Goal: Information Seeking & Learning: Find contact information

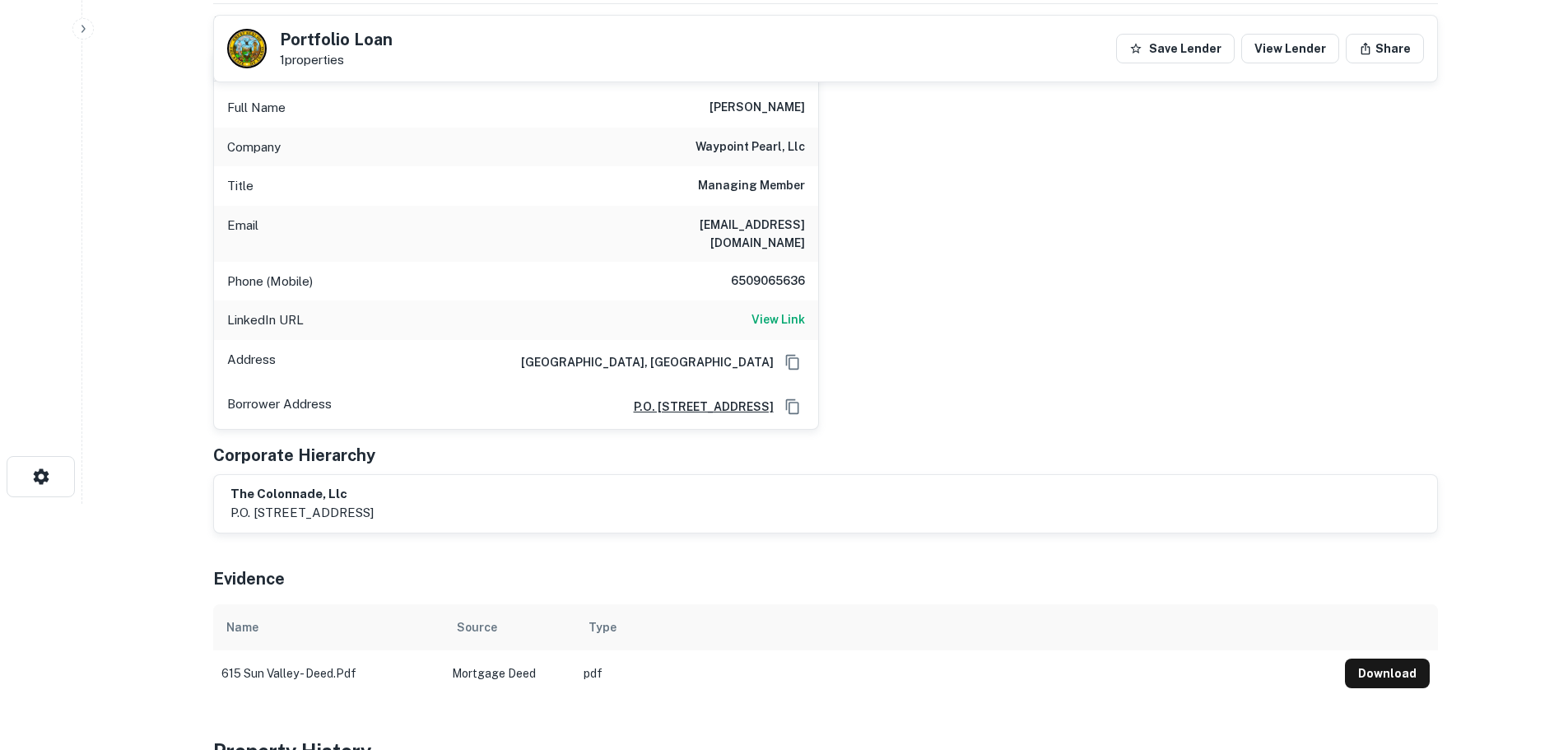
scroll to position [247, 0]
click at [773, 271] on h6 "6509065636" at bounding box center [755, 280] width 99 height 20
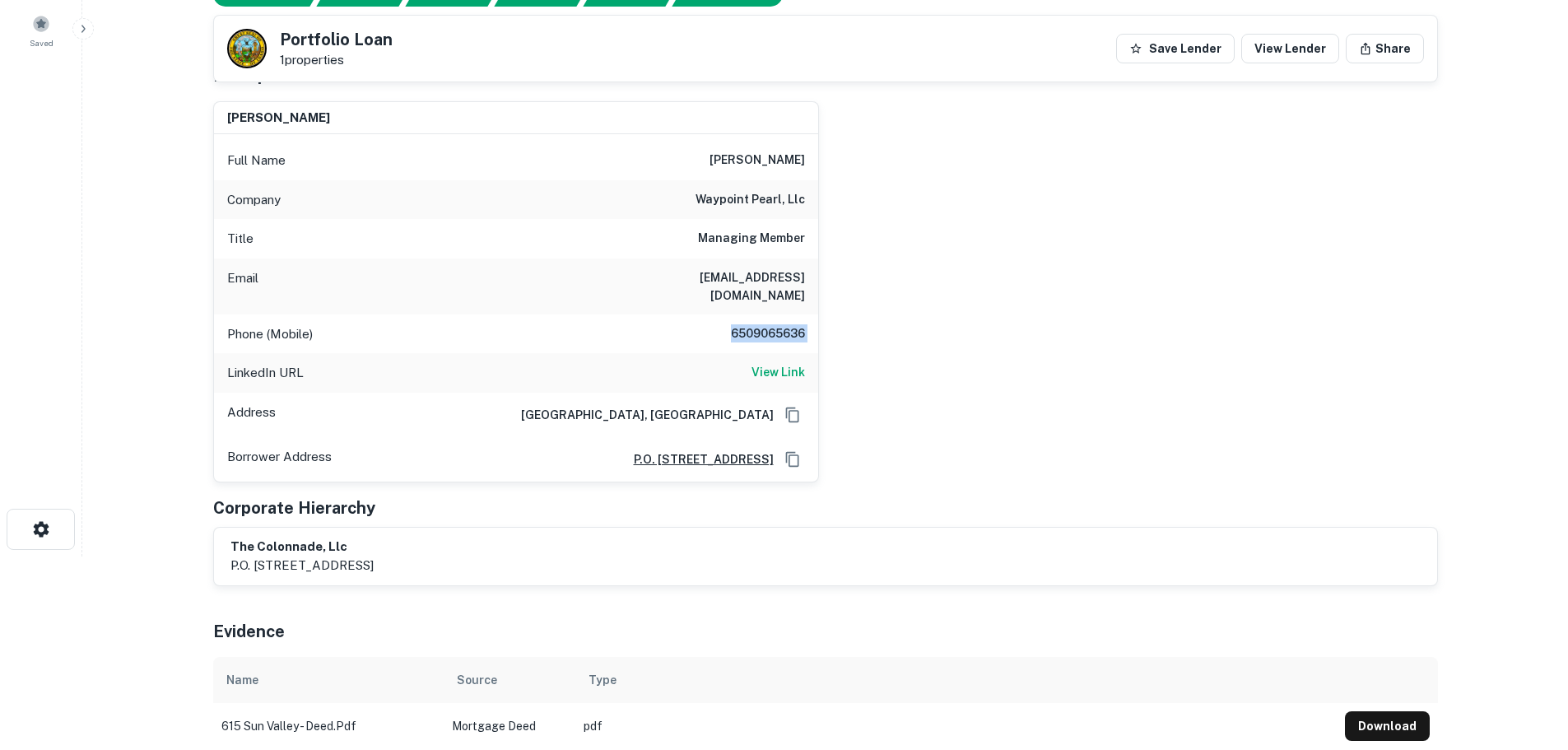
scroll to position [165, 0]
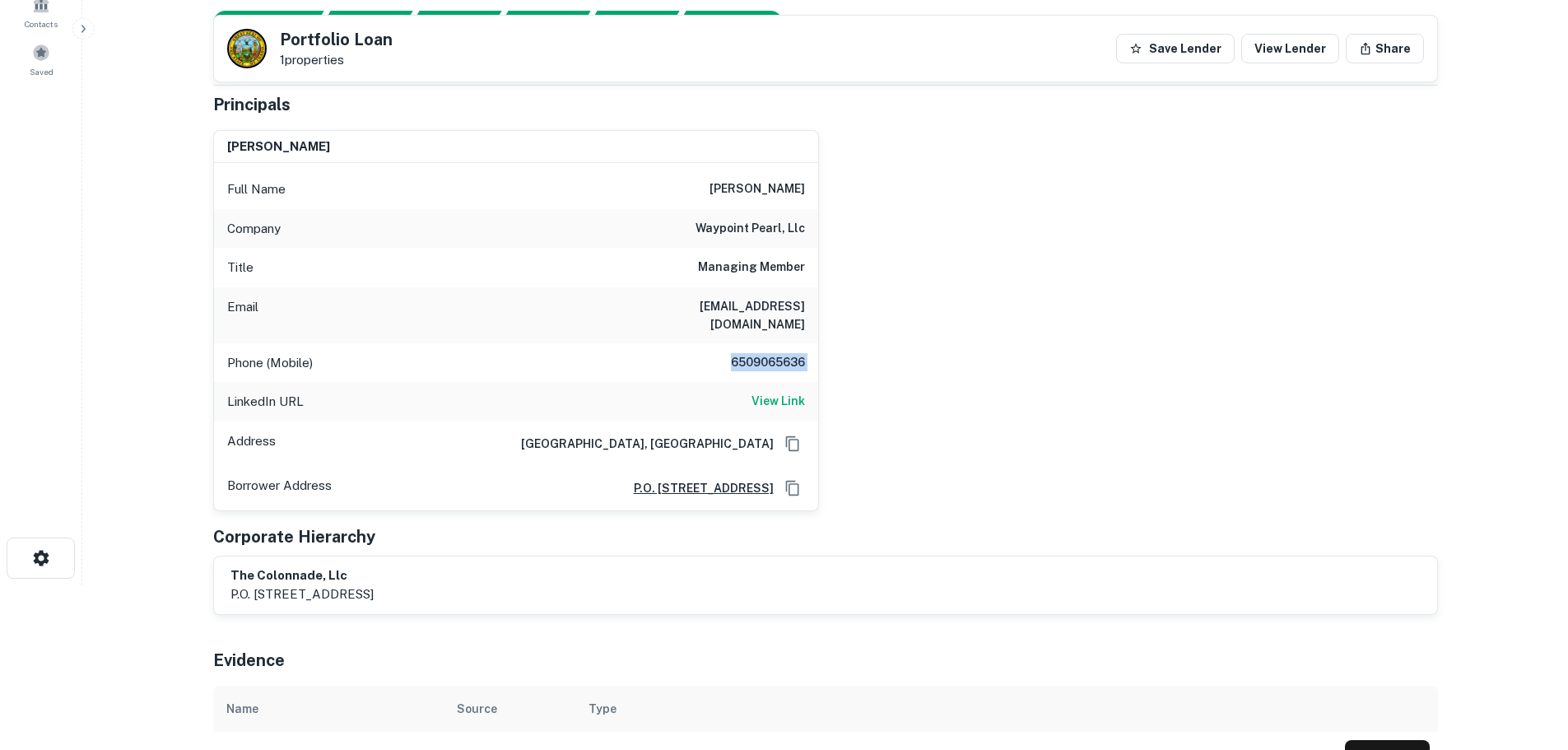
click at [796, 353] on h6 "6509065636" at bounding box center [755, 363] width 99 height 20
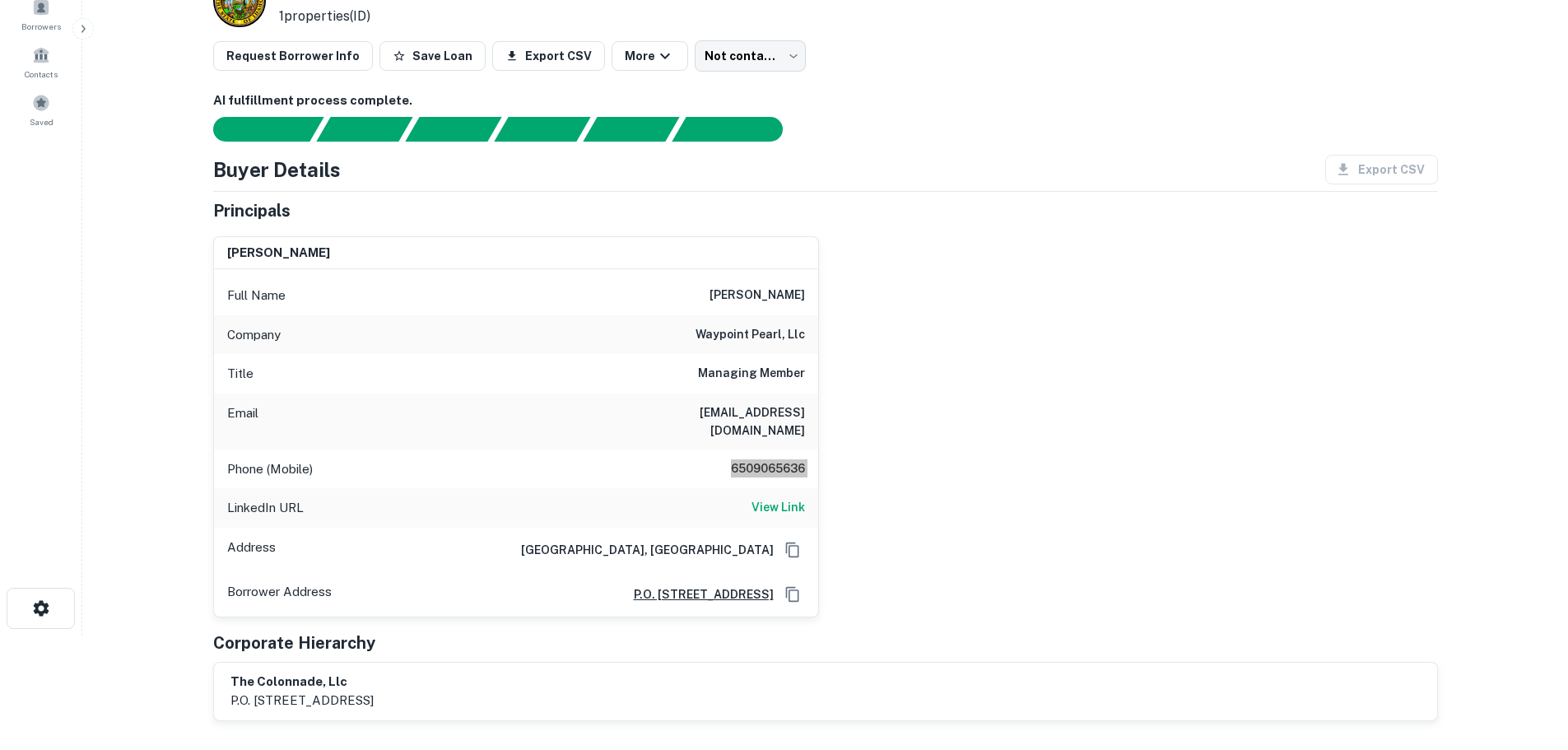
scroll to position [0, 0]
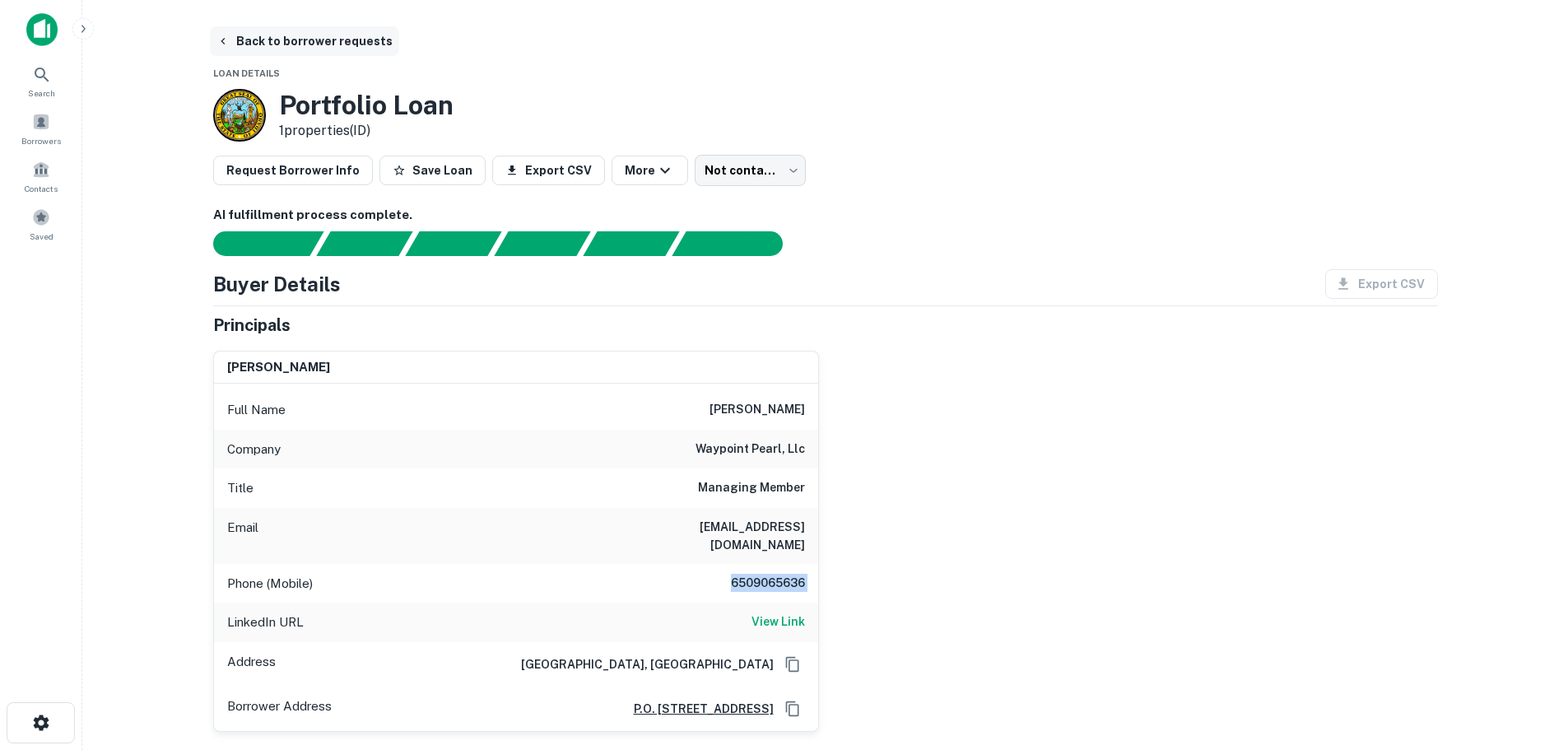
click at [290, 40] on button "Back to borrower requests" at bounding box center [304, 41] width 189 height 30
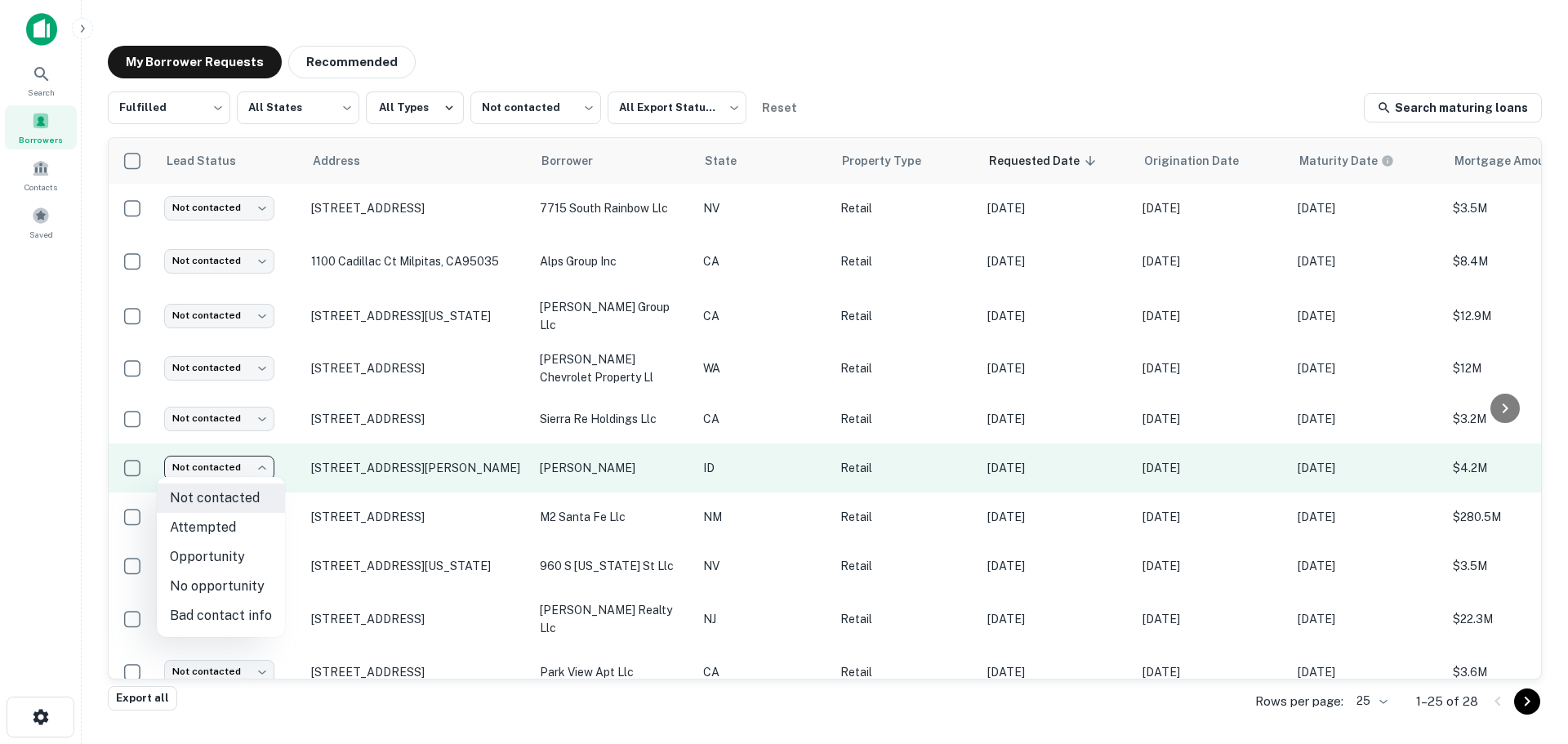
click at [227, 469] on body "Search Borrowers Contacts Saved My Borrower Requests Recommended Fulfilled ****…" at bounding box center [784, 372] width 1568 height 744
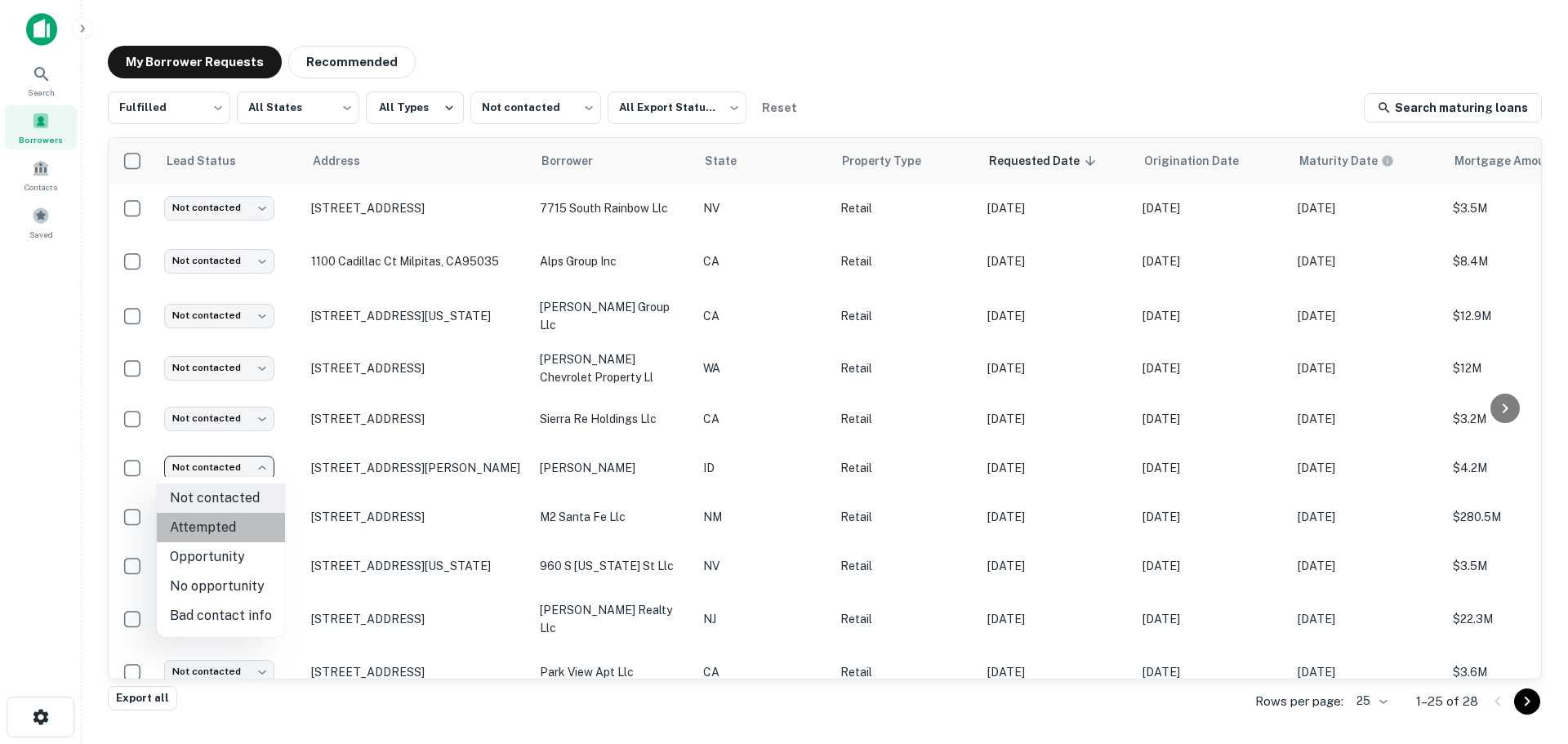
click at [232, 536] on li "Attempted" at bounding box center [220, 527] width 128 height 30
type input "*********"
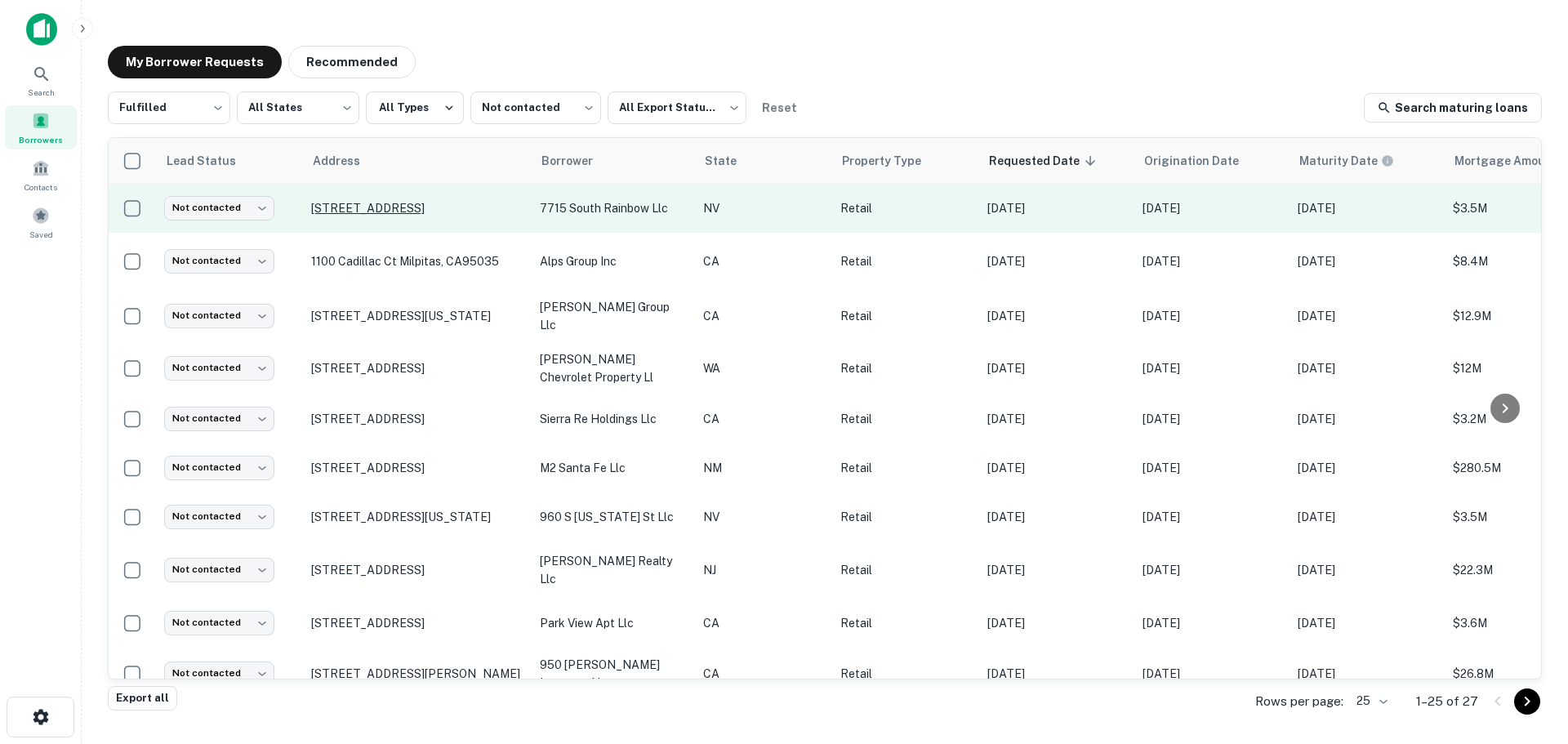
click at [422, 204] on p "[STREET_ADDRESS]" at bounding box center [418, 207] width 213 height 14
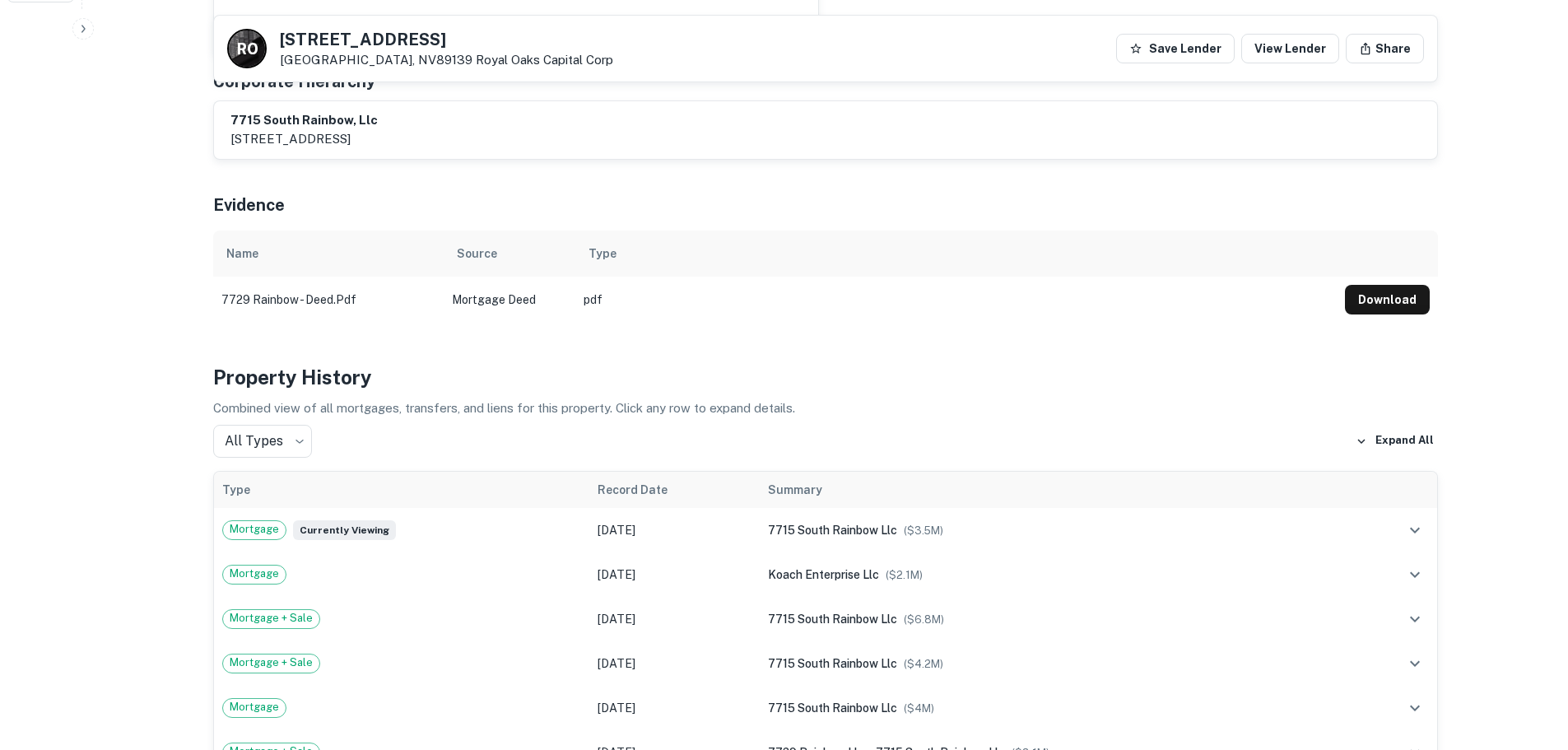
scroll to position [1235, 0]
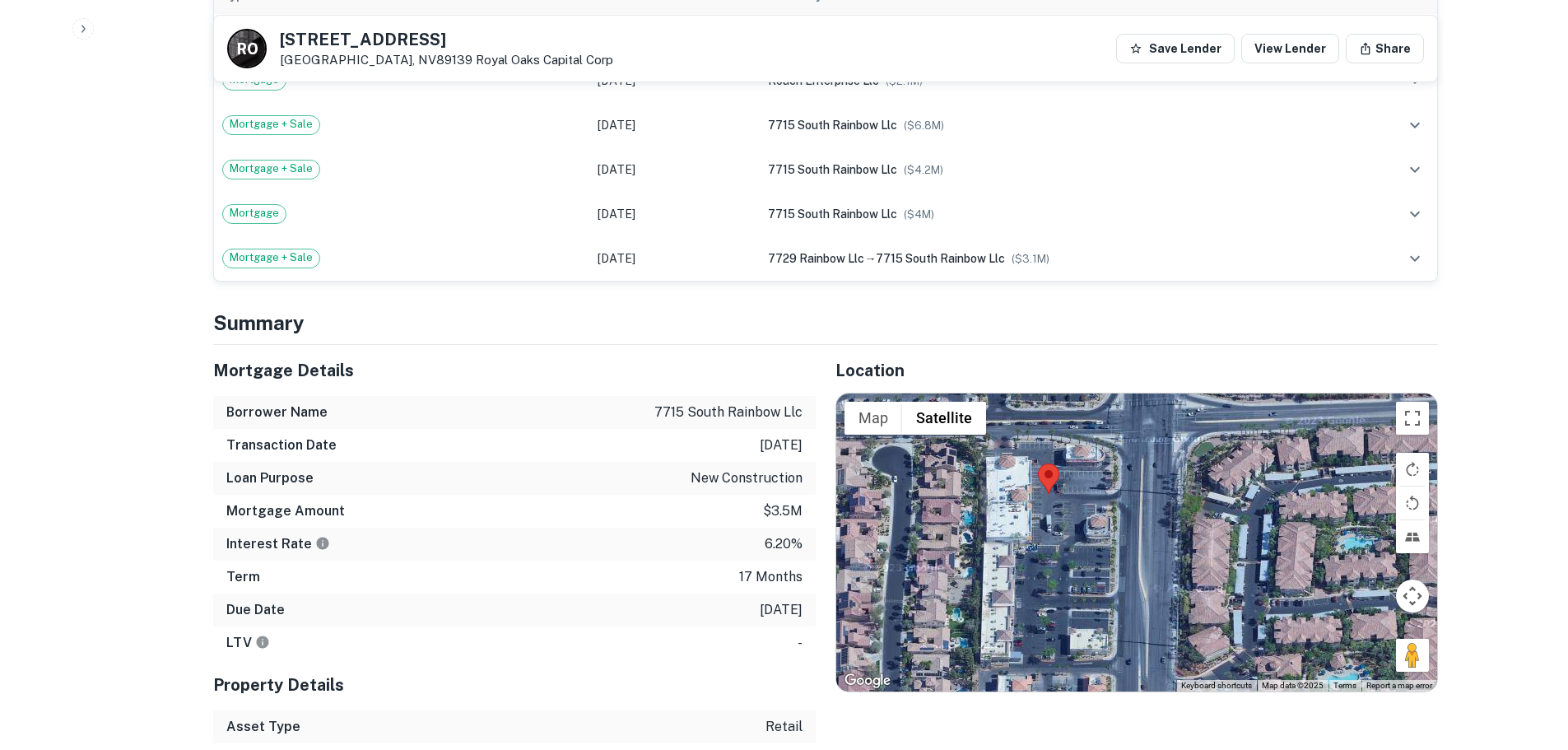
drag, startPoint x: 1432, startPoint y: 647, endPoint x: 1415, endPoint y: 597, distance: 52.8
click at [1415, 597] on div at bounding box center [1137, 543] width 601 height 298
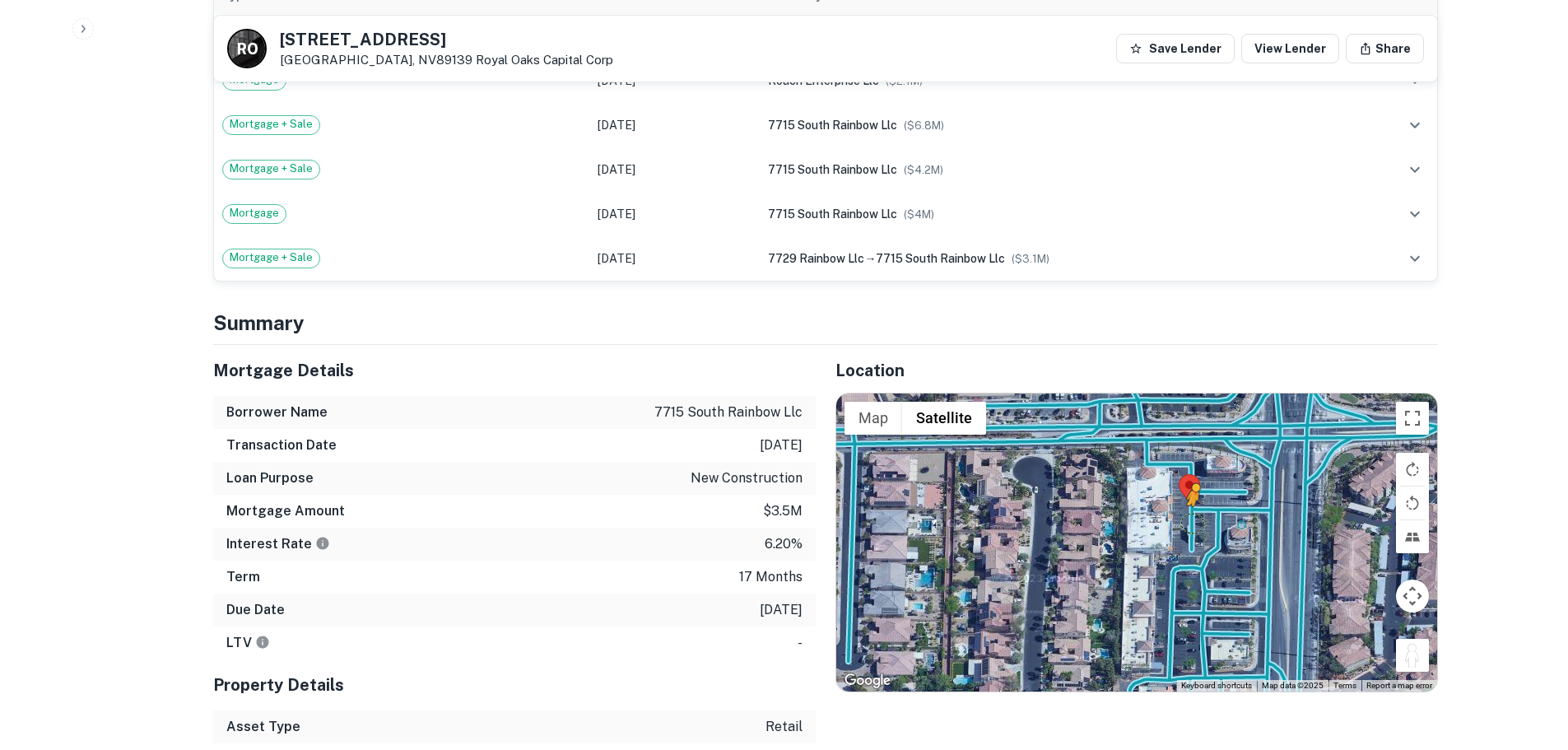
drag, startPoint x: 1415, startPoint y: 642, endPoint x: 1202, endPoint y: 503, distance: 254.3
click at [1202, 503] on div "To activate drag with keyboard, press Alt + Enter. Once in keyboard drag state,…" at bounding box center [1137, 543] width 601 height 298
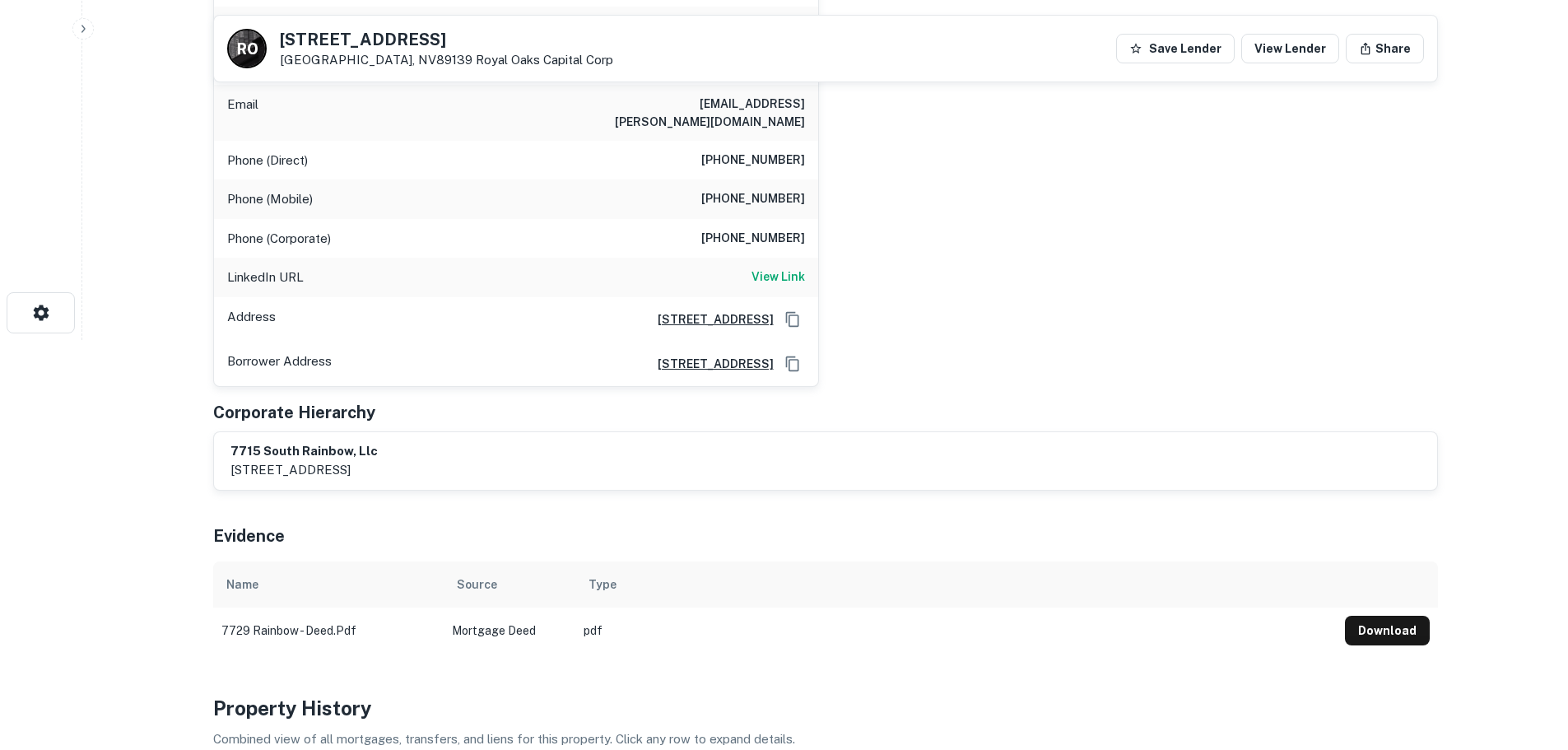
scroll to position [329, 0]
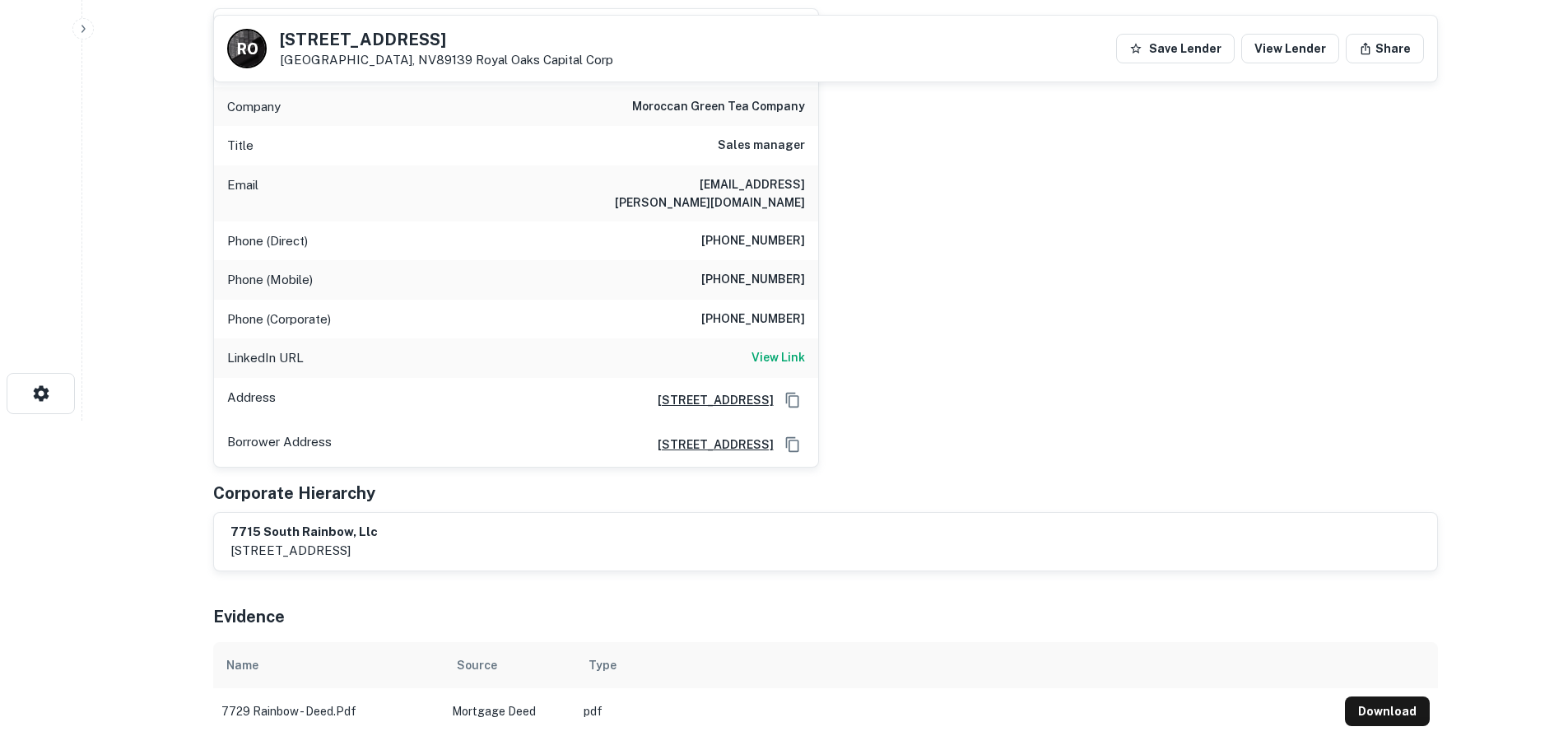
click at [784, 231] on h6 "[PHONE_NUMBER]" at bounding box center [753, 241] width 104 height 20
copy h6 "[PHONE_NUMBER]"
click at [761, 270] on h6 "[PHONE_NUMBER]" at bounding box center [753, 279] width 104 height 20
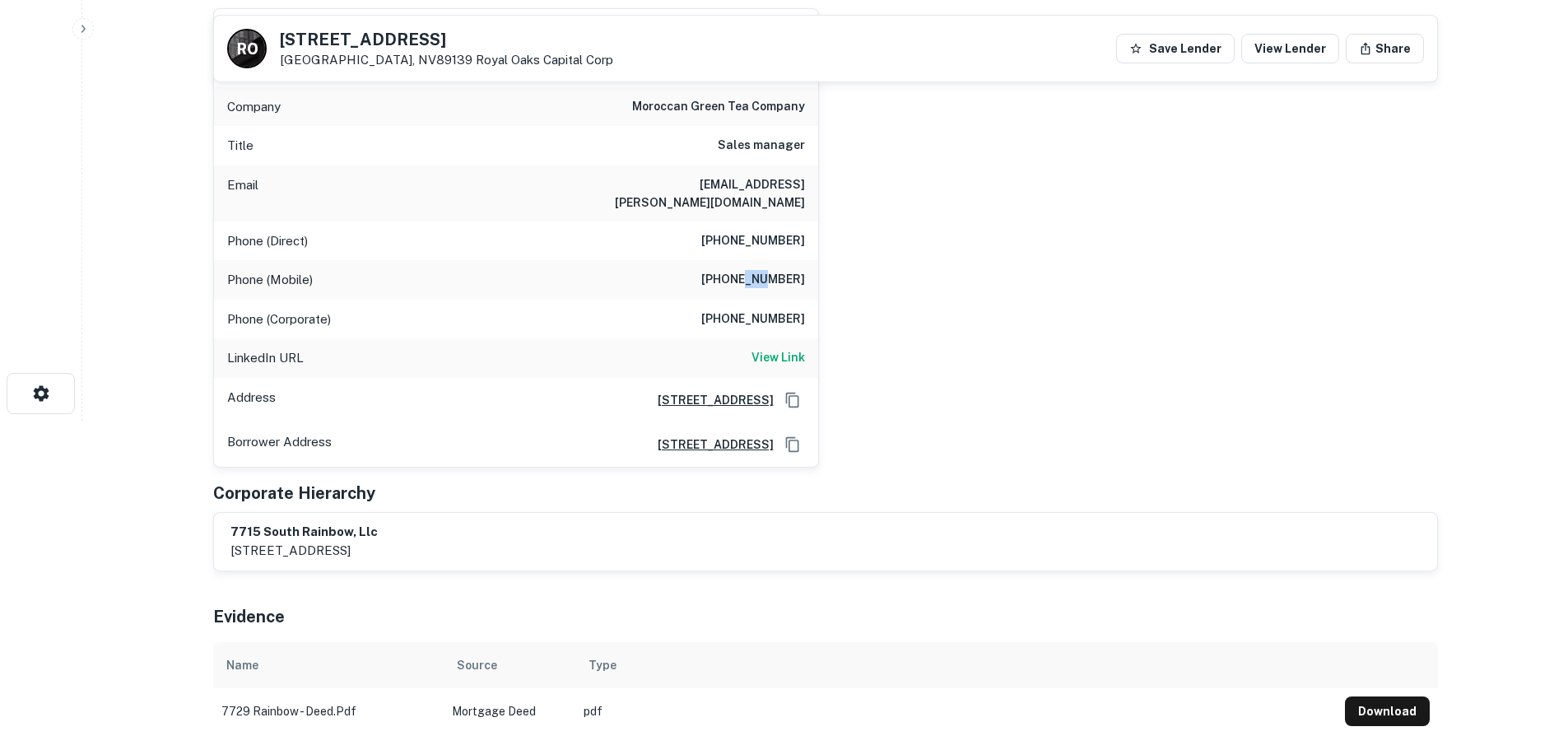
click at [761, 270] on h6 "[PHONE_NUMBER]" at bounding box center [753, 279] width 104 height 20
copy h6 "[PHONE_NUMBER]"
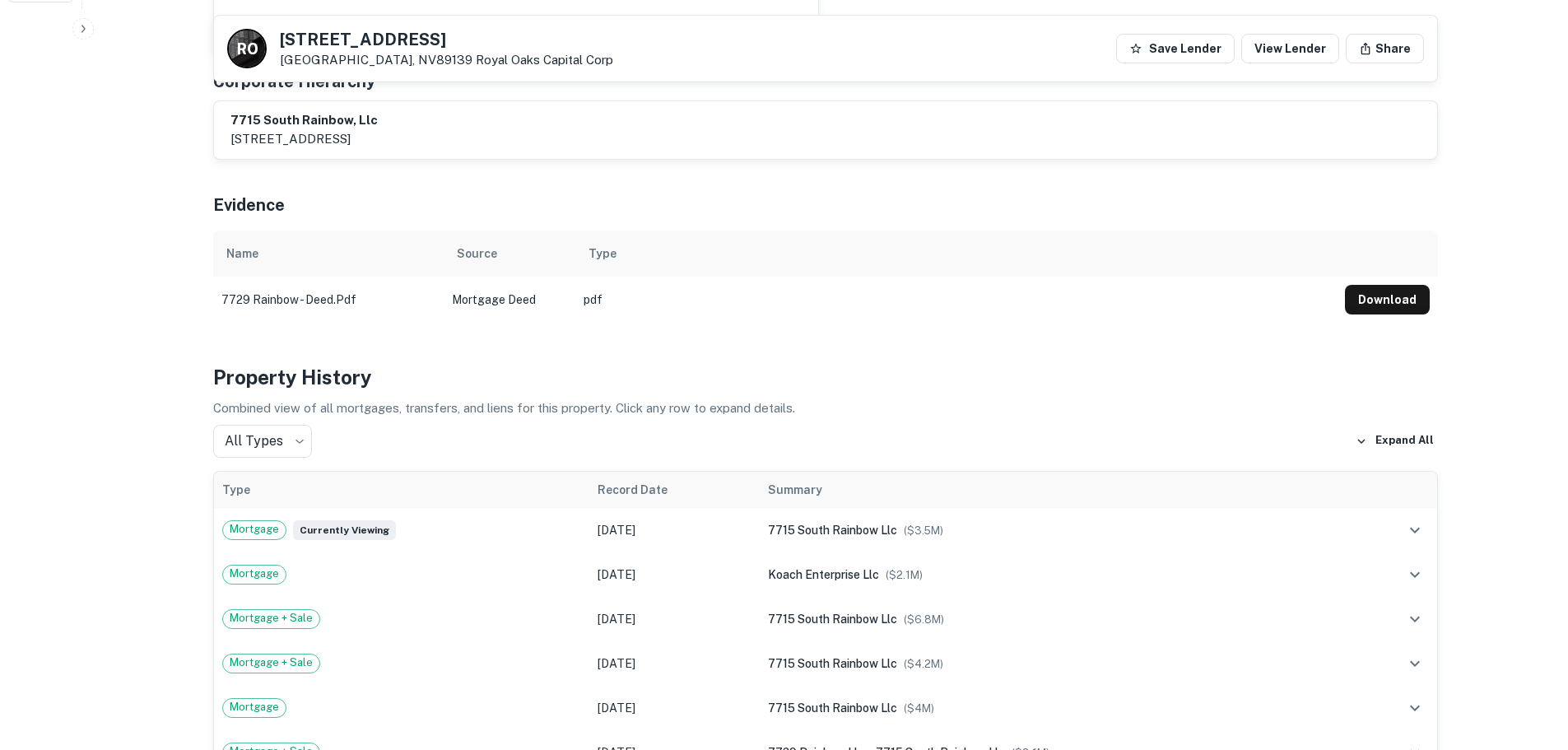
scroll to position [411, 0]
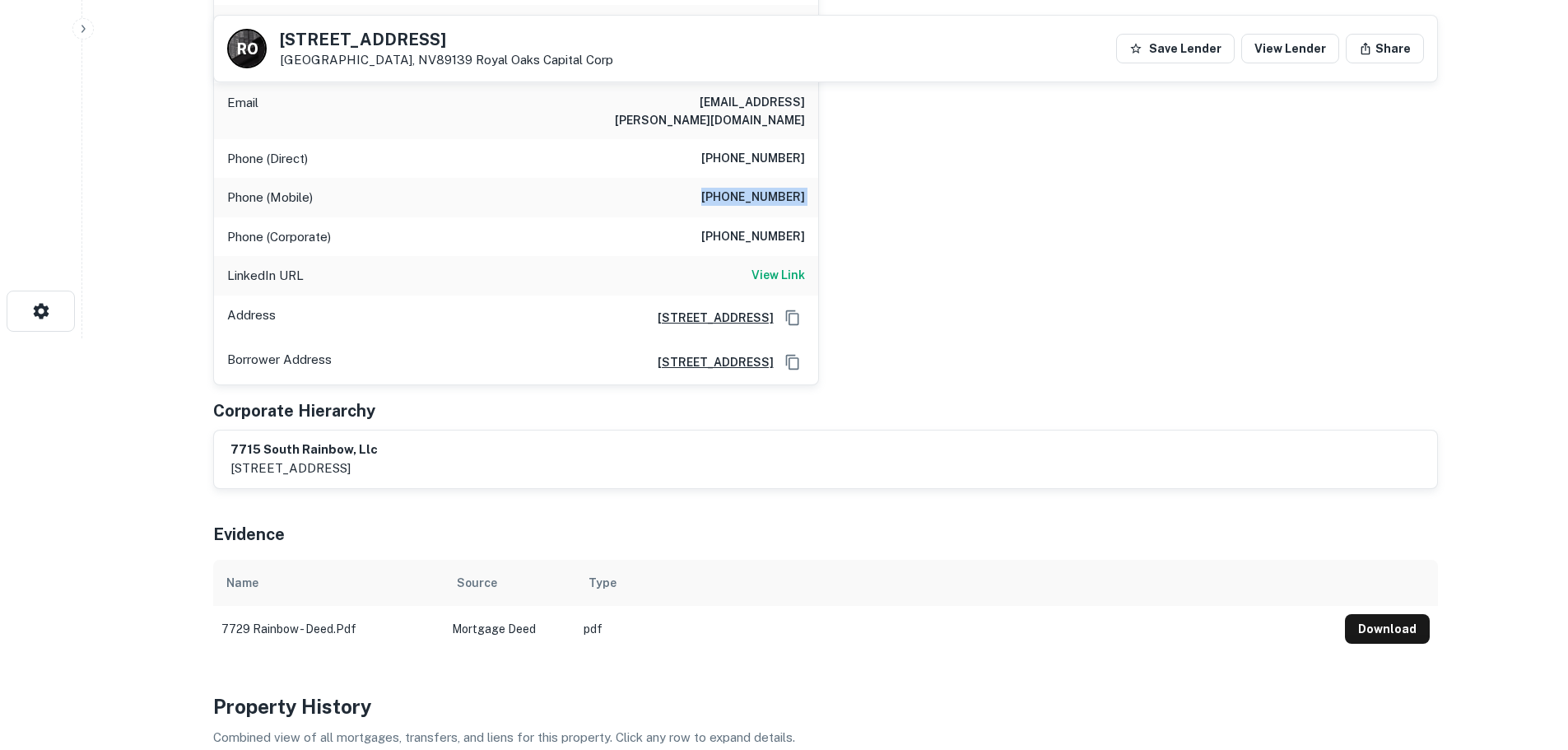
click at [765, 231] on div "Phone (Corporate) (310) 271-1277" at bounding box center [516, 237] width 604 height 39
click at [762, 227] on h6 "[PHONE_NUMBER]" at bounding box center [753, 237] width 104 height 20
copy h6 "[PHONE_NUMBER]"
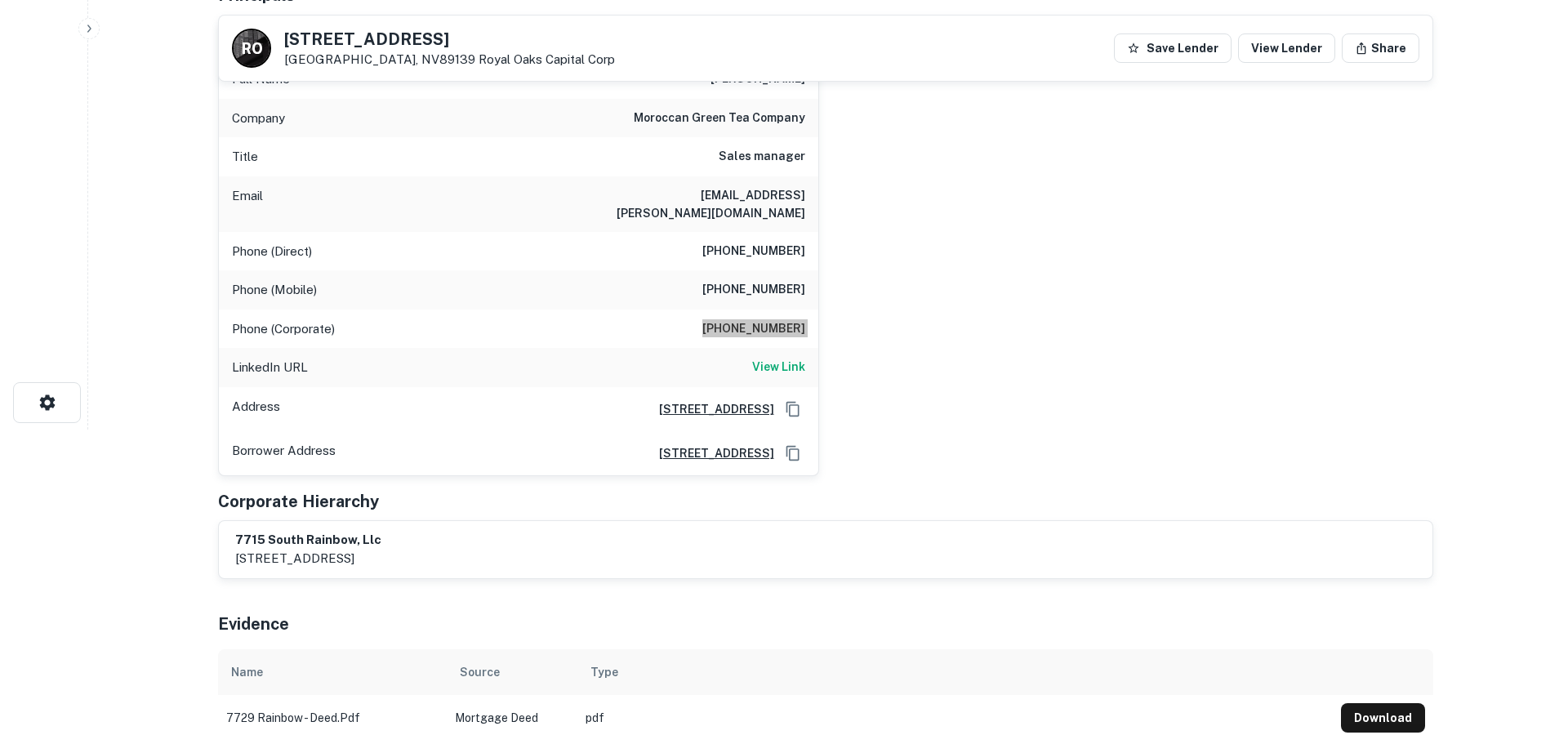
scroll to position [0, 0]
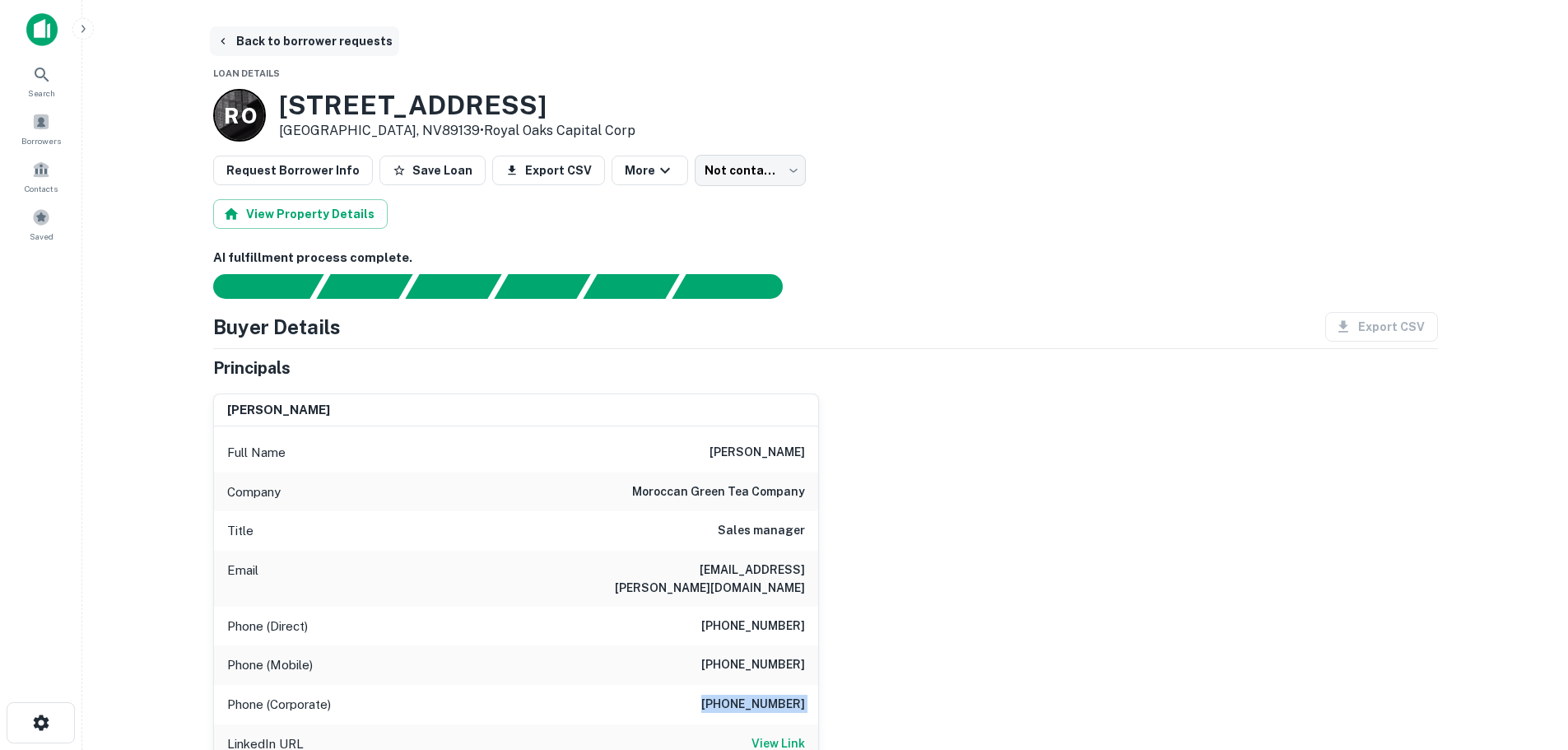
drag, startPoint x: 267, startPoint y: 32, endPoint x: 268, endPoint y: 54, distance: 22.0
click at [267, 32] on button "Back to borrower requests" at bounding box center [304, 41] width 189 height 30
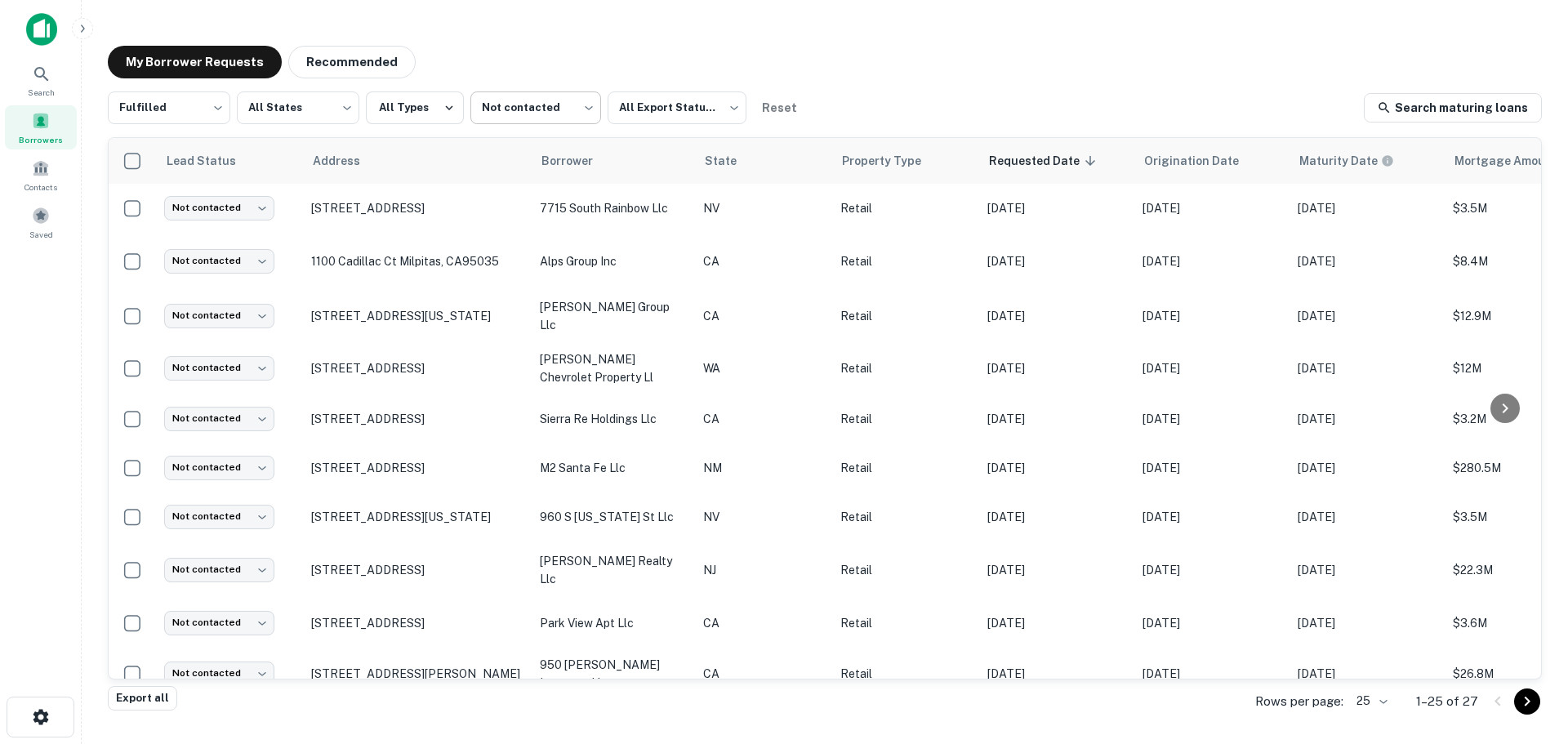
click at [531, 112] on body "Search Borrowers Contacts Saved My Borrower Requests Recommended Fulfilled ****…" at bounding box center [784, 372] width 1568 height 744
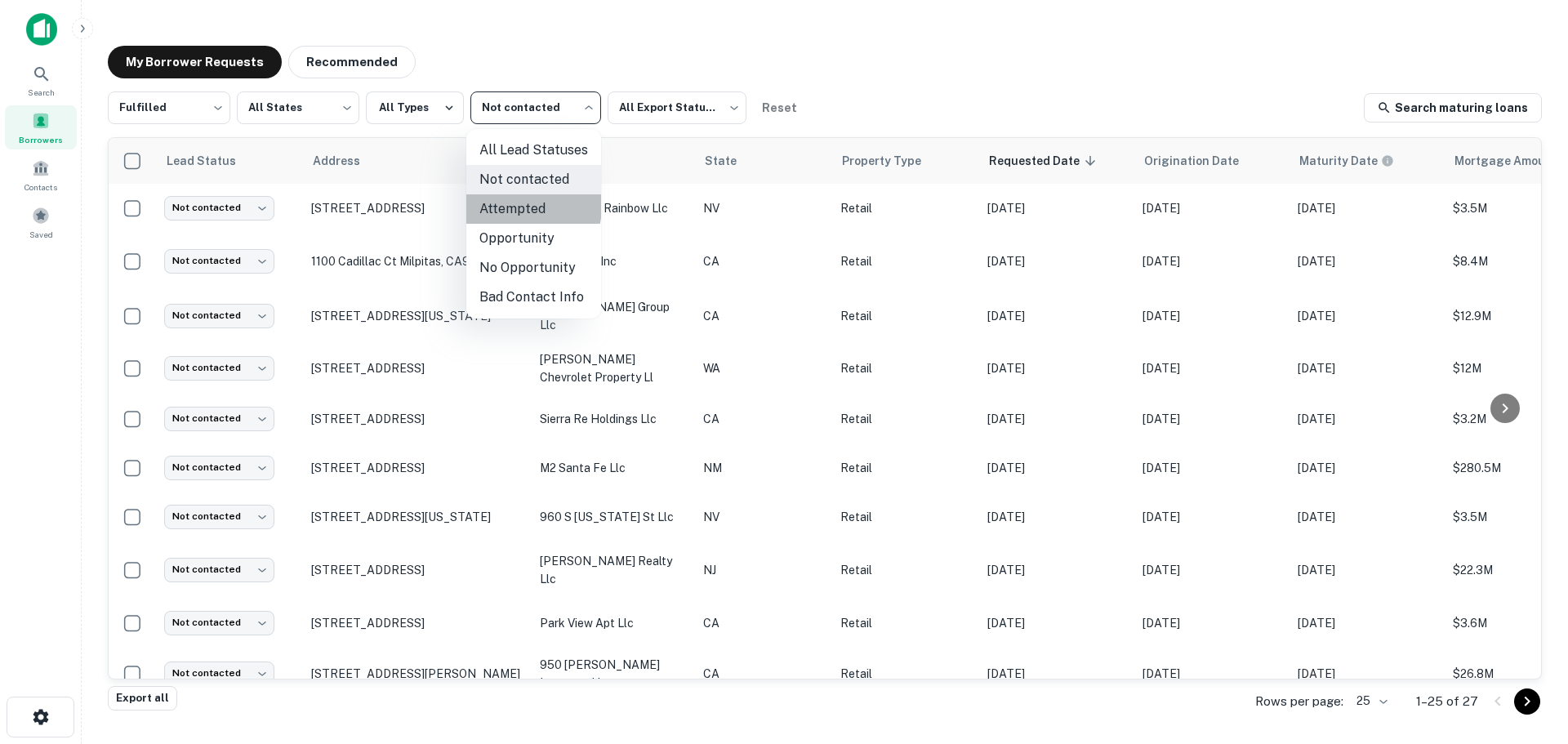
click at [521, 207] on li "Attempted" at bounding box center [533, 209] width 134 height 30
type input "*********"
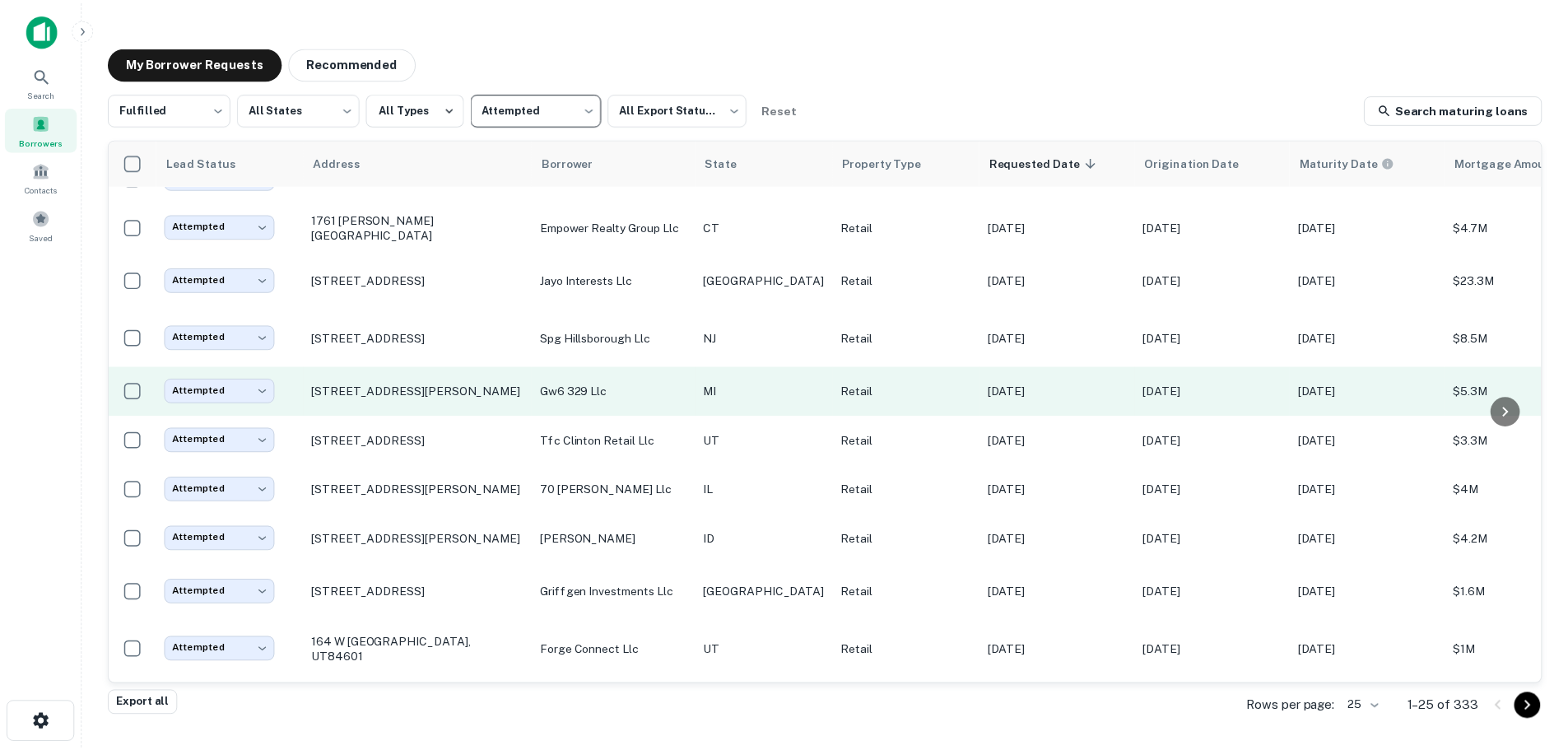
scroll to position [165, 0]
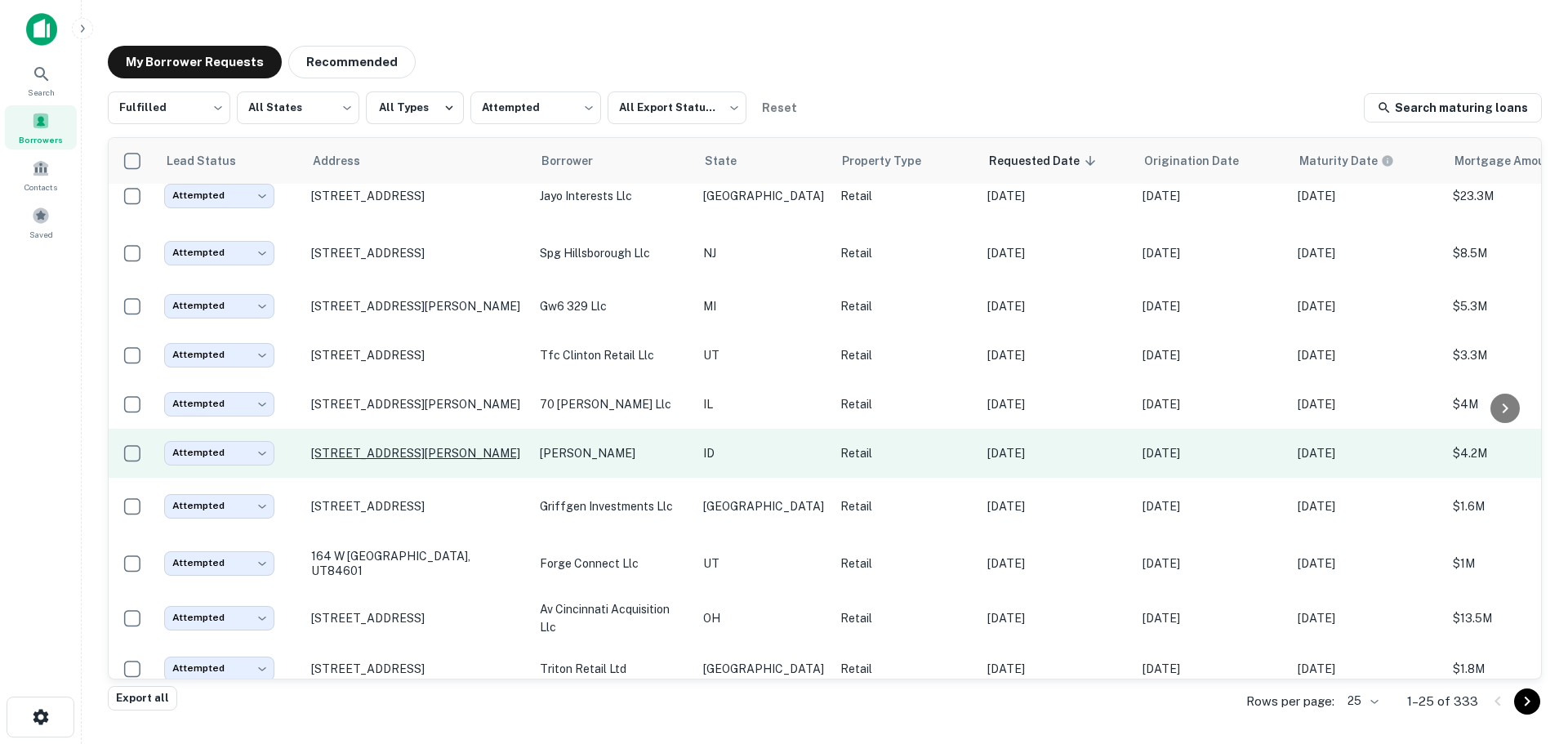
click at [428, 446] on p "615 Sun Valley Rd # C1 Ketchum, ID83340" at bounding box center [418, 452] width 213 height 14
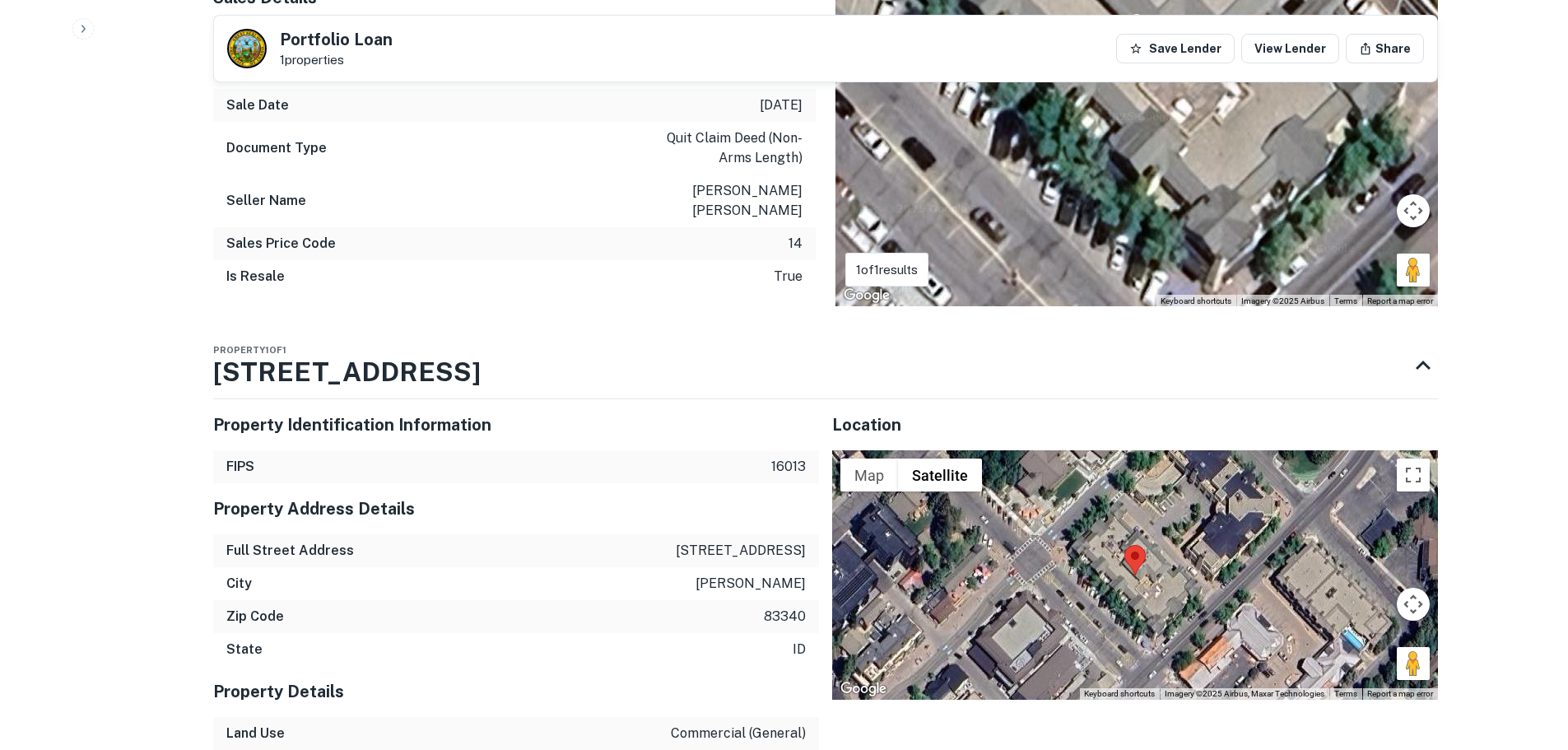
scroll to position [1564, 0]
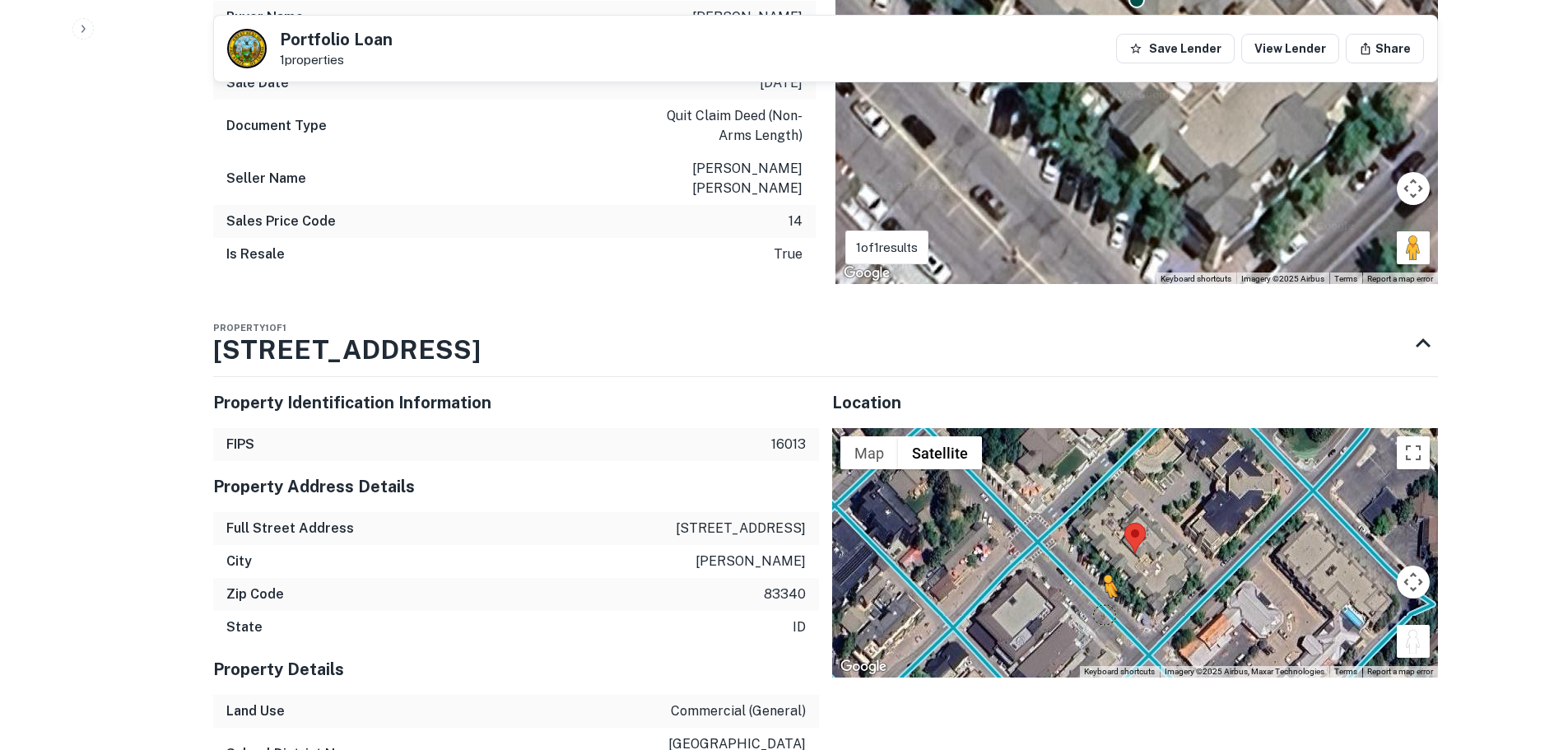
drag, startPoint x: 1417, startPoint y: 619, endPoint x: 1107, endPoint y: 574, distance: 313.2
click at [1107, 574] on div "To activate drag with keyboard, press Alt + Enter. Once in keyboard drag state,…" at bounding box center [1135, 552] width 606 height 249
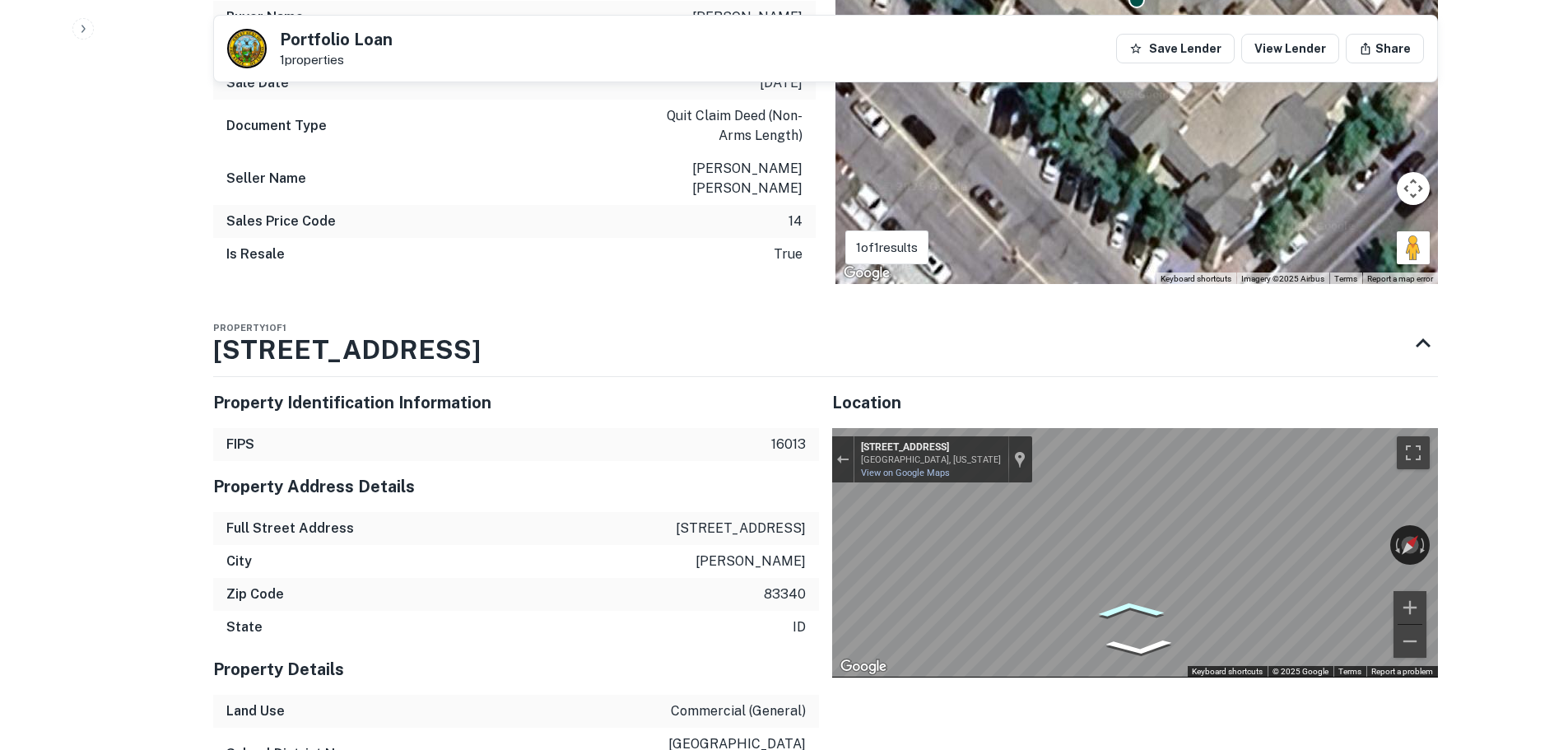
click at [1129, 597] on icon "Go Northwest, Walnut Ave" at bounding box center [1130, 609] width 104 height 25
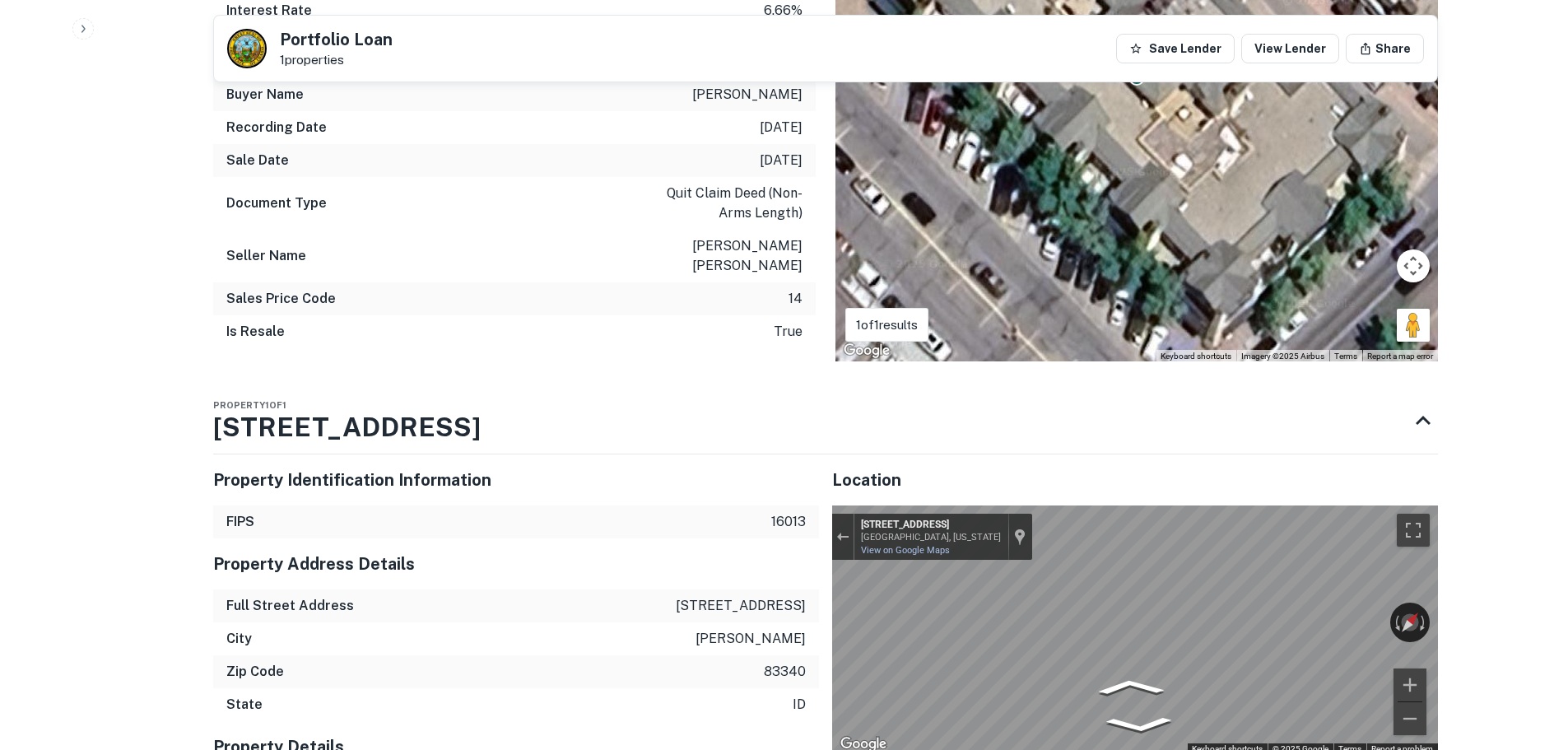
scroll to position [1647, 0]
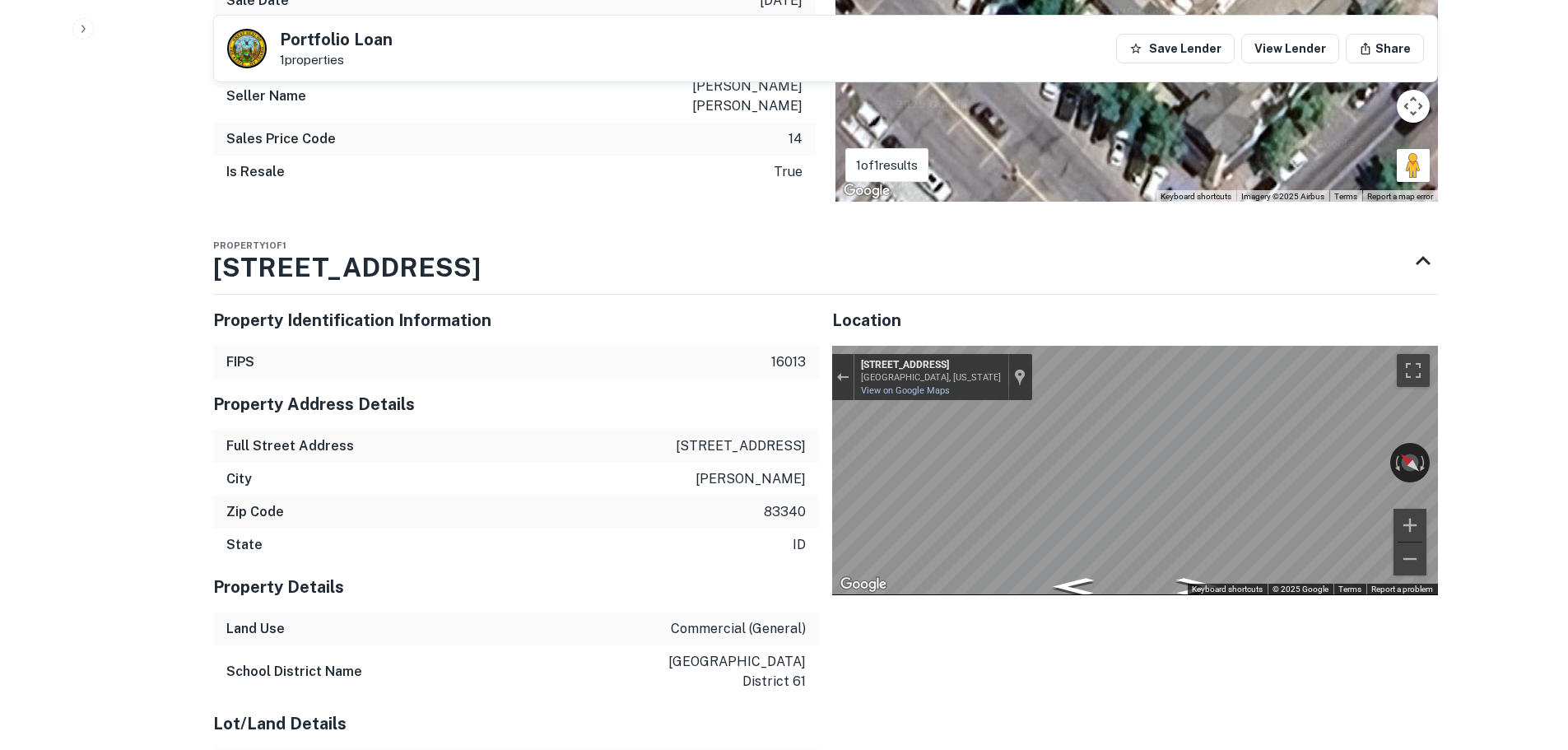
click at [648, 567] on div "Property Identification Information FIPS 16013 Property Address Details Full St…" at bounding box center [819, 726] width 1238 height 891
click at [1163, 514] on icon "Go Southeast, Walnut Ave" at bounding box center [1147, 529] width 112 height 29
click at [1150, 514] on icon "Go Southeast, Walnut Ave" at bounding box center [1147, 529] width 112 height 29
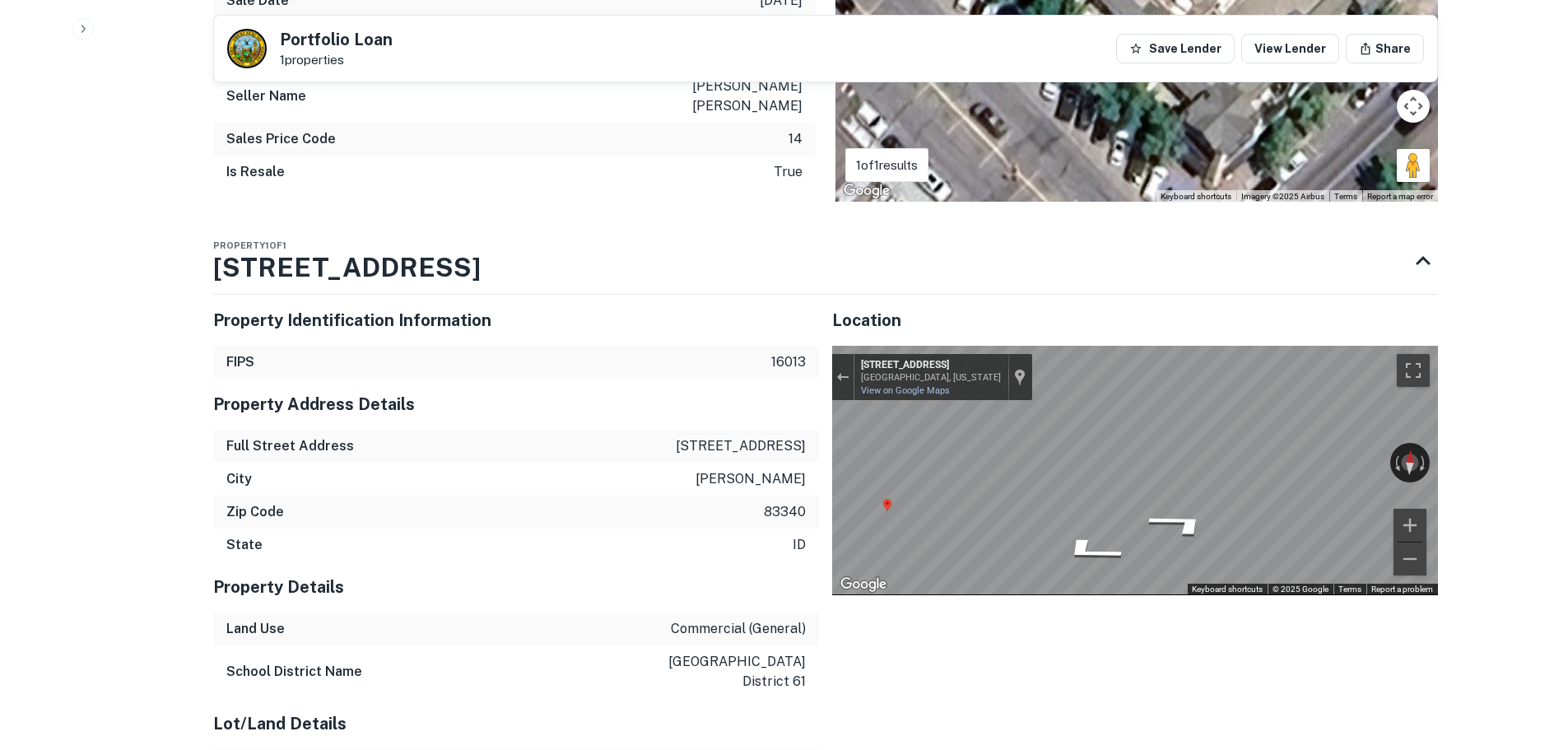
drag, startPoint x: 1093, startPoint y: 504, endPoint x: 1412, endPoint y: 488, distance: 319.4
click at [1412, 488] on div "← Move left → Move right ↑ Move up ↓ Move down + Zoom in - Zoom out 657 Sun Vly…" at bounding box center [1135, 470] width 606 height 249
click at [1415, 487] on div "← Move left → Move right ↑ Move up ↓ Move down + Zoom in - Zoom out 657 Sun Vly…" at bounding box center [1135, 470] width 606 height 249
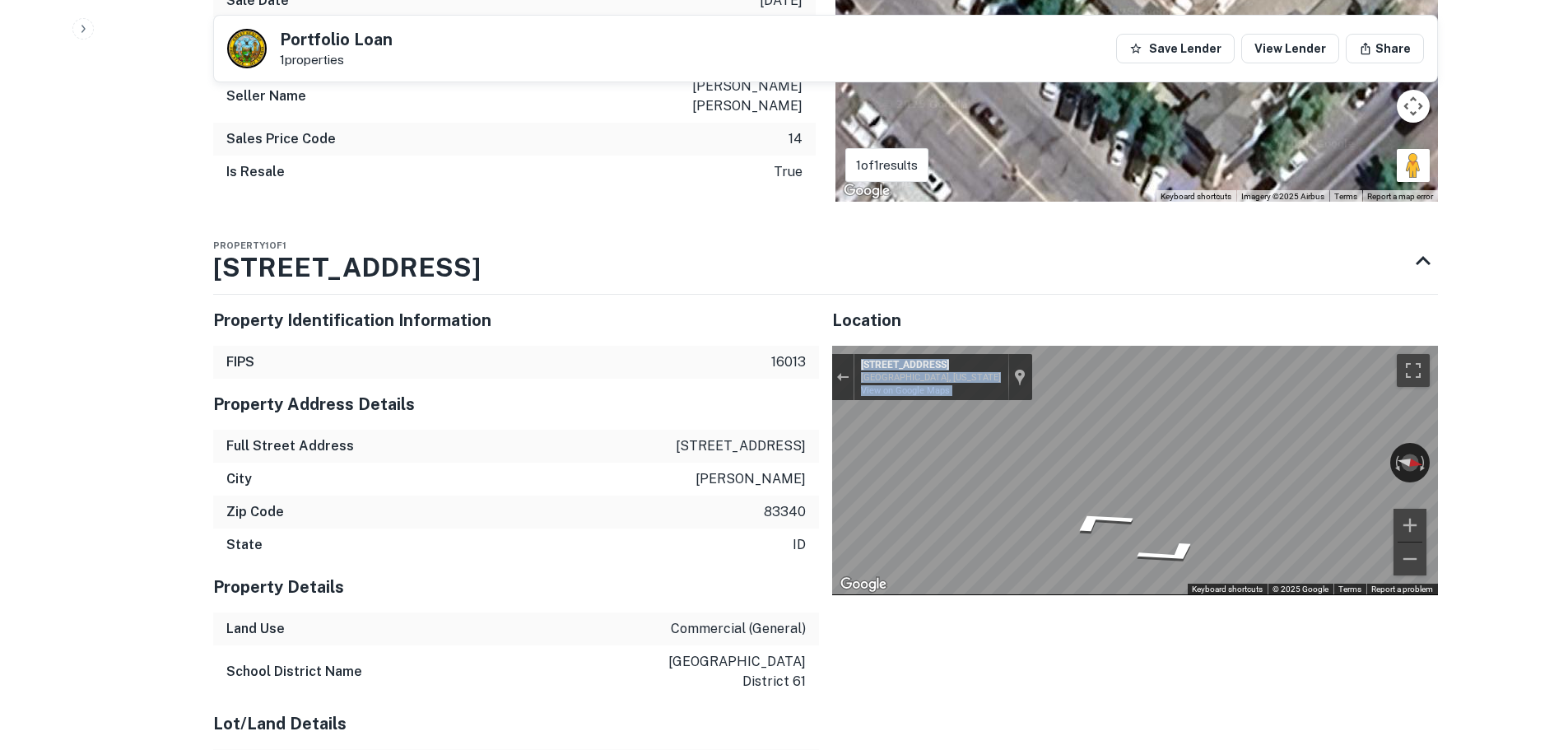
drag, startPoint x: 1108, startPoint y: 479, endPoint x: 1133, endPoint y: 582, distance: 106.0
click at [1130, 599] on div "Location ← Move left → Move right ↑ Move up ↓ Move down + Zoom in - Zoom out Ho…" at bounding box center [1129, 726] width 619 height 891
click at [1159, 525] on div "Map" at bounding box center [1135, 470] width 606 height 249
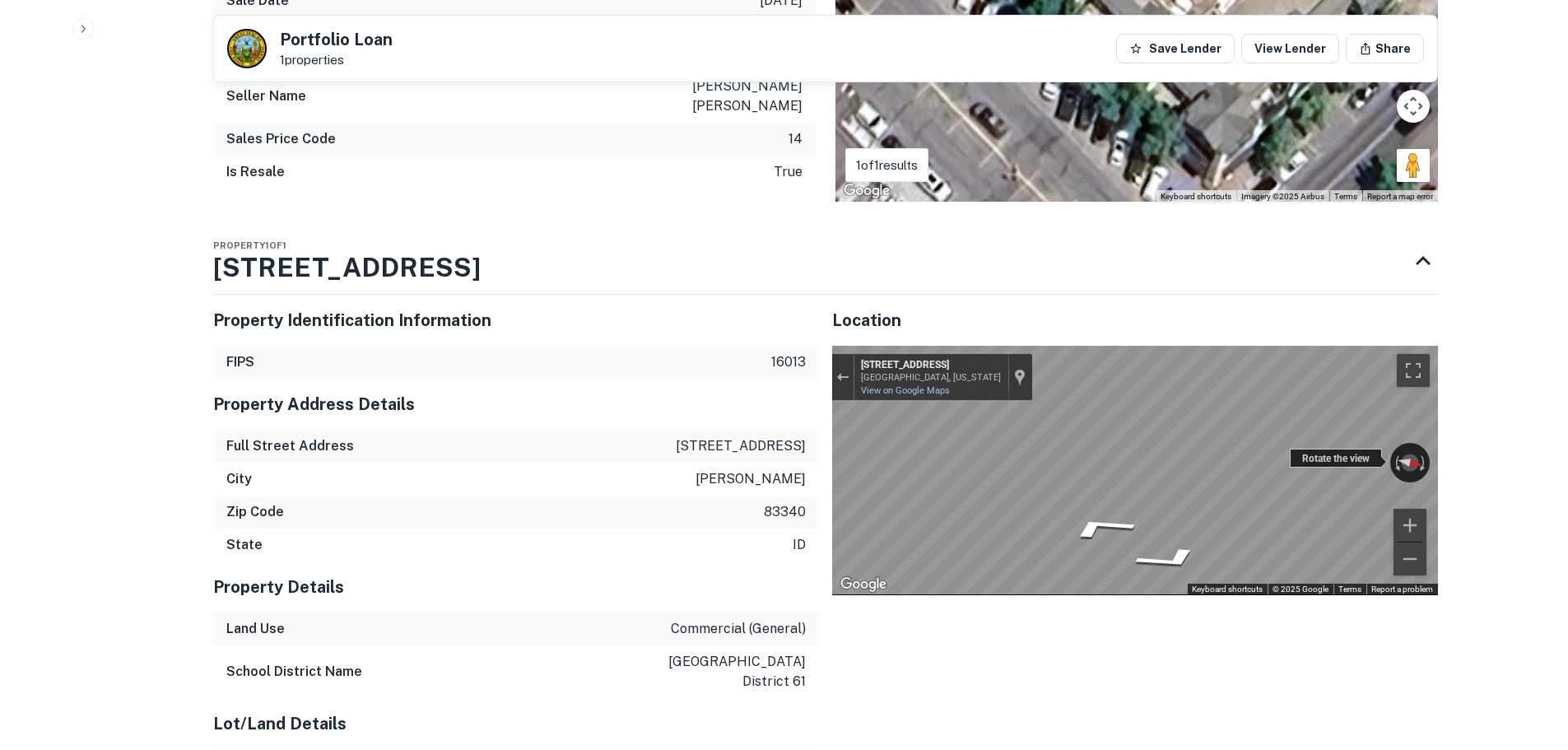
click at [1150, 429] on div "← Move left → Move right ↑ Move up ↓ Move down + Zoom in - Zoom out 657 Sun Vly…" at bounding box center [1135, 470] width 606 height 249
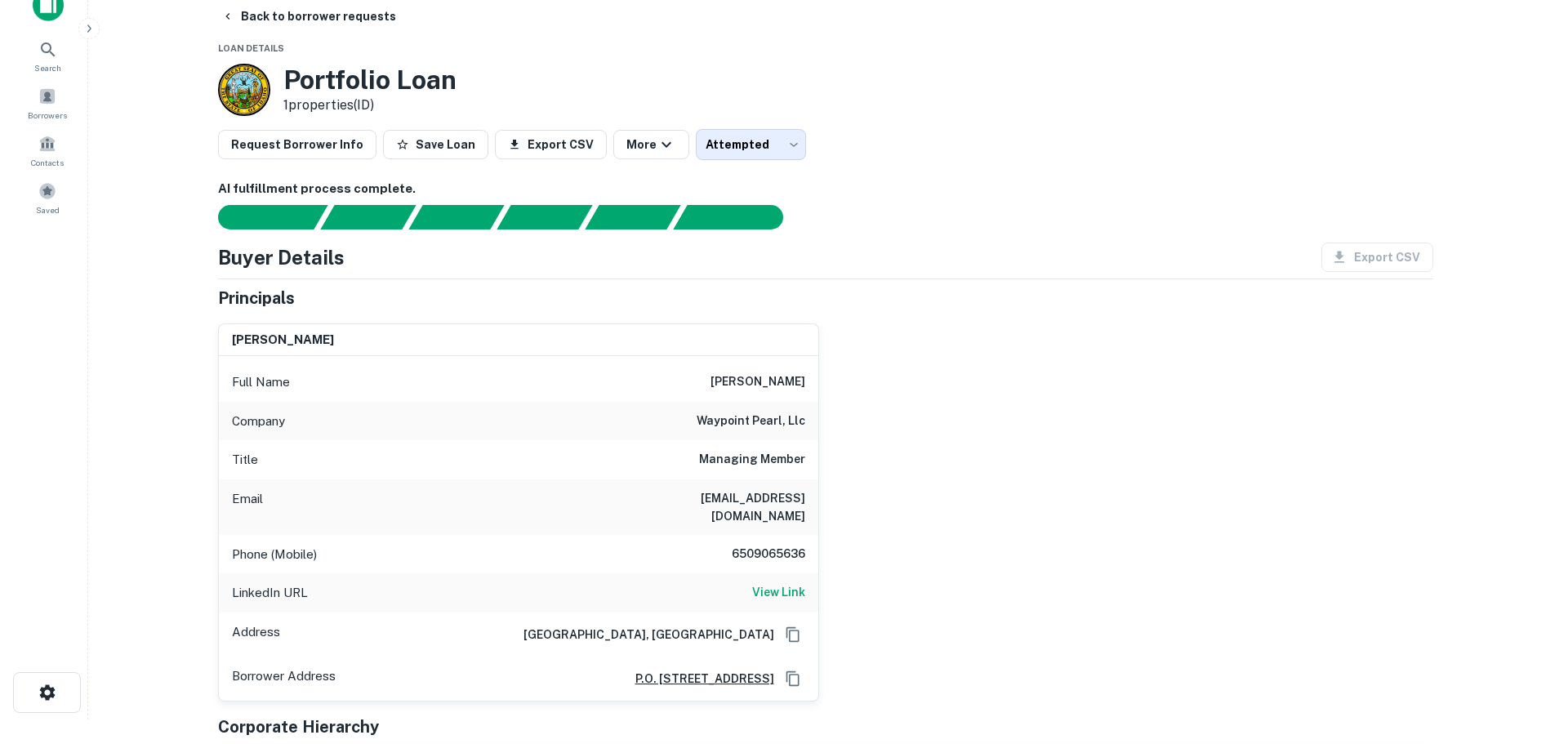
scroll to position [0, 0]
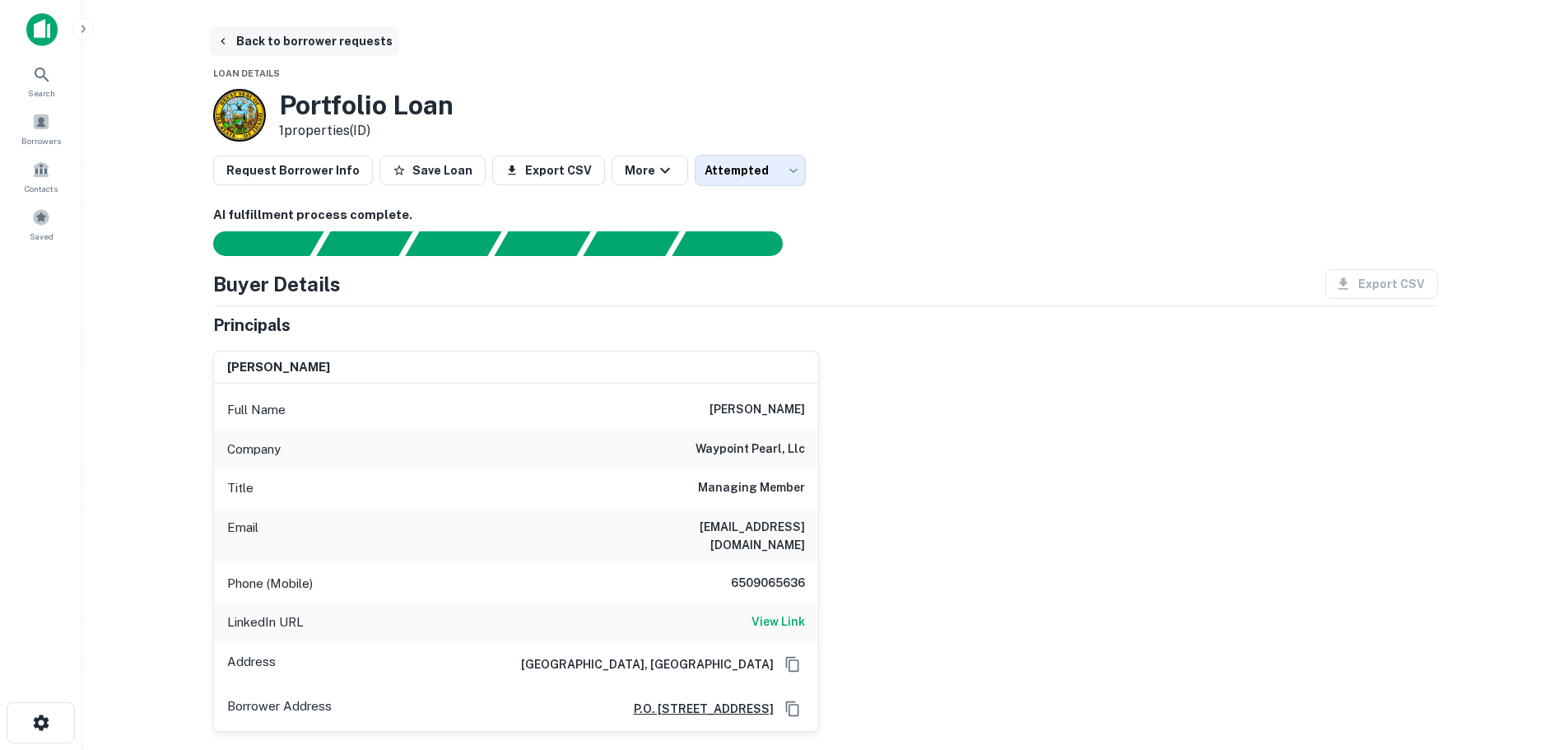
click at [351, 43] on button "Back to borrower requests" at bounding box center [304, 41] width 189 height 30
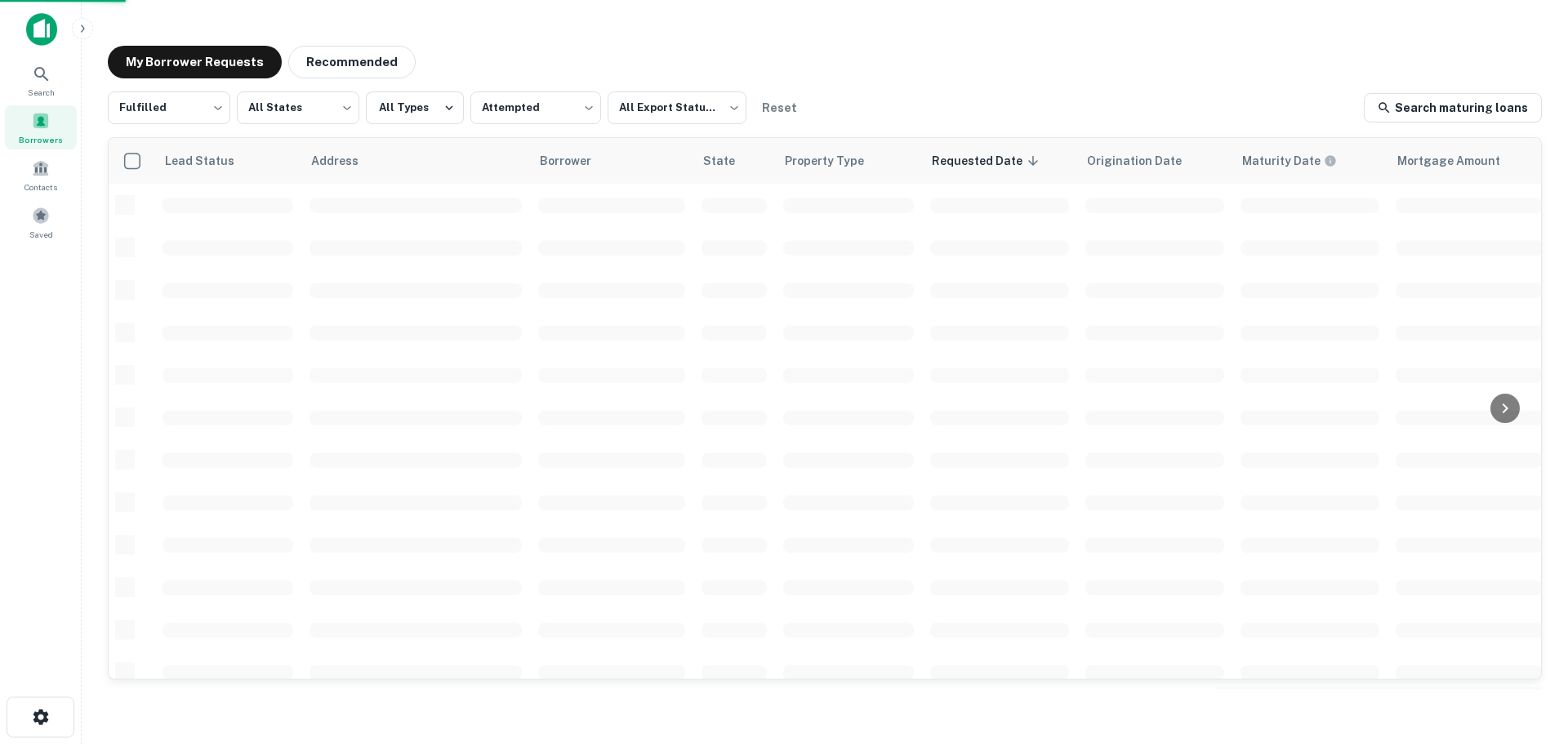
scroll to position [163, 0]
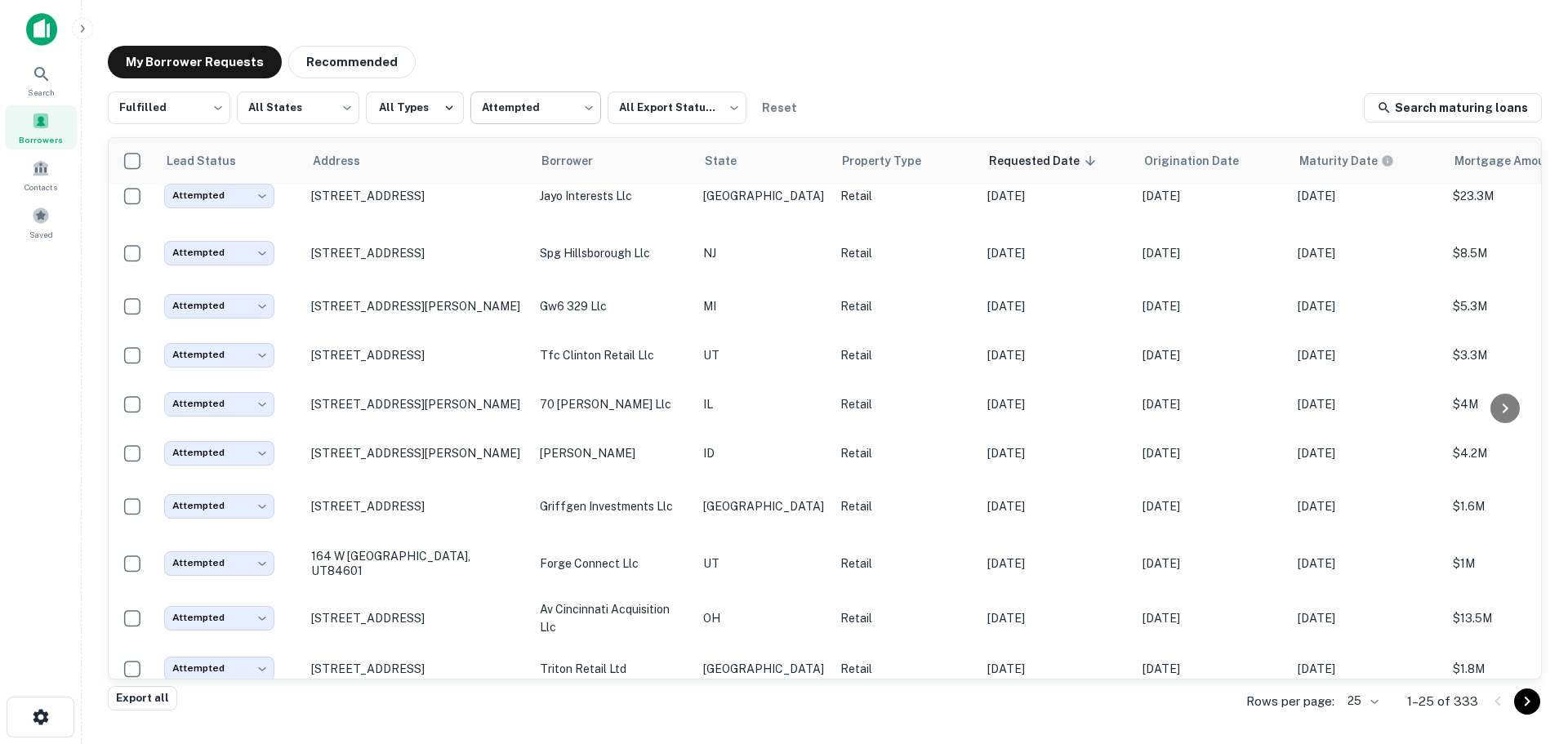
click at [497, 111] on body "Search Borrowers Contacts Saved My Borrower Requests Recommended Fulfilled ****…" at bounding box center [784, 372] width 1568 height 744
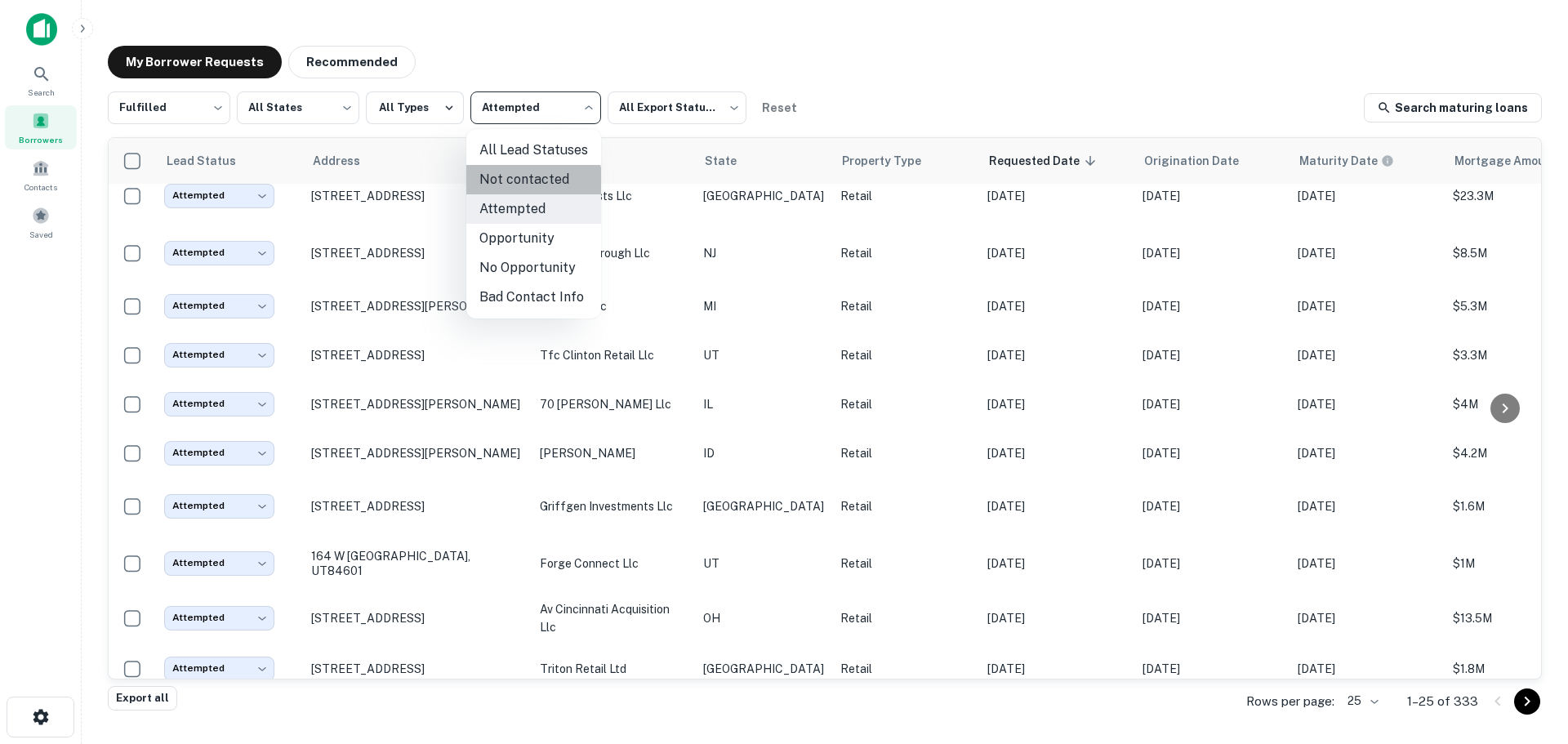
click at [526, 187] on li "Not contacted" at bounding box center [533, 179] width 134 height 30
type input "****"
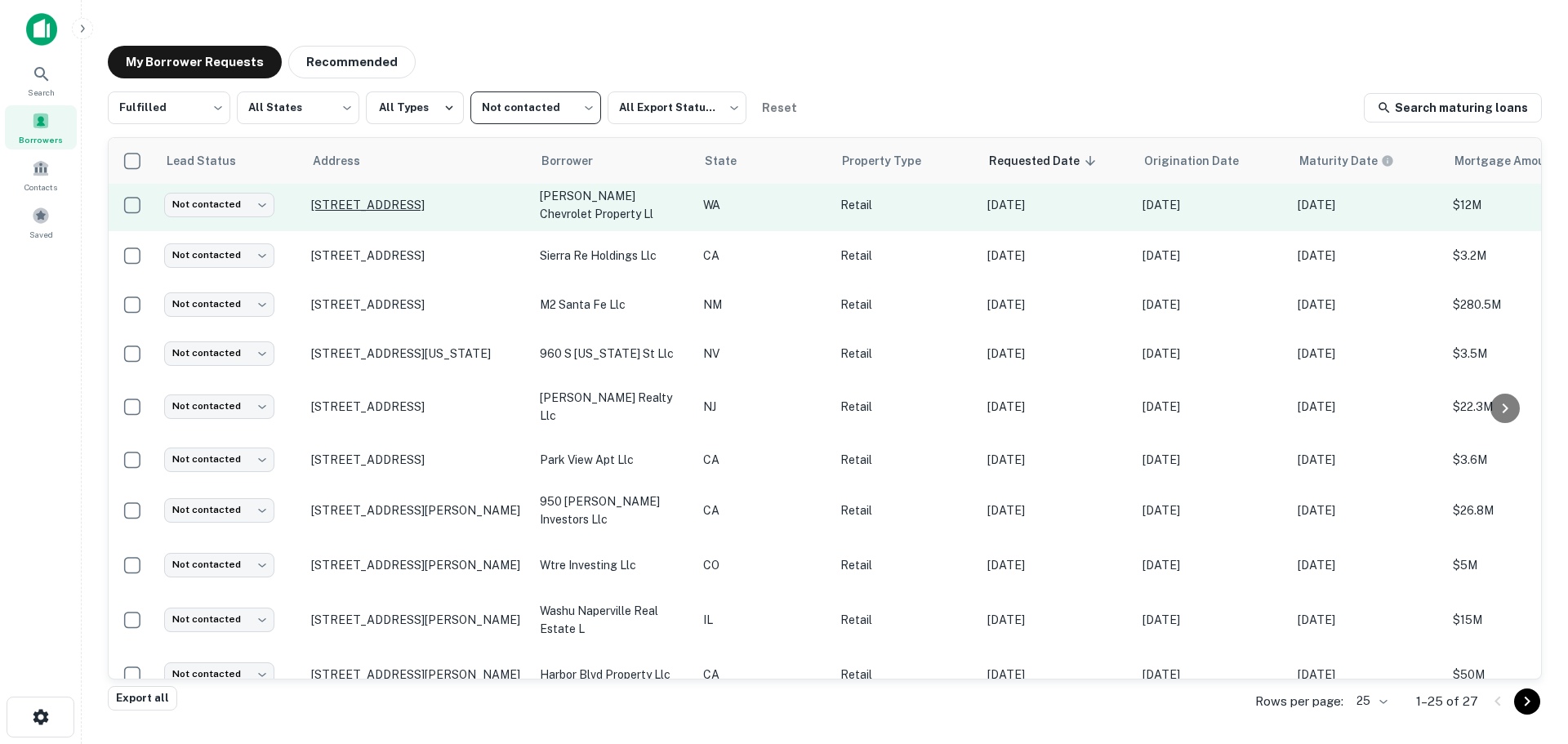
click at [439, 197] on p "[STREET_ADDRESS]" at bounding box center [418, 204] width 213 height 14
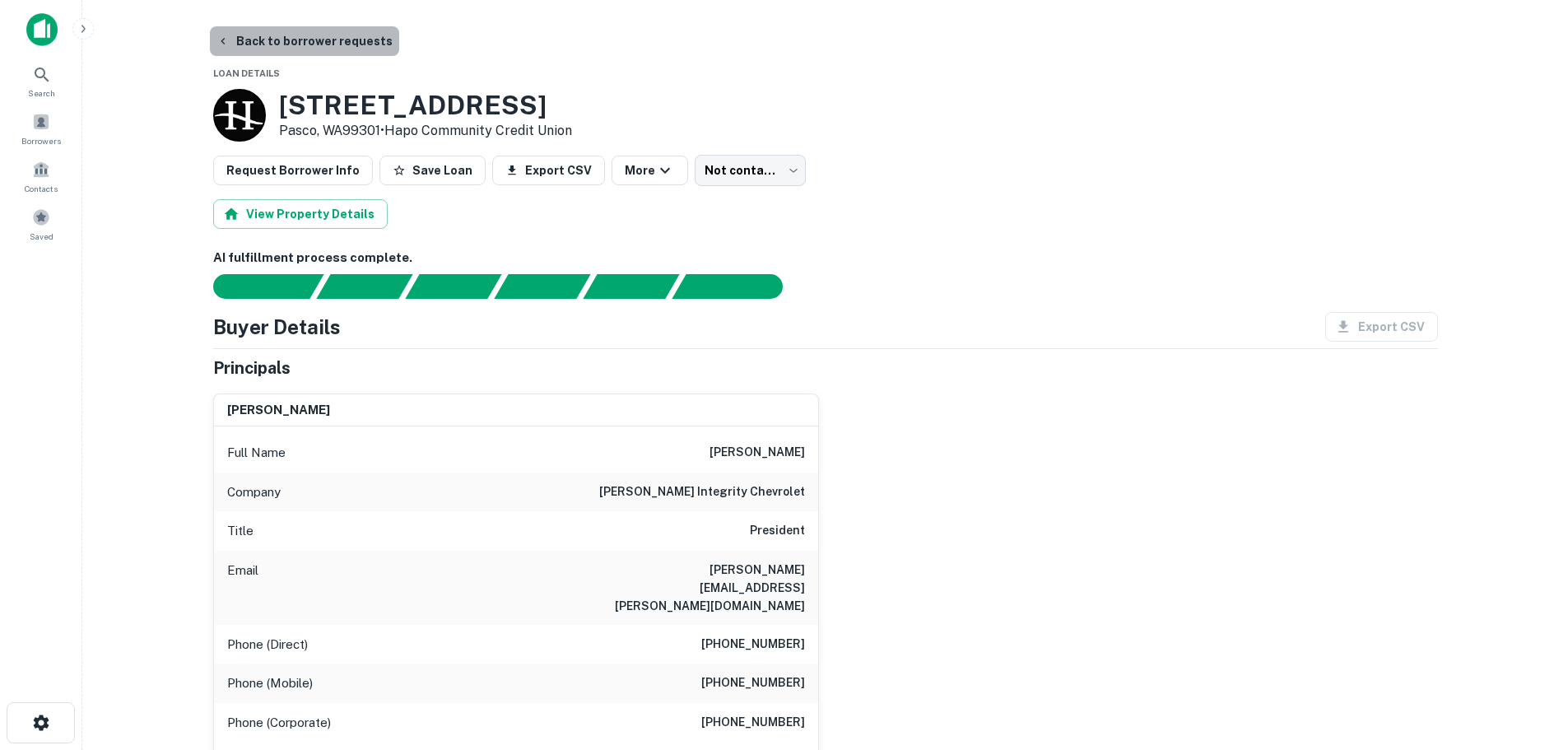
click at [373, 37] on button "Back to borrower requests" at bounding box center [304, 41] width 189 height 30
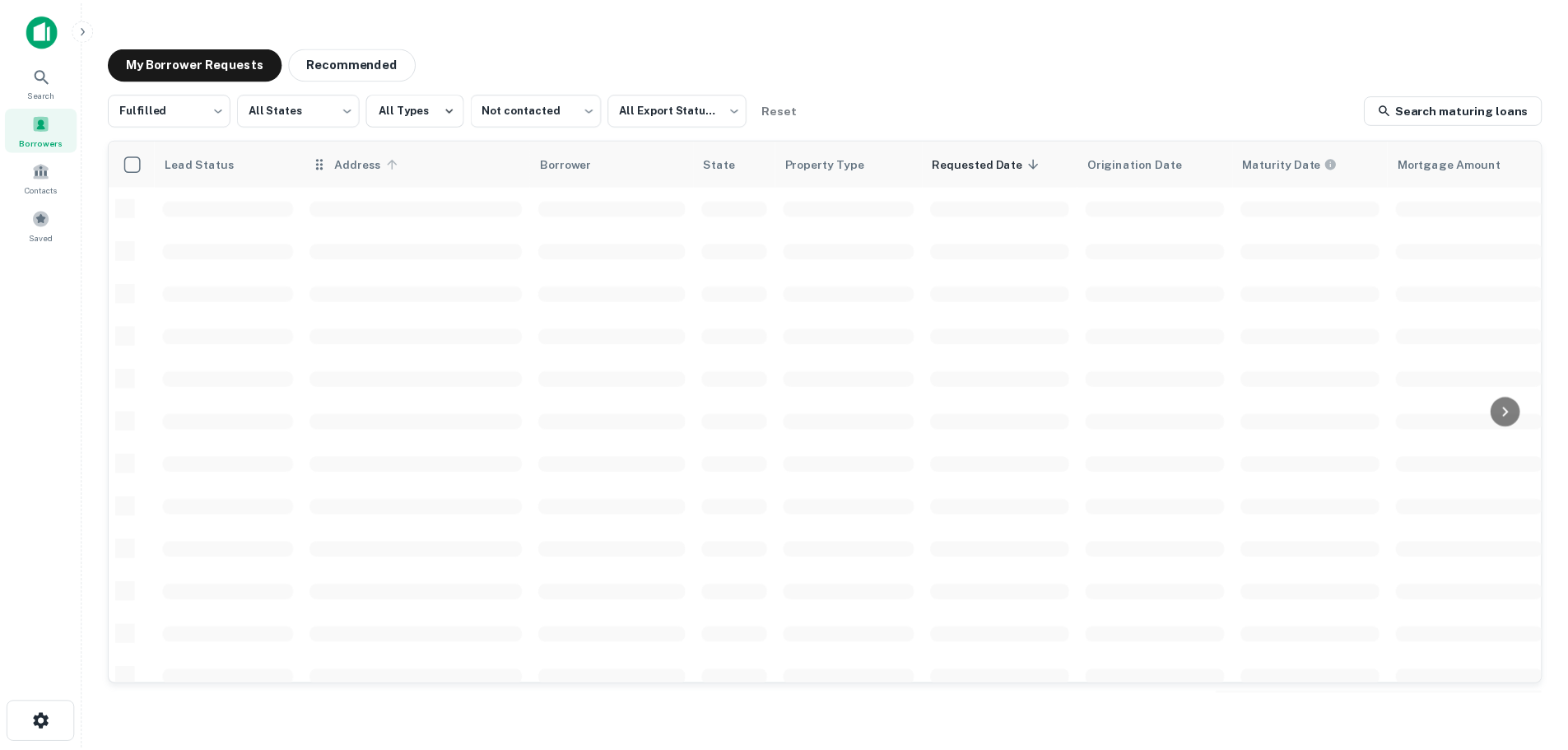
scroll to position [165, 0]
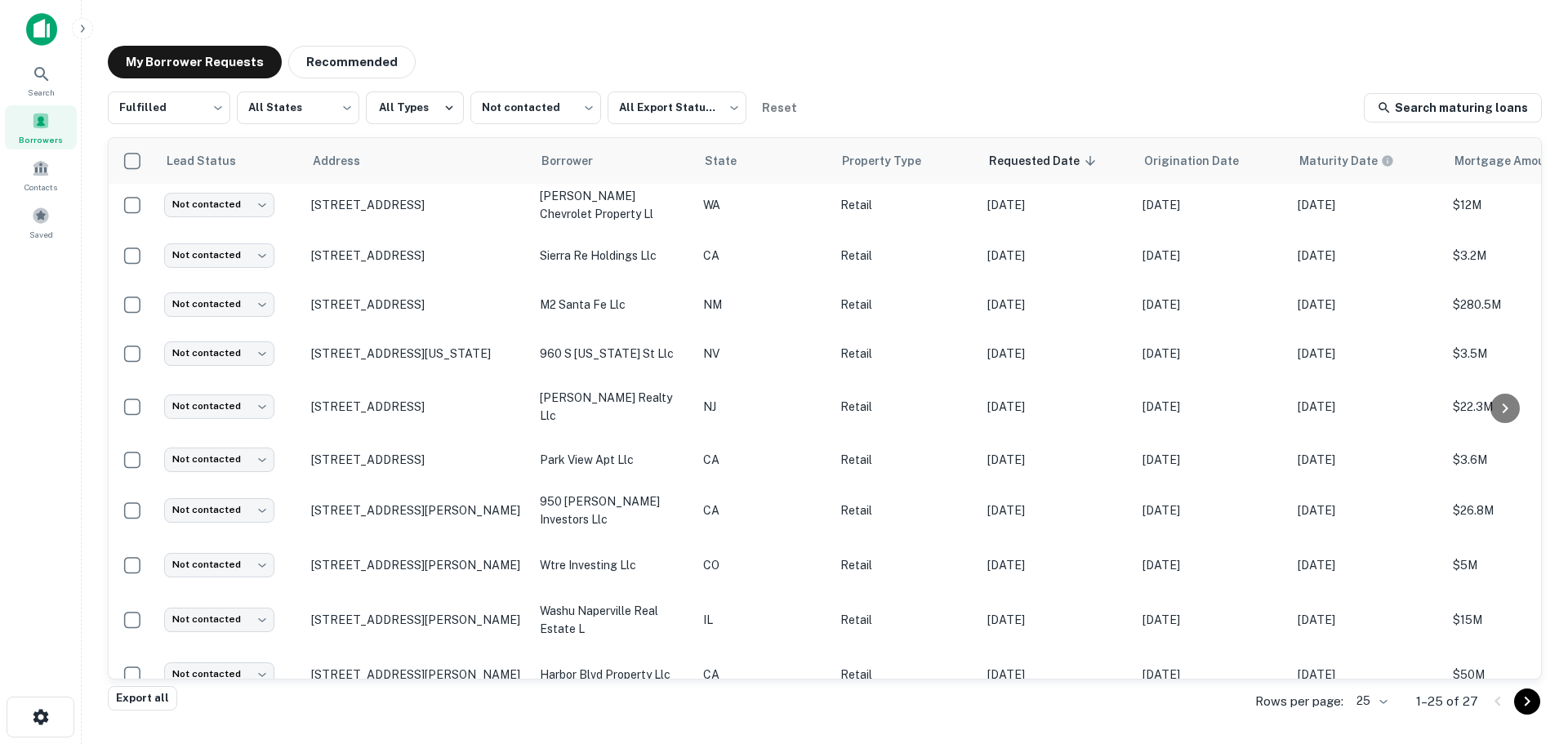
click at [336, 254] on p "1450 S Shamrock Ave Monrovia, CA91016" at bounding box center [418, 255] width 213 height 14
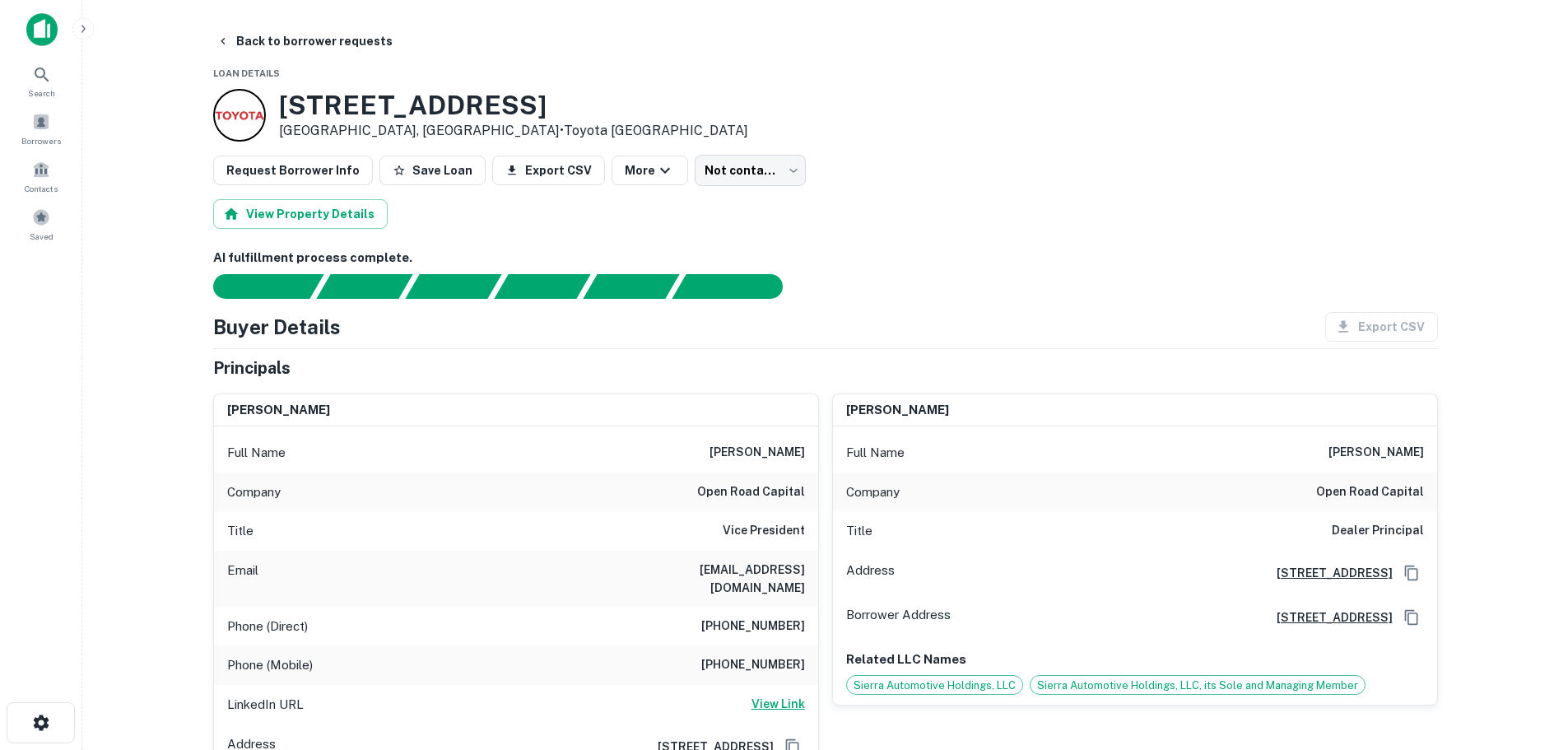
click at [774, 695] on h6 "View Link" at bounding box center [778, 704] width 53 height 18
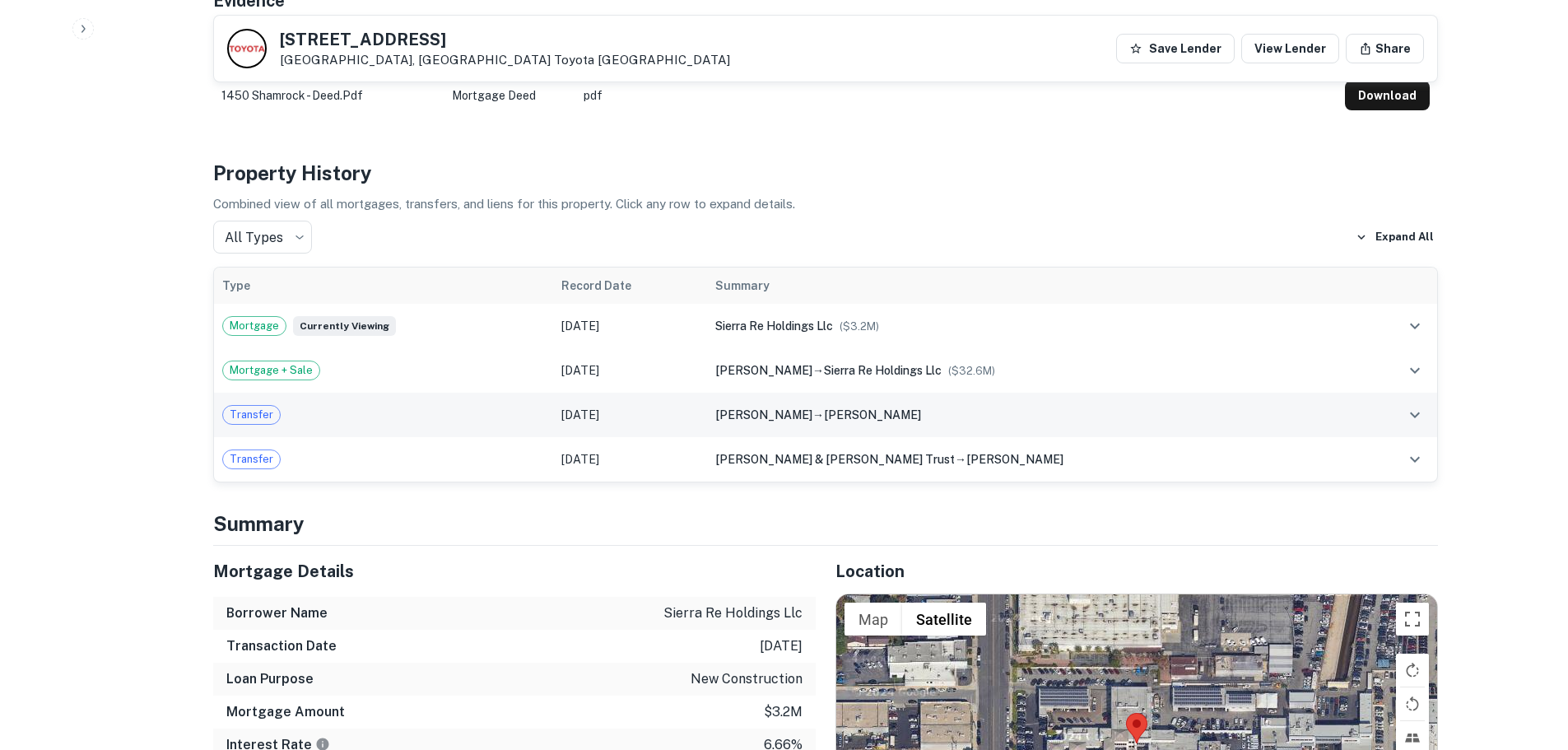
scroll to position [1317, 0]
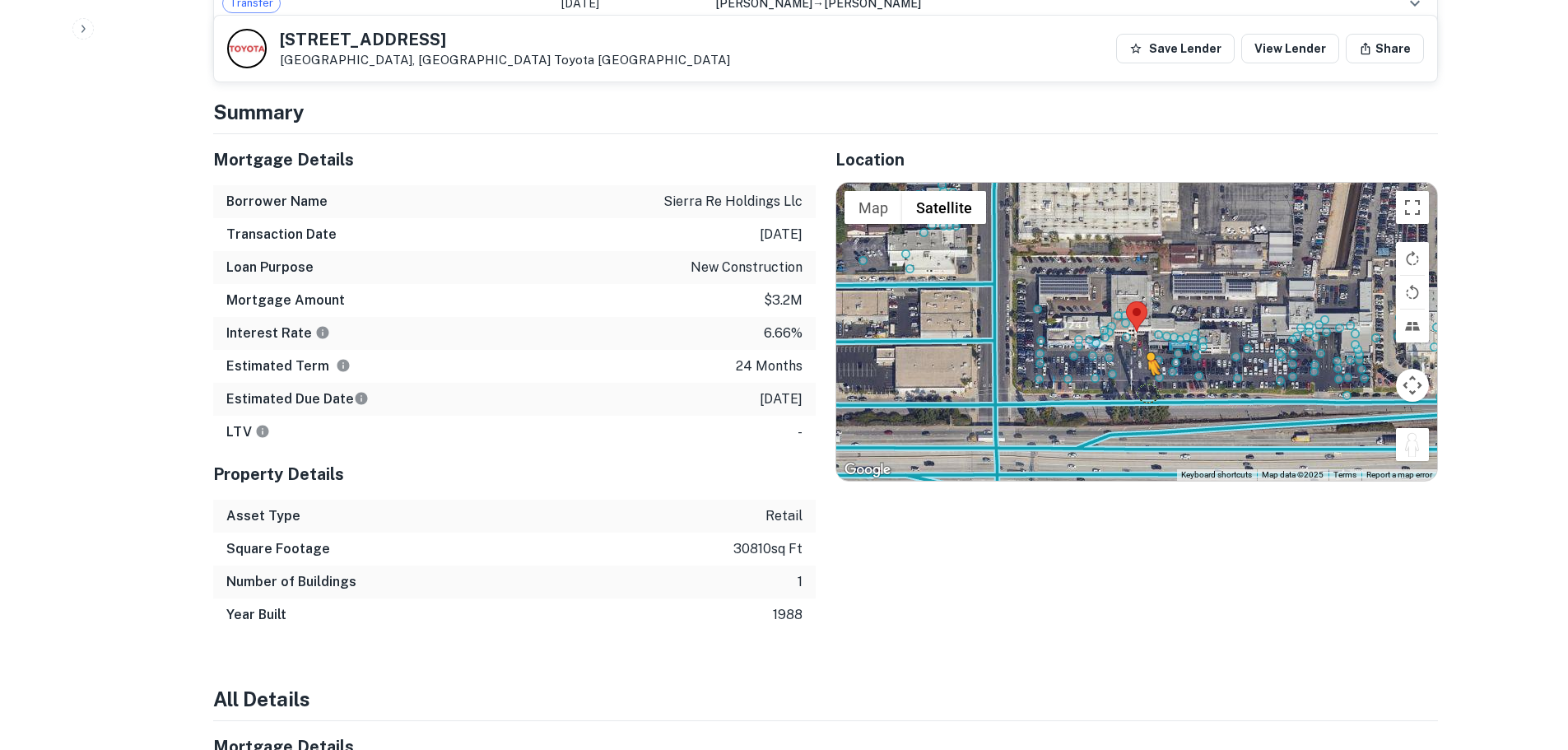
drag, startPoint x: 1399, startPoint y: 440, endPoint x: 1146, endPoint y: 369, distance: 262.8
click at [1146, 369] on div "To activate drag with keyboard, press Alt + Enter. Once in keyboard drag state,…" at bounding box center [1137, 332] width 601 height 298
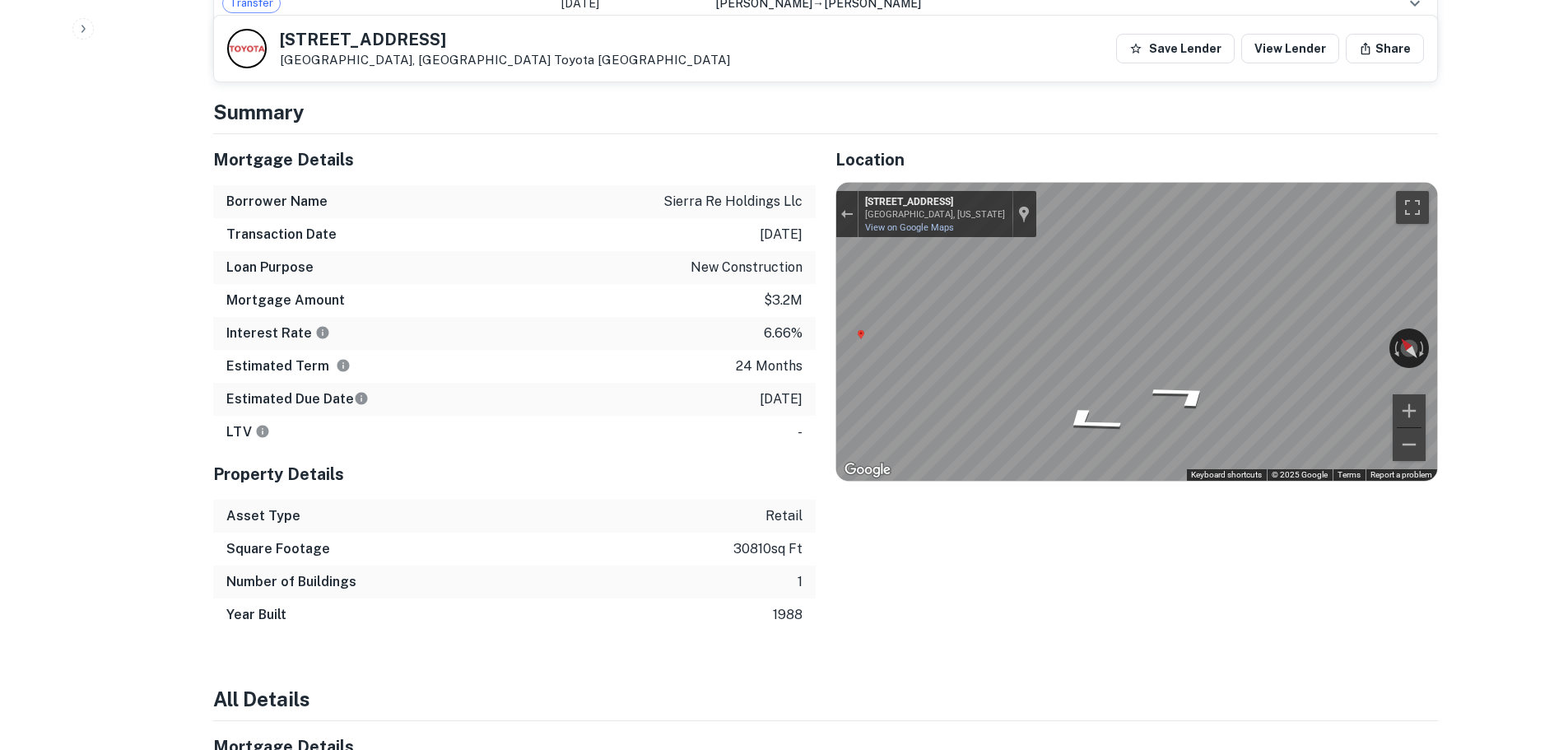
click at [573, 368] on div "Mortgage Details Borrower Name sierra re holdings llc Transaction Date 2/7/2024…" at bounding box center [816, 383] width 1245 height 497
click at [1419, 325] on div "← Move left → Move right ↑ Move up ↓ Move down + Zoom in - Zoom out 727 E Centr…" at bounding box center [1137, 332] width 601 height 298
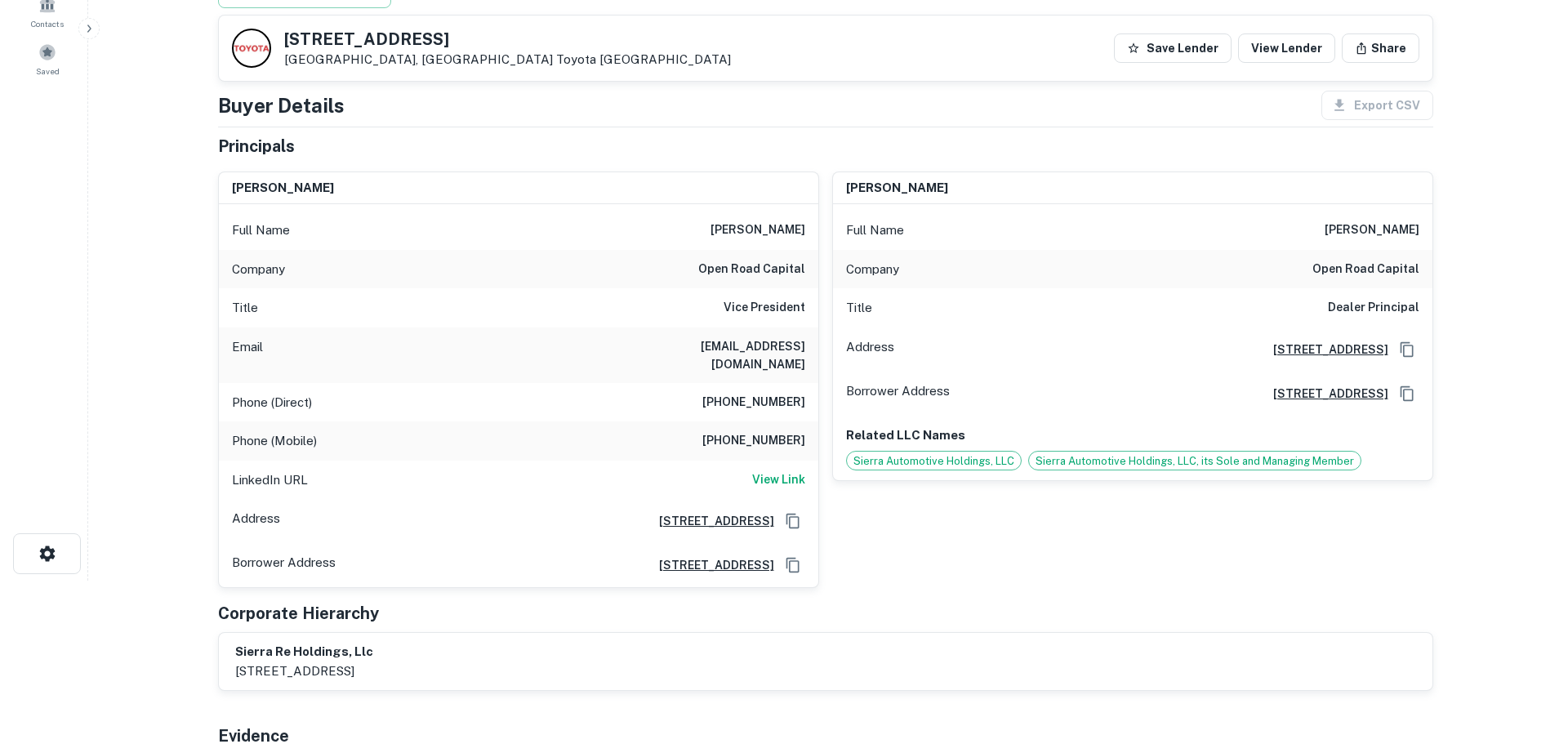
scroll to position [0, 0]
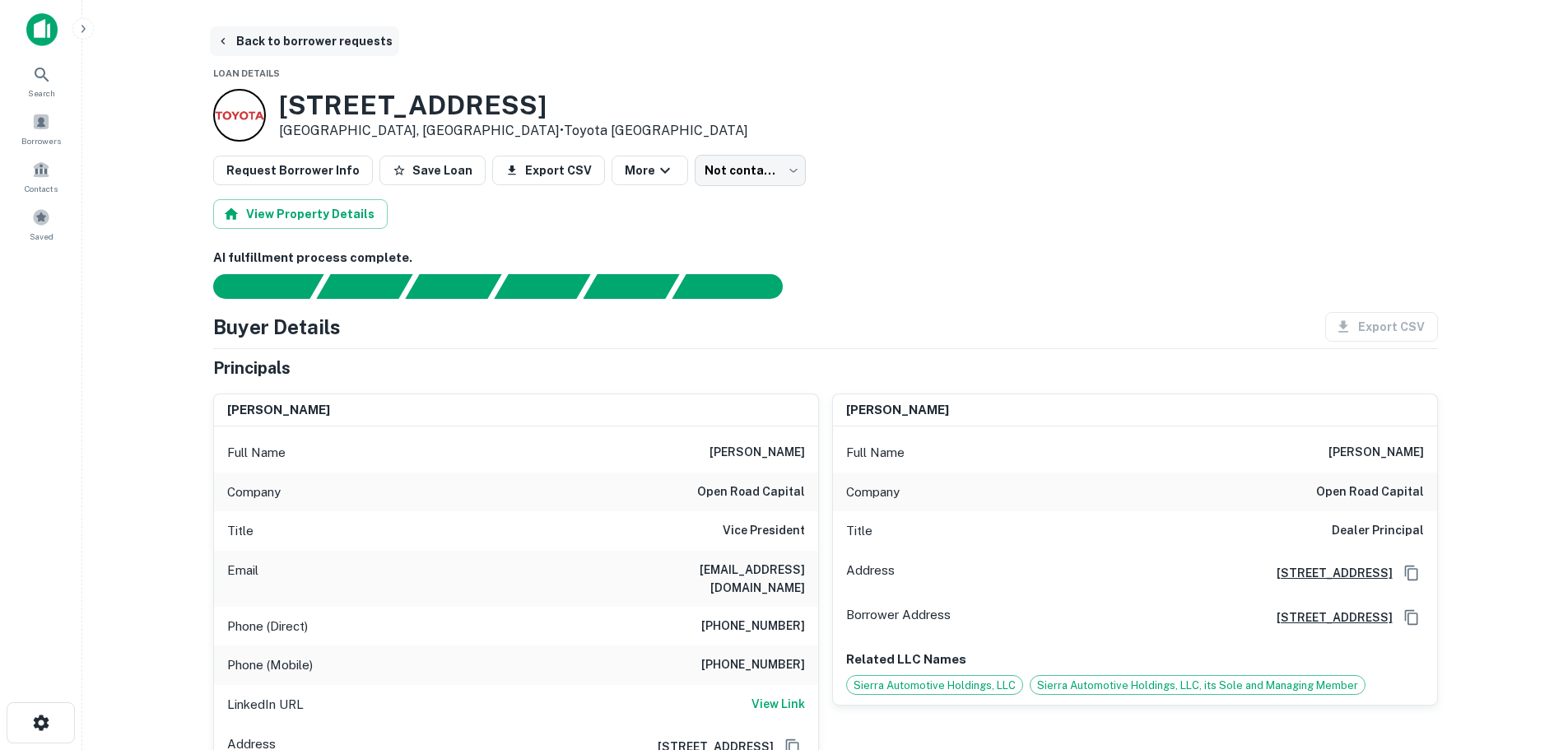
click at [325, 45] on button "Back to borrower requests" at bounding box center [304, 41] width 189 height 30
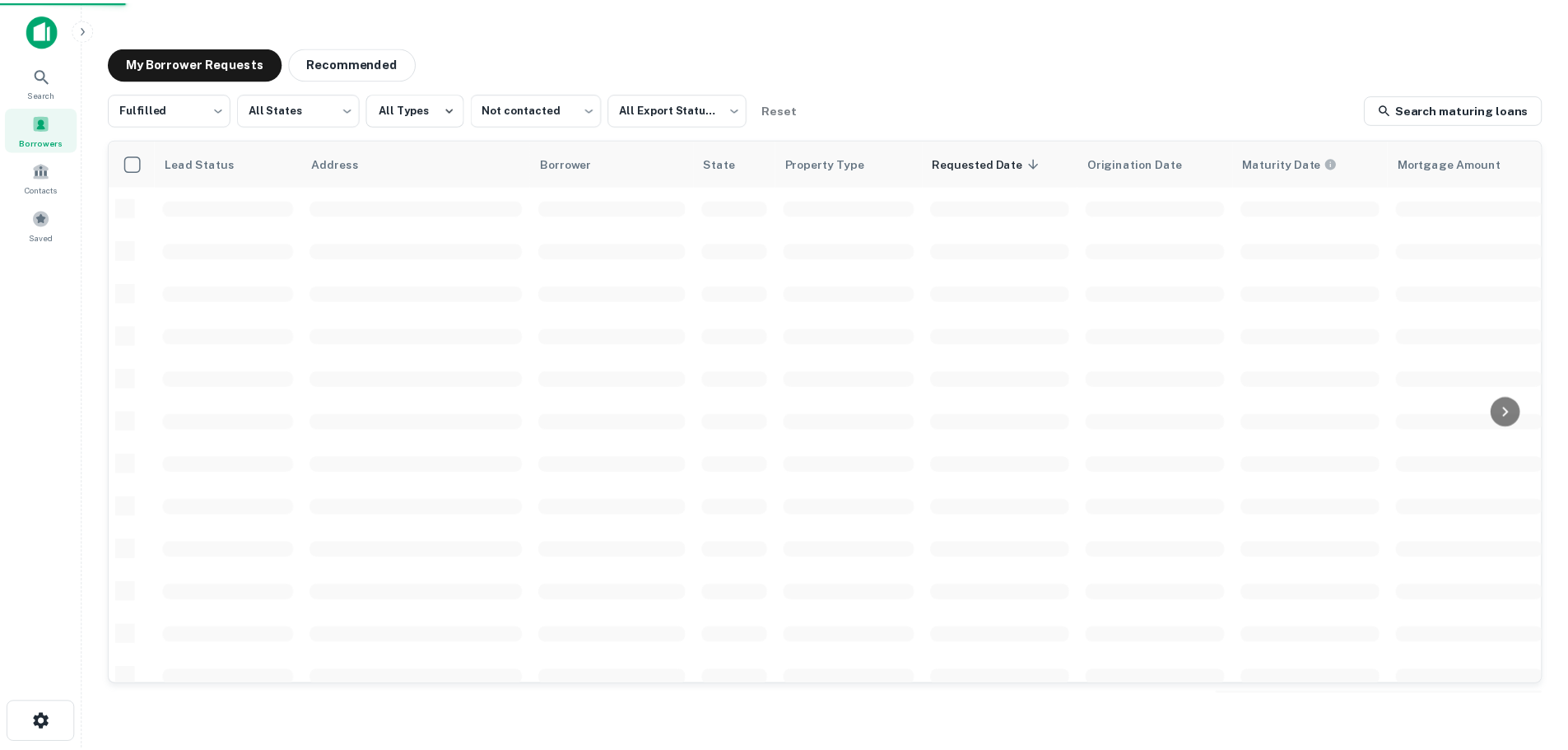
scroll to position [165, 0]
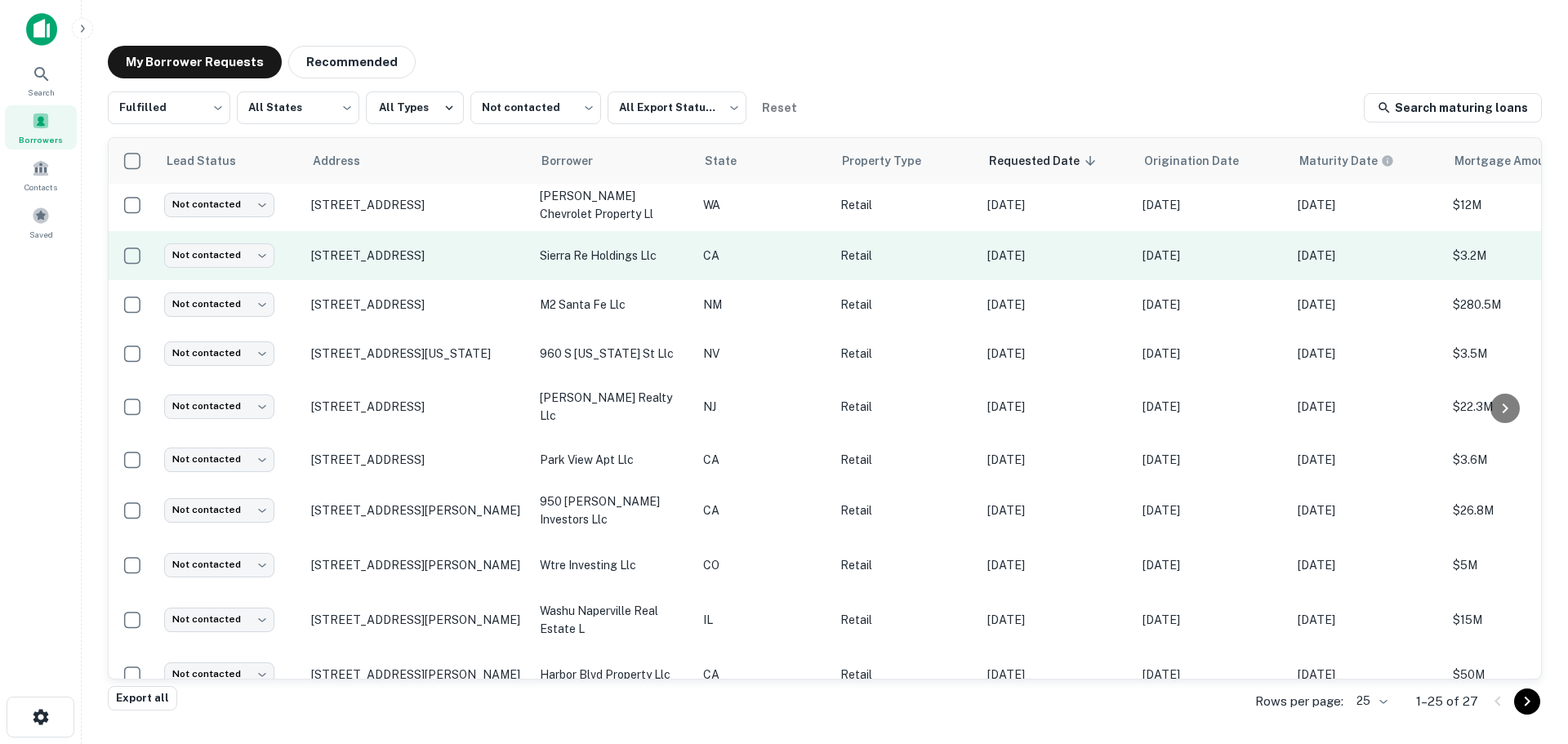
click at [244, 268] on td "Not contacted **** ​" at bounding box center [229, 256] width 147 height 49
click at [254, 247] on body "Search Borrowers Contacts Saved My Borrower Requests Recommended Fulfilled ****…" at bounding box center [784, 372] width 1568 height 744
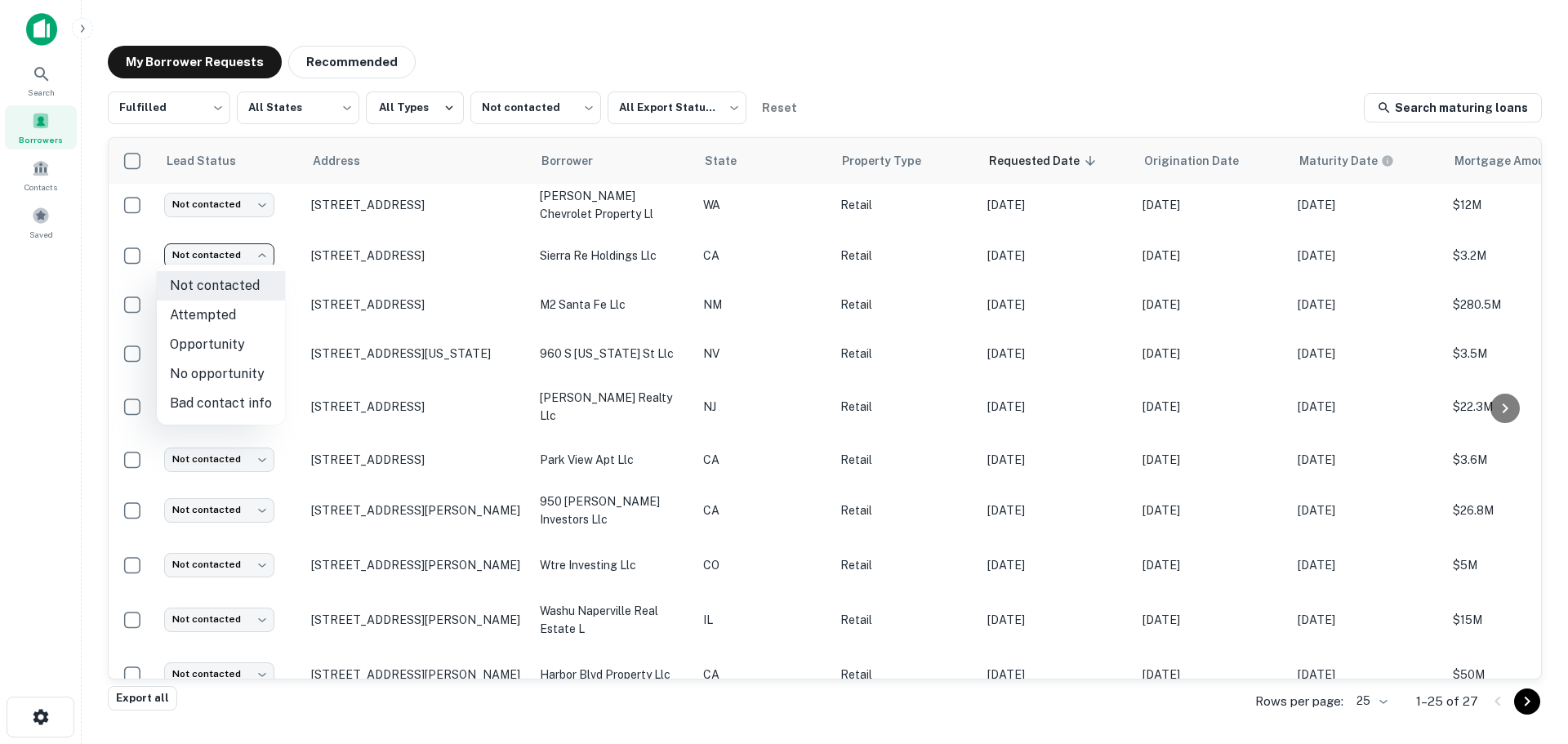
click at [236, 375] on li "No opportunity" at bounding box center [220, 374] width 128 height 30
type input "**********"
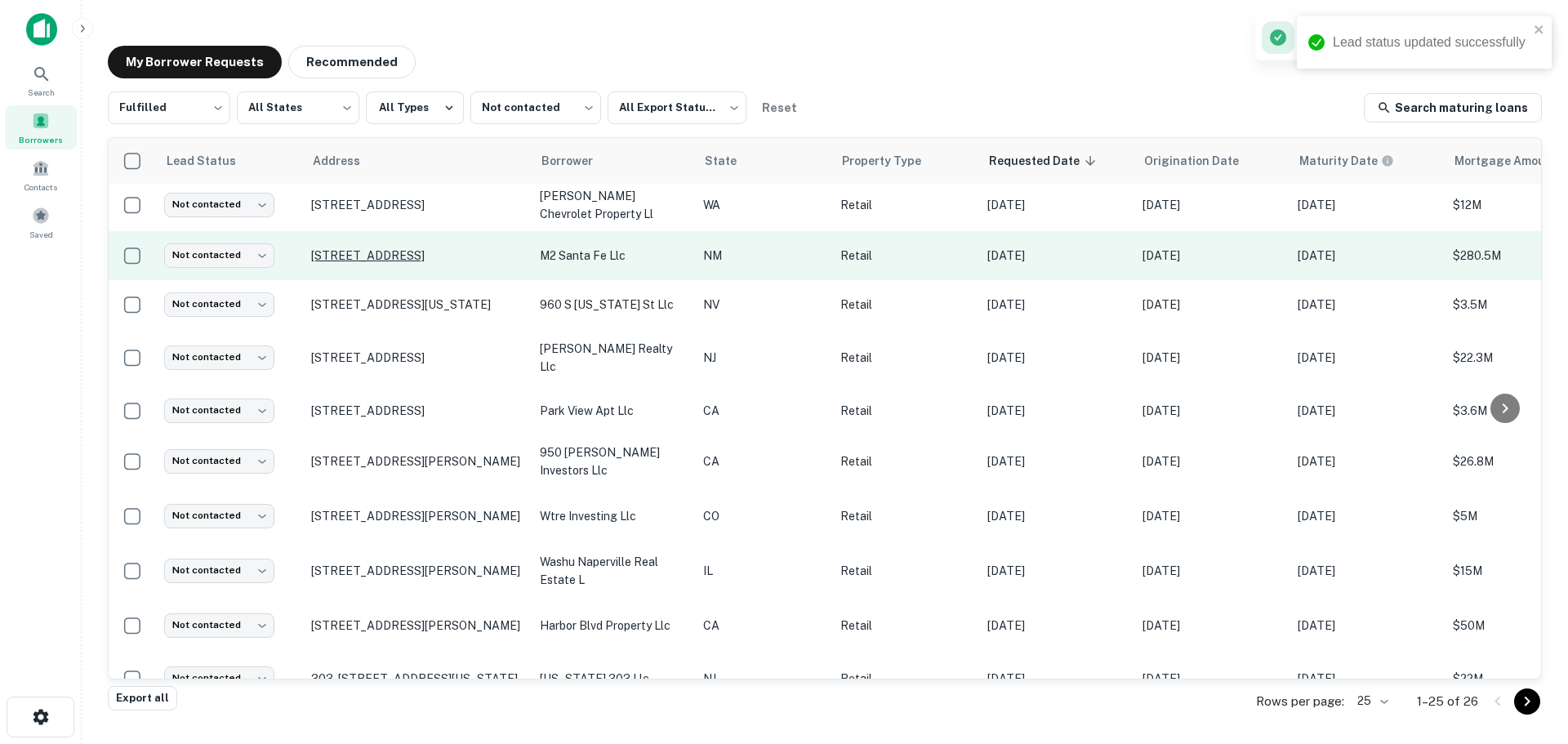
click at [397, 252] on p "3430 Cerrillos Rd Santa Fe, NM87507" at bounding box center [418, 255] width 213 height 14
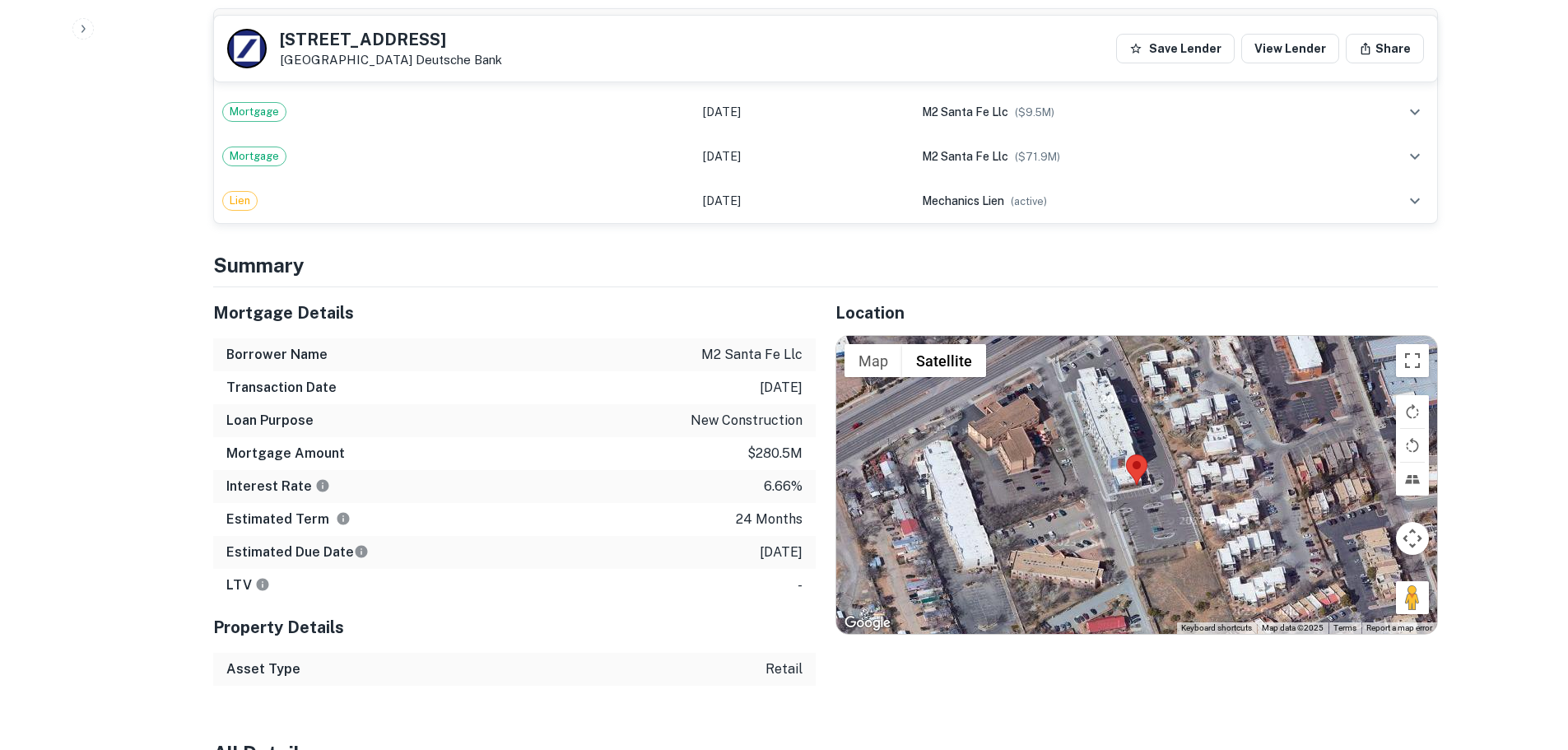
scroll to position [1152, 0]
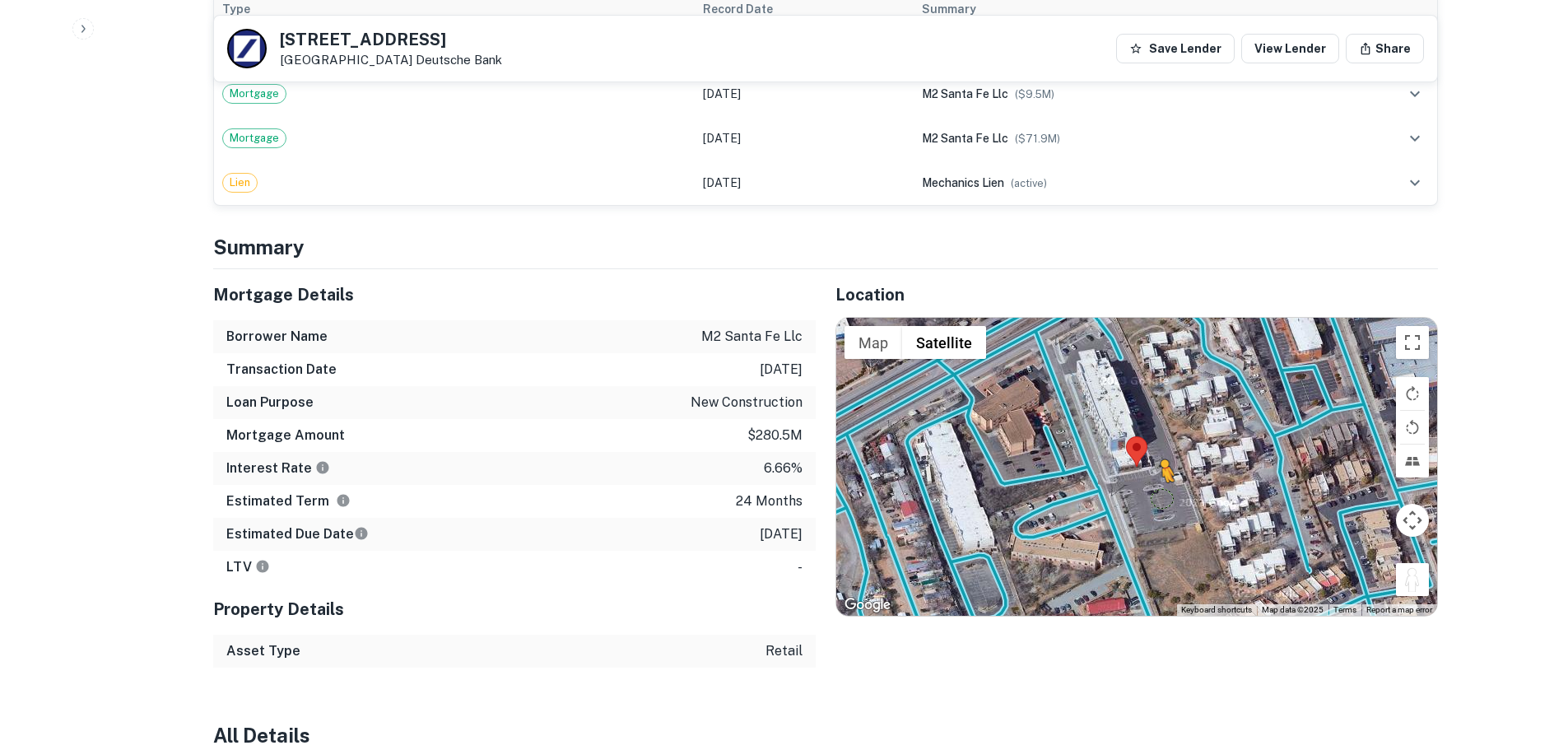
drag, startPoint x: 1405, startPoint y: 603, endPoint x: 1155, endPoint y: 501, distance: 270.0
click at [1157, 504] on div "To activate drag with keyboard, press Alt + Enter. Once in keyboard drag state,…" at bounding box center [1137, 467] width 601 height 298
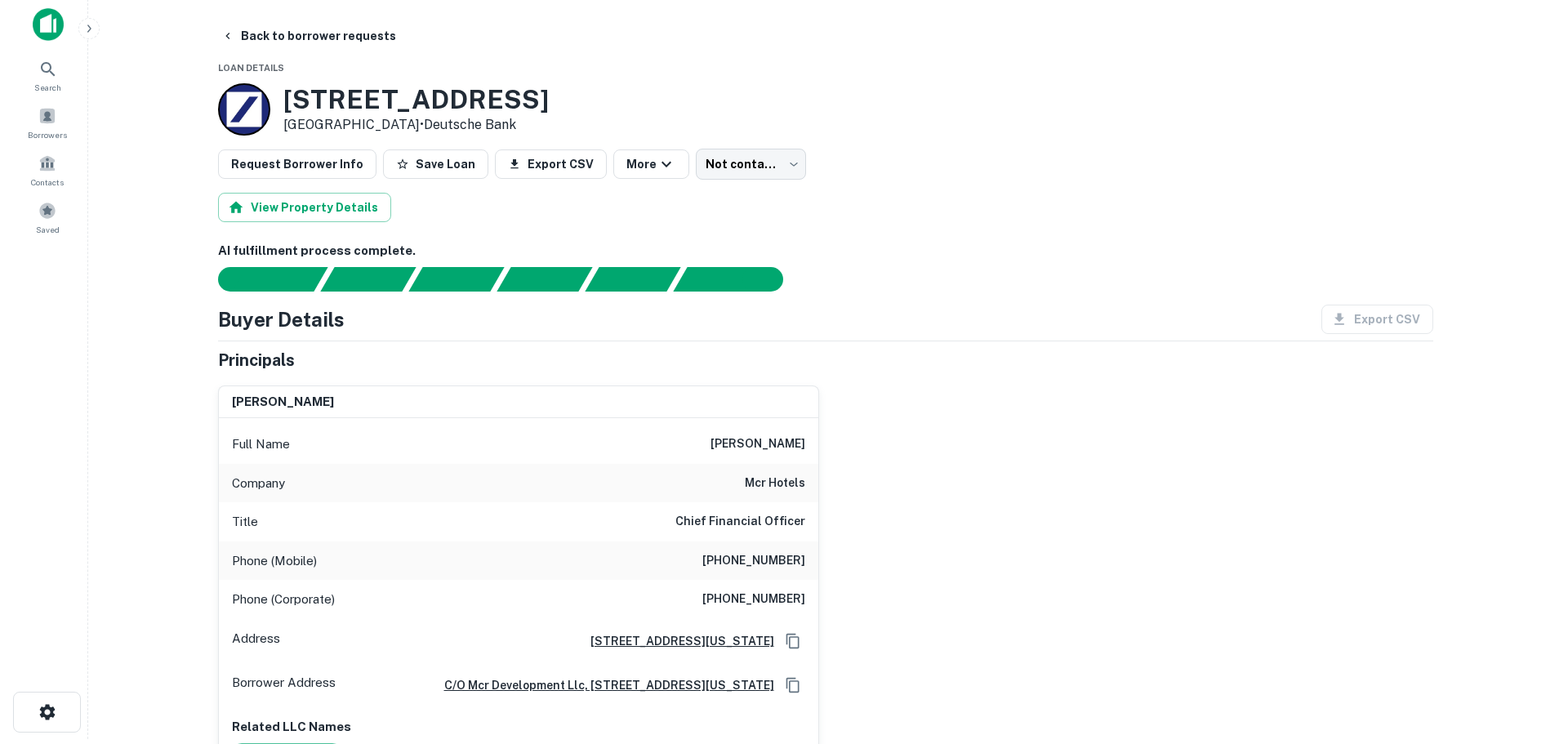
scroll to position [0, 0]
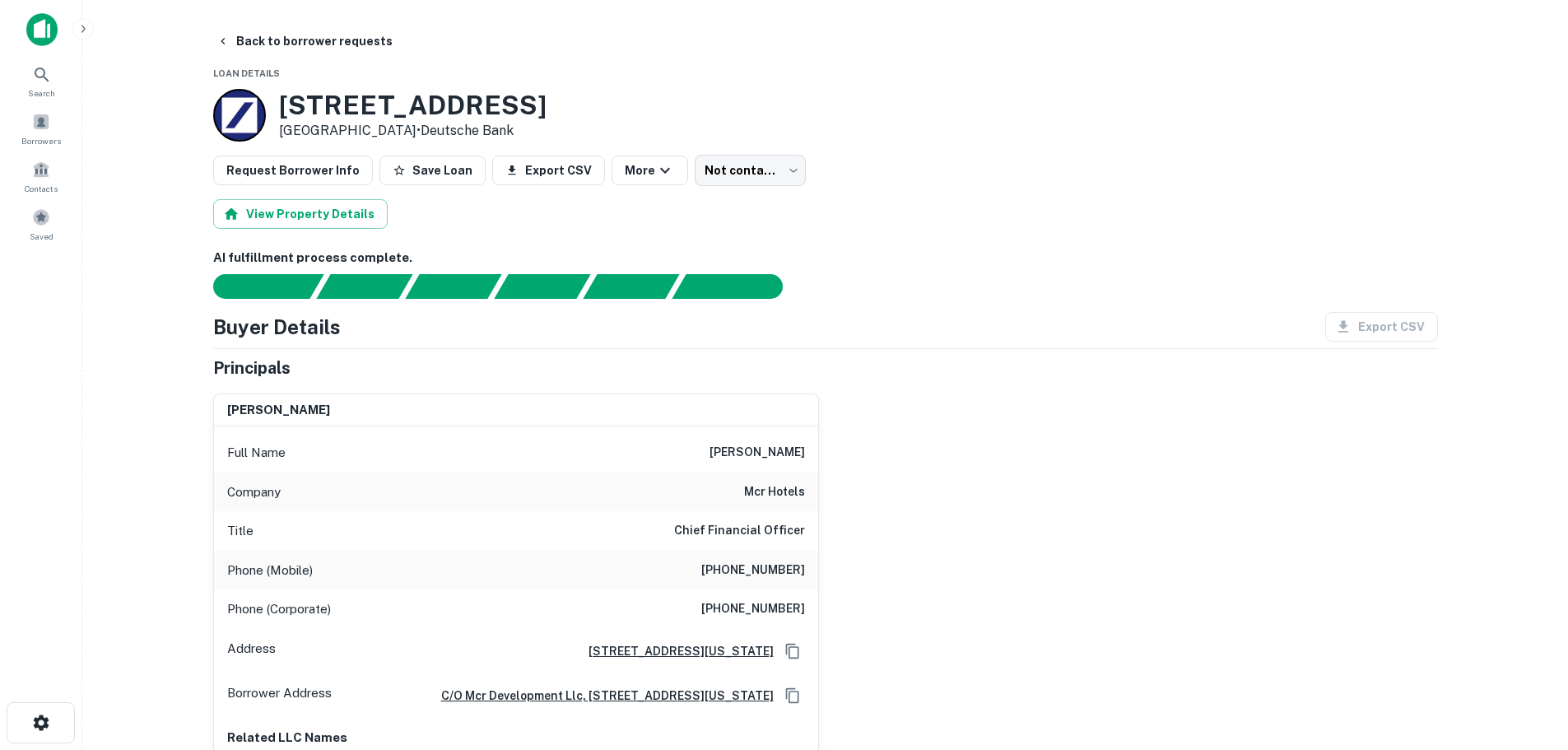
click at [796, 498] on h6 "mcr hotels" at bounding box center [774, 492] width 61 height 20
copy h6 "mcr hotels"
click at [336, 36] on button "Back to borrower requests" at bounding box center [304, 41] width 189 height 30
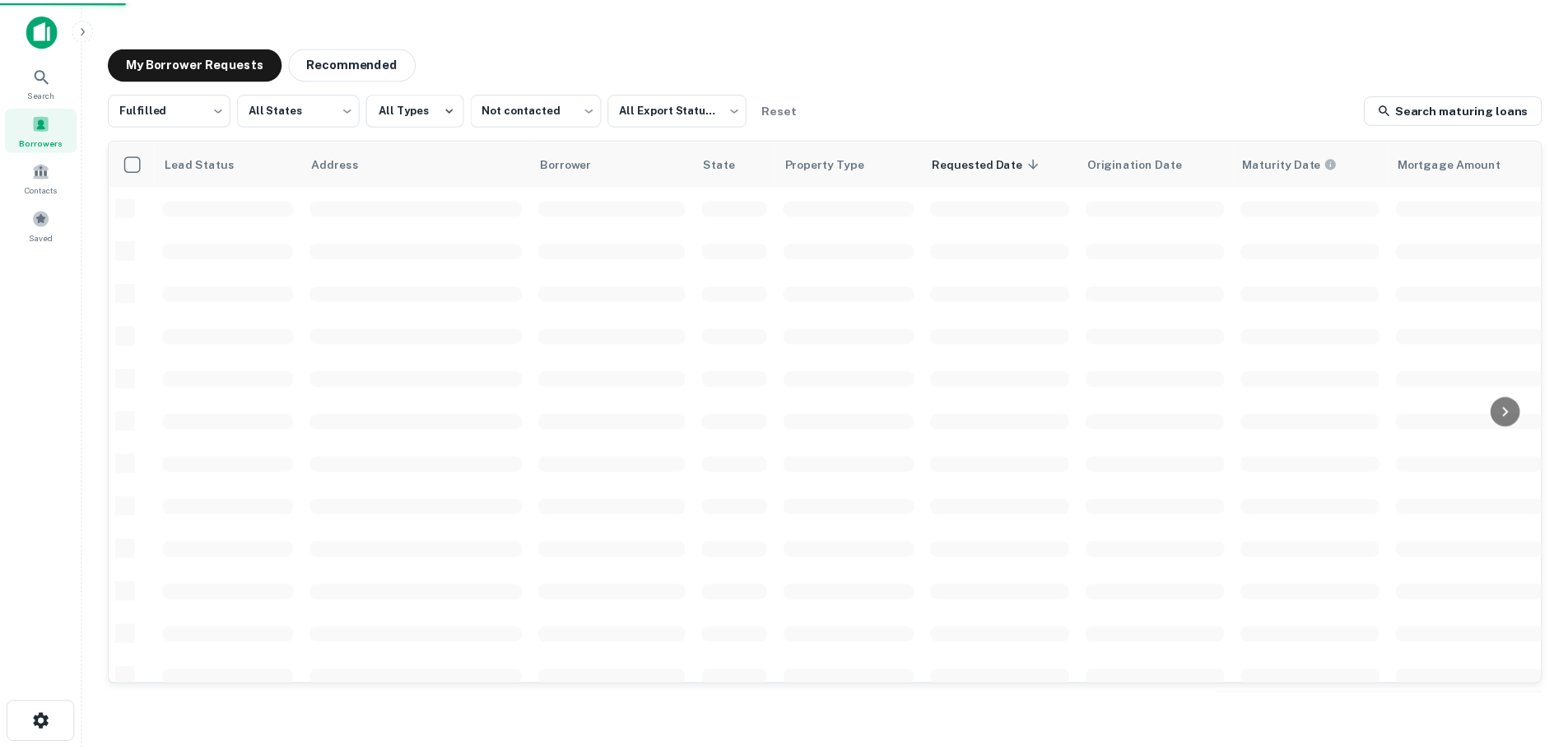
scroll to position [165, 0]
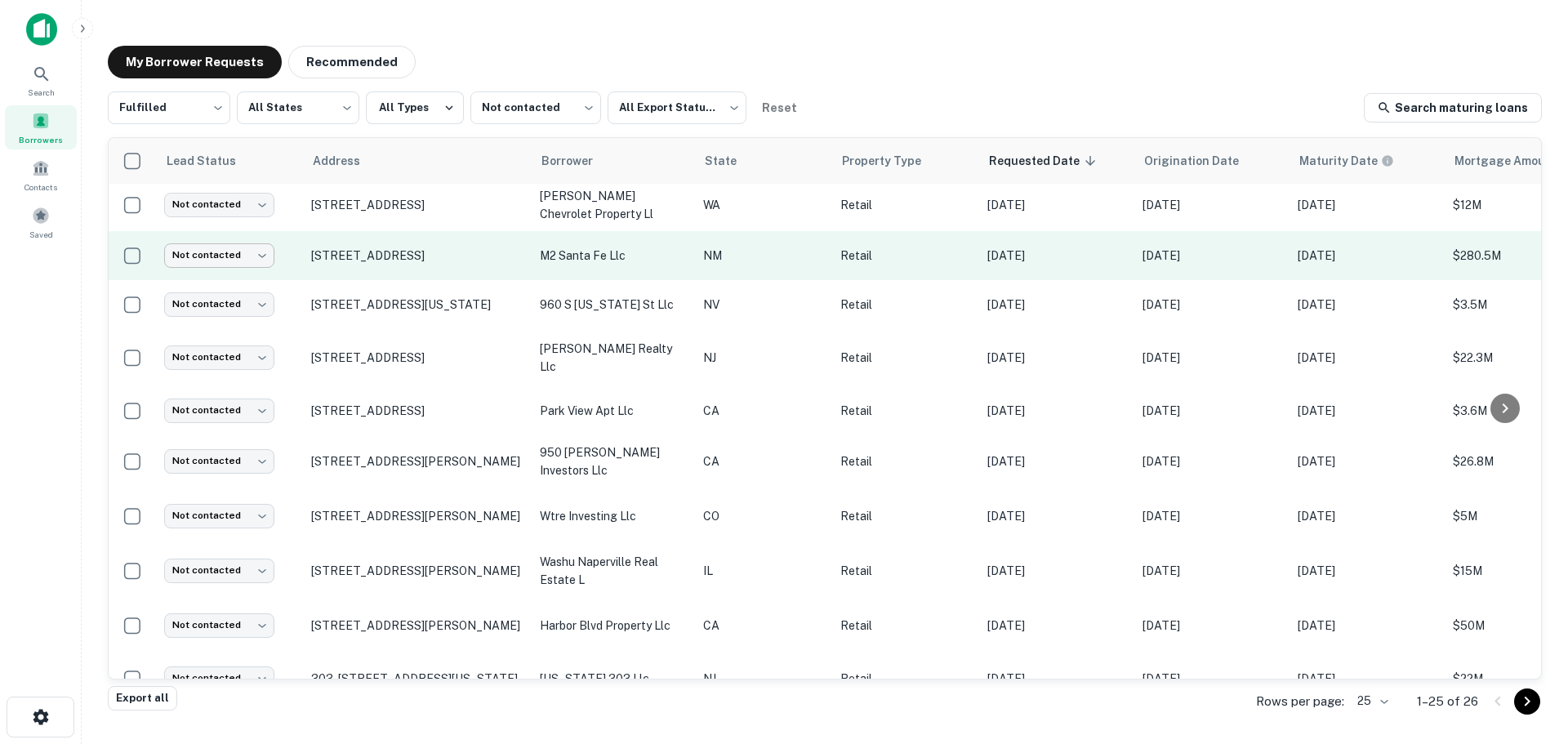
click at [224, 245] on body "Search Borrowers Contacts Saved My Borrower Requests Recommended Fulfilled ****…" at bounding box center [784, 372] width 1568 height 744
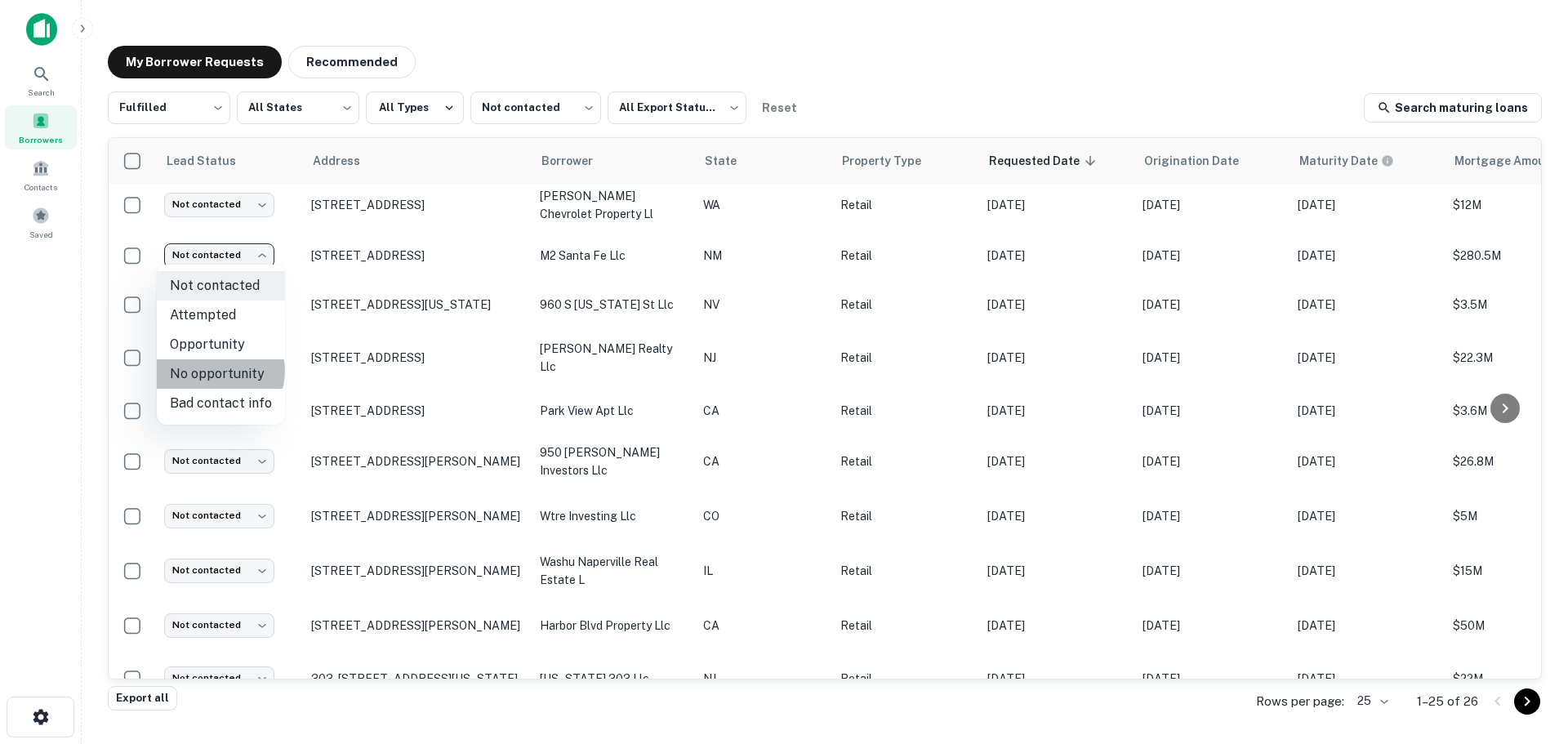
click at [216, 371] on li "No opportunity" at bounding box center [220, 374] width 128 height 30
type input "**********"
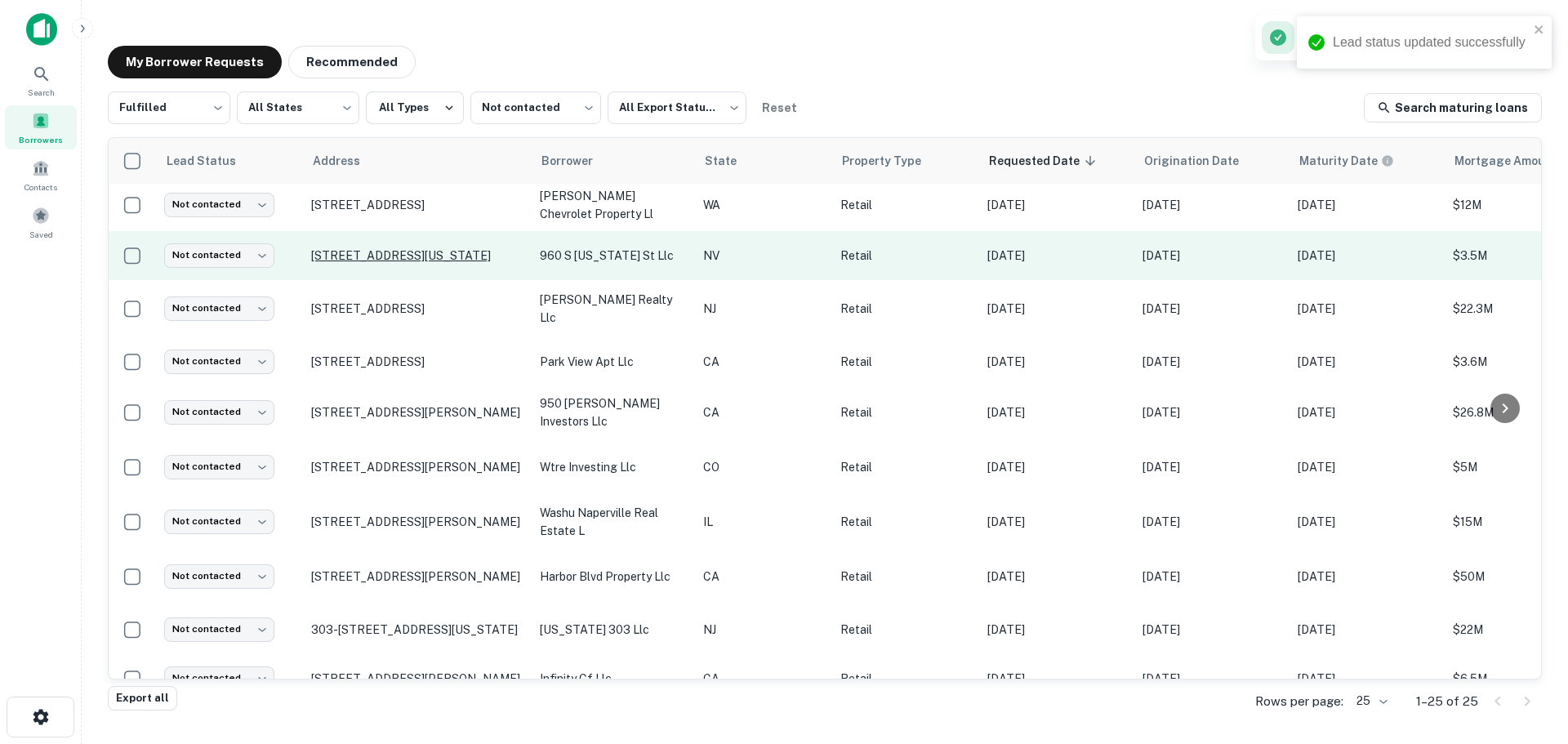
click at [389, 253] on p "960 S Virginia St Reno, NV89502" at bounding box center [418, 255] width 213 height 14
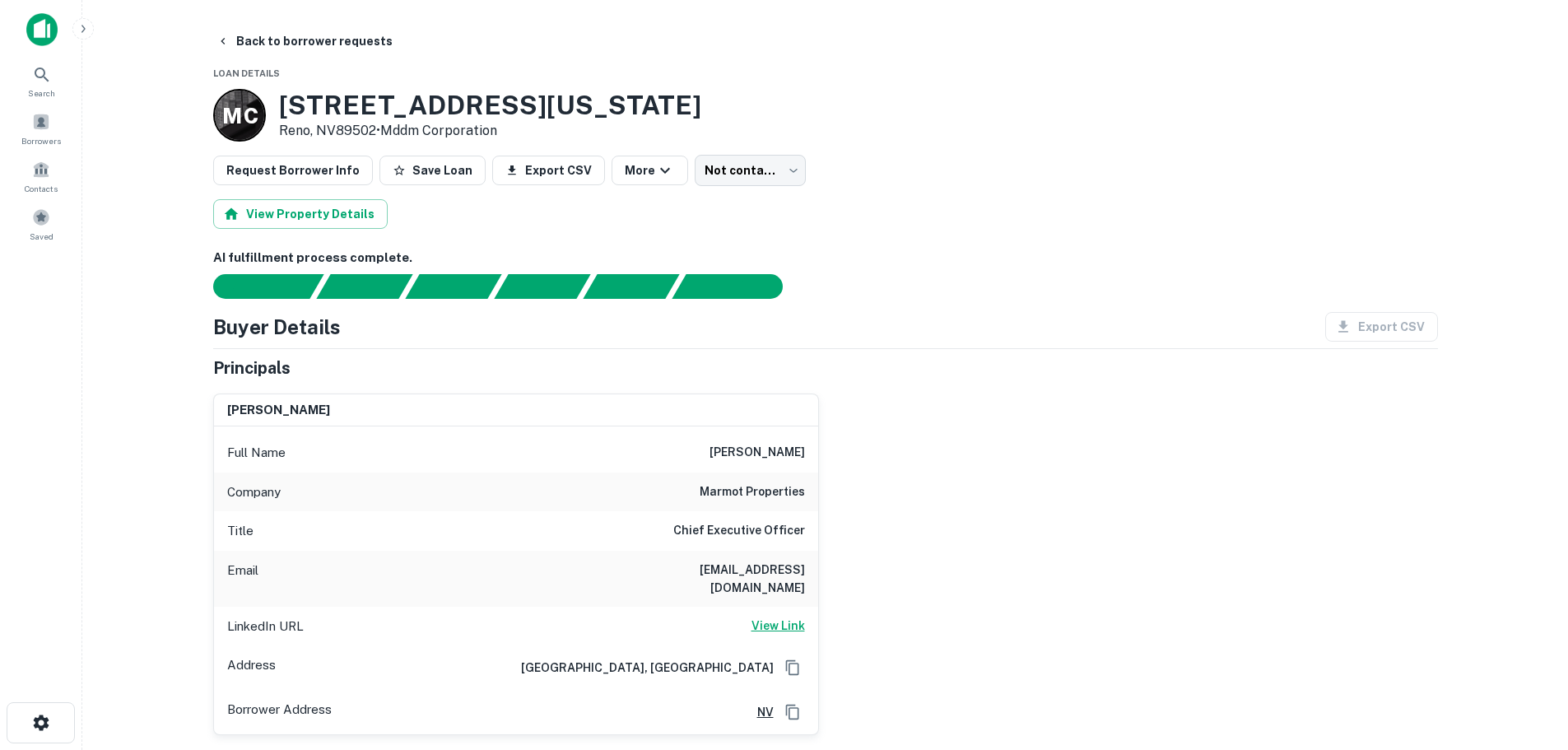
click at [773, 616] on h6 "View Link" at bounding box center [778, 625] width 53 height 18
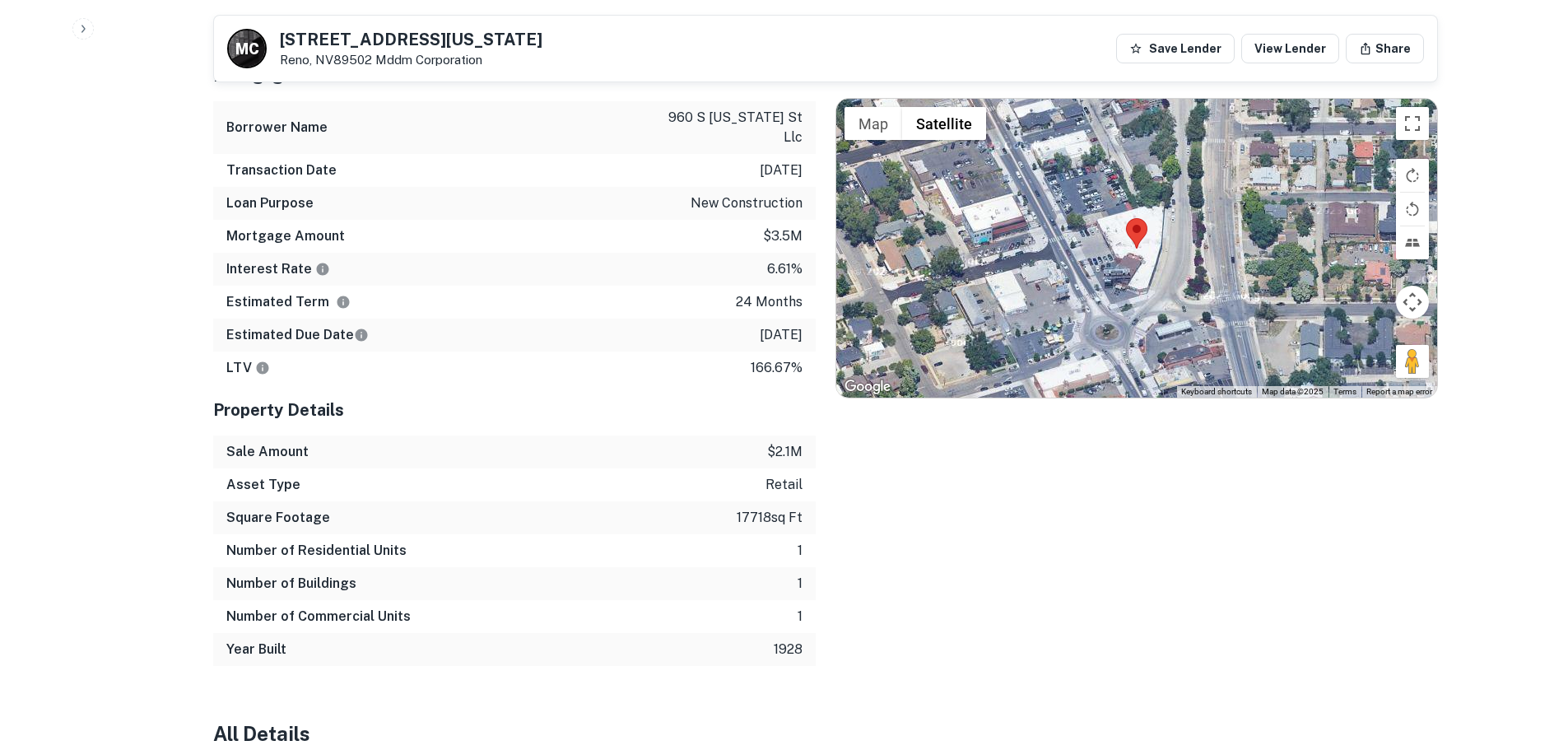
scroll to position [823, 0]
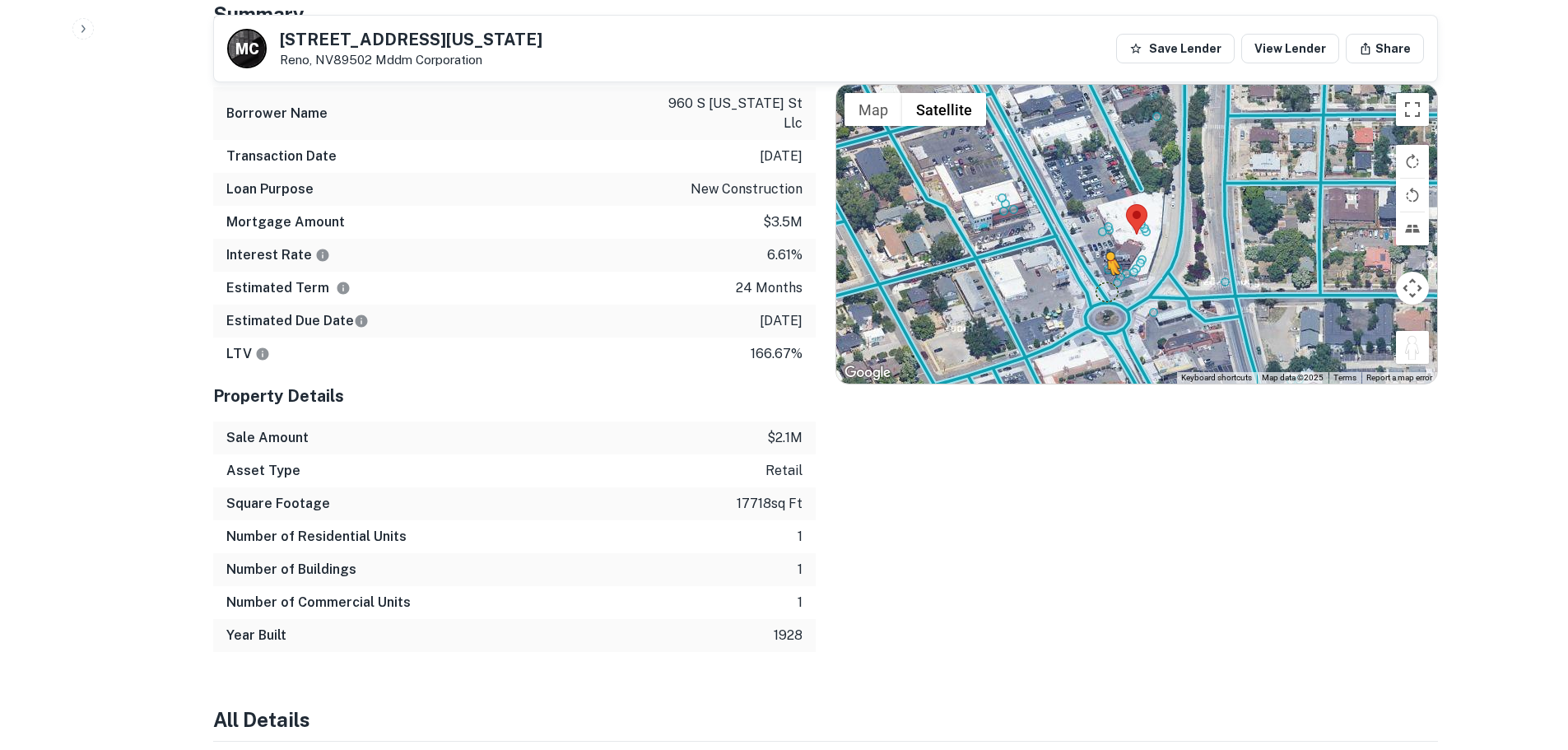
drag, startPoint x: 1421, startPoint y: 339, endPoint x: 1095, endPoint y: 264, distance: 334.5
click at [1102, 267] on div "To activate drag with keyboard, press Alt + Enter. Once in keyboard drag state,…" at bounding box center [1137, 234] width 601 height 298
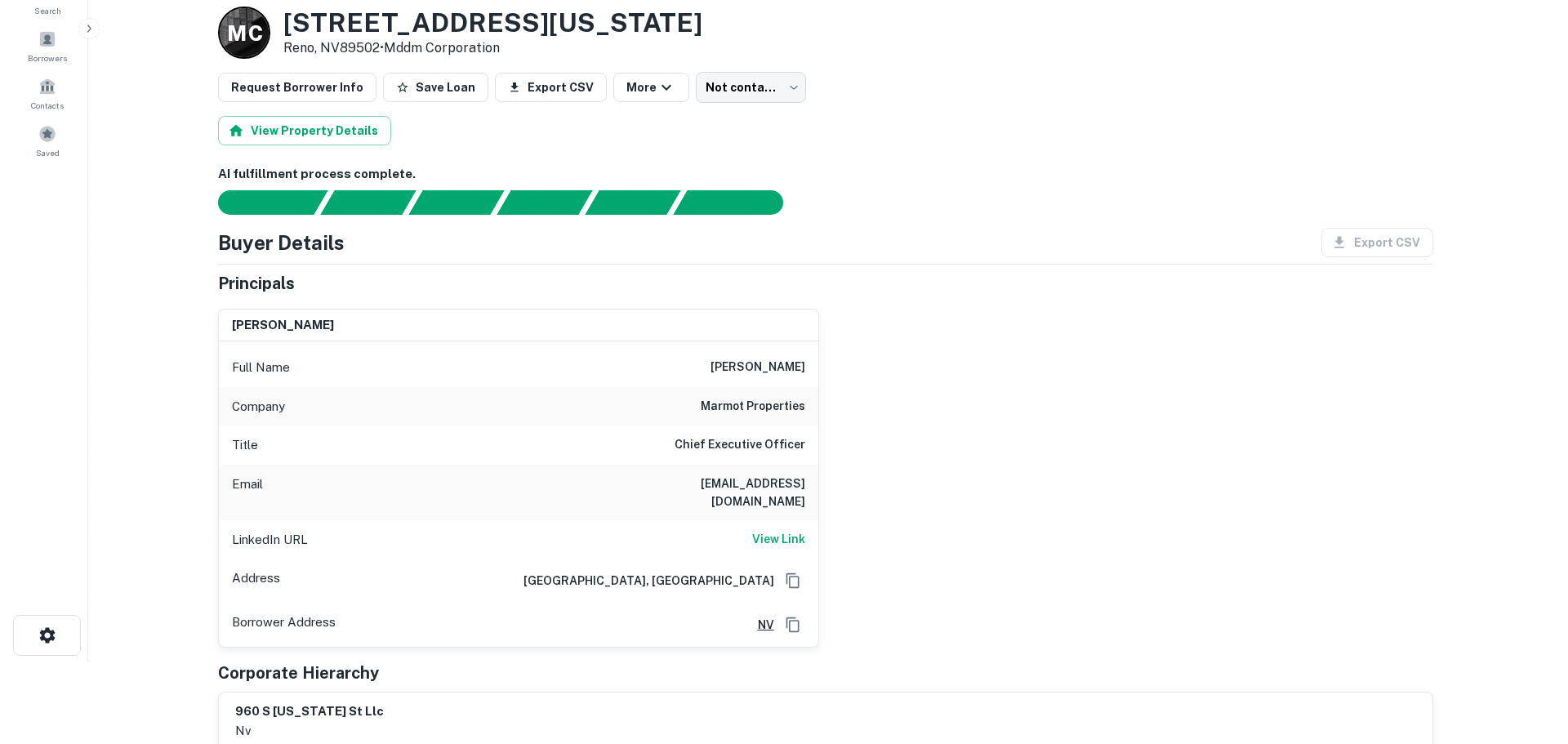
scroll to position [0, 0]
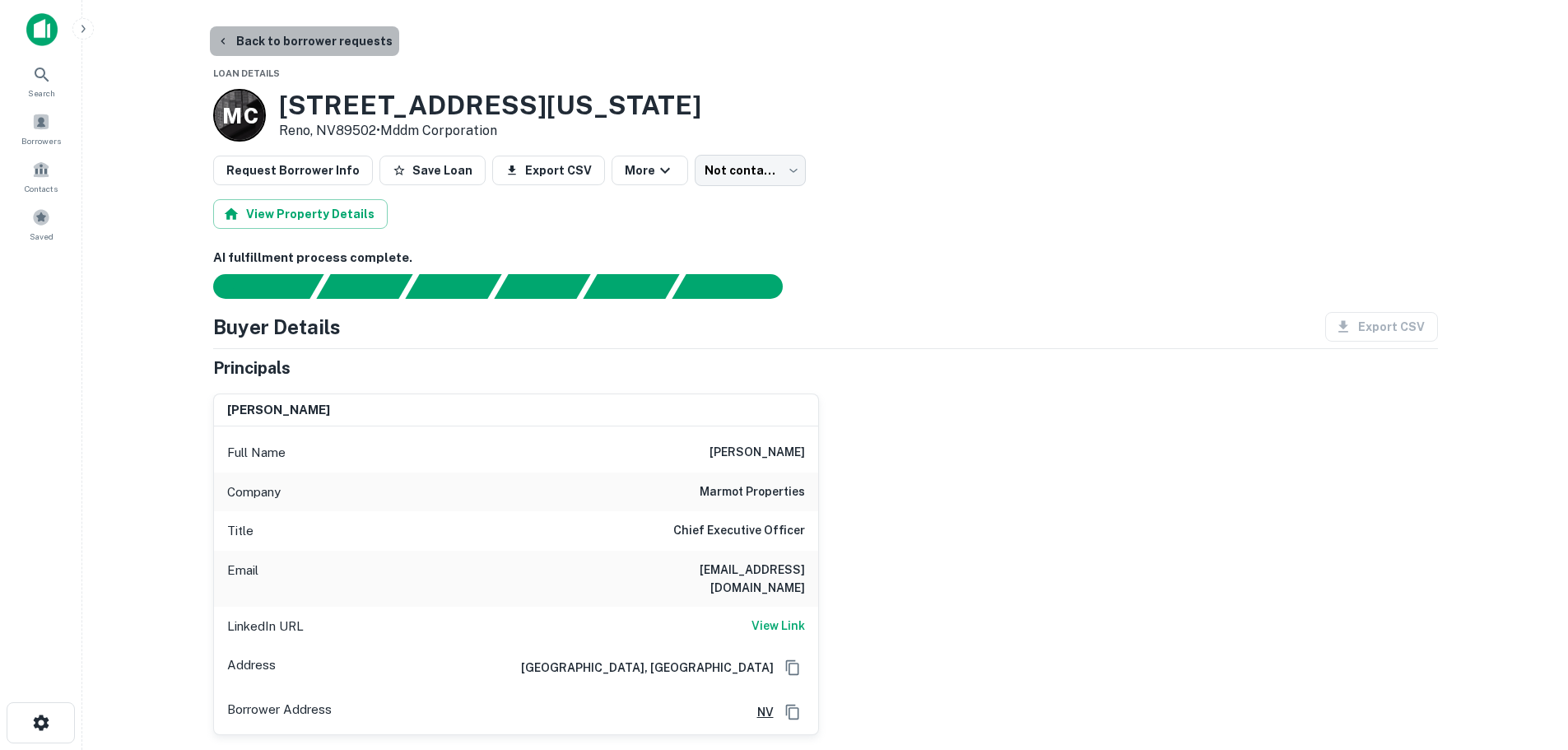
click at [334, 40] on button "Back to borrower requests" at bounding box center [304, 41] width 189 height 30
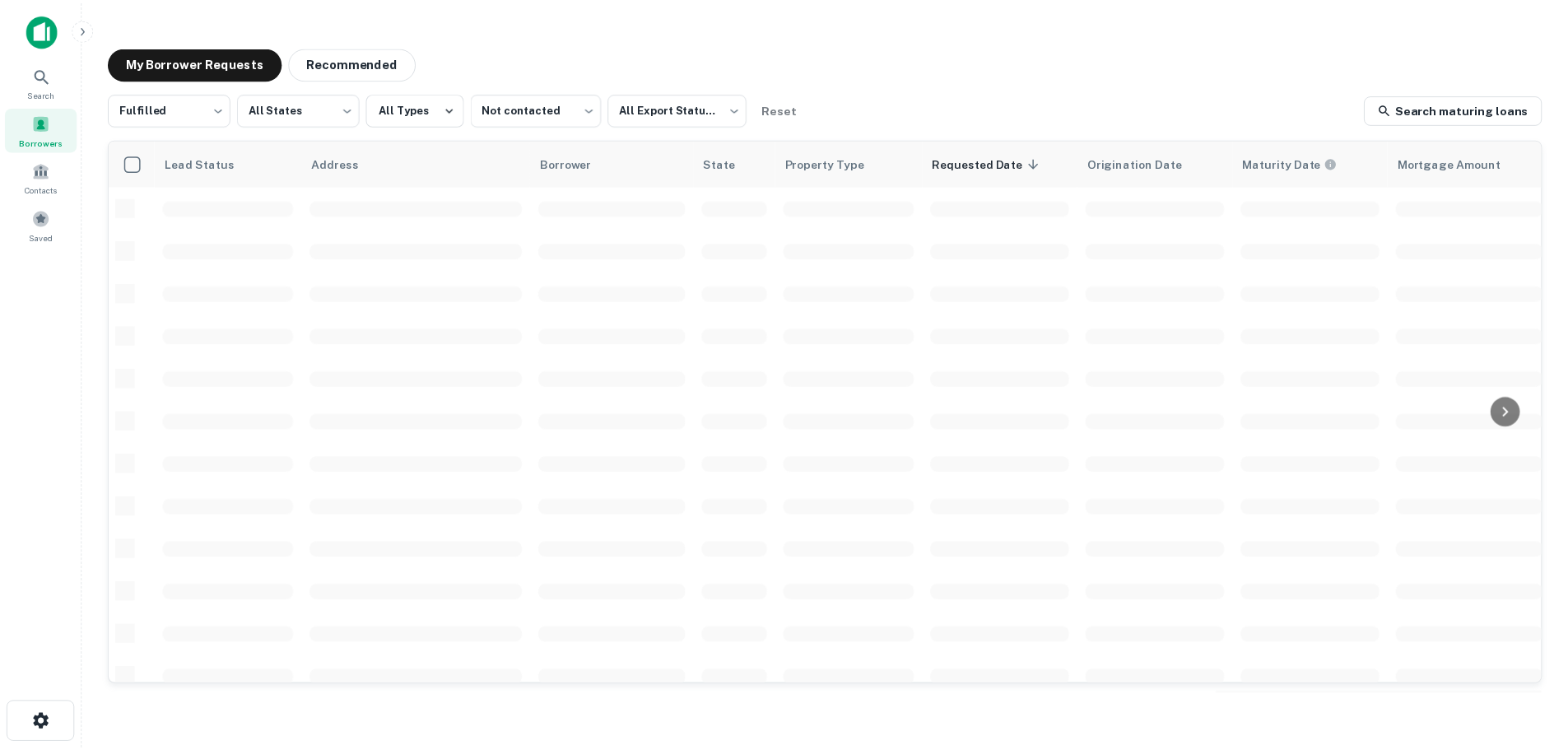
scroll to position [165, 0]
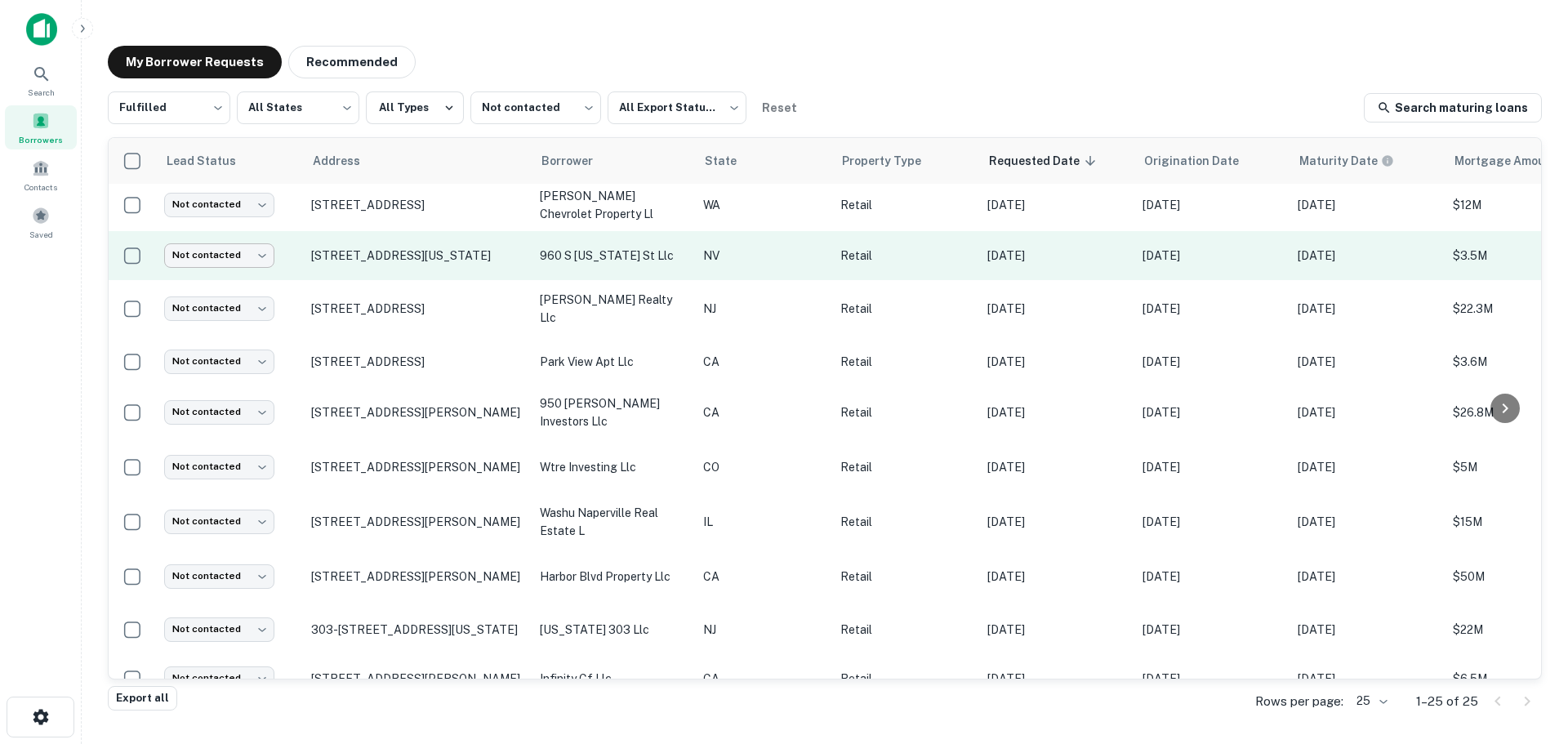
click at [251, 255] on body "Search Borrowers Contacts Saved My Borrower Requests Recommended Fulfilled ****…" at bounding box center [784, 372] width 1568 height 744
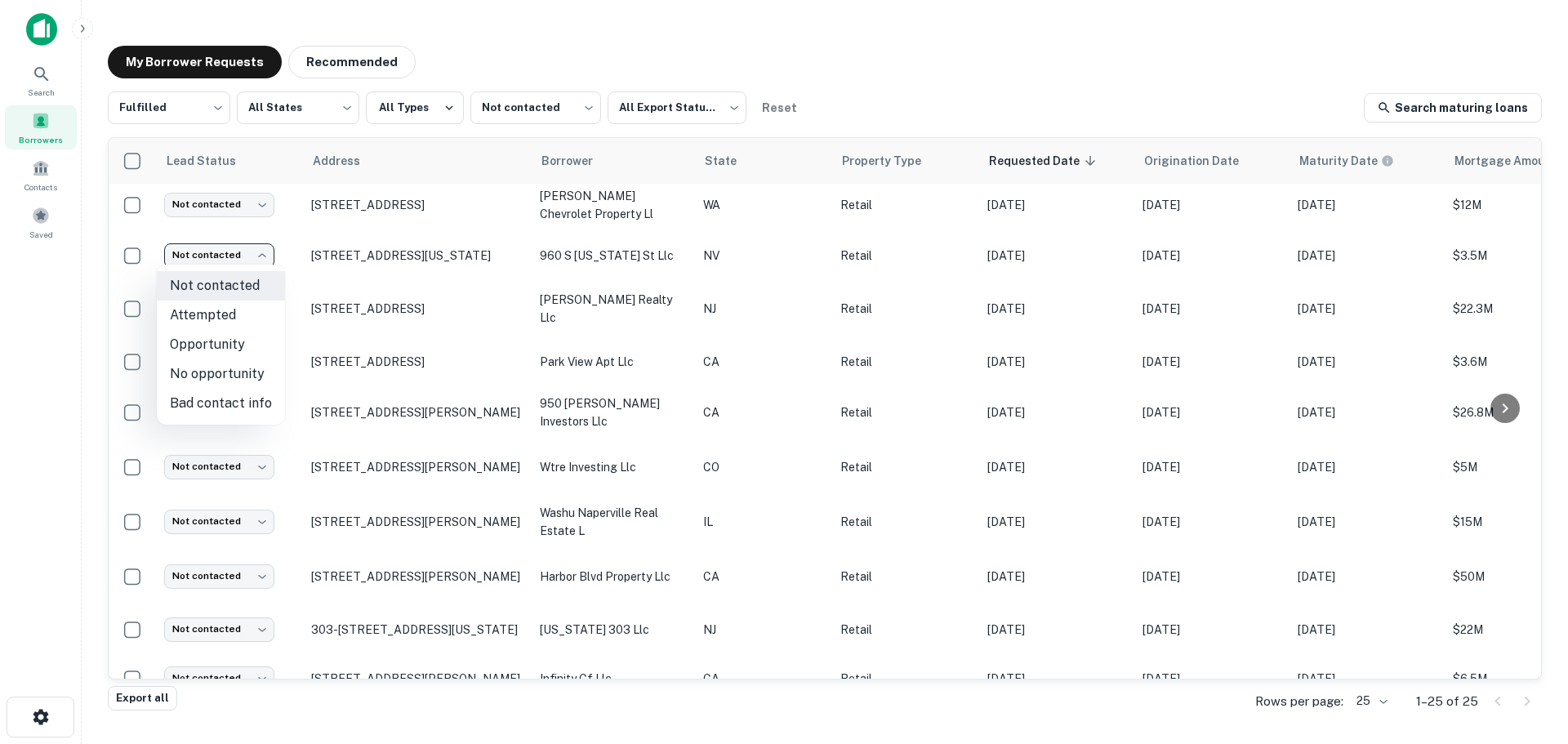
click at [247, 367] on li "No opportunity" at bounding box center [220, 374] width 128 height 30
type input "**********"
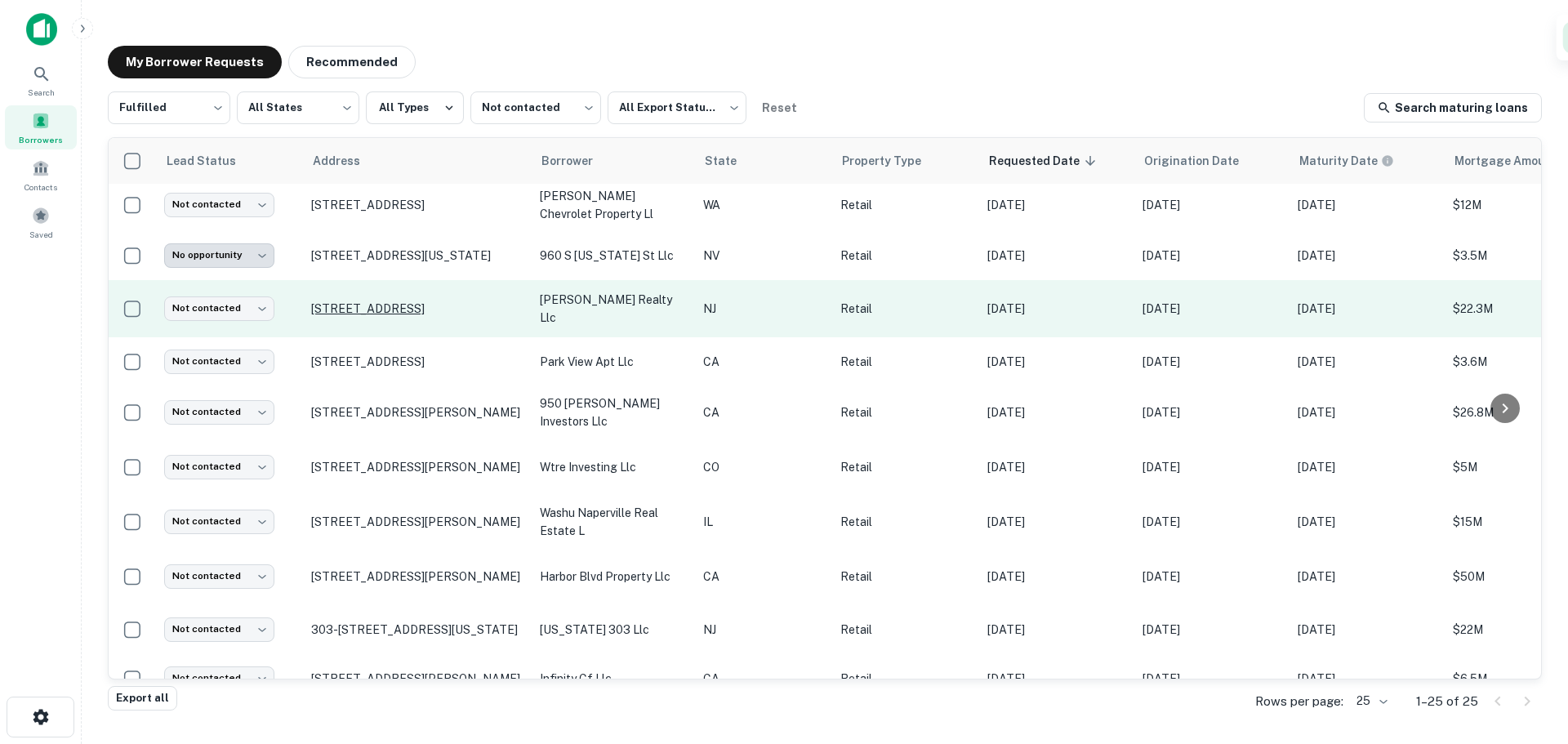
click at [433, 301] on p "[STREET_ADDRESS]" at bounding box center [418, 308] width 213 height 14
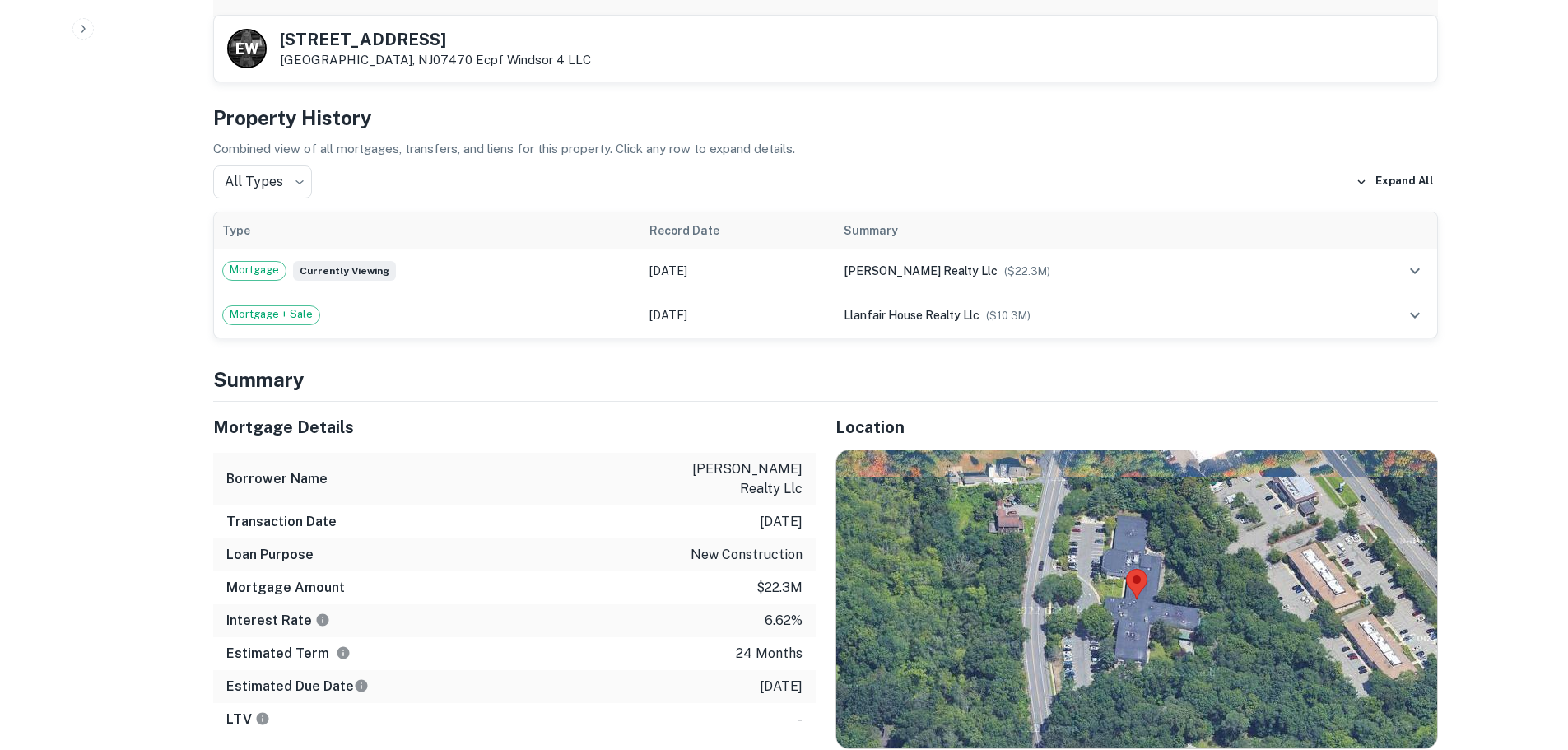
scroll to position [1564, 0]
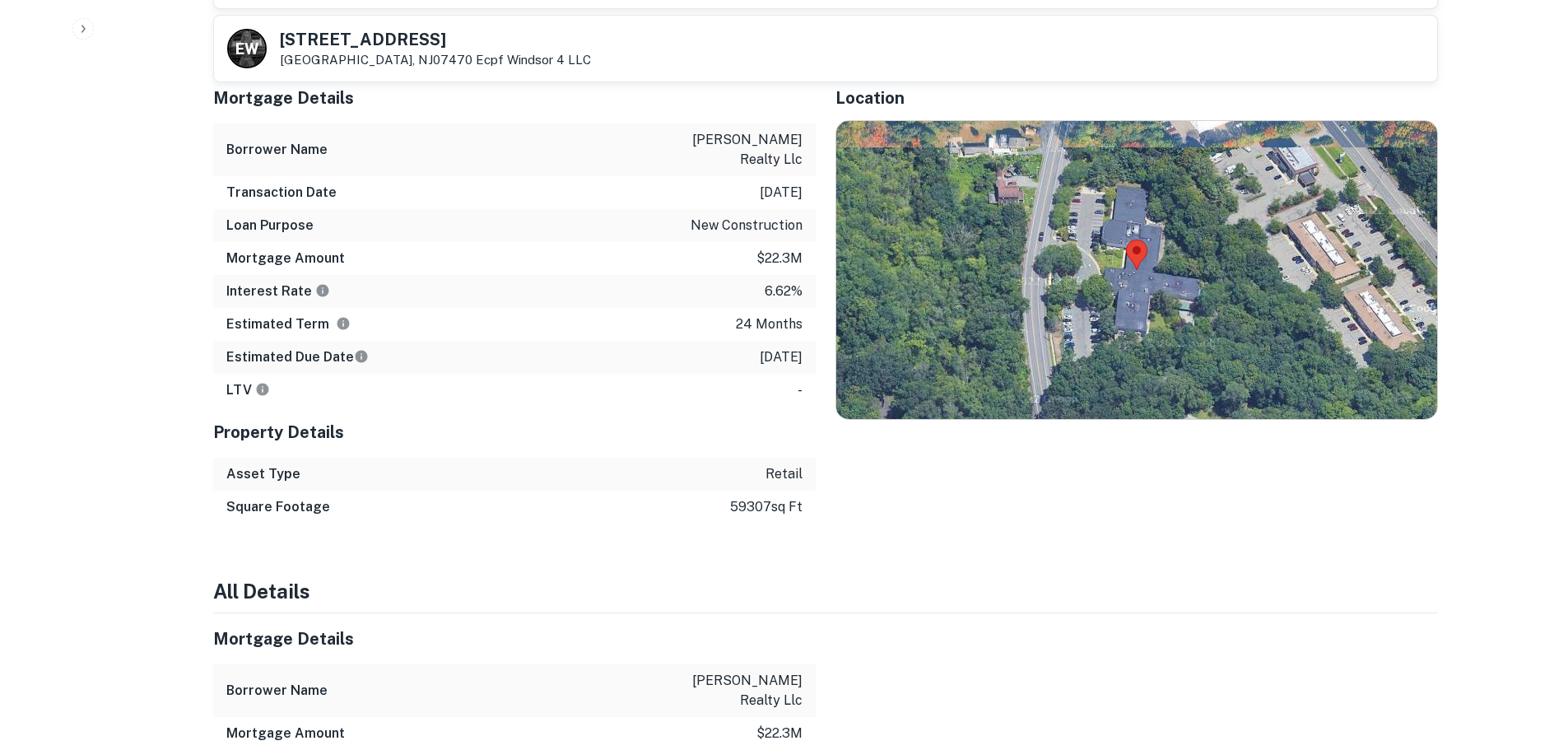
click at [1250, 277] on div at bounding box center [1137, 270] width 601 height 298
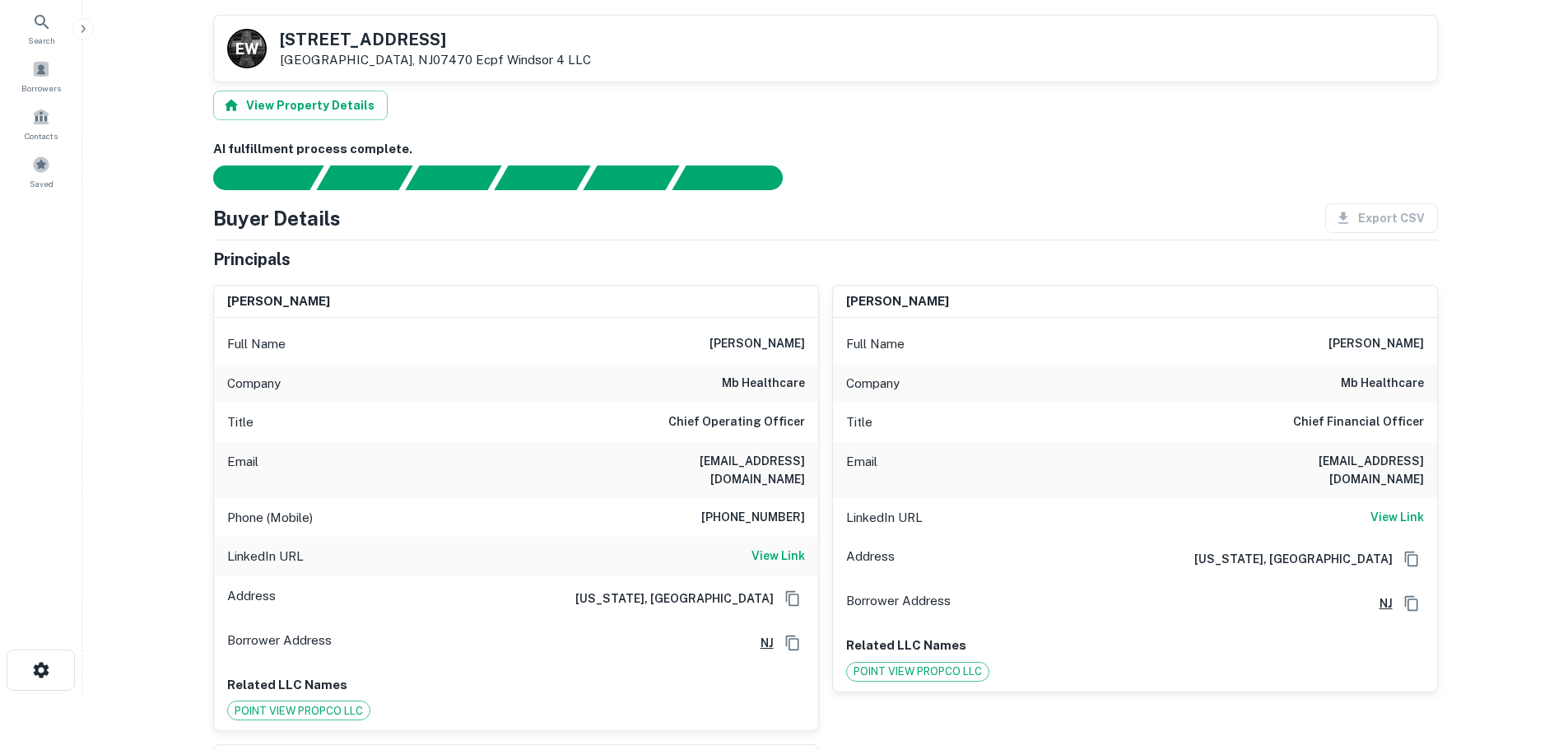
scroll to position [0, 0]
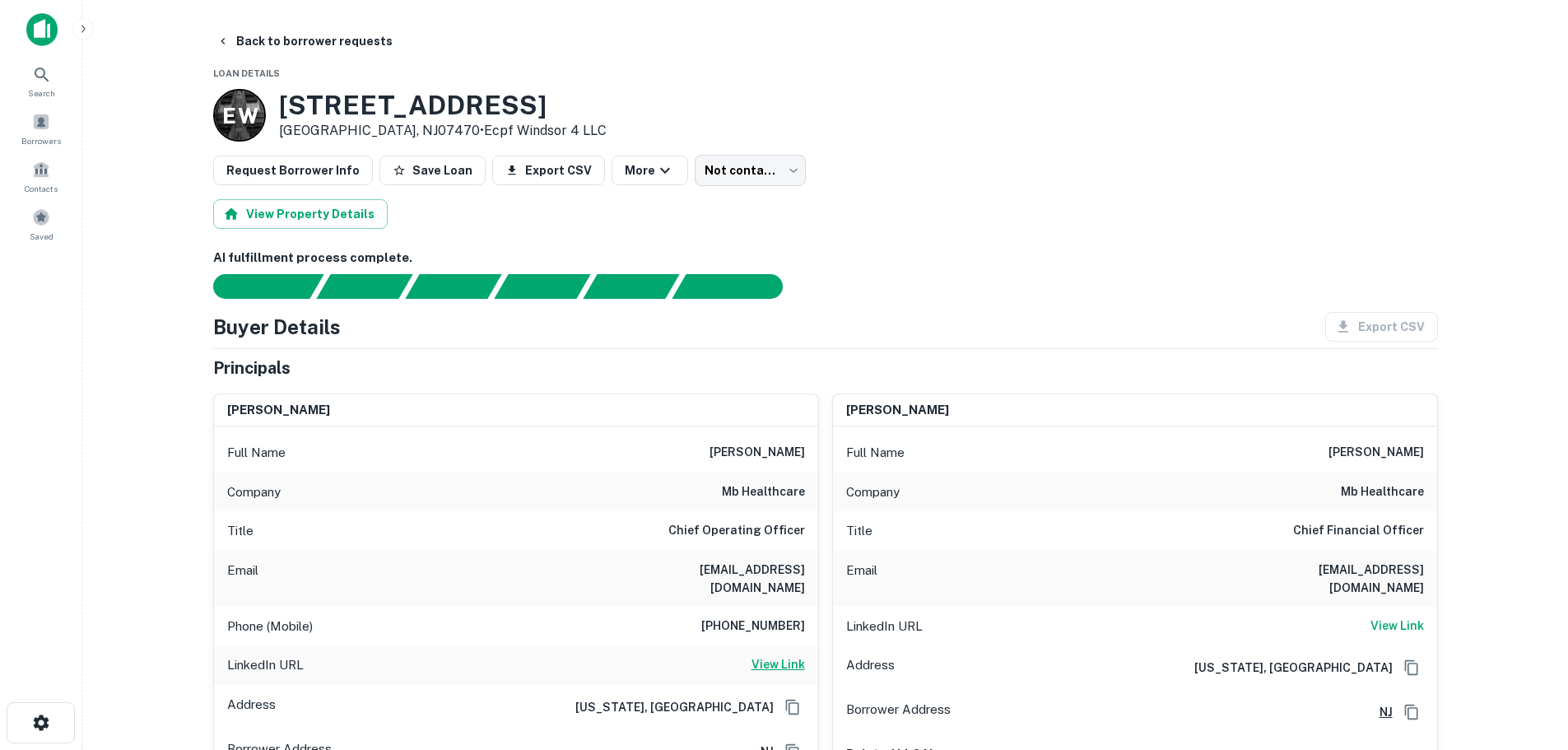
click at [785, 655] on h6 "View Link" at bounding box center [778, 663] width 53 height 18
click at [536, 112] on h3 "1140 Black Oak Ridge Rd" at bounding box center [443, 105] width 327 height 31
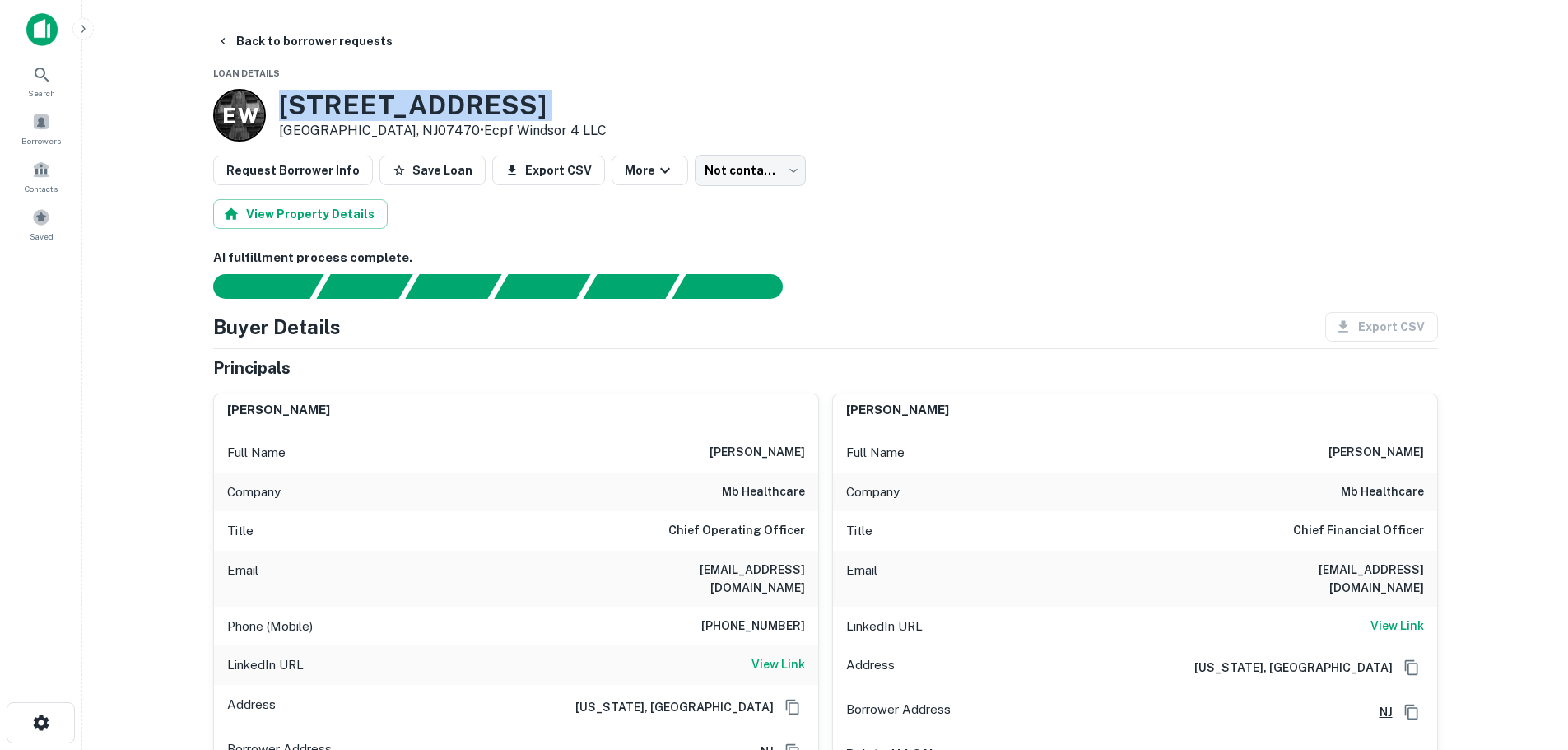
copy h3 "1140 Black Oak Ridge Rd"
click at [768, 617] on h6 "551-206-2647" at bounding box center [753, 626] width 104 height 20
copy h6 "551-206-2647"
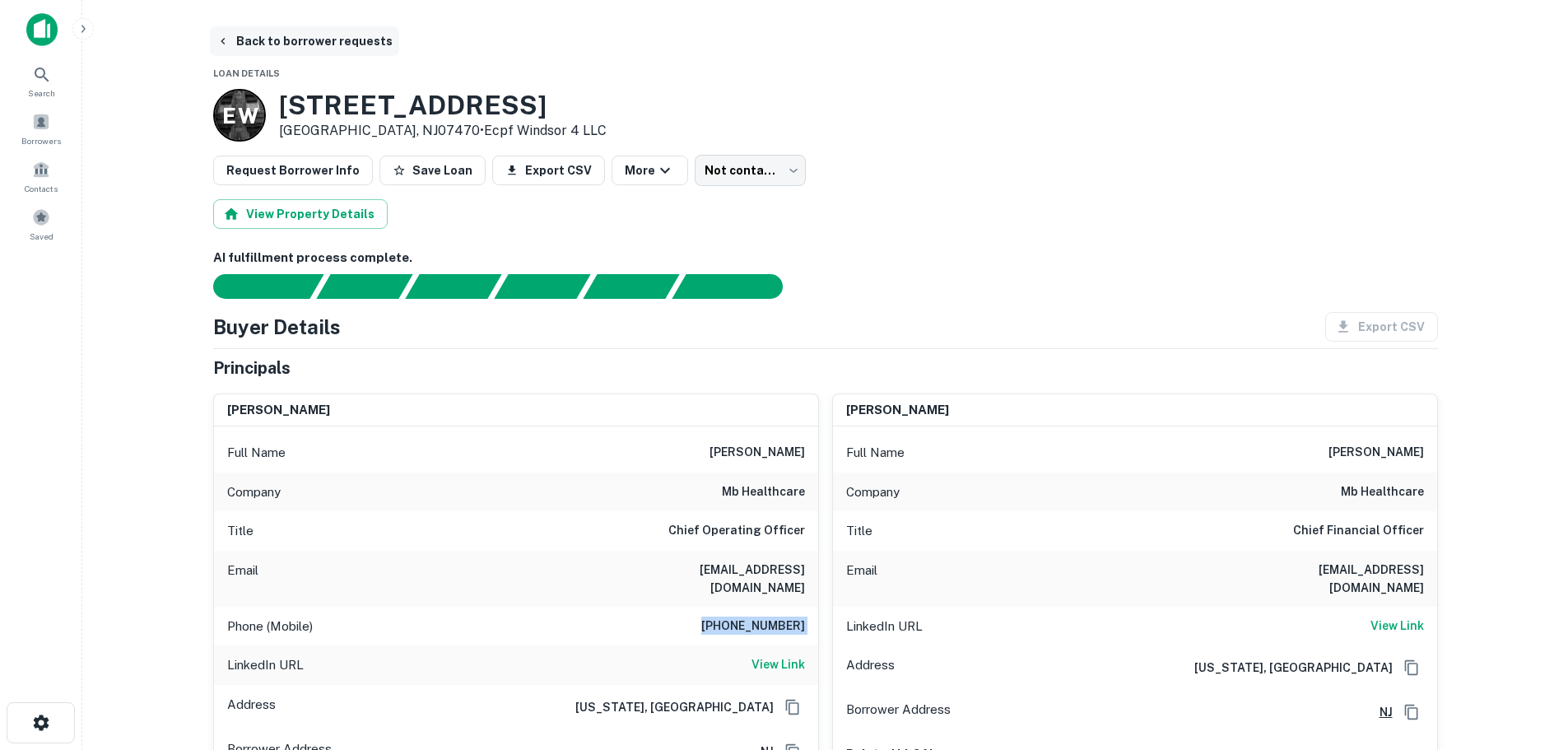
click at [350, 39] on button "Back to borrower requests" at bounding box center [304, 41] width 189 height 30
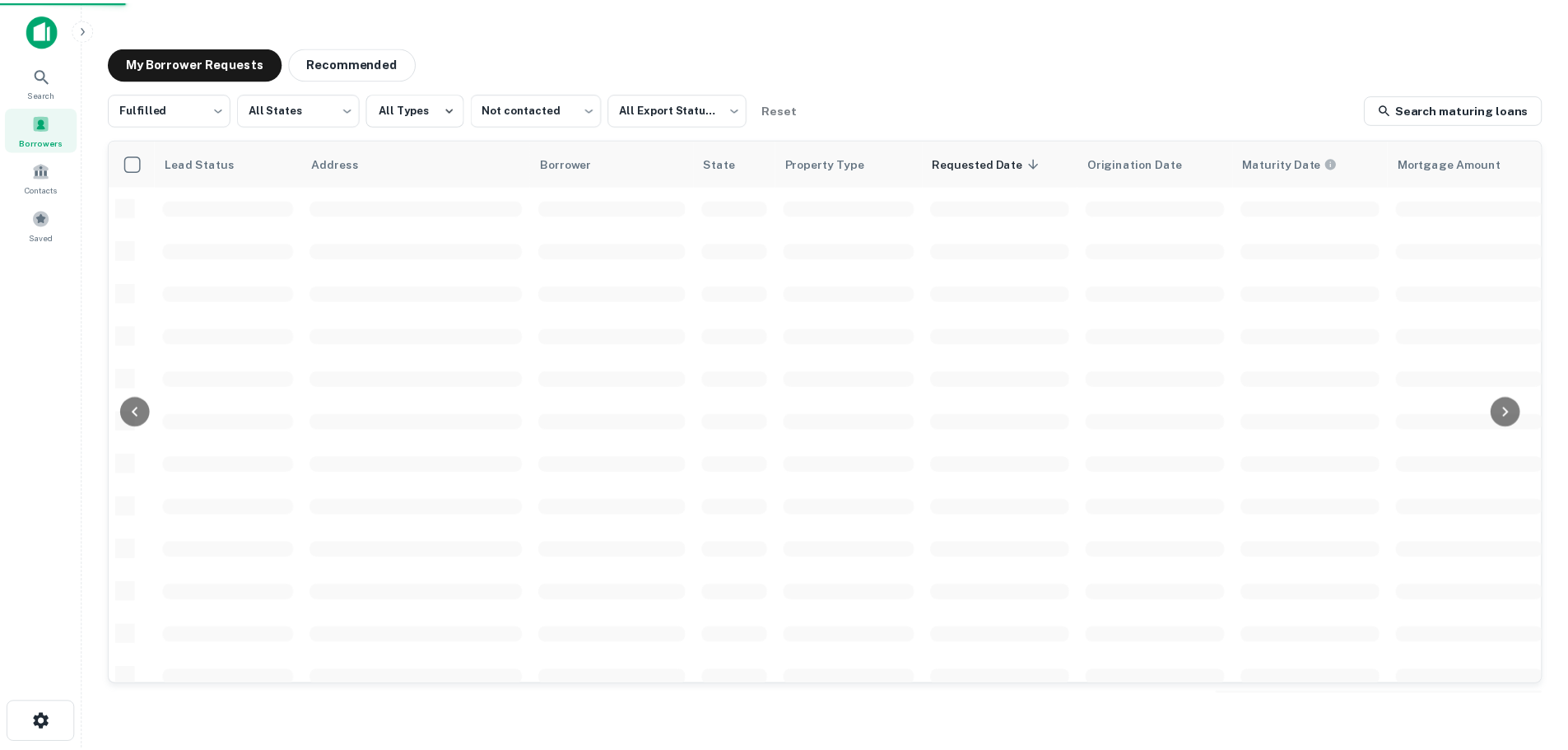
scroll to position [165, 0]
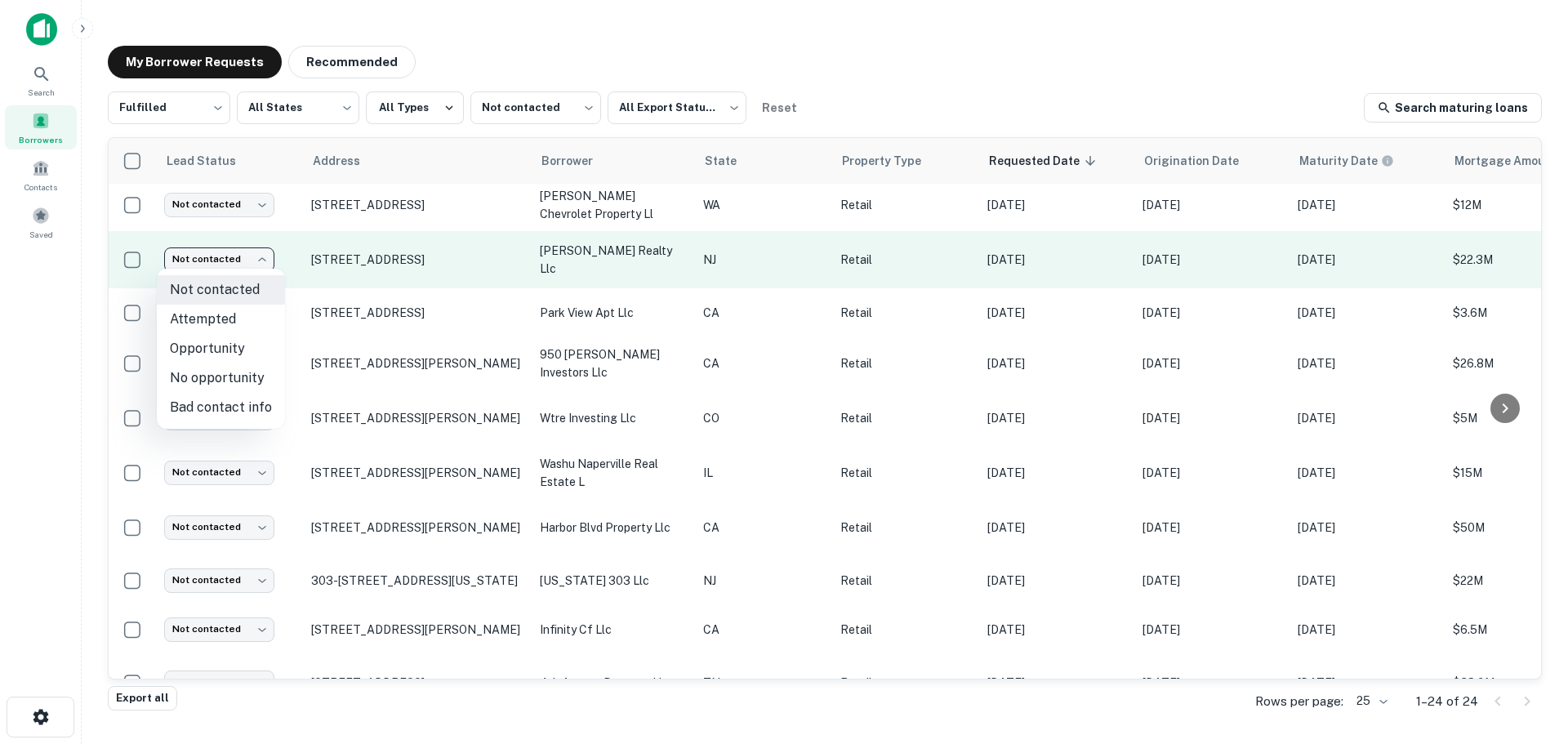
click at [236, 250] on body "Search Borrowers Contacts Saved My Borrower Requests Recommended Fulfilled ****…" at bounding box center [784, 372] width 1568 height 744
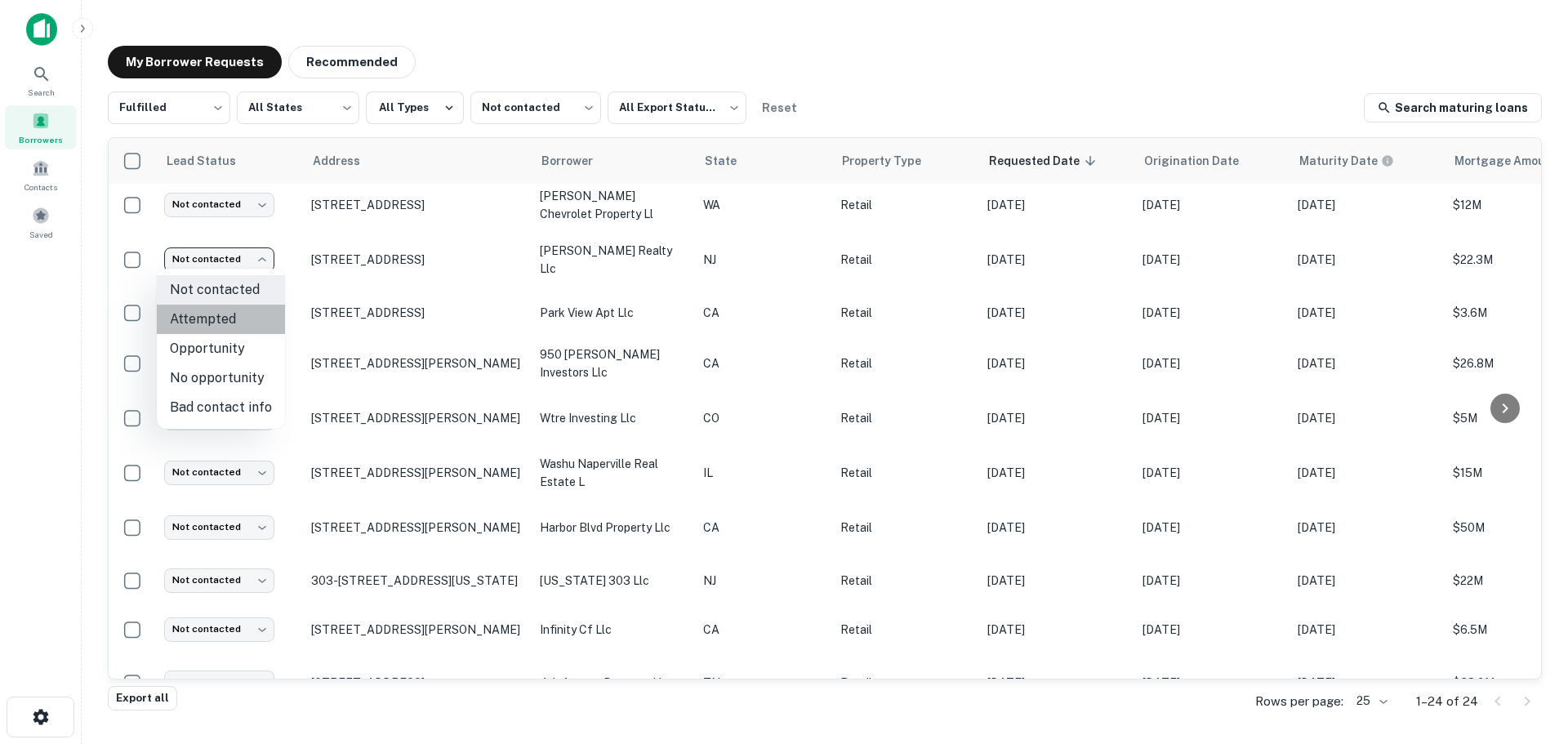
click at [241, 308] on li "Attempted" at bounding box center [220, 319] width 128 height 30
type input "*********"
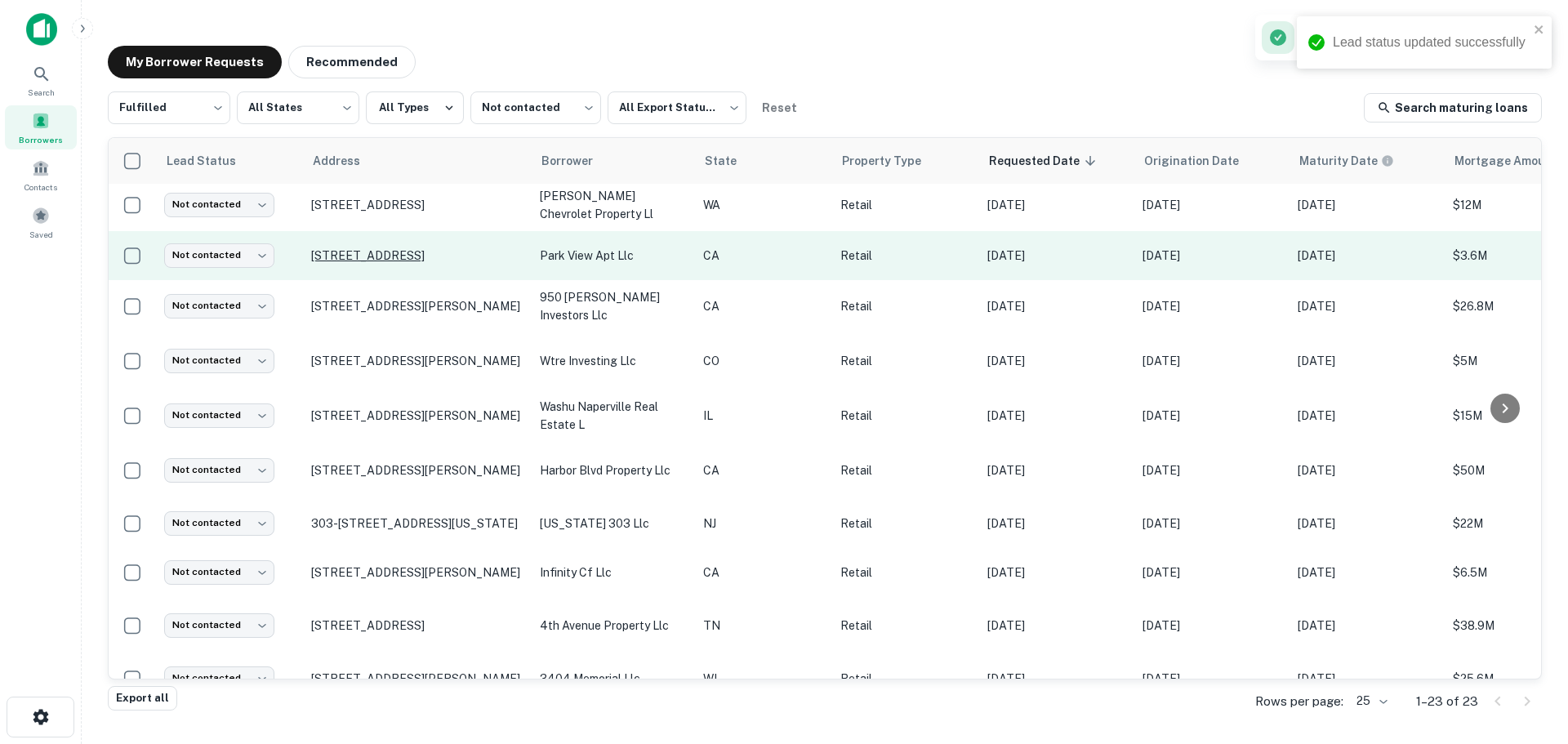
click at [356, 248] on p "719 S Park View St Los Angeles, CA90057" at bounding box center [418, 255] width 213 height 14
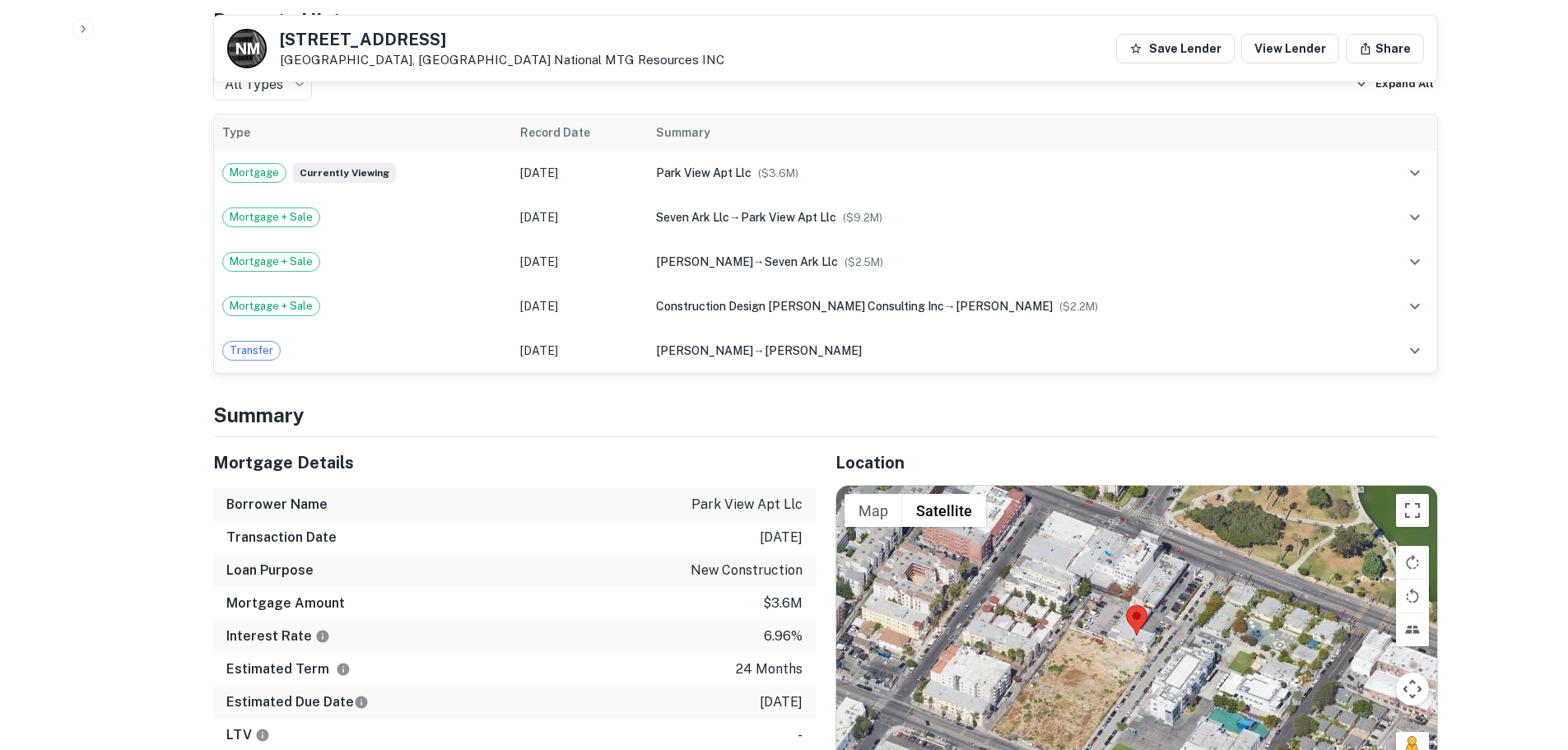
scroll to position [1235, 0]
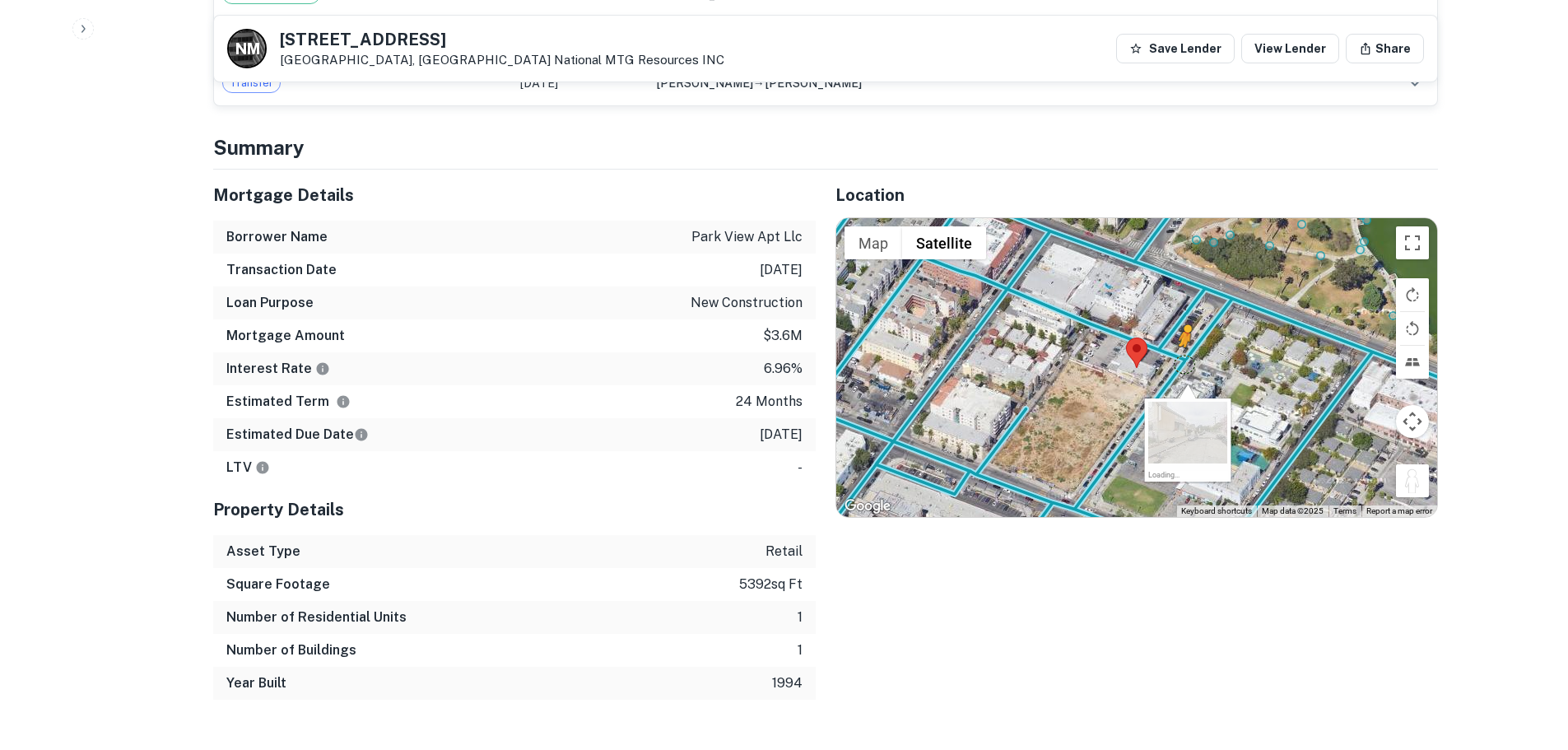
drag, startPoint x: 1415, startPoint y: 473, endPoint x: 1186, endPoint y: 345, distance: 262.3
click at [1186, 345] on div "To activate drag with keyboard, press Alt + Enter. Once in keyboard drag state,…" at bounding box center [1137, 367] width 601 height 298
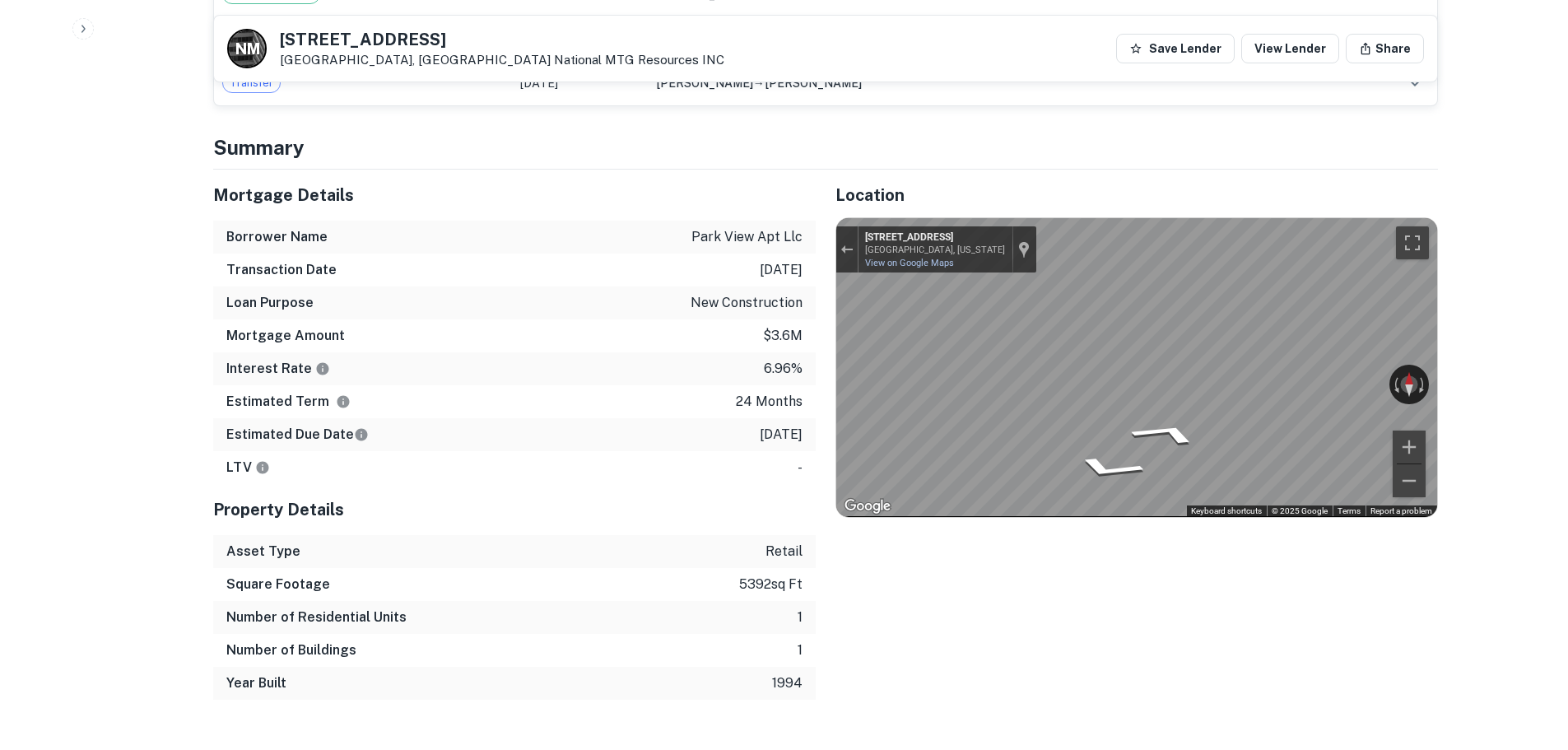
click at [430, 37] on h5 "719 S PARK VIEW ST" at bounding box center [502, 39] width 445 height 16
copy h5 "719 S PARK VIEW ST"
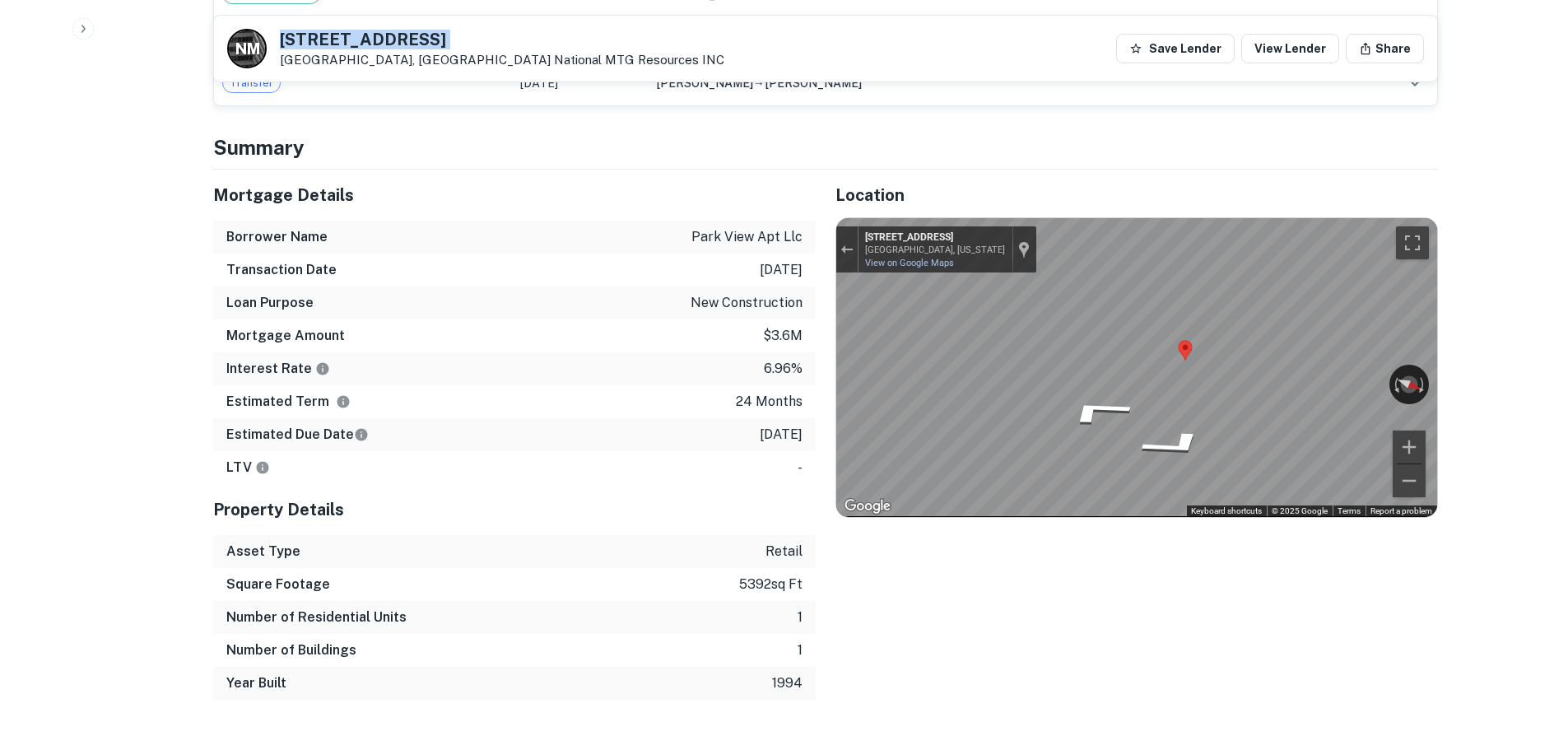
click at [406, 46] on h5 "719 S PARK VIEW ST" at bounding box center [502, 39] width 445 height 16
copy h5 "719 S PARK VIEW ST"
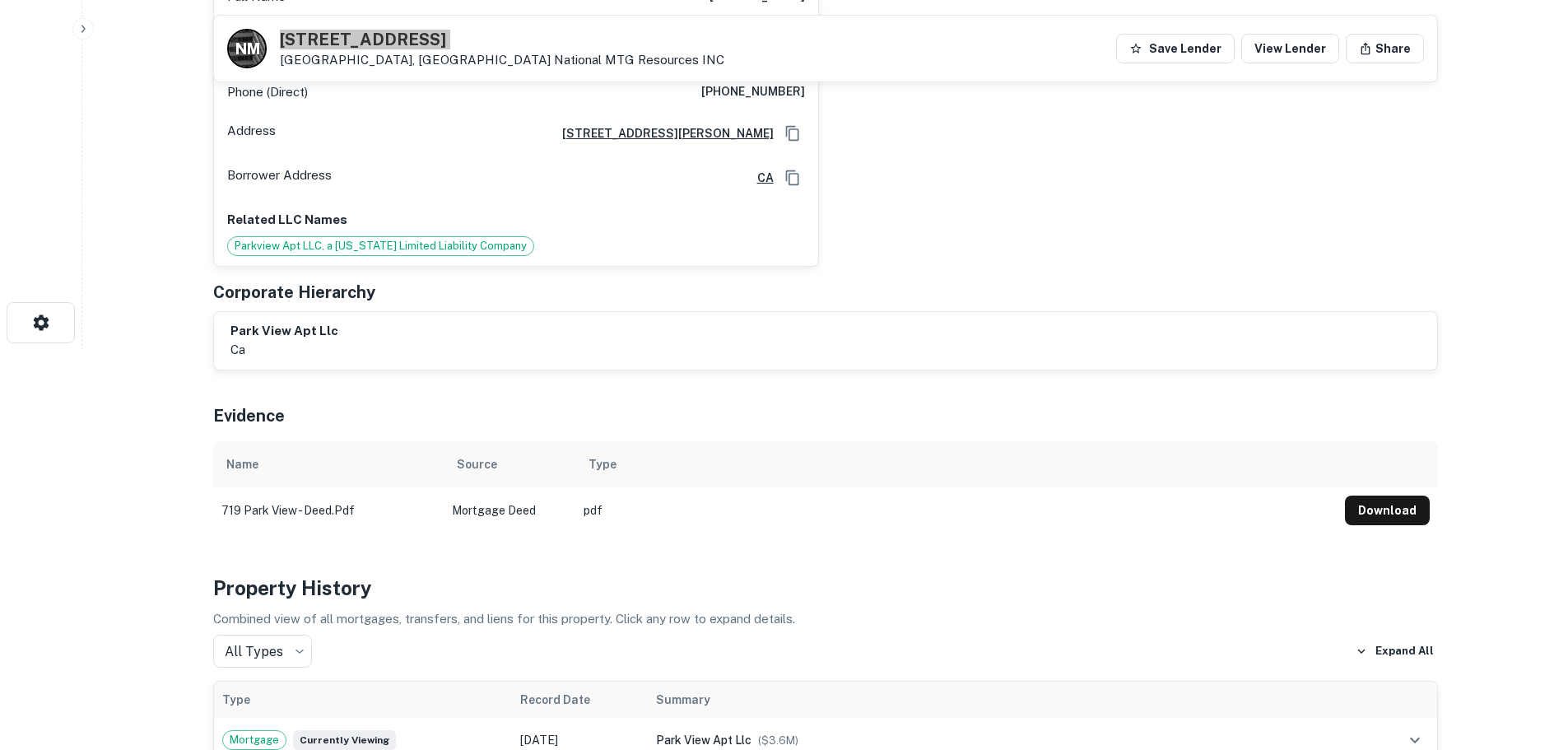
scroll to position [165, 0]
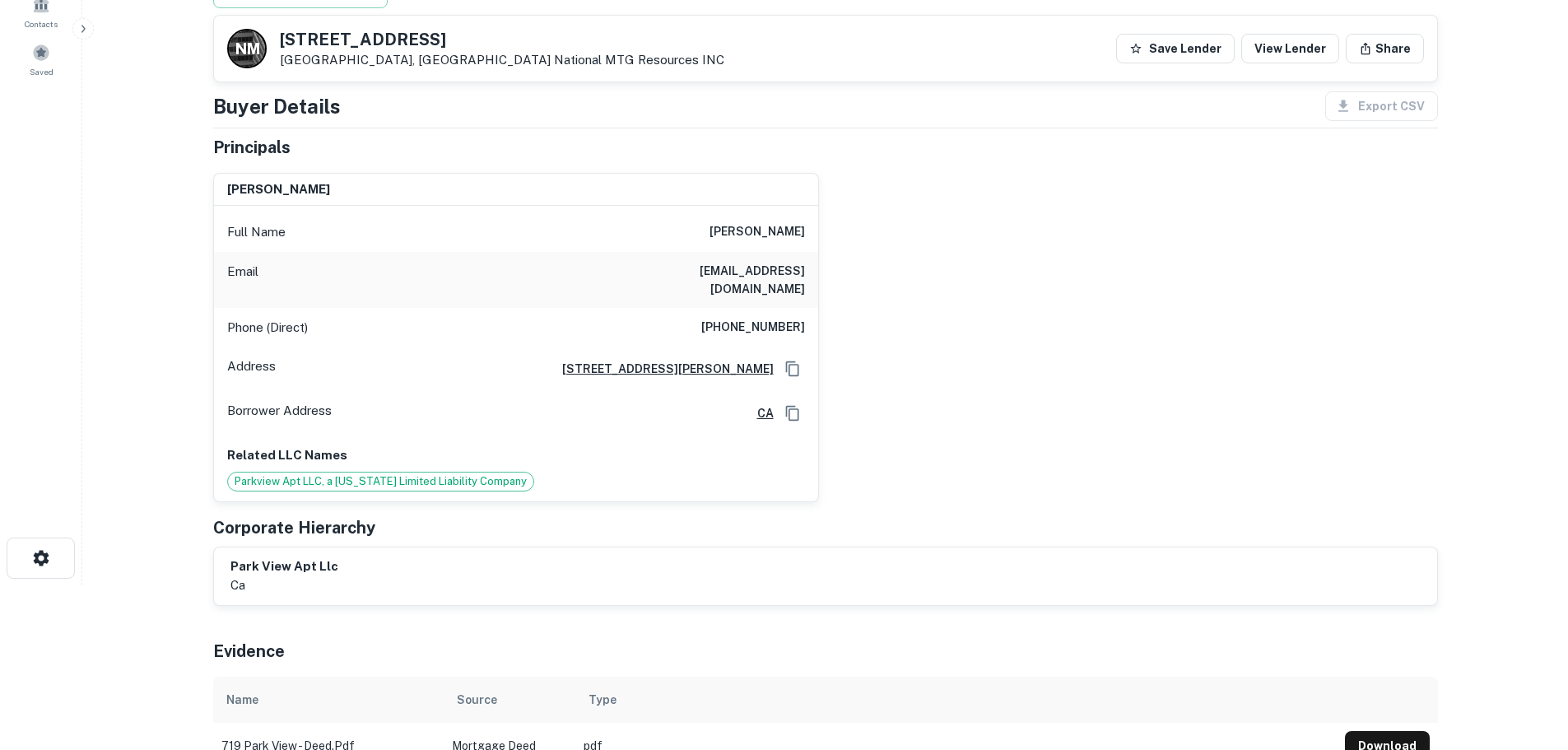
click at [781, 286] on div "Email hooman@hoomanautomotive.com" at bounding box center [516, 279] width 604 height 56
click at [781, 318] on h6 "(310) 666-1789" at bounding box center [753, 327] width 104 height 20
copy h6 "(310) 666-1789"
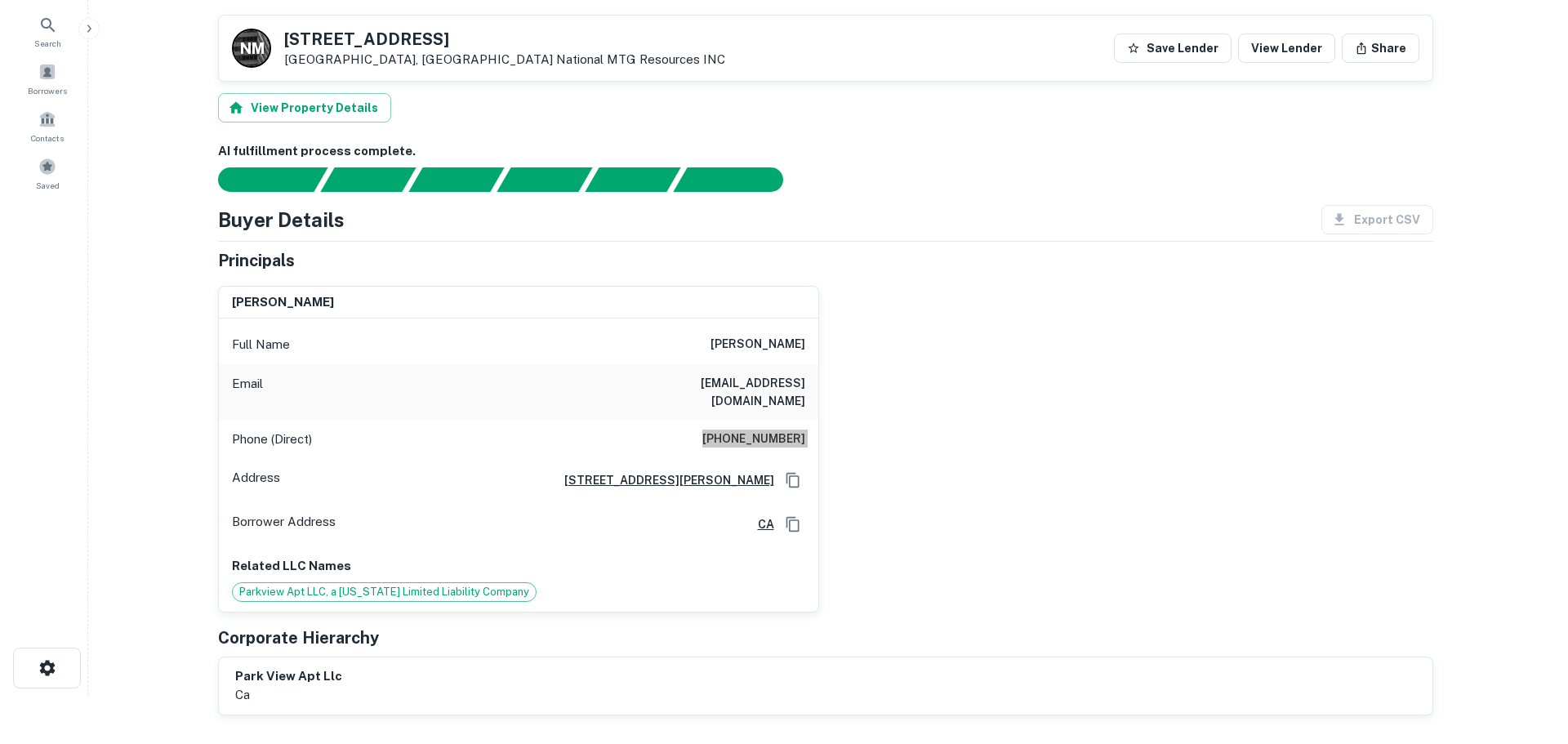
scroll to position [0, 0]
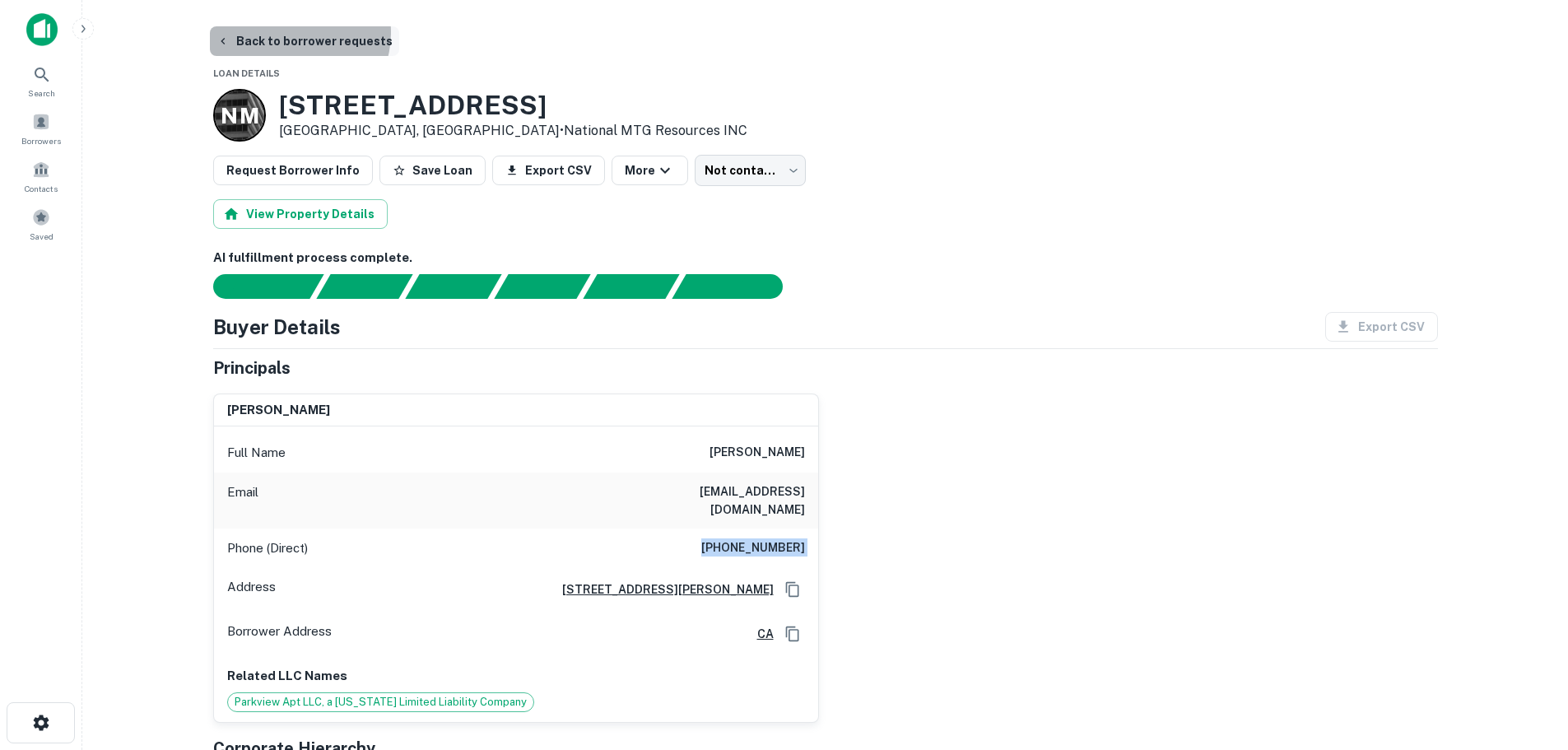
click at [297, 33] on button "Back to borrower requests" at bounding box center [304, 41] width 189 height 30
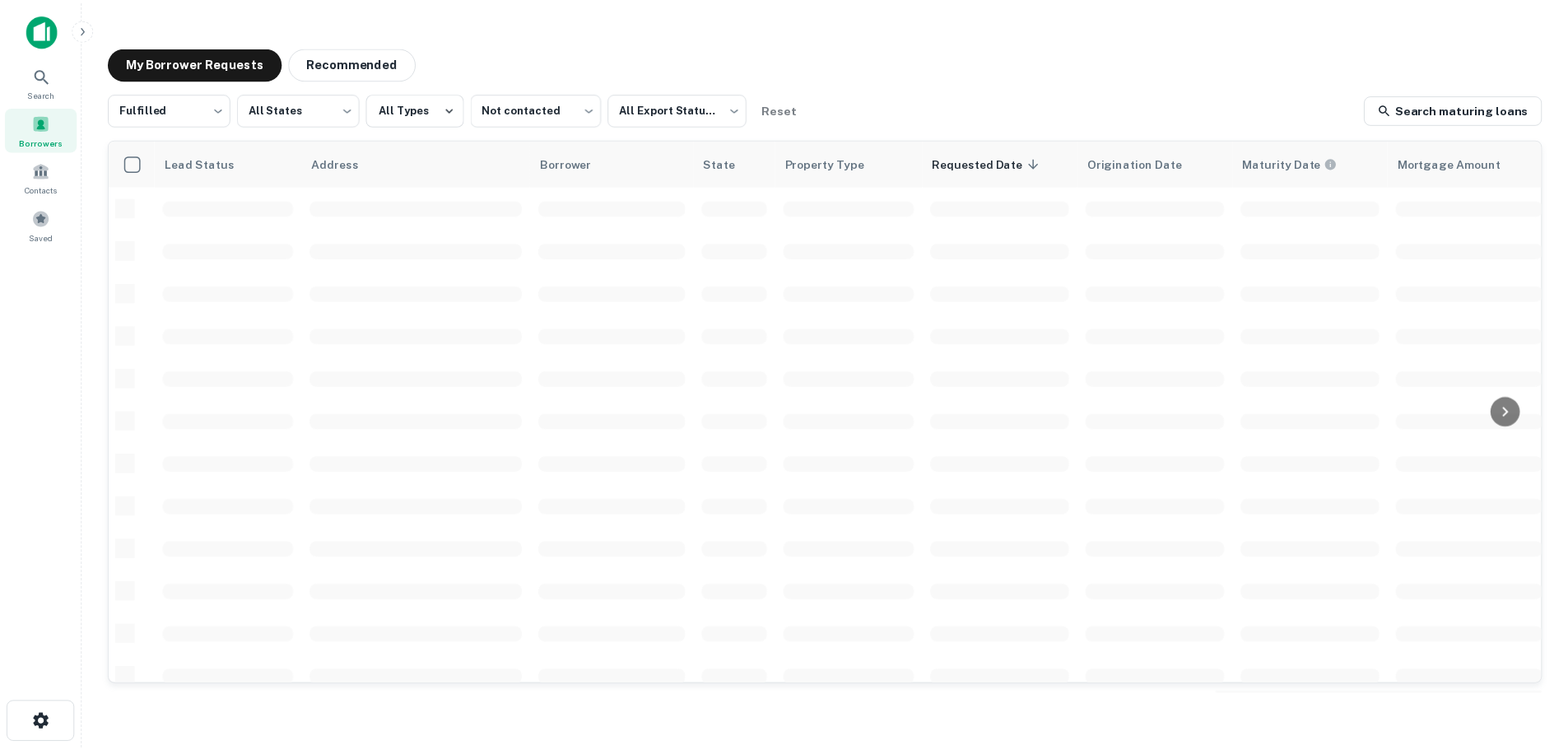
scroll to position [165, 0]
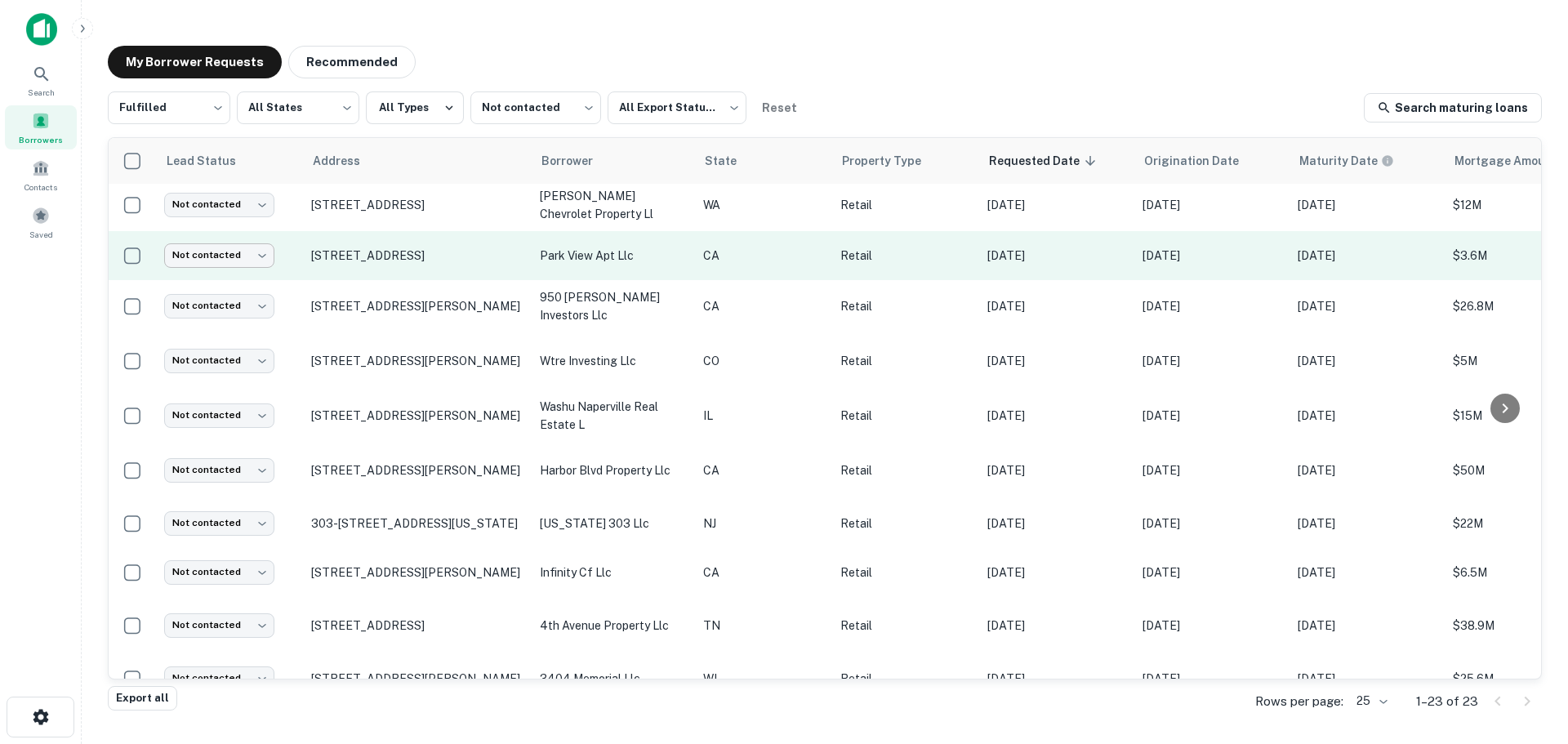
click at [221, 244] on body "Search Borrowers Contacts Saved My Borrower Requests Recommended Fulfilled ****…" at bounding box center [784, 372] width 1568 height 744
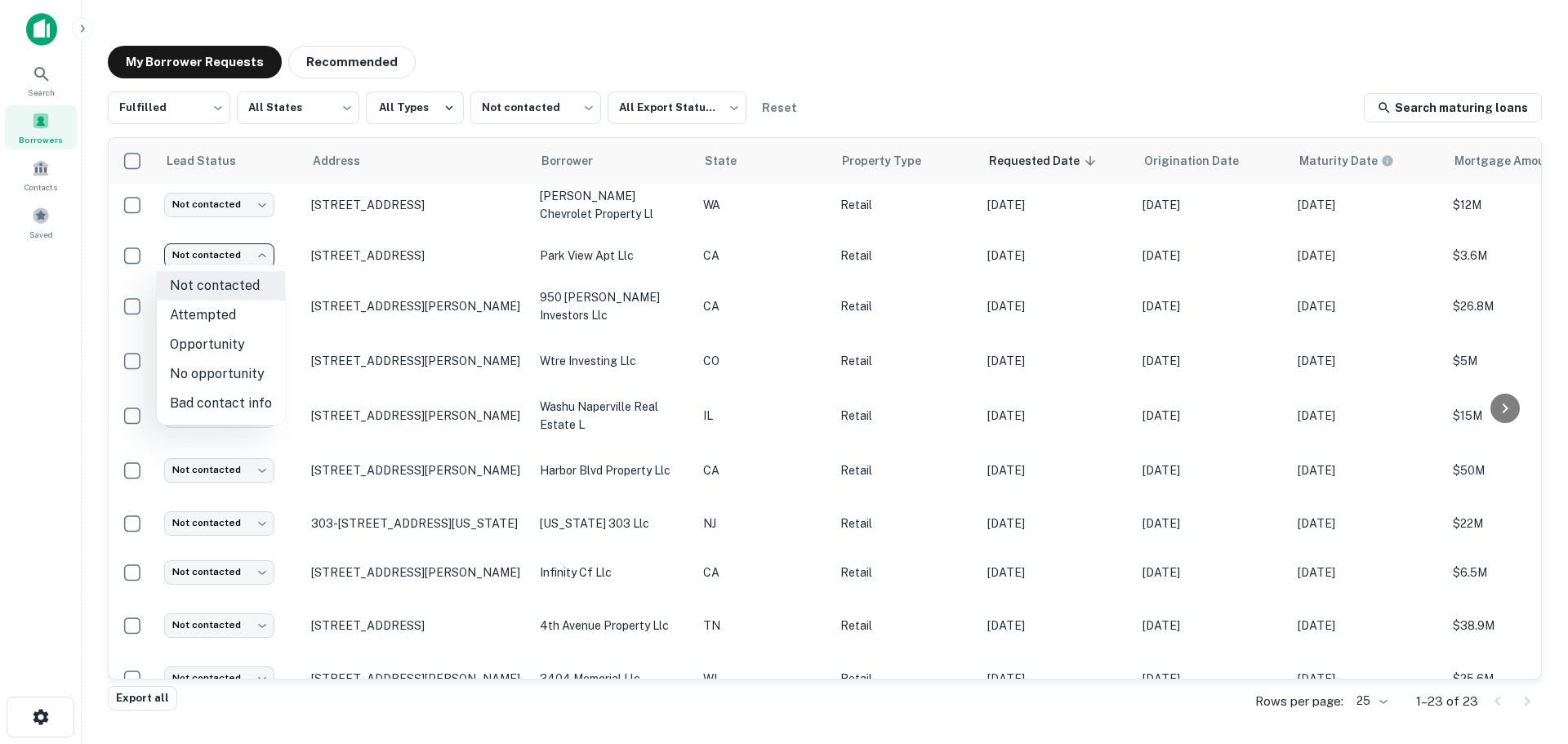
click at [221, 310] on li "Attempted" at bounding box center [220, 315] width 128 height 30
type input "*********"
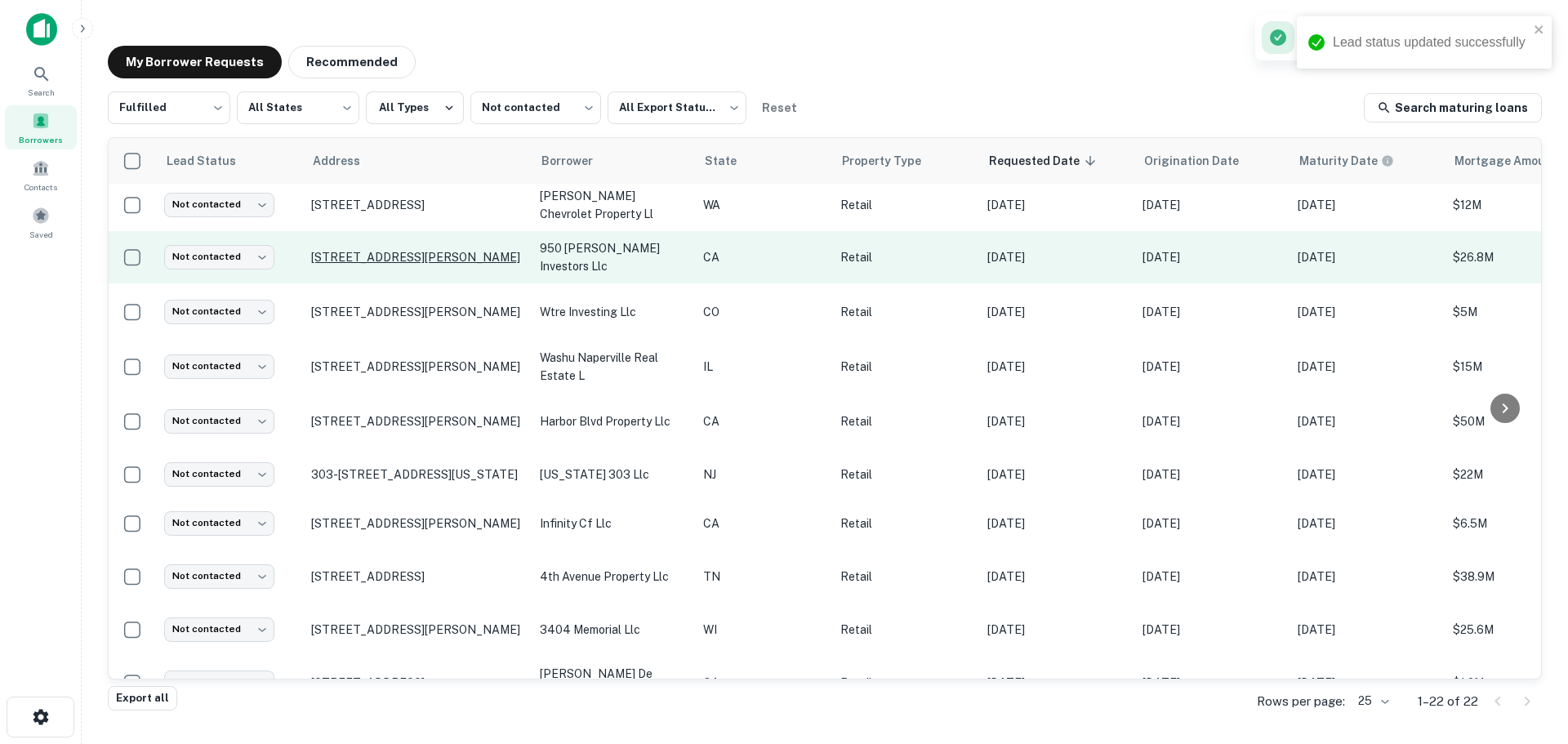
click at [401, 250] on p "950 Hough Ave Lafayette, CA94549" at bounding box center [418, 257] width 213 height 14
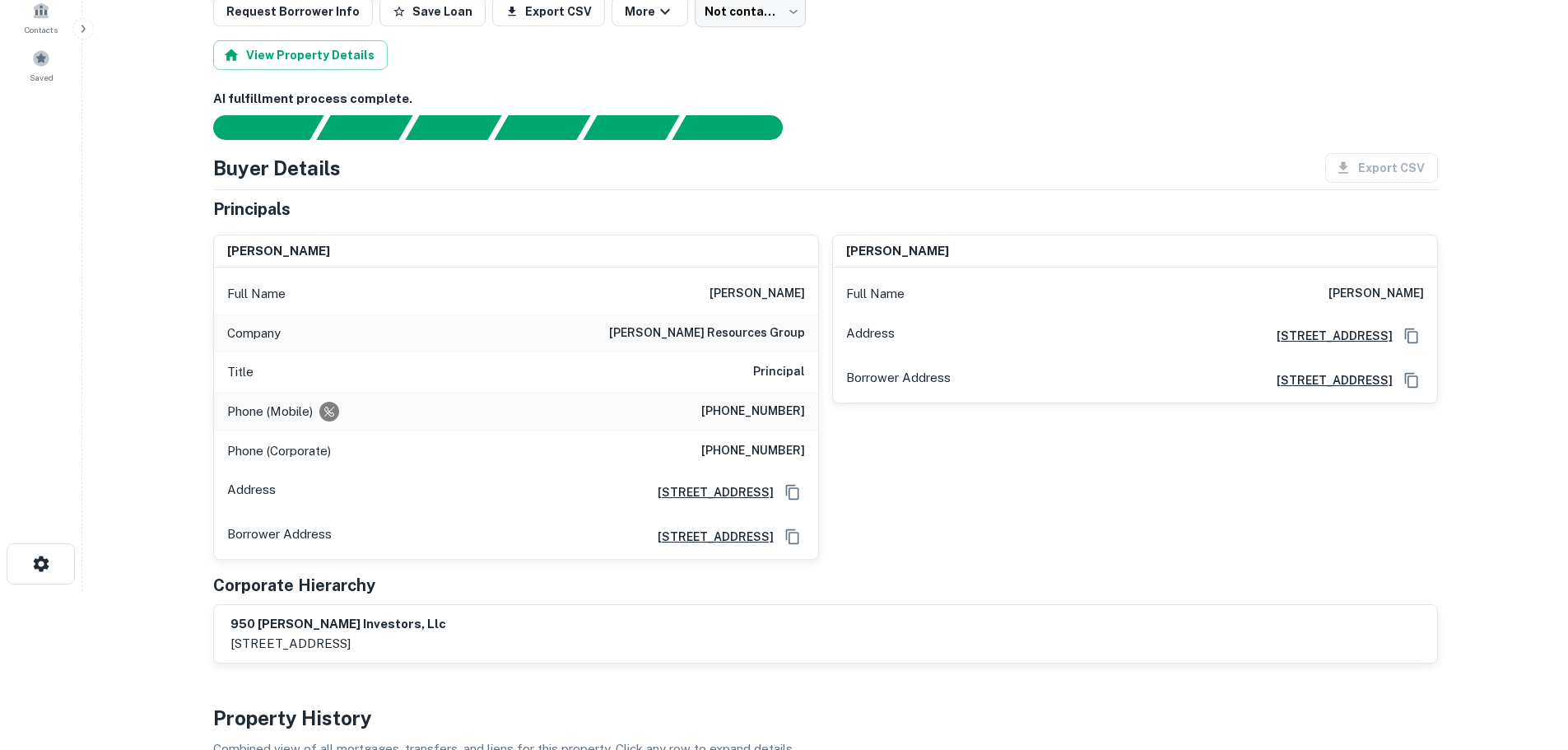
scroll to position [165, 0]
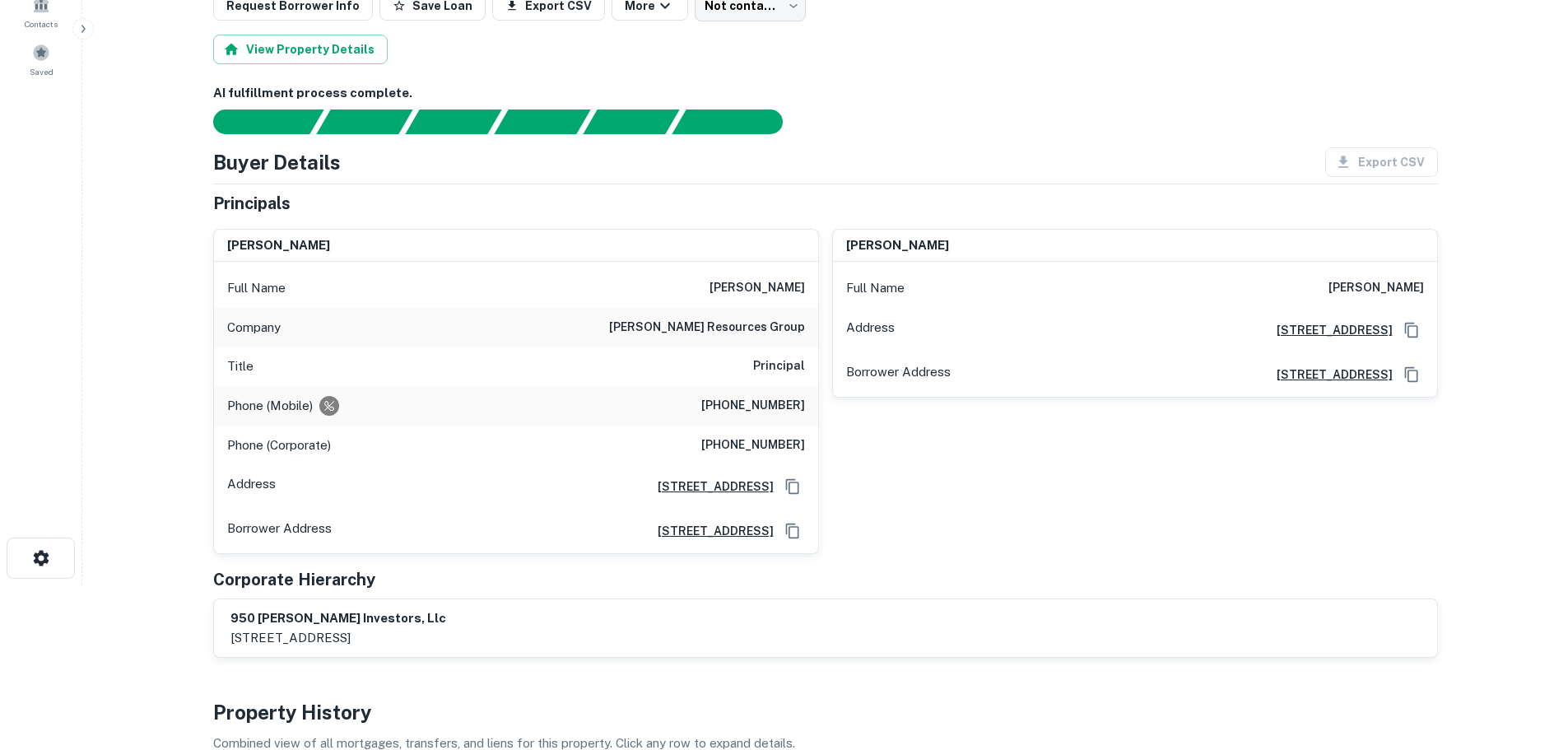
click at [764, 327] on h6 "griggs resources group" at bounding box center [707, 327] width 196 height 20
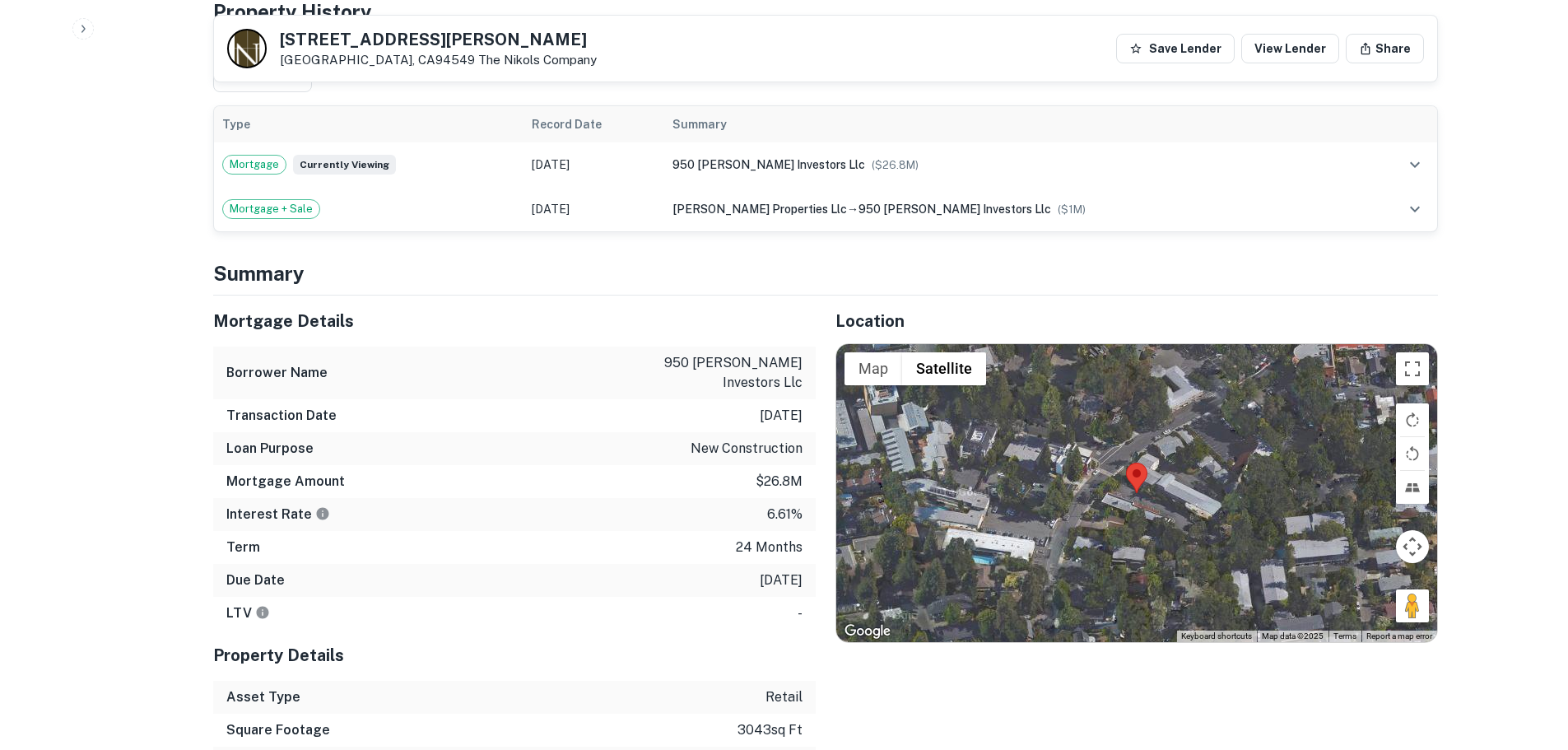
scroll to position [823, 0]
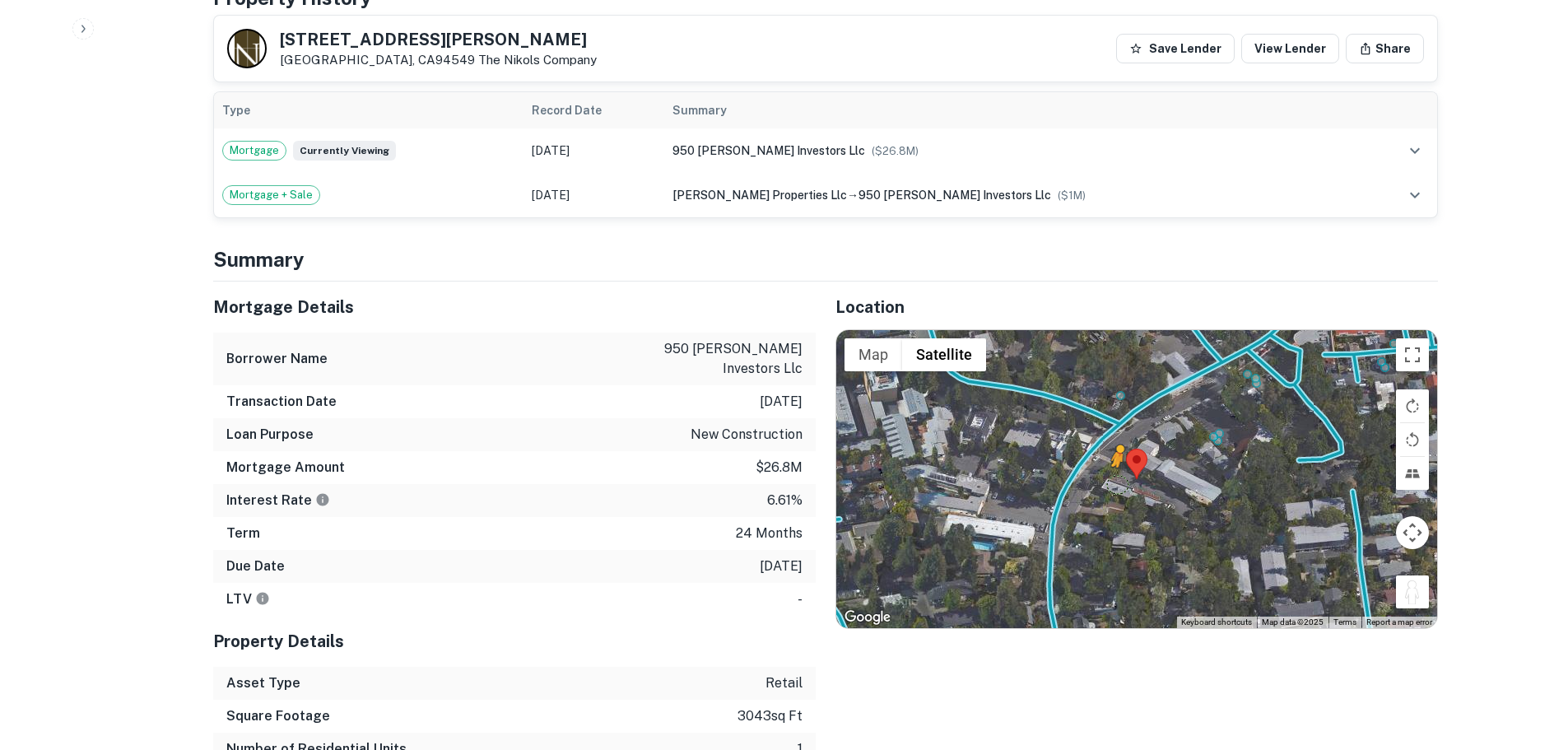
drag, startPoint x: 1415, startPoint y: 602, endPoint x: 1118, endPoint y: 484, distance: 319.6
click at [1118, 484] on div "To activate drag with keyboard, press Alt + Enter. Once in keyboard drag state,…" at bounding box center [1137, 479] width 601 height 298
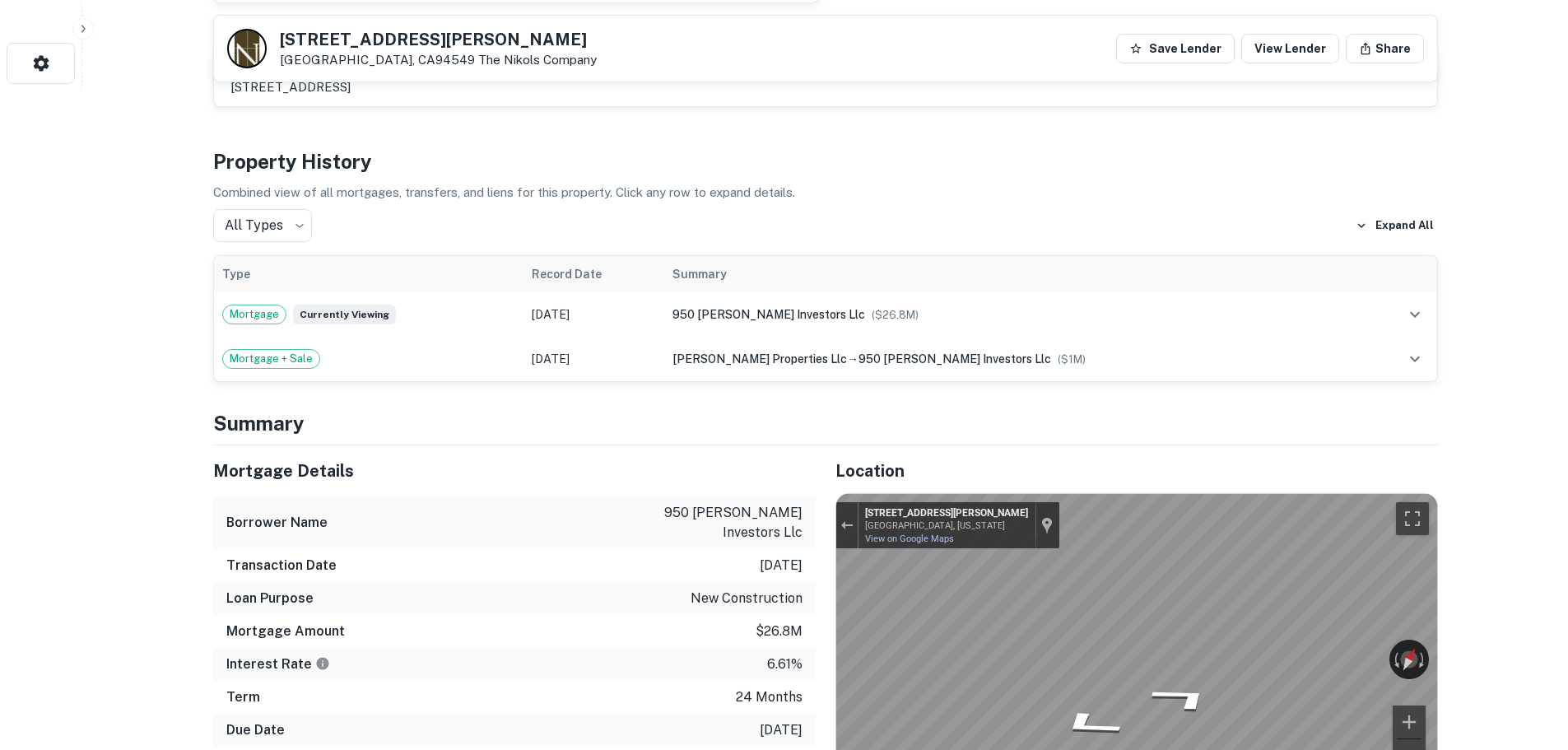
scroll to position [411, 0]
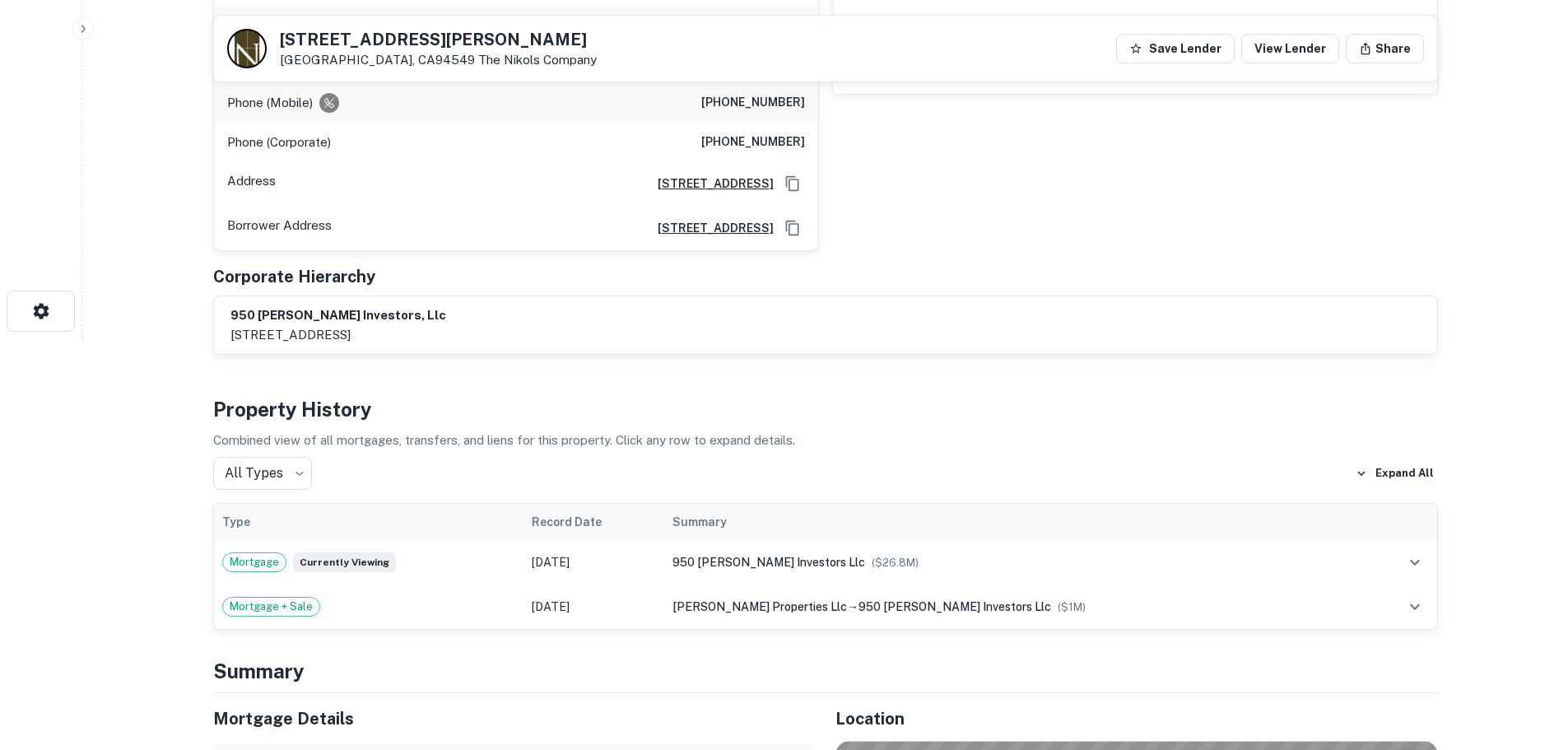
click at [346, 31] on h5 "950 Hough Ave" at bounding box center [439, 39] width 317 height 16
copy h5 "950 Hough Ave"
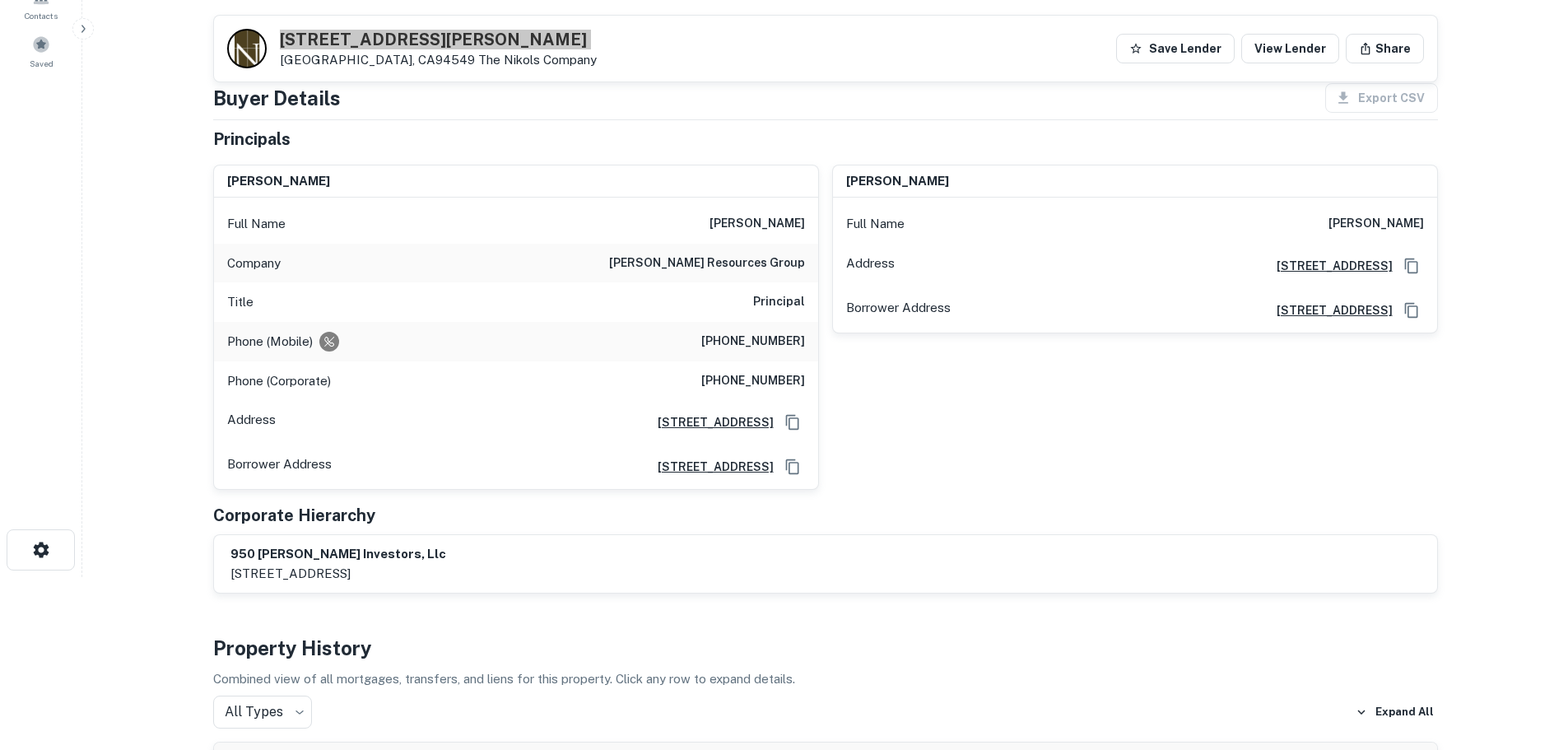
scroll to position [165, 0]
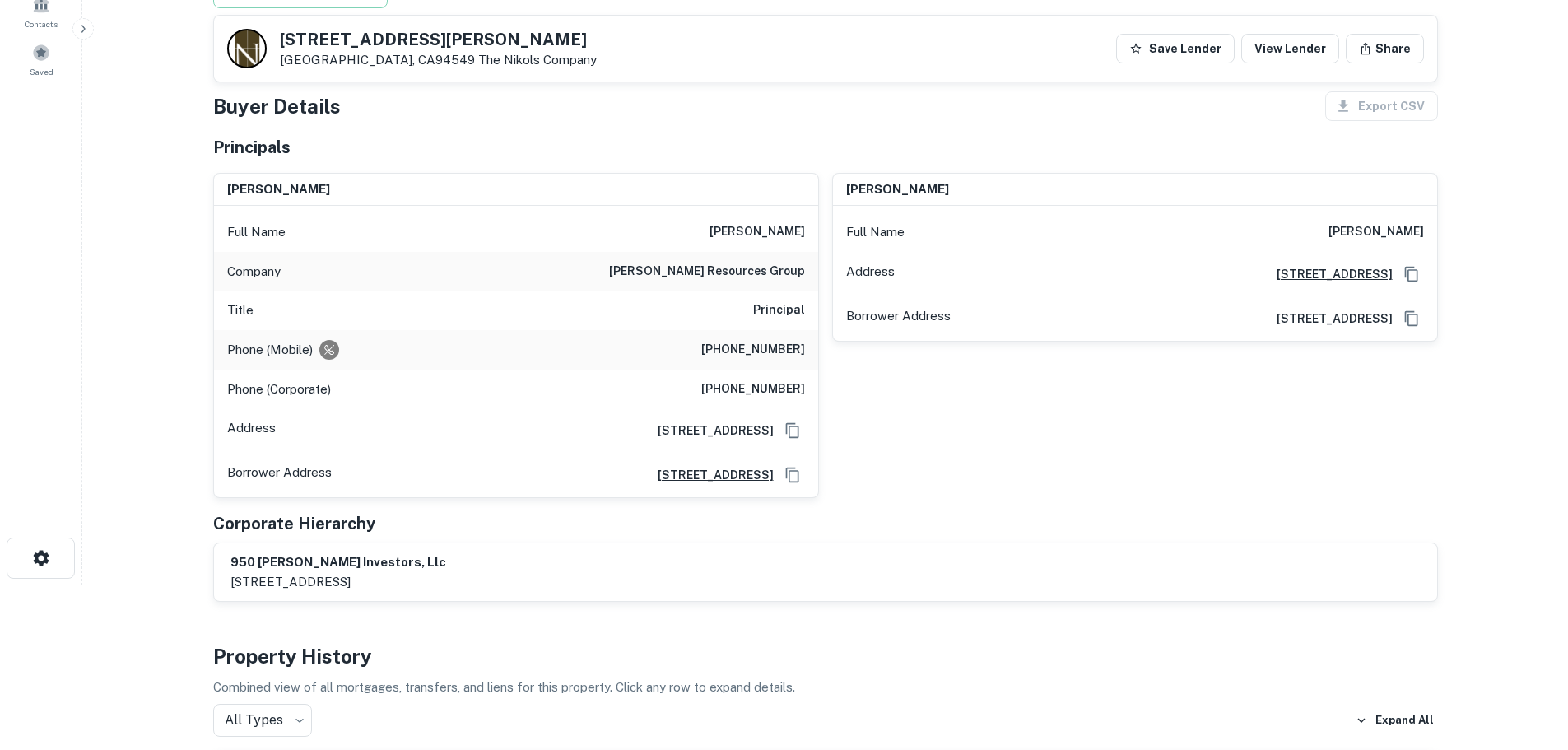
click at [781, 273] on h6 "griggs resources group" at bounding box center [707, 271] width 196 height 20
copy h6 "griggs resources group"
click at [793, 345] on h6 "(817) 966-1439" at bounding box center [753, 350] width 104 height 20
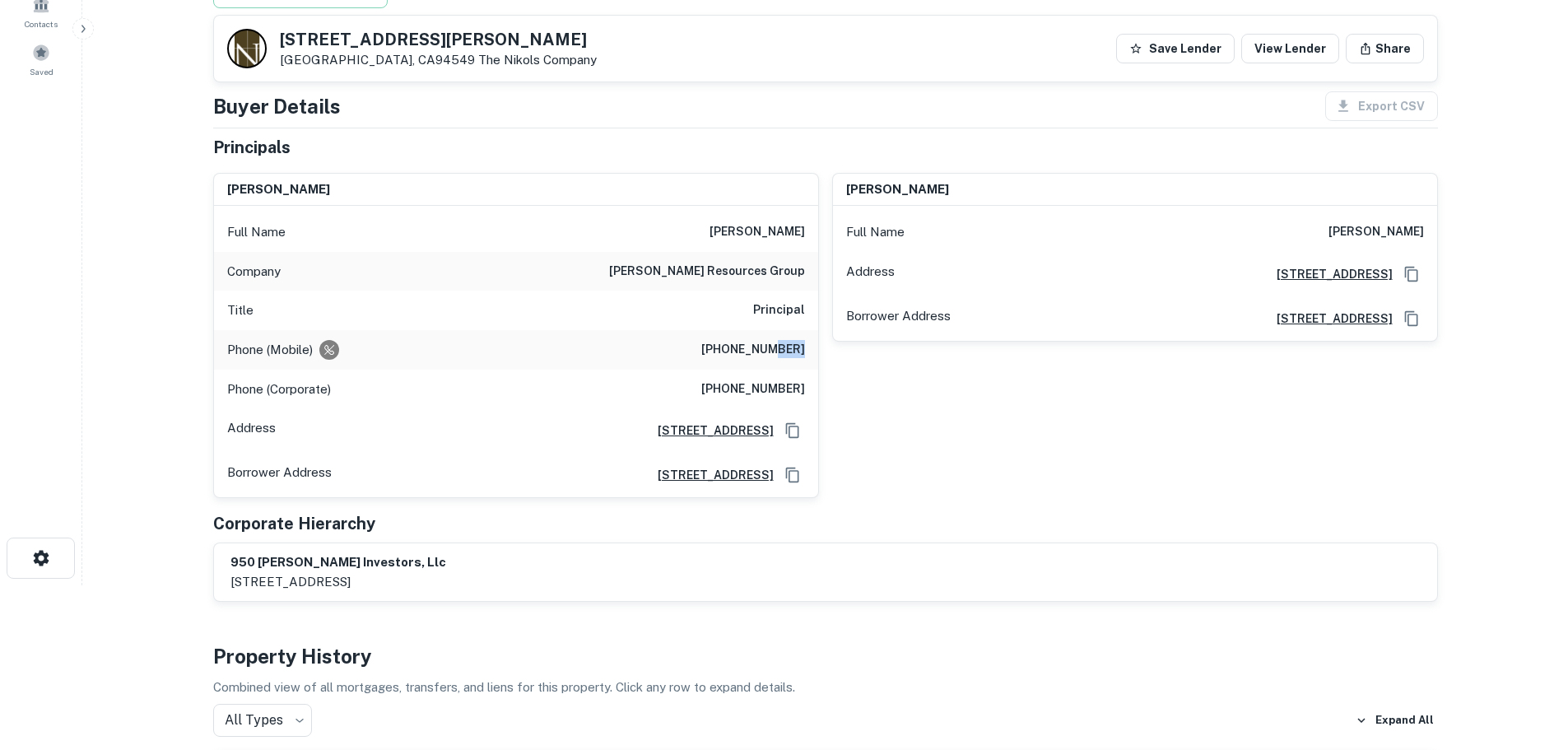
click at [793, 345] on h6 "(817) 966-1439" at bounding box center [753, 350] width 104 height 20
copy h6 "(817) 966-1439"
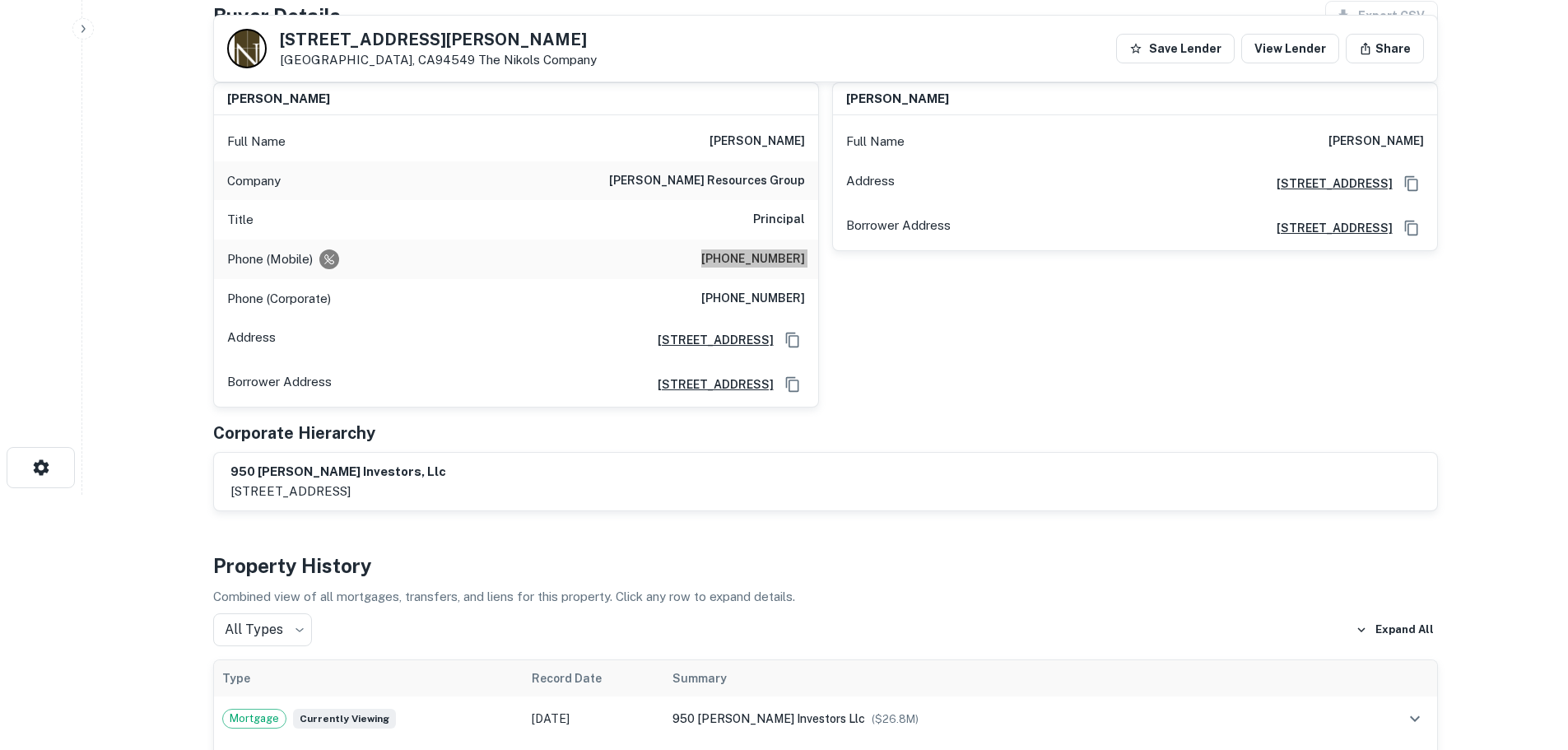
scroll to position [247, 0]
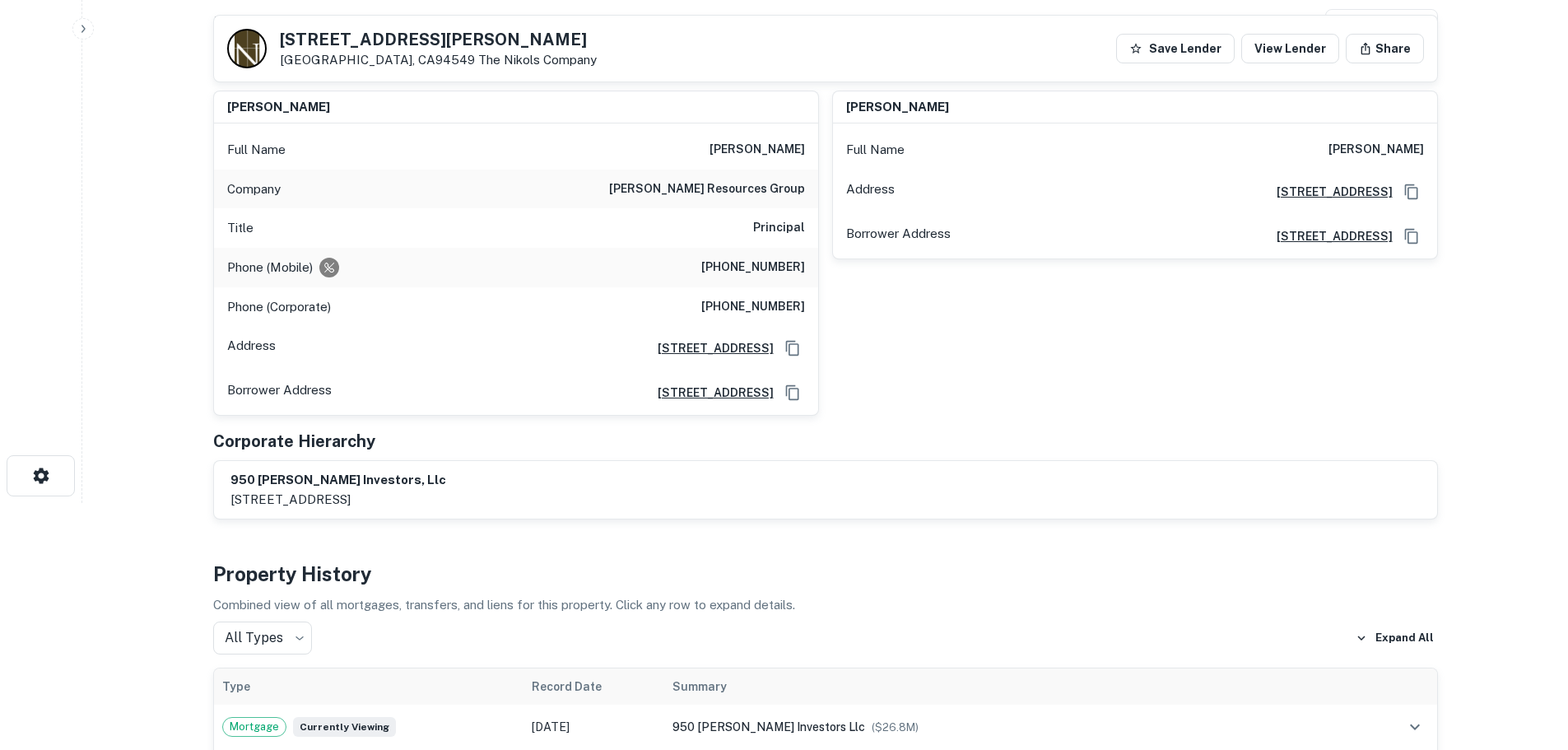
click at [748, 297] on h6 "(925) 299-4870" at bounding box center [753, 307] width 104 height 20
copy h6 "(925) 299-4870"
click at [781, 267] on h6 "(817) 966-1439" at bounding box center [753, 267] width 104 height 20
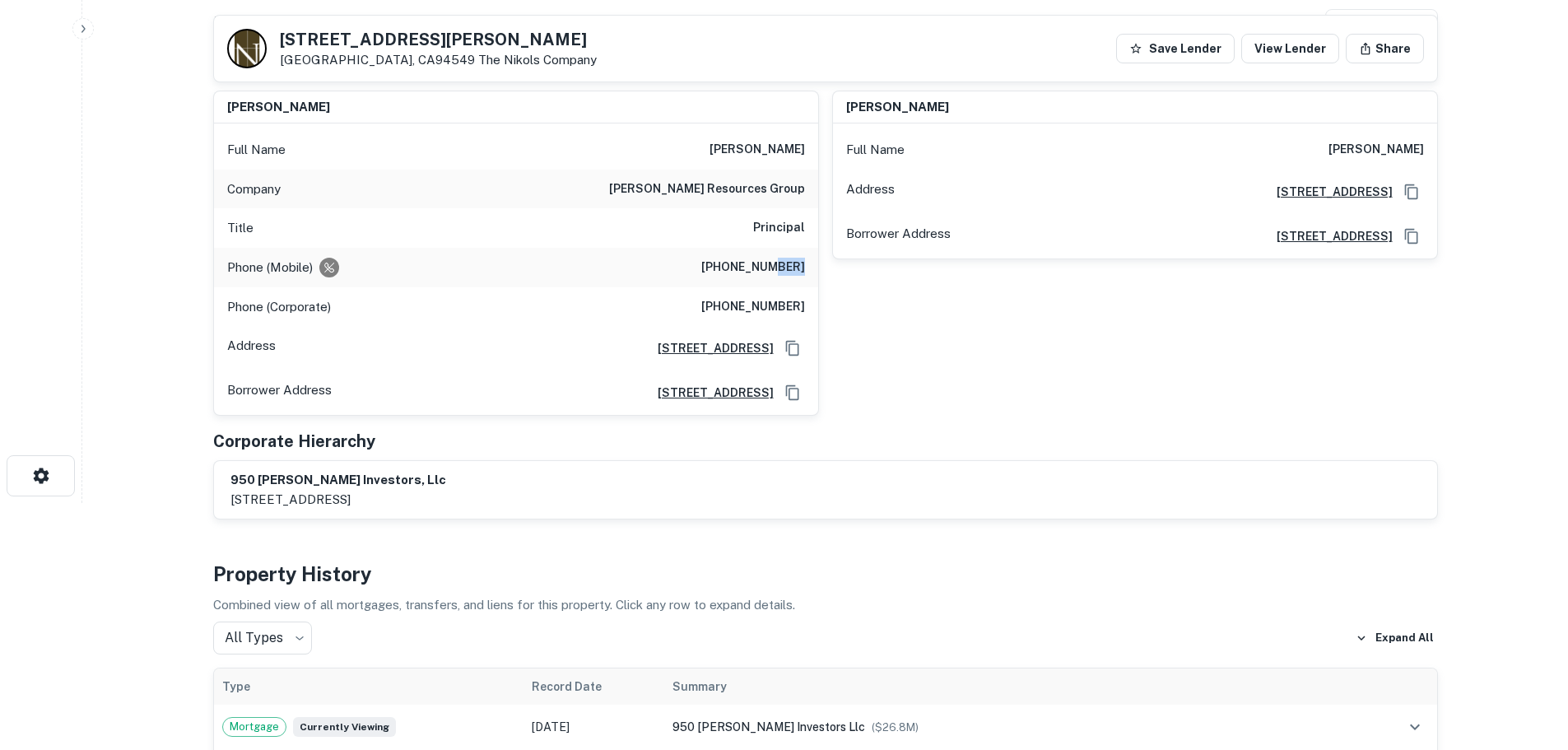
click at [781, 267] on h6 "(817) 966-1439" at bounding box center [753, 267] width 104 height 20
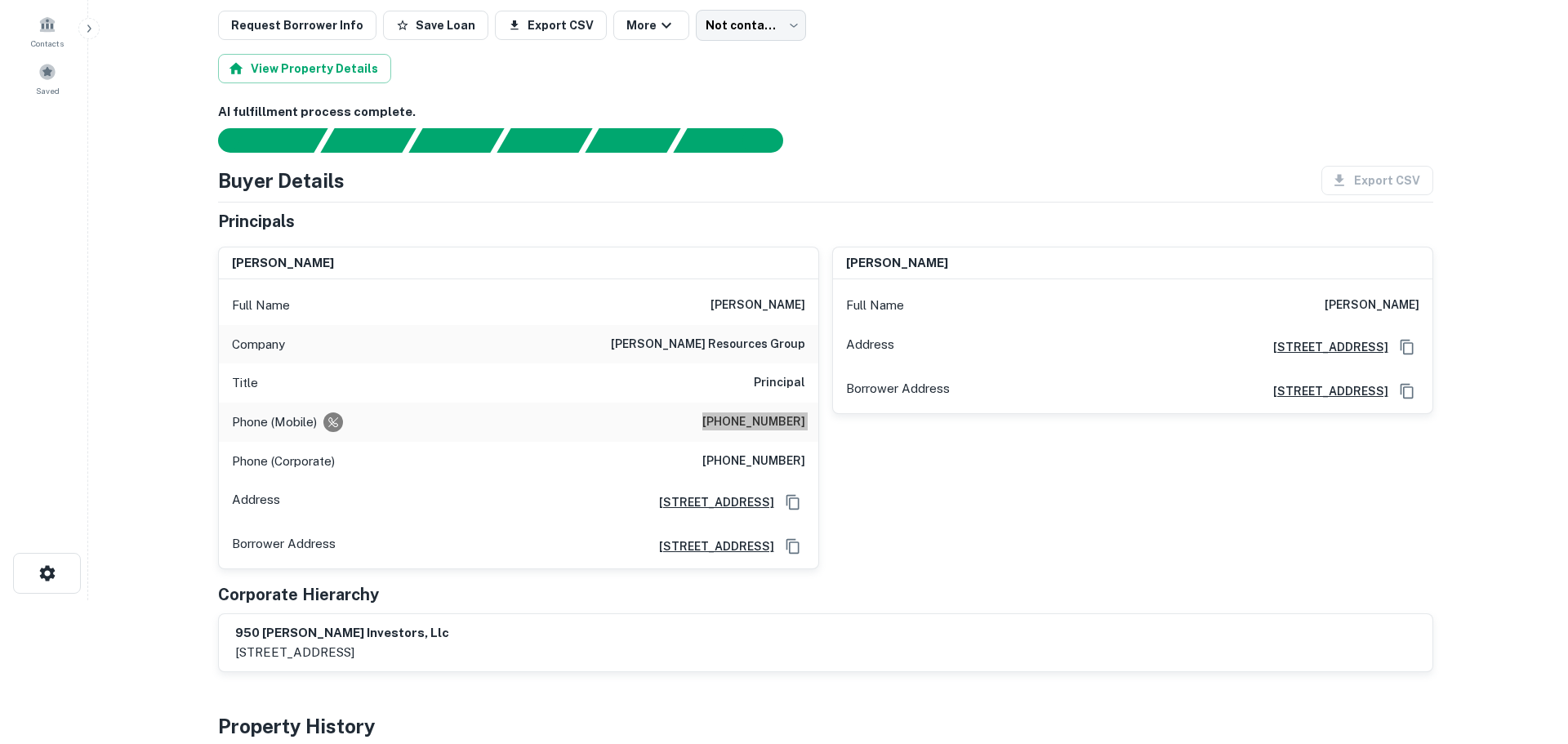
scroll to position [0, 0]
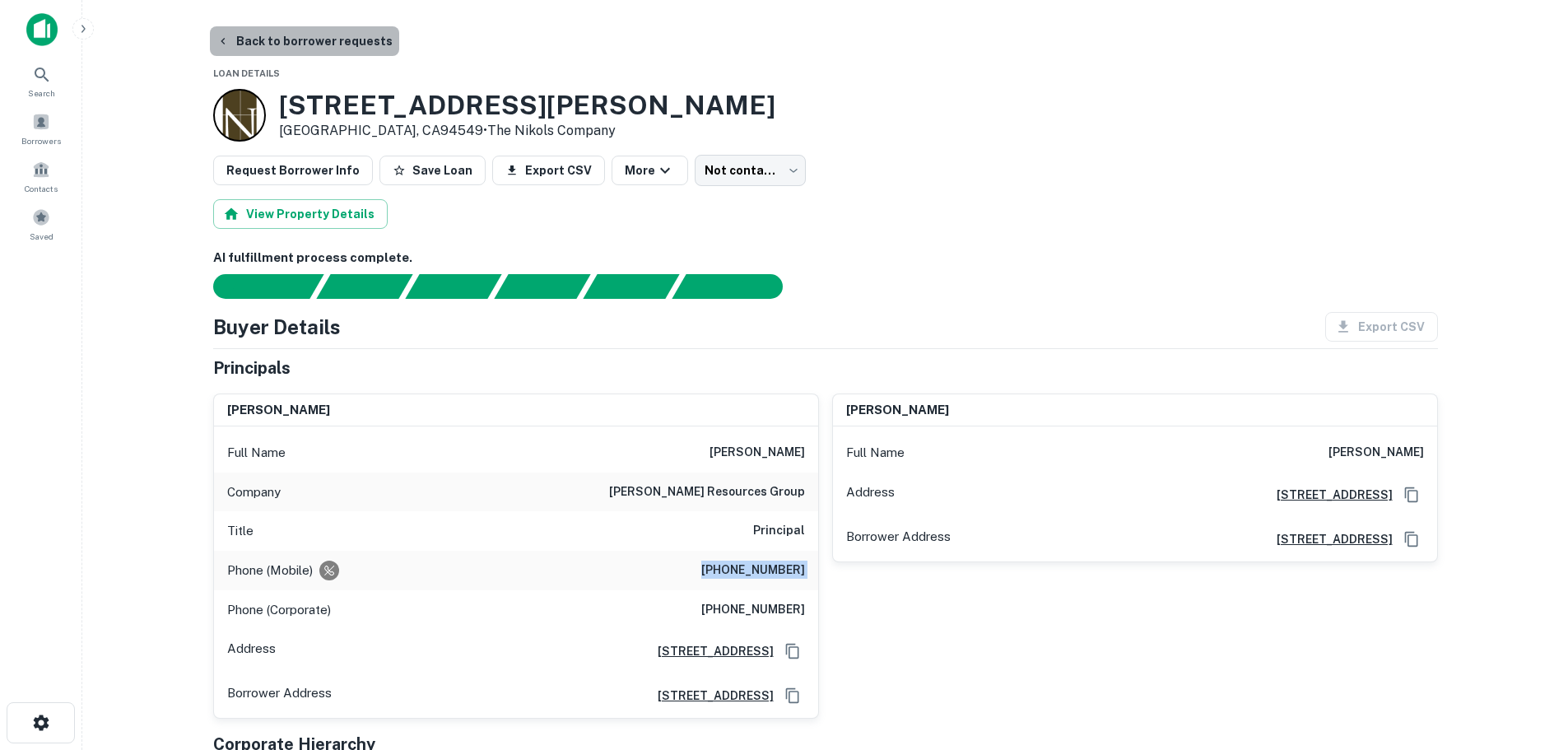
click at [353, 32] on button "Back to borrower requests" at bounding box center [304, 41] width 189 height 30
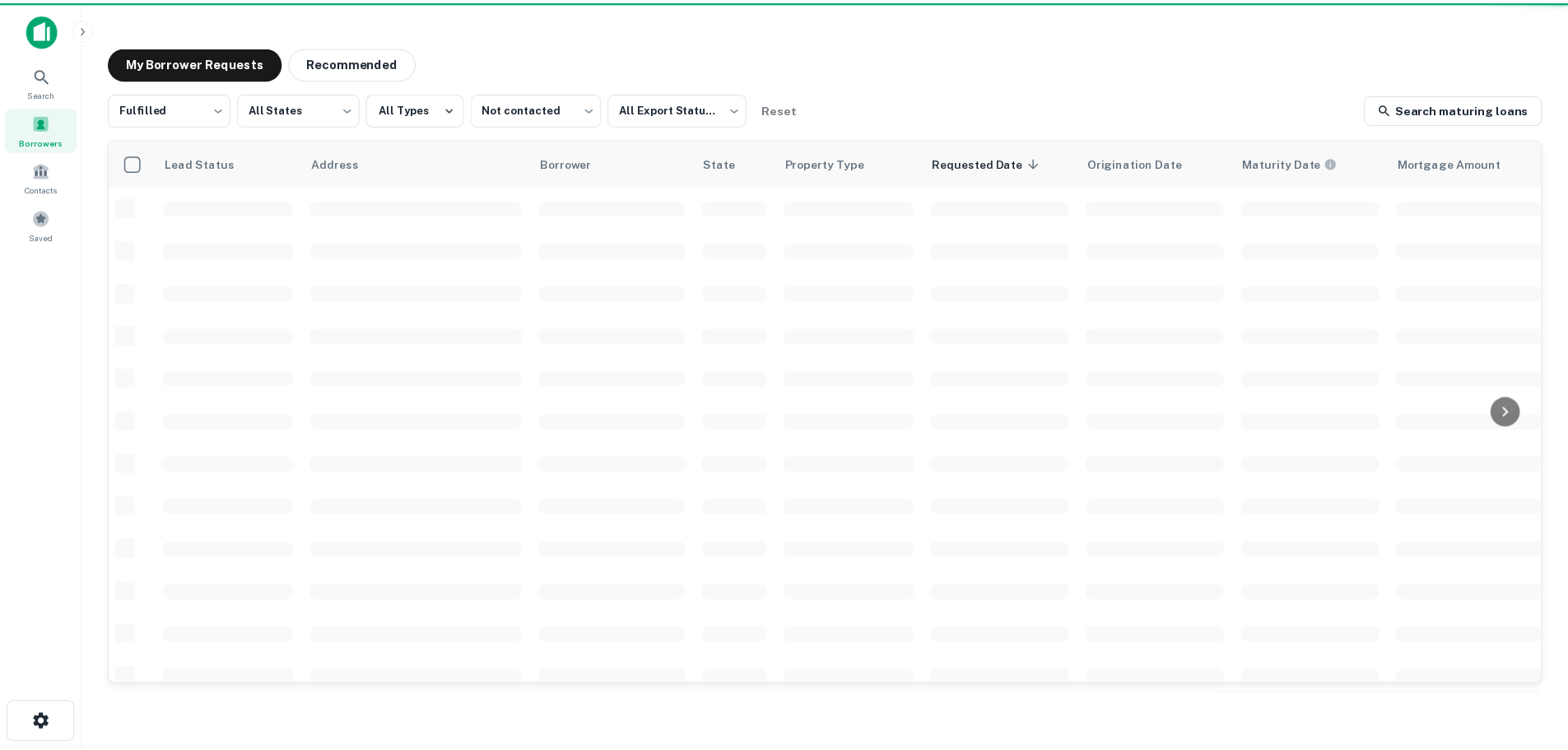
scroll to position [165, 0]
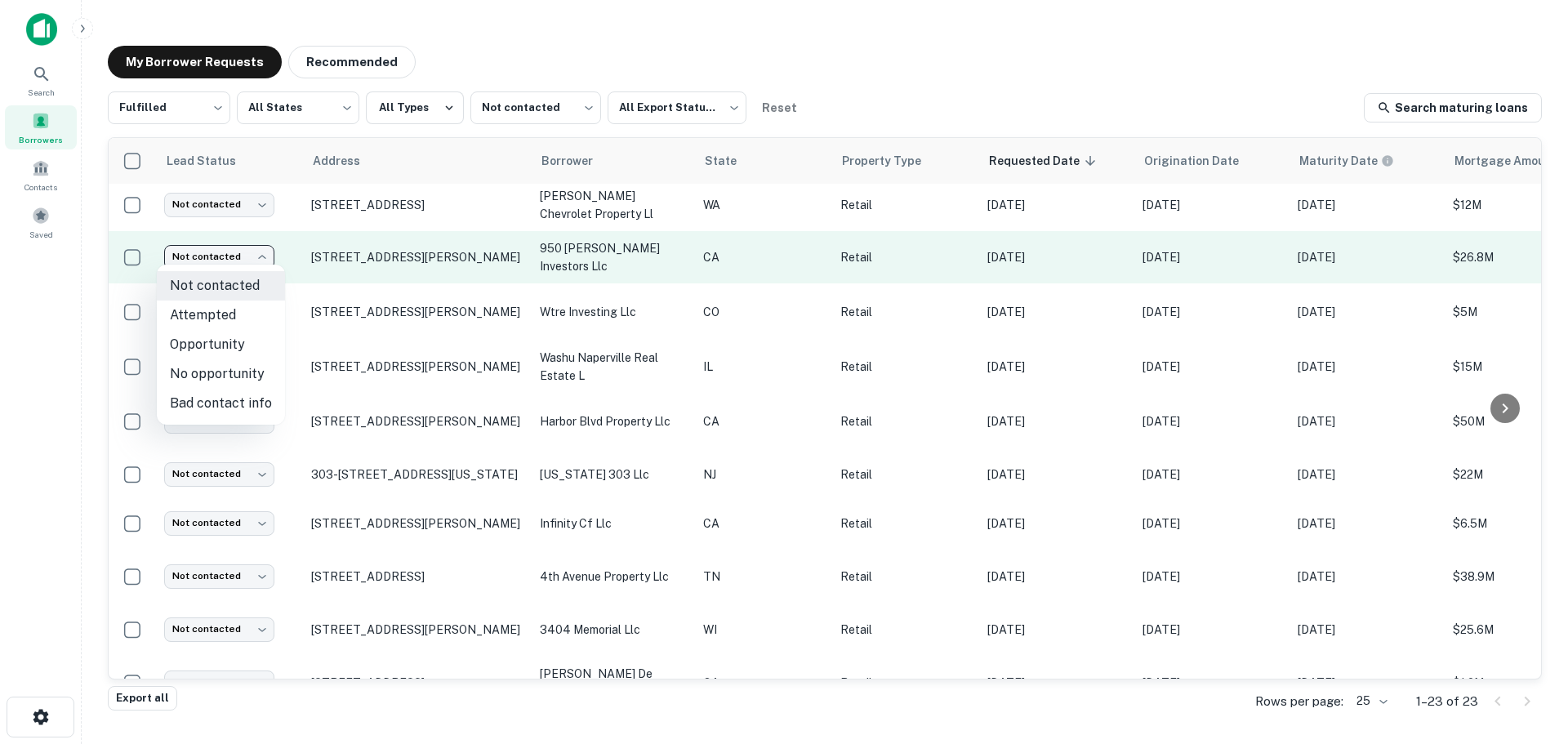
click at [204, 258] on body "Search Borrowers Contacts Saved My Borrower Requests Recommended Fulfilled ****…" at bounding box center [784, 372] width 1568 height 744
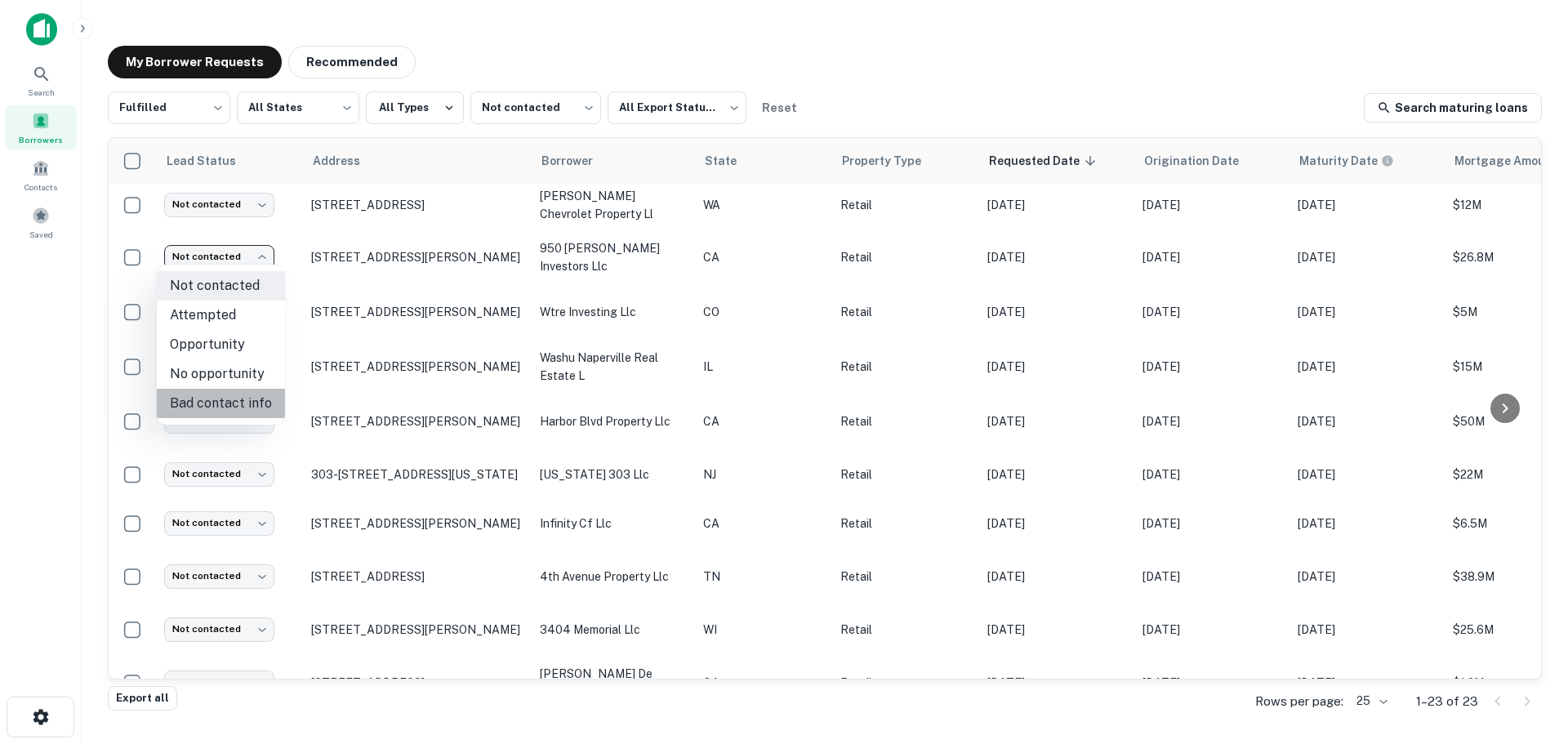
click at [236, 395] on li "Bad contact info" at bounding box center [220, 403] width 128 height 30
type input "**********"
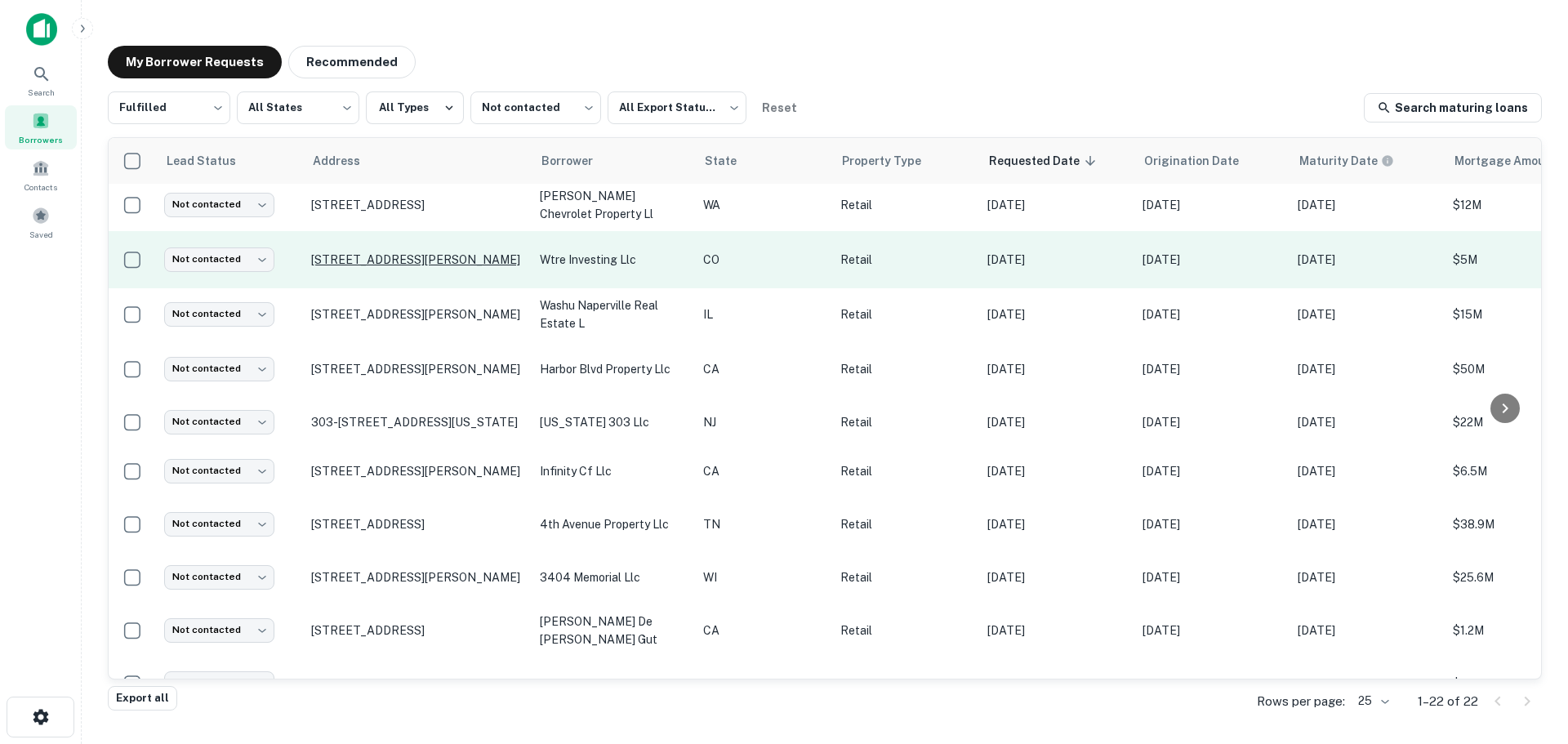
click at [461, 253] on p "4801 Goodman St Timnath, CO80547" at bounding box center [418, 259] width 213 height 14
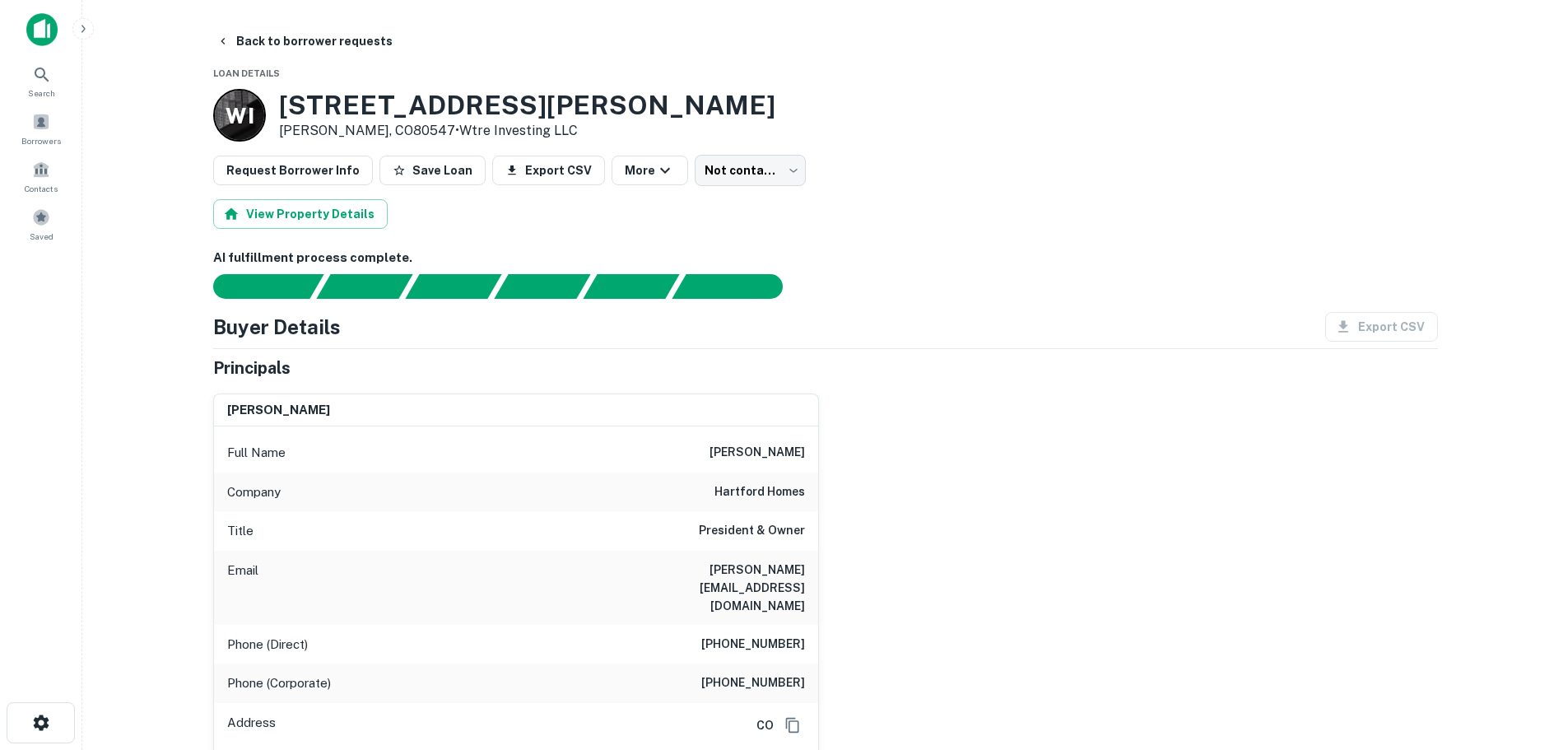
click at [774, 489] on h6 "hartford homes" at bounding box center [760, 492] width 91 height 20
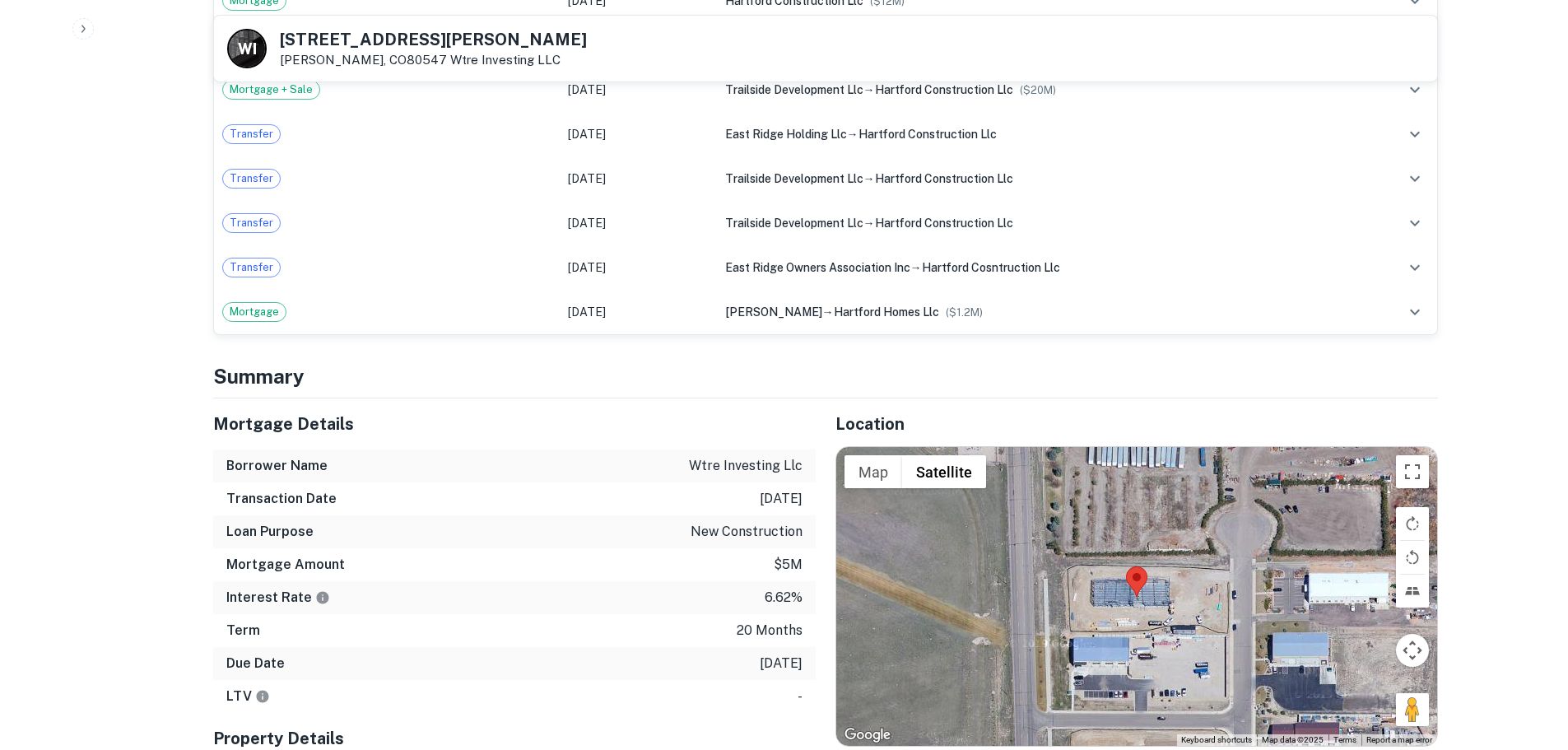
scroll to position [1400, 0]
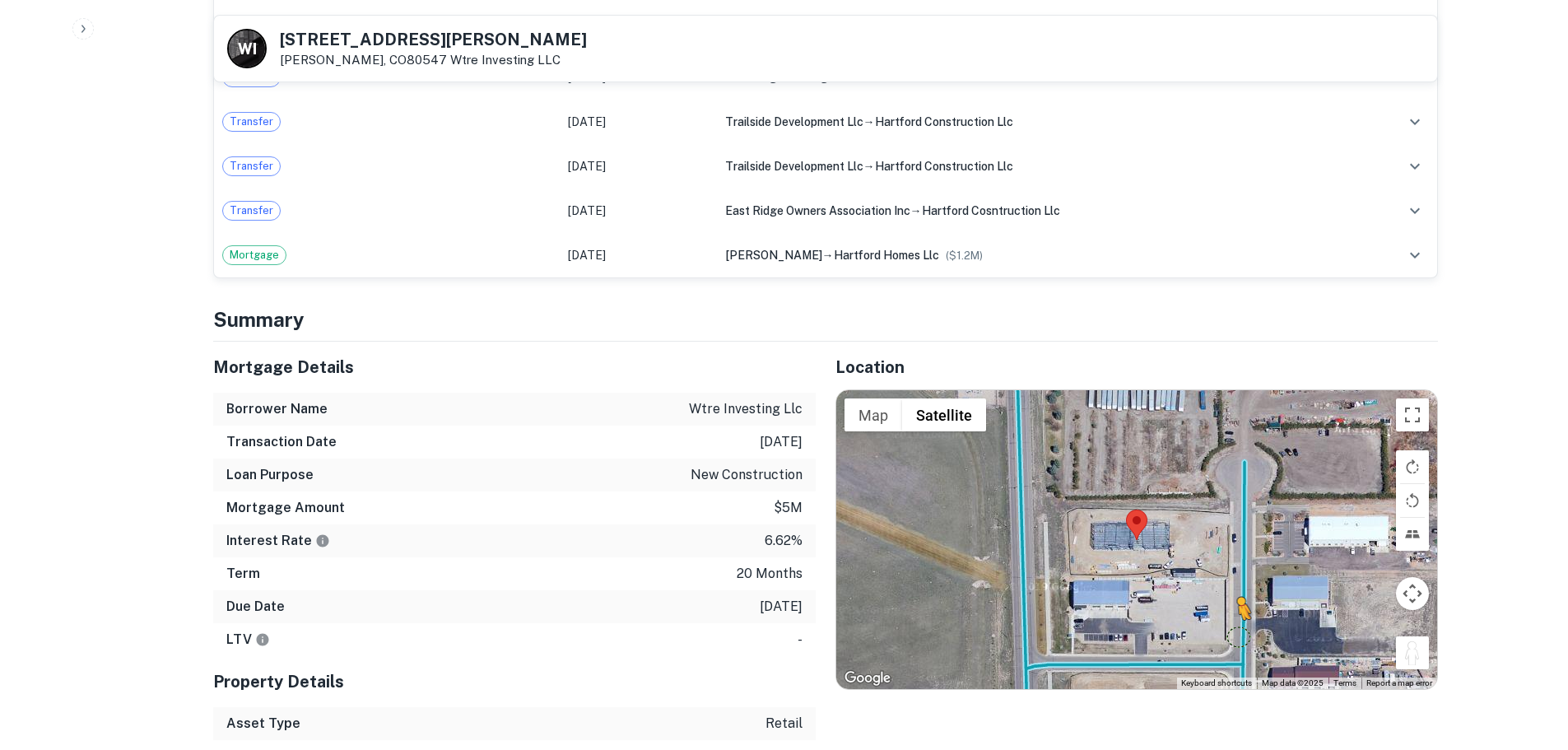
drag, startPoint x: 1425, startPoint y: 629, endPoint x: 1228, endPoint y: 595, distance: 199.9
click at [1228, 595] on div "To activate drag with keyboard, press Alt + Enter. Once in keyboard drag state,…" at bounding box center [1137, 539] width 601 height 298
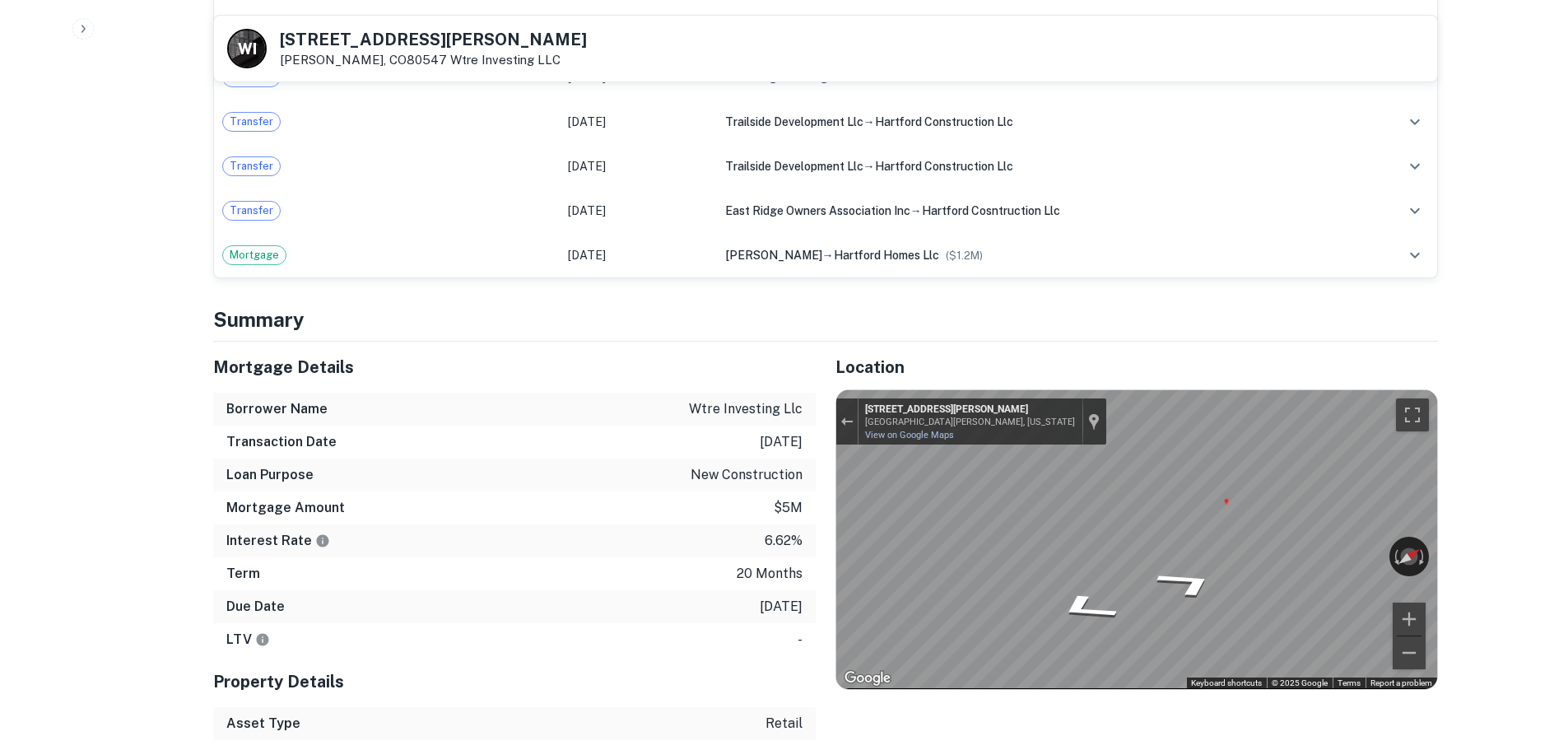
click at [381, 39] on h5 "4801 Goodman St" at bounding box center [434, 39] width 307 height 16
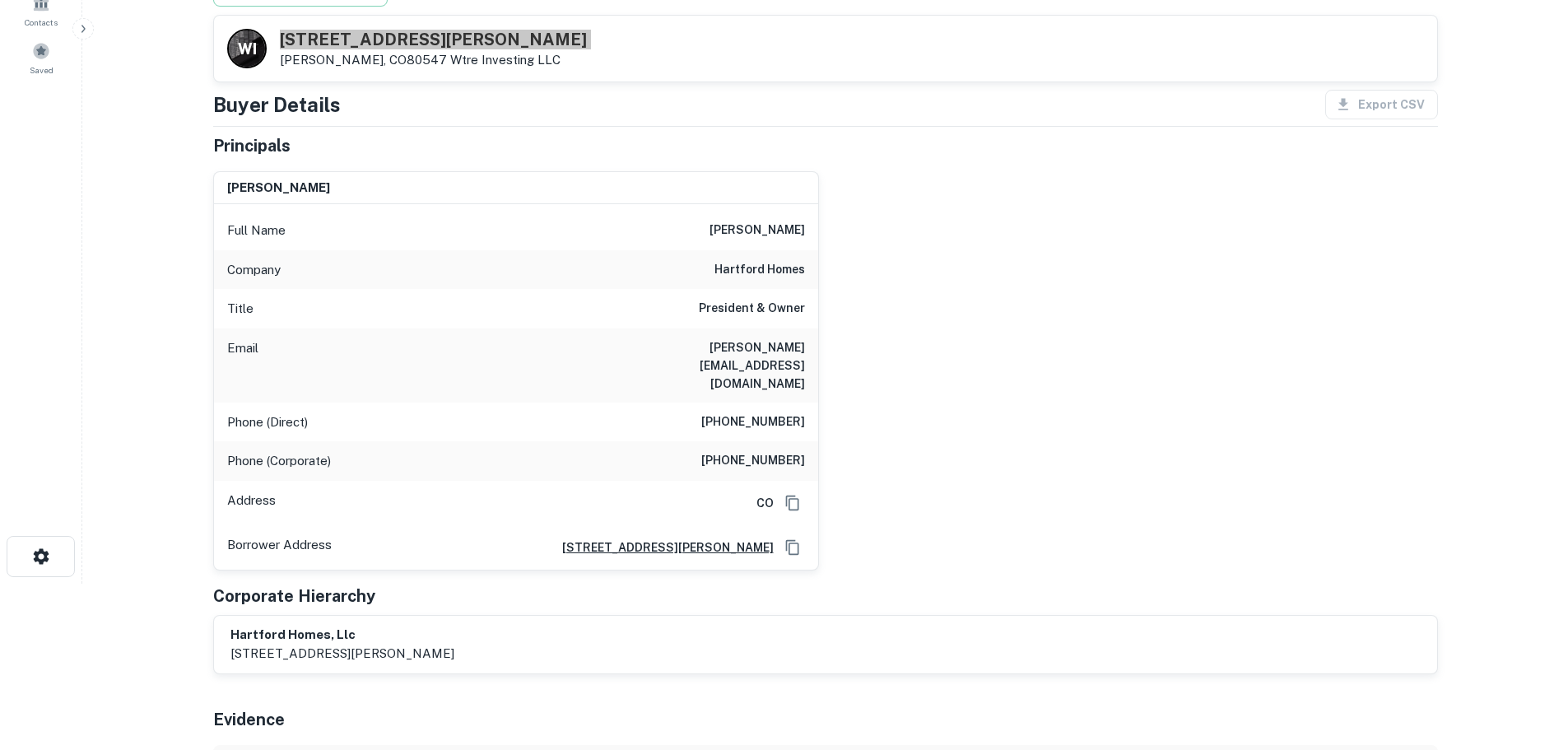
scroll to position [0, 0]
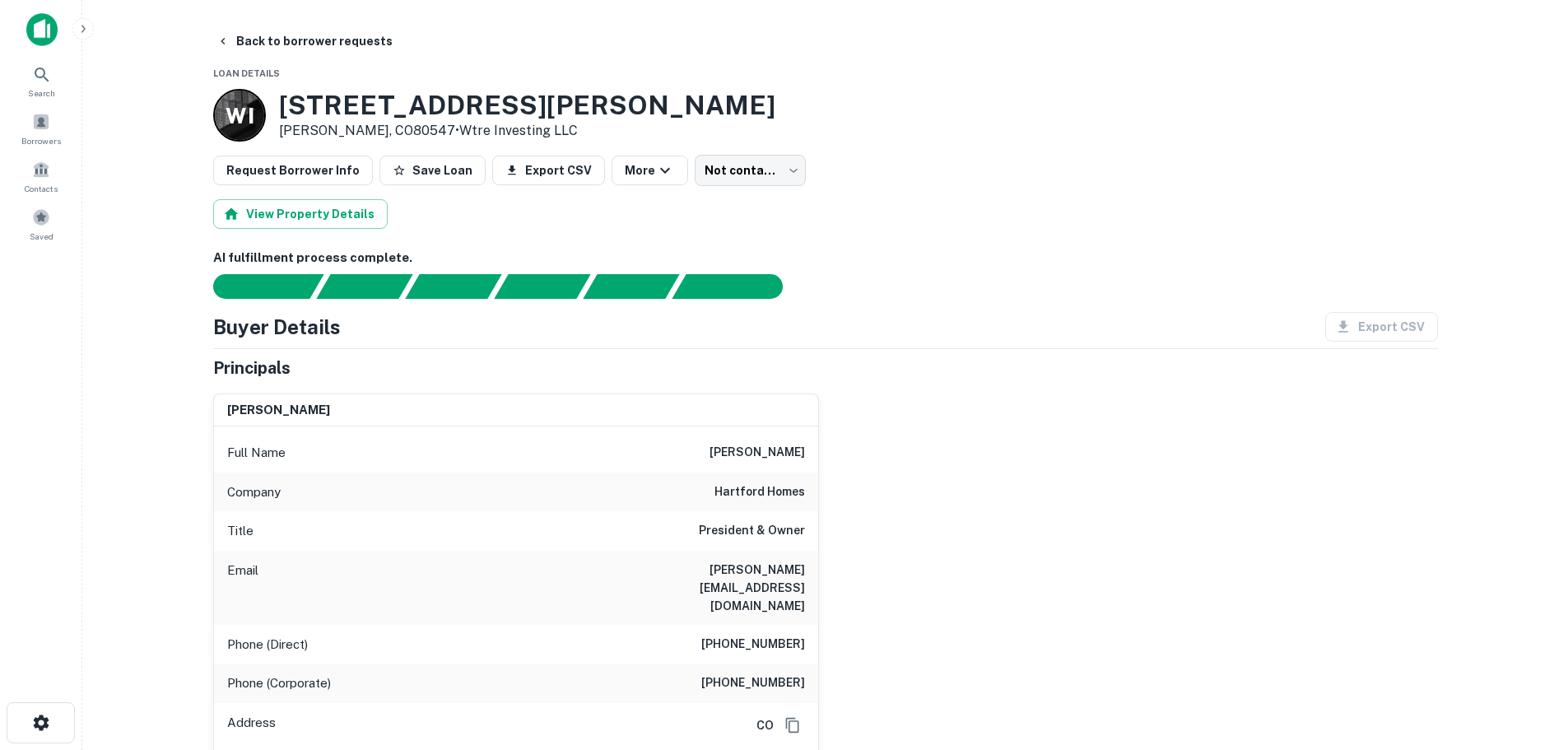
drag, startPoint x: 757, startPoint y: 610, endPoint x: 760, endPoint y: 599, distance: 11.4
click at [757, 634] on h6 "(970) 825-7397" at bounding box center [753, 644] width 104 height 20
click at [760, 634] on h6 "(970) 825-7397" at bounding box center [753, 644] width 104 height 20
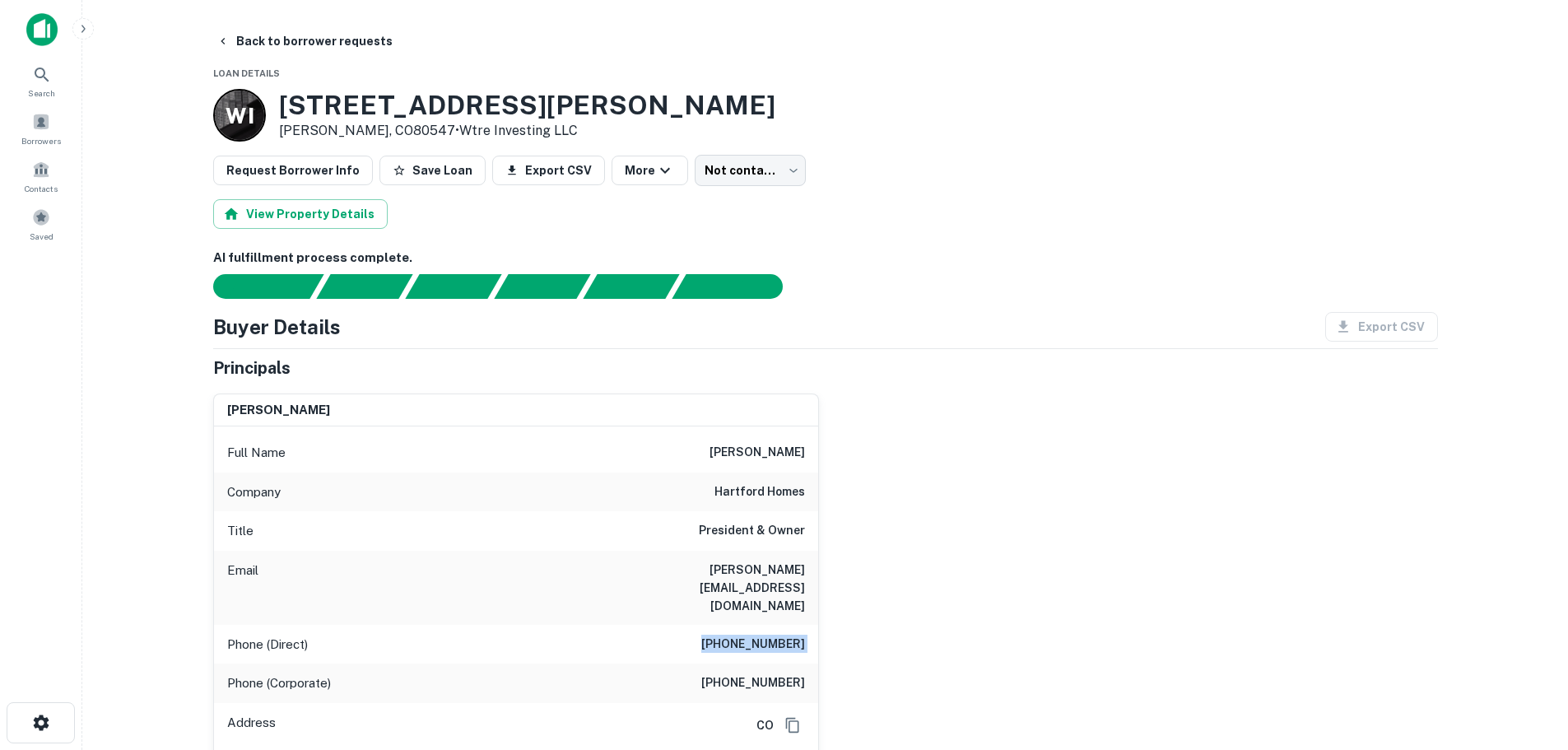
click at [784, 634] on h6 "(970) 825-7397" at bounding box center [753, 644] width 104 height 20
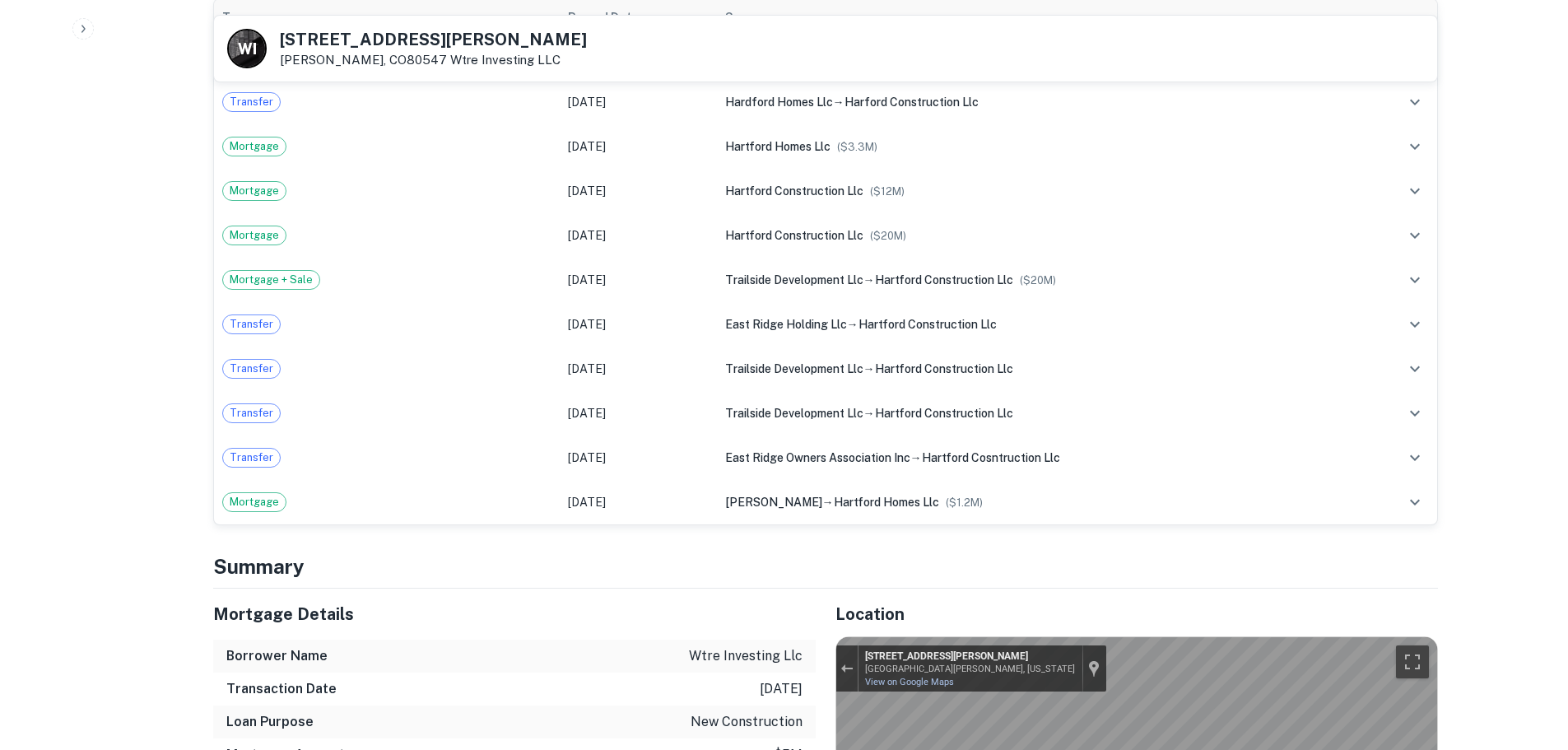
scroll to position [1564, 0]
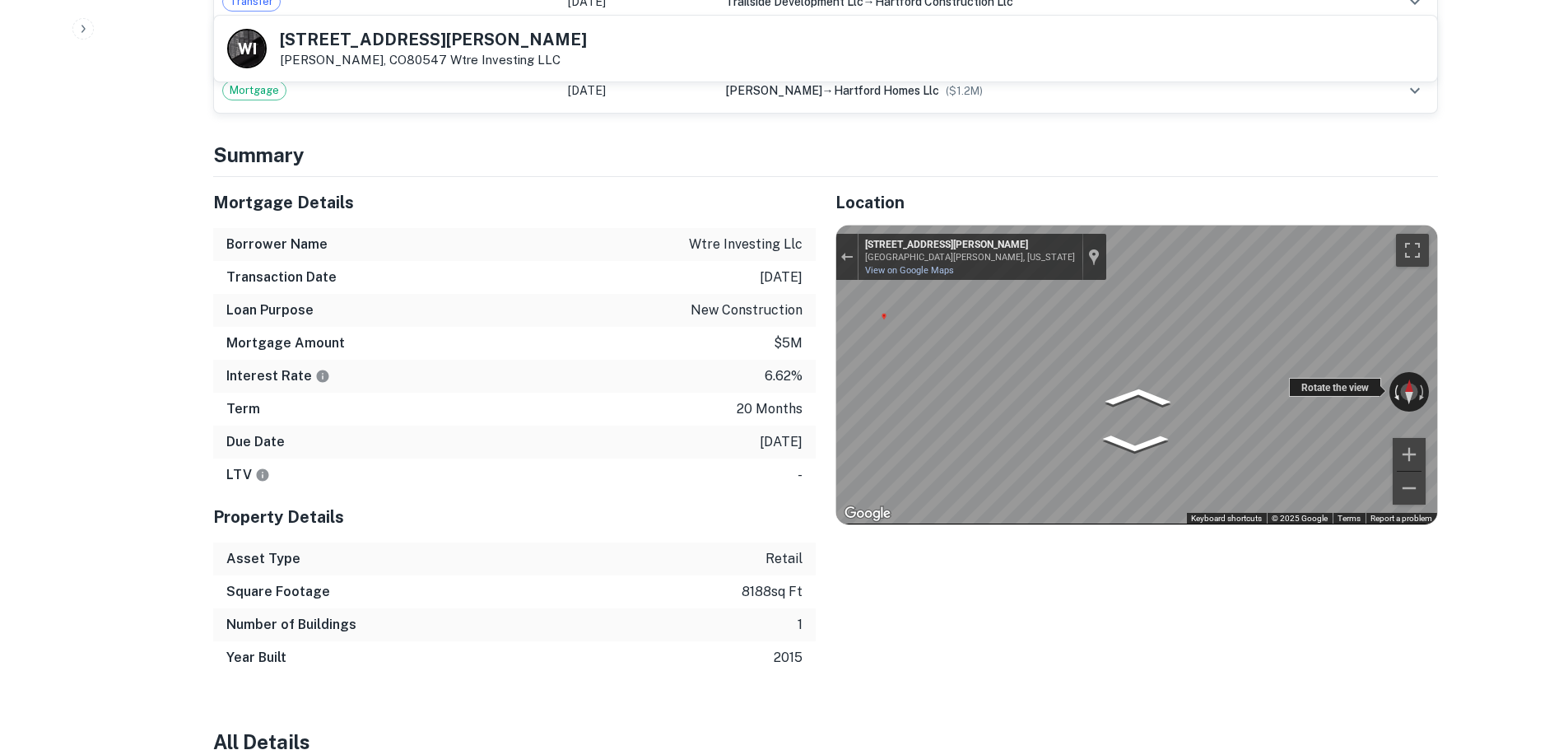
click at [1370, 346] on div "← Move left → Move right ↑ Move up ↓ Move down + Zoom in - Zoom out 4870 Goodma…" at bounding box center [1137, 375] width 601 height 298
click at [1394, 335] on div "Location ← Move left → Move right ↑ Move up ↓ Move down + Zoom in - Zoom out Ho…" at bounding box center [1127, 425] width 622 height 497
drag, startPoint x: 832, startPoint y: 373, endPoint x: 1704, endPoint y: 339, distance: 872.7
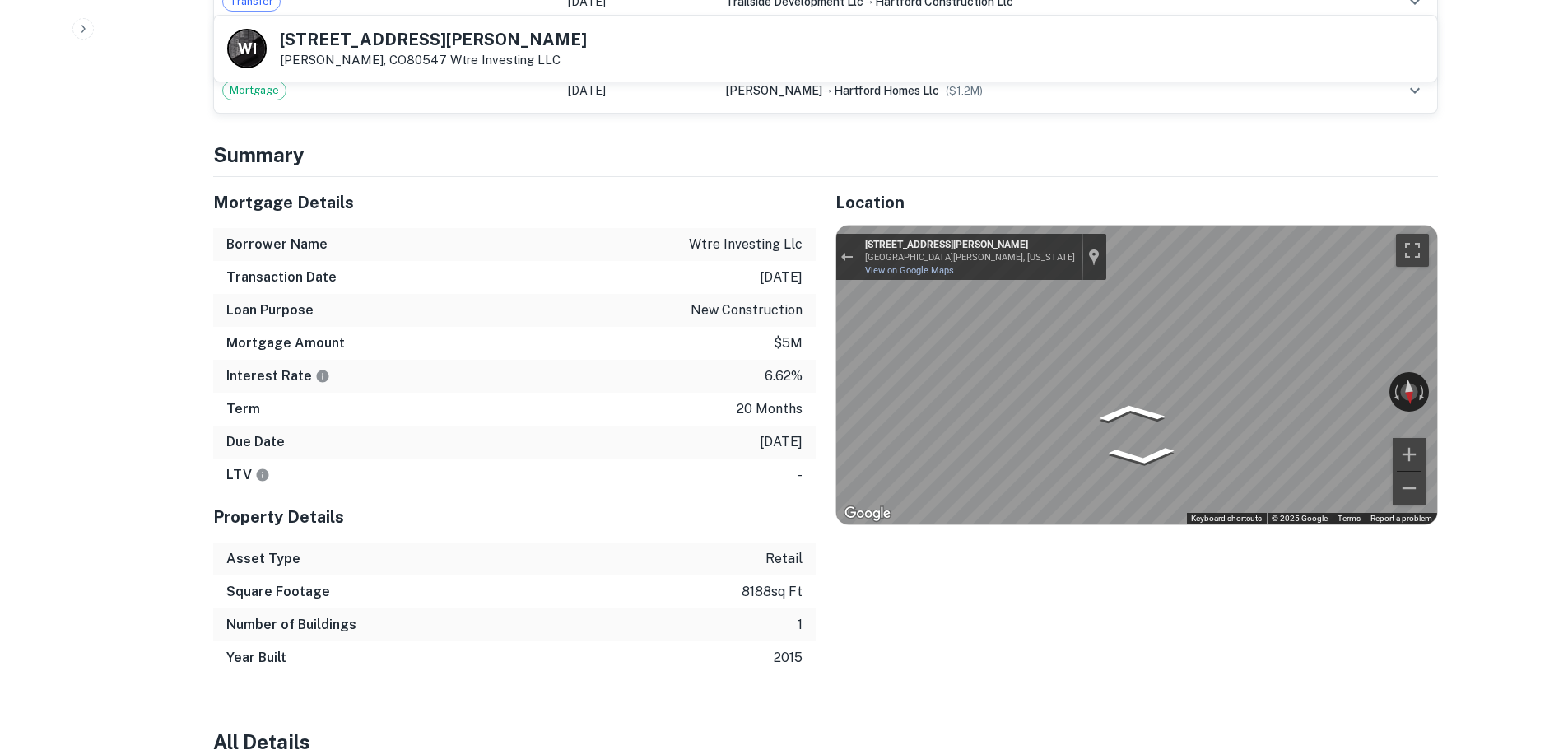
click at [1451, 442] on div "Back to borrower requests W I 4801 Goodman St Timnath, CO80547 Wtre Investing L…" at bounding box center [826, 492] width 1265 height 4059
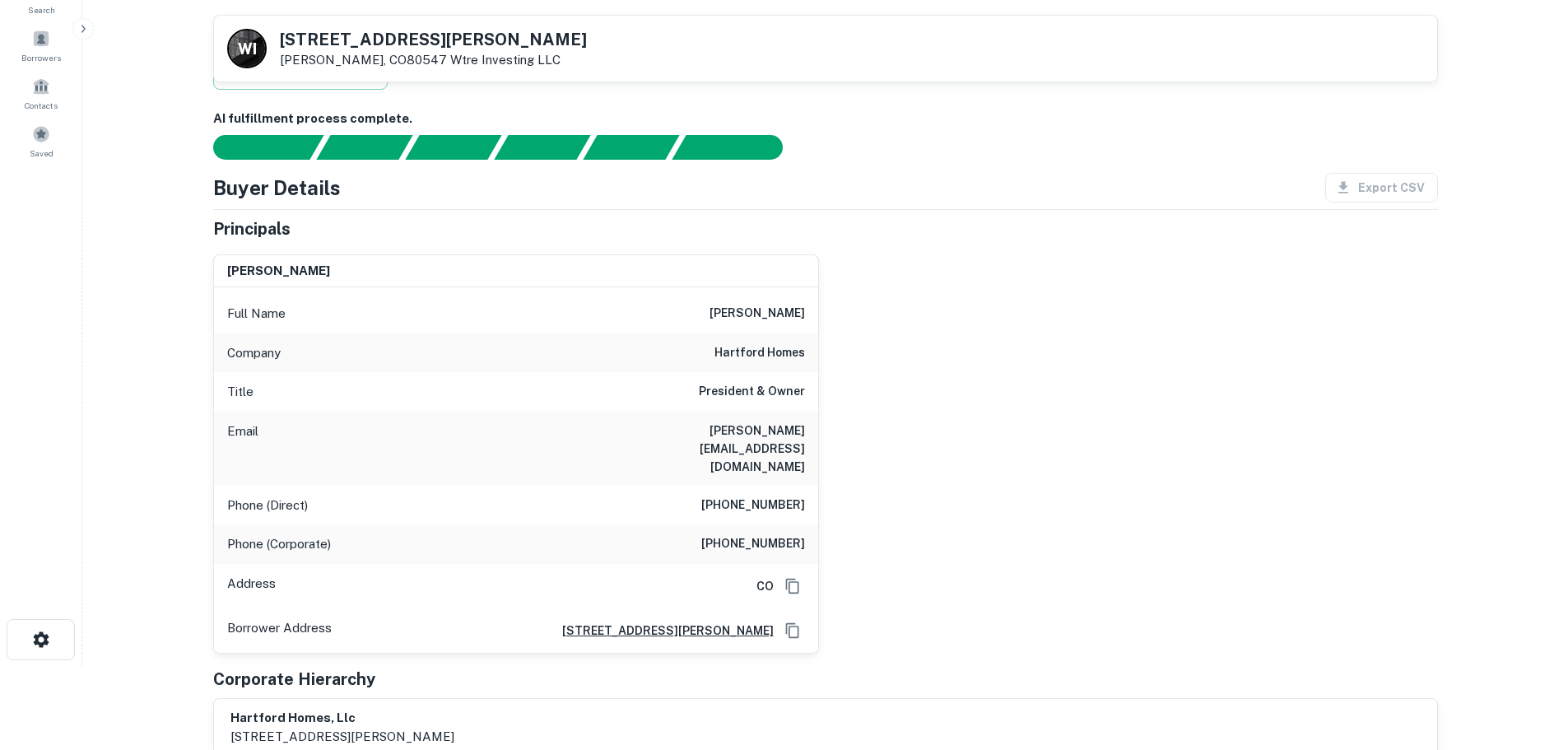
scroll to position [82, 0]
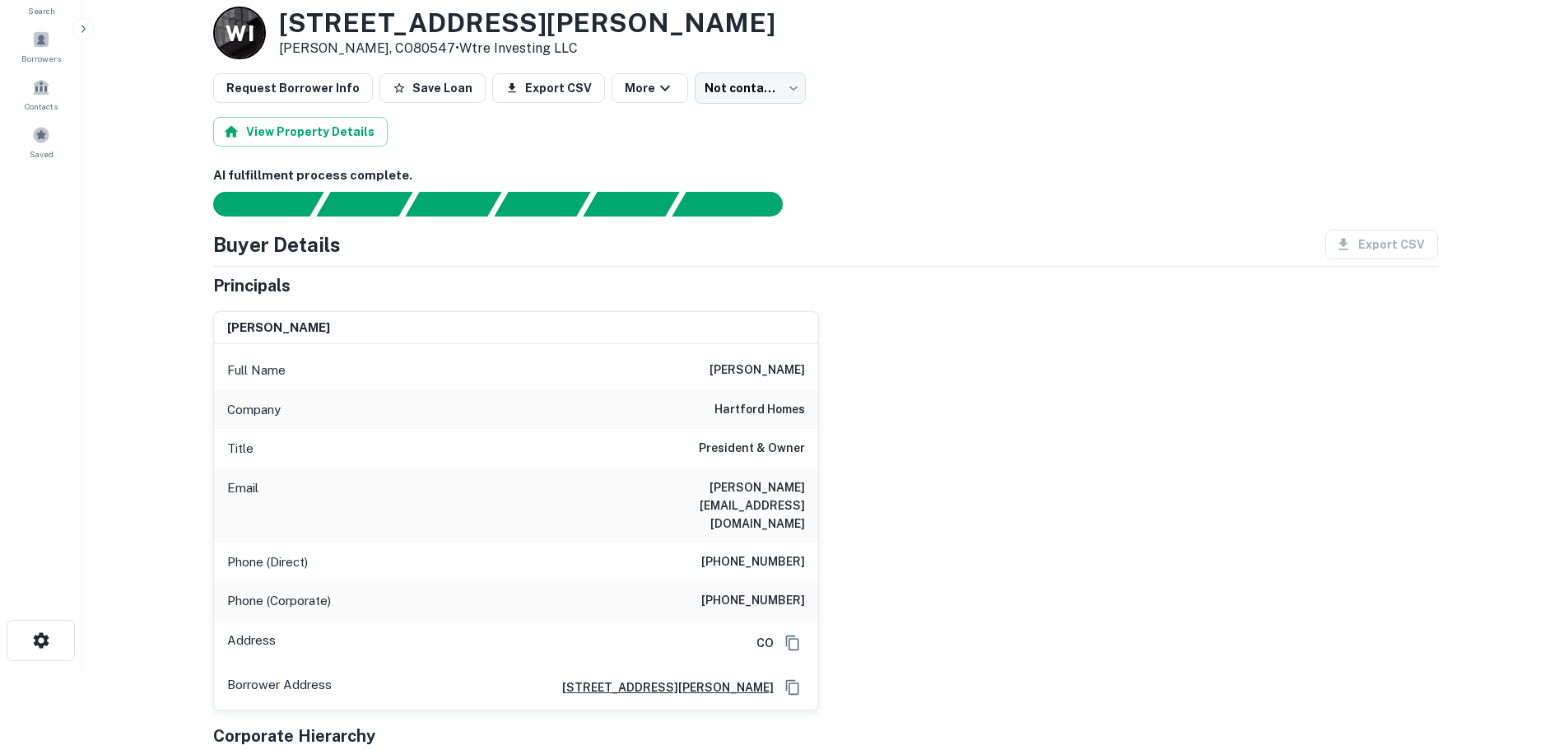
click at [776, 543] on div "Phone (Direct) (970) 825-7397" at bounding box center [516, 562] width 604 height 39
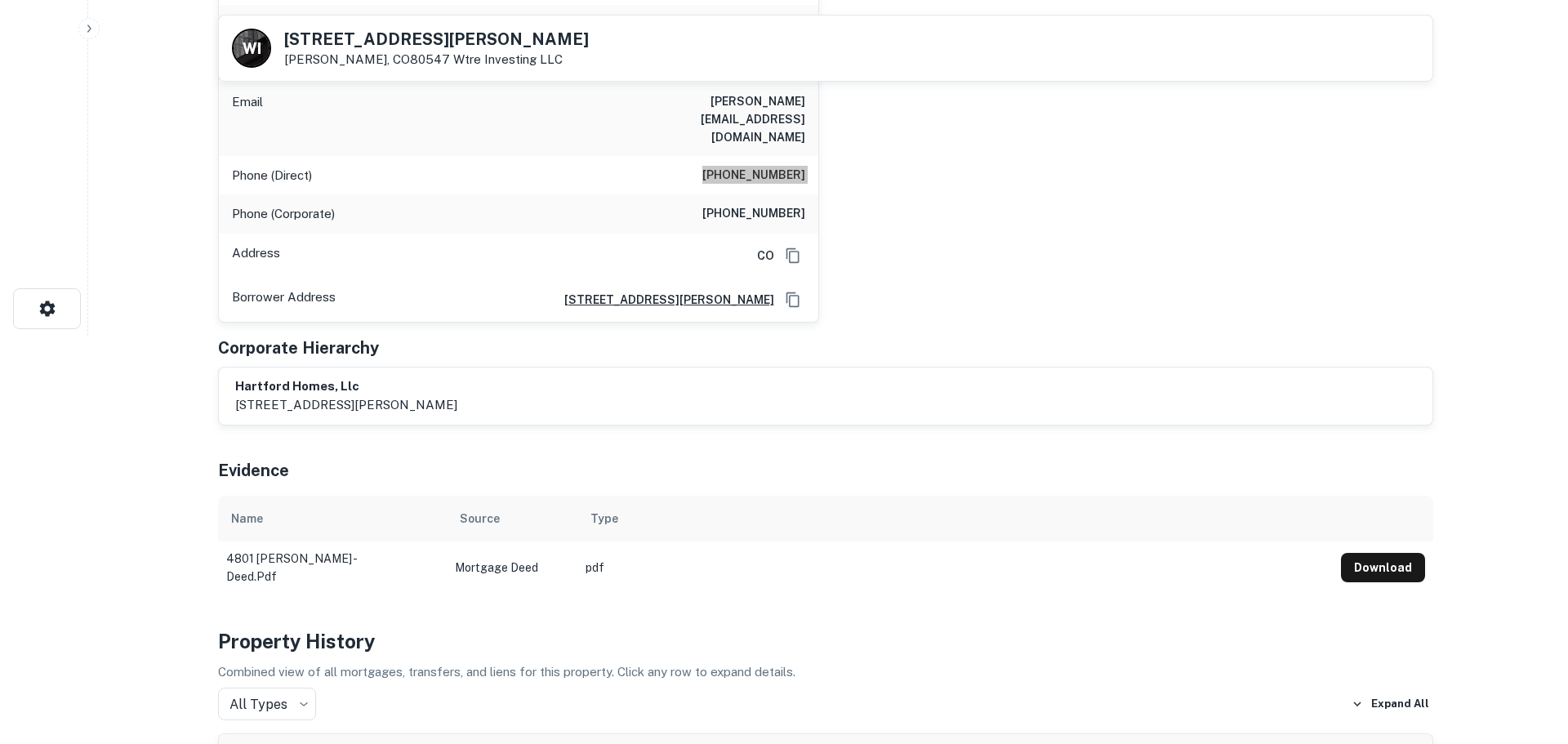
scroll to position [0, 0]
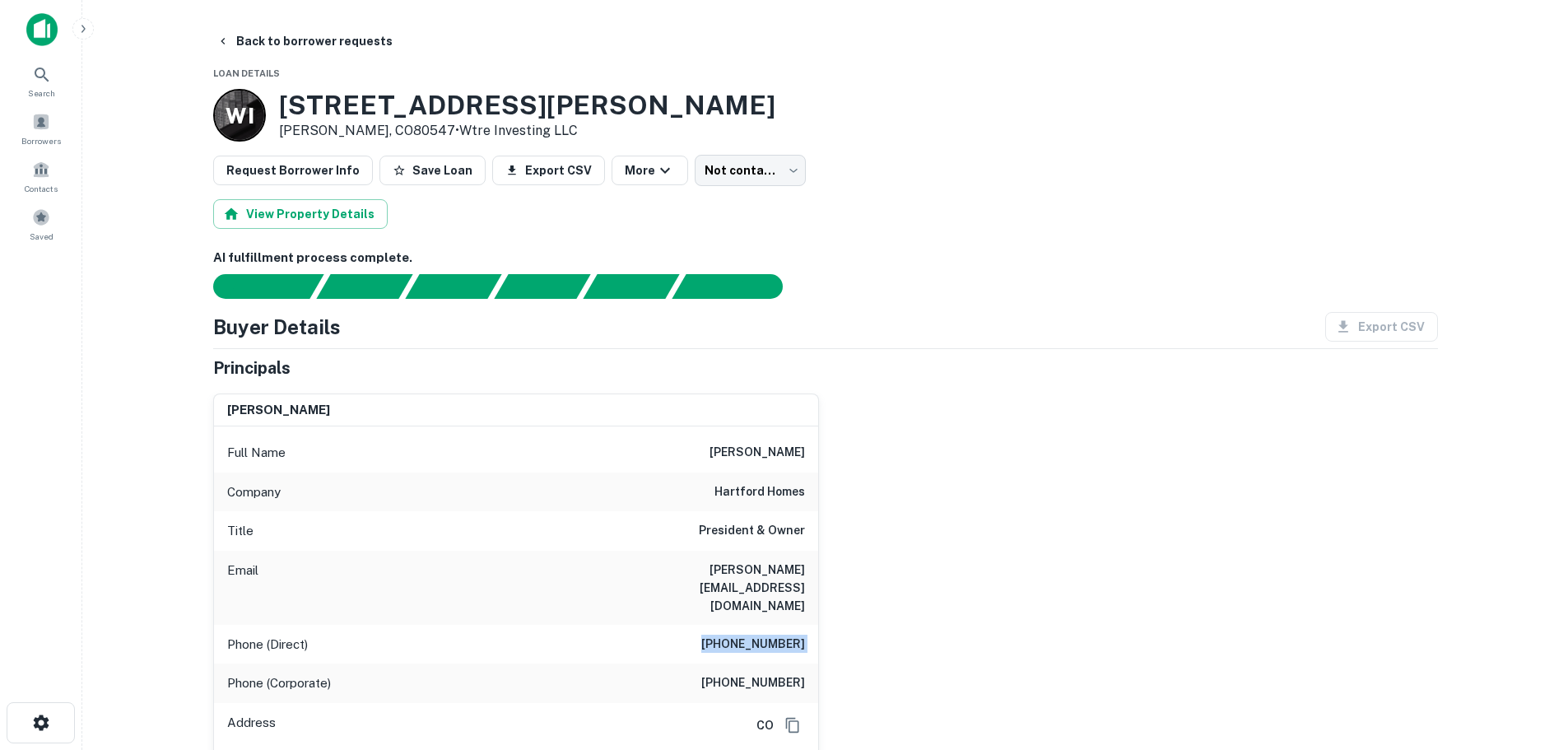
click at [778, 663] on div "Phone (Corporate) (970) 674-1109" at bounding box center [516, 683] width 604 height 39
click at [285, 35] on button "Back to borrower requests" at bounding box center [304, 41] width 189 height 30
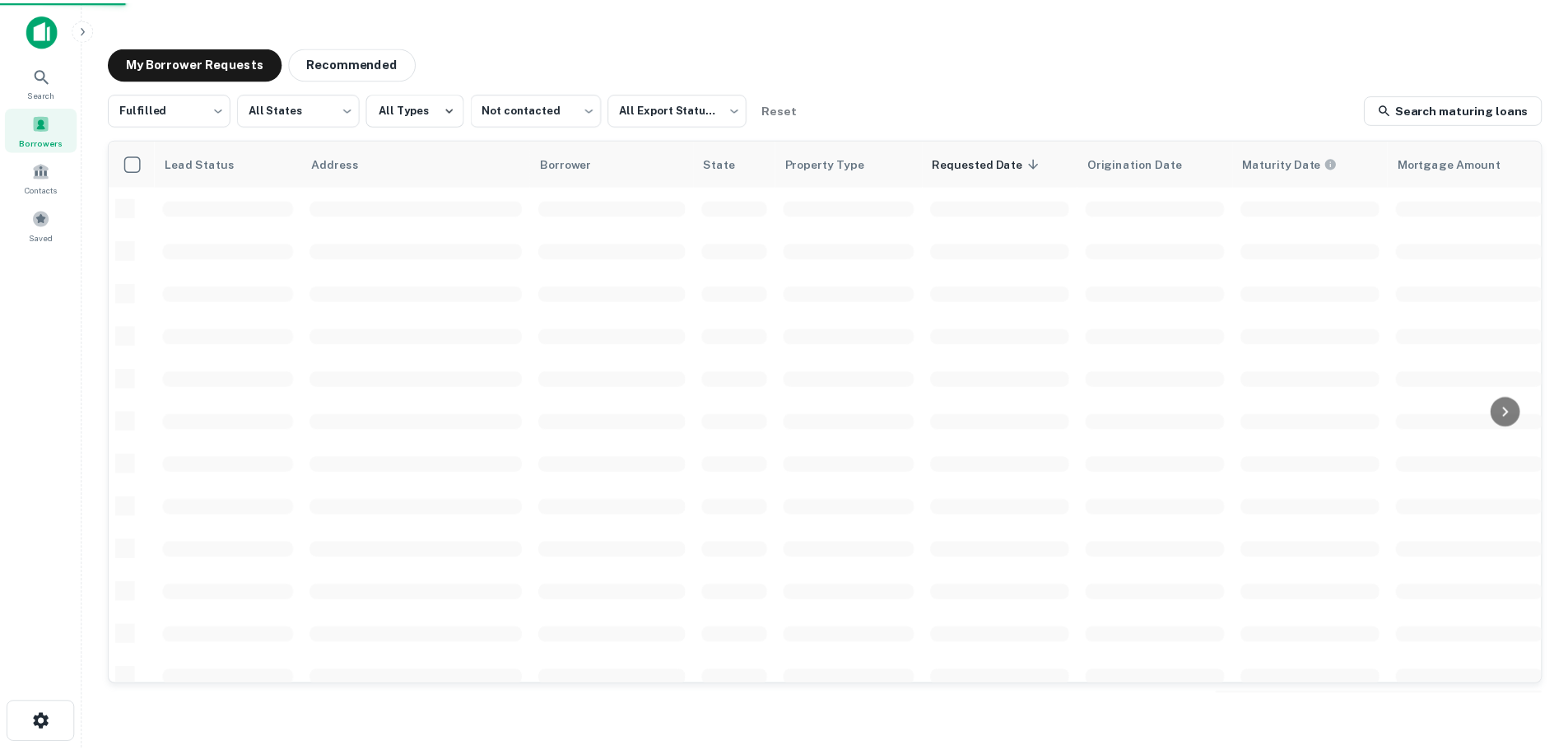
scroll to position [165, 0]
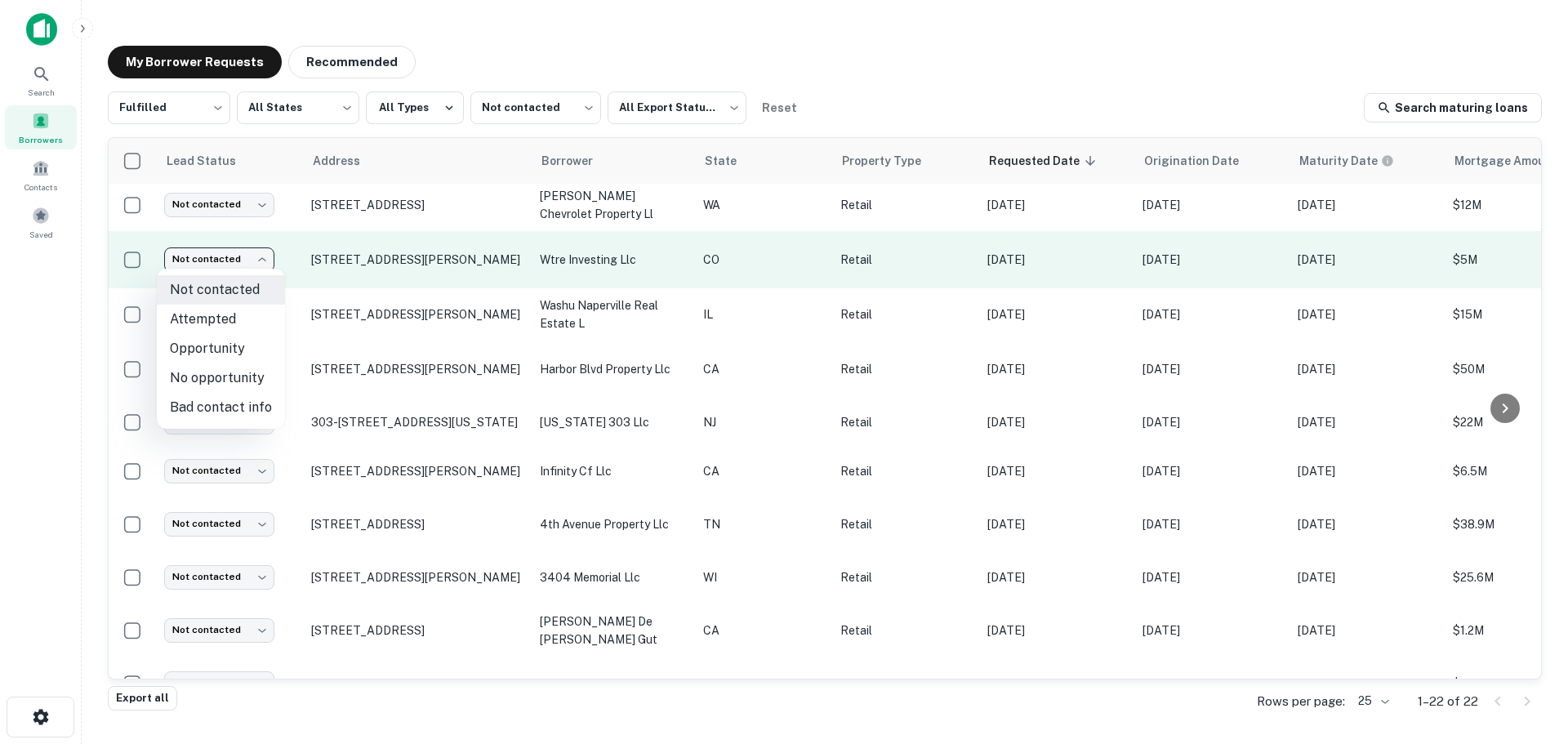
click at [240, 252] on body "Search Borrowers Contacts Saved My Borrower Requests Recommended Fulfilled ****…" at bounding box center [784, 372] width 1568 height 744
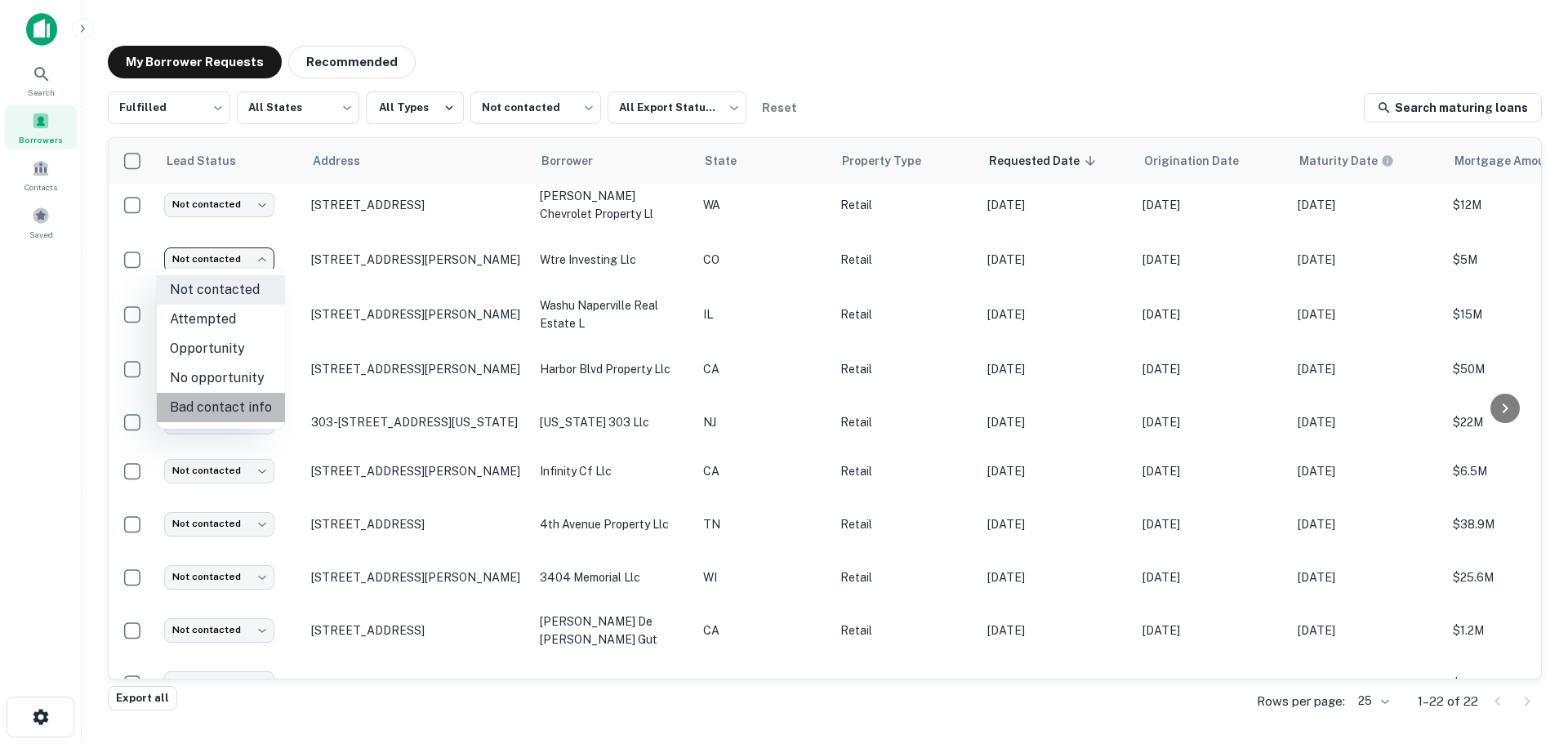
click at [242, 406] on li "Bad contact info" at bounding box center [220, 407] width 128 height 30
type input "**********"
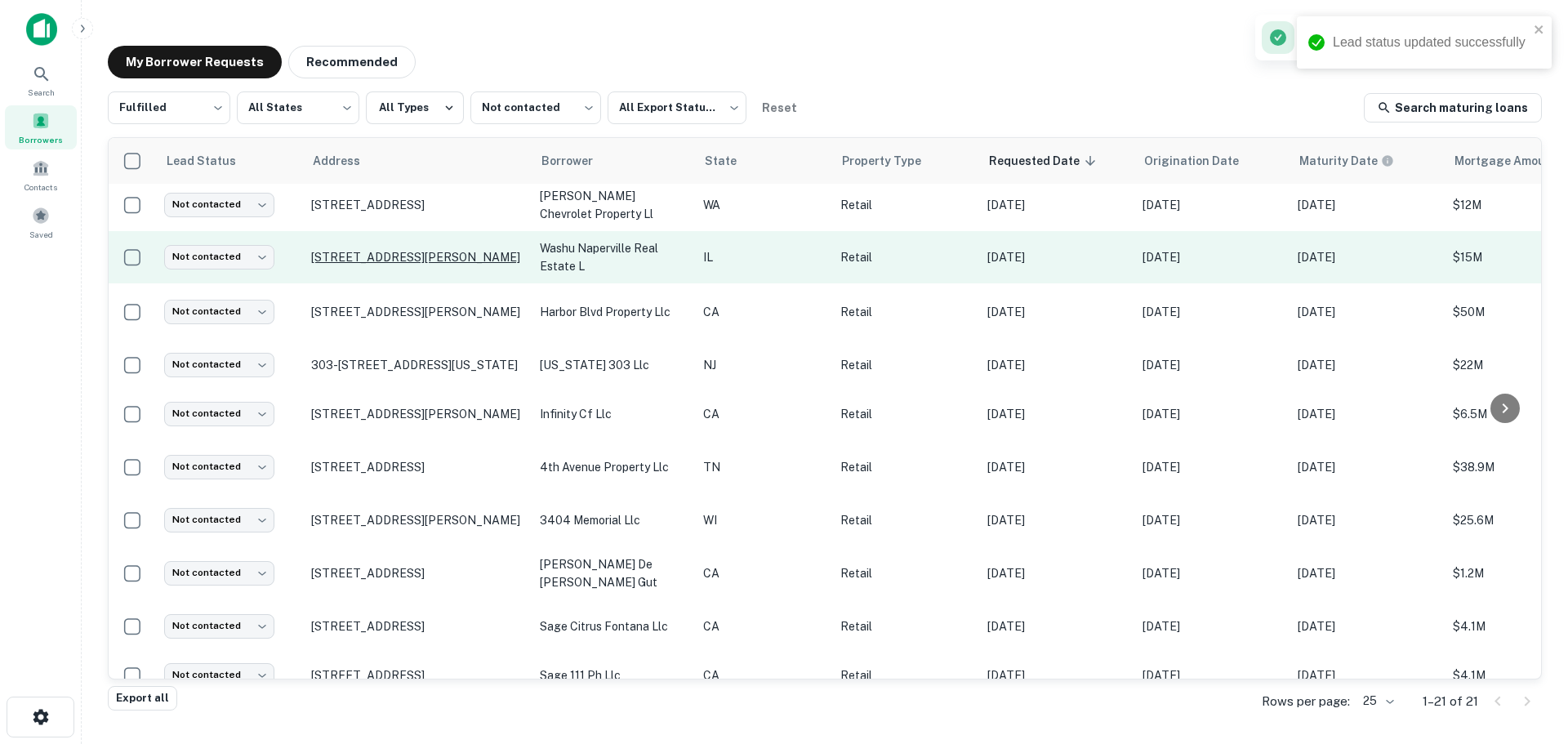
click at [372, 259] on p "311 E Ogden Ave # 15 Naperville, IL60563" at bounding box center [418, 257] width 213 height 14
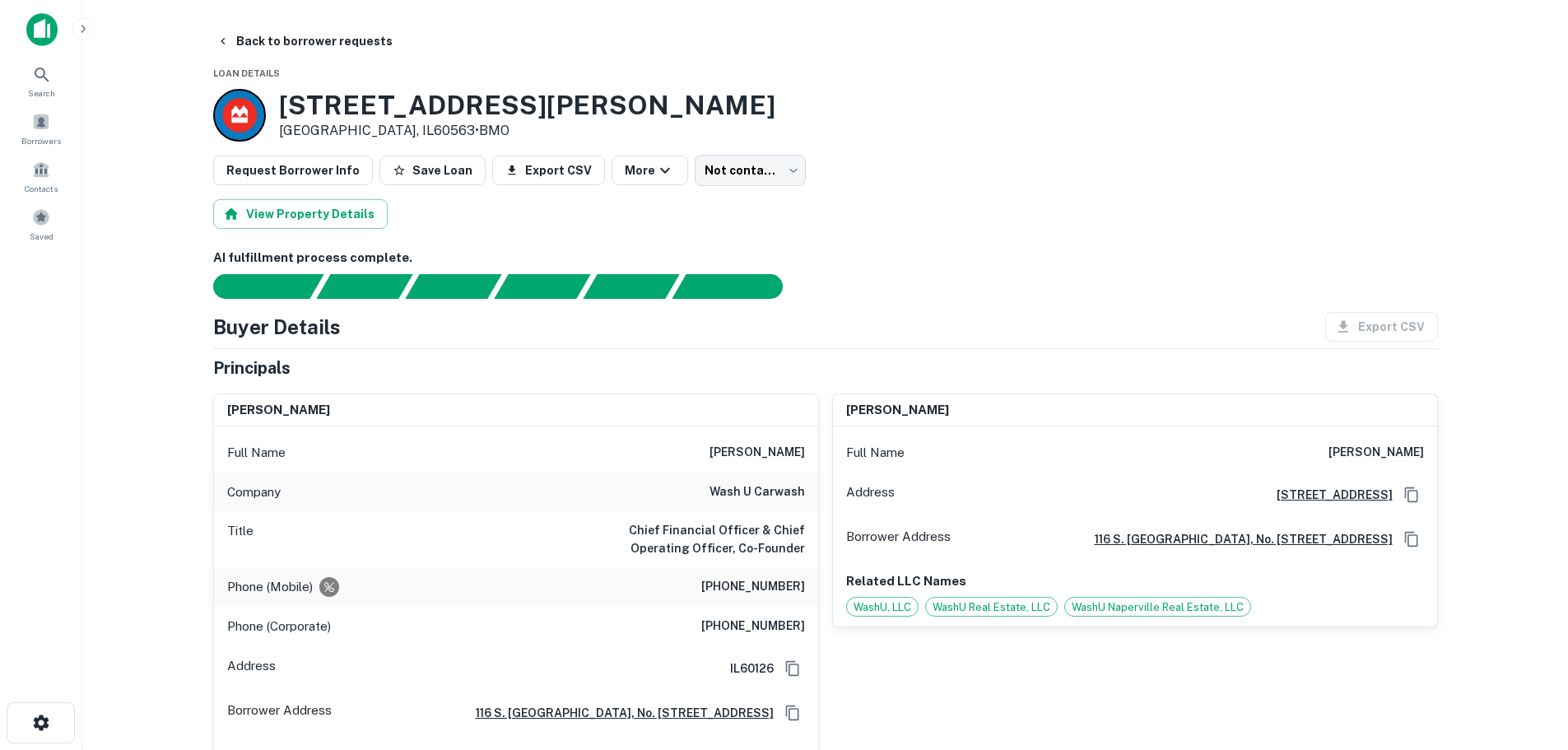
click at [786, 490] on h6 "wash u carwash" at bounding box center [757, 492] width 95 height 20
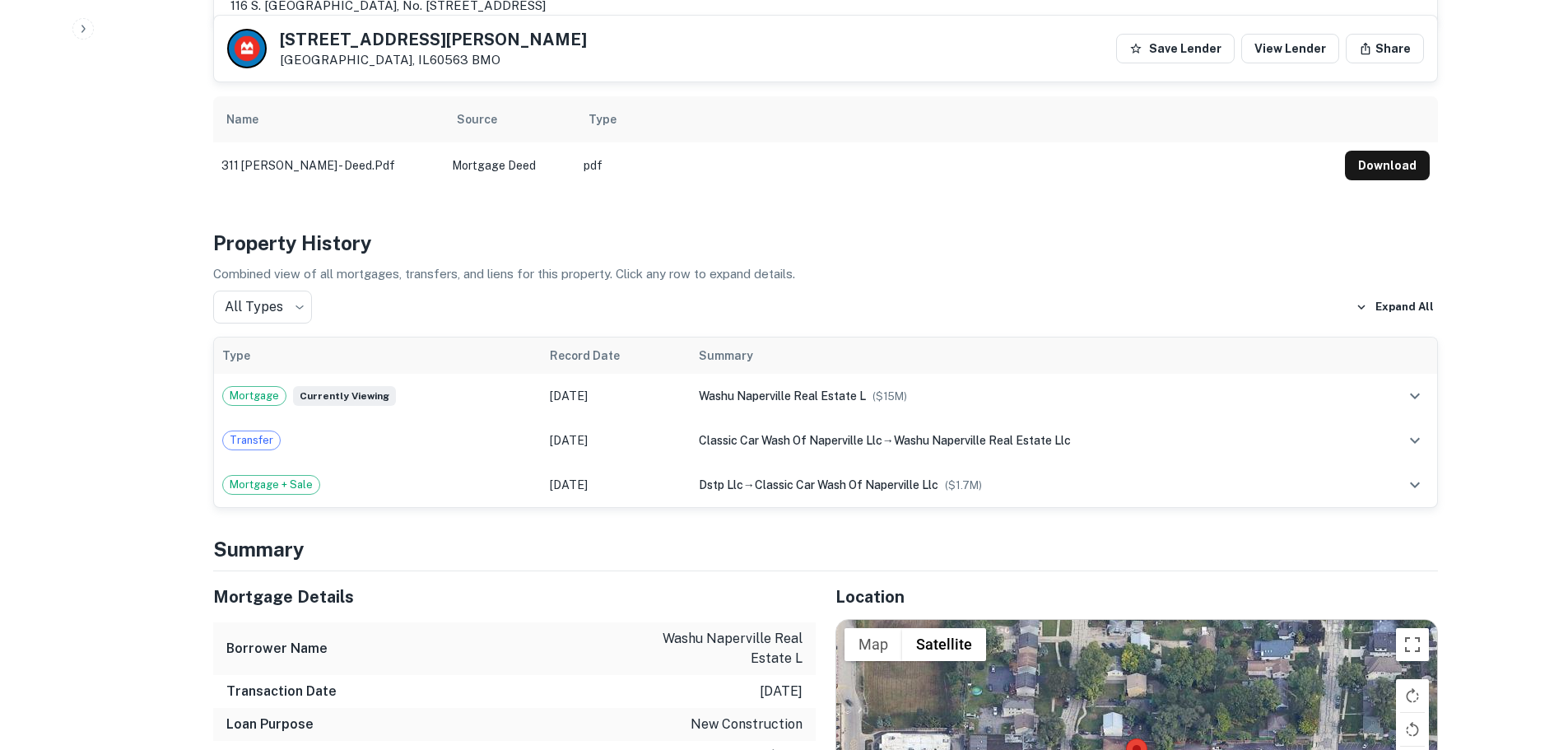
scroll to position [1070, 0]
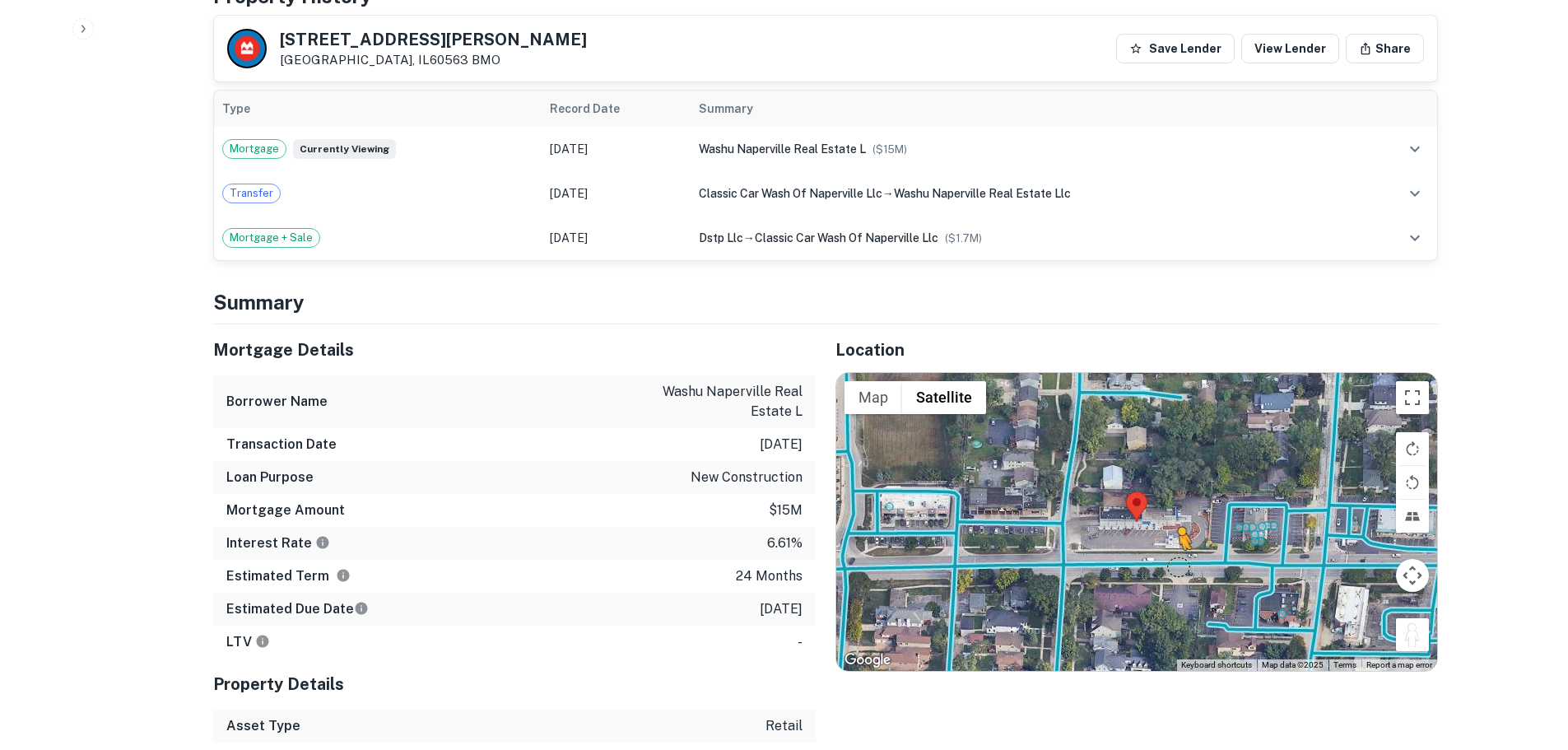
drag, startPoint x: 1418, startPoint y: 632, endPoint x: 1167, endPoint y: 552, distance: 263.4
click at [1167, 552] on div "To activate drag with keyboard, press Alt + Enter. Once in keyboard drag state,…" at bounding box center [1137, 522] width 601 height 298
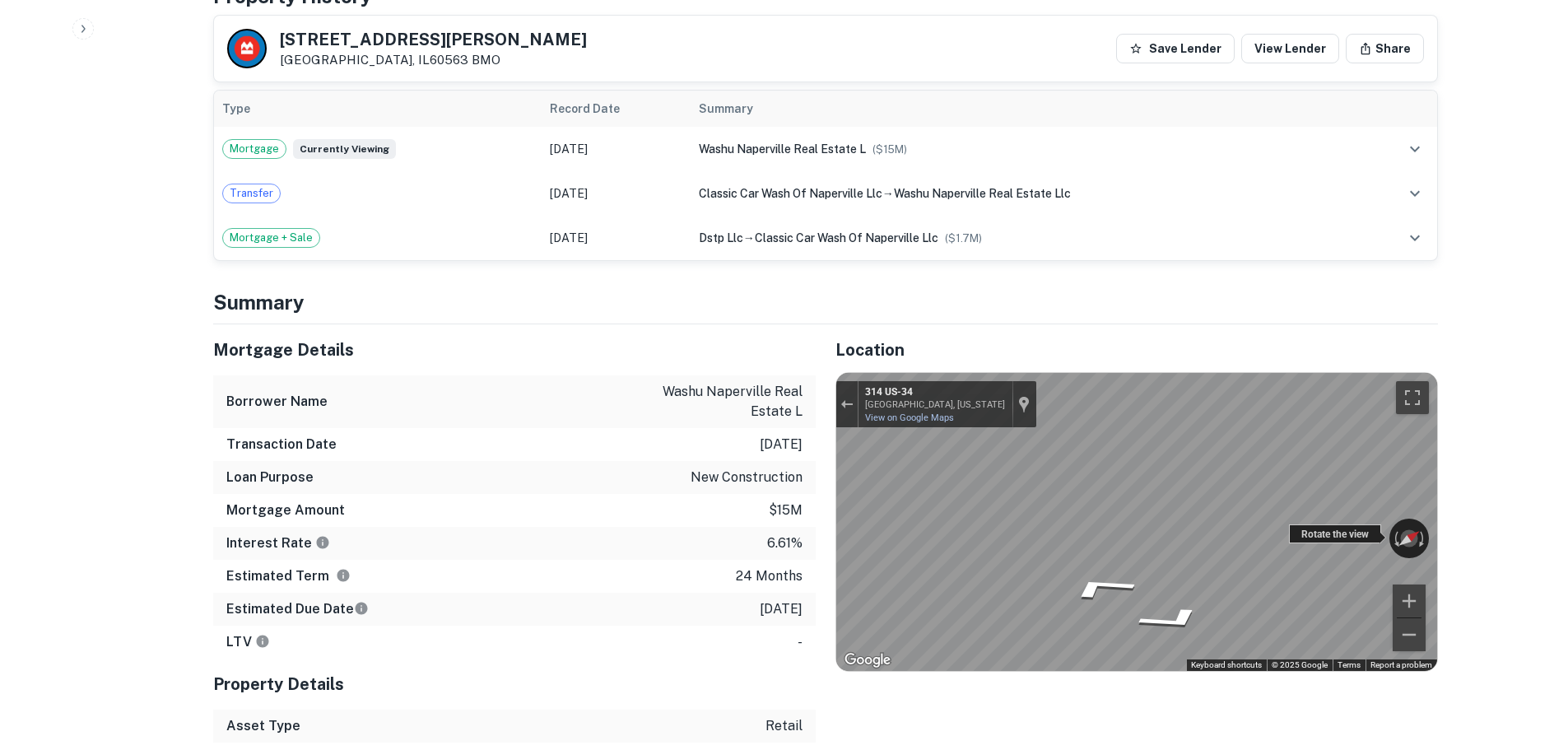
click at [1034, 510] on div "← Move left → Move right ↑ Move up ↓ Move down + Zoom in - Zoom out 314 US-34 N…" at bounding box center [1137, 522] width 601 height 298
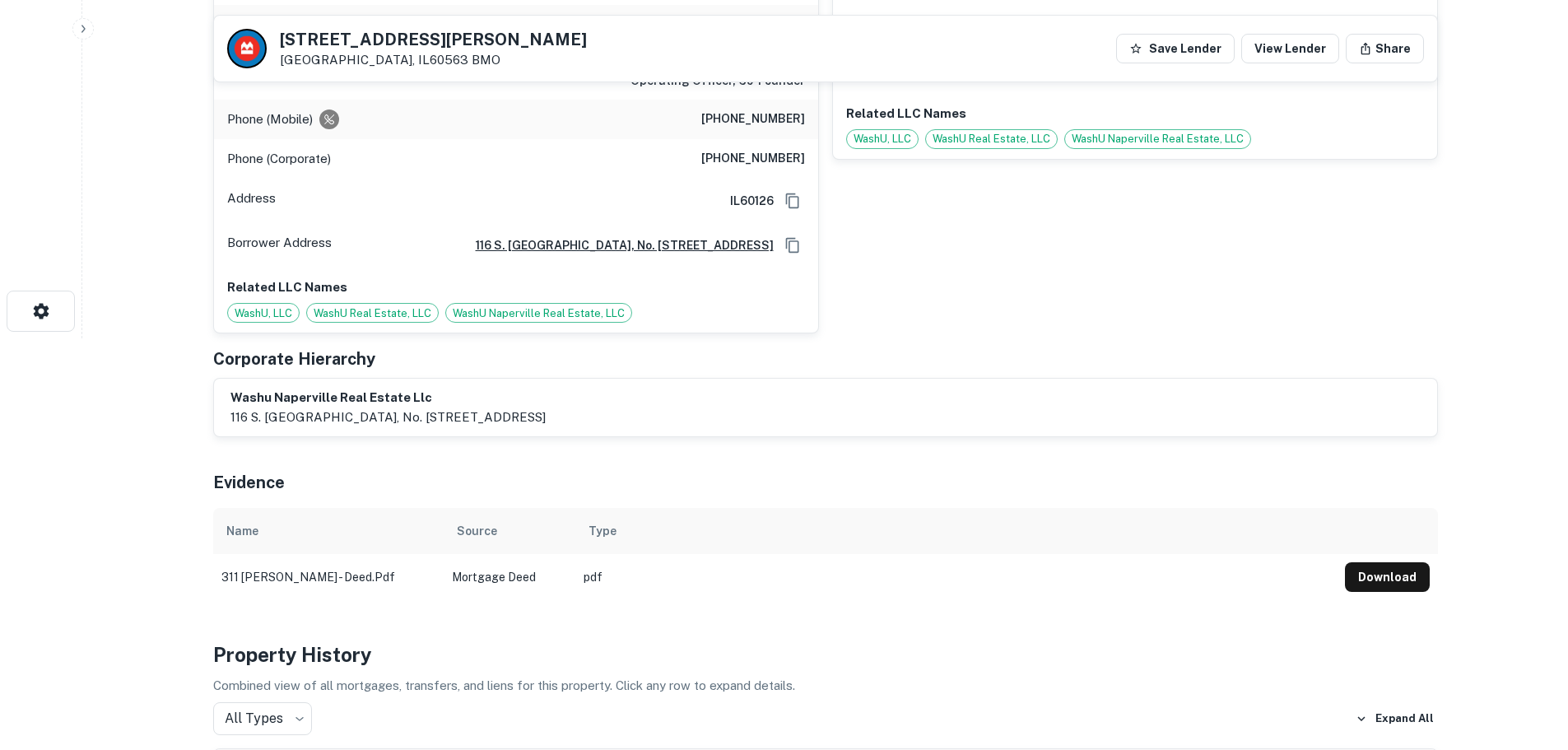
scroll to position [82, 0]
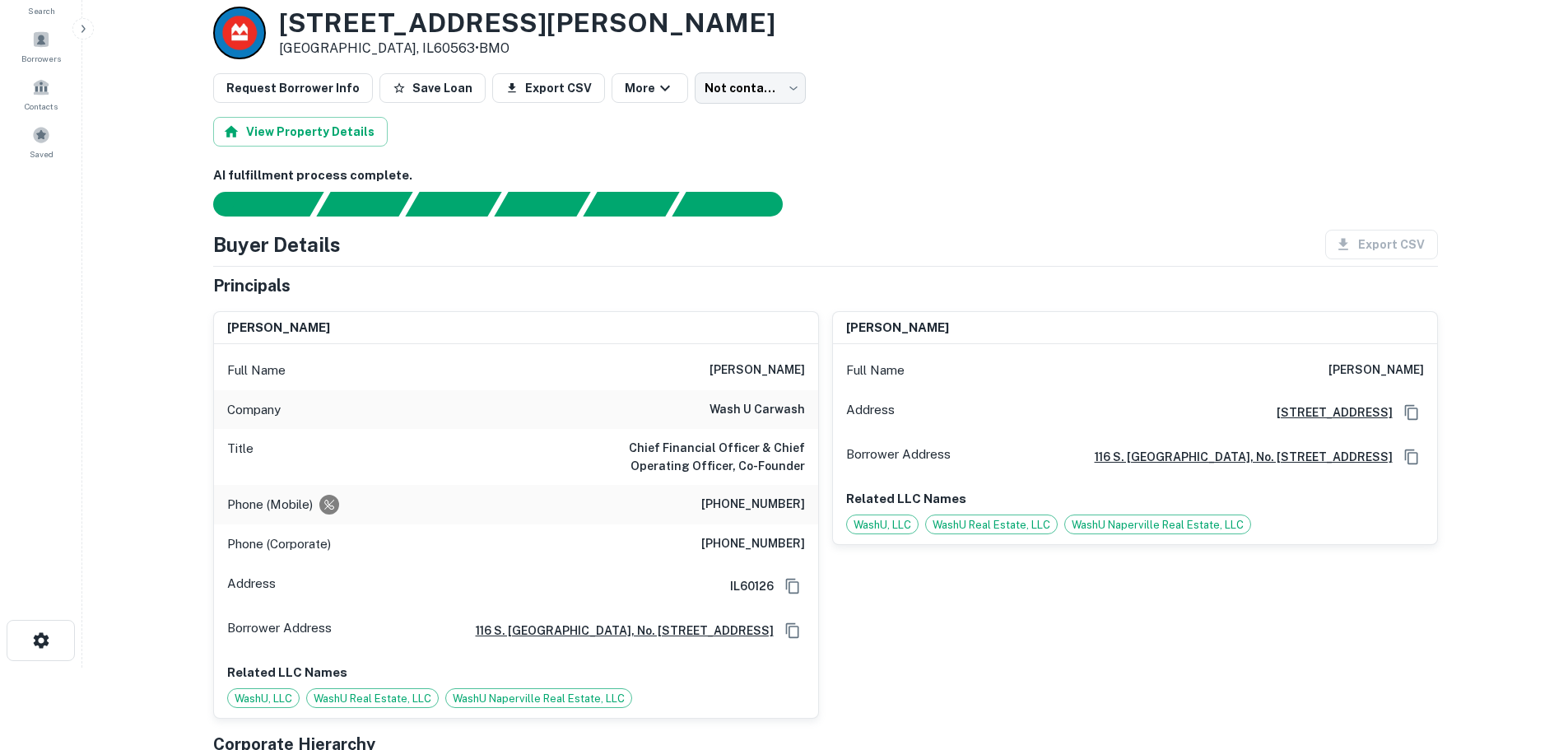
click at [754, 507] on h6 "(630) 333-7298" at bounding box center [753, 504] width 104 height 20
click at [804, 369] on h6 "craig m. nelson" at bounding box center [757, 370] width 95 height 20
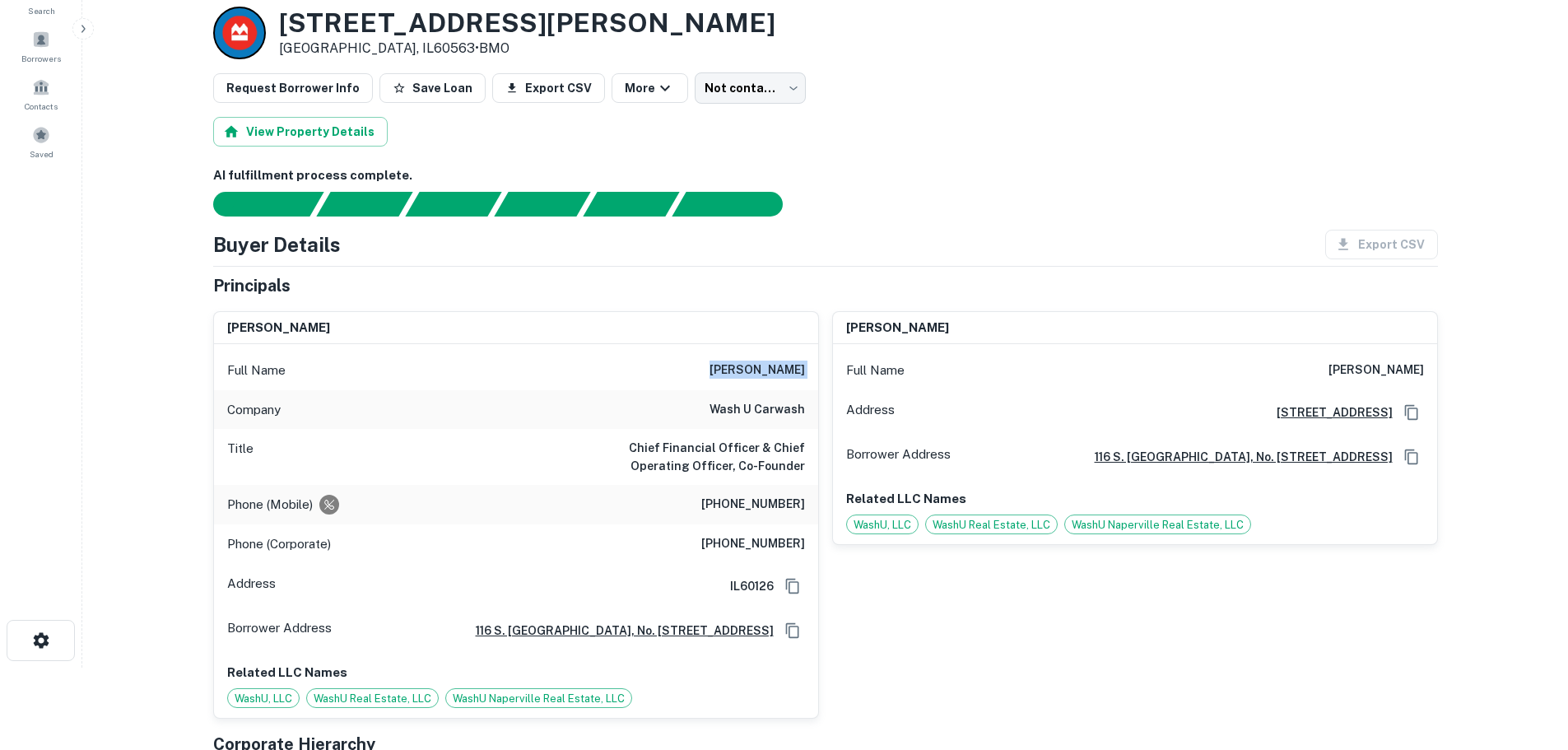
click at [804, 369] on h6 "craig m. nelson" at bounding box center [757, 370] width 95 height 20
click at [785, 509] on h6 "(630) 333-7298" at bounding box center [753, 504] width 104 height 20
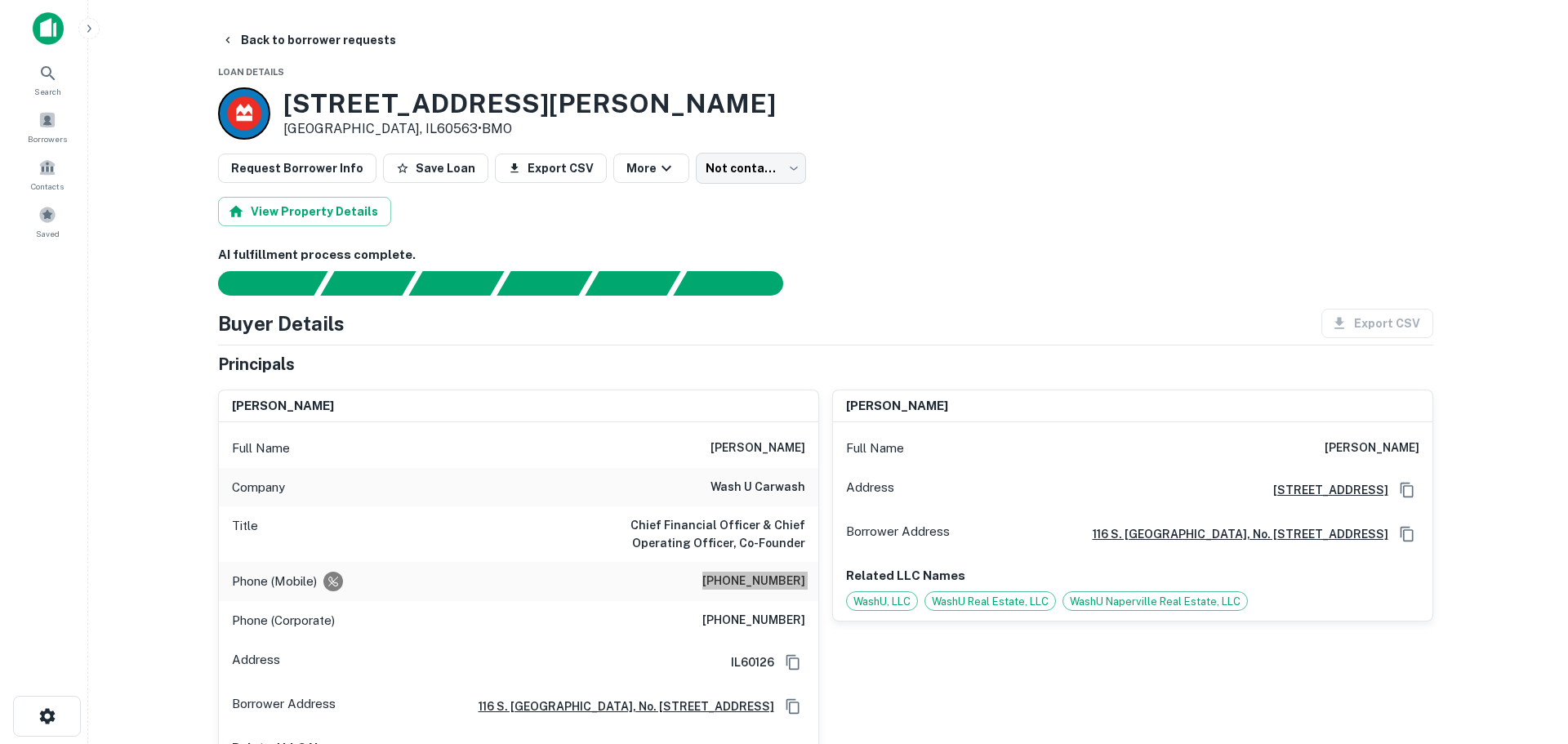
scroll to position [0, 0]
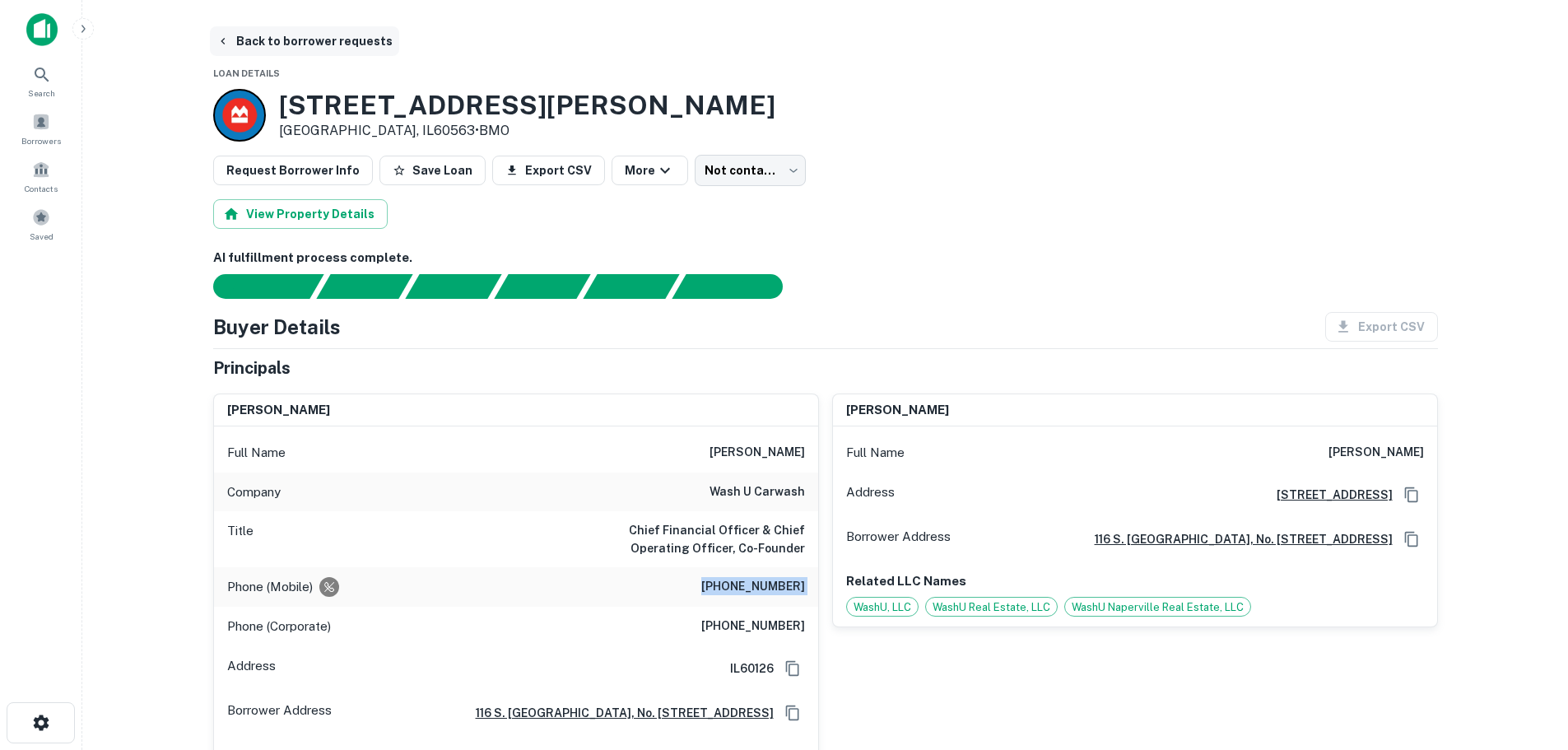
click at [343, 51] on button "Back to borrower requests" at bounding box center [304, 41] width 189 height 30
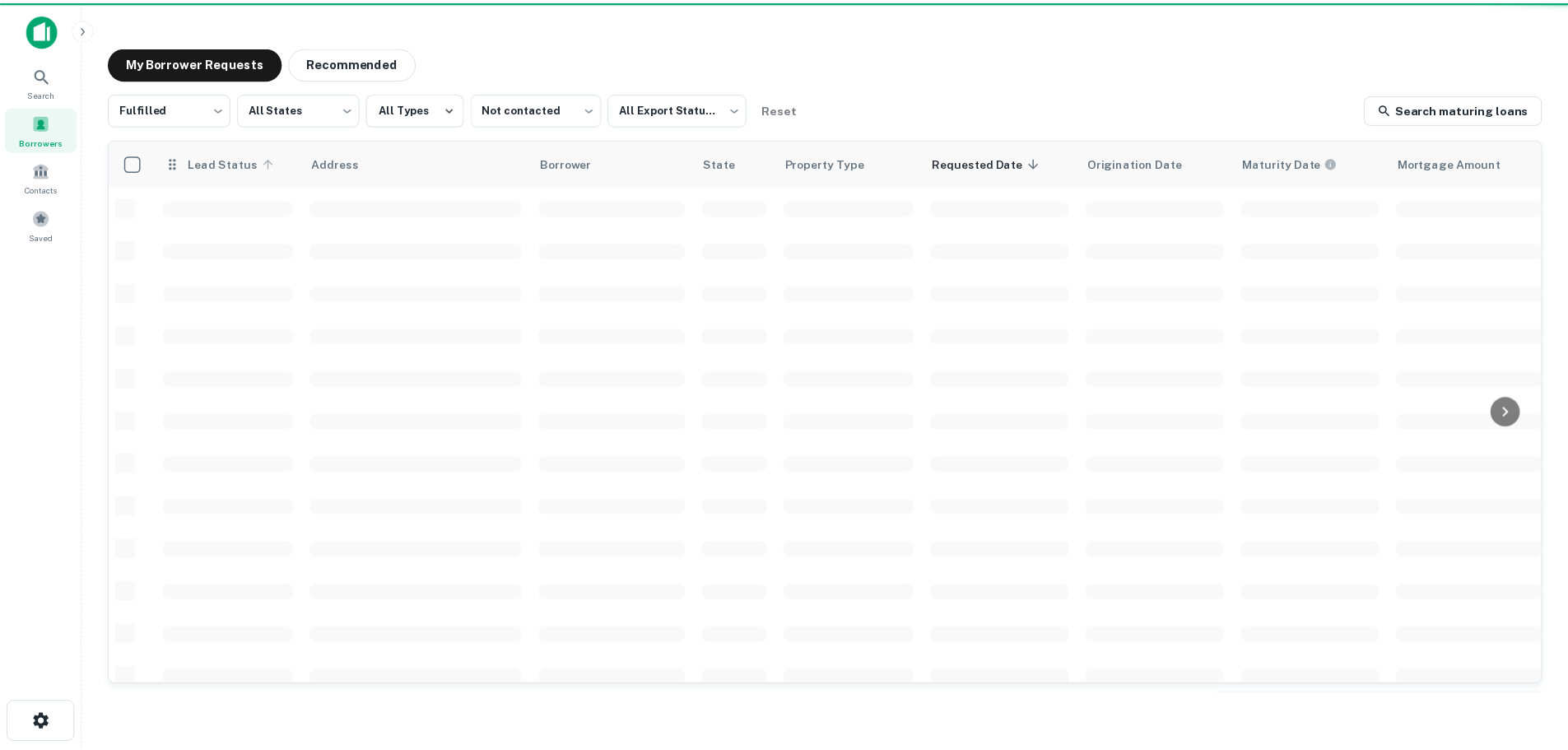
scroll to position [165, 0]
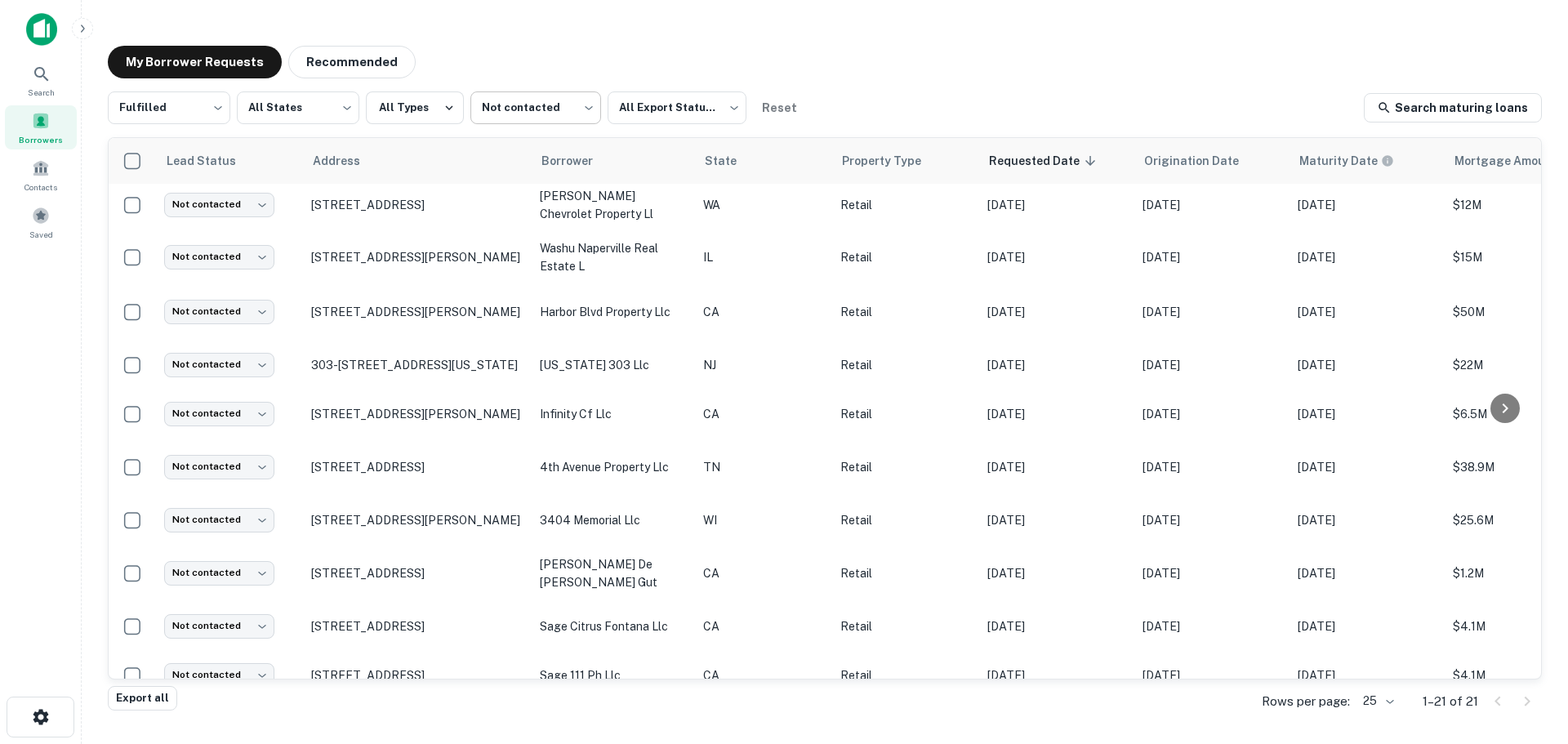
click at [521, 113] on body "Search Borrowers Contacts Saved My Borrower Requests Recommended Fulfilled ****…" at bounding box center [784, 372] width 1568 height 744
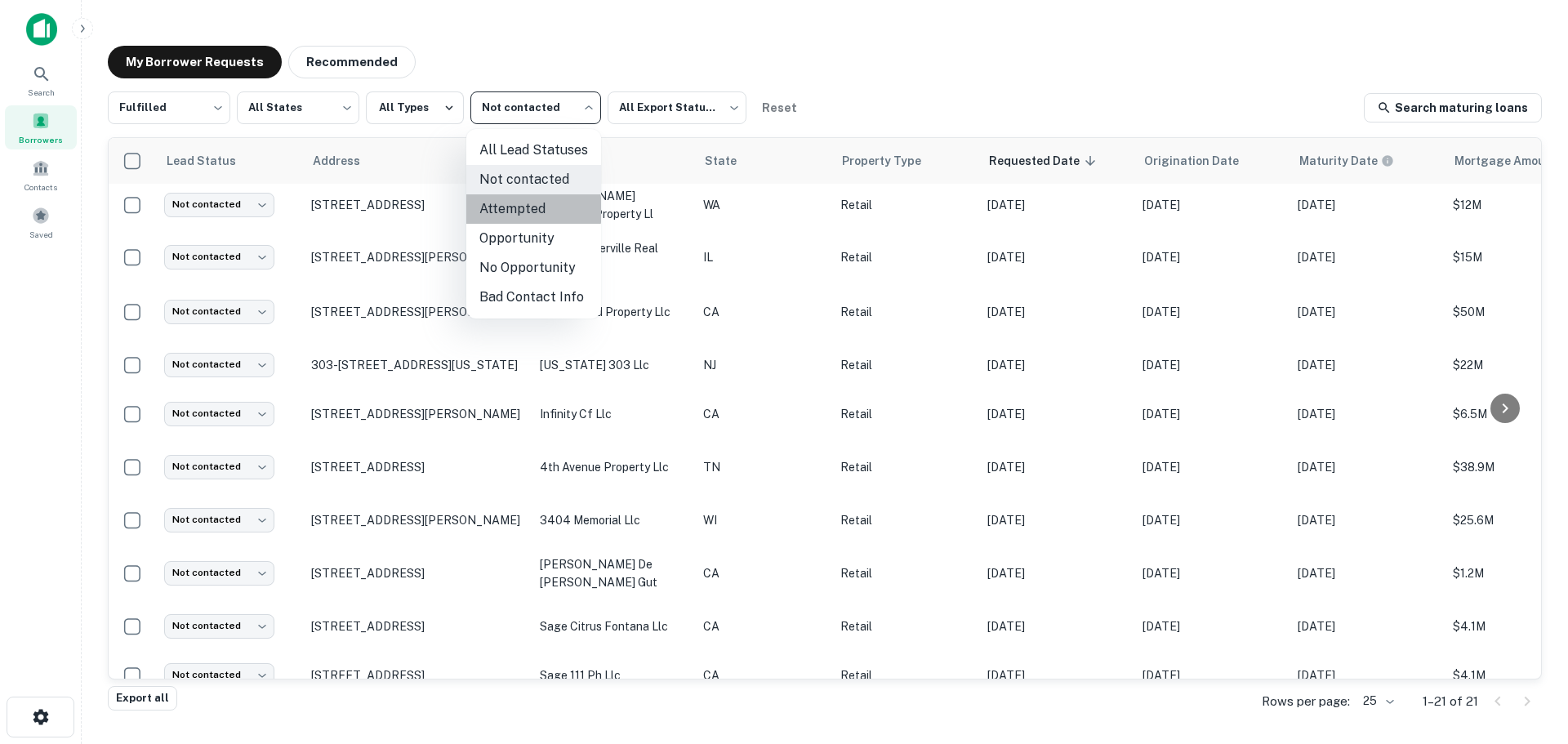
click at [513, 210] on li "Attempted" at bounding box center [533, 209] width 134 height 30
type input "*********"
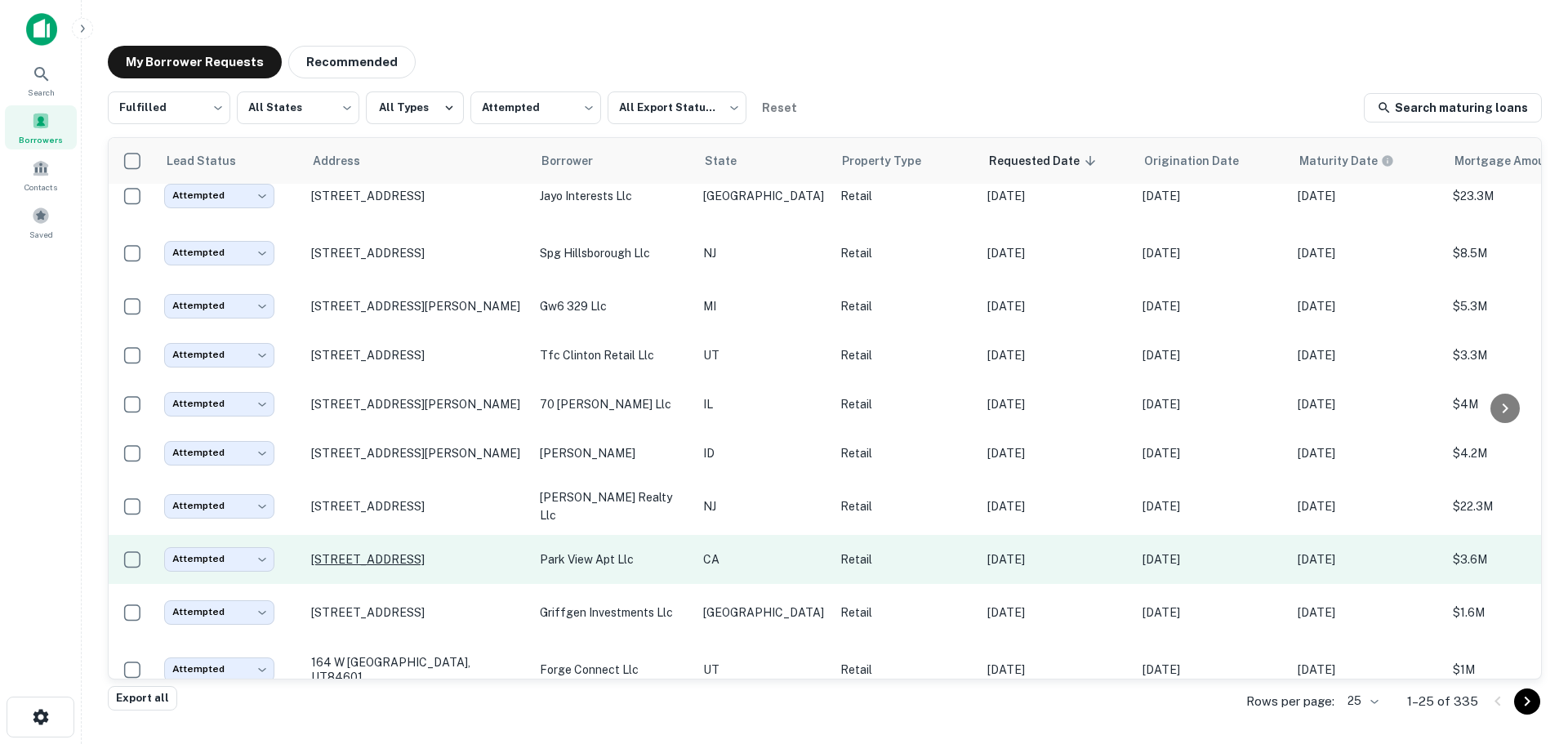
click at [418, 552] on p "719 S Park View St Los Angeles, CA90057" at bounding box center [418, 559] width 213 height 14
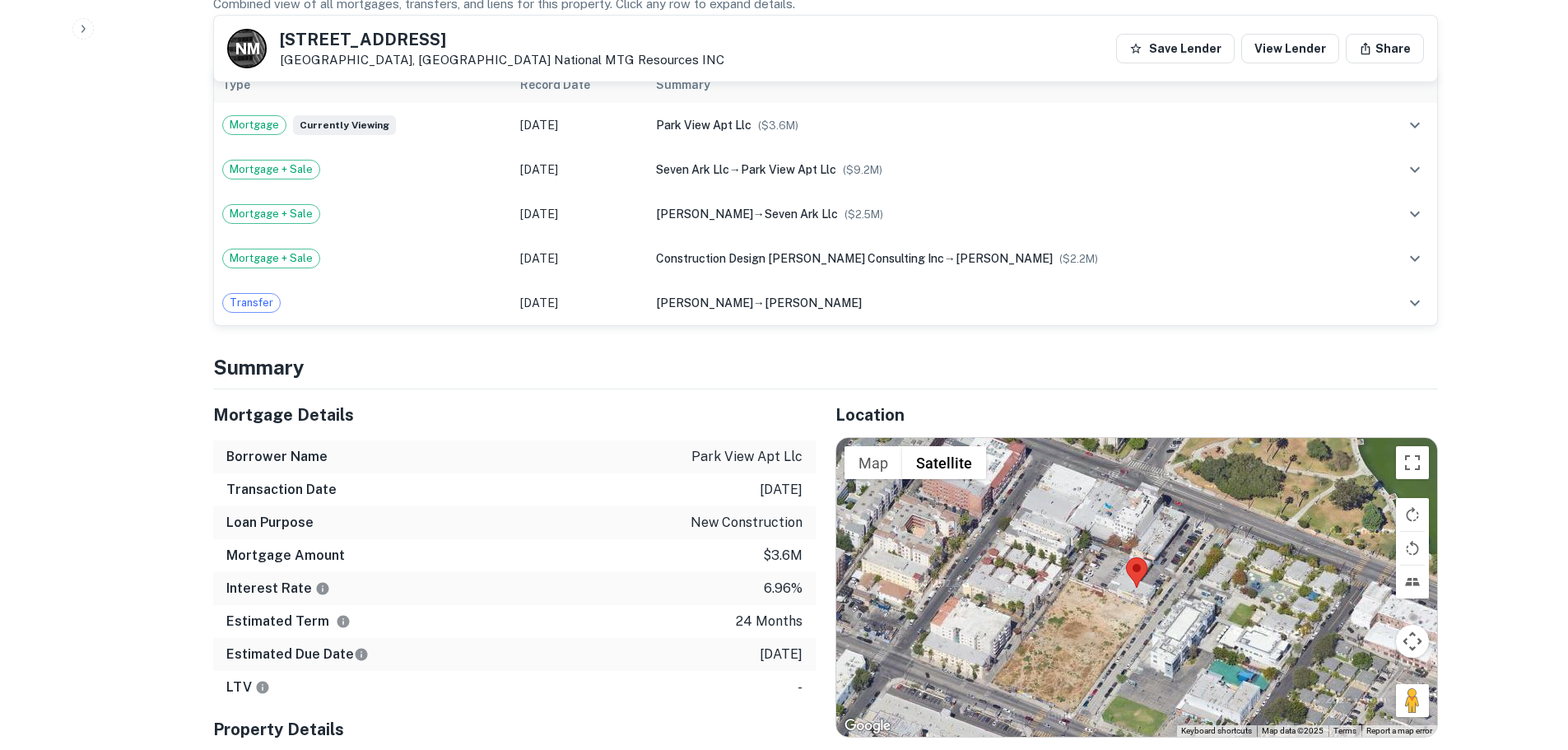
scroll to position [1235, 0]
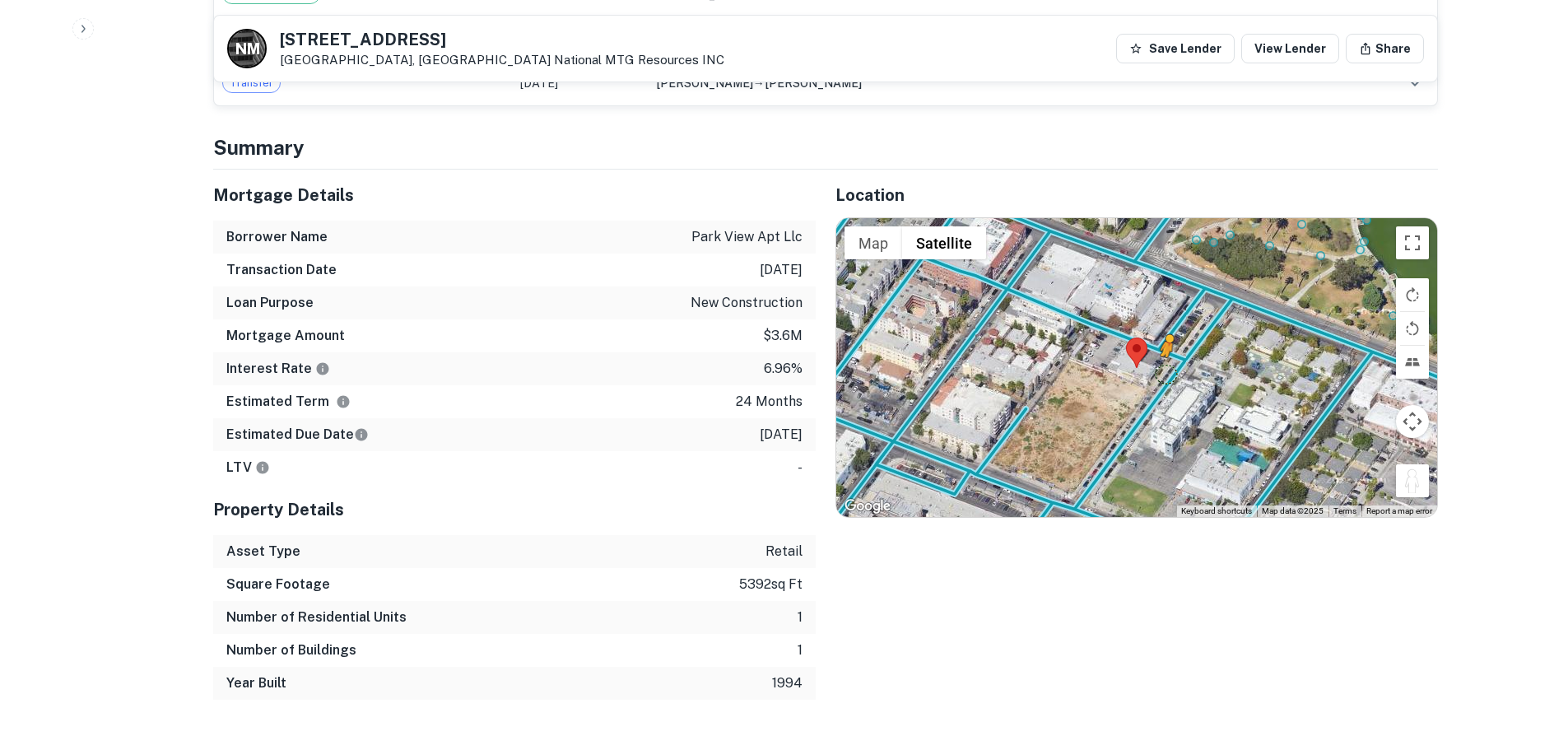
drag, startPoint x: 1413, startPoint y: 476, endPoint x: 1159, endPoint y: 351, distance: 283.1
click at [1159, 351] on div "To activate drag with keyboard, press Alt + Enter. Once in keyboard drag state,…" at bounding box center [1137, 367] width 601 height 298
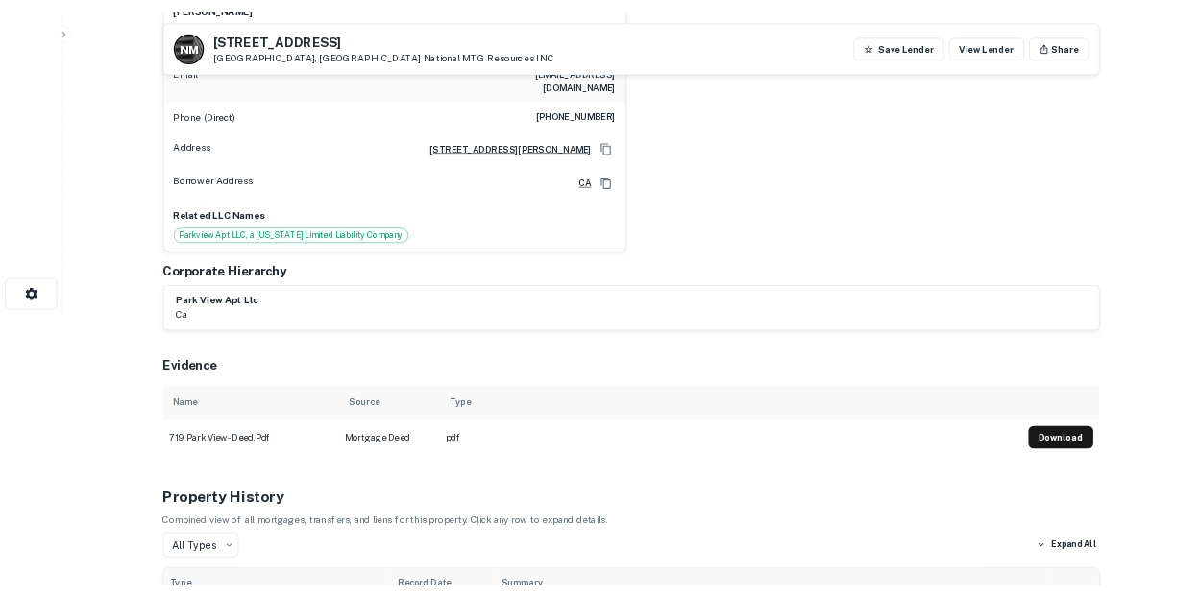
scroll to position [192, 0]
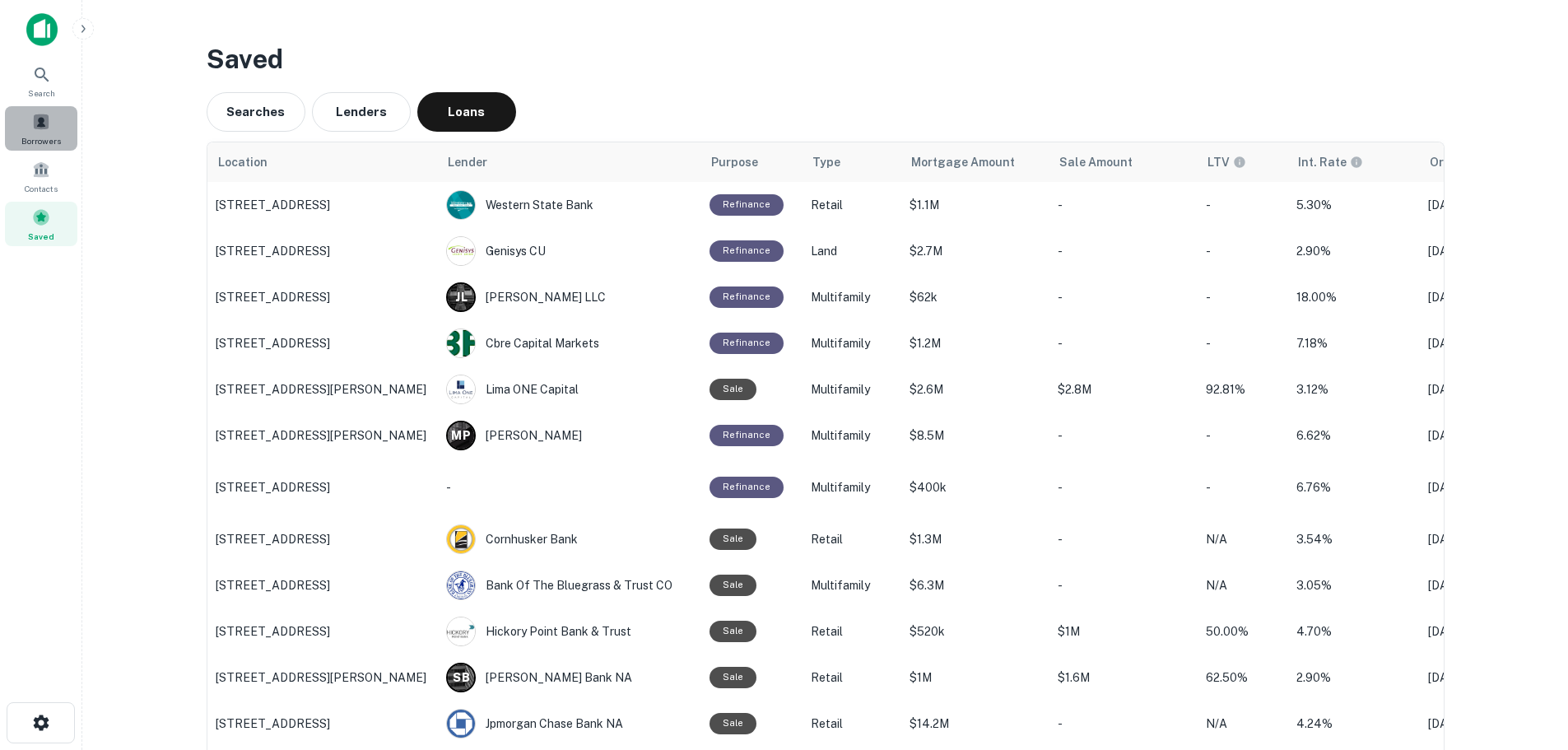
click at [62, 121] on div "Borrowers" at bounding box center [41, 129] width 73 height 45
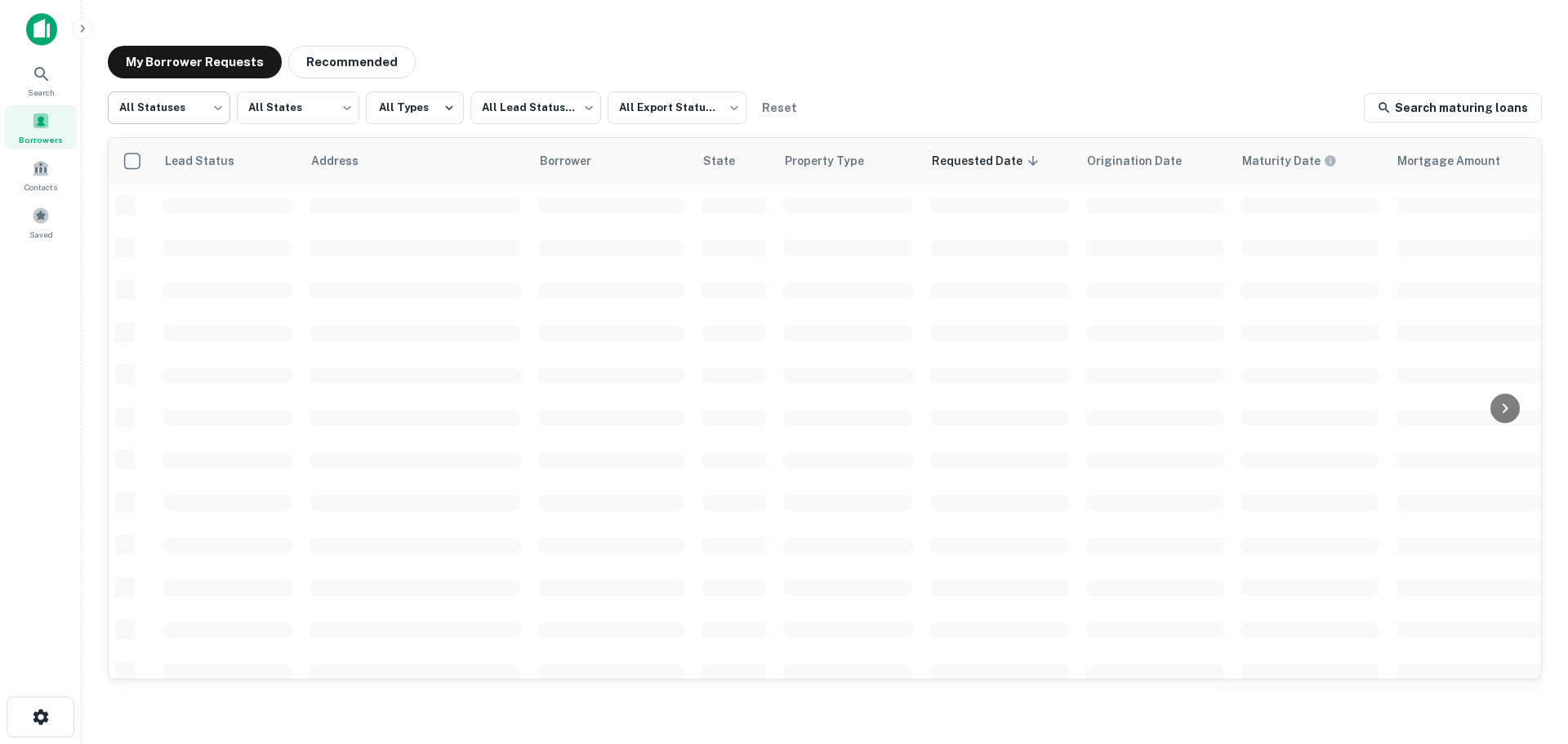
click at [196, 123] on body "Search Borrowers Contacts Saved My Borrower Requests Recommended All Statuses *…" at bounding box center [784, 372] width 1568 height 744
click at [176, 197] on li "Fulfilled" at bounding box center [169, 209] width 122 height 30
type input "*********"
click at [548, 119] on body "Search Borrowers Contacts Saved My Borrower Requests Recommended Fulfilled ****…" at bounding box center [784, 372] width 1568 height 744
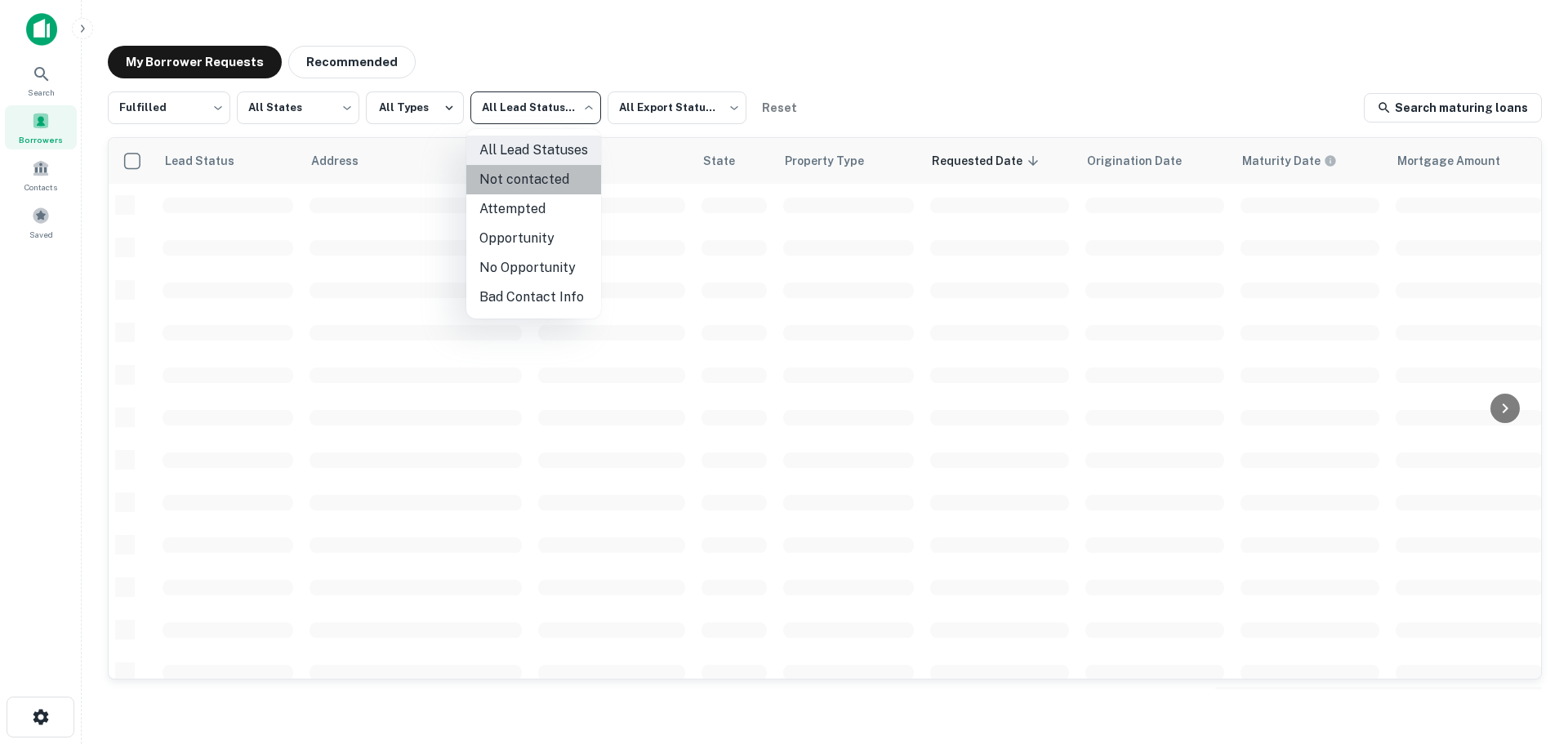
click at [537, 189] on li "Not contacted" at bounding box center [533, 179] width 134 height 30
type input "****"
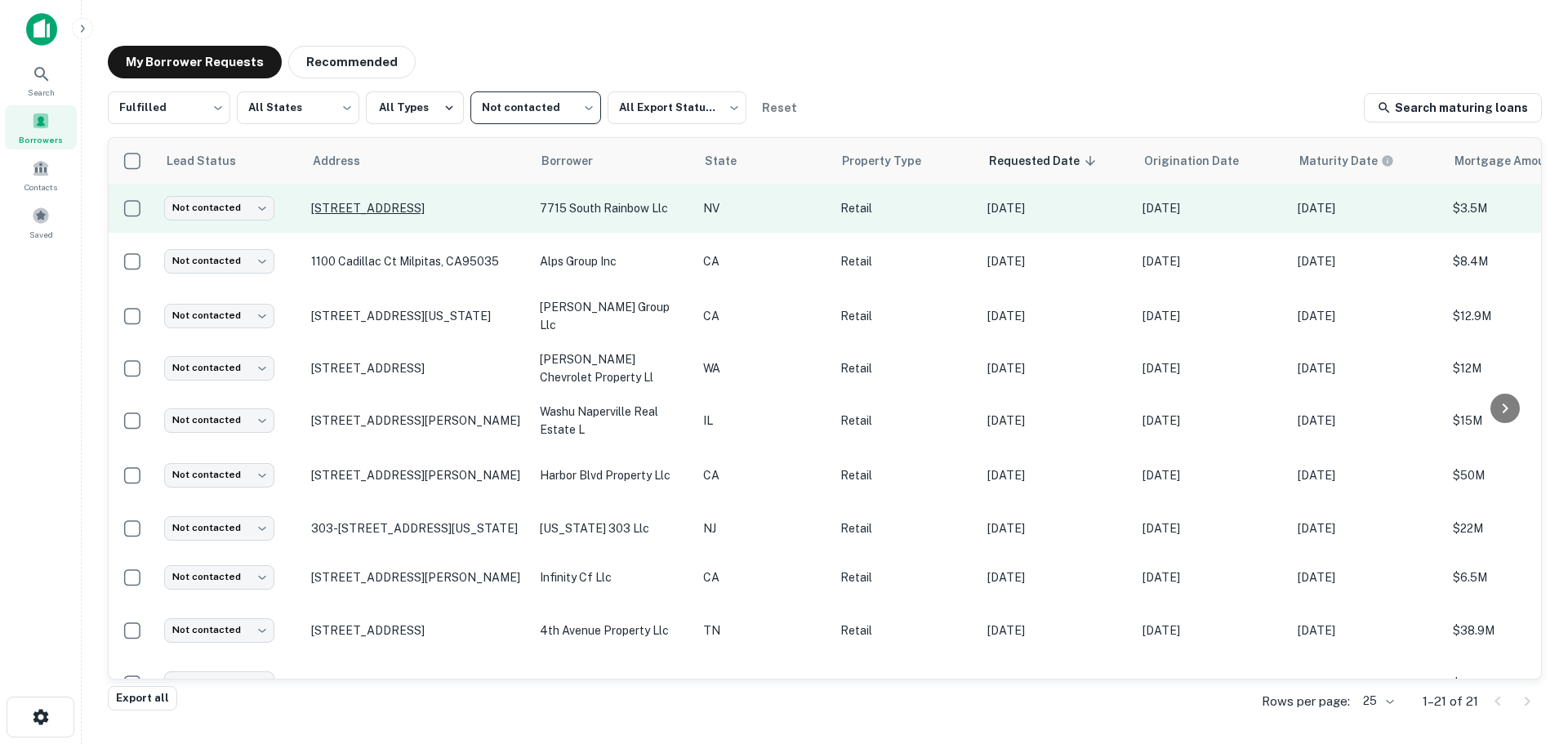
click at [408, 203] on p "[STREET_ADDRESS]" at bounding box center [418, 207] width 213 height 14
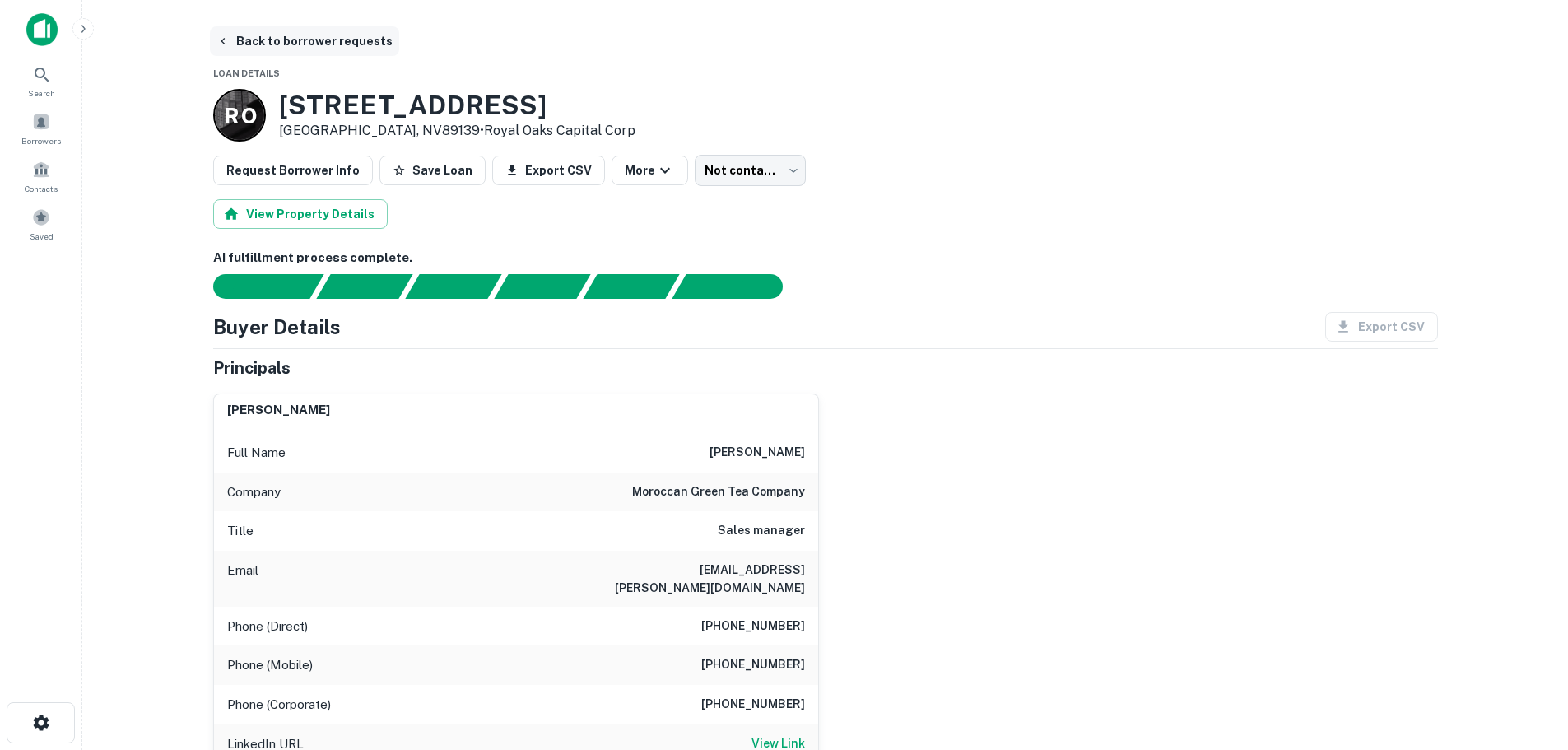
click at [286, 34] on button "Back to borrower requests" at bounding box center [304, 41] width 189 height 30
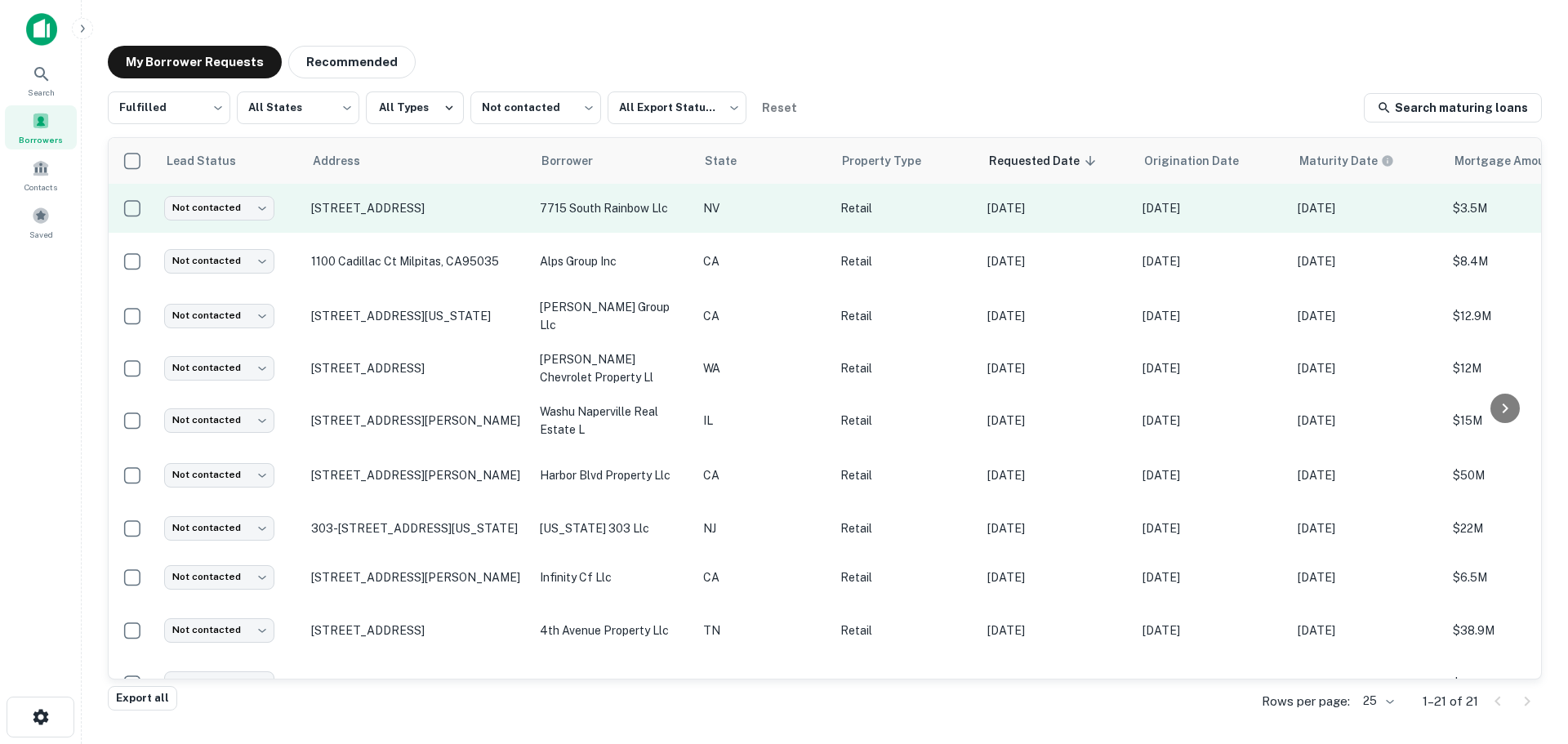
click at [211, 222] on td "Not contacted **** ​" at bounding box center [229, 208] width 147 height 49
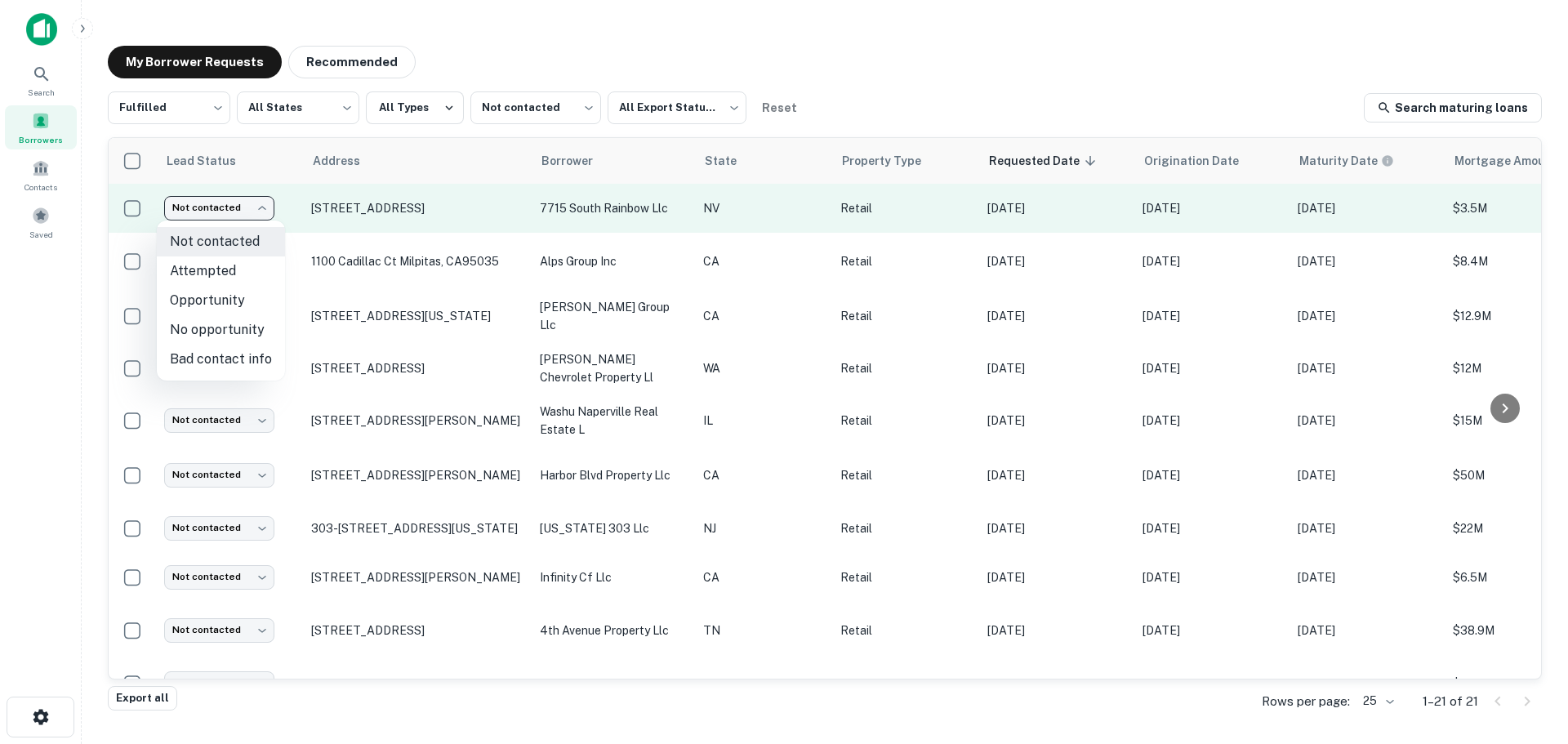
click at [217, 196] on body "Search Borrowers Contacts Saved My Borrower Requests Recommended Fulfilled ****…" at bounding box center [784, 372] width 1568 height 744
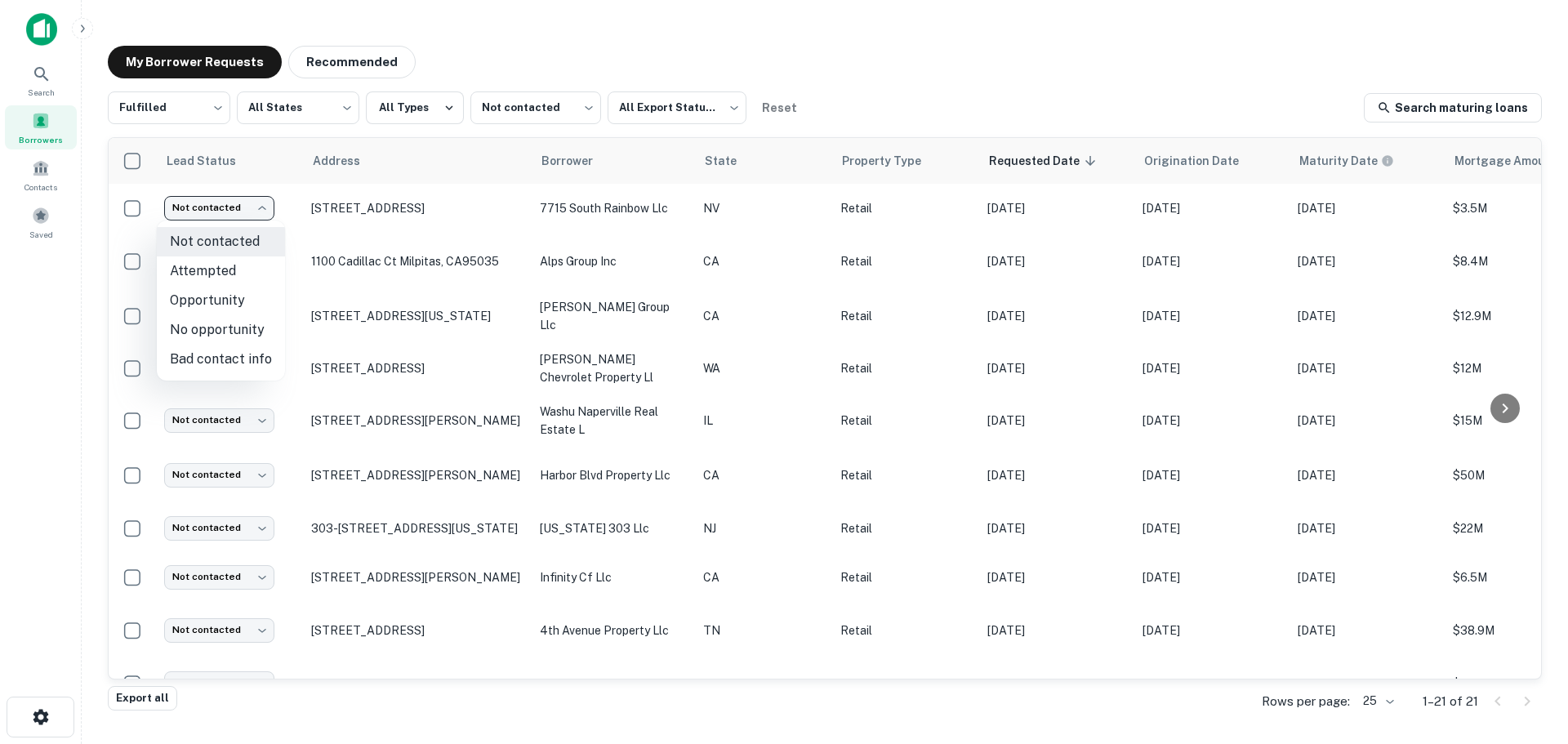
click at [213, 258] on li "Attempted" at bounding box center [220, 271] width 128 height 30
type input "*********"
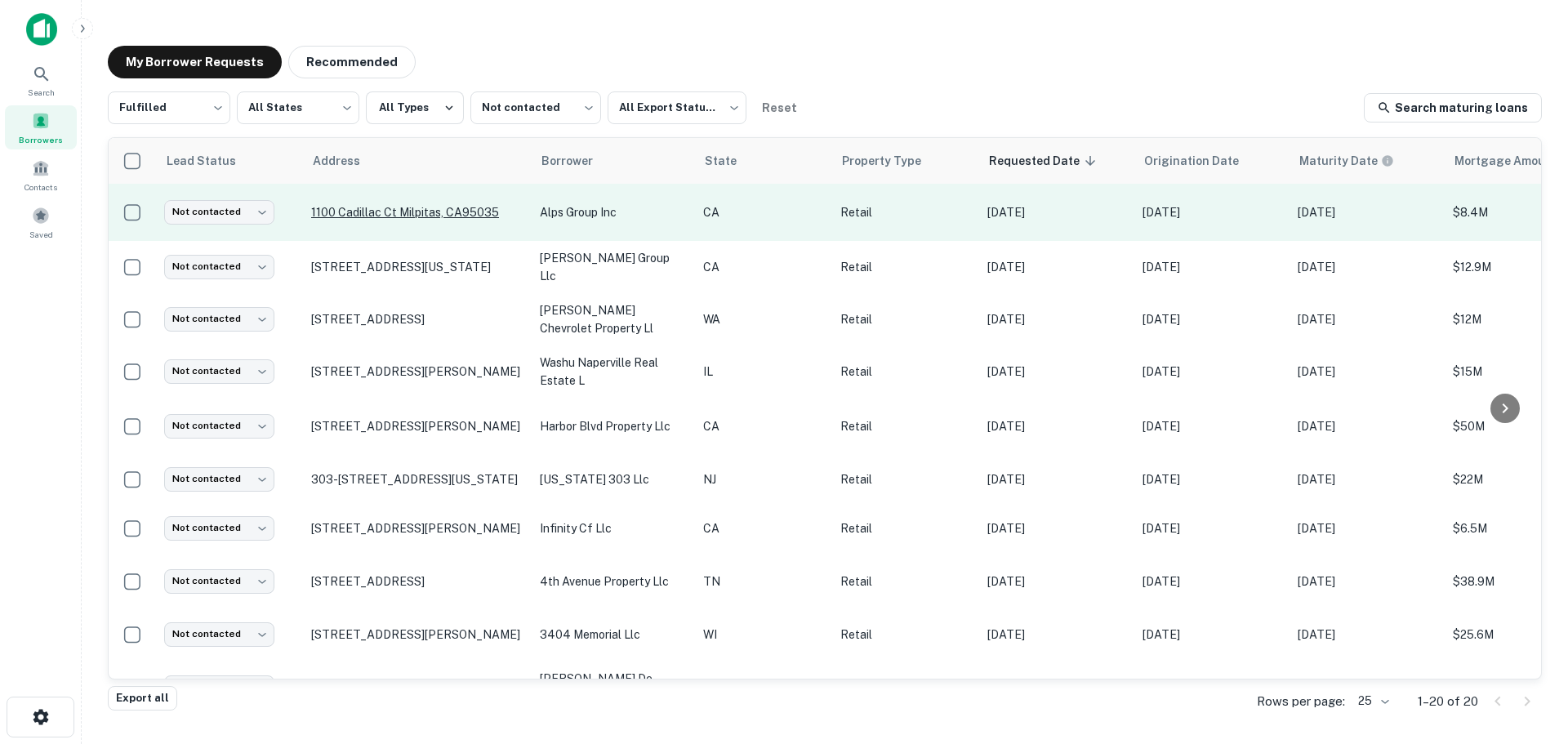
click at [410, 210] on p "1100 Cadillac Ct Milpitas, CA95035" at bounding box center [418, 212] width 213 height 14
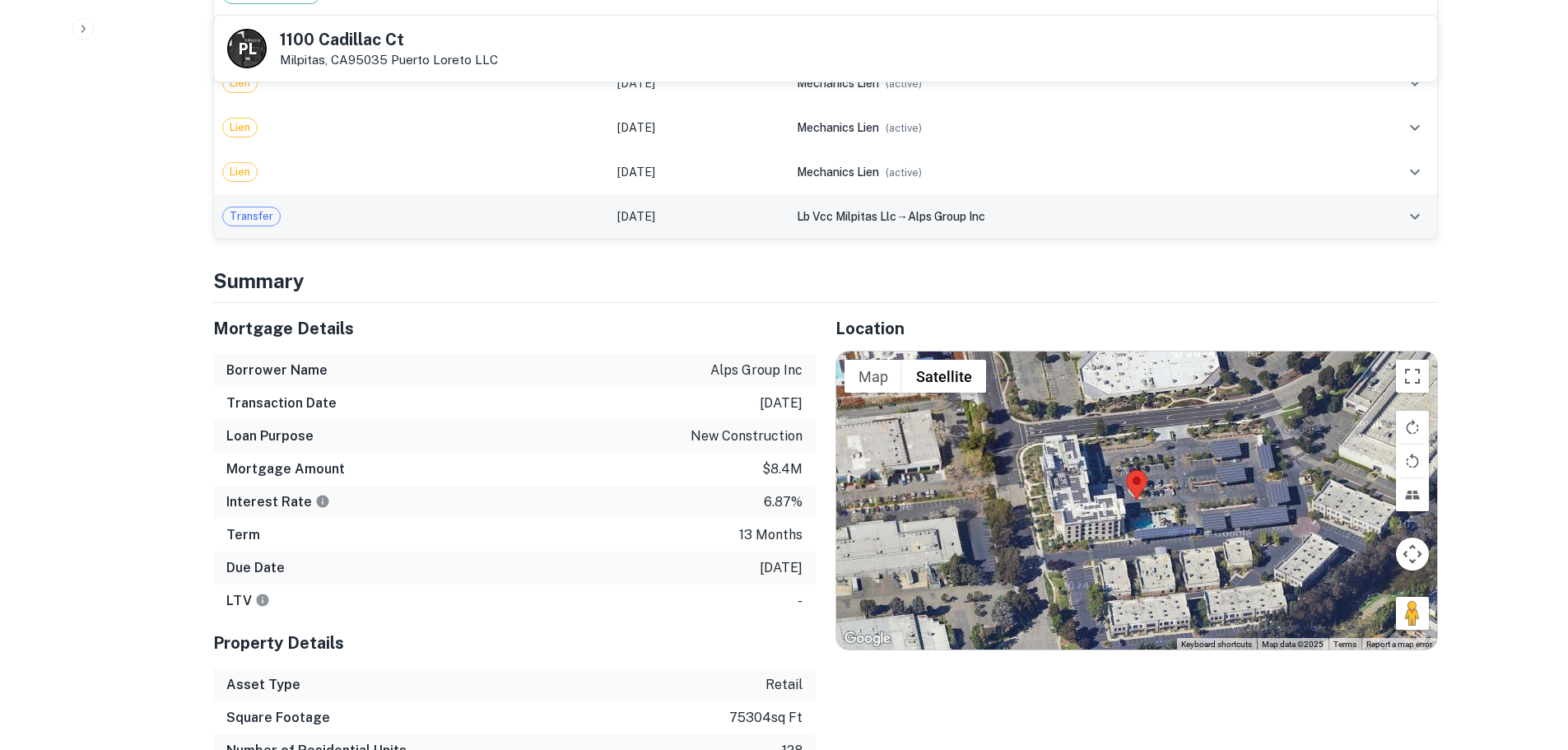
scroll to position [2552, 0]
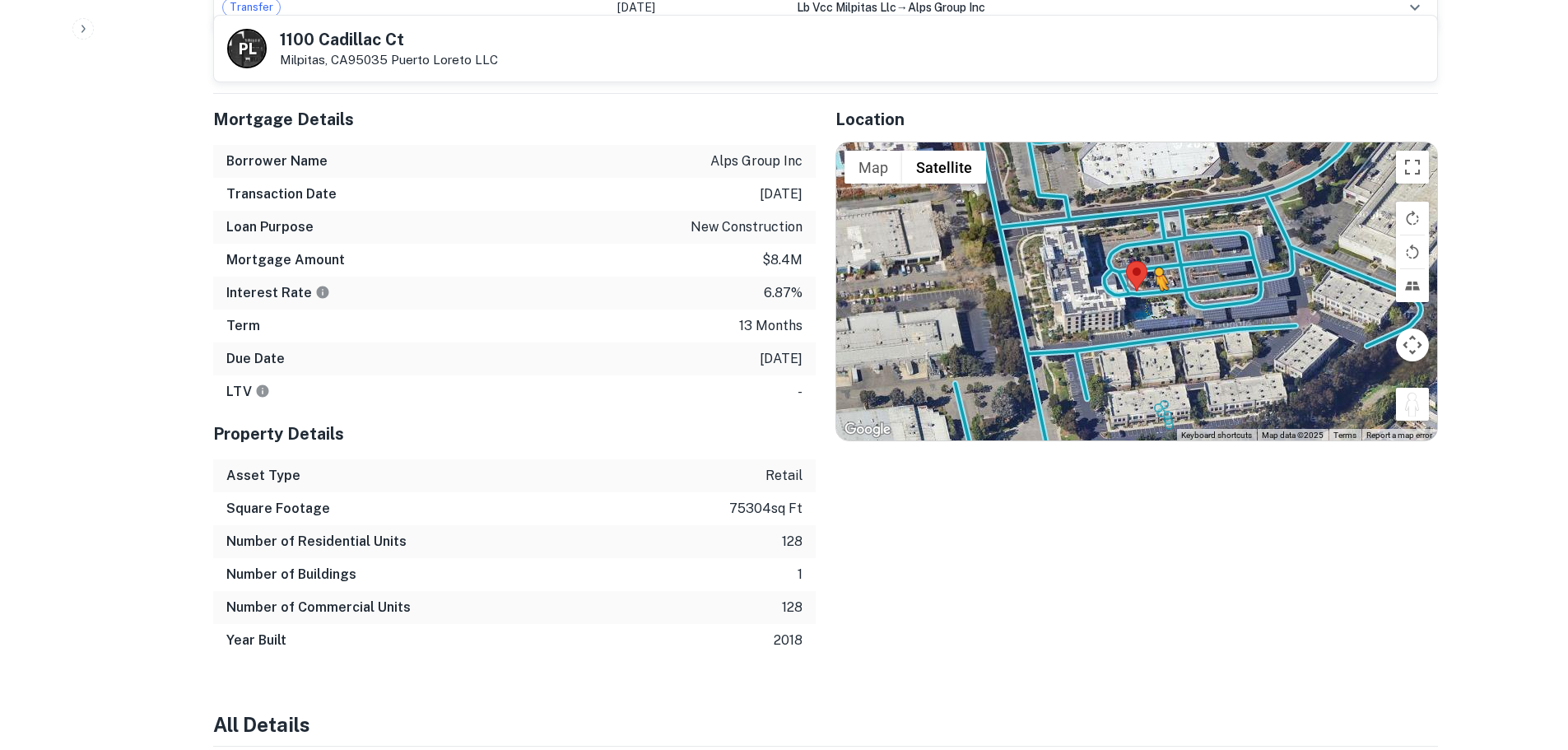
drag, startPoint x: 1407, startPoint y: 363, endPoint x: 1131, endPoint y: 251, distance: 297.9
click at [1143, 249] on div "To activate drag with keyboard, press Alt + Enter. Once in keyboard drag state,…" at bounding box center [1137, 291] width 601 height 298
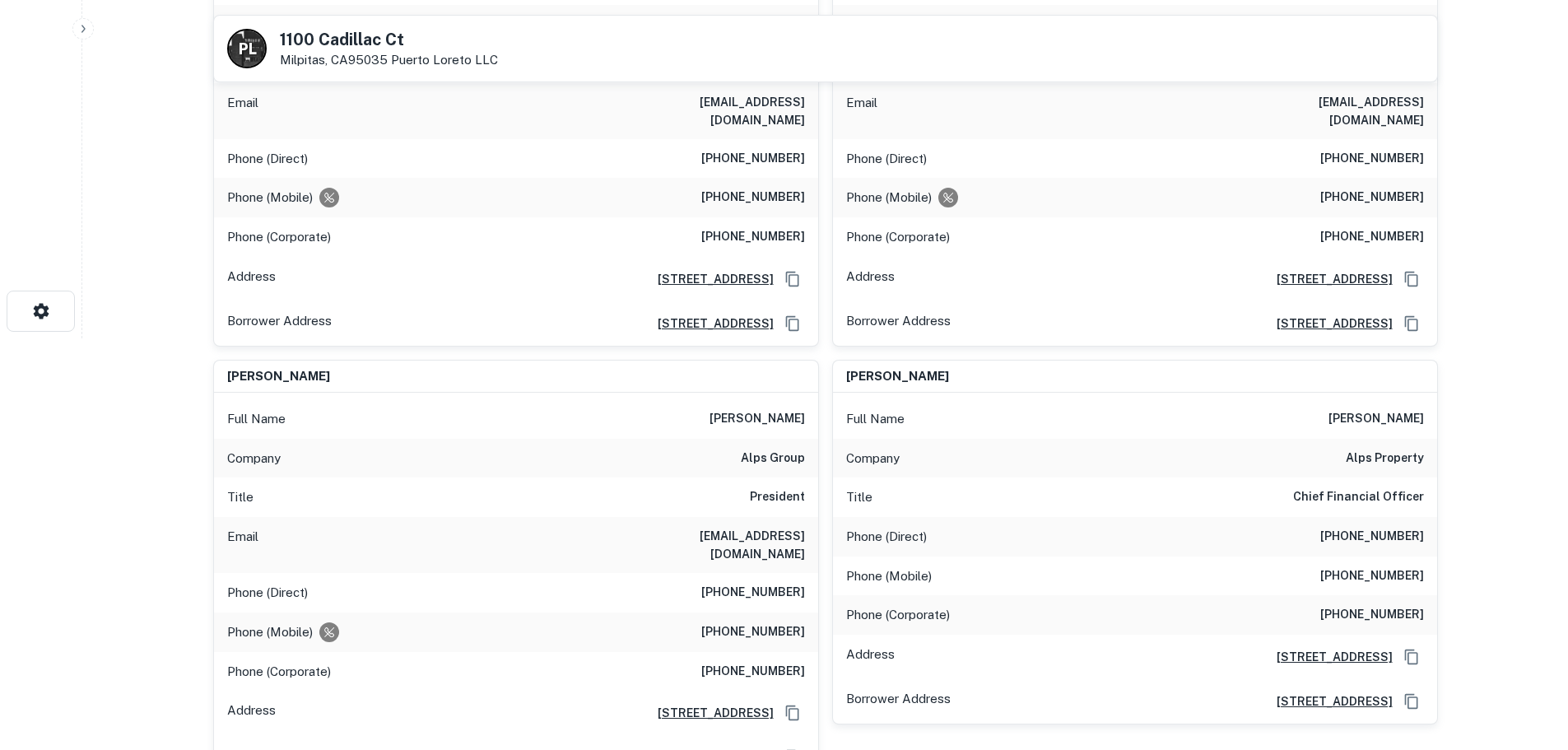
scroll to position [82, 0]
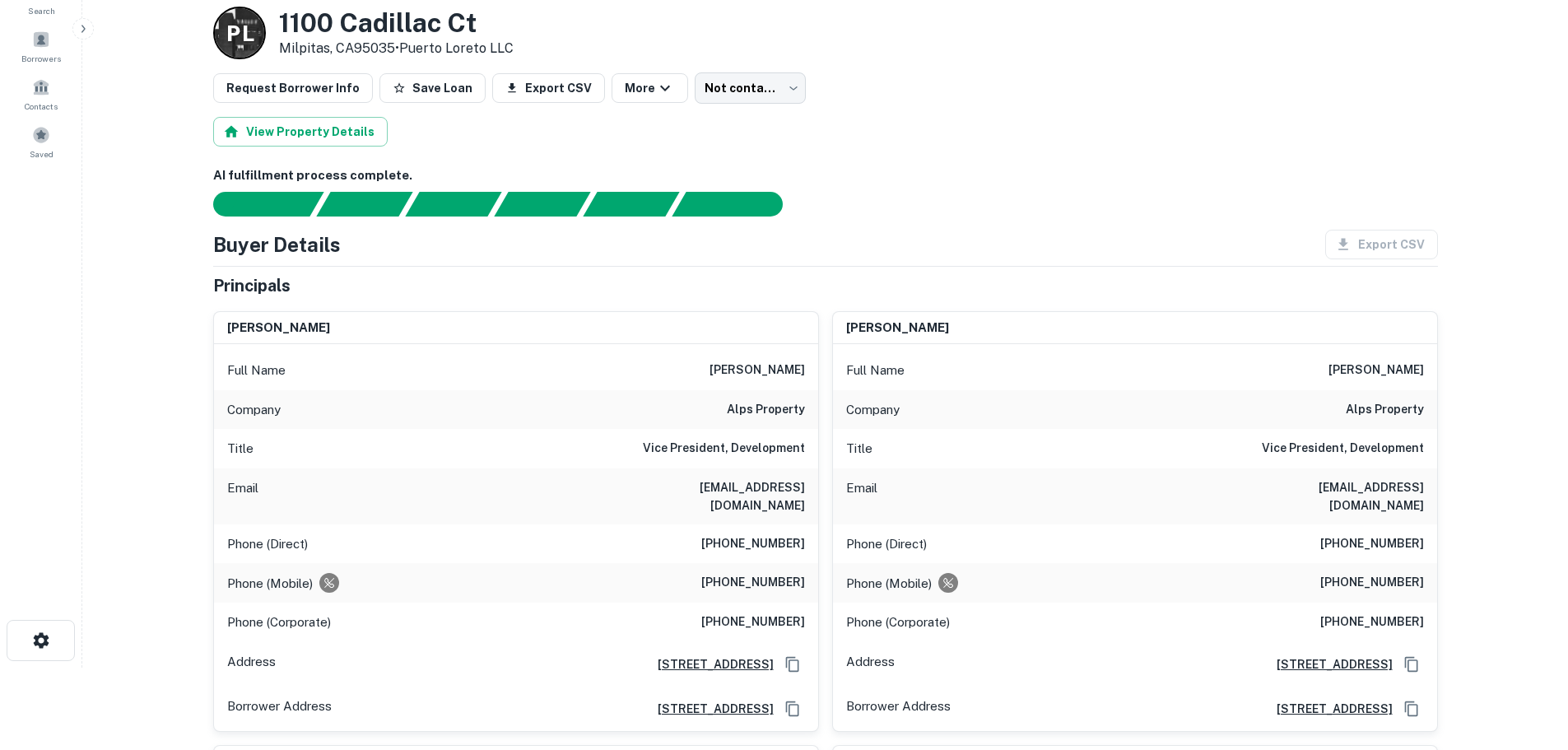
click at [790, 401] on h6 "alps property" at bounding box center [766, 410] width 78 height 20
copy h6 "alps property"
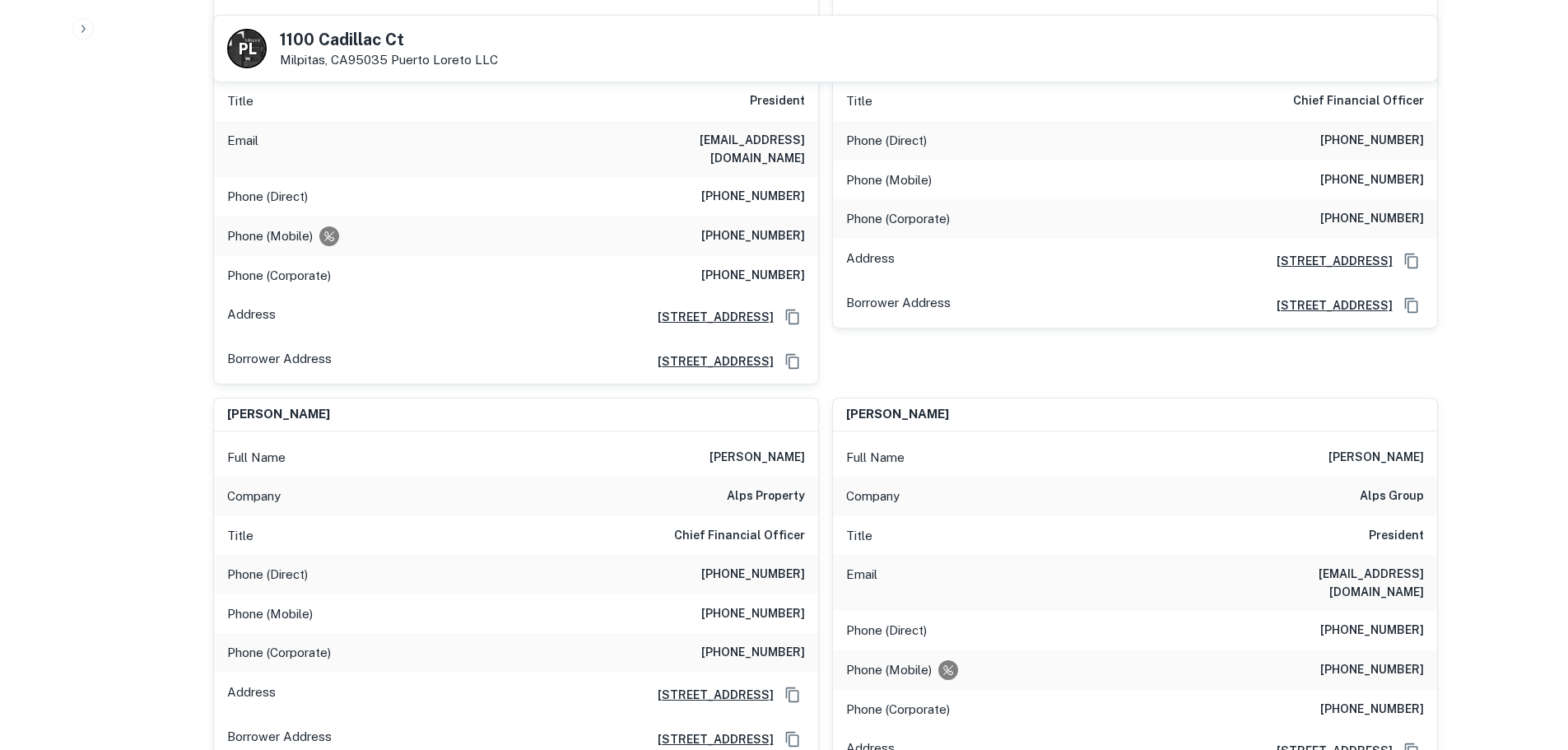
scroll to position [823, 0]
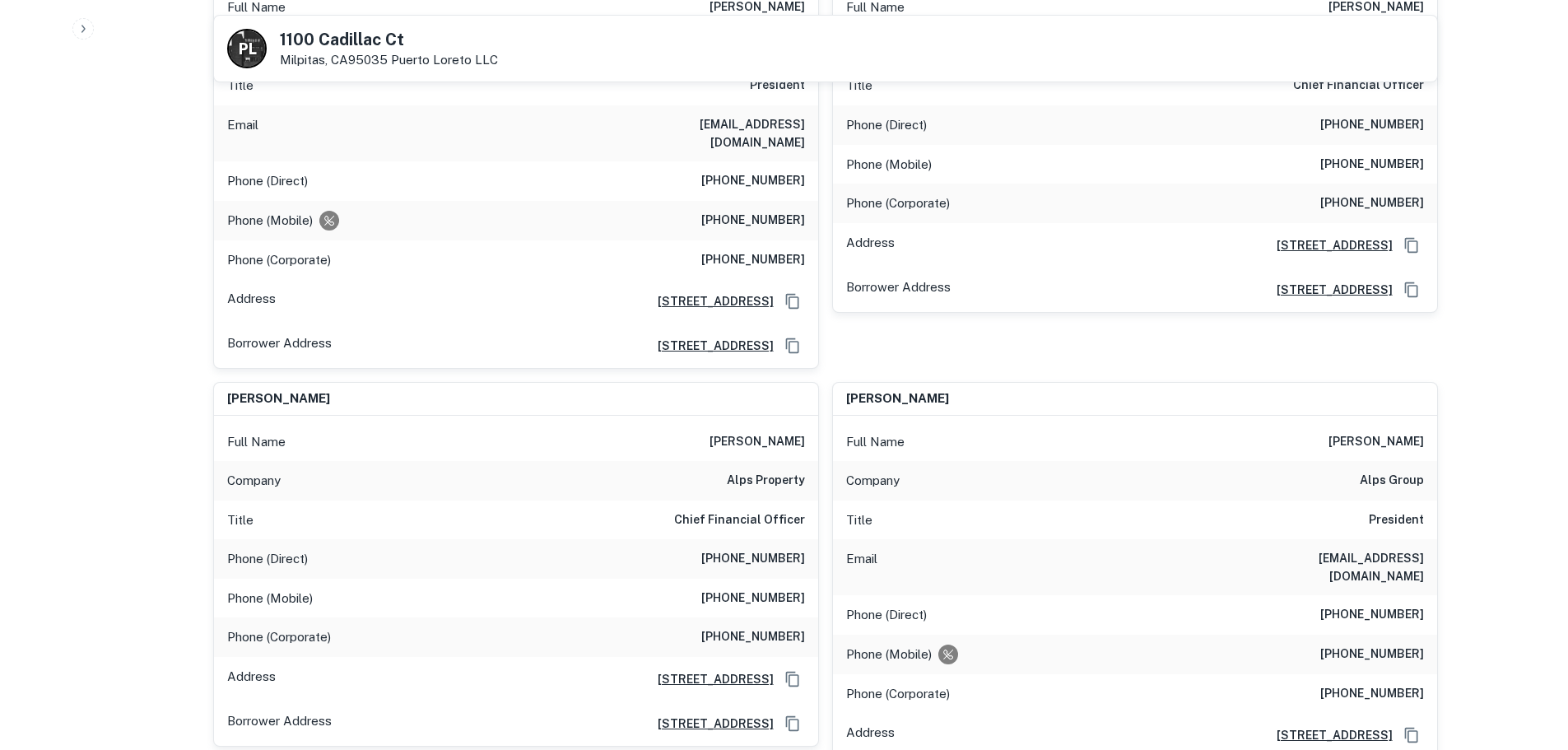
click at [779, 549] on h6 "(760) 795-1035" at bounding box center [753, 559] width 104 height 20
copy h6 "(760) 795-1035"
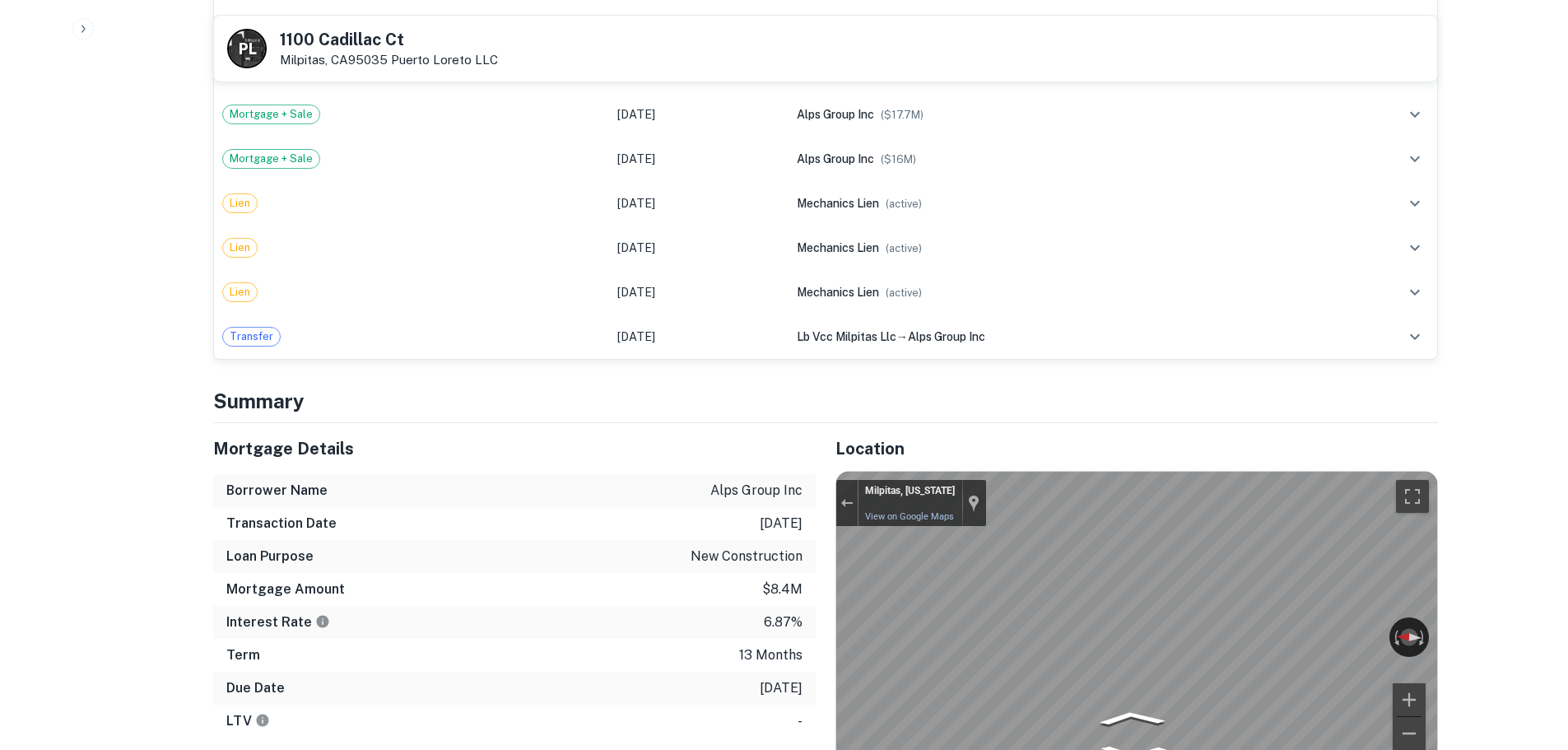
scroll to position [2305, 0]
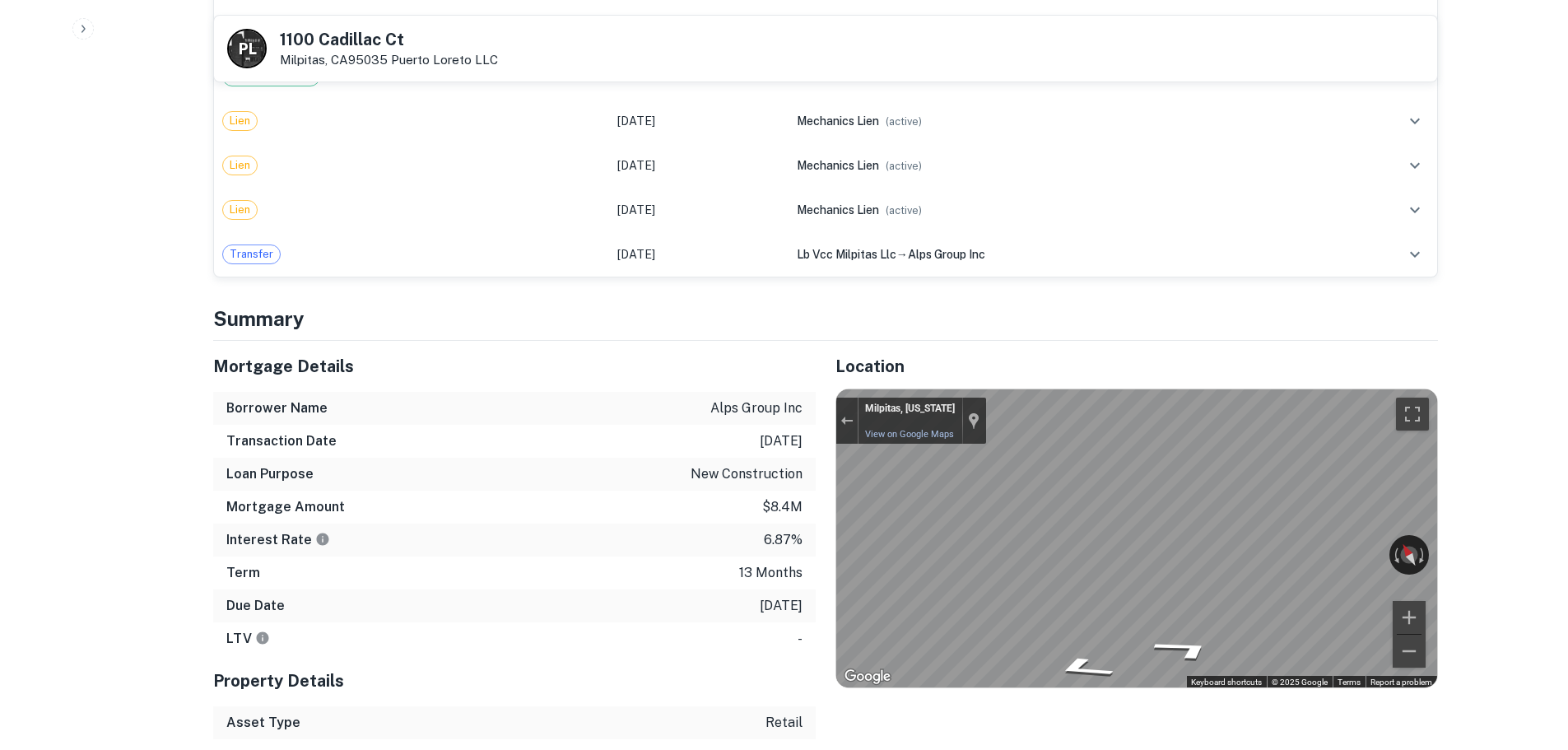
click at [1450, 540] on div "Back to borrower requests P L 1100 Cadillac Ct Milpitas, CA95035 Puerto Loreto …" at bounding box center [826, 145] width 1265 height 4846
click at [670, 509] on div "Mortgage Details Borrower Name alps group inc Transaction Date 3/16/2025 Loan P…" at bounding box center [816, 622] width 1245 height 563
click at [717, 518] on div "Mortgage Details Borrower Name alps group inc Transaction Date 3/16/2025 Loan P…" at bounding box center [816, 622] width 1245 height 563
click at [737, 561] on div "Mortgage Details Borrower Name alps group inc Transaction Date 3/16/2025 Loan P…" at bounding box center [816, 622] width 1245 height 563
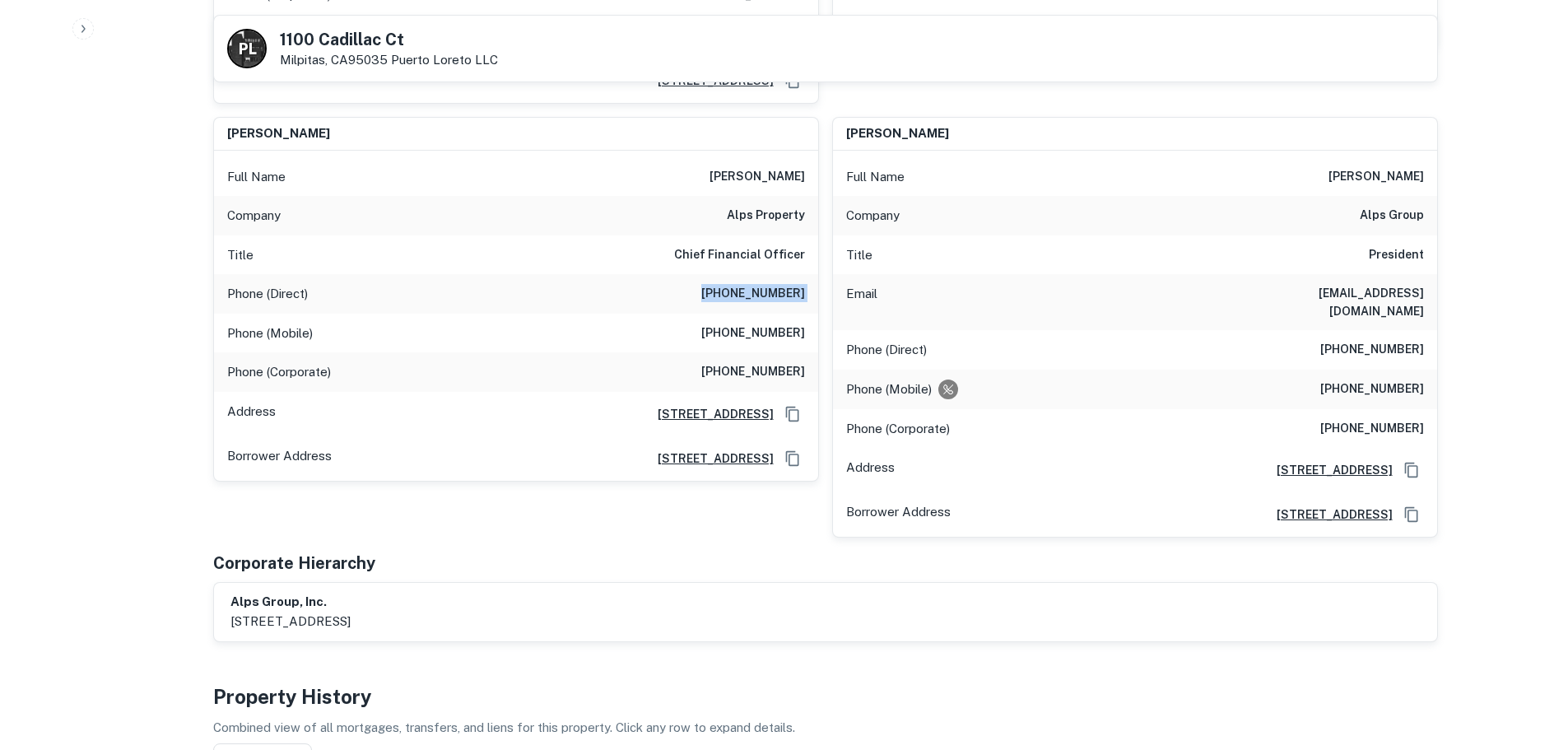
scroll to position [987, 0]
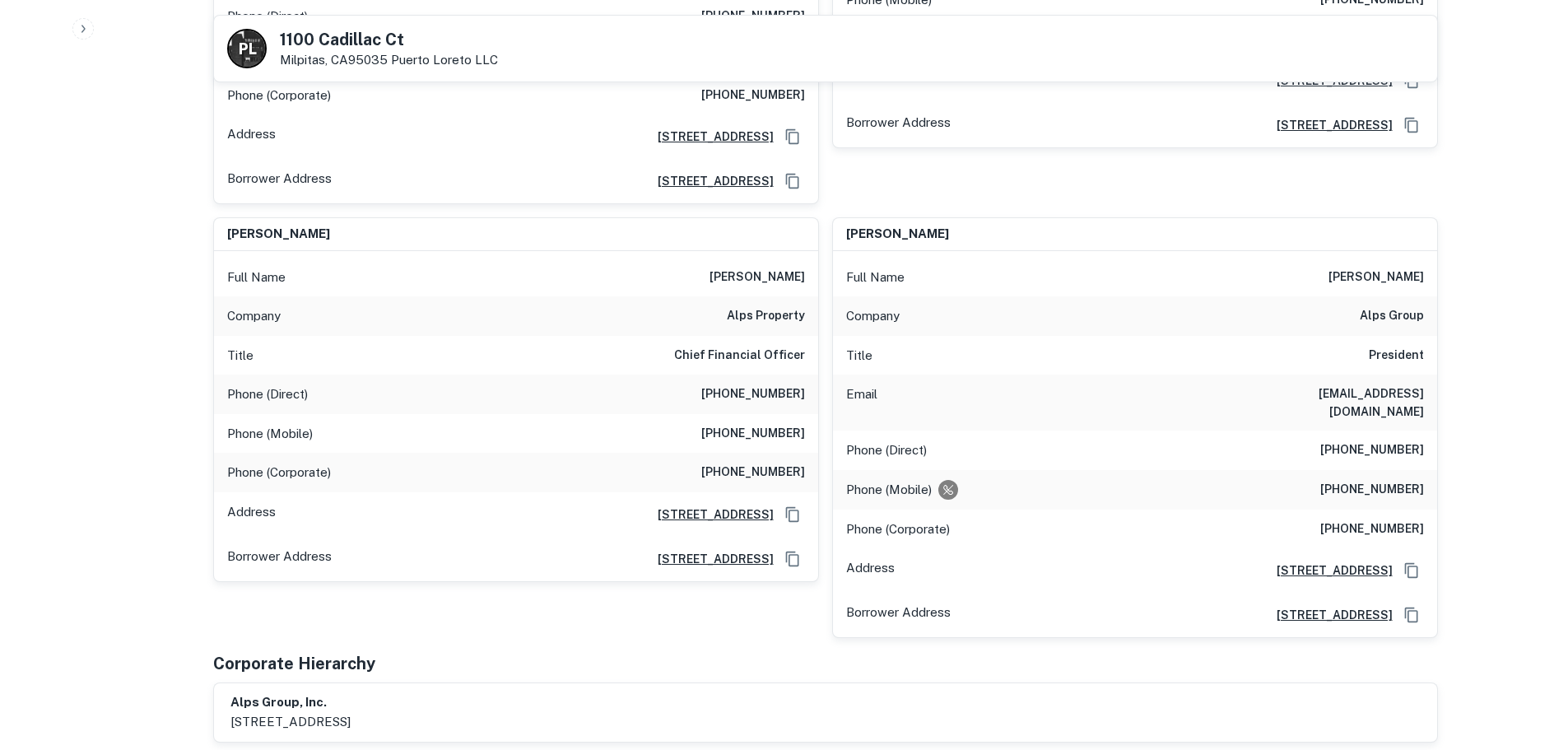
click at [790, 414] on div "Phone (Mobile) (760) 500-4490" at bounding box center [516, 434] width 604 height 39
copy h6 "(760) 500-4490"
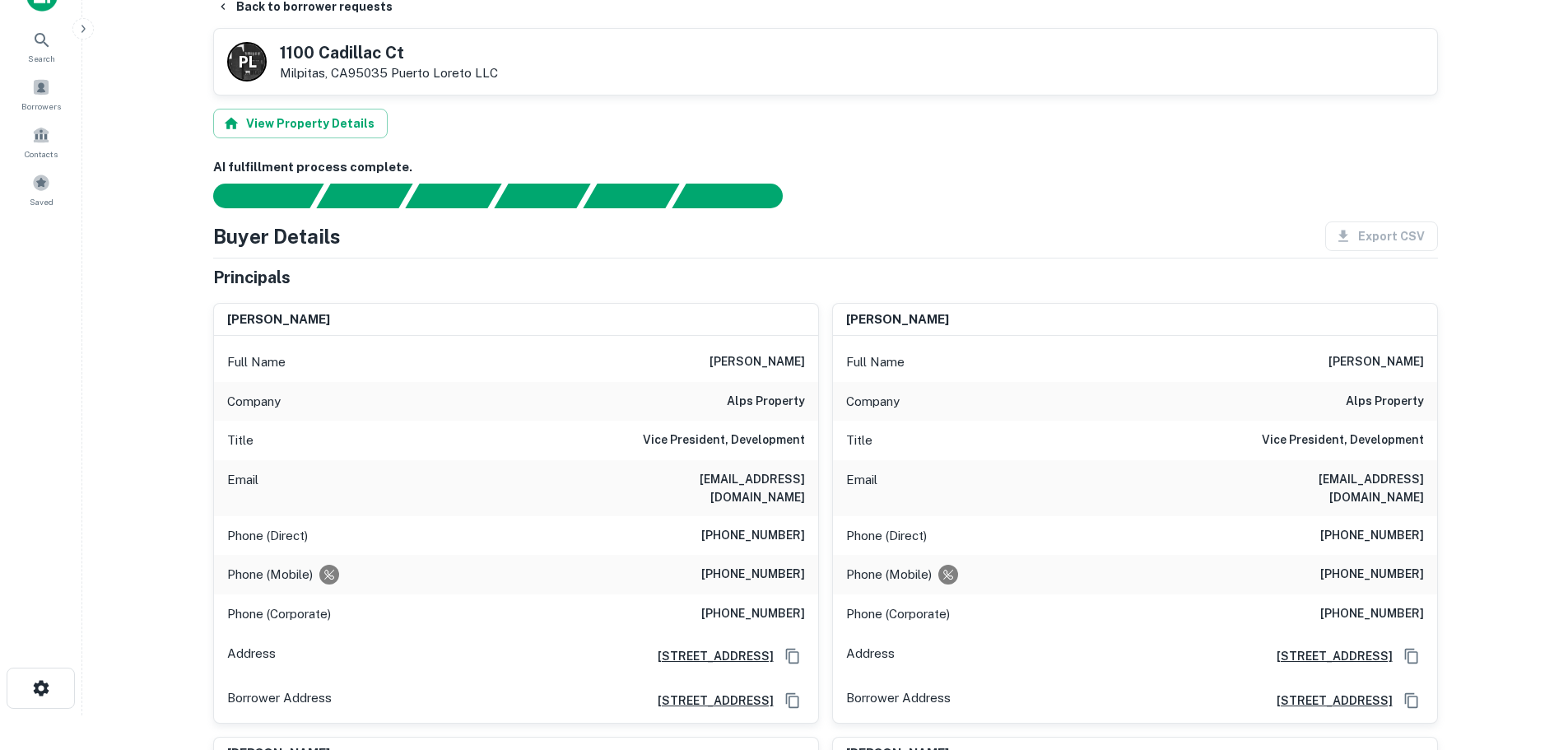
scroll to position [0, 0]
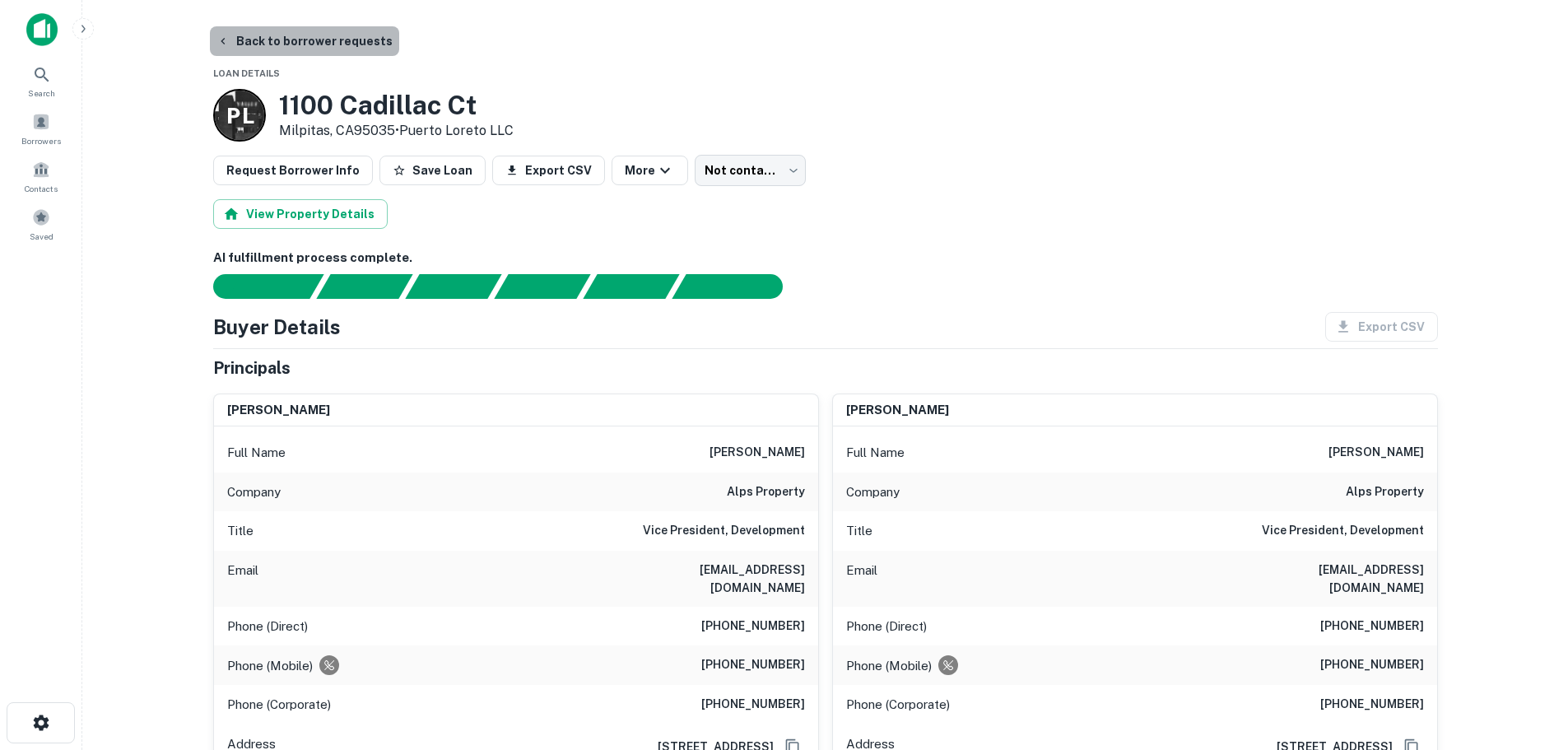
click at [321, 33] on button "Back to borrower requests" at bounding box center [304, 41] width 189 height 30
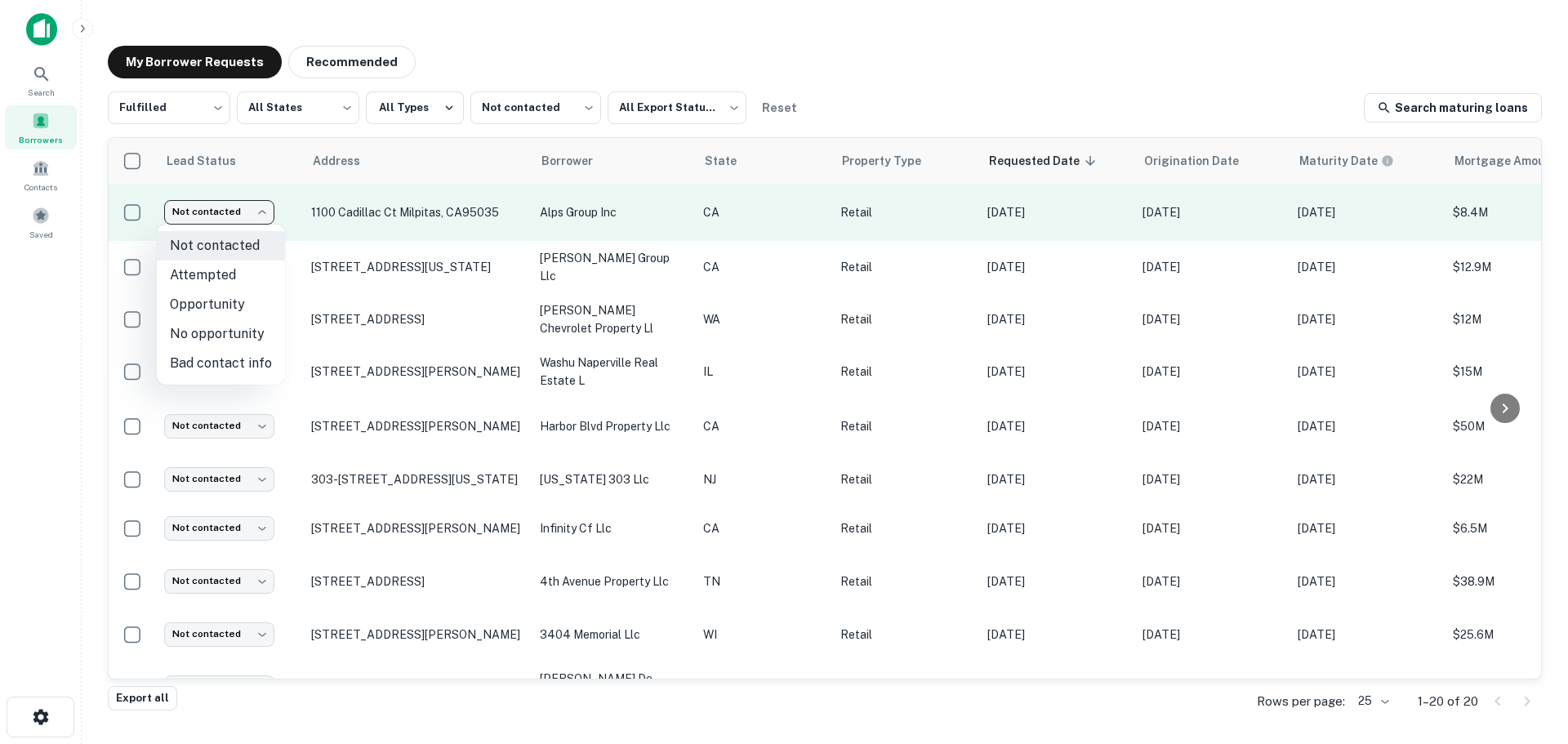
click at [239, 210] on body "Search Borrowers Contacts Saved My Borrower Requests Recommended Fulfilled ****…" at bounding box center [784, 372] width 1568 height 744
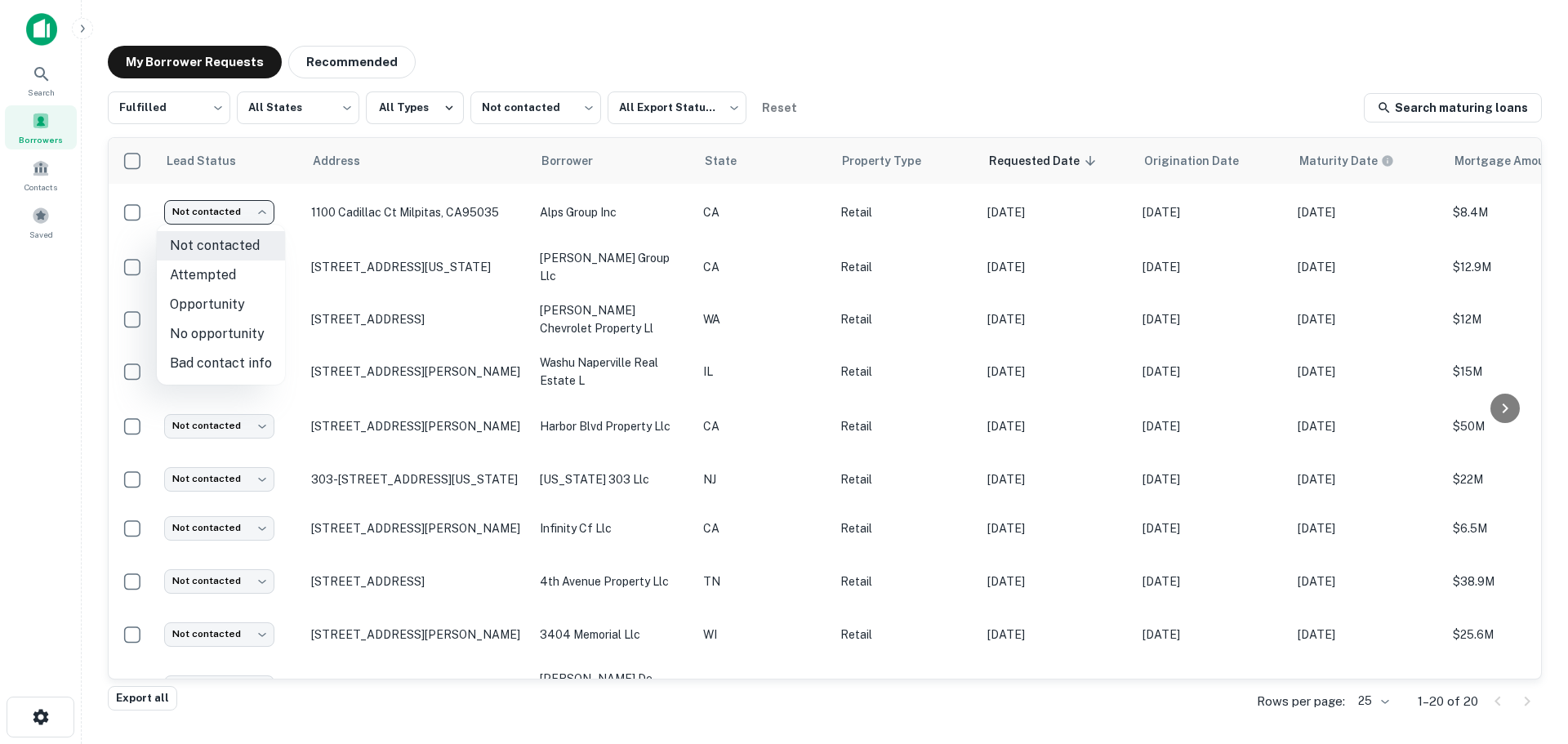
click at [230, 260] on li "Attempted" at bounding box center [220, 275] width 128 height 30
type input "*********"
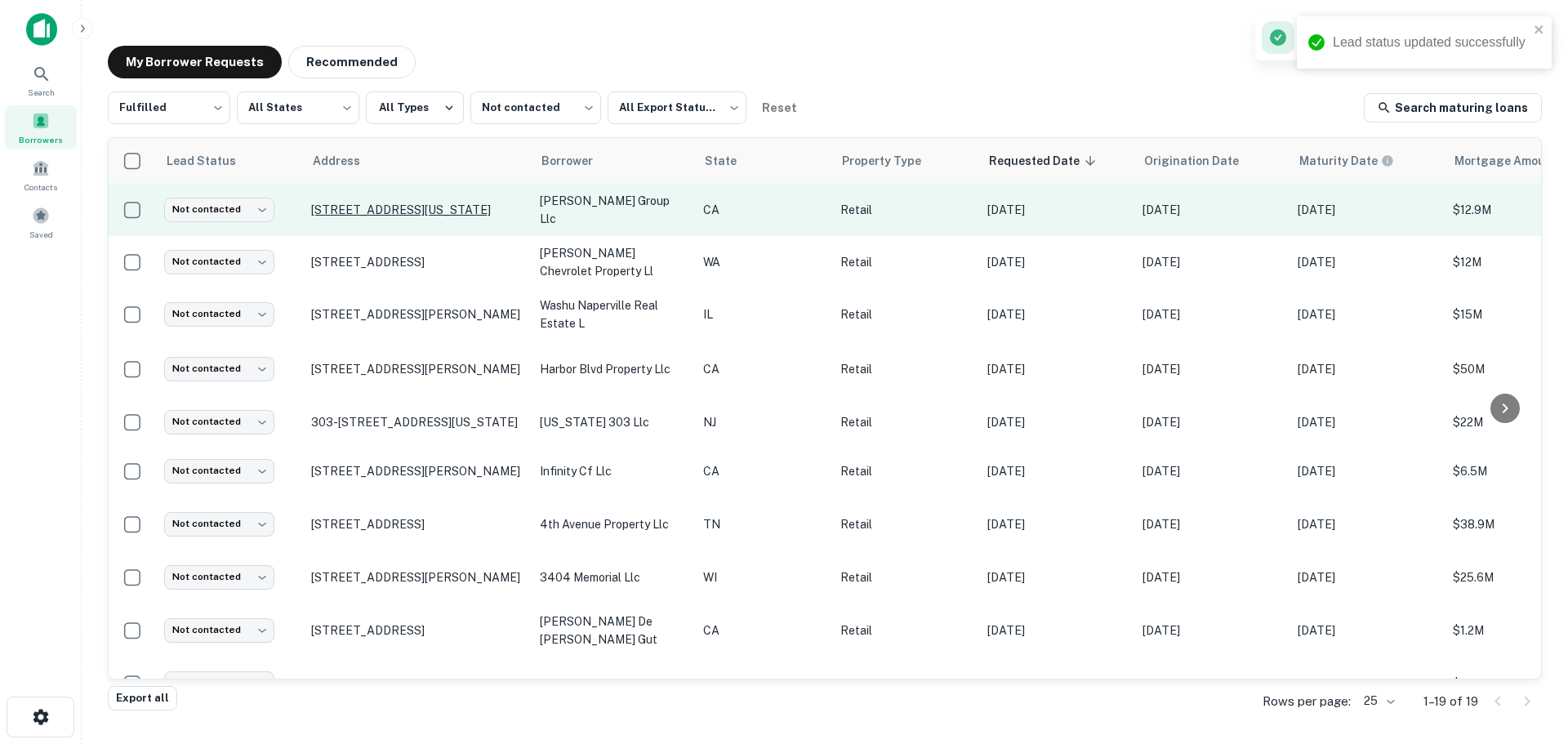
click at [371, 210] on p "[STREET_ADDRESS][US_STATE]" at bounding box center [418, 209] width 213 height 14
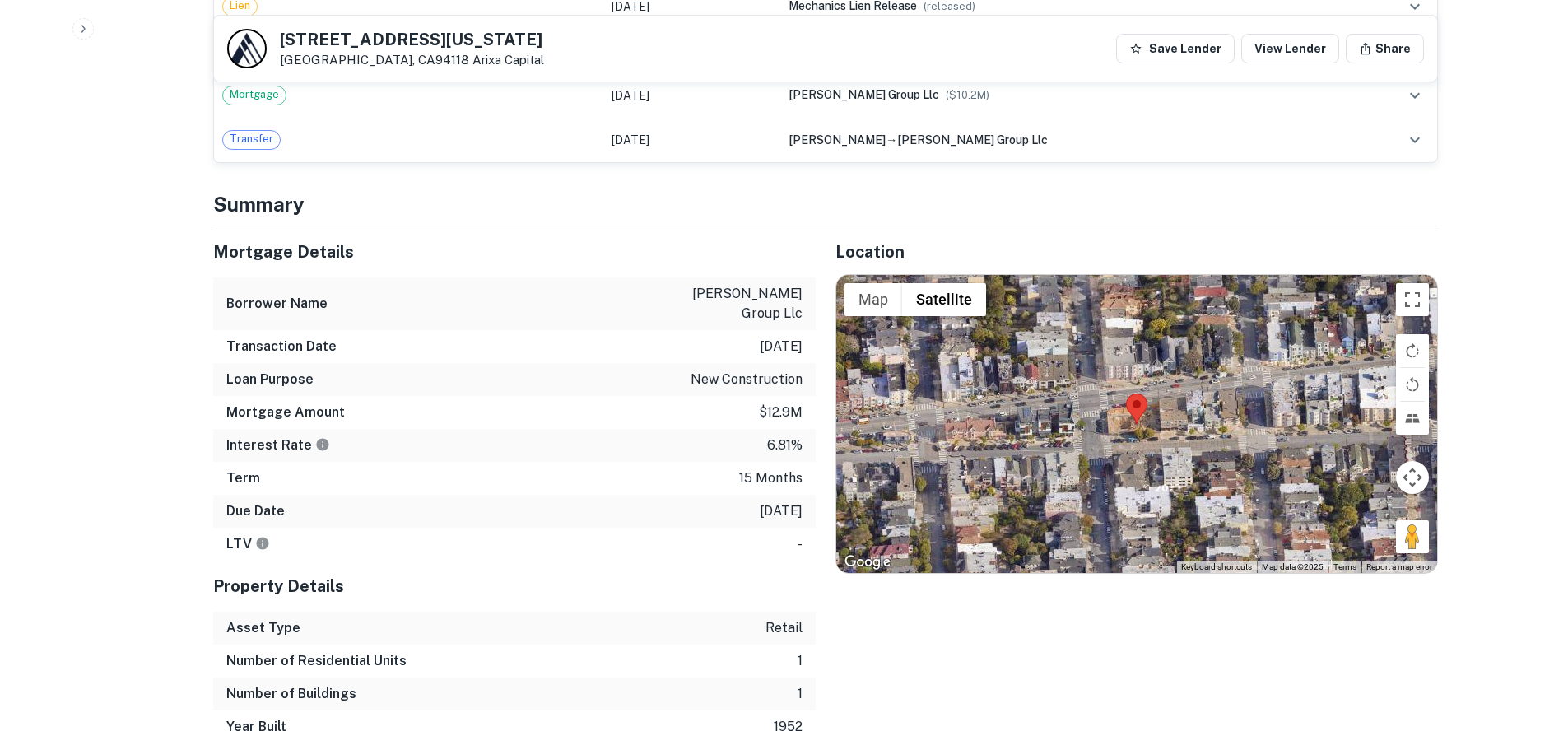
scroll to position [1317, 0]
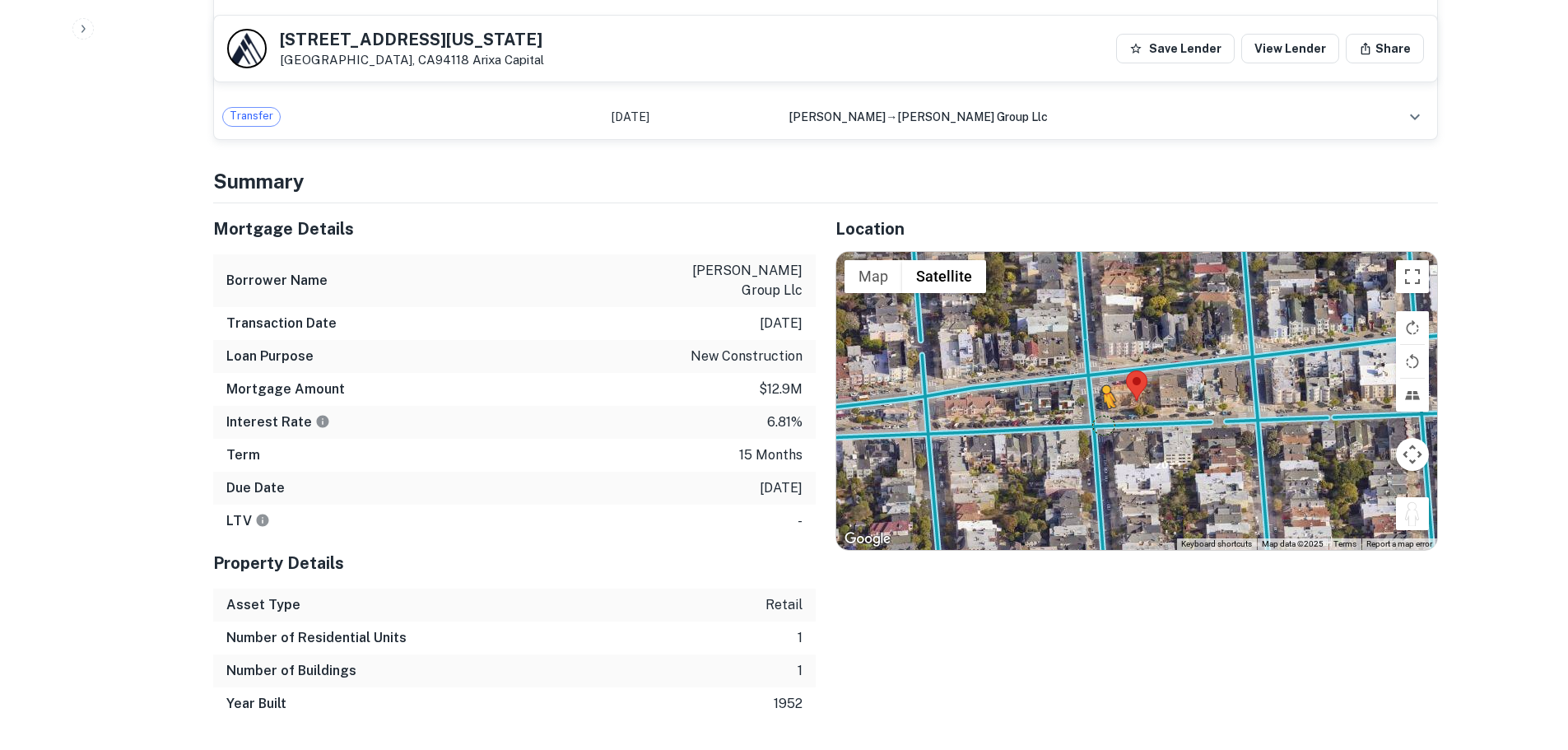
drag, startPoint x: 1424, startPoint y: 508, endPoint x: 1093, endPoint y: 405, distance: 346.7
click at [1097, 405] on div "To activate drag with keyboard, press Alt + Enter. Once in keyboard drag state,…" at bounding box center [1137, 401] width 601 height 298
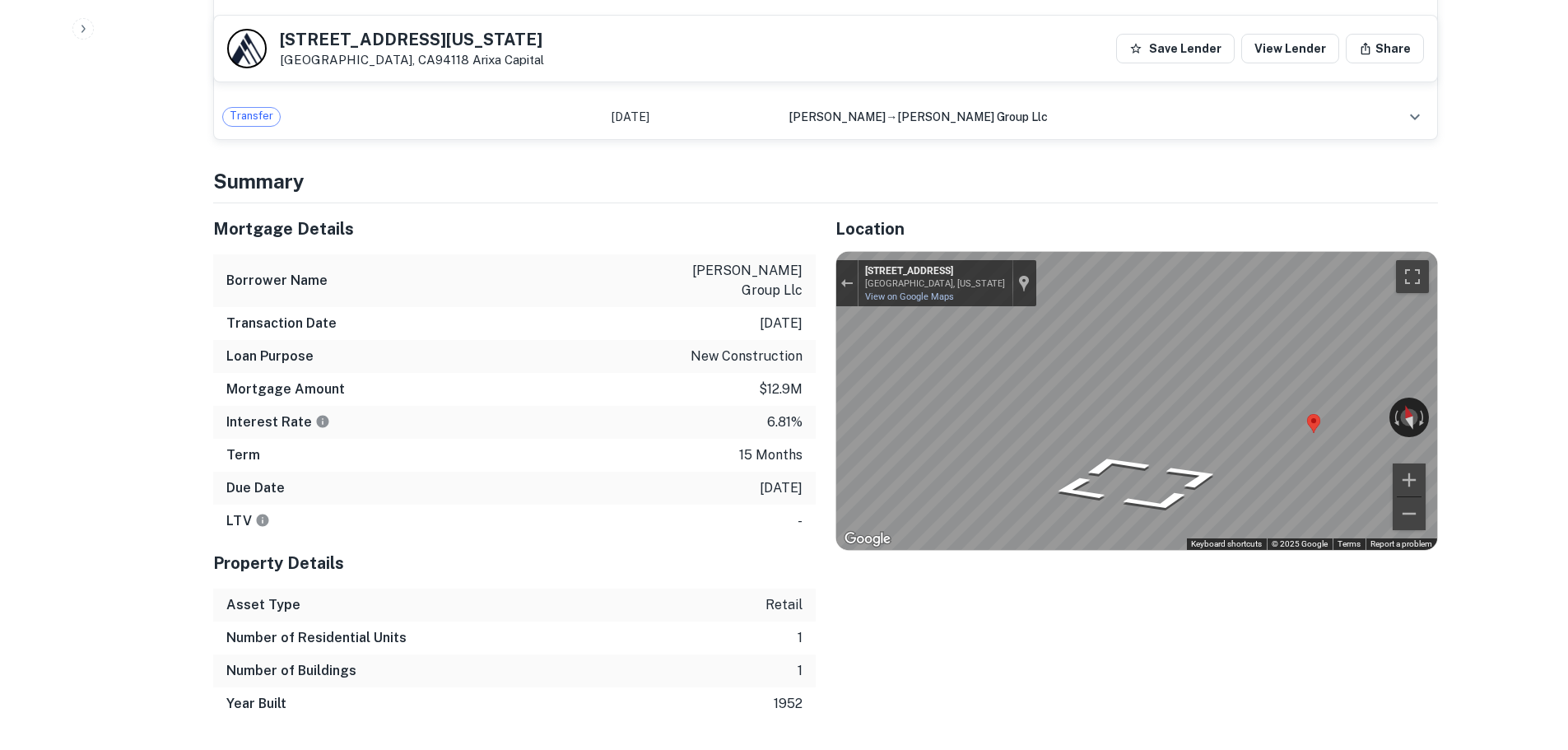
click at [799, 405] on div "Mortgage Details Borrower Name hamrah group llc Transaction Date 1/9/2025 Loan …" at bounding box center [816, 461] width 1245 height 517
click at [678, 387] on div "Mortgage Details Borrower Name hamrah group llc Transaction Date 1/9/2025 Loan …" at bounding box center [816, 461] width 1245 height 517
click at [403, 47] on h5 "4135 California St" at bounding box center [412, 39] width 264 height 16
click at [400, 46] on h5 "4135 California St" at bounding box center [412, 39] width 264 height 16
click at [397, 42] on h5 "4135 California St" at bounding box center [412, 39] width 264 height 16
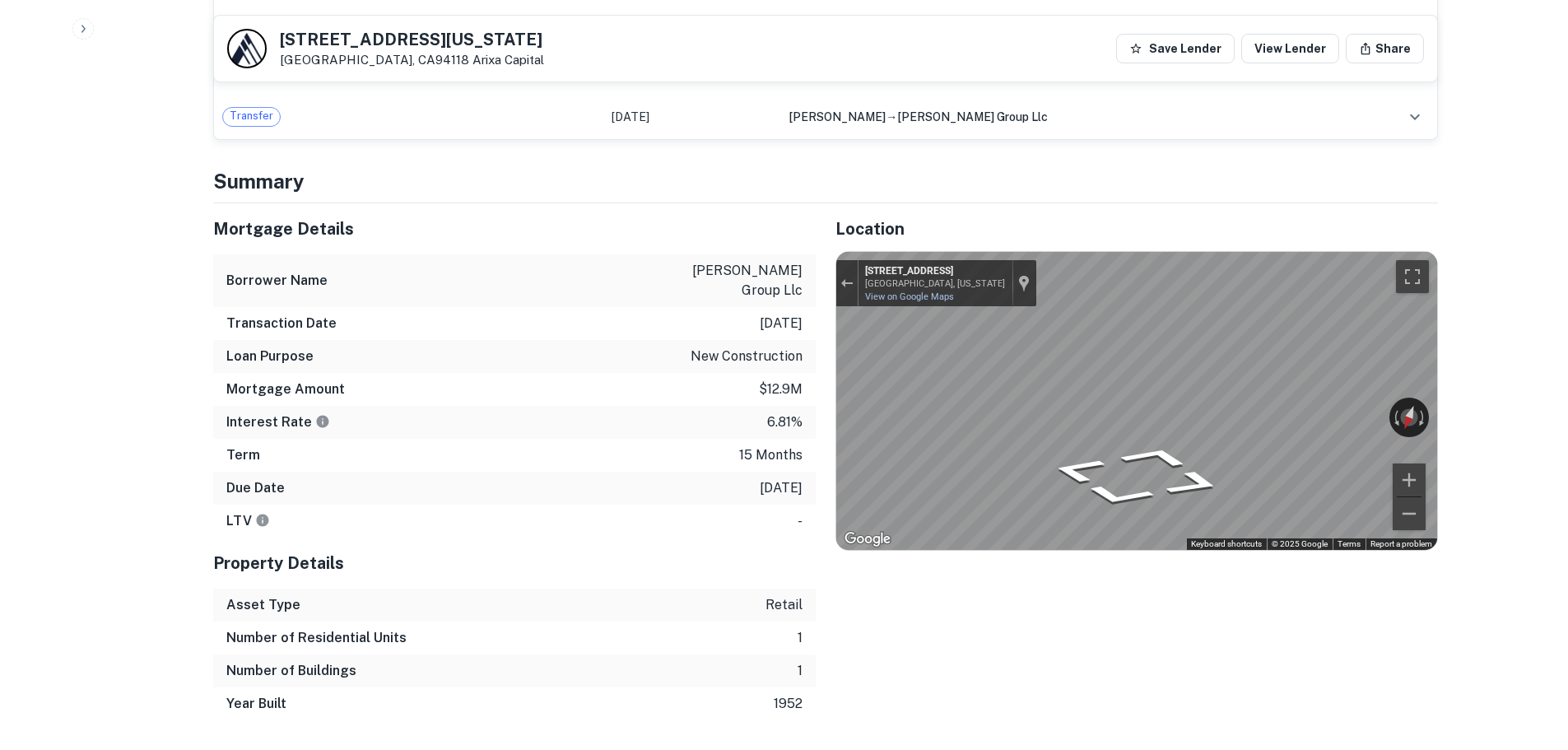
click at [392, 41] on h5 "4135 California St" at bounding box center [412, 39] width 264 height 16
copy h5 "4135 California St"
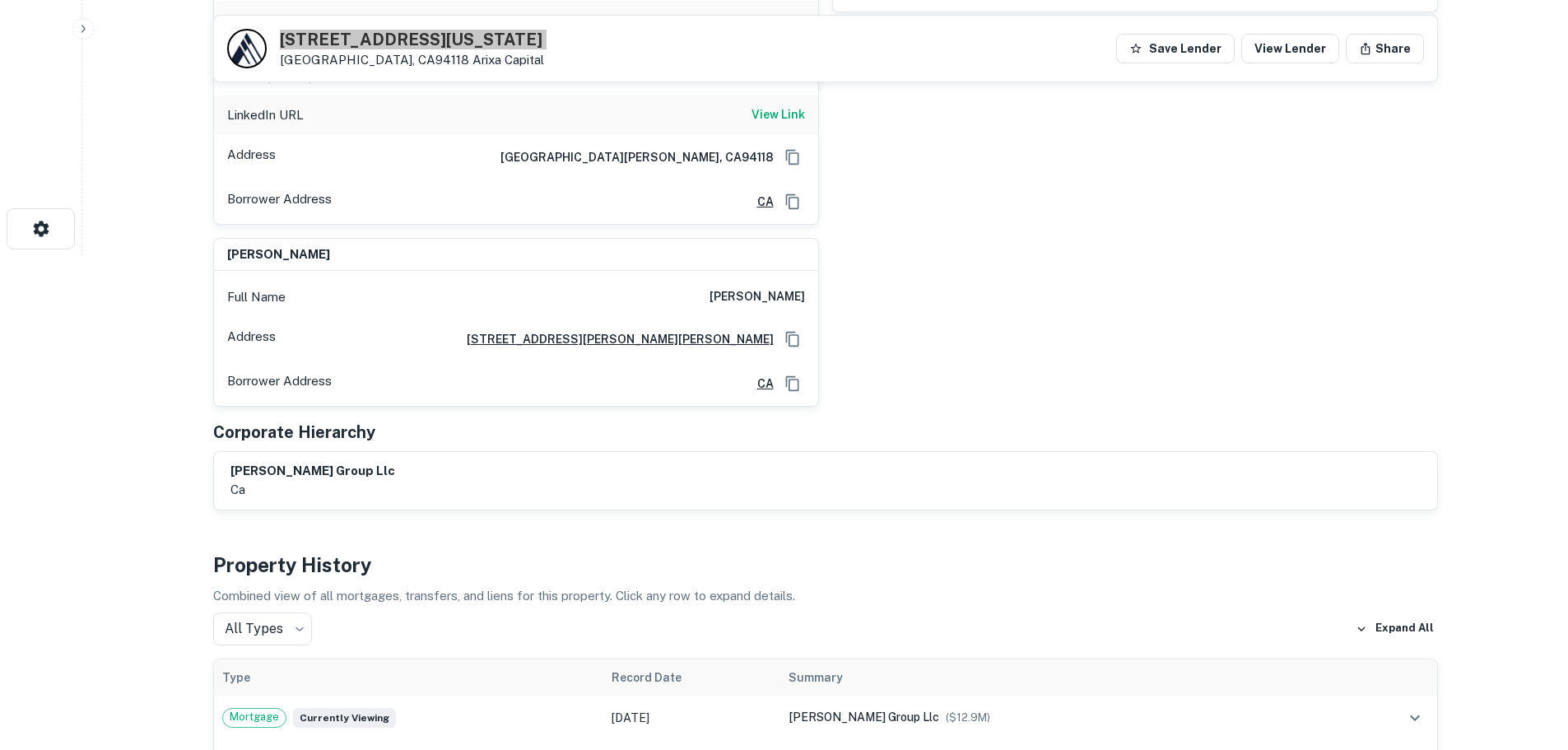
scroll to position [82, 0]
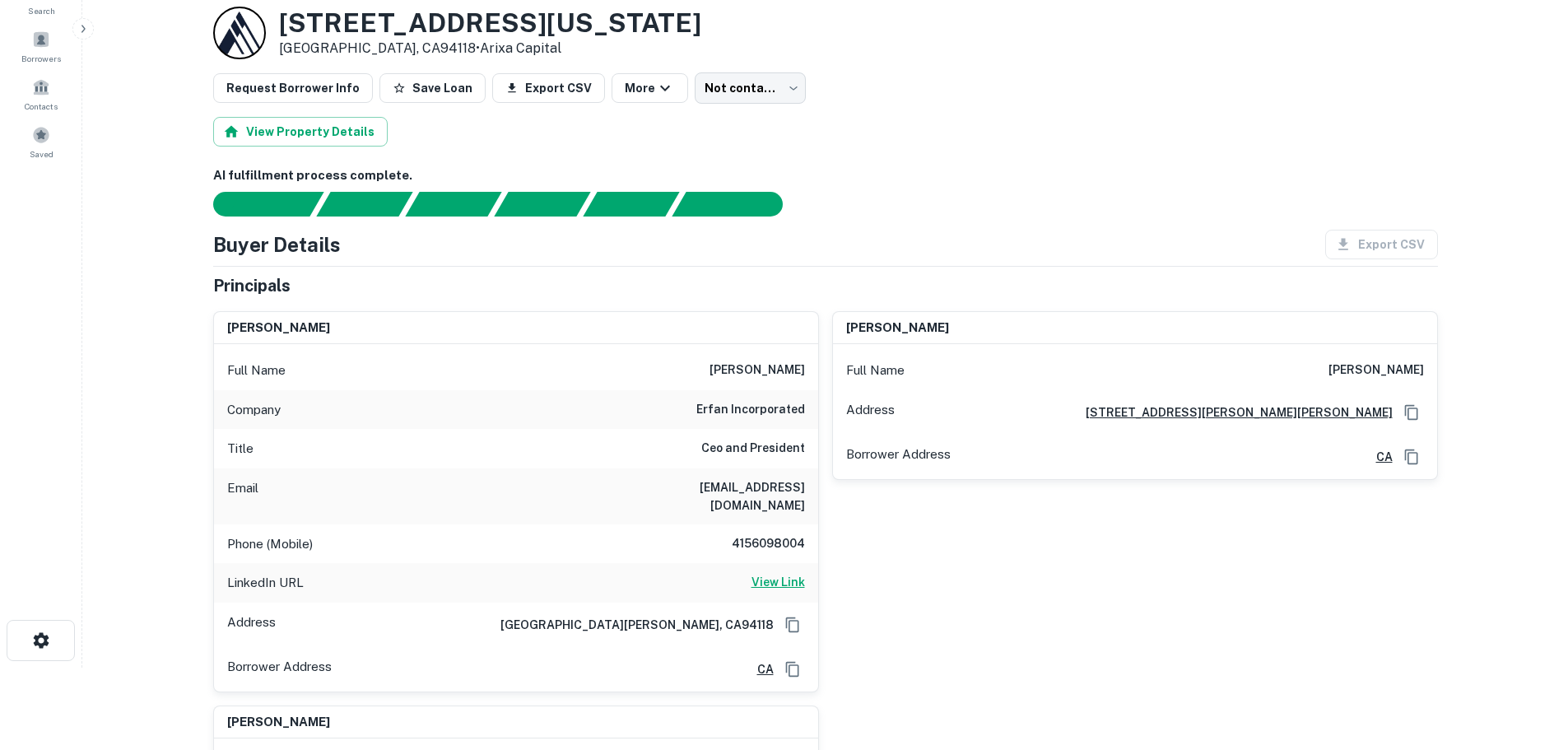
click at [781, 573] on h6 "View Link" at bounding box center [778, 581] width 53 height 18
click at [759, 525] on div "Phone (Mobile) 4156098004" at bounding box center [516, 544] width 604 height 39
click at [760, 525] on div "Phone (Mobile) 4156098004" at bounding box center [516, 544] width 604 height 39
copy h6 "4156098004"
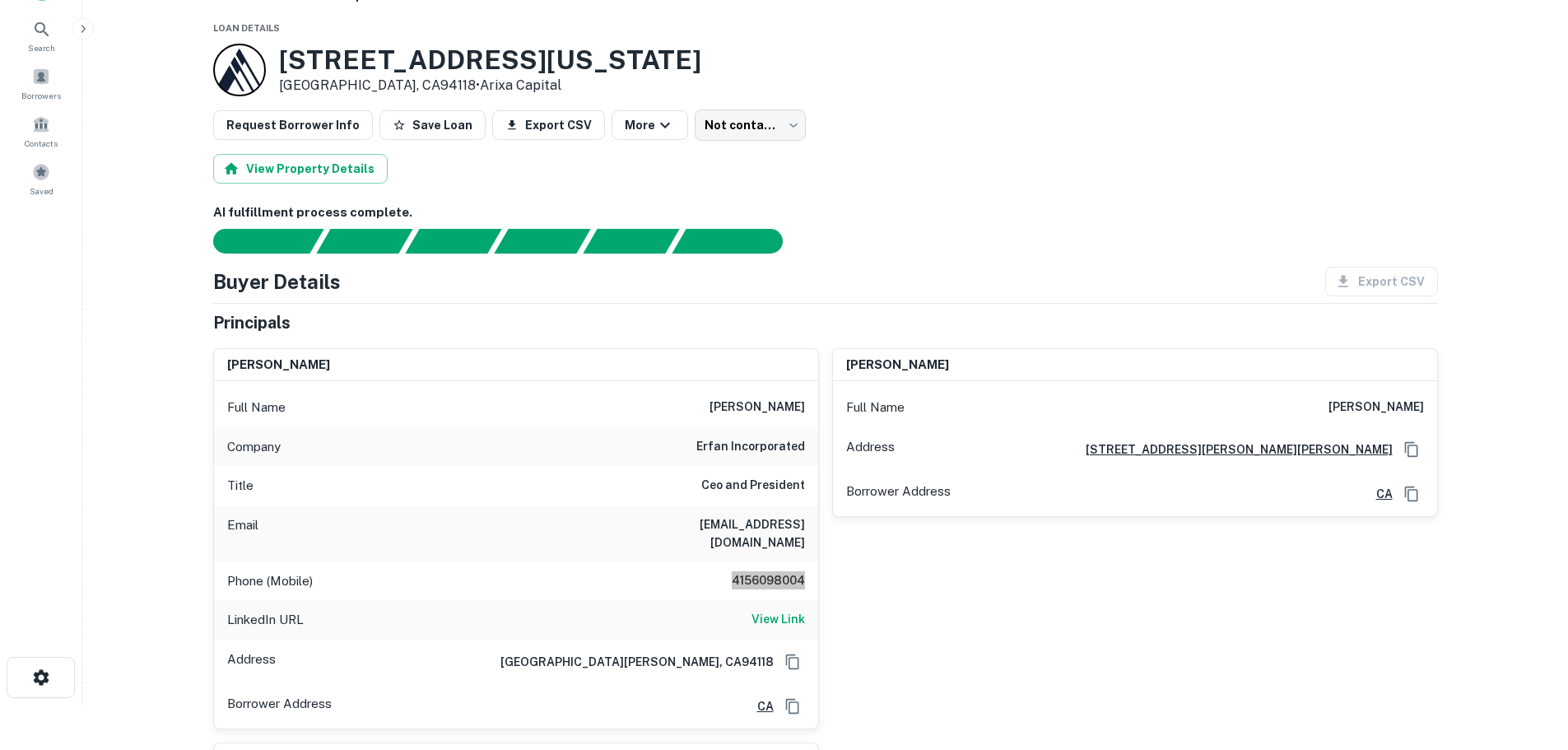
scroll to position [0, 0]
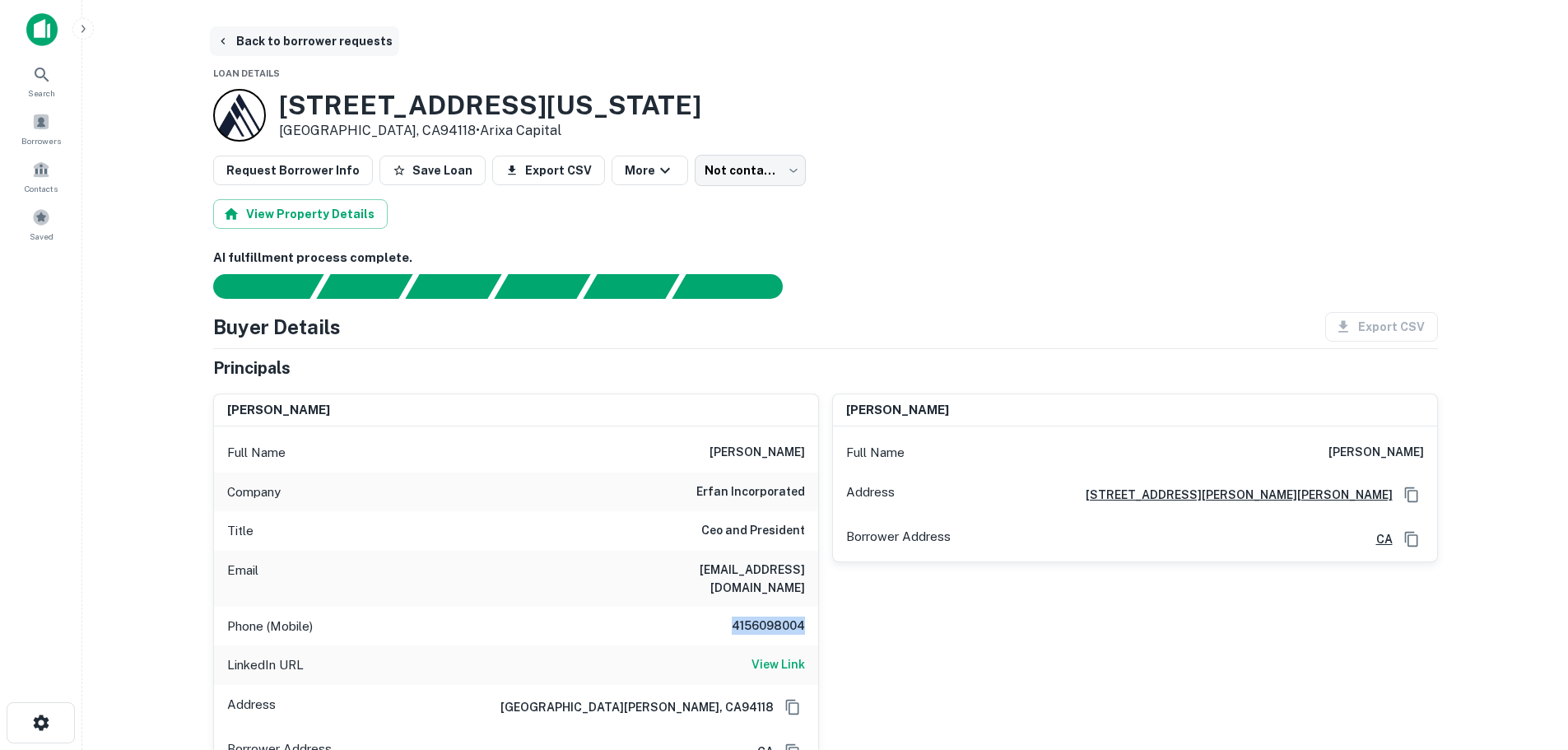
click at [342, 51] on button "Back to borrower requests" at bounding box center [304, 41] width 189 height 30
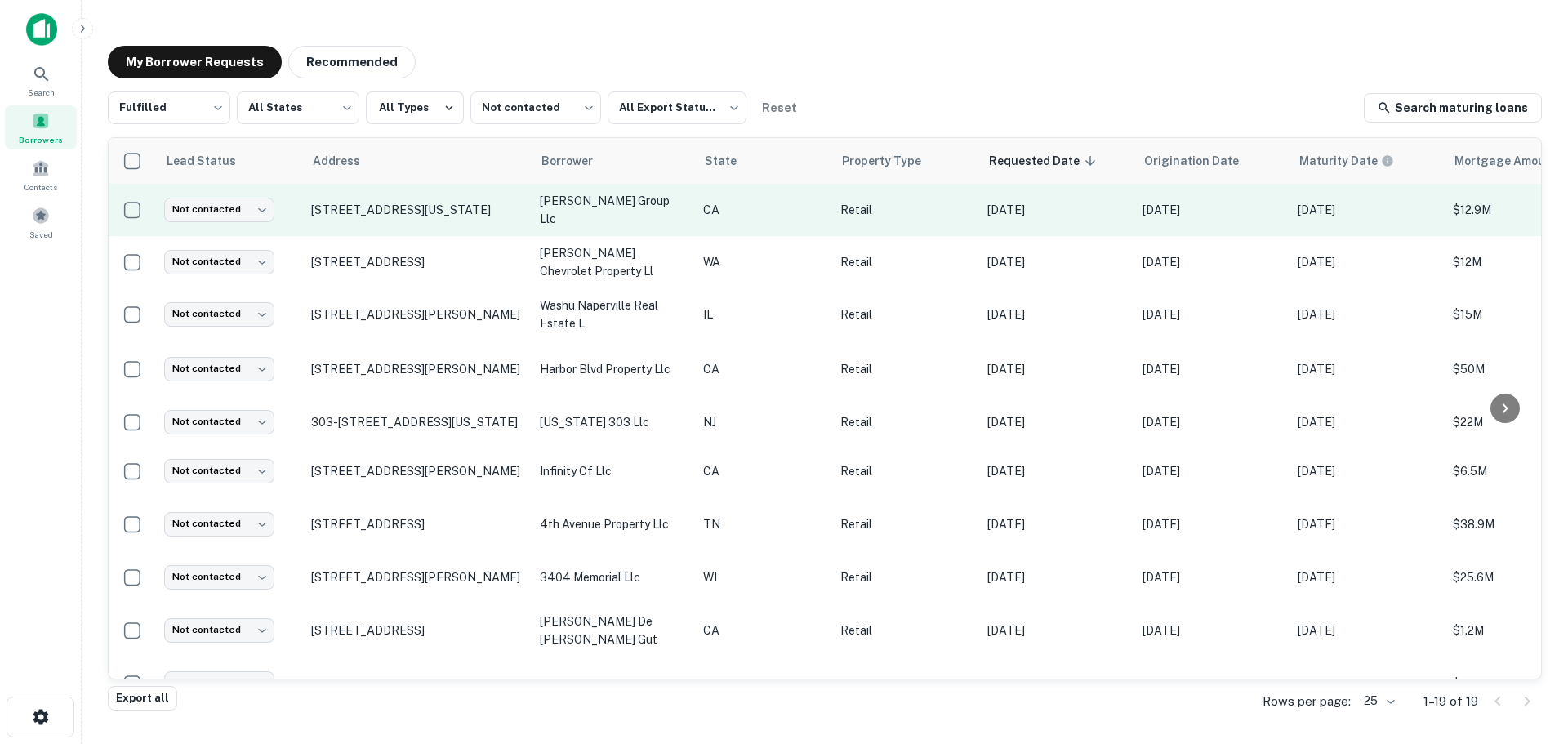
click at [236, 227] on td "Not contacted **** ​" at bounding box center [229, 209] width 147 height 52
click at [258, 196] on td "Not contacted **** ​" at bounding box center [229, 209] width 147 height 52
click at [257, 204] on body "Search Borrowers Contacts Saved My Borrower Requests Recommended Fulfilled ****…" at bounding box center [784, 372] width 1568 height 744
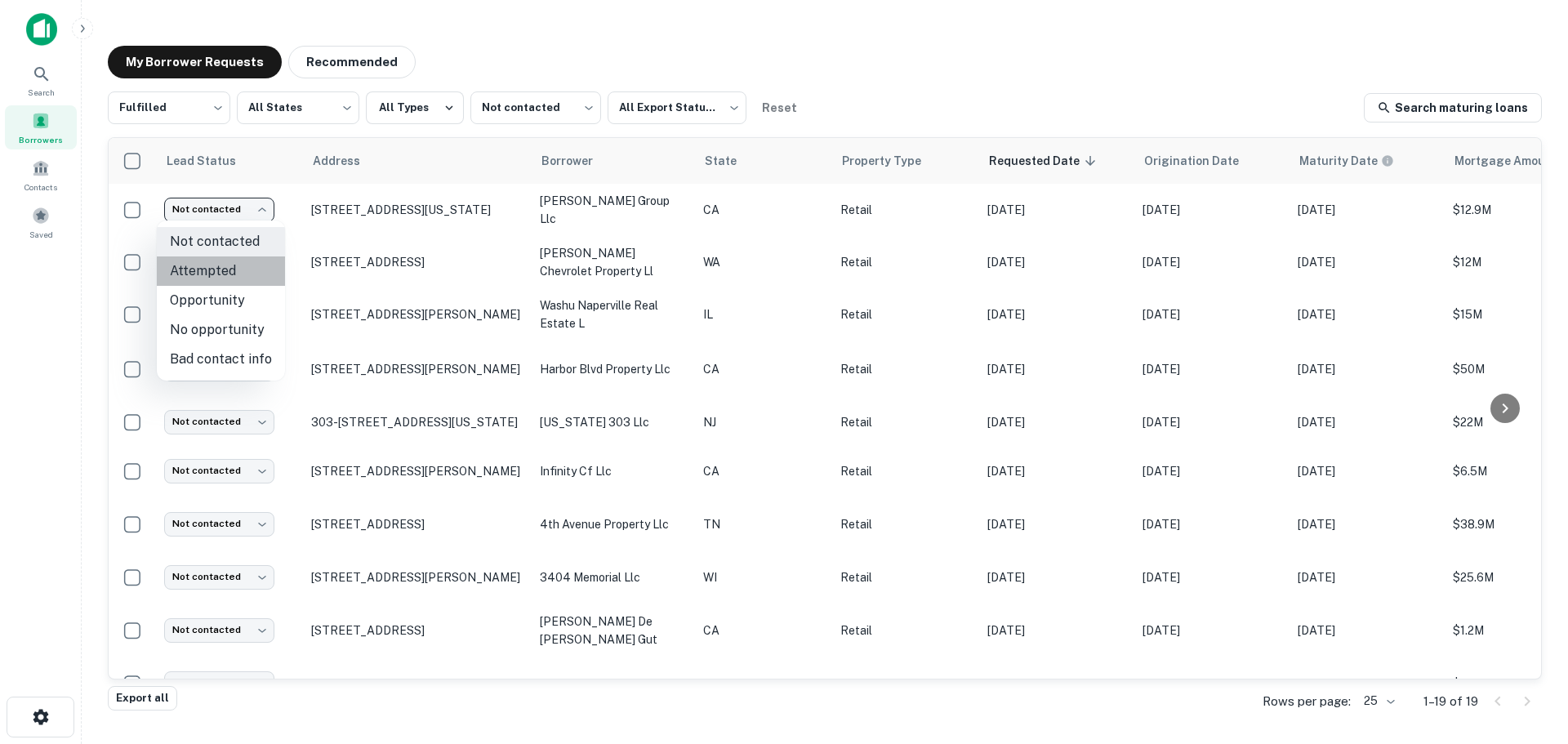
click at [252, 257] on li "Attempted" at bounding box center [220, 271] width 128 height 30
type input "*********"
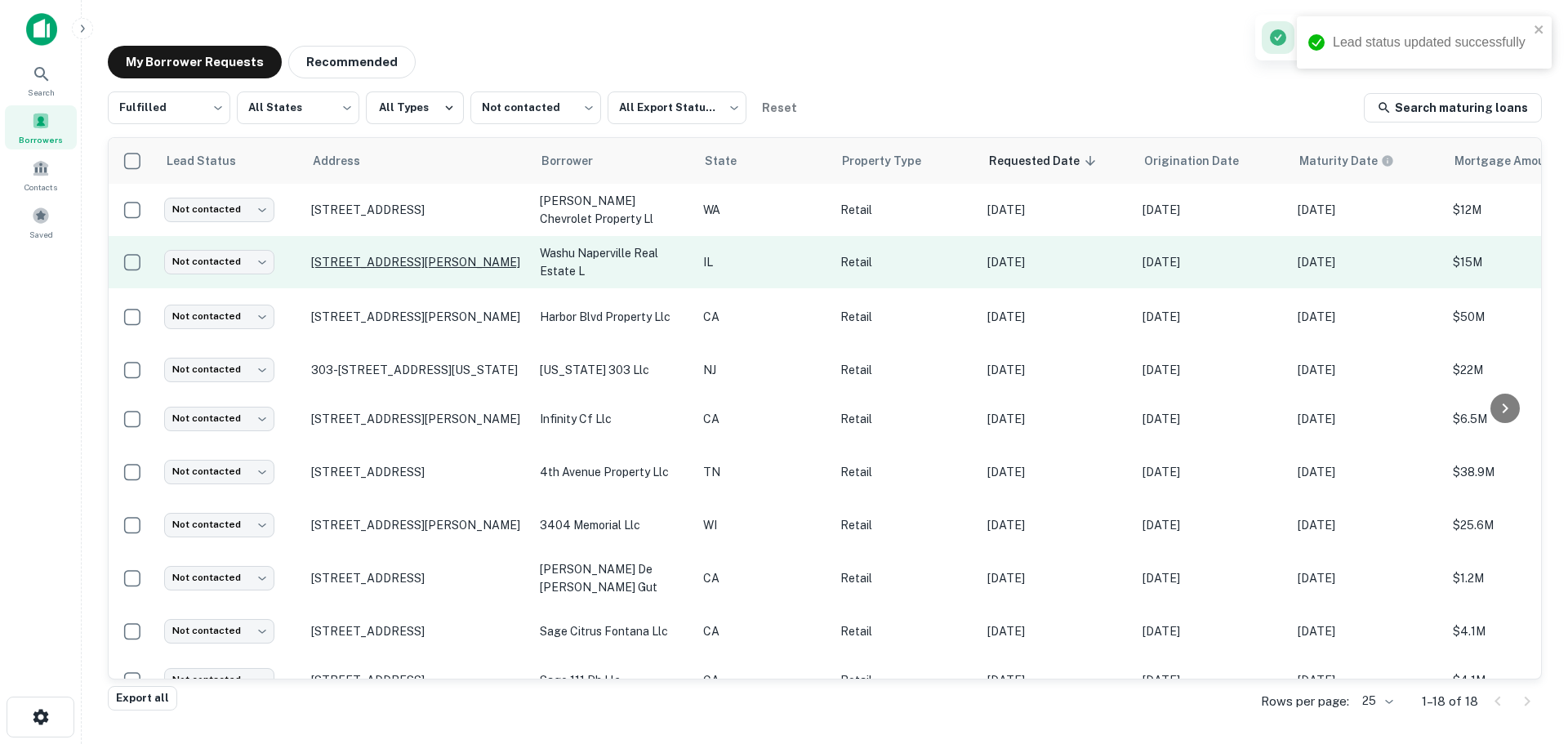
click at [434, 255] on p "[STREET_ADDRESS][PERSON_NAME]" at bounding box center [418, 262] width 213 height 14
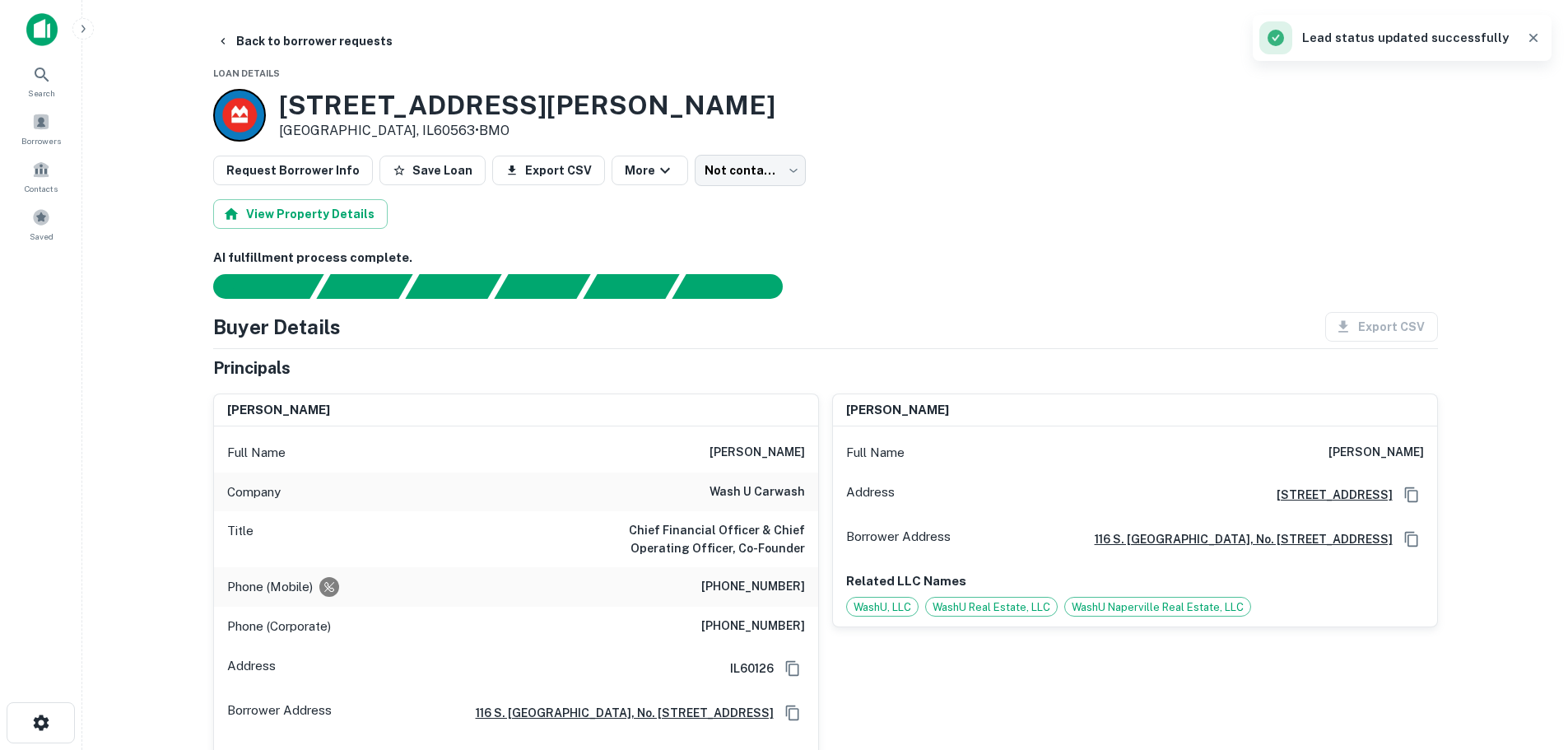
click at [727, 586] on h6 "(630) 333-7298" at bounding box center [753, 586] width 104 height 20
click at [727, 584] on h6 "(630) 333-7298" at bounding box center [753, 586] width 104 height 20
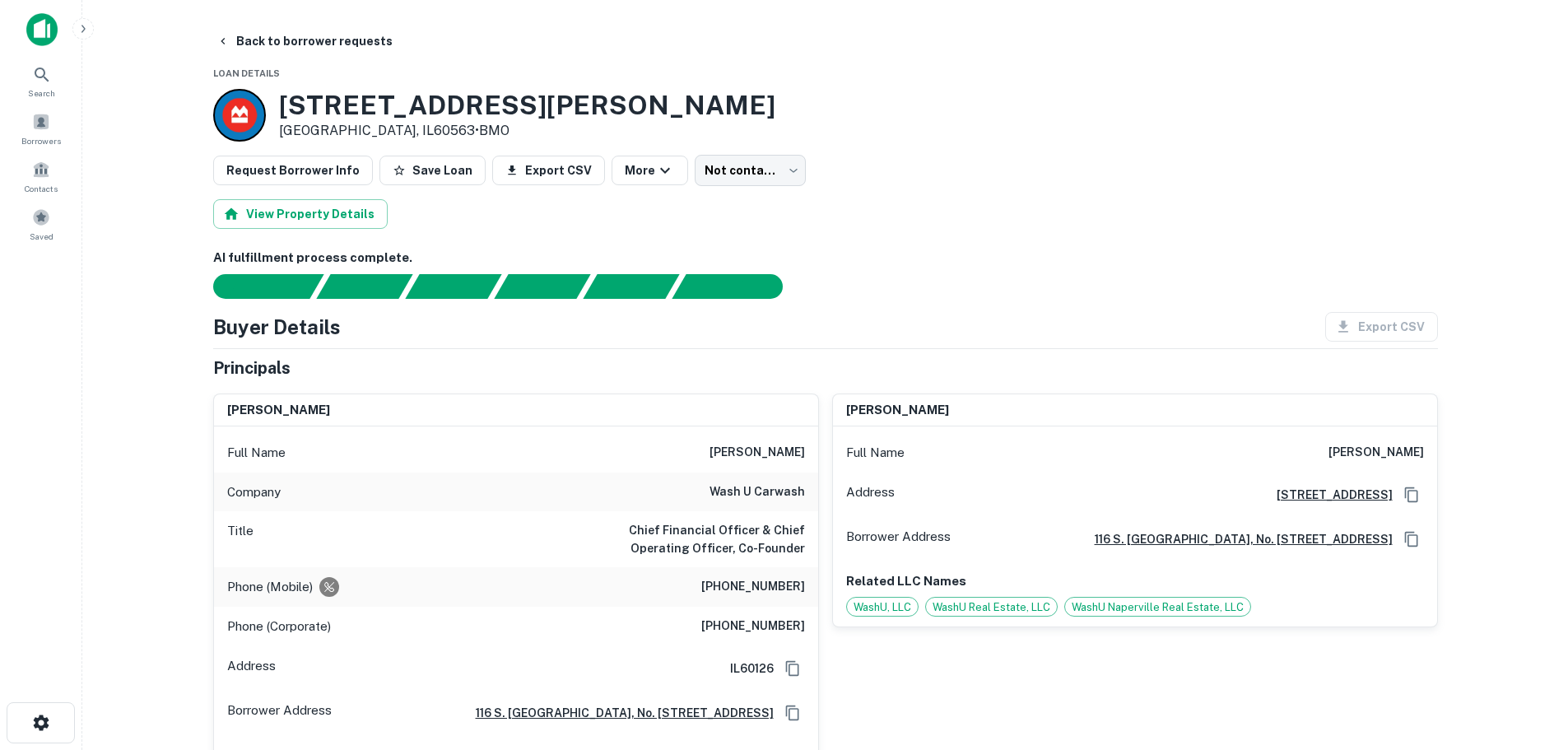
click at [727, 584] on h6 "(630) 333-7298" at bounding box center [753, 586] width 104 height 20
copy h6 "(630) 333-7298"
click at [333, 46] on button "Back to borrower requests" at bounding box center [304, 41] width 189 height 30
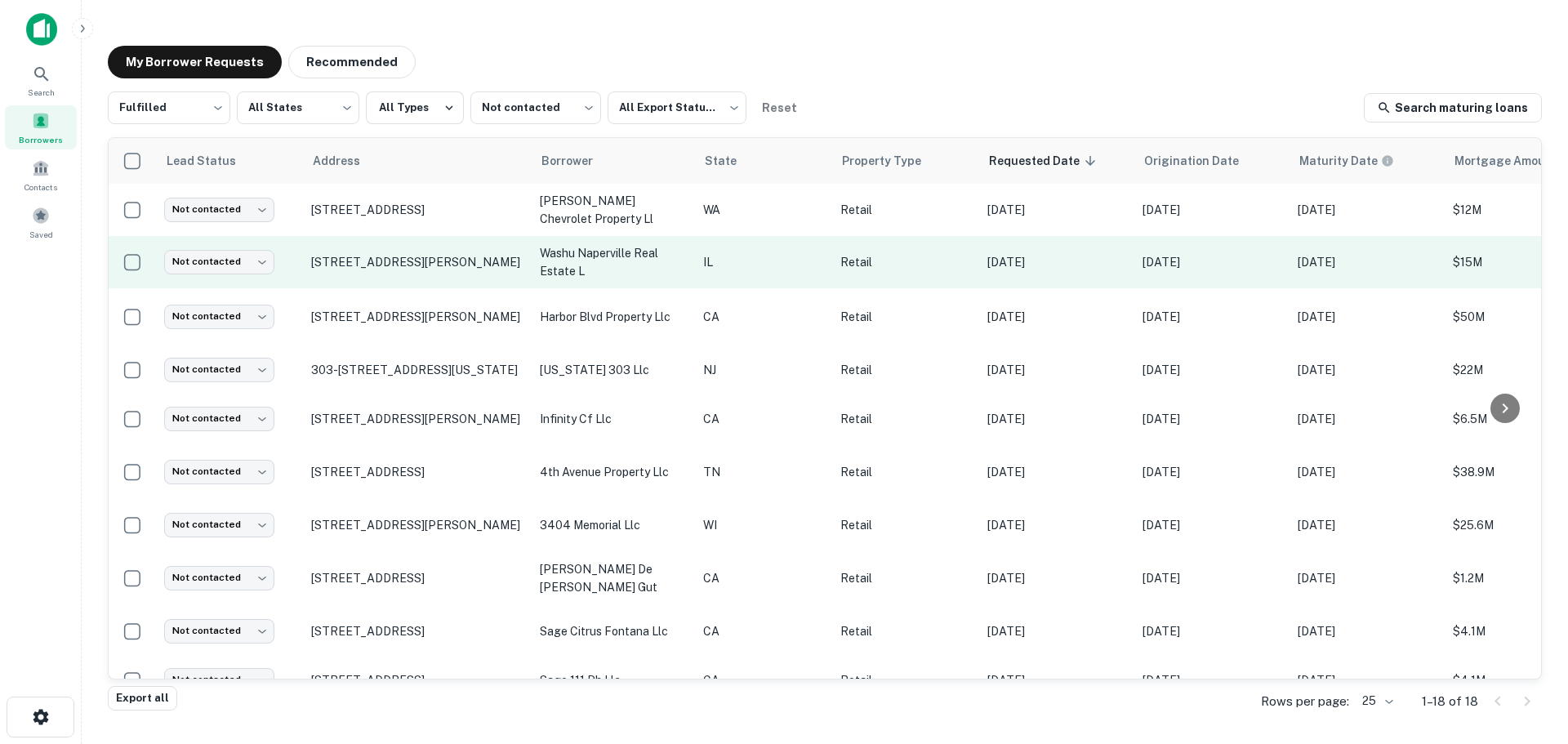
click at [222, 249] on td "Not contacted **** ​" at bounding box center [229, 262] width 147 height 52
click at [249, 259] on body "Search Borrowers Contacts Saved My Borrower Requests Recommended Fulfilled ****…" at bounding box center [784, 372] width 1568 height 744
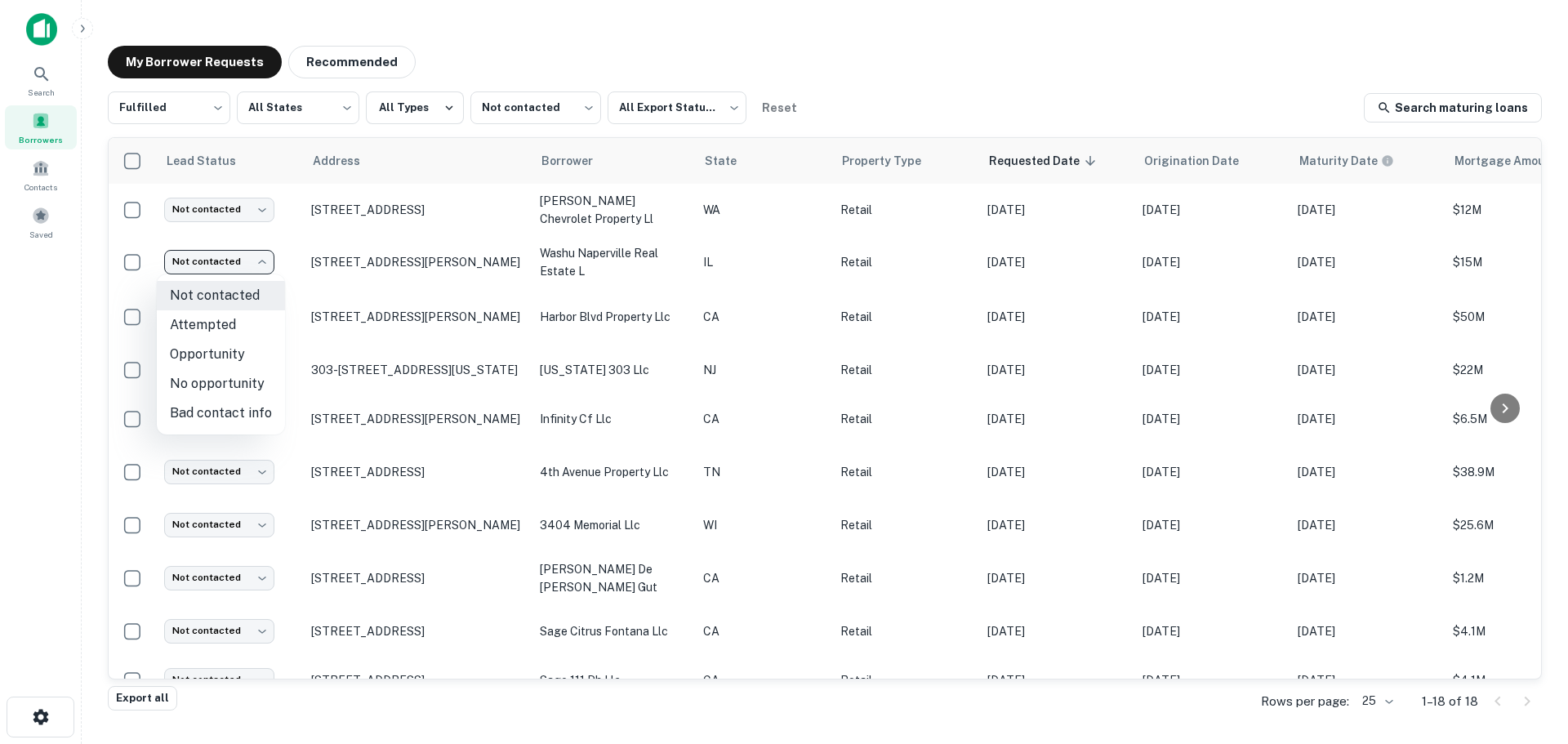
click at [246, 327] on li "Attempted" at bounding box center [220, 325] width 128 height 30
type input "*********"
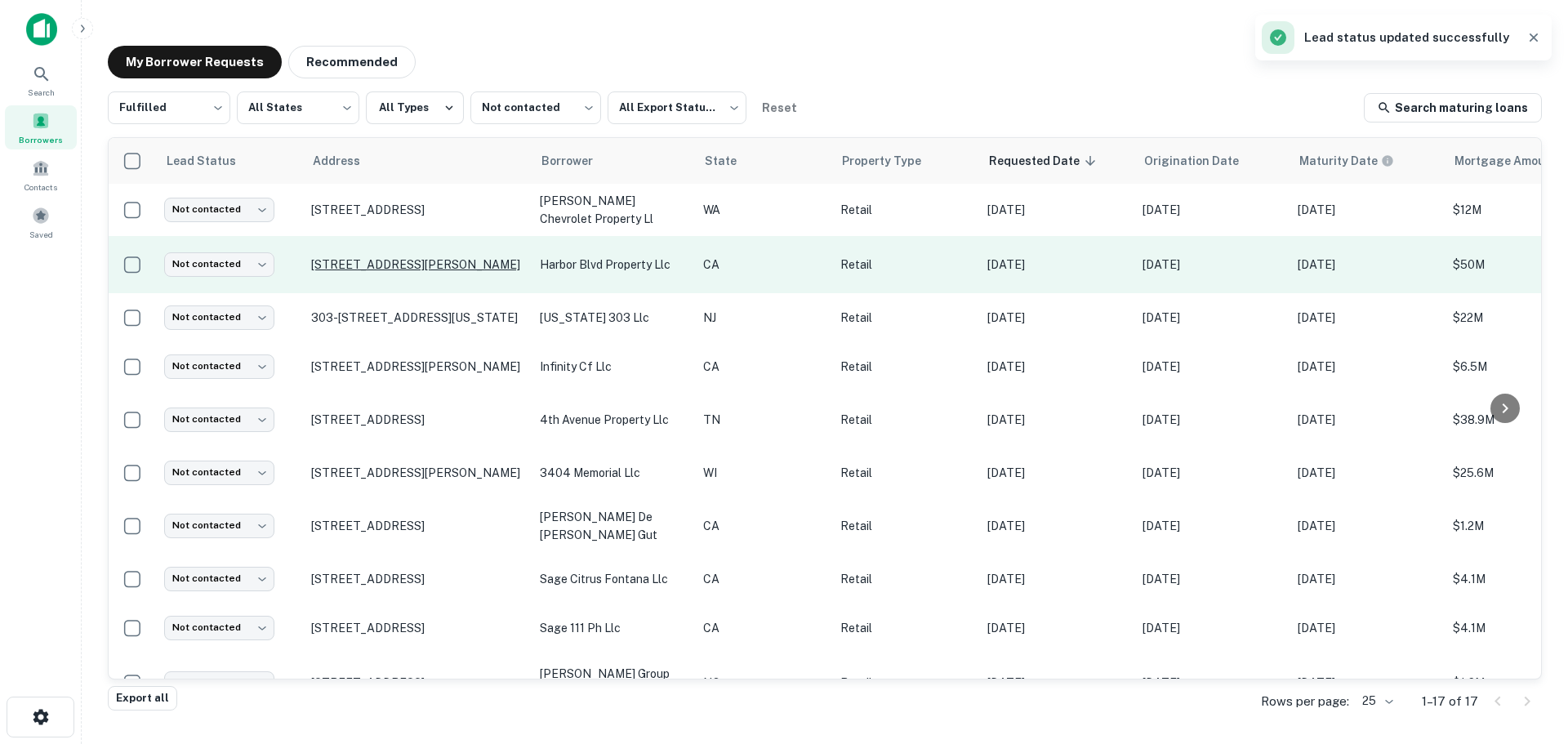
click at [374, 262] on p "3130 S Harbor Blvd Santa Ana, CA92704" at bounding box center [418, 264] width 213 height 14
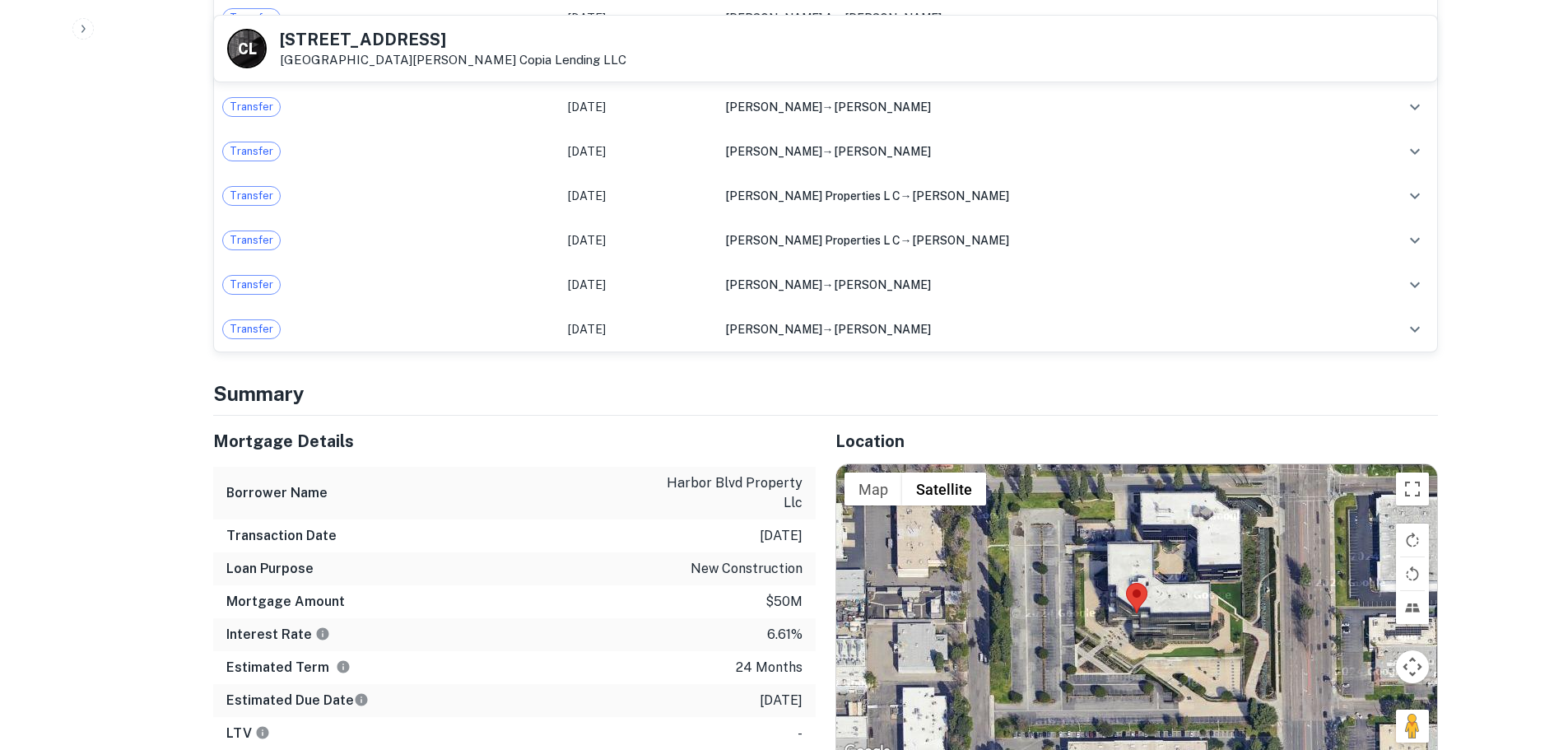
scroll to position [2140, 0]
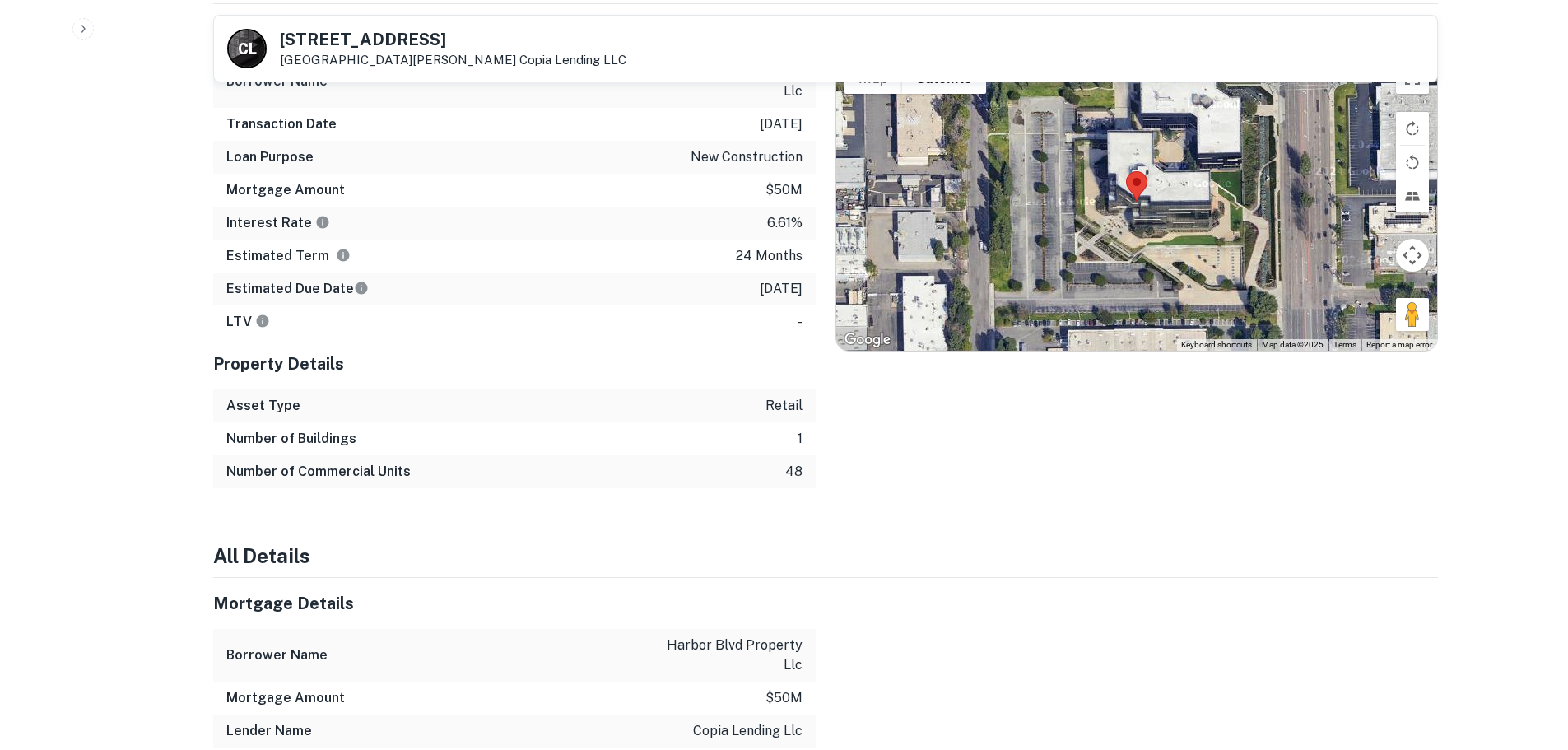
drag, startPoint x: 1413, startPoint y: 301, endPoint x: 1280, endPoint y: 242, distance: 145.5
click at [1197, 241] on div "Map Terrain Satellite Labels Keyboard shortcuts Map Data Map data ©2025 Map dat…" at bounding box center [1137, 201] width 601 height 298
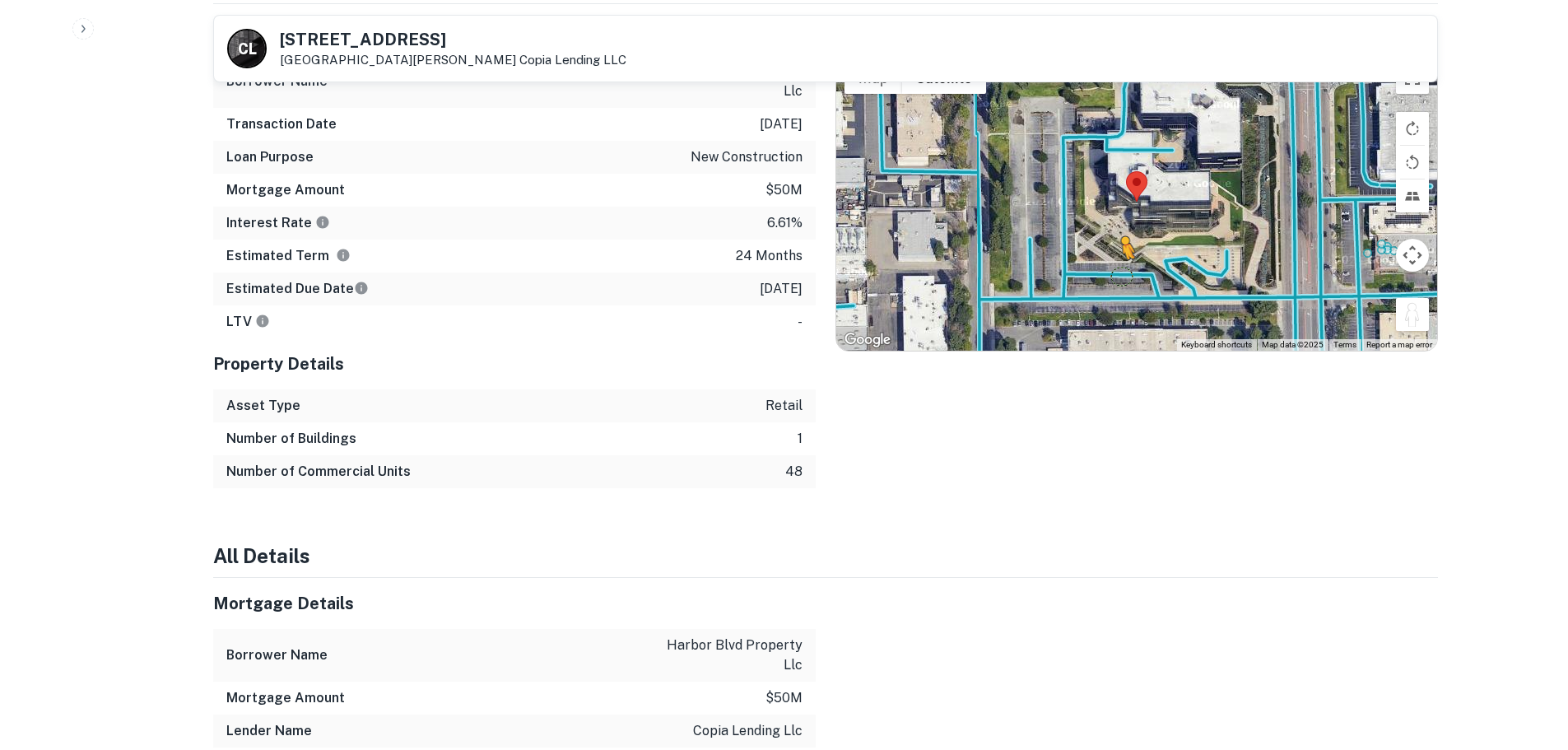
drag, startPoint x: 1411, startPoint y: 305, endPoint x: 1111, endPoint y: 251, distance: 304.8
click at [1112, 251] on div "To activate drag with keyboard, press Alt + Enter. Once in keyboard drag state,…" at bounding box center [1137, 201] width 601 height 298
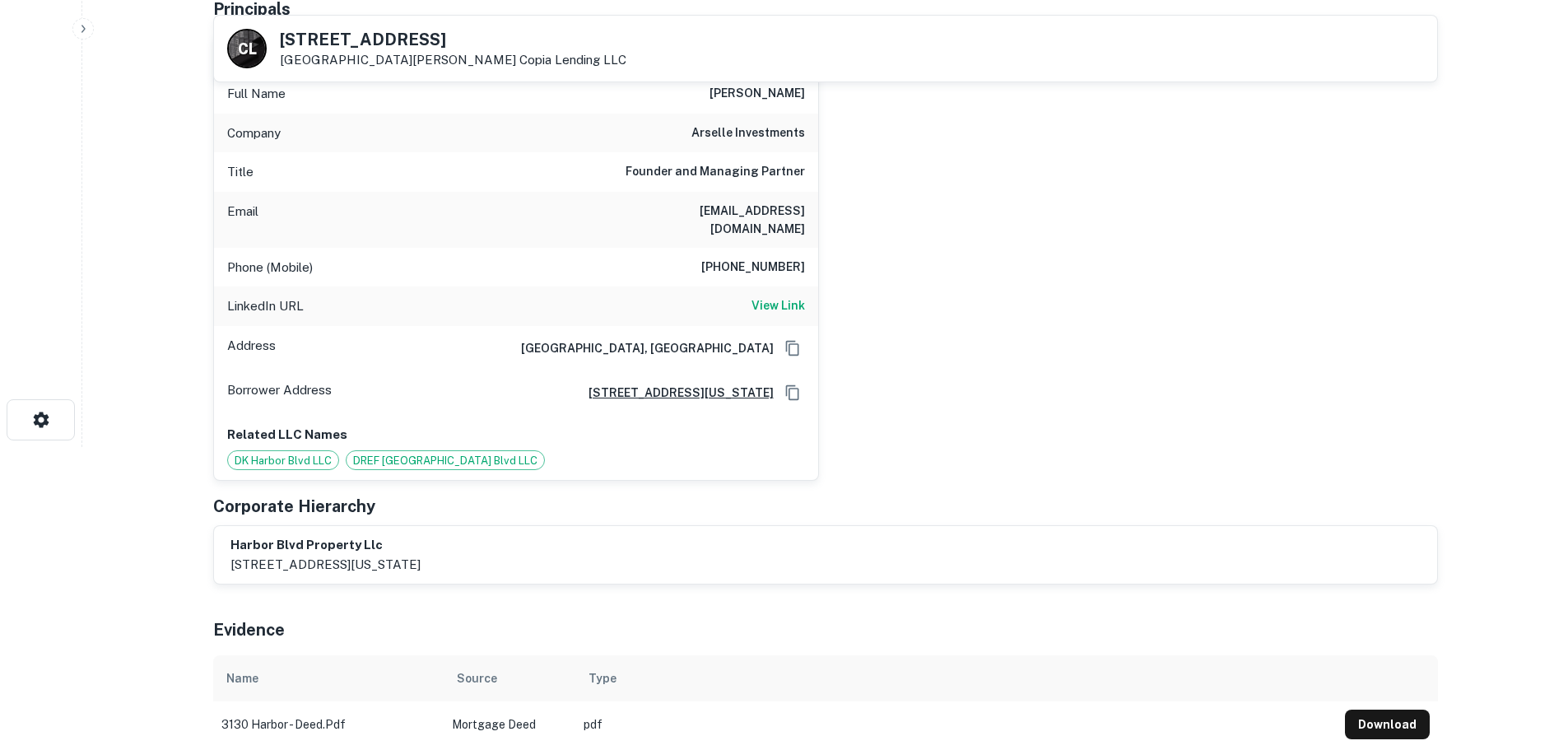
scroll to position [247, 0]
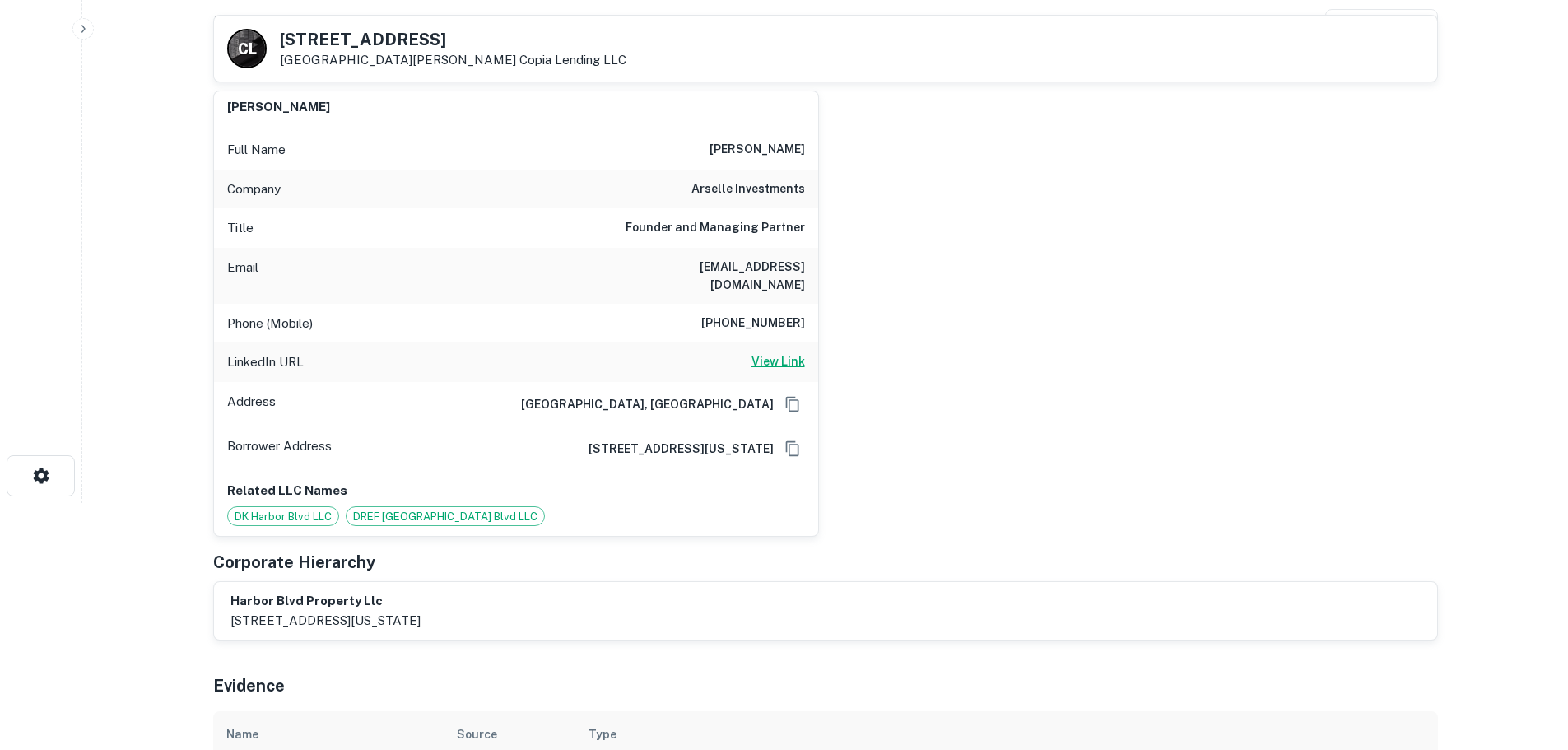
click at [772, 352] on h6 "View Link" at bounding box center [778, 361] width 53 height 18
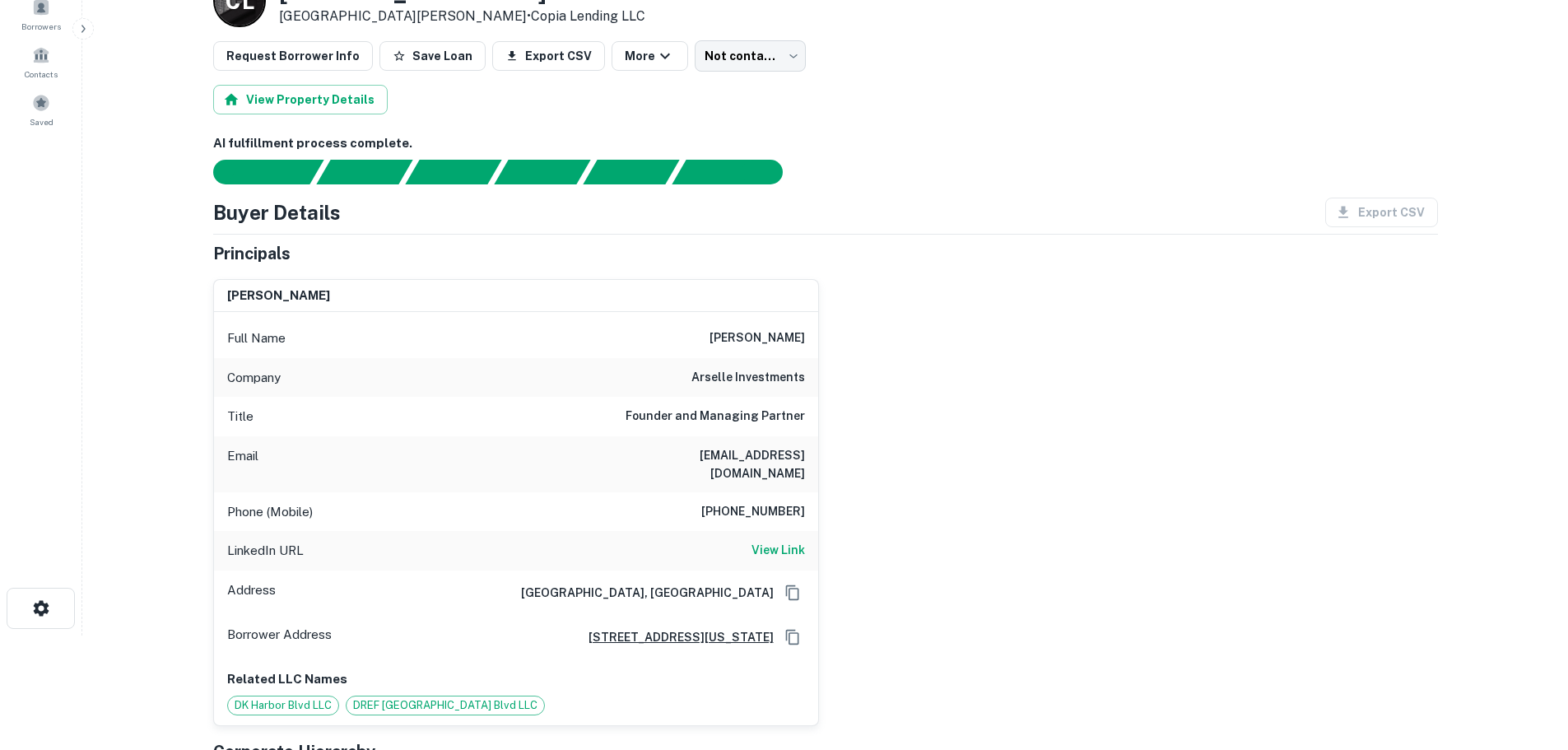
scroll to position [0, 0]
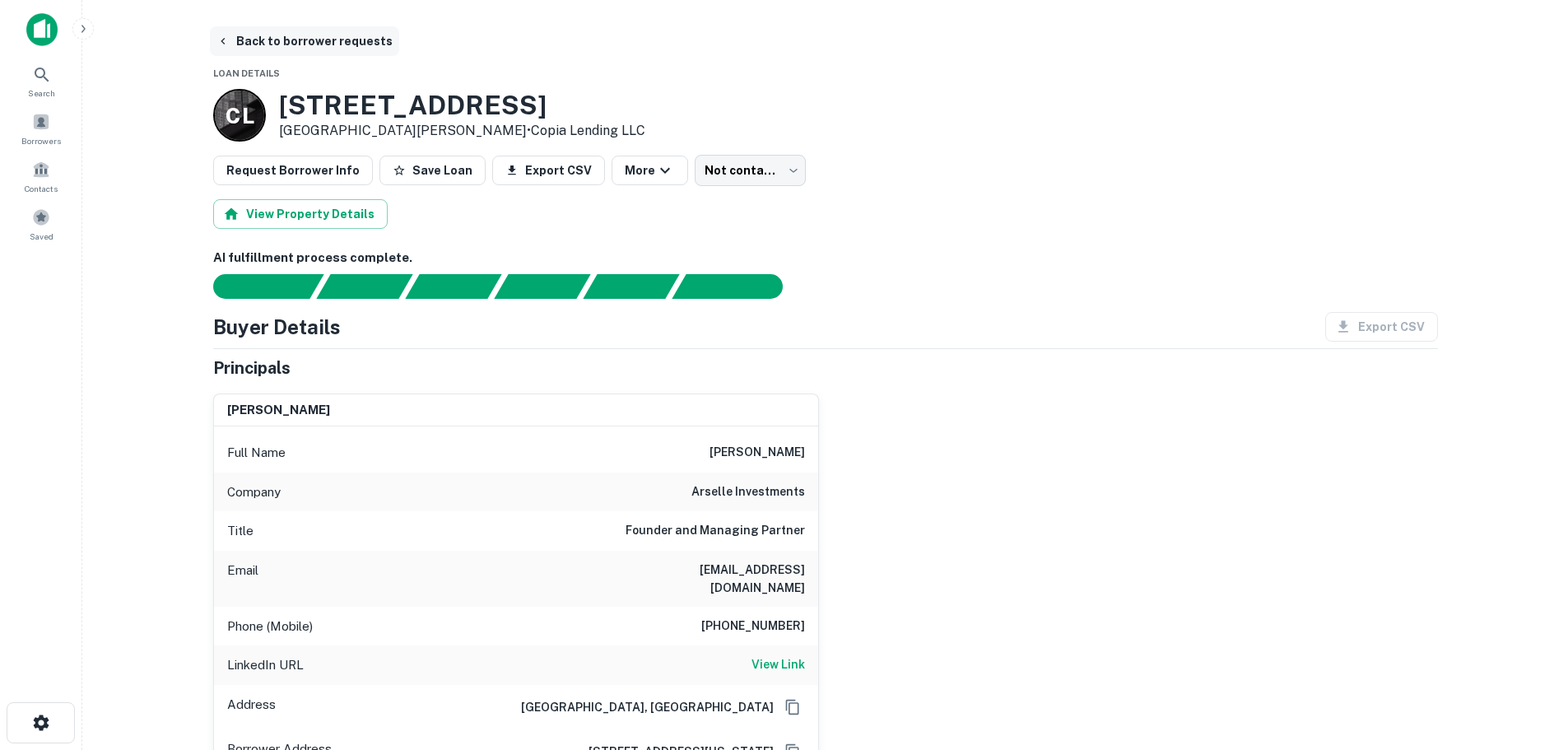
click at [329, 32] on button "Back to borrower requests" at bounding box center [304, 41] width 189 height 30
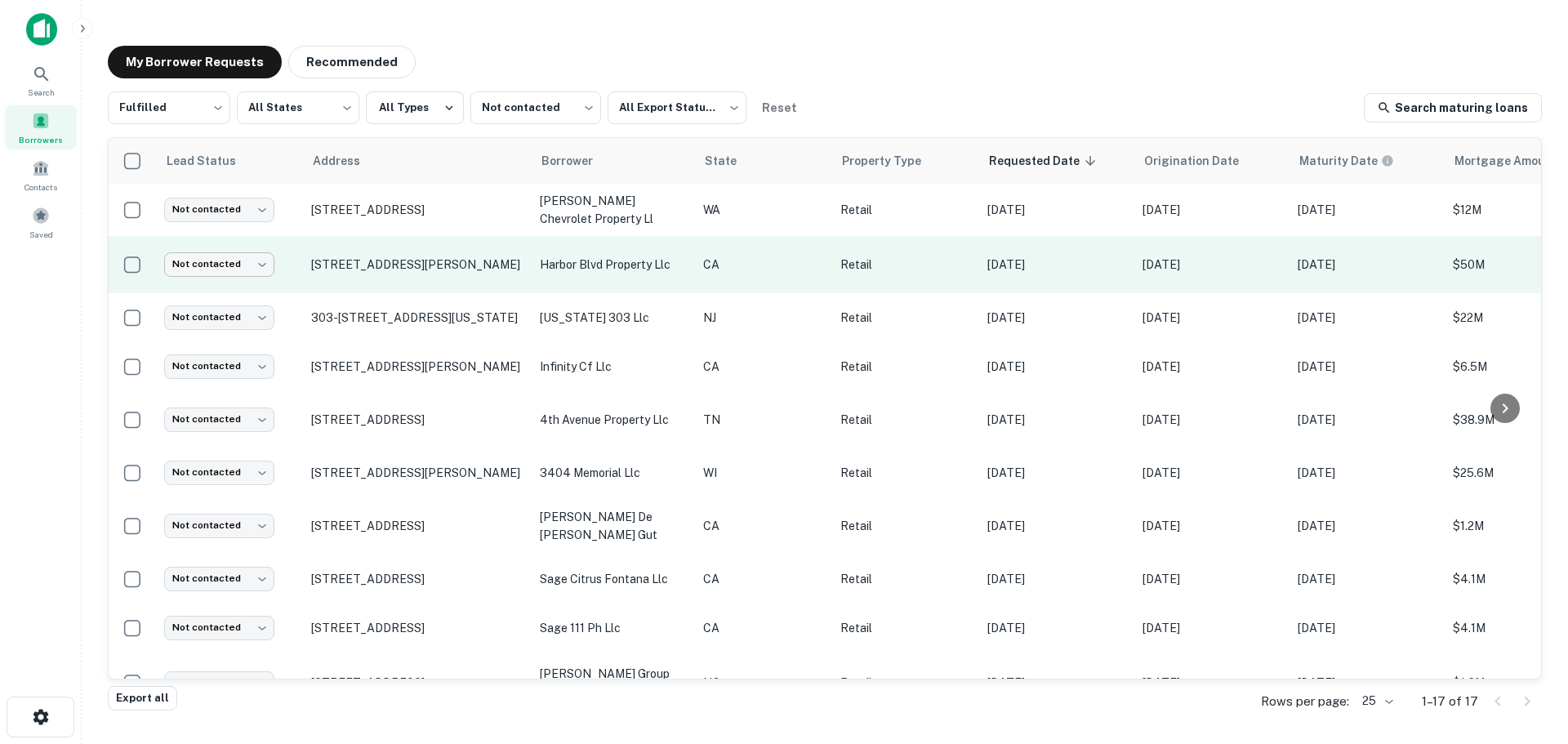
click at [215, 269] on body "Search Borrowers Contacts Saved My Borrower Requests Recommended Fulfilled ****…" at bounding box center [784, 372] width 1568 height 744
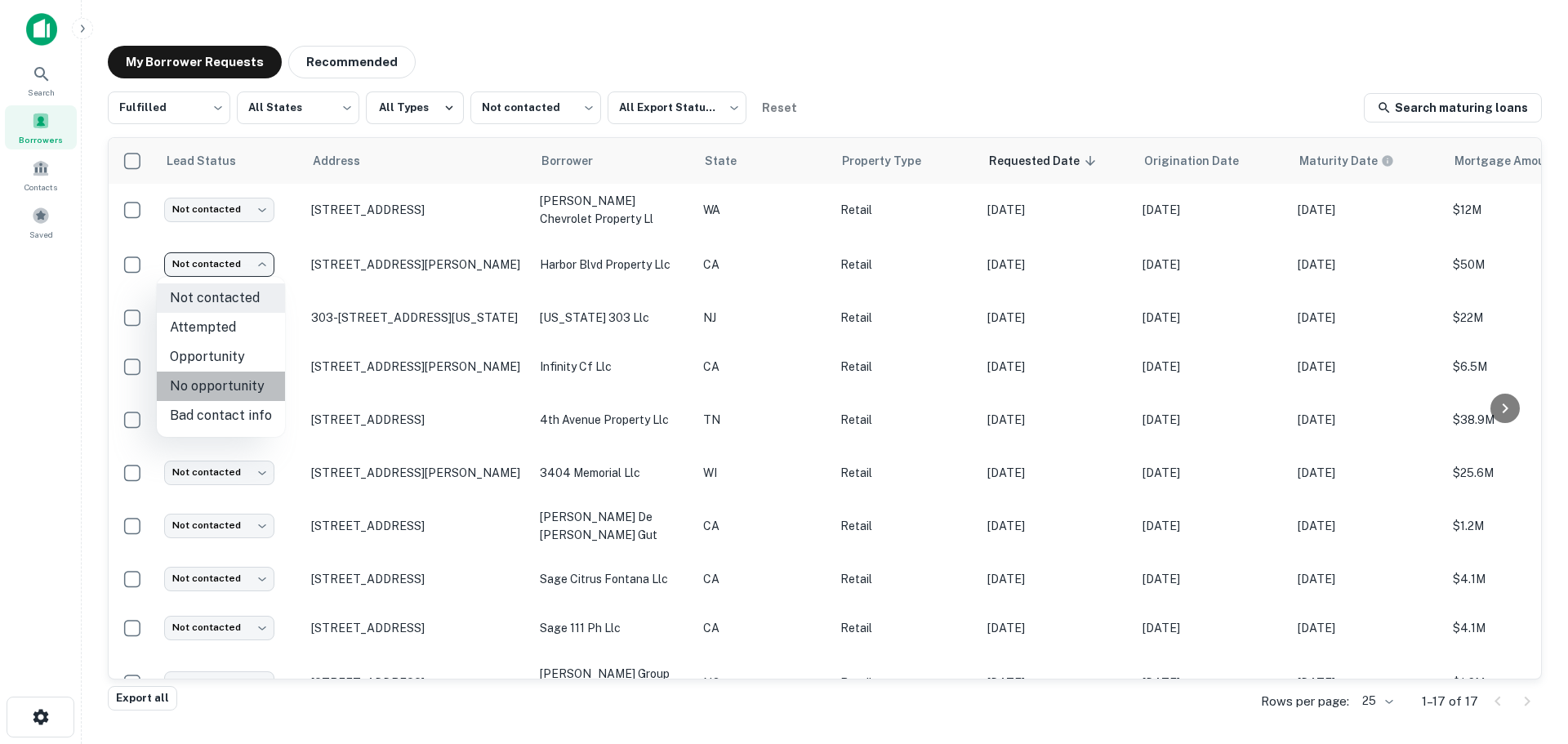
click at [253, 389] on li "No opportunity" at bounding box center [220, 386] width 128 height 30
type input "**********"
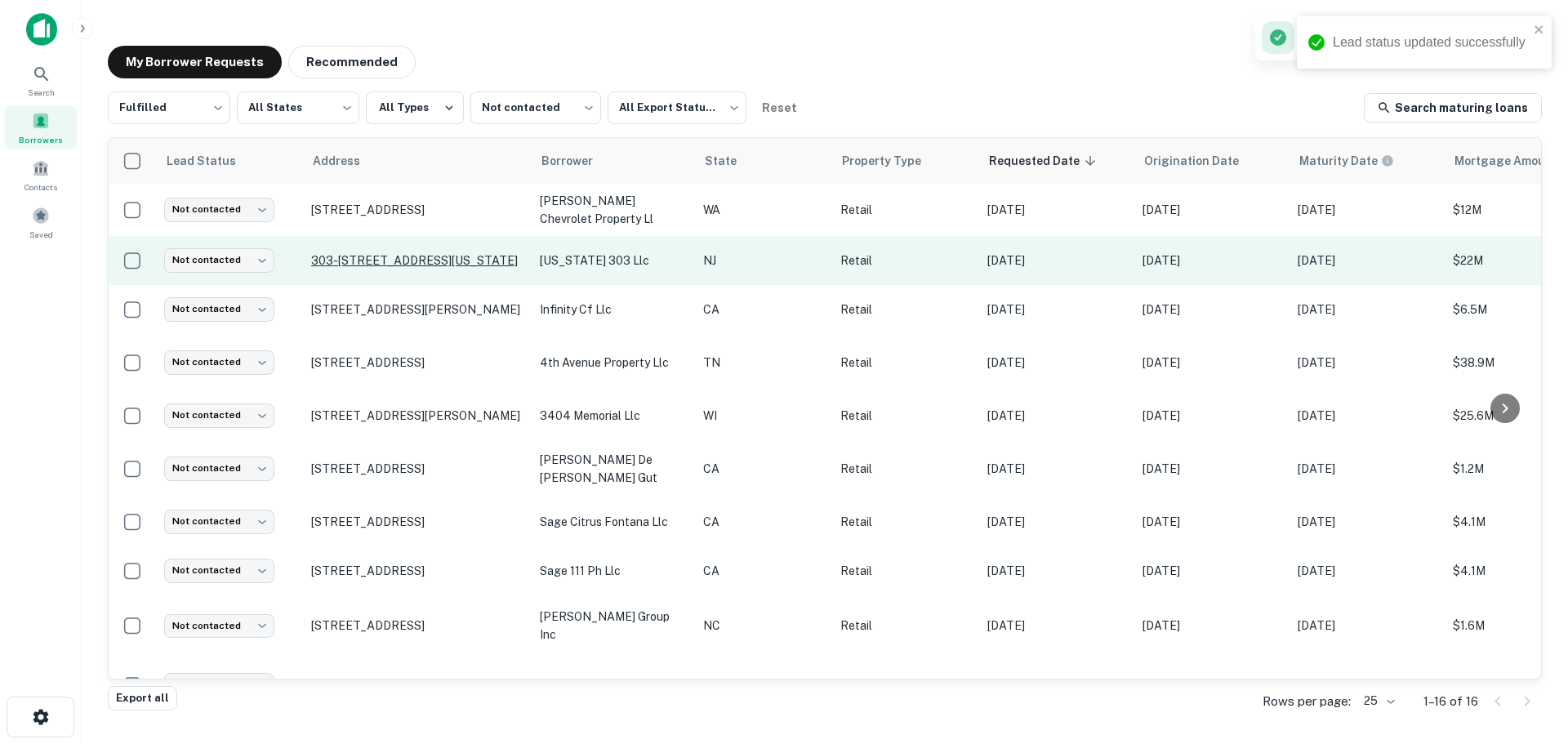
click at [382, 254] on p "303-309 Washington St Newark, NJ07102" at bounding box center [418, 260] width 213 height 14
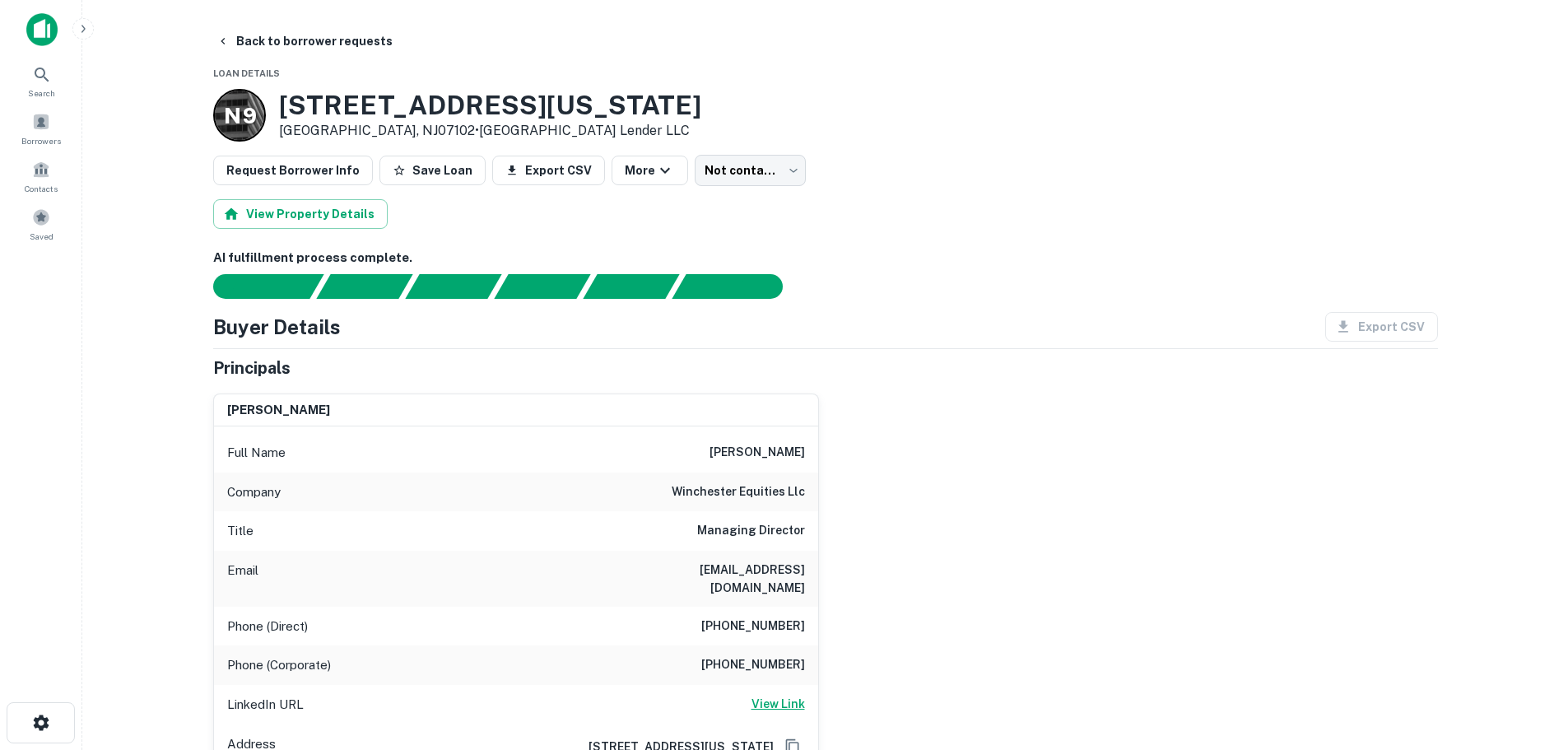
click at [783, 695] on h6 "View Link" at bounding box center [778, 704] width 53 height 18
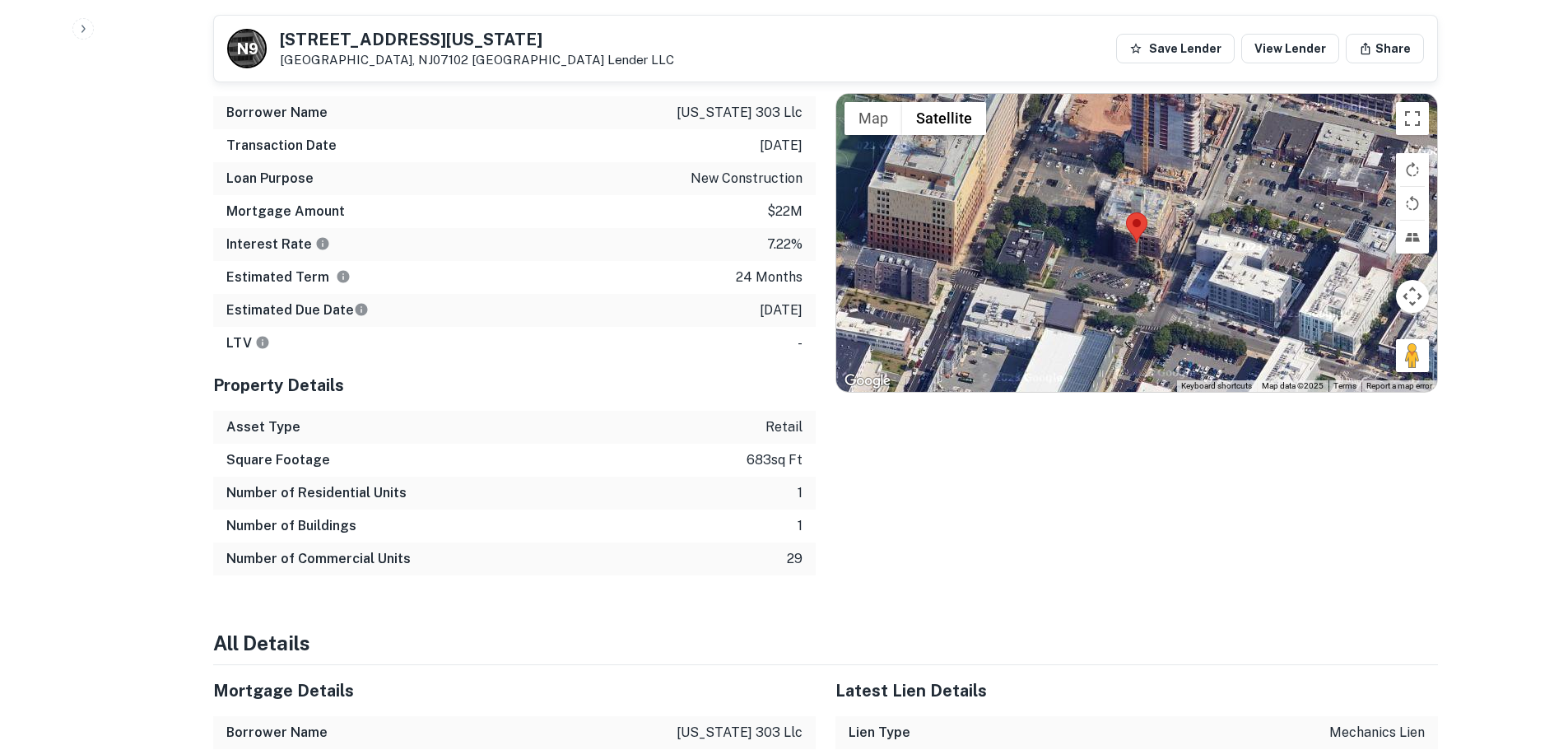
scroll to position [1564, 0]
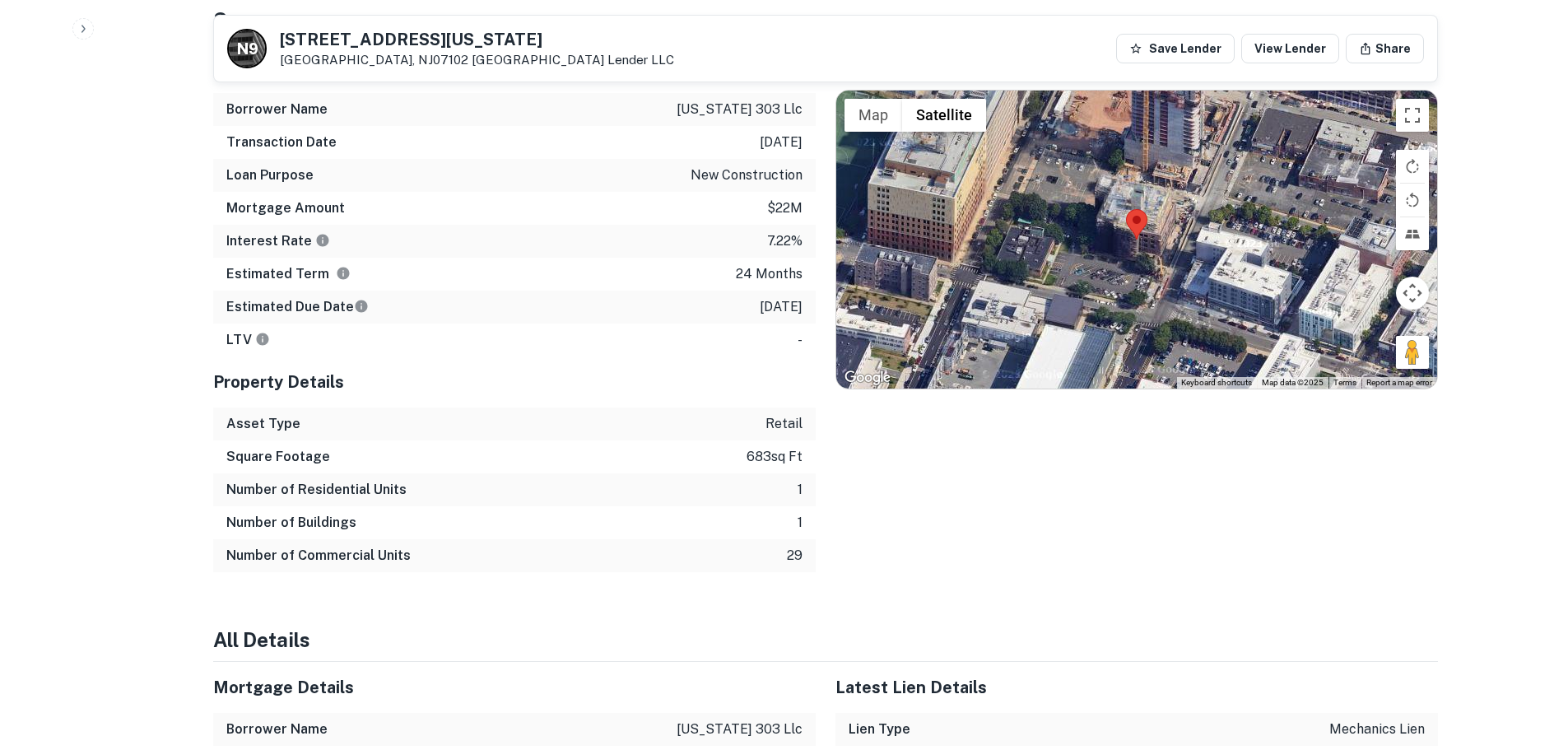
click at [336, 41] on h5 "303-309 Washington St" at bounding box center [478, 39] width 394 height 16
copy h5 "303-309 Washington St"
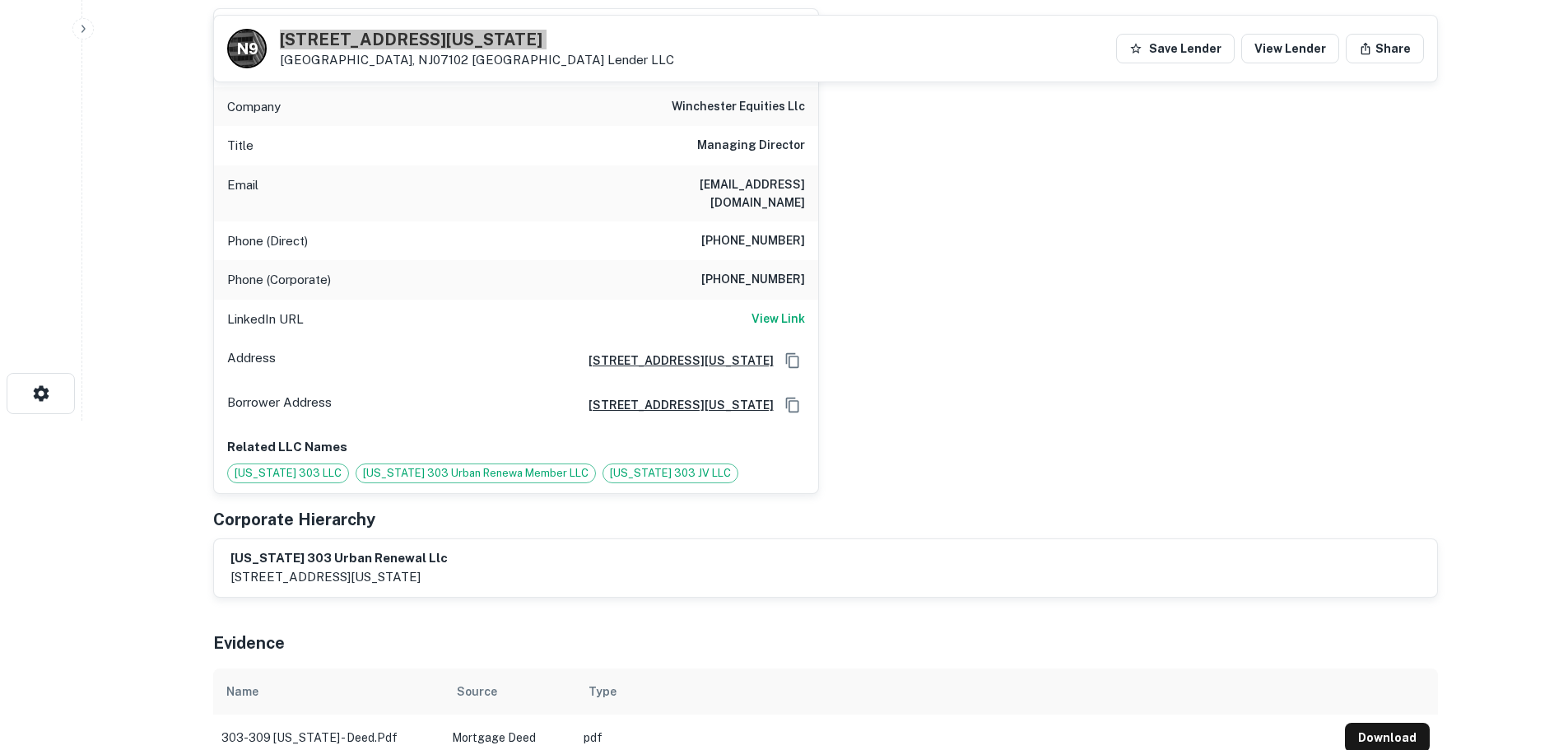
scroll to position [0, 0]
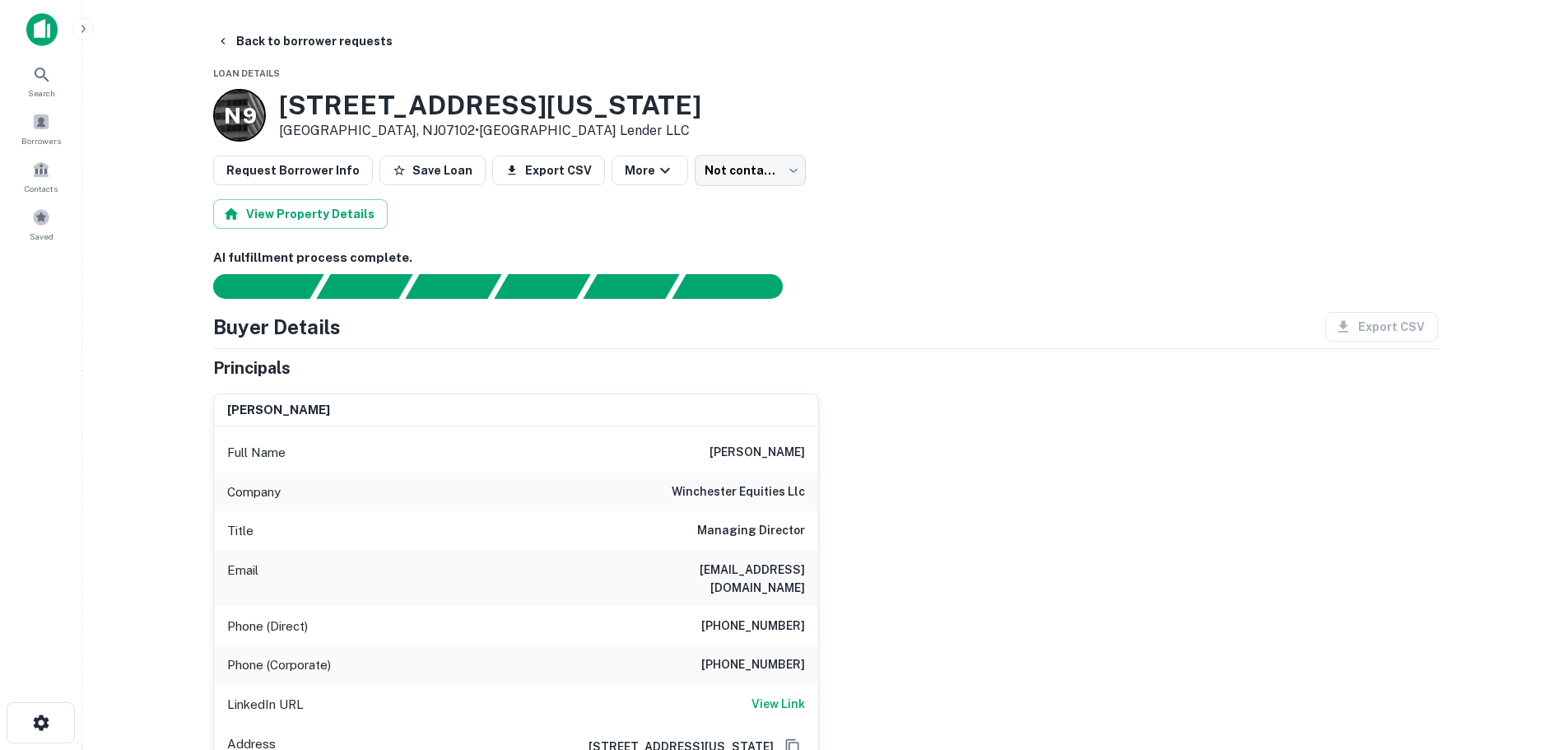
click at [772, 616] on h6 "(347) 312-3060" at bounding box center [753, 626] width 104 height 20
copy h6 "(347) 312-3060"
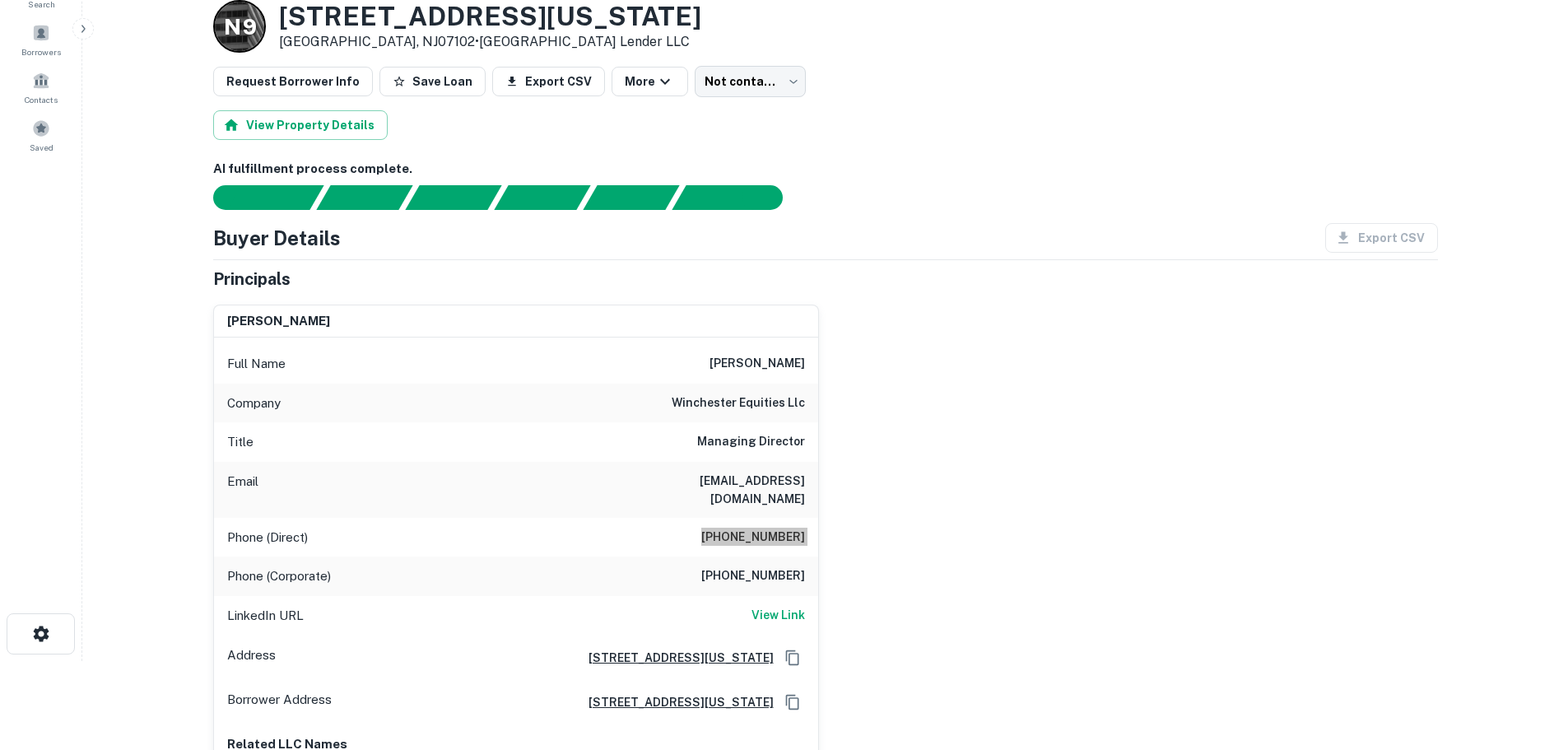
scroll to position [82, 0]
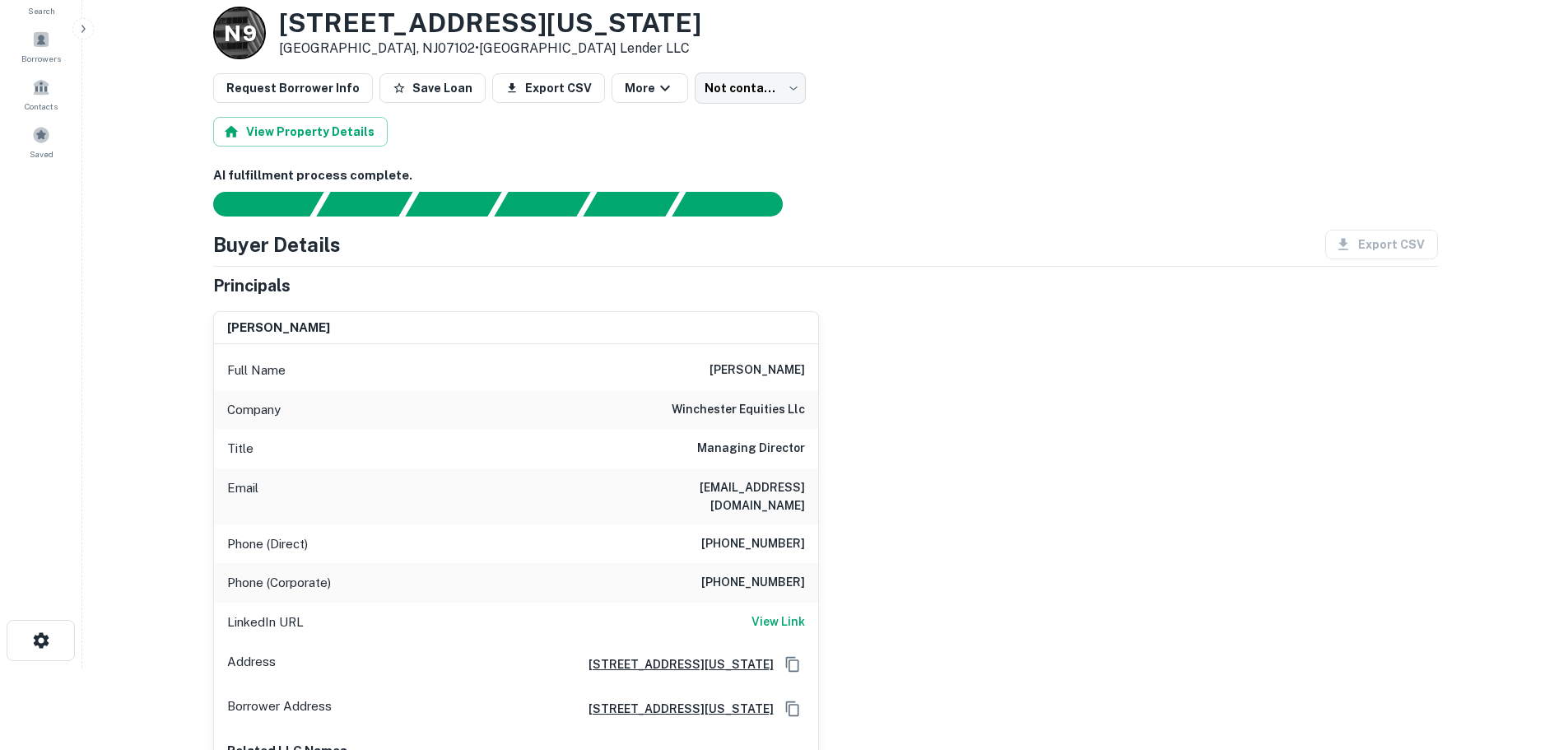
click at [772, 573] on h6 "(212) 494-9025" at bounding box center [753, 582] width 104 height 20
copy h6 "(212) 494-9025"
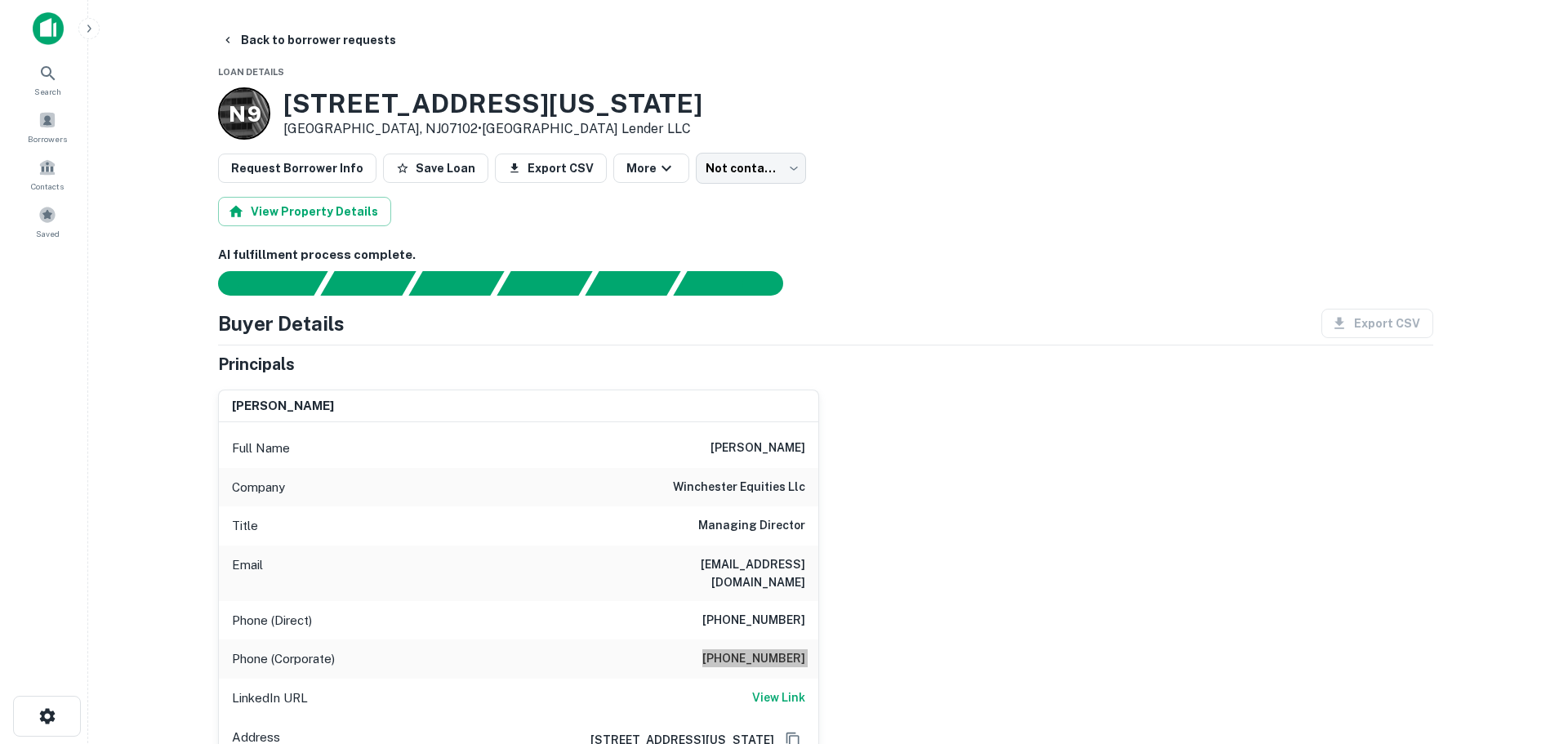
scroll to position [0, 0]
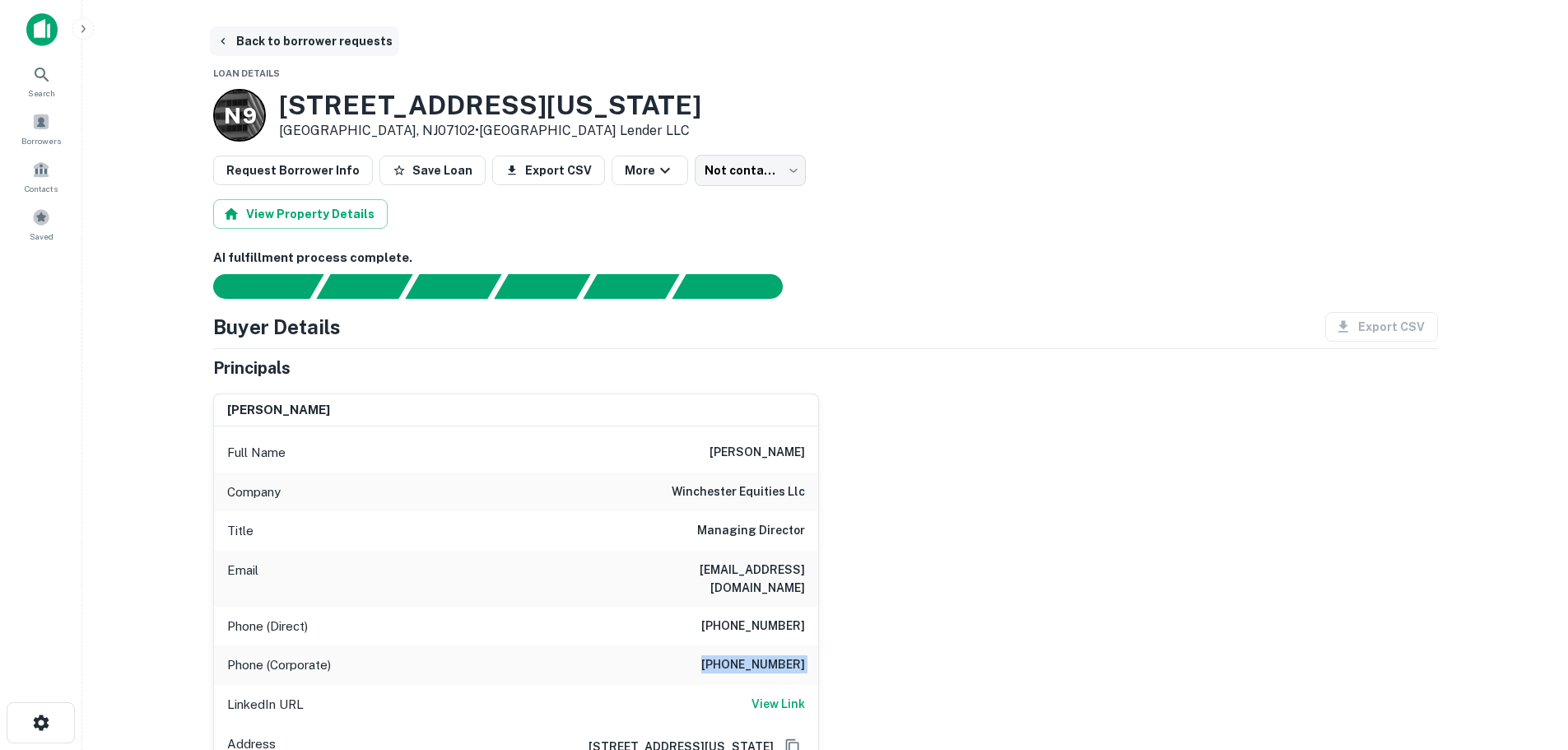
click at [332, 44] on button "Back to borrower requests" at bounding box center [304, 41] width 189 height 30
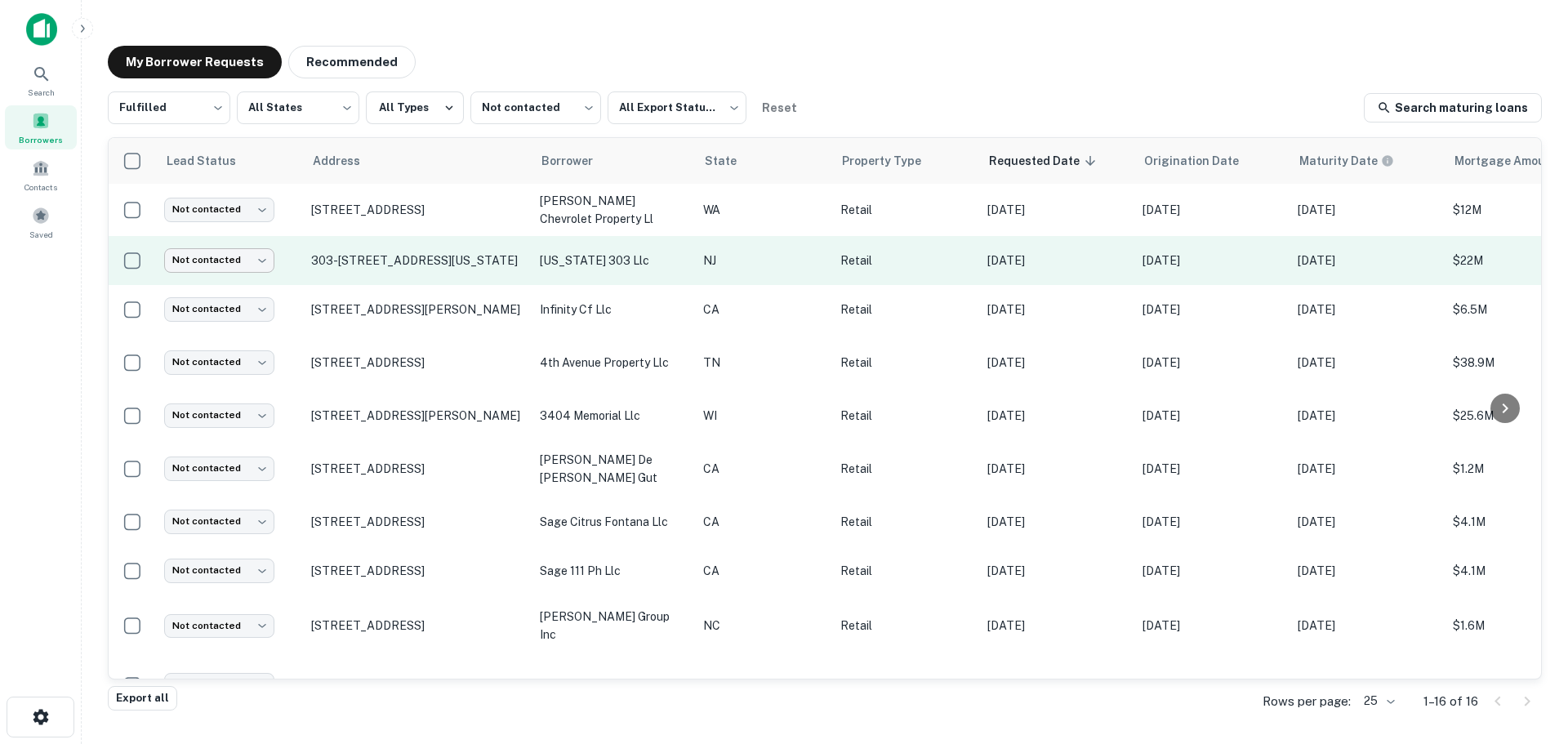
click at [260, 264] on body "Search Borrowers Contacts Saved My Borrower Requests Recommended Fulfilled ****…" at bounding box center [784, 372] width 1568 height 744
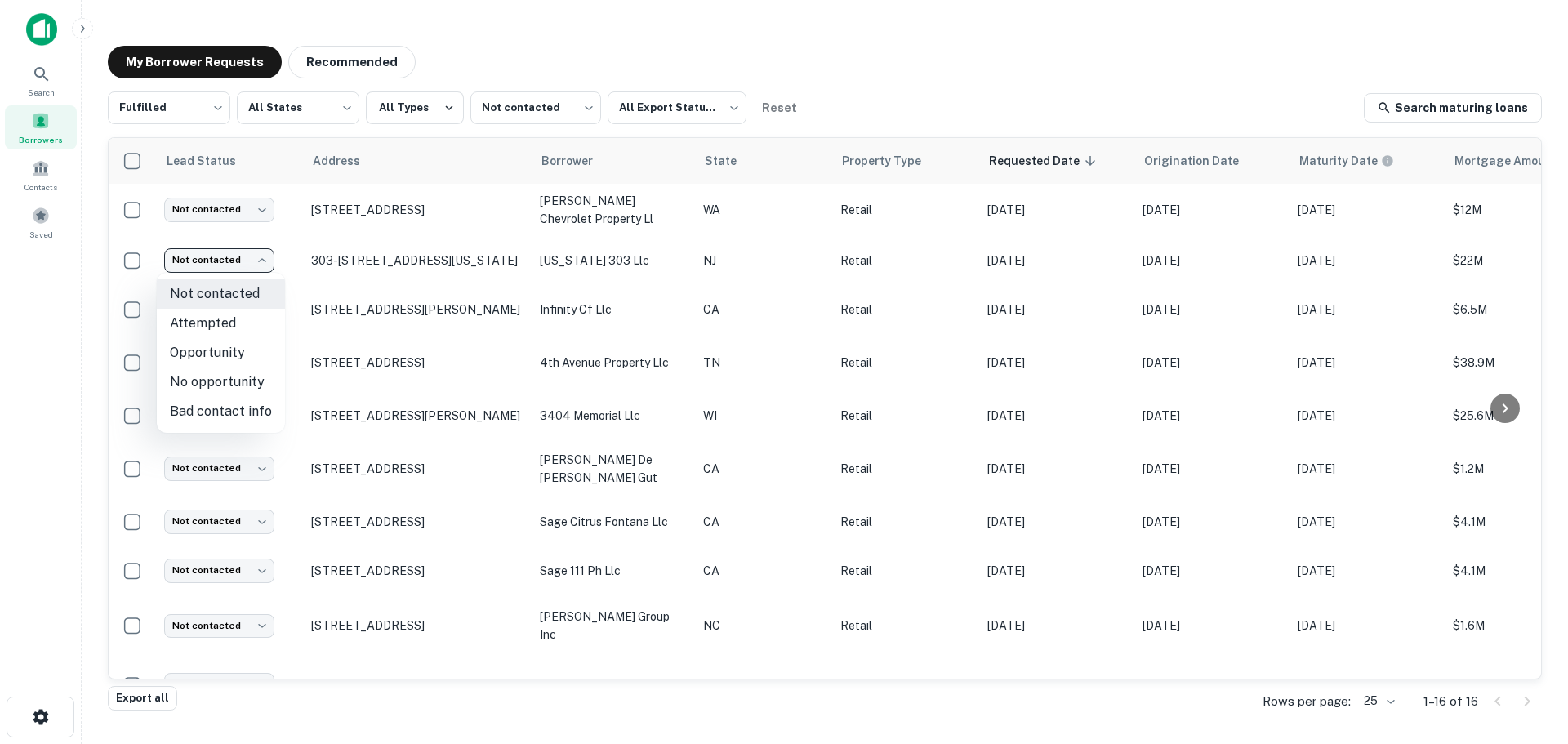
click at [241, 375] on li "No opportunity" at bounding box center [220, 382] width 128 height 30
type input "**********"
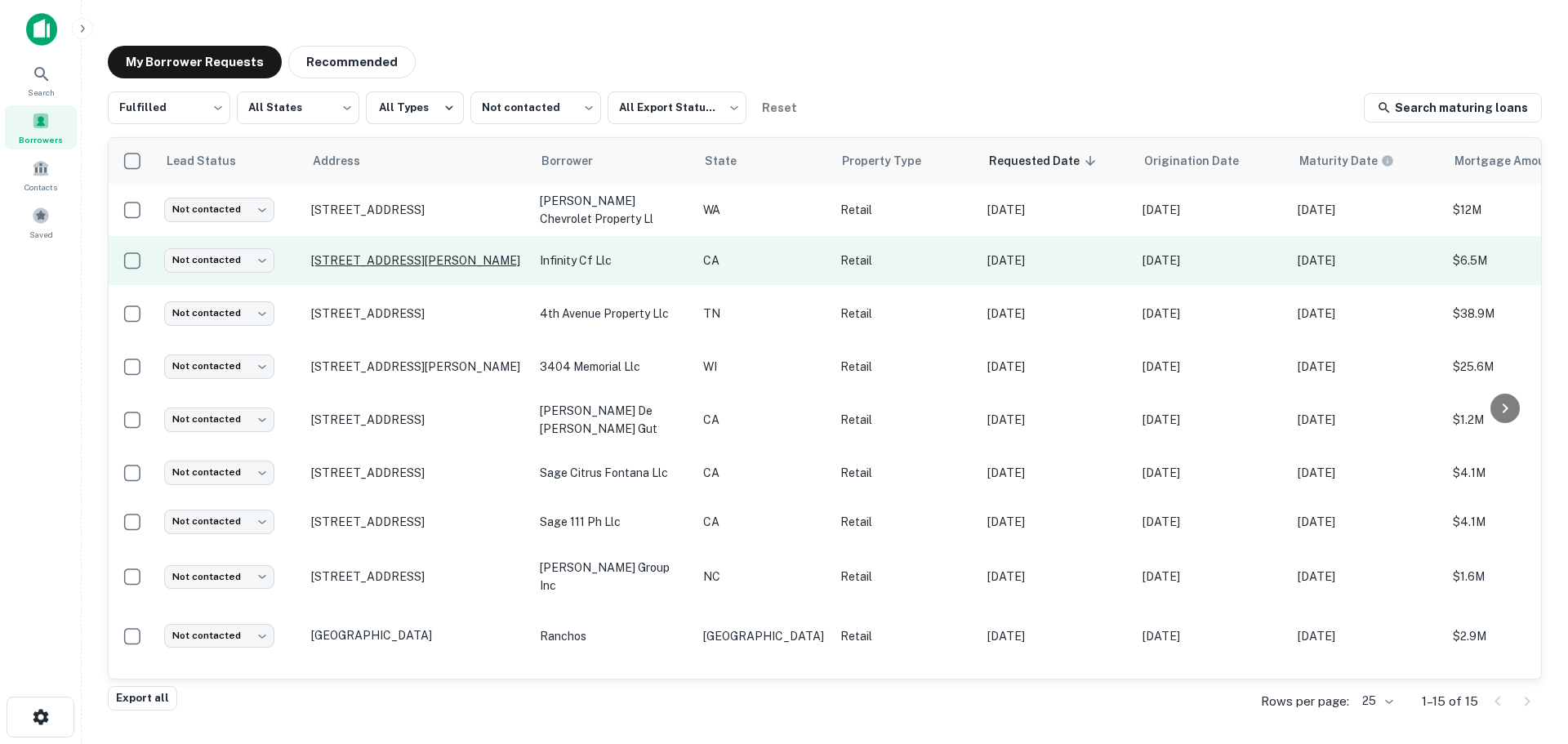
click at [423, 267] on p "[STREET_ADDRESS][PERSON_NAME]" at bounding box center [418, 260] width 213 height 14
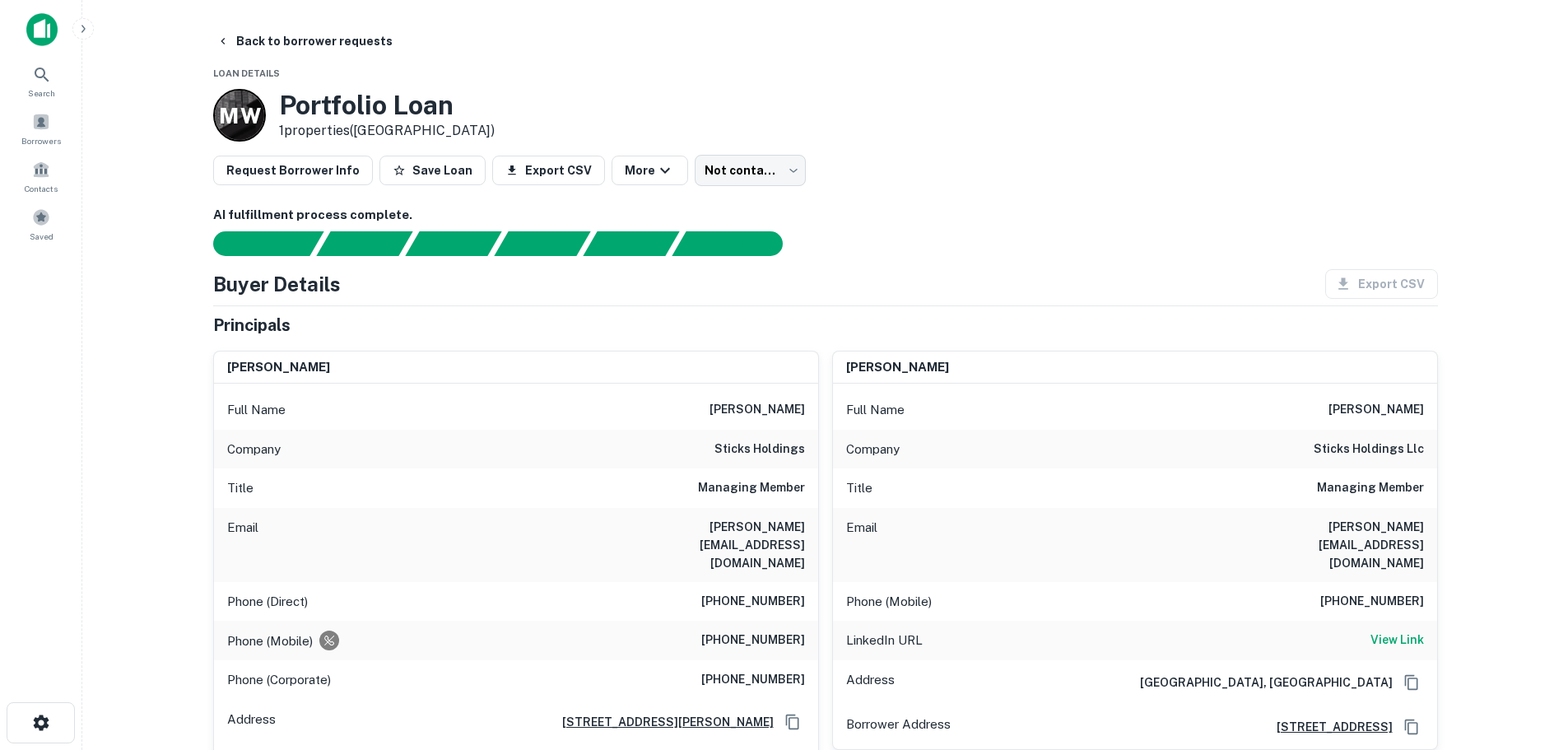
click at [790, 453] on h6 "sticks holdings" at bounding box center [760, 449] width 91 height 20
copy h6 "sticks holdings"
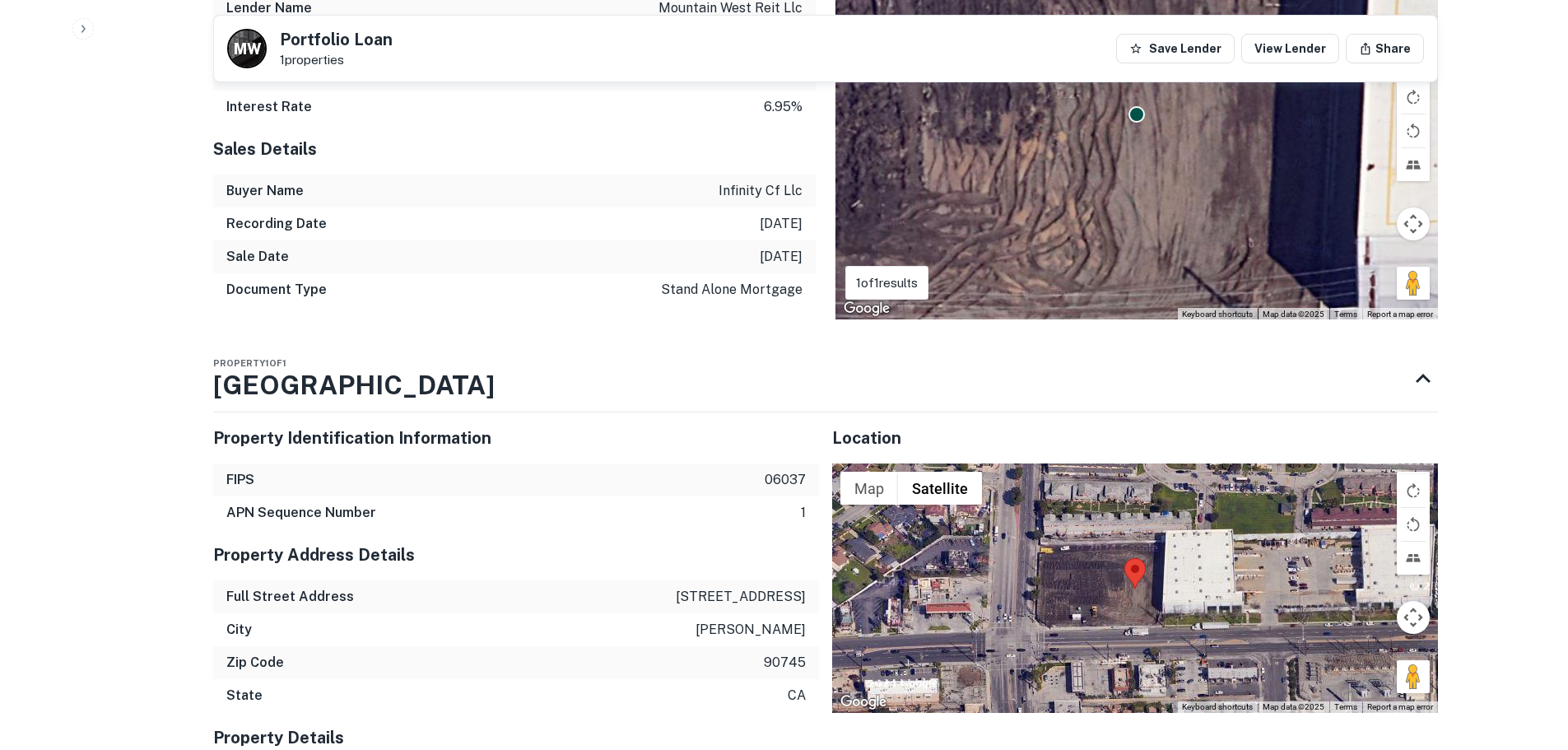
scroll to position [1318, 0]
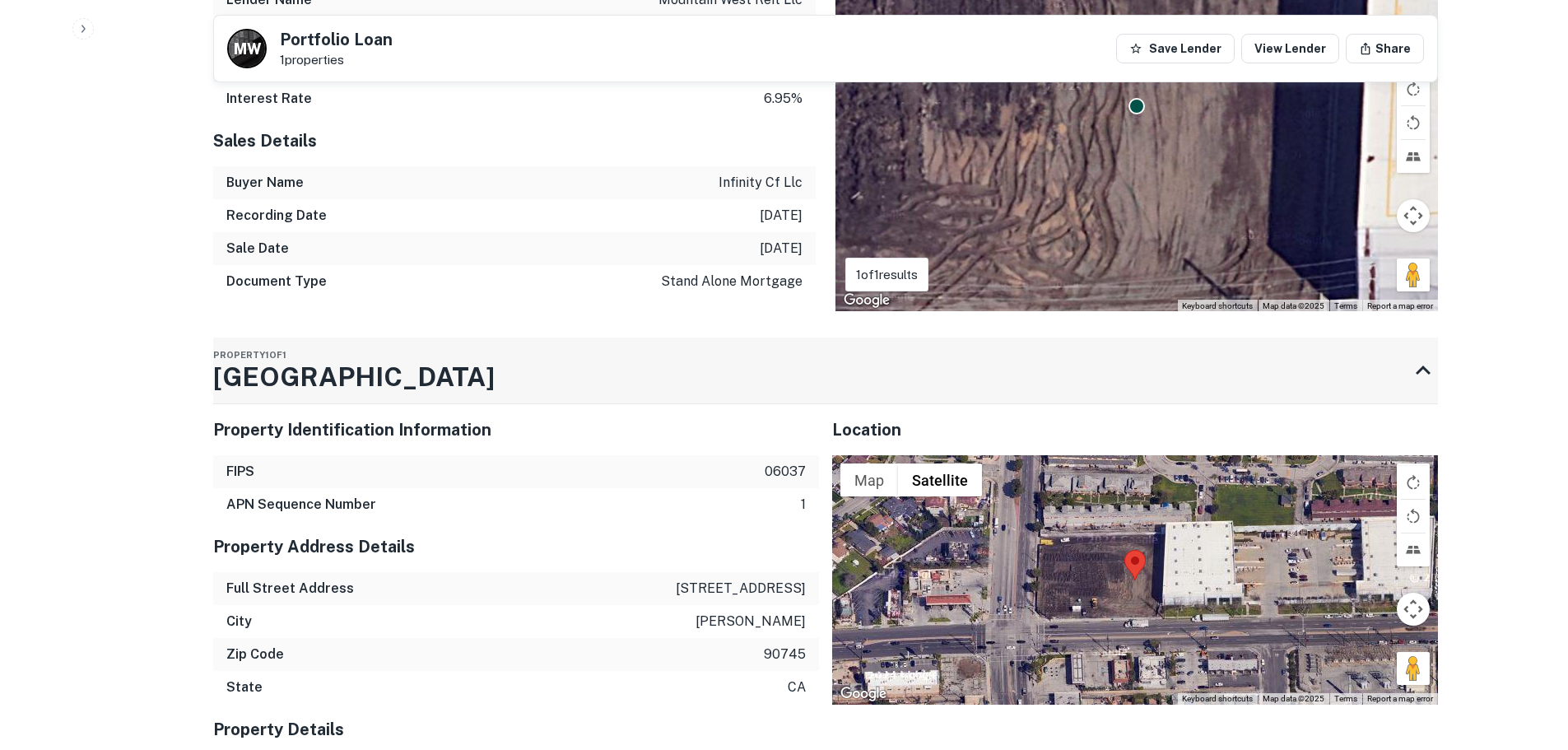
drag, startPoint x: 229, startPoint y: 344, endPoint x: 522, endPoint y: 363, distance: 293.6
click at [522, 363] on div "Property 1 of 1 23820 Avalon Blvd" at bounding box center [811, 370] width 1195 height 66
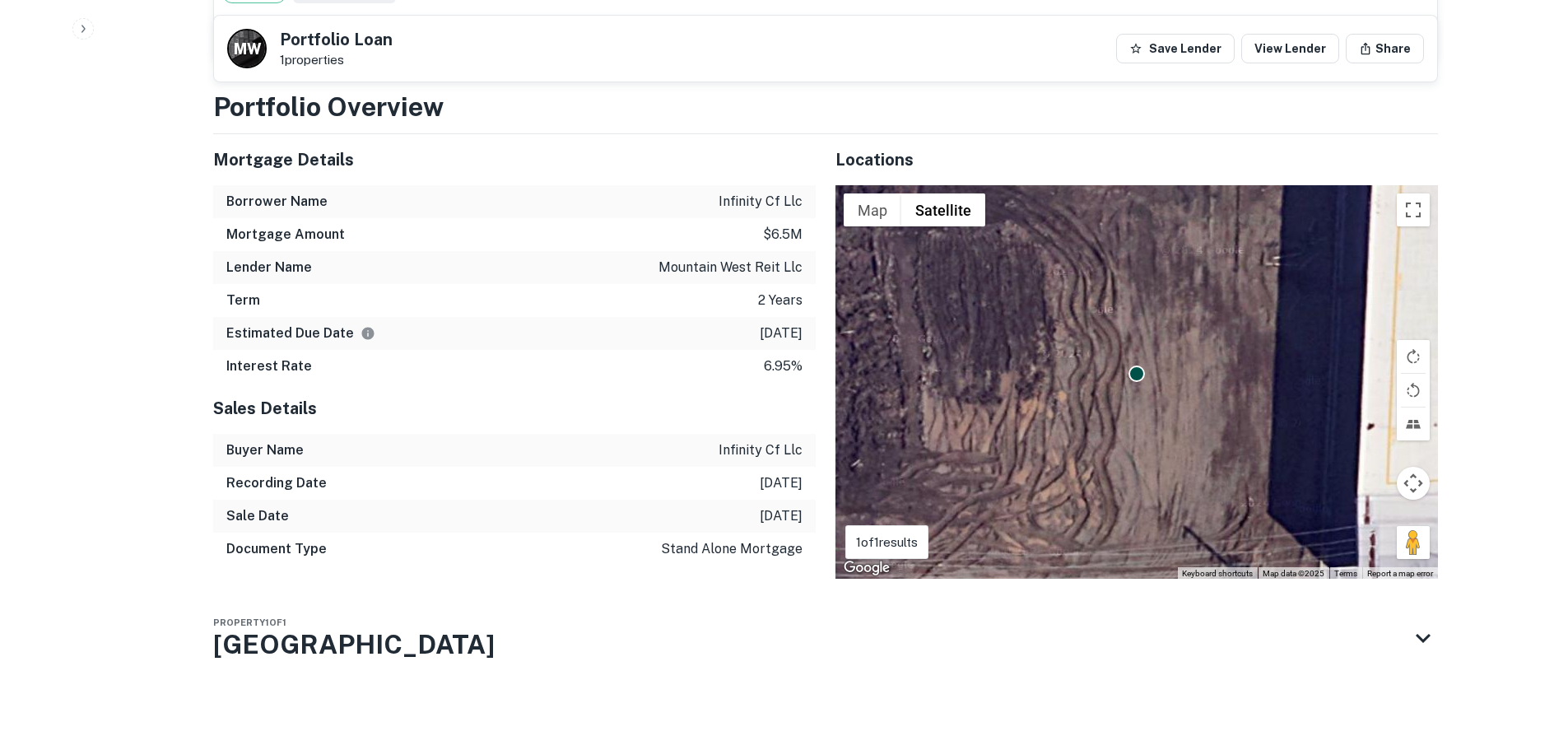
scroll to position [1016, 0]
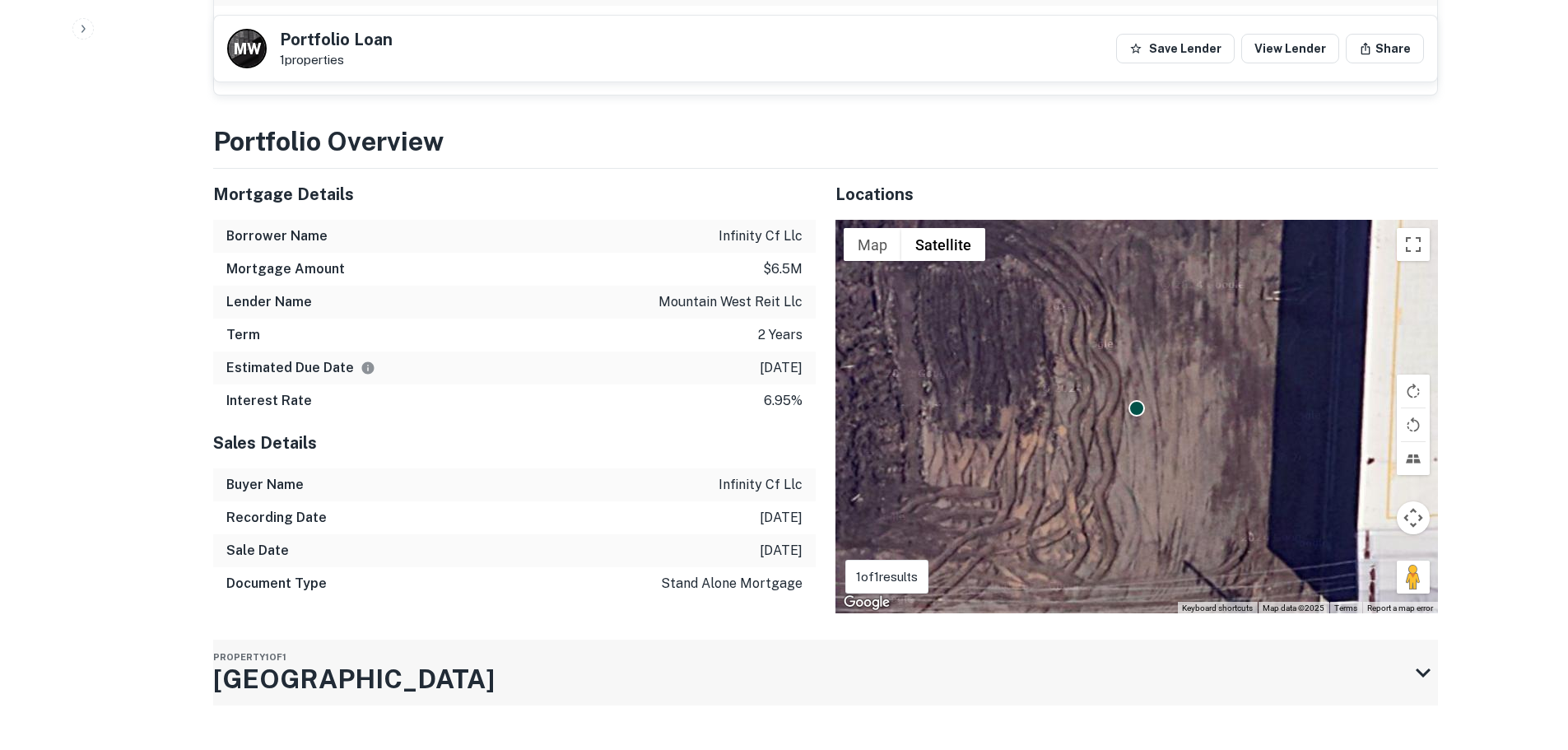
click at [360, 659] on h3 "23820 Avalon Blvd" at bounding box center [354, 679] width 281 height 39
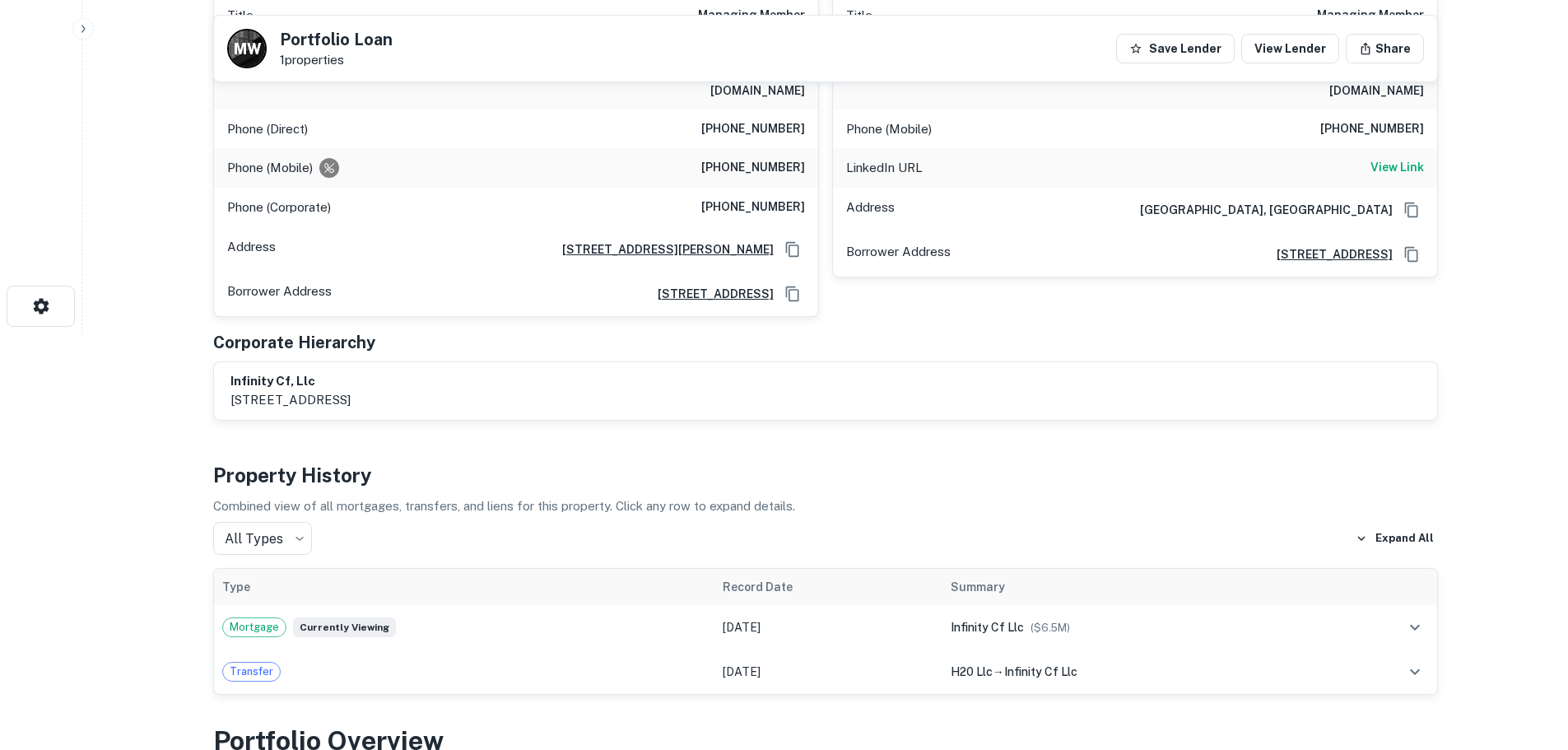
scroll to position [248, 0]
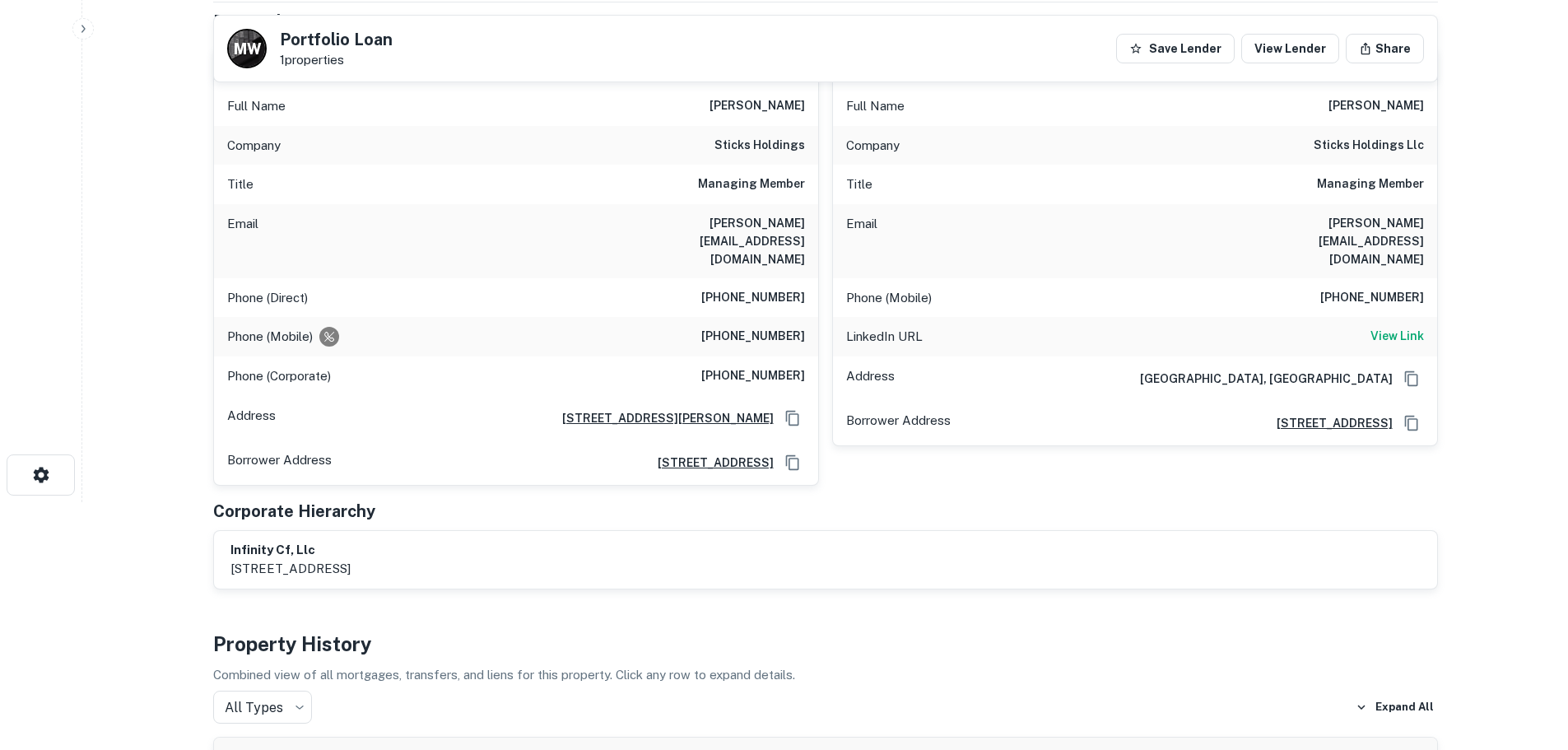
click at [753, 279] on div "Phone (Direct) (310) 272-7616" at bounding box center [516, 298] width 604 height 39
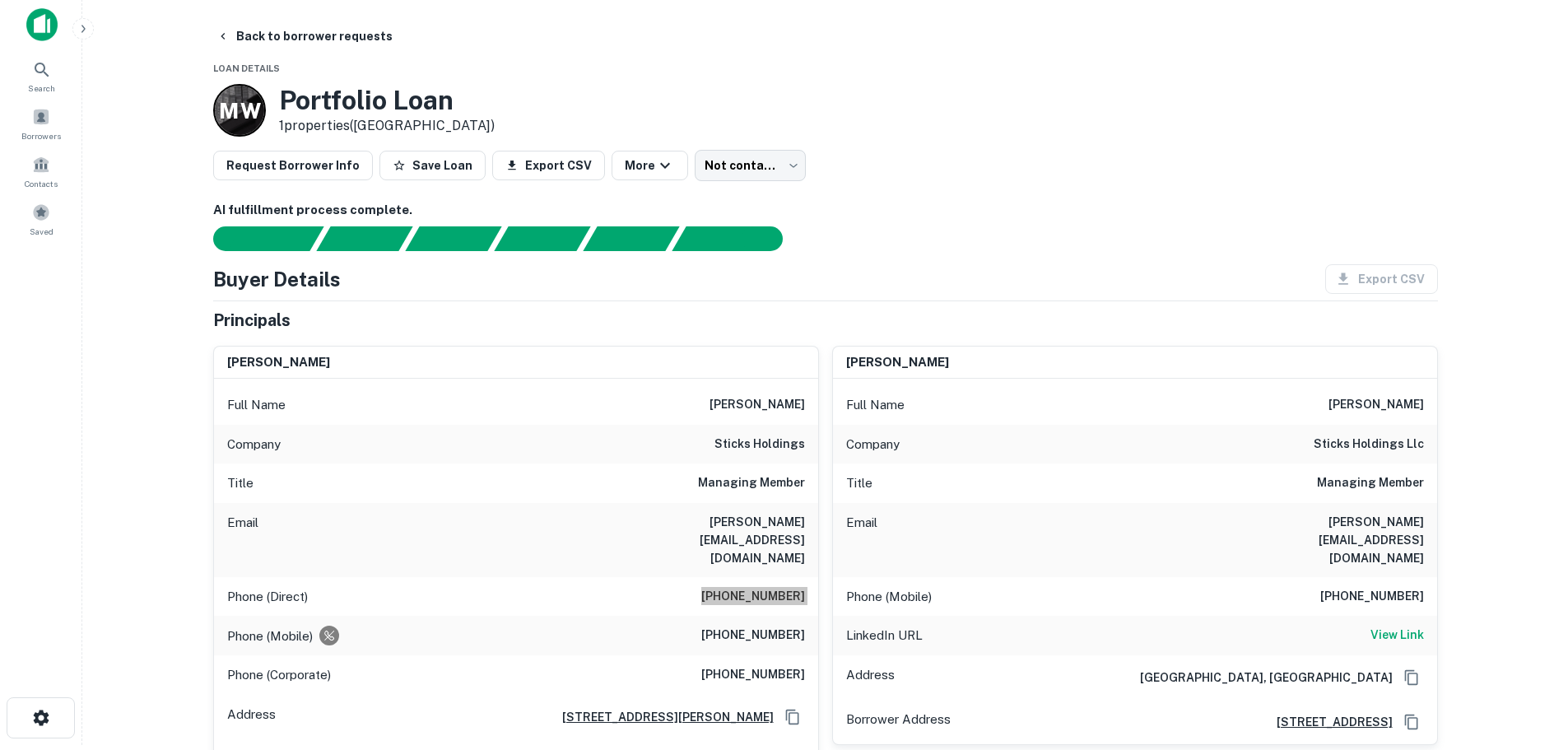
scroll to position [1, 0]
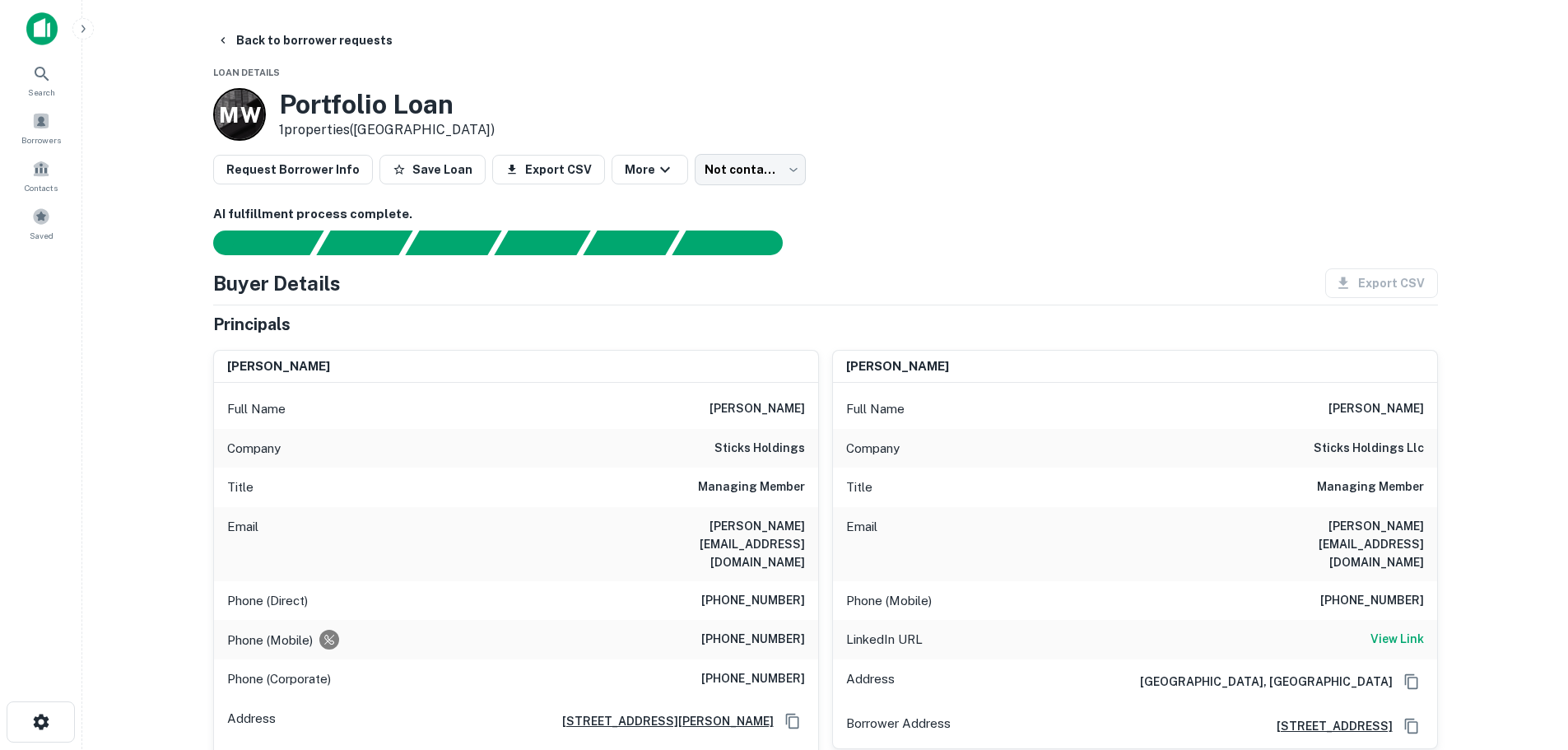
click at [786, 620] on div "Phone (Mobile) (310) 721-3681" at bounding box center [516, 639] width 604 height 39
click at [784, 630] on h6 "(310) 721-3681" at bounding box center [753, 639] width 104 height 20
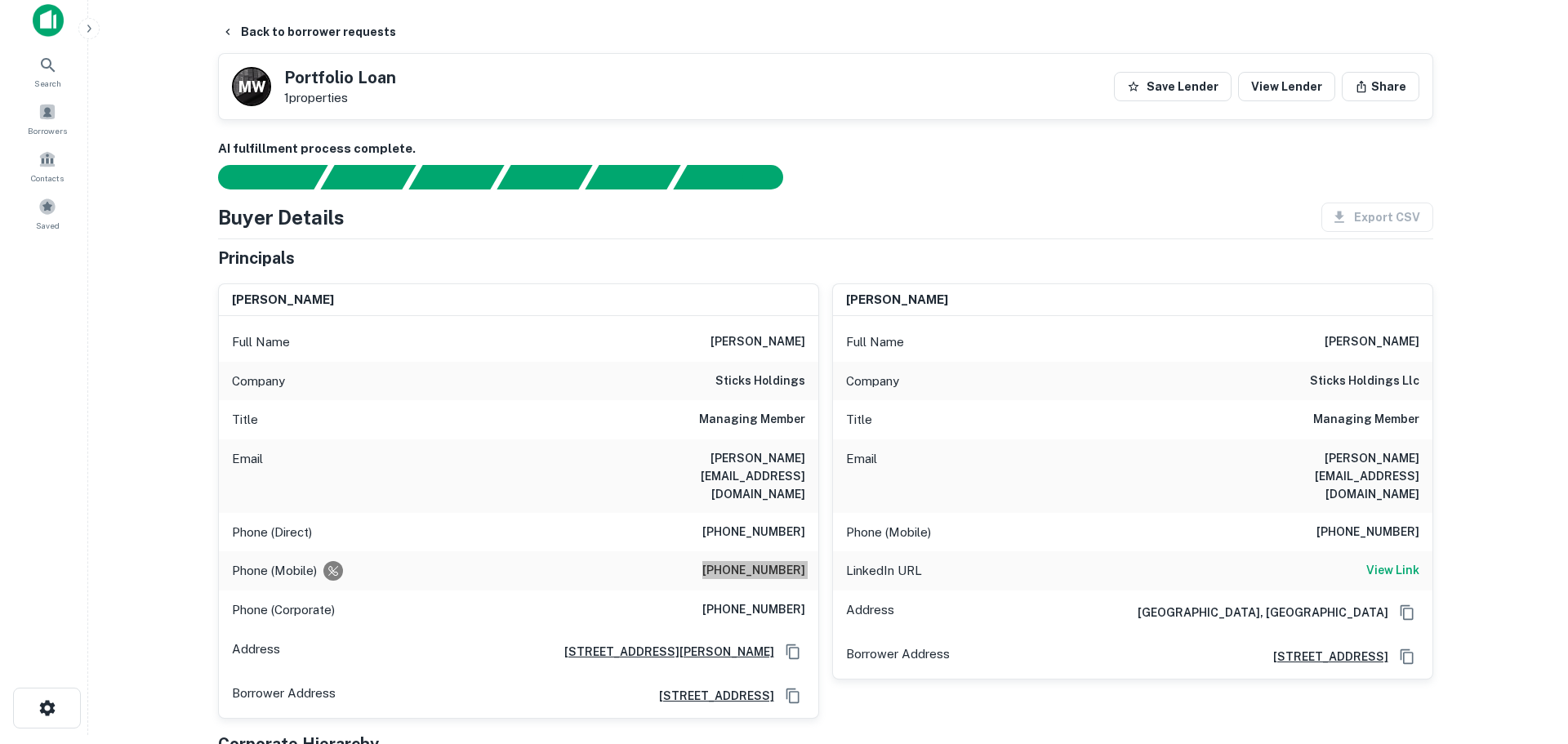
scroll to position [0, 0]
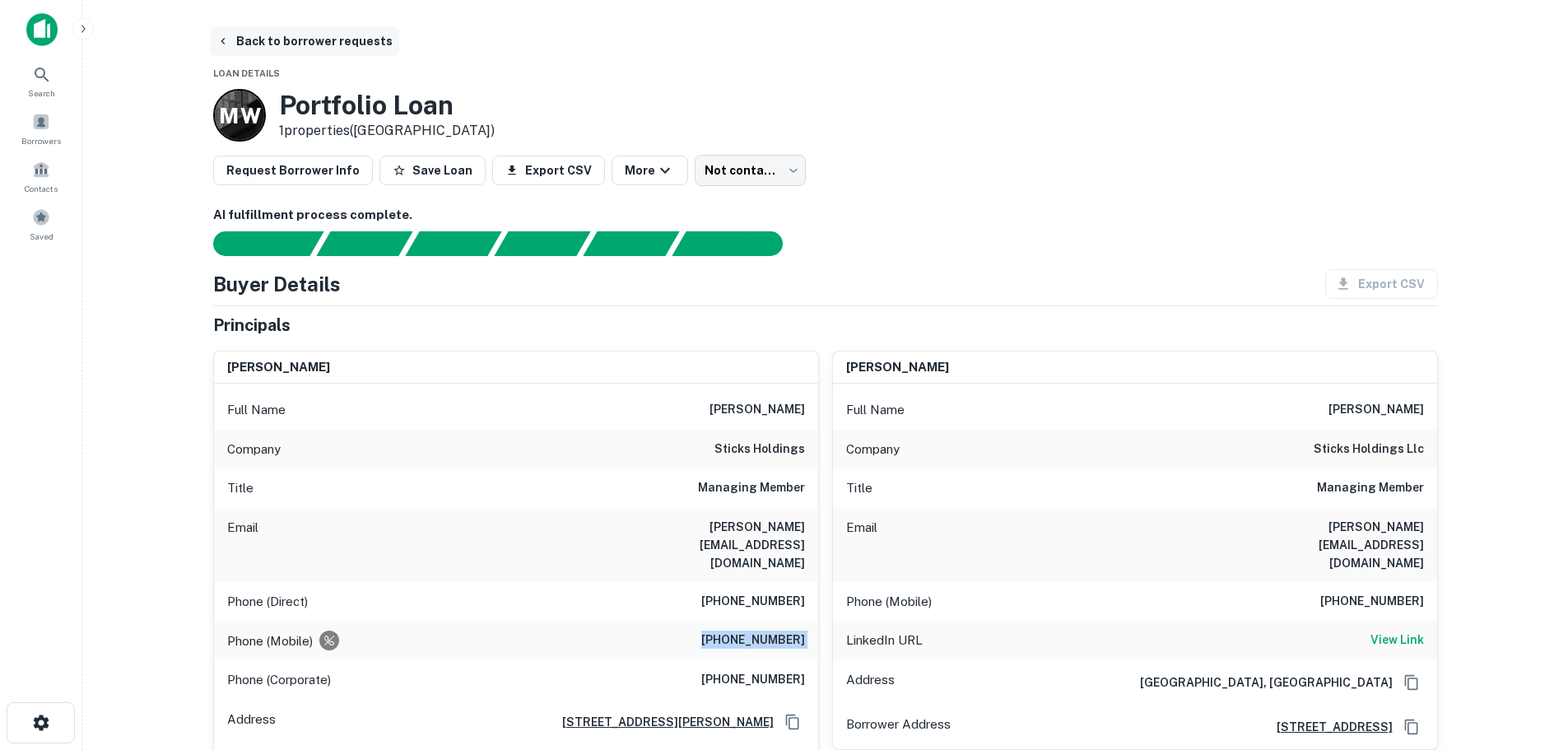
click at [334, 39] on button "Back to borrower requests" at bounding box center [304, 41] width 189 height 30
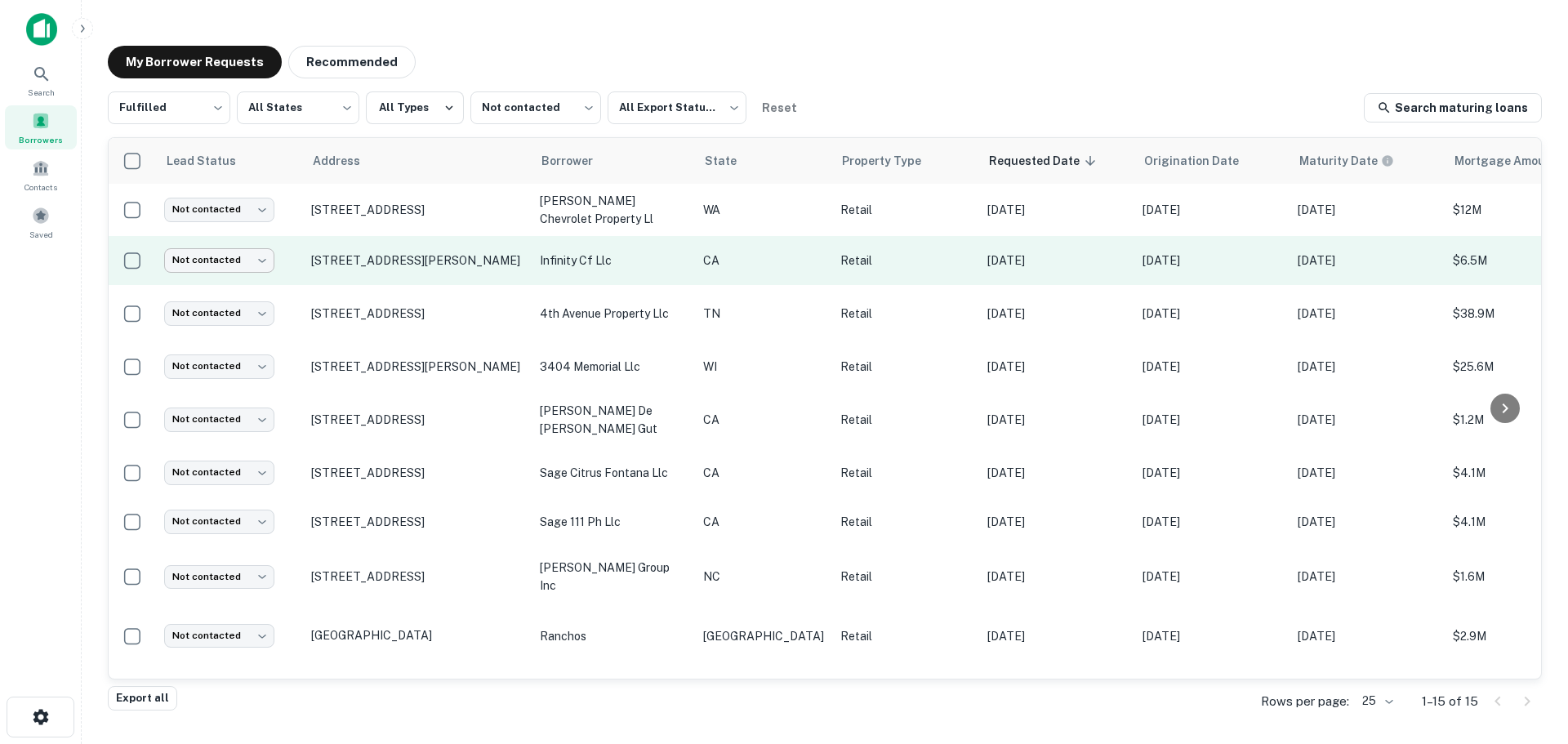
click at [215, 251] on body "Search Borrowers Contacts Saved My Borrower Requests Recommended Fulfilled ****…" at bounding box center [784, 372] width 1568 height 744
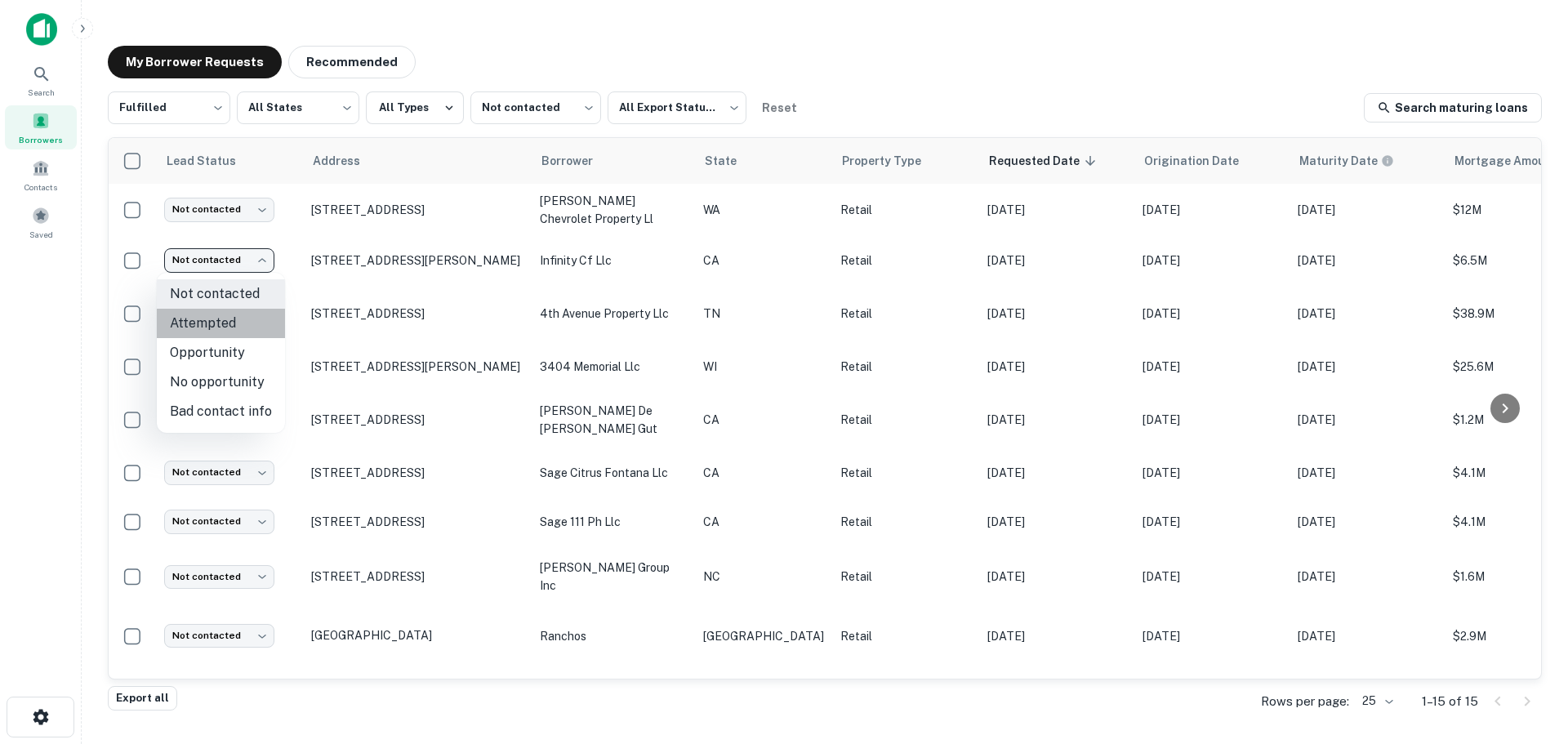
click at [253, 327] on li "Attempted" at bounding box center [220, 323] width 128 height 30
type input "*********"
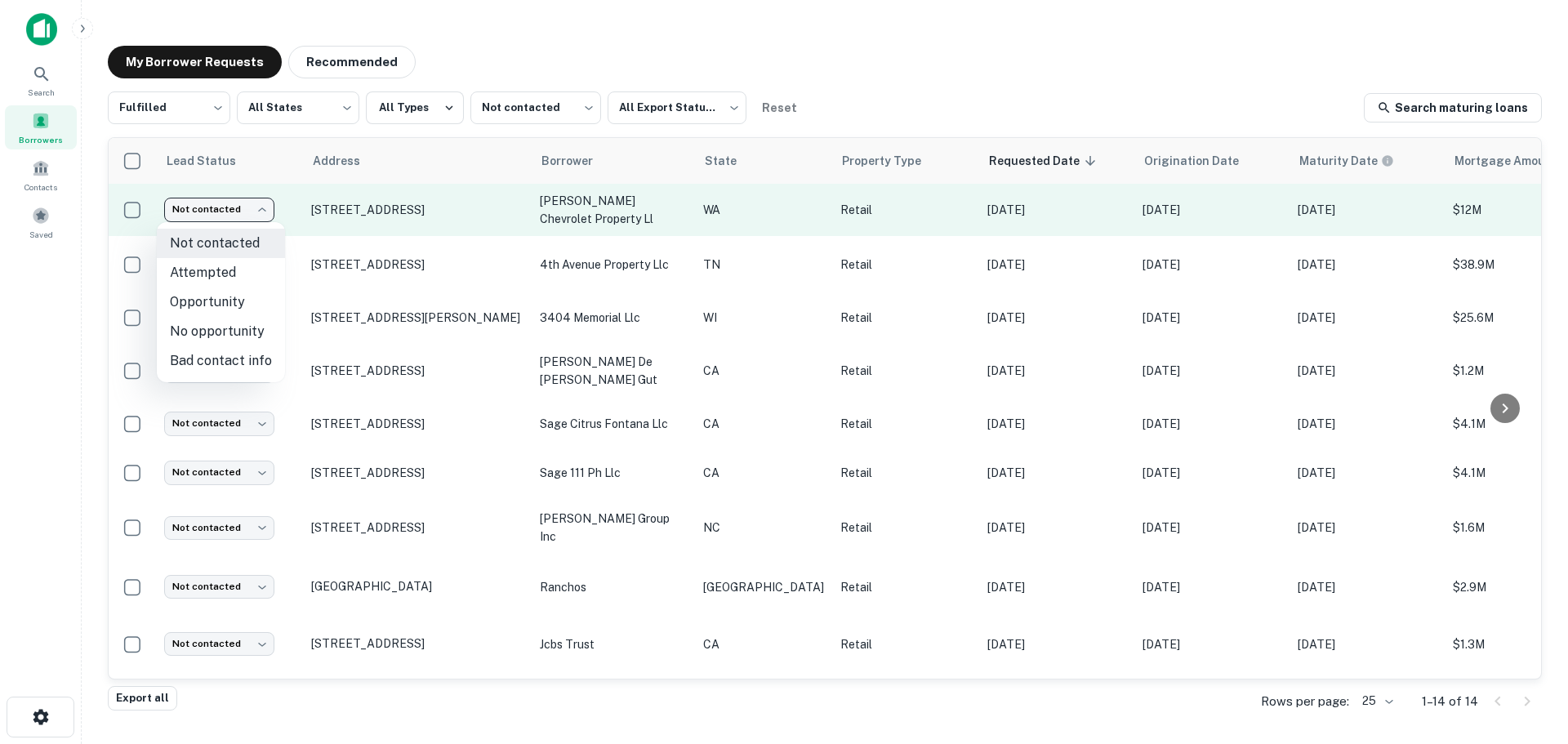
click at [258, 212] on body "Search Borrowers Contacts Saved My Borrower Requests Recommended Fulfilled ****…" at bounding box center [784, 372] width 1568 height 744
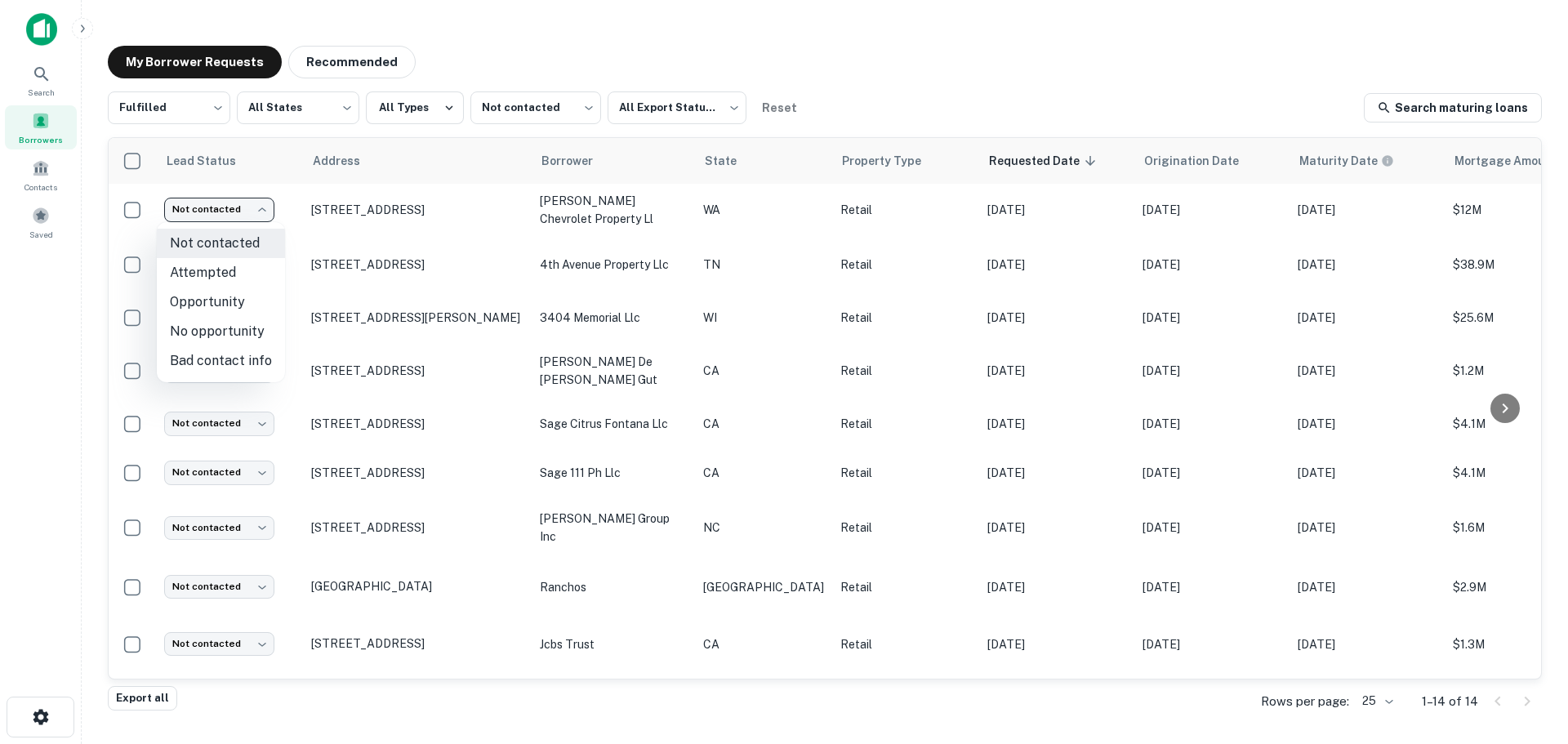
click at [228, 318] on li "No opportunity" at bounding box center [220, 332] width 128 height 30
type input "**********"
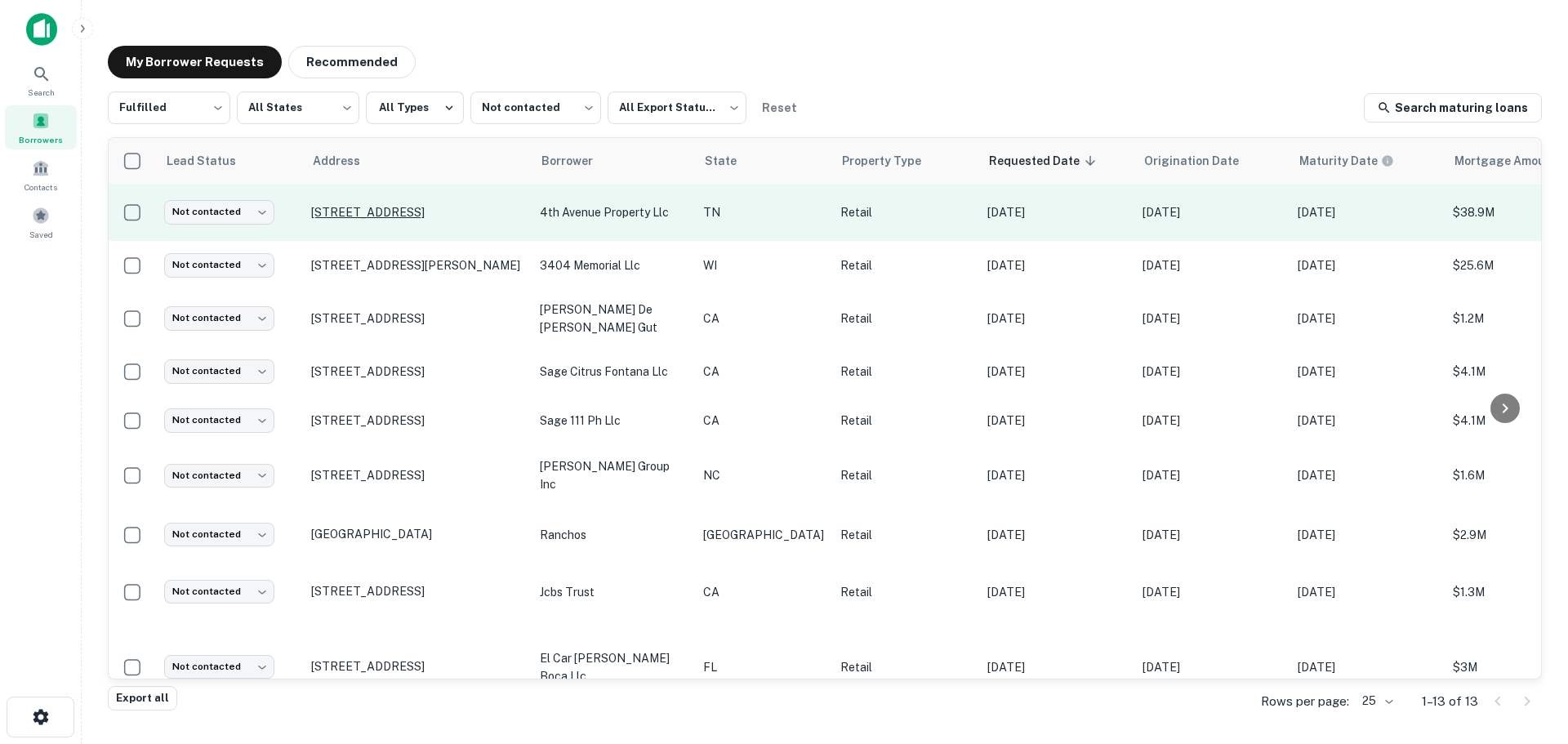
click at [402, 213] on p "[STREET_ADDRESS]" at bounding box center [418, 212] width 213 height 14
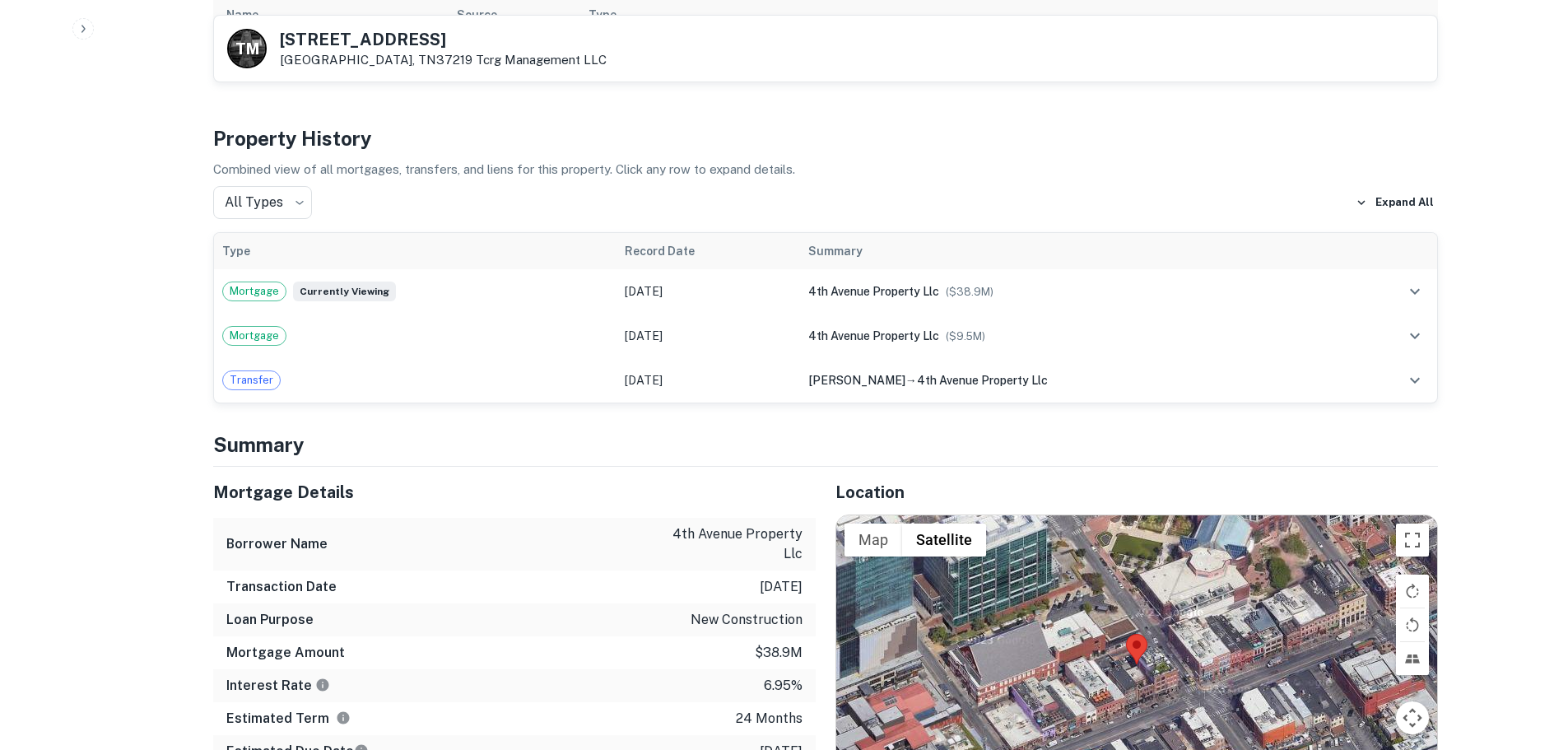
scroll to position [1152, 0]
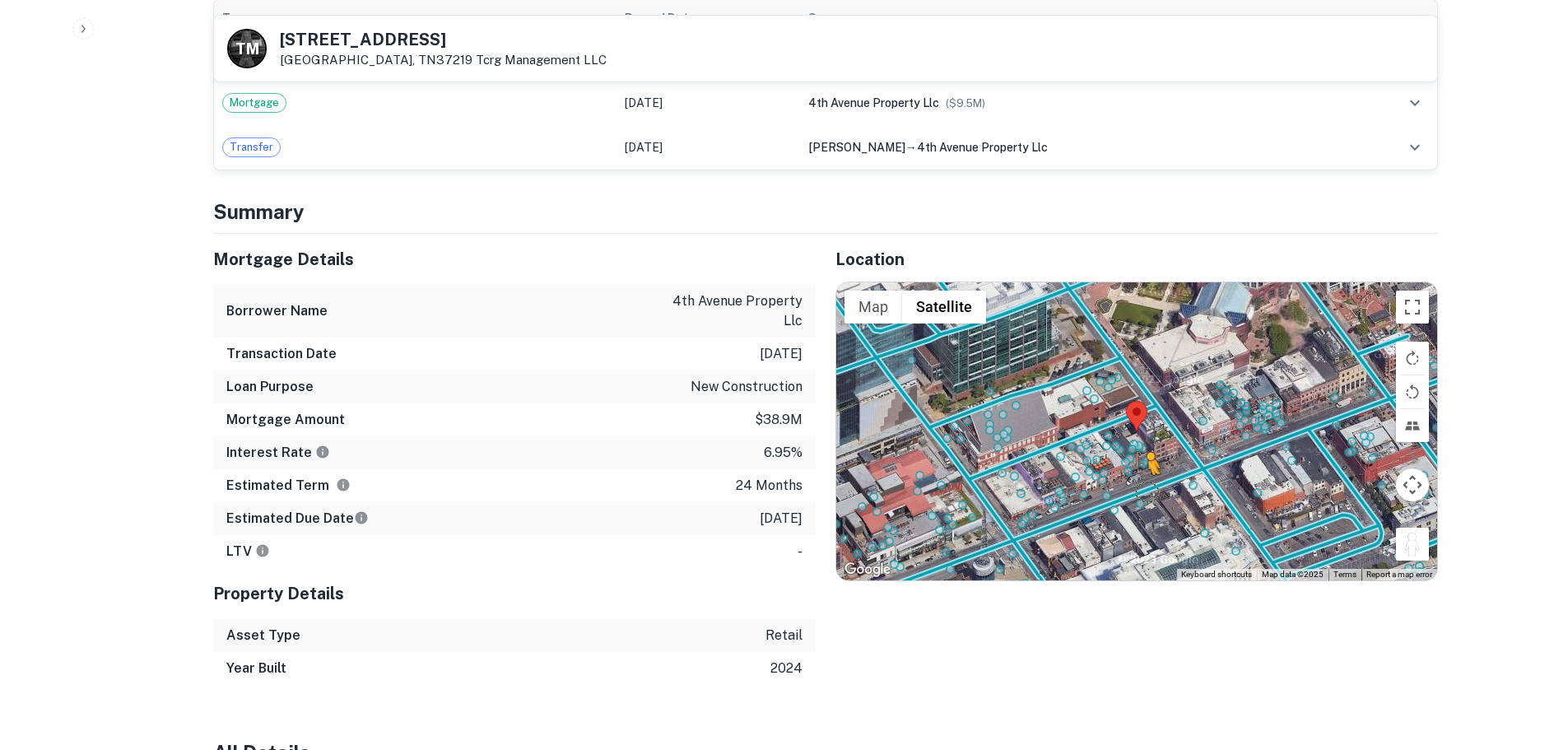
drag, startPoint x: 1411, startPoint y: 518, endPoint x: 1139, endPoint y: 451, distance: 280.1
click at [1141, 451] on div "To activate drag with keyboard, press Alt + Enter. Once in keyboard drag state,…" at bounding box center [1137, 431] width 601 height 298
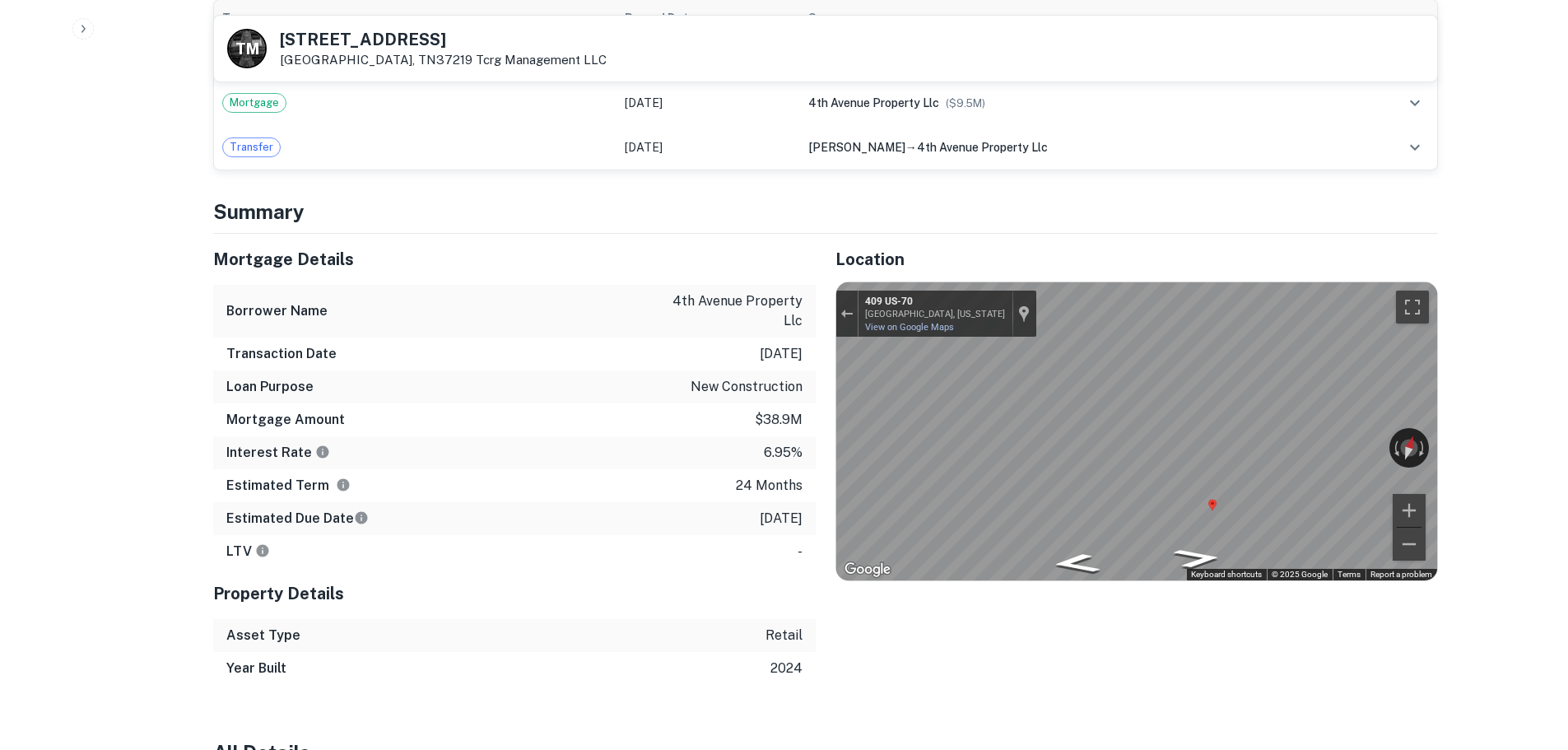
click at [359, 46] on h5 "107 4TH AVE N" at bounding box center [443, 39] width 327 height 16
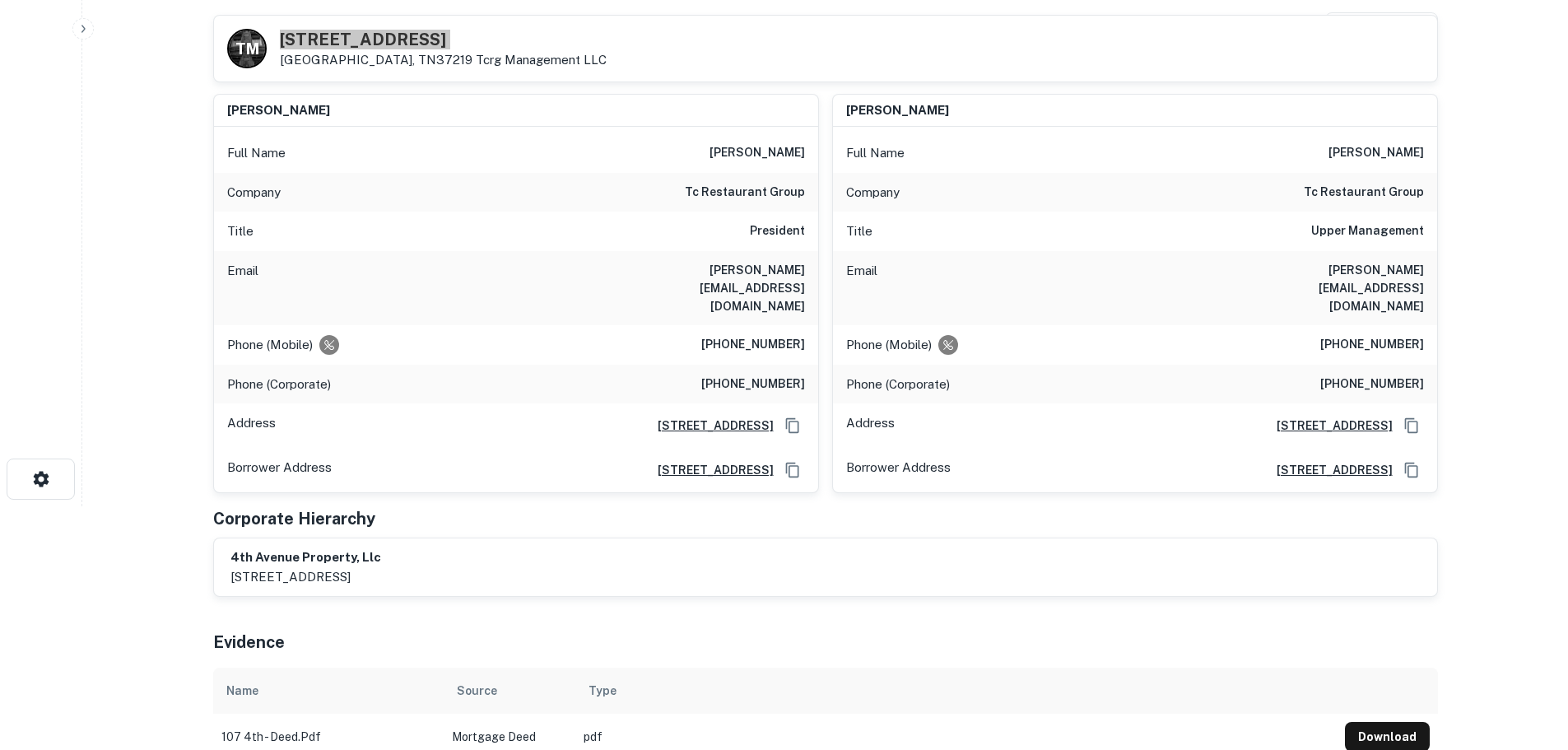
scroll to position [165, 0]
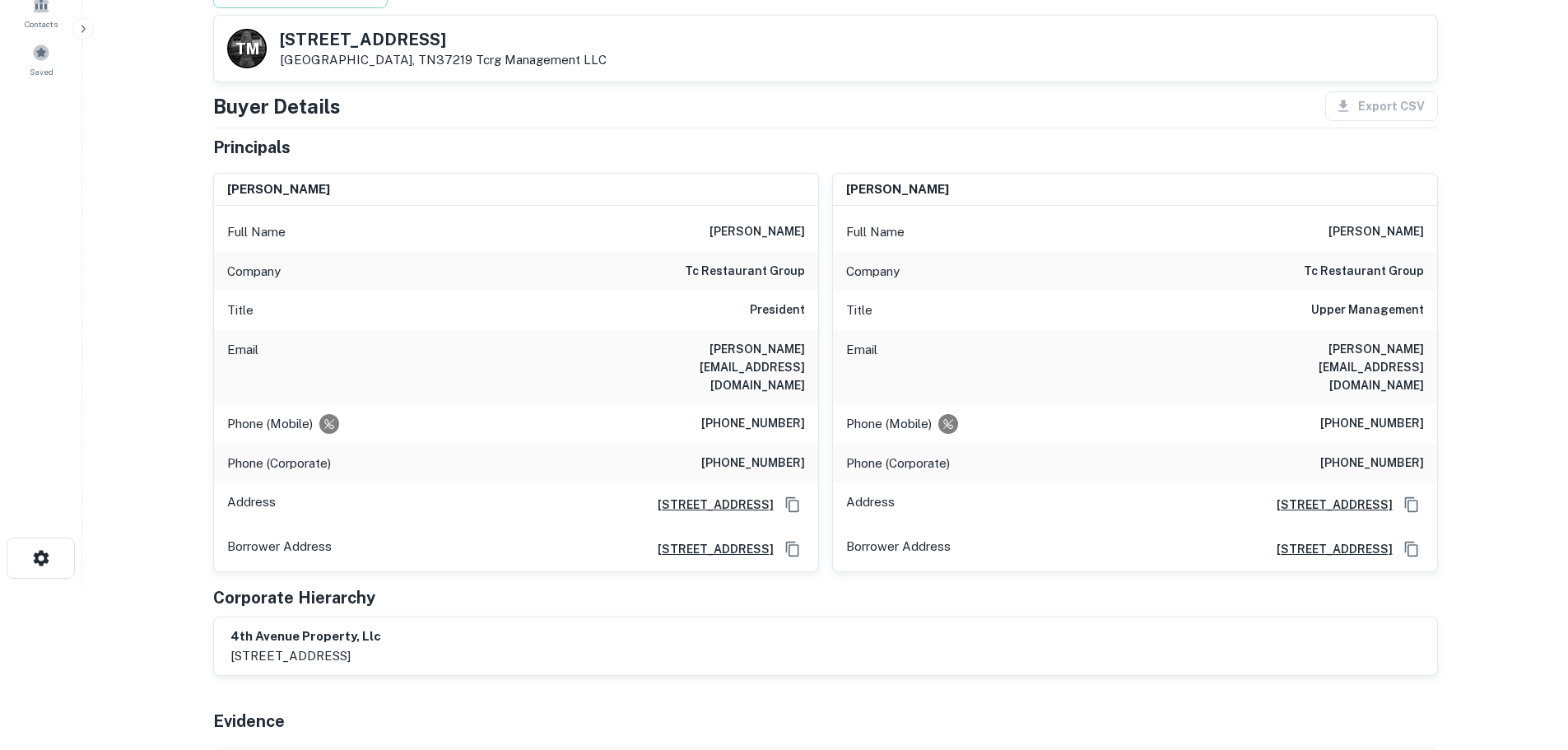
click at [748, 267] on h6 "tc restaurant group" at bounding box center [745, 271] width 120 height 20
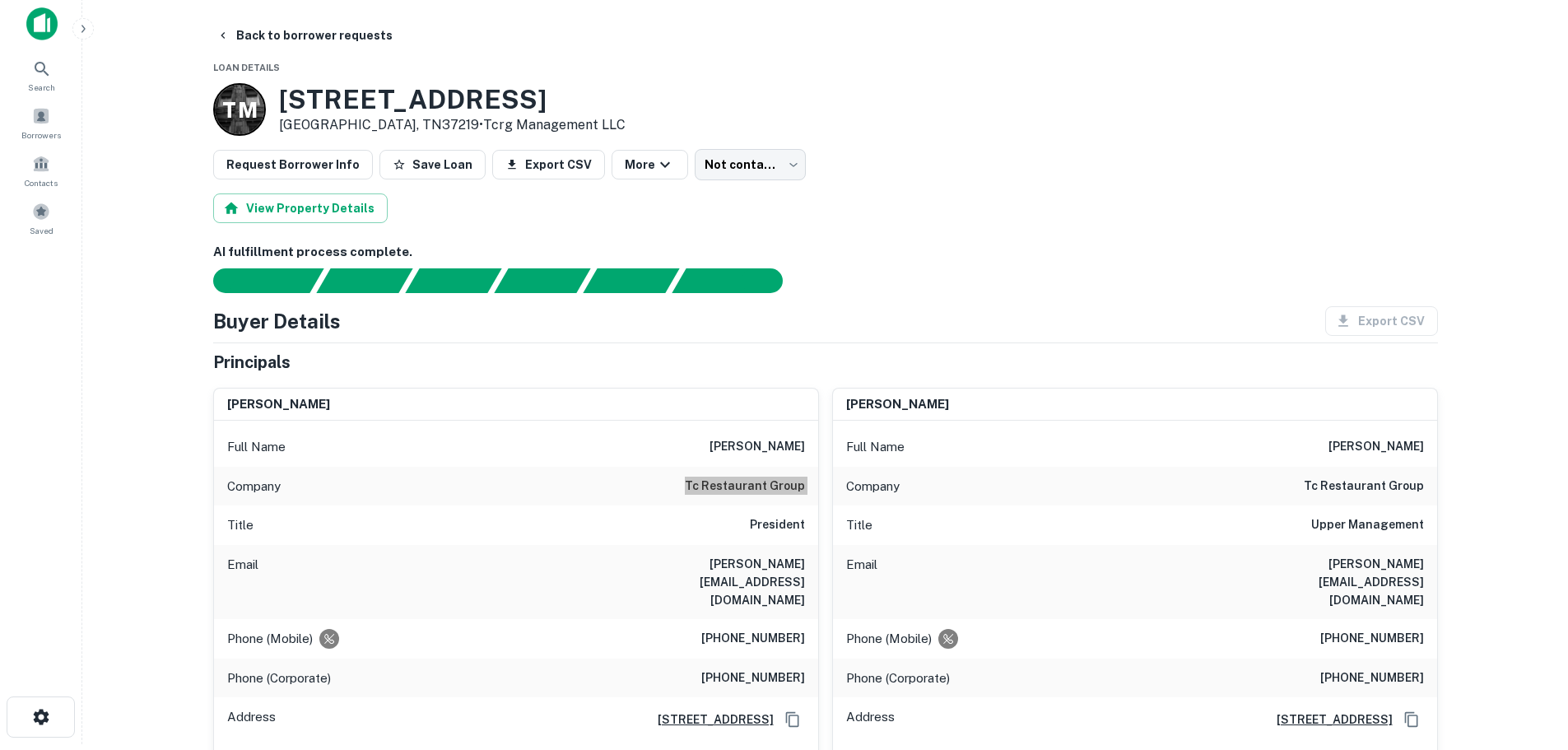
scroll to position [0, 0]
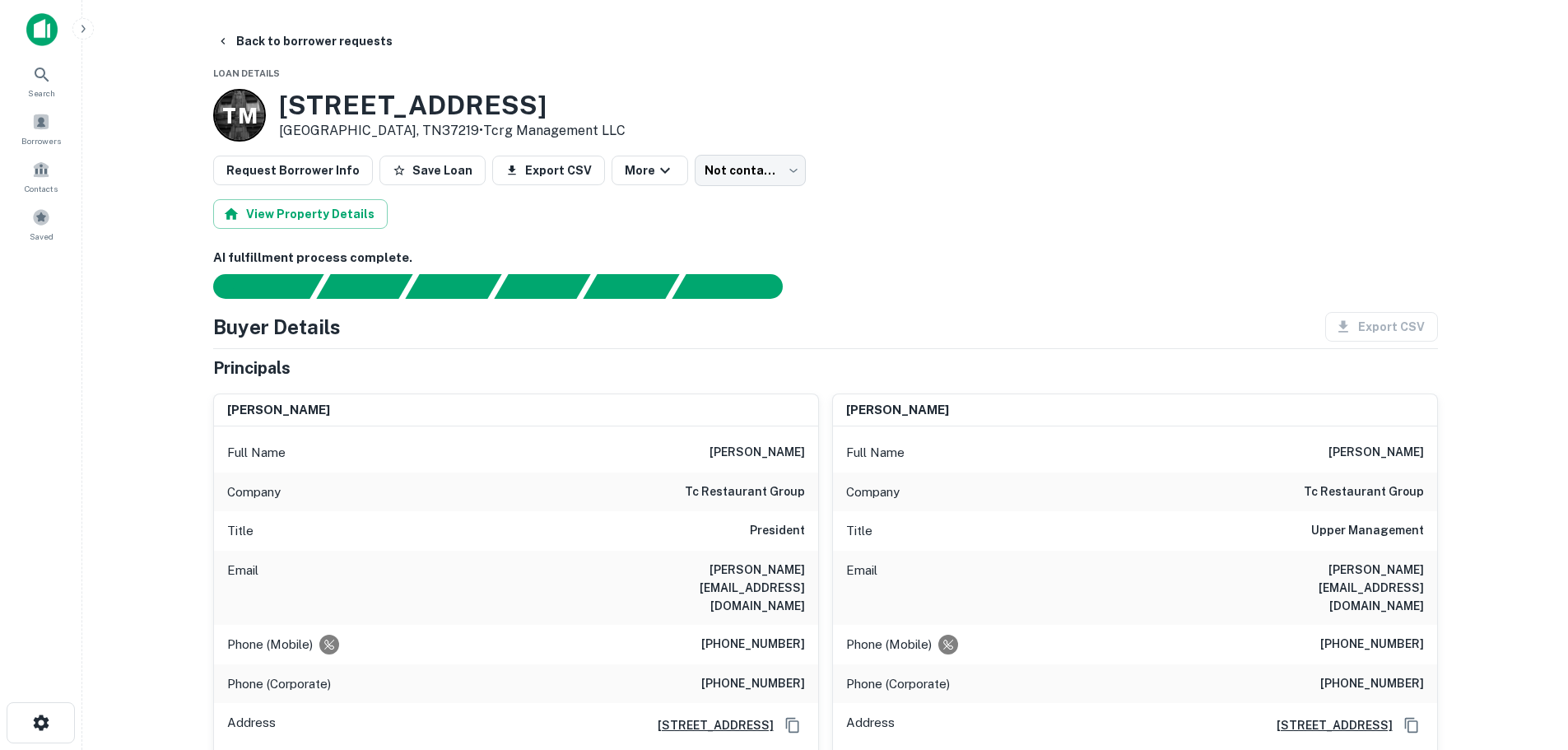
click at [754, 634] on h6 "(740) 360-5517" at bounding box center [753, 644] width 104 height 20
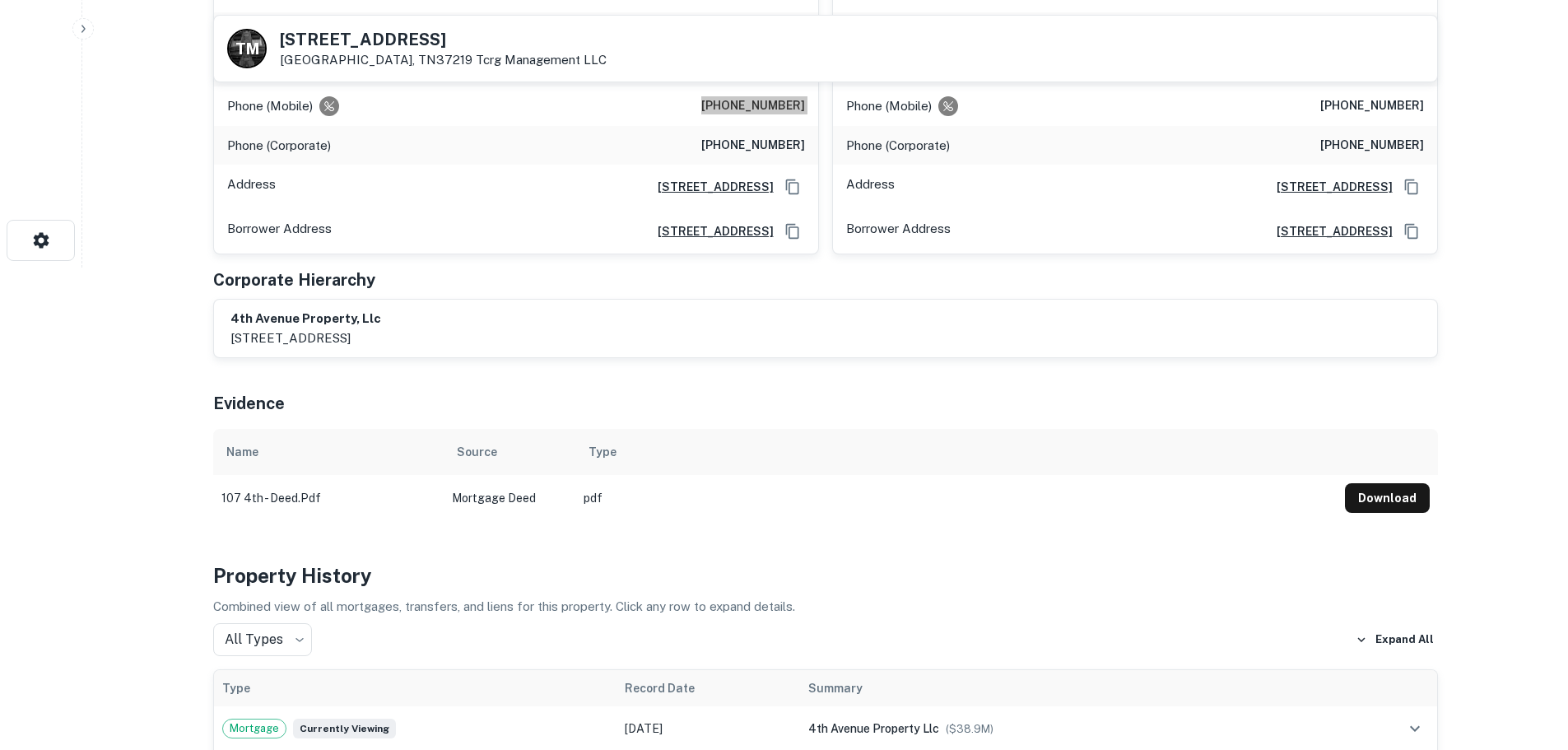
scroll to position [247, 0]
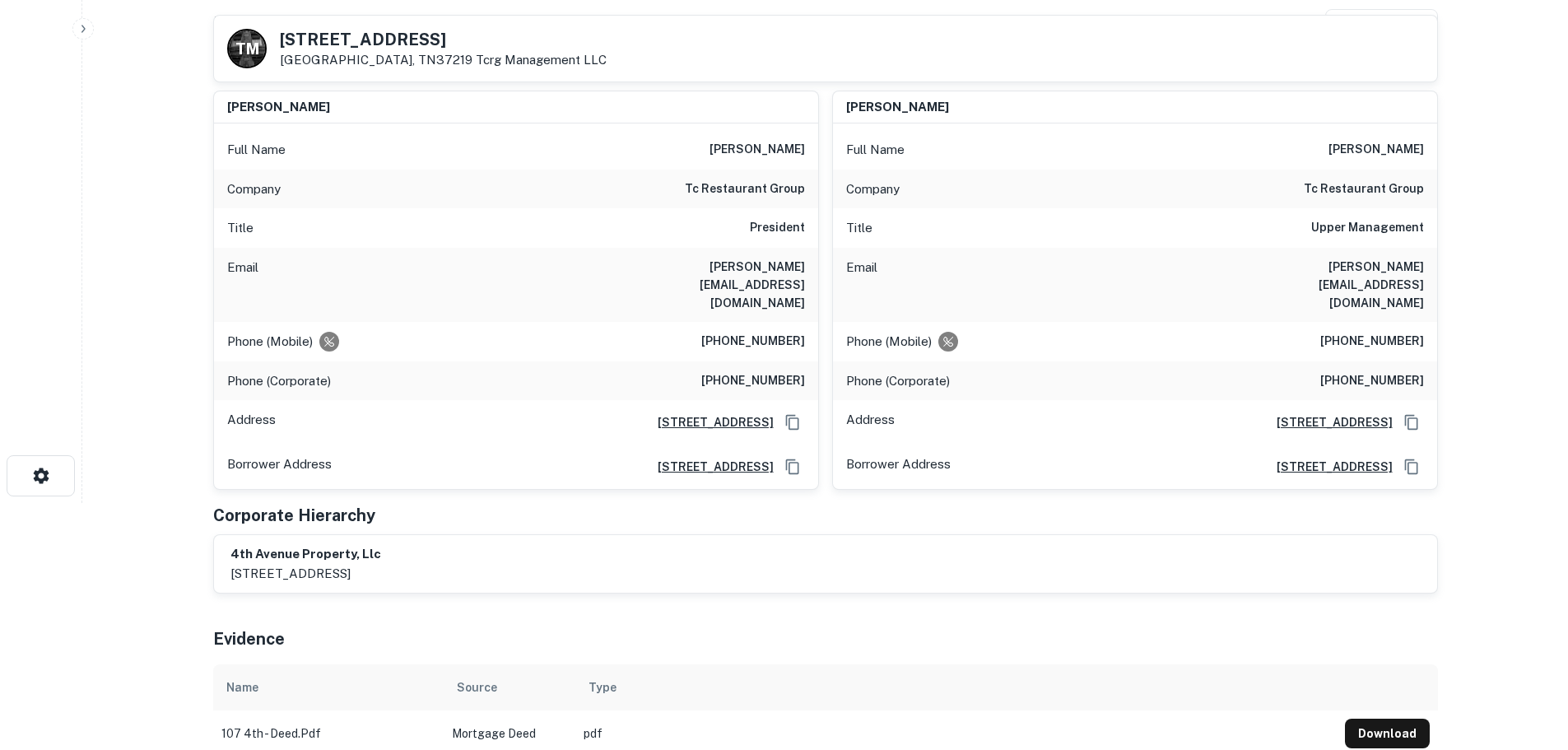
click at [1379, 140] on h6 "clint field" at bounding box center [1376, 149] width 95 height 20
click at [1402, 332] on h6 "(301) 904-5667" at bounding box center [1372, 341] width 104 height 20
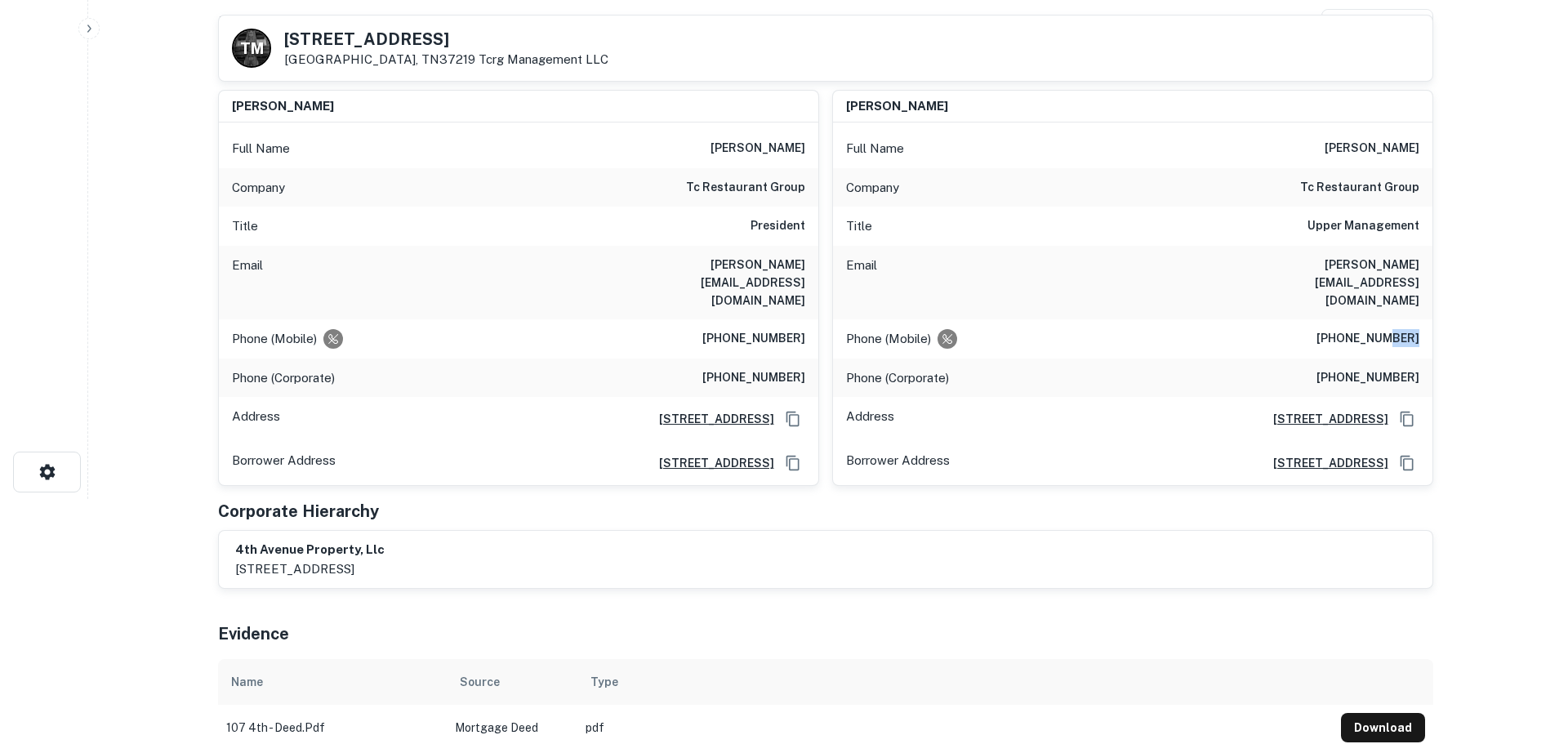
scroll to position [0, 0]
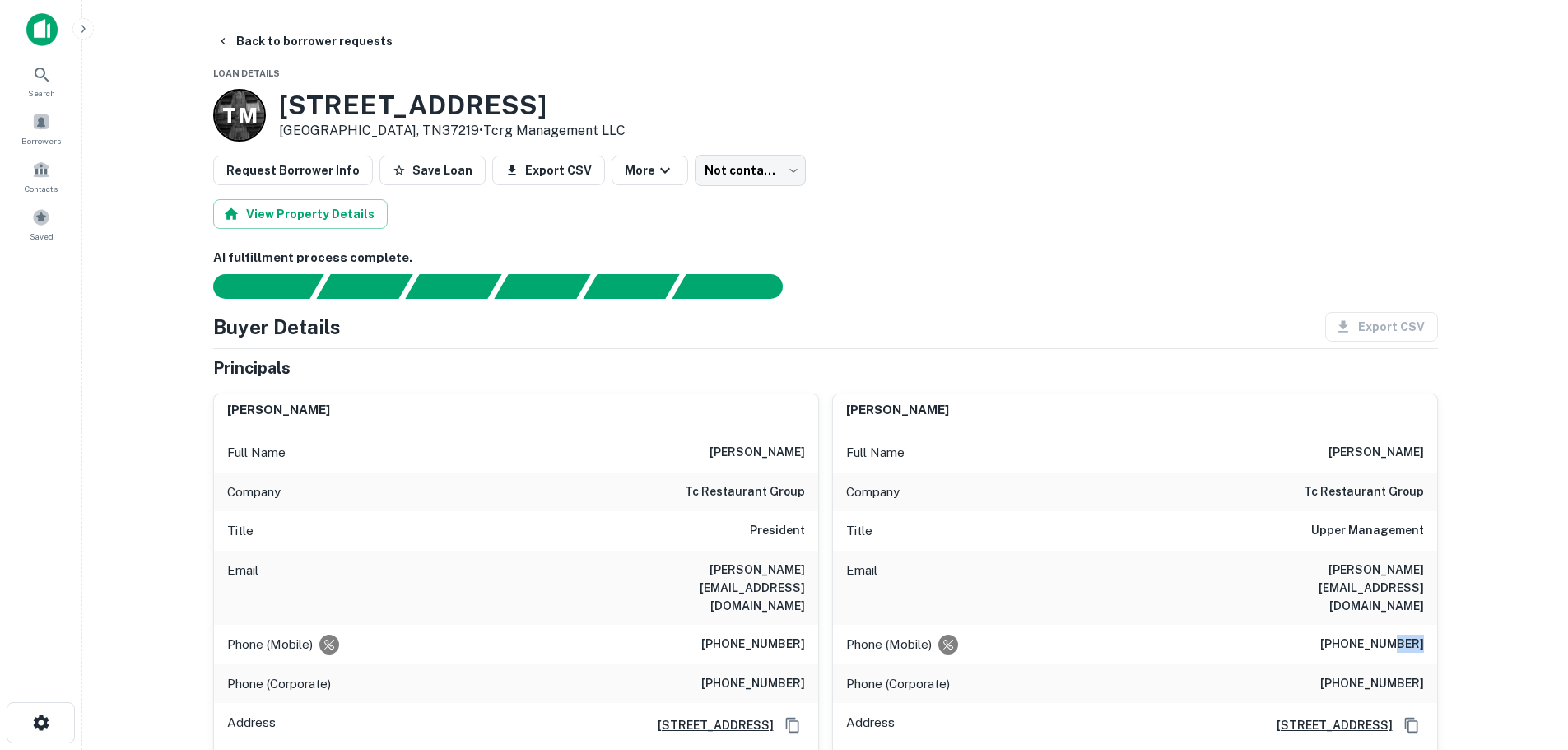
drag, startPoint x: 319, startPoint y: 45, endPoint x: 386, endPoint y: 58, distance: 68.2
click at [260, 31] on button "Back to borrower requests" at bounding box center [304, 41] width 189 height 30
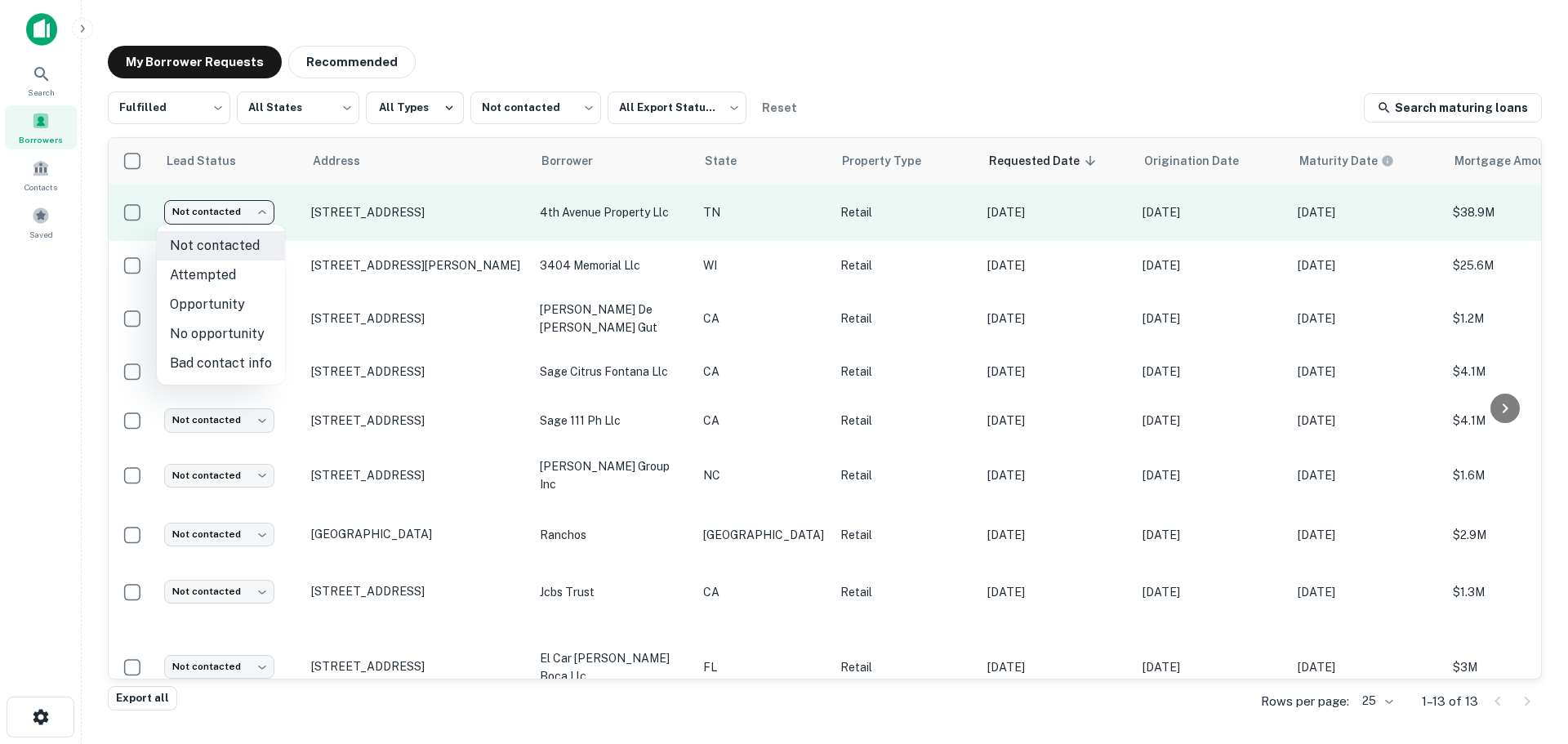
click at [241, 213] on body "Search Borrowers Contacts Saved My Borrower Requests Recommended Fulfilled ****…" at bounding box center [784, 372] width 1568 height 744
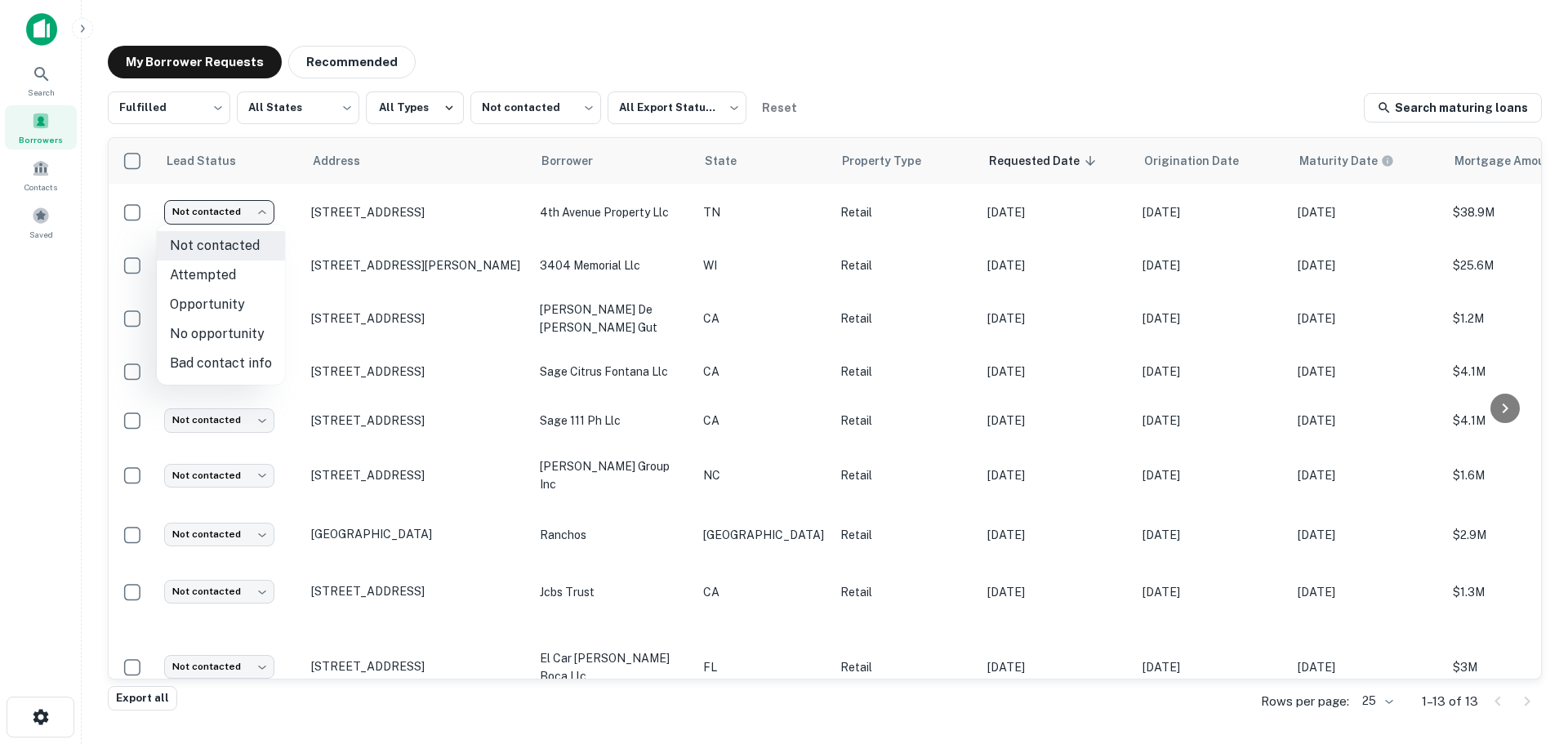
click at [231, 270] on li "Attempted" at bounding box center [220, 275] width 128 height 30
type input "*********"
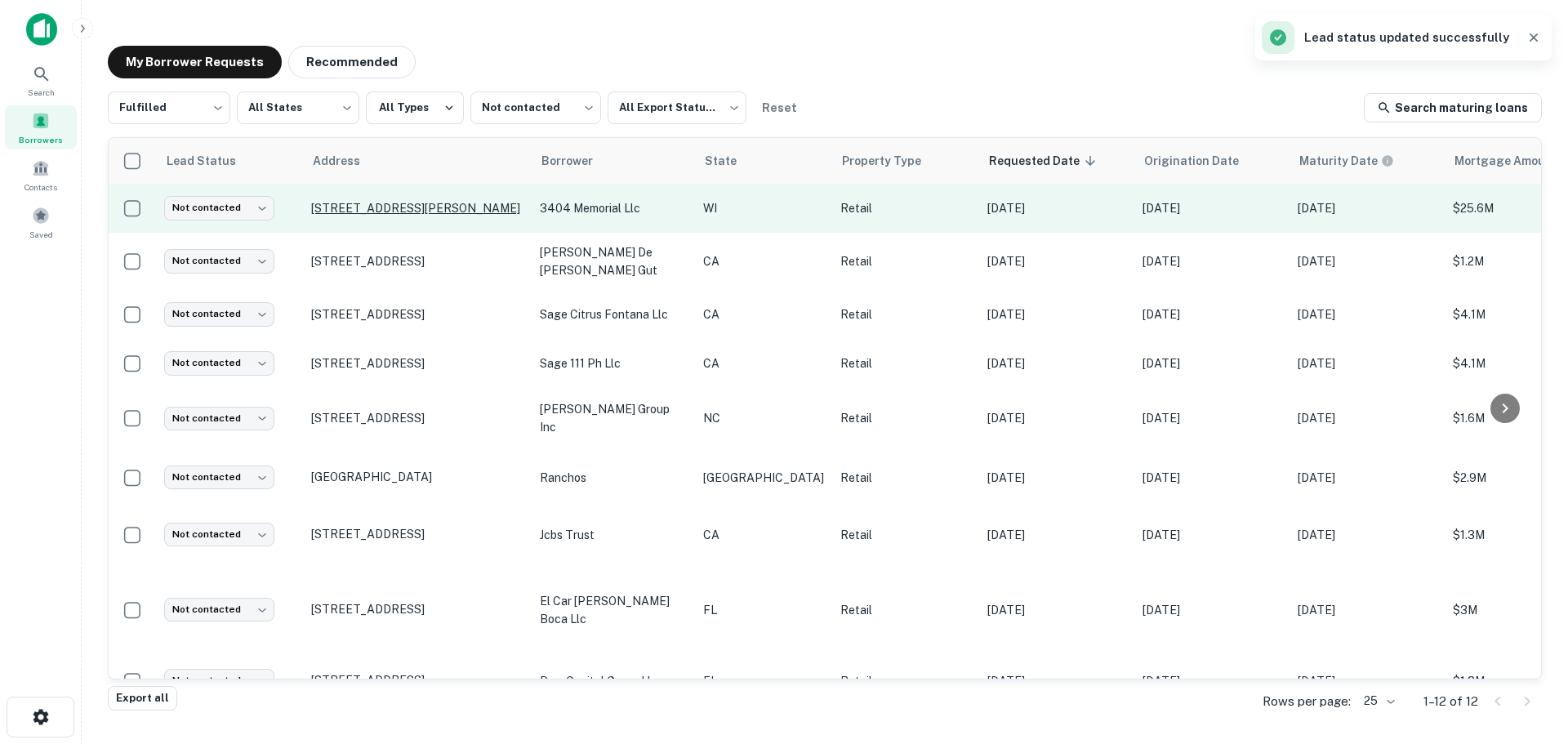
click at [384, 204] on p "[STREET_ADDRESS][PERSON_NAME]" at bounding box center [418, 207] width 213 height 14
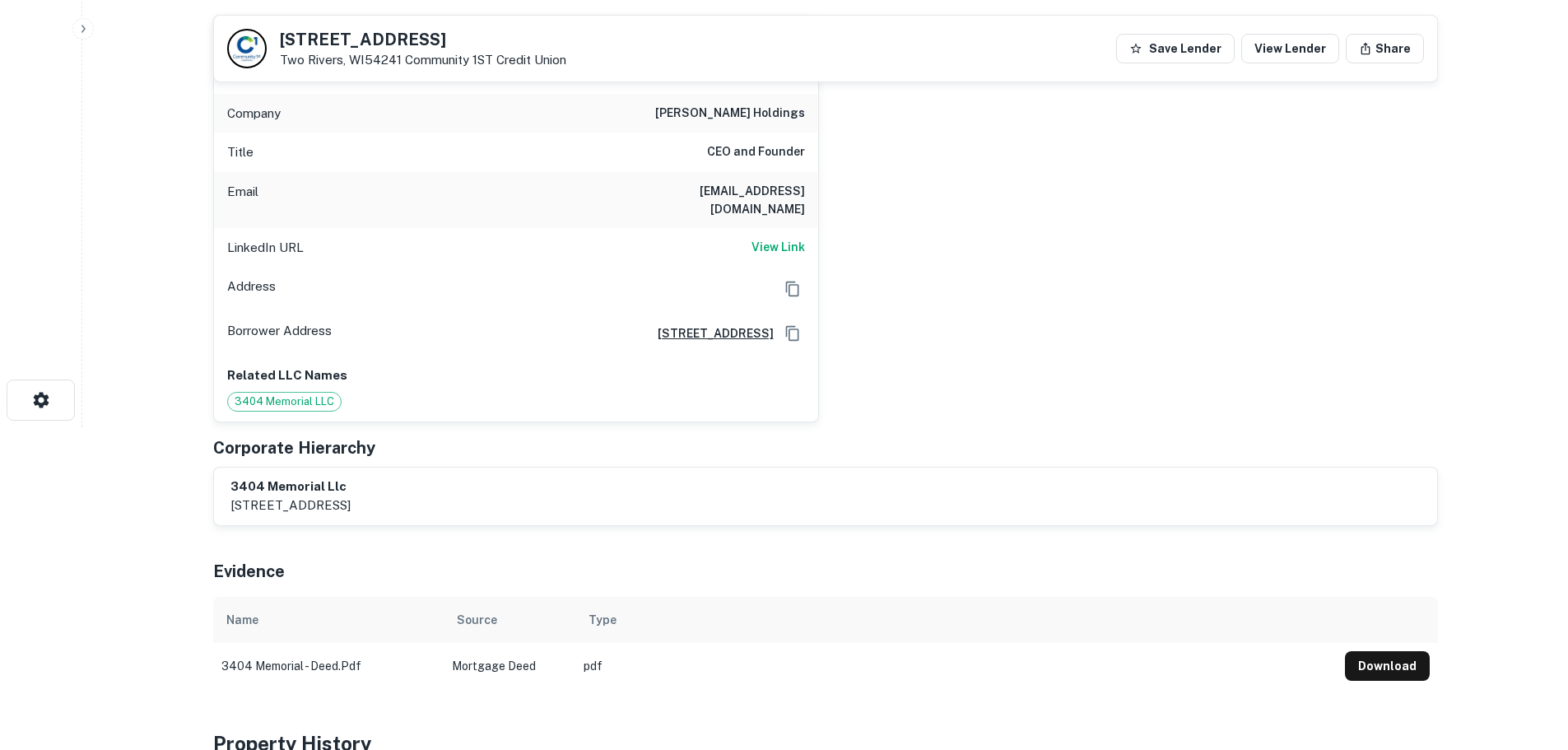
scroll to position [329, 0]
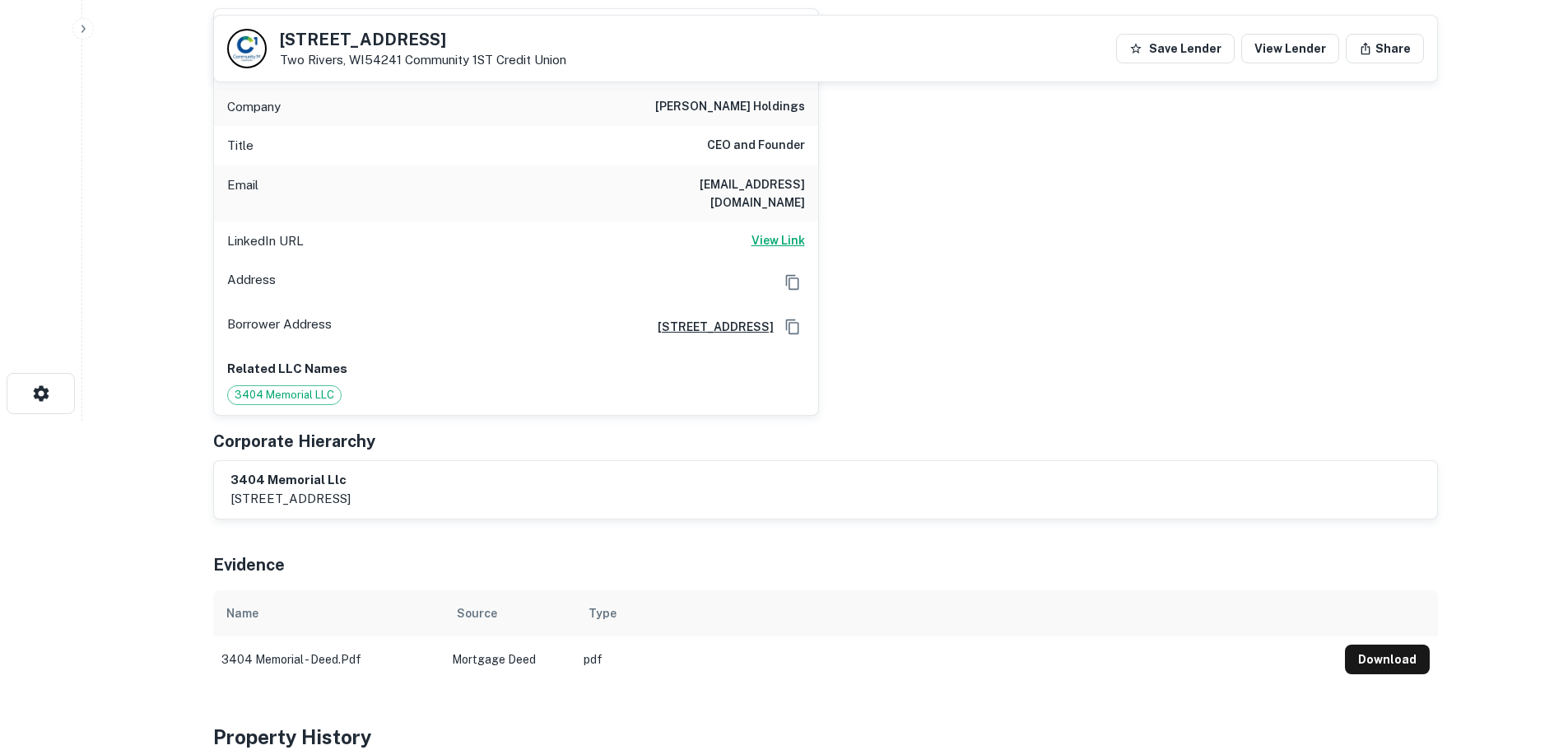
click at [785, 231] on h6 "View Link" at bounding box center [778, 240] width 53 height 18
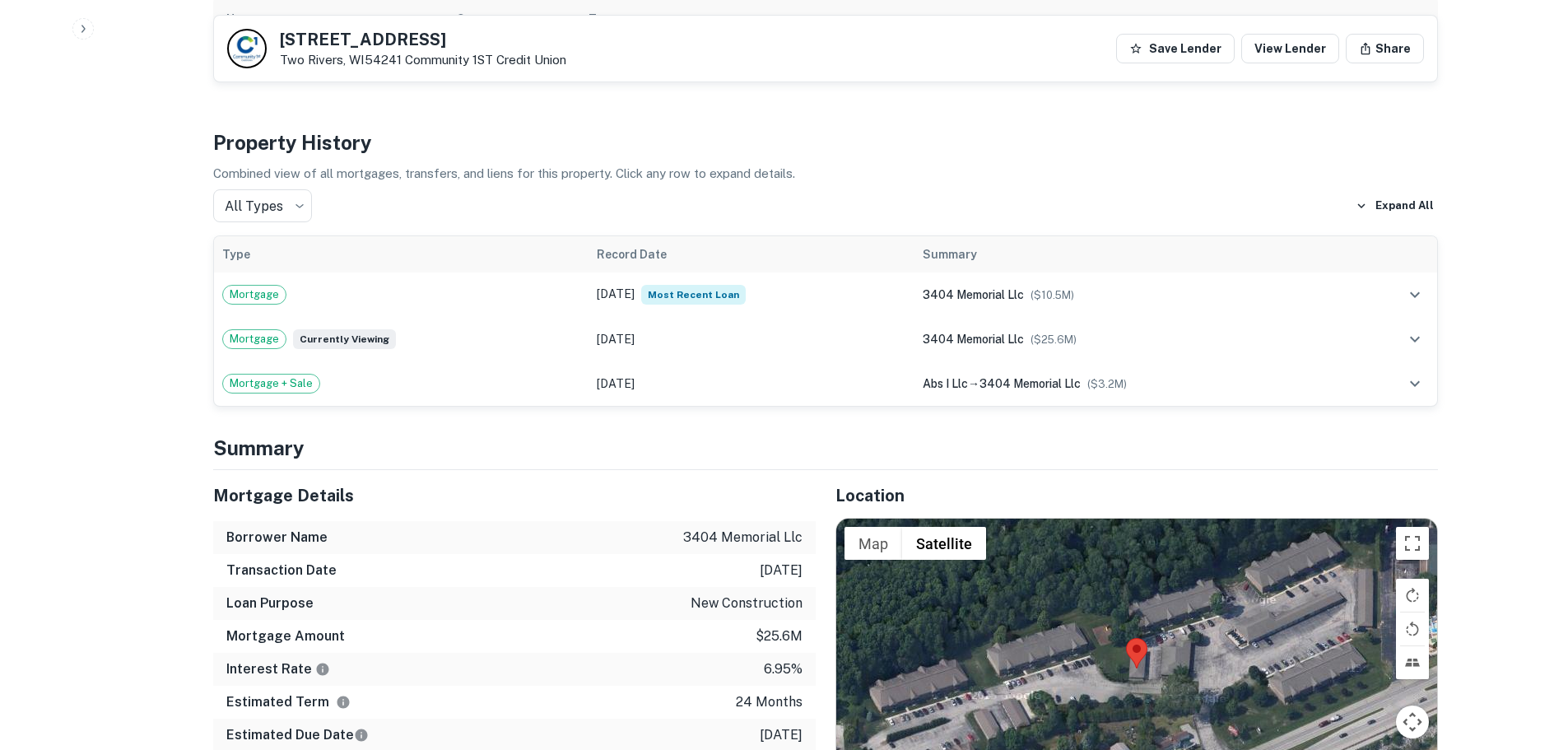
scroll to position [1152, 0]
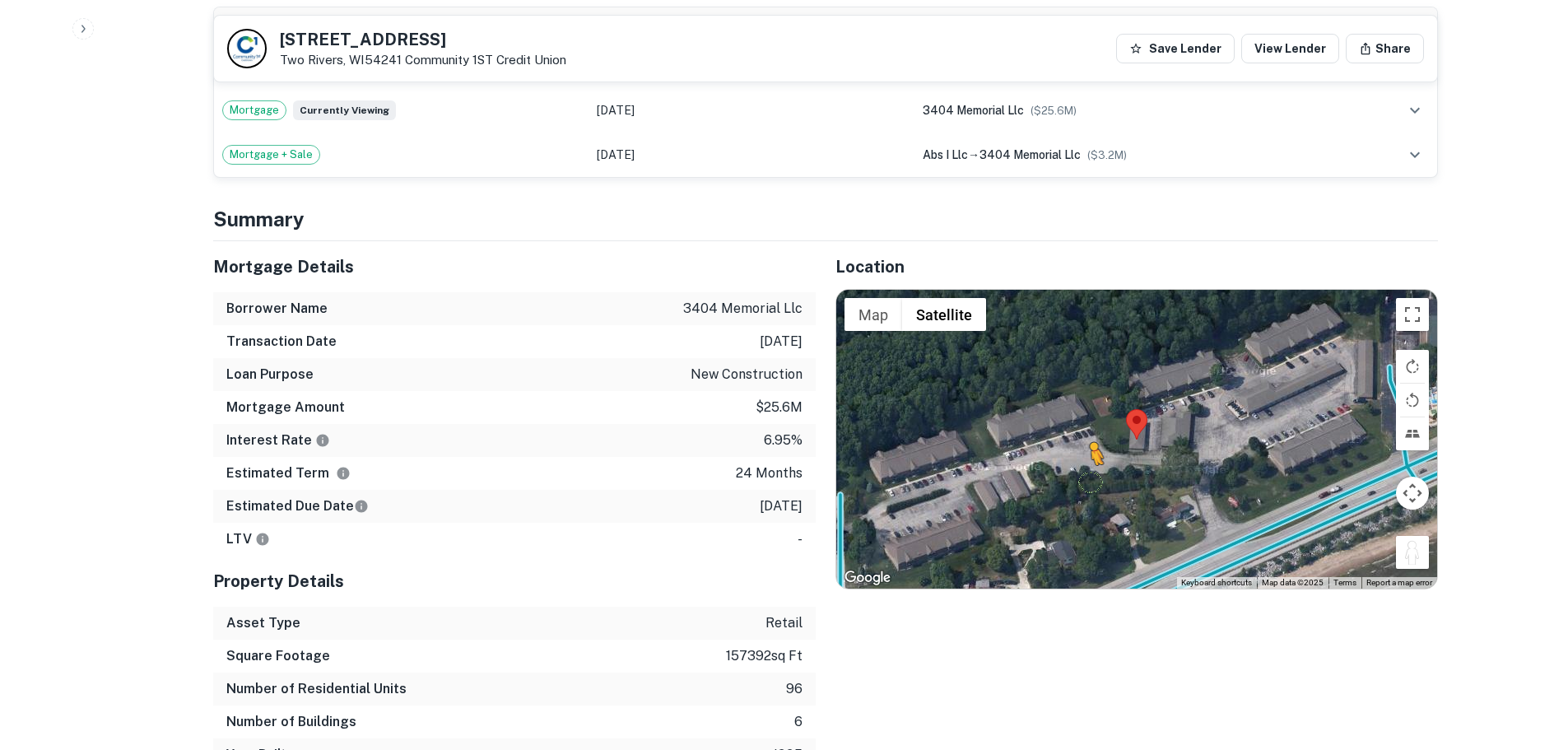
drag, startPoint x: 1409, startPoint y: 545, endPoint x: 1093, endPoint y: 463, distance: 326.5
click at [1093, 463] on div "To activate drag with keyboard, press Alt + Enter. Once in keyboard drag state,…" at bounding box center [1137, 439] width 601 height 298
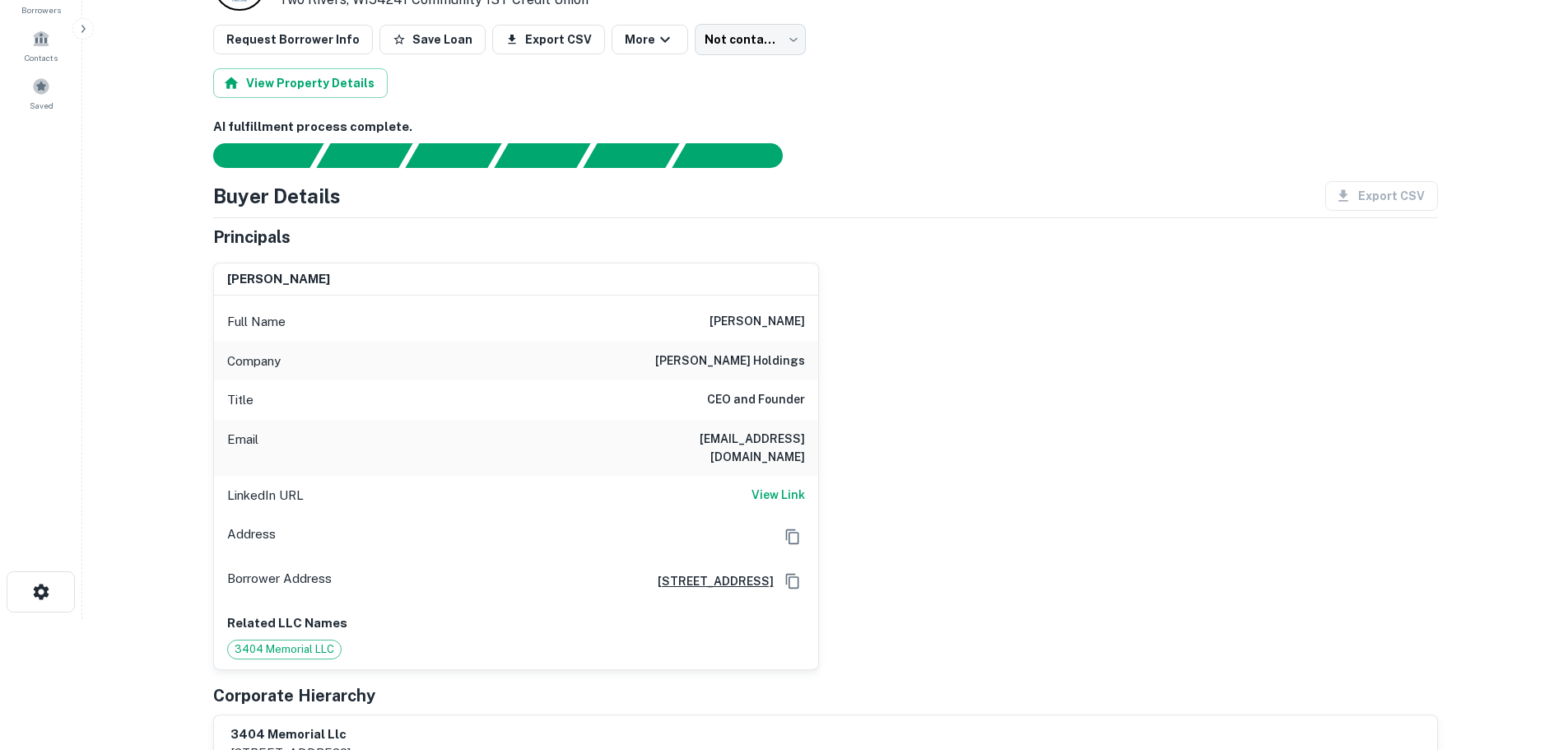
scroll to position [165, 0]
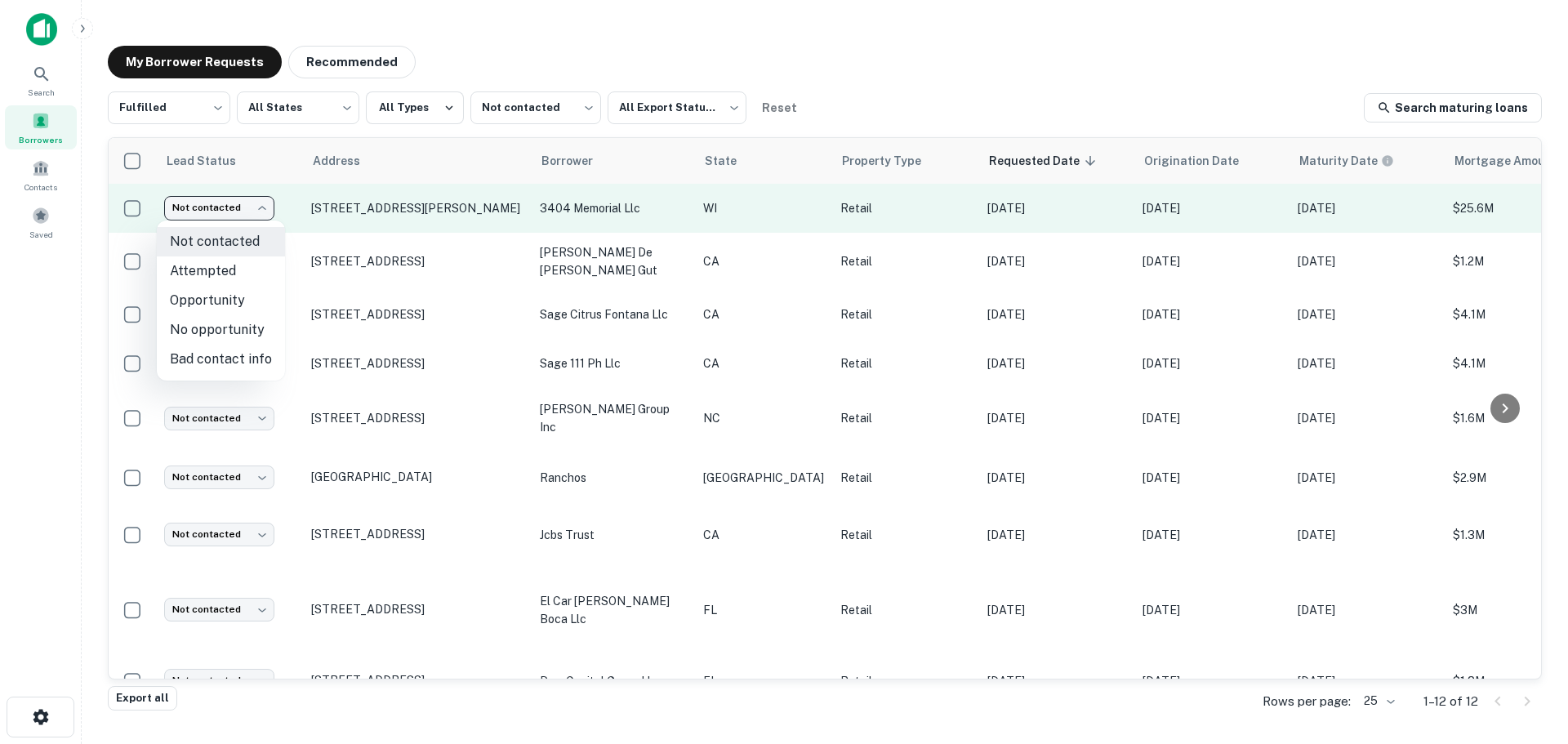
click at [256, 216] on body "Search Borrowers Contacts Saved My Borrower Requests Recommended Fulfilled ****…" at bounding box center [784, 372] width 1568 height 744
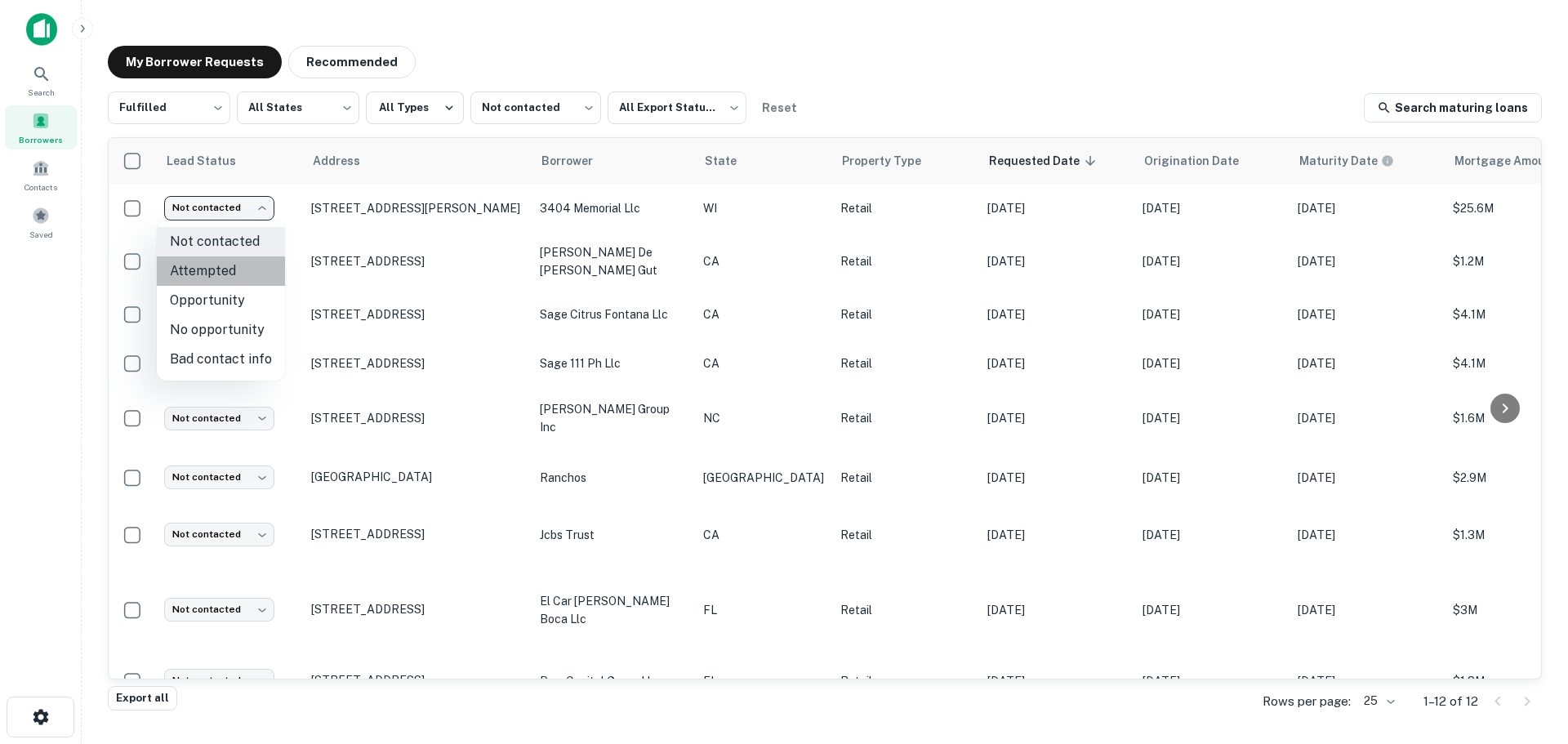
click at [251, 284] on li "Attempted" at bounding box center [220, 271] width 128 height 30
type input "*********"
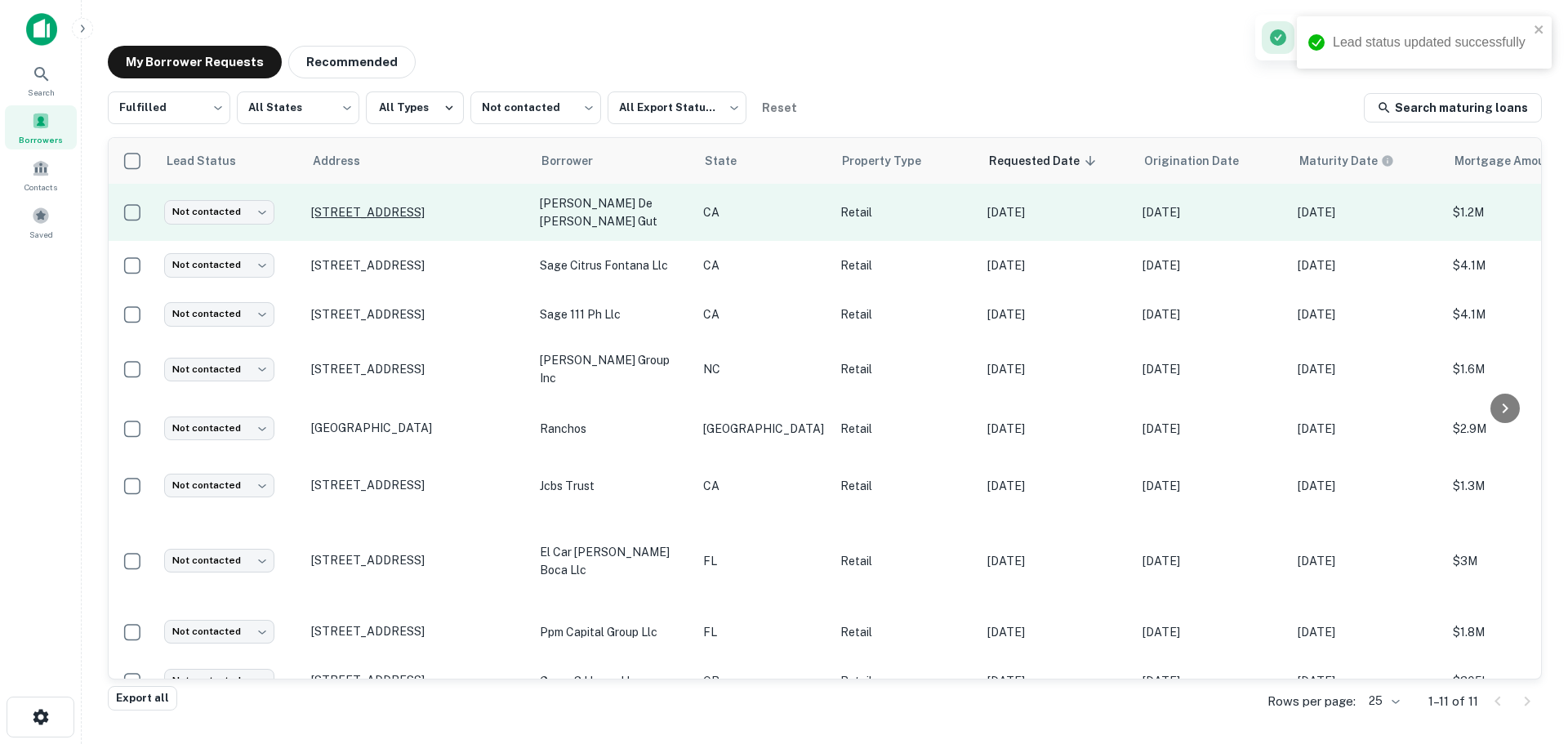
click at [357, 205] on p "8937 Folsom Blvd Sacramento, CA95826" at bounding box center [418, 212] width 213 height 14
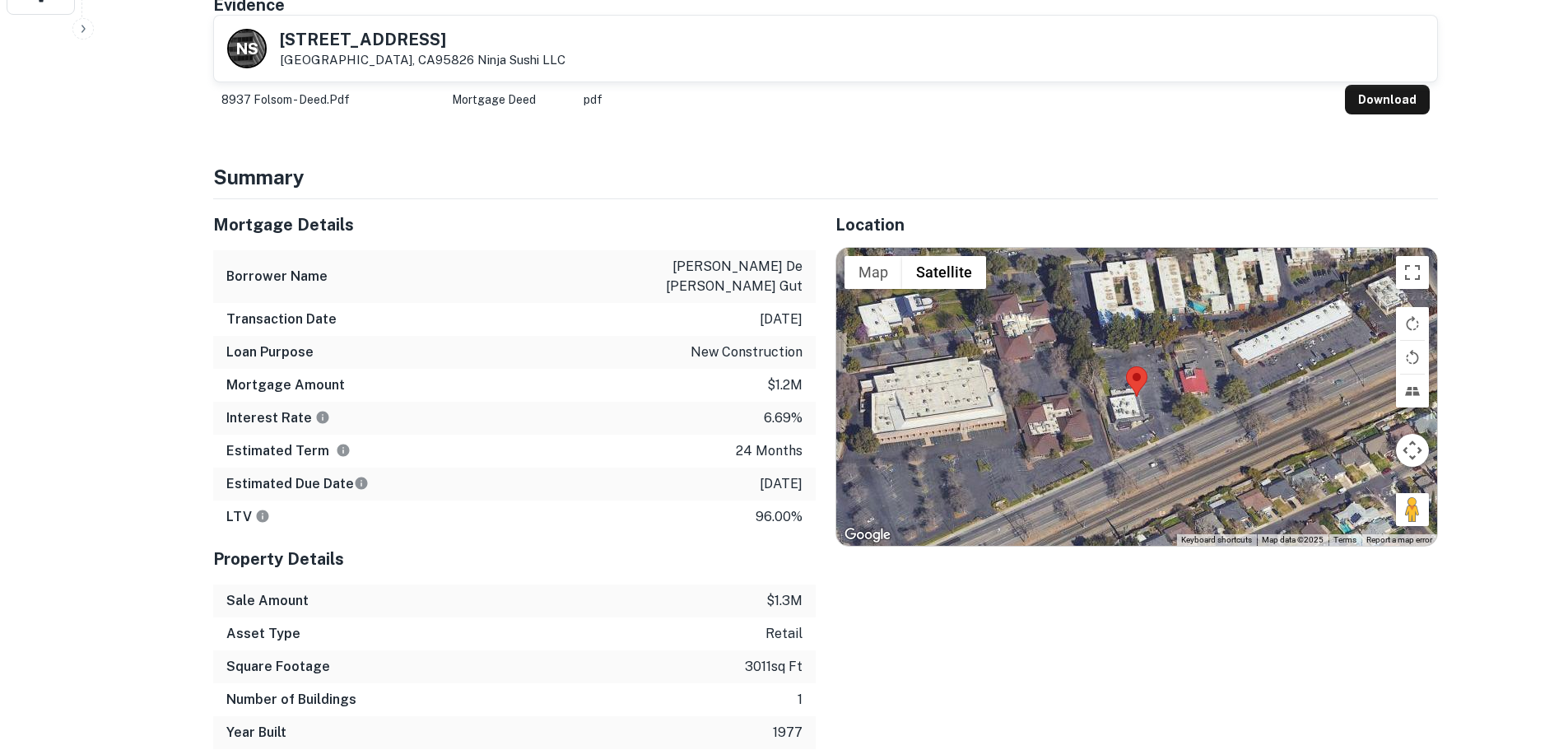
scroll to position [741, 0]
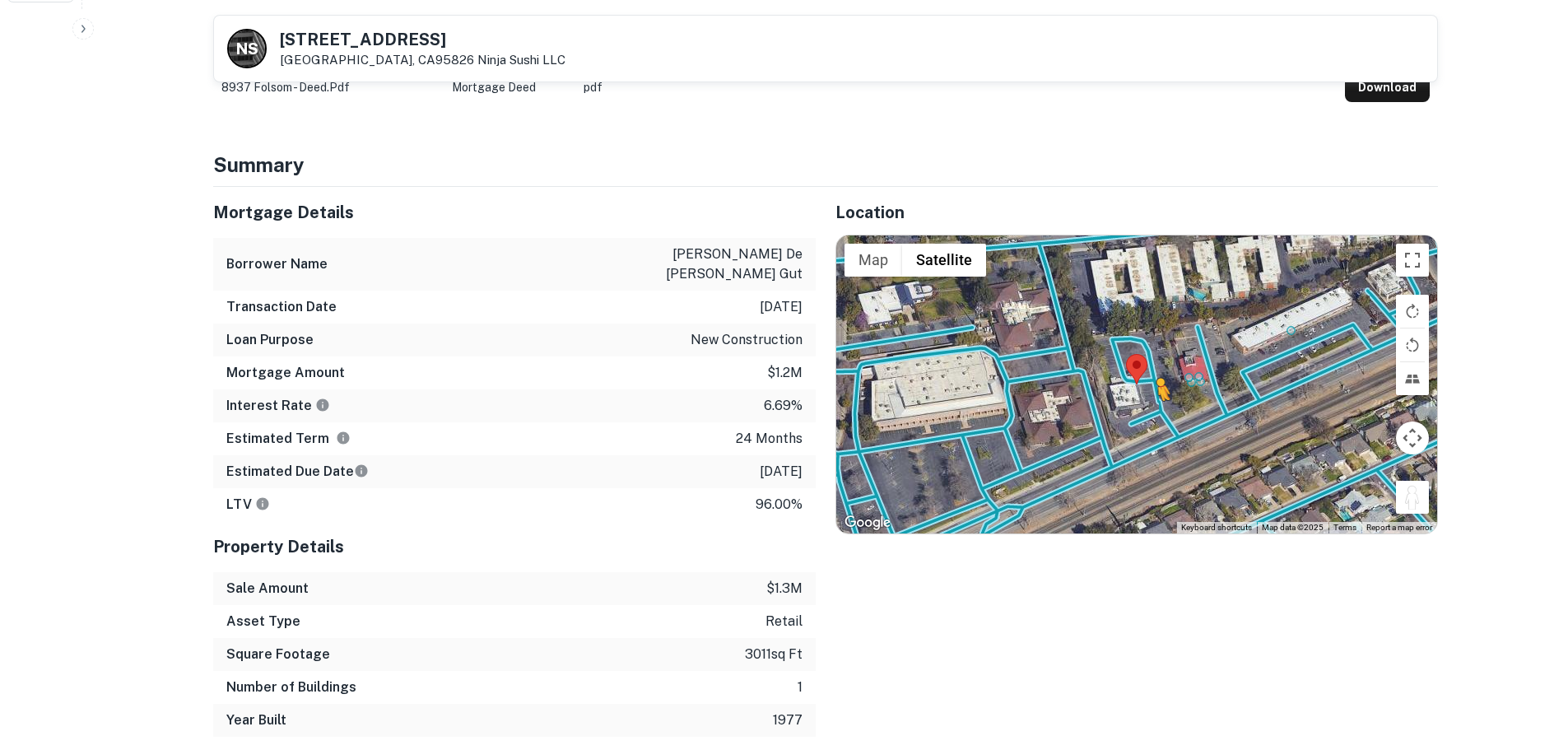
drag, startPoint x: 1409, startPoint y: 496, endPoint x: 1152, endPoint y: 416, distance: 269.2
click at [1152, 416] on div "To activate drag with keyboard, press Alt + Enter. Once in keyboard drag state,…" at bounding box center [1137, 385] width 601 height 298
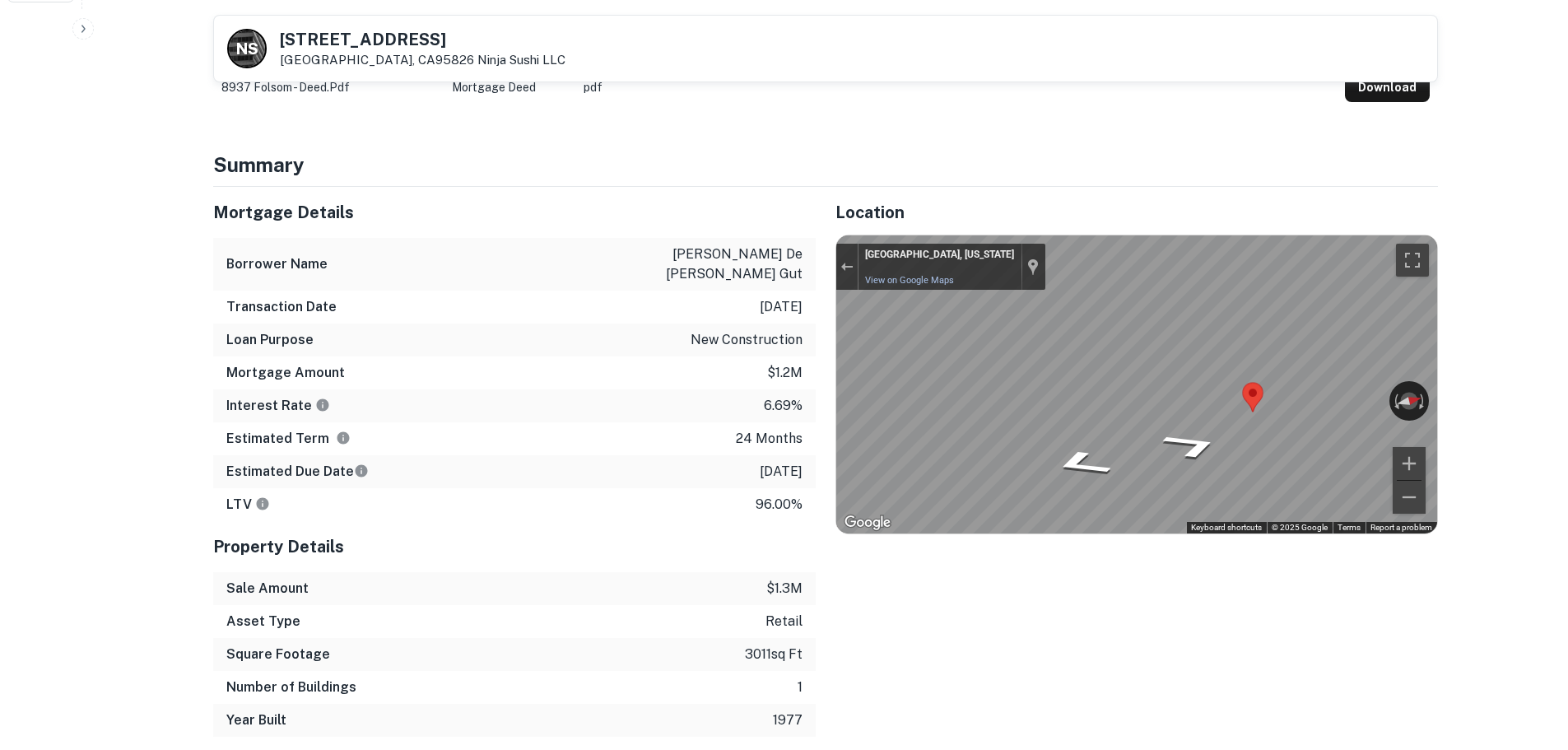
click at [703, 422] on div "Mortgage Details Borrower Name delgado jose de jesus gut Transaction Date 3/5/2…" at bounding box center [816, 462] width 1245 height 550
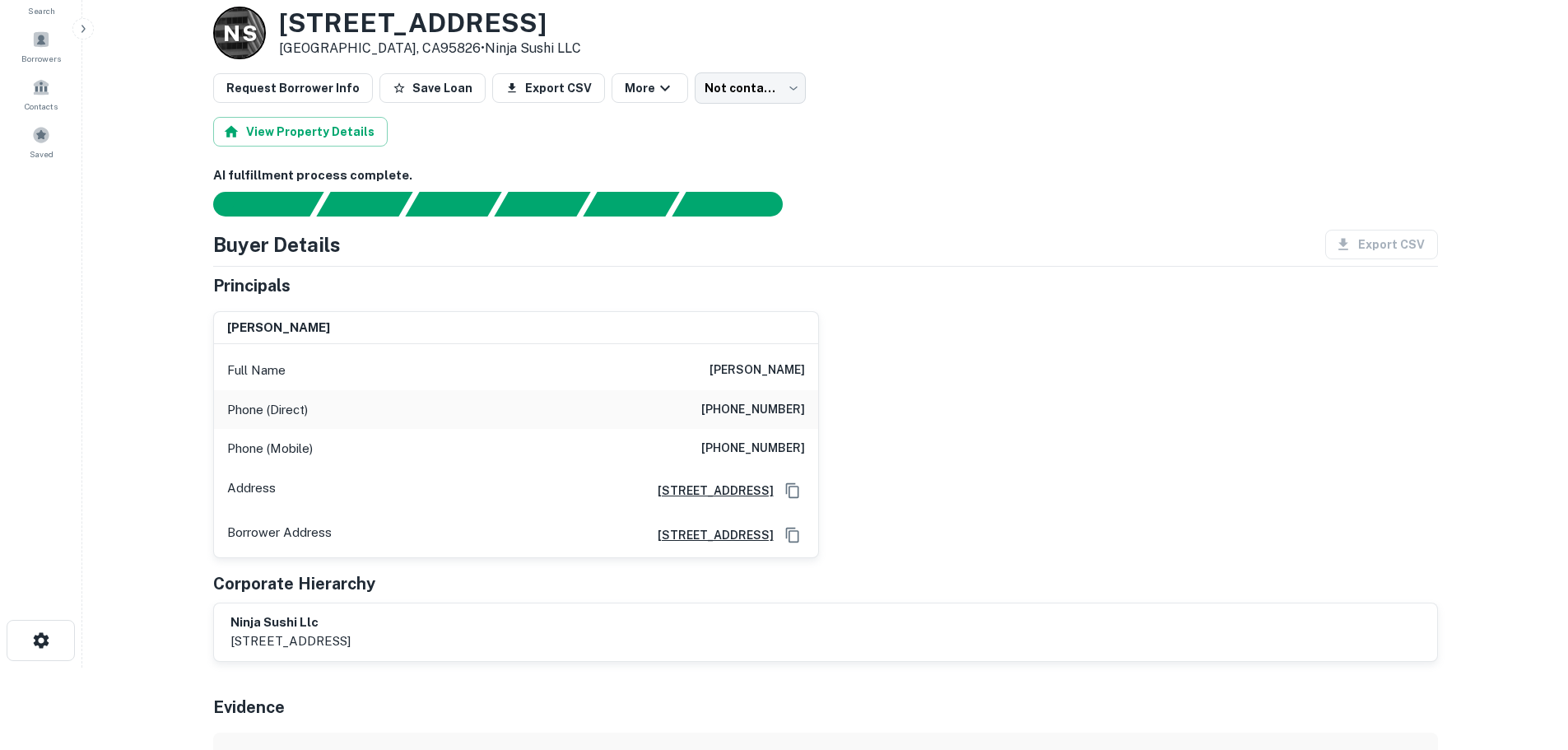
scroll to position [0, 0]
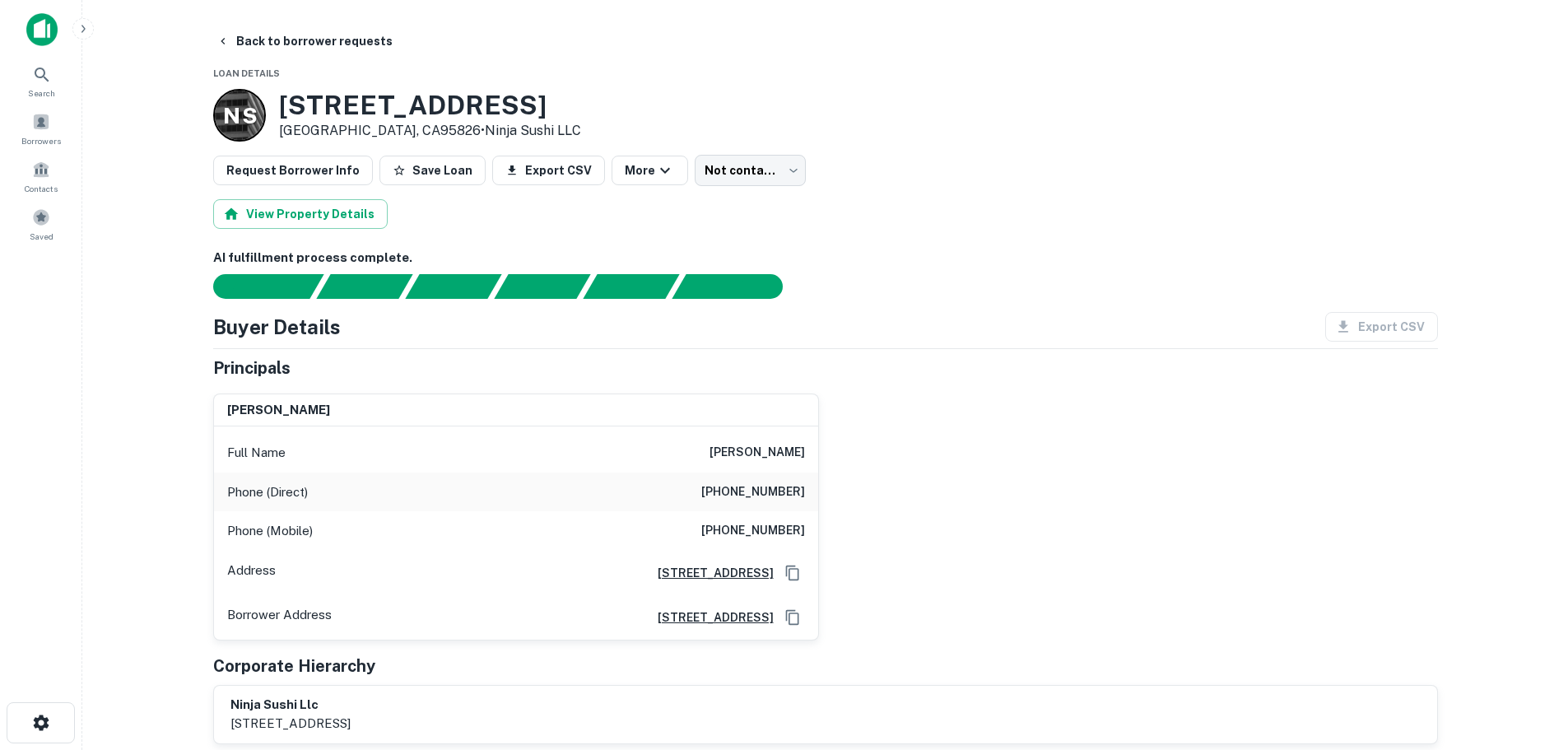
click at [753, 499] on h6 "(916) 984-9748" at bounding box center [753, 492] width 104 height 20
click at [748, 494] on h6 "(916) 984-9748" at bounding box center [753, 492] width 104 height 20
click at [750, 526] on h6 "(916) 216-1868" at bounding box center [753, 531] width 104 height 20
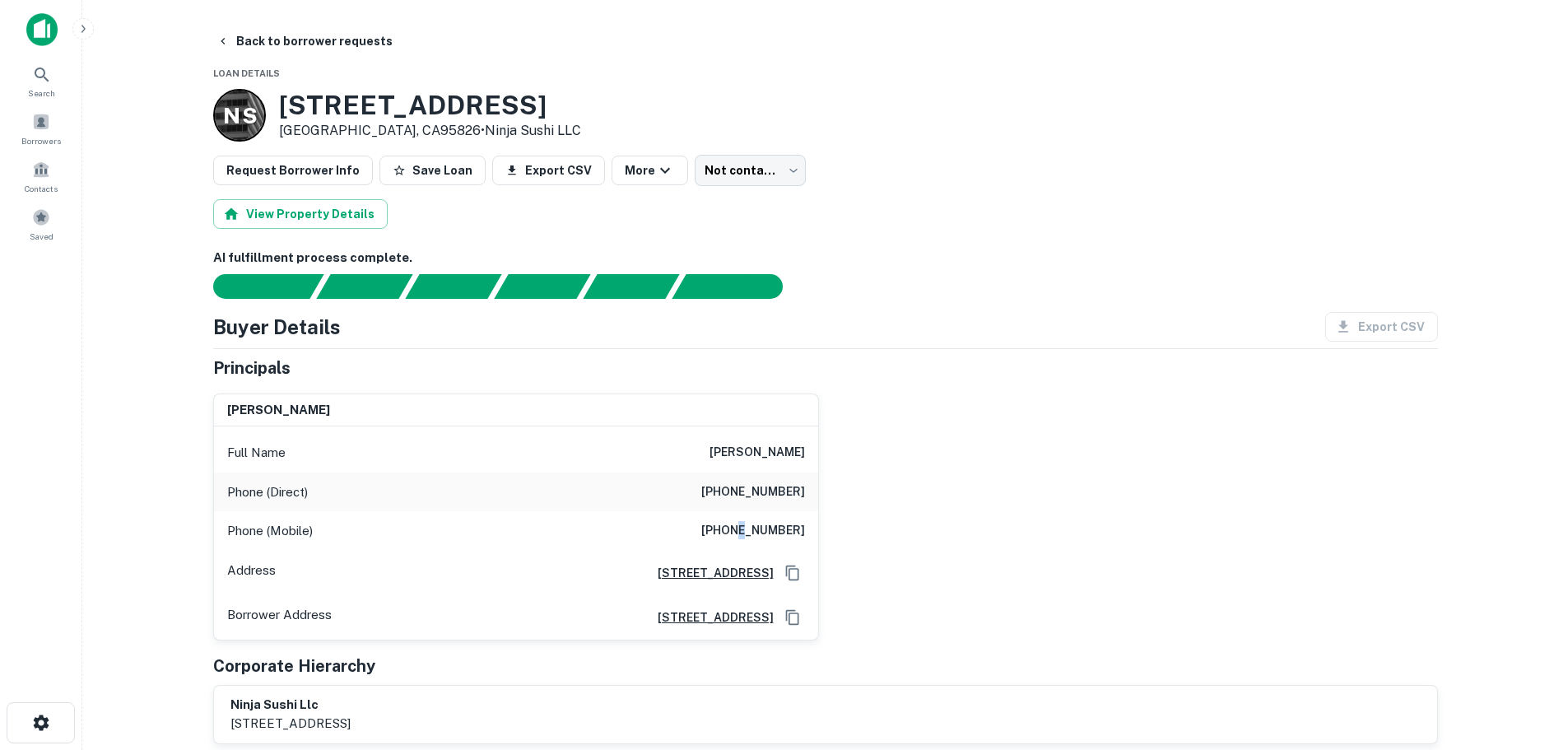
click at [750, 526] on h6 "(916) 216-1868" at bounding box center [753, 531] width 104 height 20
click at [282, 46] on button "Back to borrower requests" at bounding box center [304, 41] width 189 height 30
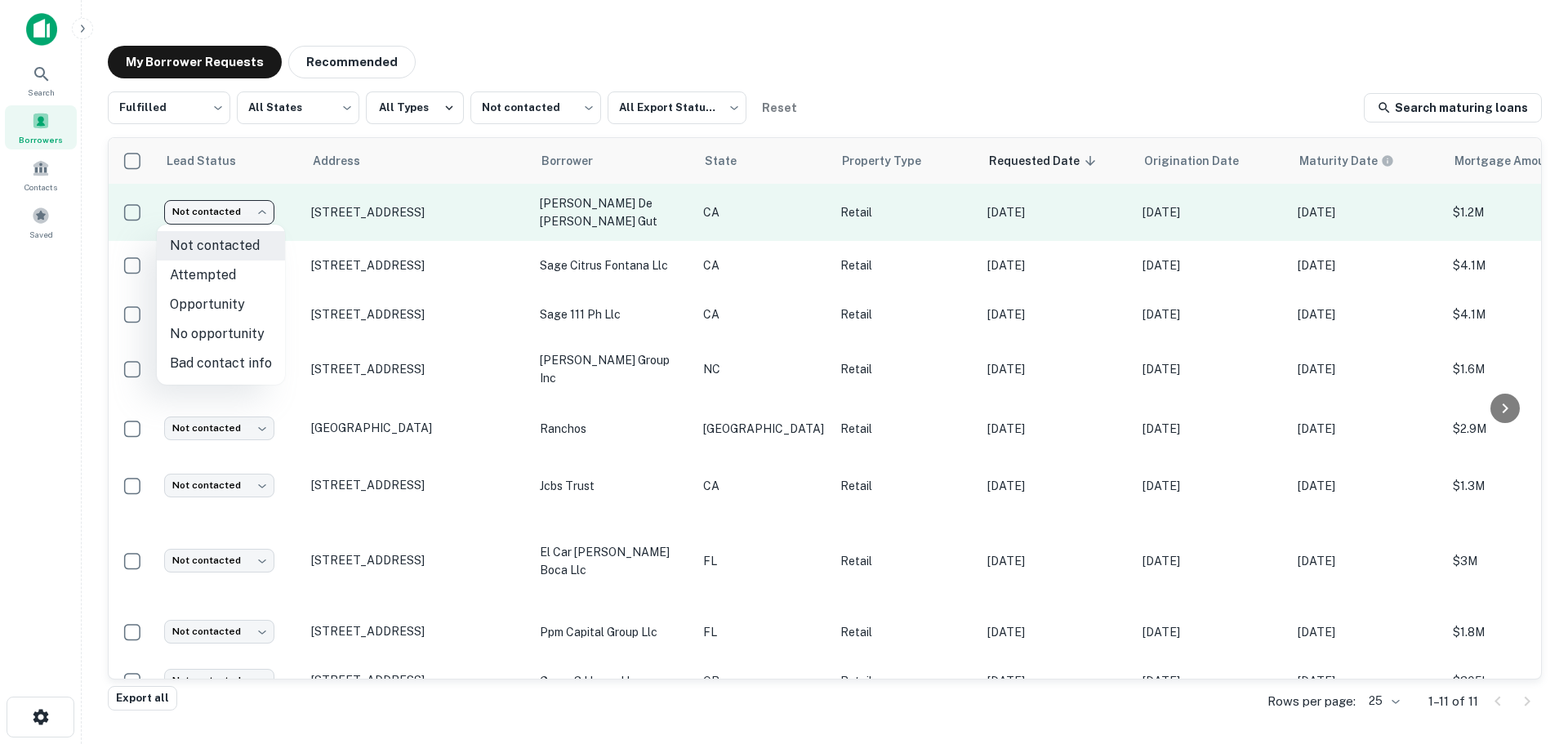
click at [230, 214] on body "Search Borrowers Contacts Saved My Borrower Requests Recommended Fulfilled ****…" at bounding box center [784, 372] width 1568 height 744
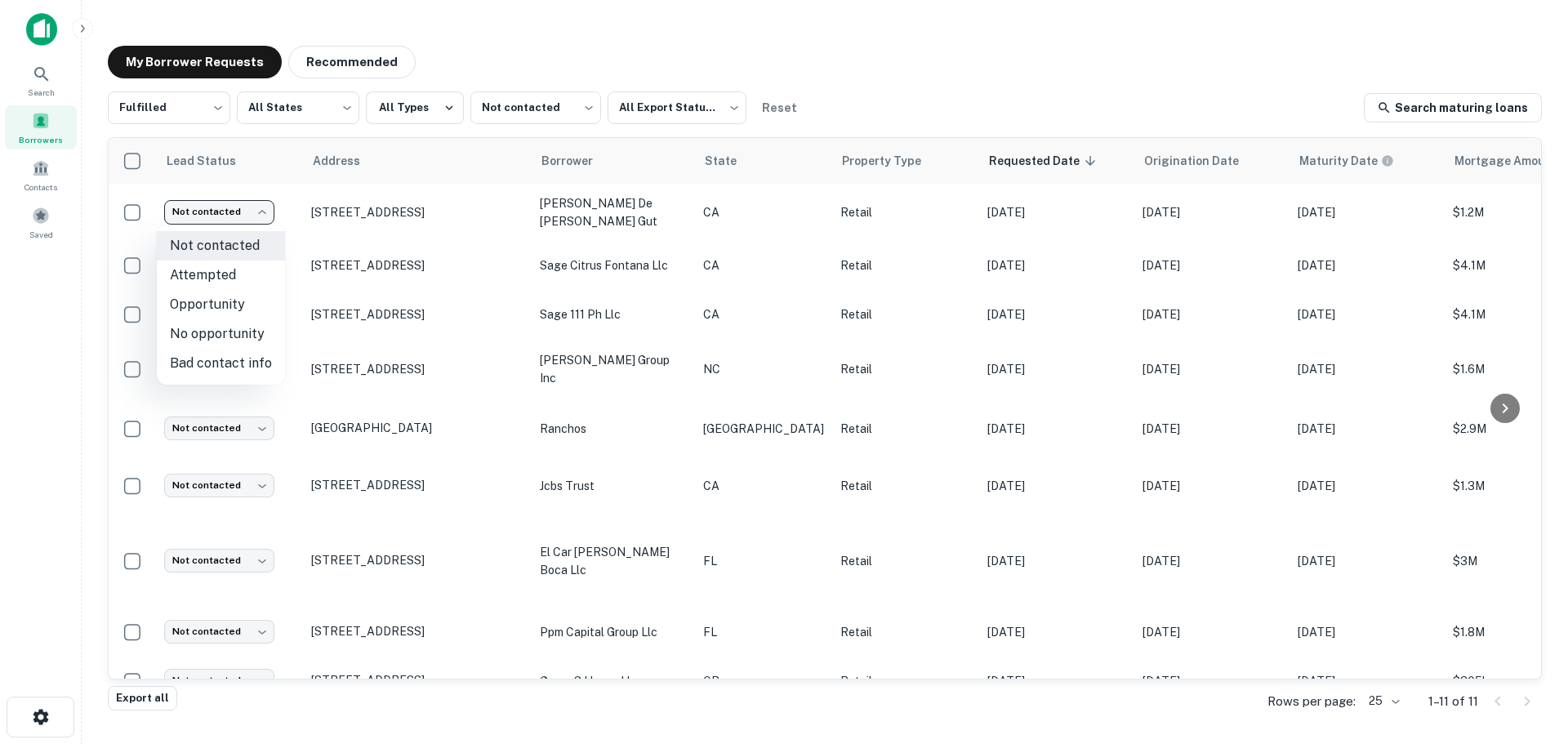
click at [226, 280] on li "Attempted" at bounding box center [220, 275] width 128 height 30
type input "*********"
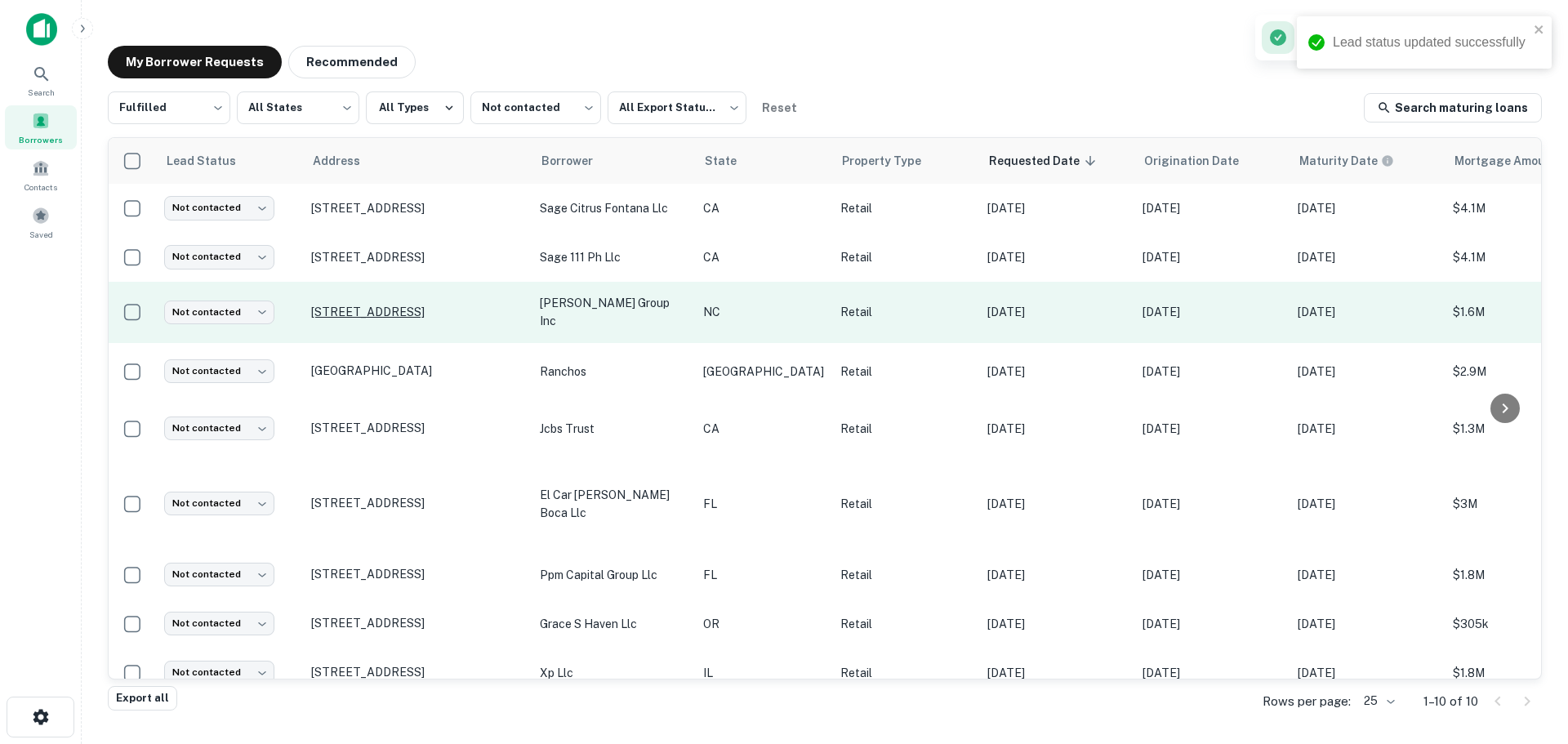
click at [370, 311] on p "11016 Capital Blvd Wake Forest, NC27587" at bounding box center [418, 311] width 213 height 14
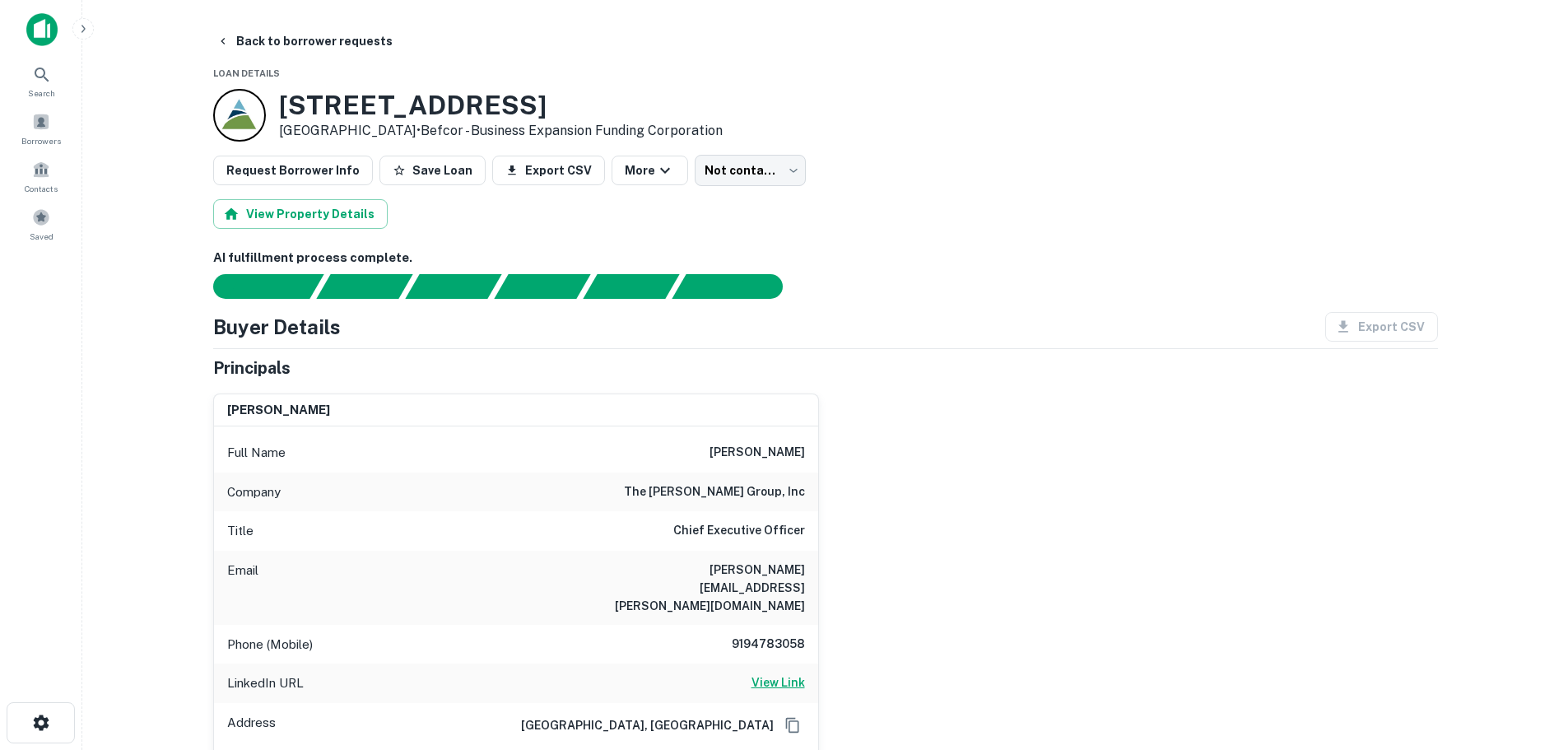
click at [780, 674] on h6 "View Link" at bounding box center [778, 682] width 53 height 18
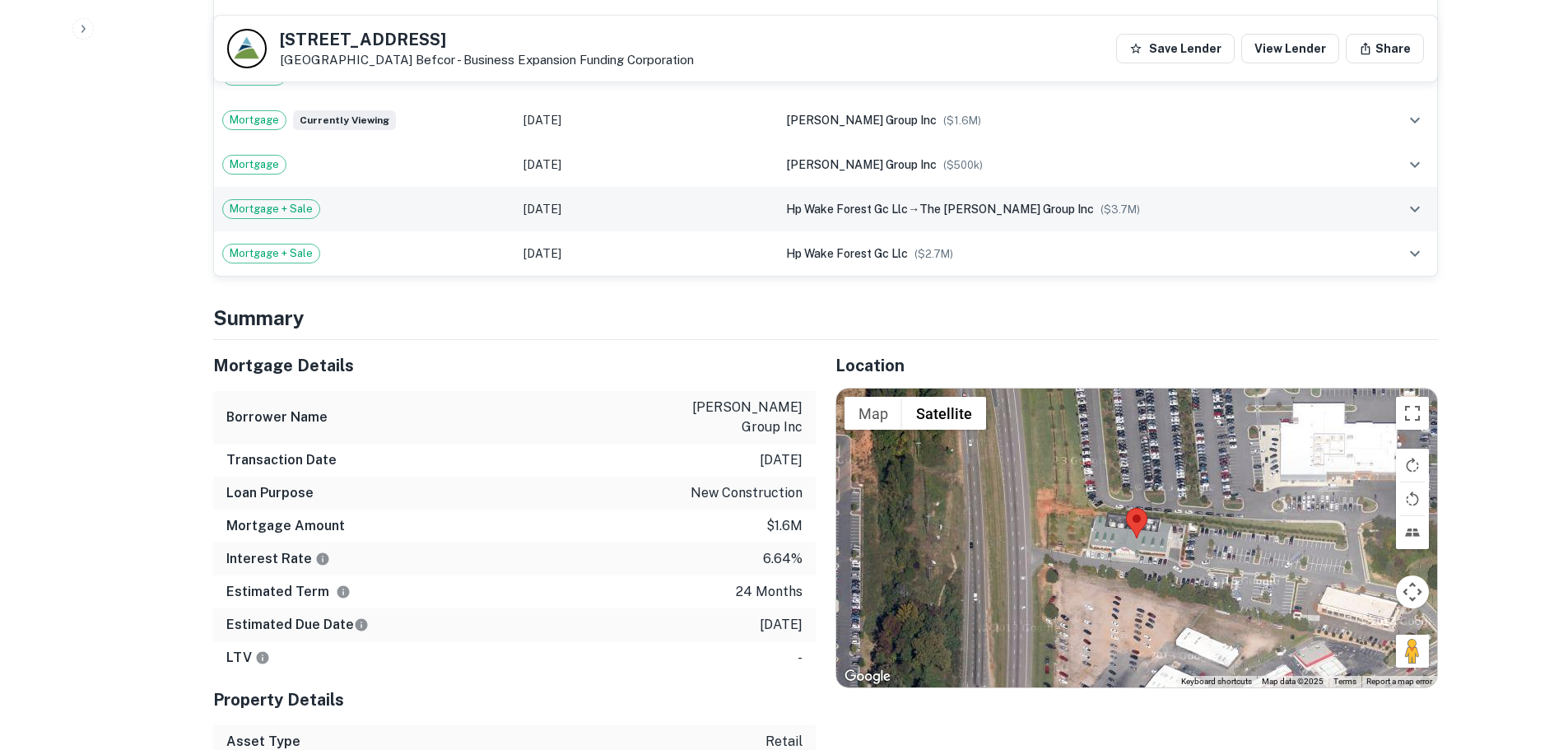
scroll to position [1482, 0]
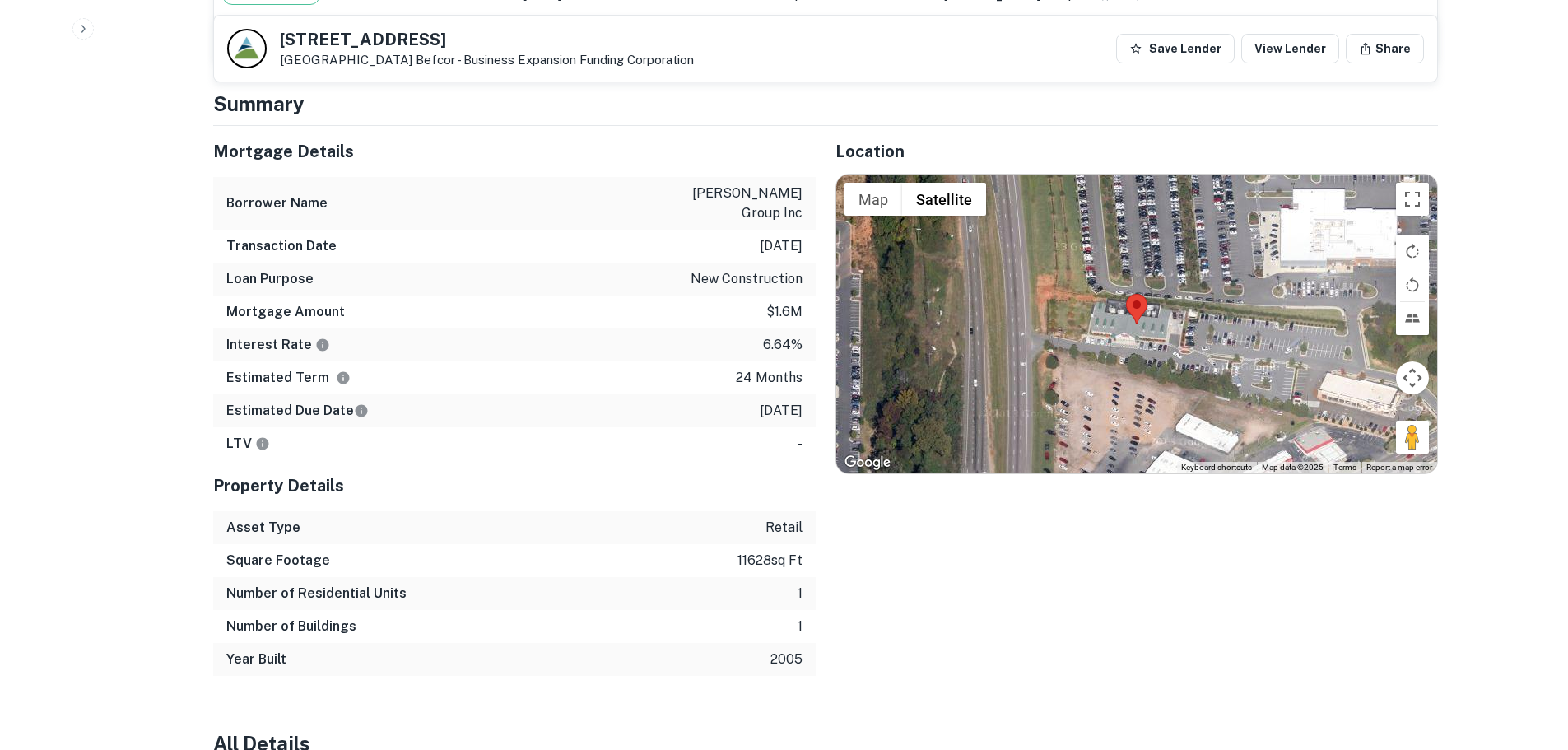
drag, startPoint x: 1401, startPoint y: 407, endPoint x: 1158, endPoint y: 340, distance: 252.1
click at [1158, 340] on div "Map Terrain Satellite Labels Keyboard shortcuts Map Data Map data ©2025 Map dat…" at bounding box center [1137, 324] width 601 height 298
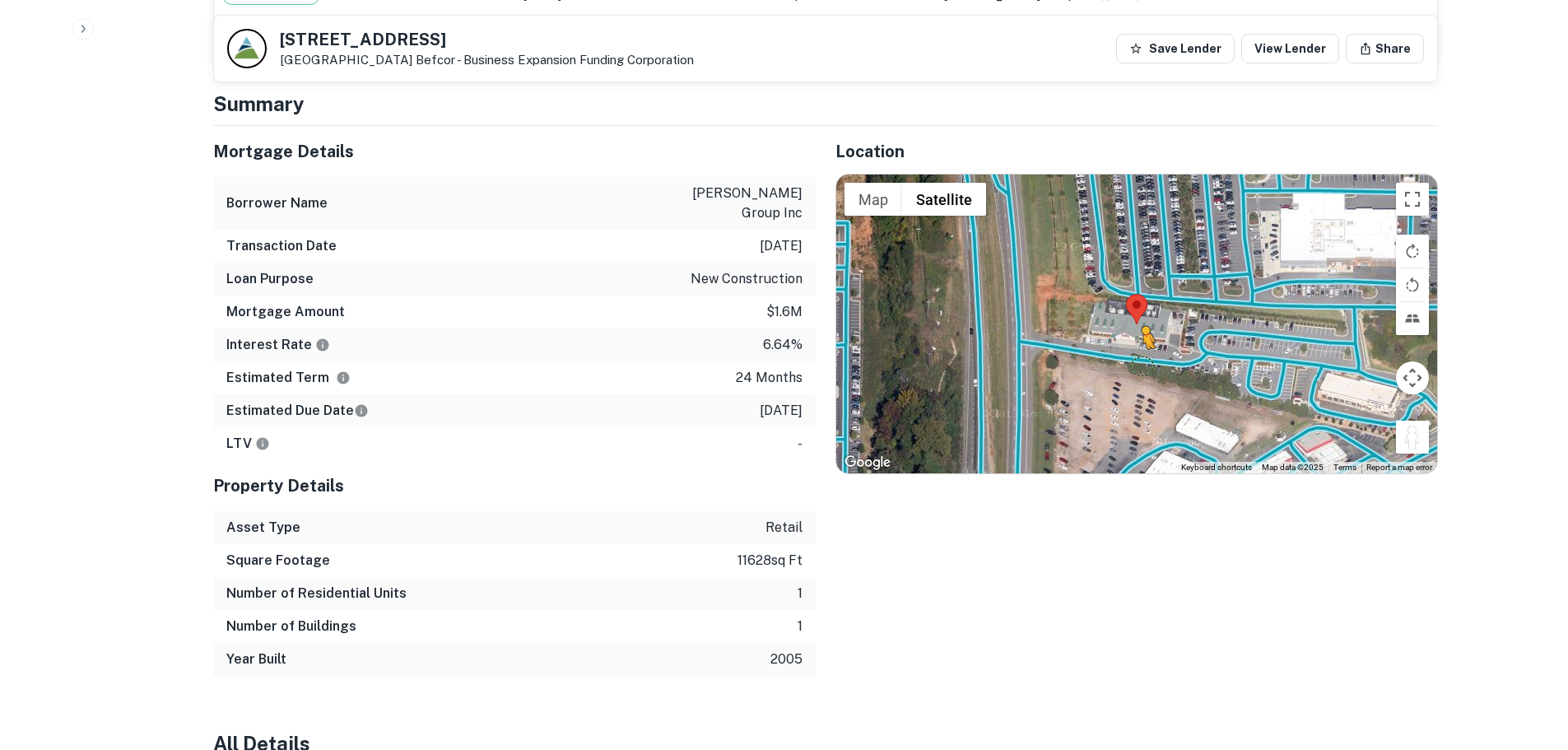
drag, startPoint x: 1426, startPoint y: 405, endPoint x: 1140, endPoint y: 328, distance: 296.2
click at [1140, 328] on div "To activate drag with keyboard, press Alt + Enter. Once in keyboard drag state,…" at bounding box center [1137, 324] width 601 height 298
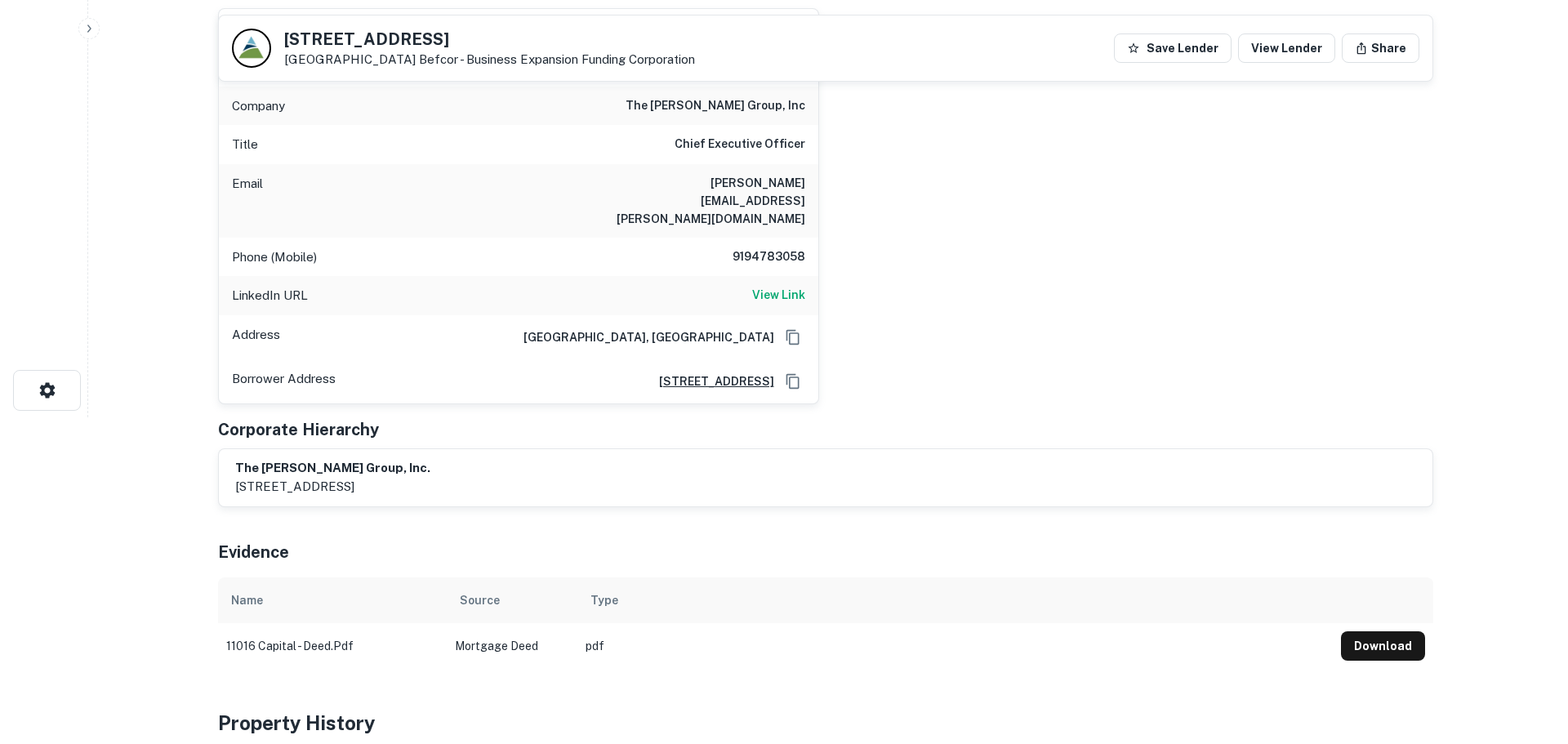
scroll to position [0, 0]
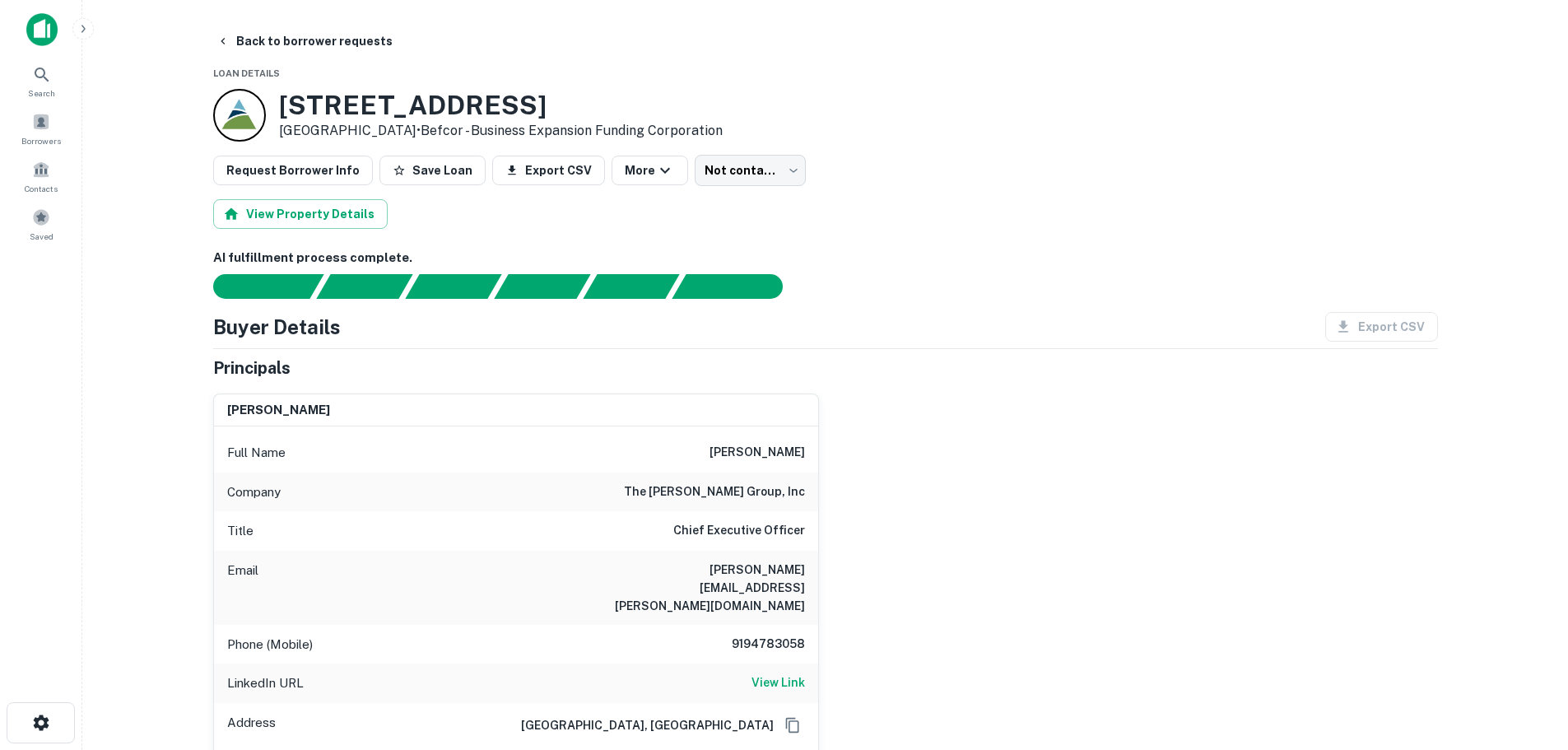
click at [359, 48] on button "Back to borrower requests" at bounding box center [304, 41] width 189 height 30
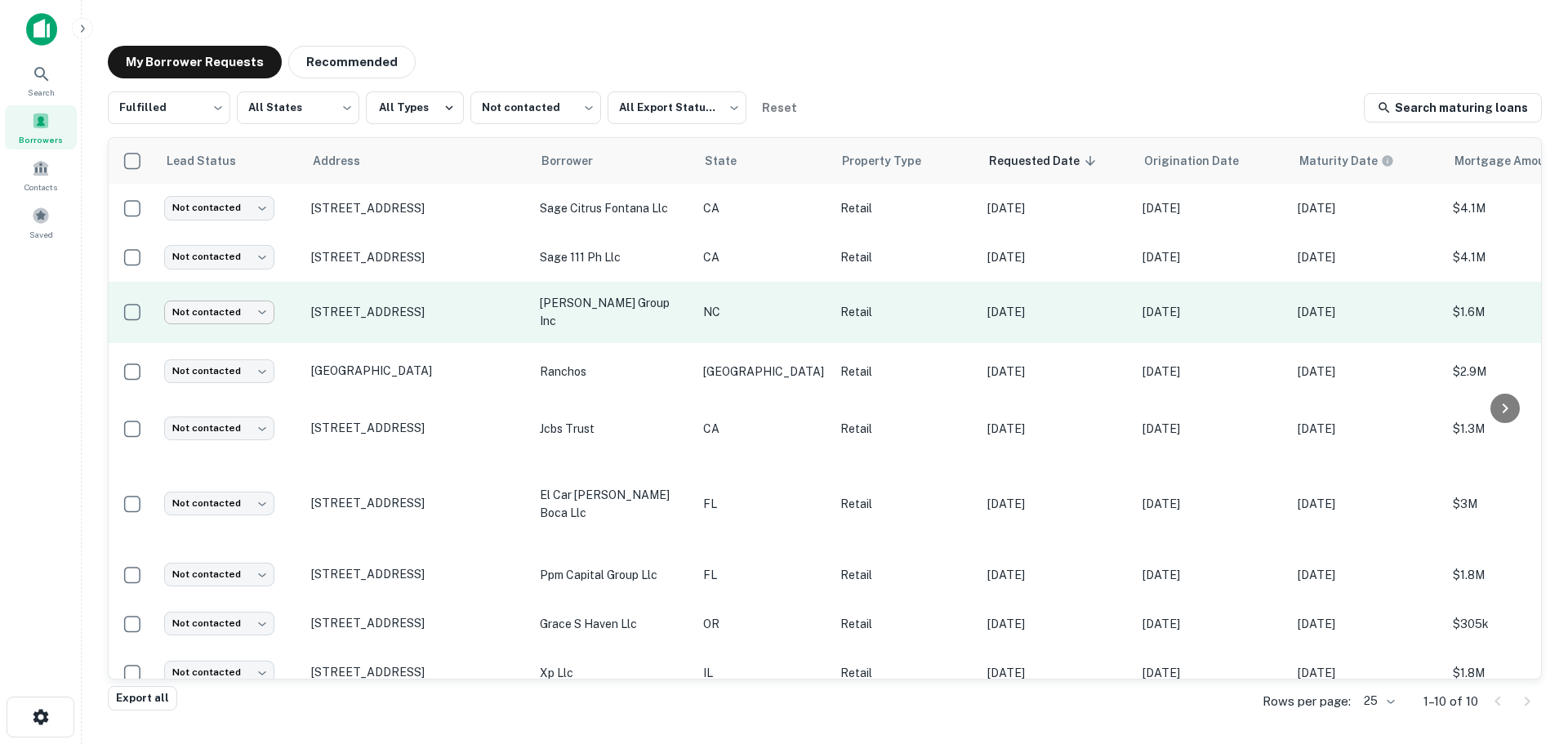
click at [224, 311] on body "Search Borrowers Contacts Saved My Borrower Requests Recommended Fulfilled ****…" at bounding box center [784, 372] width 1568 height 744
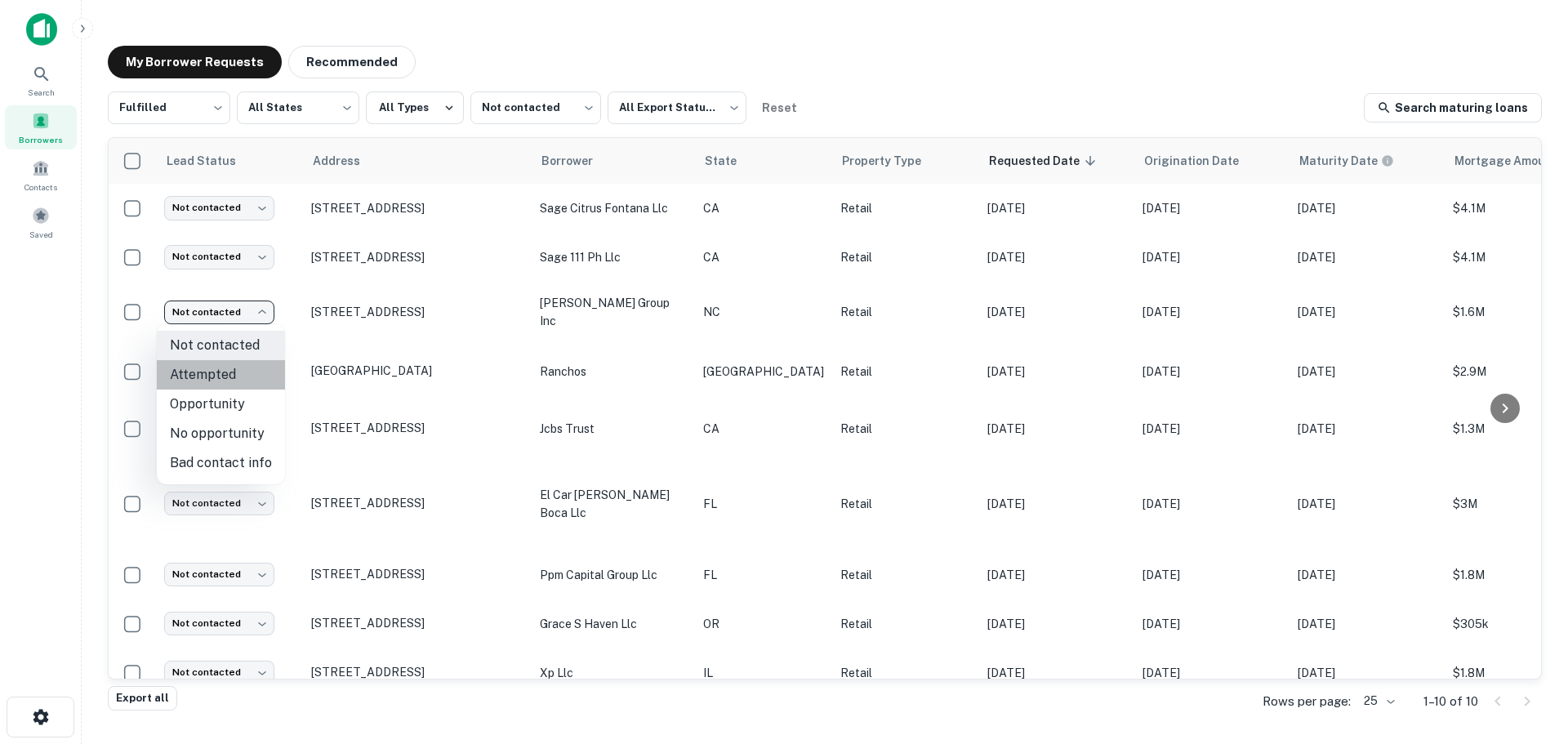
click at [233, 369] on li "Attempted" at bounding box center [220, 375] width 128 height 30
type input "*********"
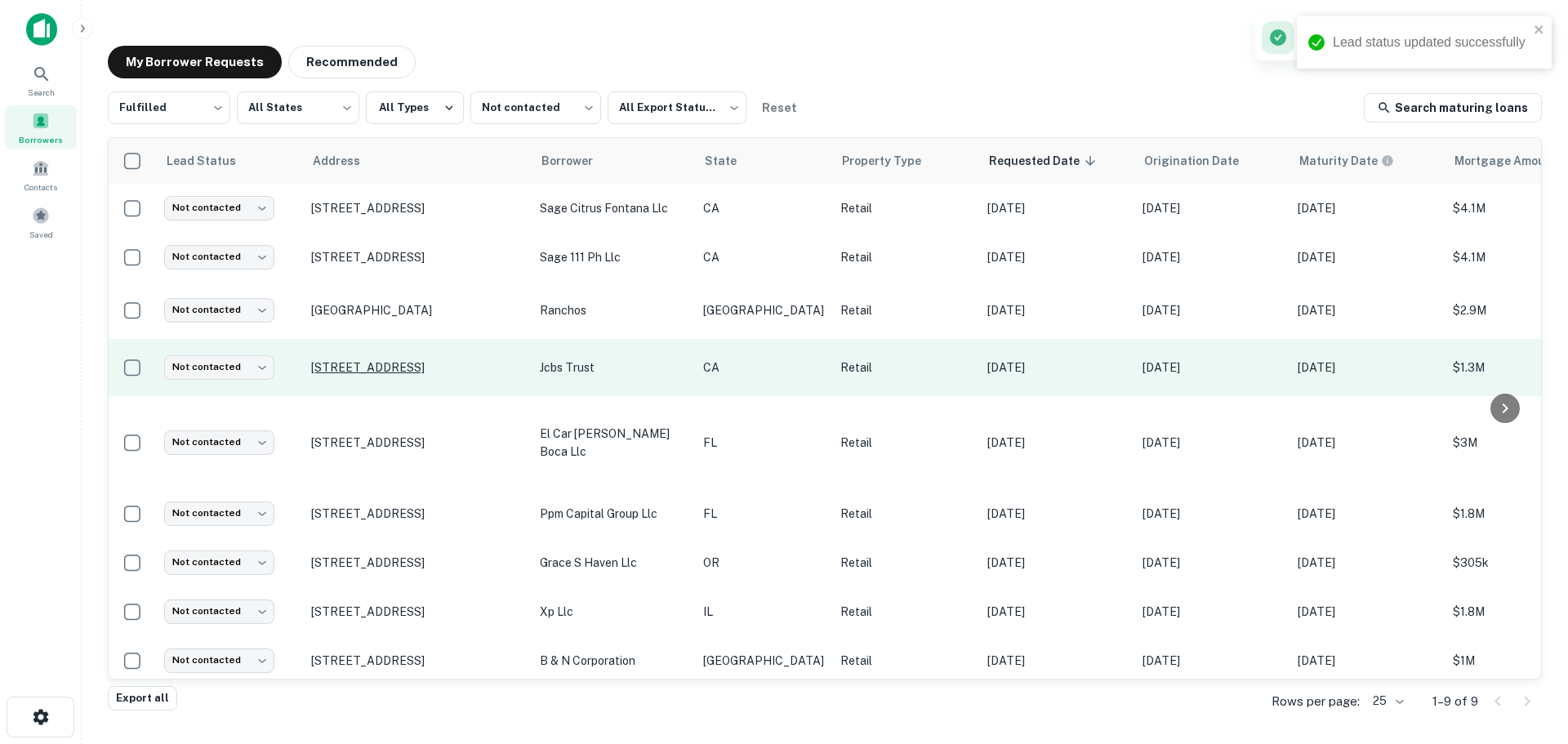
scroll to position [1, 0]
drag, startPoint x: 348, startPoint y: 370, endPoint x: 344, endPoint y: 390, distance: 20.4
click at [344, 390] on td "121 Main St Huntington Beach, CA92648" at bounding box center [417, 366] width 229 height 57
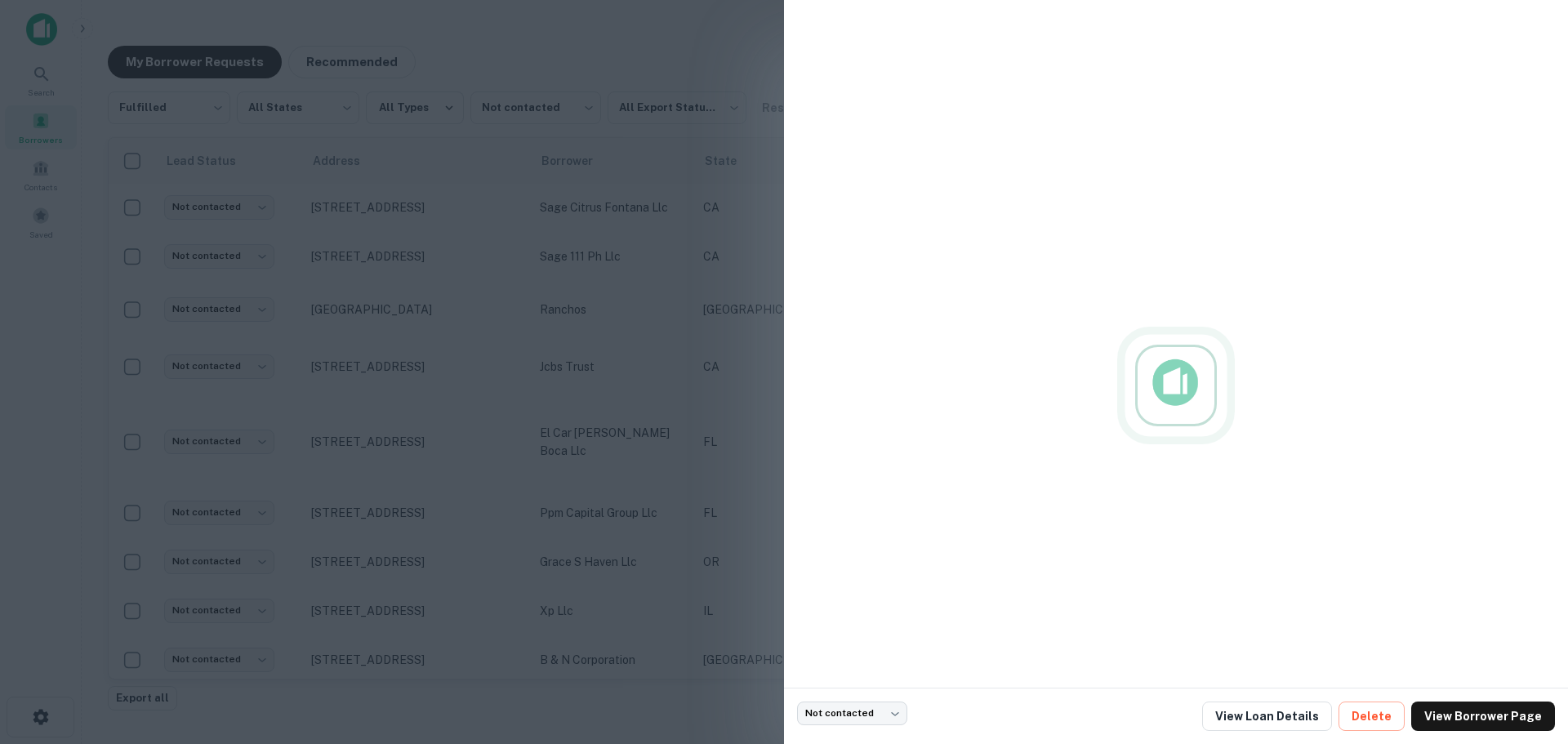
click at [255, 329] on div at bounding box center [784, 372] width 1568 height 744
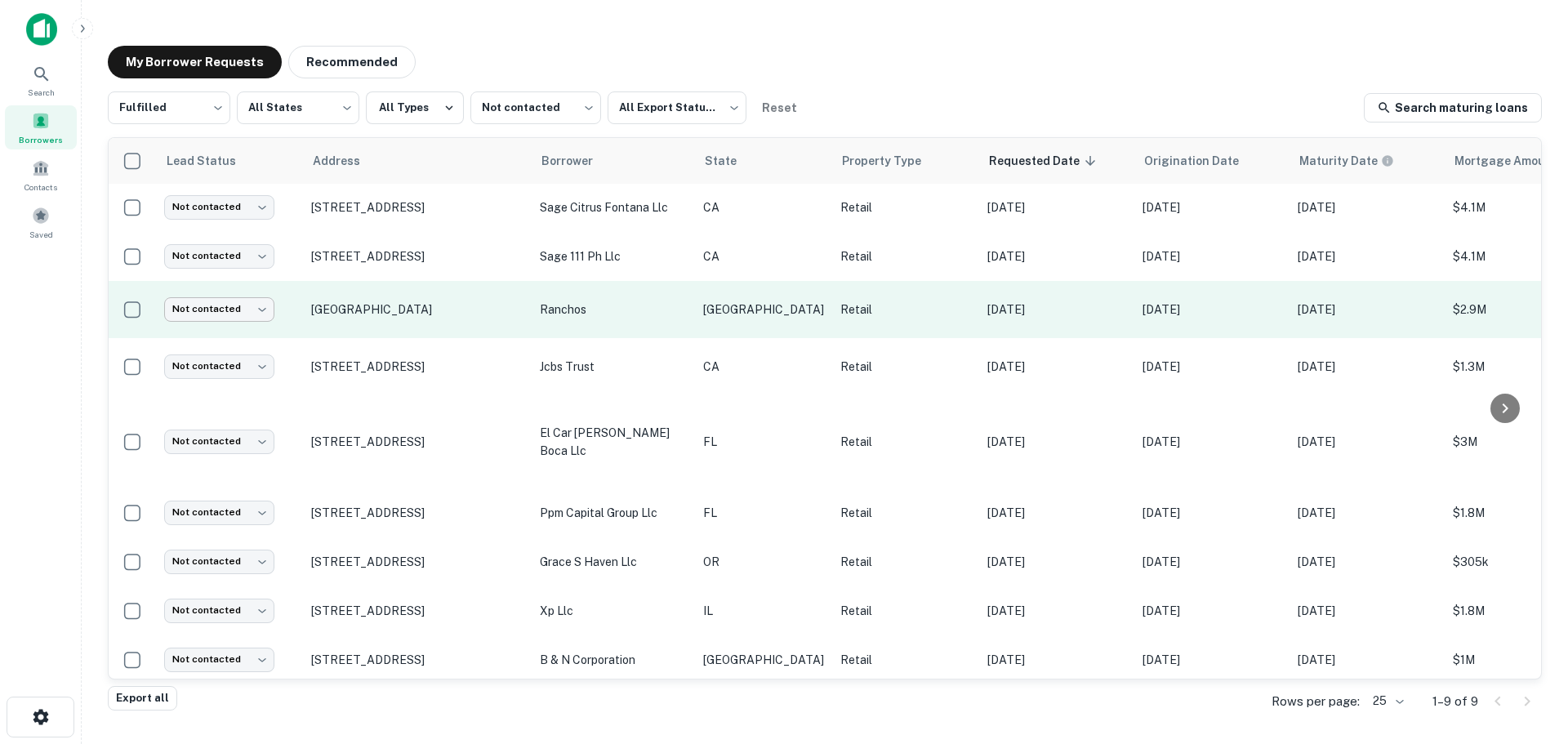
click at [253, 319] on body "Search Borrowers Contacts Saved My Borrower Requests Recommended Fulfilled ****…" at bounding box center [784, 372] width 1568 height 744
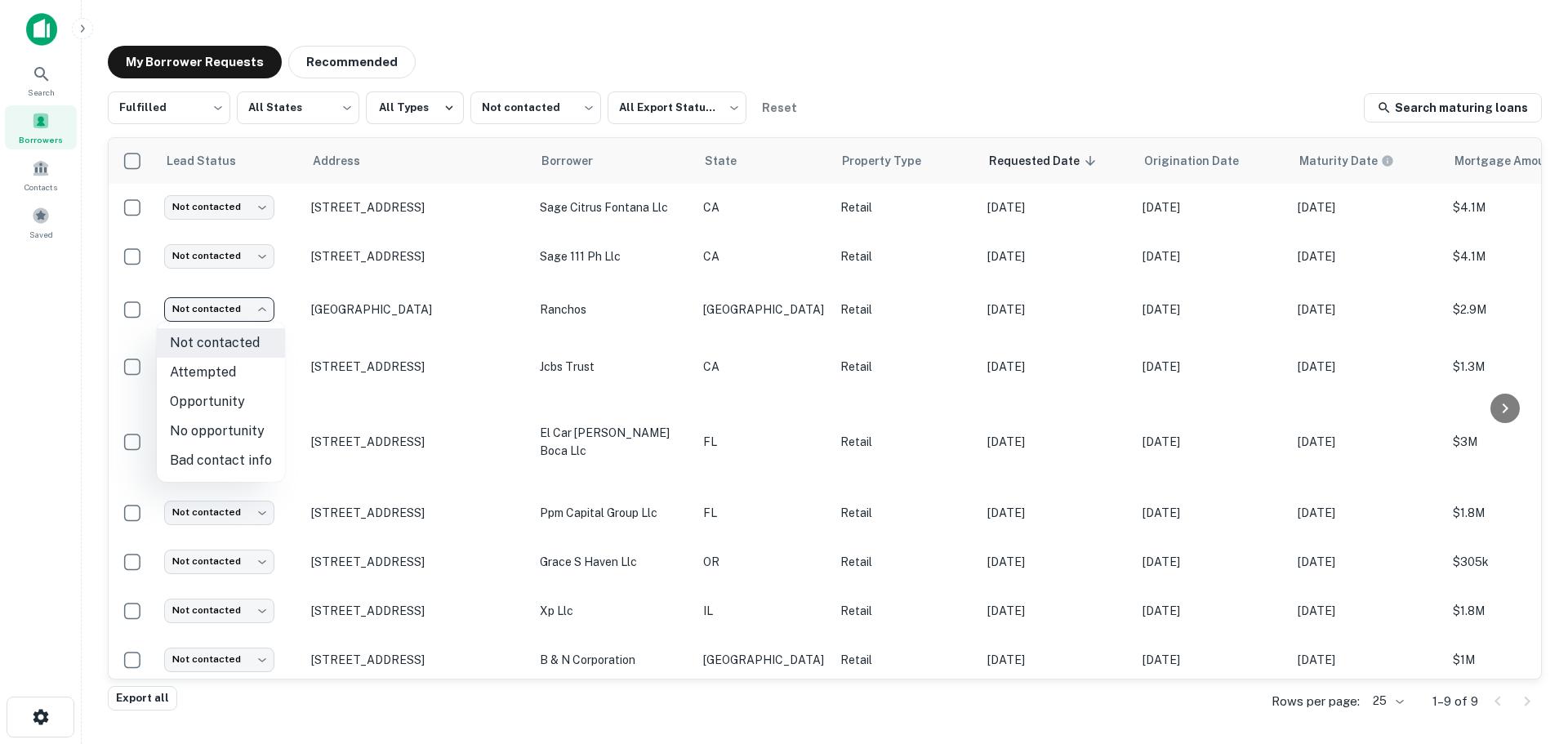
click at [236, 453] on li "Bad contact info" at bounding box center [220, 460] width 128 height 30
type input "**********"
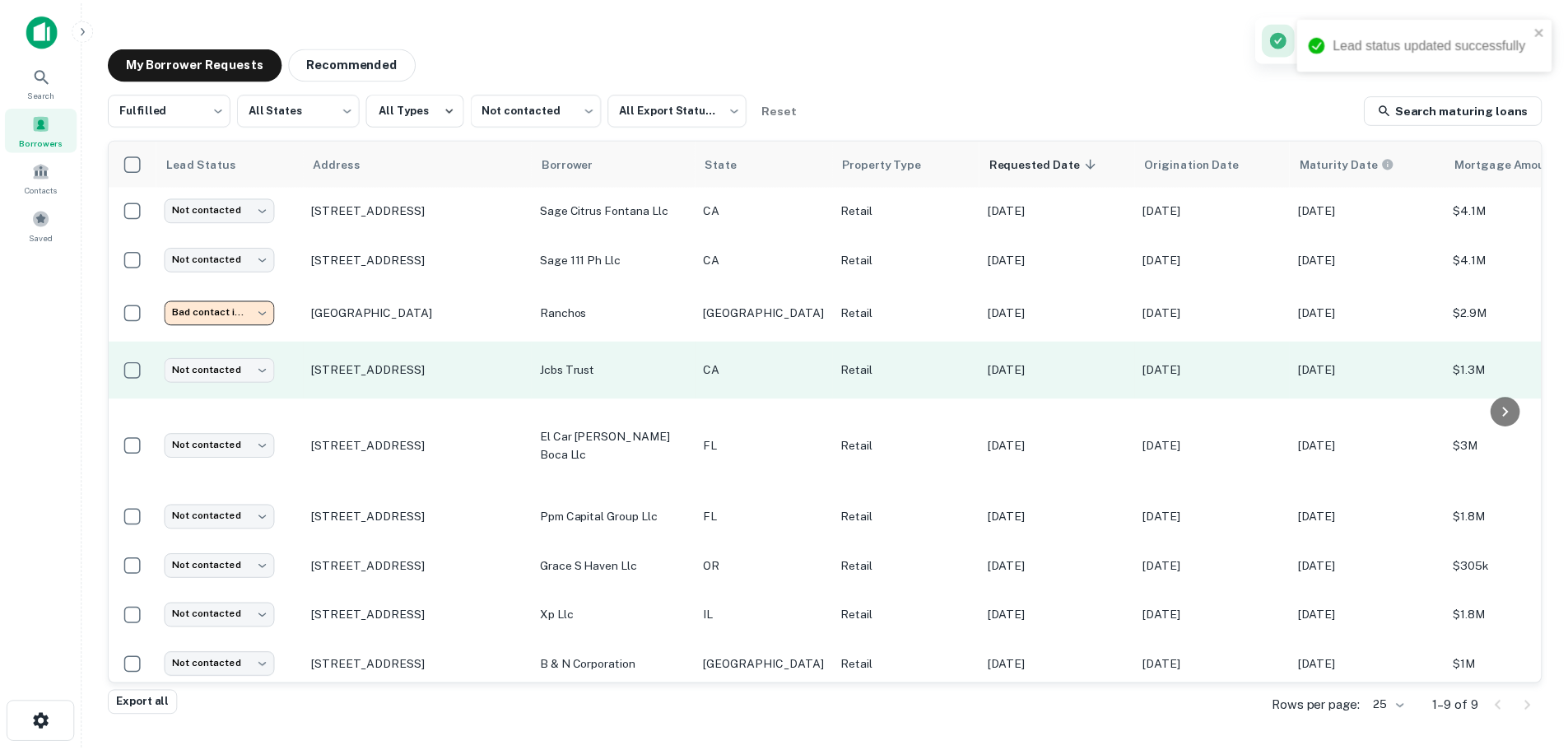
scroll to position [0, 0]
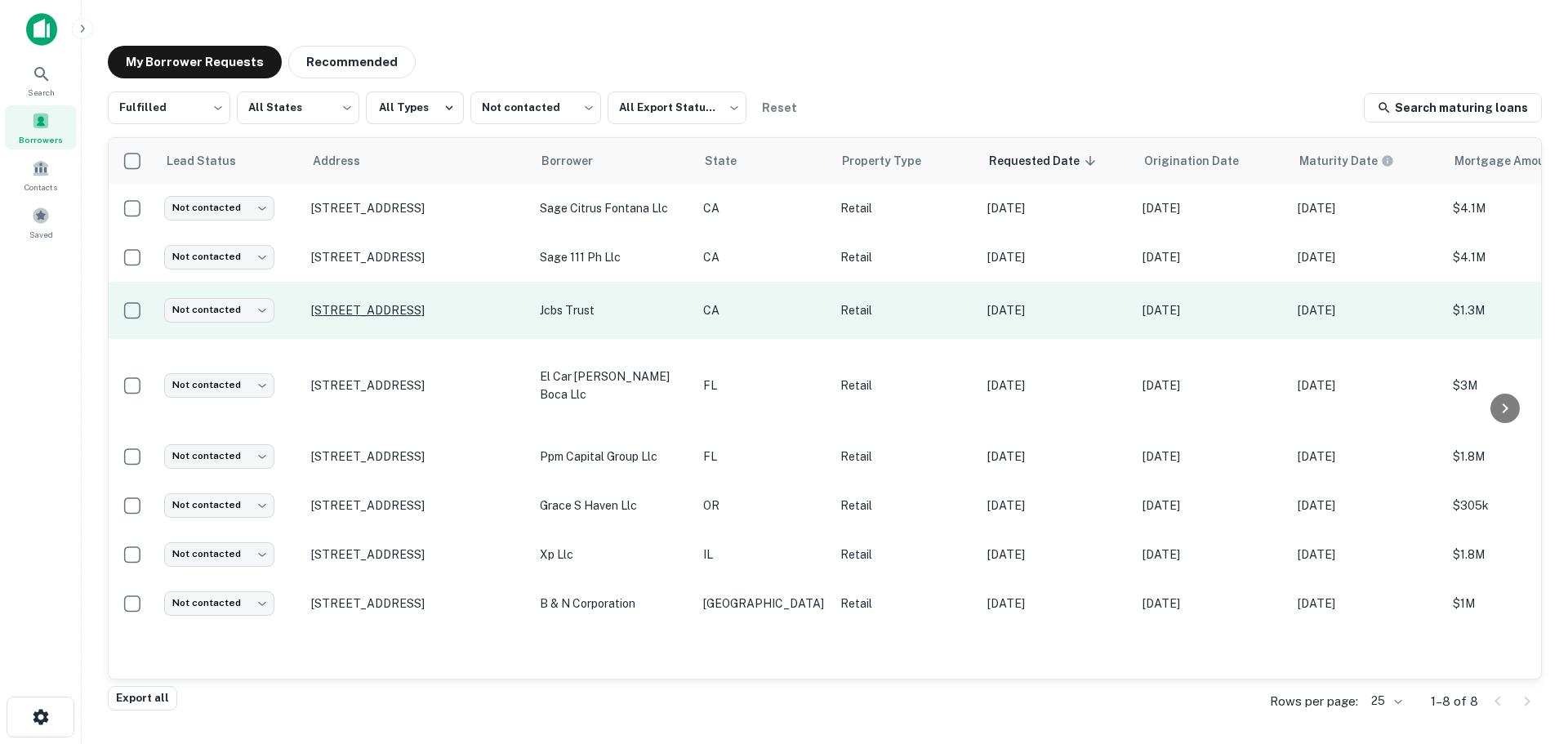
click at [383, 312] on p "121 Main St Huntington Beach, CA92648" at bounding box center [418, 310] width 213 height 14
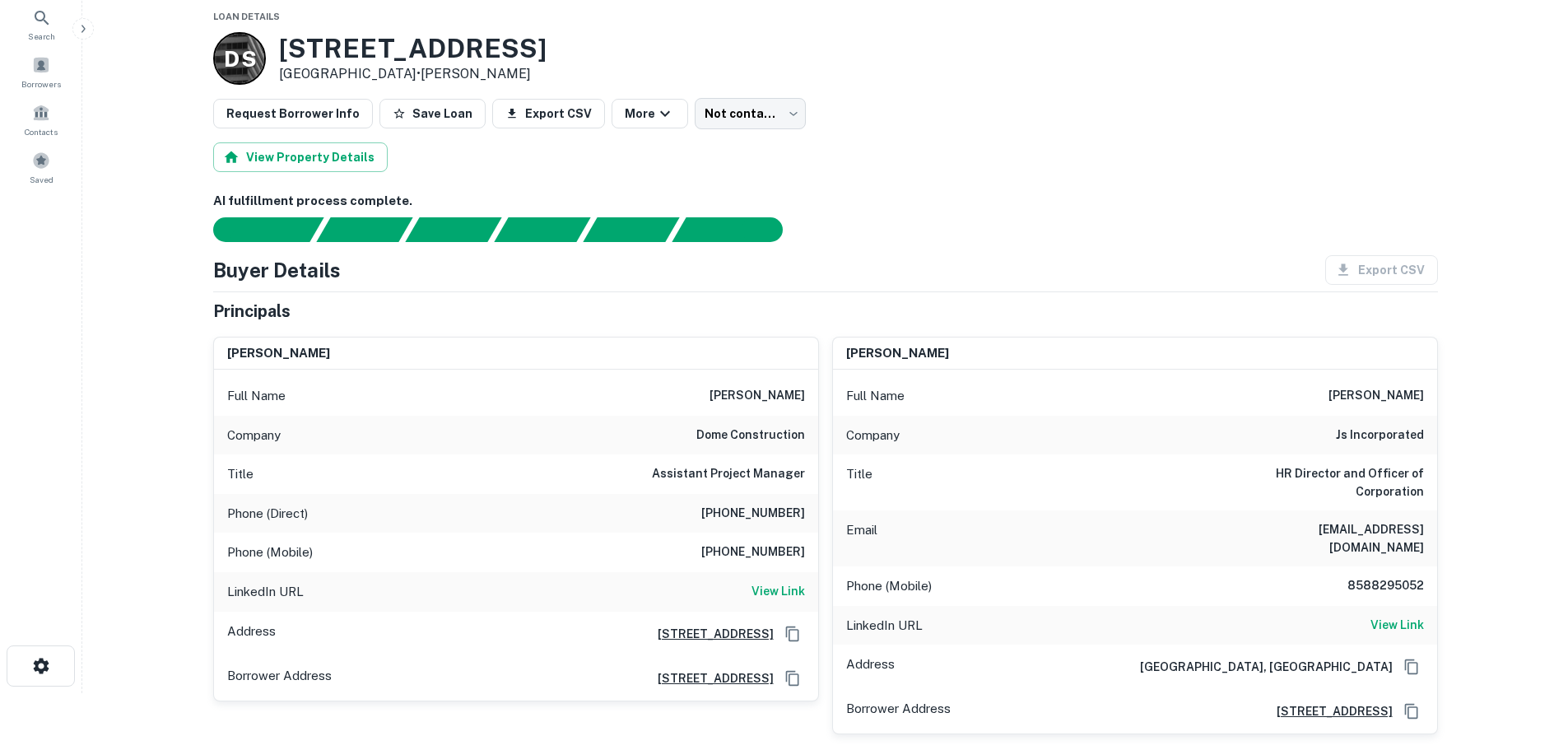
scroll to position [82, 0]
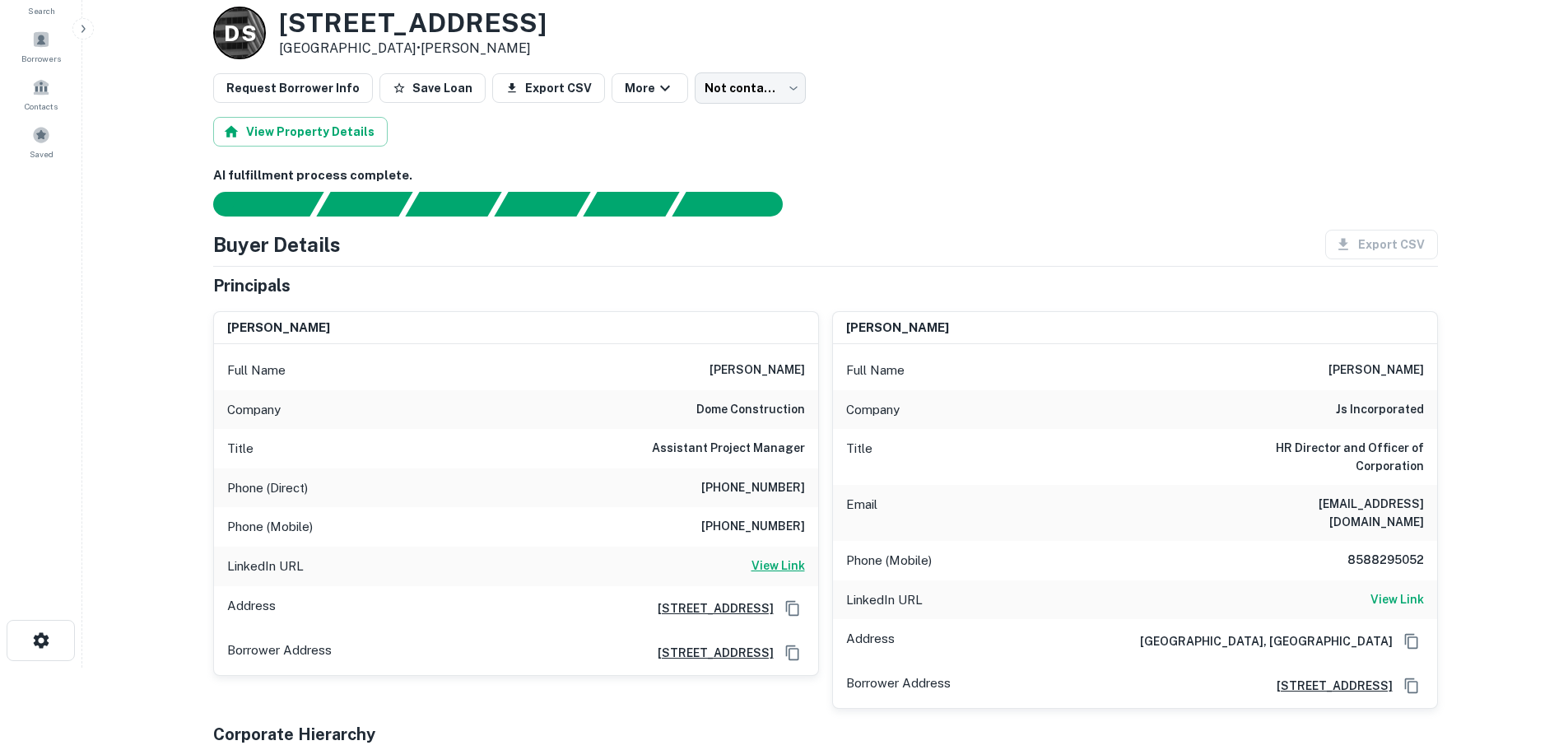
click at [784, 563] on h6 "View Link" at bounding box center [778, 565] width 53 height 18
click at [724, 487] on h6 "(858) 490-0525" at bounding box center [753, 488] width 104 height 20
click at [759, 519] on h6 "(858) 829-5051" at bounding box center [753, 526] width 104 height 20
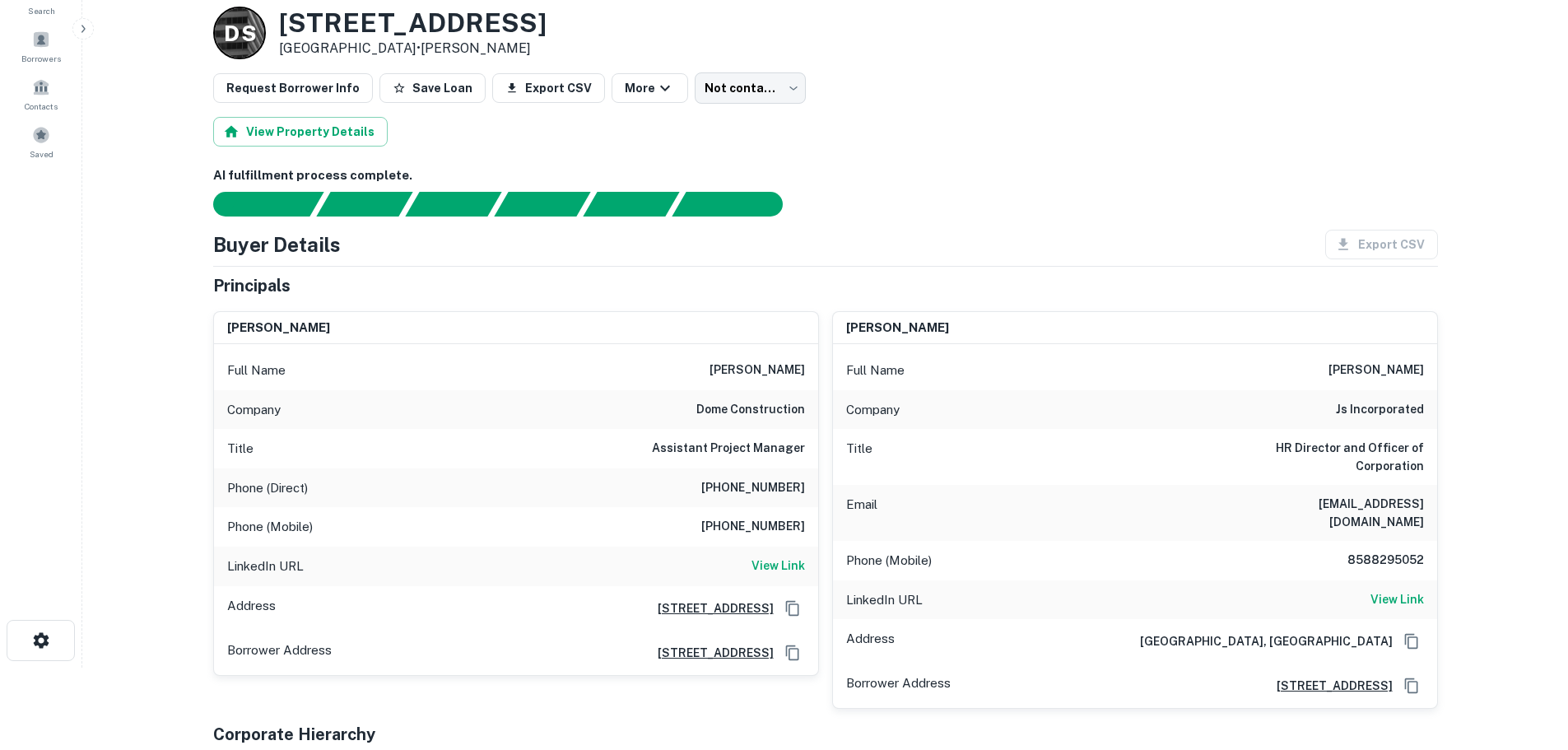
click at [759, 523] on h6 "(858) 829-5051" at bounding box center [753, 526] width 104 height 20
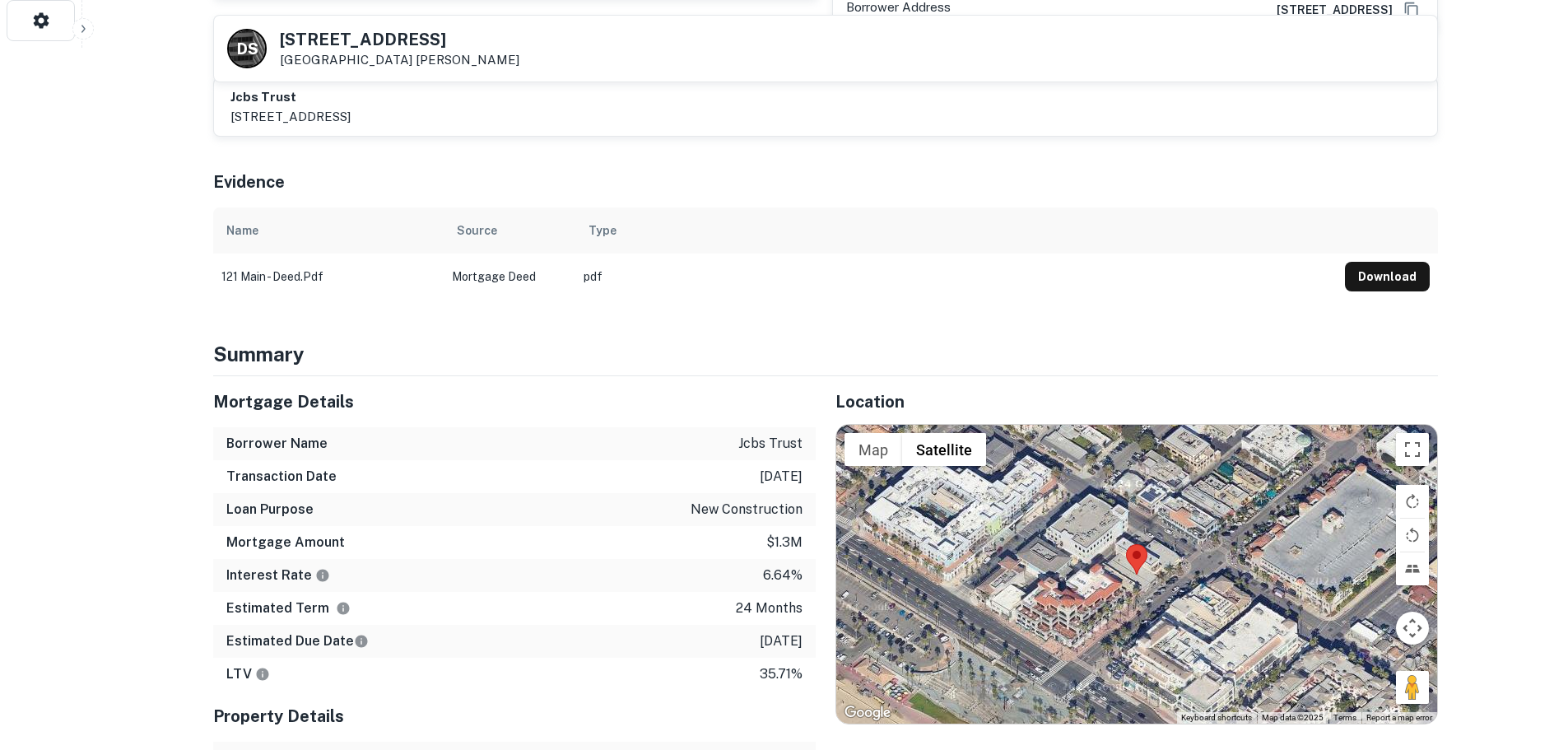
scroll to position [905, 0]
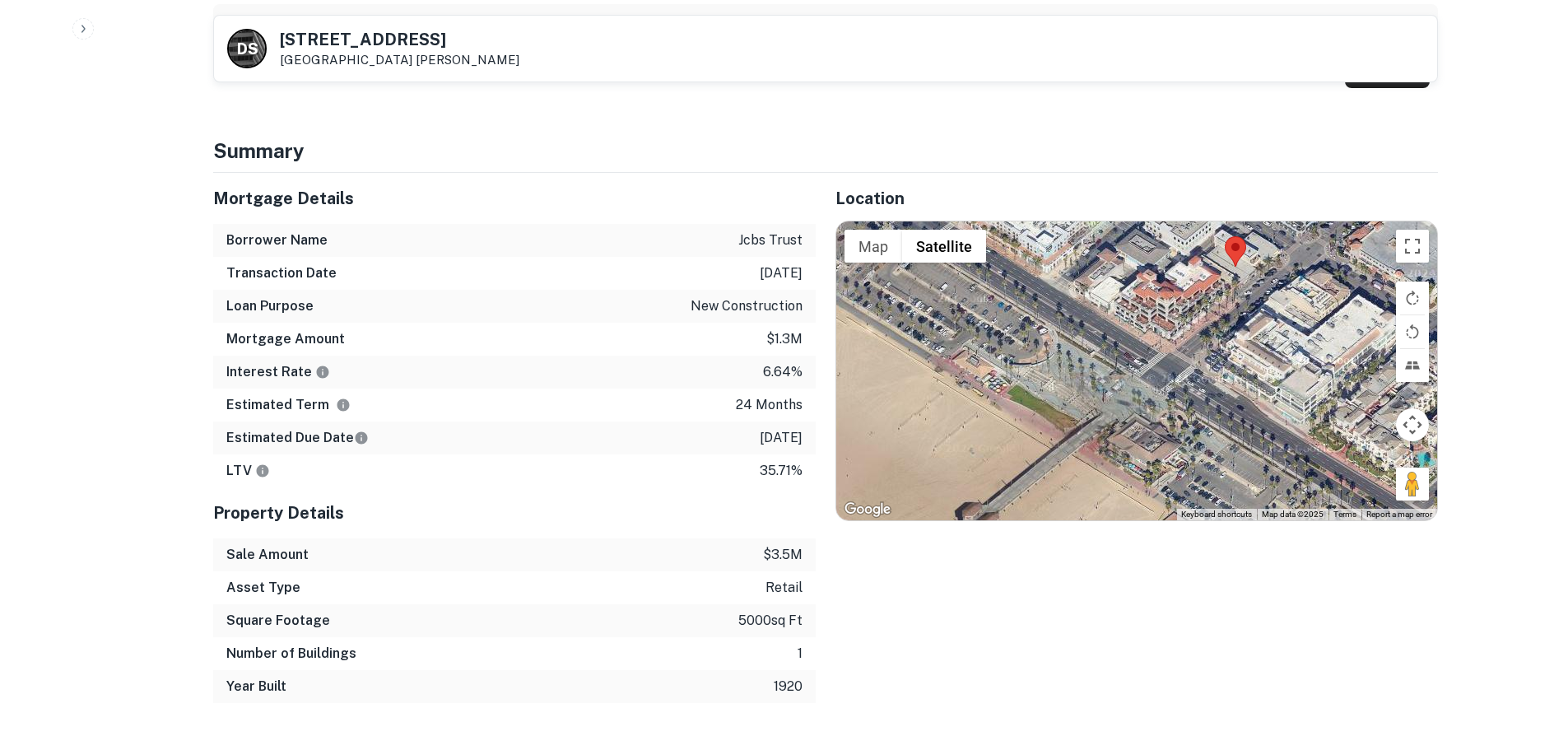
drag, startPoint x: 1429, startPoint y: 476, endPoint x: 1527, endPoint y: 369, distance: 145.1
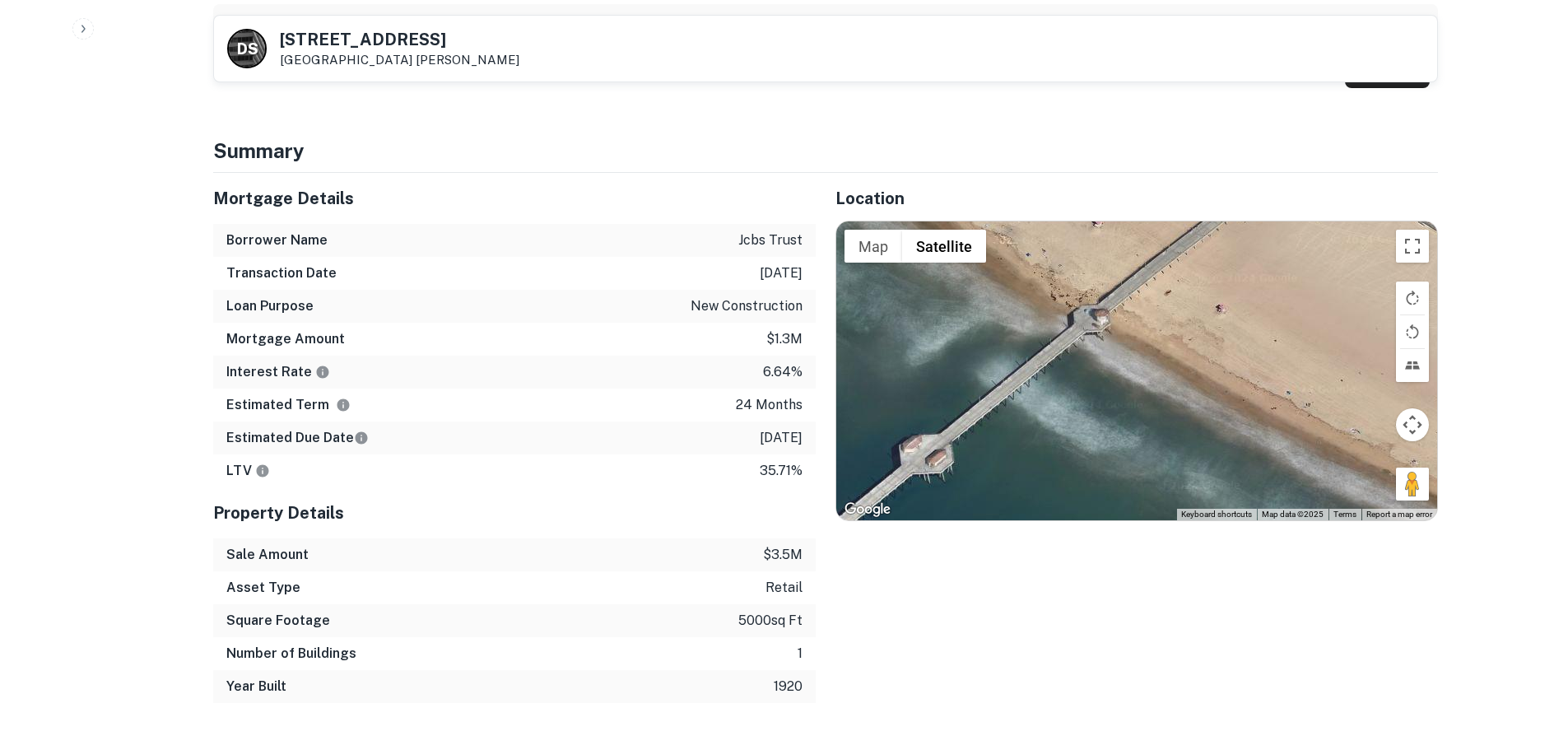
drag, startPoint x: 1203, startPoint y: 448, endPoint x: 1460, endPoint y: 131, distance: 408.1
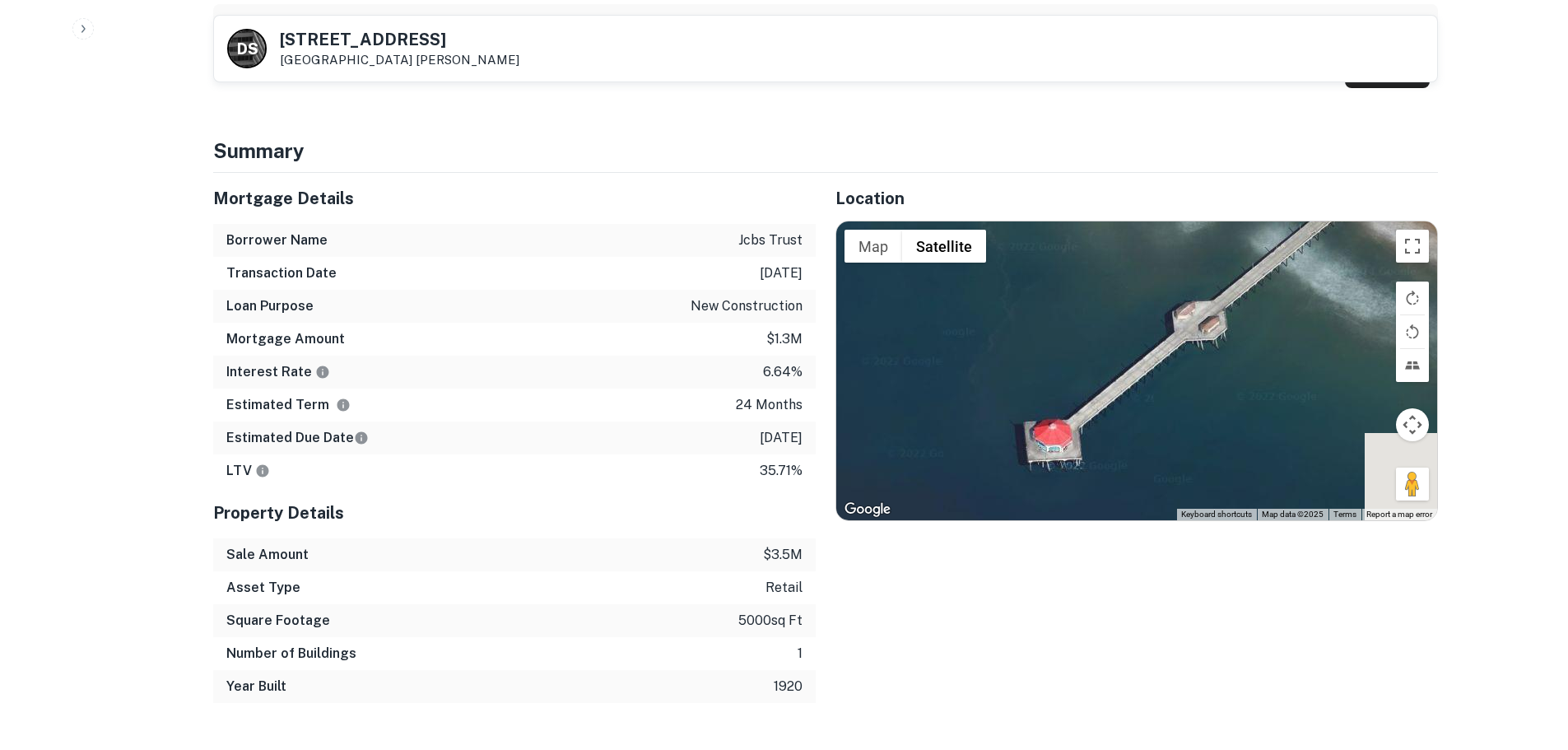
drag, startPoint x: 1067, startPoint y: 404, endPoint x: 1377, endPoint y: 221, distance: 360.0
click at [1377, 221] on div at bounding box center [1137, 370] width 601 height 298
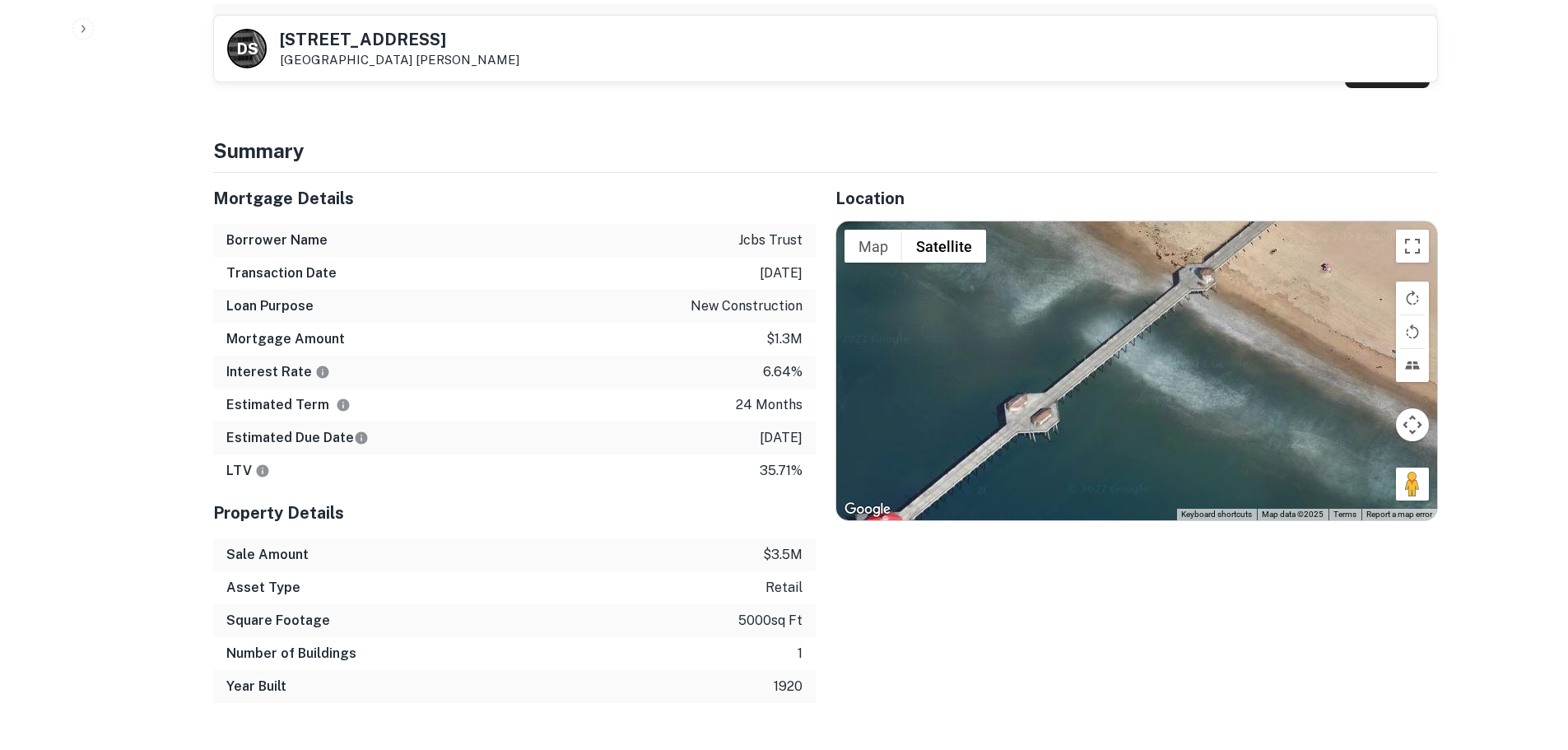
drag, startPoint x: 1301, startPoint y: 265, endPoint x: 879, endPoint y: 719, distance: 619.8
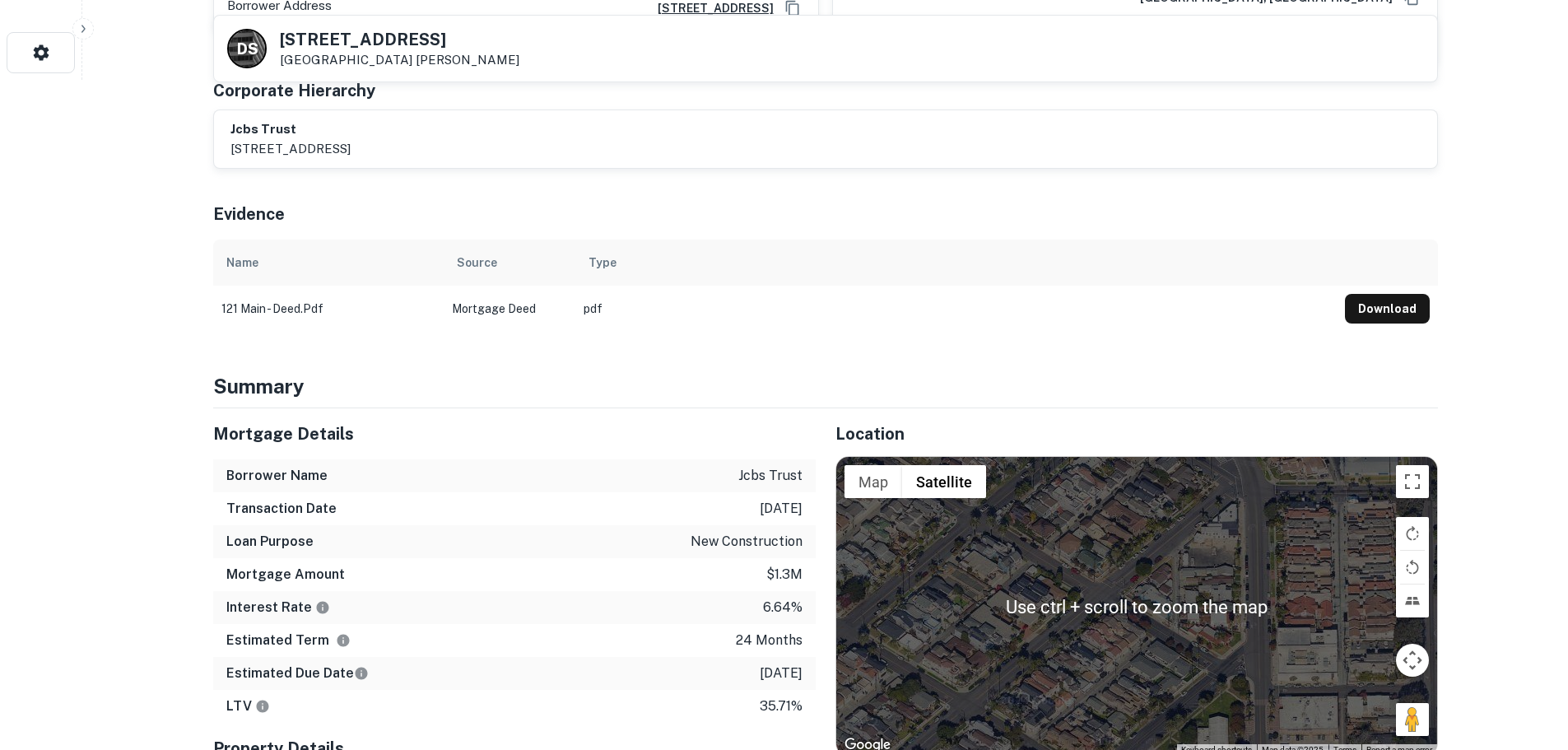
scroll to position [741, 0]
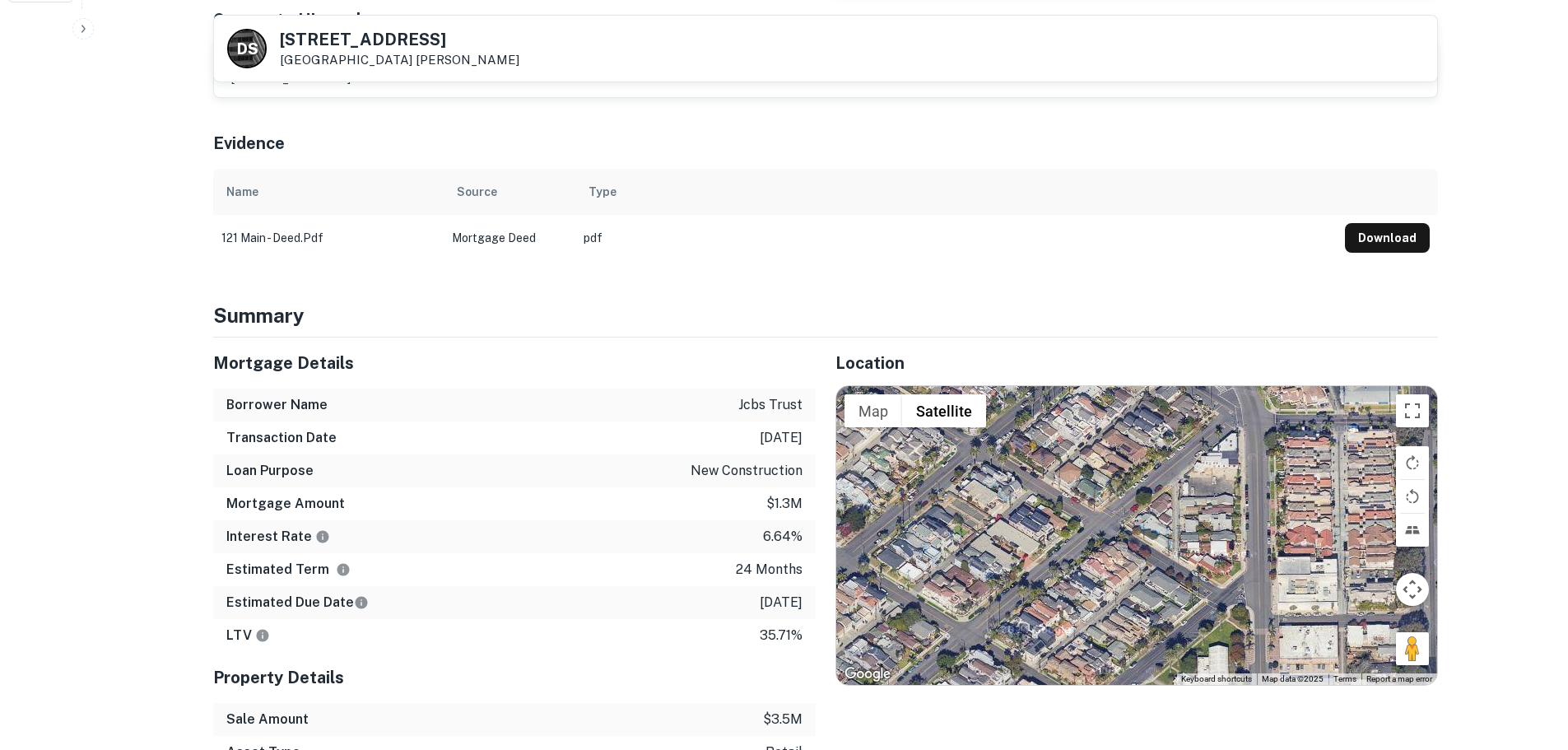
drag, startPoint x: 509, startPoint y: 467, endPoint x: 510, endPoint y: 457, distance: 10.0
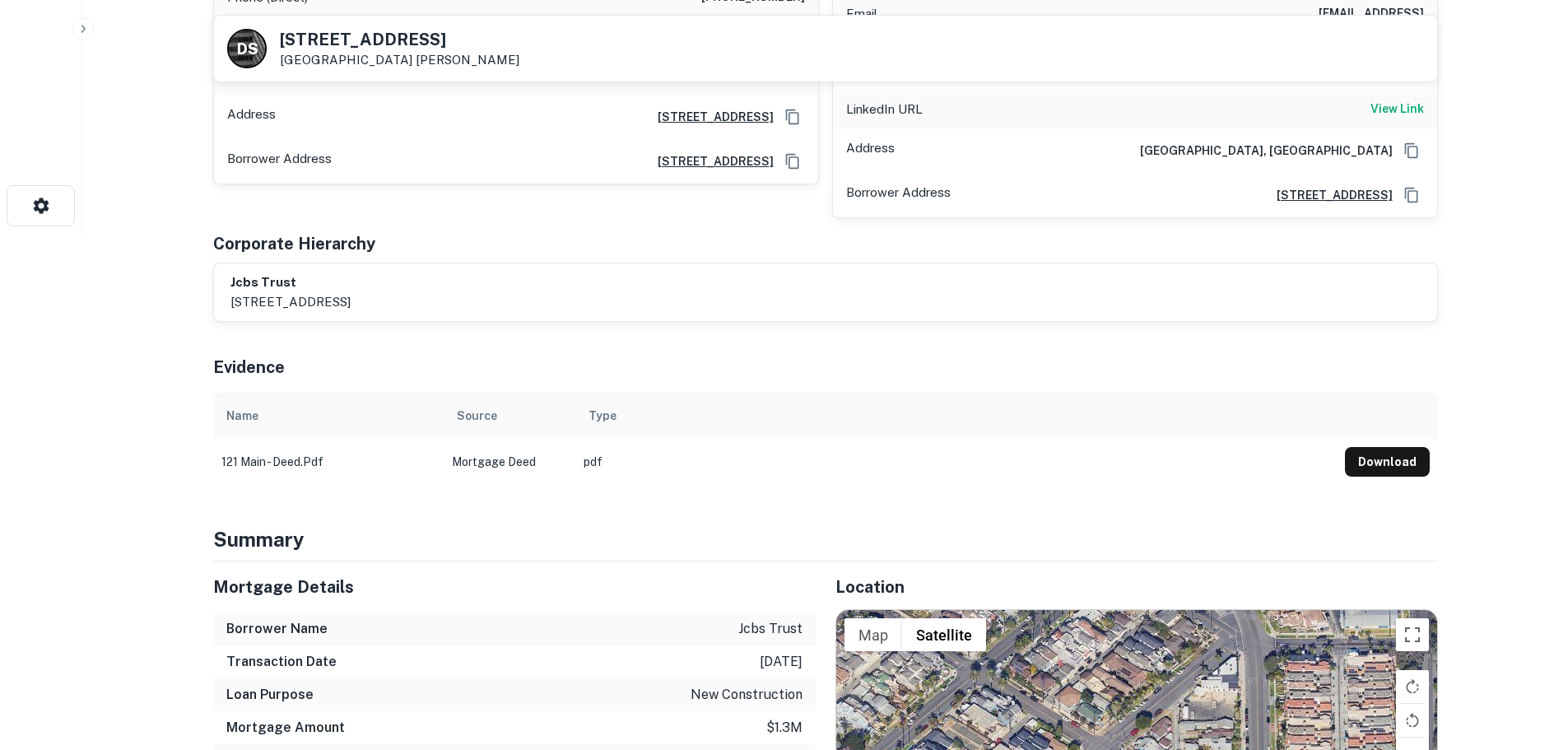
scroll to position [650, 0]
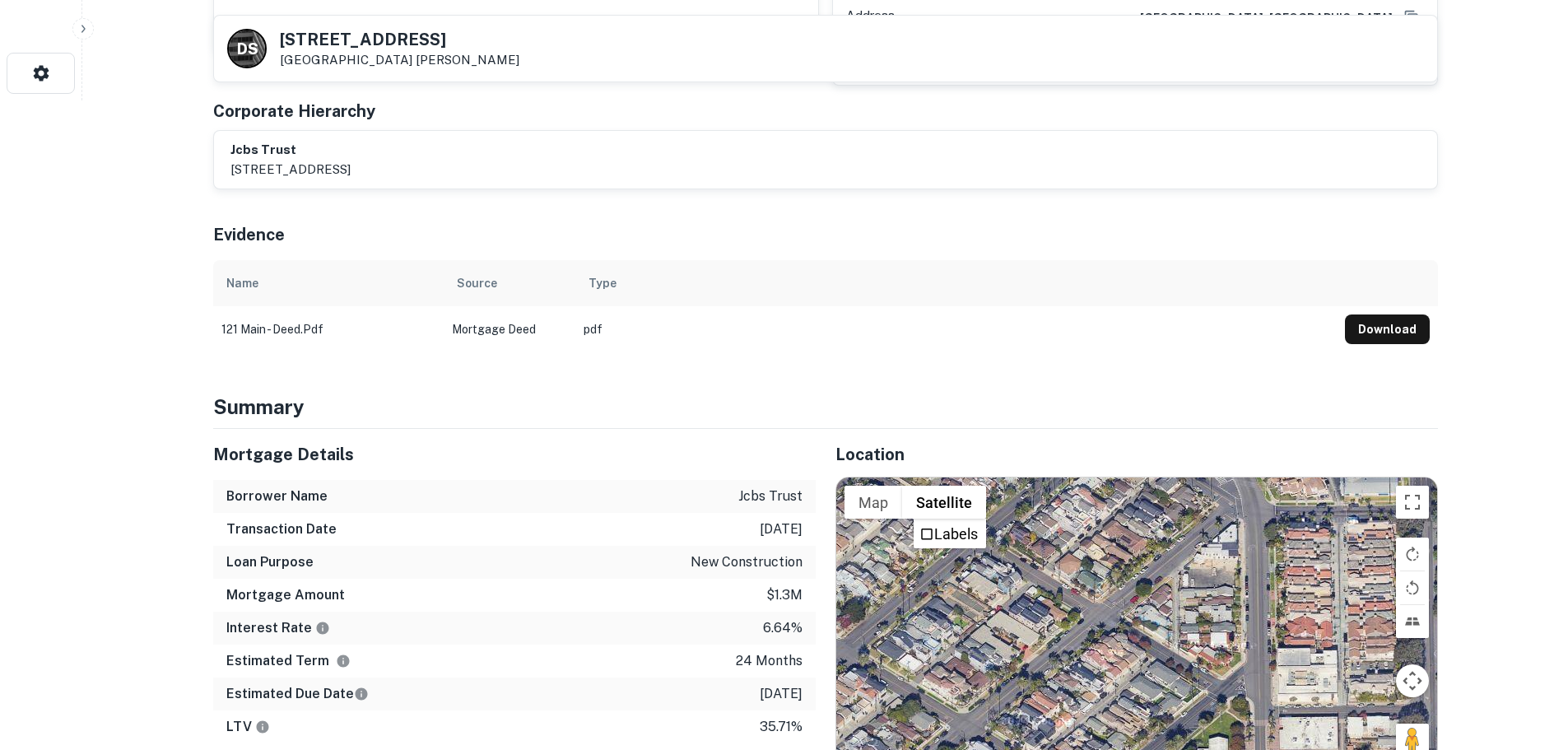
click at [965, 429] on div "Location ← Move left → Move right ↑ Move up ↓ Move down + Zoom in - Zoom out Ho…" at bounding box center [1127, 693] width 622 height 530
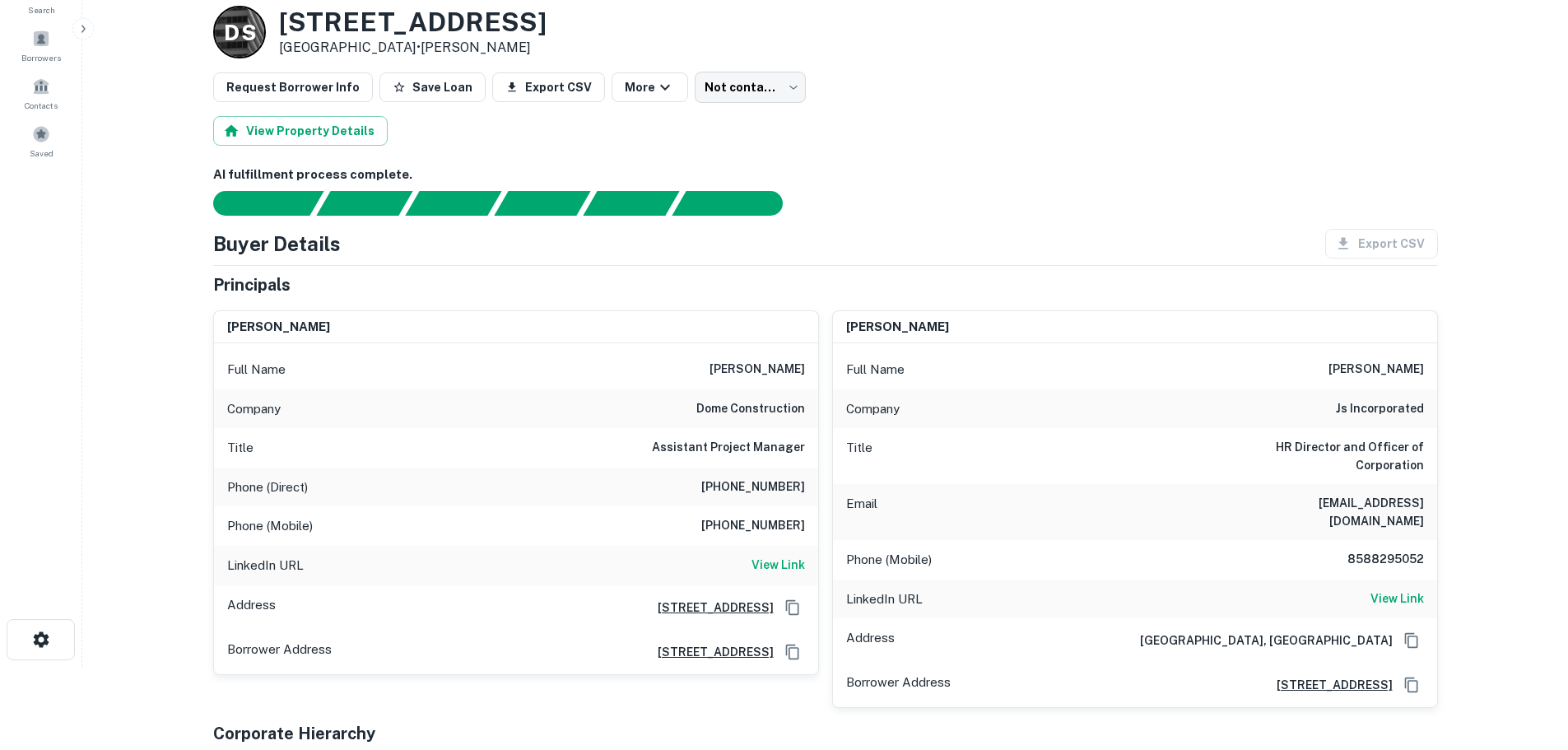
scroll to position [73, 0]
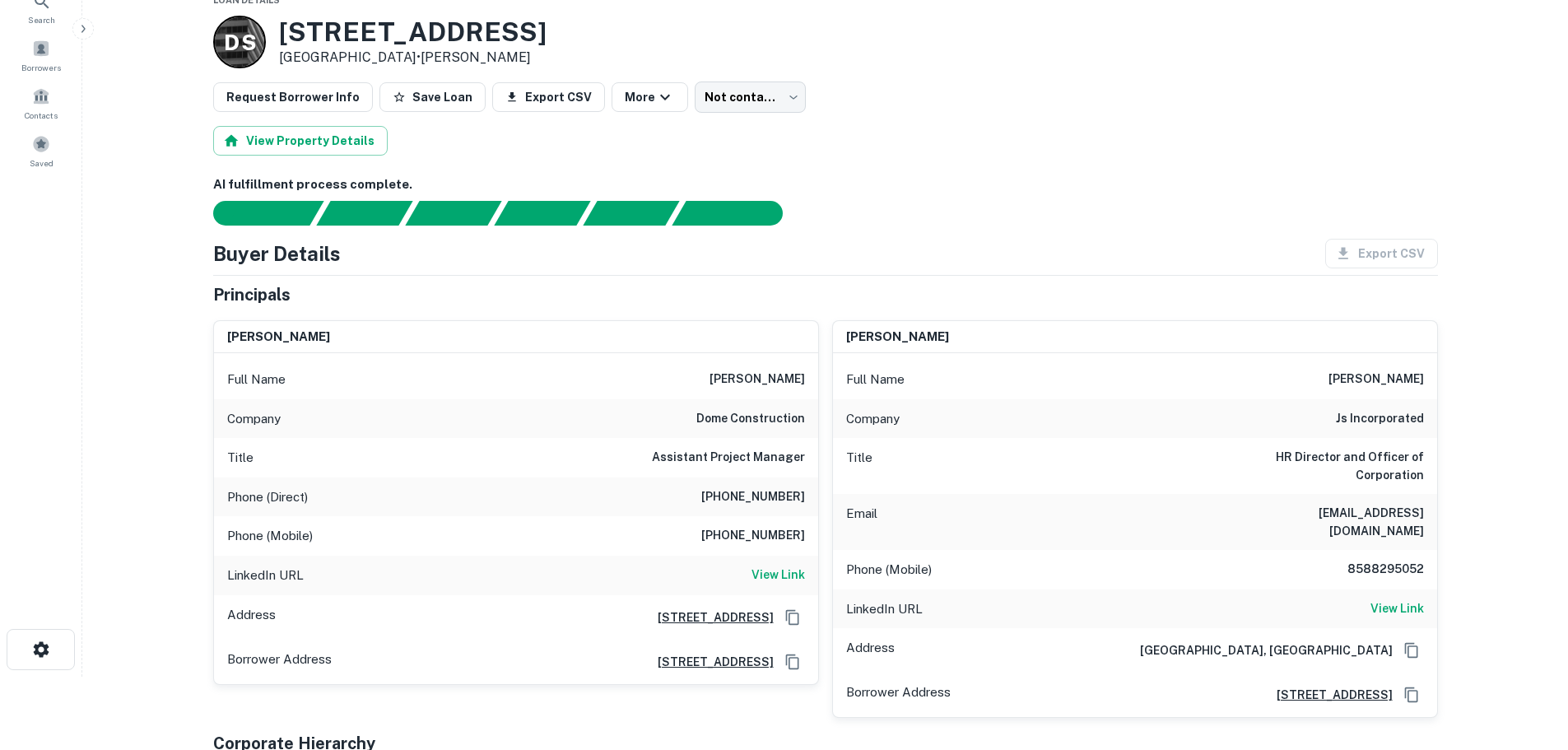
click at [782, 500] on h6 "(858) 490-0525" at bounding box center [753, 497] width 104 height 20
click at [785, 501] on h6 "(858) 490-0525" at bounding box center [753, 497] width 104 height 20
click at [797, 537] on h6 "(858) 829-5051" at bounding box center [753, 536] width 104 height 20
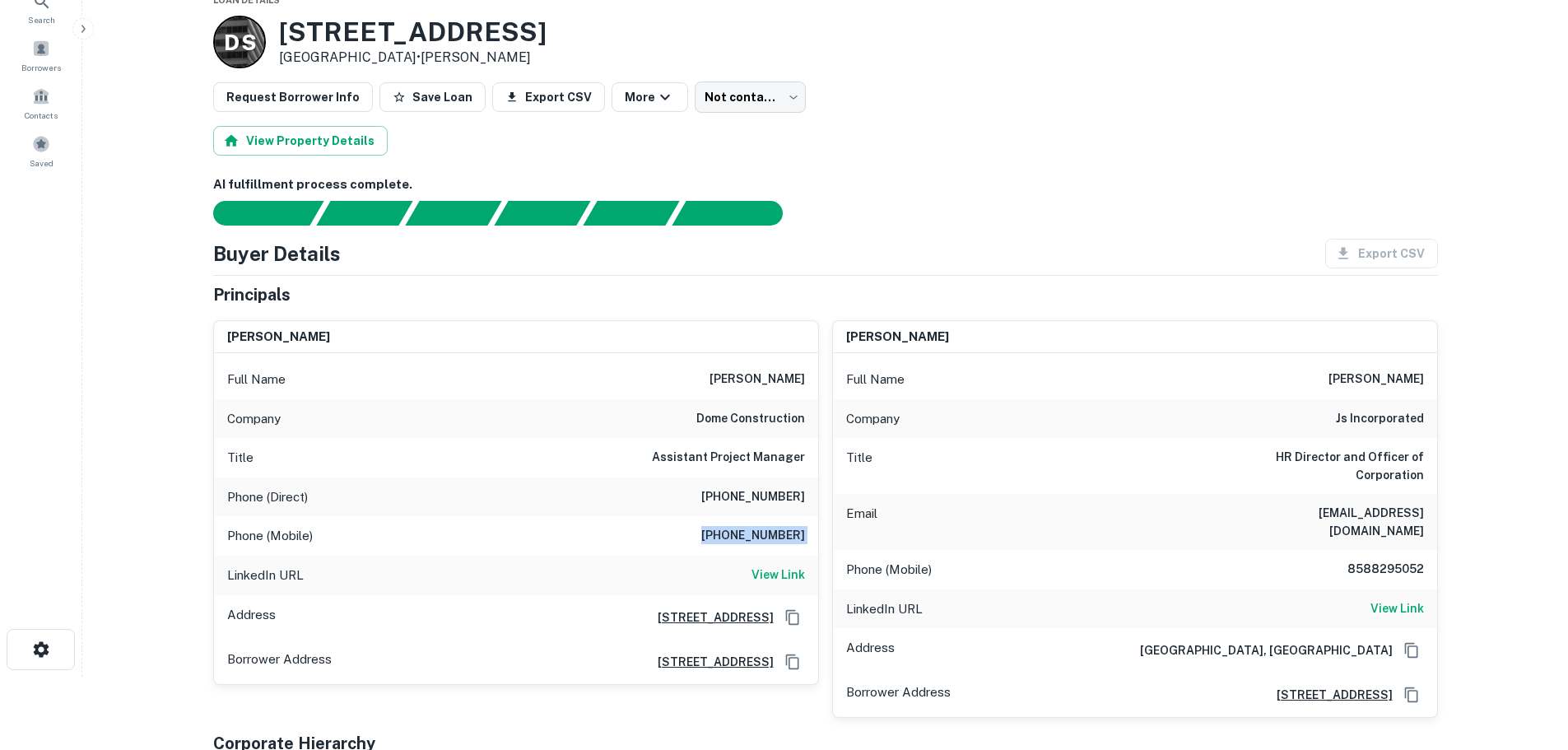
click at [797, 537] on h6 "(858) 829-5051" at bounding box center [753, 536] width 104 height 20
click at [1389, 560] on h6 "8588295052" at bounding box center [1374, 569] width 99 height 20
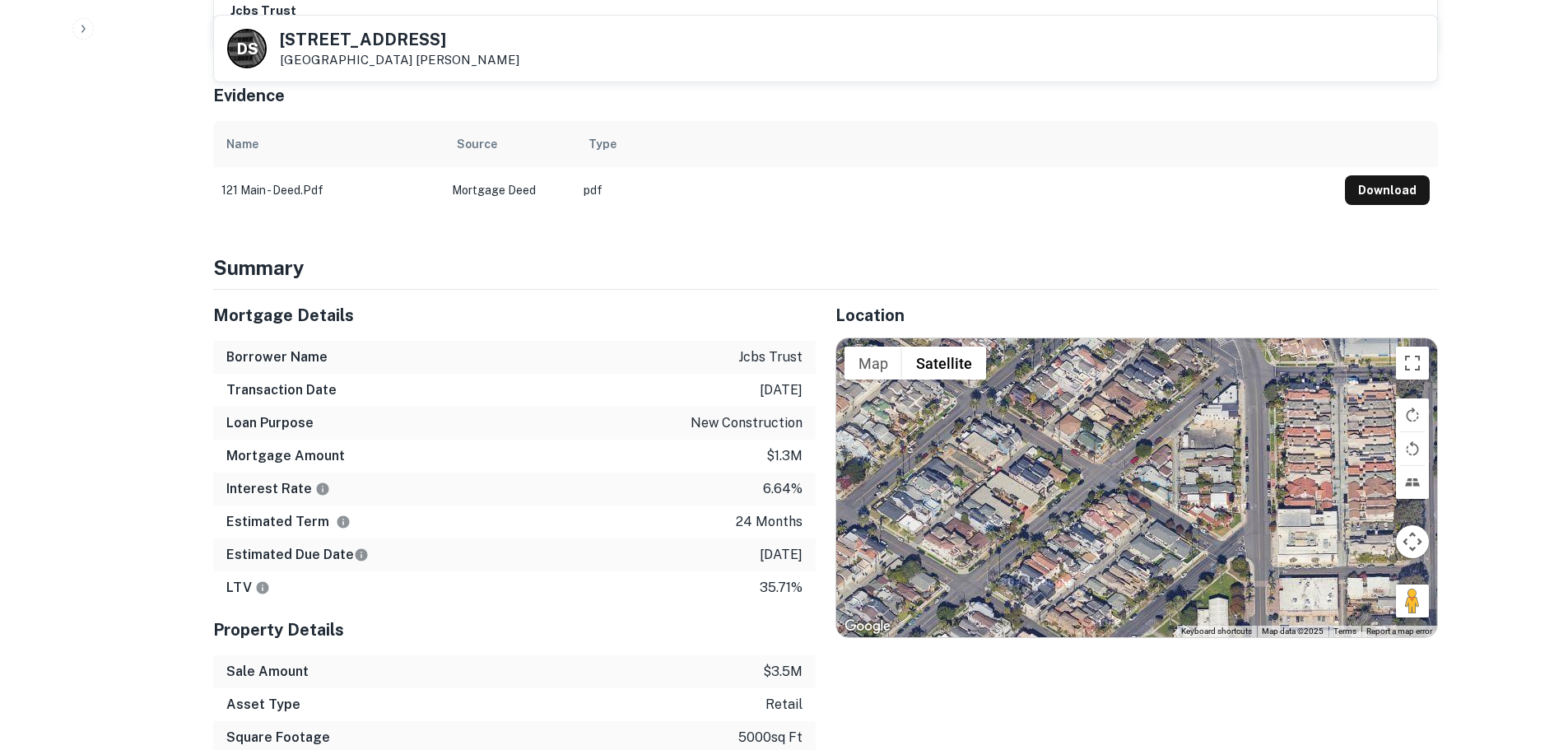
scroll to position [1061, 0]
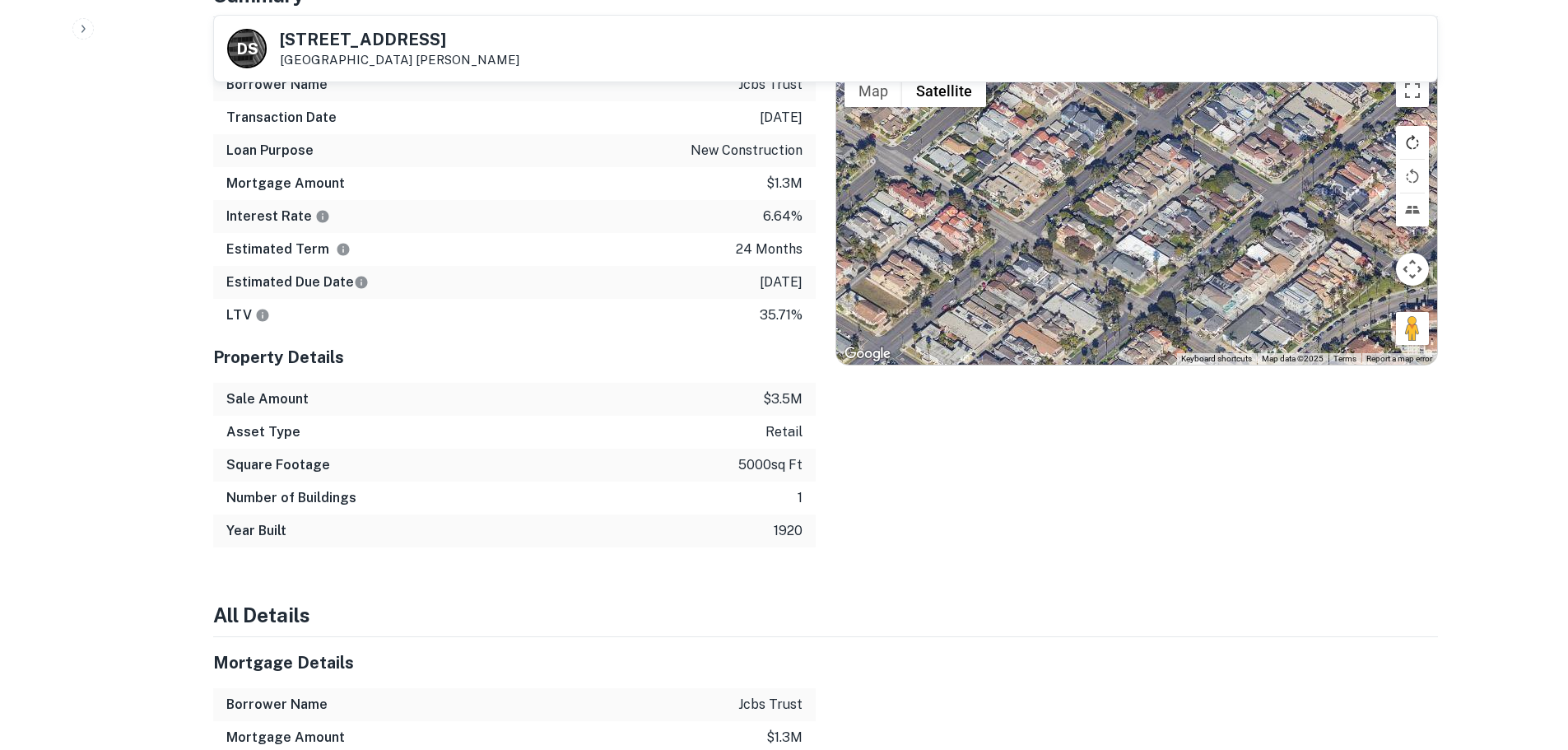
drag, startPoint x: 1076, startPoint y: 259, endPoint x: 1401, endPoint y: 136, distance: 347.5
click at [1401, 136] on div "Use ctrl + scroll to zoom the map Map Terrain Satellite Labels Keyboard shortcu…" at bounding box center [1137, 215] width 601 height 298
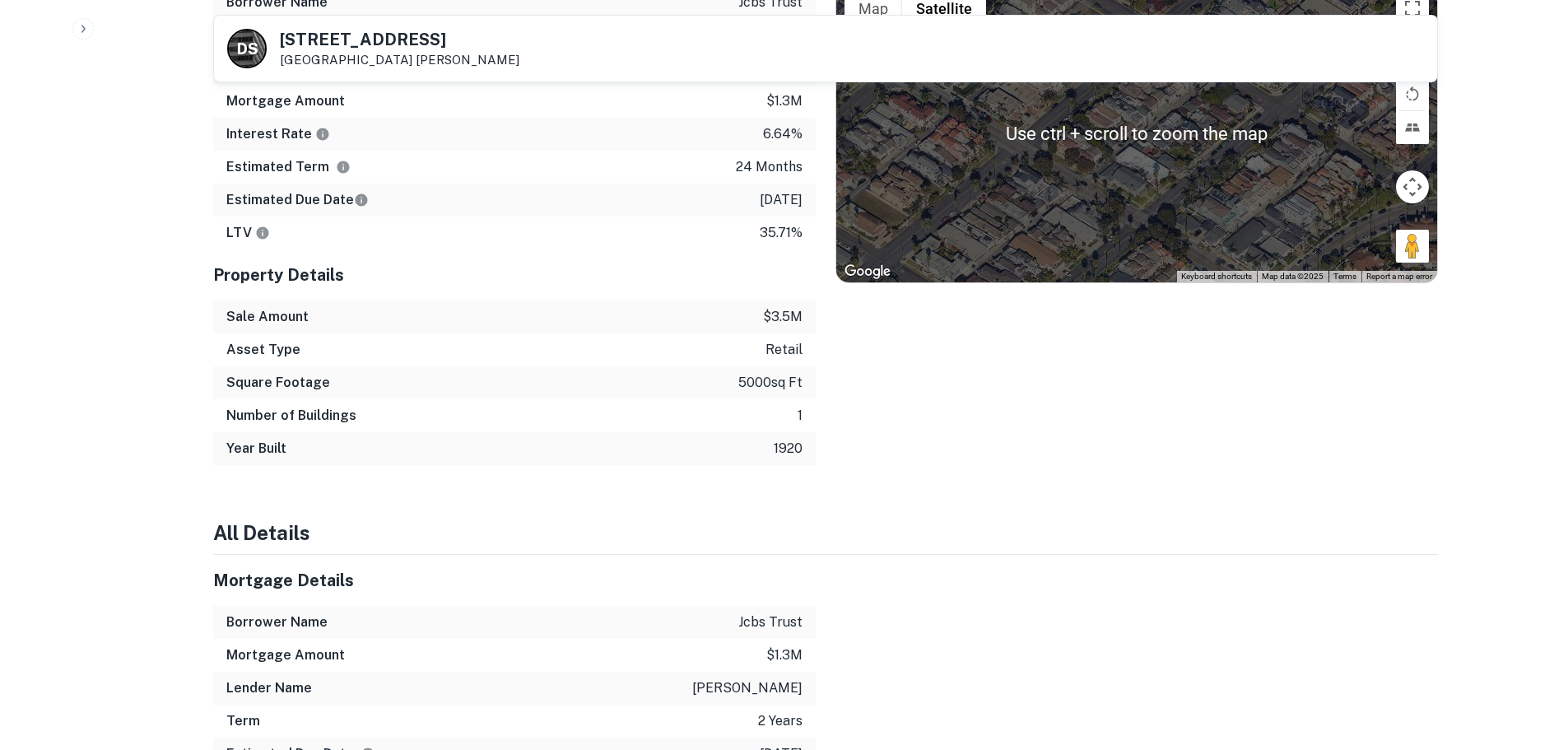
scroll to position [979, 0]
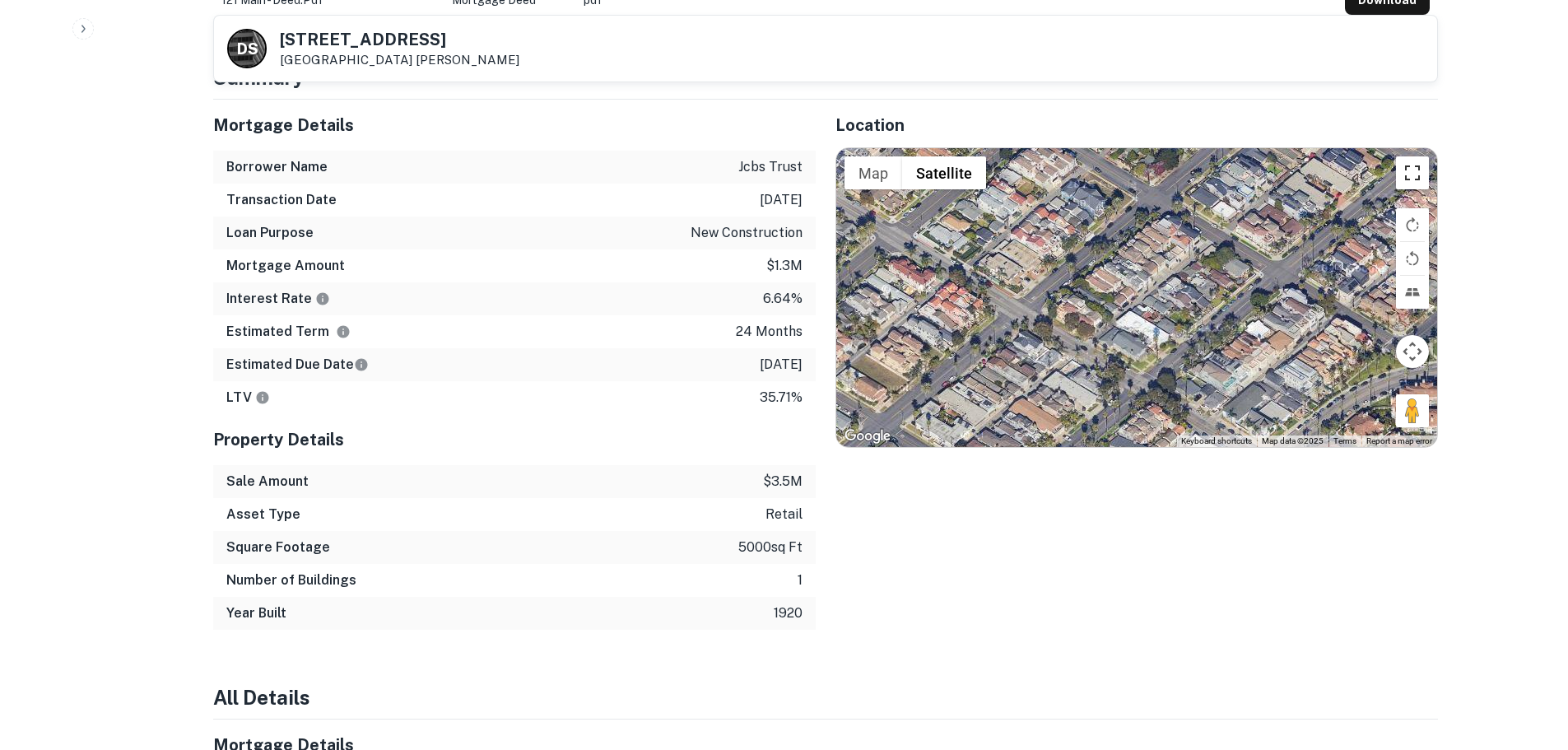
click at [1420, 162] on button "Toggle fullscreen view" at bounding box center [1413, 172] width 33 height 33
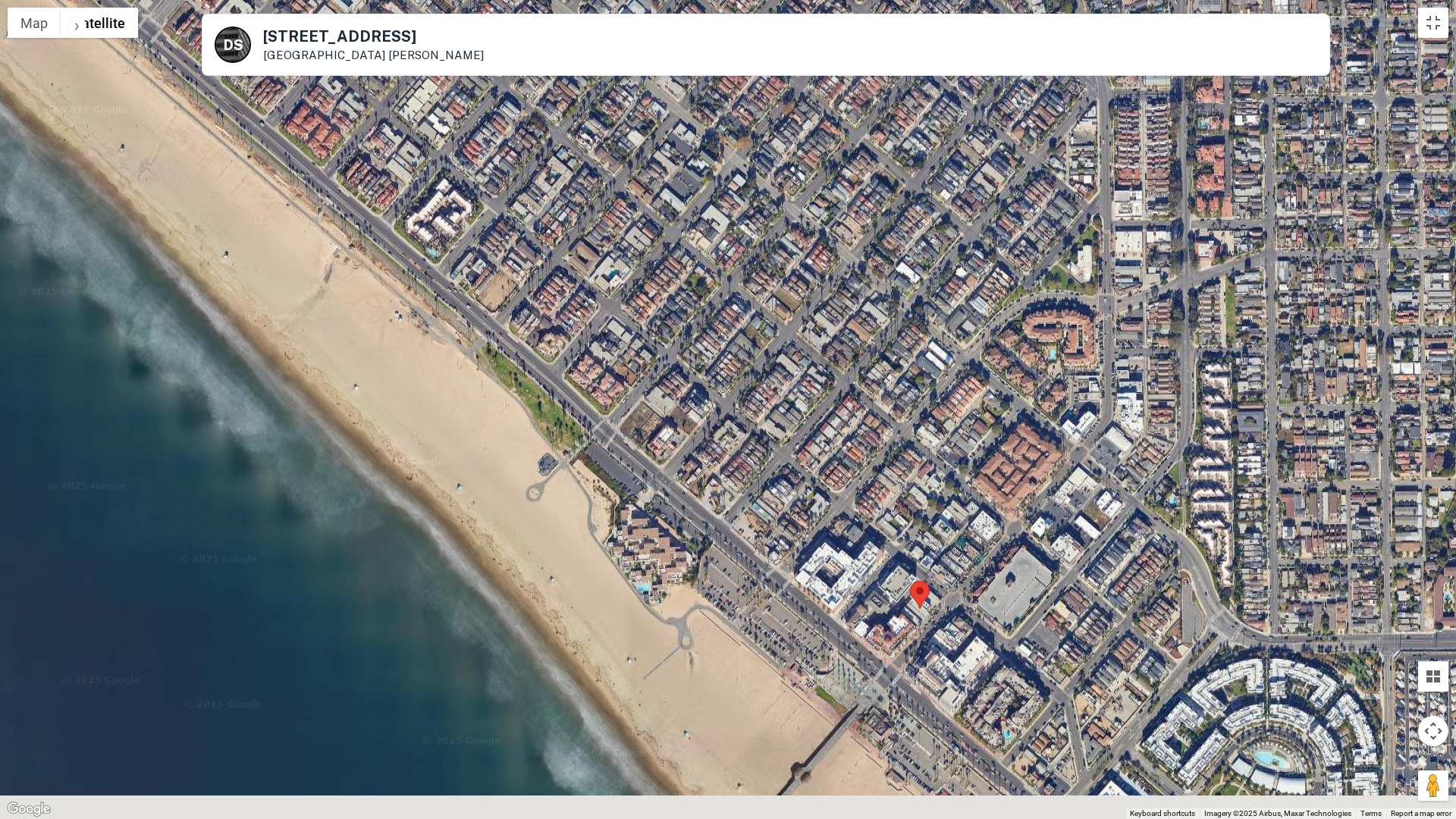
drag, startPoint x: 863, startPoint y: 626, endPoint x: 869, endPoint y: 567, distance: 59.3
click at [869, 567] on div at bounding box center [728, 409] width 1456 height 819
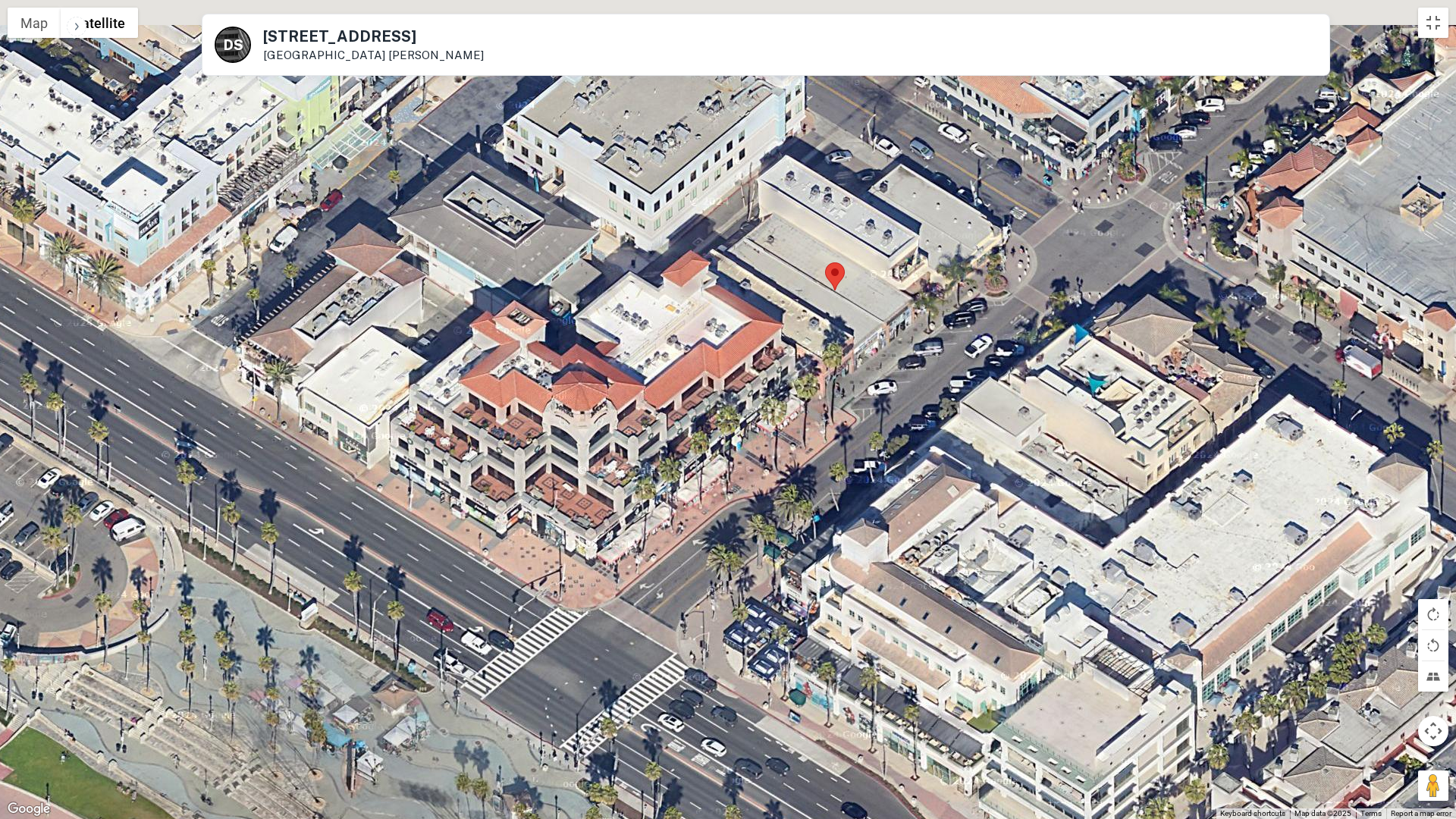
drag, startPoint x: 977, startPoint y: 439, endPoint x: 885, endPoint y: 603, distance: 188.0
click at [891, 645] on div at bounding box center [728, 409] width 1456 height 819
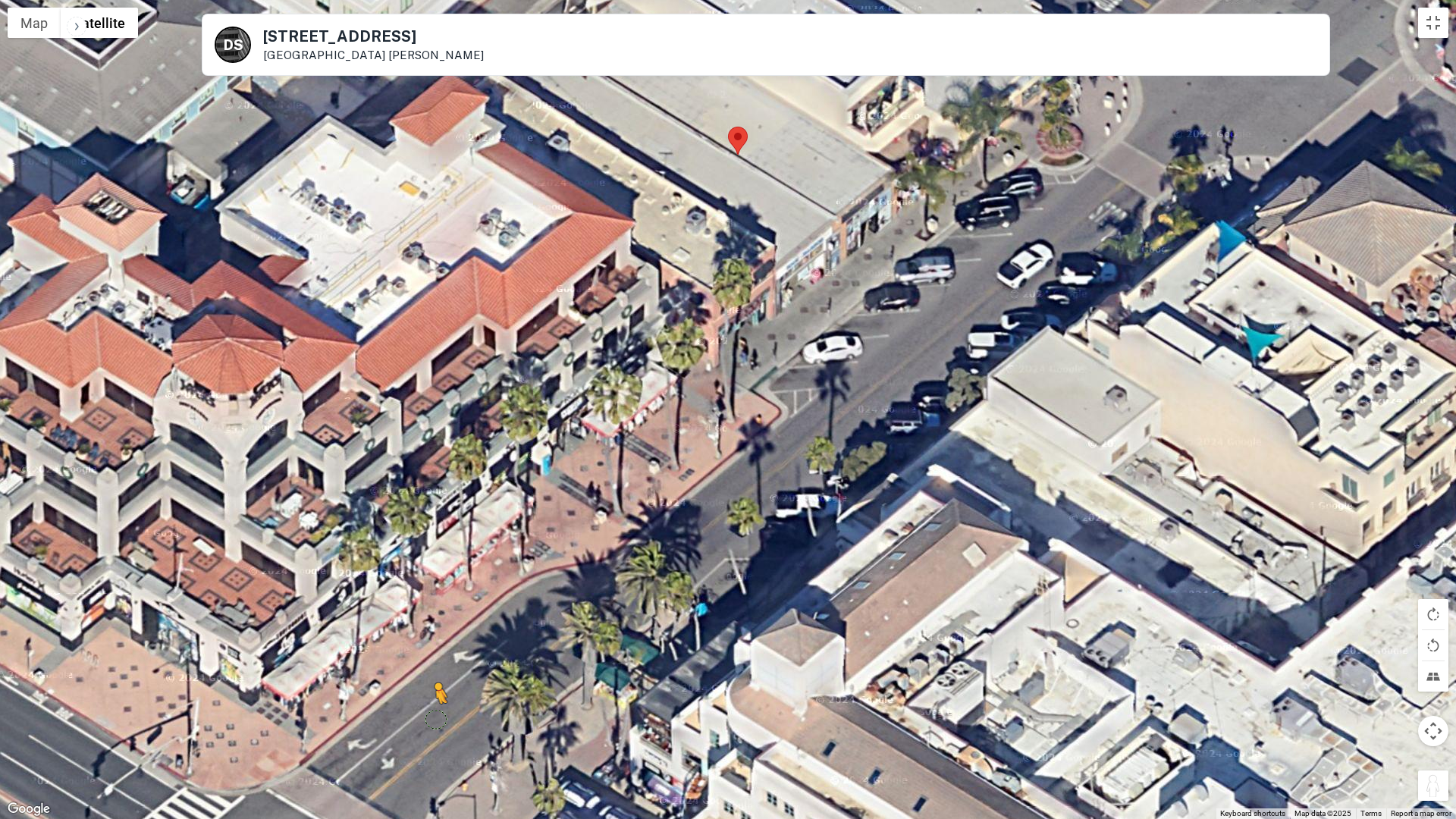
drag, startPoint x: 1435, startPoint y: 785, endPoint x: 423, endPoint y: 718, distance: 1014.2
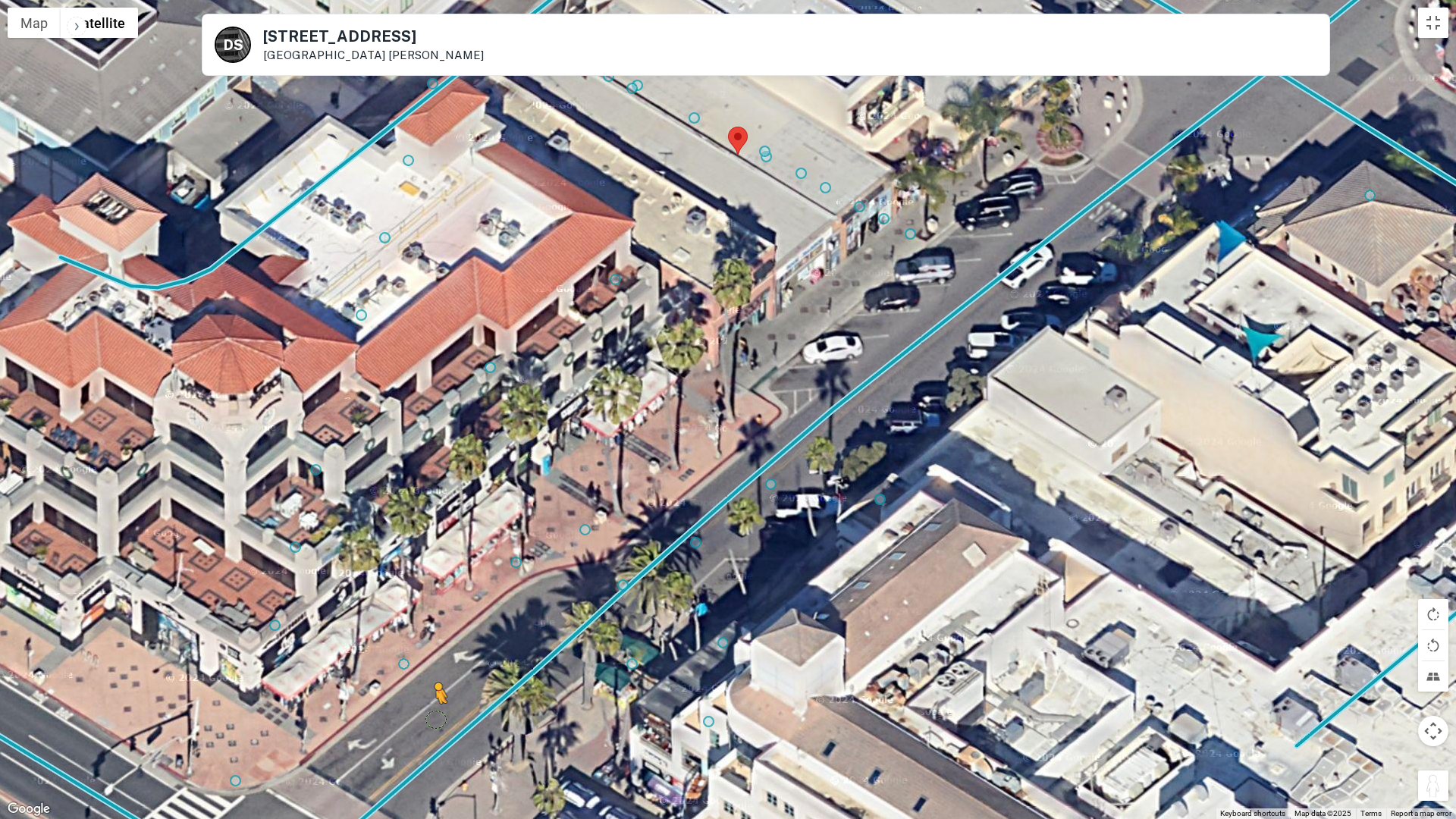
click at [423, 690] on div "To activate drag with keyboard, press Alt + Enter. Once in keyboard drag state,…" at bounding box center [728, 409] width 1456 height 819
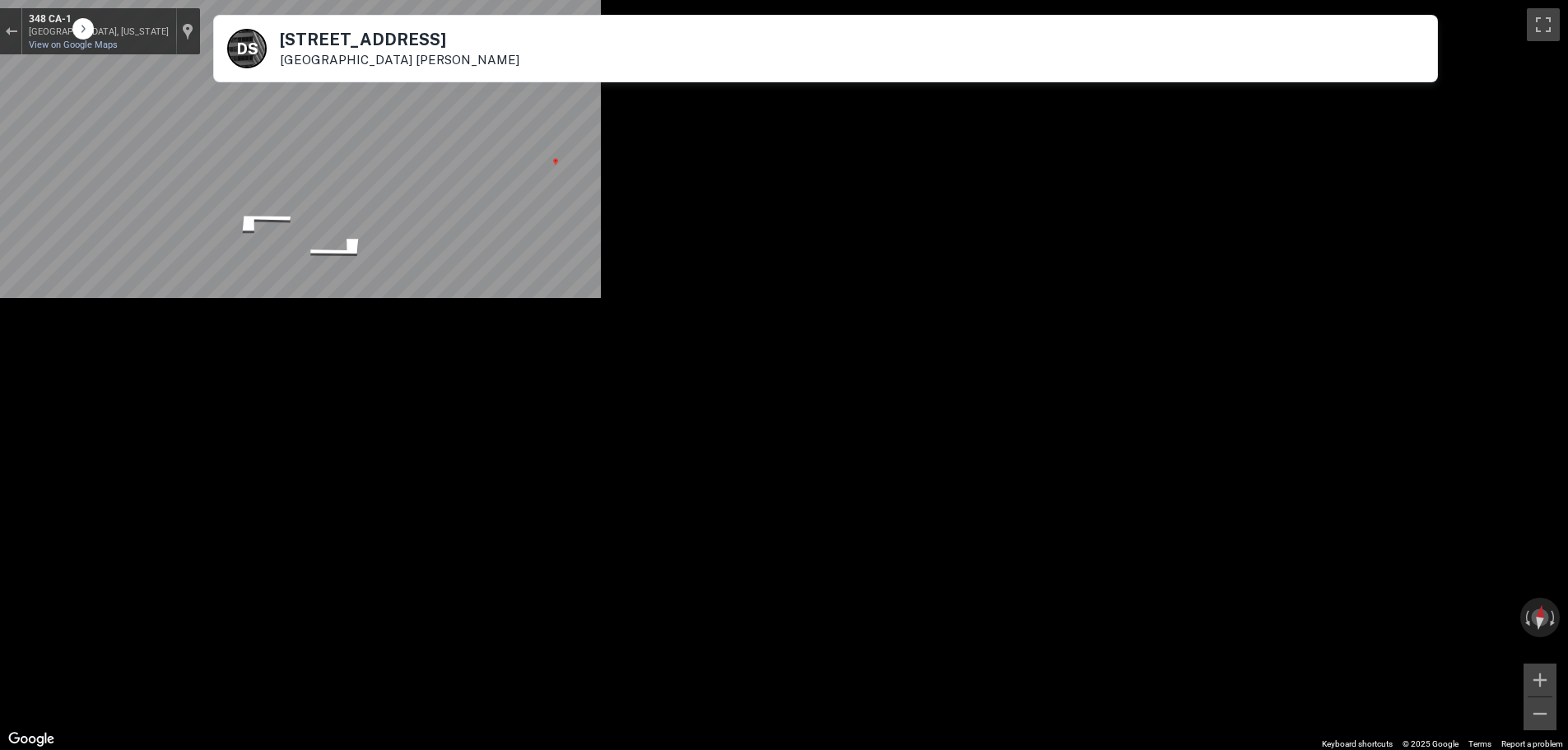
scroll to position [238, 0]
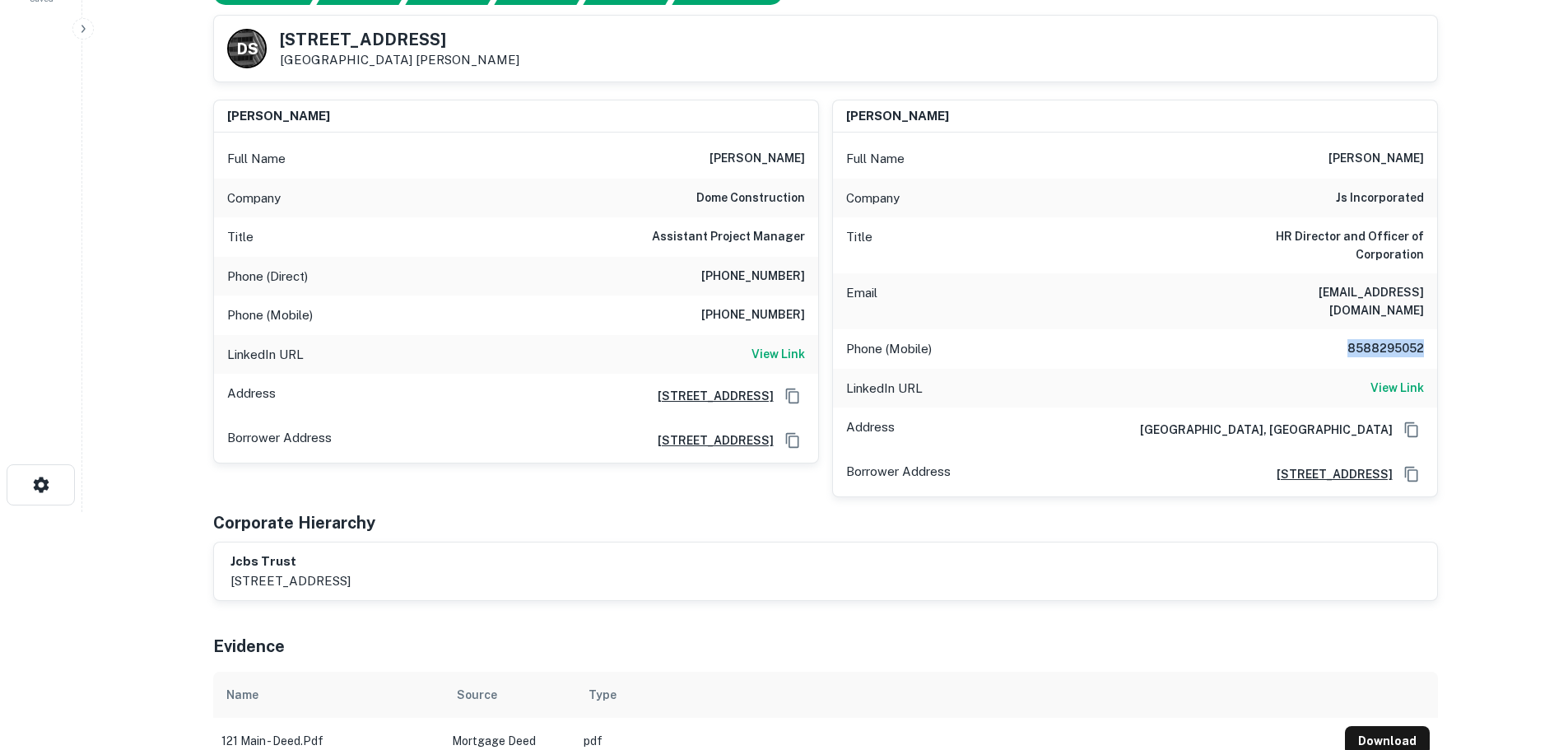
click at [1384, 339] on h6 "8588295052" at bounding box center [1374, 349] width 99 height 20
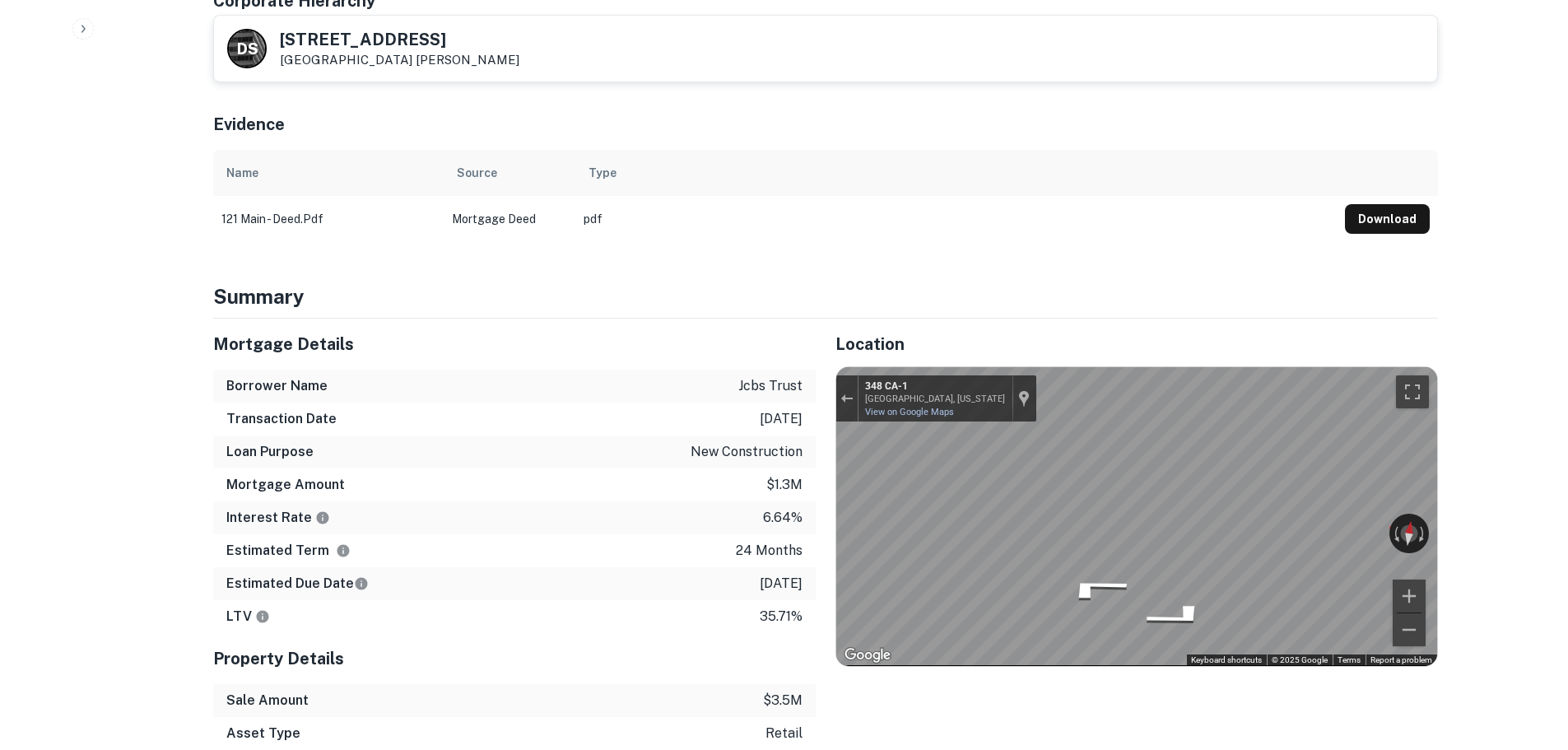
scroll to position [567, 0]
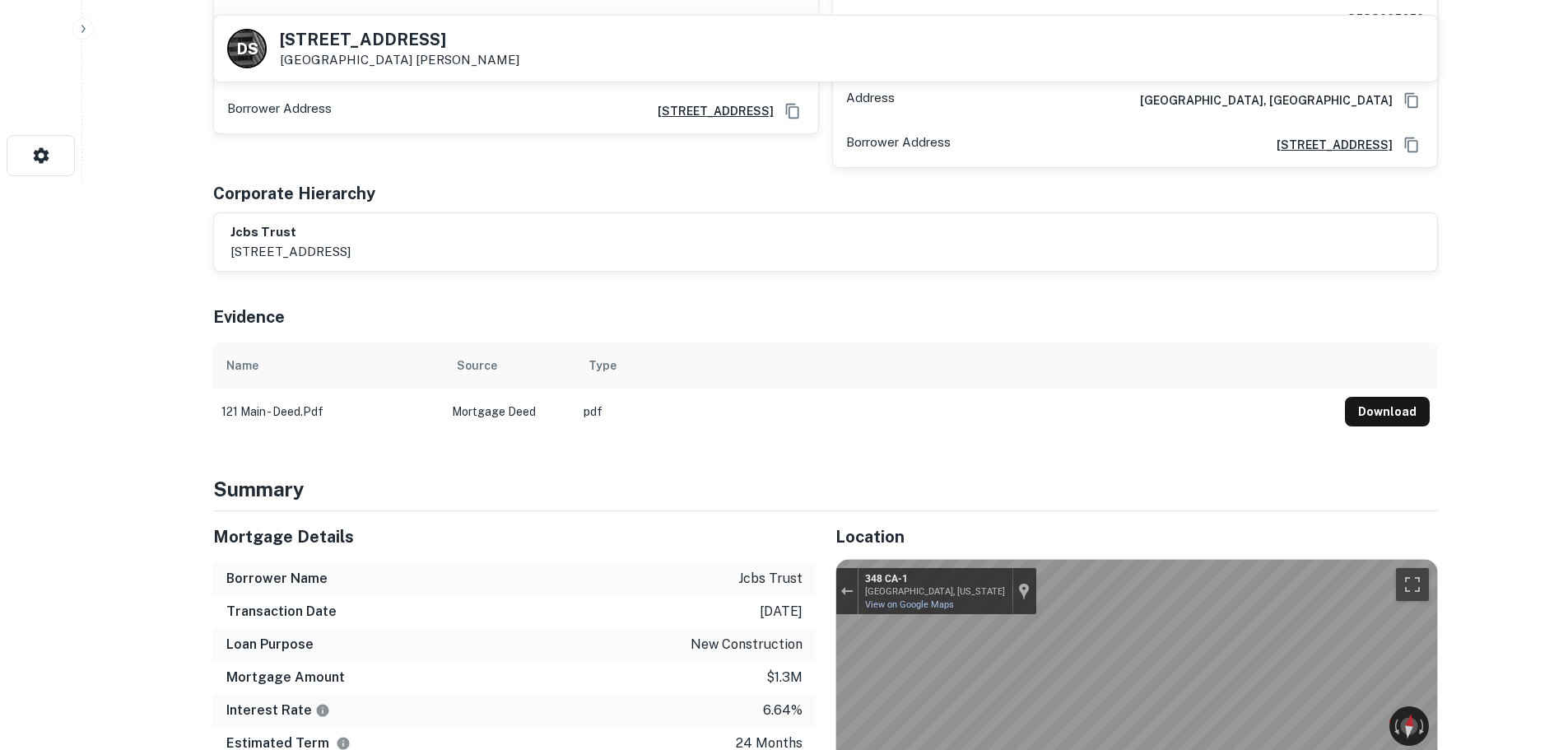
drag, startPoint x: 500, startPoint y: 239, endPoint x: 174, endPoint y: 333, distance: 339.3
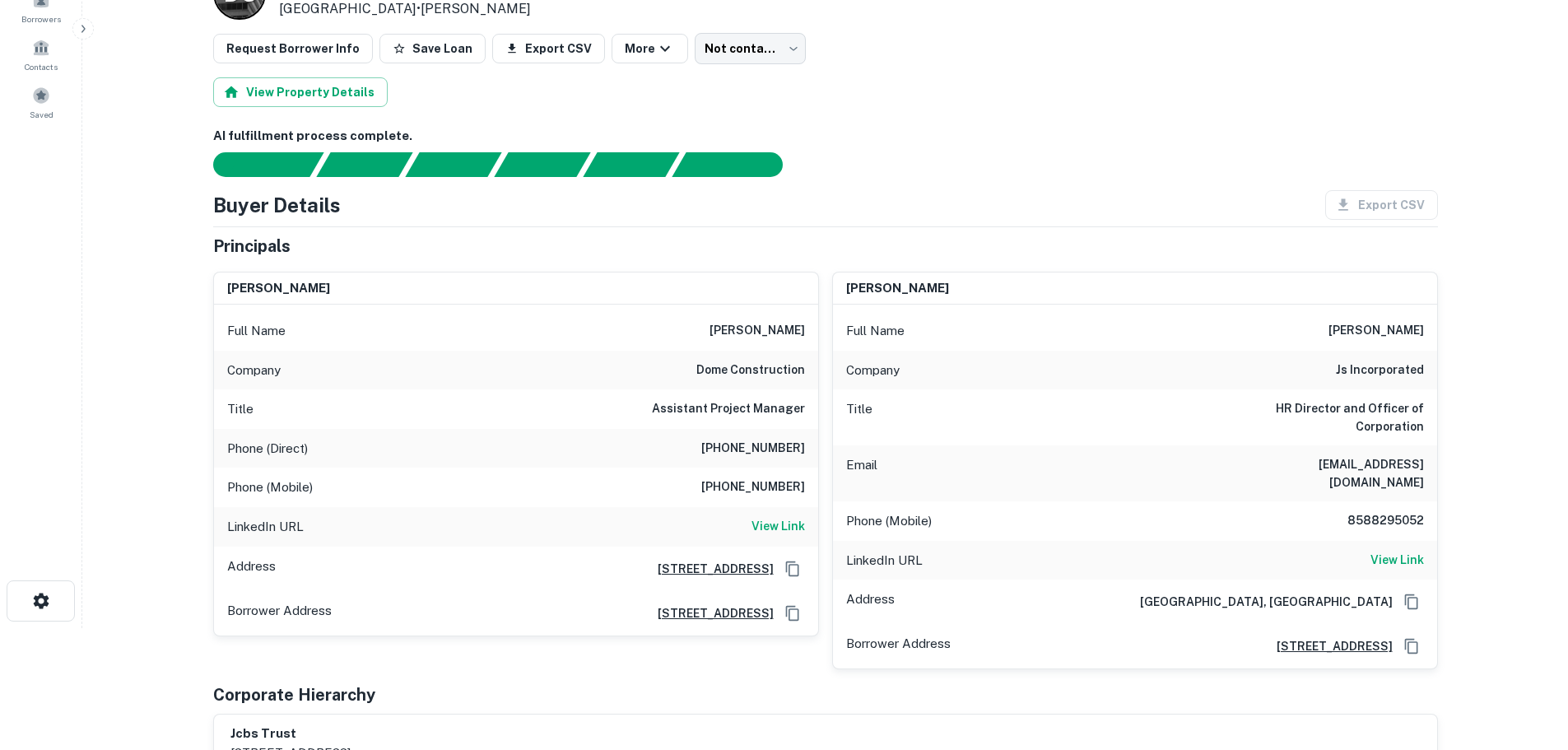
scroll to position [0, 0]
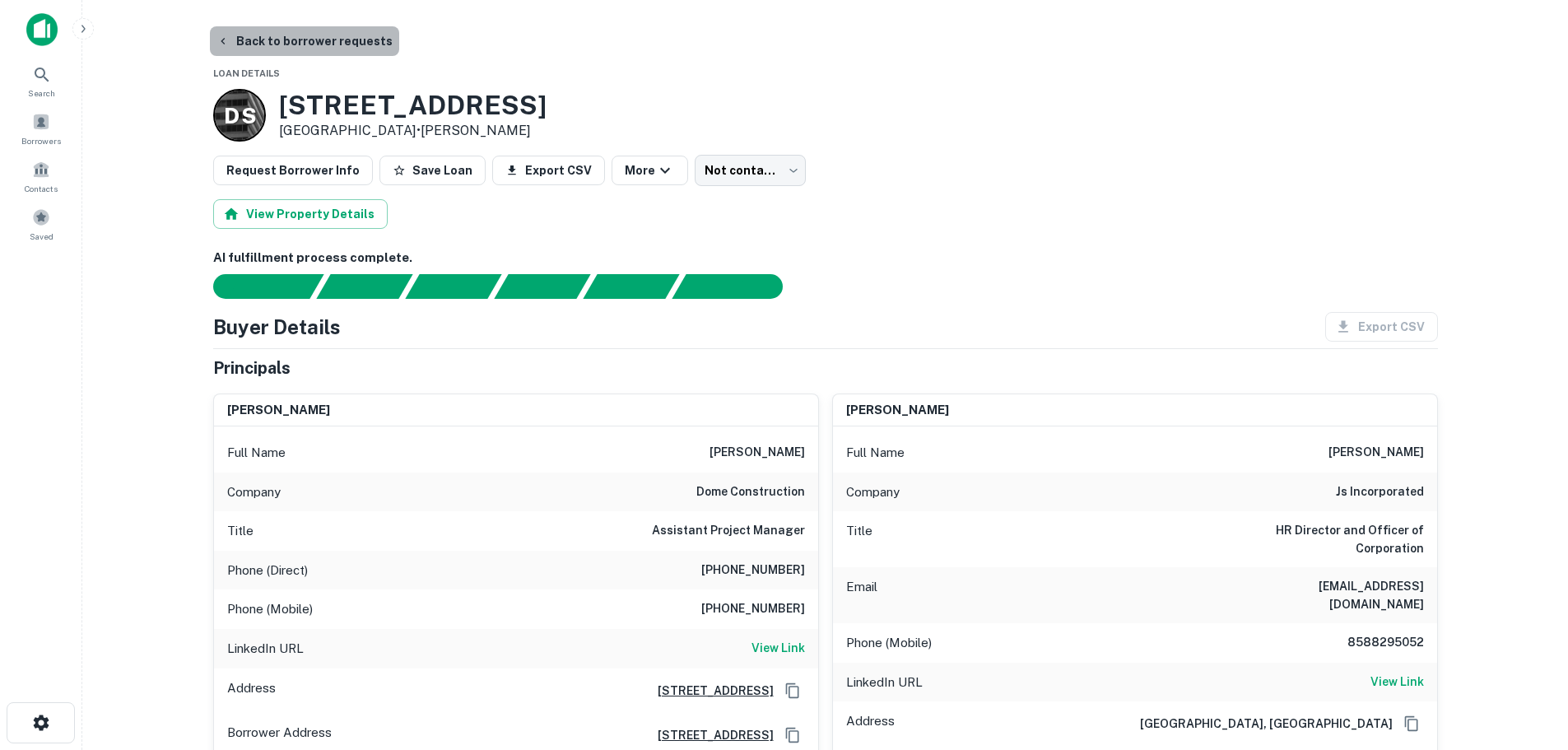
click at [345, 36] on button "Back to borrower requests" at bounding box center [304, 41] width 189 height 30
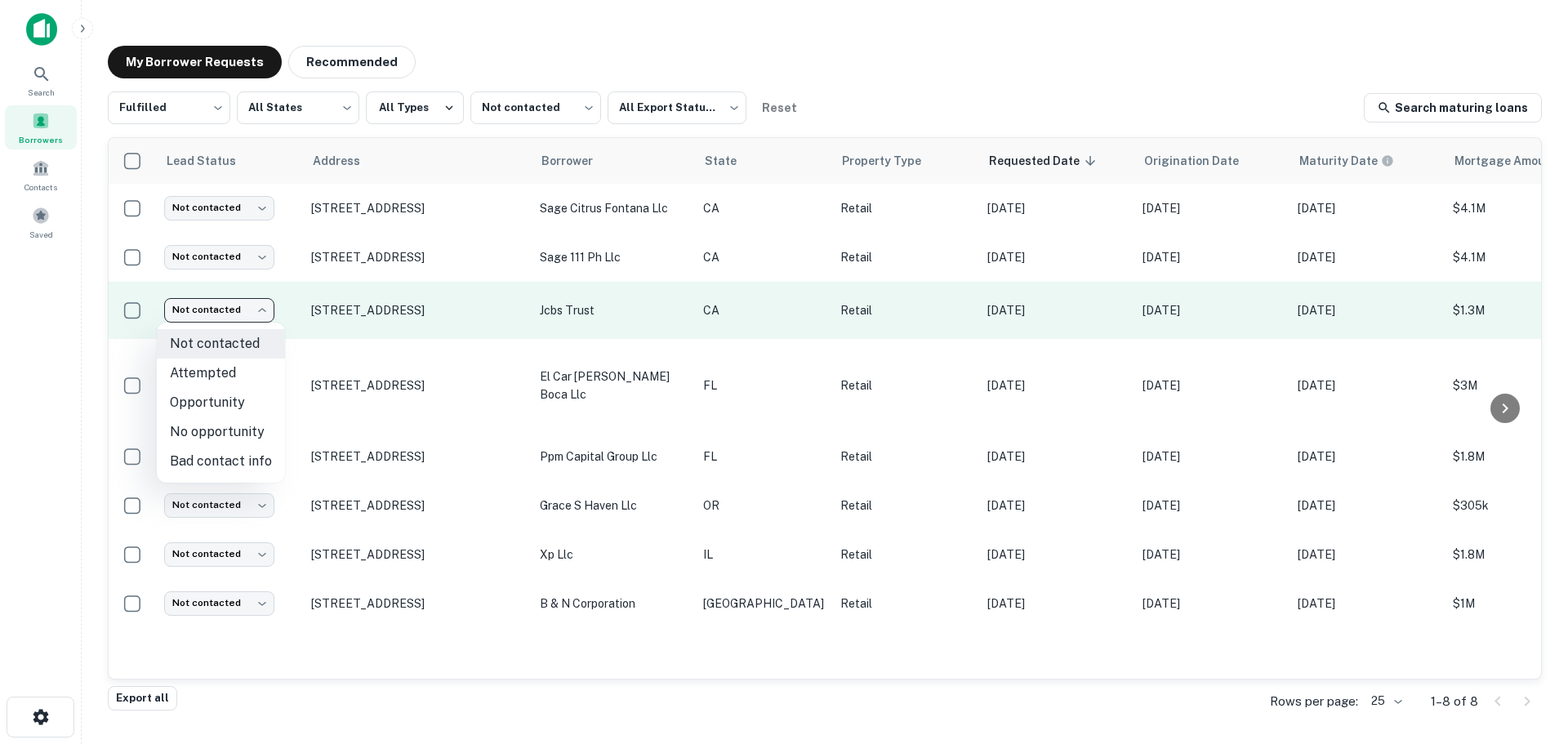
click at [245, 309] on body "Search Borrowers Contacts Saved My Borrower Requests Recommended Fulfilled ****…" at bounding box center [784, 372] width 1568 height 744
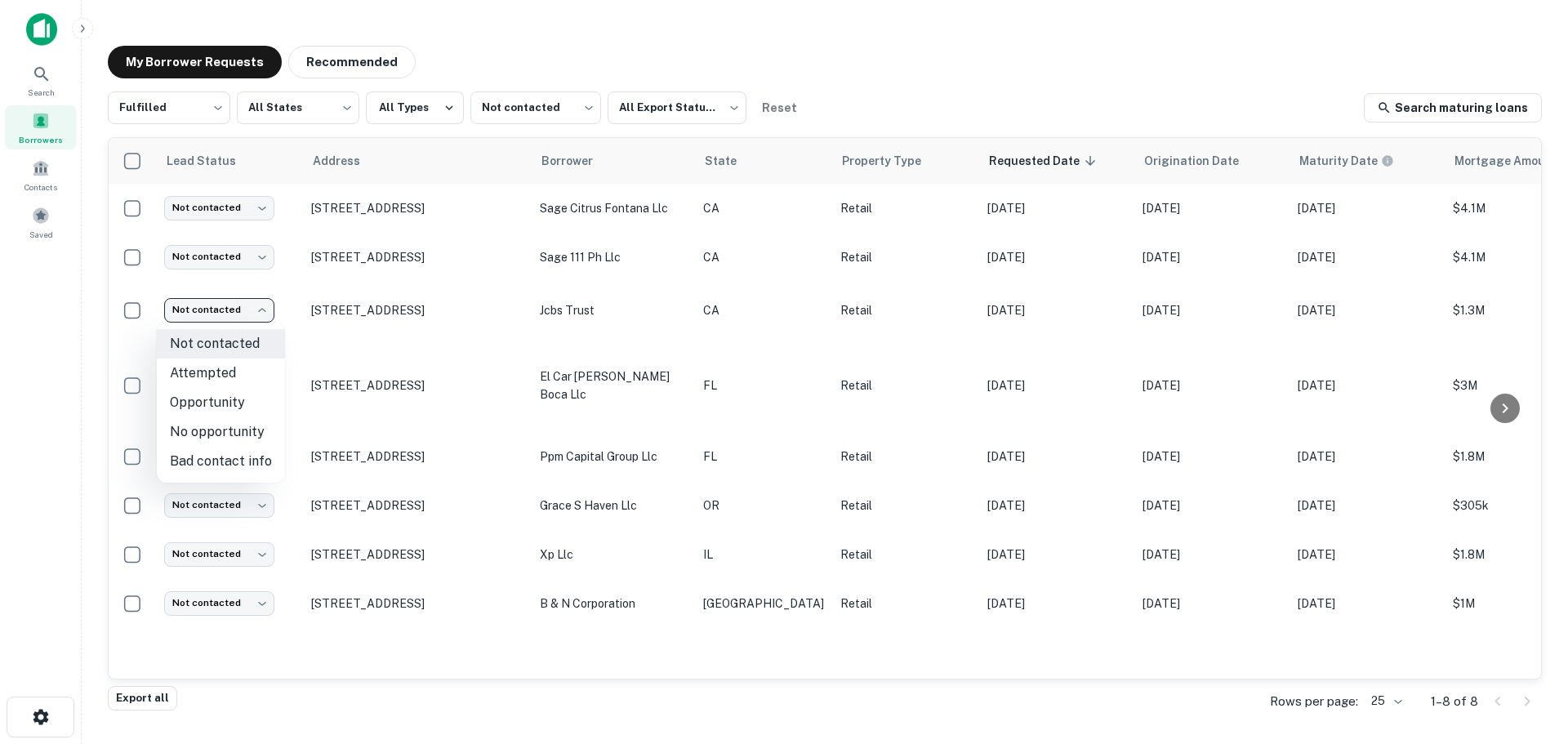
click at [243, 378] on li "Attempted" at bounding box center [220, 373] width 128 height 30
type input "*********"
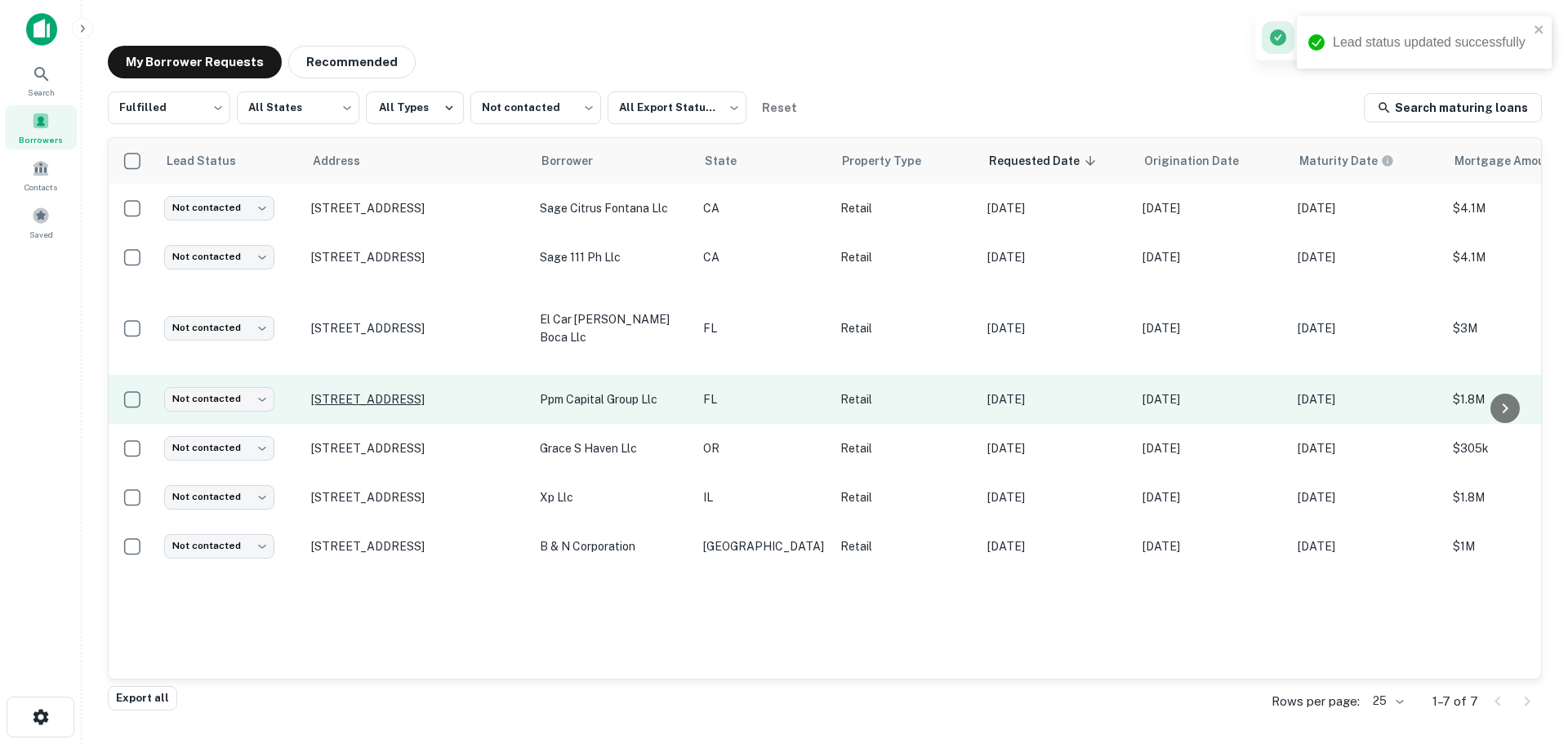
click at [370, 392] on p "1222 N Semoran Blvd Orlando, FL32807" at bounding box center [418, 399] width 213 height 14
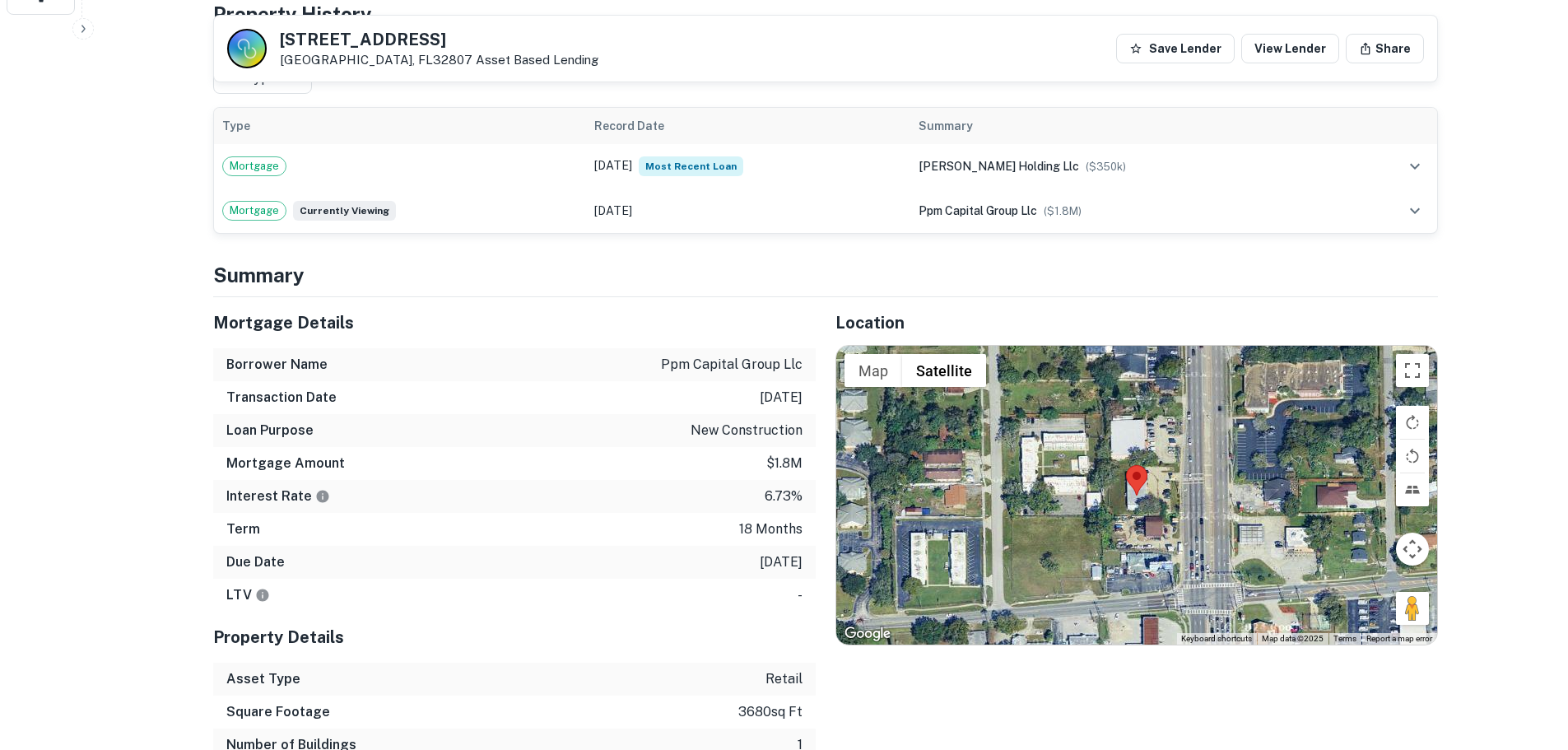
scroll to position [741, 0]
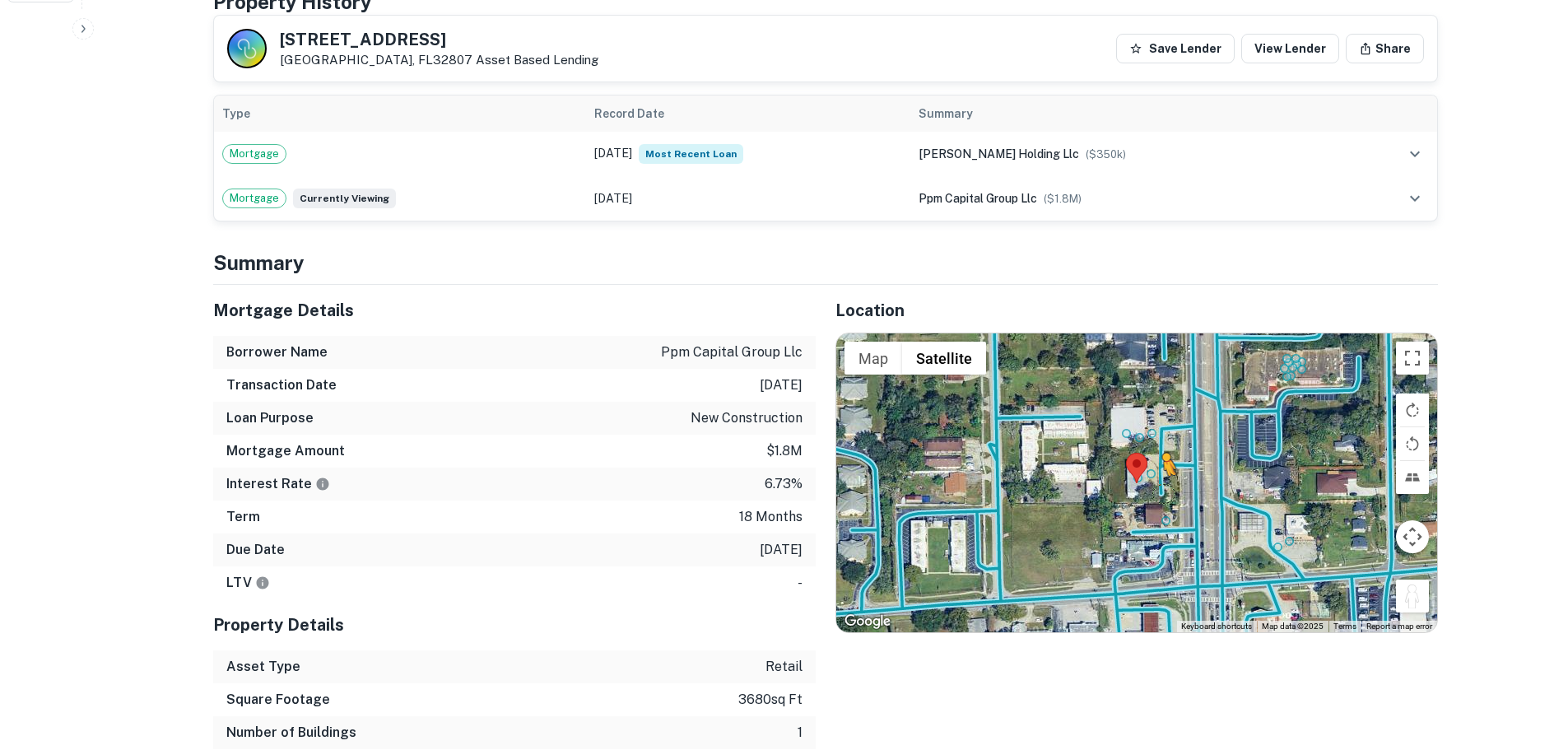
drag, startPoint x: 1417, startPoint y: 601, endPoint x: 1158, endPoint y: 480, distance: 285.9
click at [1158, 480] on div "To activate drag with keyboard, press Alt + Enter. Once in keyboard drag state,…" at bounding box center [1137, 483] width 601 height 298
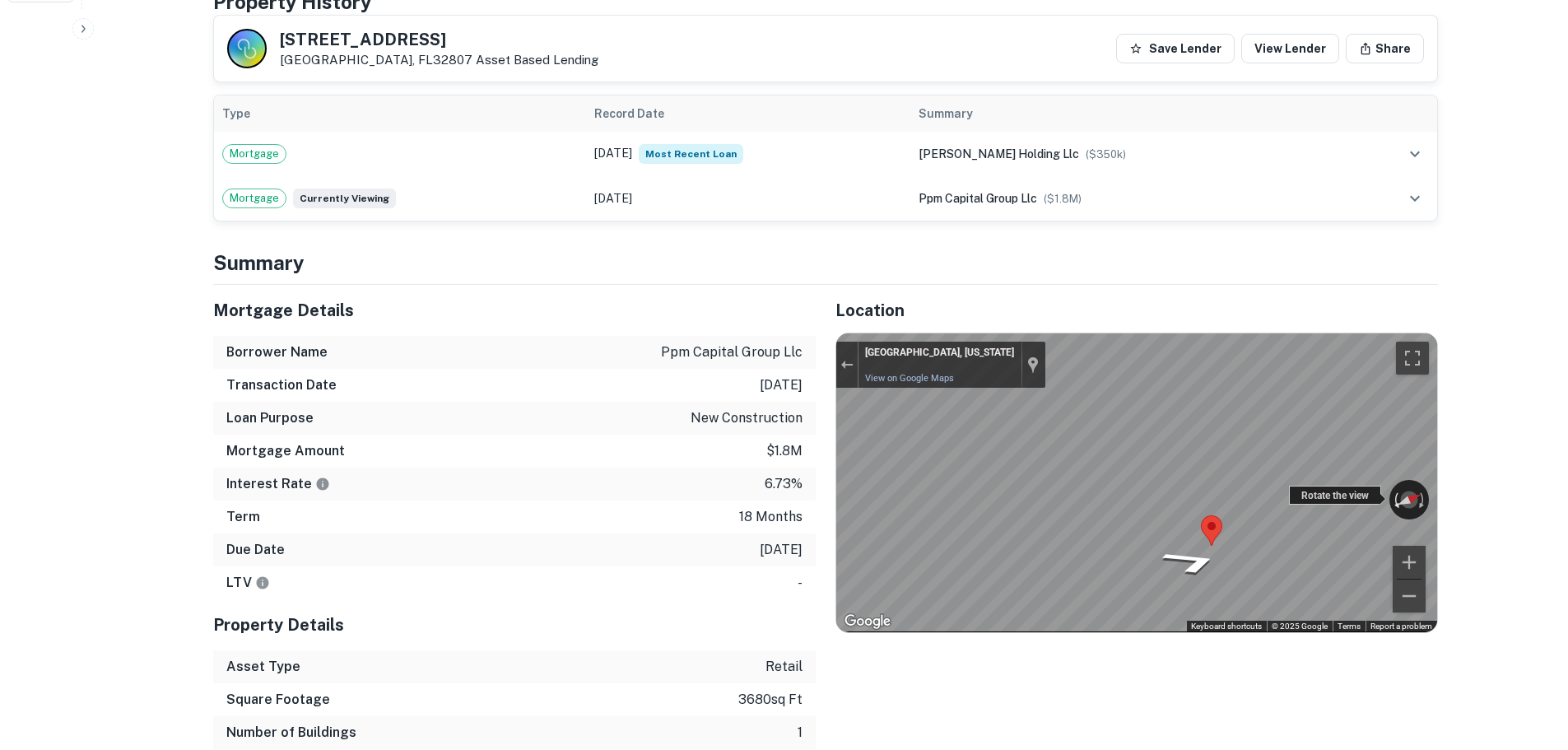
click at [1399, 516] on div "← Move left → Move right ↑ Move up ↓ Move down + Zoom in - Zoom out Orlando, Fl…" at bounding box center [1137, 483] width 601 height 298
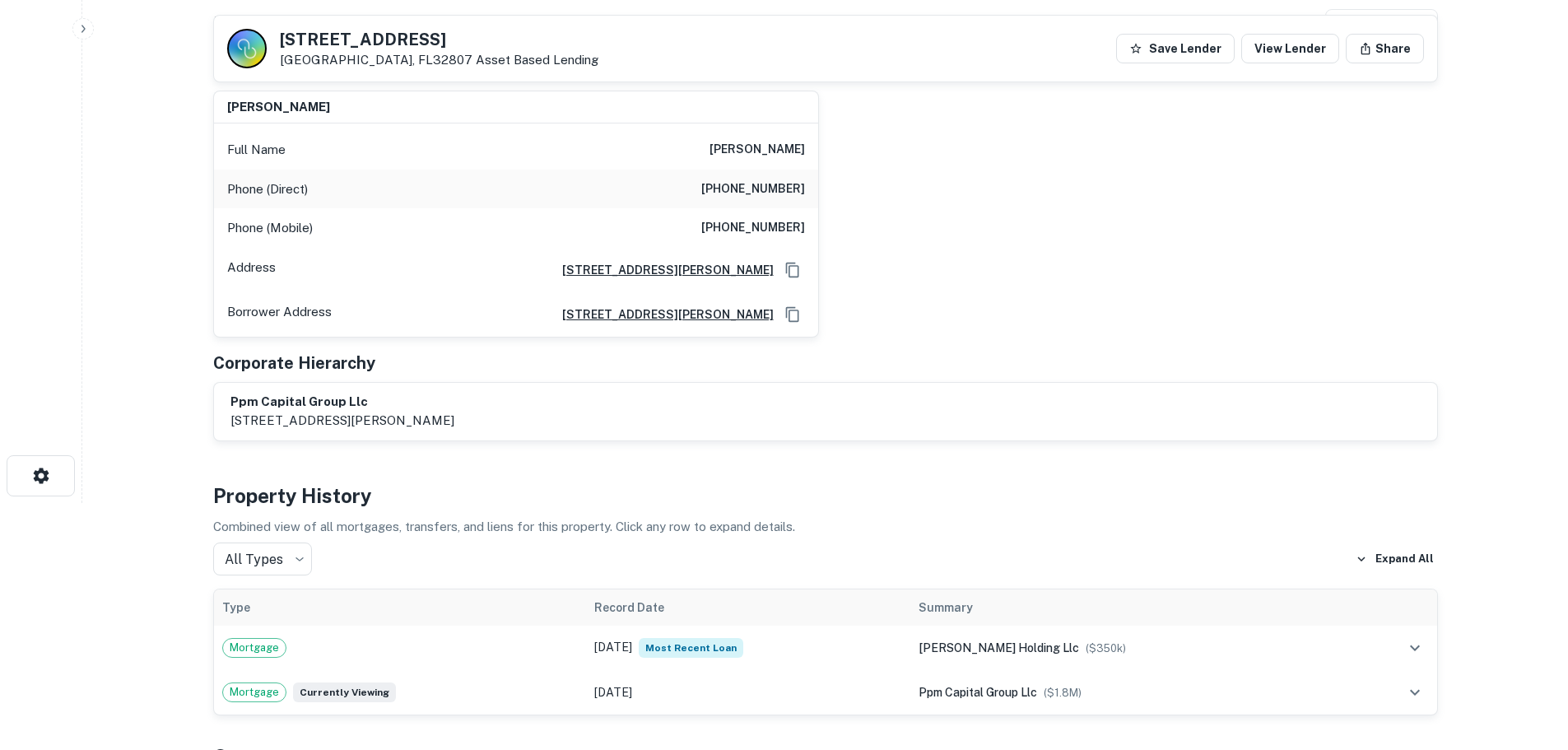
scroll to position [0, 0]
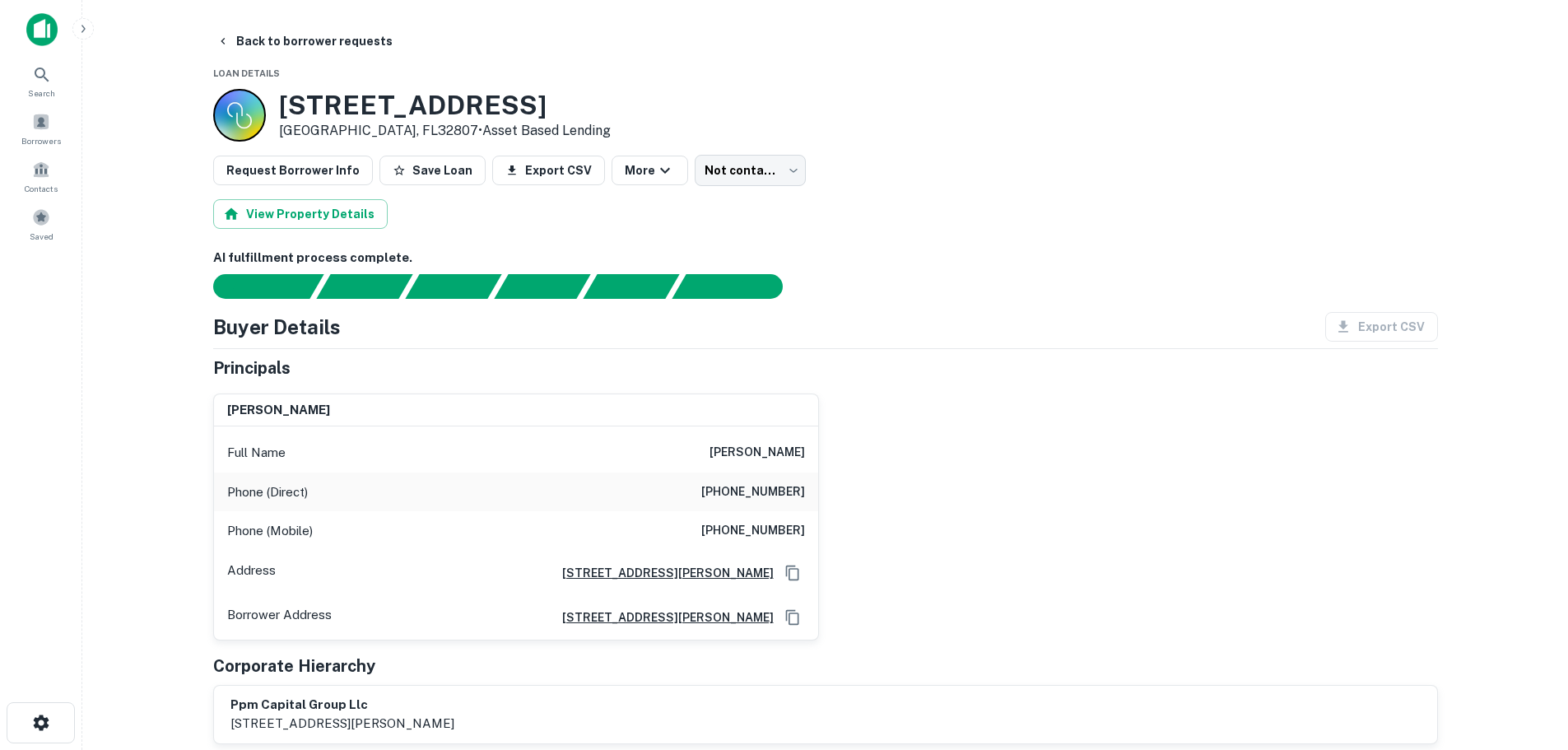
click at [735, 494] on h6 "(813) 792-9542" at bounding box center [753, 492] width 104 height 20
click at [751, 527] on h6 "(813) 394-0867" at bounding box center [753, 531] width 104 height 20
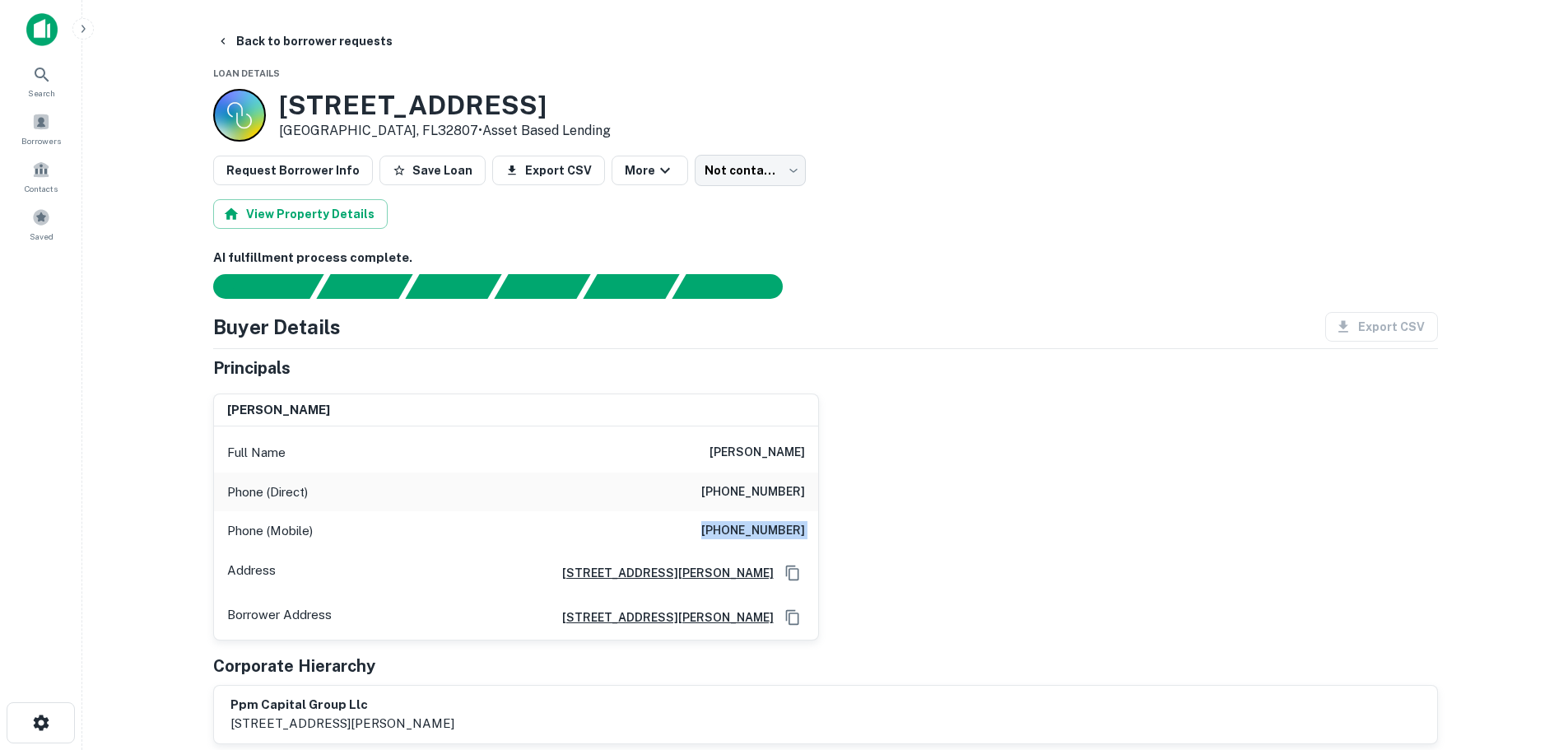
click at [751, 527] on h6 "(813) 394-0867" at bounding box center [753, 531] width 104 height 20
click at [757, 498] on h6 "(813) 792-9542" at bounding box center [753, 492] width 104 height 20
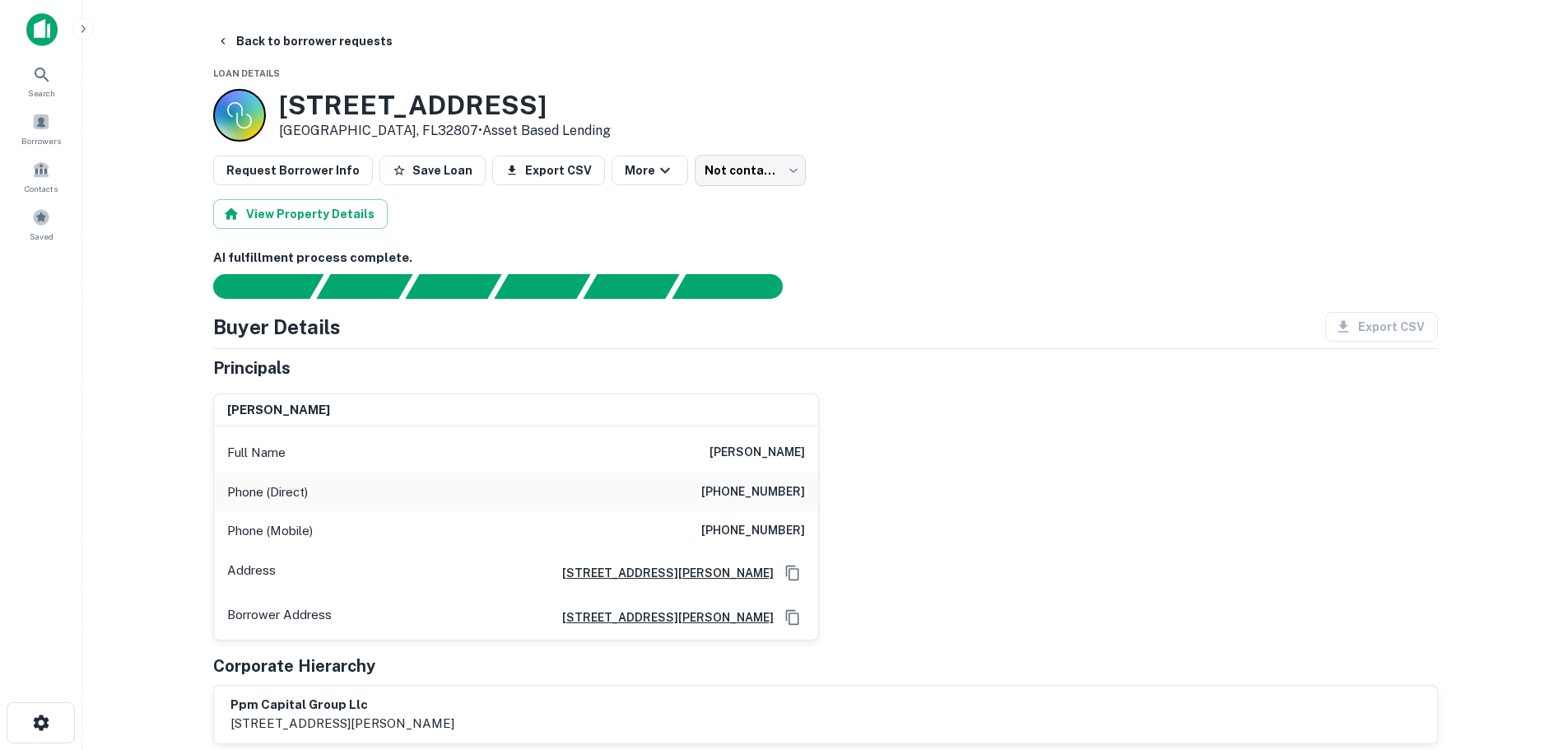
click at [768, 451] on h6 "patrick macchione" at bounding box center [757, 453] width 95 height 20
click at [744, 499] on h6 "(813) 792-9542" at bounding box center [753, 492] width 104 height 20
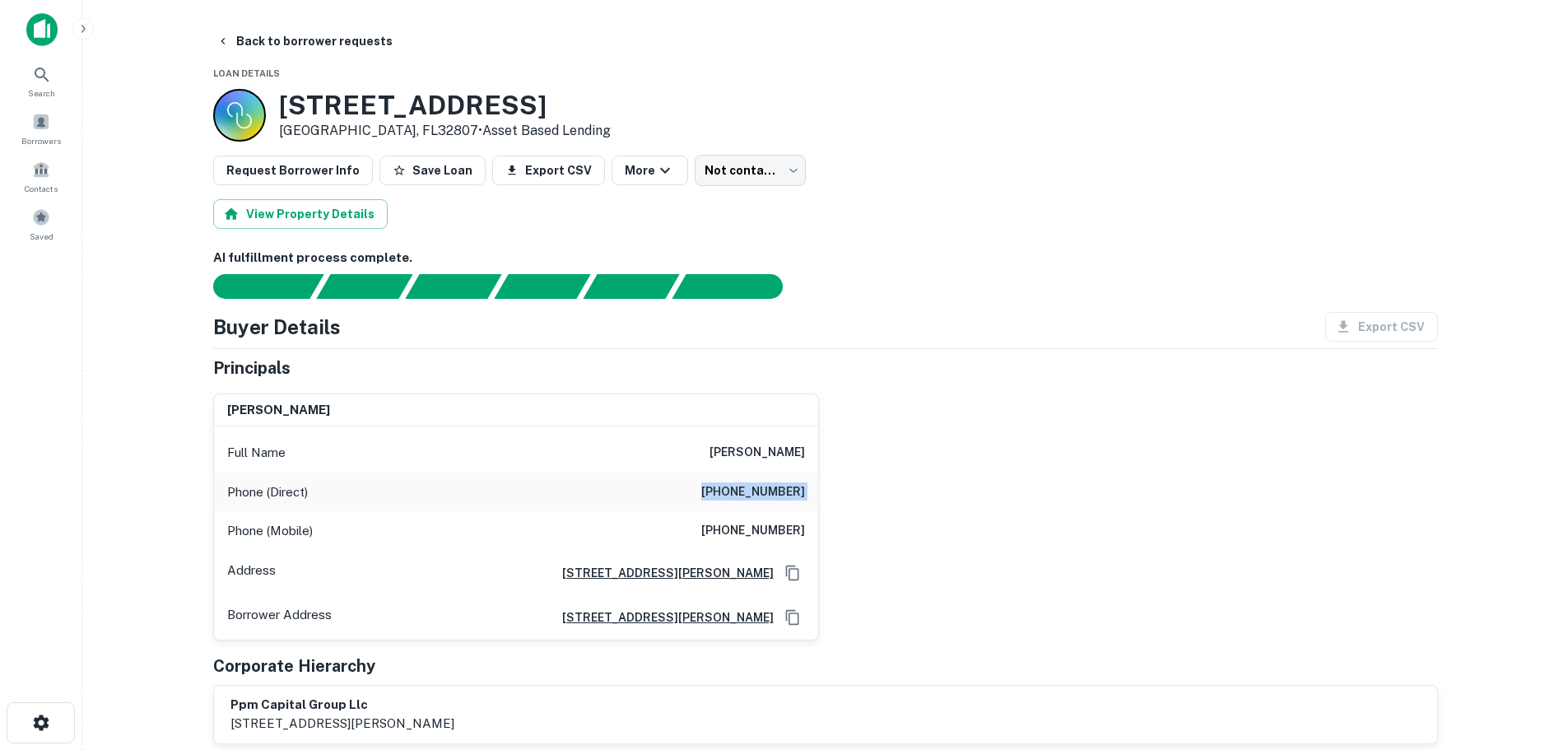
click at [744, 499] on h6 "(813) 792-9542" at bounding box center [753, 492] width 104 height 20
click at [346, 34] on button "Back to borrower requests" at bounding box center [304, 41] width 189 height 30
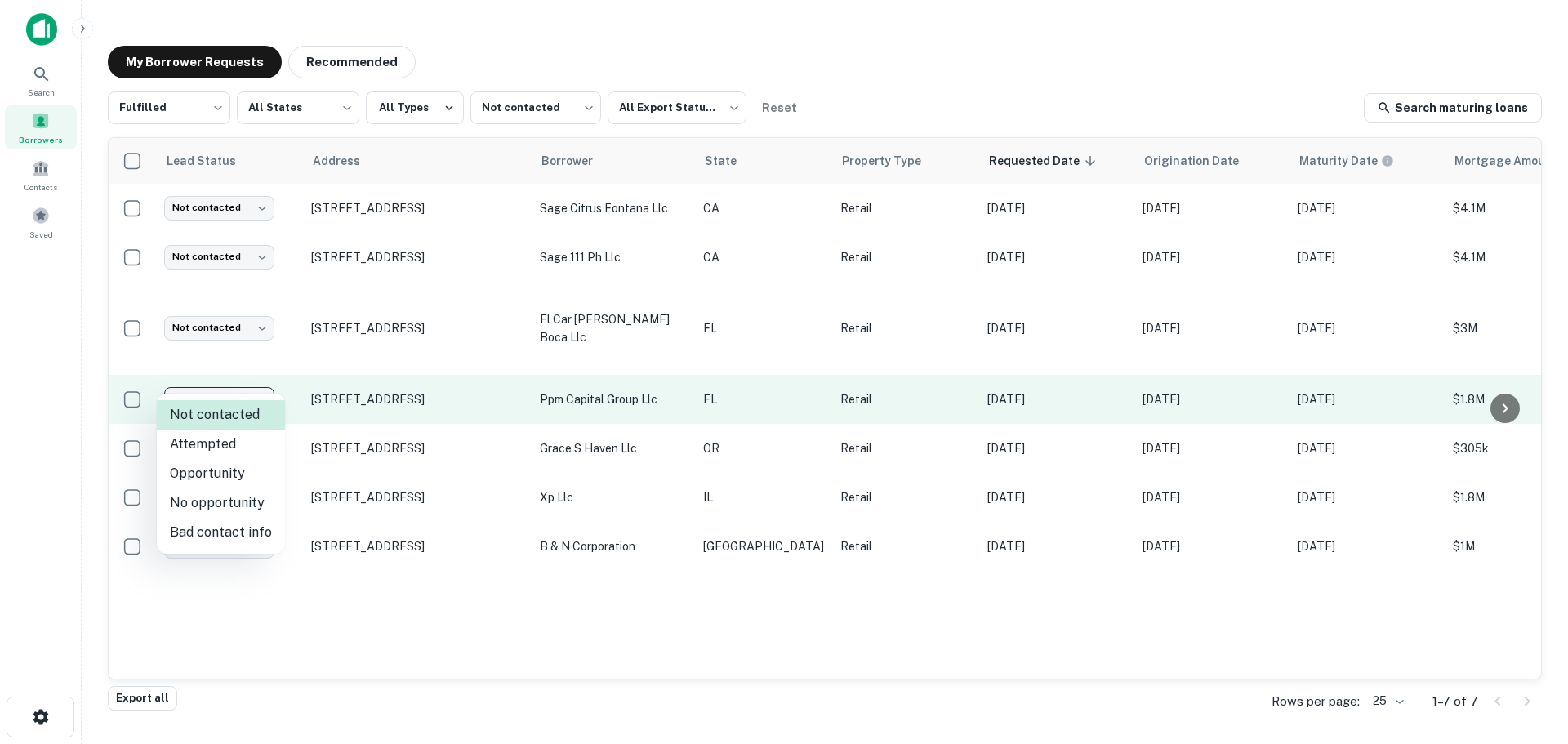
click at [243, 370] on body "Search Borrowers Contacts Saved My Borrower Requests Recommended Fulfilled ****…" at bounding box center [784, 372] width 1568 height 744
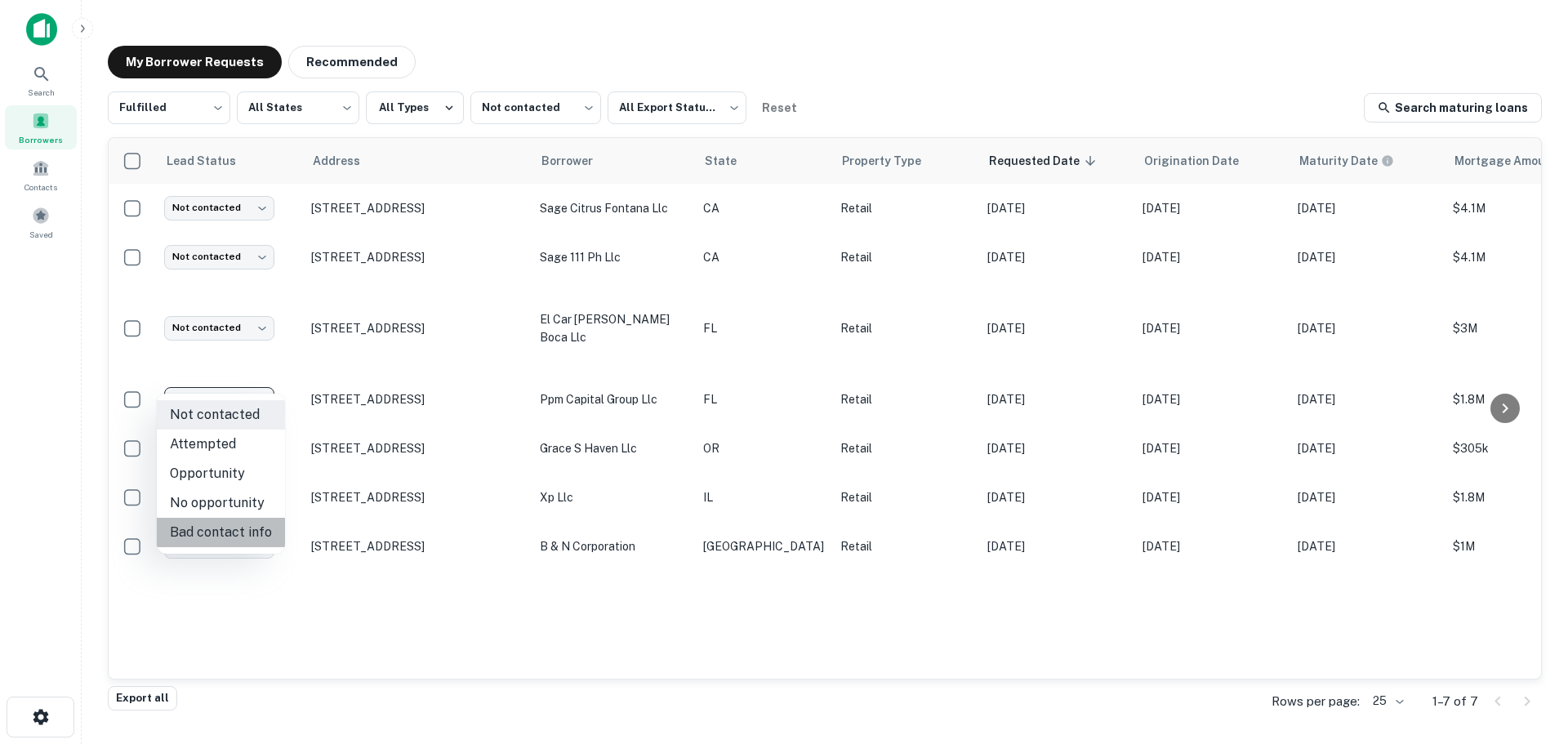
click at [258, 522] on li "Bad contact info" at bounding box center [220, 532] width 128 height 30
type input "**********"
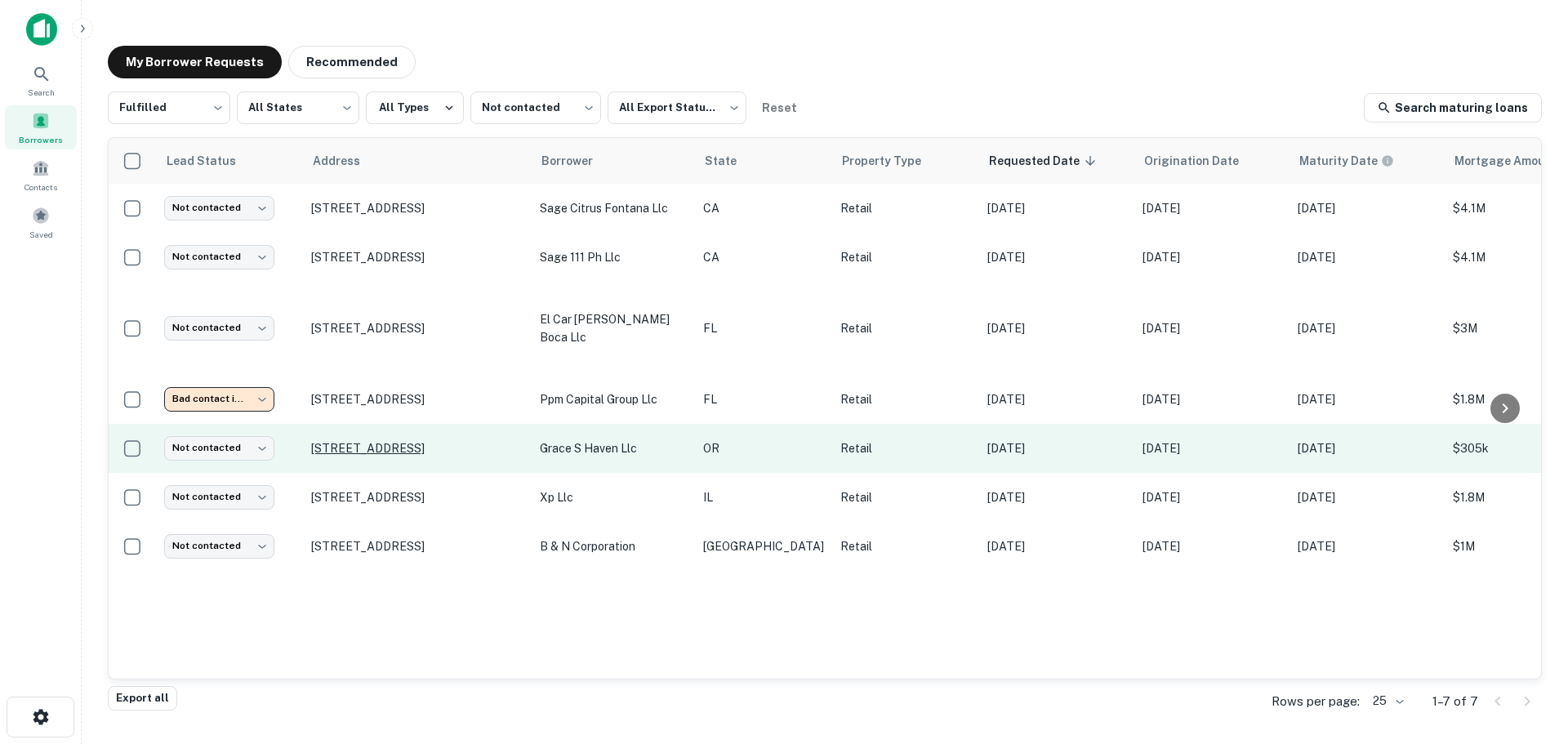
click at [408, 441] on p "[STREET_ADDRESS]" at bounding box center [418, 448] width 213 height 14
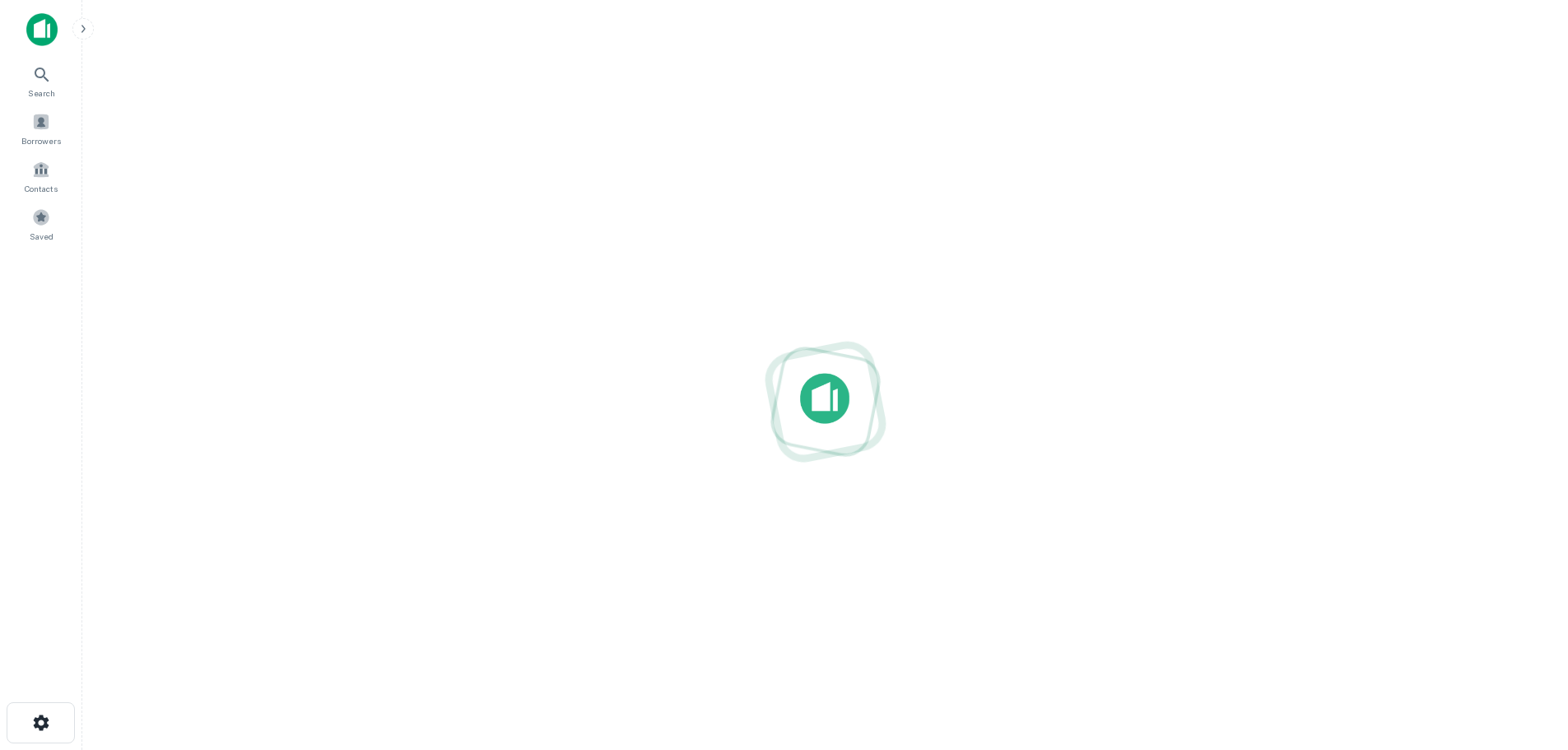
click at [412, 428] on div at bounding box center [825, 401] width 1460 height 487
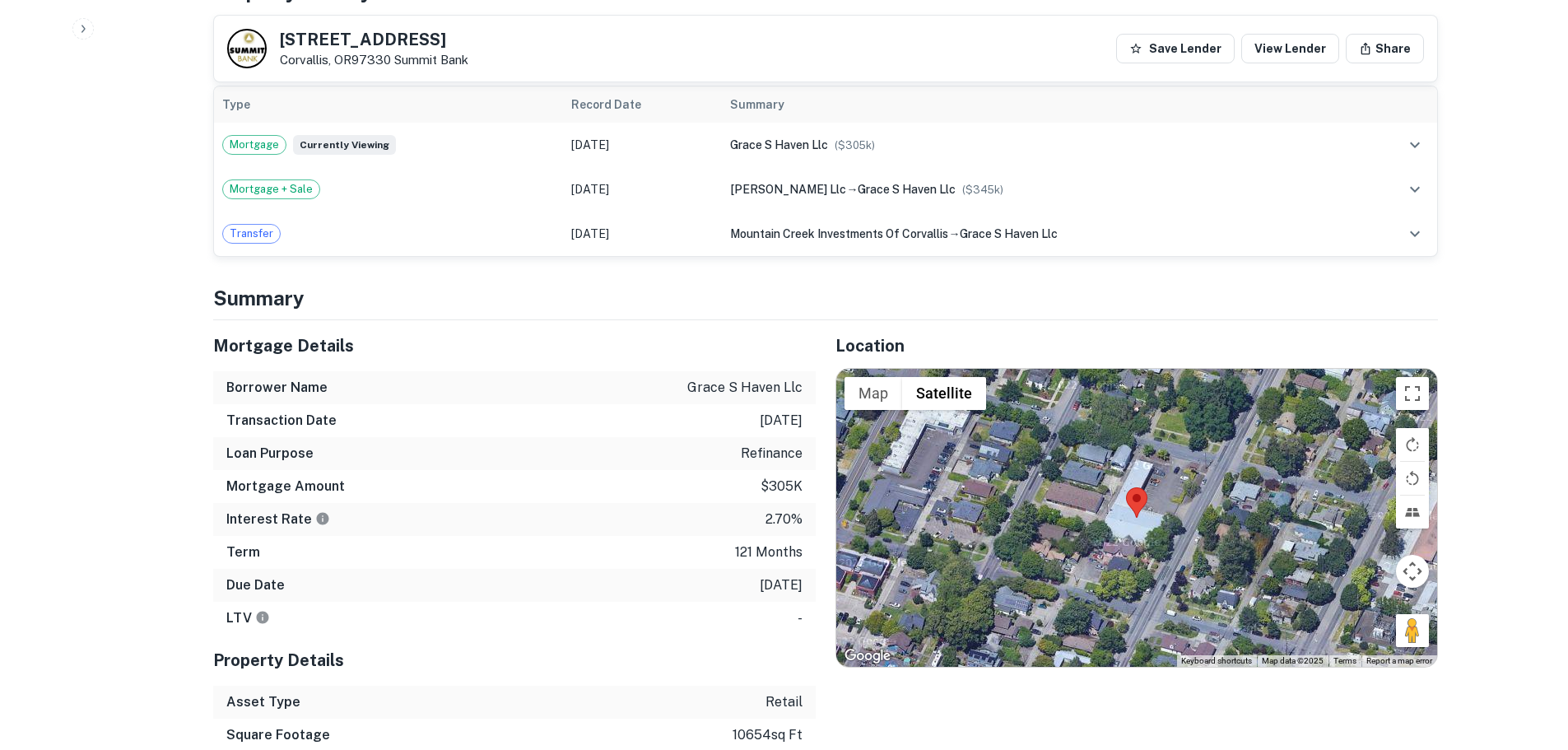
scroll to position [905, 0]
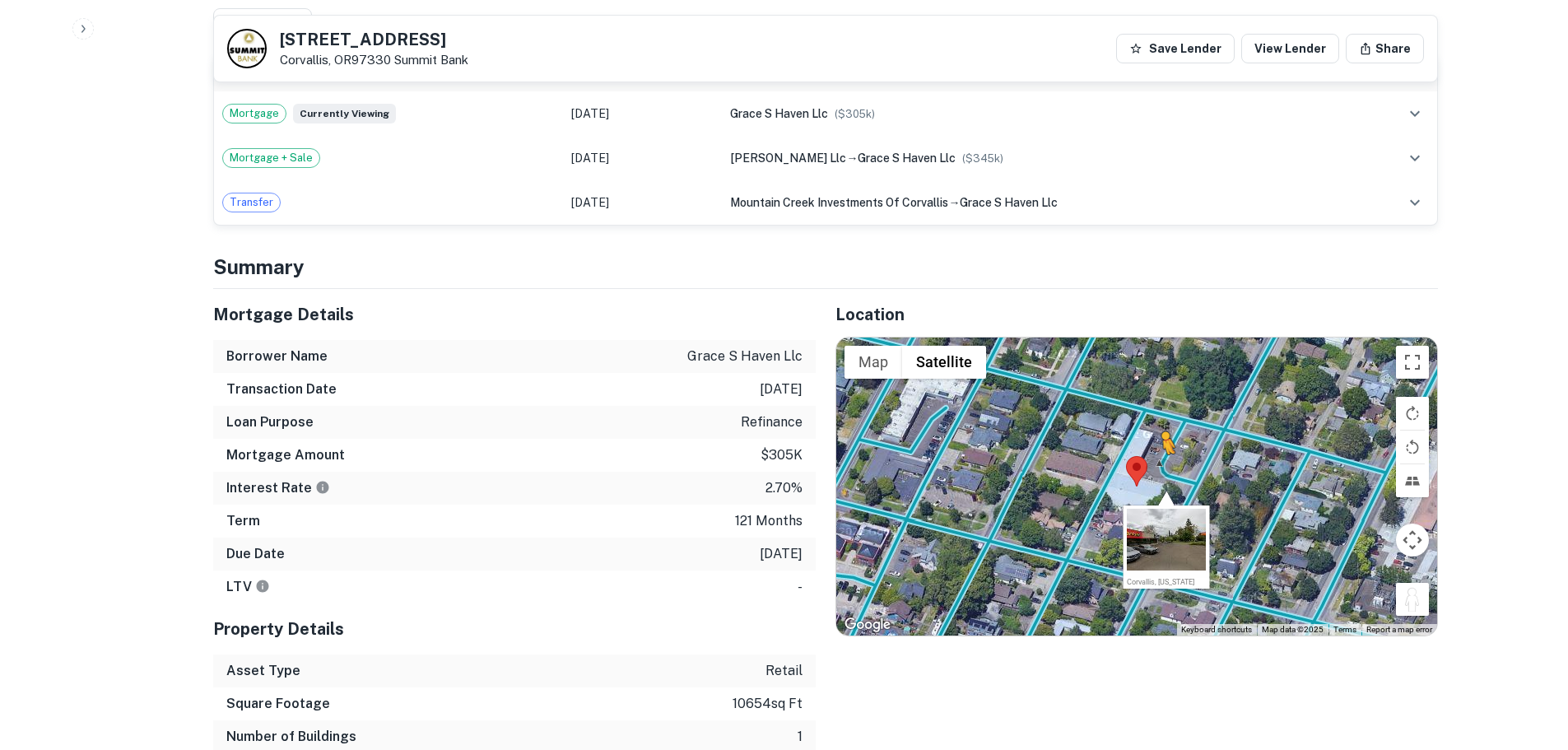
drag, startPoint x: 1421, startPoint y: 603, endPoint x: 1158, endPoint y: 465, distance: 297.0
click at [1158, 465] on div "To activate drag with keyboard, press Alt + Enter. Once in keyboard drag state,…" at bounding box center [1137, 487] width 601 height 298
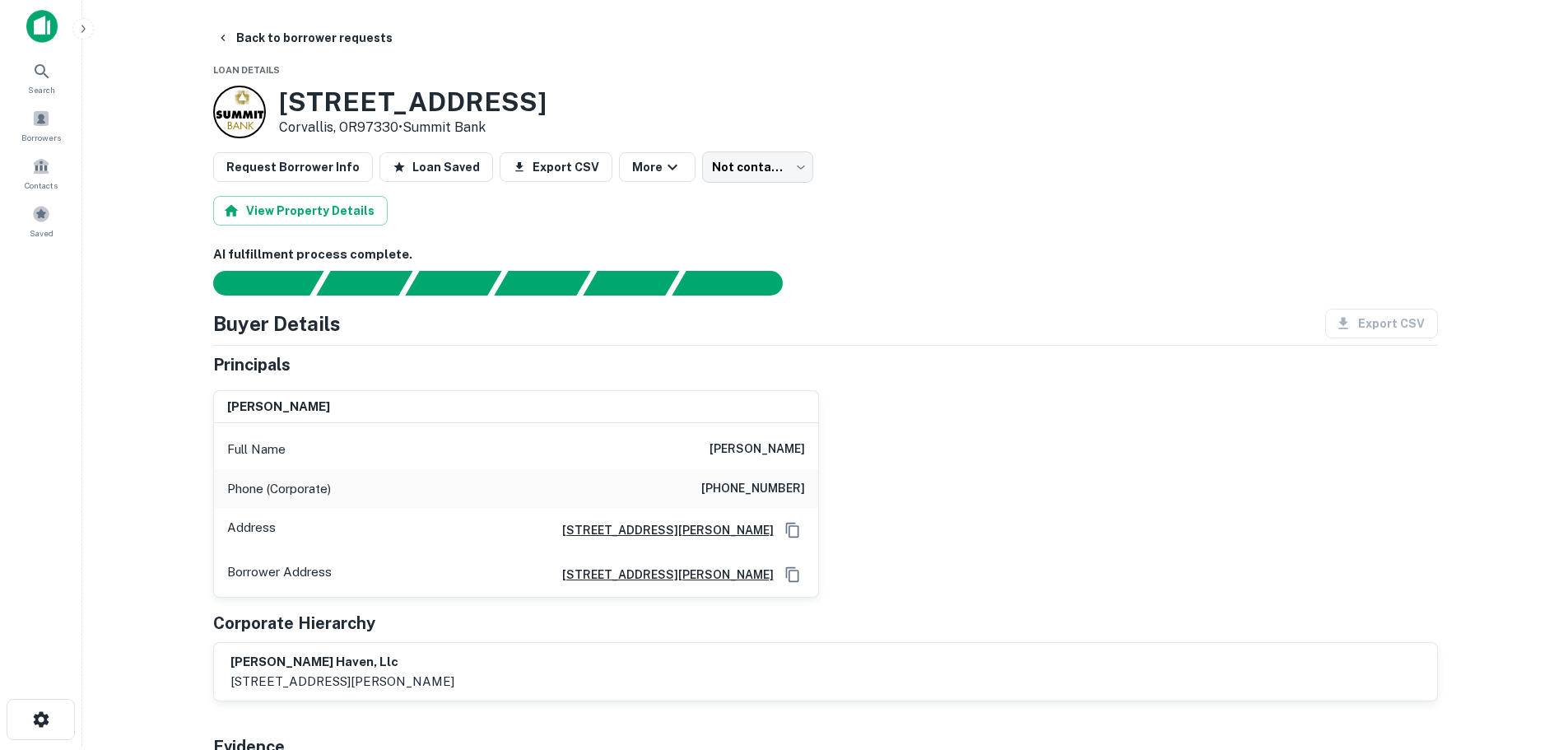
scroll to position [0, 0]
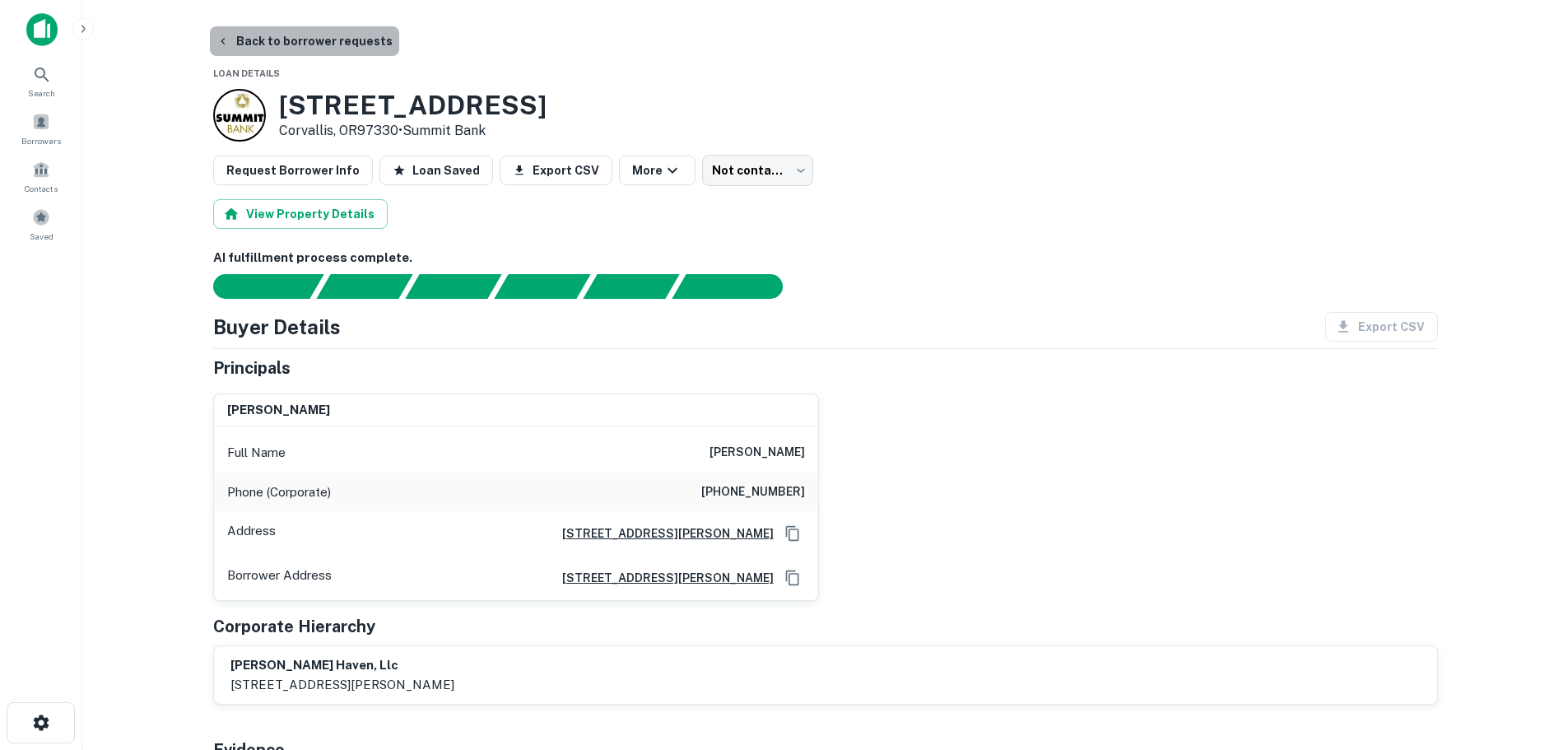
click at [345, 42] on button "Back to borrower requests" at bounding box center [304, 41] width 189 height 30
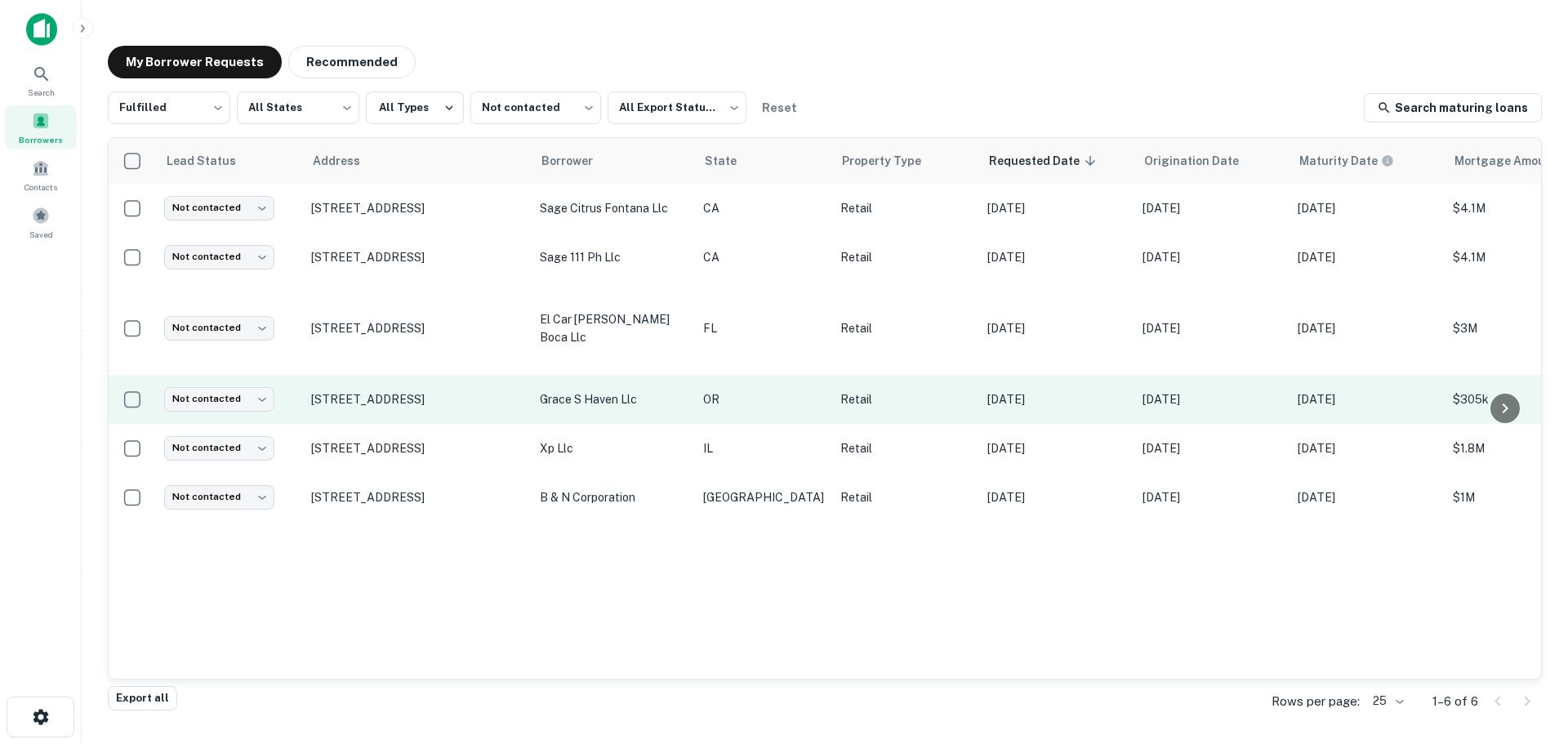
click at [211, 375] on td "Not contacted **** ​" at bounding box center [229, 400] width 147 height 49
click at [248, 387] on body "Search Borrowers Contacts Saved My Borrower Requests Recommended Fulfilled ****…" at bounding box center [784, 372] width 1568 height 744
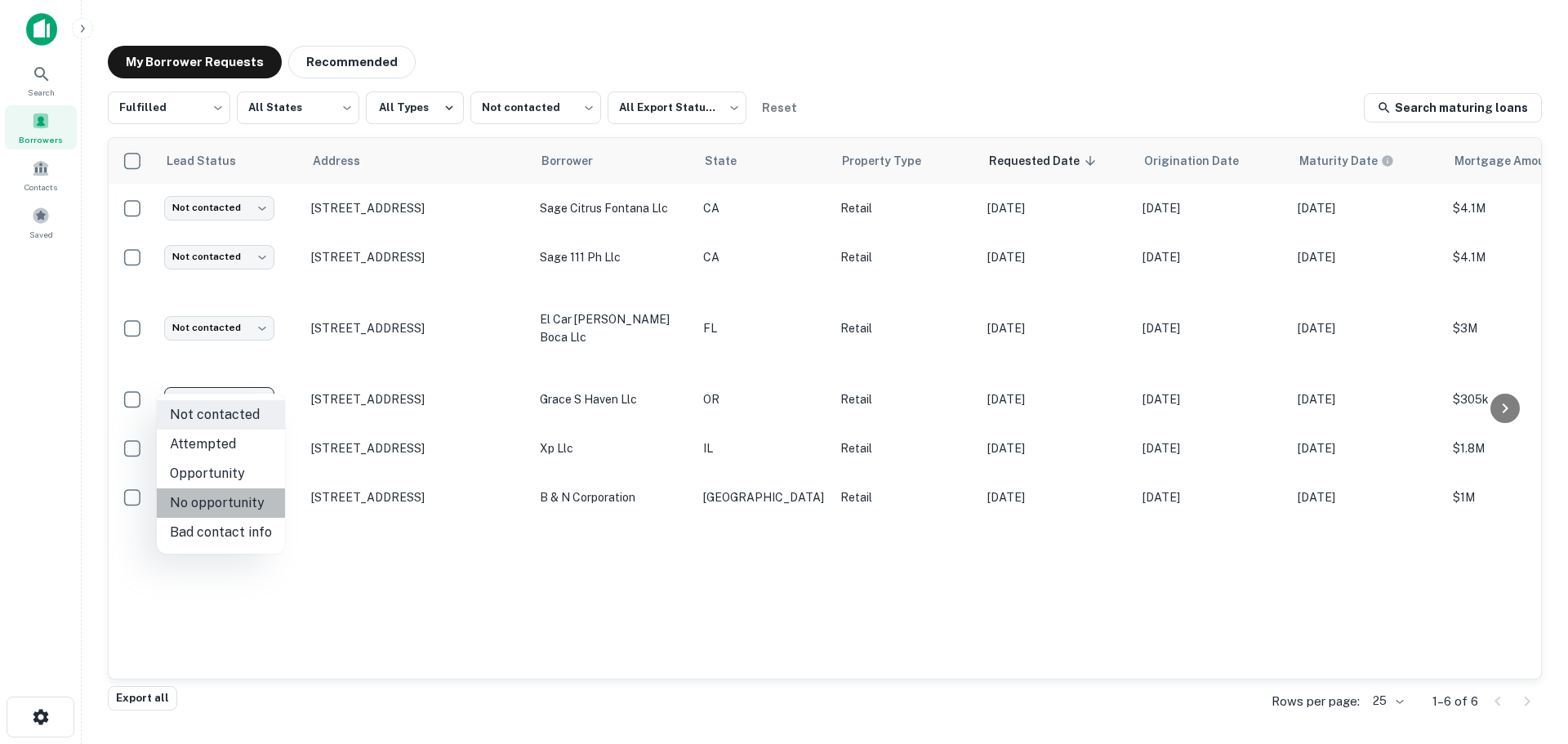
click at [242, 508] on li "No opportunity" at bounding box center [220, 503] width 128 height 30
type input "**********"
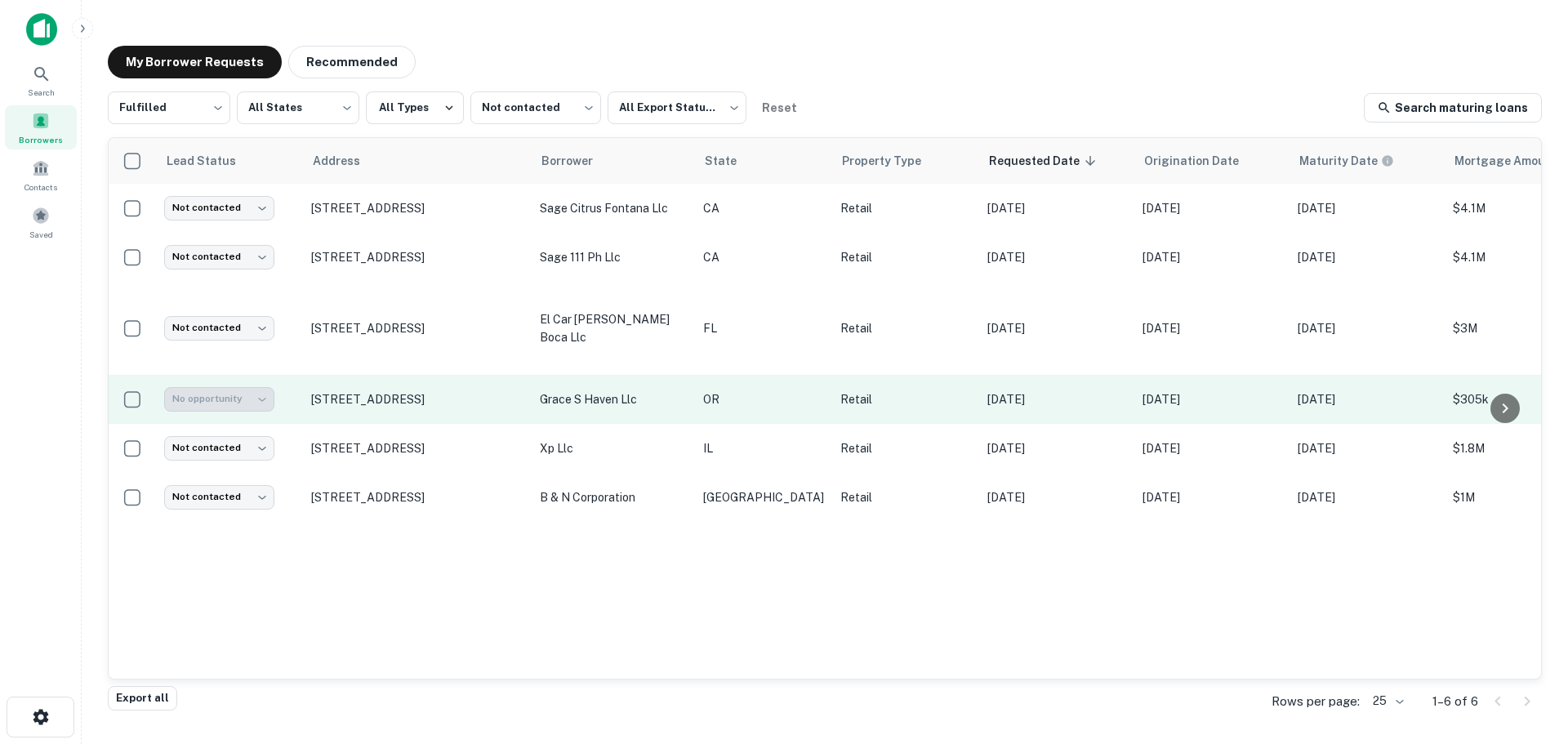
drag, startPoint x: 232, startPoint y: 378, endPoint x: 309, endPoint y: 383, distance: 77.2
click at [309, 383] on tr "**********" at bounding box center [1014, 400] width 1809 height 49
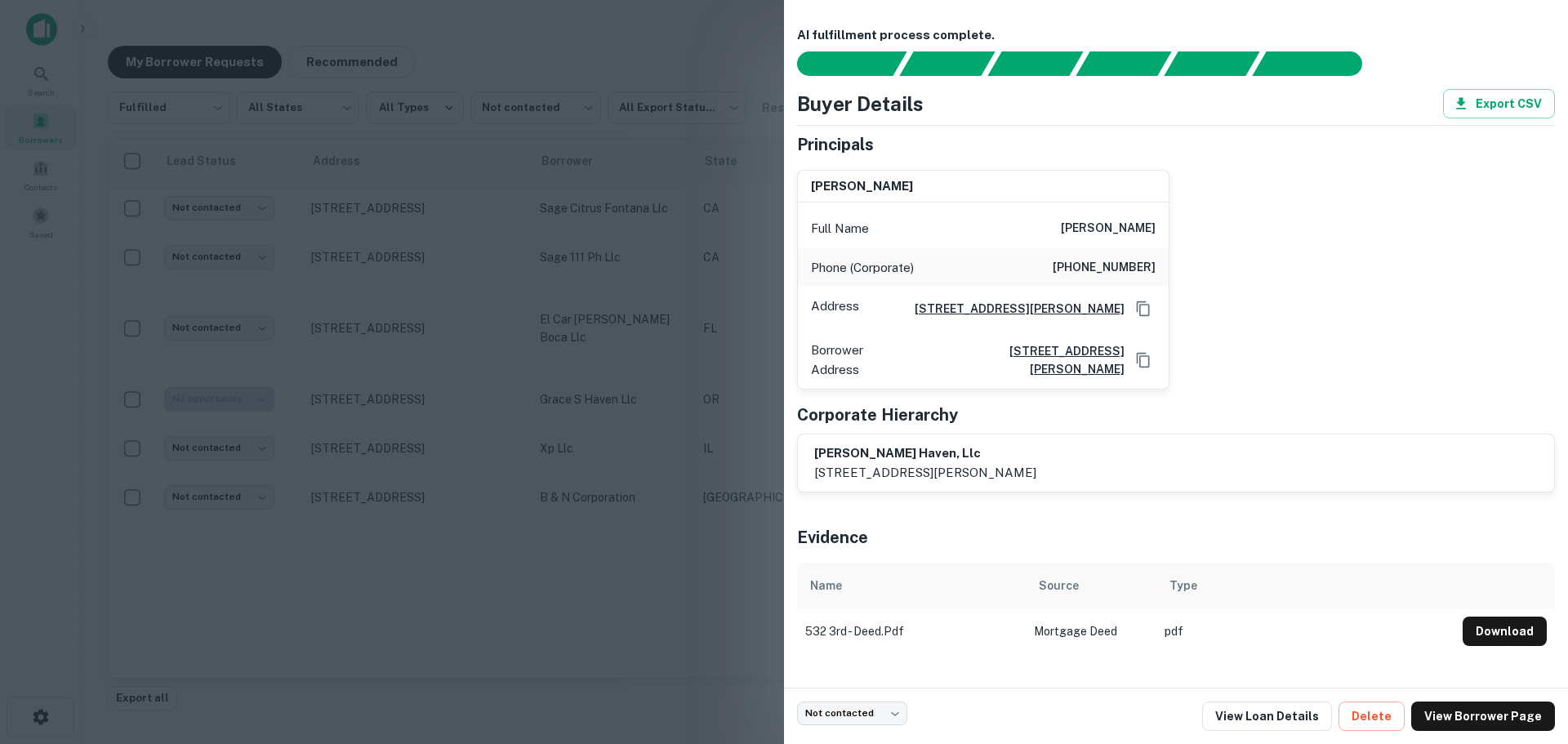
click at [322, 380] on div at bounding box center [784, 372] width 1568 height 744
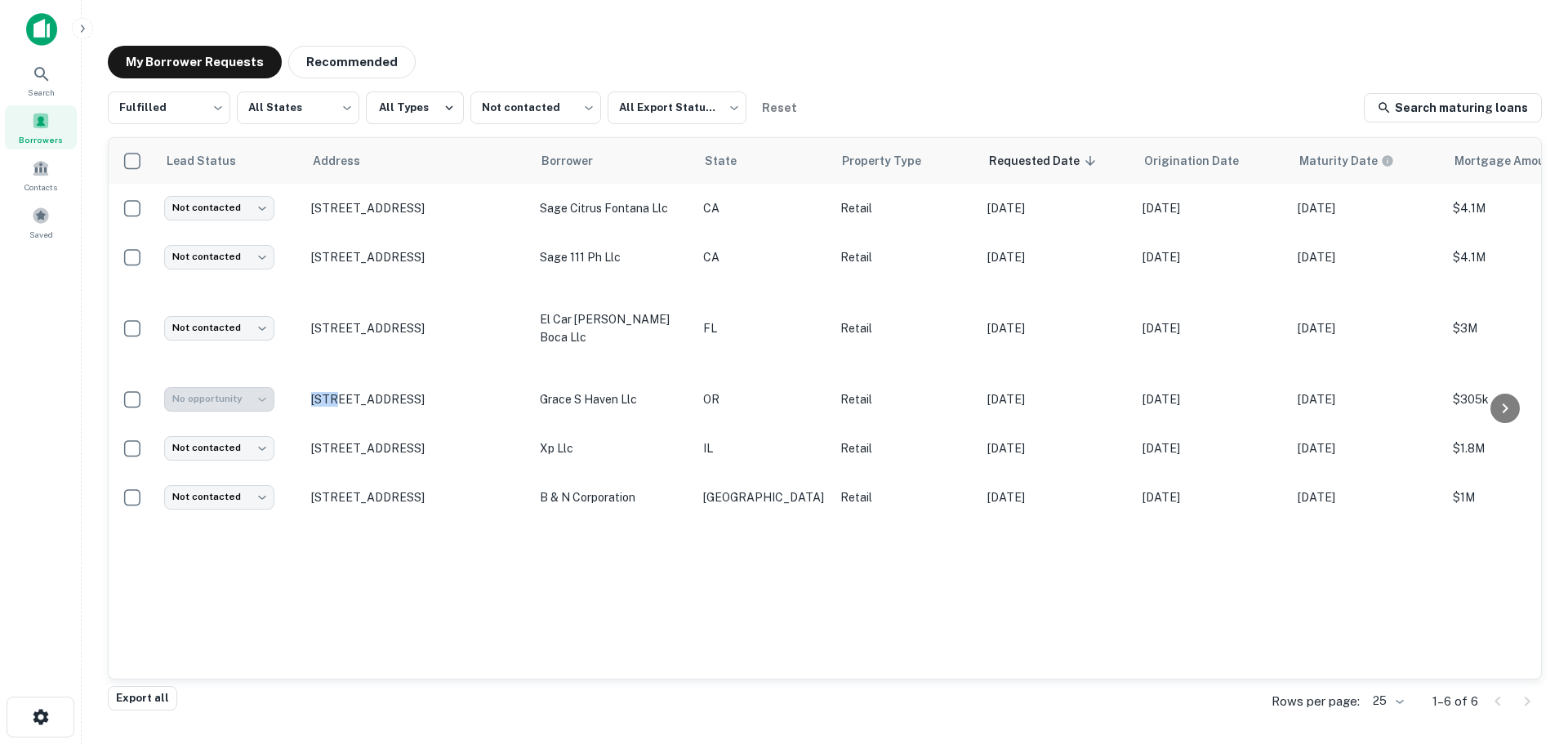
click at [322, 392] on p "[STREET_ADDRESS]" at bounding box center [418, 399] width 213 height 14
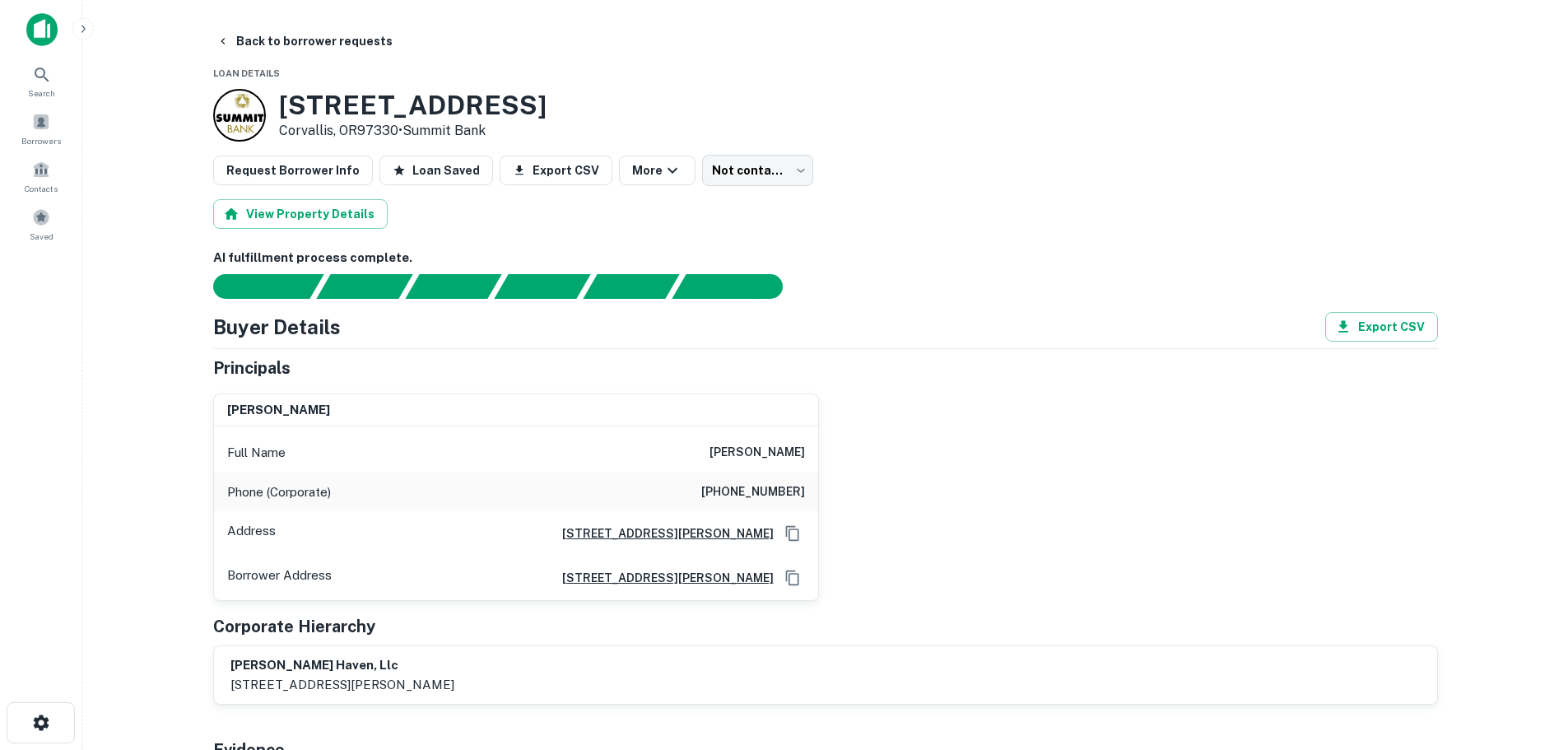
click at [768, 499] on h6 "(541) 408-3156" at bounding box center [753, 492] width 104 height 20
copy h6 "(541) 408-3156"
click at [784, 484] on h6 "(541) 408-3156" at bounding box center [753, 492] width 104 height 20
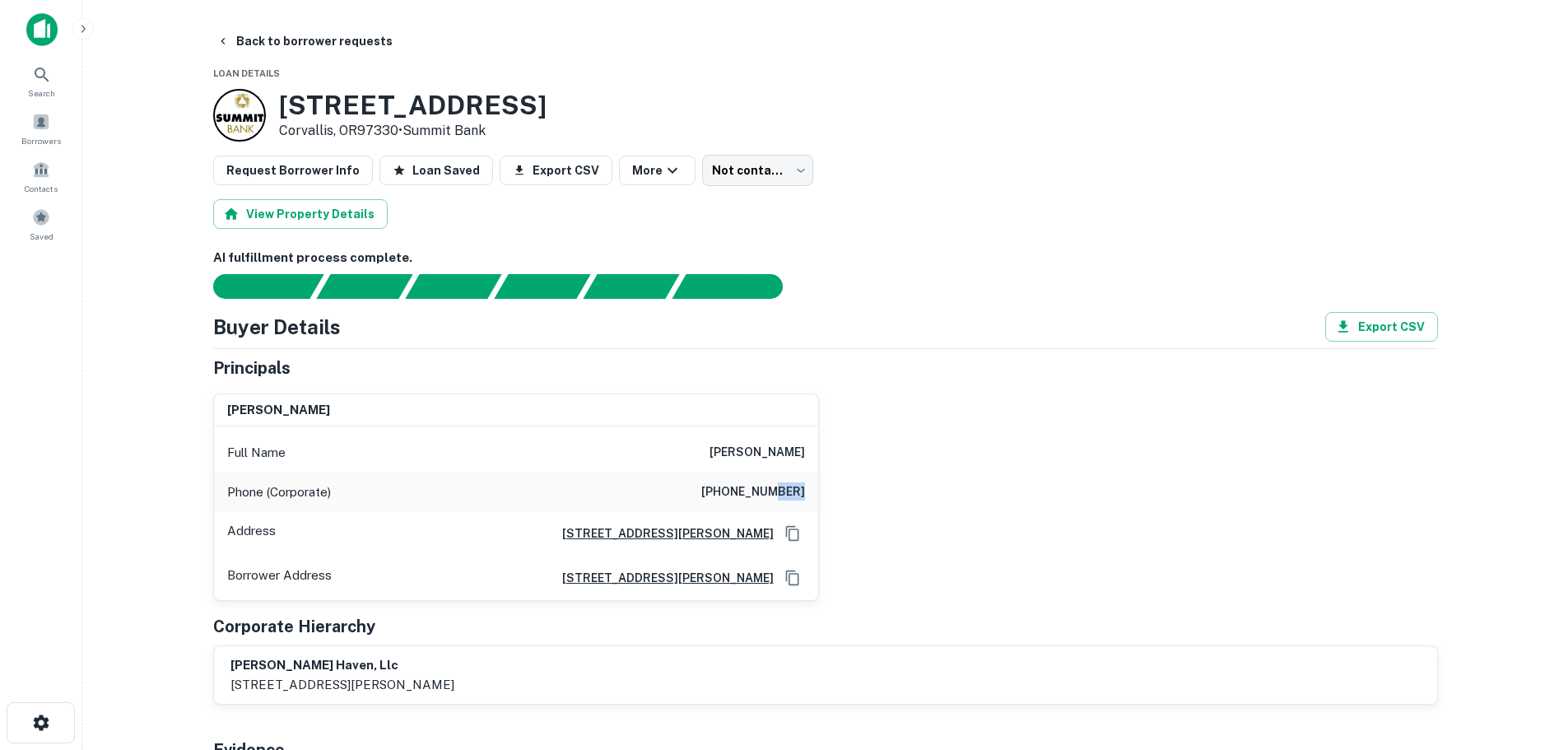
click at [784, 484] on h6 "(541) 408-3156" at bounding box center [753, 492] width 104 height 20
click at [773, 181] on body "Search Borrowers Contacts Saved Back to borrower requests Loan Details 532 NW 3…" at bounding box center [784, 375] width 1568 height 750
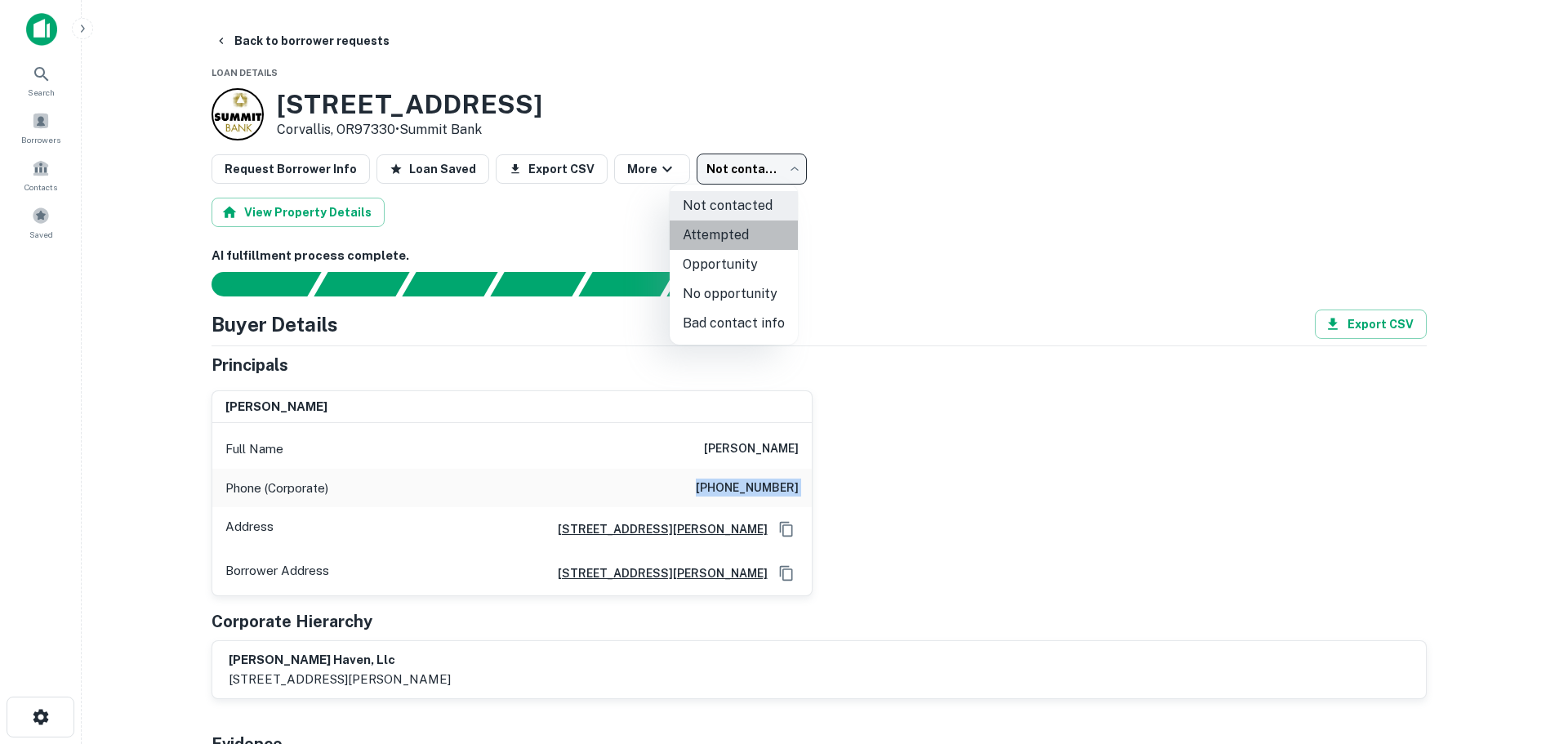
click at [741, 238] on li "Attempted" at bounding box center [733, 235] width 128 height 30
type input "*********"
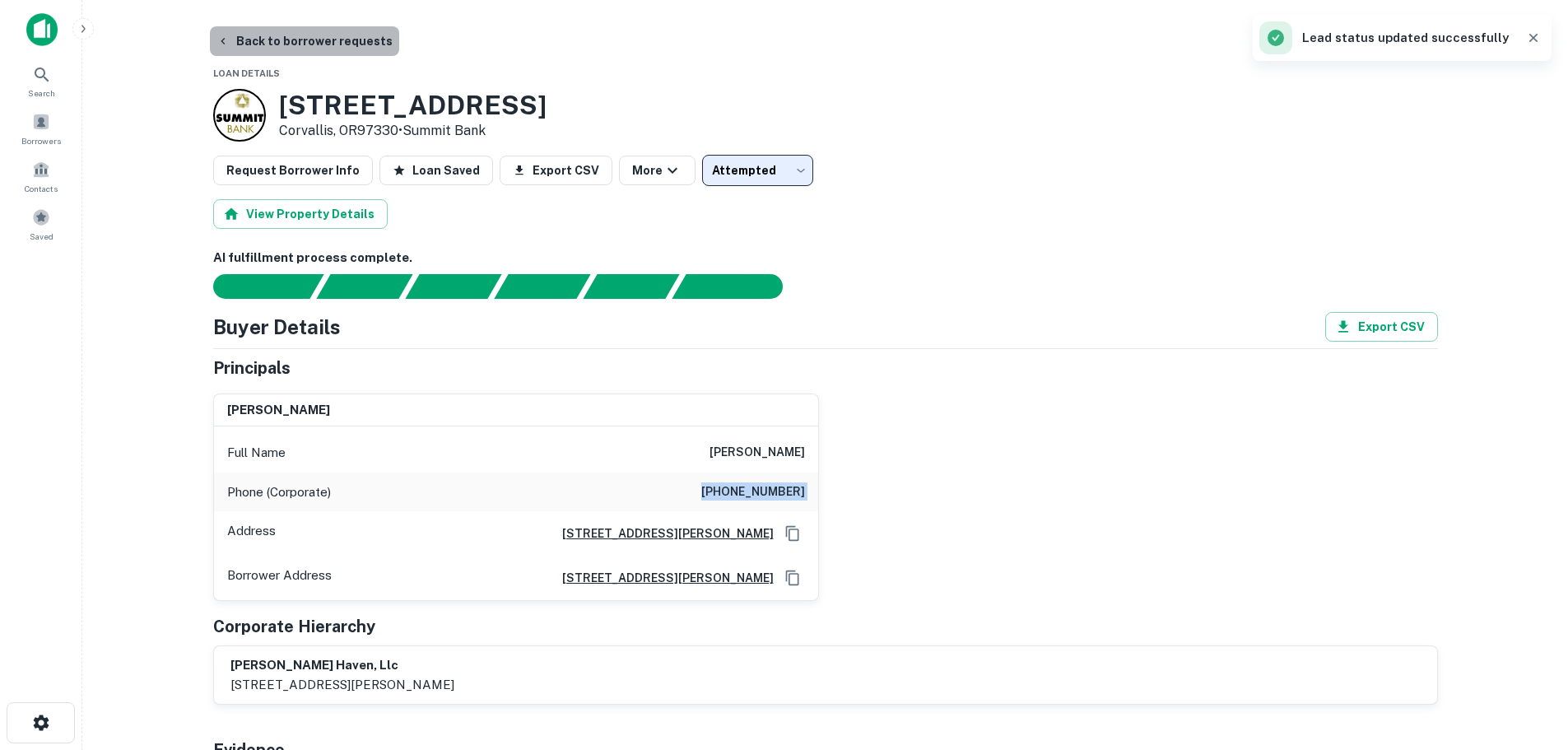
click at [321, 47] on button "Back to borrower requests" at bounding box center [304, 41] width 189 height 30
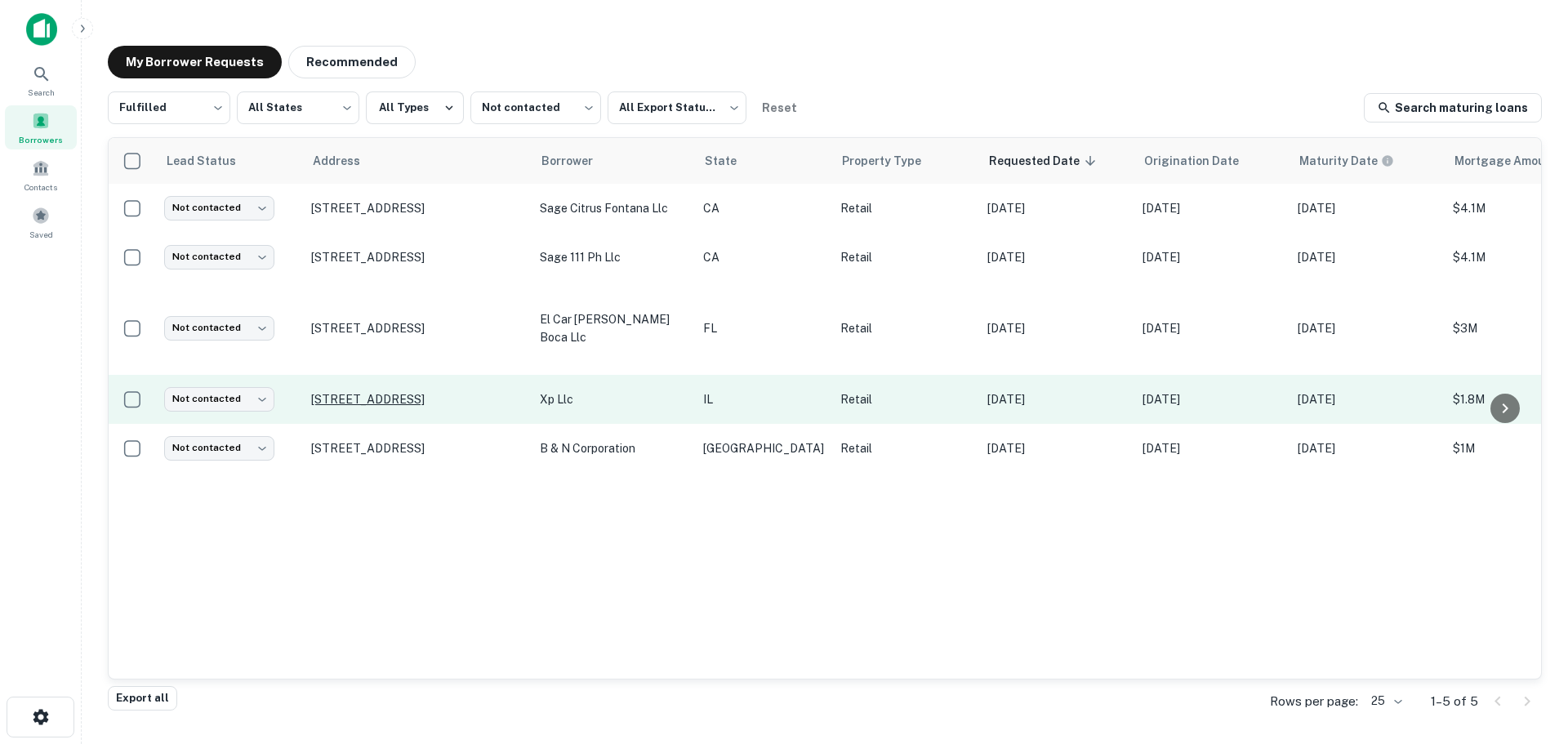
click at [450, 392] on p "[STREET_ADDRESS]" at bounding box center [418, 399] width 213 height 14
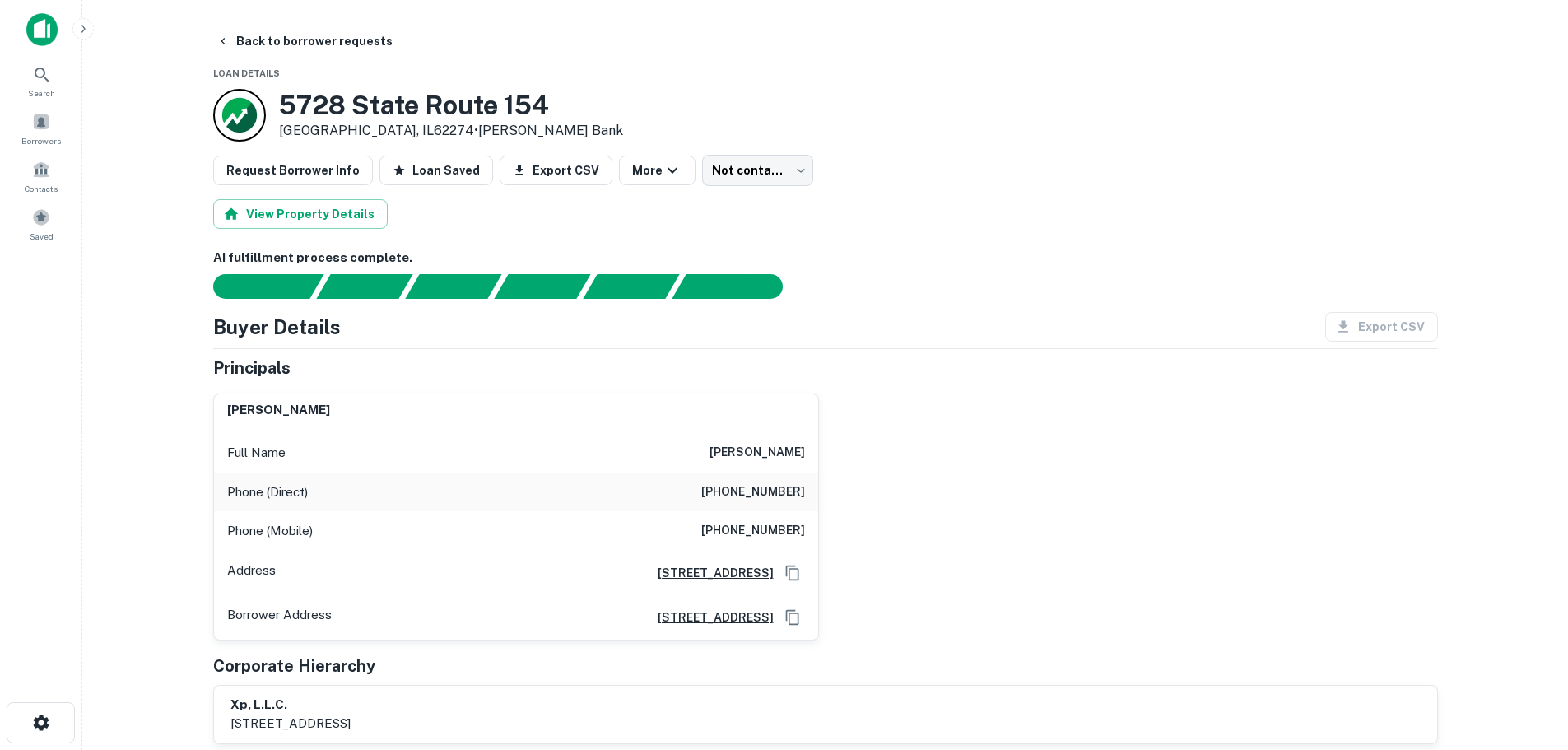
click at [454, 114] on h3 "5728 State Route 154" at bounding box center [451, 105] width 344 height 31
copy h3 "5728 State Route 154"
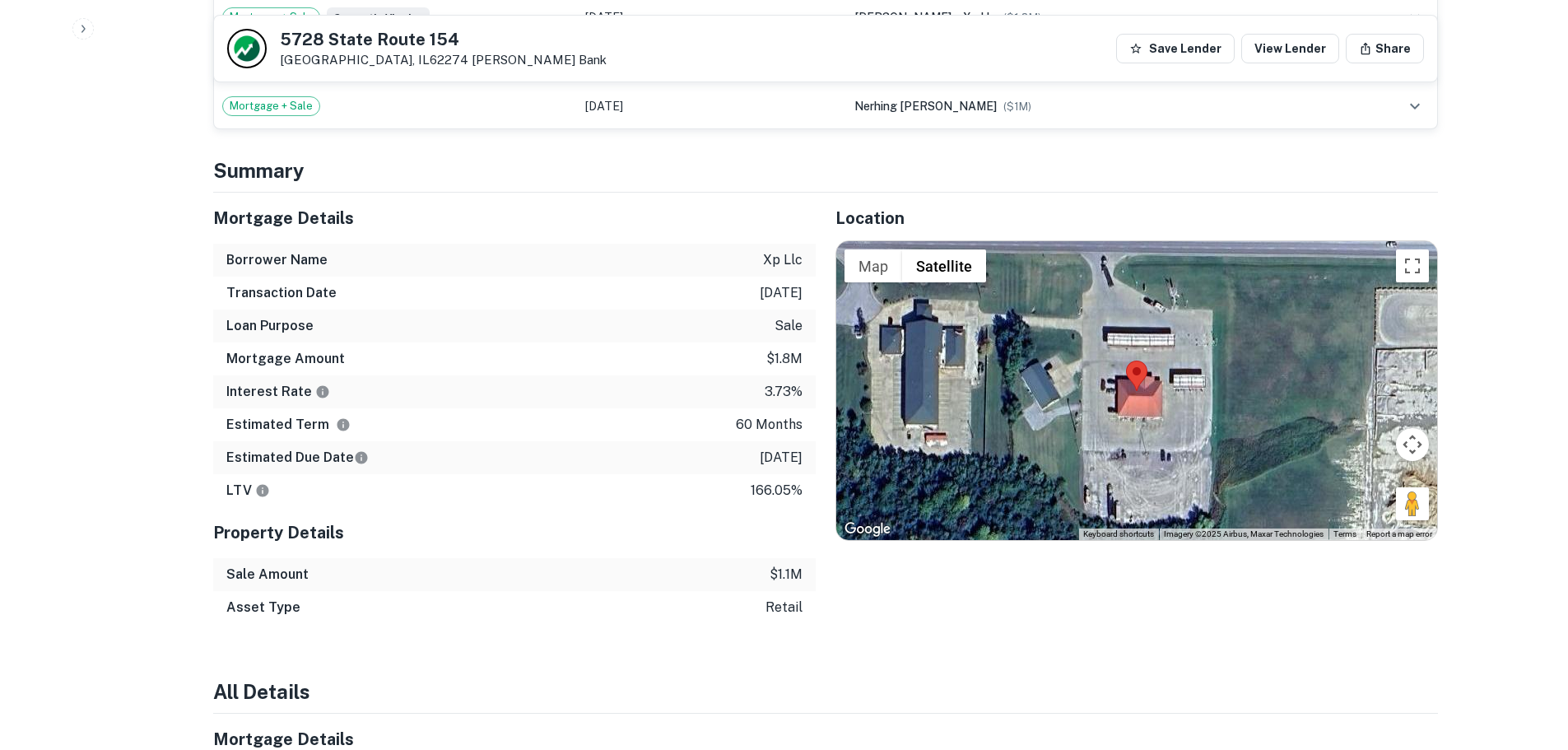
scroll to position [1070, 0]
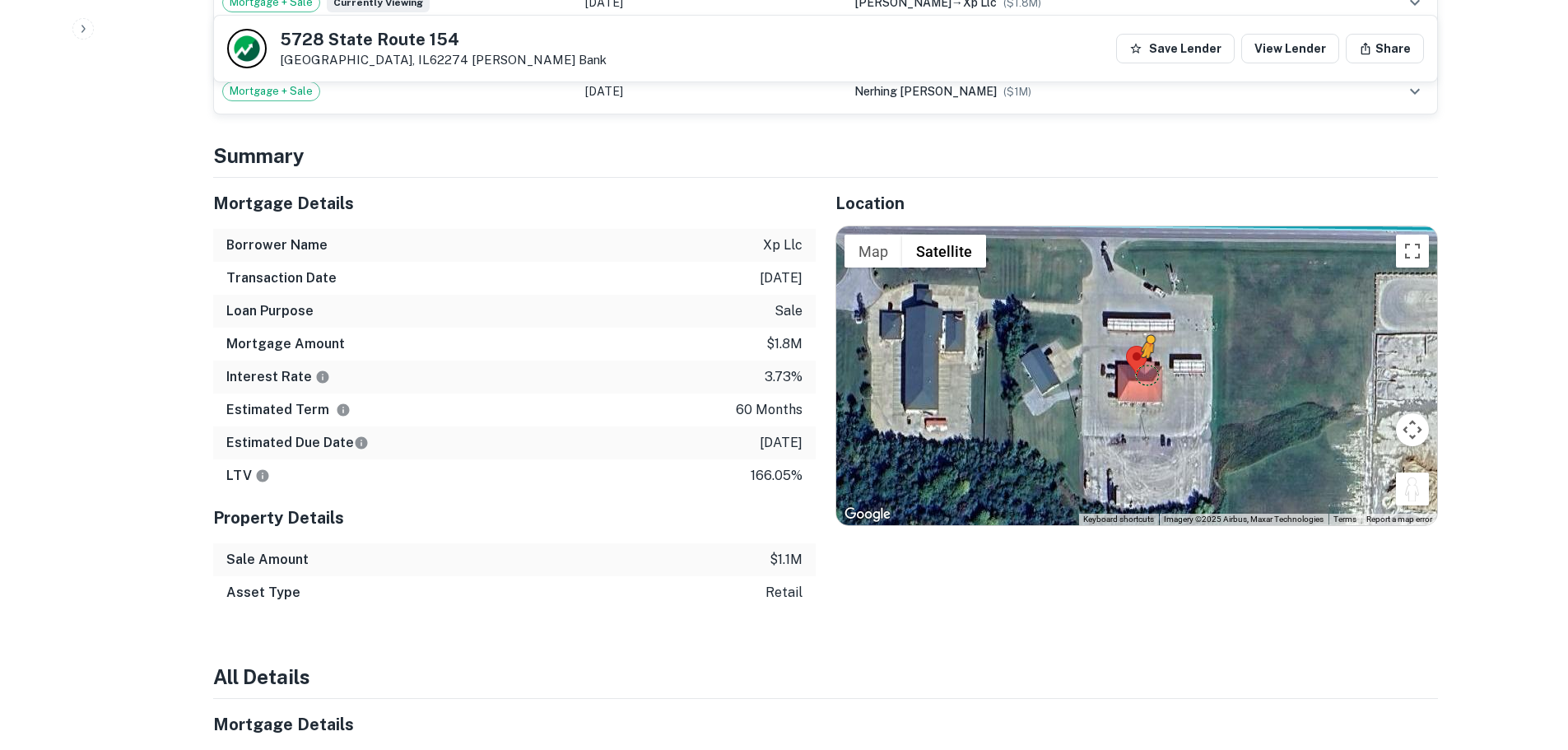
drag, startPoint x: 1413, startPoint y: 504, endPoint x: 1150, endPoint y: 375, distance: 292.9
click at [1150, 375] on div "To activate drag with keyboard, press Alt + Enter. Once in keyboard drag state,…" at bounding box center [1137, 375] width 601 height 298
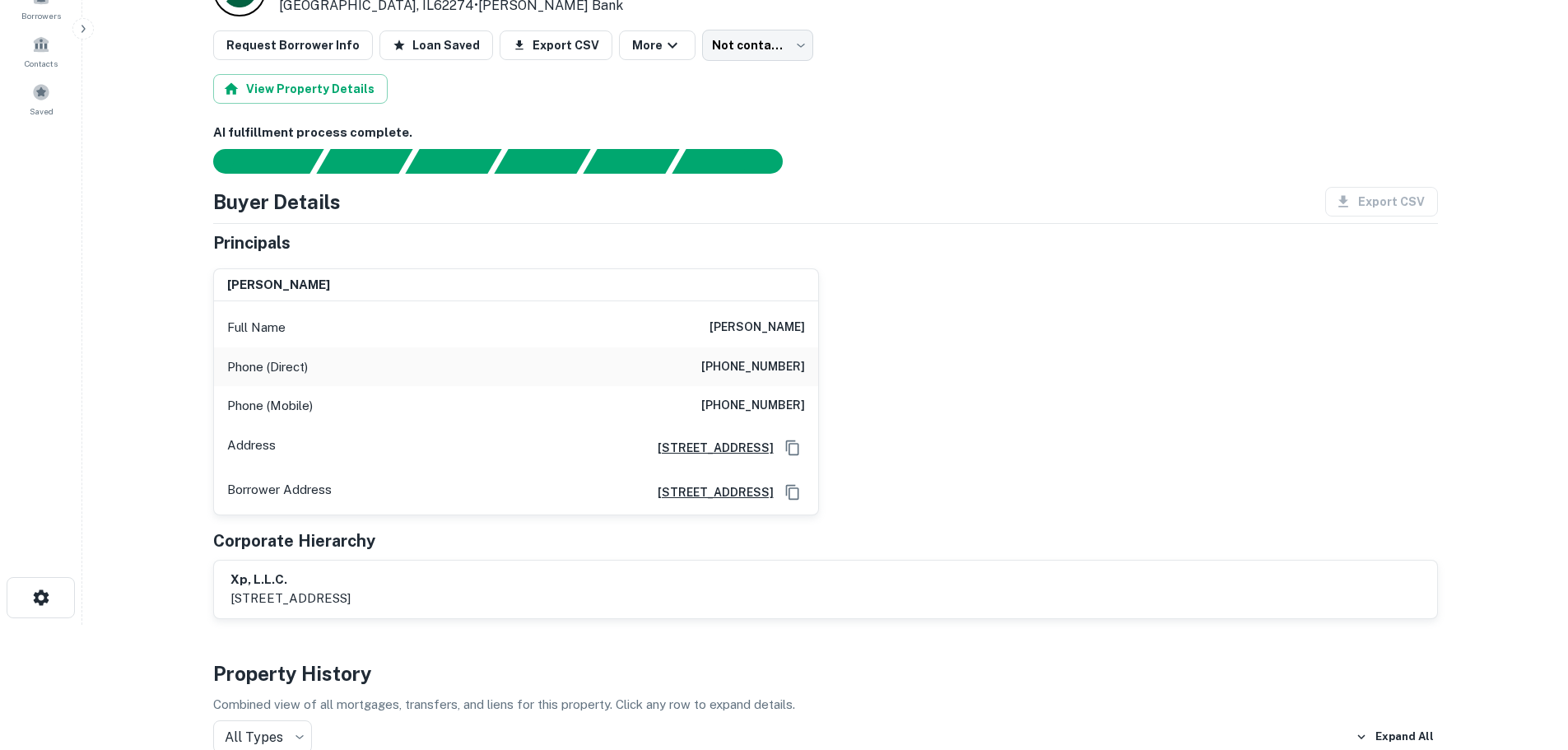
scroll to position [82, 0]
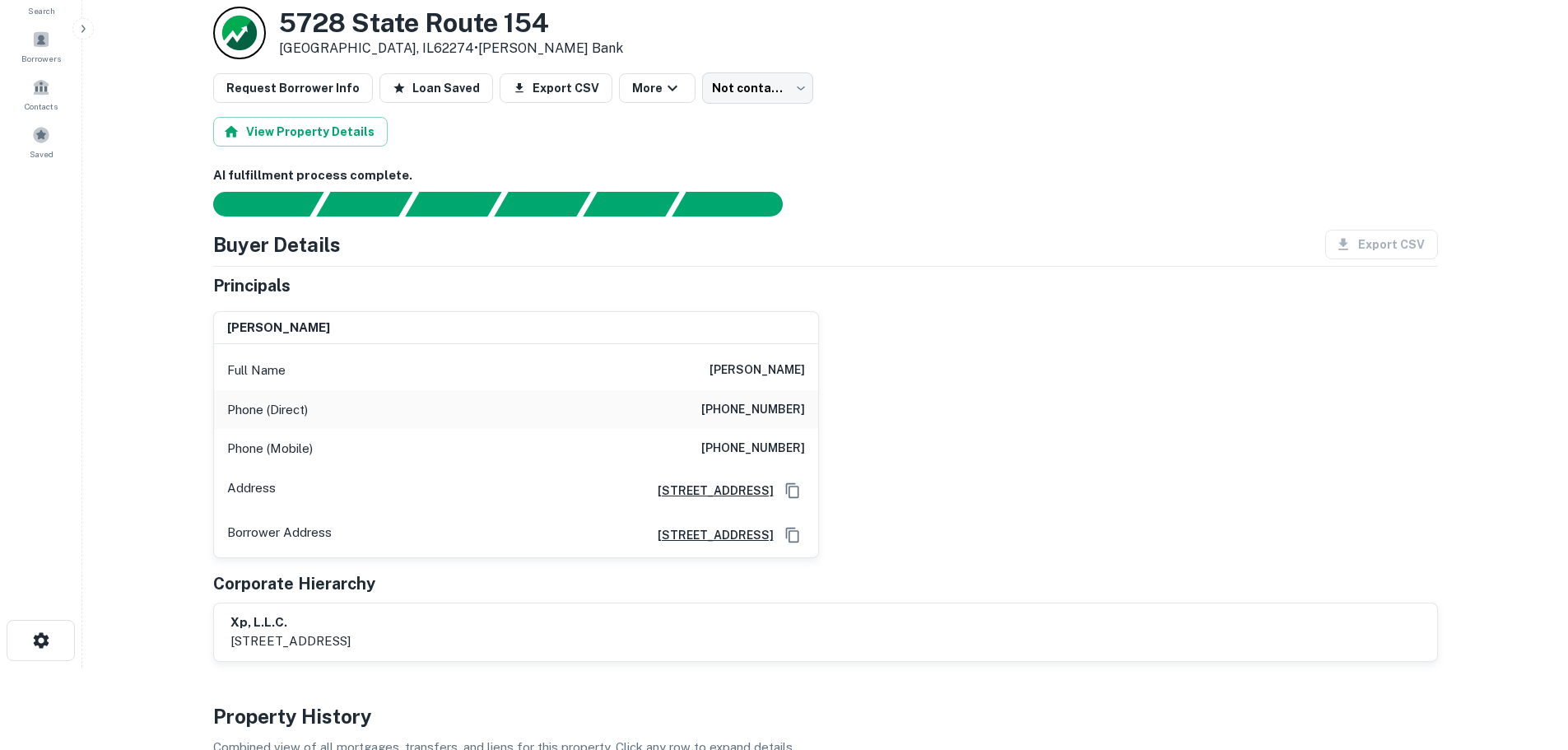
click at [777, 415] on h6 "(618) 678-4128" at bounding box center [753, 410] width 104 height 20
copy h6 "(618) 678-4128"
click at [782, 447] on h6 "(860) 463-9593" at bounding box center [753, 448] width 104 height 20
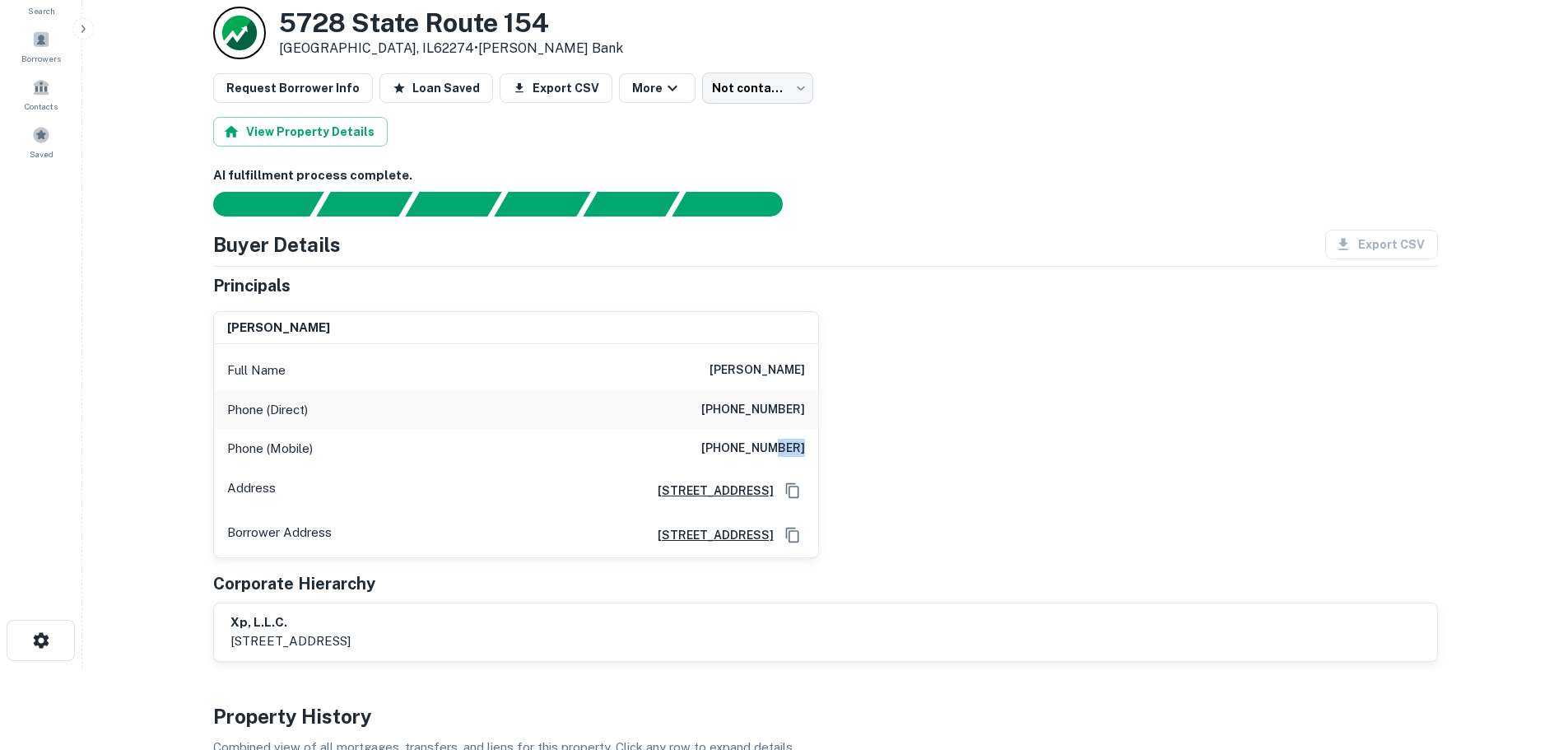
click at [782, 447] on h6 "(860) 463-9593" at bounding box center [753, 448] width 104 height 20
copy h6 "(860) 463-9593"
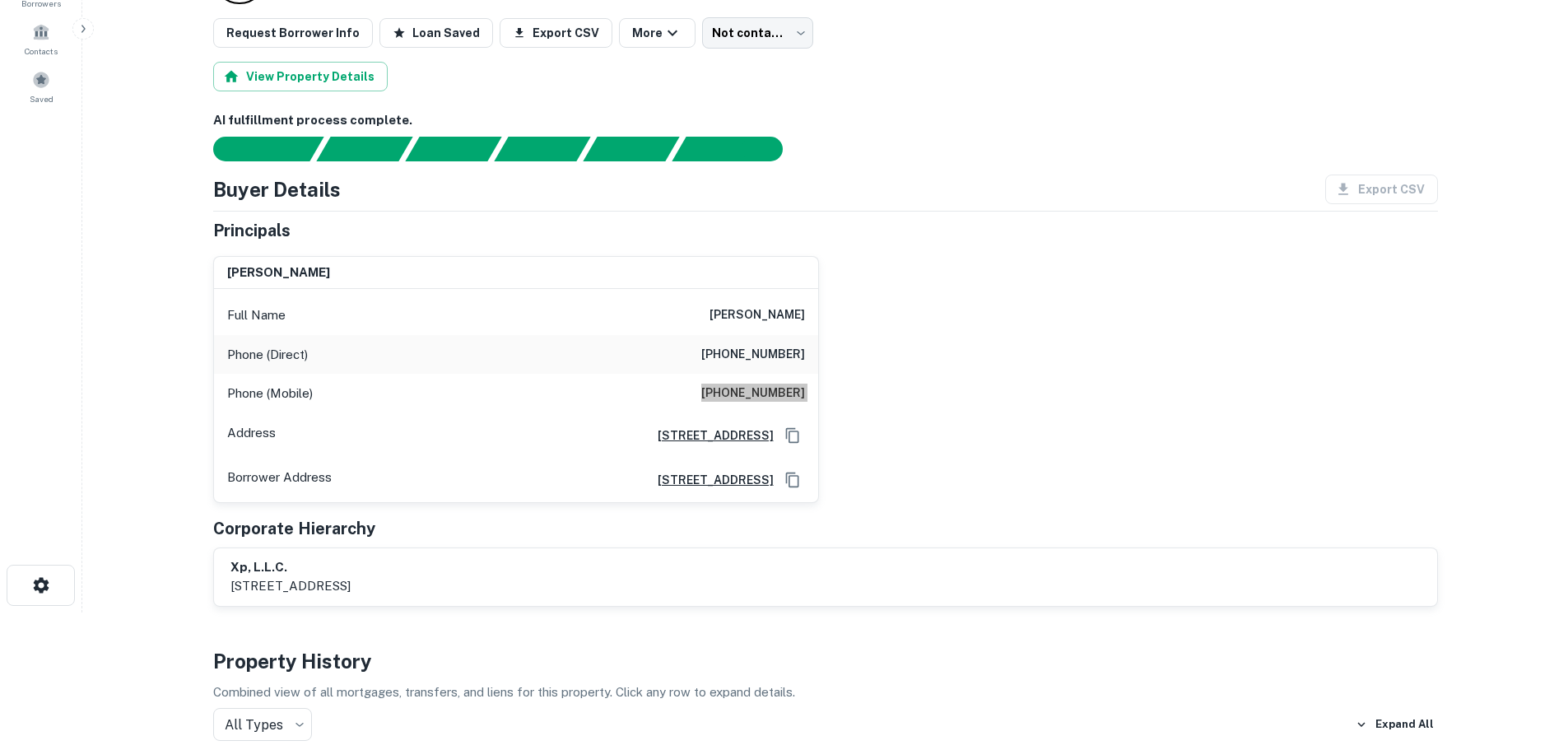
scroll to position [0, 0]
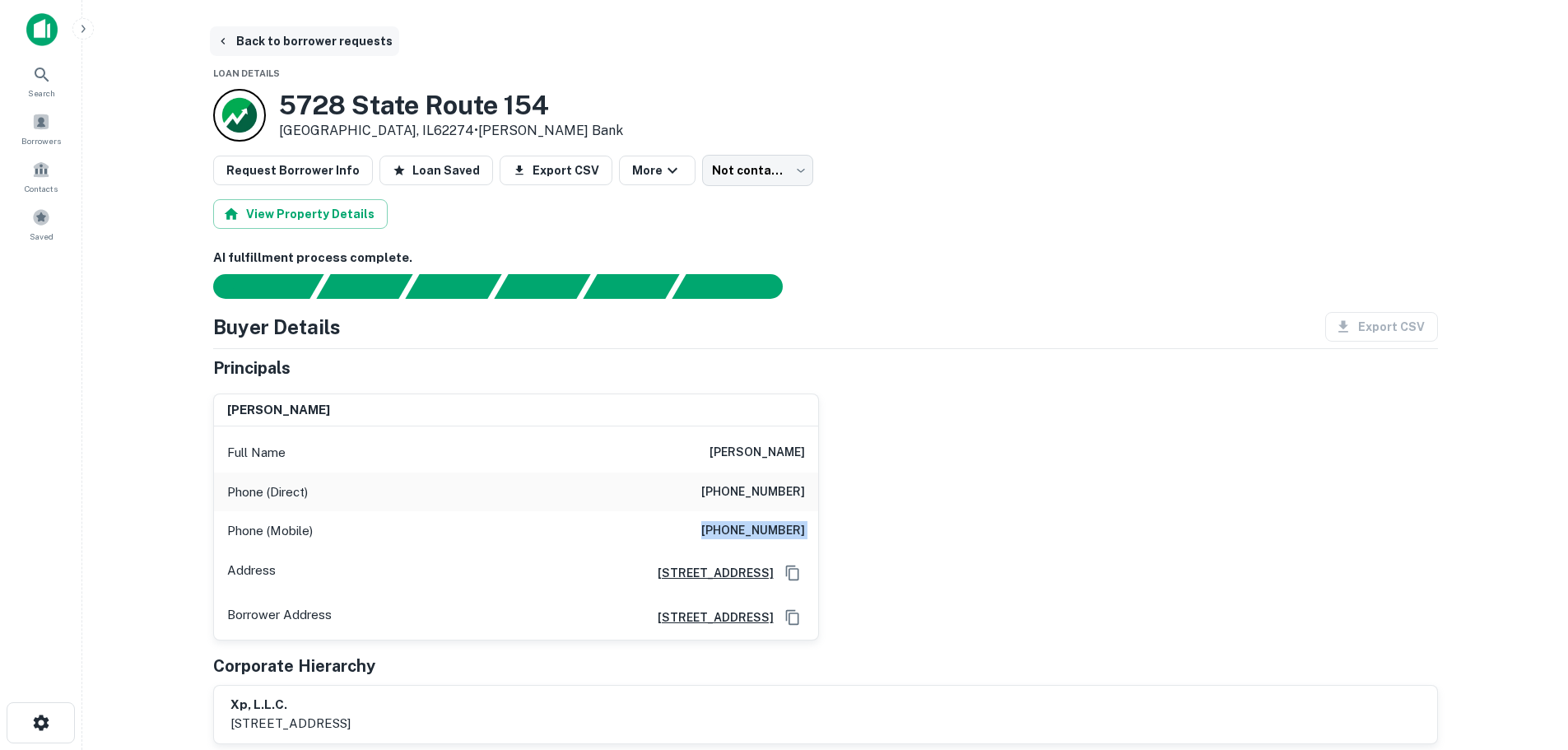
click at [286, 46] on button "Back to borrower requests" at bounding box center [304, 41] width 189 height 30
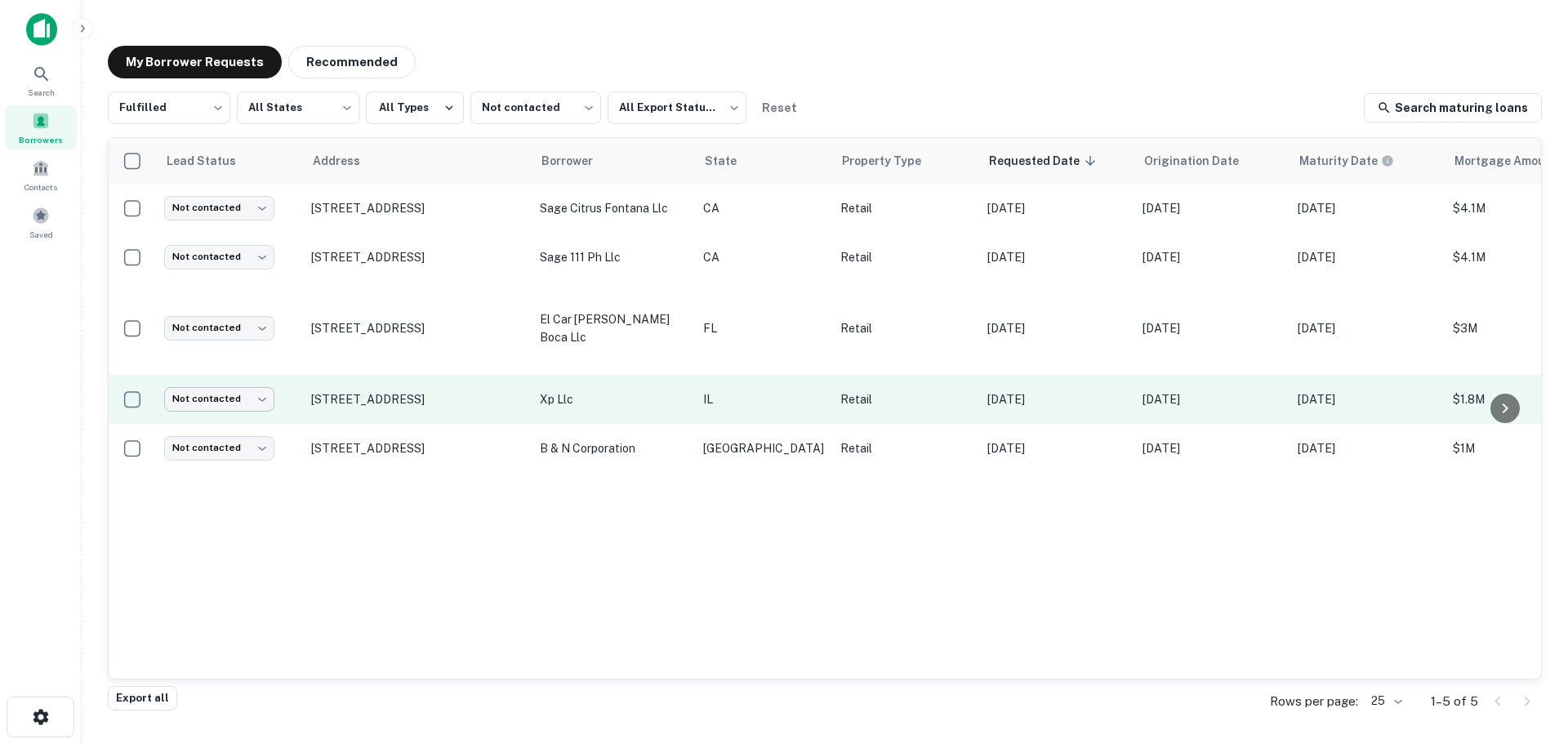
click at [242, 377] on body "Search Borrowers Contacts Saved My Borrower Requests Recommended Fulfilled ****…" at bounding box center [784, 372] width 1568 height 744
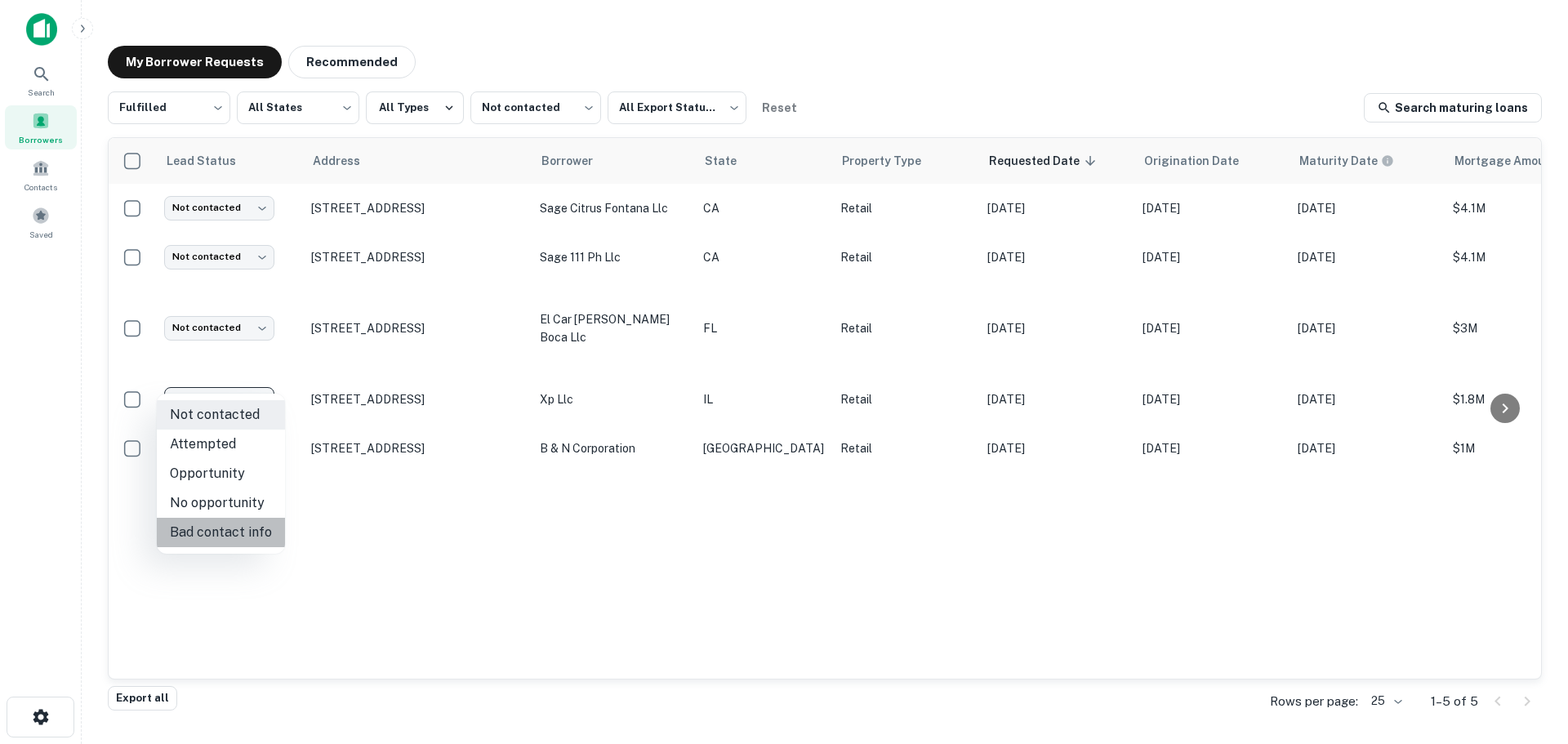
click at [238, 520] on li "Bad contact info" at bounding box center [220, 532] width 128 height 30
type input "**********"
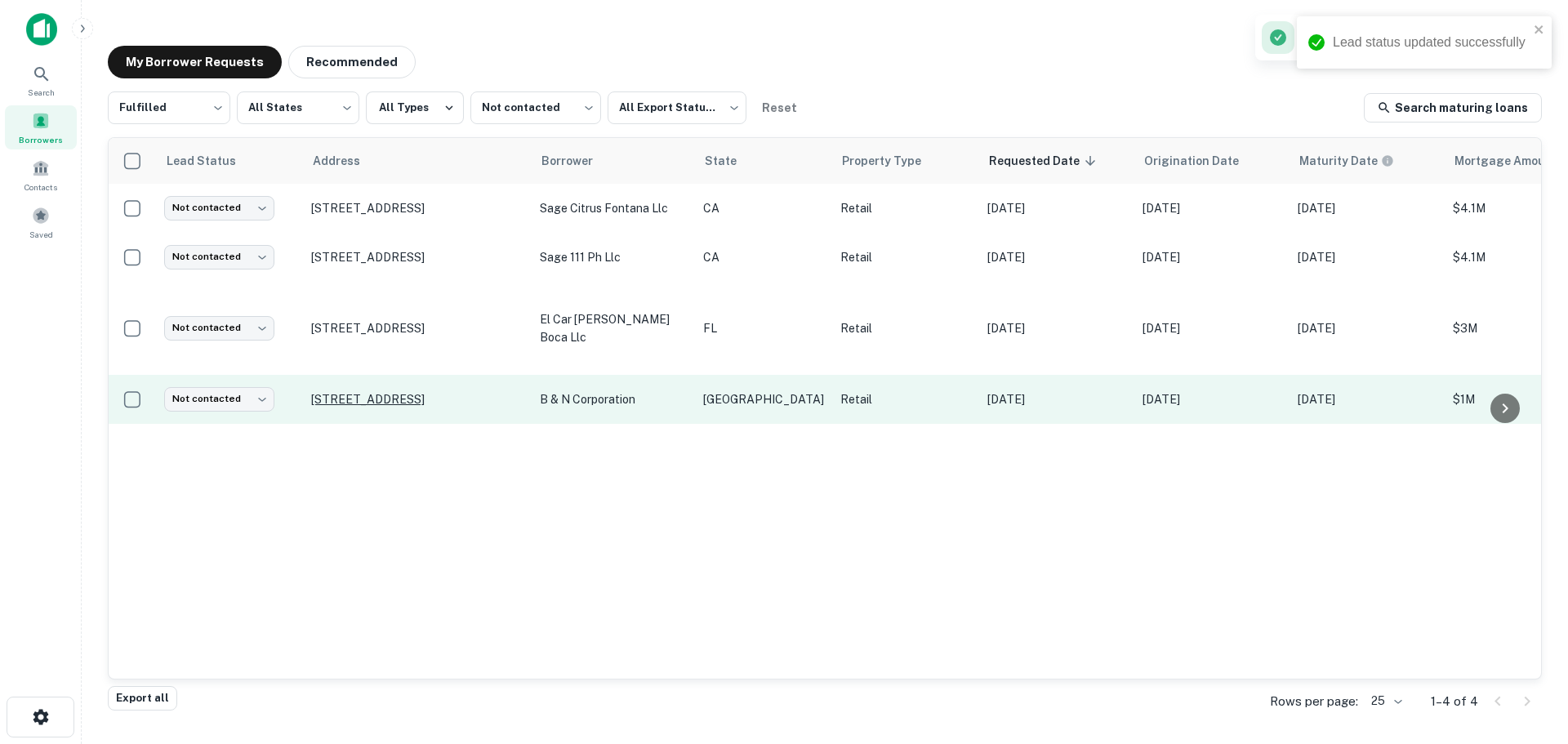
click at [429, 392] on p "[STREET_ADDRESS]" at bounding box center [418, 399] width 213 height 14
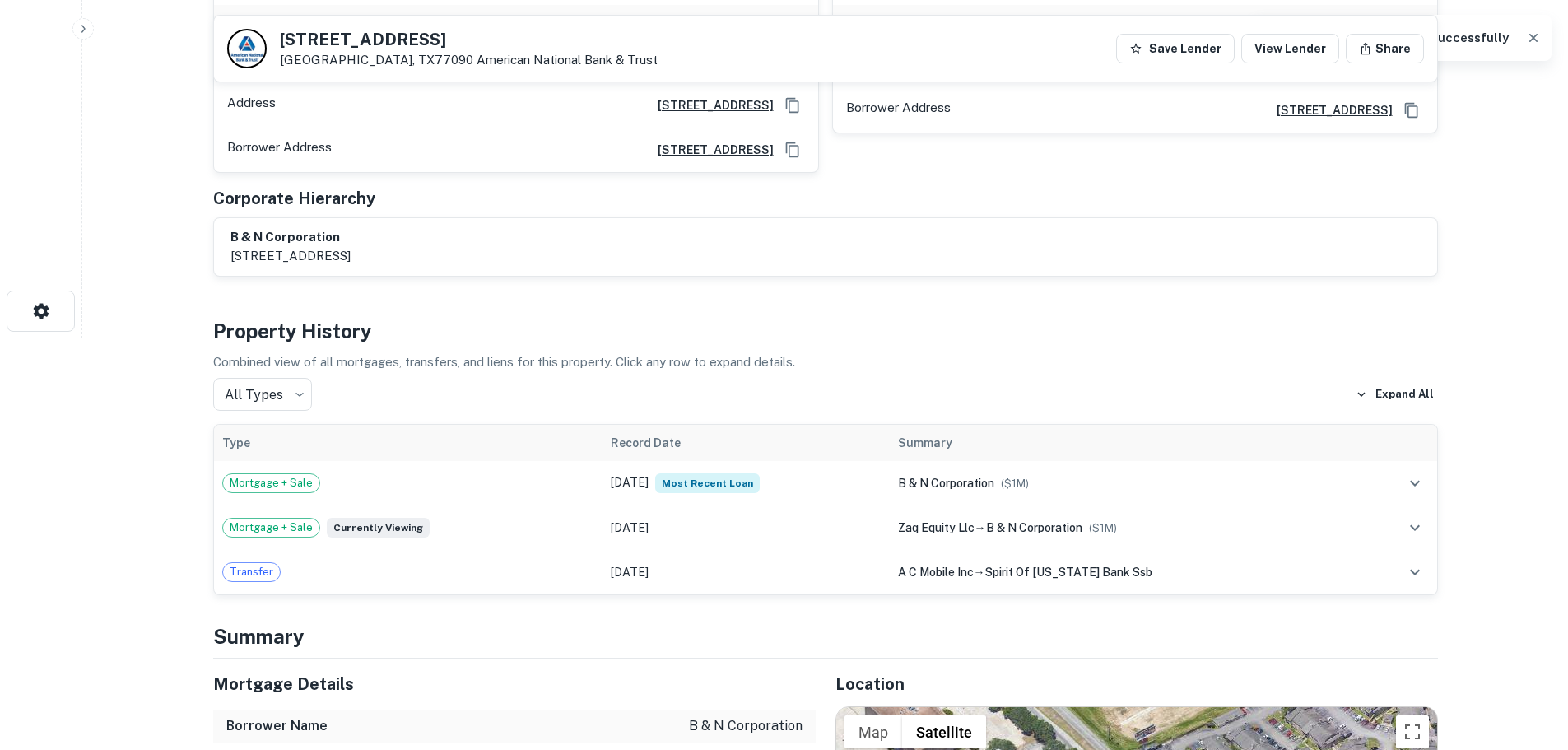
scroll to position [741, 0]
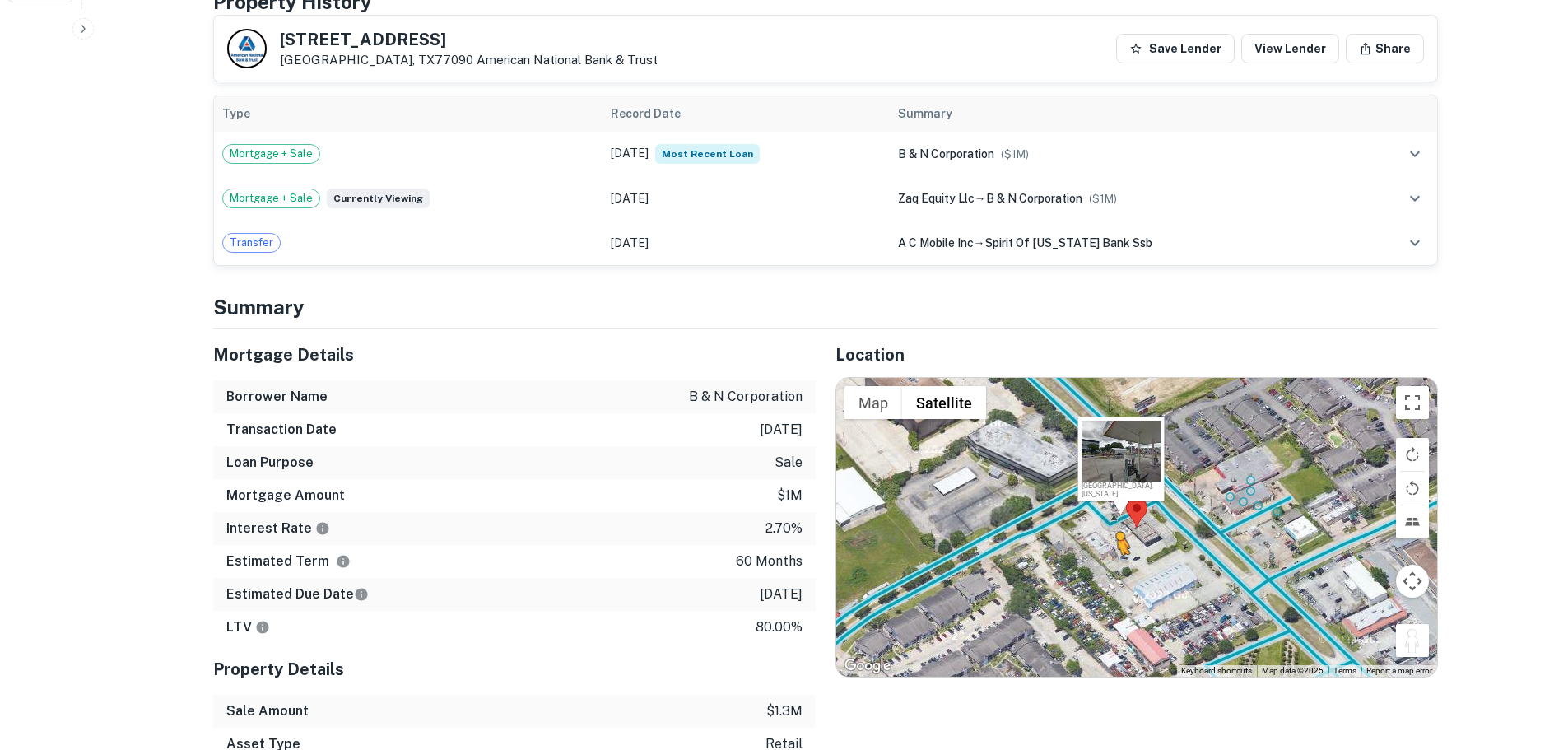
drag, startPoint x: 1408, startPoint y: 653, endPoint x: 1118, endPoint y: 567, distance: 302.5
click at [1118, 567] on div "To activate drag with keyboard, press Alt + Enter. Once in keyboard drag state,…" at bounding box center [1137, 527] width 601 height 298
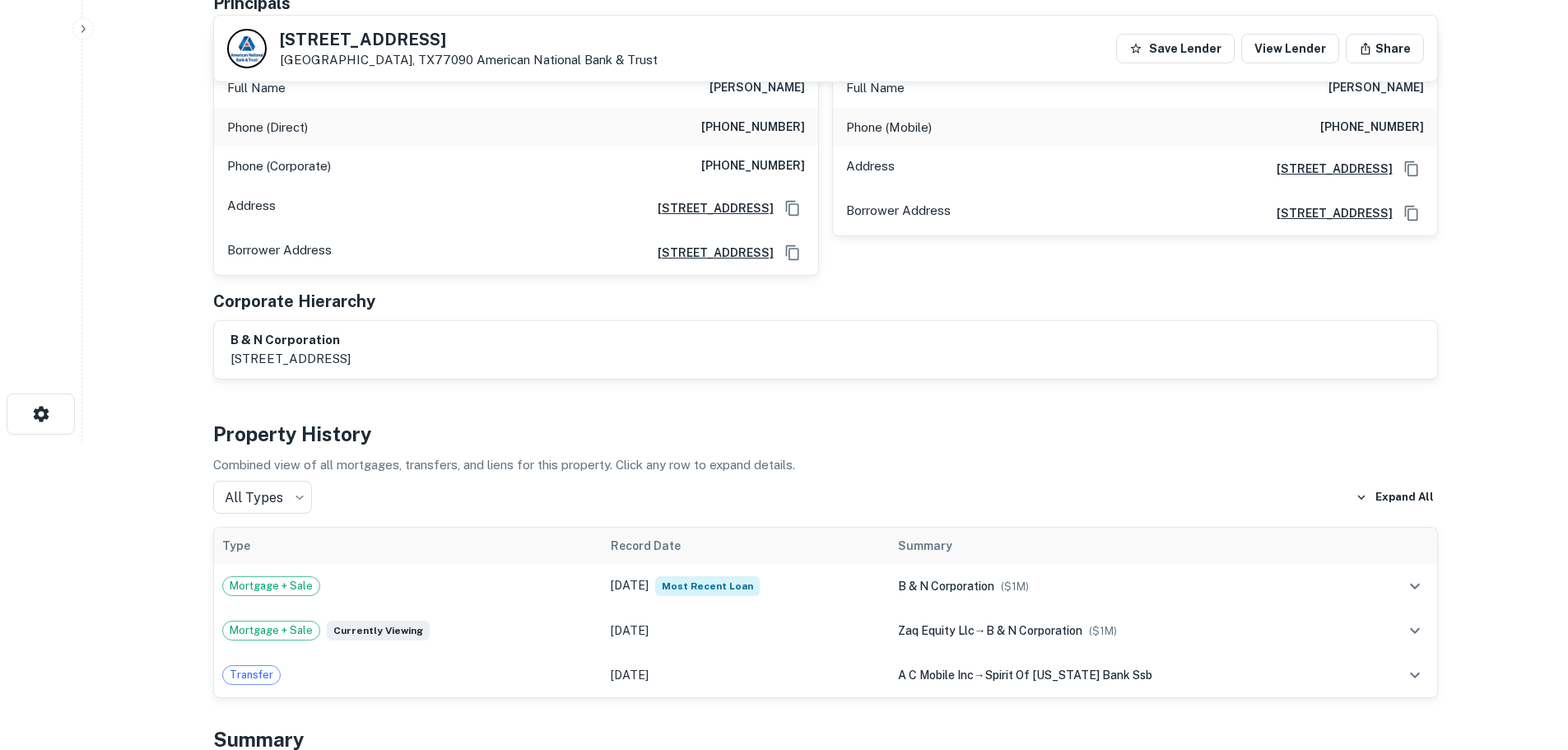
scroll to position [165, 0]
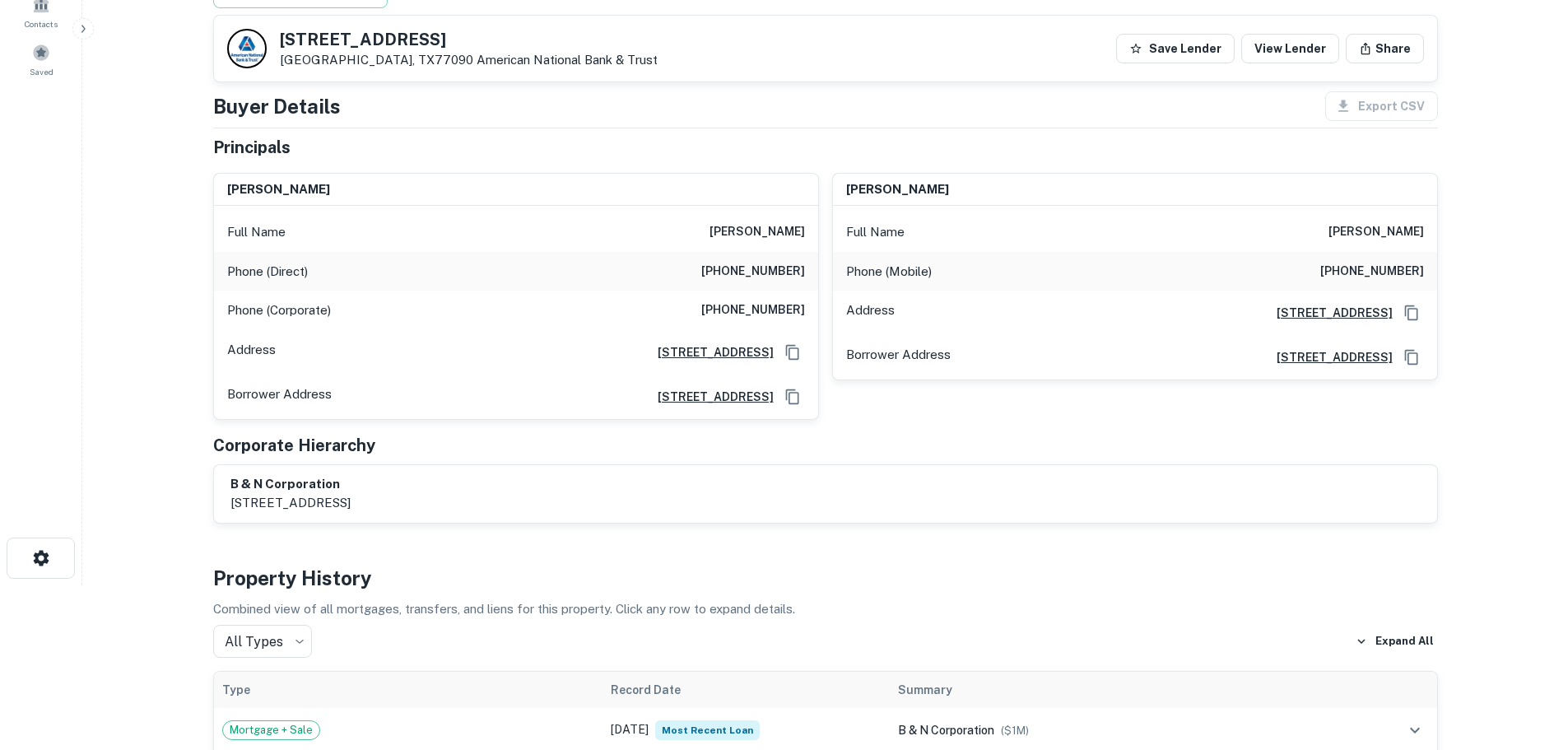
click at [760, 263] on h6 "(281) 207-6140" at bounding box center [753, 271] width 104 height 20
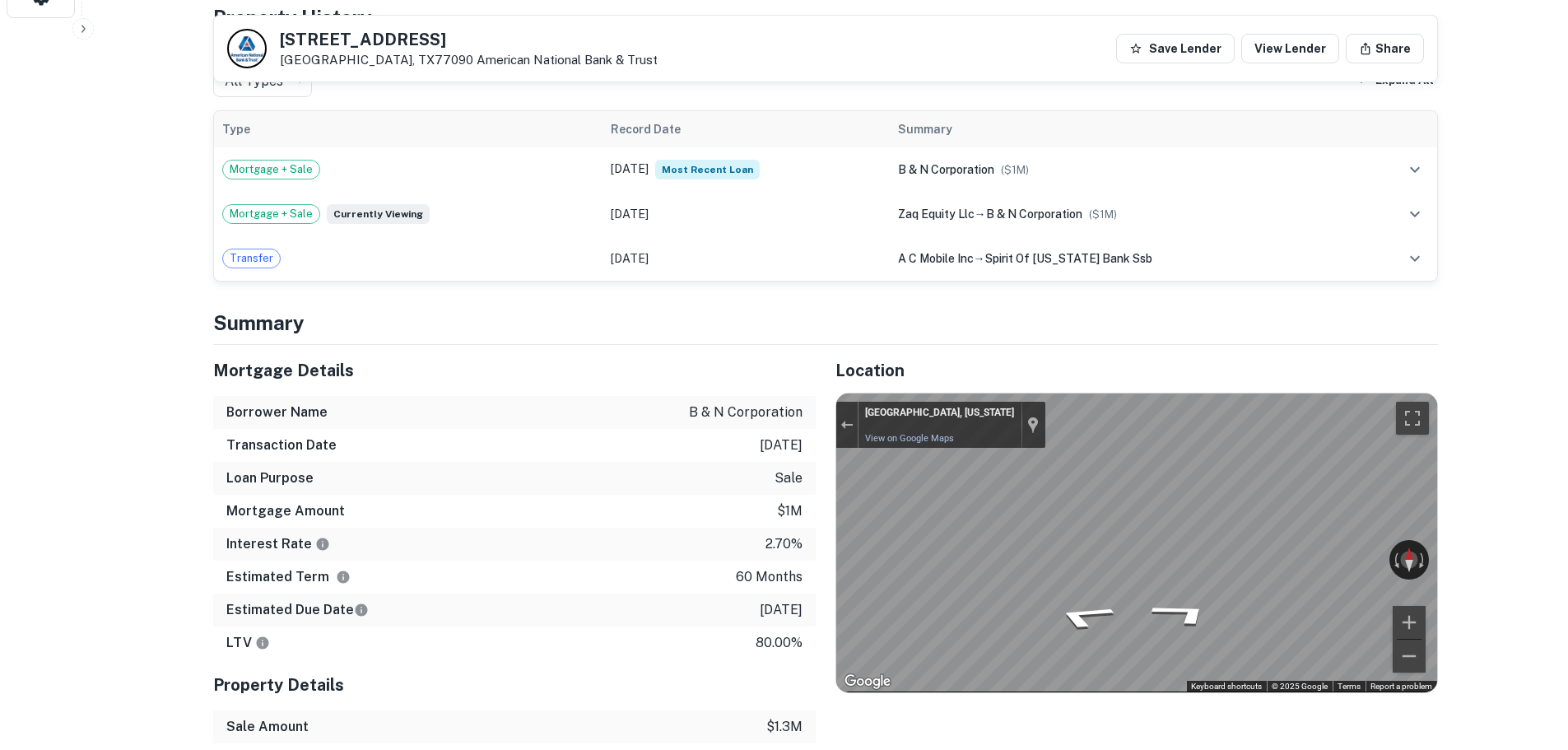
scroll to position [905, 0]
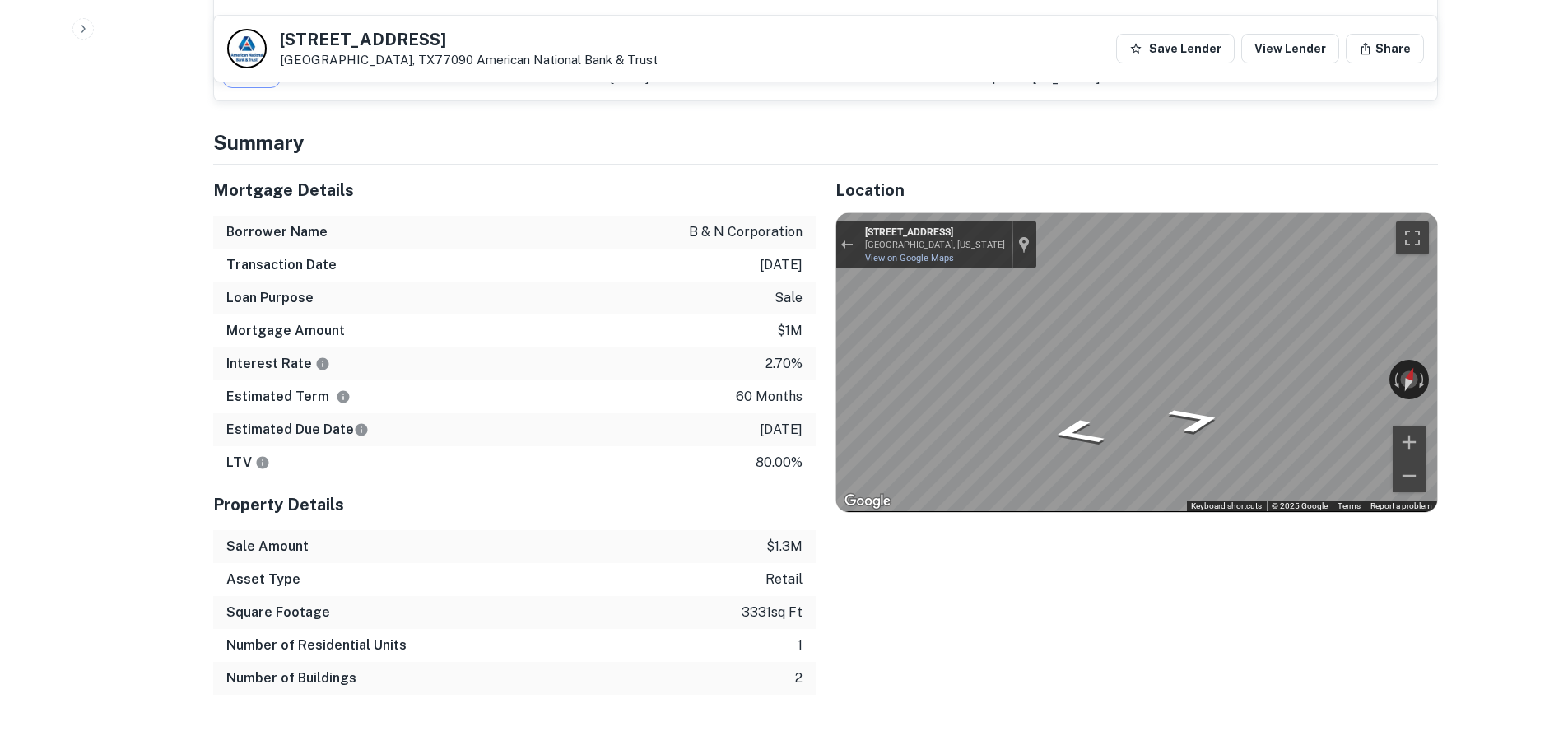
click at [809, 320] on div "Mortgage Details Borrower Name b & n corporation Transaction Date 12/21/2020 Lo…" at bounding box center [816, 429] width 1245 height 530
click at [987, 369] on div "Map" at bounding box center [1137, 363] width 601 height 298
drag, startPoint x: 1141, startPoint y: 310, endPoint x: 1545, endPoint y: 381, distance: 410.2
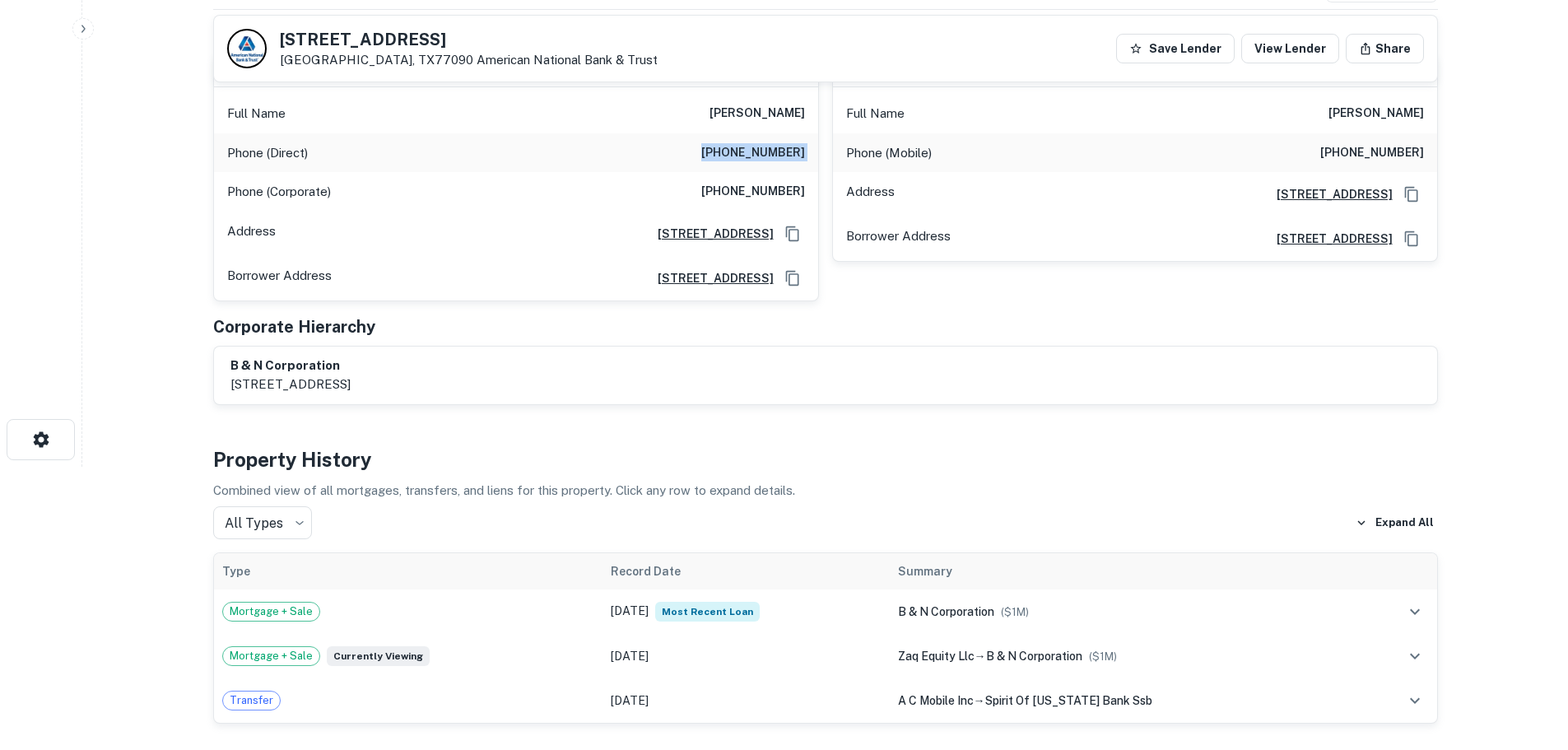
scroll to position [247, 0]
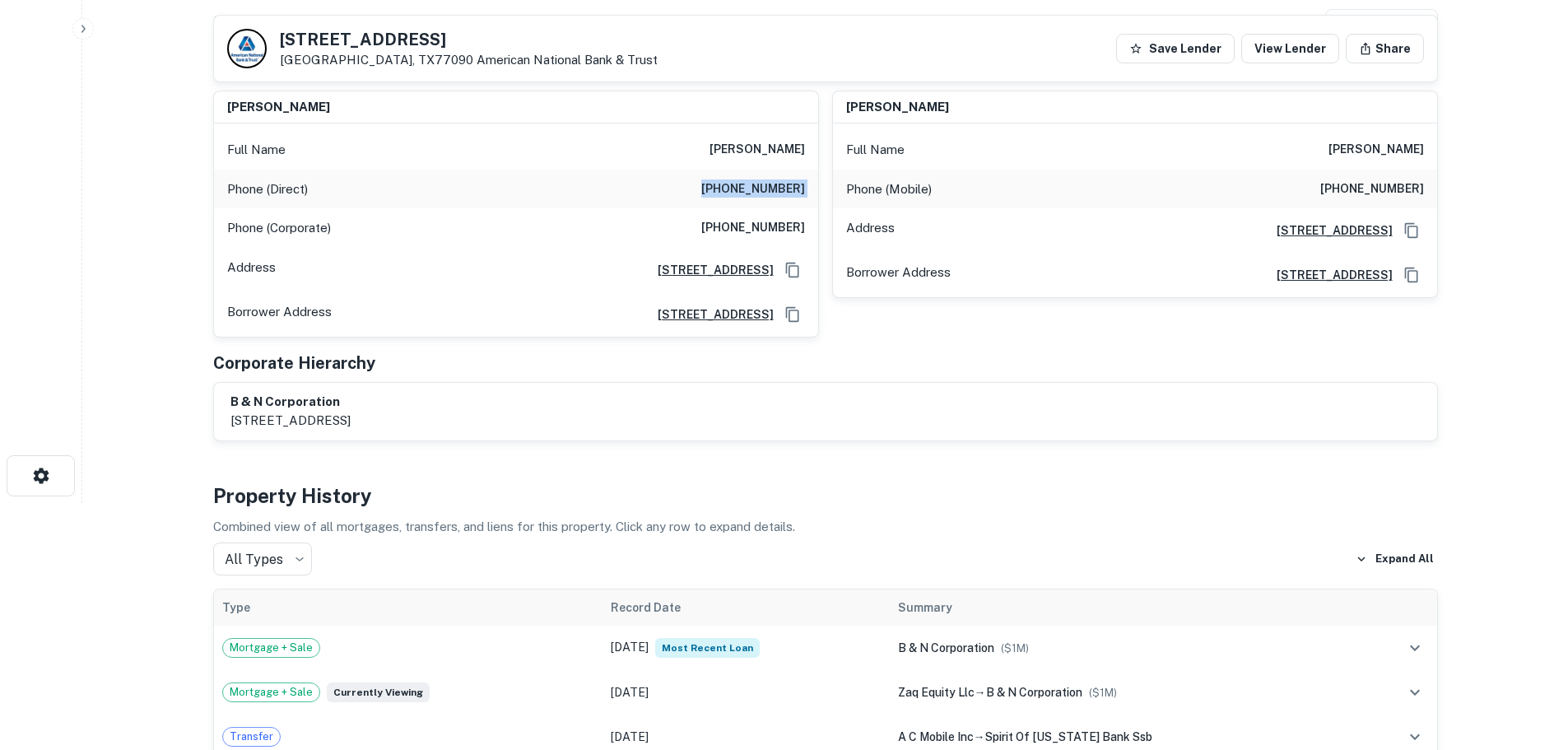
click at [747, 187] on h6 "(281) 207-6140" at bounding box center [753, 189] width 104 height 20
click at [754, 182] on h6 "(281) 207-6140" at bounding box center [753, 189] width 104 height 20
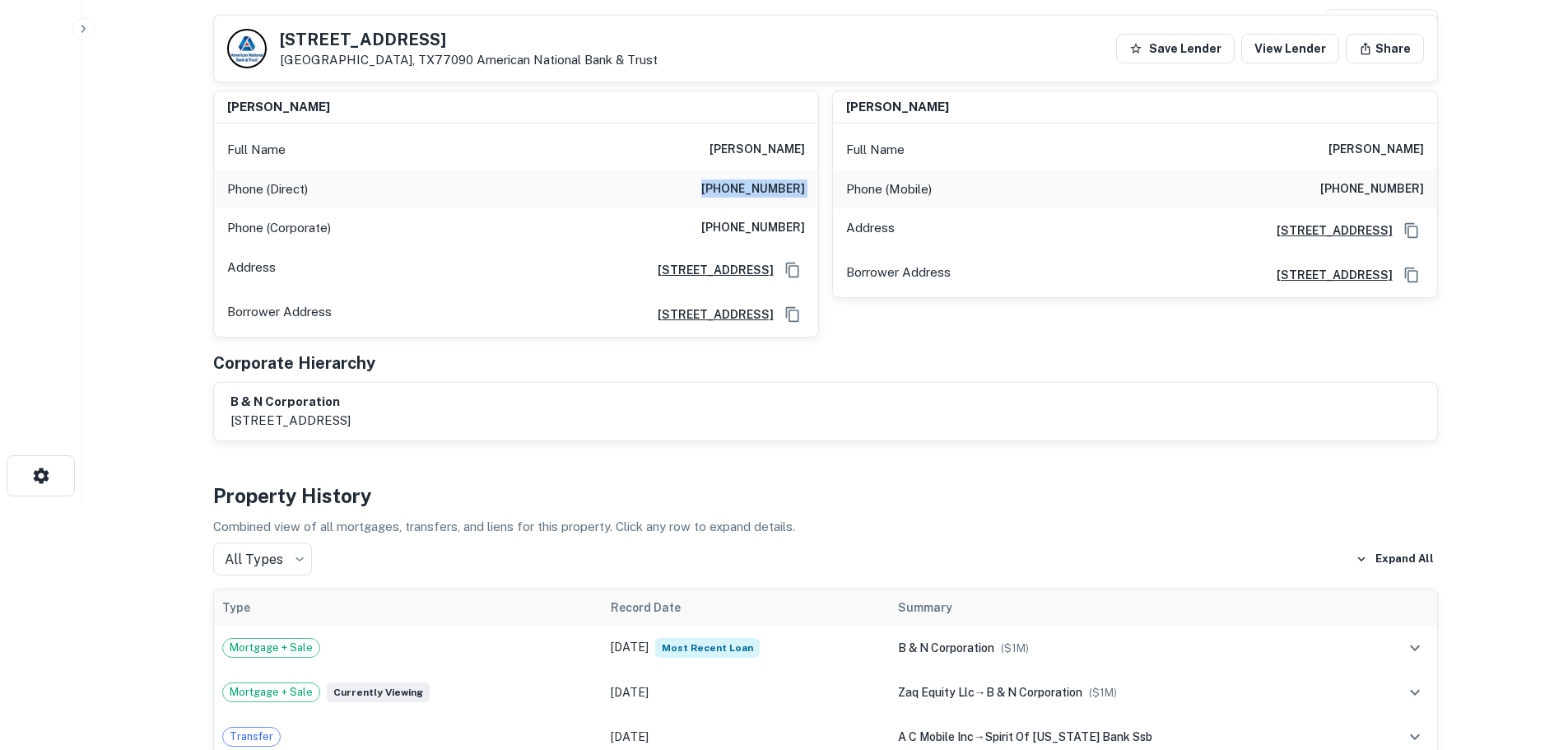
click at [754, 182] on h6 "(281) 207-6140" at bounding box center [753, 189] width 104 height 20
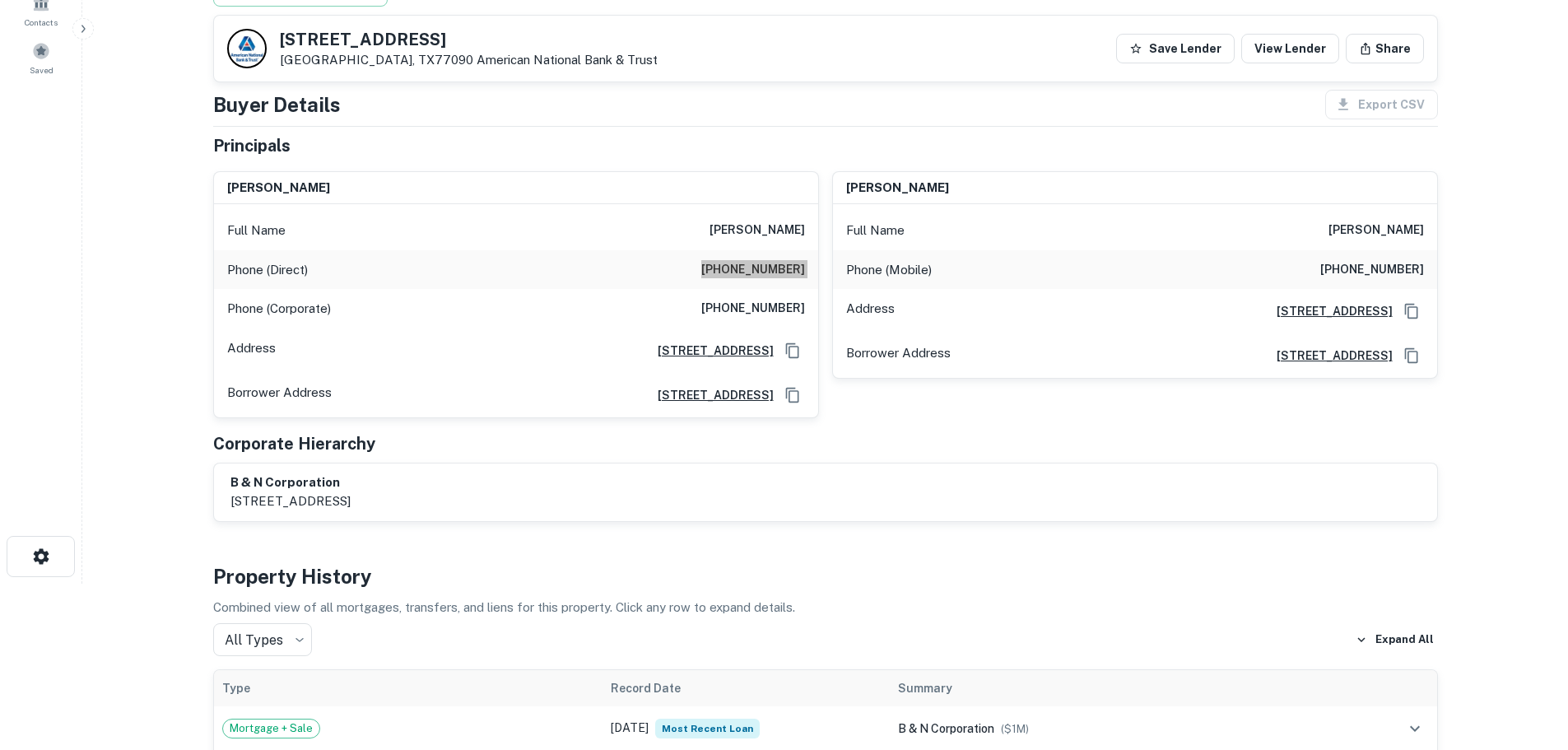
scroll to position [165, 0]
click at [770, 300] on div "Phone (Corporate) (832) 363-1330" at bounding box center [516, 310] width 604 height 39
copy h6 "(832) 363-1330"
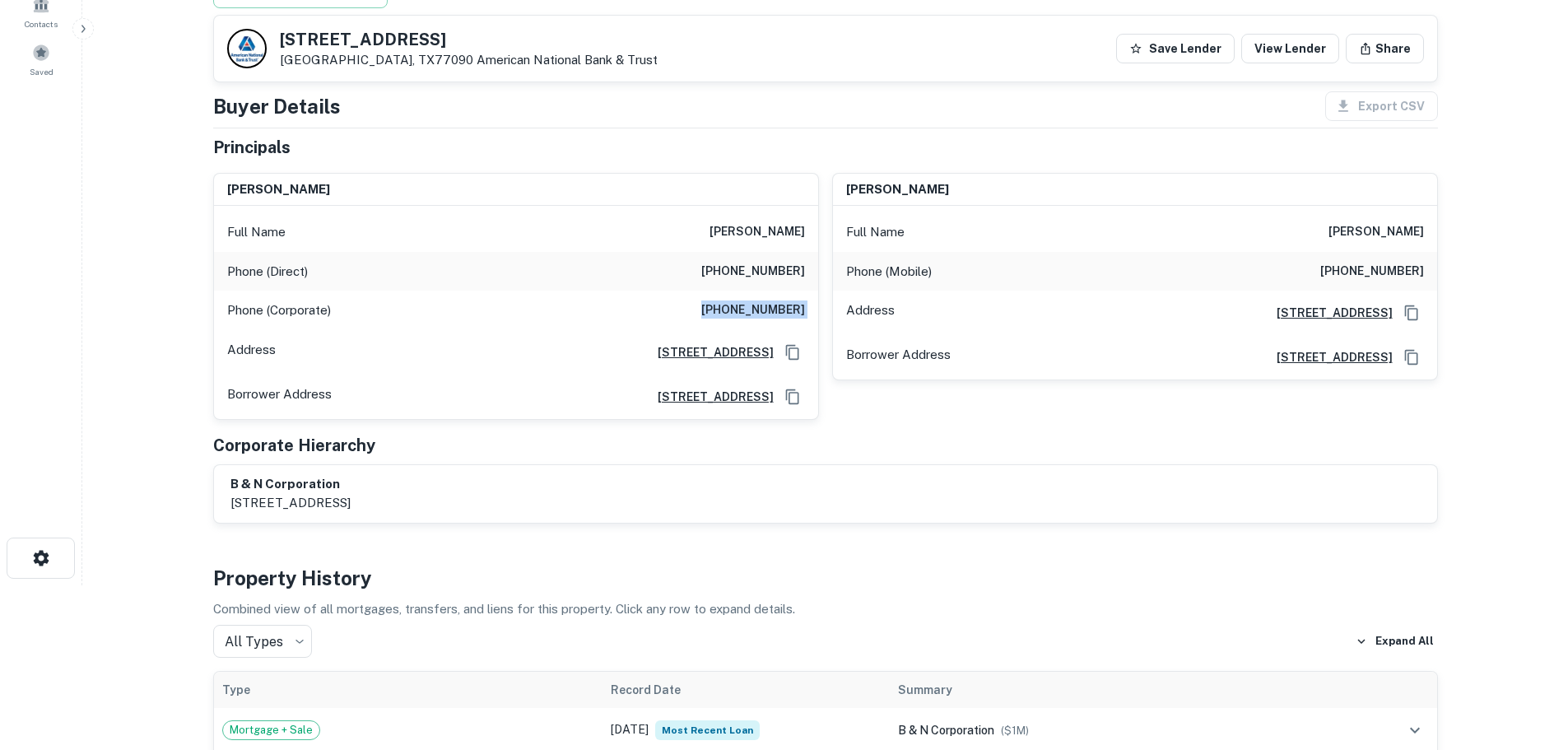
click at [1373, 273] on h6 "(832) 880-1488" at bounding box center [1372, 271] width 104 height 20
copy h6 "(832) 880-1488"
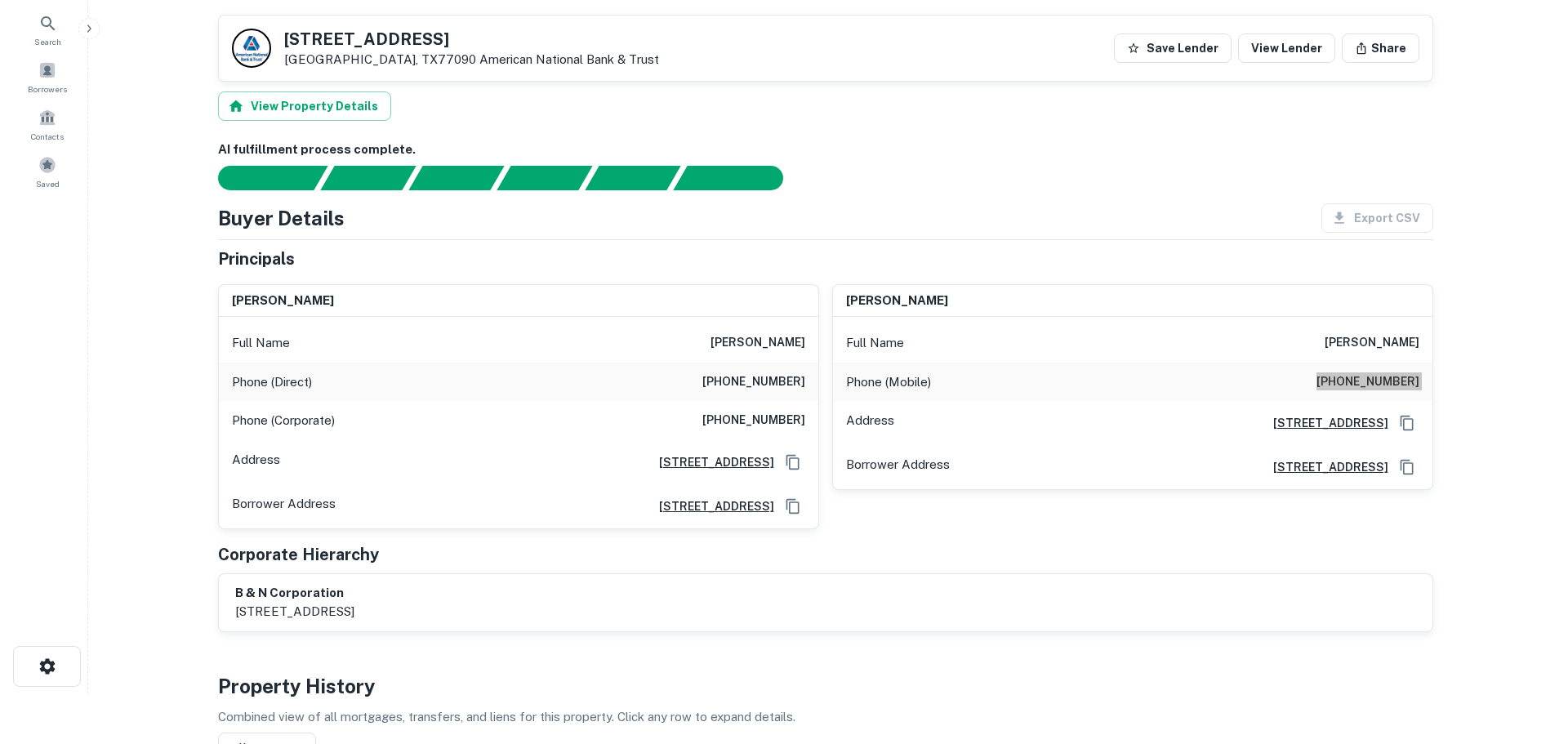
scroll to position [0, 0]
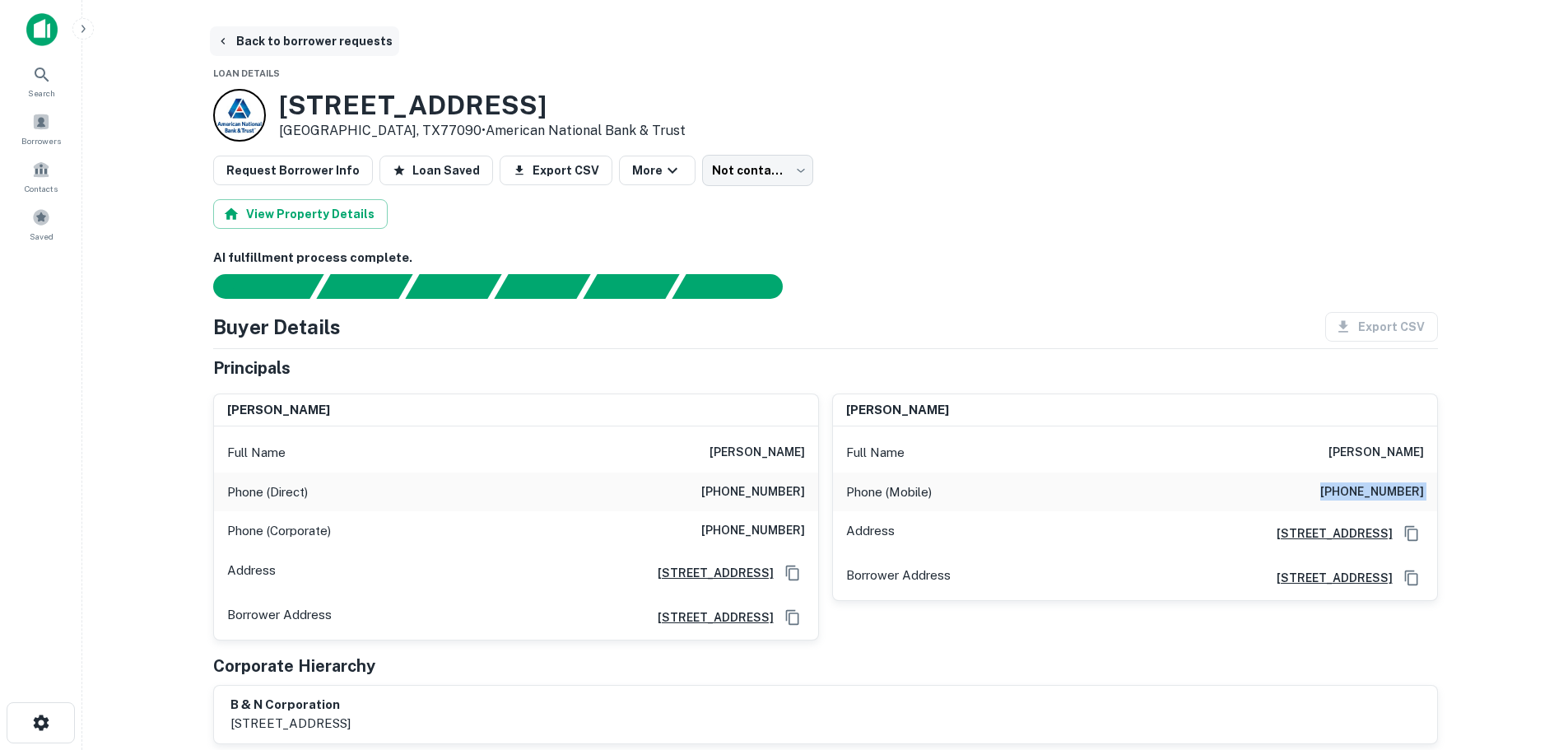
click at [311, 50] on button "Back to borrower requests" at bounding box center [304, 41] width 189 height 30
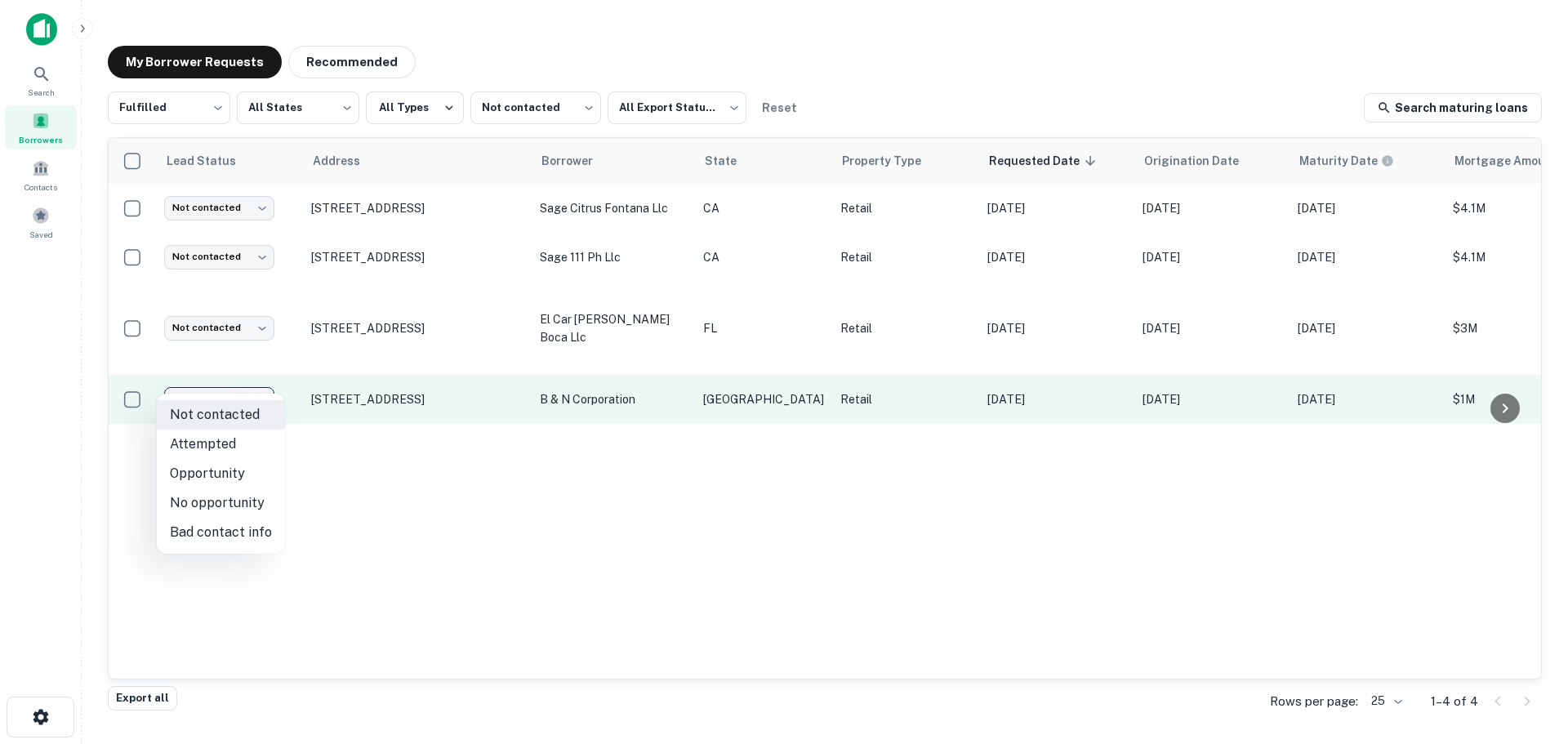
click at [257, 385] on body "Search Borrowers Contacts Saved My Borrower Requests Recommended Fulfilled ****…" at bounding box center [784, 372] width 1568 height 744
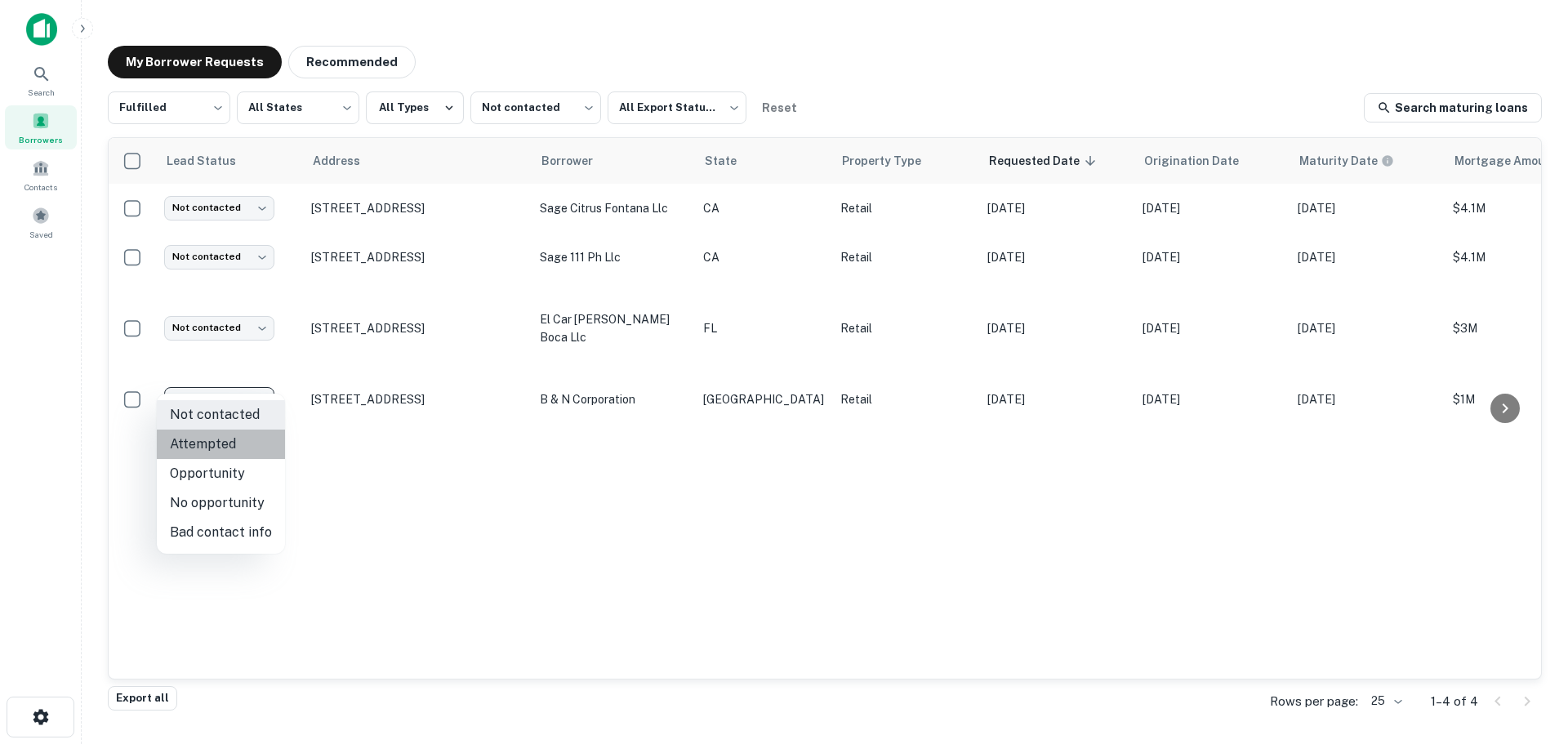
click at [241, 452] on li "Attempted" at bounding box center [220, 444] width 128 height 30
type input "*********"
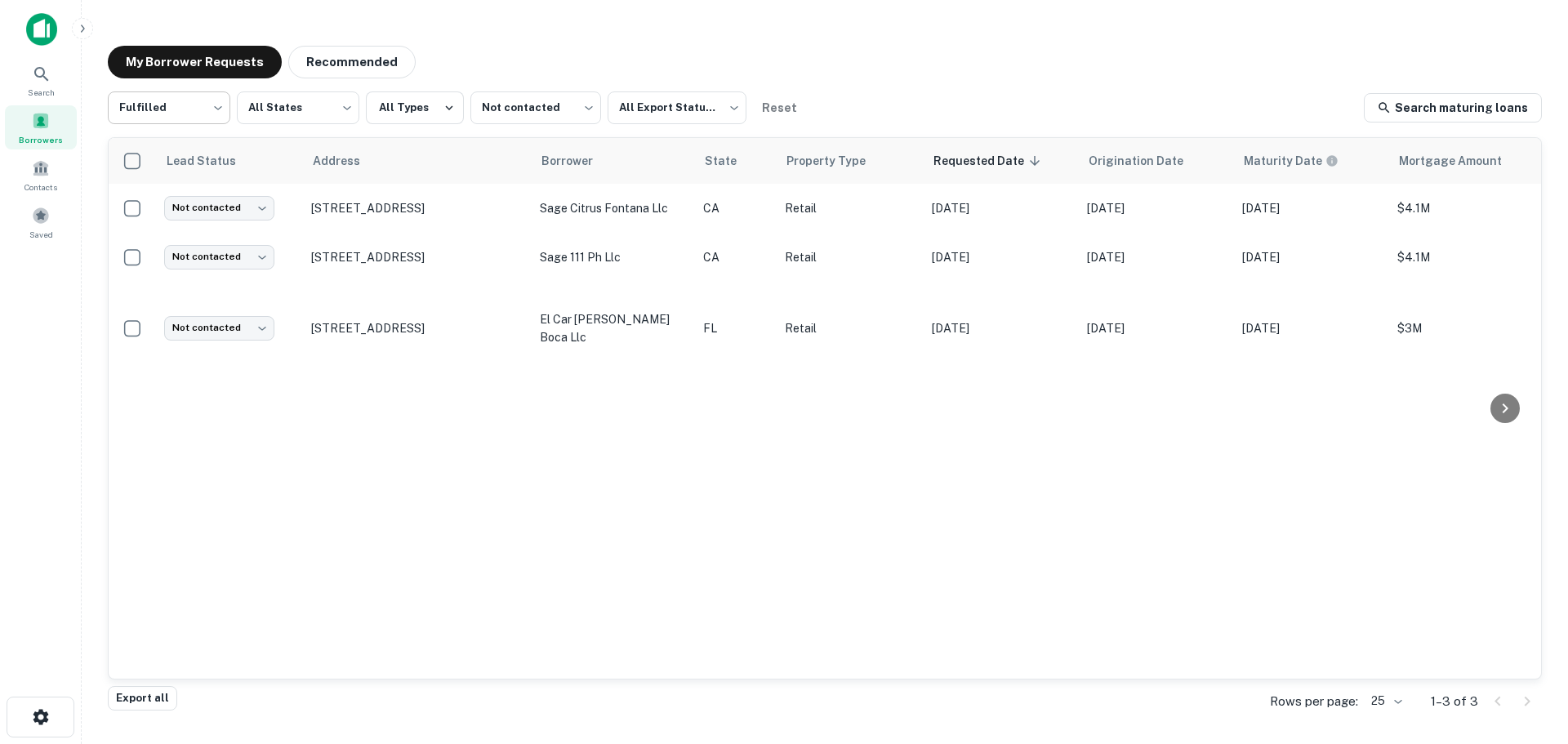
click at [190, 105] on body "Search Borrowers Contacts Saved My Borrower Requests Recommended Fulfilled ****…" at bounding box center [784, 372] width 1568 height 744
click at [183, 196] on li "Fulfilled" at bounding box center [169, 209] width 122 height 30
click at [554, 101] on body "Search Borrowers Contacts Saved My Borrower Requests Recommended Fulfilled ****…" at bounding box center [784, 372] width 1568 height 744
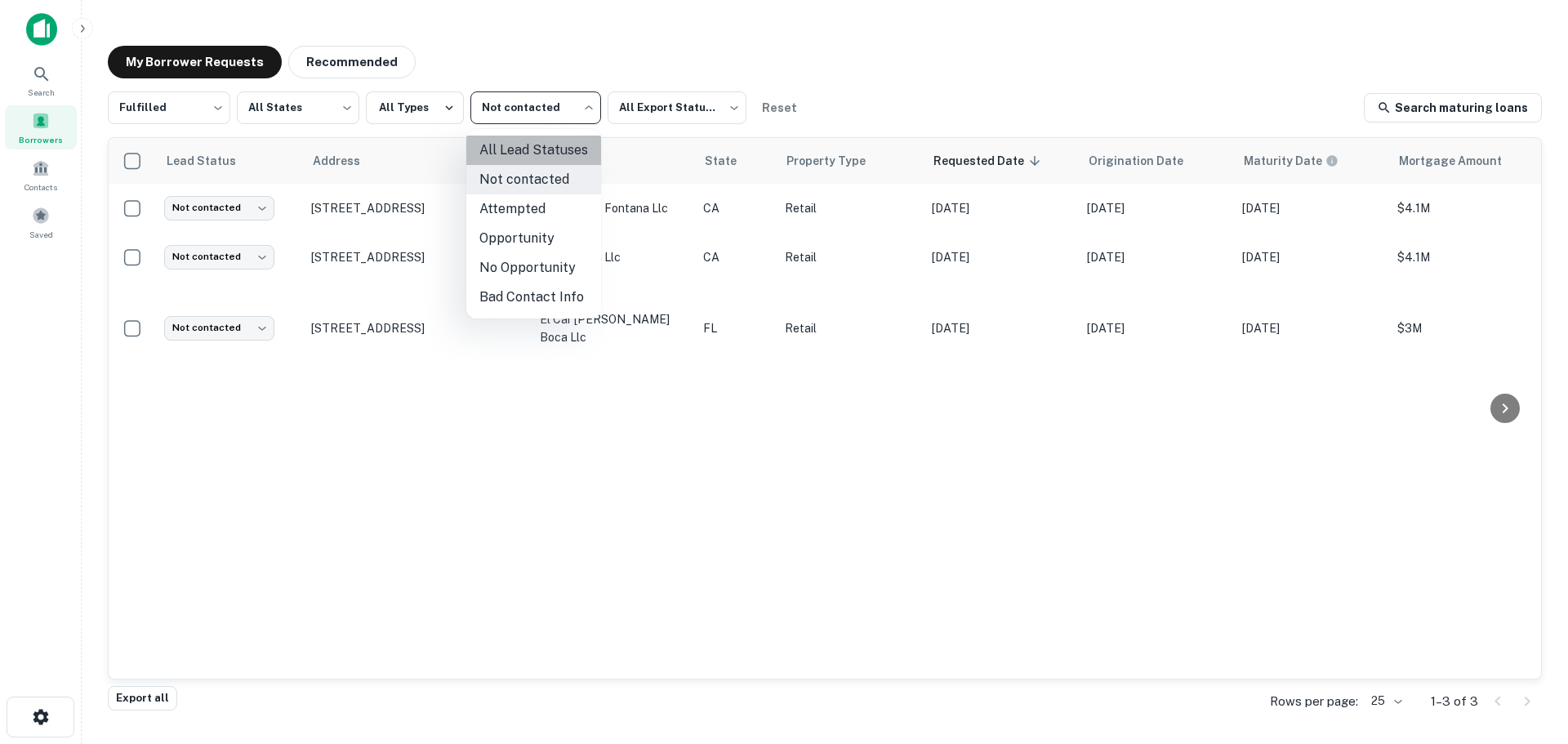
click at [532, 151] on li "All Lead Statuses" at bounding box center [533, 150] width 134 height 30
type input "***"
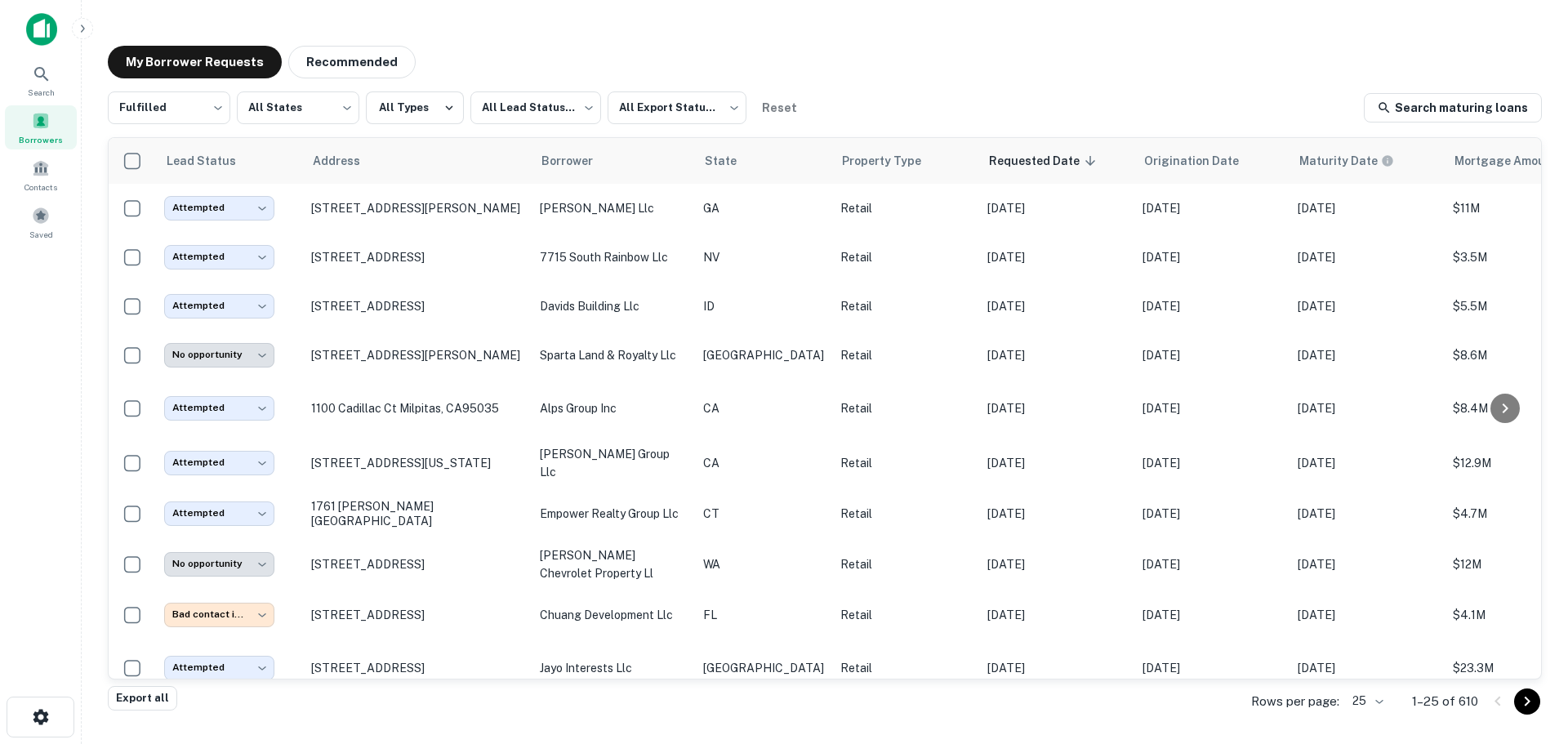
click at [140, 691] on button "Export all" at bounding box center [143, 698] width 70 height 25
drag, startPoint x: 345, startPoint y: 55, endPoint x: 345, endPoint y: 65, distance: 10.0
click at [345, 55] on button "Recommended" at bounding box center [352, 62] width 128 height 32
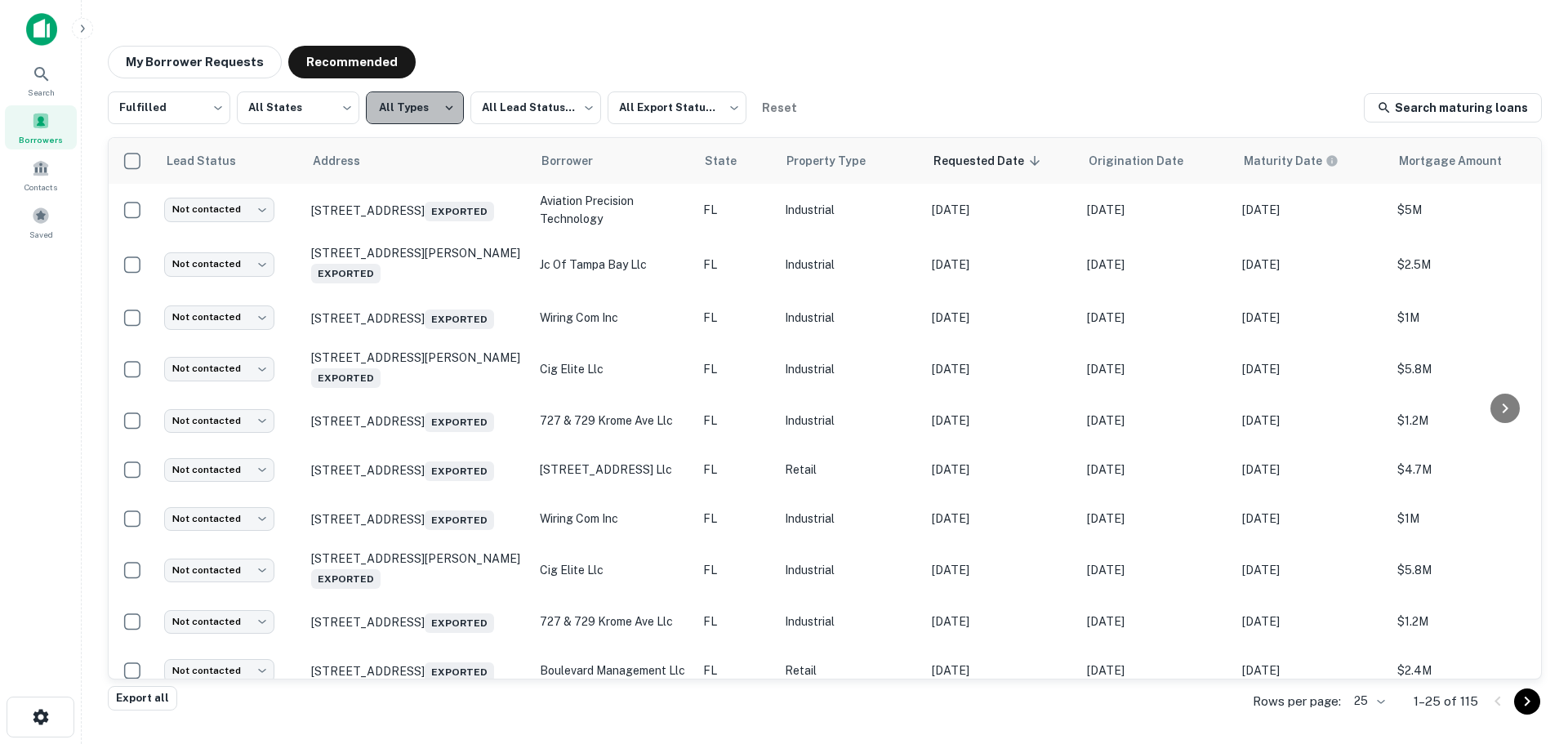
click at [434, 113] on button "All Types" at bounding box center [414, 108] width 98 height 32
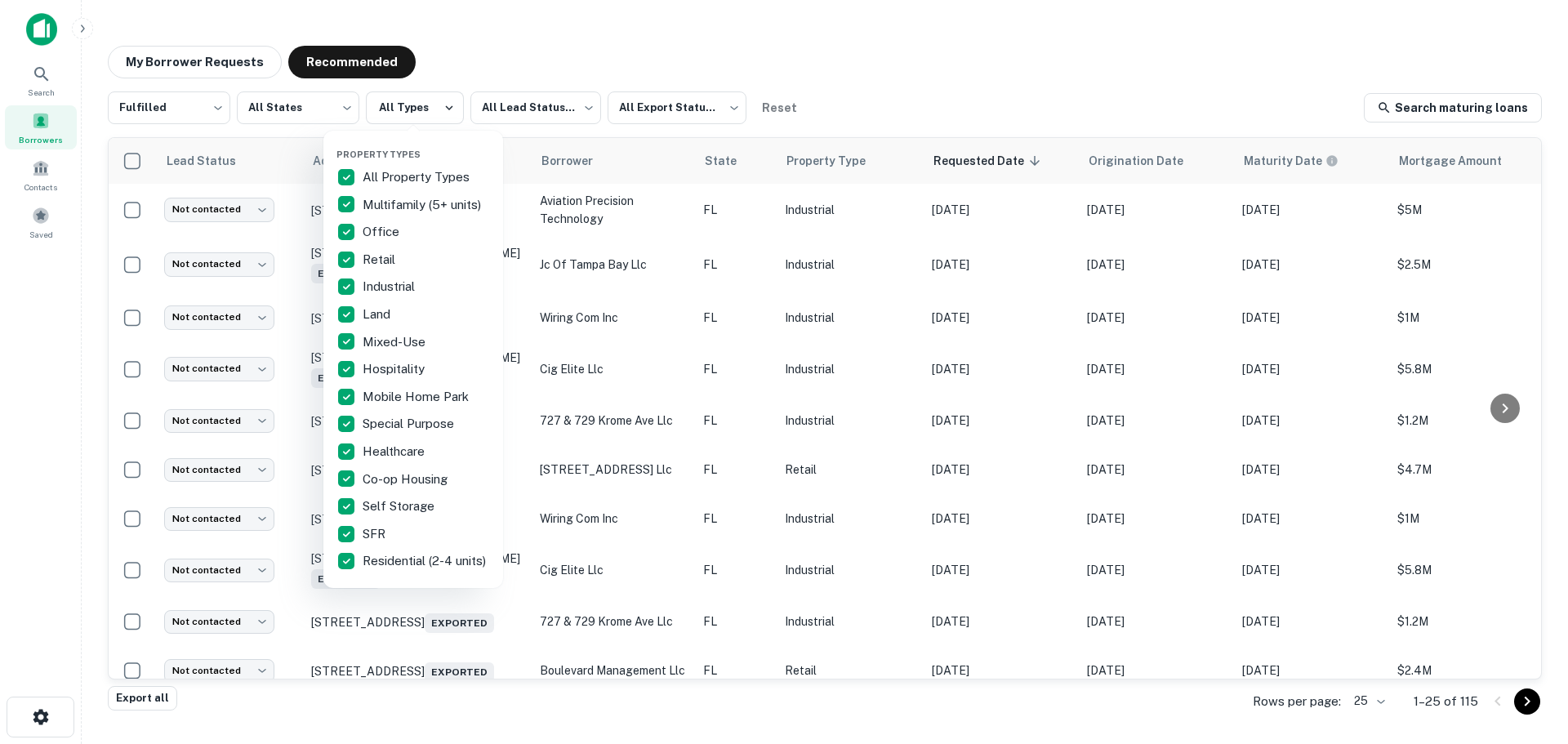
click at [493, 111] on div at bounding box center [784, 372] width 1568 height 744
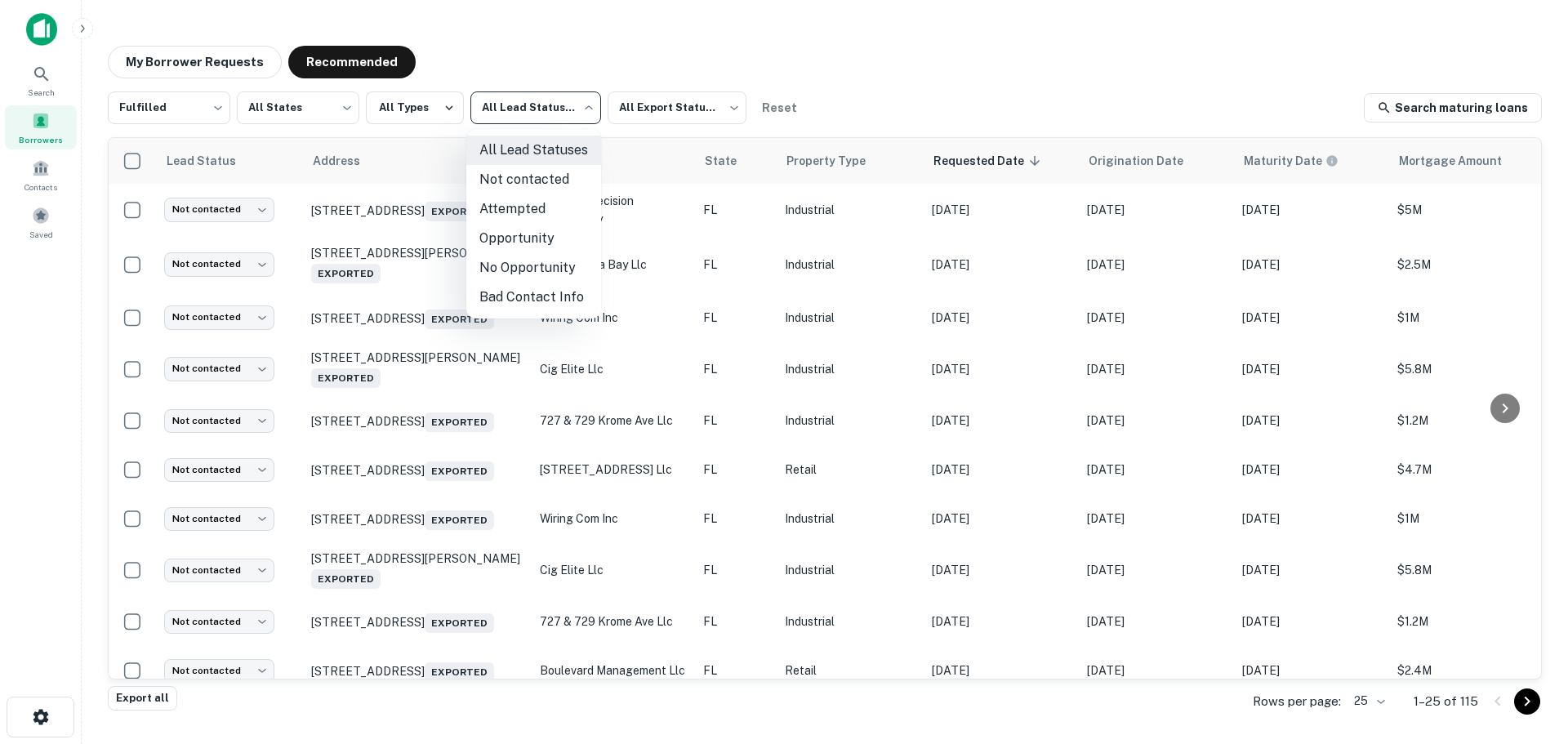
click at [518, 112] on body "Search Borrowers Contacts Saved My Borrower Requests Recommended Fulfilled ****…" at bounding box center [784, 372] width 1568 height 744
click at [515, 174] on li "Not contacted" at bounding box center [533, 179] width 134 height 30
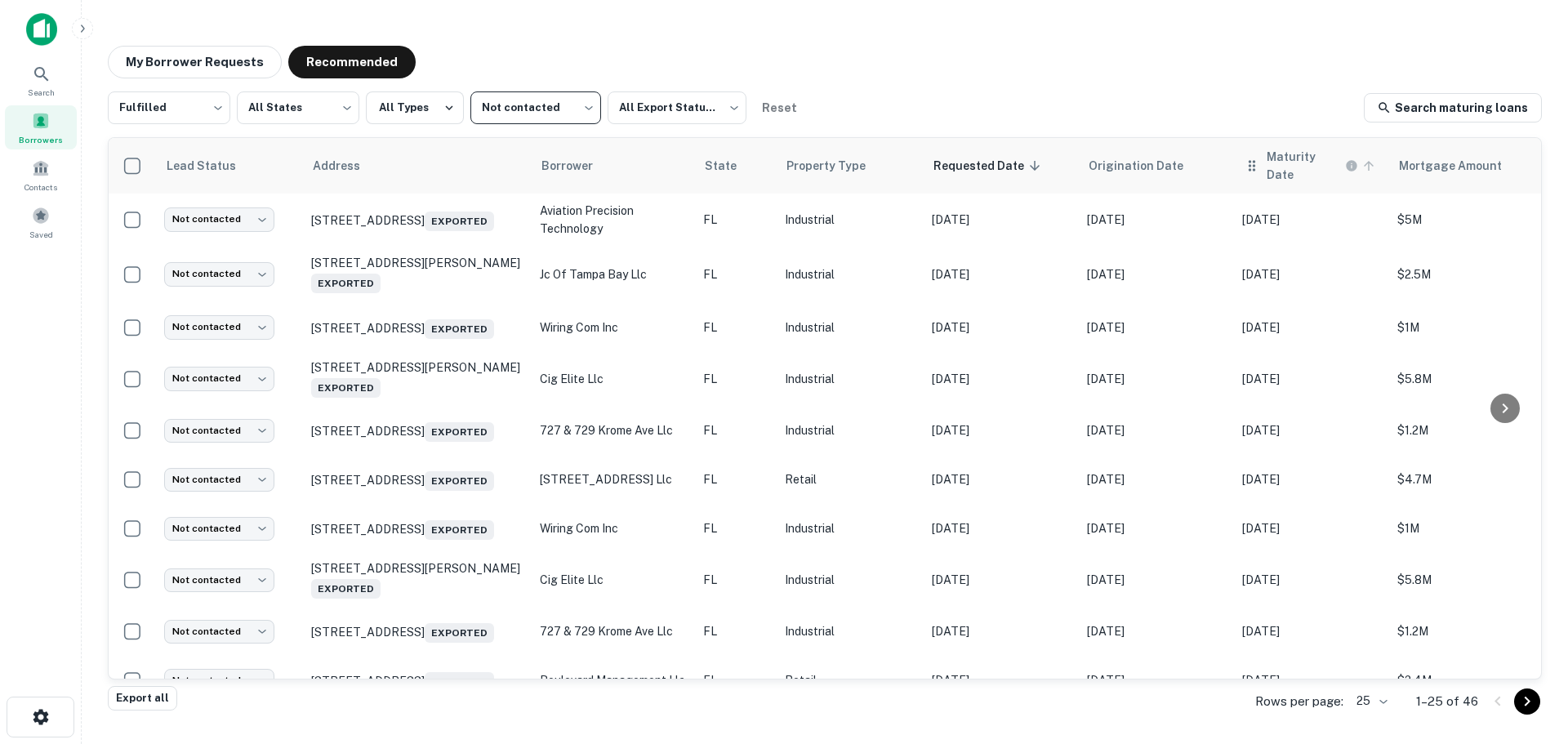
click at [1365, 161] on icon at bounding box center [1369, 166] width 10 height 10
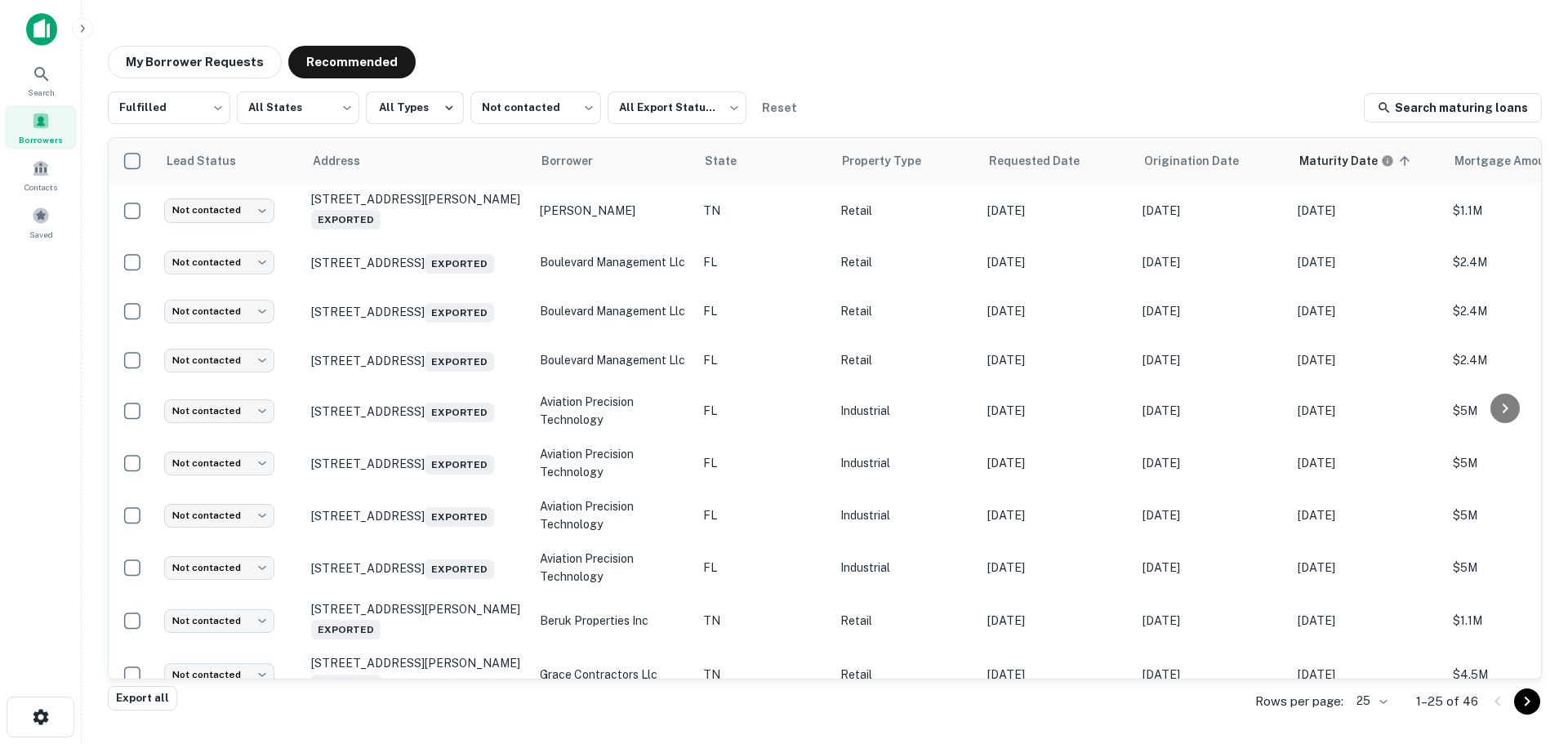
click at [379, 43] on div "My Borrower Requests Recommended Fulfilled ********* ​ All States *** ​ All Typ…" at bounding box center [824, 366] width 1460 height 669
click at [378, 52] on button "Recommended" at bounding box center [352, 62] width 128 height 32
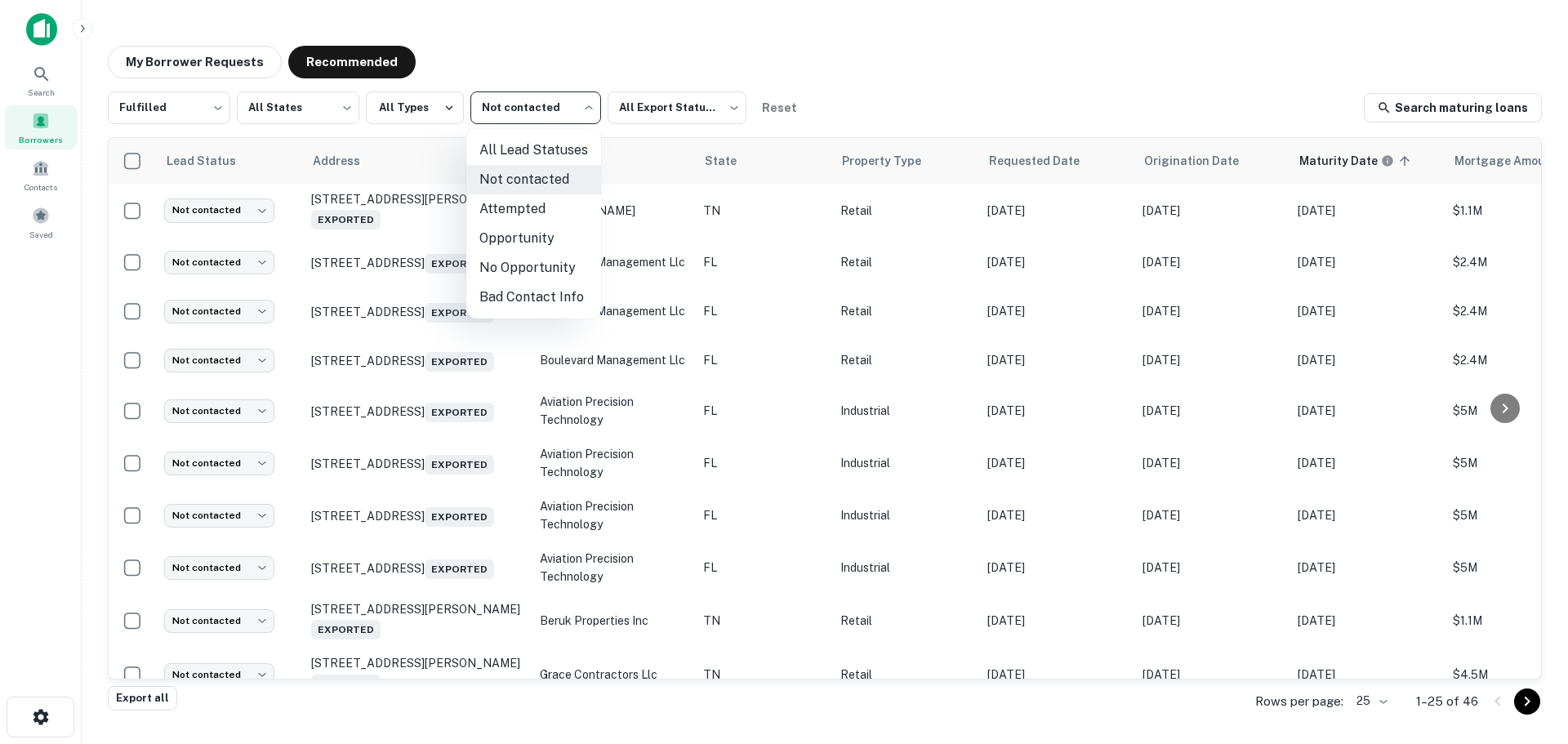
click at [518, 109] on body "Search Borrowers Contacts Saved My Borrower Requests Recommended Fulfilled ****…" at bounding box center [784, 372] width 1568 height 744
click at [523, 207] on li "Attempted" at bounding box center [533, 209] width 134 height 30
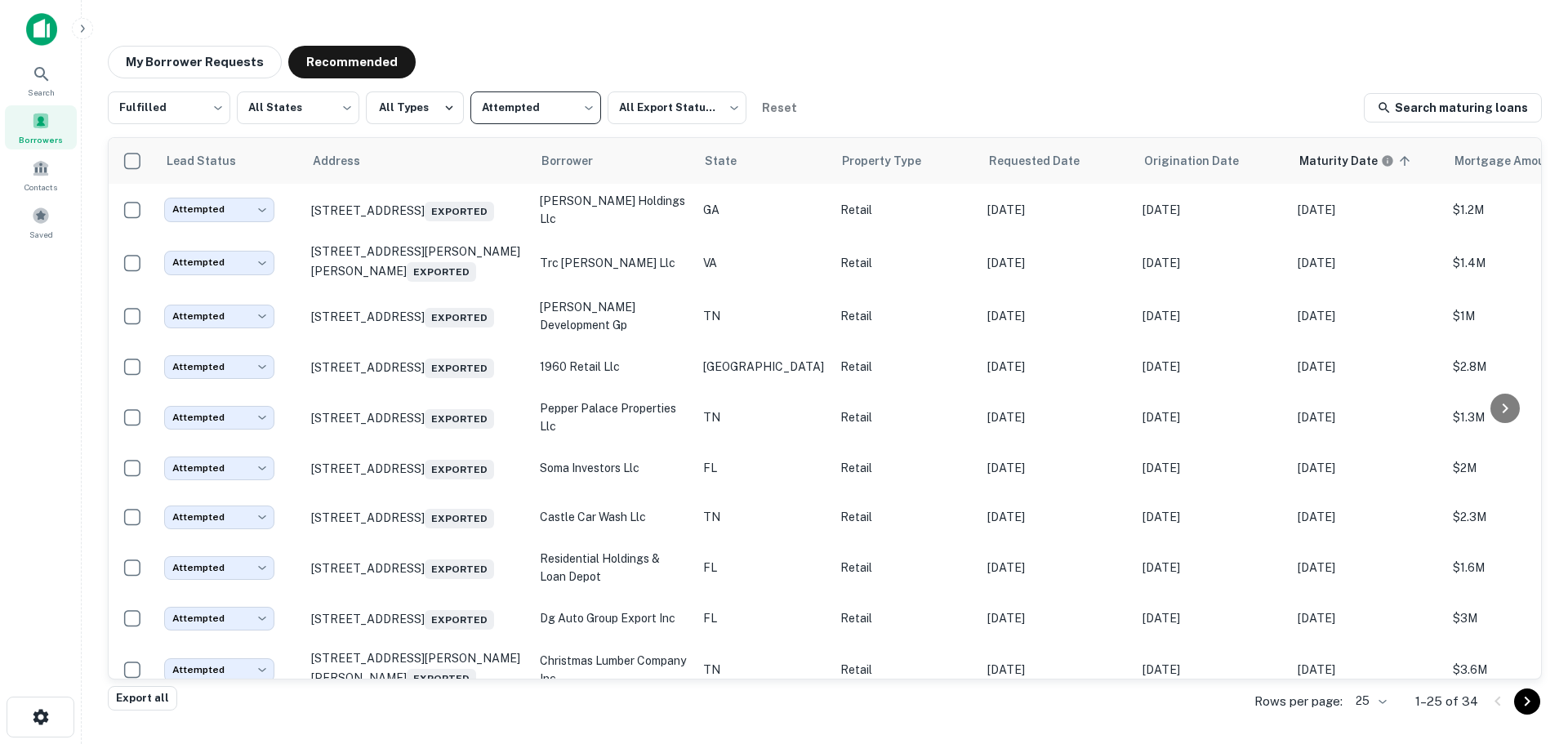
click at [528, 111] on body "Search Borrowers Contacts Saved My Borrower Requests Recommended Fulfilled ****…" at bounding box center [784, 372] width 1568 height 744
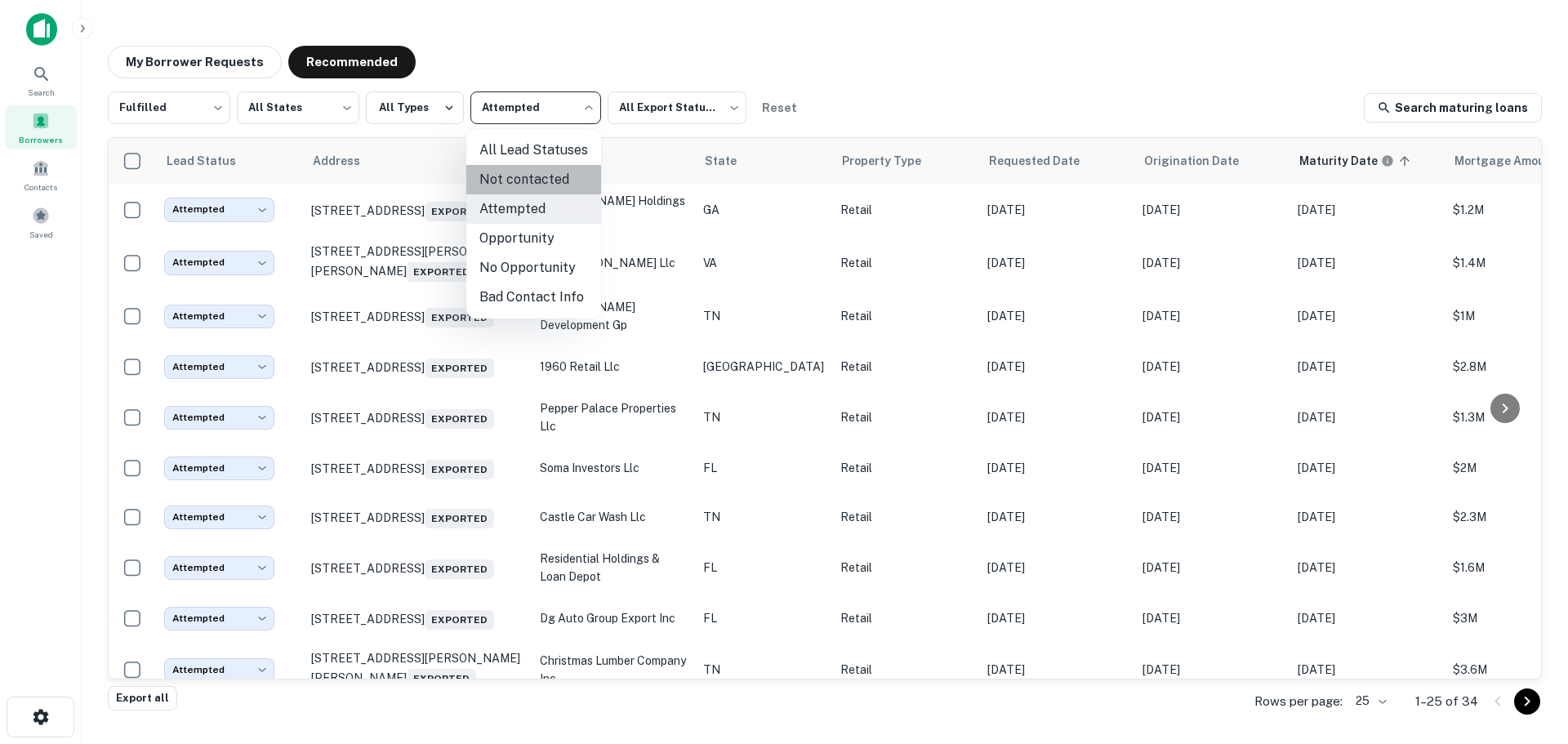
click at [528, 174] on li "Not contacted" at bounding box center [533, 179] width 134 height 30
type input "****"
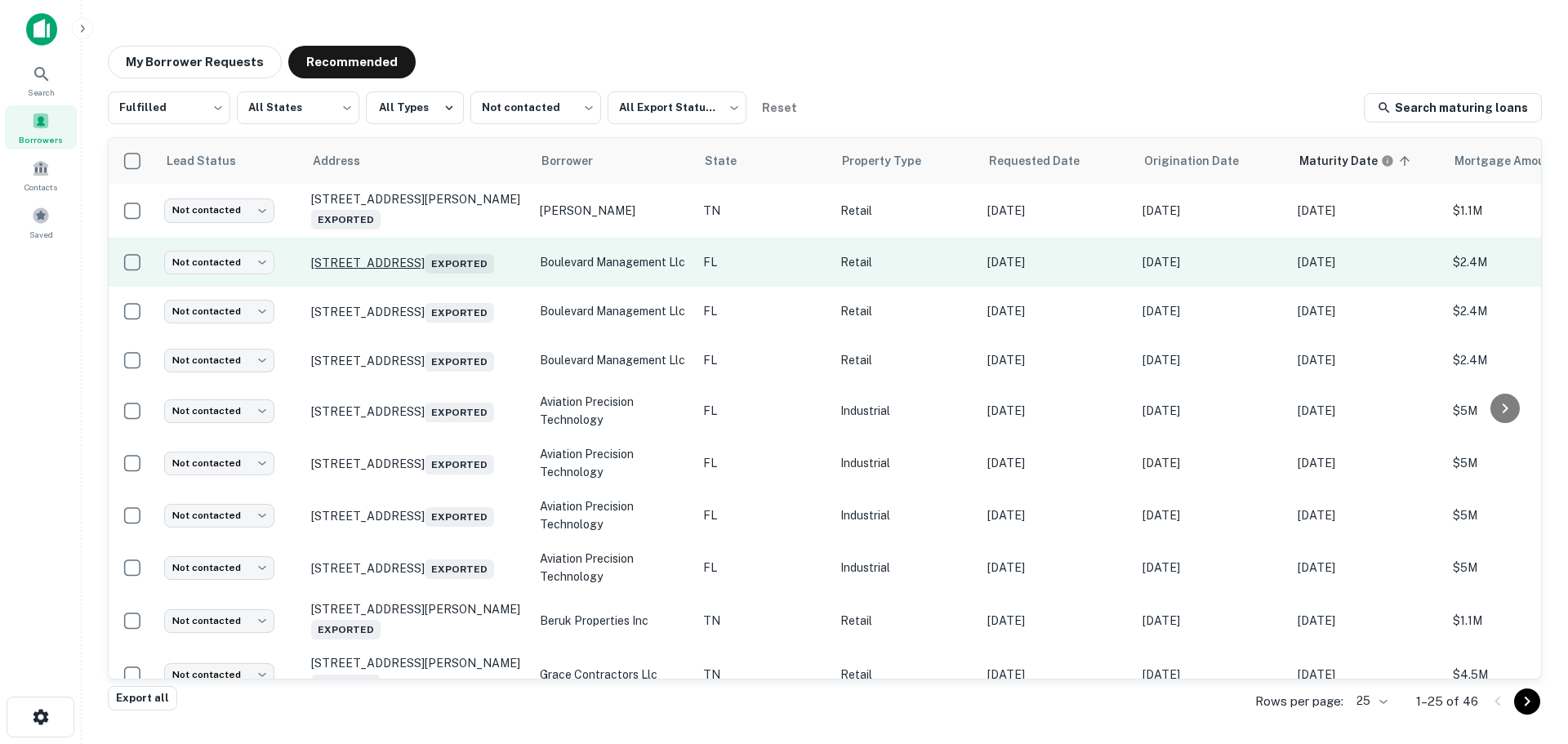
click at [438, 264] on p "[STREET_ADDRESS][GEOGRAPHIC_DATA]" at bounding box center [418, 262] width 213 height 23
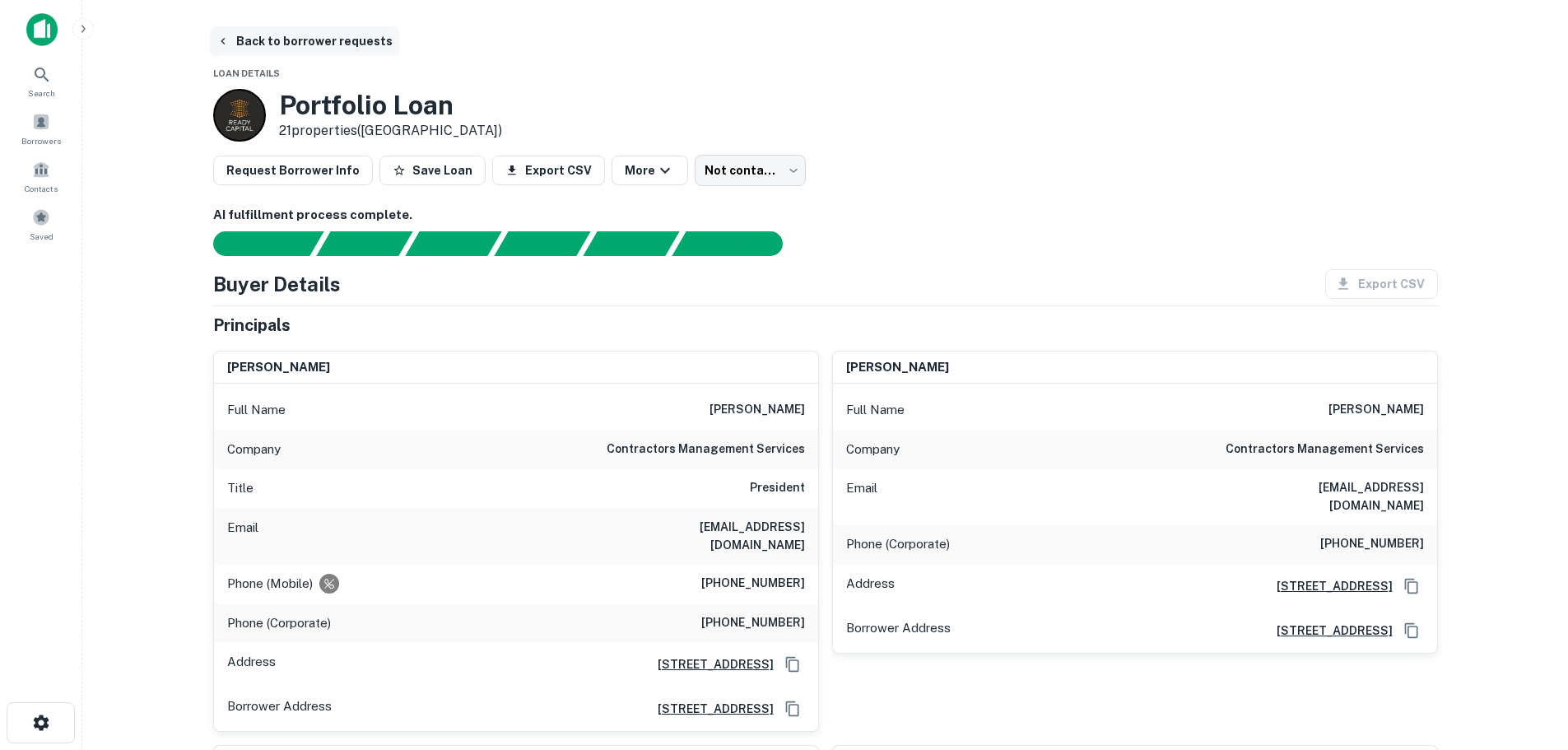
click at [341, 44] on button "Back to borrower requests" at bounding box center [304, 41] width 189 height 30
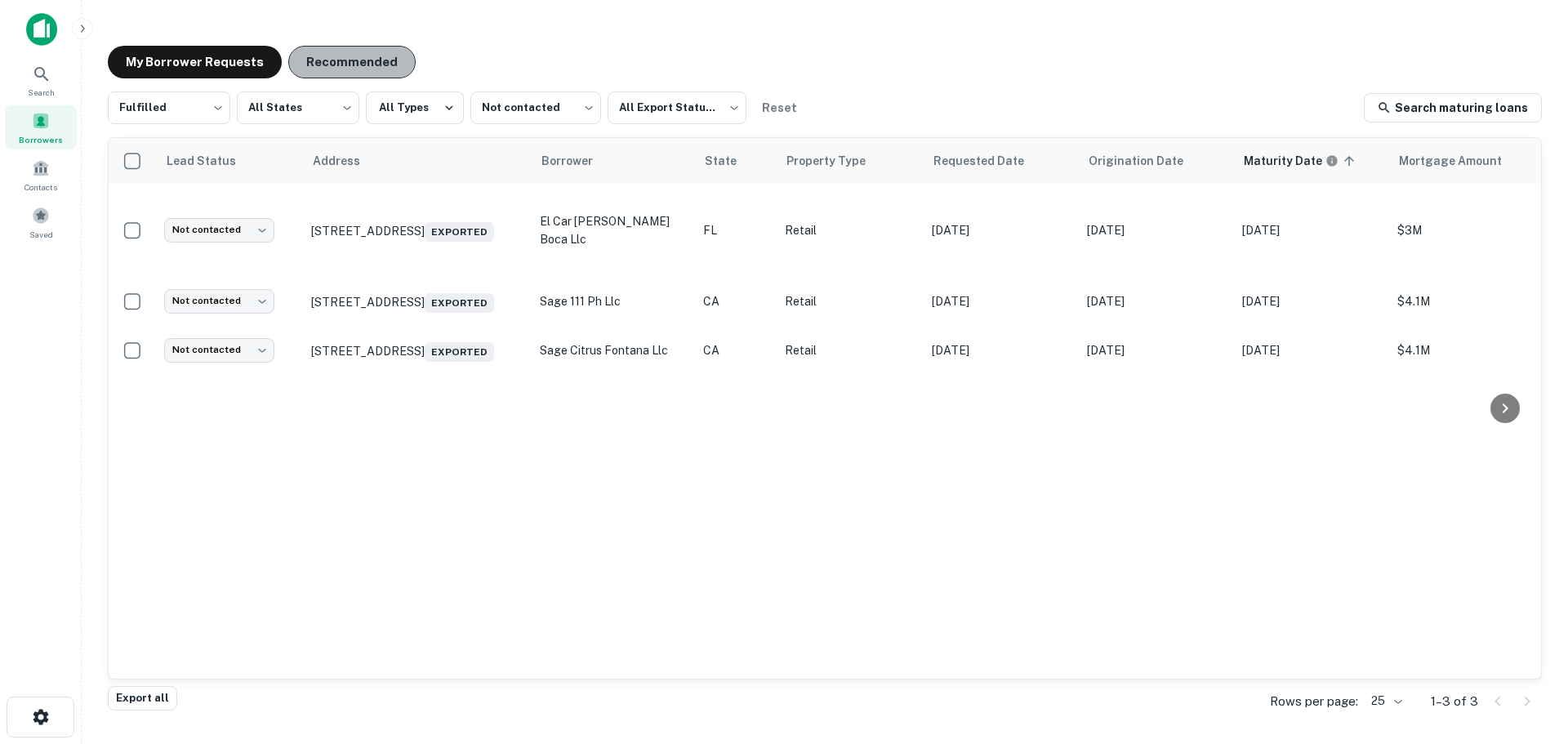
click at [367, 48] on button "Recommended" at bounding box center [352, 62] width 128 height 32
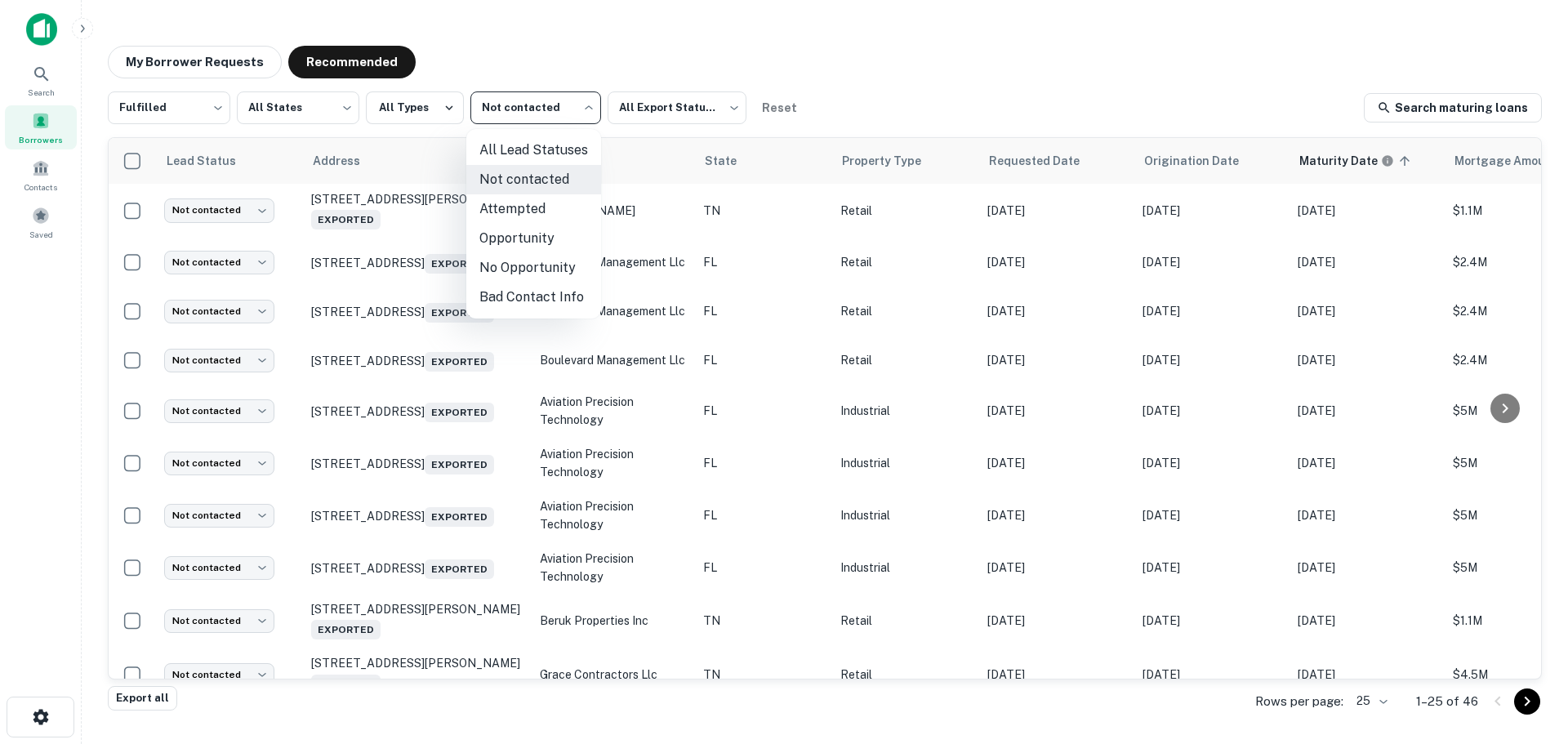
click at [500, 127] on body "Search Borrowers Contacts Saved My Borrower Requests Recommended Fulfilled ****…" at bounding box center [784, 372] width 1568 height 744
click at [34, 480] on div at bounding box center [784, 372] width 1568 height 744
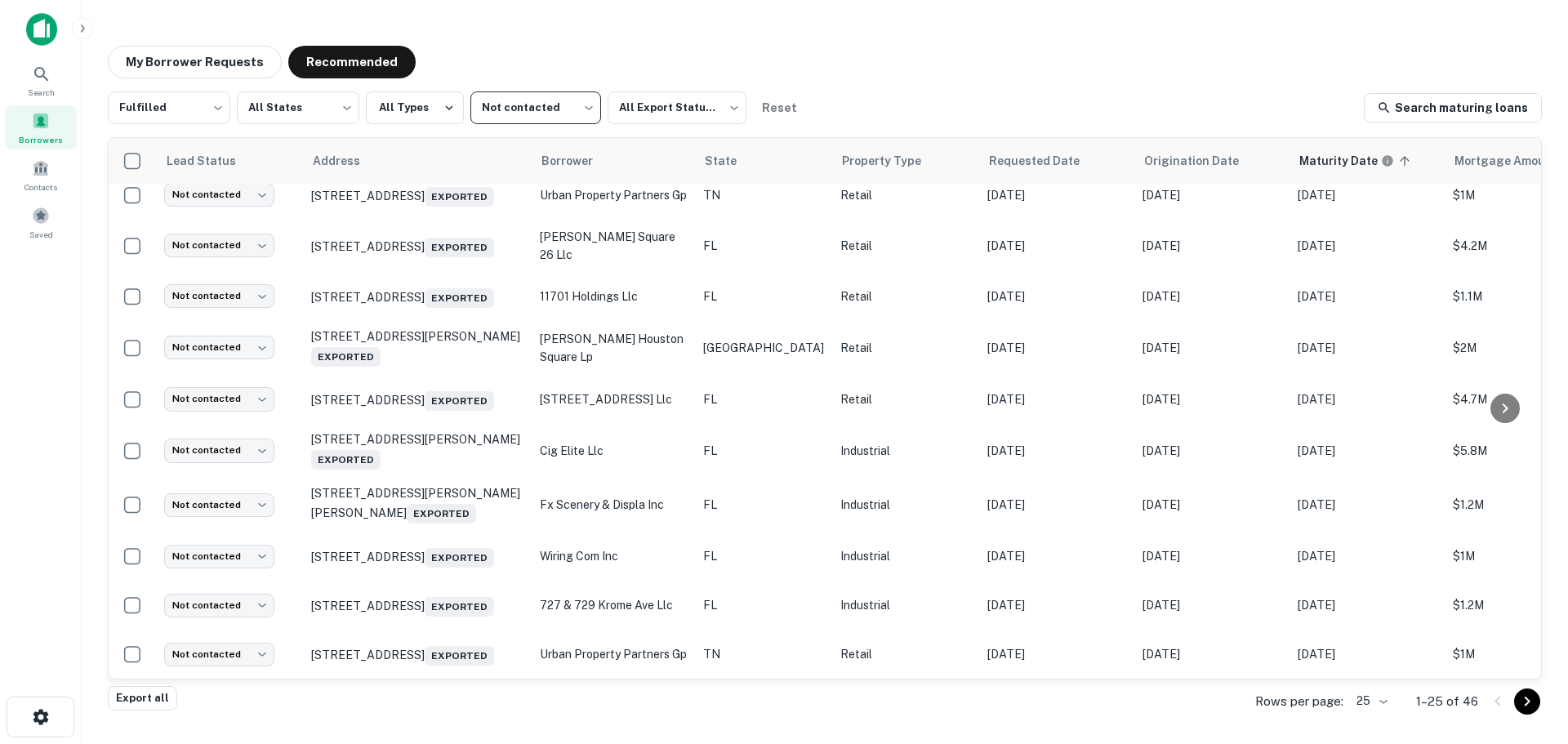
scroll to position [877, 0]
click at [996, 177] on th "Requested Date" at bounding box center [1056, 161] width 155 height 46
click at [1105, 168] on icon at bounding box center [1112, 161] width 14 height 14
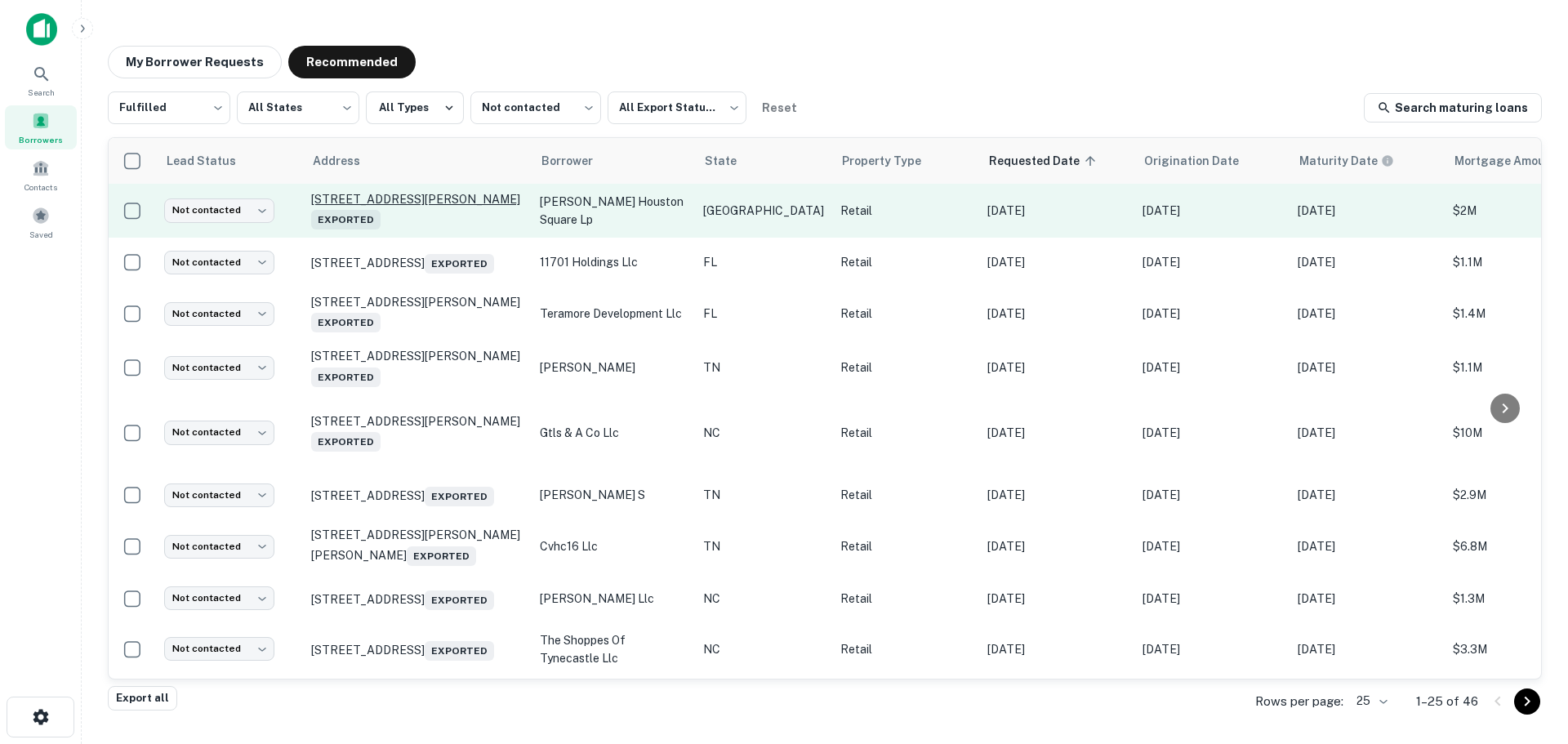
click at [423, 199] on p "0 Sam Houston Pkwy Houston, TX77072 Exported" at bounding box center [418, 211] width 213 height 37
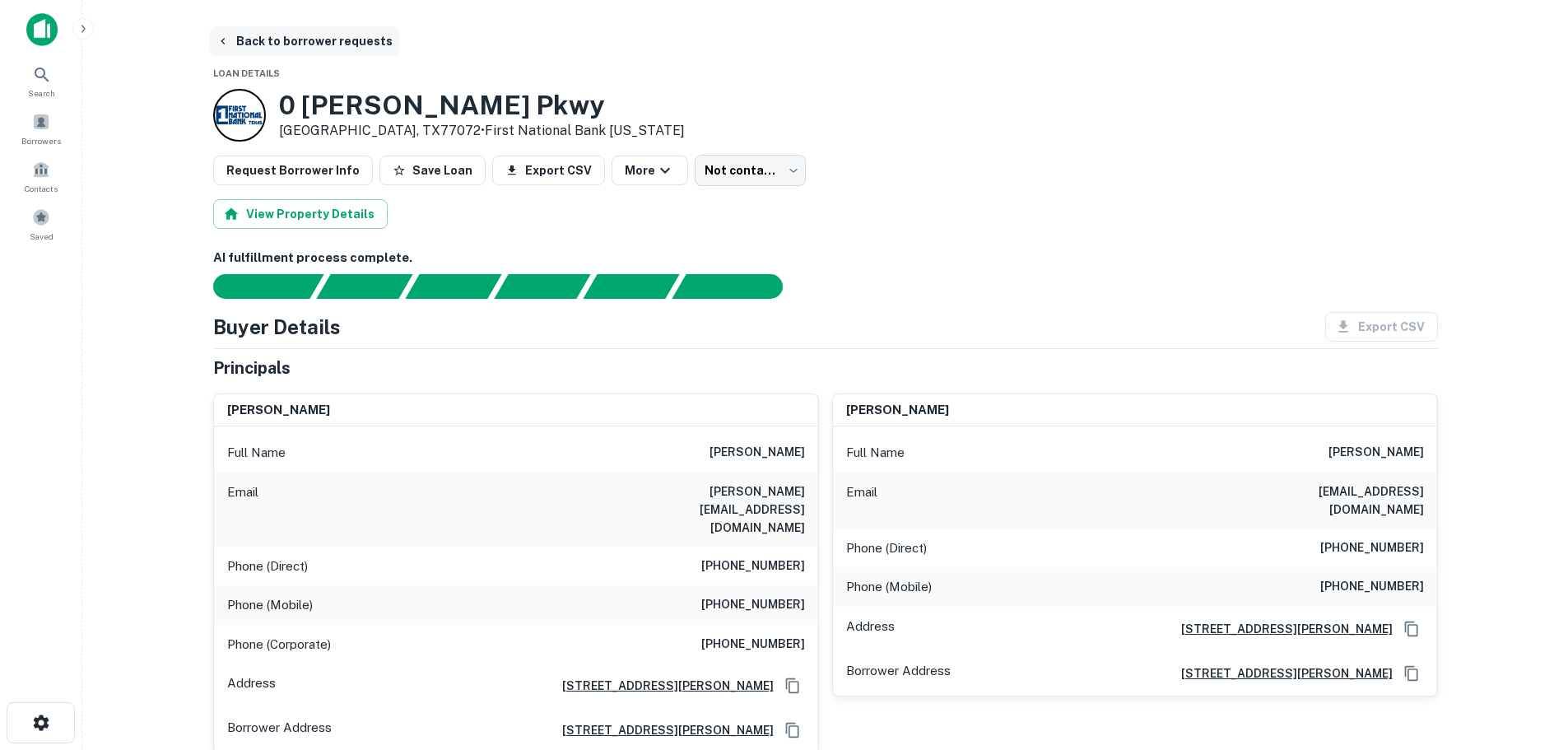
click at [350, 32] on button "Back to borrower requests" at bounding box center [304, 41] width 189 height 30
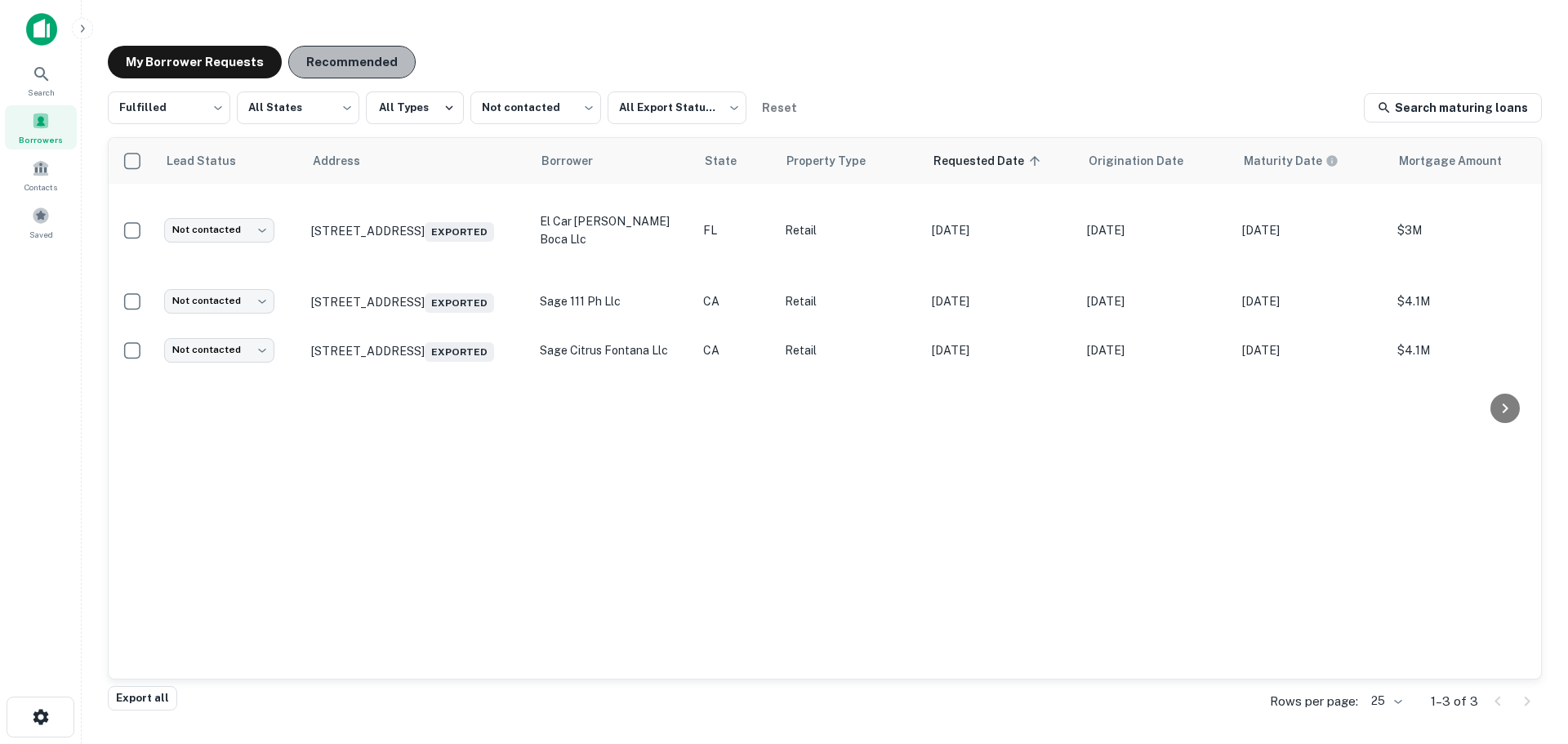
click at [365, 59] on button "Recommended" at bounding box center [352, 62] width 128 height 32
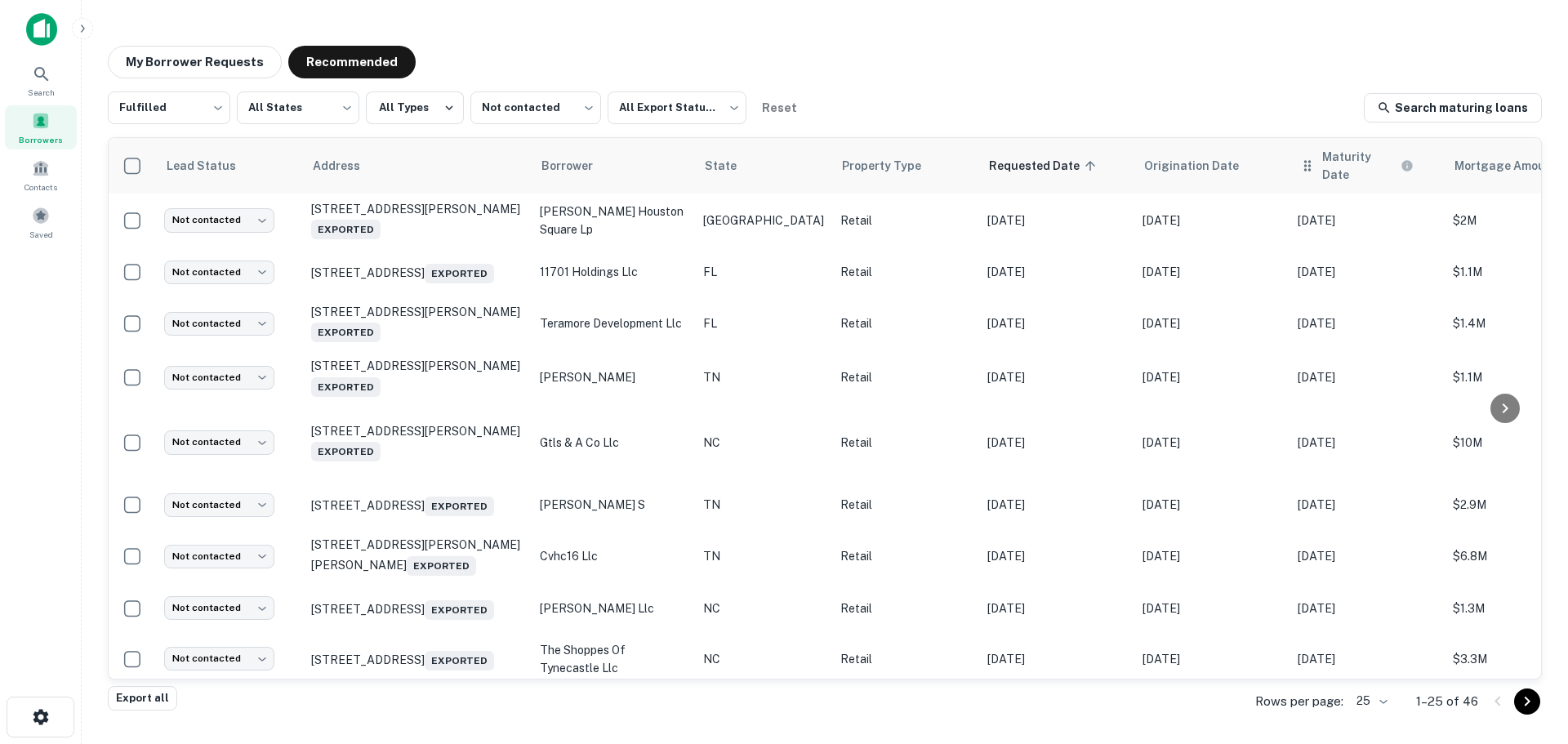
click at [1289, 176] on th "Maturity Date" at bounding box center [1366, 165] width 155 height 55
click at [1419, 161] on icon at bounding box center [1424, 166] width 10 height 10
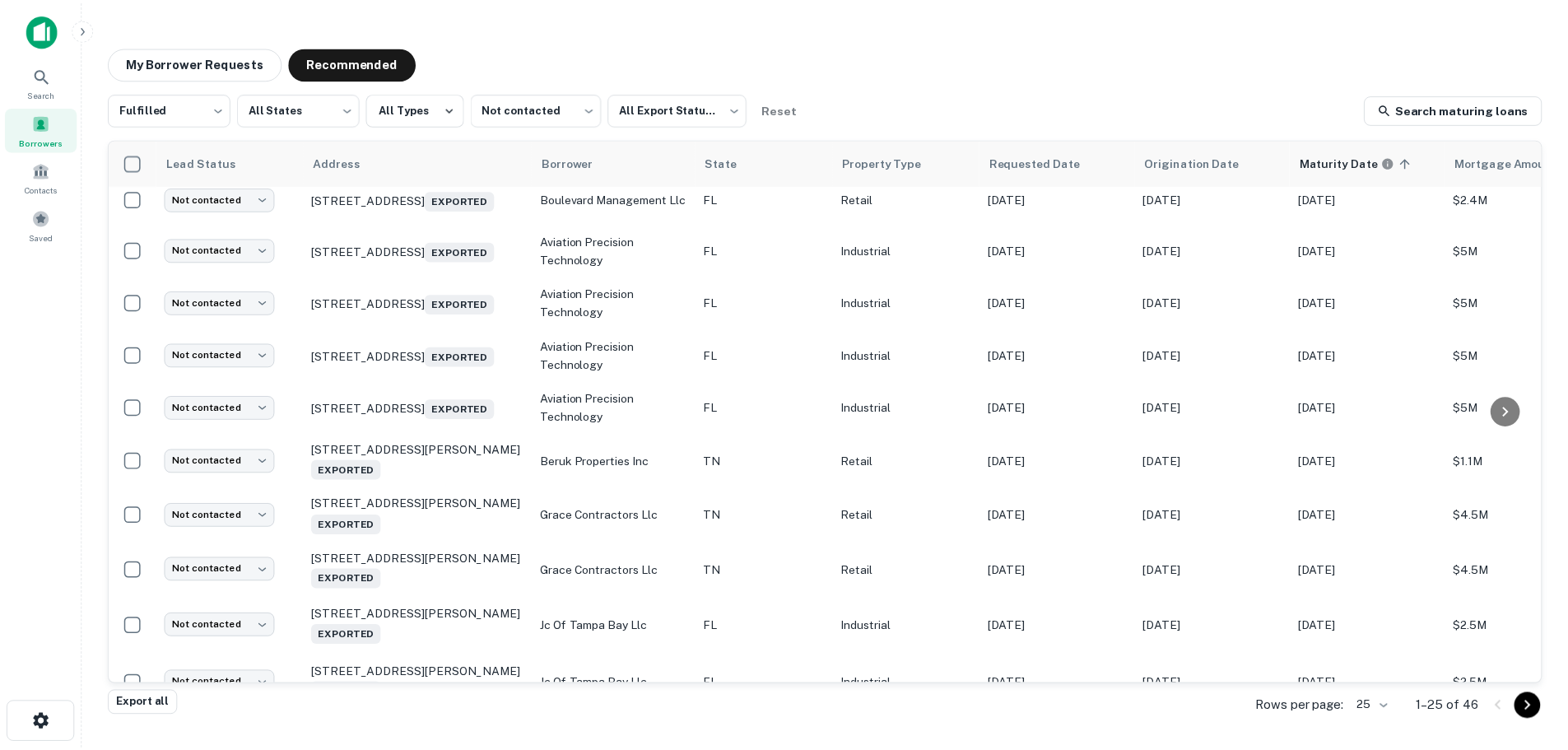
scroll to position [247, 0]
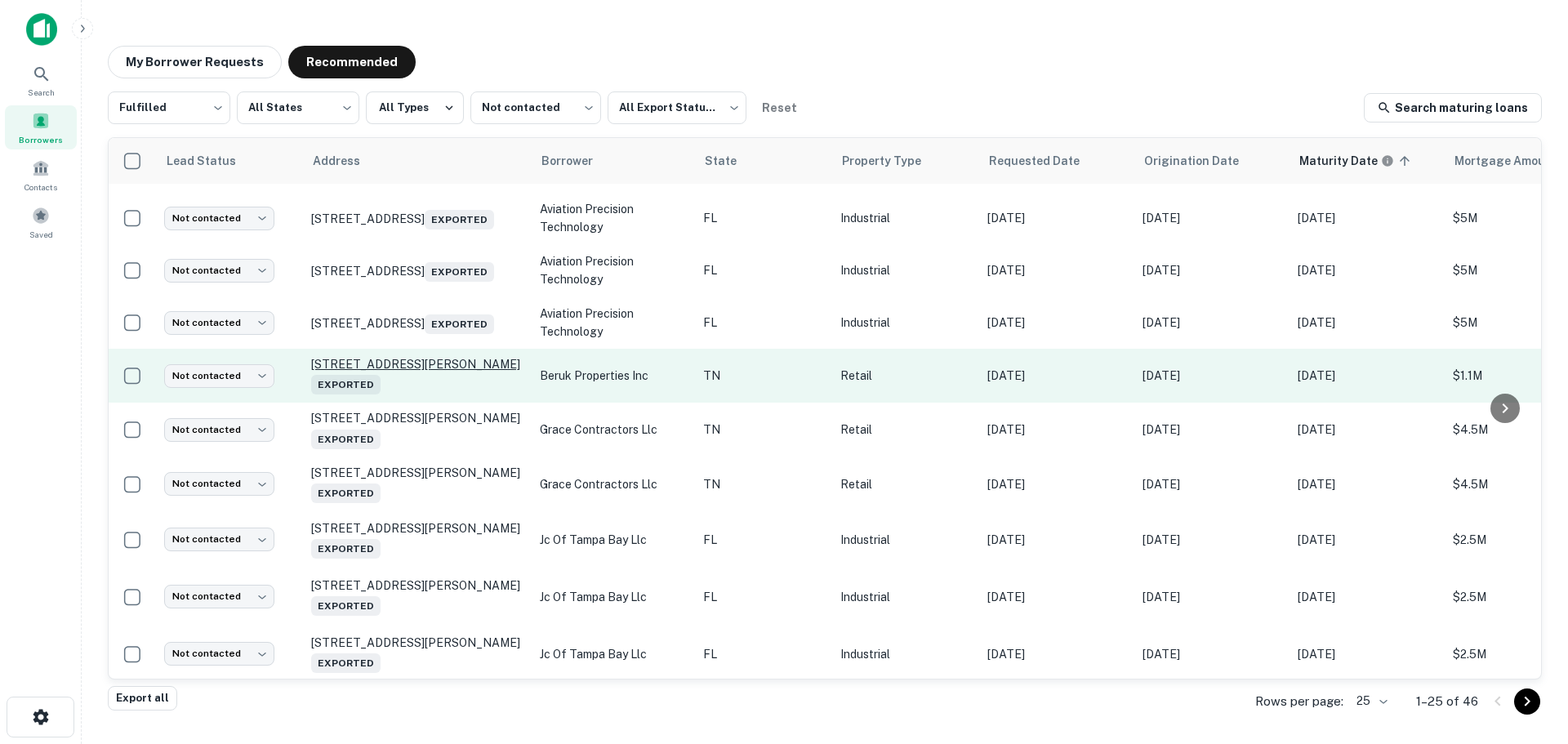
click at [424, 384] on p "9770 Walnut Grove Rd Cordova, TN38018 Exported" at bounding box center [418, 376] width 213 height 37
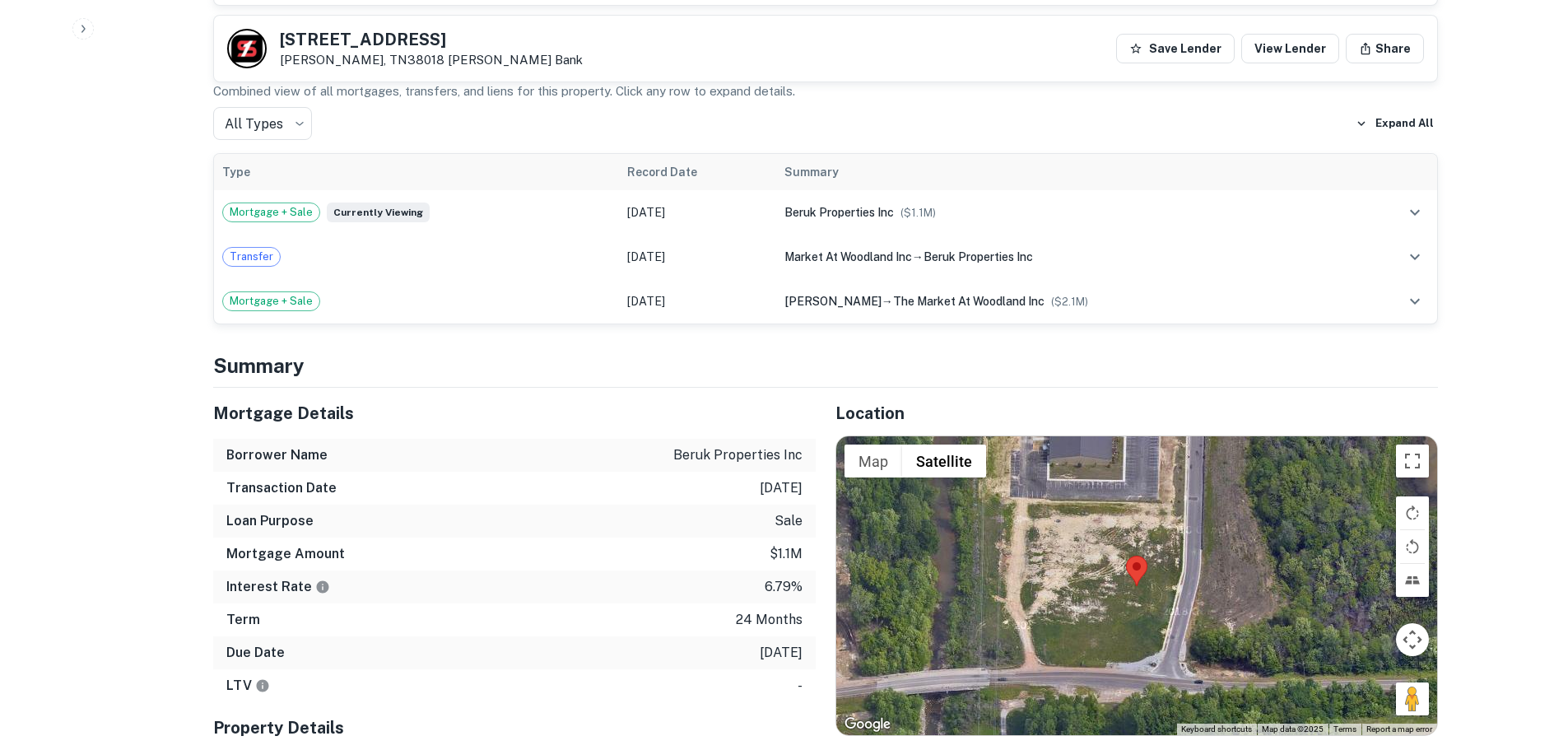
scroll to position [987, 0]
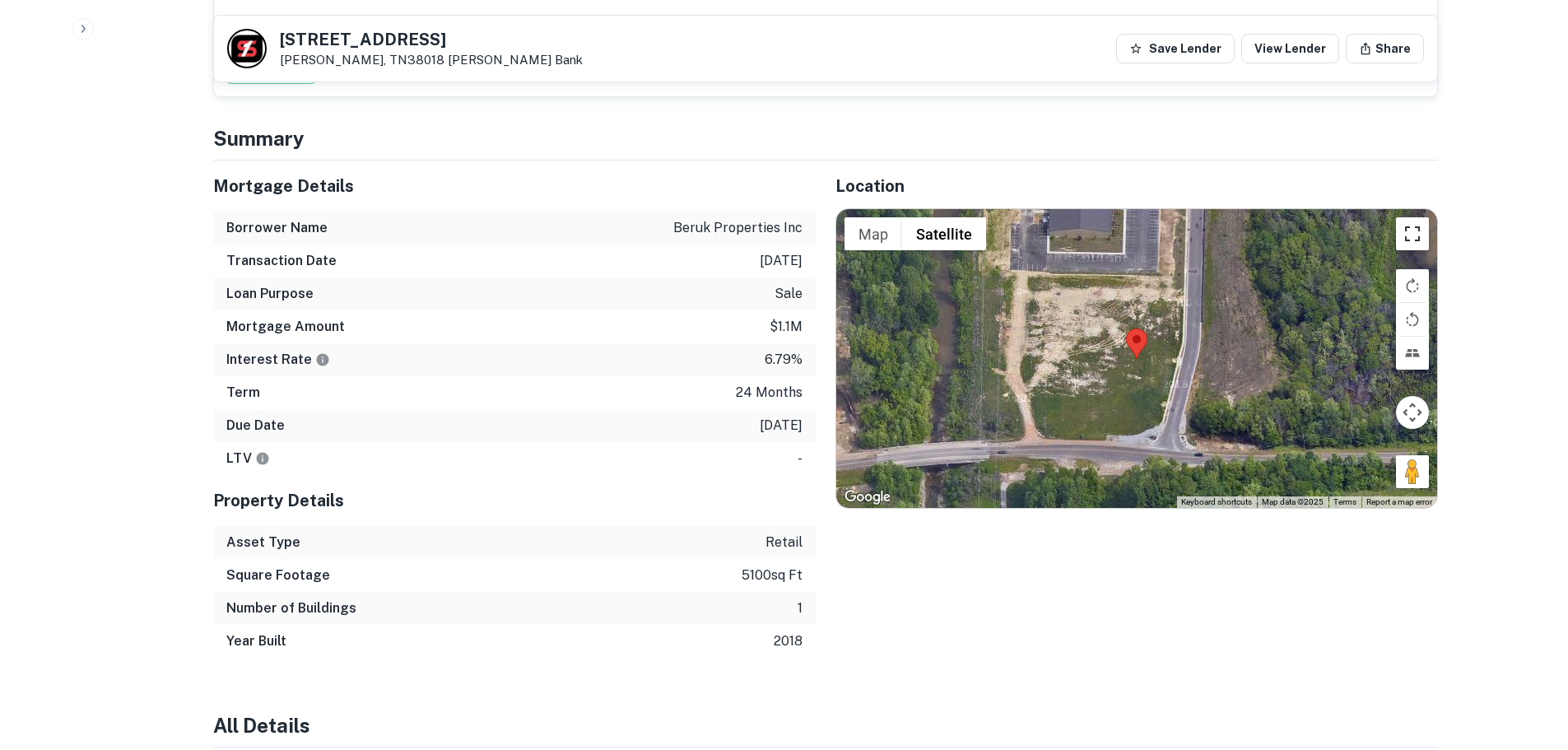
click at [1398, 243] on button "Toggle fullscreen view" at bounding box center [1413, 234] width 33 height 33
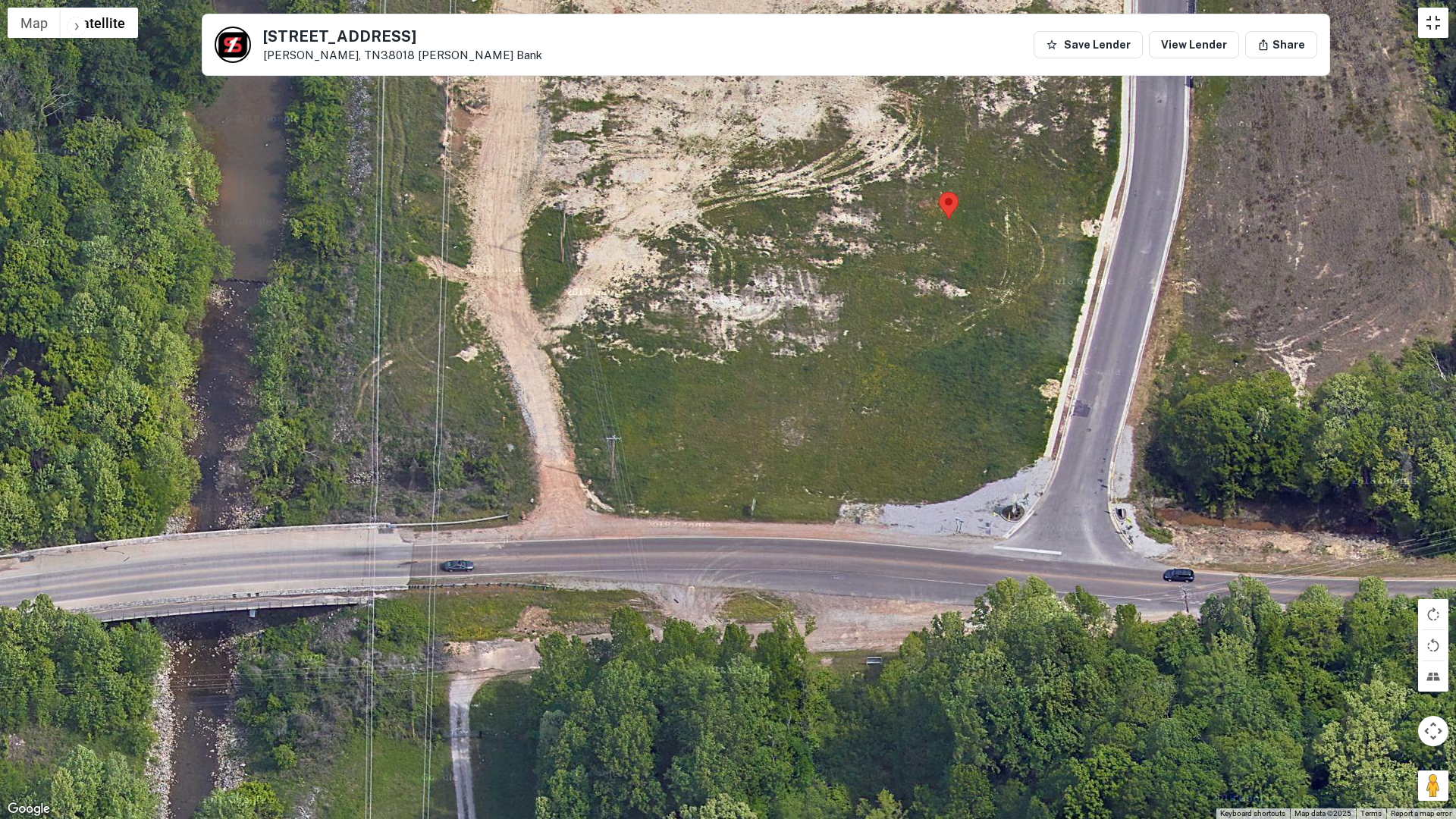
click at [1444, 24] on button "Toggle fullscreen view" at bounding box center [1433, 23] width 30 height 30
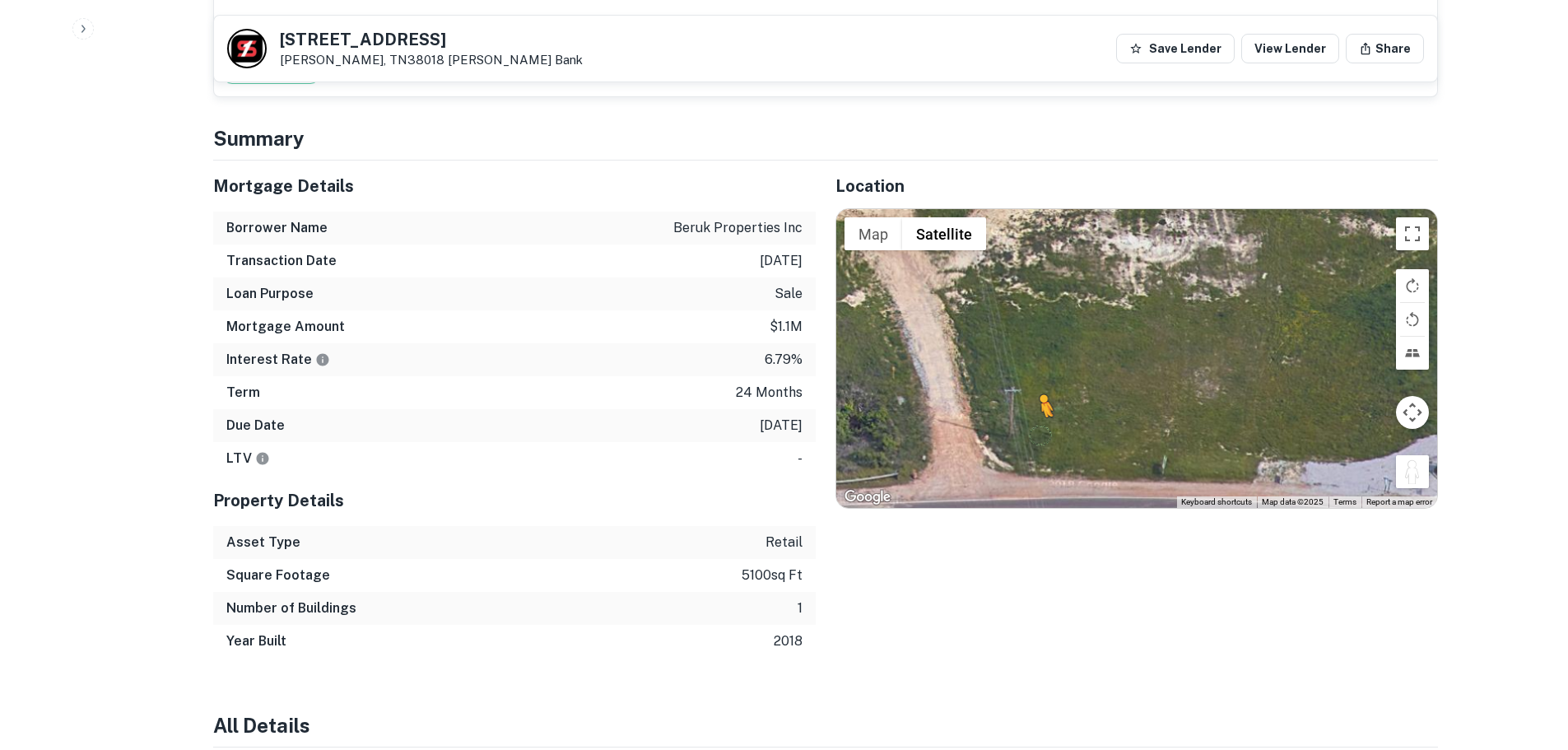
drag, startPoint x: 1419, startPoint y: 472, endPoint x: 1023, endPoint y: 441, distance: 397.2
click at [1023, 441] on div "To activate drag with keyboard, press Alt + Enter. Once in keyboard drag state,…" at bounding box center [1137, 358] width 601 height 298
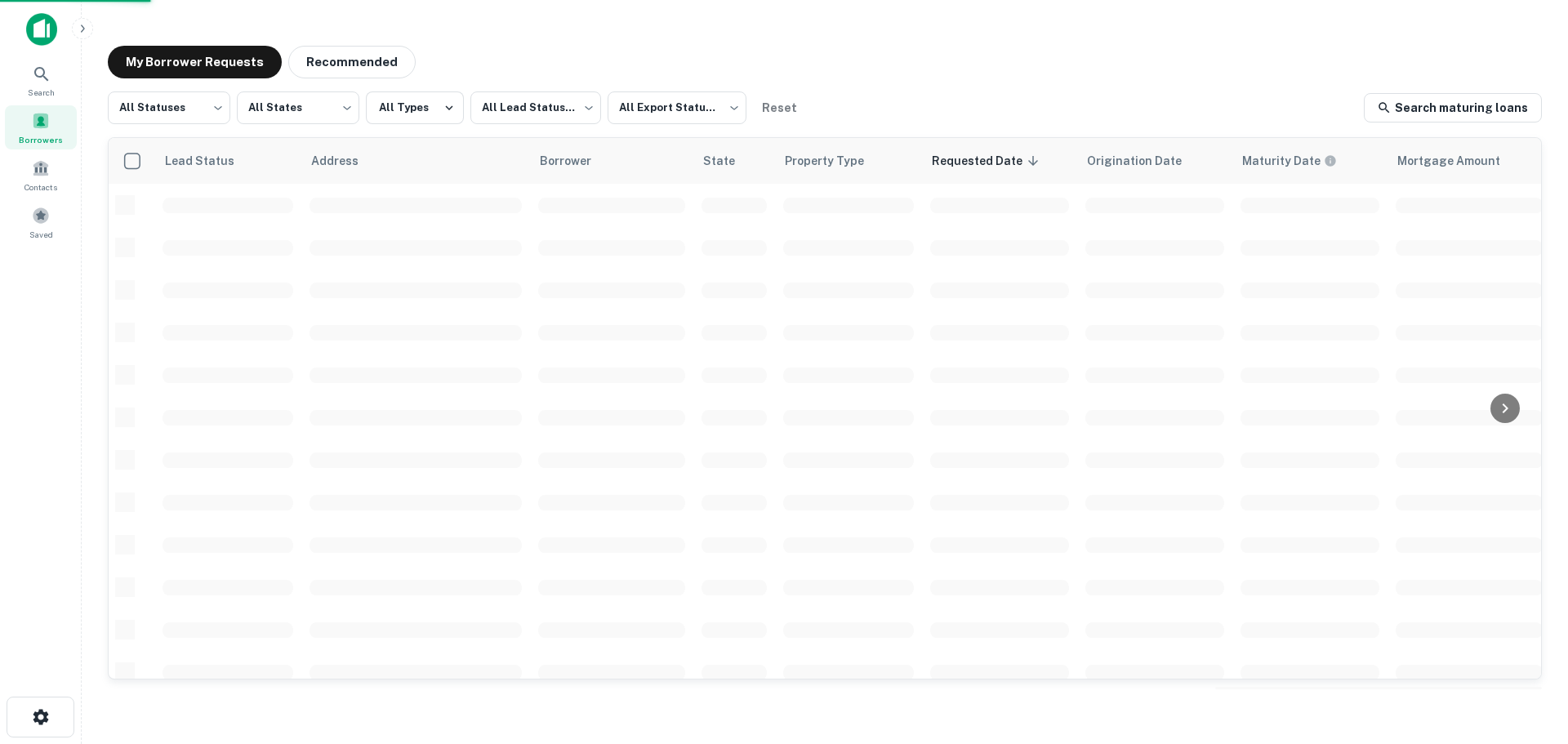
scroll to position [163, 0]
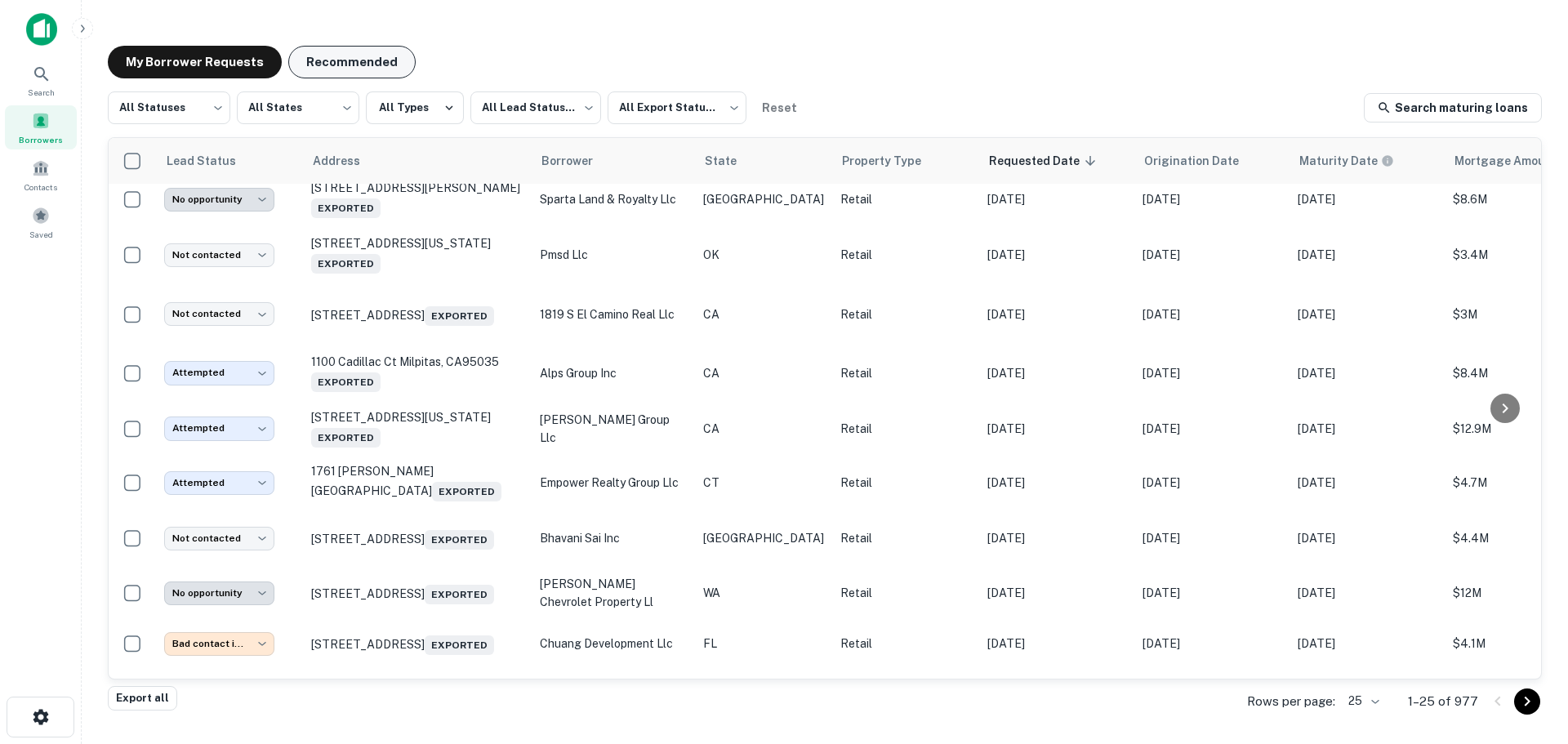
click at [375, 67] on button "Recommended" at bounding box center [352, 62] width 128 height 32
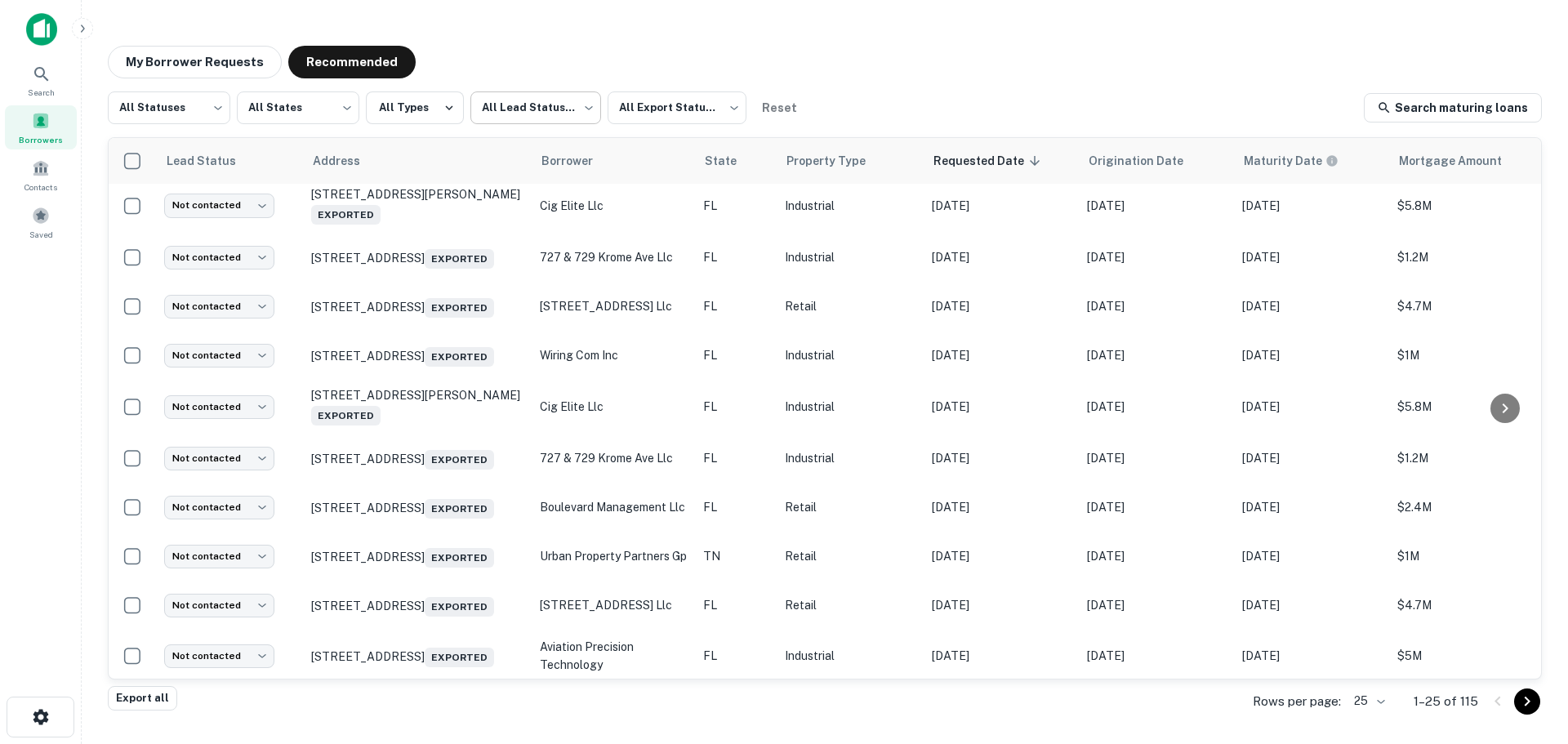
click at [520, 101] on body "Search Borrowers Contacts Saved My Borrower Requests Recommended All Statuses *…" at bounding box center [784, 372] width 1568 height 744
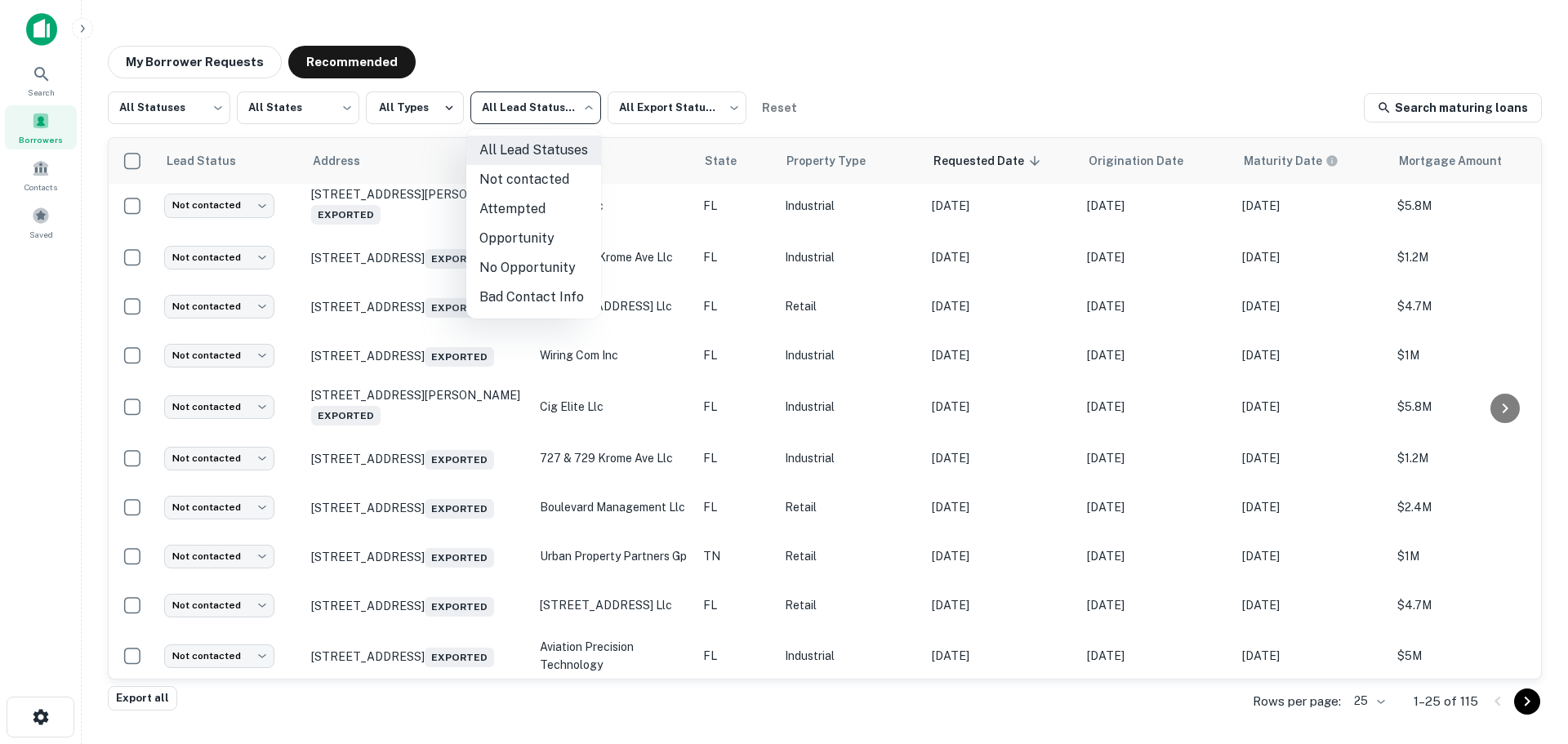
click at [531, 187] on li "Not contacted" at bounding box center [533, 179] width 134 height 30
type input "****"
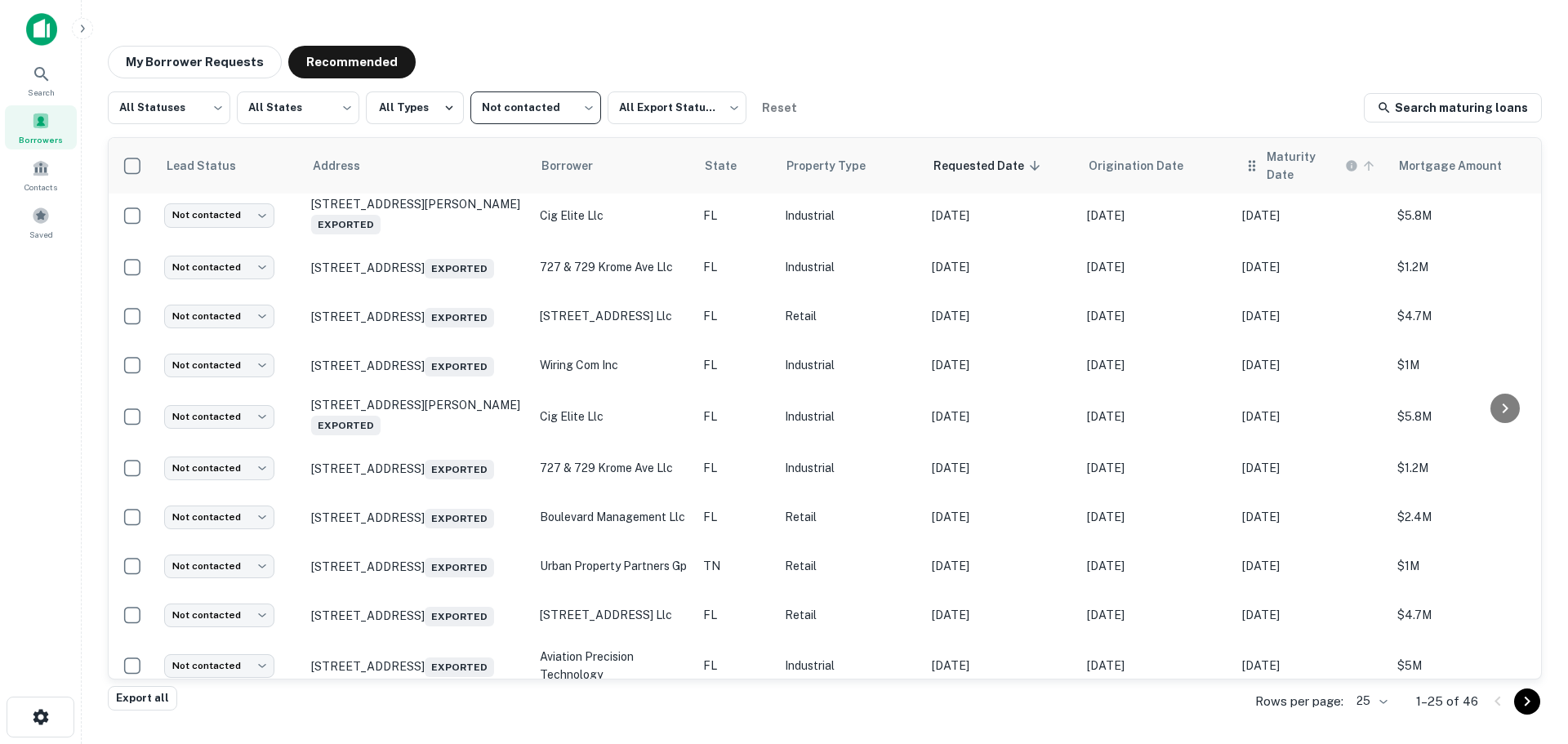
click at [1369, 161] on icon at bounding box center [1369, 166] width 10 height 10
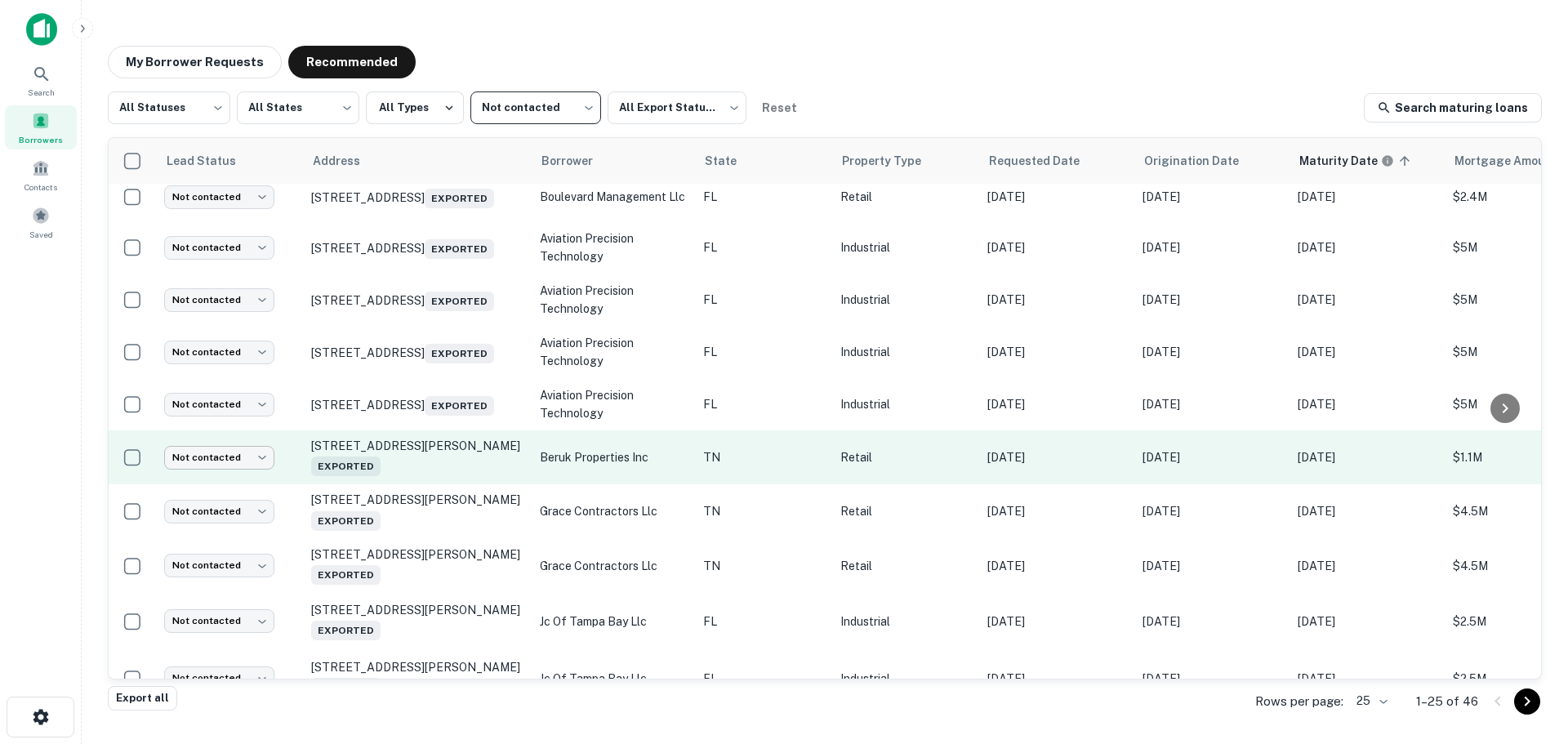
click at [237, 477] on body "Search Borrowers Contacts Saved My Borrower Requests Recommended All Statuses *…" at bounding box center [784, 372] width 1568 height 744
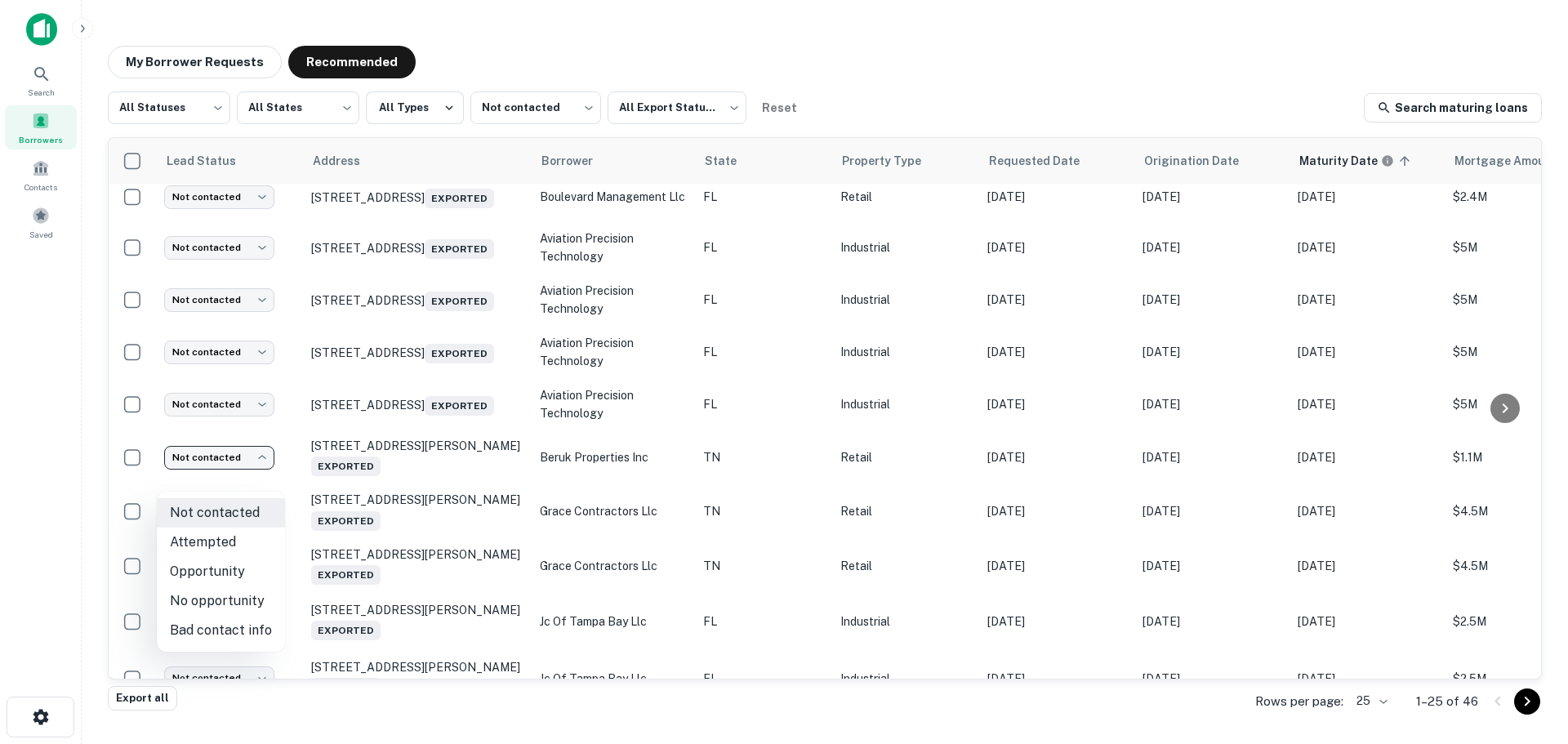
click at [250, 554] on li "Attempted" at bounding box center [220, 542] width 128 height 30
type input "*********"
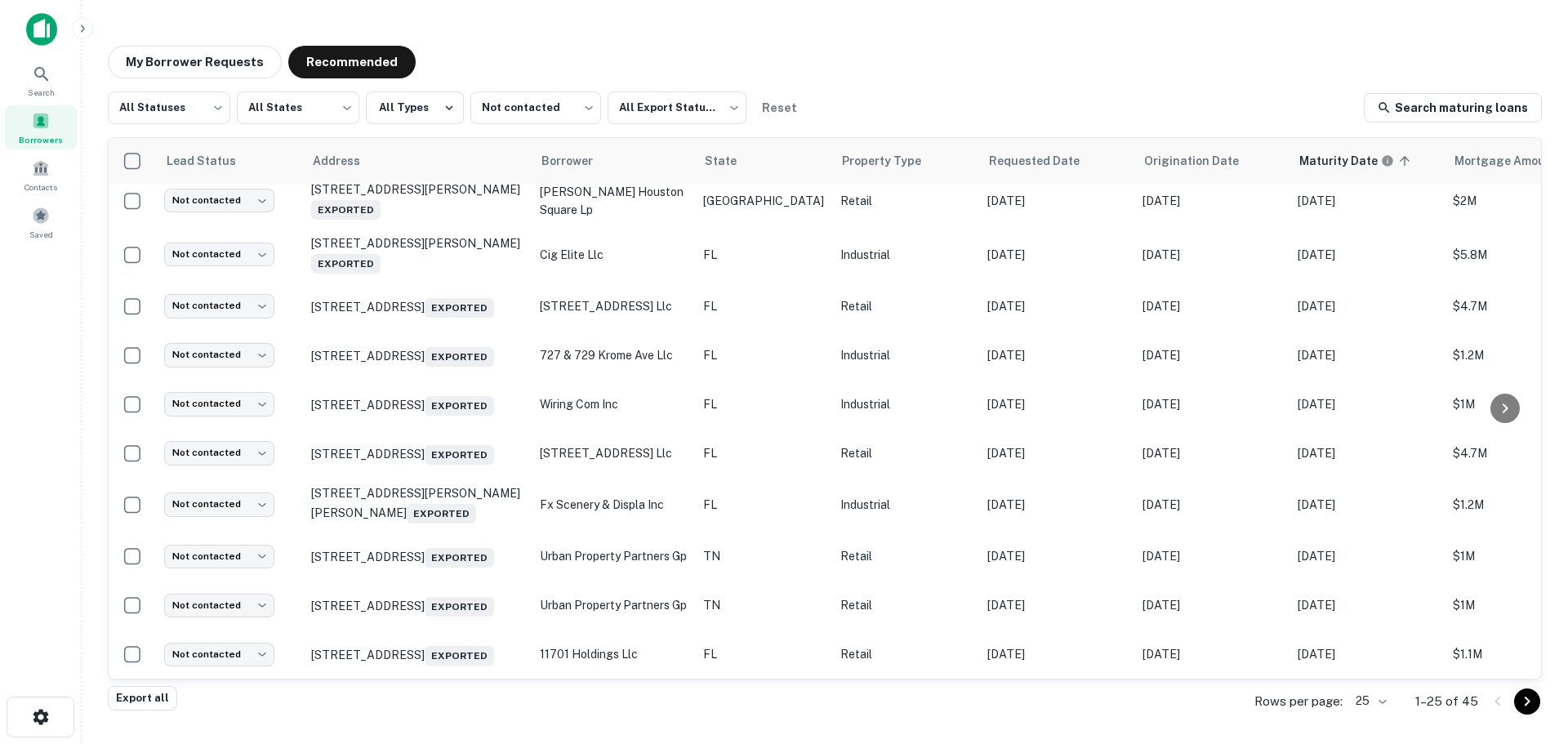
scroll to position [877, 0]
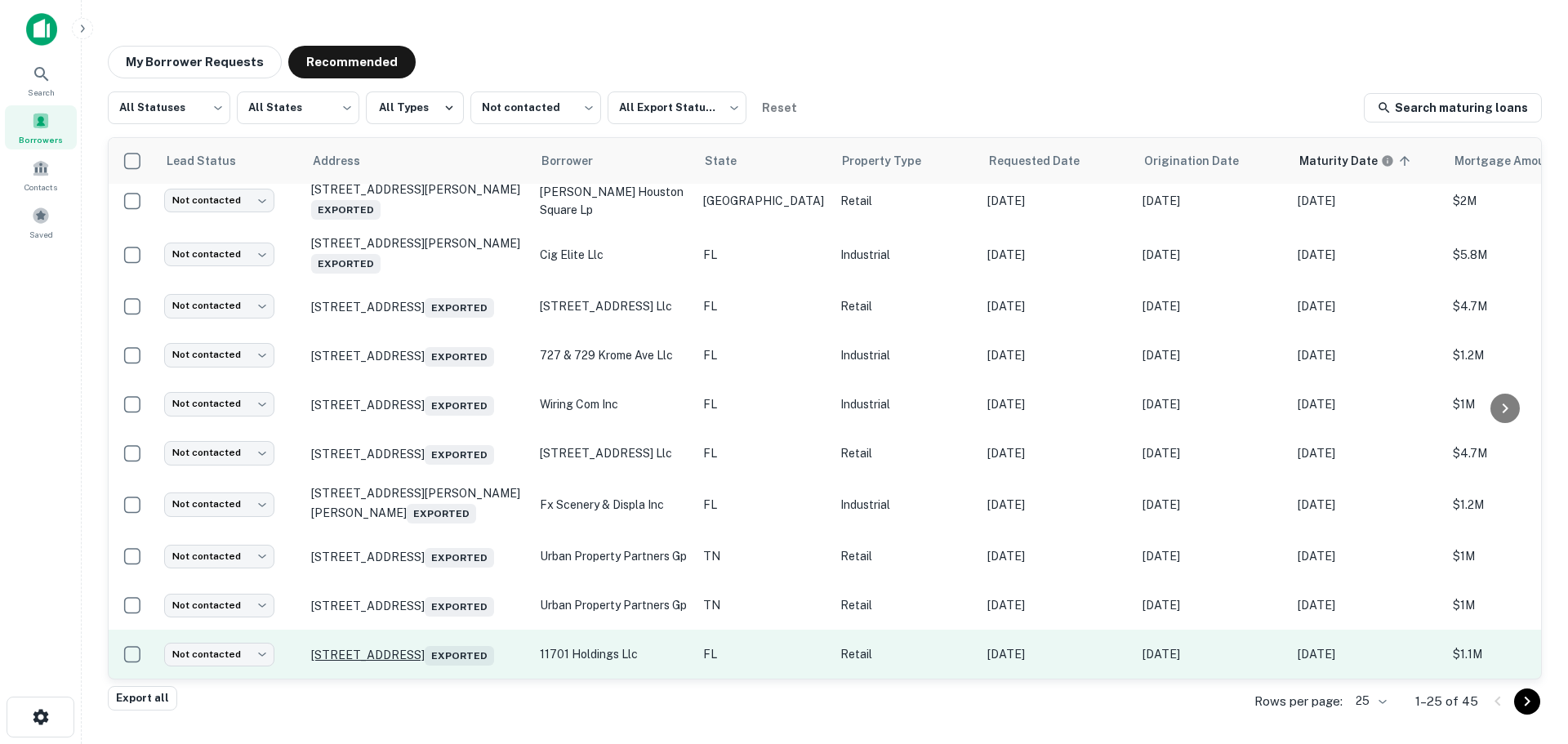
click at [337, 643] on p "[STREET_ADDRESS]" at bounding box center [418, 654] width 213 height 23
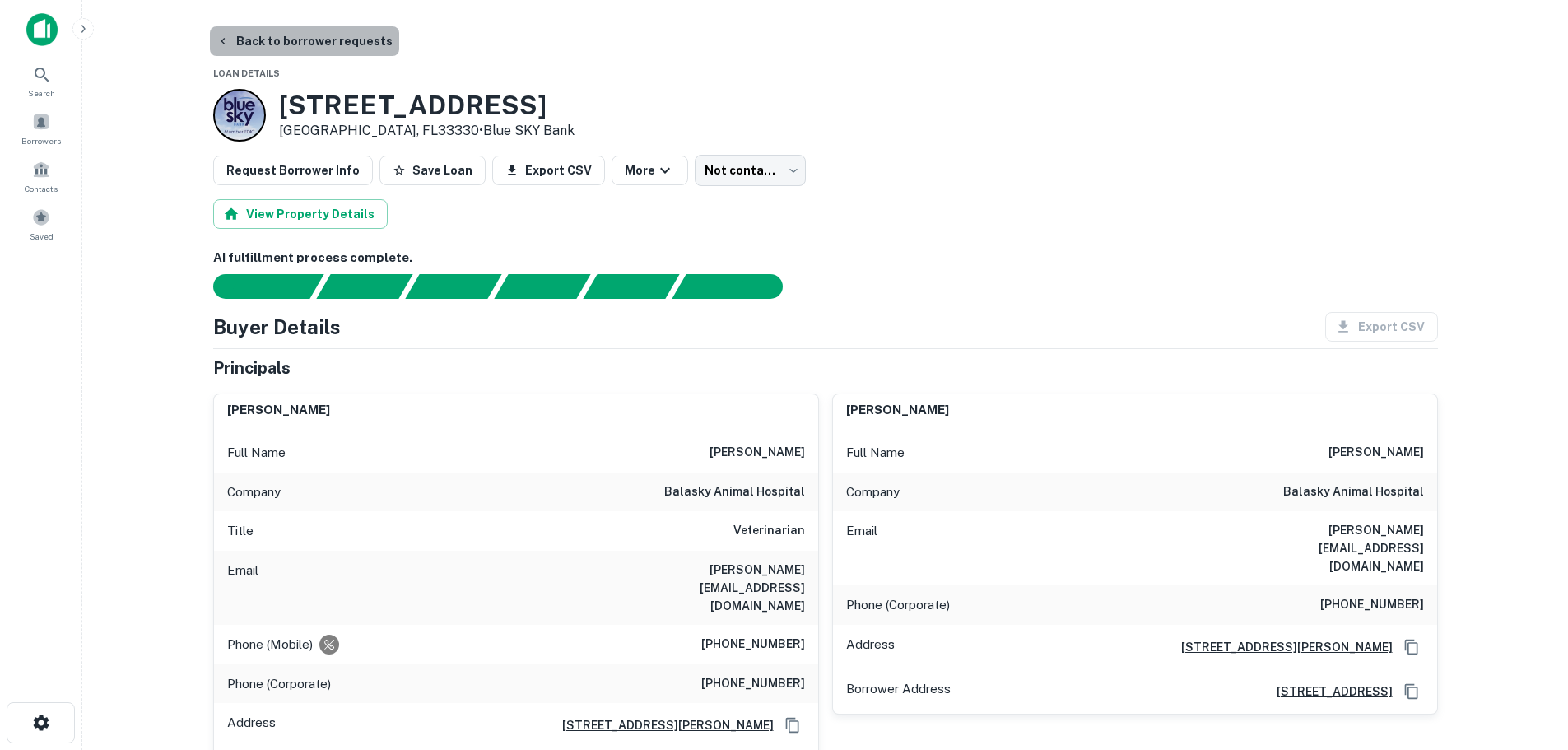
click at [339, 39] on button "Back to borrower requests" at bounding box center [304, 41] width 189 height 30
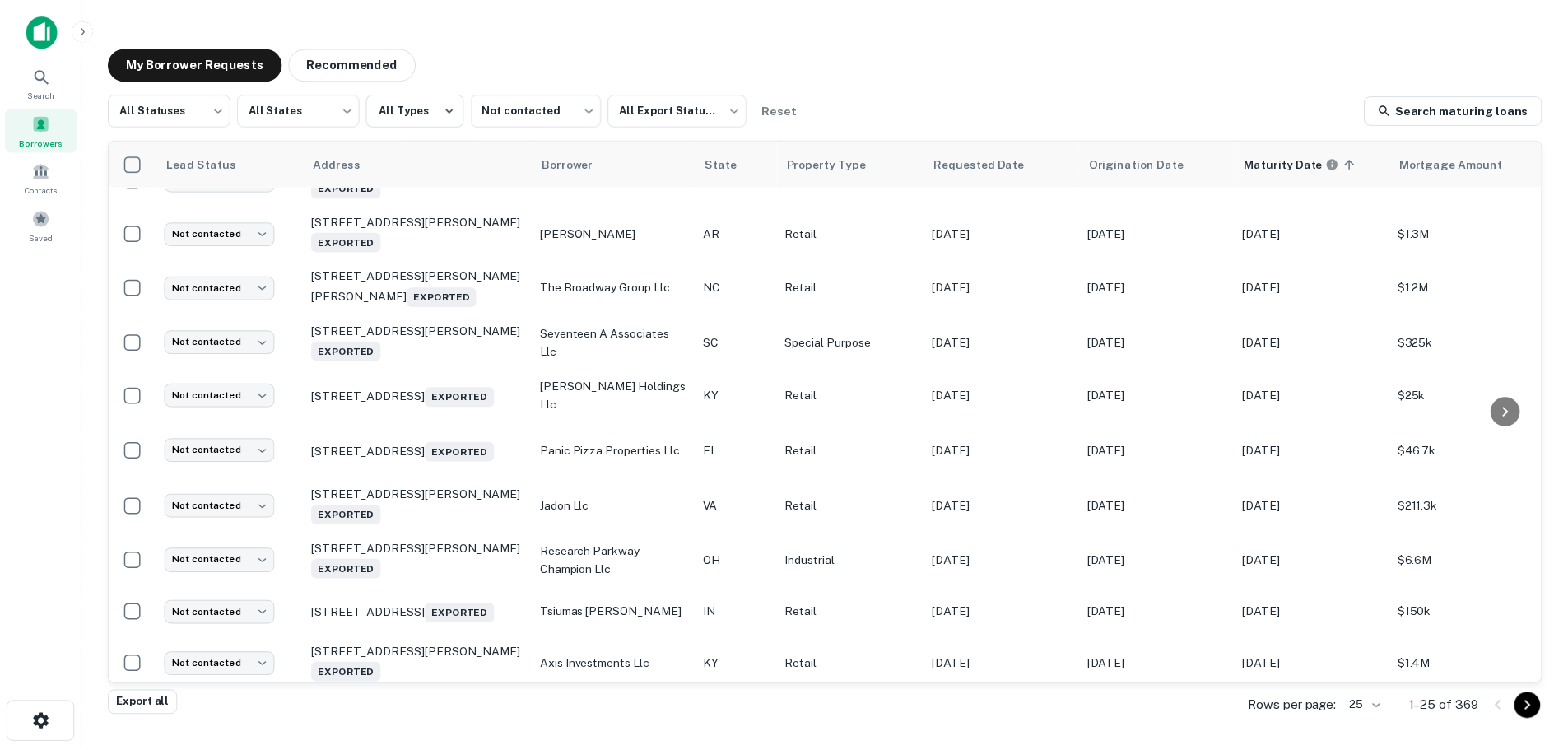
scroll to position [172, 0]
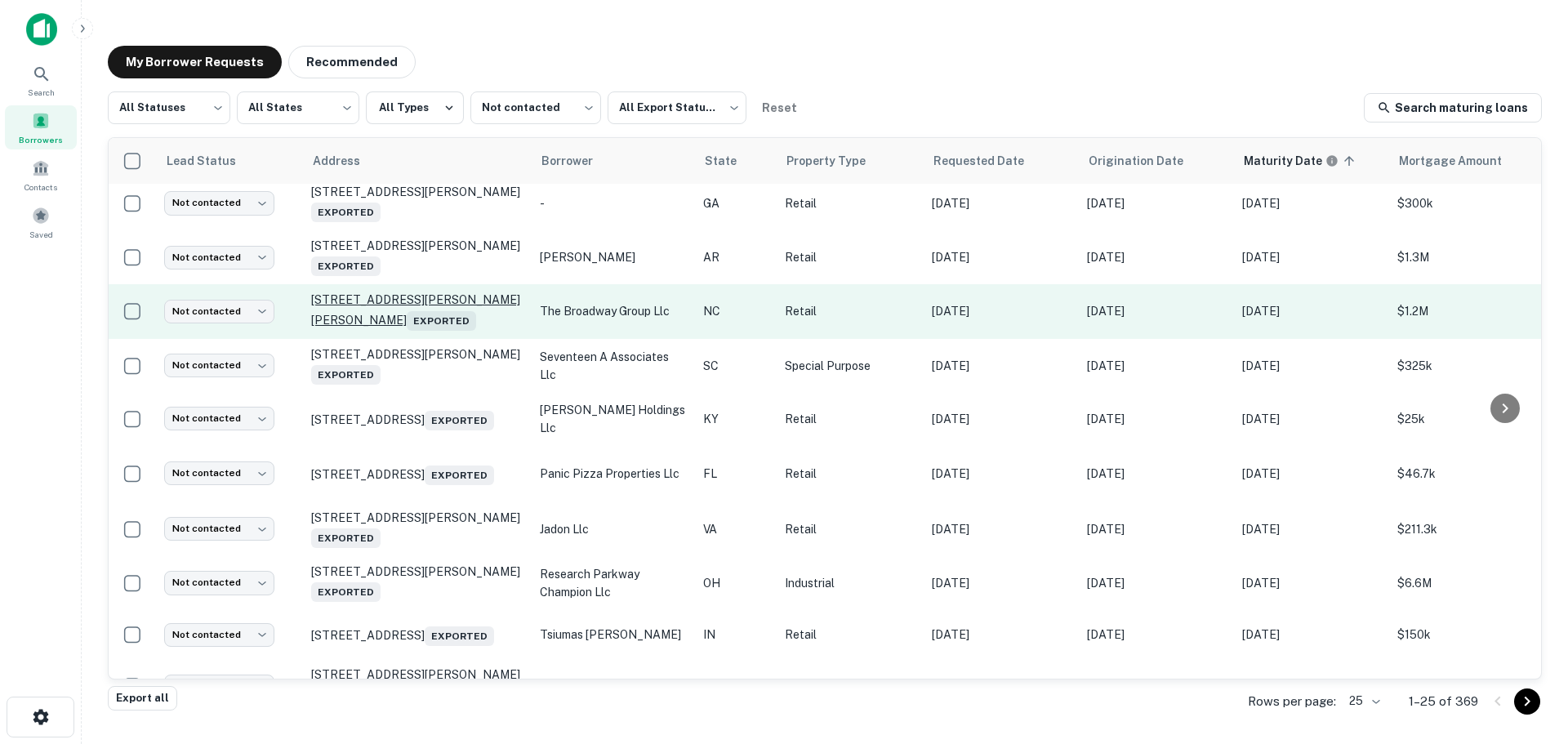
click at [491, 310] on p "[STREET_ADDRESS][PERSON_NAME][PERSON_NAME] Exported" at bounding box center [418, 311] width 213 height 37
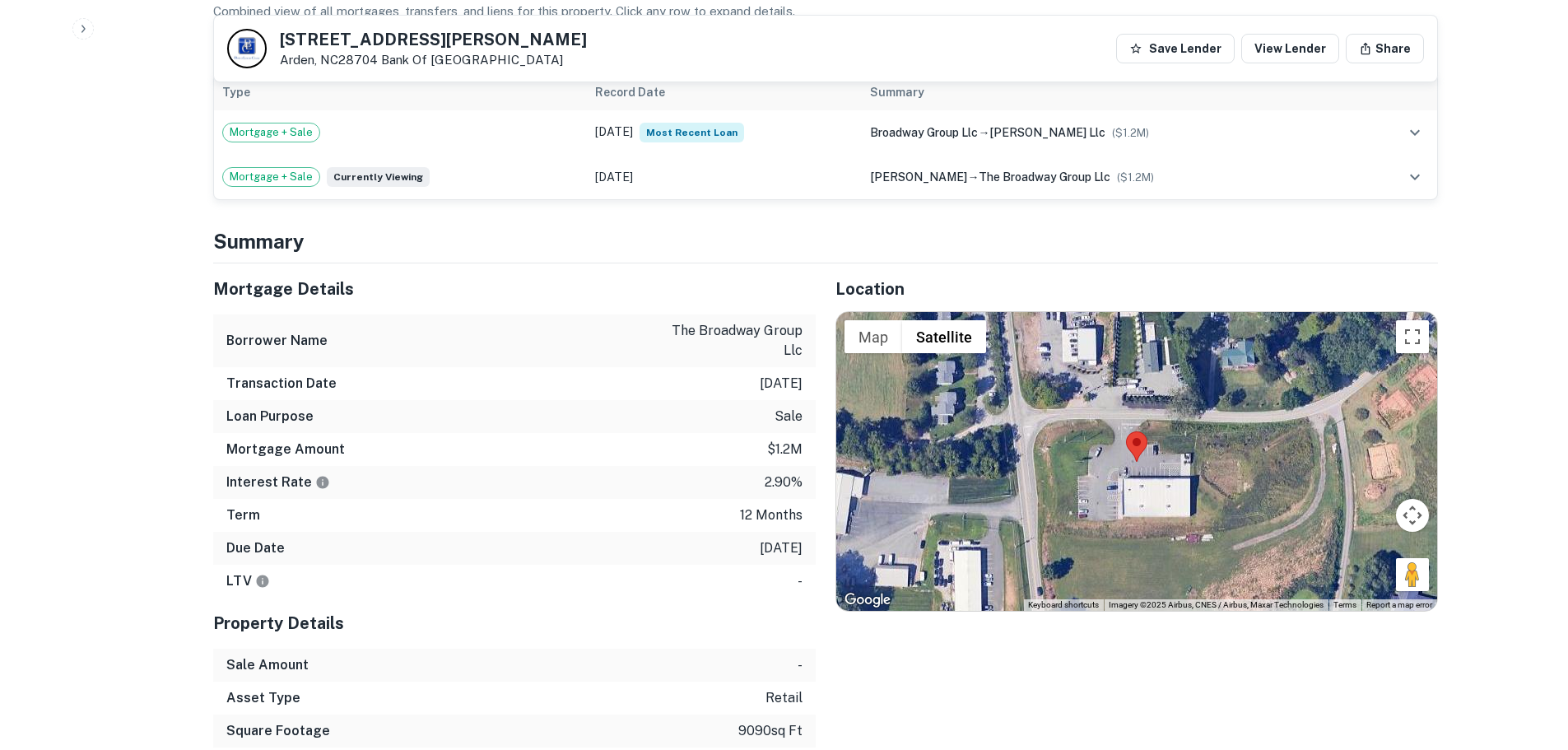
scroll to position [1070, 0]
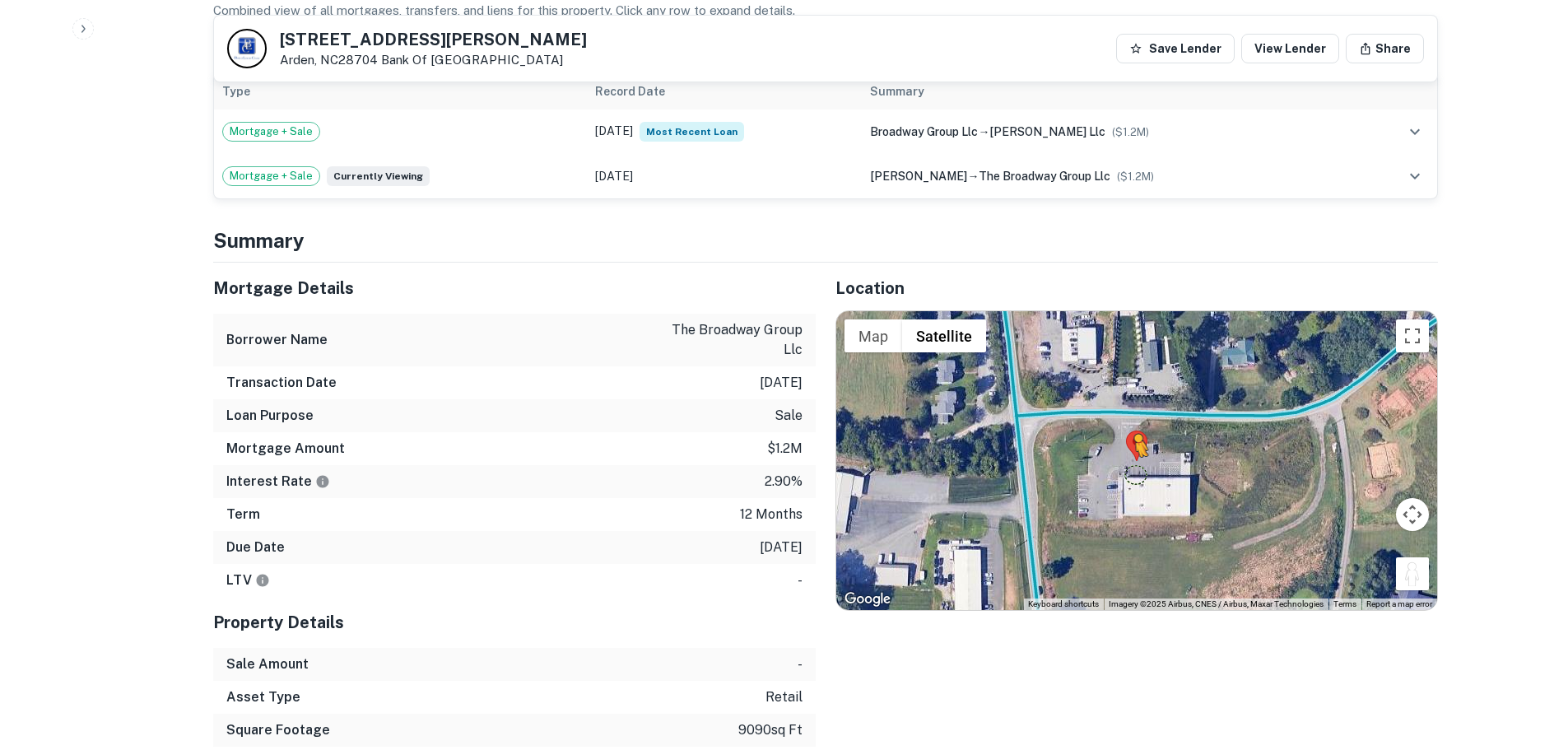
drag, startPoint x: 1398, startPoint y: 584, endPoint x: 1138, endPoint y: 473, distance: 282.7
click at [1138, 473] on div "To activate drag with keyboard, press Alt + Enter. Once in keyboard drag state,…" at bounding box center [1137, 460] width 601 height 298
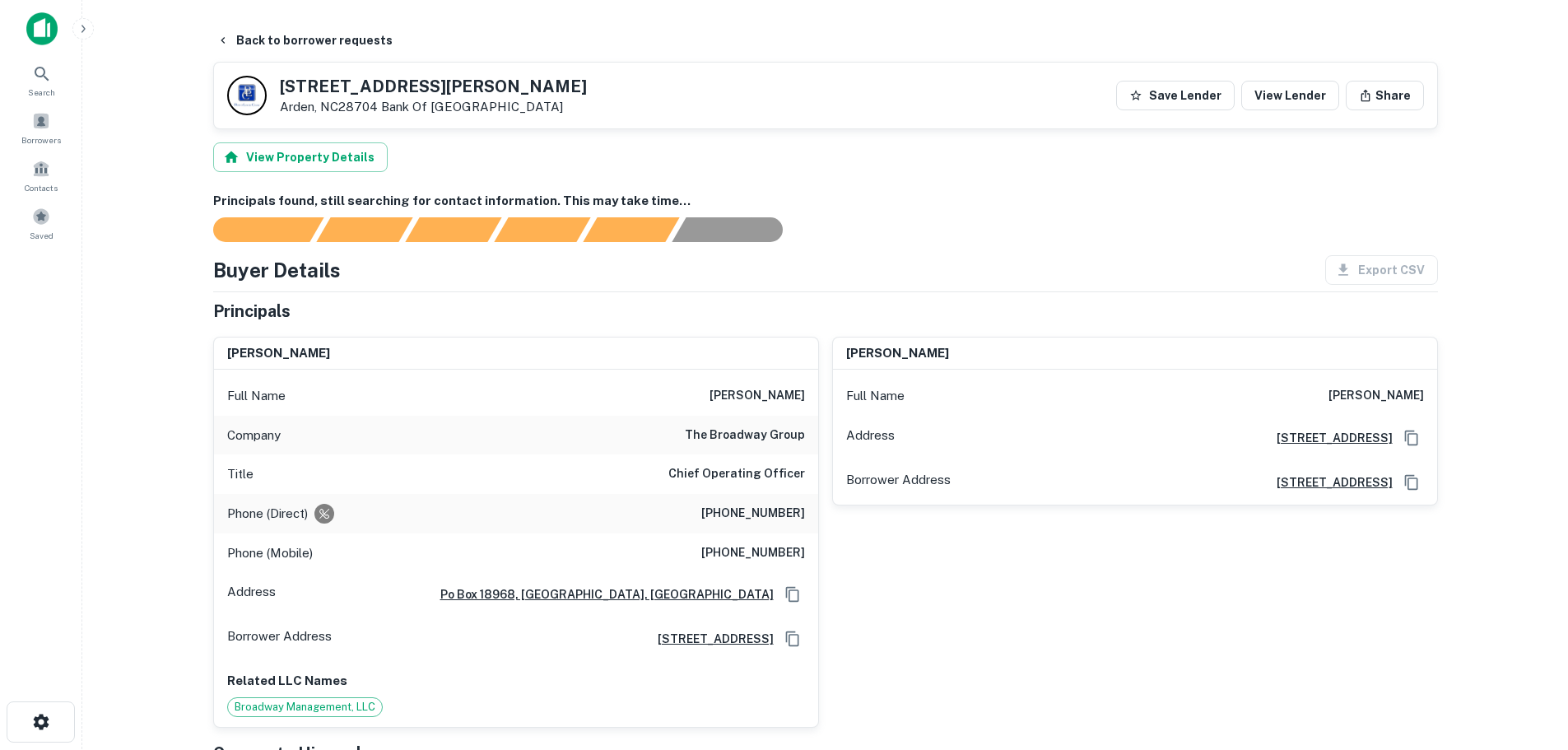
scroll to position [0, 0]
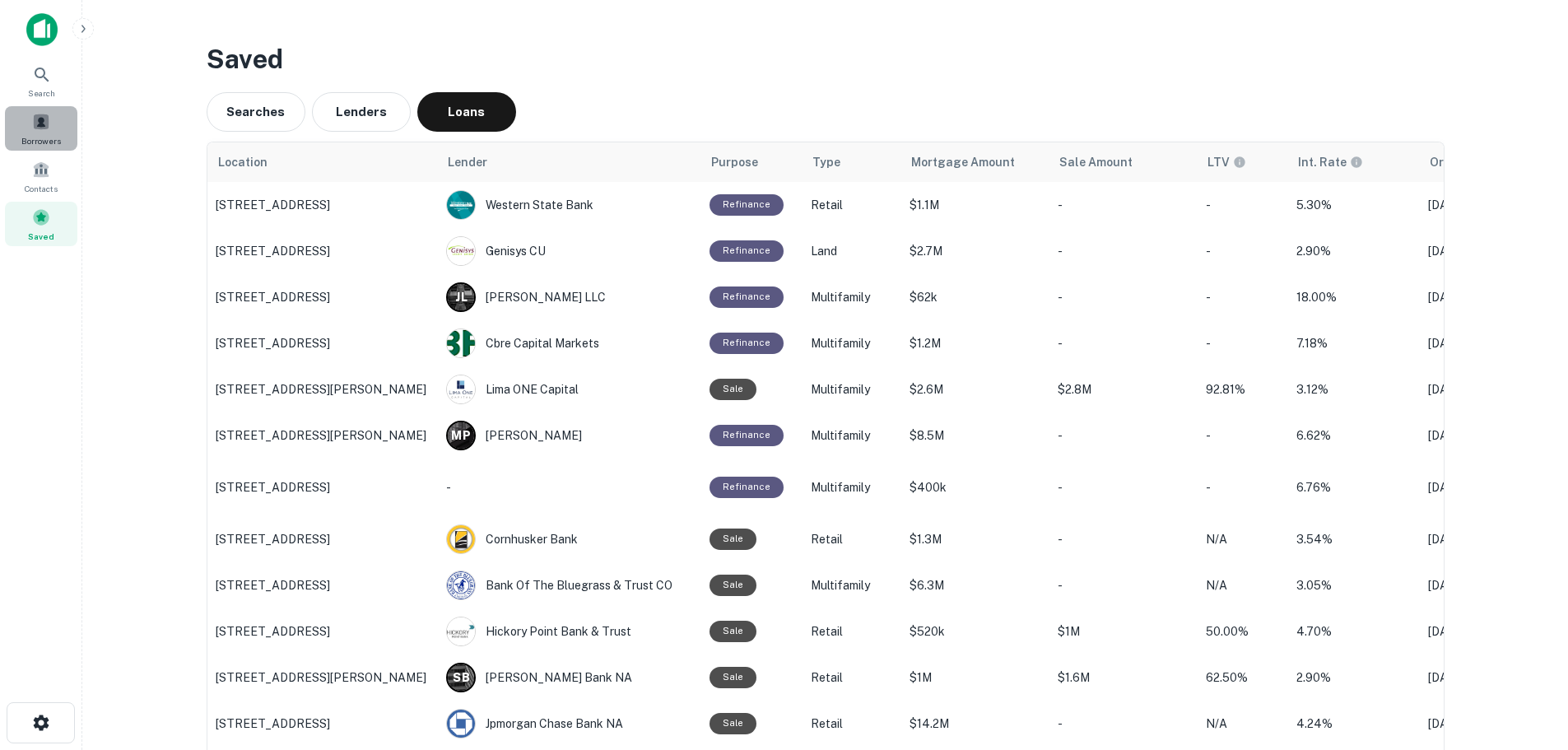
click at [43, 134] on div "Borrowers" at bounding box center [41, 129] width 73 height 45
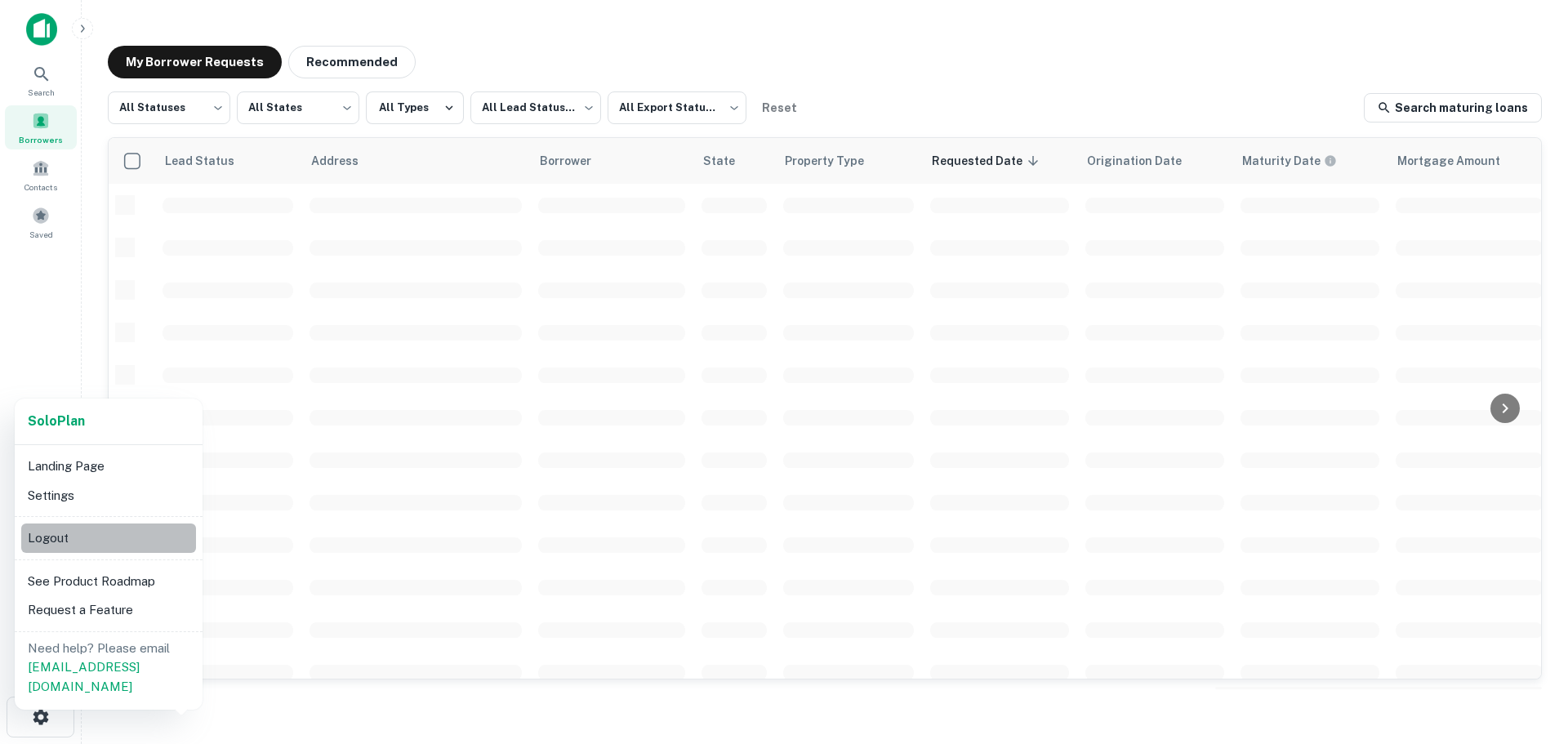
click at [69, 538] on li "Logout" at bounding box center [109, 538] width 175 height 30
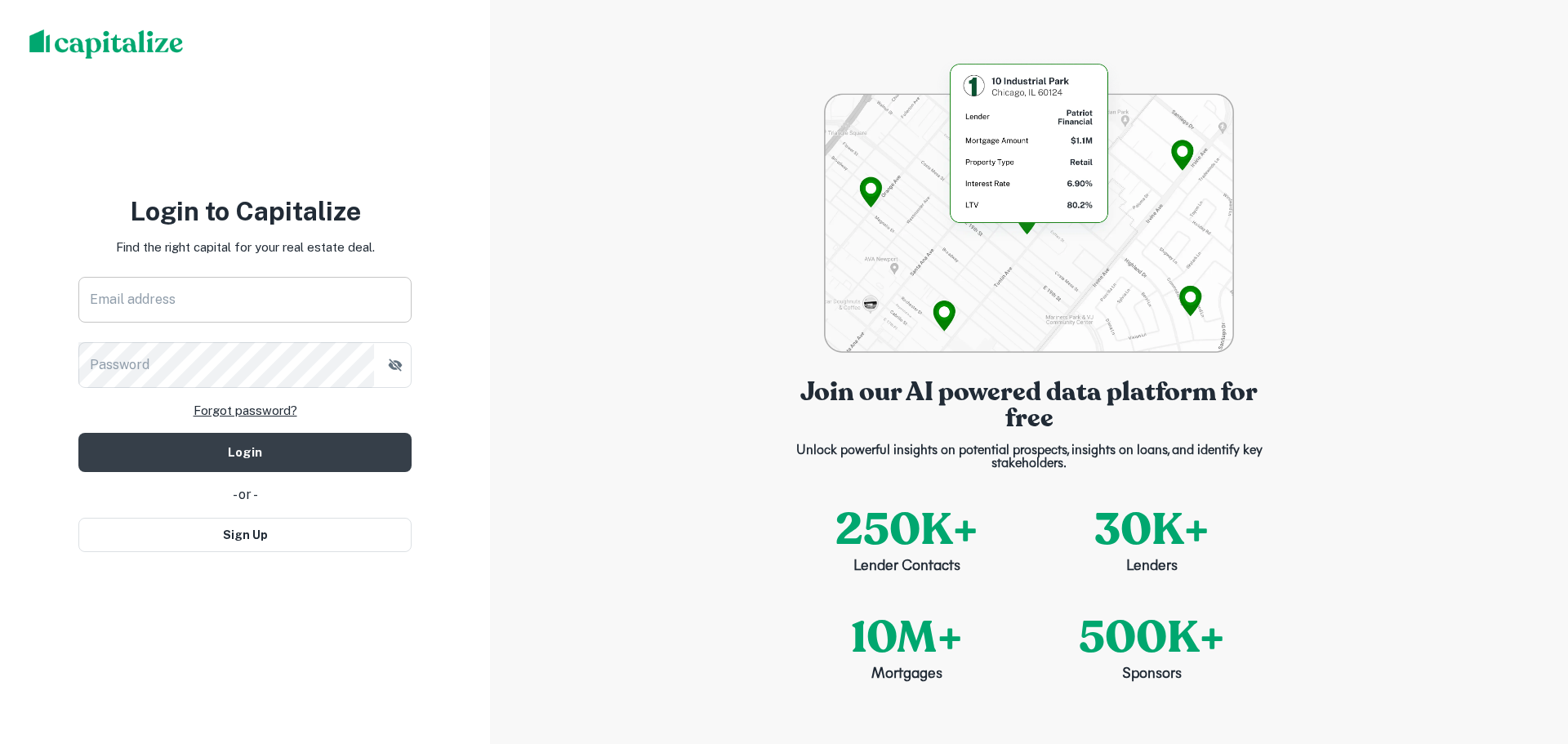
type input "**********"
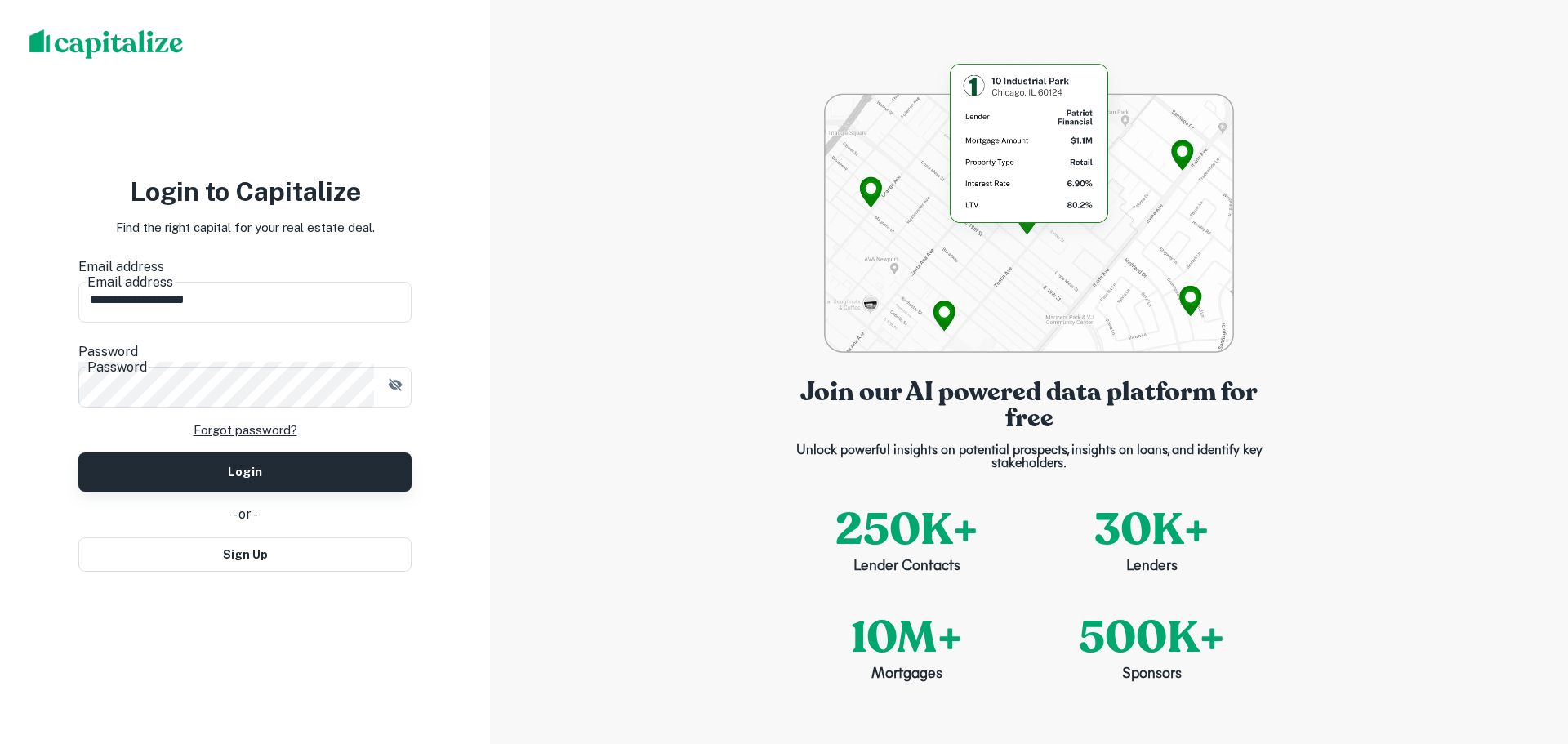
click at [202, 452] on button "Login" at bounding box center [245, 472] width 333 height 39
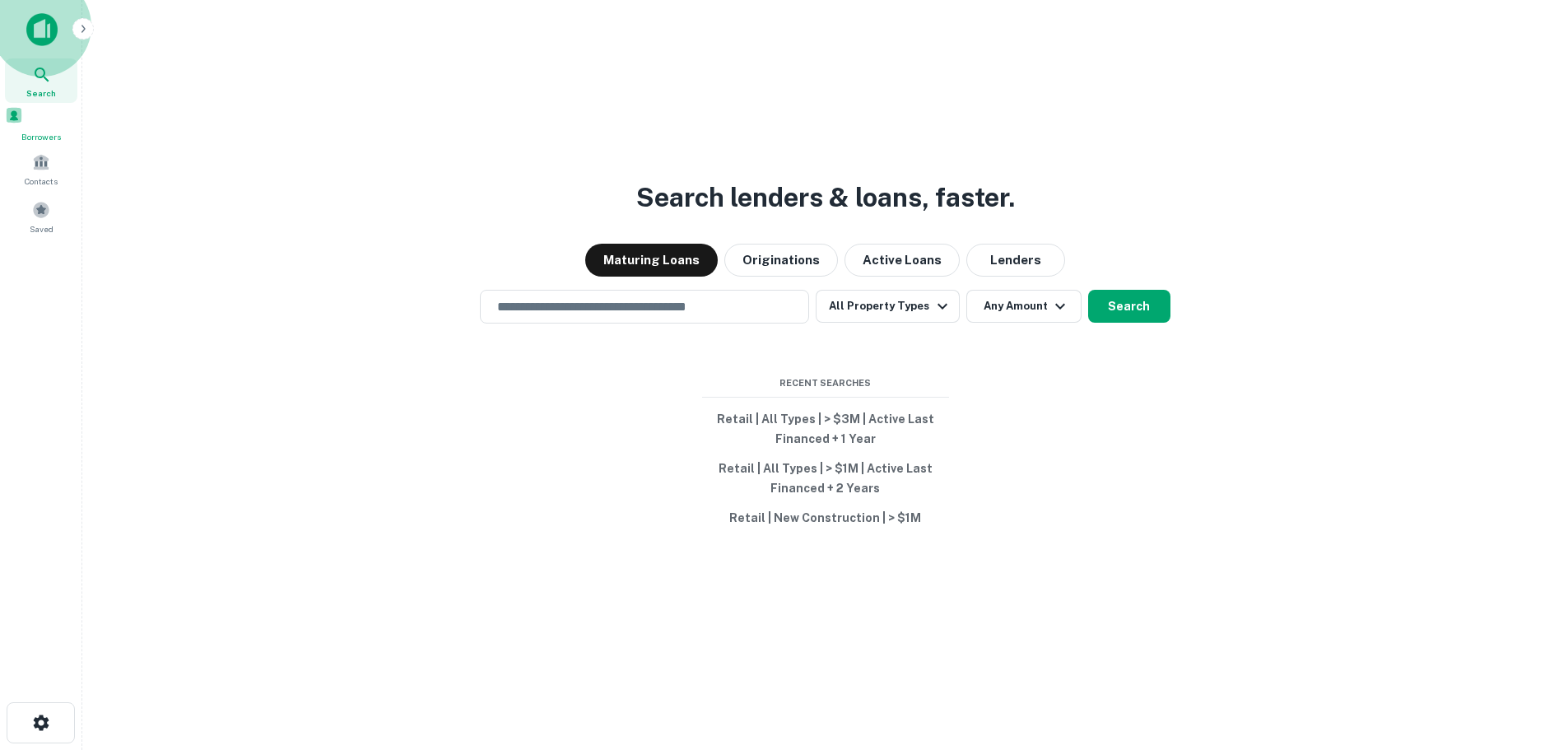
click at [46, 133] on div "Borrowers" at bounding box center [41, 124] width 73 height 37
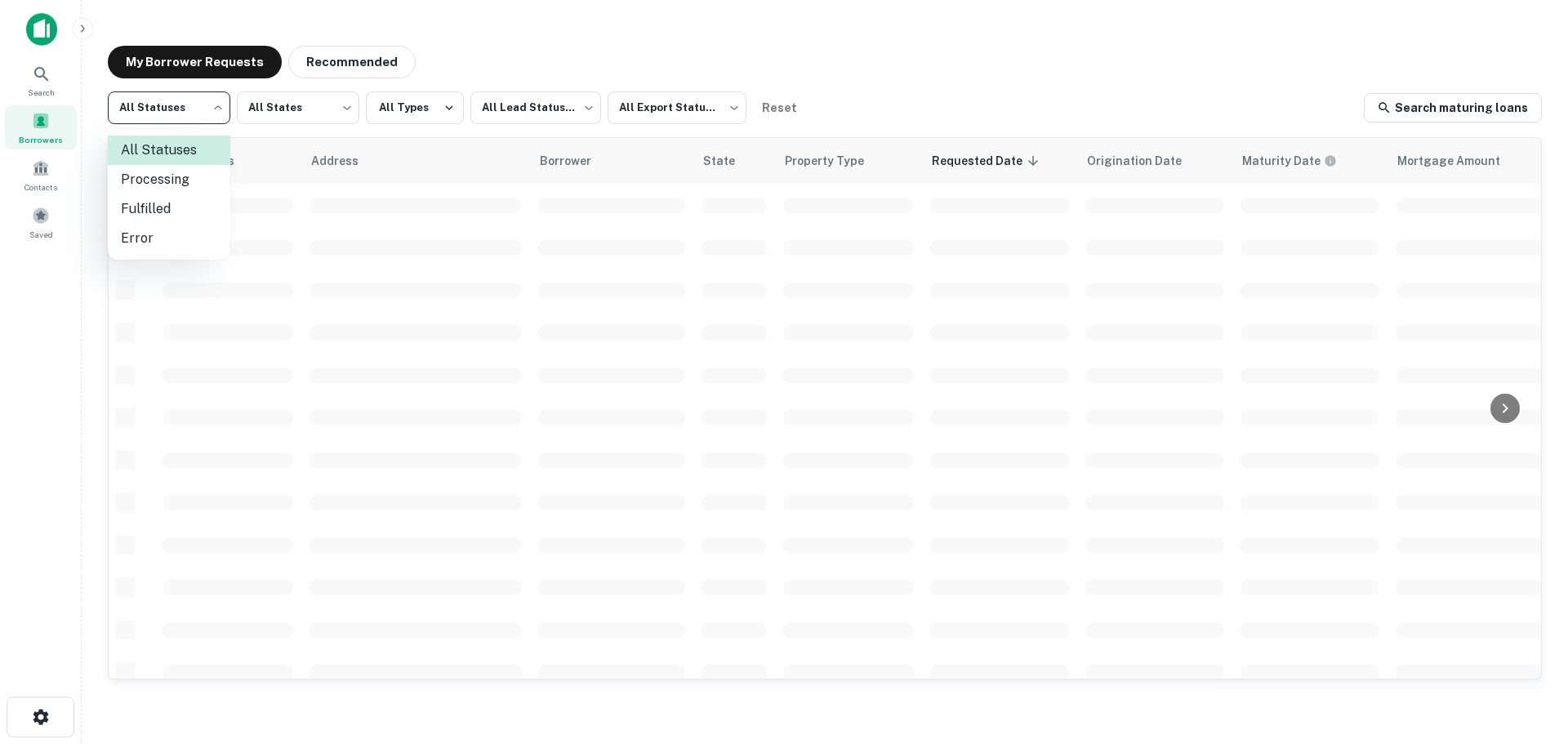
click at [200, 119] on body "Search Borrowers Contacts Saved My Borrower Requests Recommended All Statuses *…" at bounding box center [784, 372] width 1568 height 744
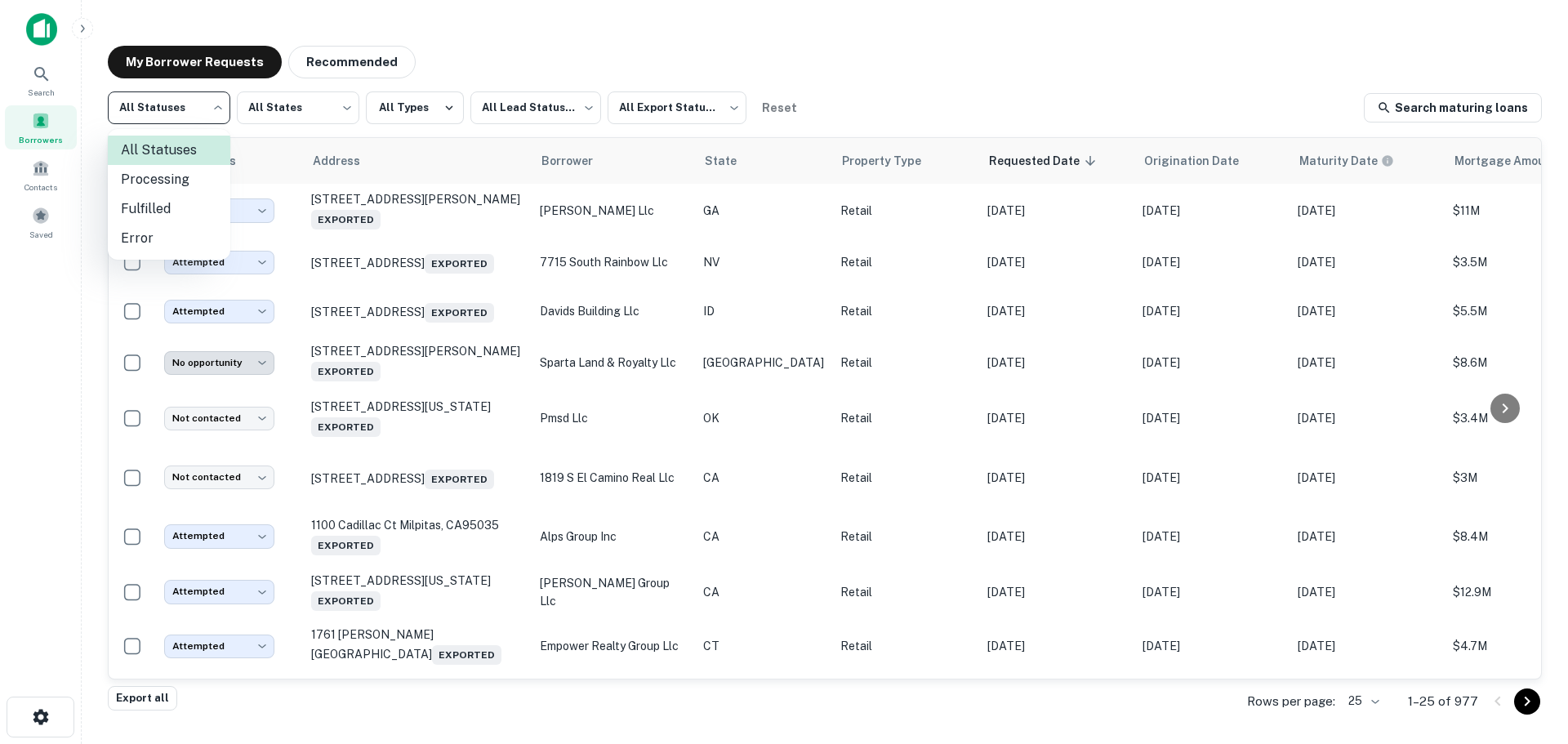
click at [174, 217] on li "Fulfilled" at bounding box center [169, 209] width 122 height 30
type input "*********"
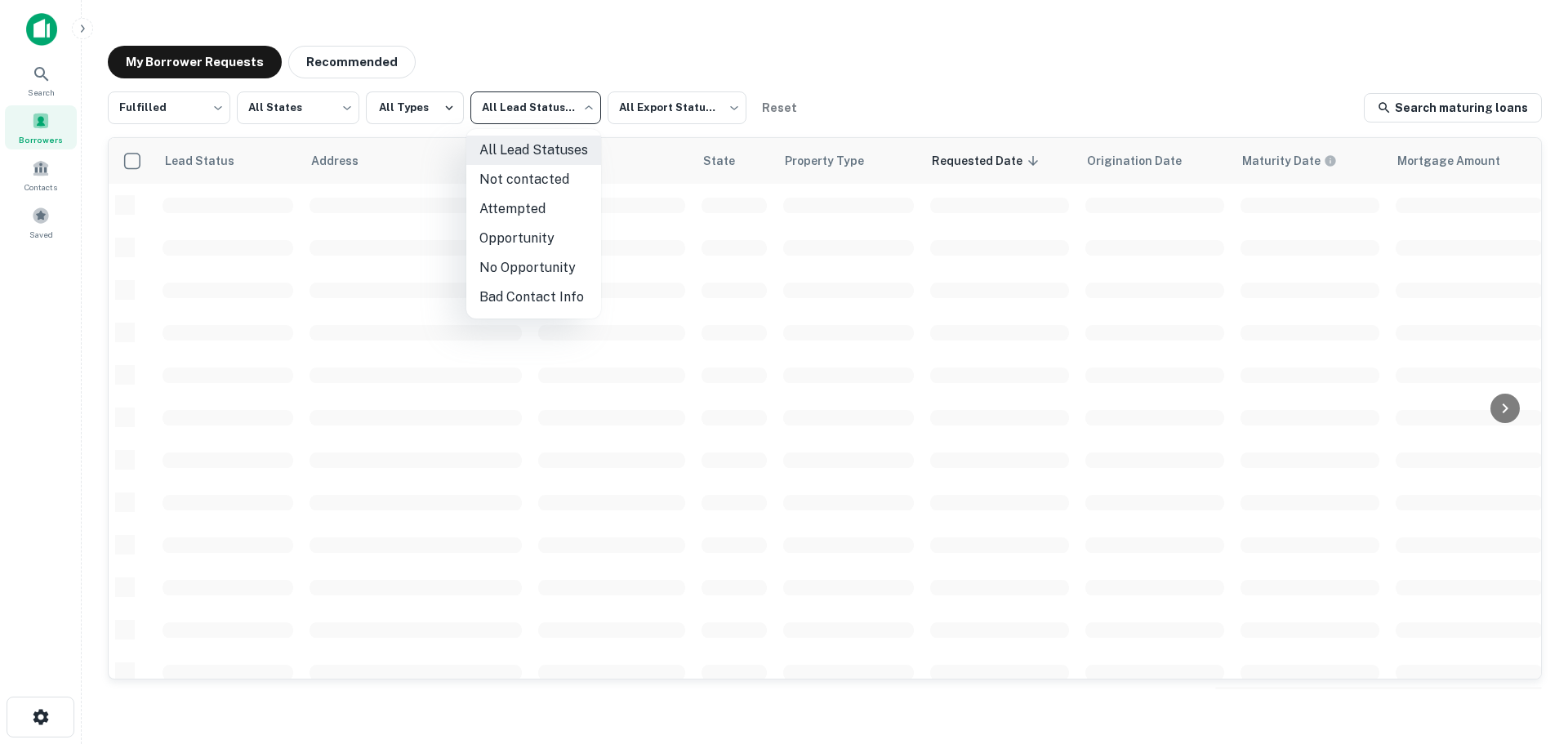
click at [508, 106] on body "Search Borrowers Contacts Saved My Borrower Requests Recommended Fulfilled ****…" at bounding box center [784, 372] width 1568 height 744
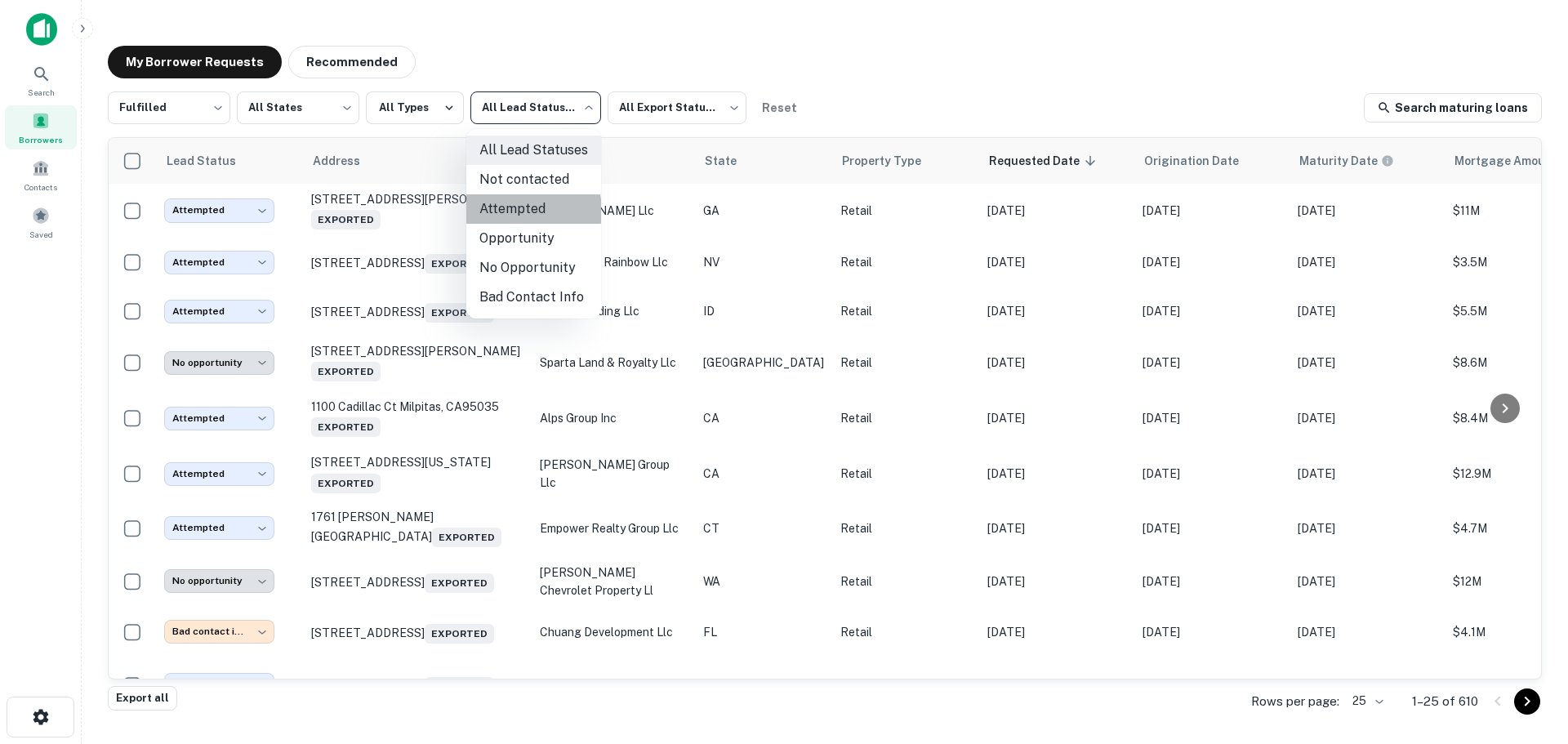
click at [519, 211] on li "Attempted" at bounding box center [533, 209] width 134 height 30
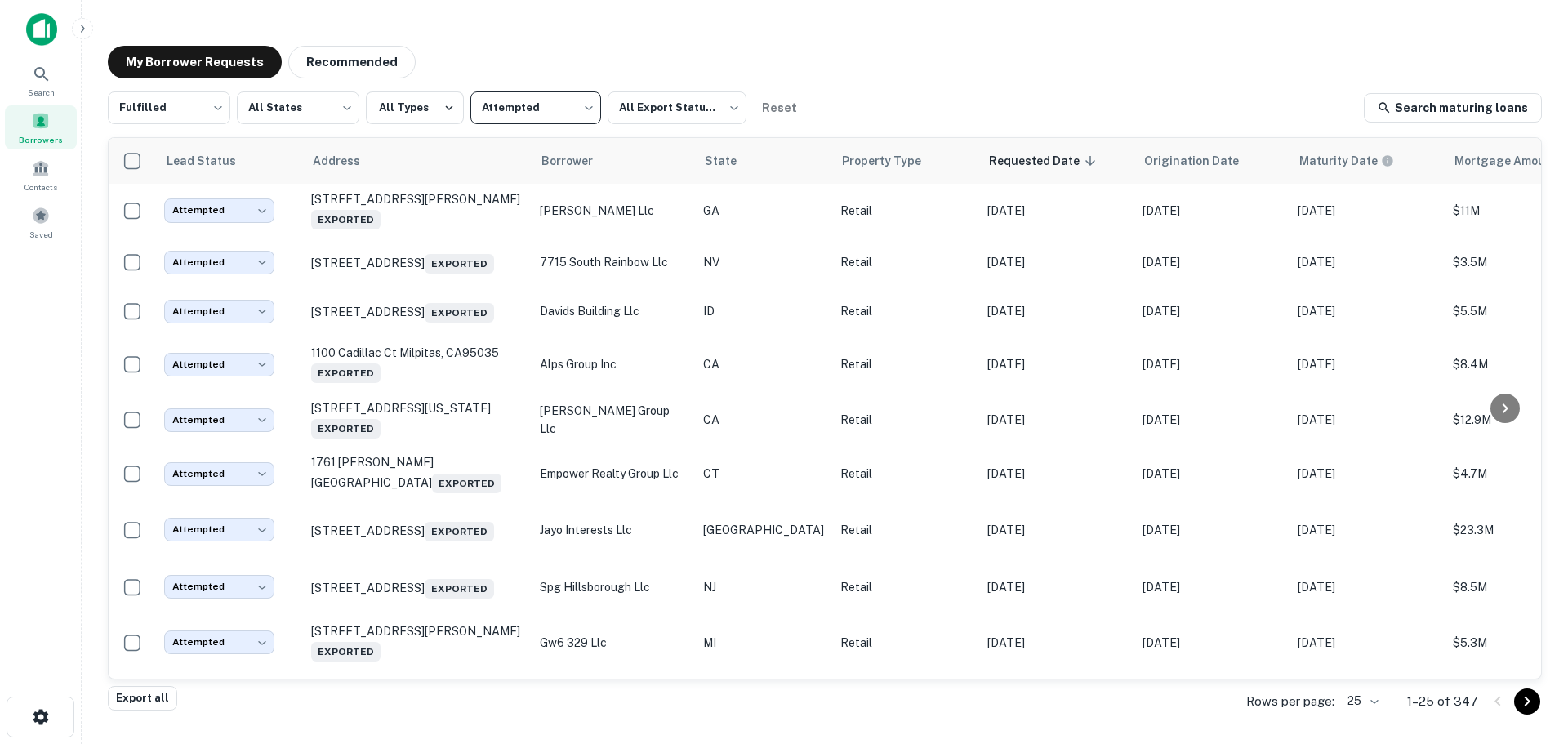
click at [526, 125] on body "Search Borrowers Contacts Saved My Borrower Requests Recommended Fulfilled ****…" at bounding box center [784, 372] width 1568 height 744
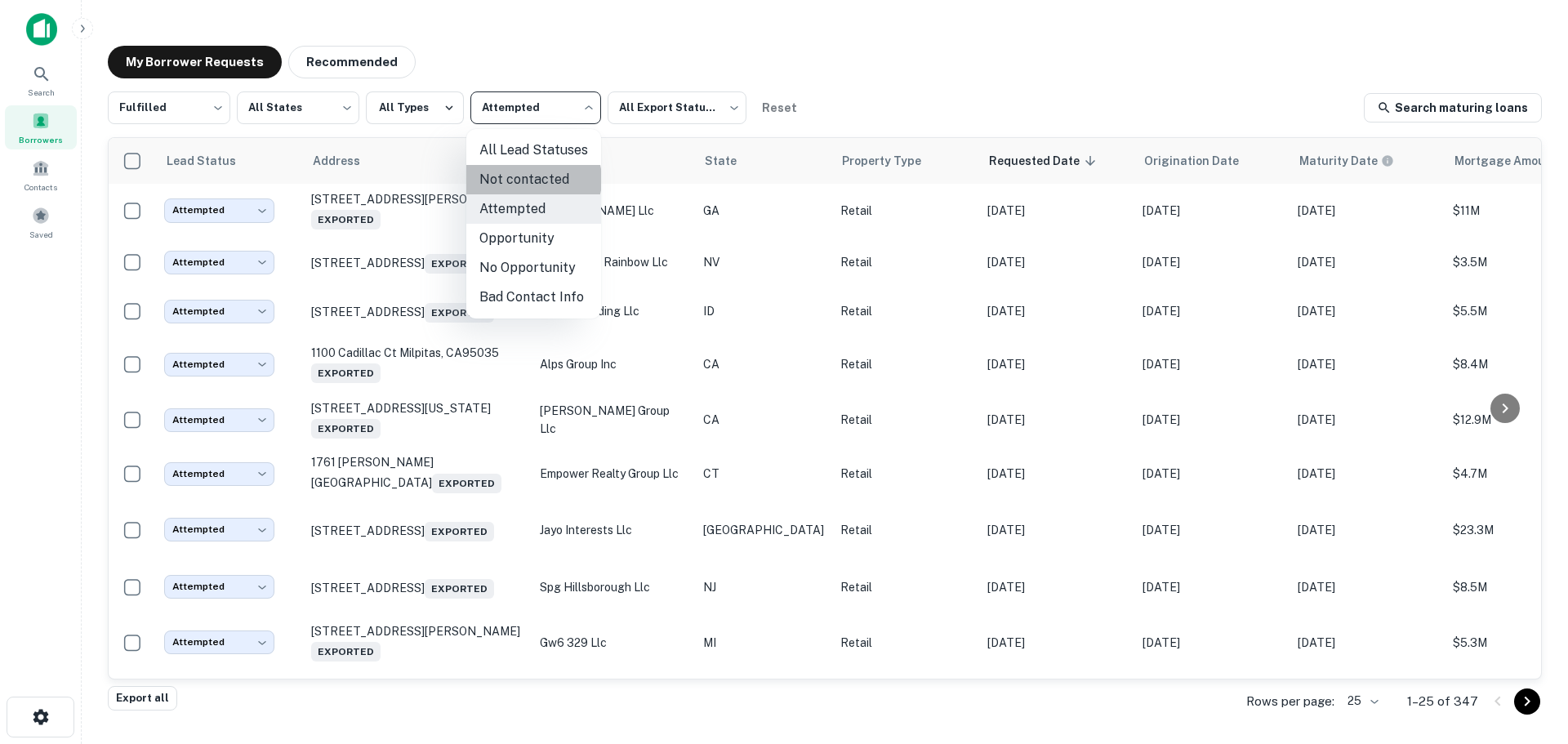
click at [532, 179] on li "Not contacted" at bounding box center [533, 179] width 134 height 30
type input "****"
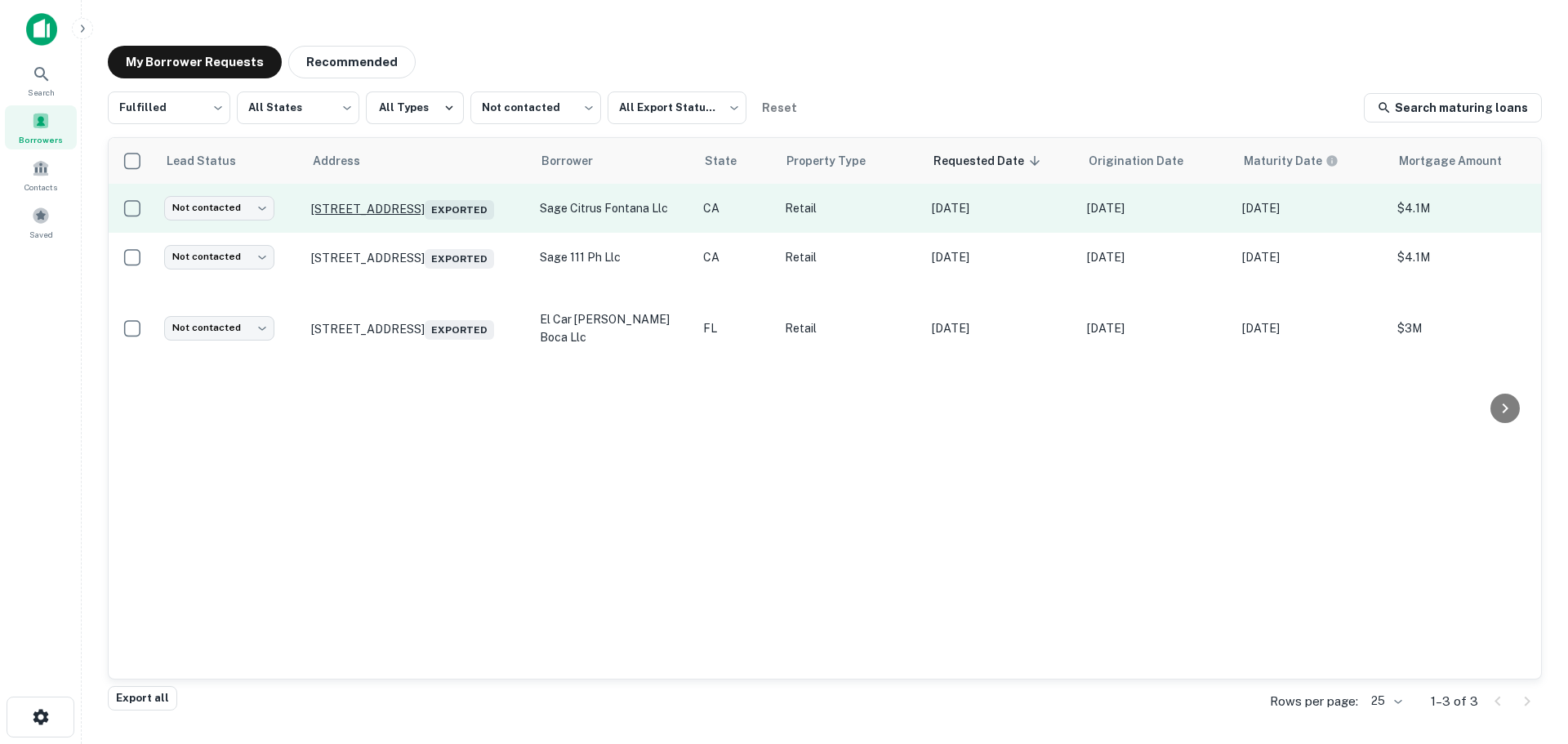
click at [424, 210] on span "Exported" at bounding box center [459, 209] width 70 height 20
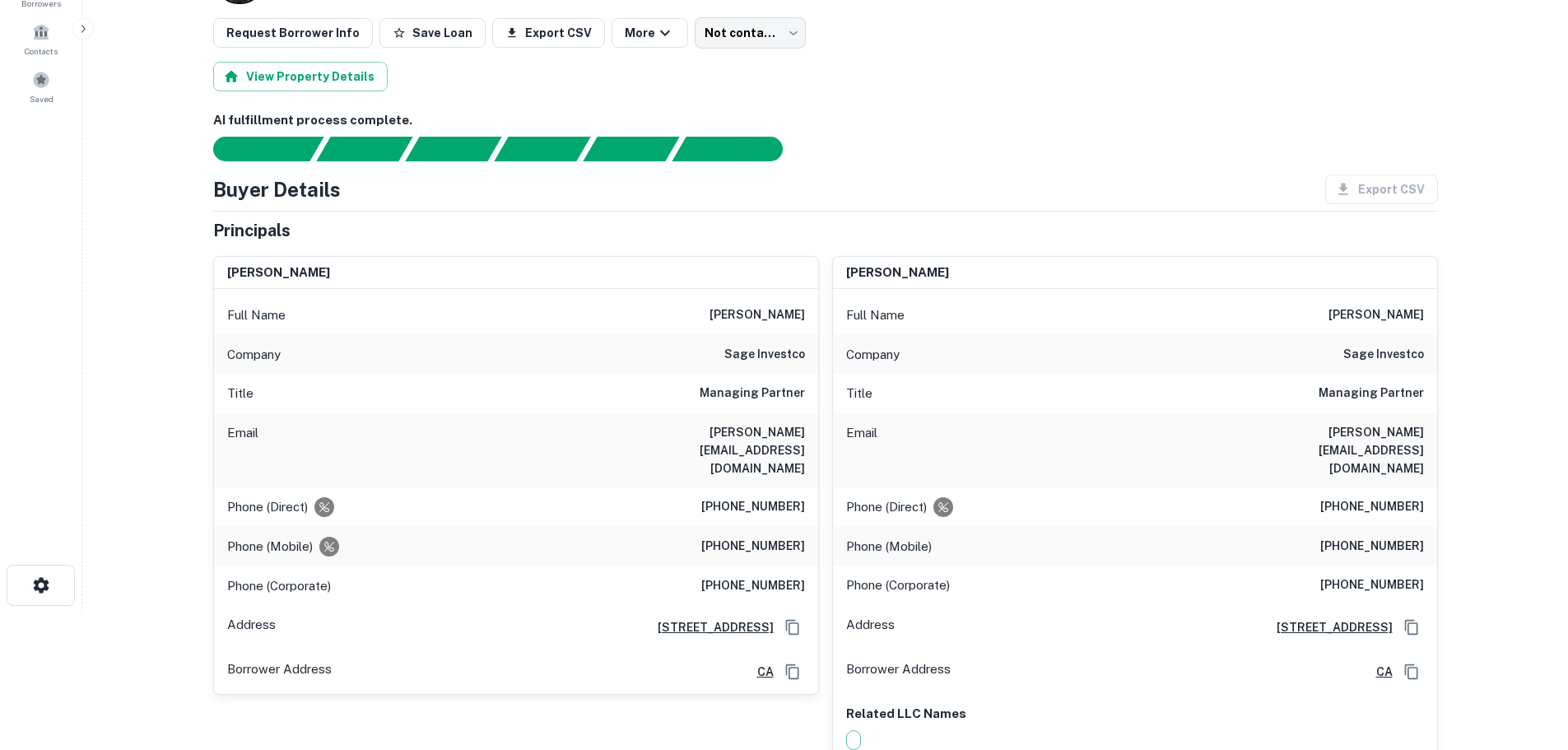
scroll to position [165, 0]
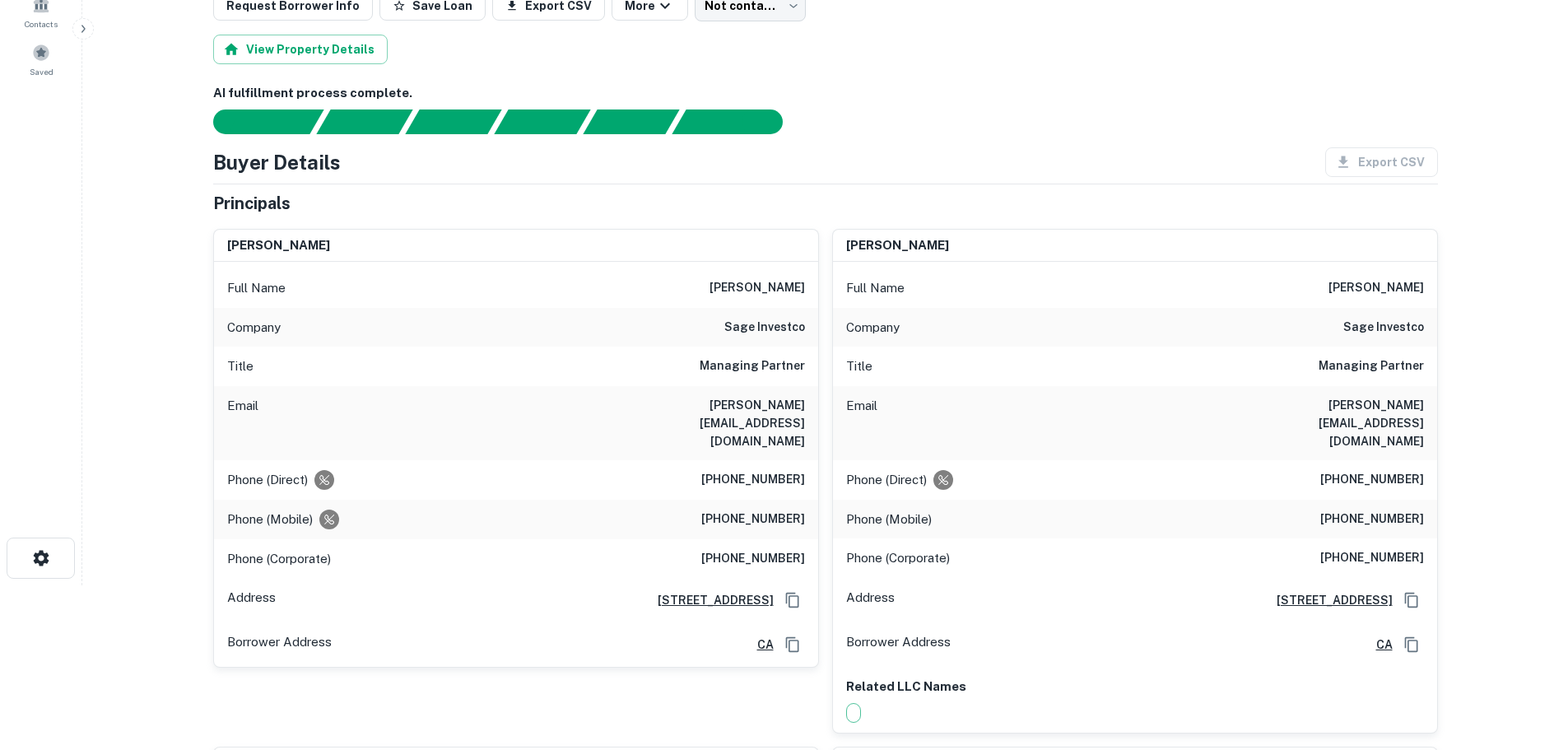
click at [758, 324] on h6 "sage investco" at bounding box center [765, 327] width 81 height 20
copy h6 "sage investco"
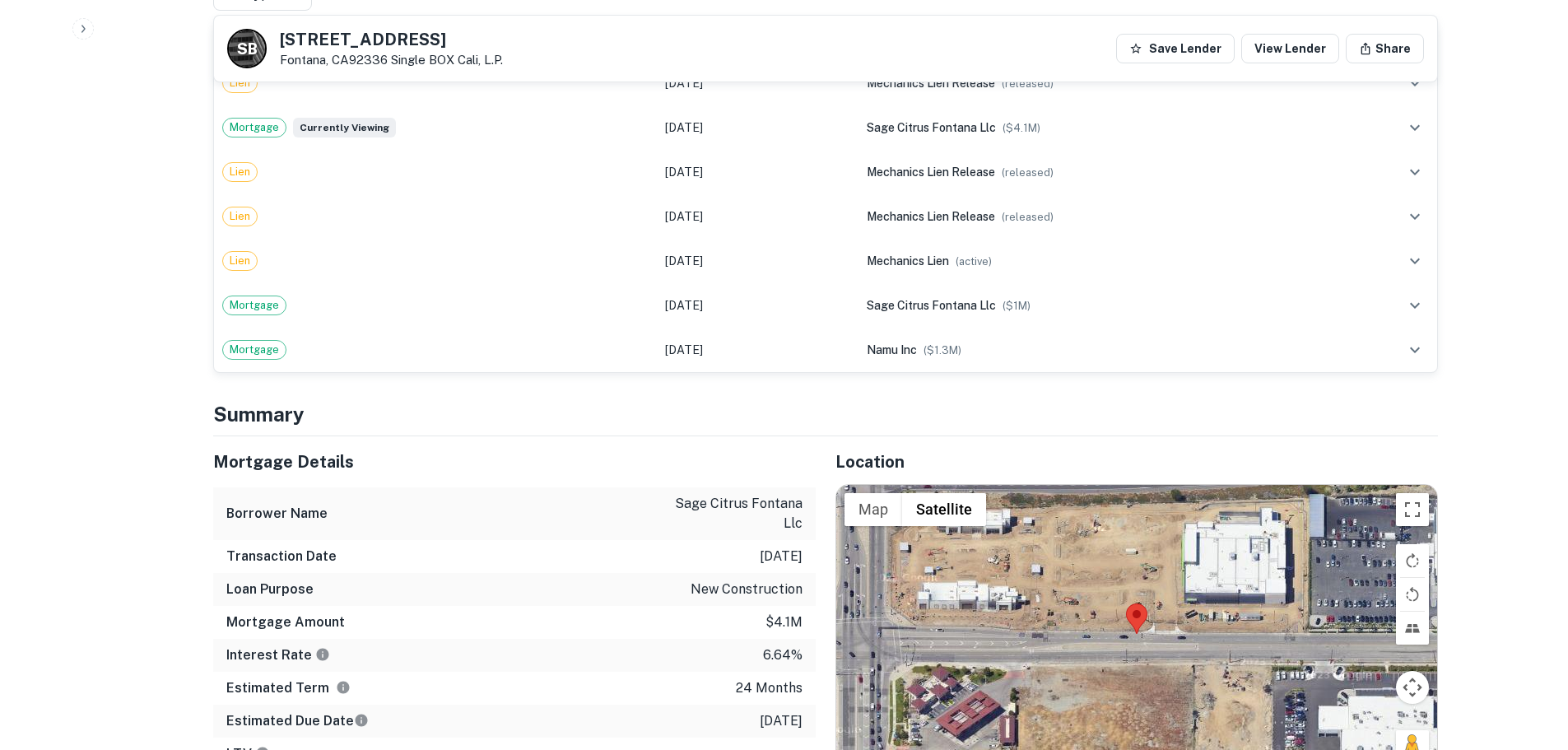
scroll to position [1729, 0]
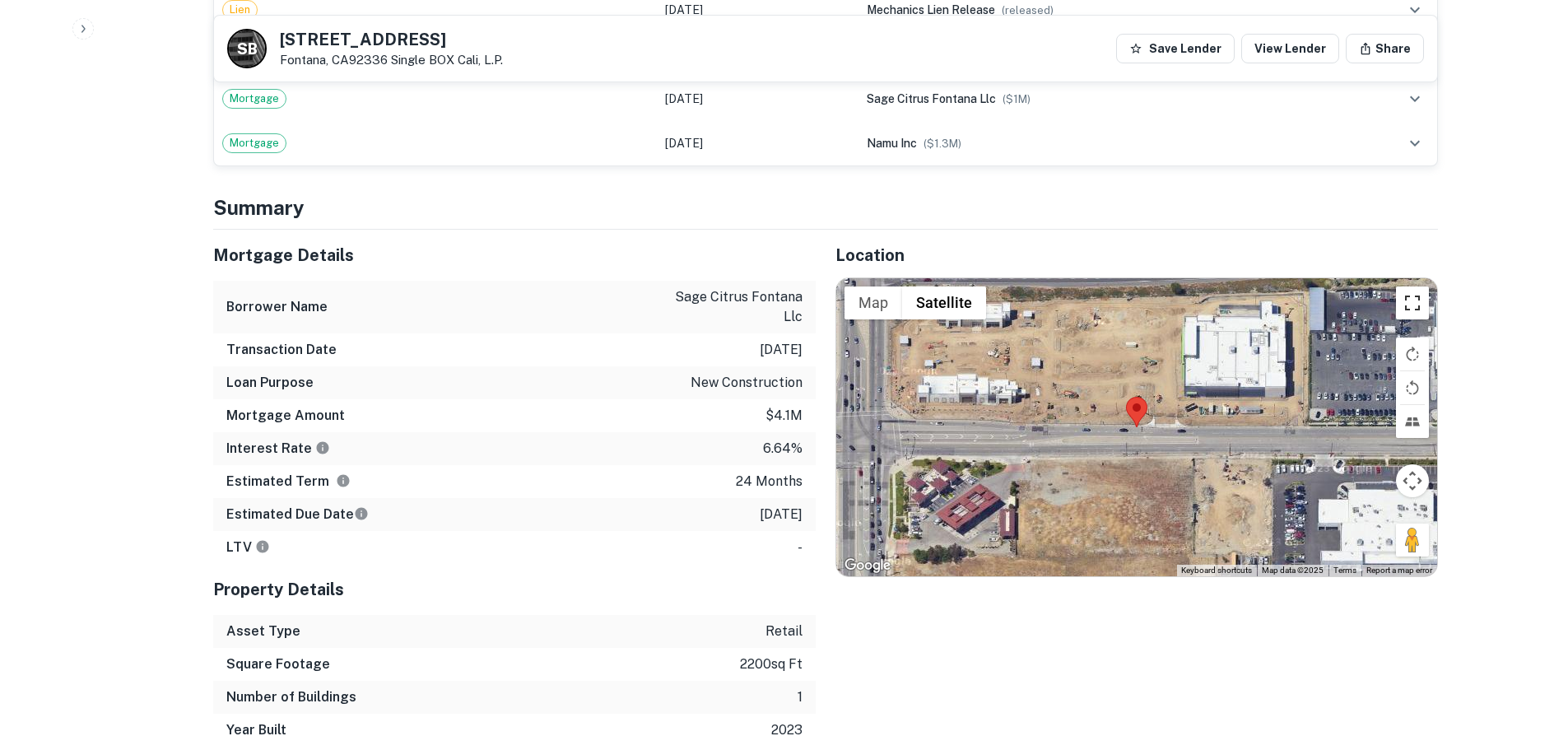
click at [1421, 286] on button "Toggle fullscreen view" at bounding box center [1413, 303] width 33 height 33
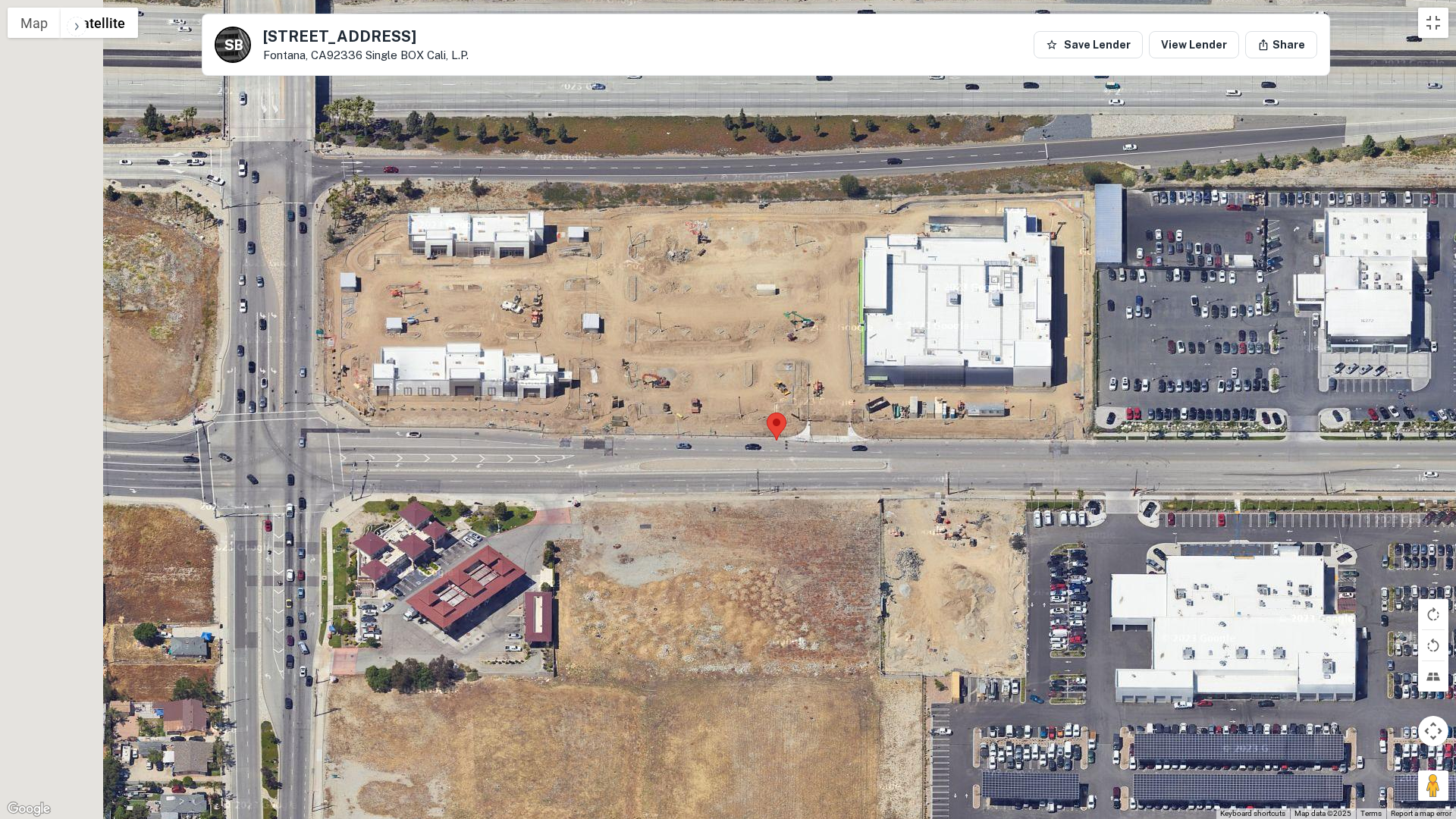
drag, startPoint x: 732, startPoint y: 393, endPoint x: 989, endPoint y: 466, distance: 267.2
click at [989, 466] on div at bounding box center [728, 409] width 1456 height 819
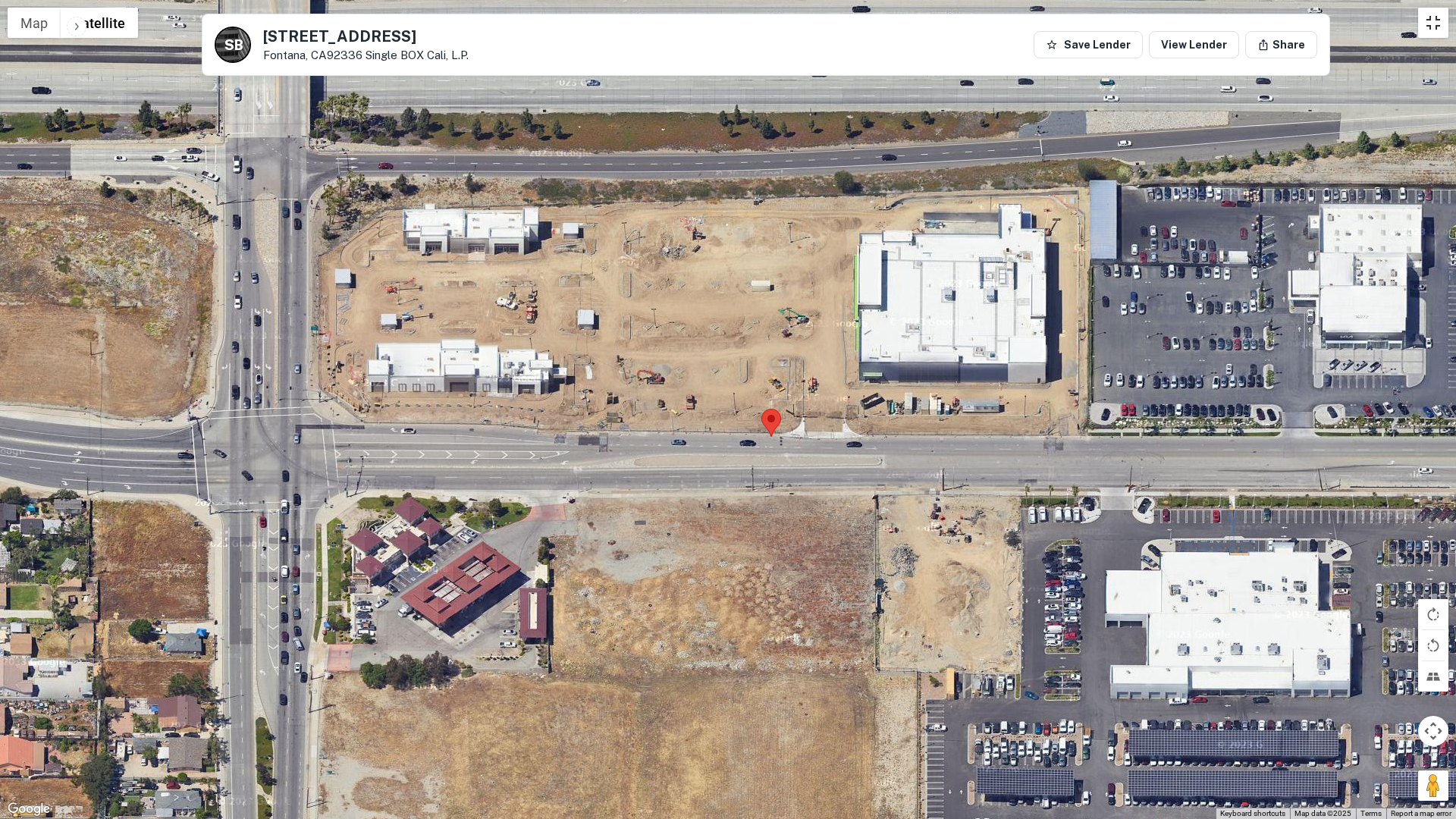
click at [1439, 30] on button "Toggle fullscreen view" at bounding box center [1433, 23] width 30 height 30
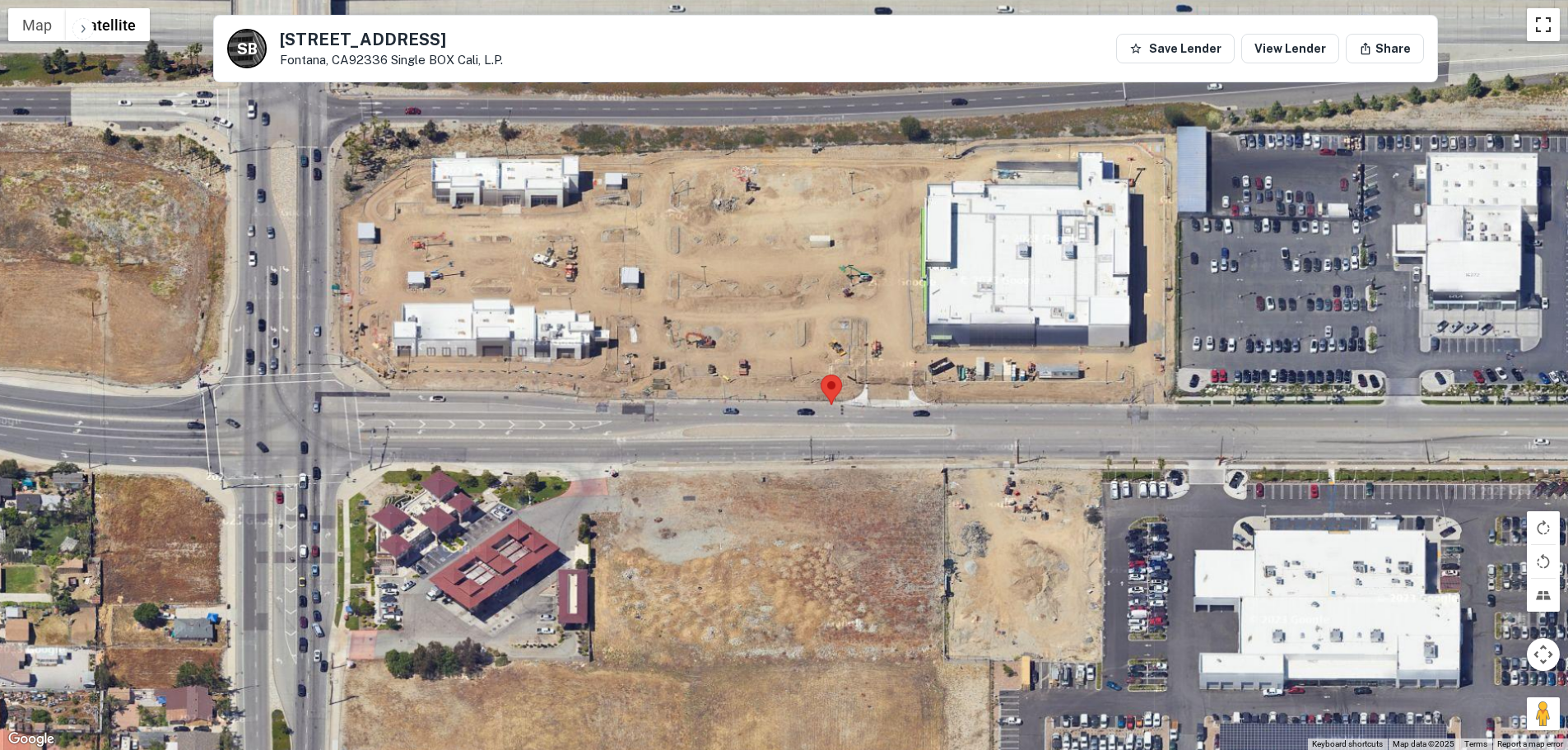
scroll to position [1482, 0]
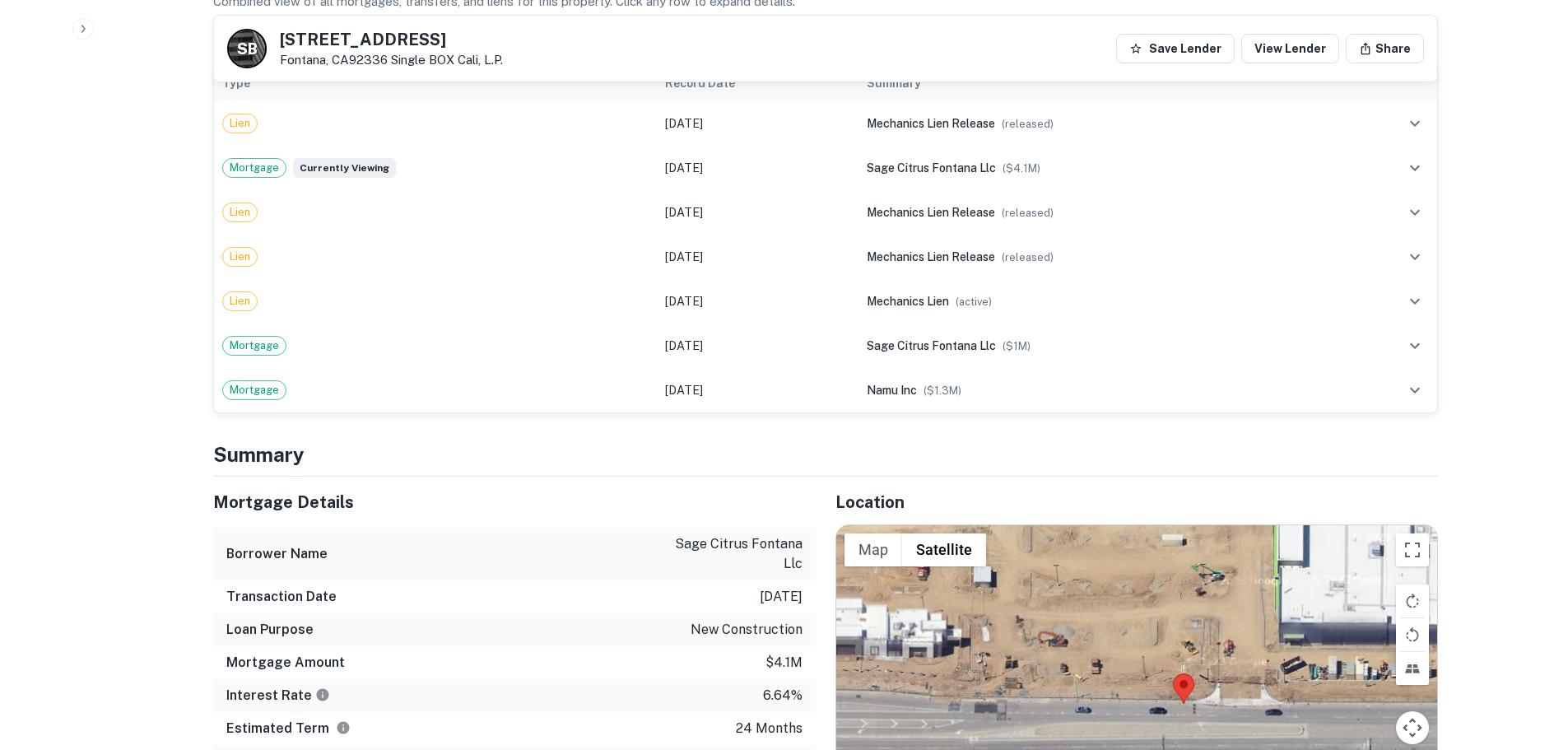
click at [430, 42] on h5 "16148 S HIGHLAND AVE" at bounding box center [392, 39] width 223 height 16
copy h5 "16148 S HIGHLAND AVE"
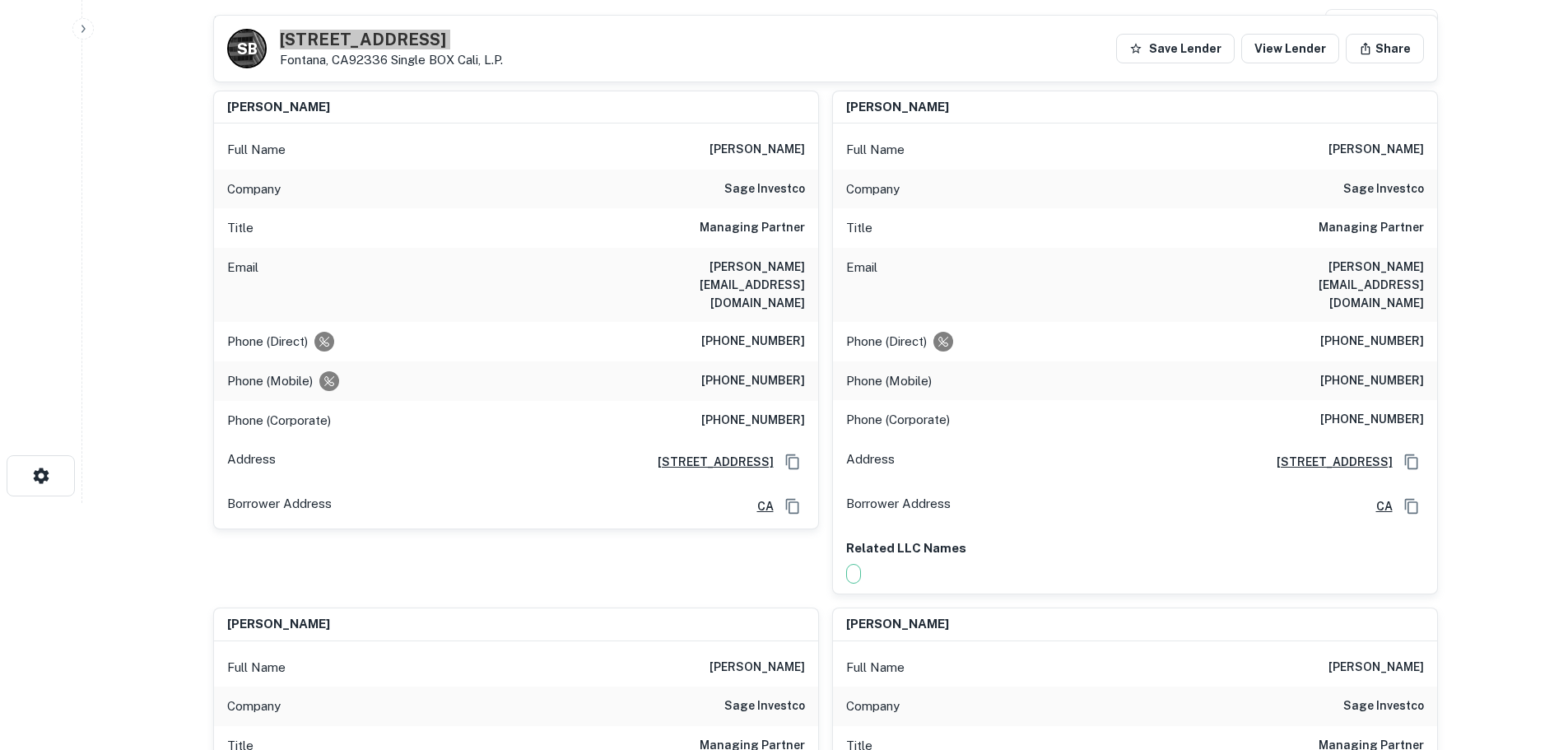
scroll to position [0, 0]
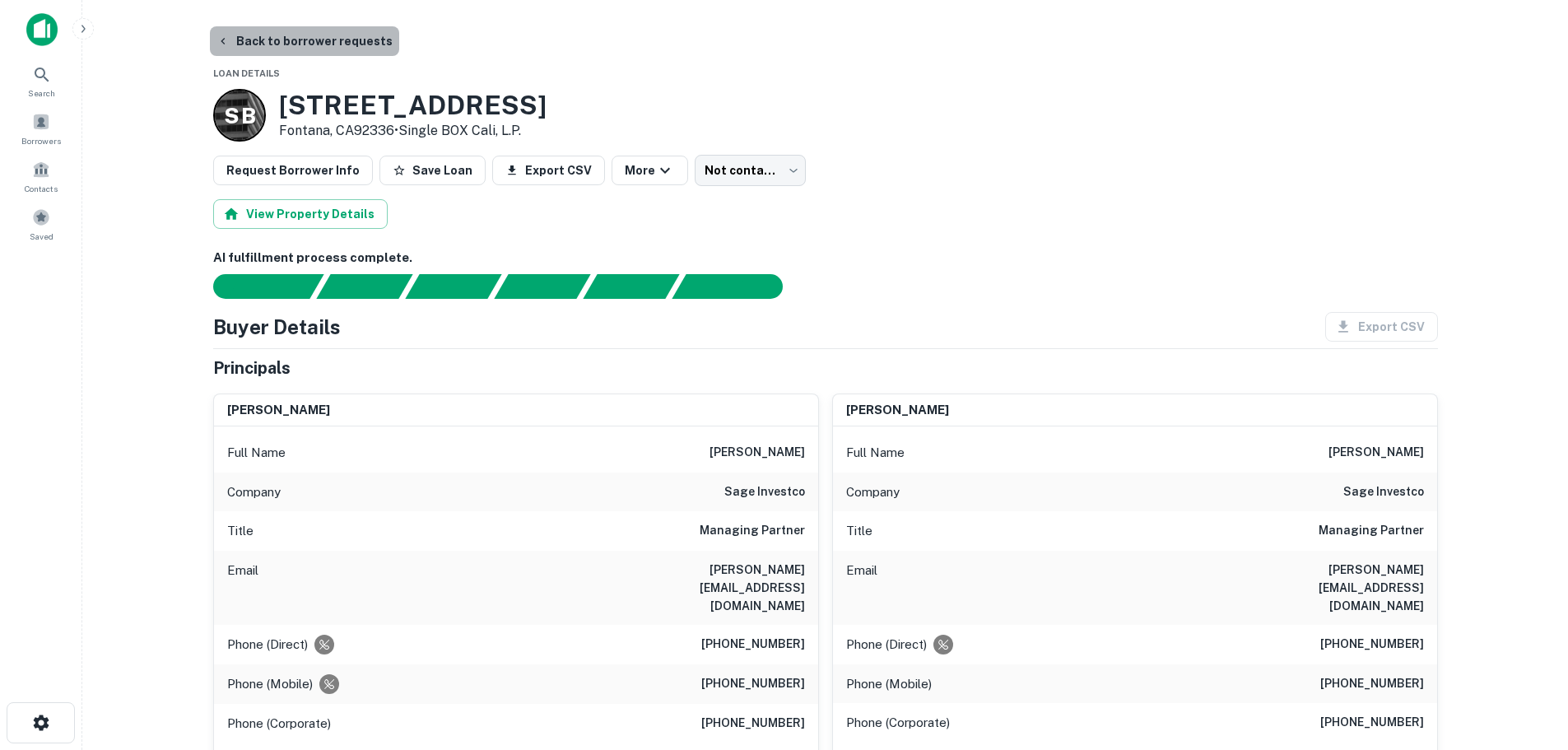
click at [321, 47] on button "Back to borrower requests" at bounding box center [304, 41] width 189 height 30
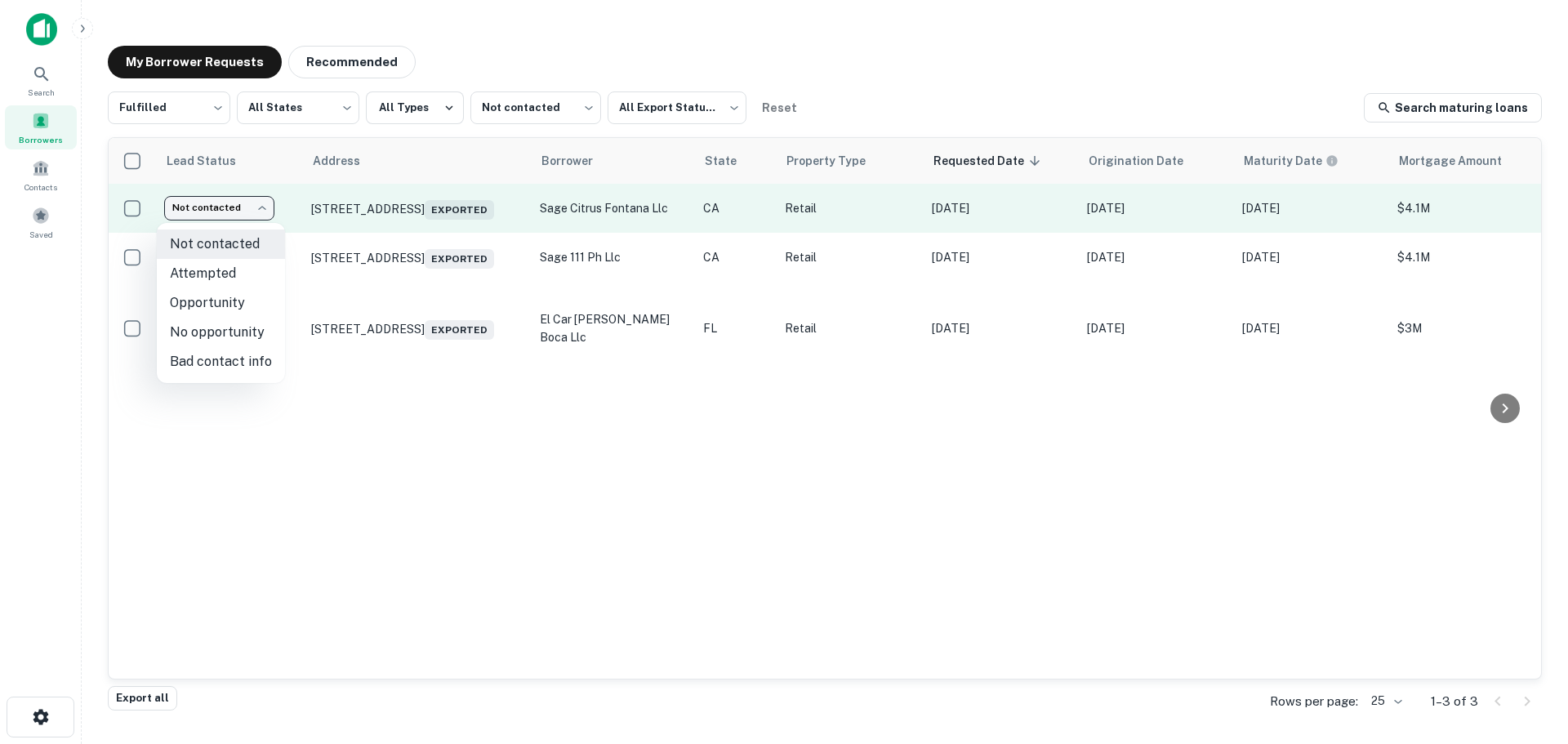
click at [220, 219] on body "Search Borrowers Contacts Saved My Borrower Requests Recommended Fulfilled ****…" at bounding box center [784, 372] width 1568 height 744
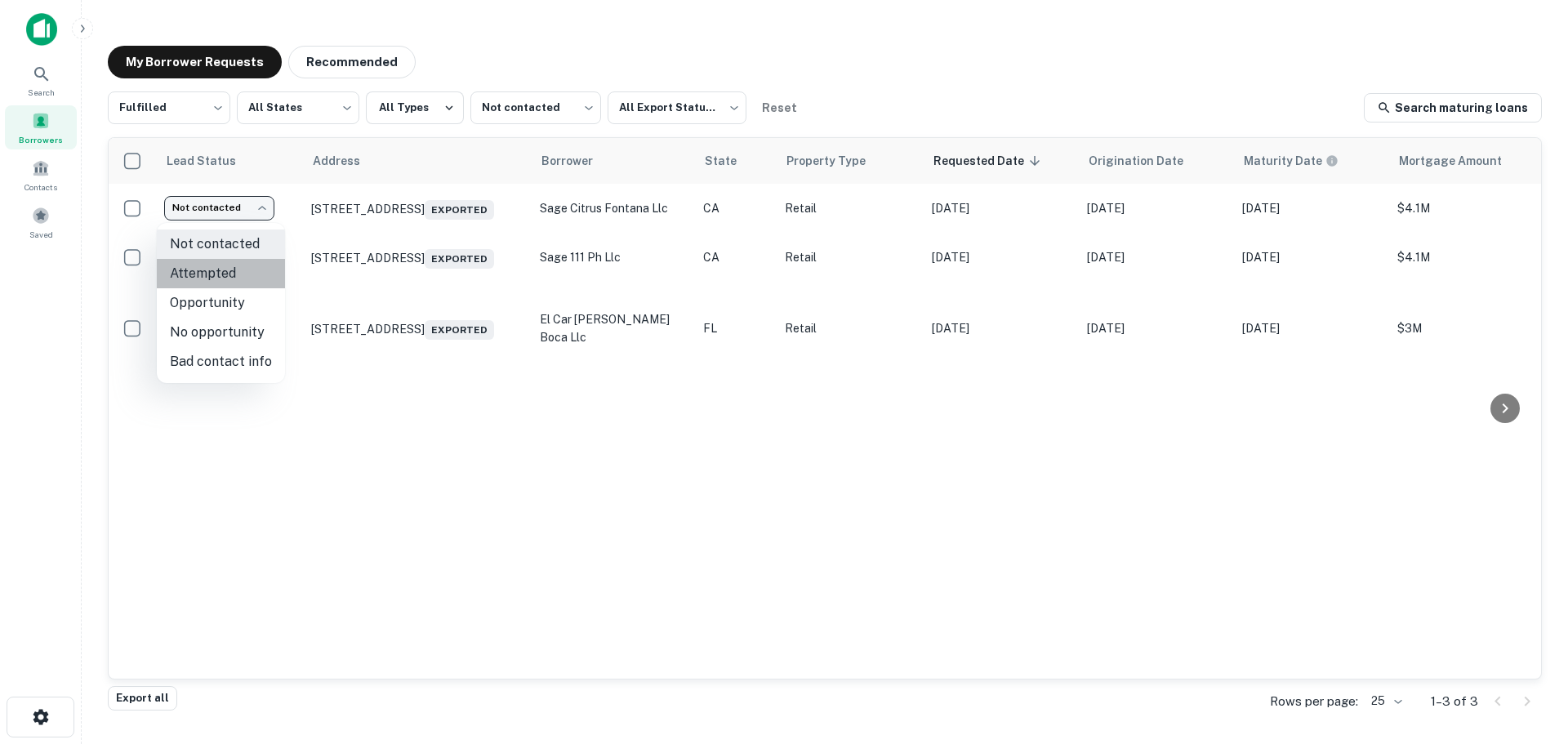
click at [230, 277] on li "Attempted" at bounding box center [220, 273] width 128 height 30
type input "*********"
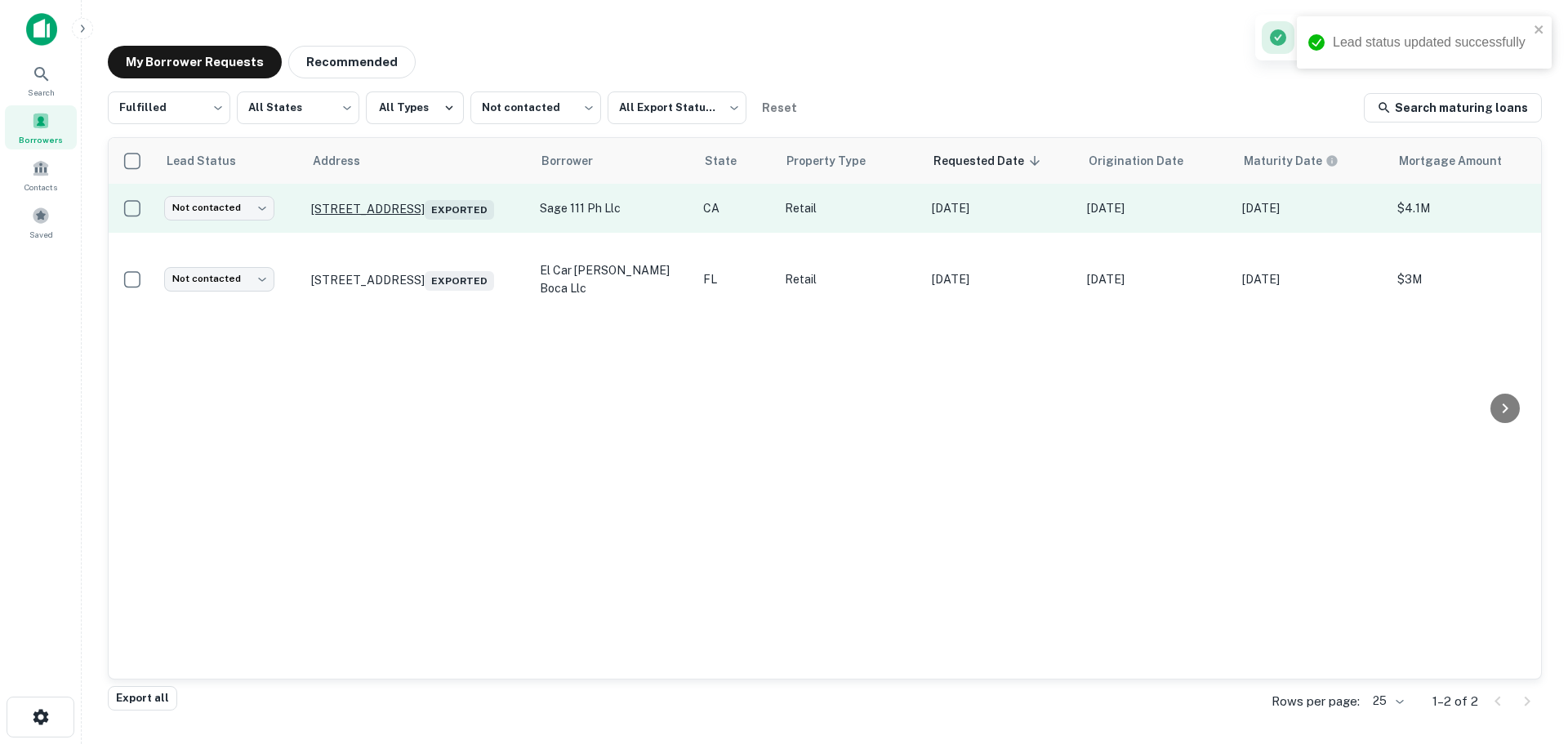
click at [355, 205] on p "72310 Highway 111 Palm Desert, CA92260 Exported" at bounding box center [418, 207] width 213 height 23
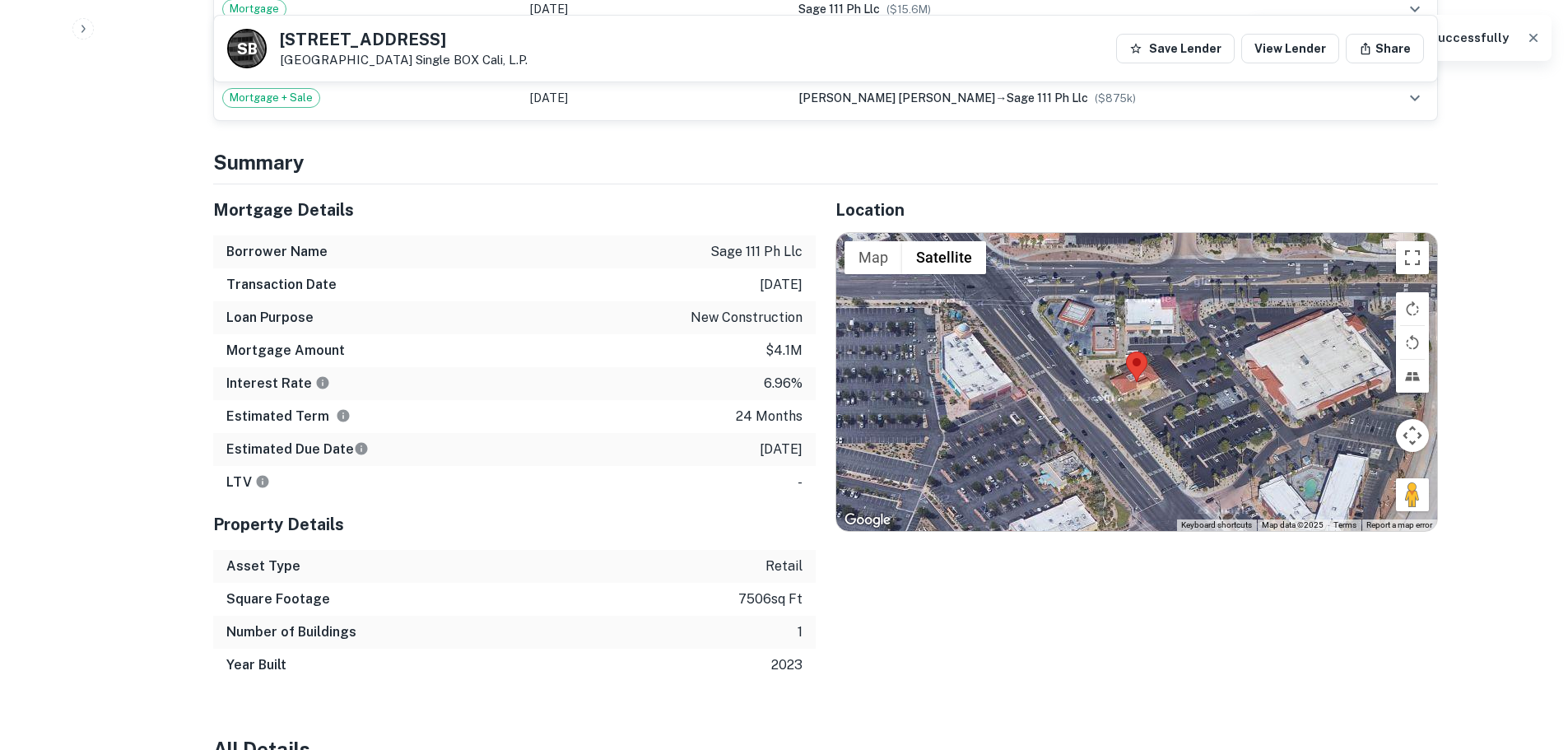
scroll to position [1482, 0]
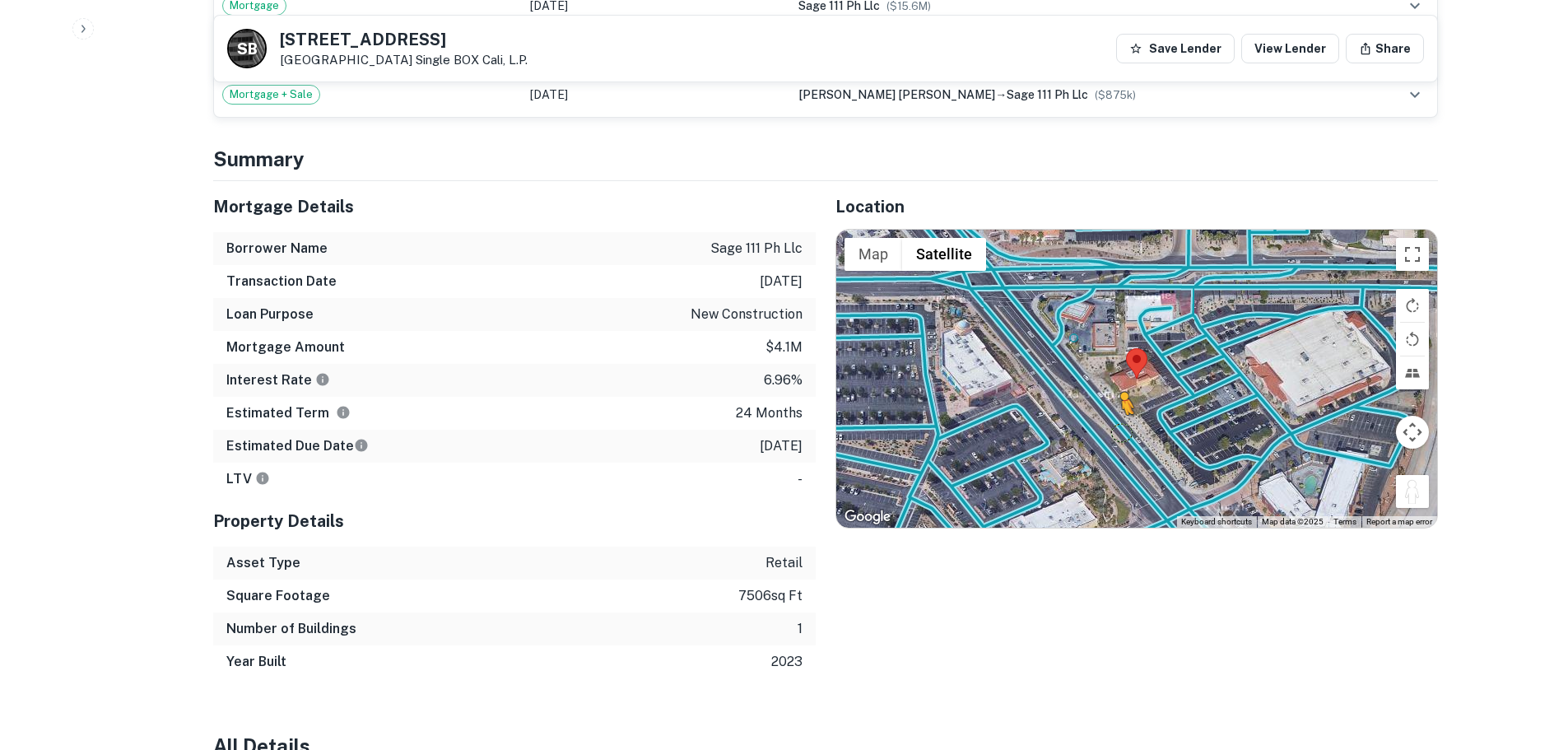
drag, startPoint x: 1411, startPoint y: 466, endPoint x: 1120, endPoint y: 397, distance: 299.1
click at [1120, 397] on div "To activate drag with keyboard, press Alt + Enter. Once in keyboard drag state,…" at bounding box center [1137, 379] width 601 height 298
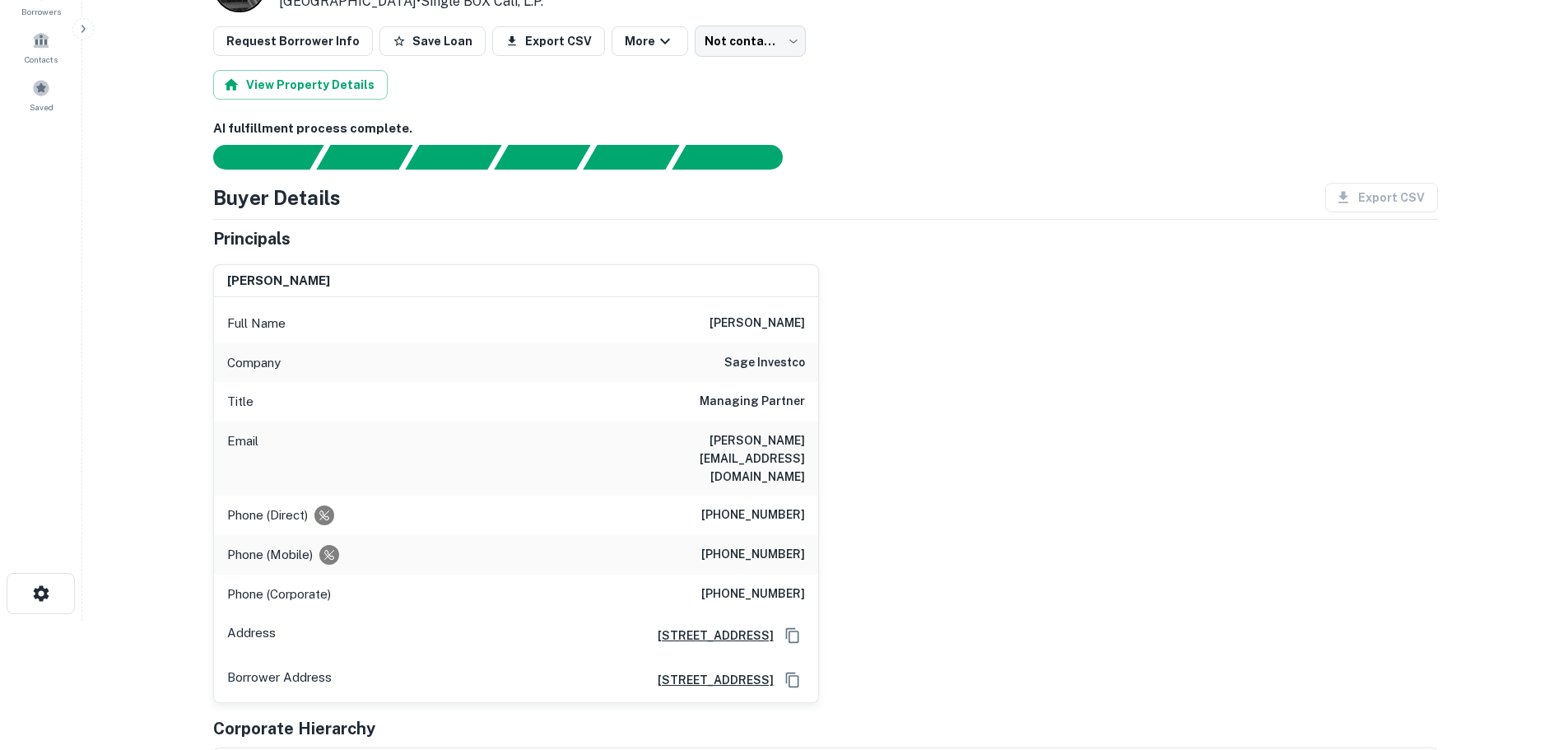
scroll to position [0, 0]
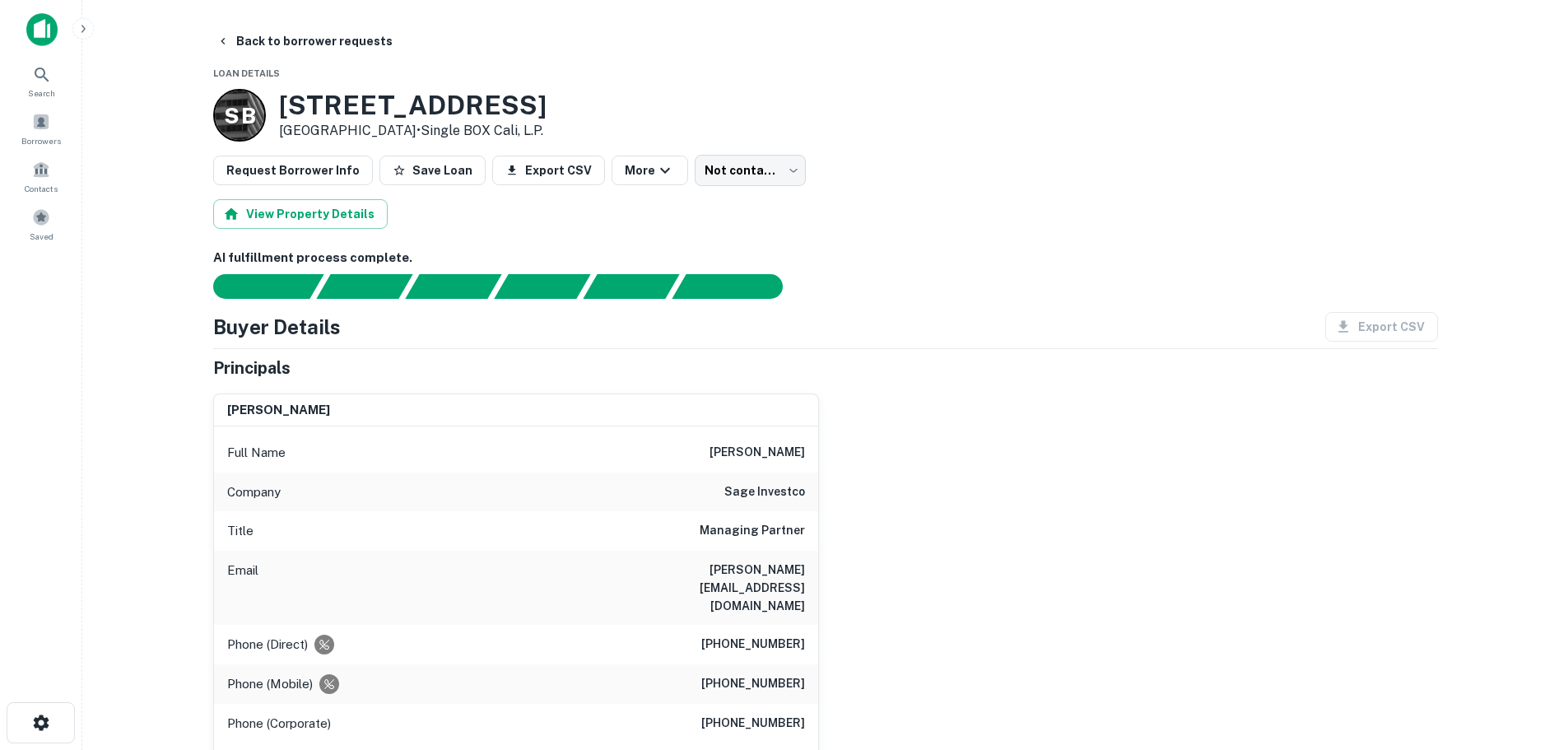
click at [775, 634] on h6 "(949) 697-2610" at bounding box center [753, 644] width 104 height 20
copy h6 "(949) 697-2610"
click at [734, 675] on h6 "(949) 923-1110" at bounding box center [753, 684] width 104 height 20
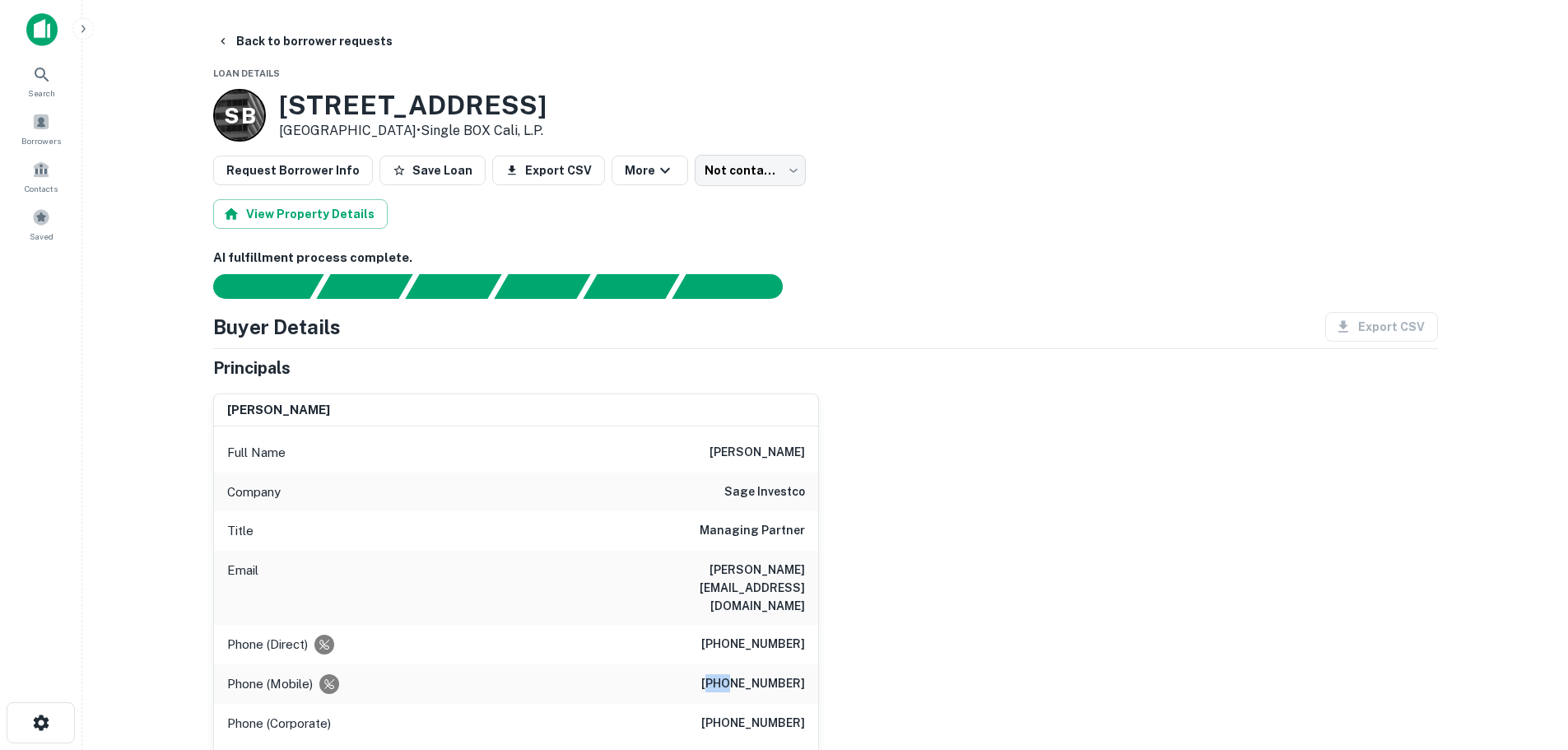
click at [734, 675] on h6 "(949) 923-1110" at bounding box center [753, 684] width 104 height 20
copy h6 "(949) 923-1110"
click at [341, 43] on button "Back to borrower requests" at bounding box center [304, 41] width 189 height 30
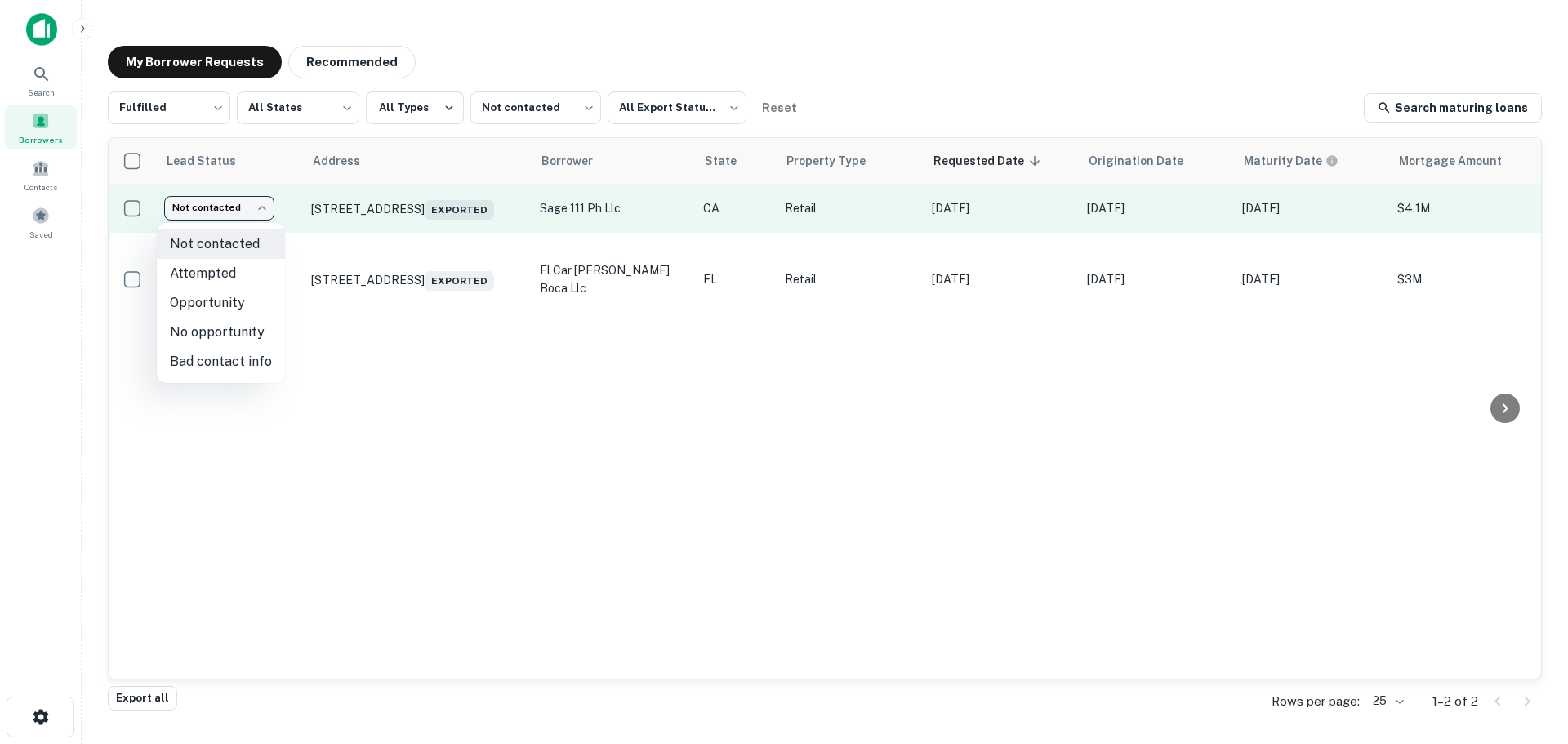
click at [245, 209] on body "Search Borrowers Contacts Saved My Borrower Requests Recommended Fulfilled ****…" at bounding box center [784, 372] width 1568 height 744
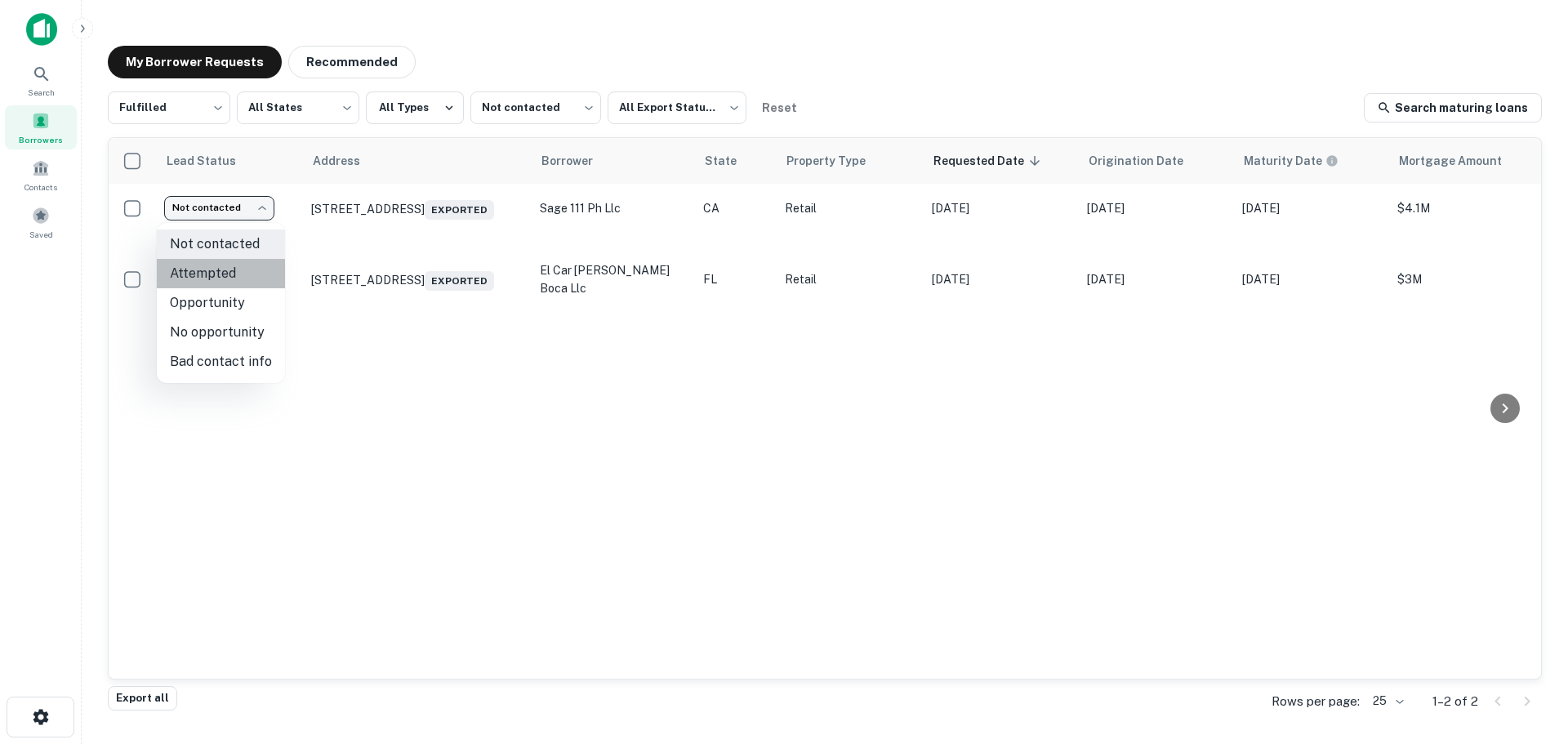
click at [250, 284] on li "Attempted" at bounding box center [220, 273] width 128 height 30
type input "*********"
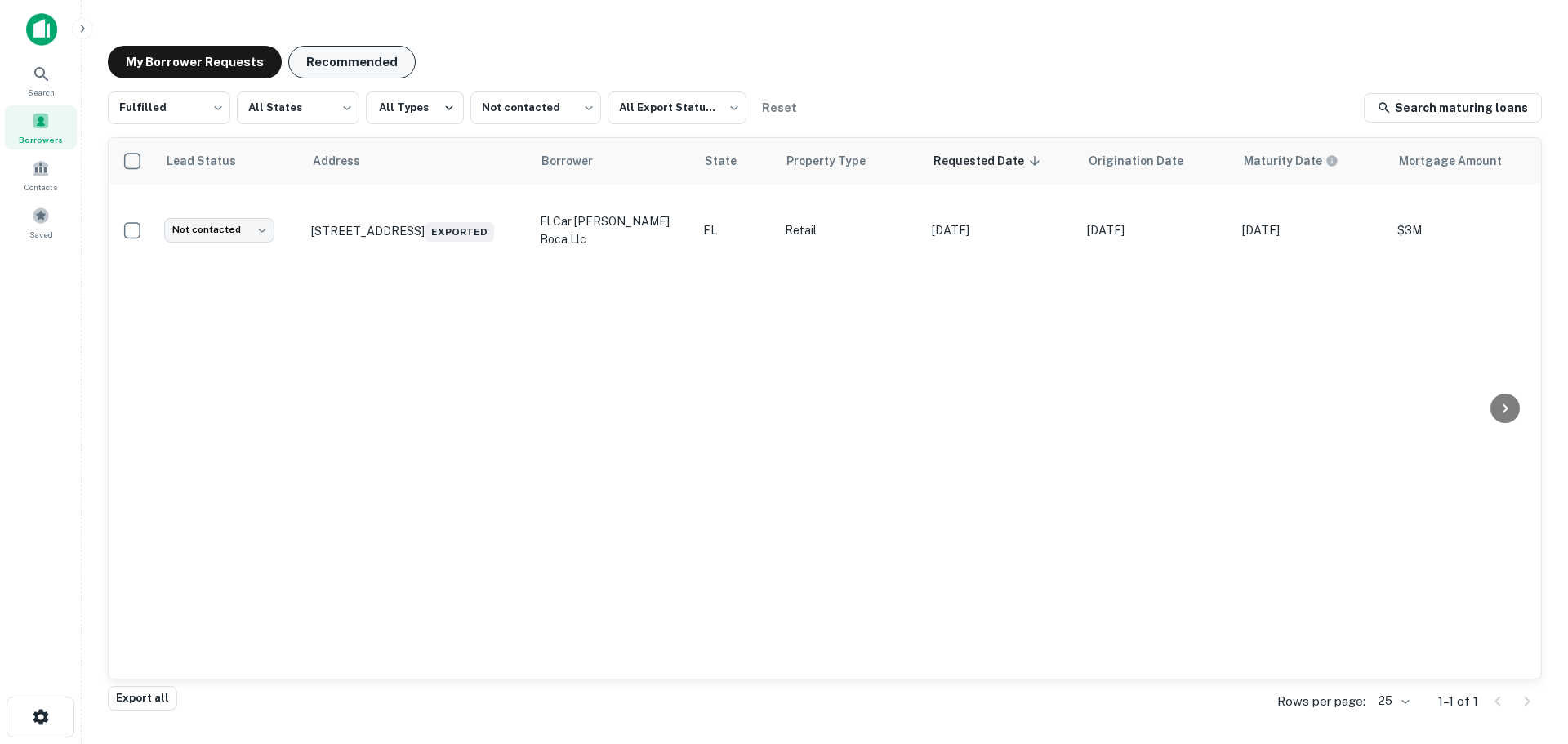
click at [354, 57] on button "Recommended" at bounding box center [352, 62] width 128 height 32
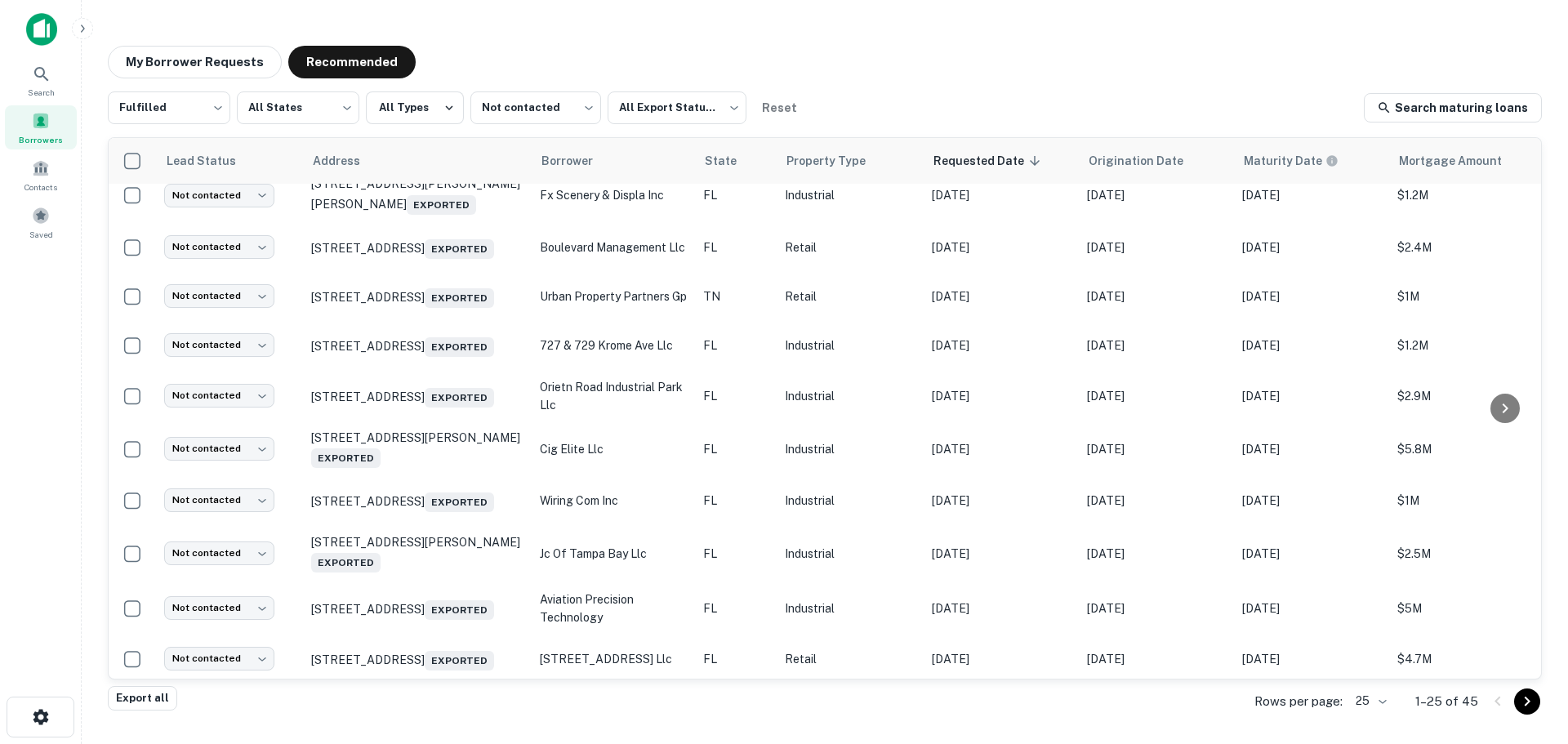
scroll to position [875, 0]
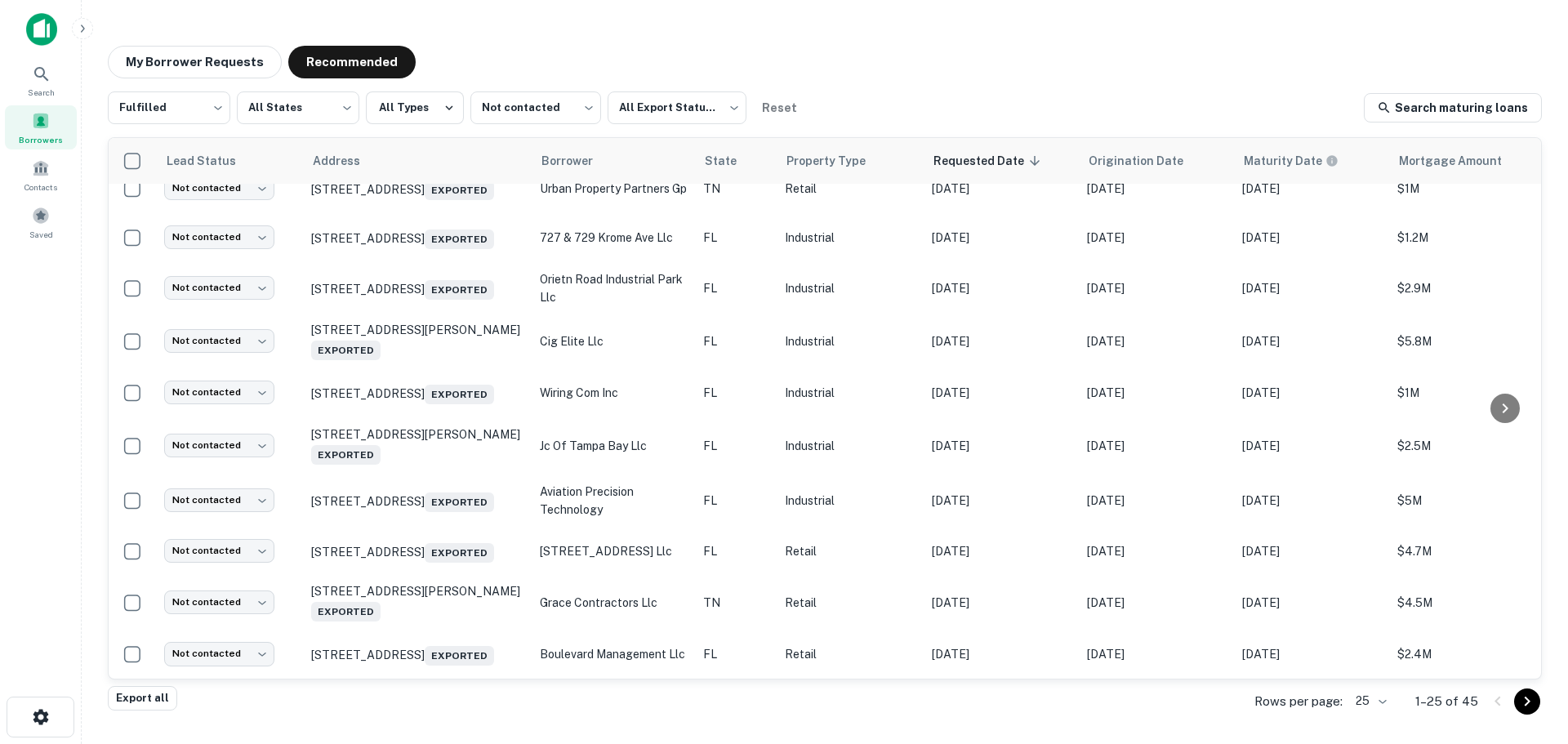
click at [1380, 707] on body "Search Borrowers Contacts Saved My Borrower Requests Recommended Fulfilled ****…" at bounding box center [784, 372] width 1568 height 744
click at [1366, 597] on li "50" at bounding box center [1372, 592] width 55 height 30
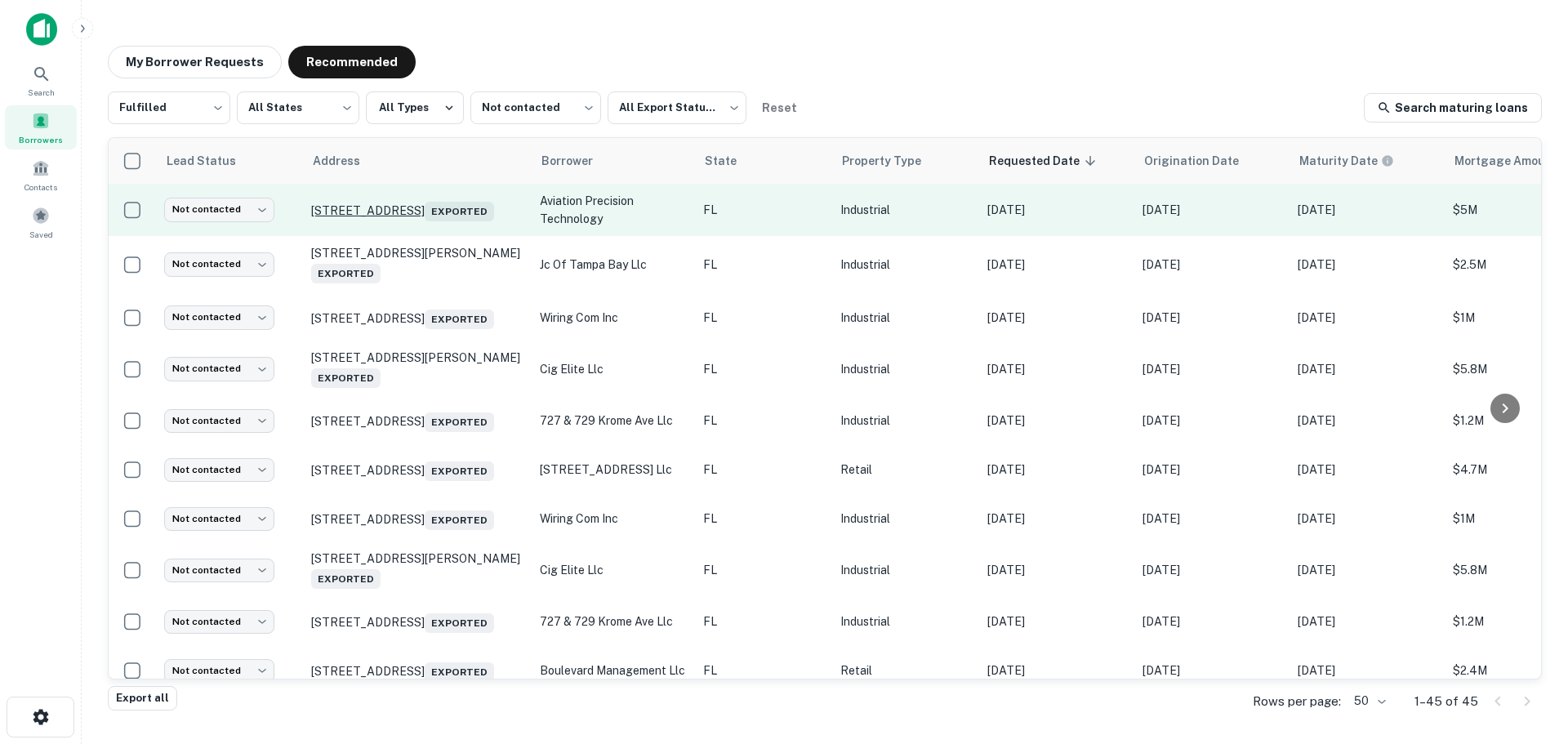
click at [411, 199] on p "[STREET_ADDRESS] Exported" at bounding box center [418, 209] width 213 height 23
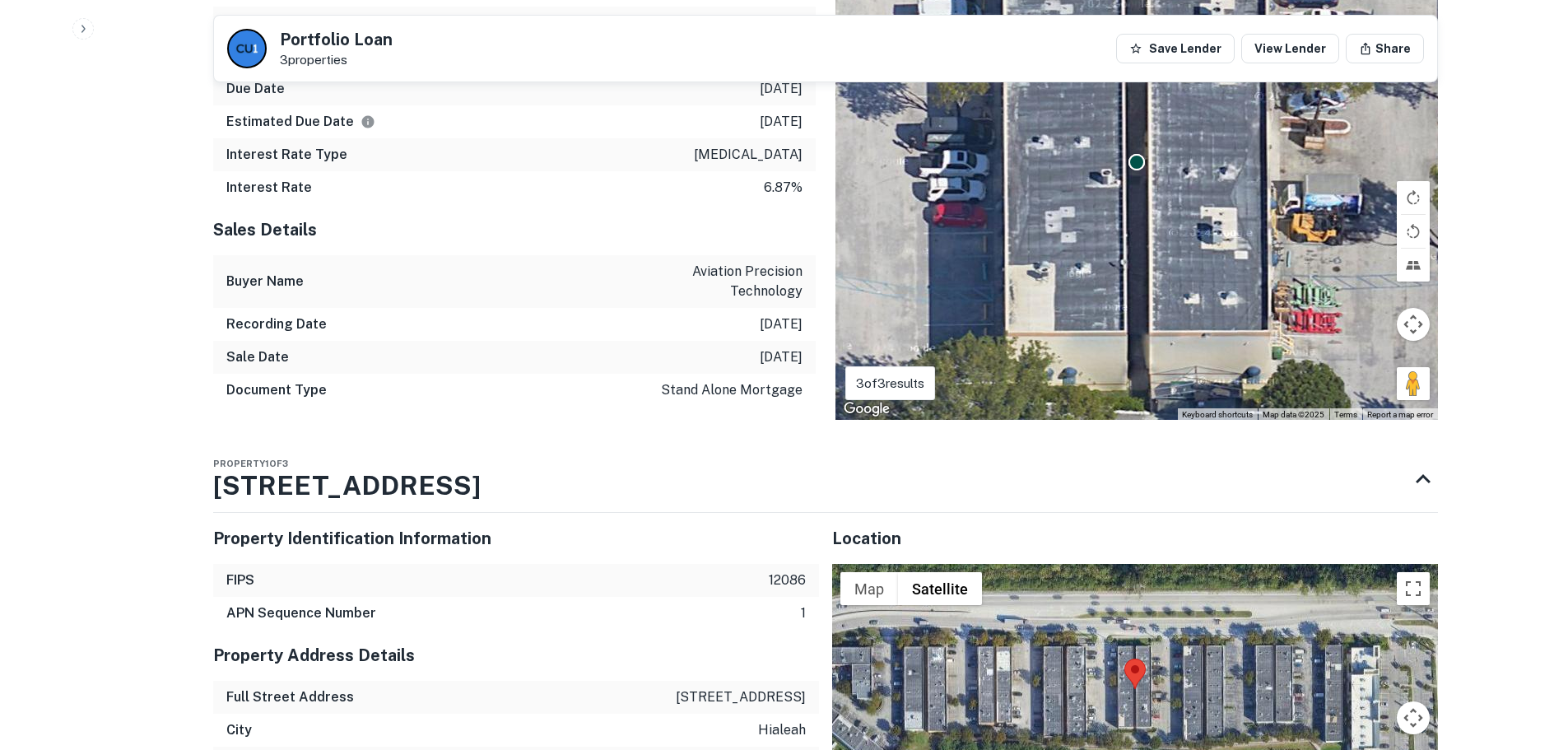
scroll to position [1606, 0]
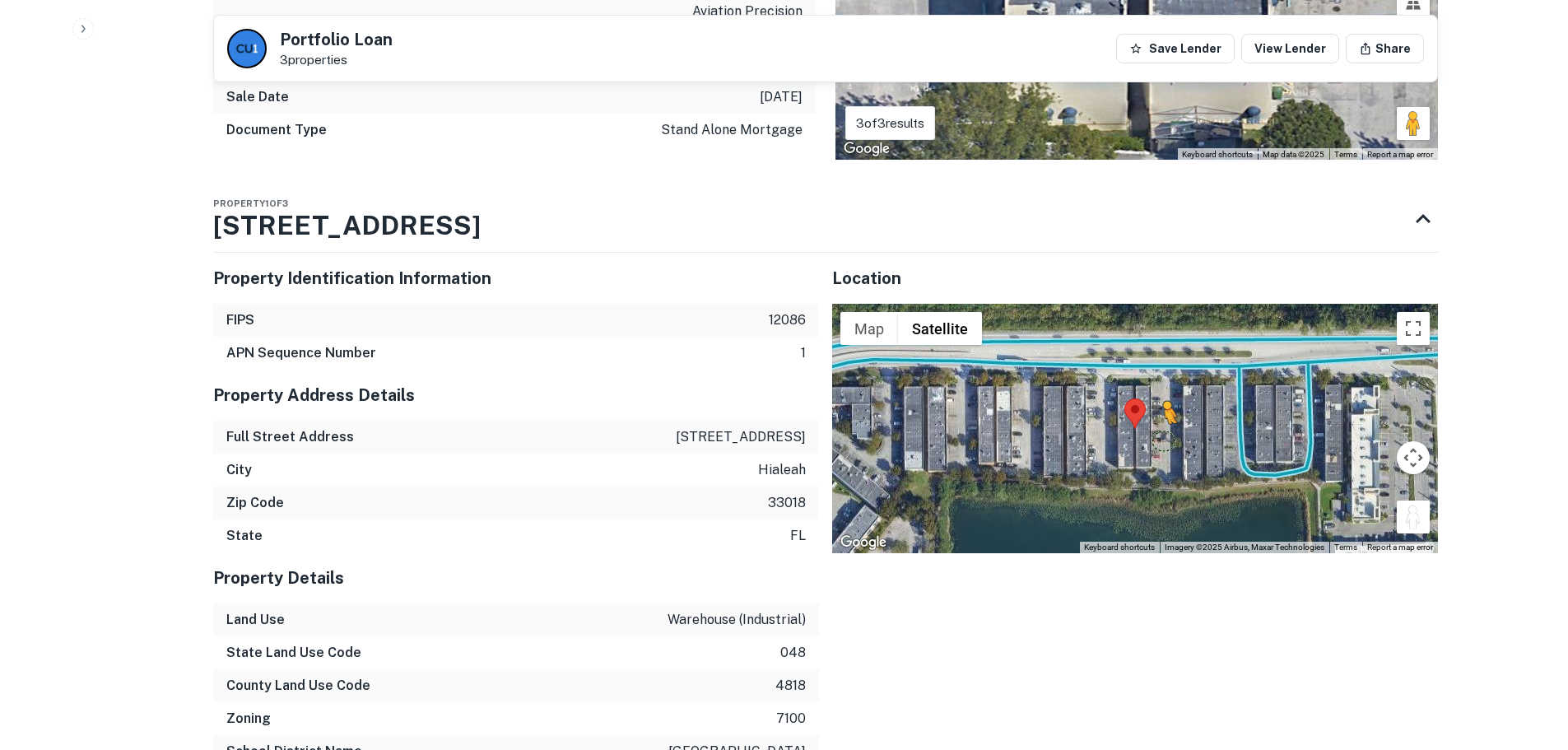
drag, startPoint x: 1421, startPoint y: 529, endPoint x: 1162, endPoint y: 436, distance: 275.2
click at [1162, 436] on div "To activate drag with keyboard, press Alt + Enter. Once in keyboard drag state,…" at bounding box center [1135, 428] width 606 height 249
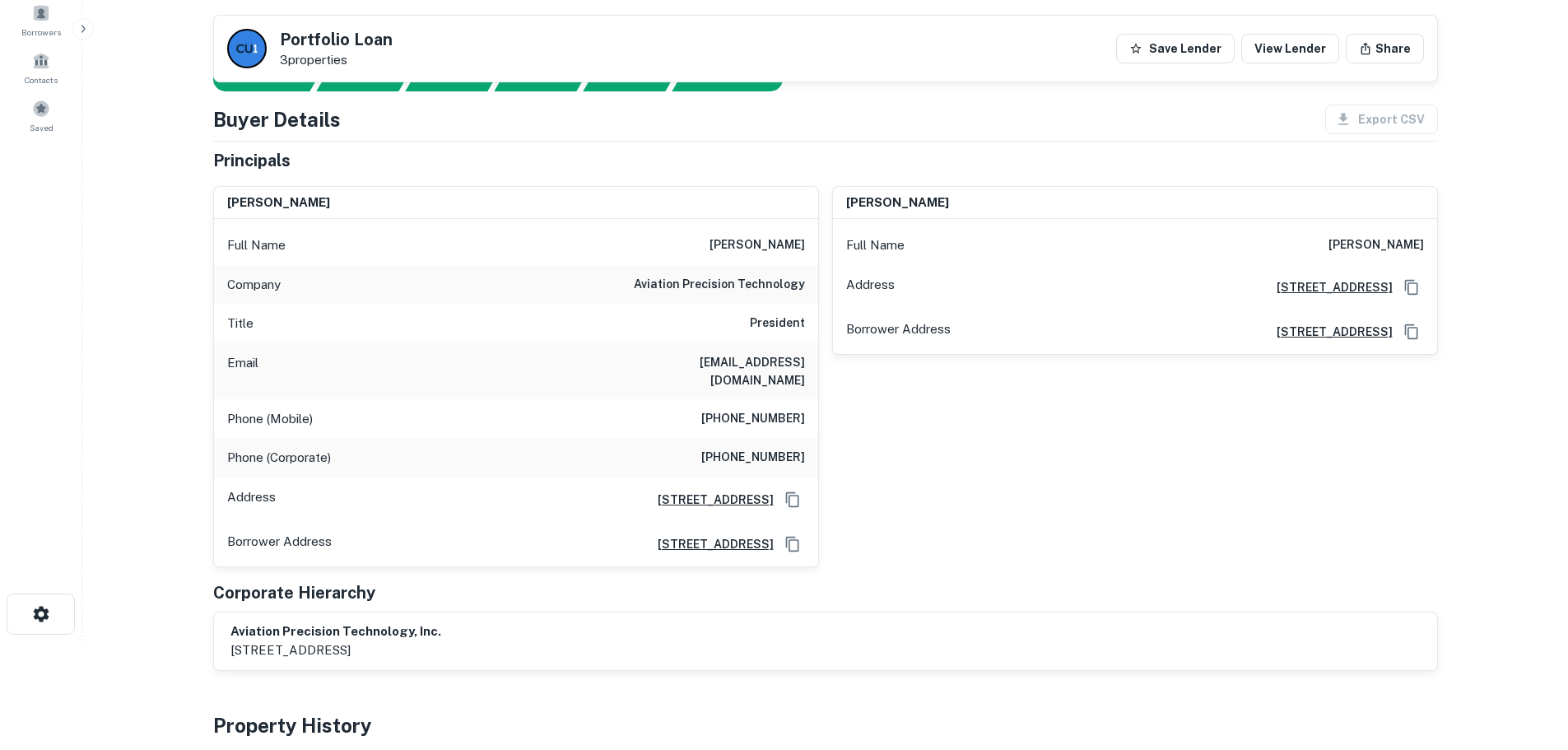
scroll to position [110, 0]
click at [782, 418] on h6 "[PHONE_NUMBER]" at bounding box center [753, 417] width 104 height 20
copy h6 "[PHONE_NUMBER]"
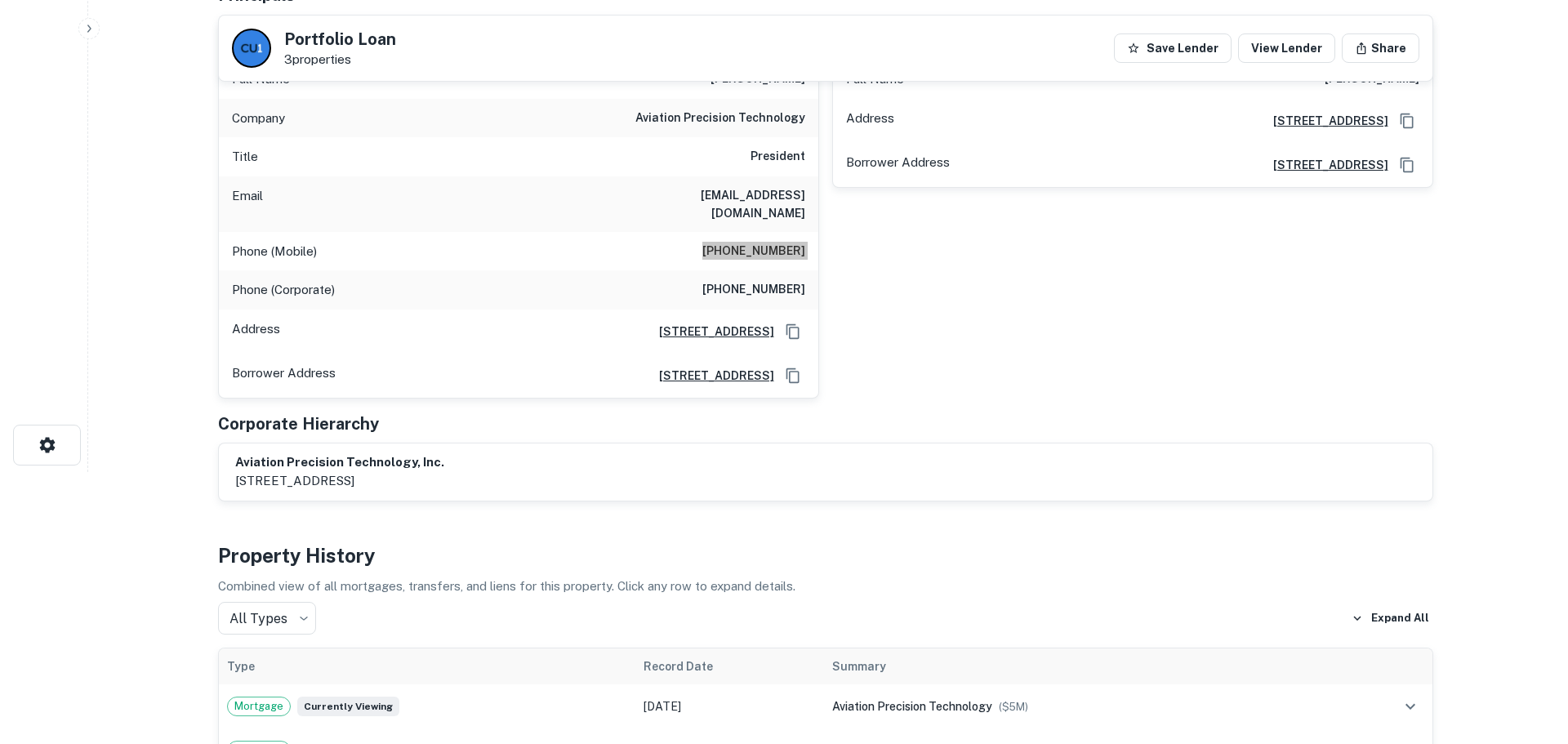
scroll to position [0, 0]
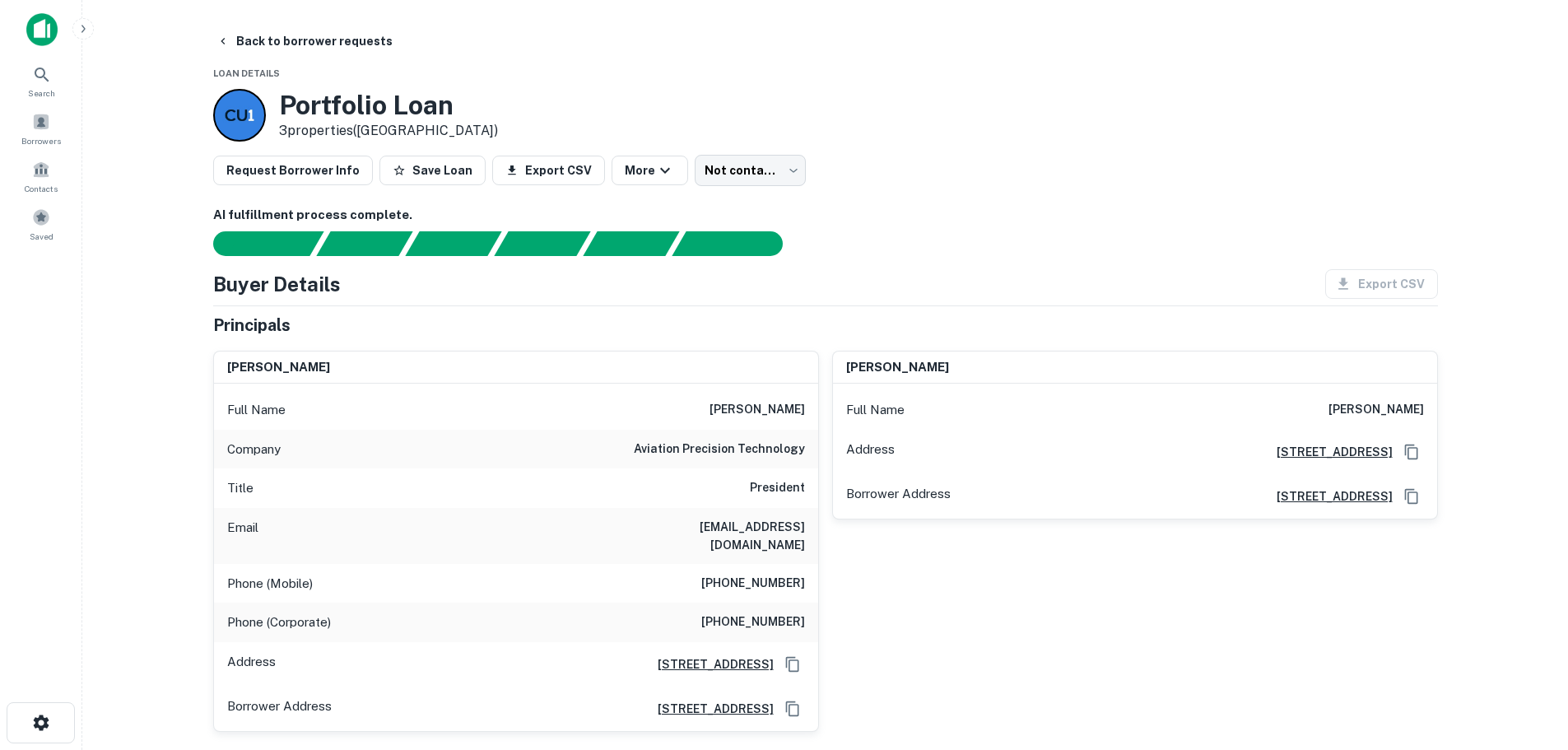
click at [776, 633] on div "Phone (Corporate) [PHONE_NUMBER]" at bounding box center [516, 622] width 604 height 39
copy h6 "[PHONE_NUMBER]"
click at [321, 45] on button "Back to borrower requests" at bounding box center [304, 41] width 189 height 30
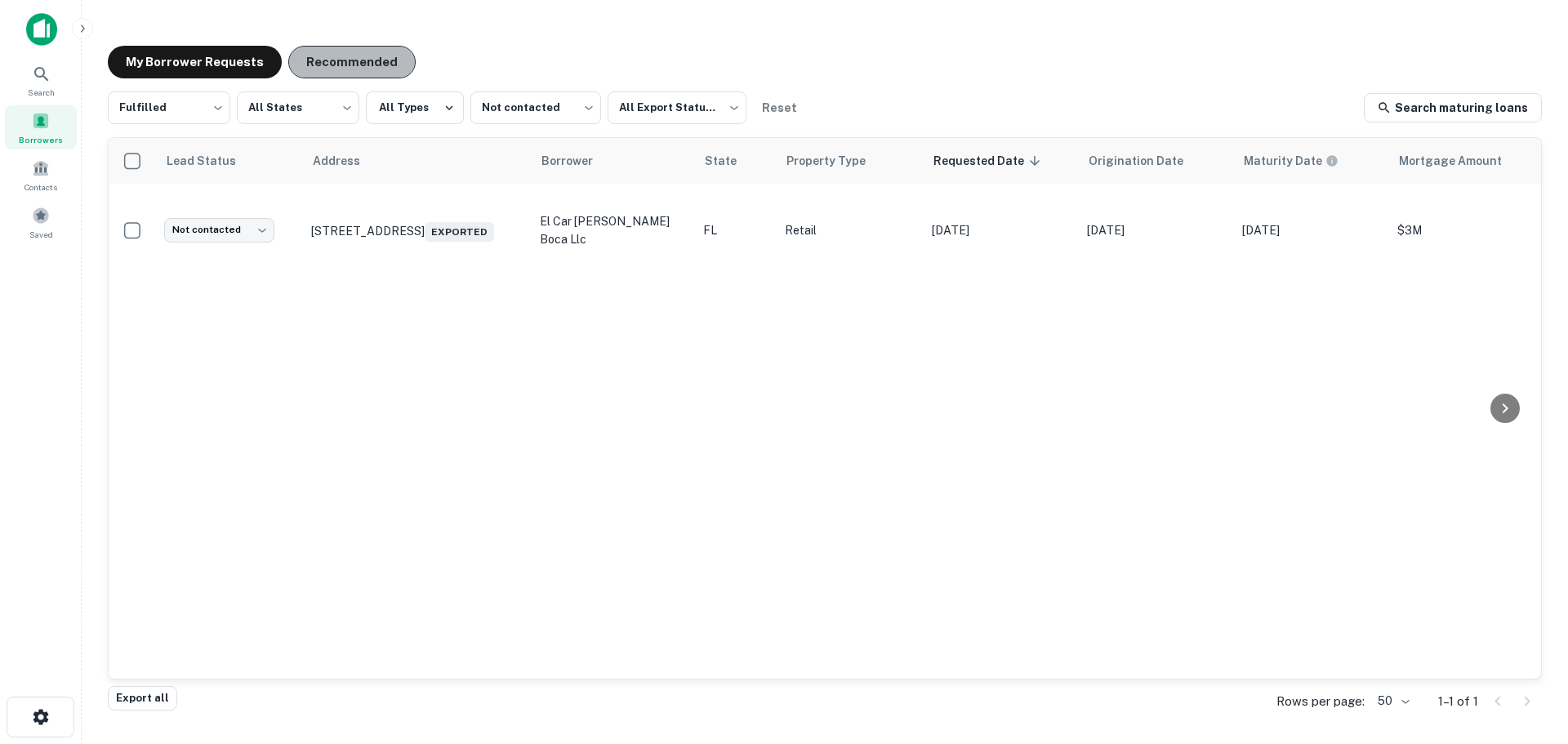
click at [356, 57] on button "Recommended" at bounding box center [352, 62] width 128 height 32
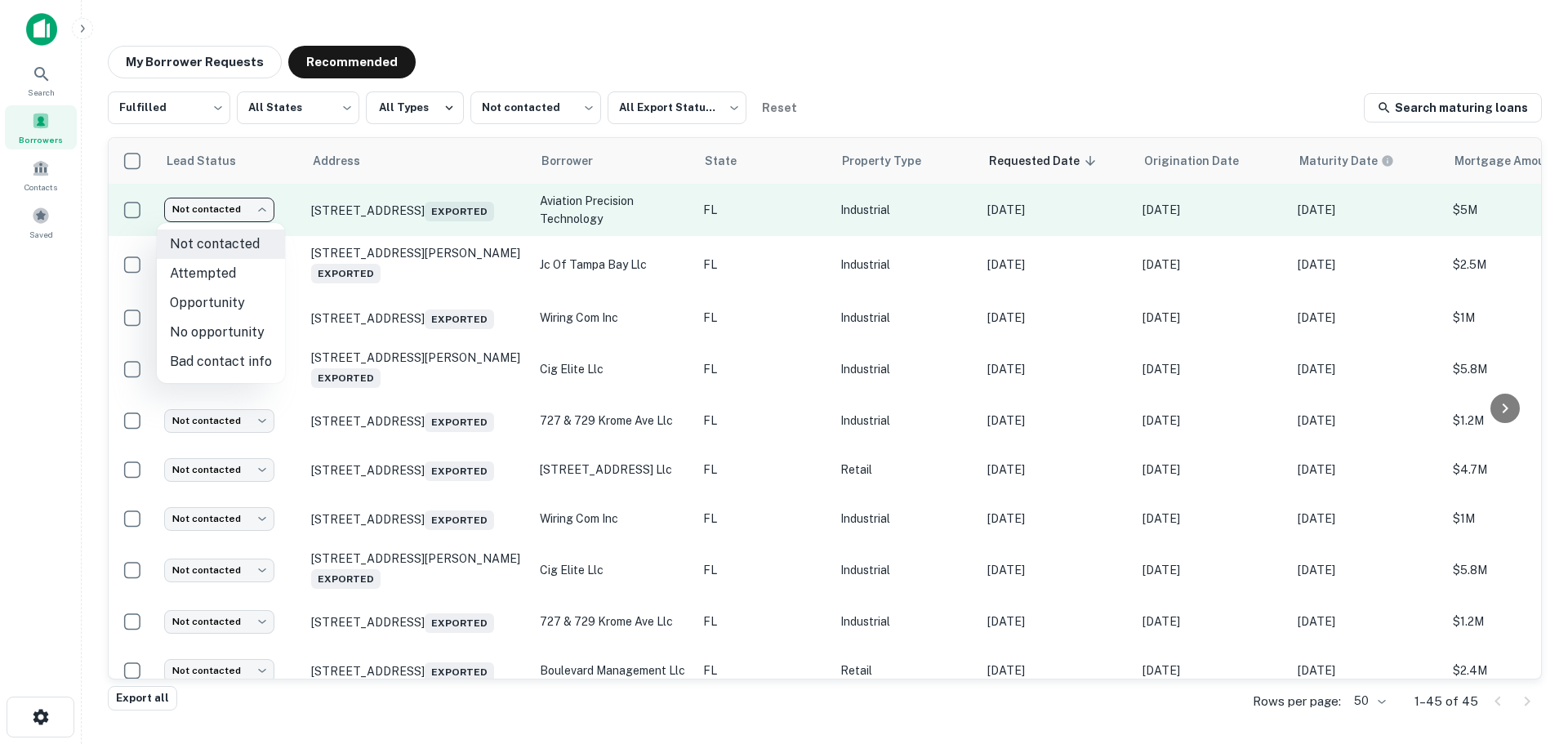
click at [229, 205] on body "Search Borrowers Contacts Saved My Borrower Requests Recommended Fulfilled ****…" at bounding box center [784, 372] width 1568 height 744
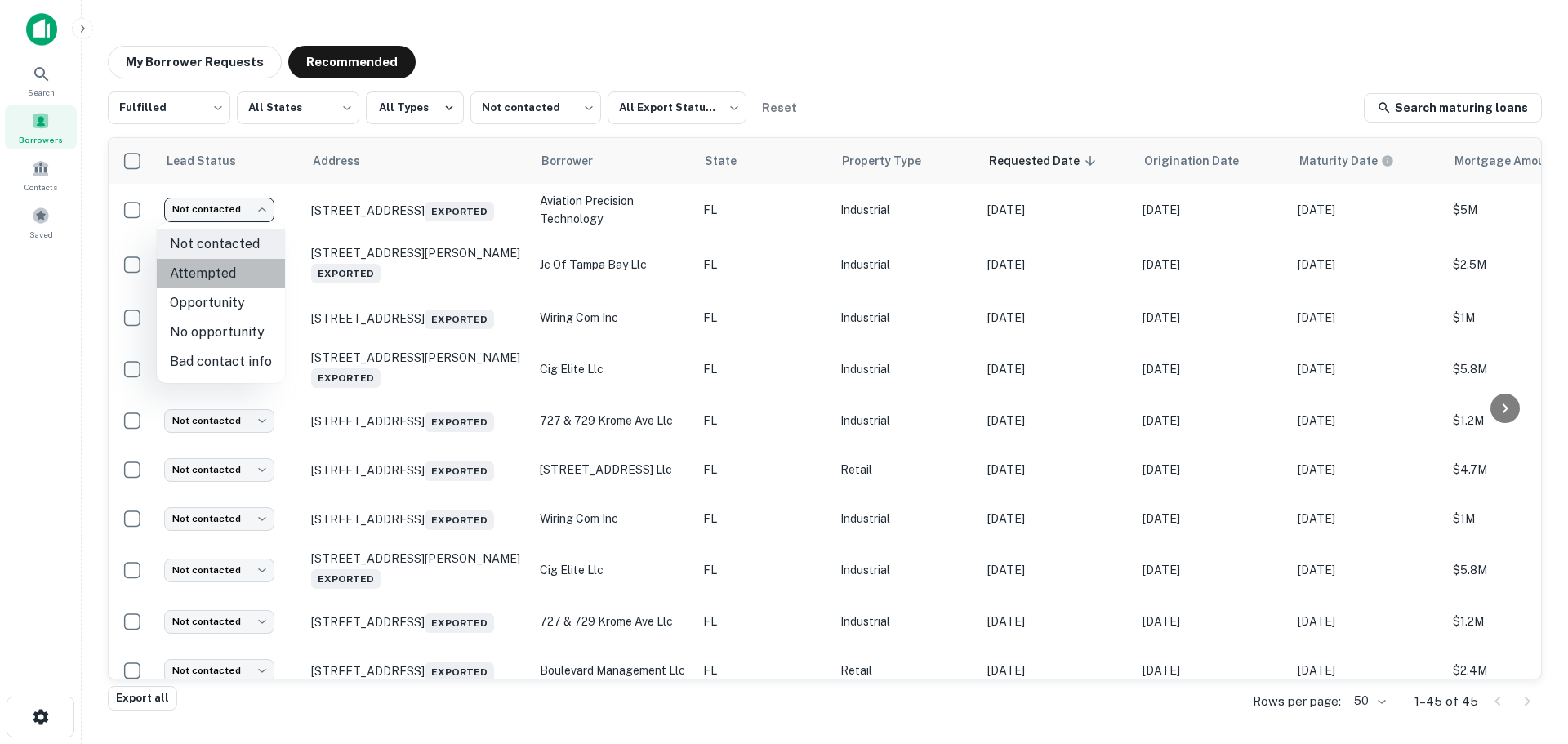
click at [241, 277] on li "Attempted" at bounding box center [220, 273] width 128 height 30
type input "*********"
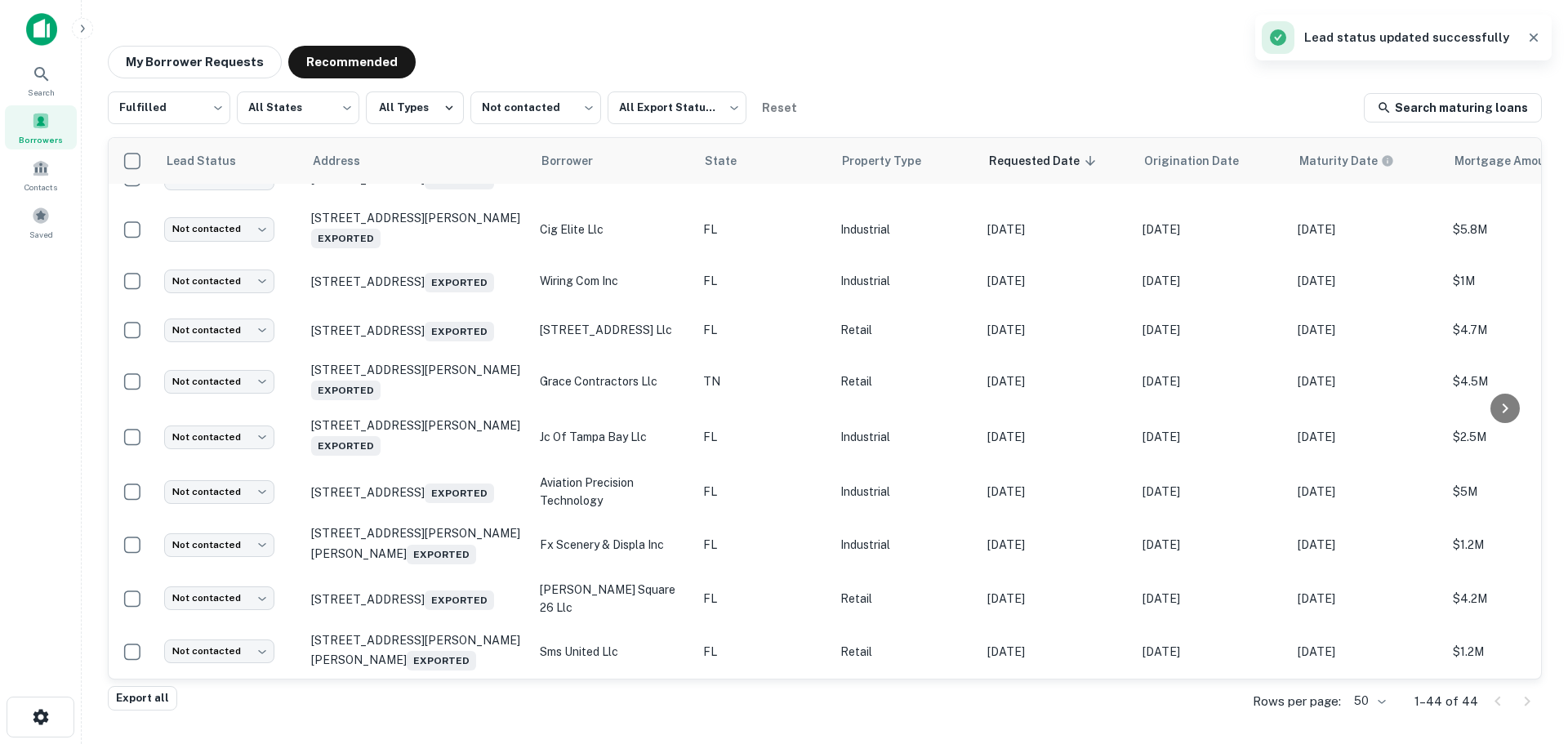
scroll to position [1715, 0]
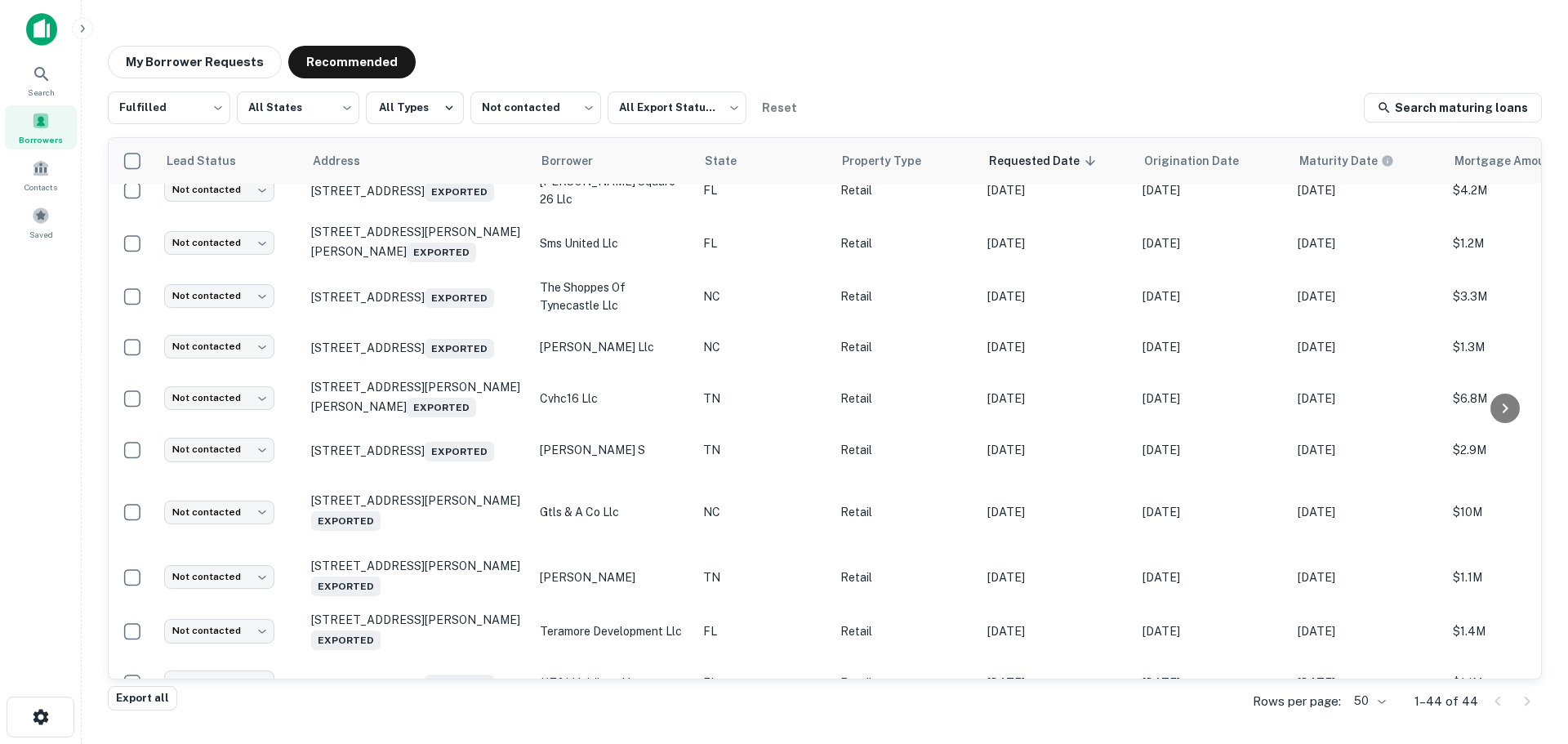
click at [1372, 703] on body "Search Borrowers Contacts Saved My Borrower Requests Recommended Fulfilled ****…" at bounding box center [784, 372] width 1568 height 744
click at [1366, 560] on li "25" at bounding box center [1372, 562] width 55 height 30
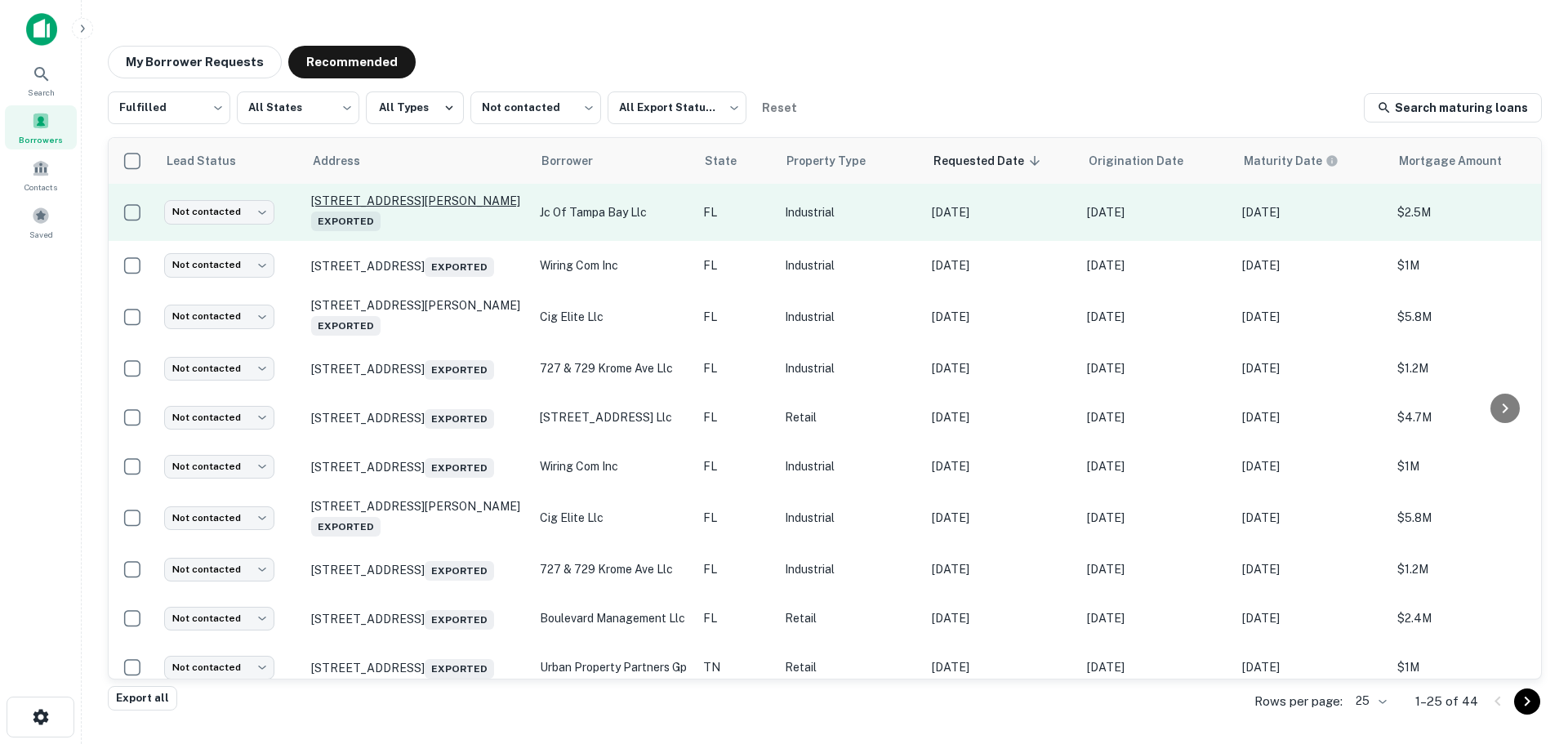
click at [451, 205] on p "[STREET_ADDRESS][PERSON_NAME] Exported" at bounding box center [418, 213] width 213 height 37
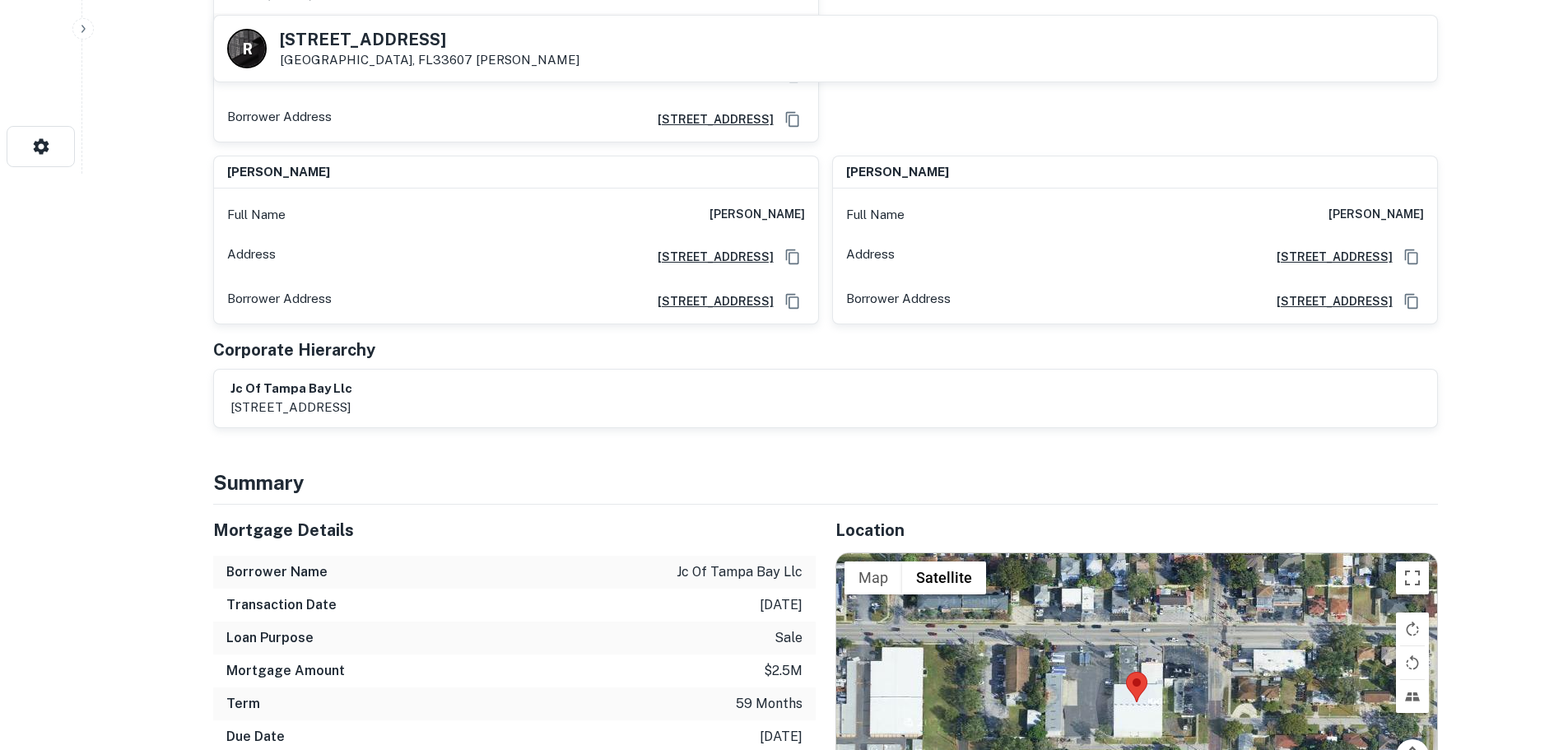
scroll to position [905, 0]
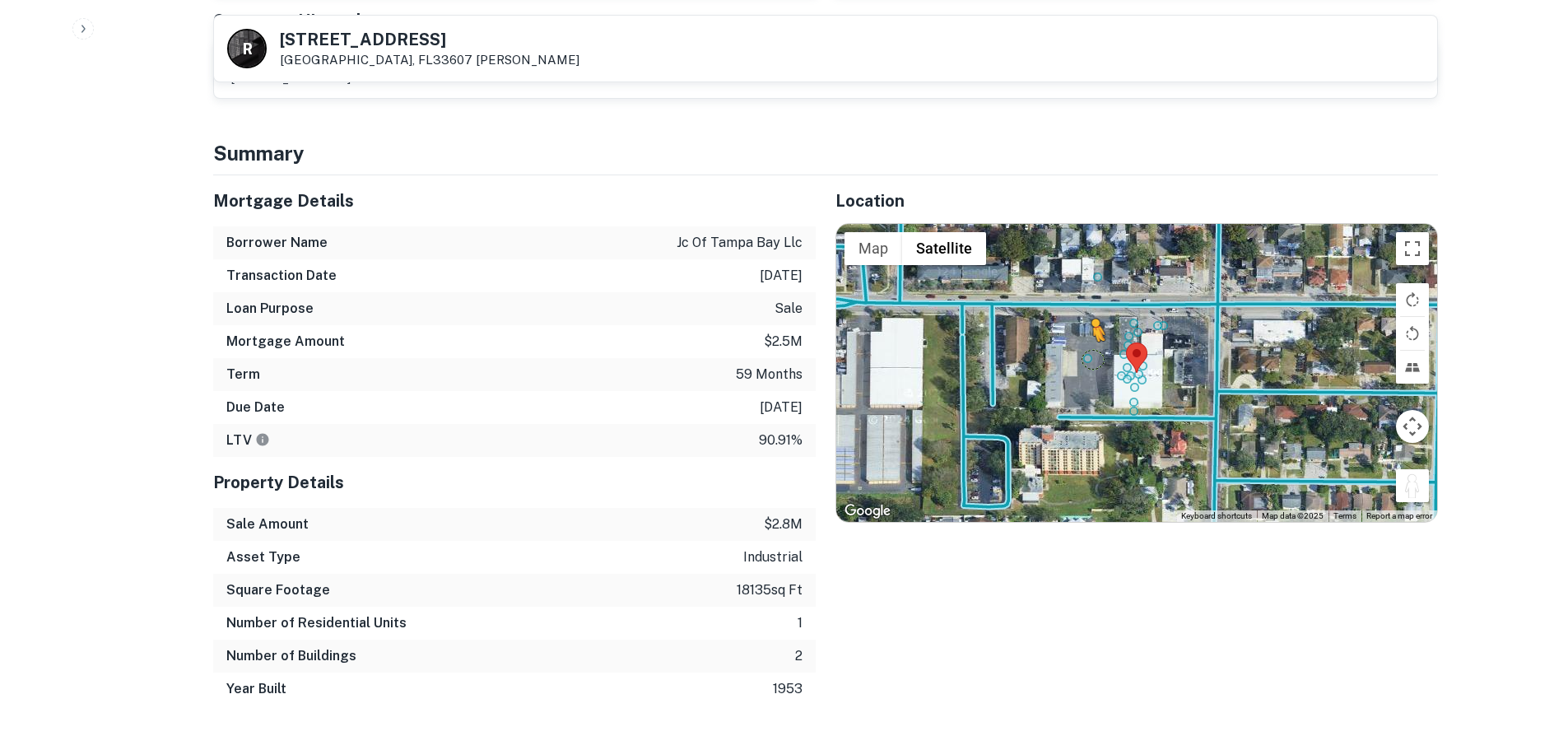
drag, startPoint x: 1408, startPoint y: 475, endPoint x: 1084, endPoint y: 331, distance: 354.6
click at [1084, 331] on div "To activate drag with keyboard, press Alt + Enter. Once in keyboard drag state,…" at bounding box center [1137, 373] width 601 height 298
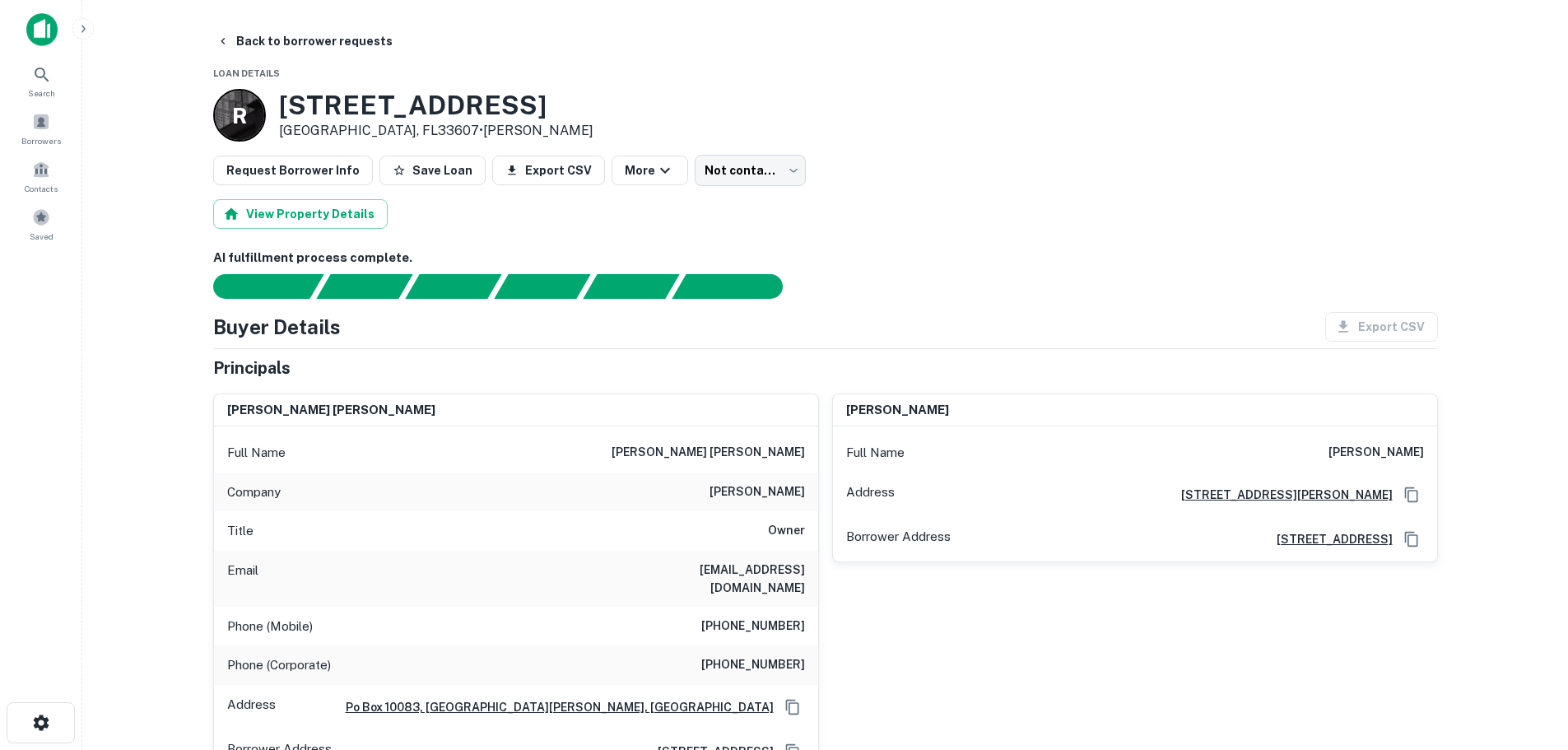
scroll to position [82, 0]
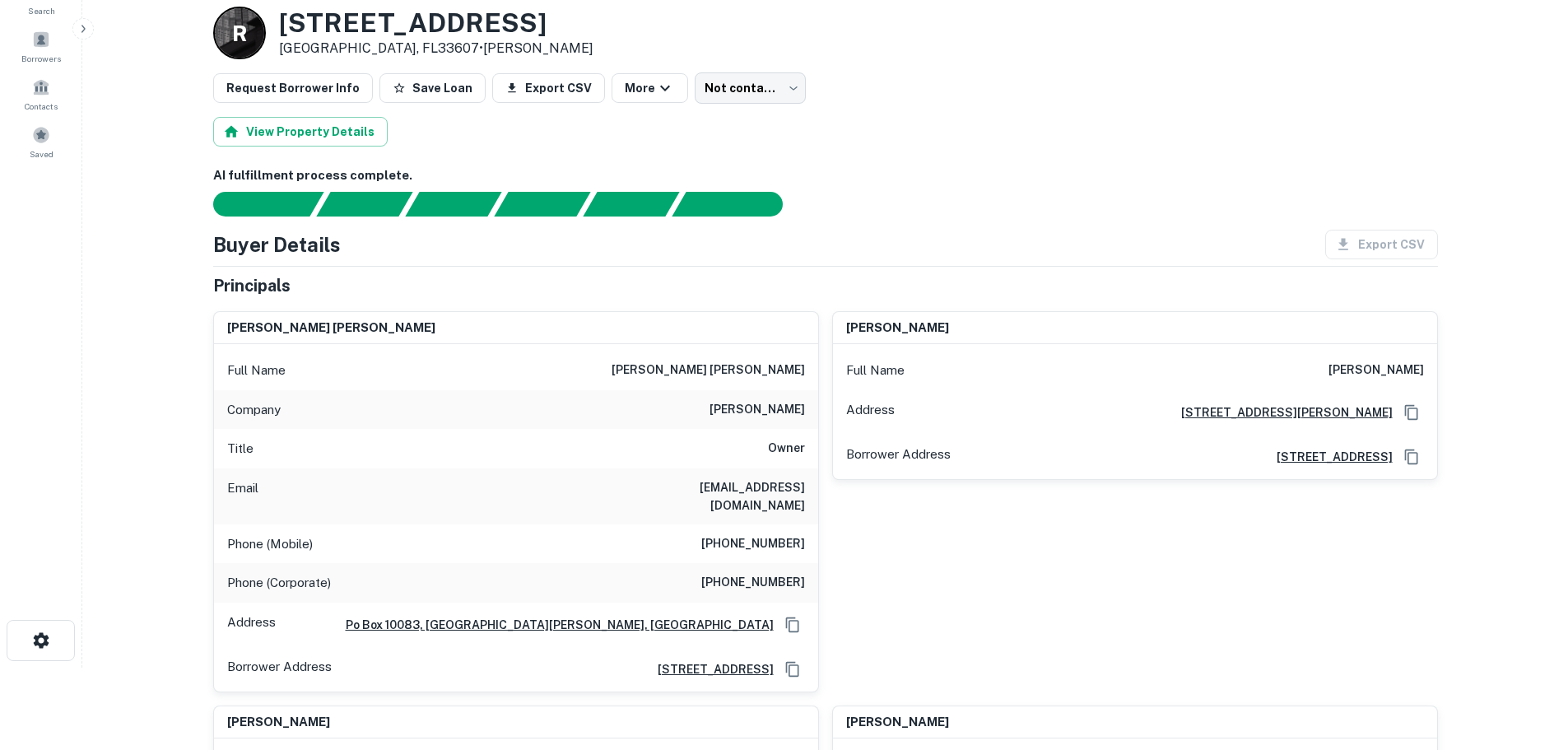
click at [771, 534] on h6 "[PHONE_NUMBER]" at bounding box center [753, 543] width 104 height 20
copy h6 "[PHONE_NUMBER]"
click at [790, 573] on h6 "[PHONE_NUMBER]" at bounding box center [753, 582] width 104 height 20
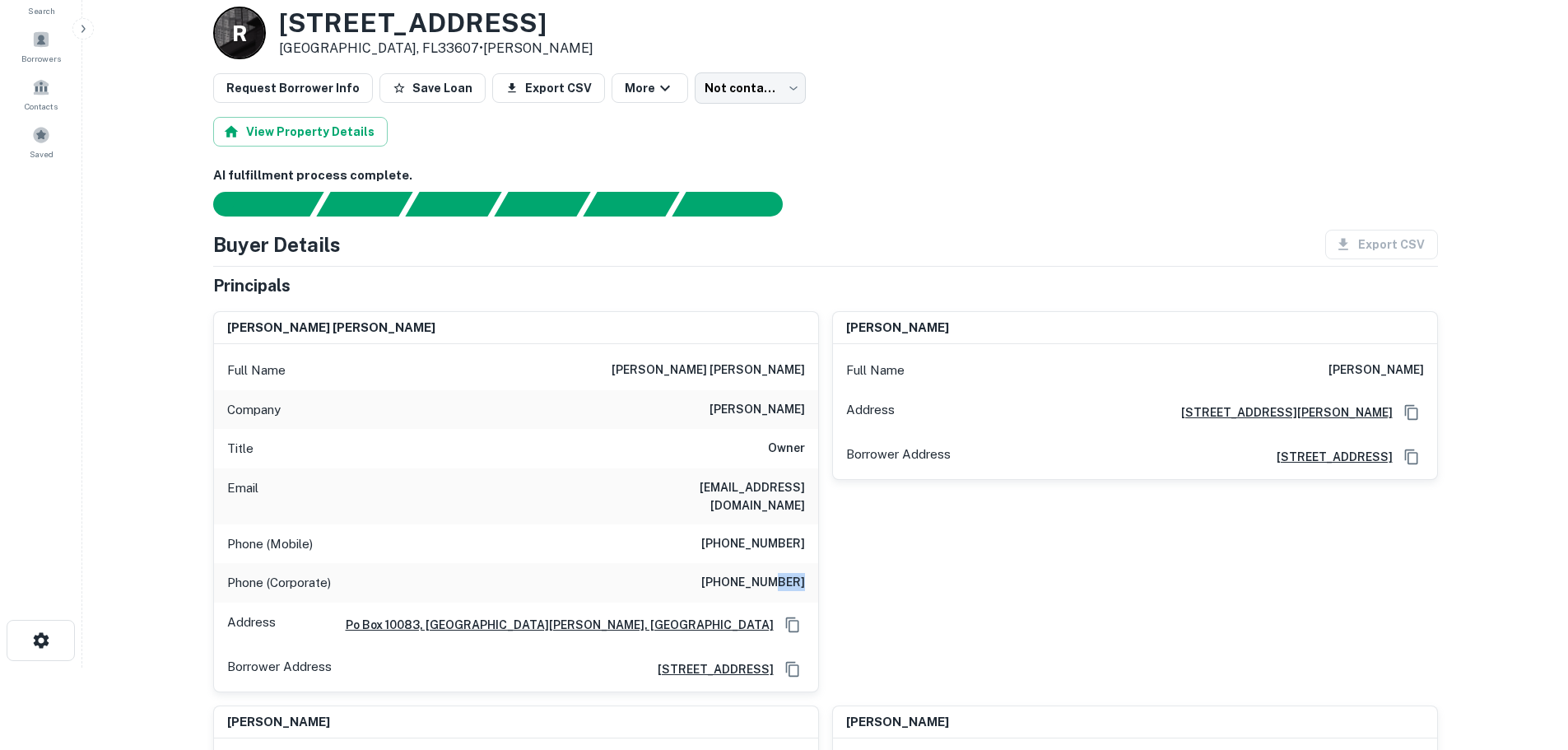
click at [790, 573] on h6 "[PHONE_NUMBER]" at bounding box center [753, 582] width 104 height 20
copy h6 "[PHONE_NUMBER]"
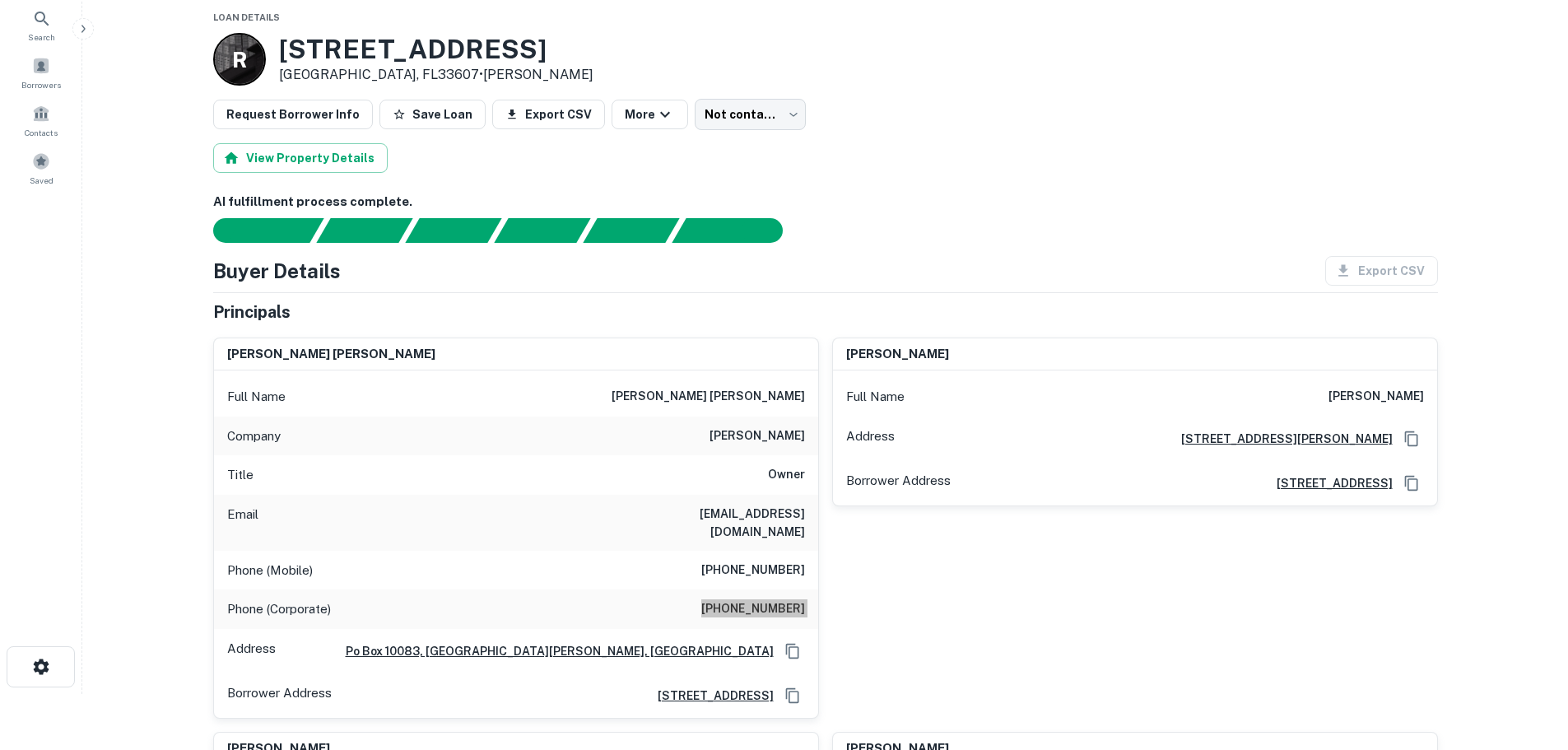
scroll to position [0, 0]
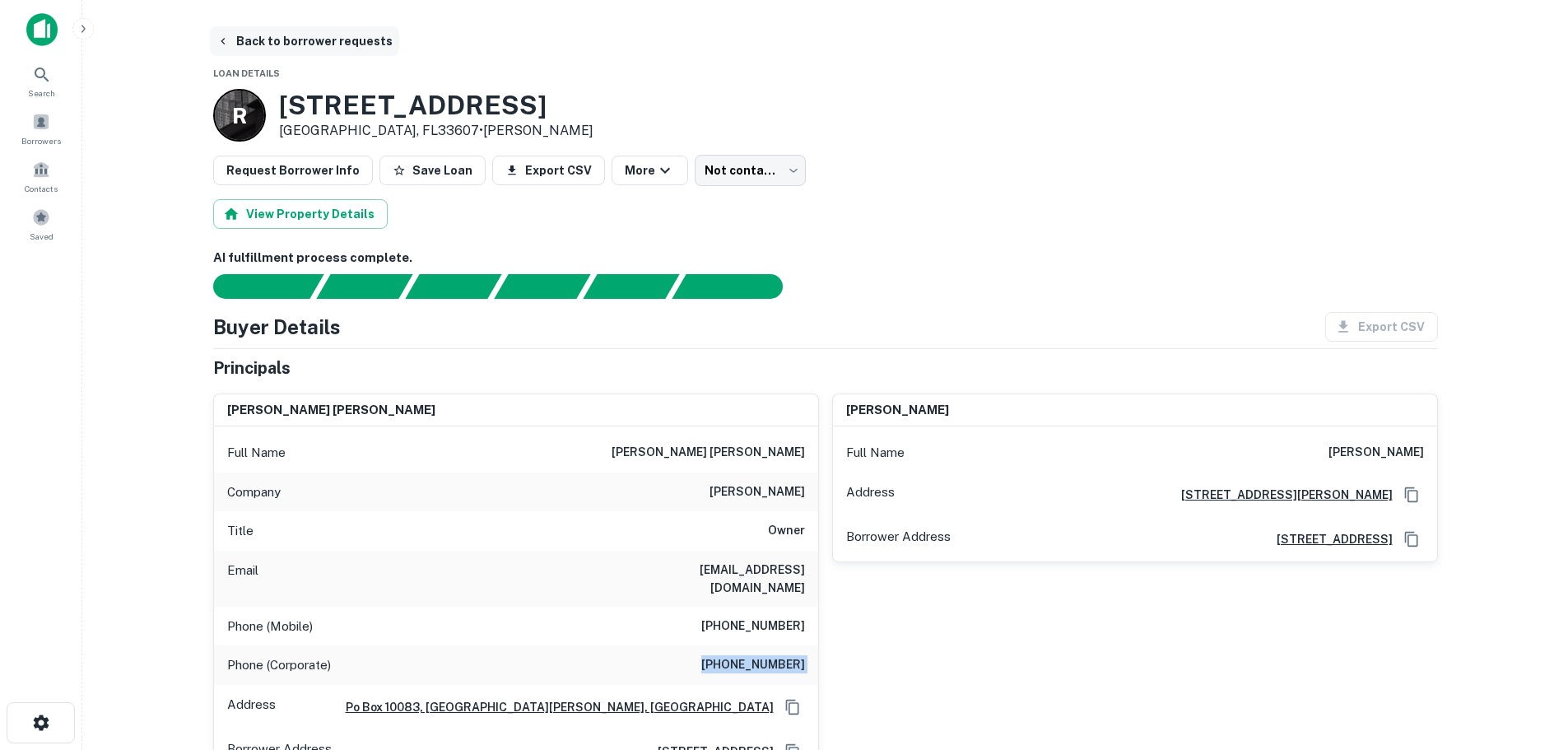
click at [309, 48] on button "Back to borrower requests" at bounding box center [304, 41] width 189 height 30
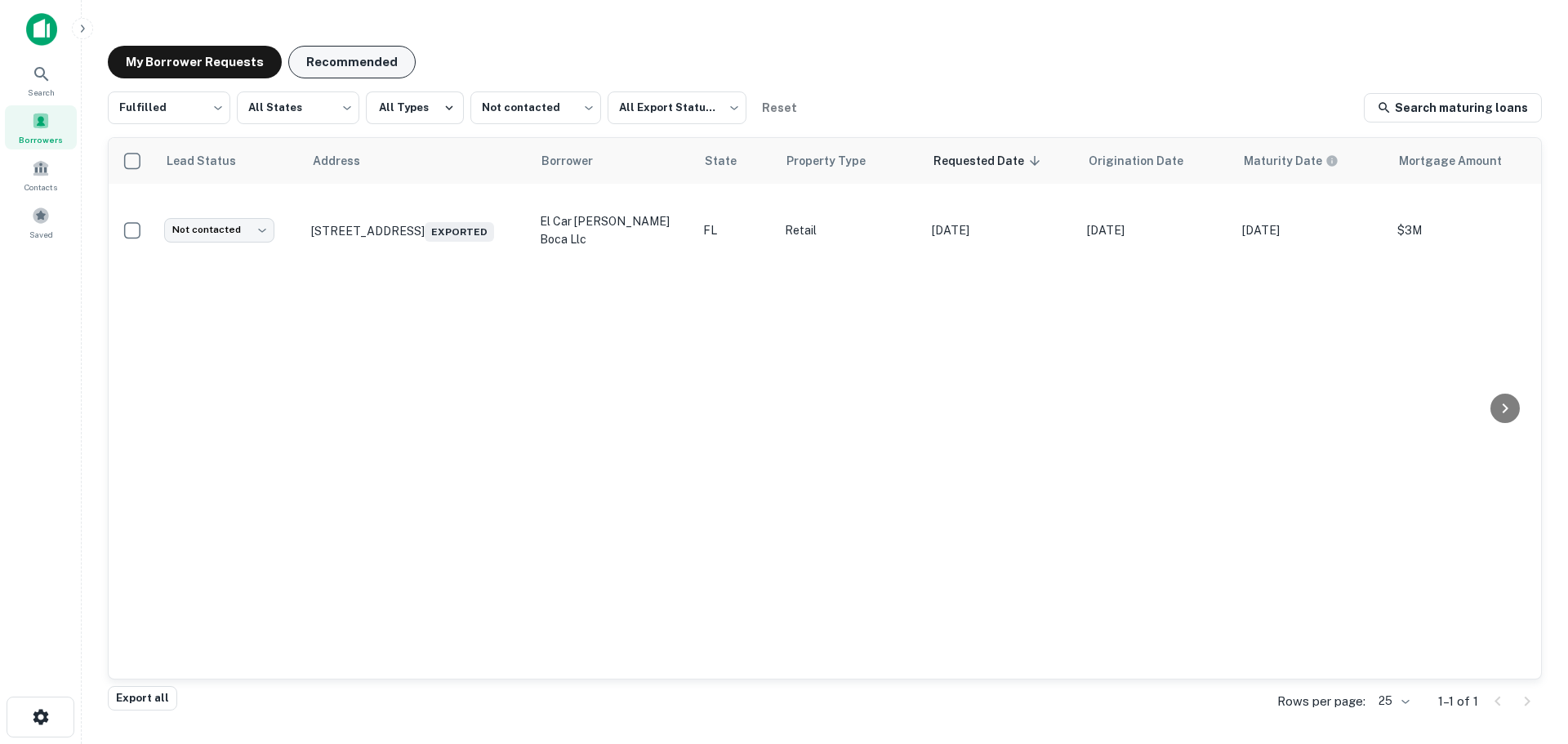
click at [339, 65] on button "Recommended" at bounding box center [352, 62] width 128 height 32
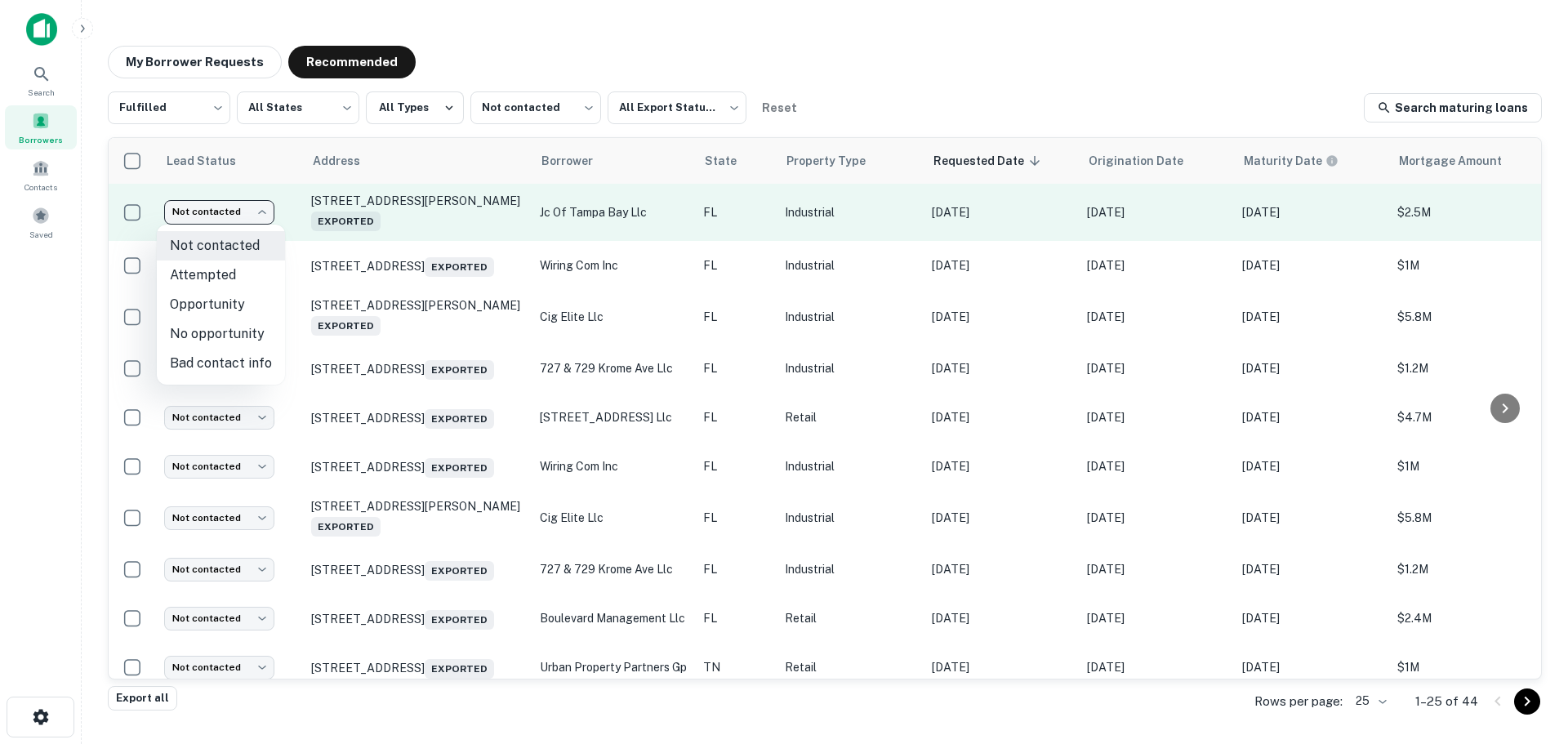
click at [234, 207] on body "Search Borrowers Contacts Saved My Borrower Requests Recommended Fulfilled ****…" at bounding box center [784, 372] width 1568 height 744
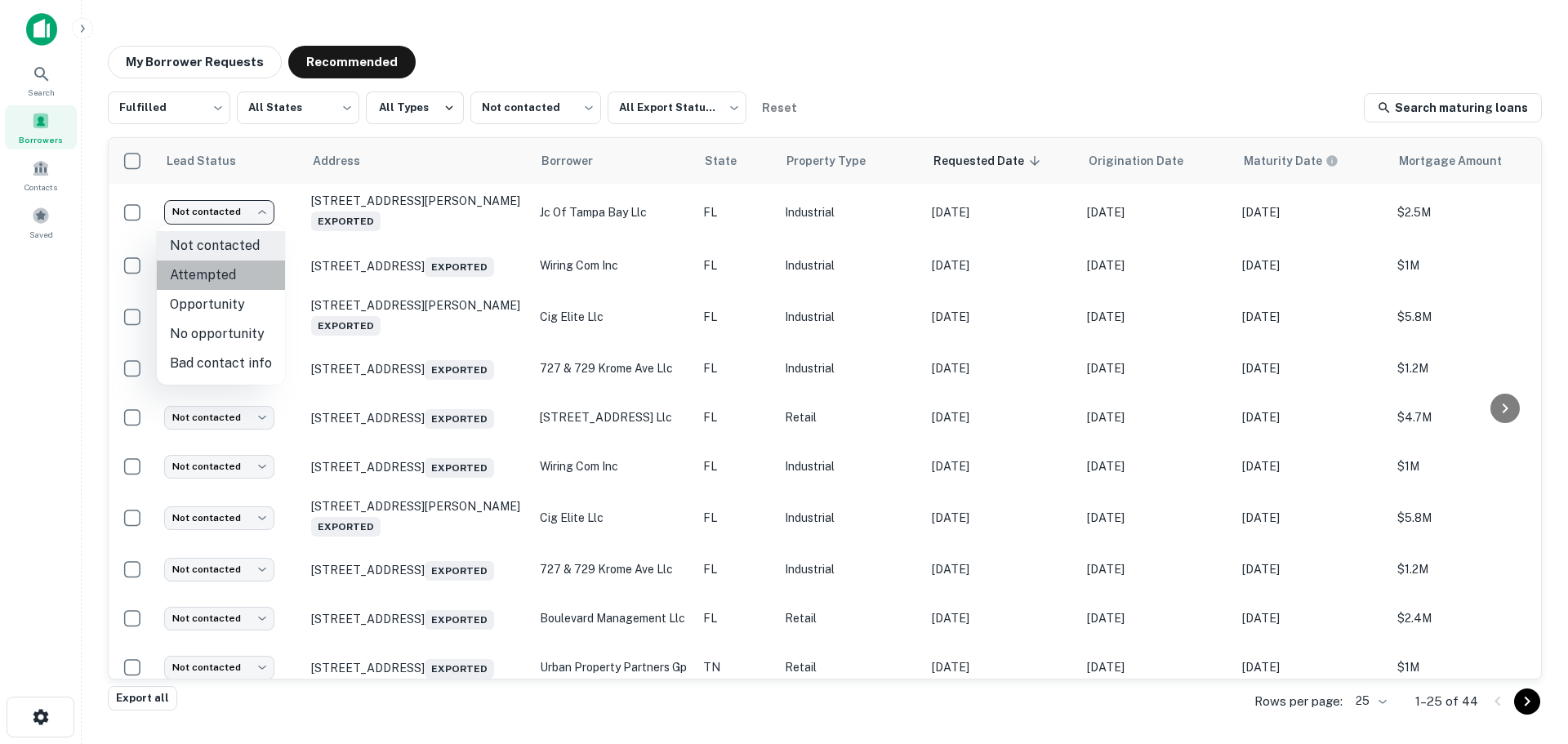
click at [237, 273] on li "Attempted" at bounding box center [220, 275] width 128 height 30
type input "*********"
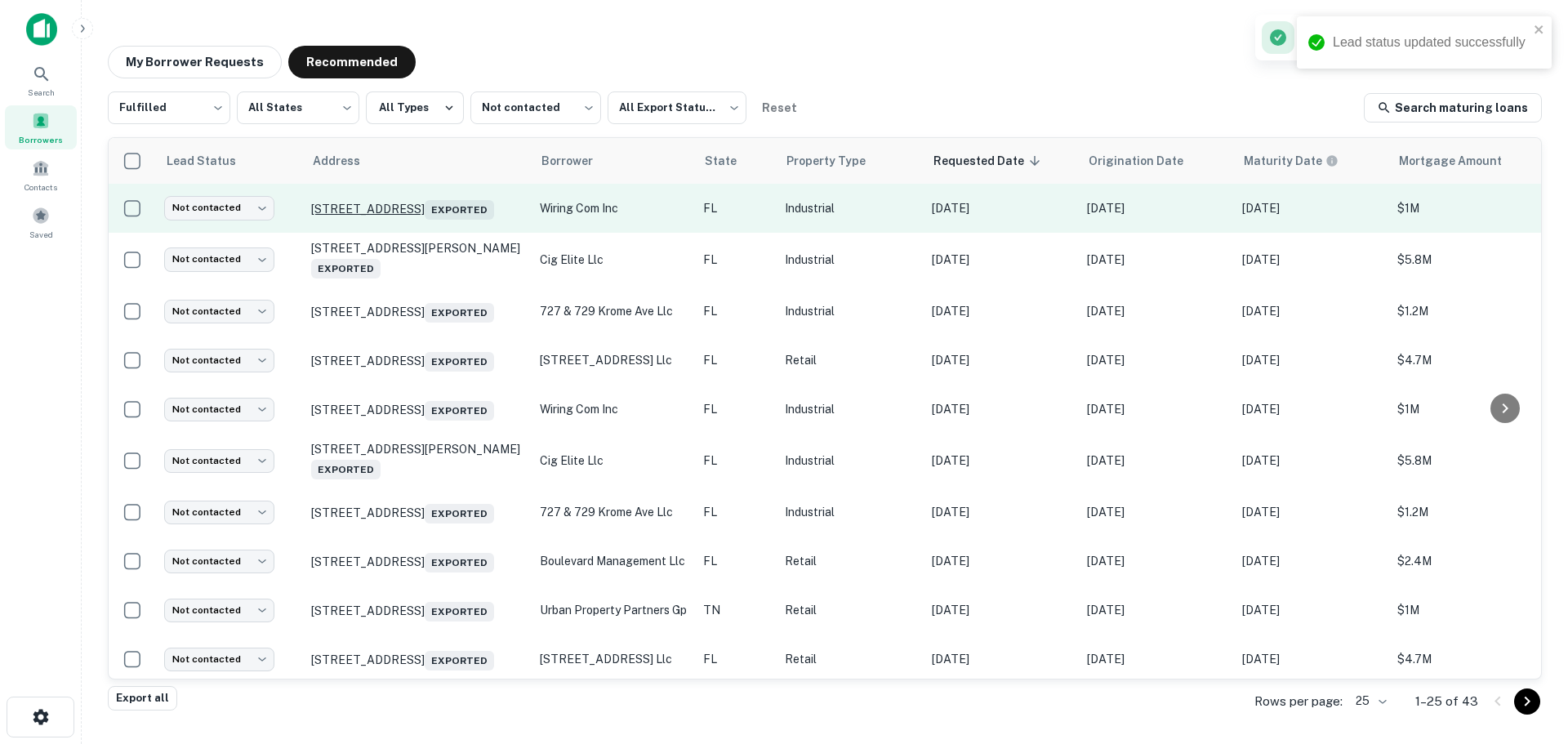
click at [408, 199] on p "[STREET_ADDRESS] Exported" at bounding box center [418, 207] width 213 height 23
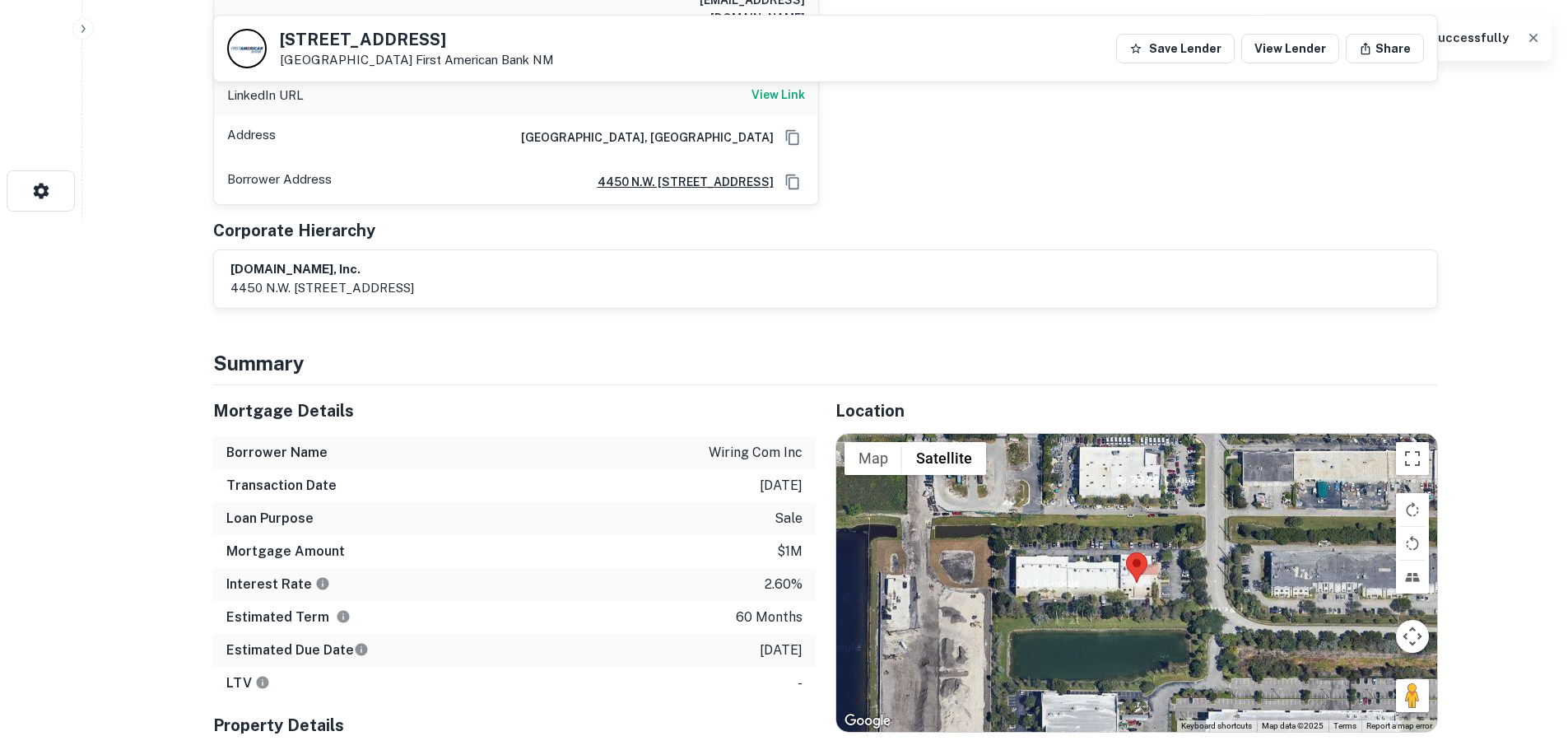
scroll to position [658, 0]
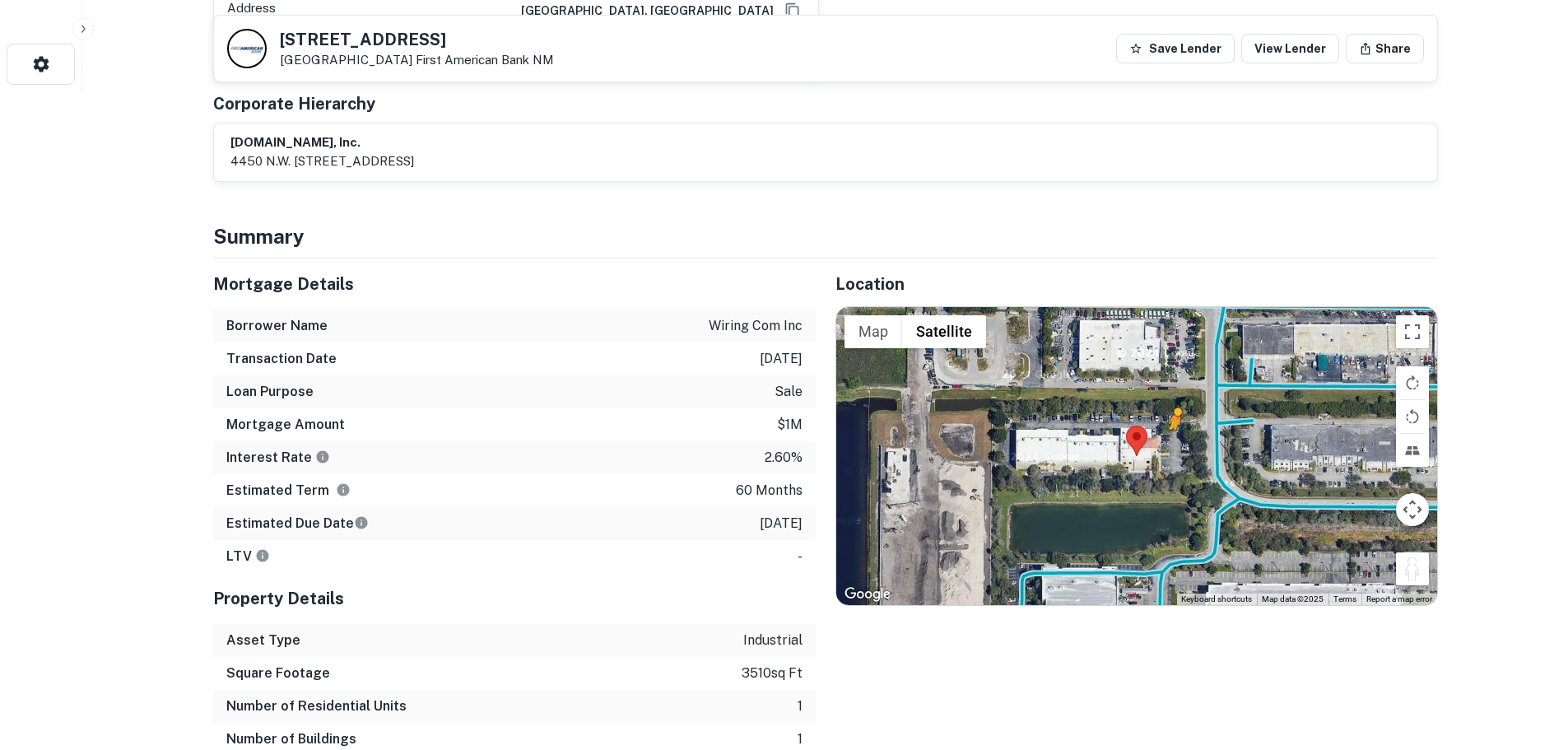
drag, startPoint x: 1418, startPoint y: 531, endPoint x: 1174, endPoint y: 413, distance: 271.0
click at [1175, 413] on div "To activate drag with keyboard, press Alt + Enter. Once in keyboard drag state,…" at bounding box center [1137, 456] width 601 height 298
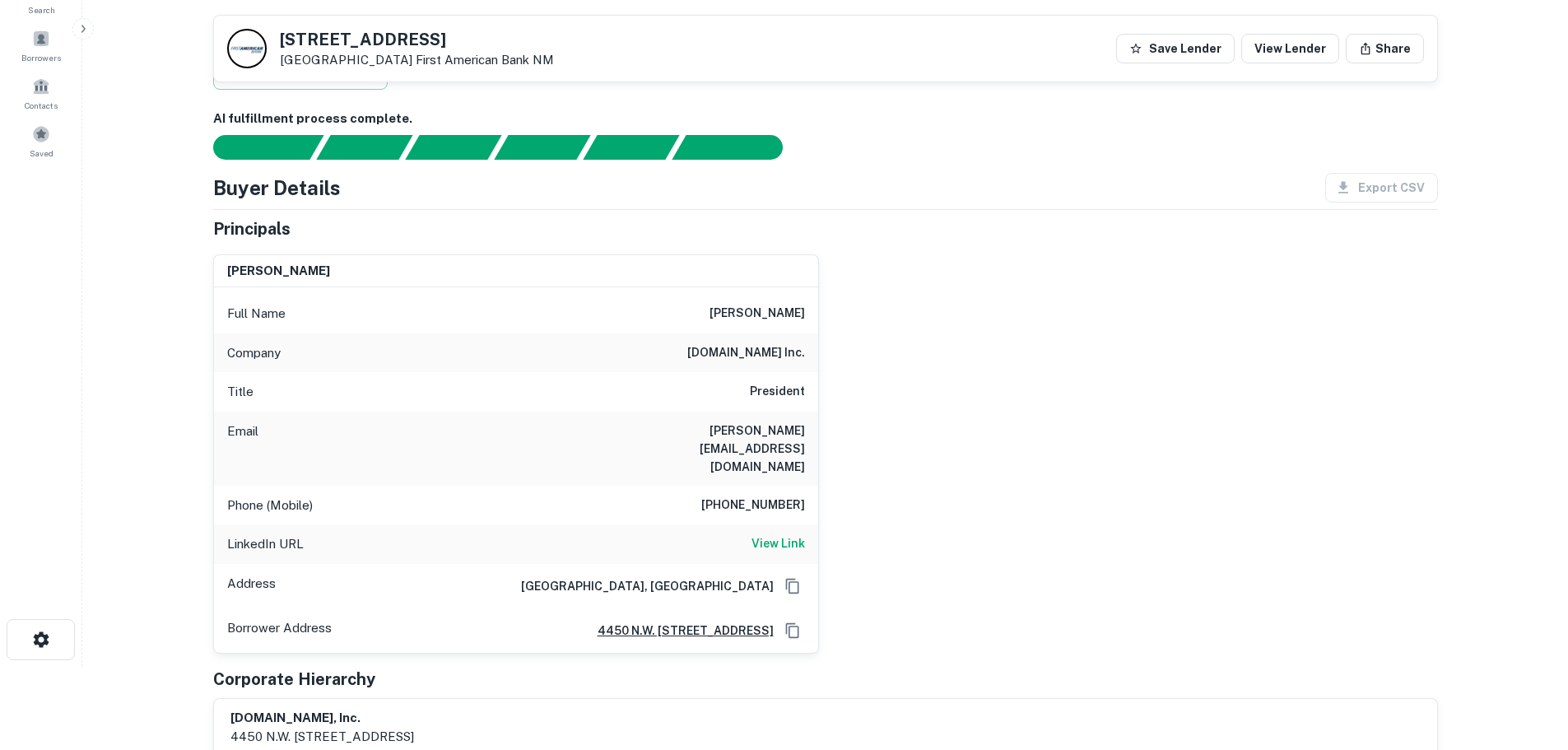
scroll to position [82, 0]
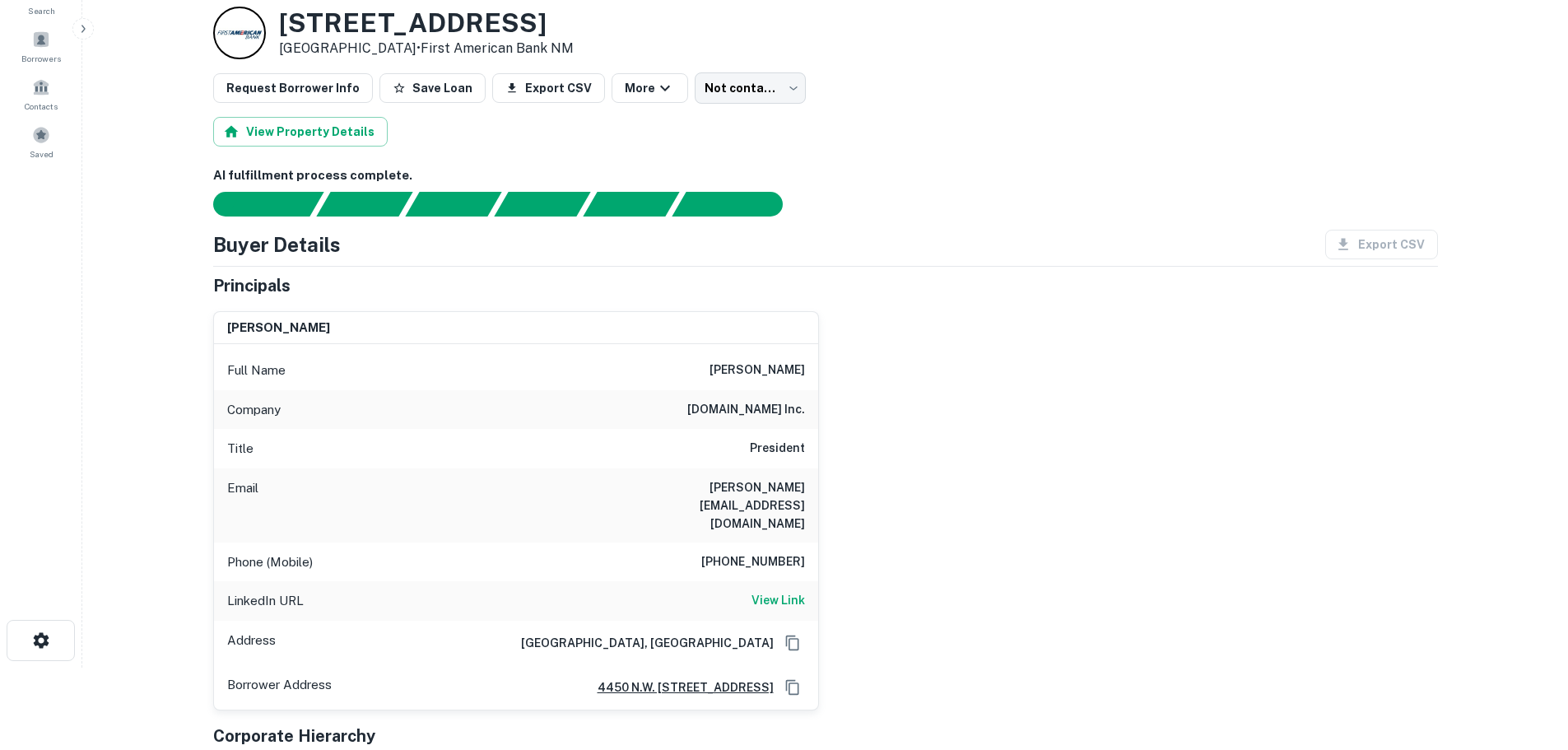
click at [785, 552] on h6 "[PHONE_NUMBER]" at bounding box center [753, 561] width 104 height 20
copy h6 "[PHONE_NUMBER]"
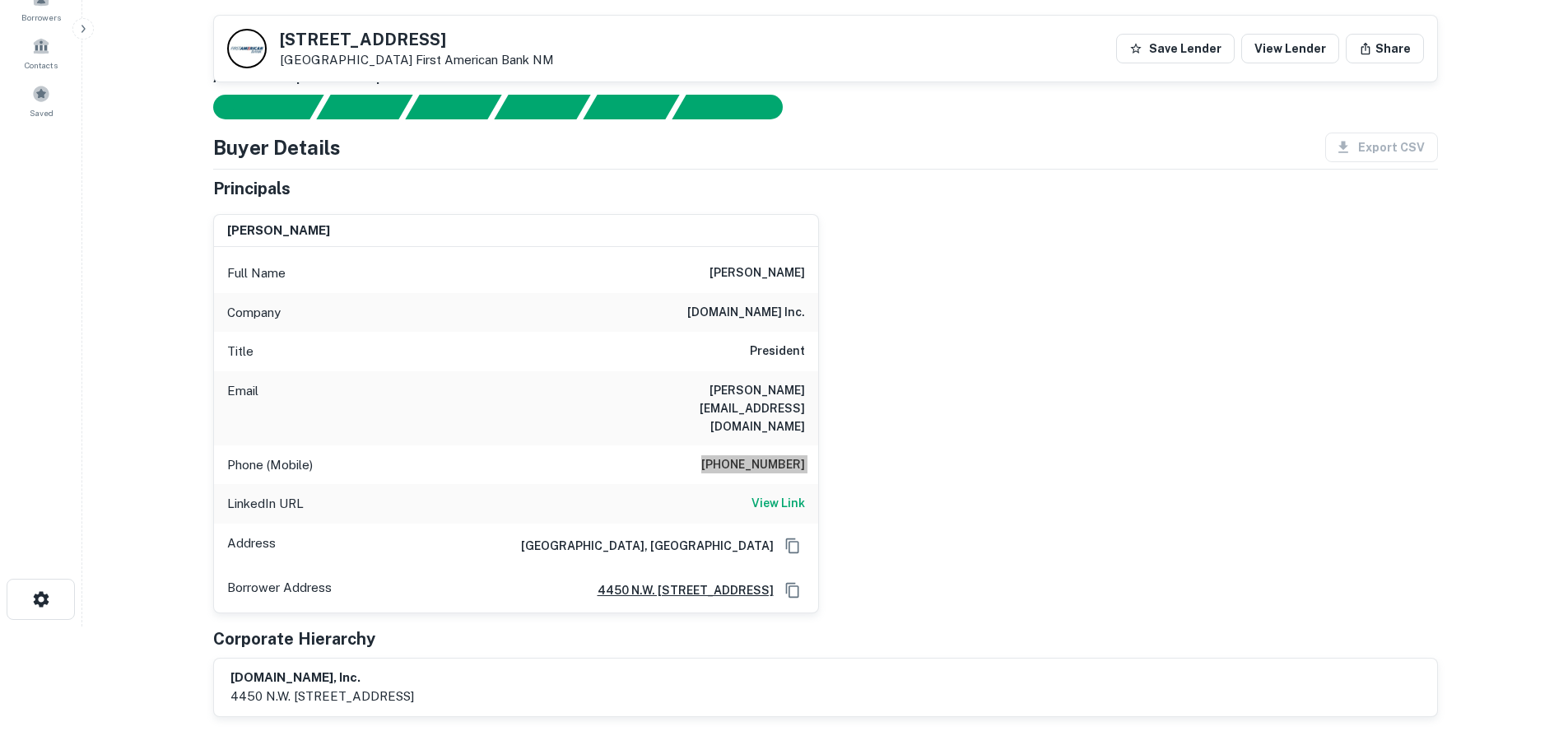
scroll to position [0, 0]
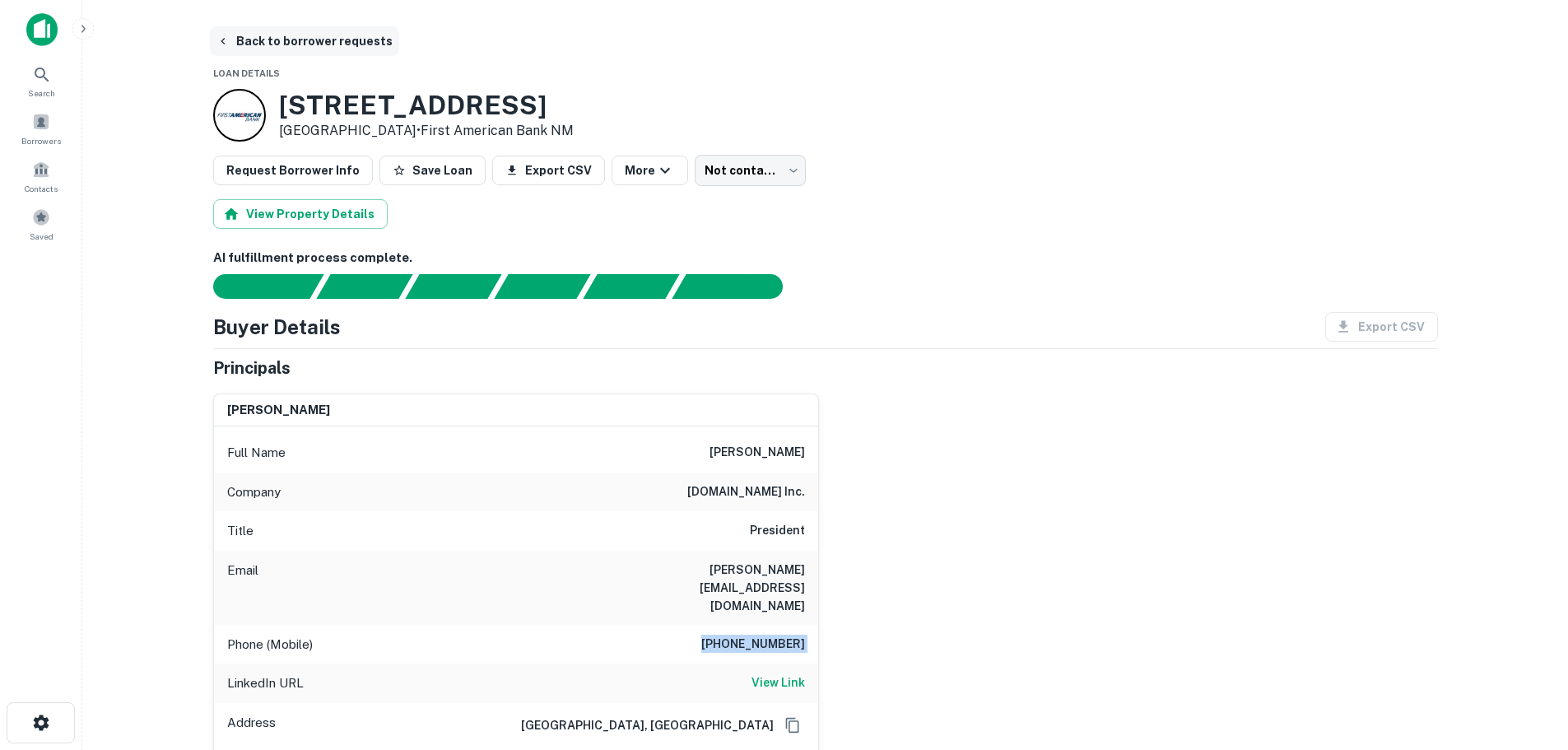
click at [341, 45] on button "Back to borrower requests" at bounding box center [304, 41] width 189 height 30
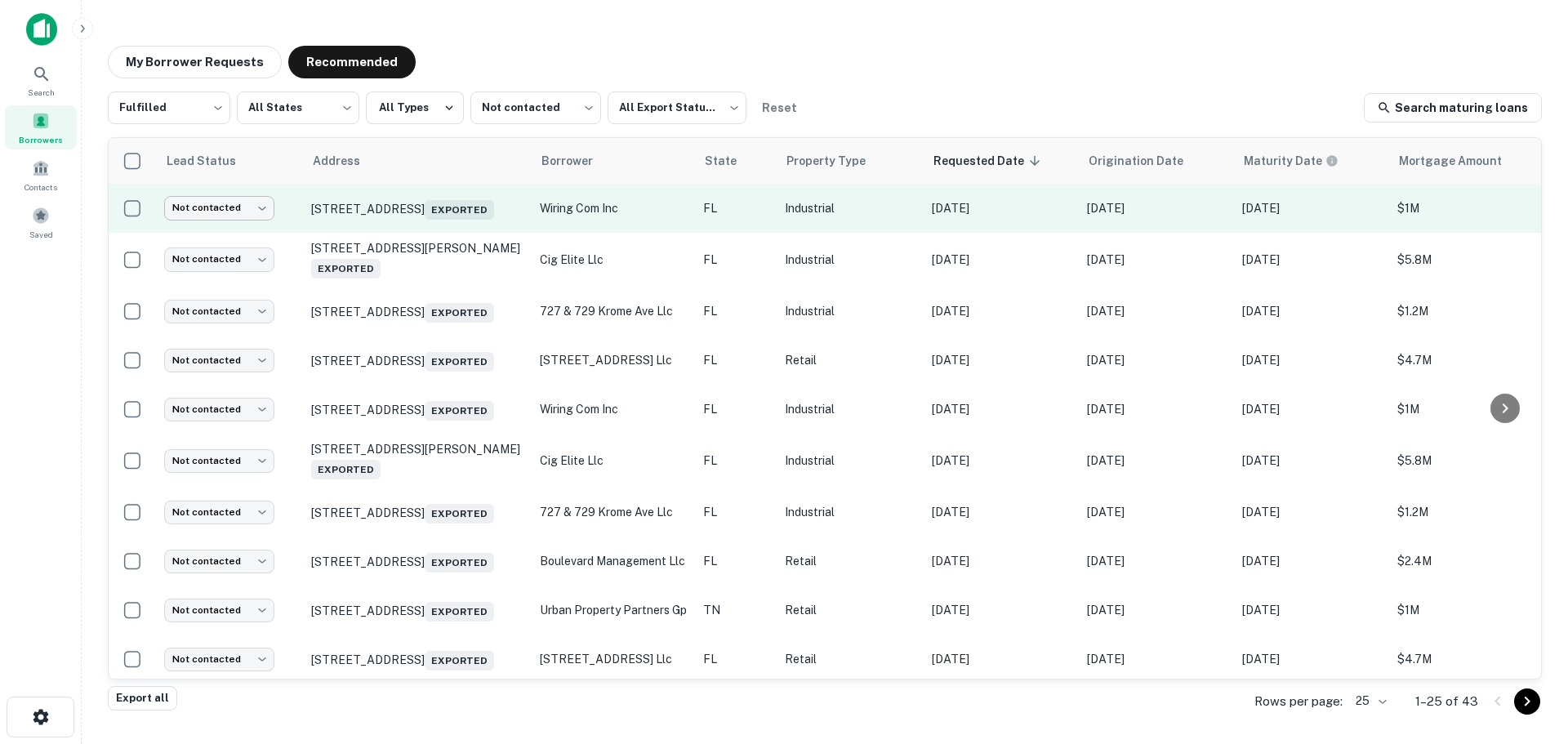
click at [196, 203] on body "Search Borrowers Contacts Saved My Borrower Requests Recommended Fulfilled ****…" at bounding box center [784, 372] width 1568 height 744
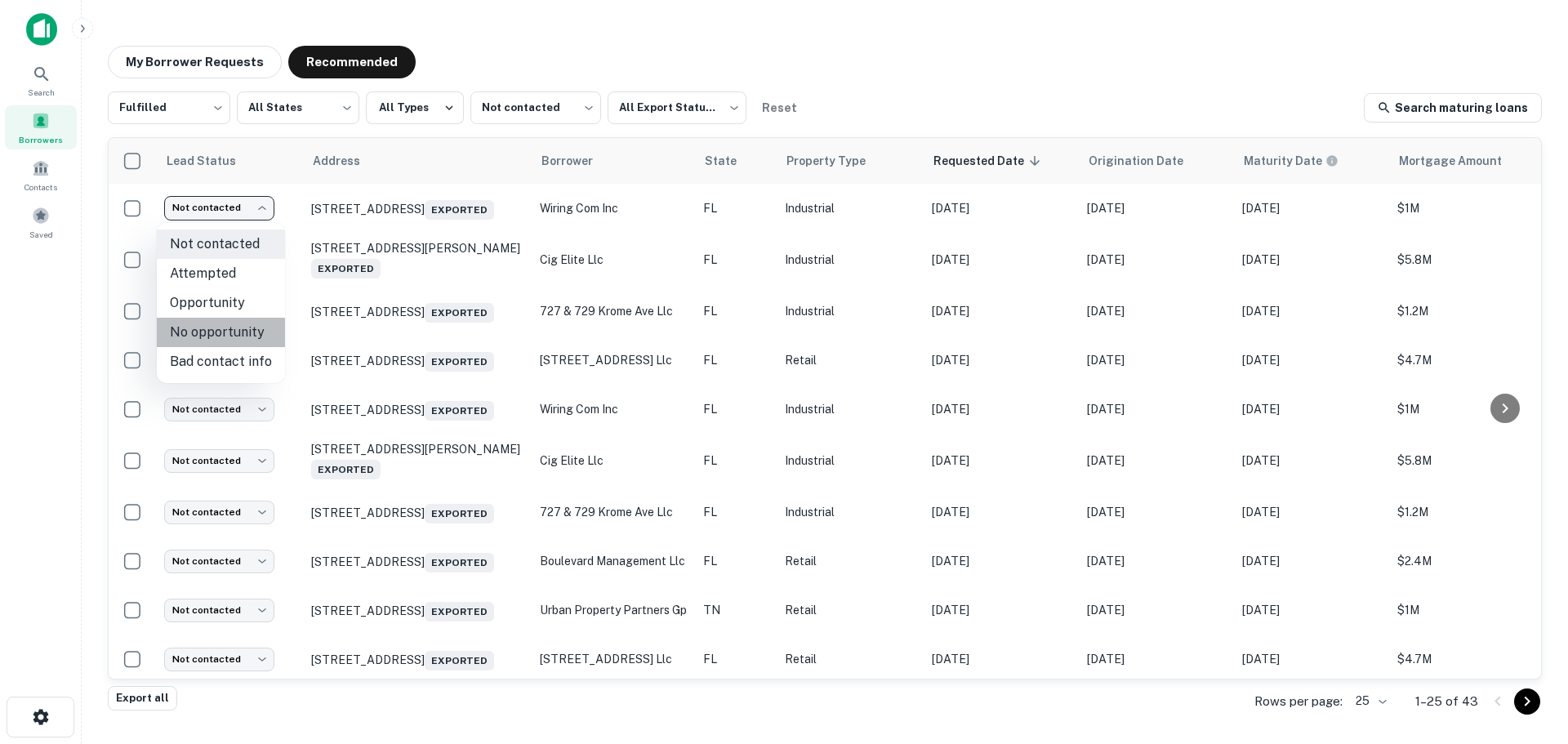
click at [232, 344] on li "No opportunity" at bounding box center [220, 332] width 128 height 30
type input "**********"
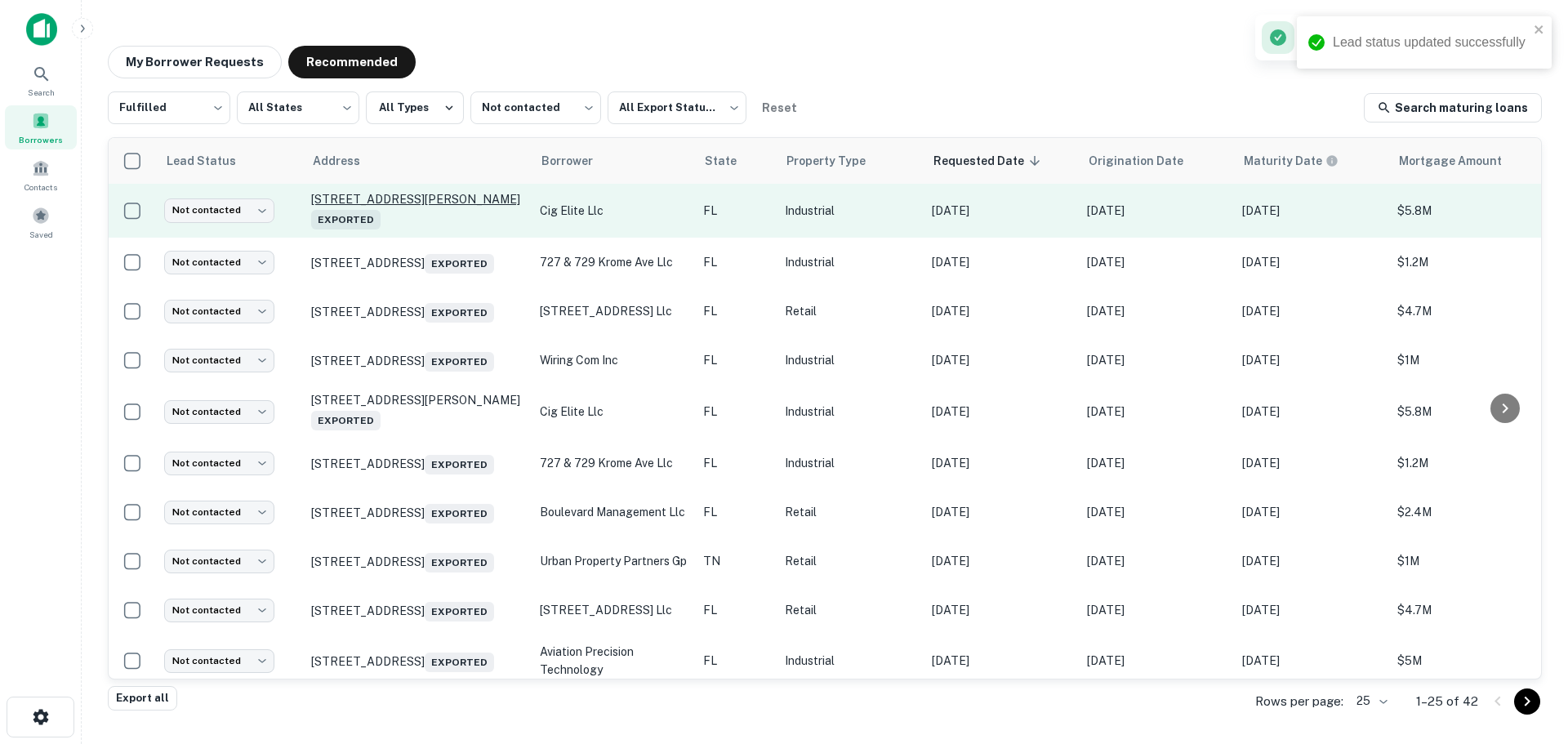
click at [366, 202] on p "16461/[STREET_ADDRESS][PERSON_NAME] Exported" at bounding box center [418, 211] width 213 height 37
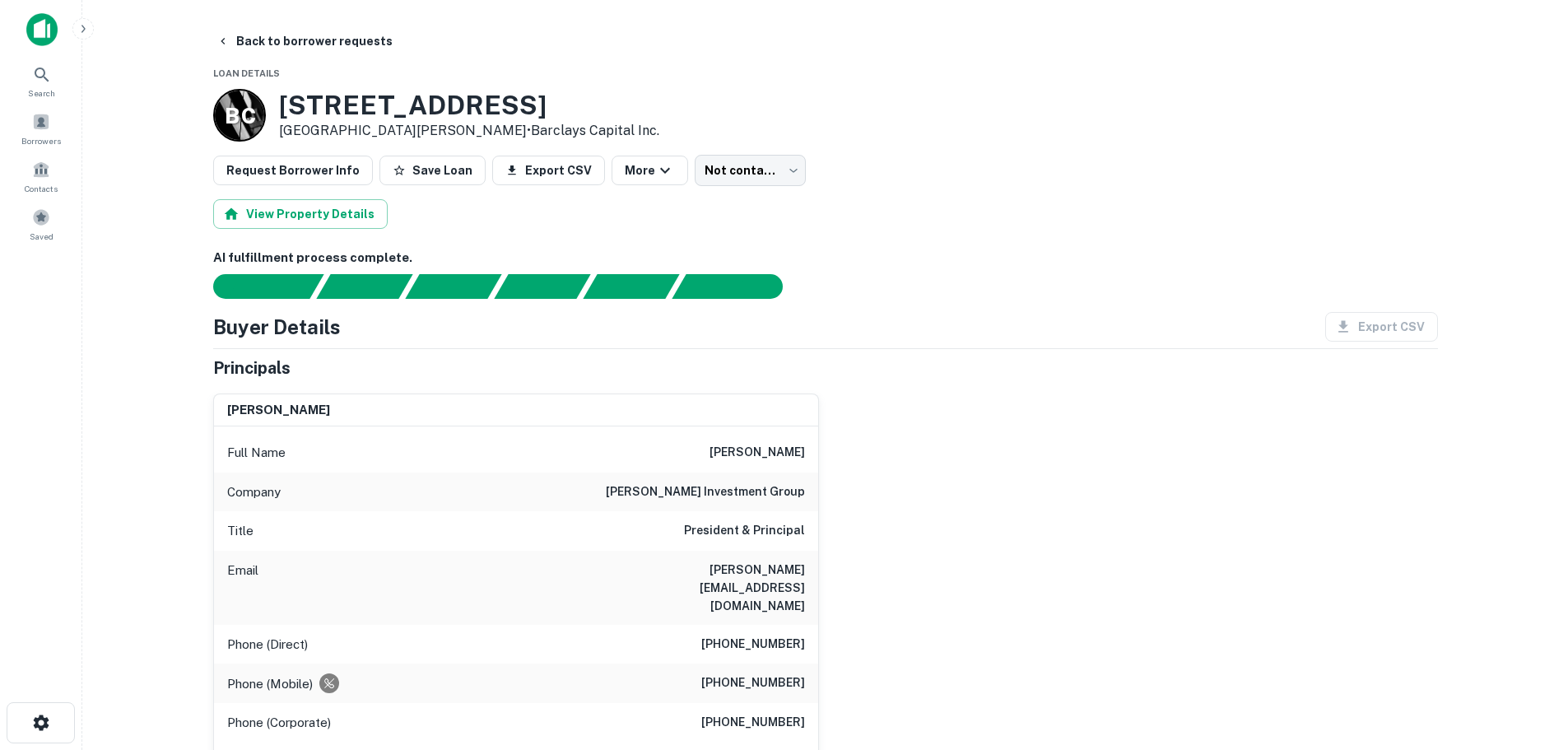
click at [731, 492] on h6 "[PERSON_NAME] investment group" at bounding box center [706, 492] width 199 height 20
copy h6 "[PERSON_NAME] investment group"
click at [280, 47] on button "Back to borrower requests" at bounding box center [304, 41] width 189 height 30
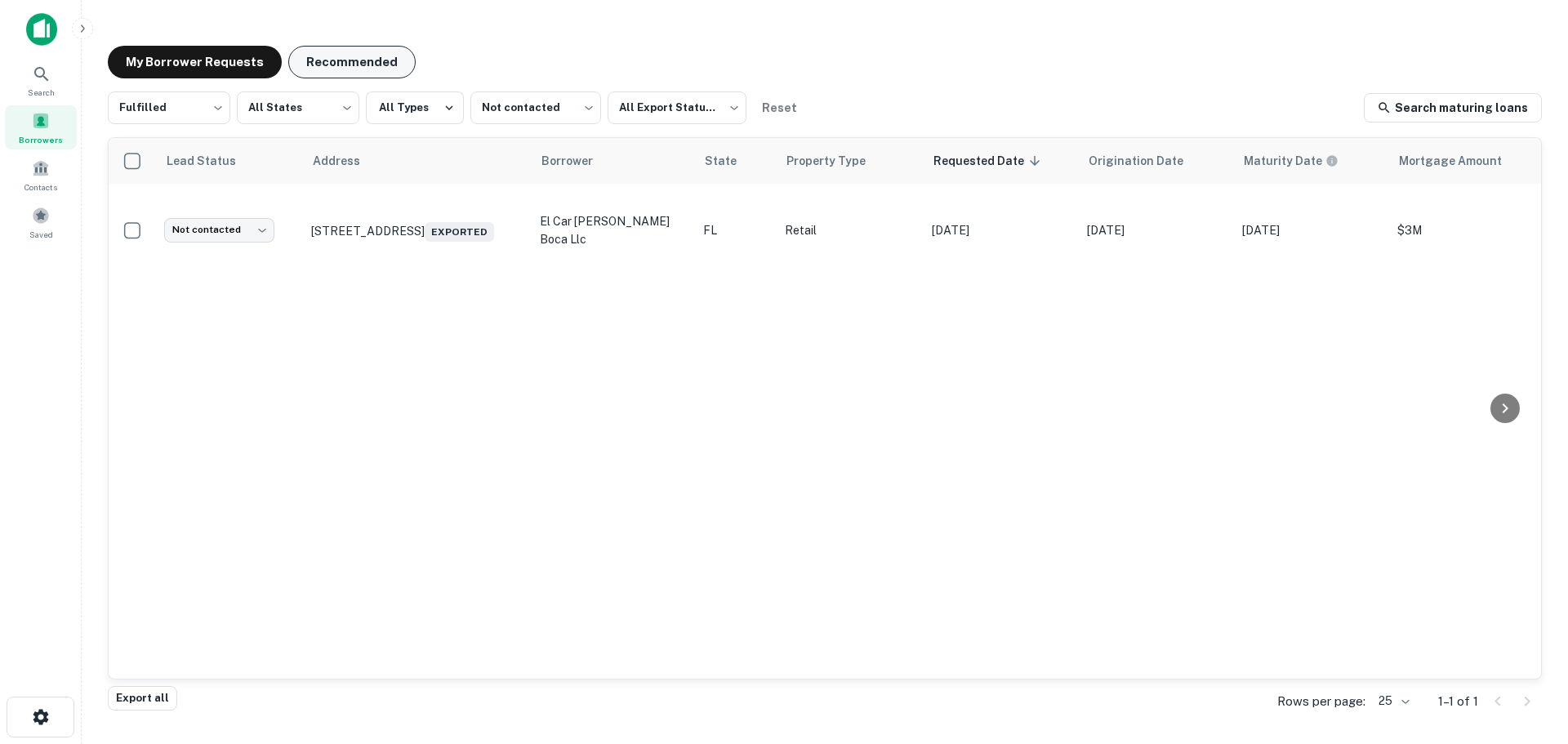
click at [361, 59] on button "Recommended" at bounding box center [352, 62] width 128 height 32
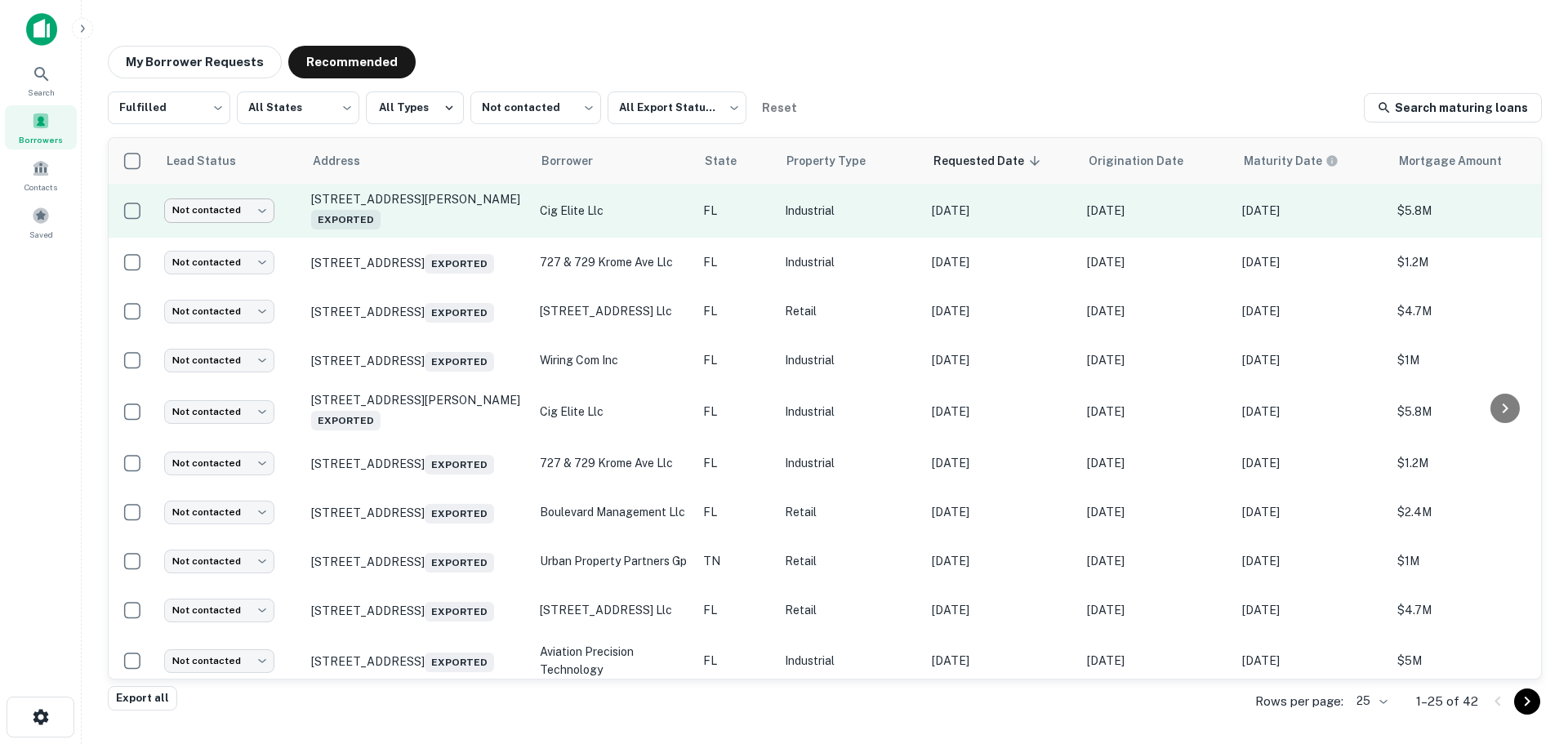
click at [207, 217] on body "Search Borrowers Contacts Saved My Borrower Requests Recommended Fulfilled ****…" at bounding box center [784, 372] width 1568 height 744
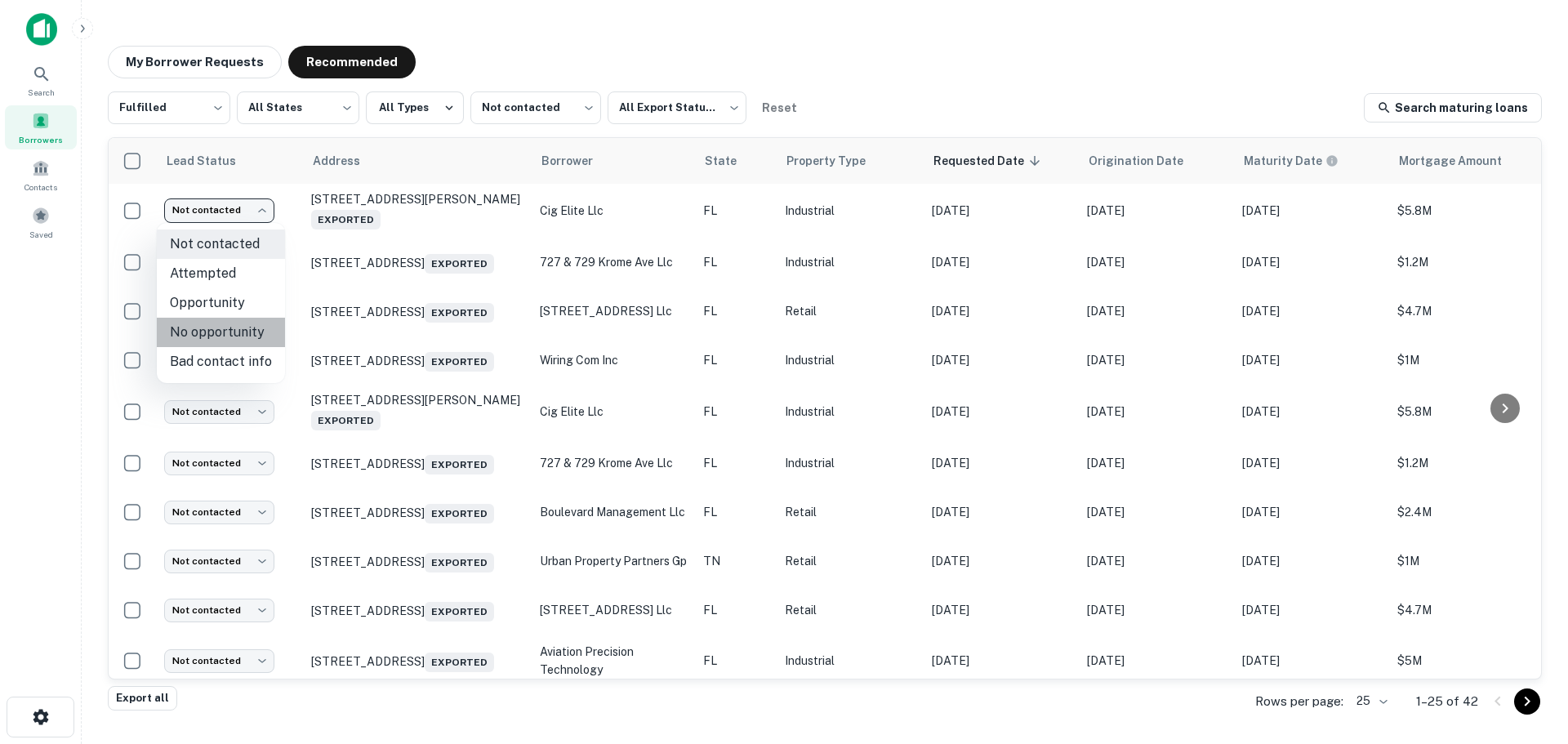
click at [230, 336] on li "No opportunity" at bounding box center [220, 332] width 128 height 30
type input "**********"
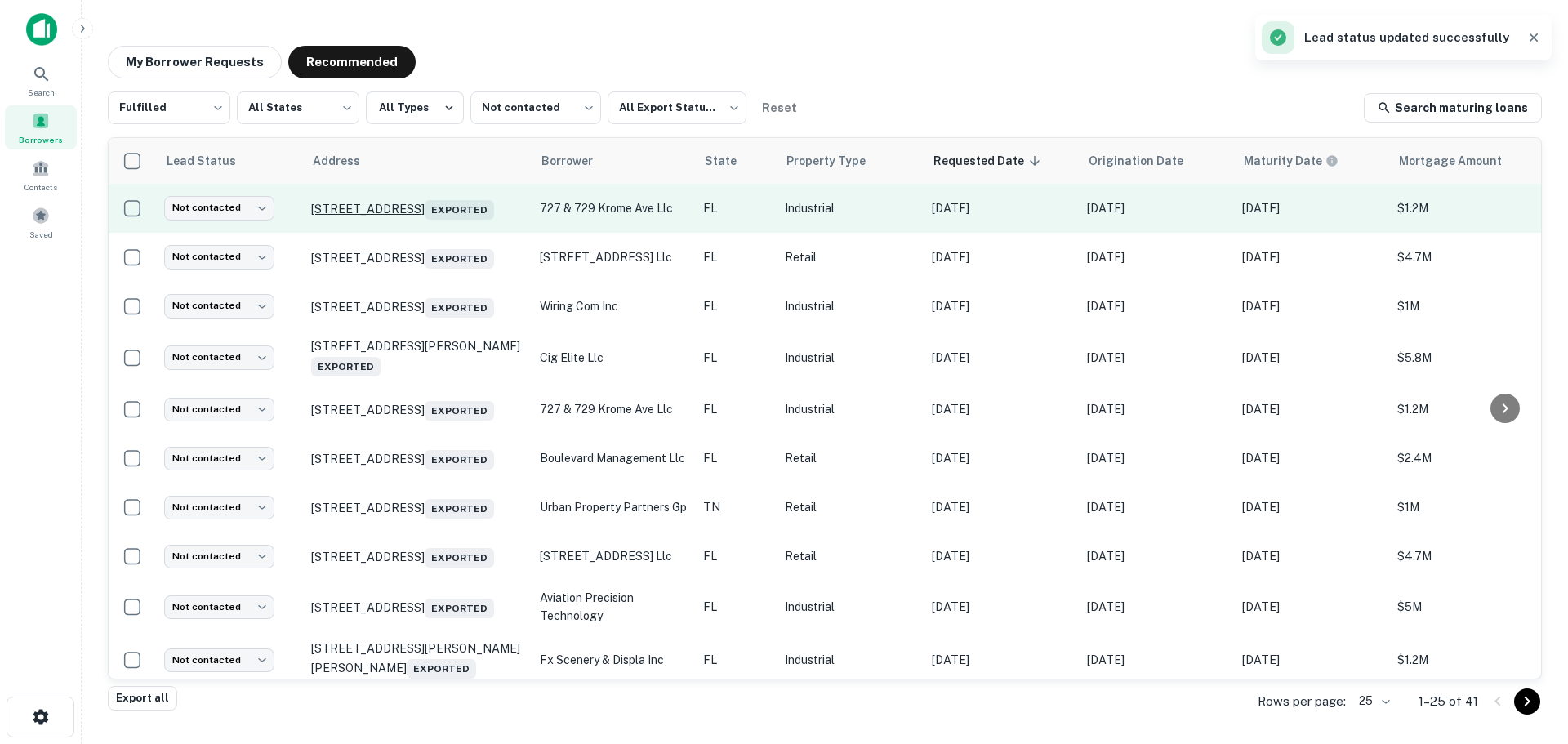
click at [383, 197] on p "[STREET_ADDRESS]" at bounding box center [418, 207] width 213 height 23
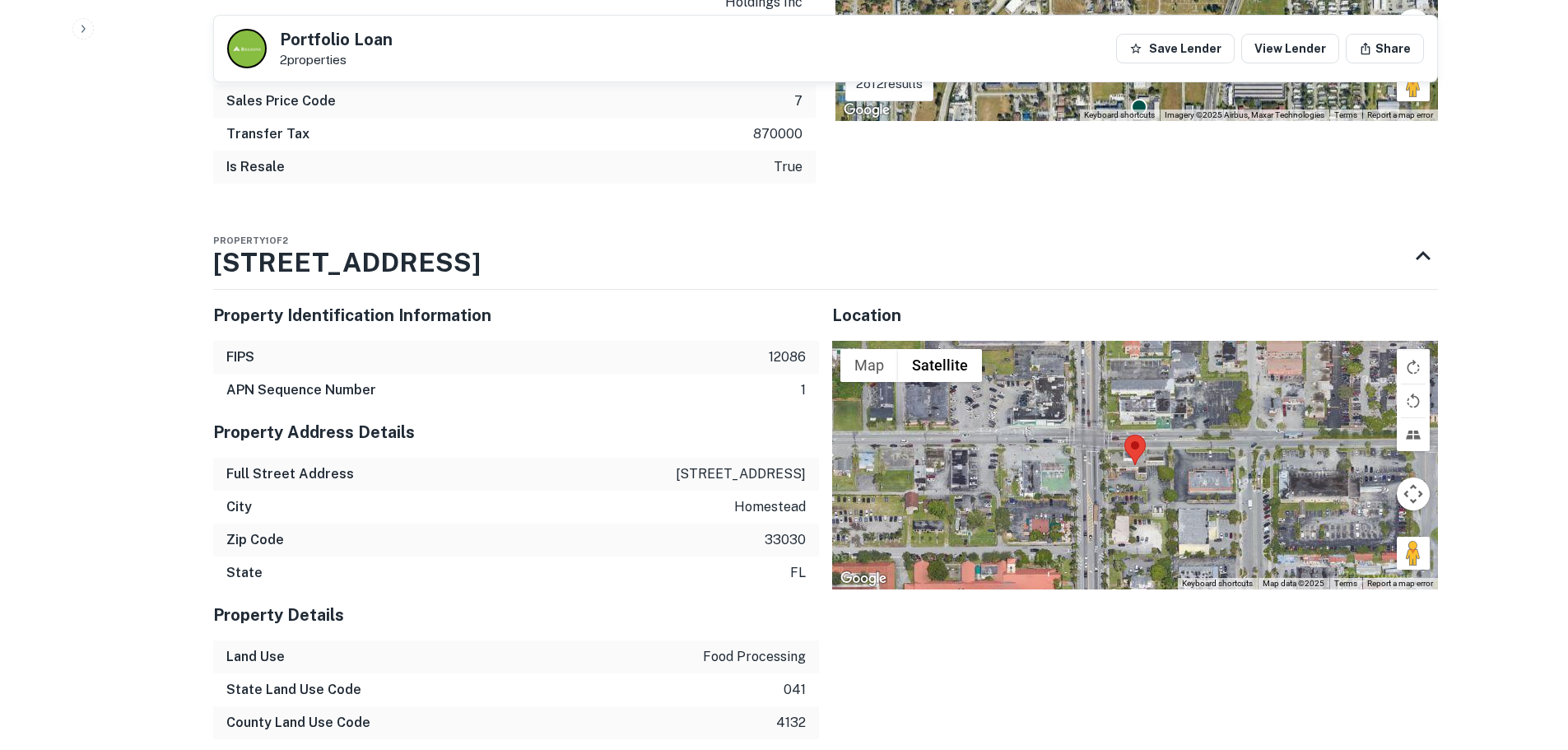
scroll to position [1729, 0]
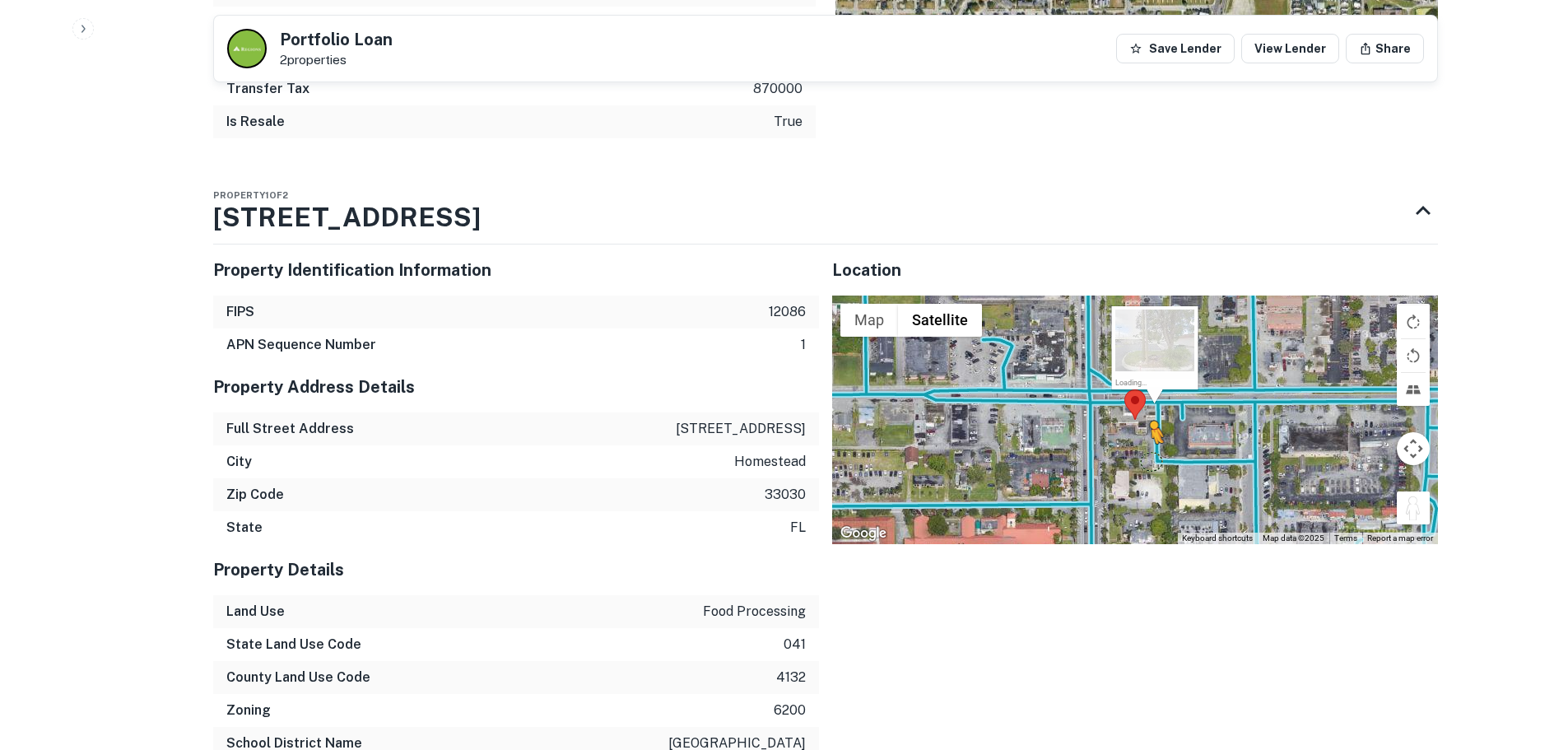
drag, startPoint x: 1422, startPoint y: 481, endPoint x: 1150, endPoint y: 426, distance: 277.5
click at [1150, 426] on div "To activate drag with keyboard, press Alt + Enter. Once in keyboard drag state,…" at bounding box center [1135, 420] width 606 height 249
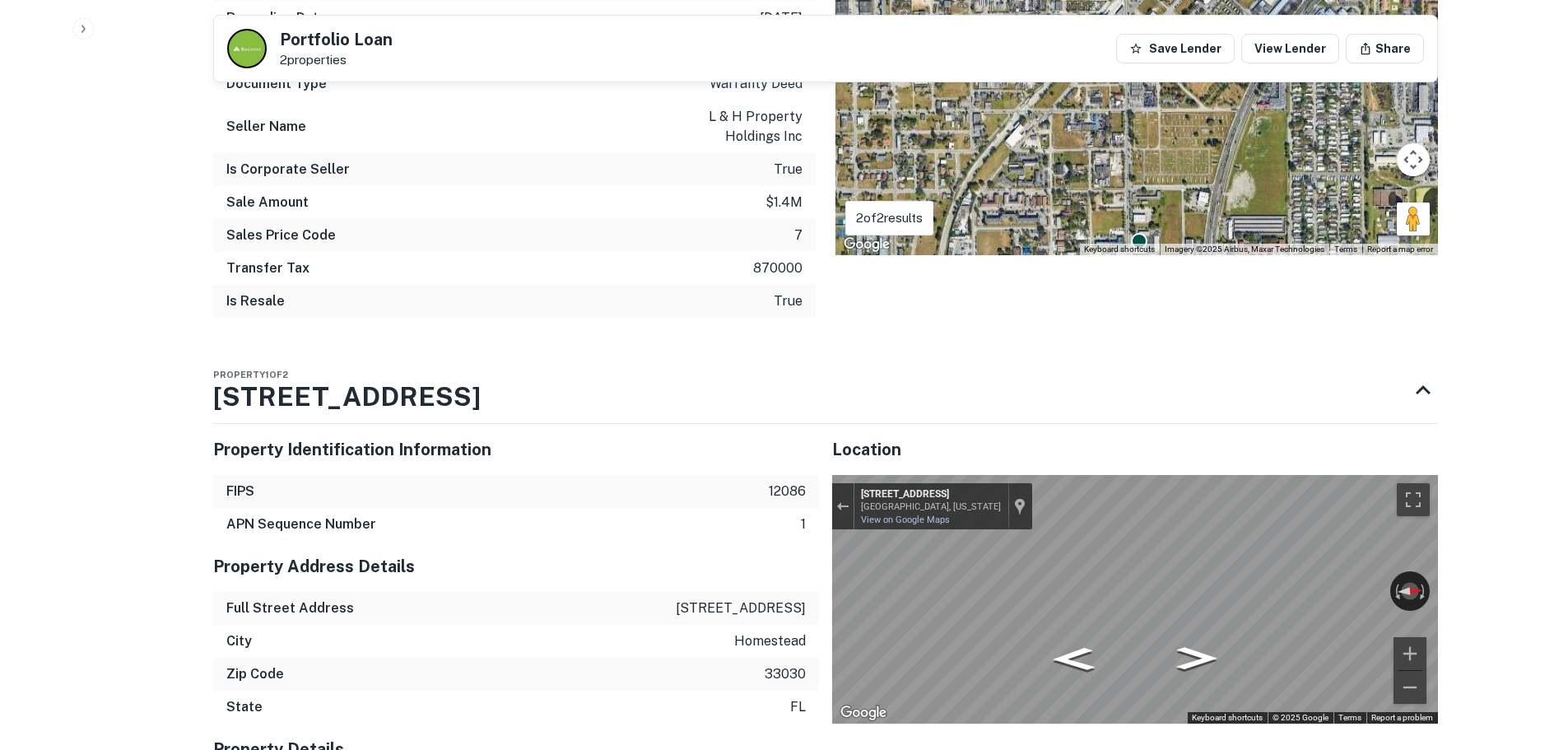
scroll to position [1548, 0]
click at [845, 502] on div "Exit the Street View" at bounding box center [843, 507] width 12 height 10
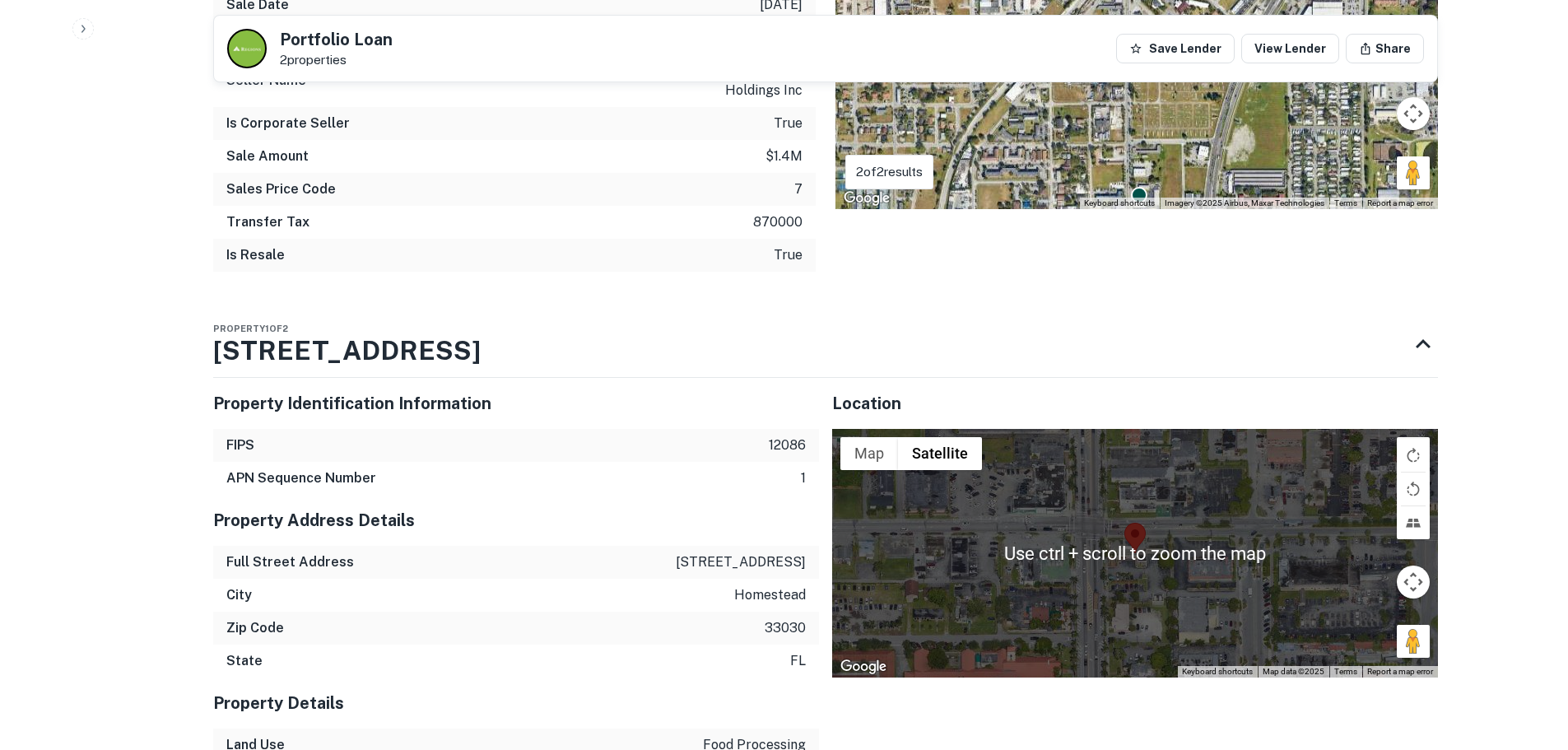
scroll to position [1630, 0]
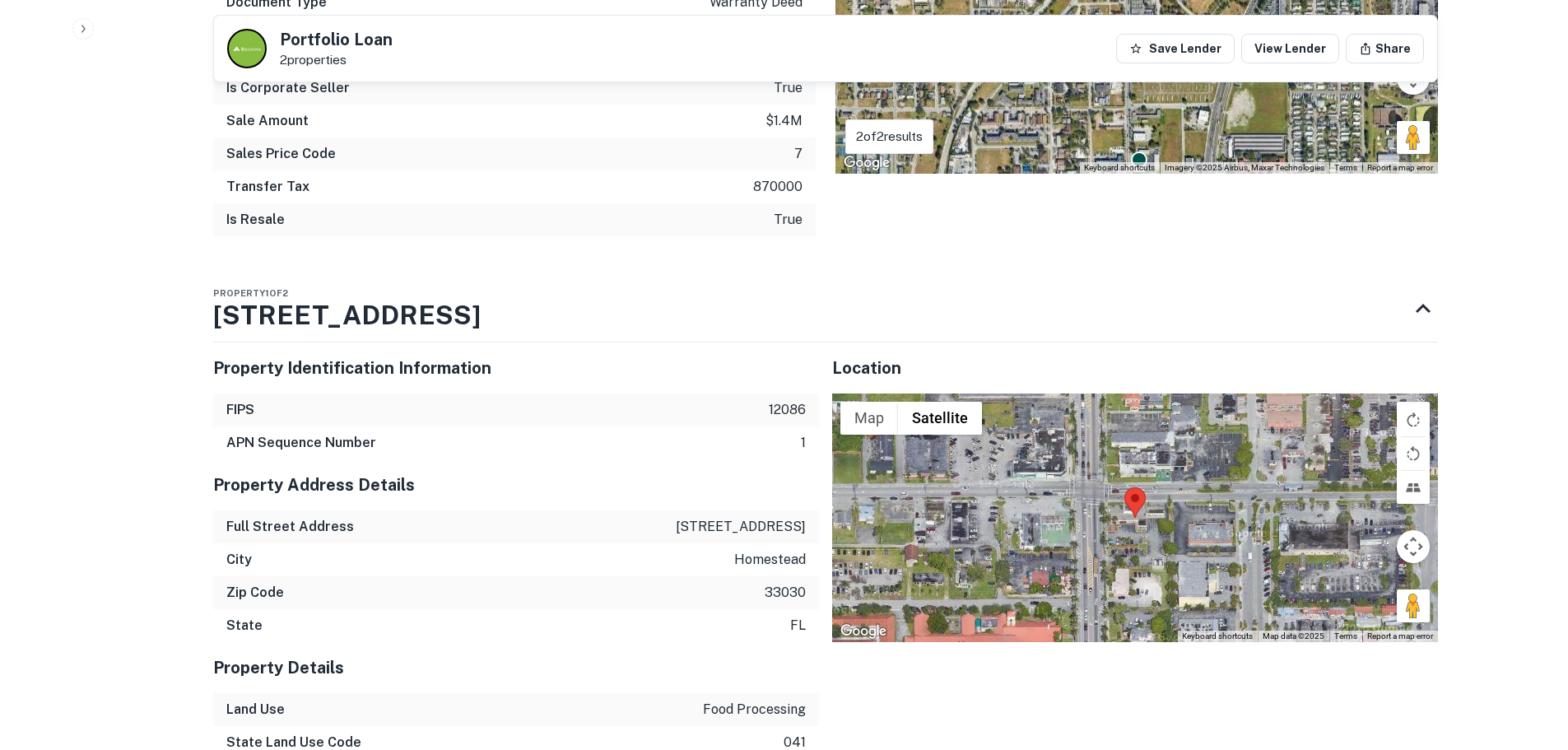
click at [1109, 519] on div "Loading..." at bounding box center [1135, 518] width 606 height 249
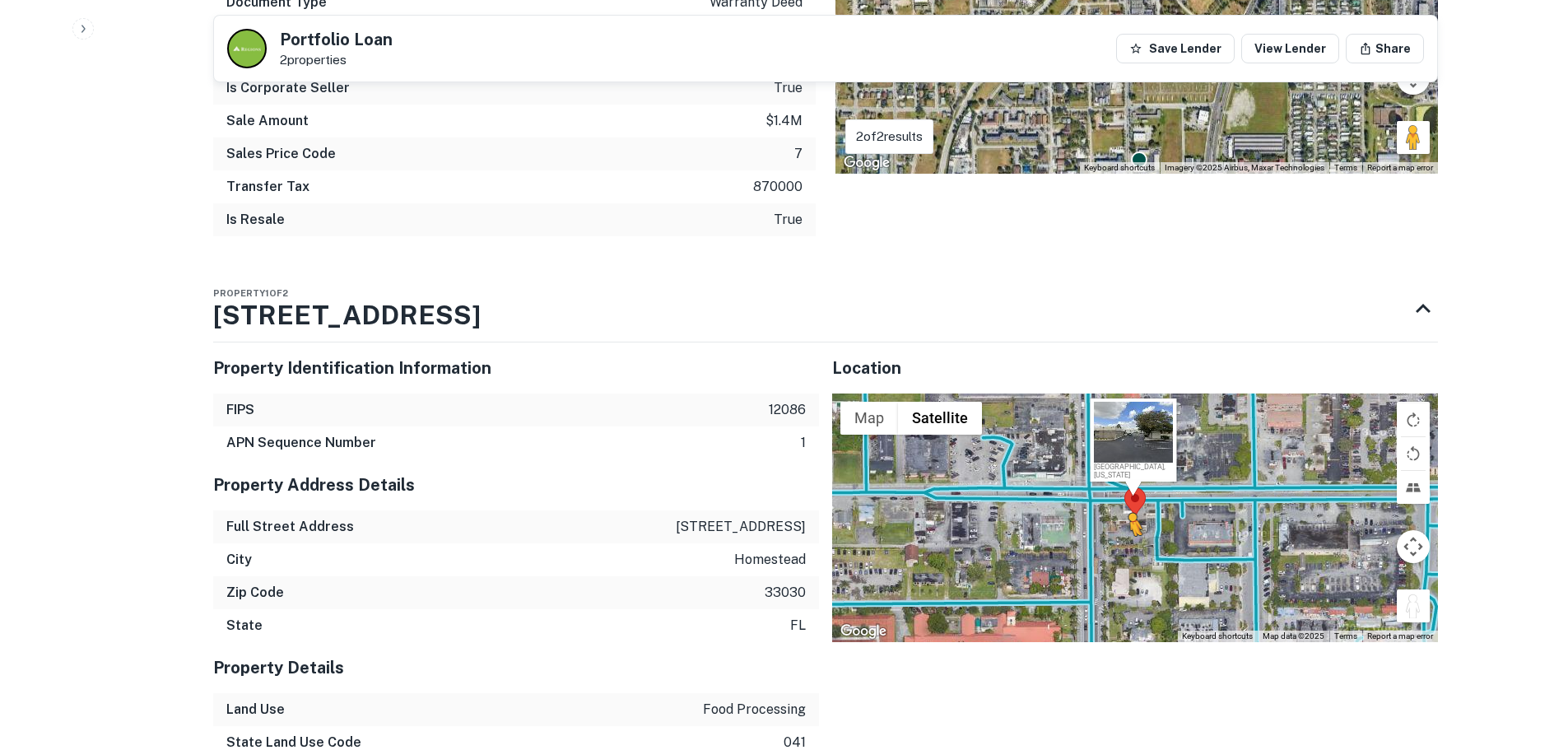
drag, startPoint x: 1412, startPoint y: 573, endPoint x: 1132, endPoint y: 515, distance: 285.9
click at [1132, 515] on div "To activate drag with keyboard, press Alt + Enter. Once in keyboard drag state,…" at bounding box center [1135, 518] width 606 height 249
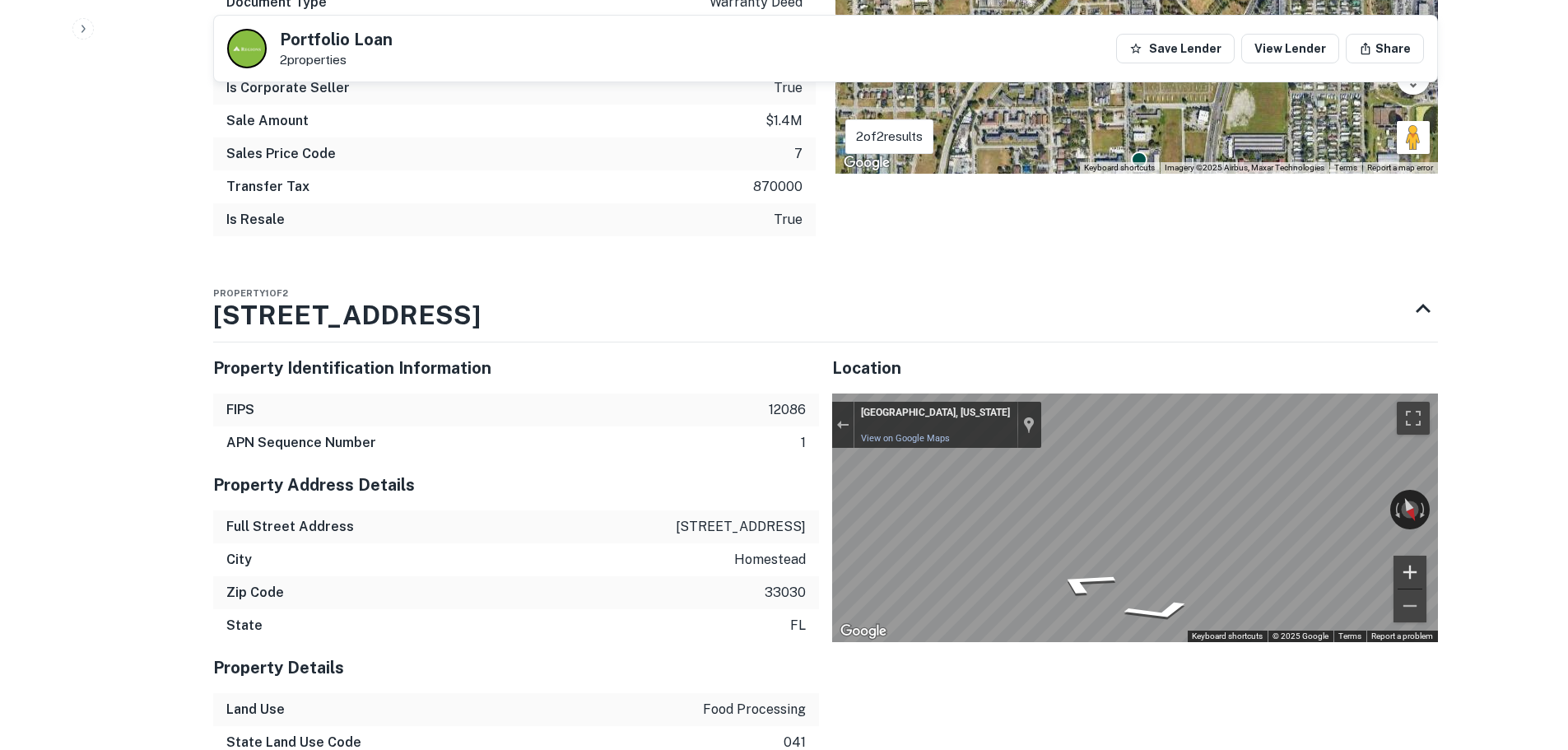
click at [1423, 534] on div "← Move left → Move right ↑ Move up ↓ Move down + Zoom in - Zoom out [GEOGRAPHIC…" at bounding box center [1135, 518] width 606 height 249
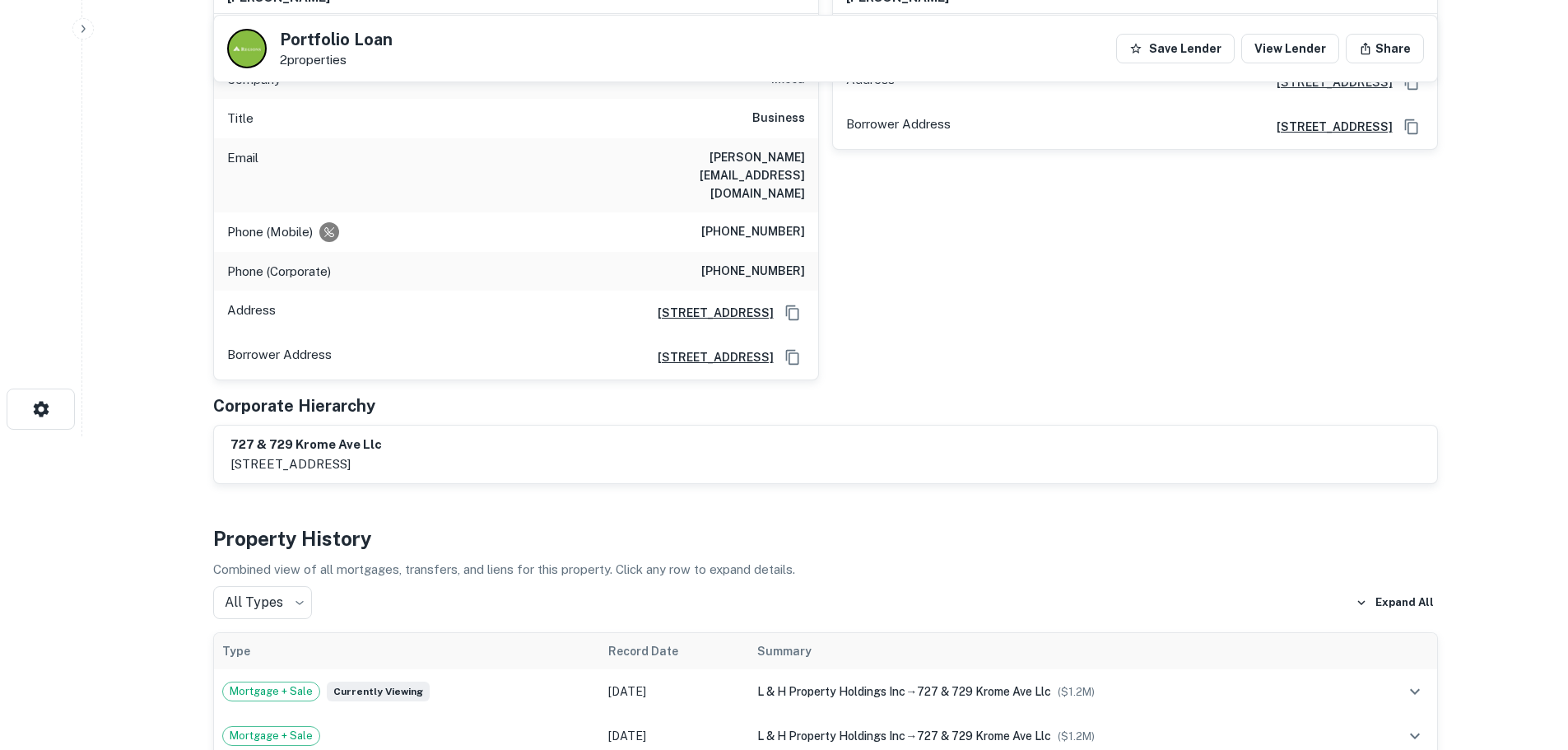
scroll to position [0, 0]
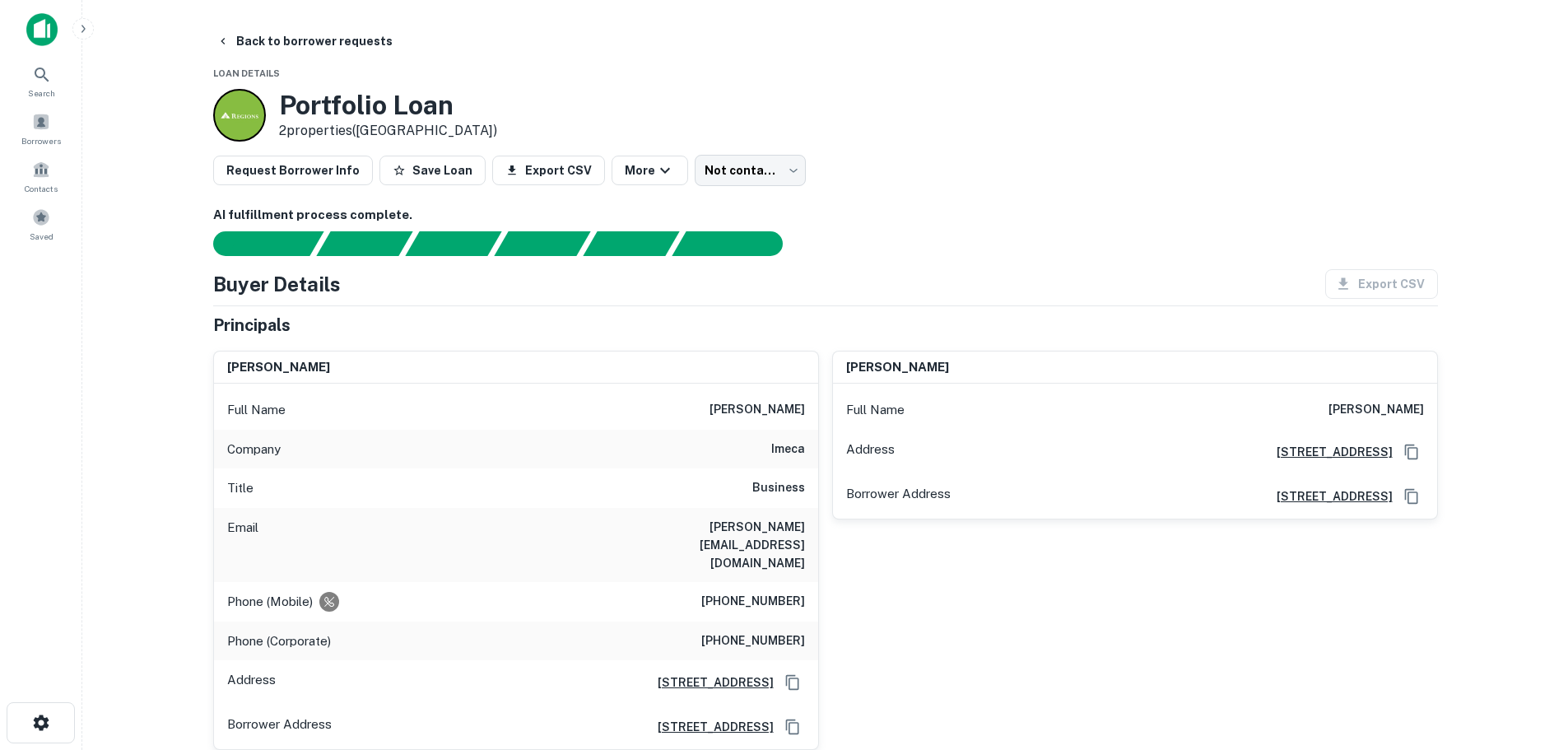
click at [791, 591] on h6 "[PHONE_NUMBER]" at bounding box center [753, 601] width 104 height 20
copy h6 "[PHONE_NUMBER]"
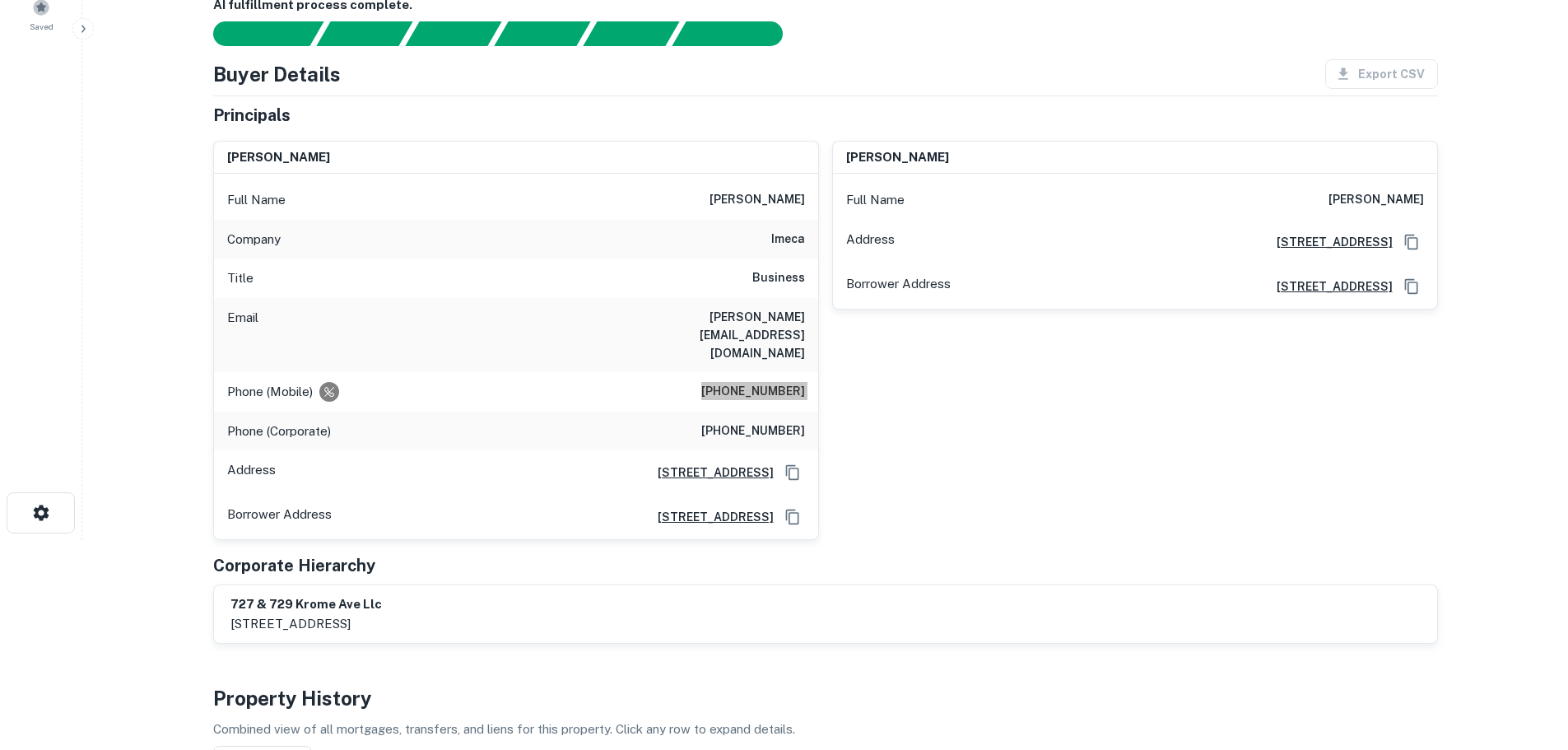
scroll to position [82, 0]
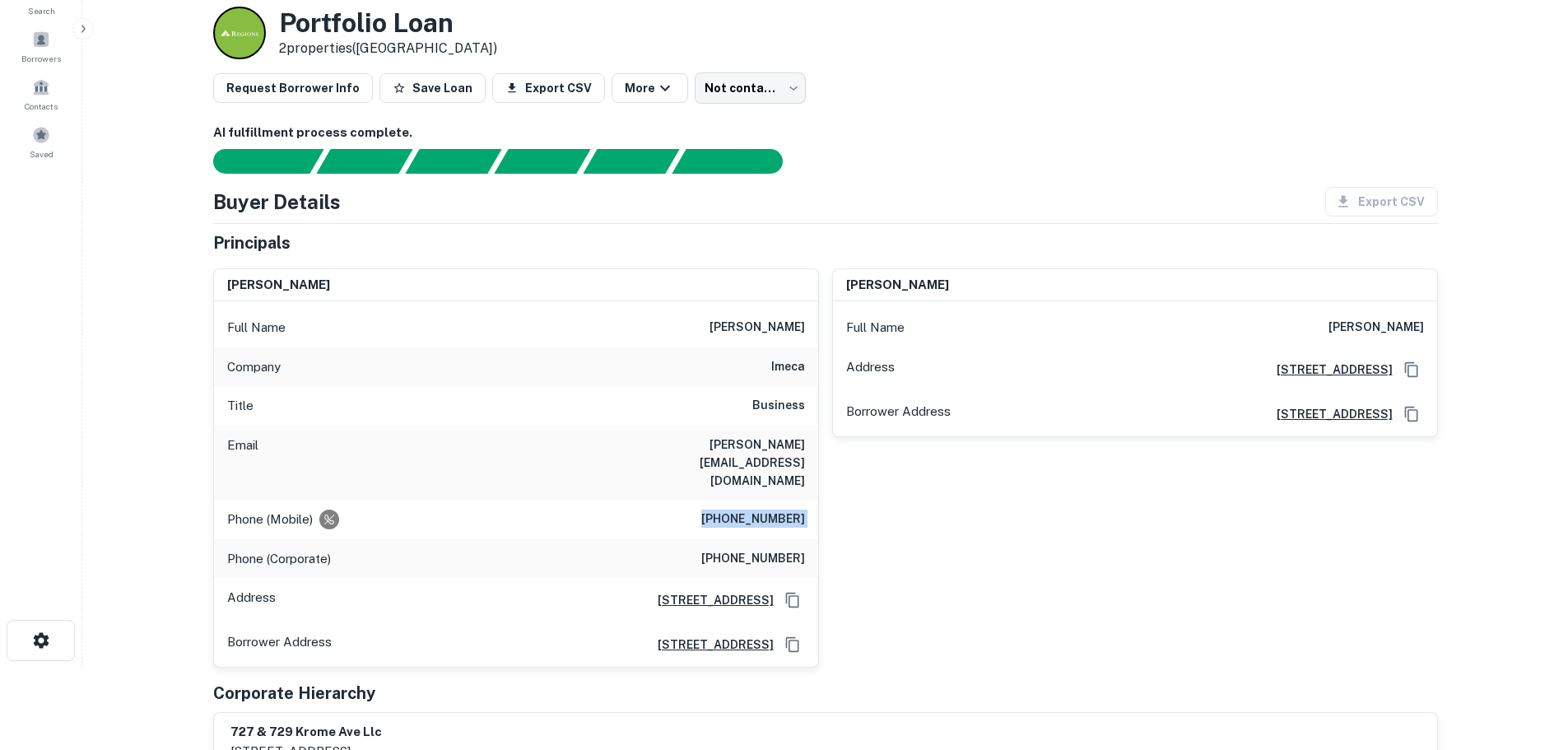
click at [772, 549] on h6 "[PHONE_NUMBER]" at bounding box center [753, 559] width 104 height 20
copy h6 "[PHONE_NUMBER]"
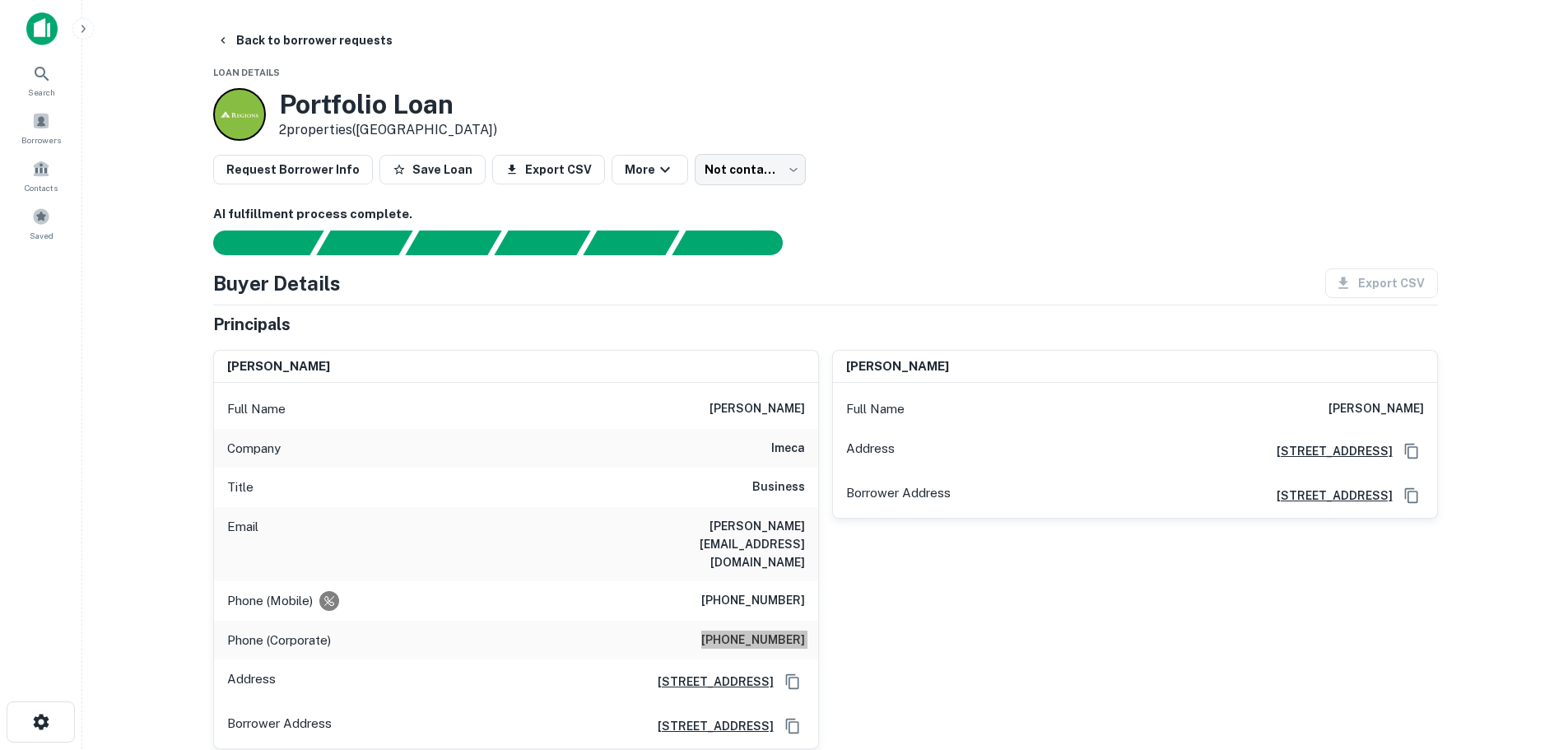
scroll to position [0, 0]
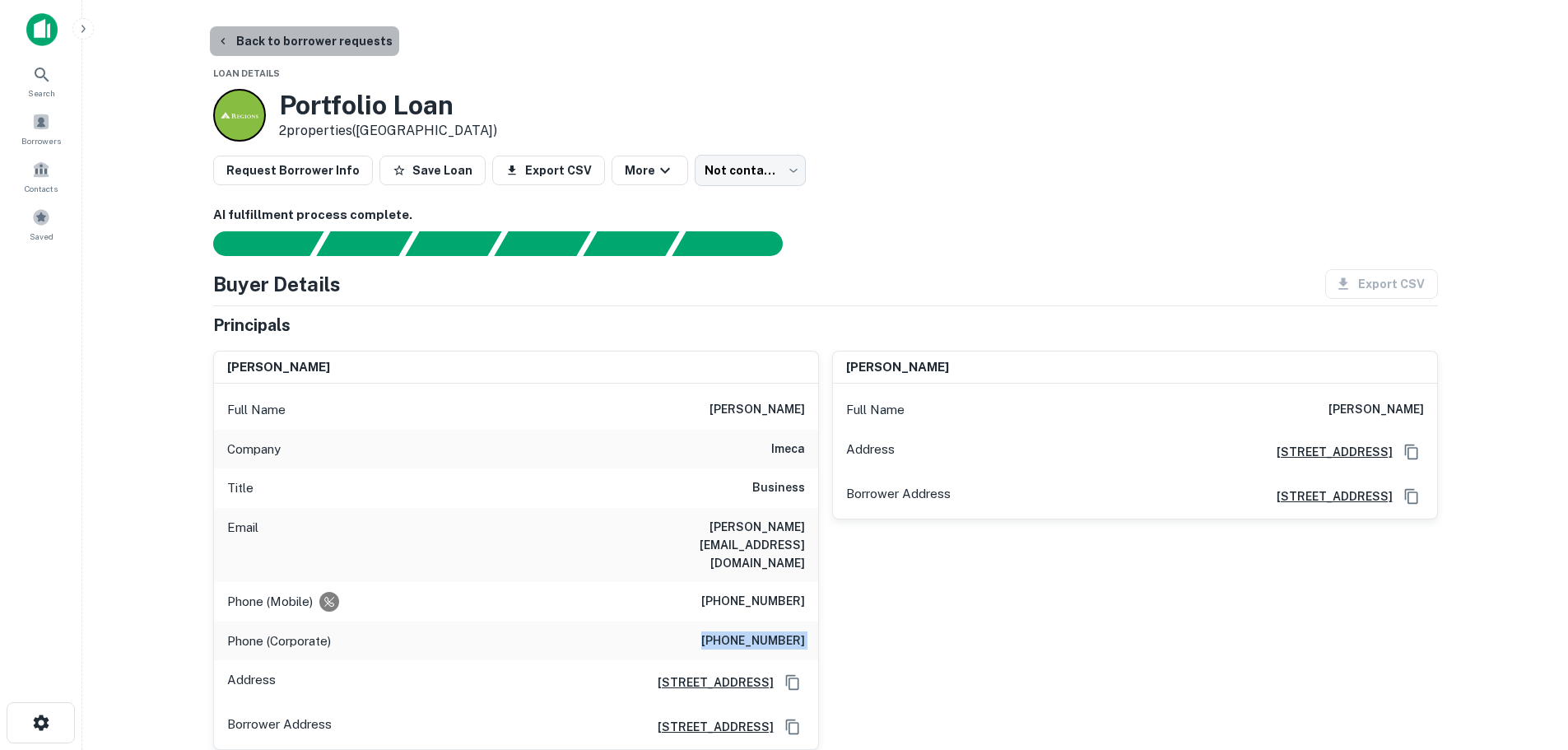
click at [343, 34] on button "Back to borrower requests" at bounding box center [304, 41] width 189 height 30
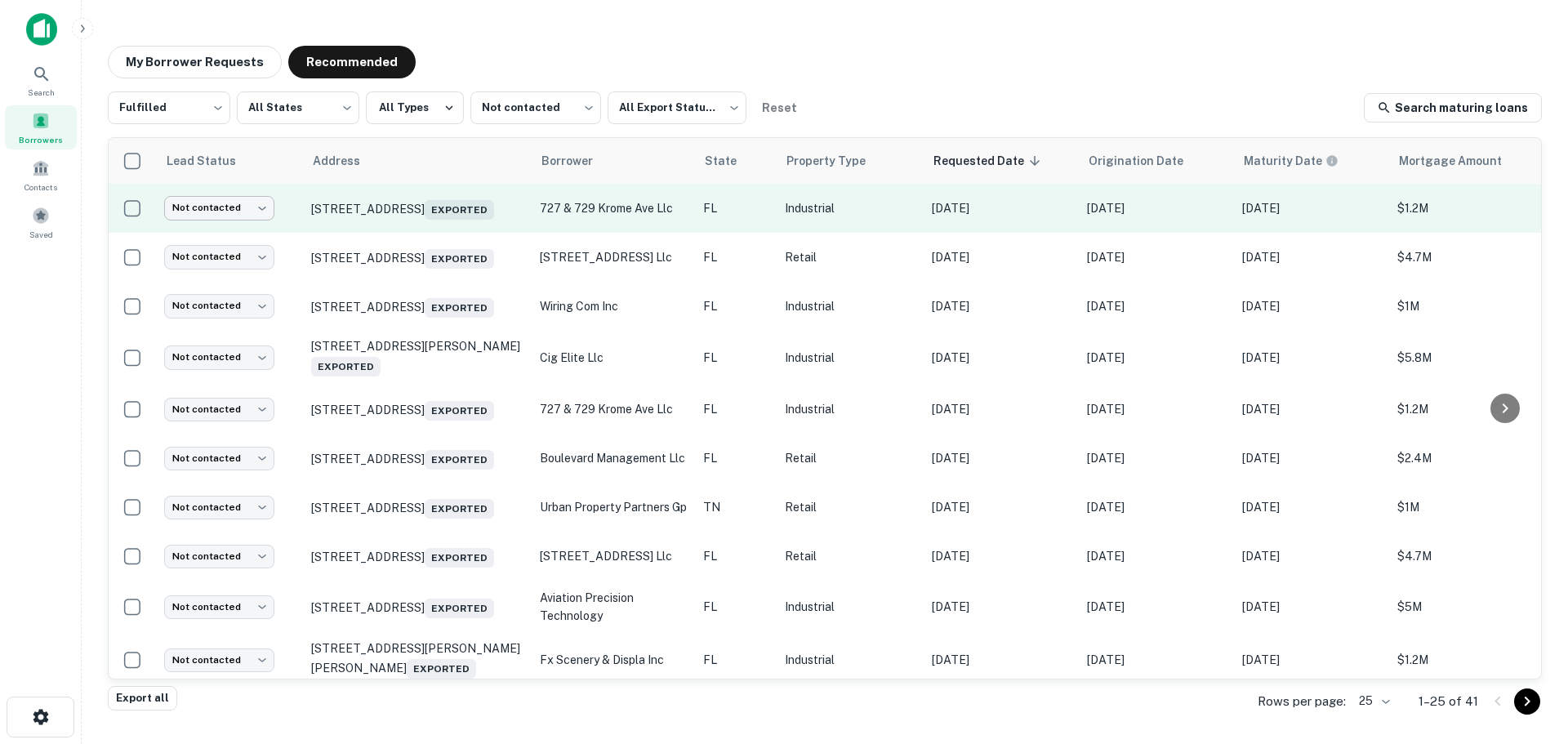
click at [228, 207] on body "Search Borrowers Contacts Saved My Borrower Requests Recommended Fulfilled ****…" at bounding box center [784, 372] width 1568 height 744
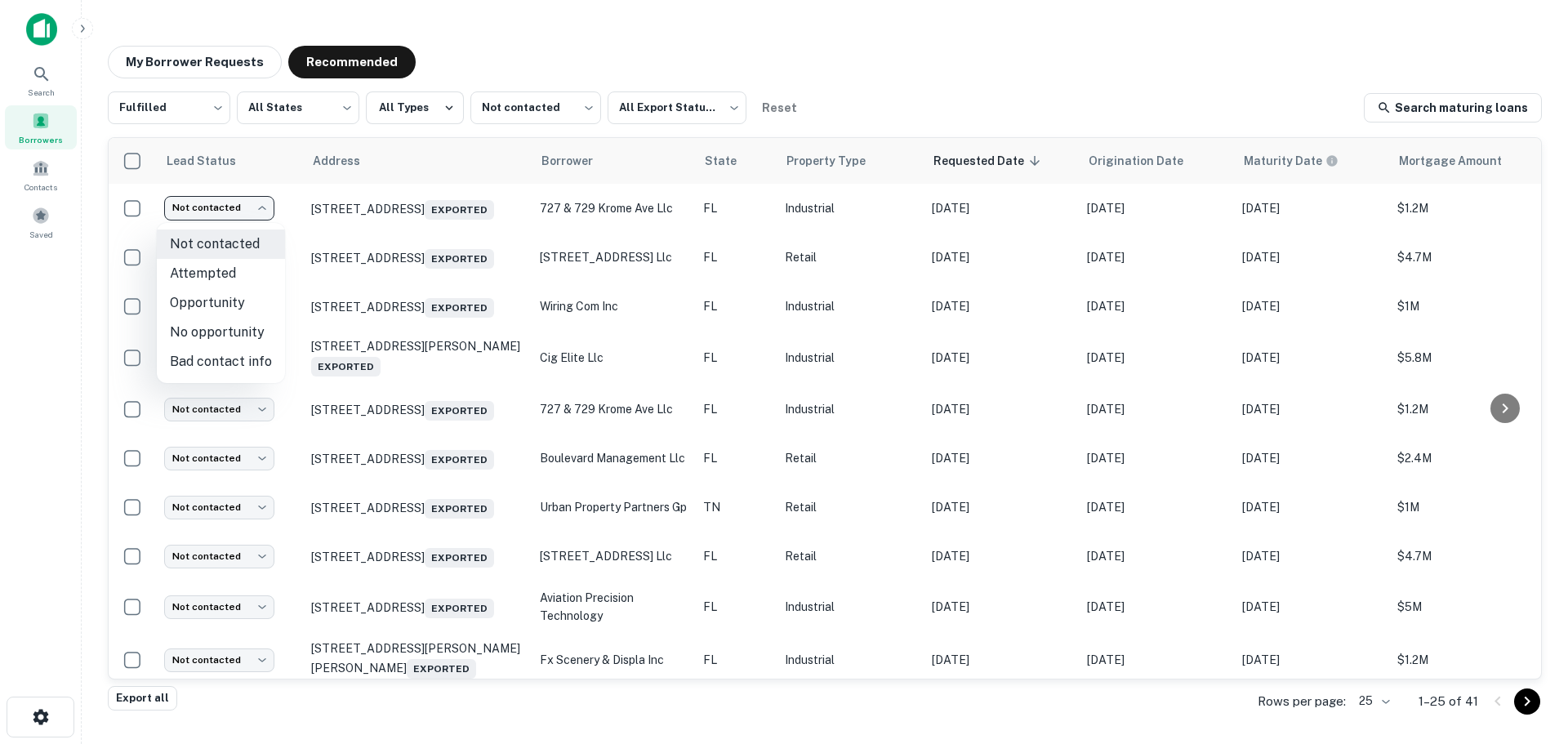
click at [236, 268] on li "Attempted" at bounding box center [220, 273] width 128 height 30
type input "*********"
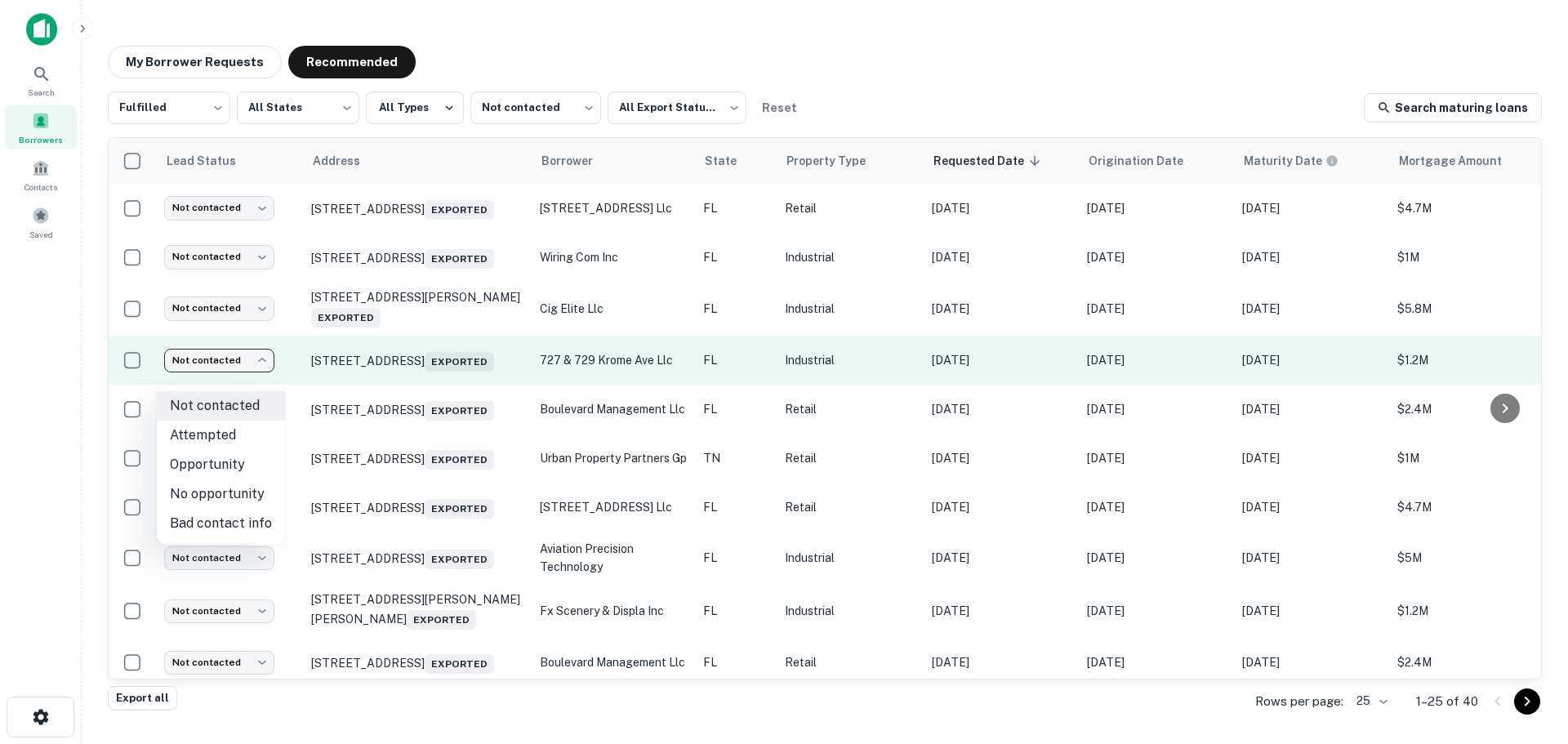
click at [233, 366] on body "Search Borrowers Contacts Saved My Borrower Requests Recommended Fulfilled ****…" at bounding box center [784, 372] width 1568 height 744
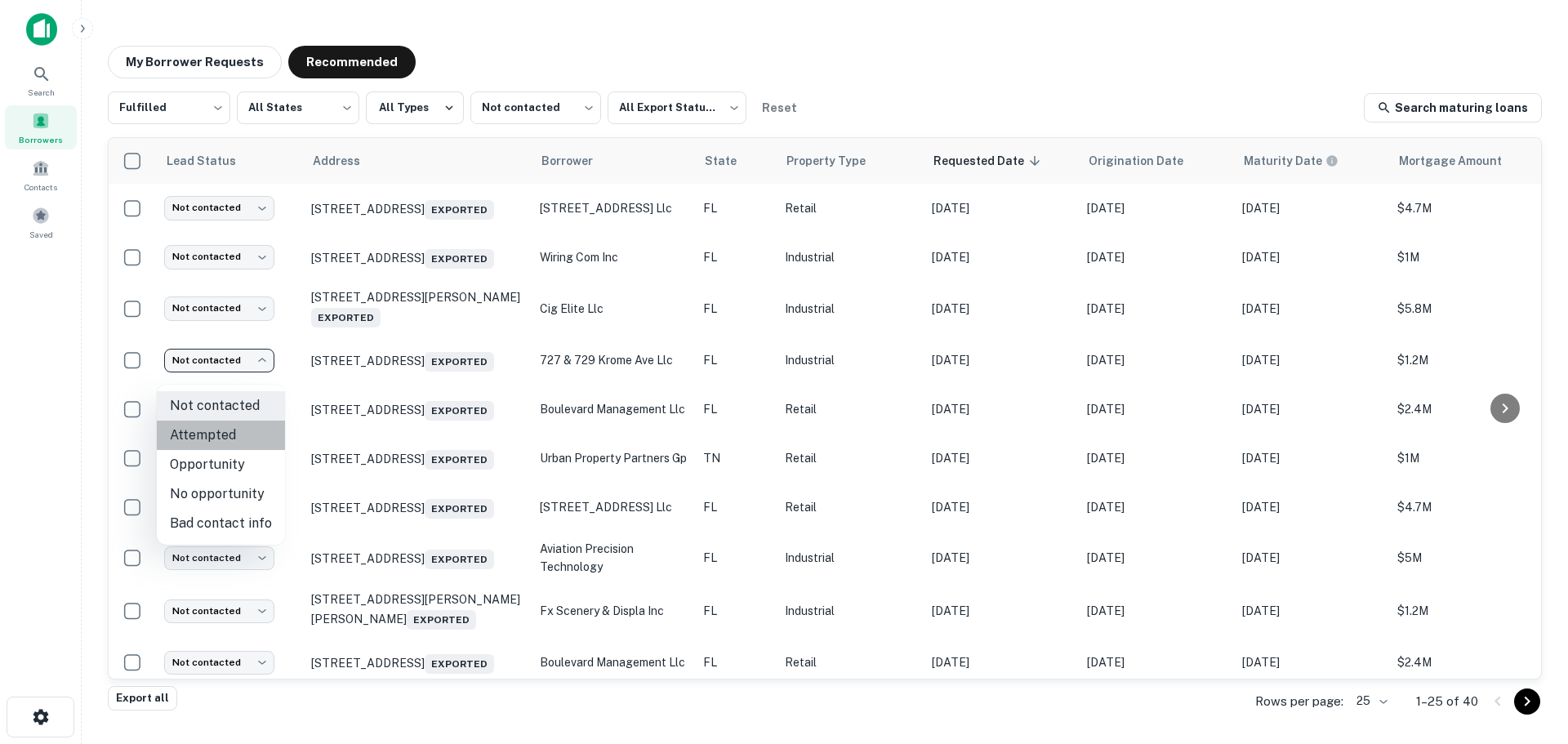
click at [236, 441] on li "Attempted" at bounding box center [220, 435] width 128 height 30
type input "*********"
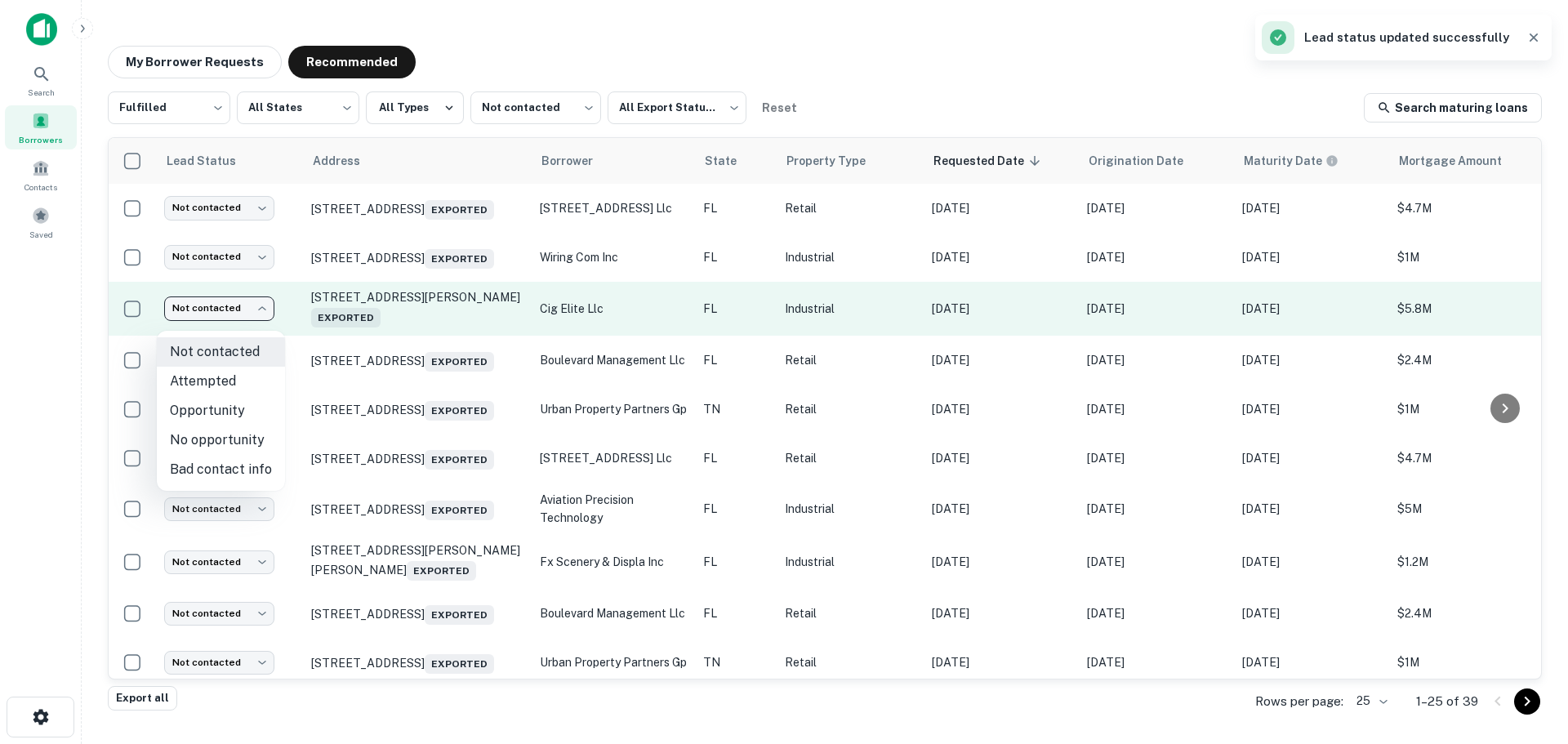
click at [246, 318] on body "Lead status updated successfully Search Borrowers Contacts Saved My Borrower Re…" at bounding box center [784, 372] width 1568 height 744
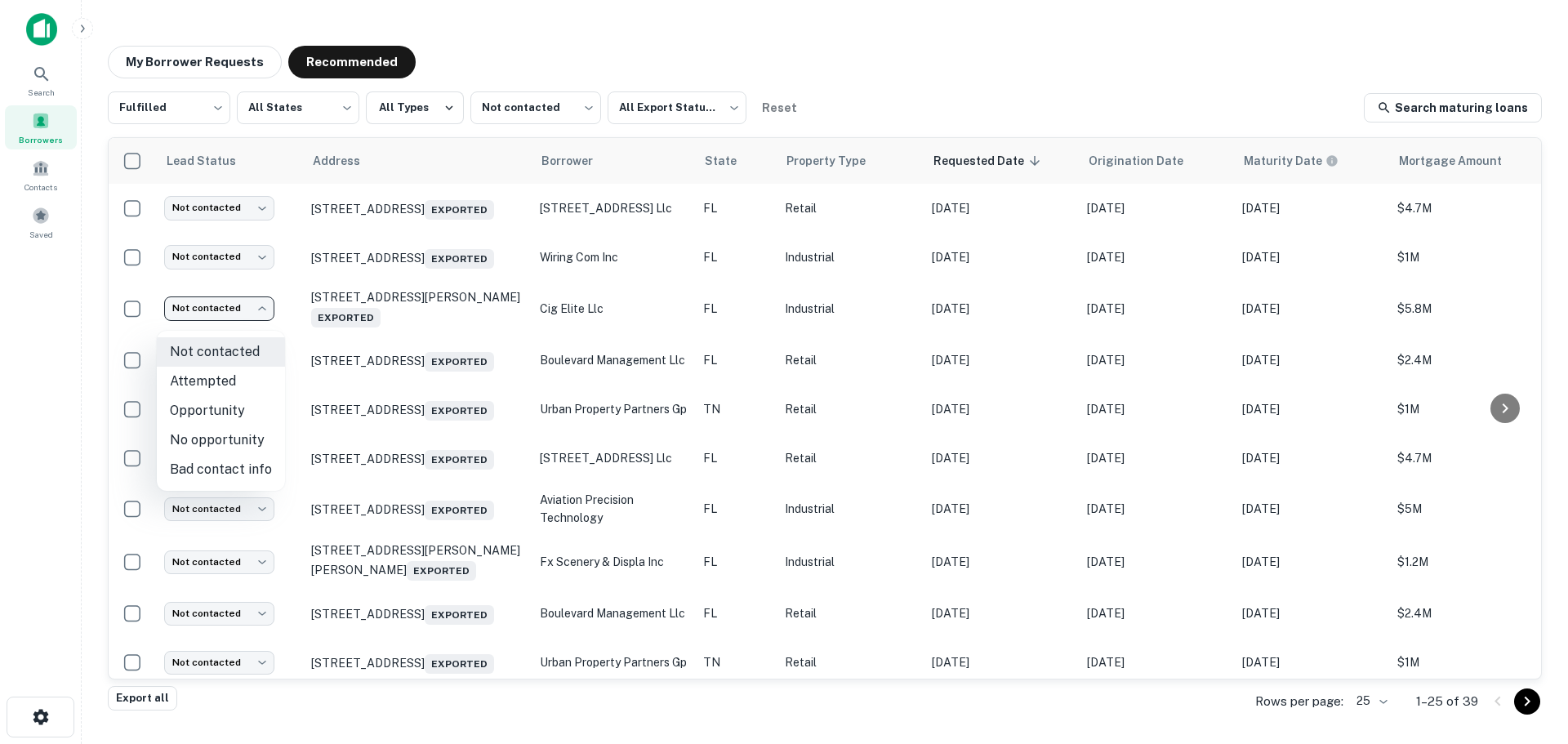
click at [234, 444] on li "No opportunity" at bounding box center [220, 440] width 128 height 30
type input "**********"
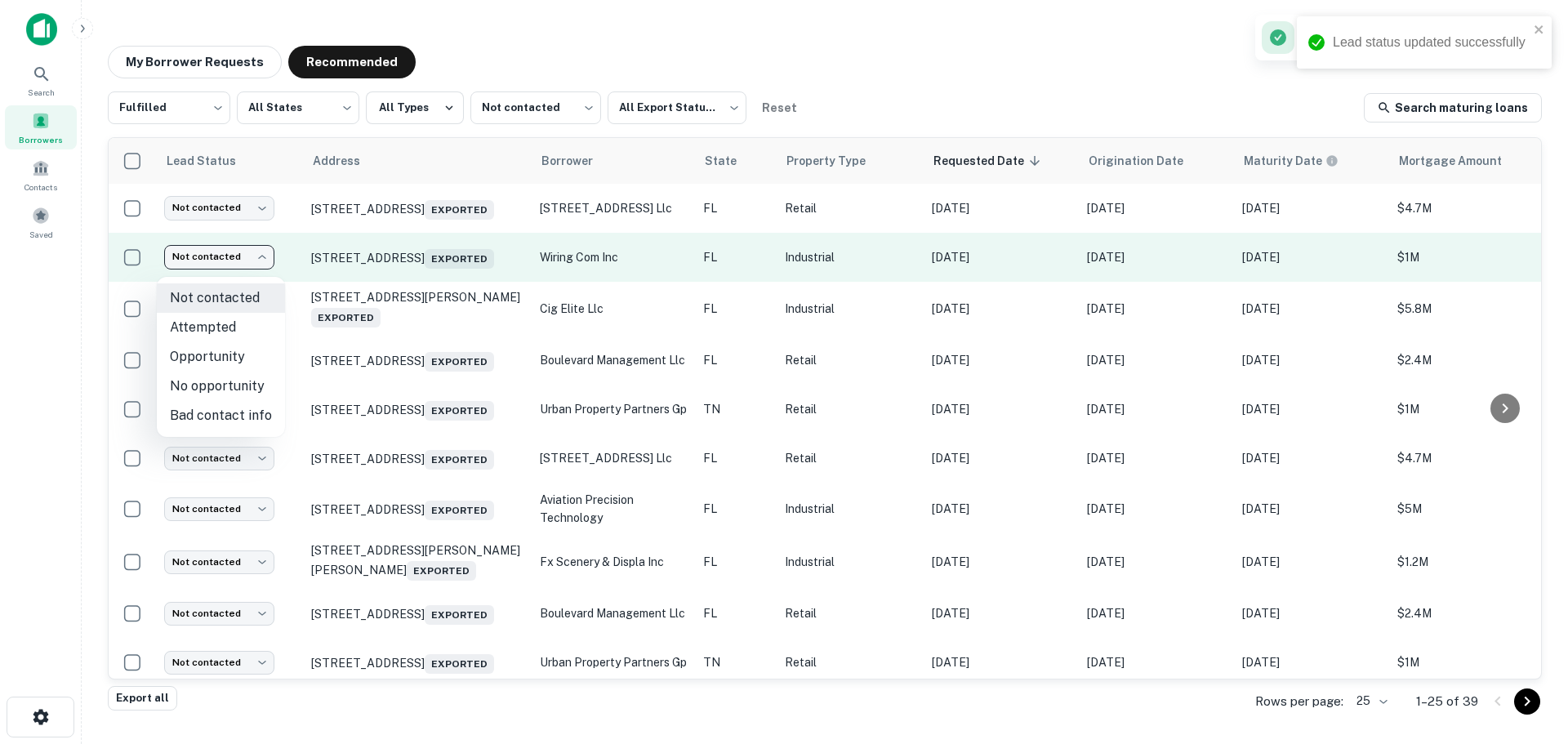
click at [228, 258] on body "**********" at bounding box center [784, 372] width 1568 height 744
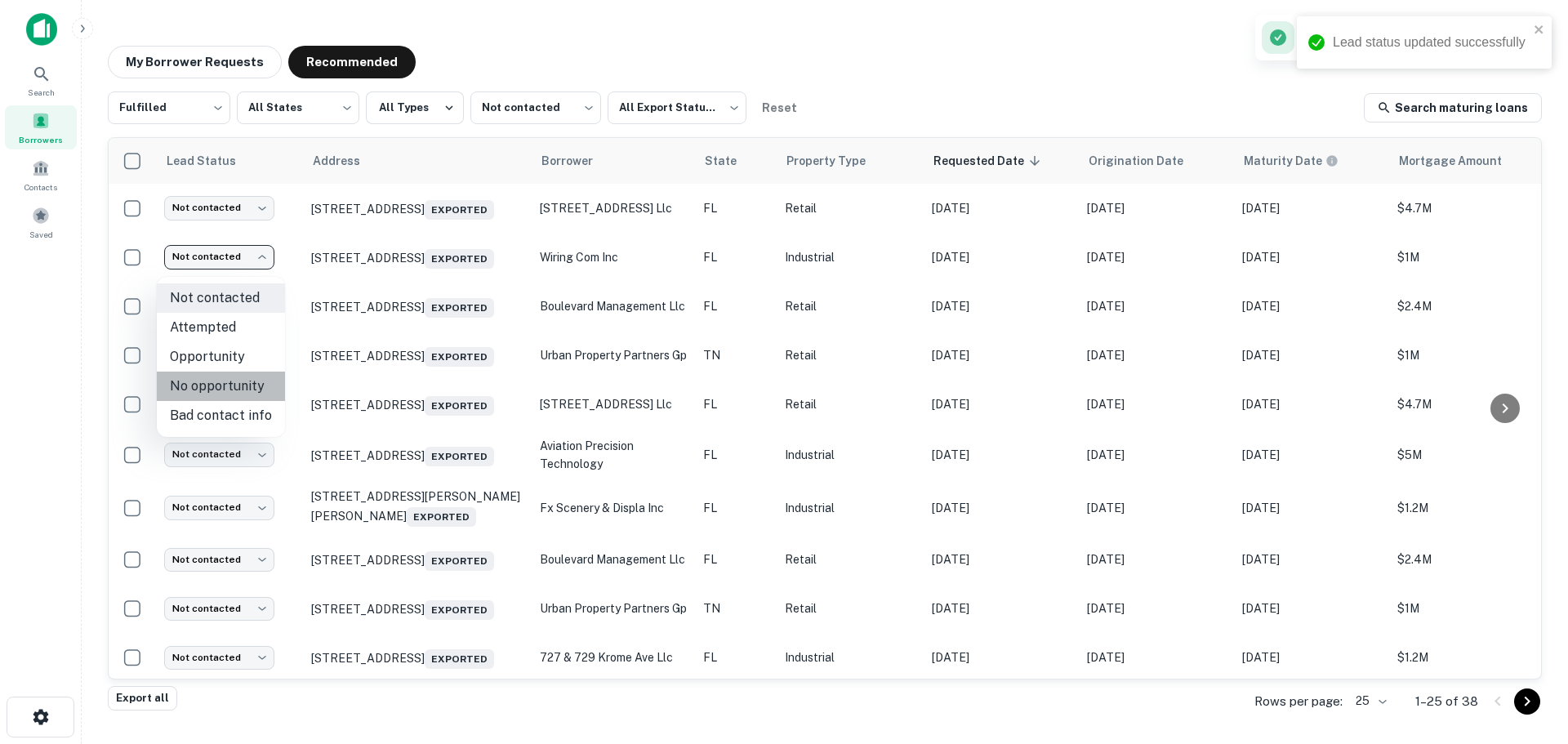
click at [222, 382] on li "No opportunity" at bounding box center [220, 386] width 128 height 30
type input "**********"
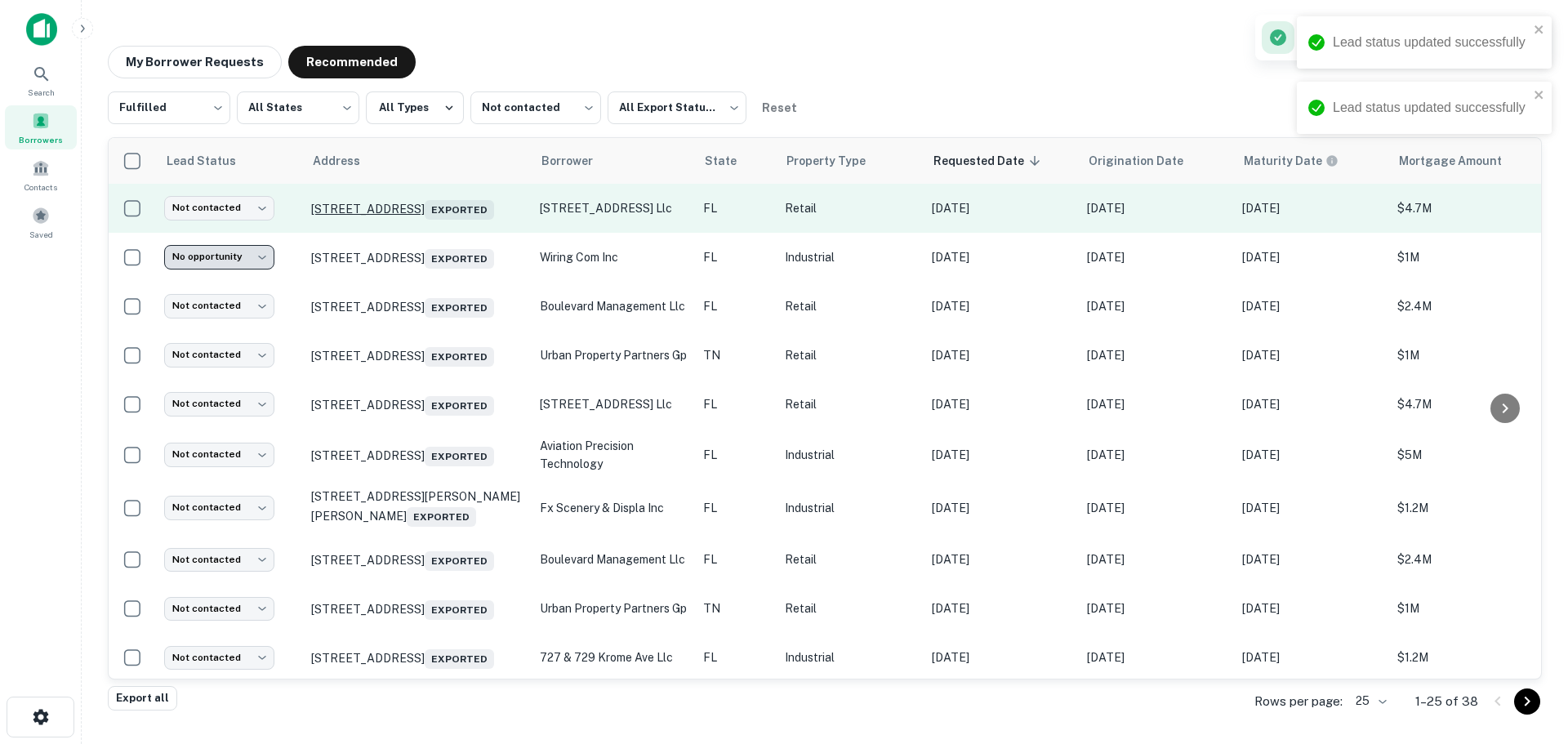
click at [338, 202] on p "[STREET_ADDRESS] Exported" at bounding box center [418, 207] width 213 height 23
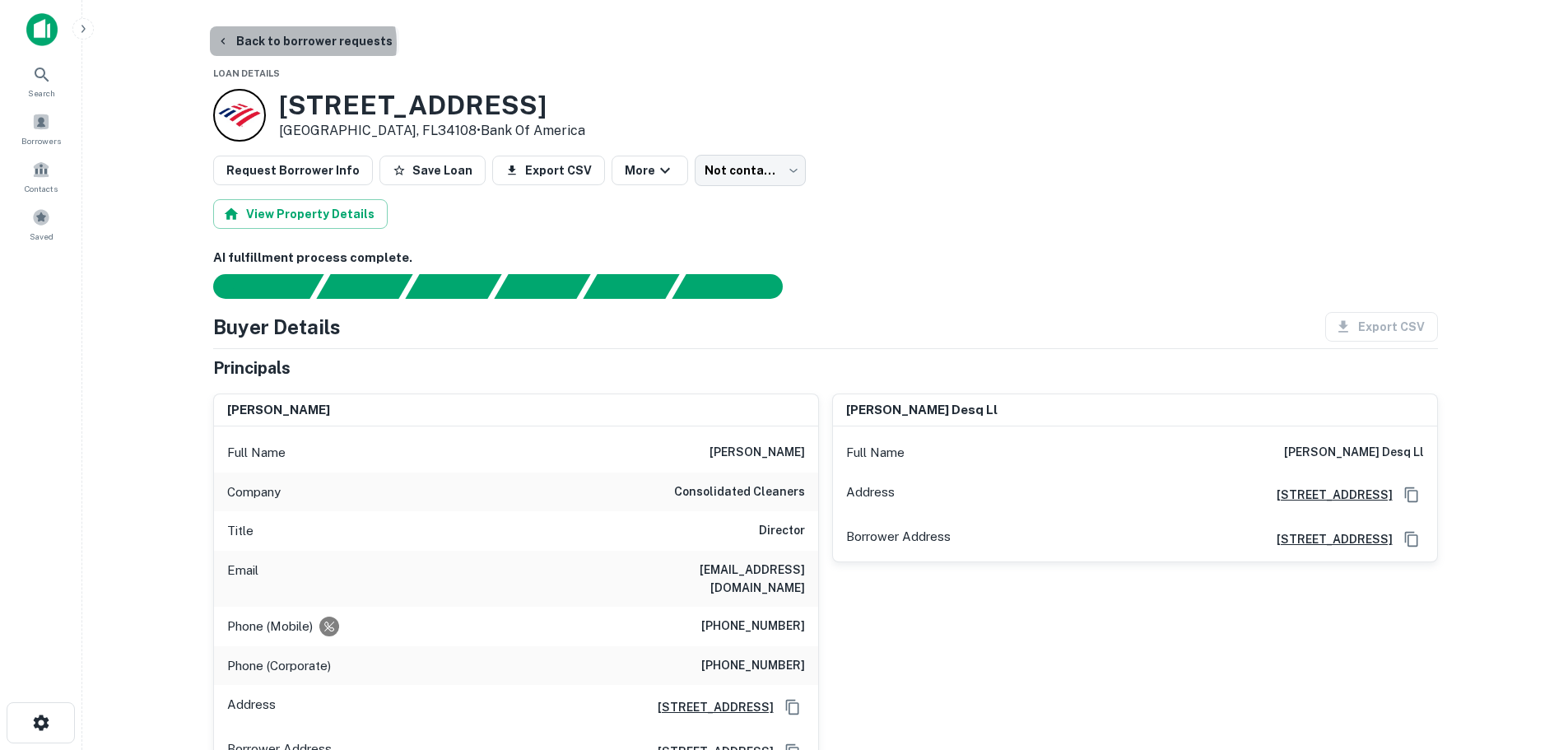
click at [301, 44] on button "Back to borrower requests" at bounding box center [304, 41] width 189 height 30
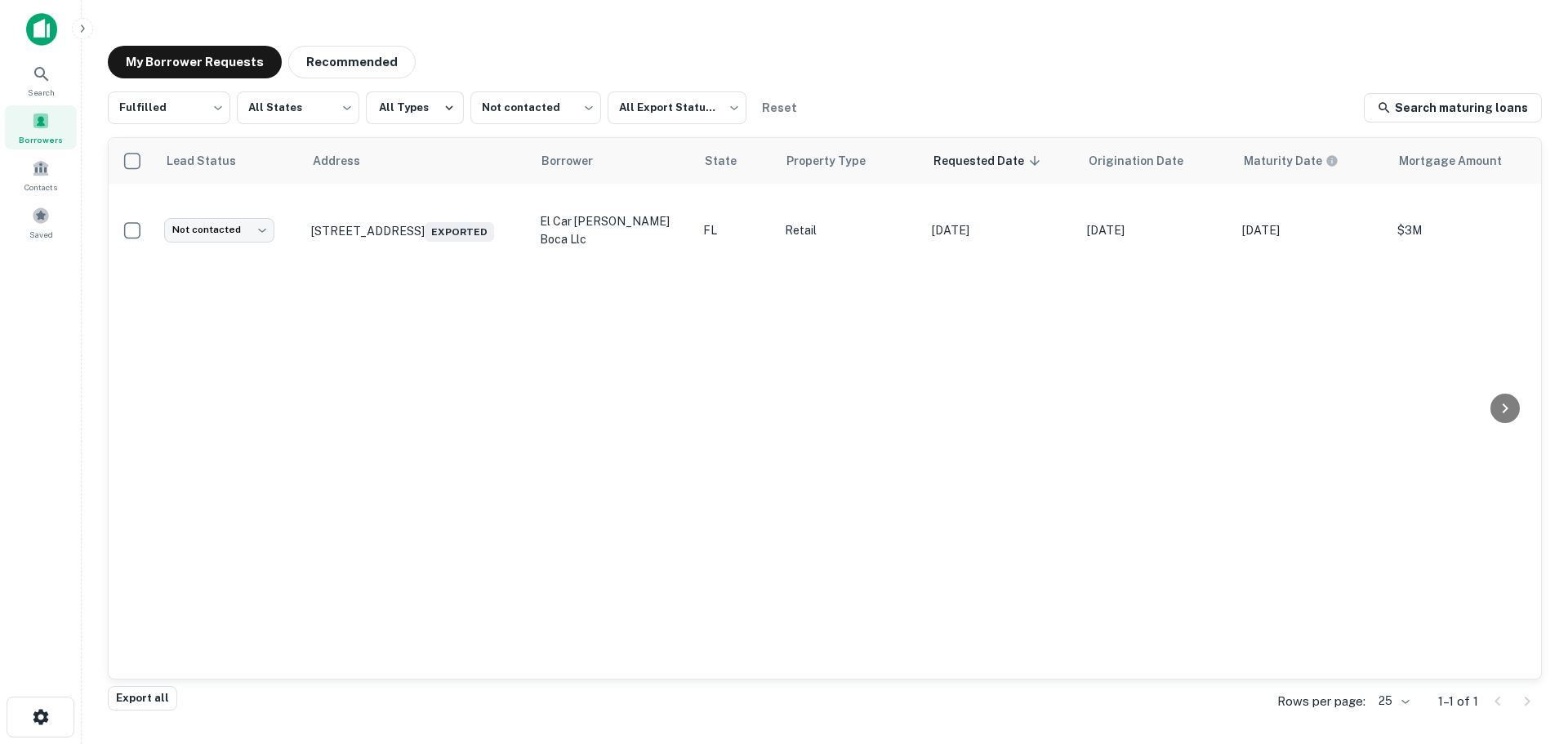
click at [333, 32] on div "My Borrower Requests Recommended Fulfilled ********* ​ All States *** ​ All Typ…" at bounding box center [824, 366] width 1460 height 669
click at [335, 50] on button "Recommended" at bounding box center [352, 62] width 128 height 32
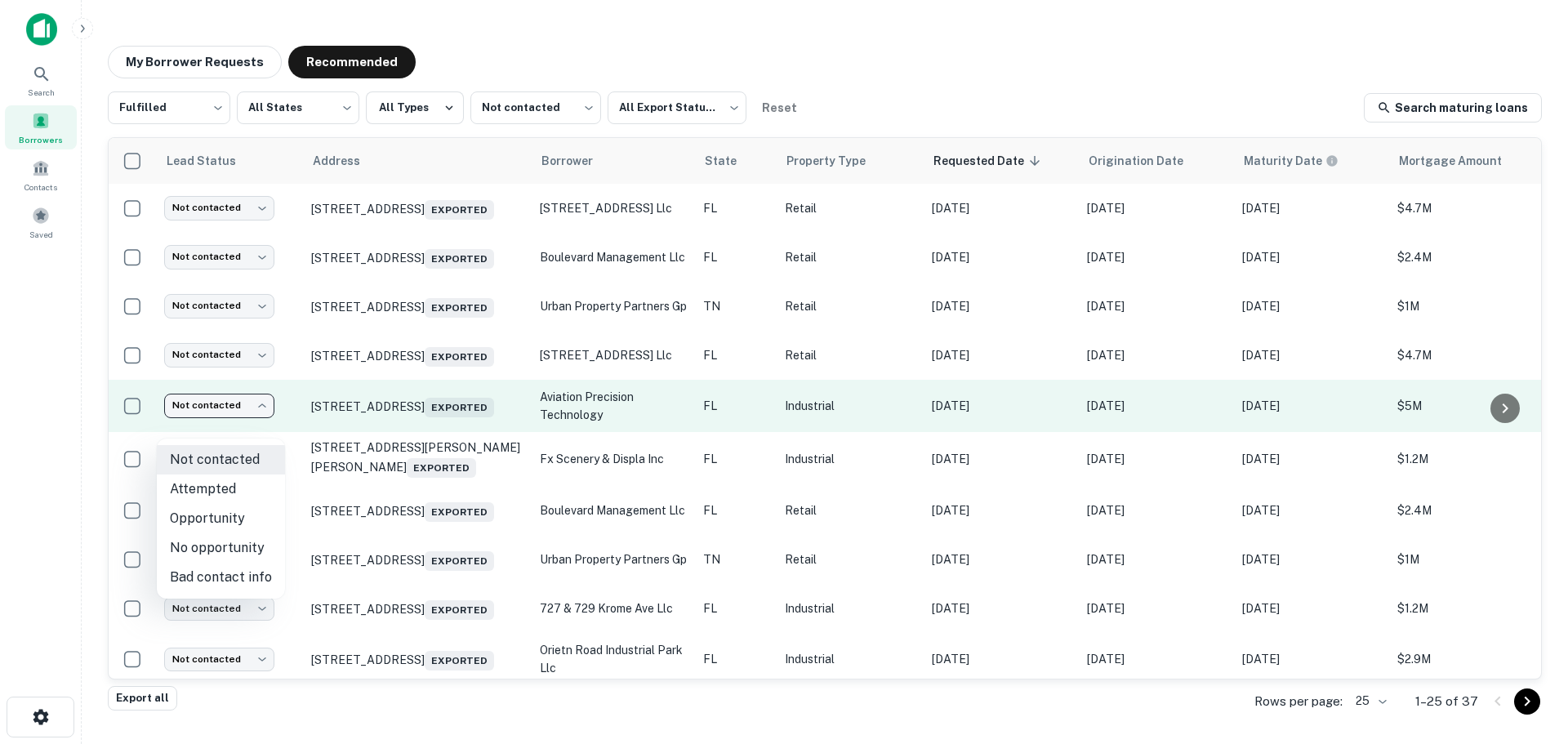
click at [213, 419] on body "Search Borrowers Contacts Saved My Borrower Requests Recommended Fulfilled ****…" at bounding box center [784, 372] width 1568 height 744
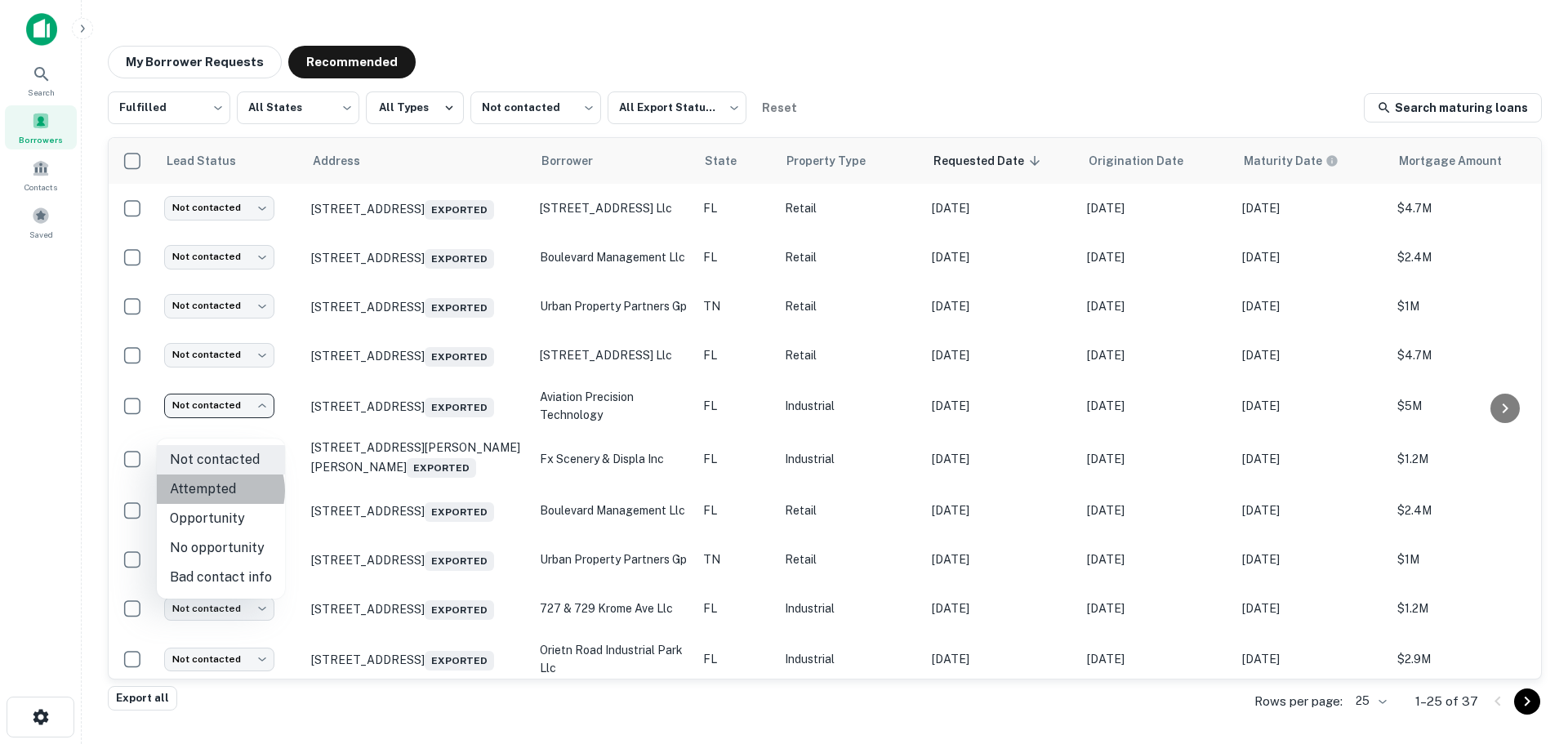
click at [218, 491] on li "Attempted" at bounding box center [220, 489] width 128 height 30
type input "*********"
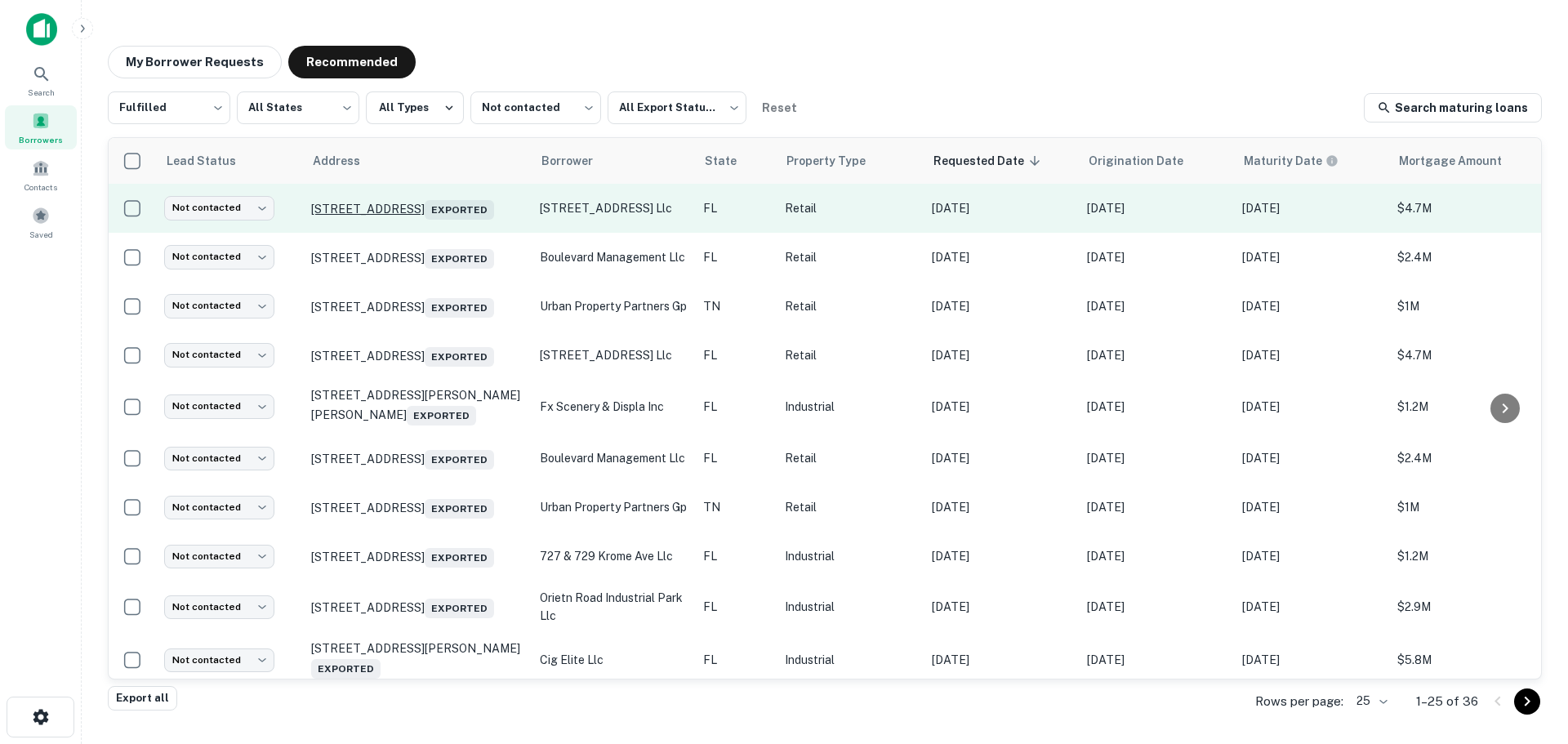
click at [380, 197] on p "[STREET_ADDRESS] Exported" at bounding box center [418, 207] width 213 height 23
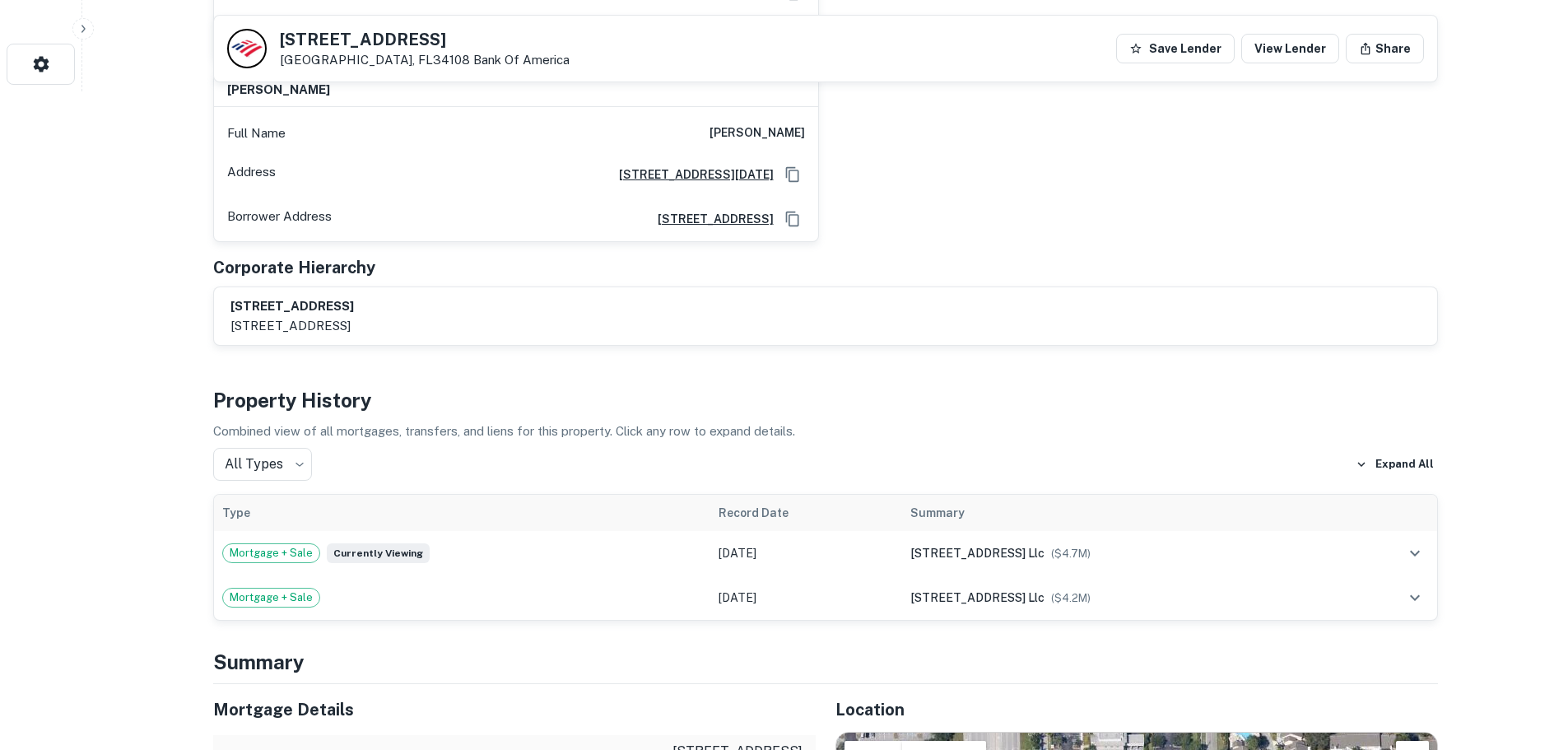
scroll to position [1070, 0]
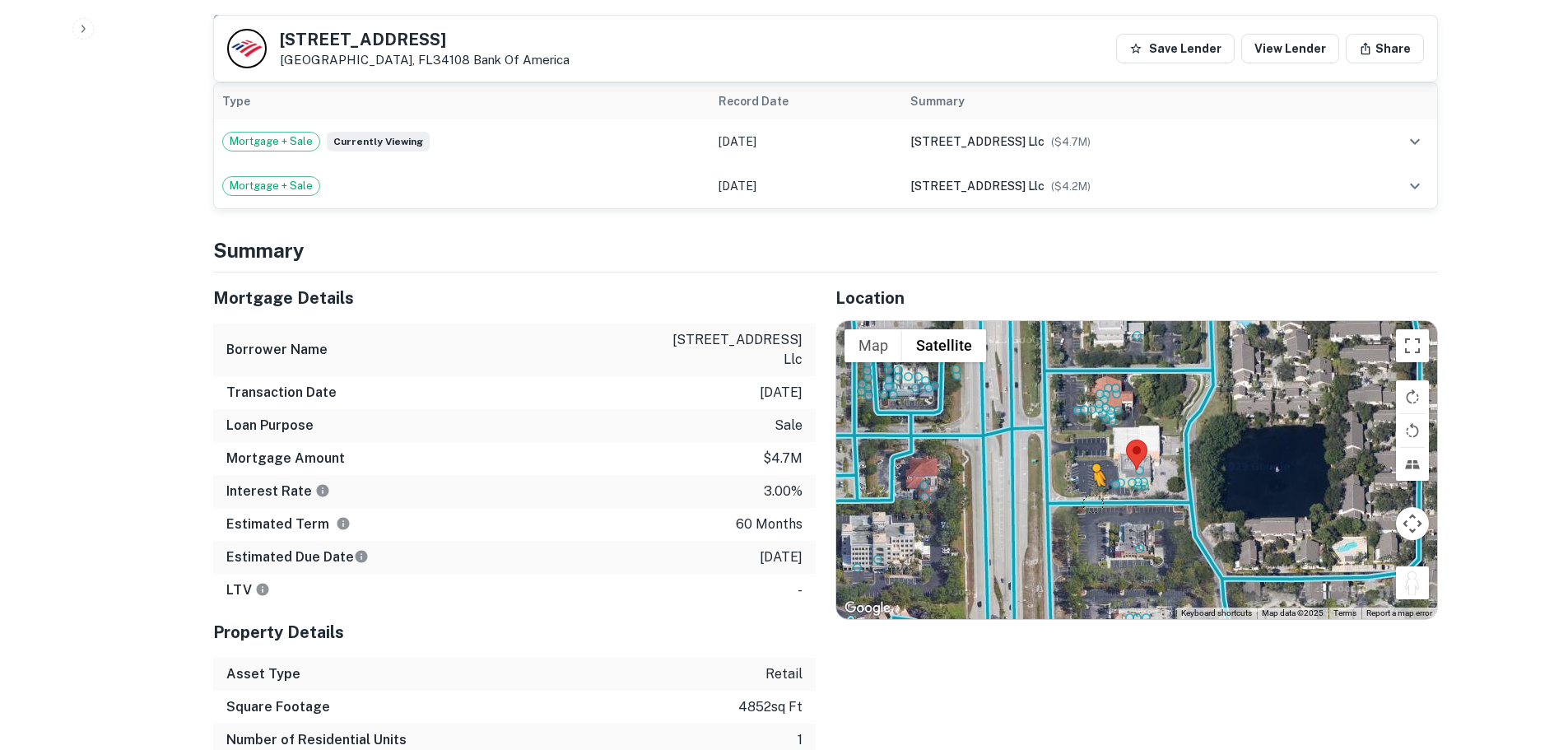
drag, startPoint x: 1416, startPoint y: 582, endPoint x: 1094, endPoint y: 486, distance: 336.0
click at [1094, 486] on div "To activate drag with keyboard, press Alt + Enter. Once in keyboard drag state,…" at bounding box center [1137, 471] width 601 height 298
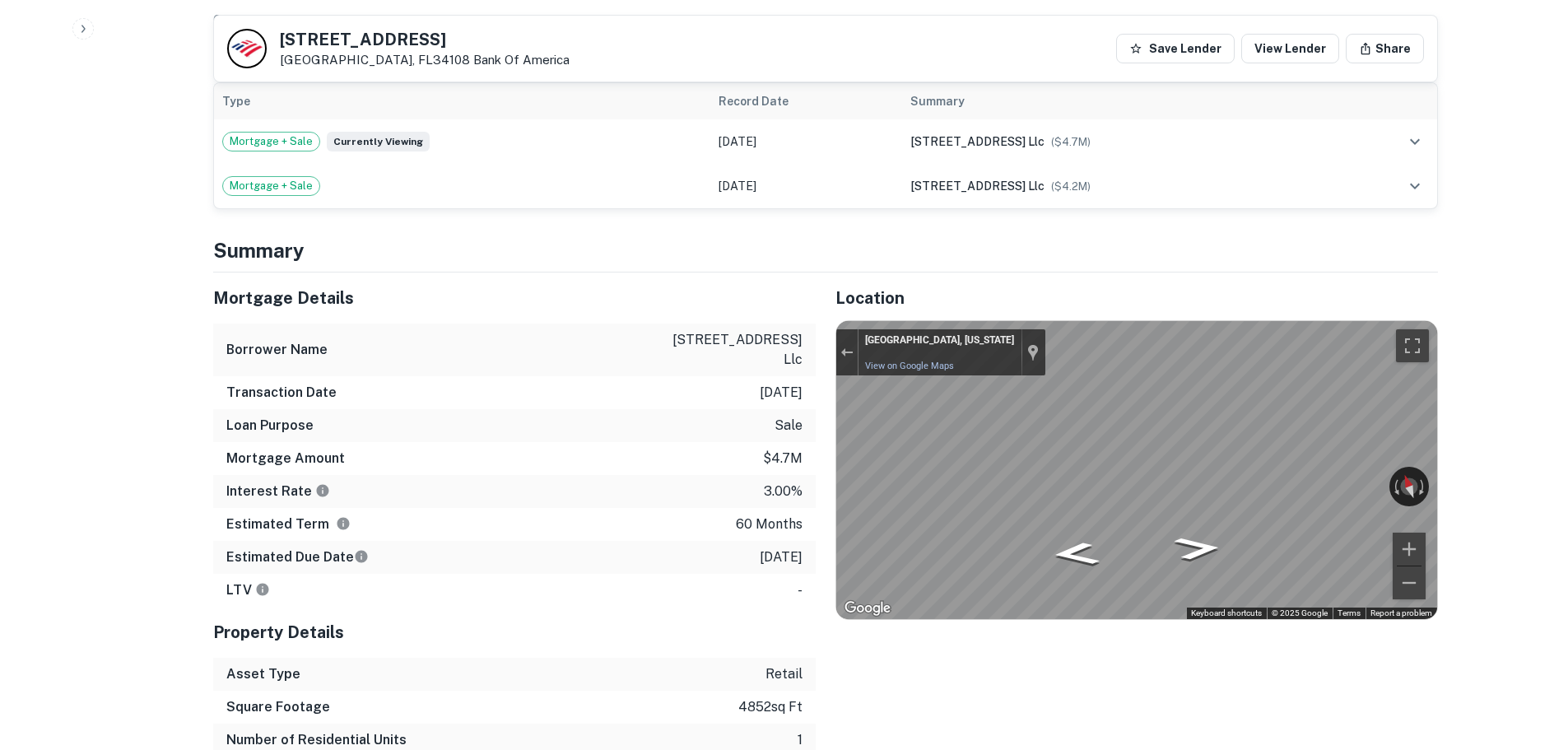
click at [712, 432] on div "Mortgage Details Borrower Name [STREET_ADDRESS] llc Transaction Date [DATE] Loa…" at bounding box center [816, 548] width 1245 height 550
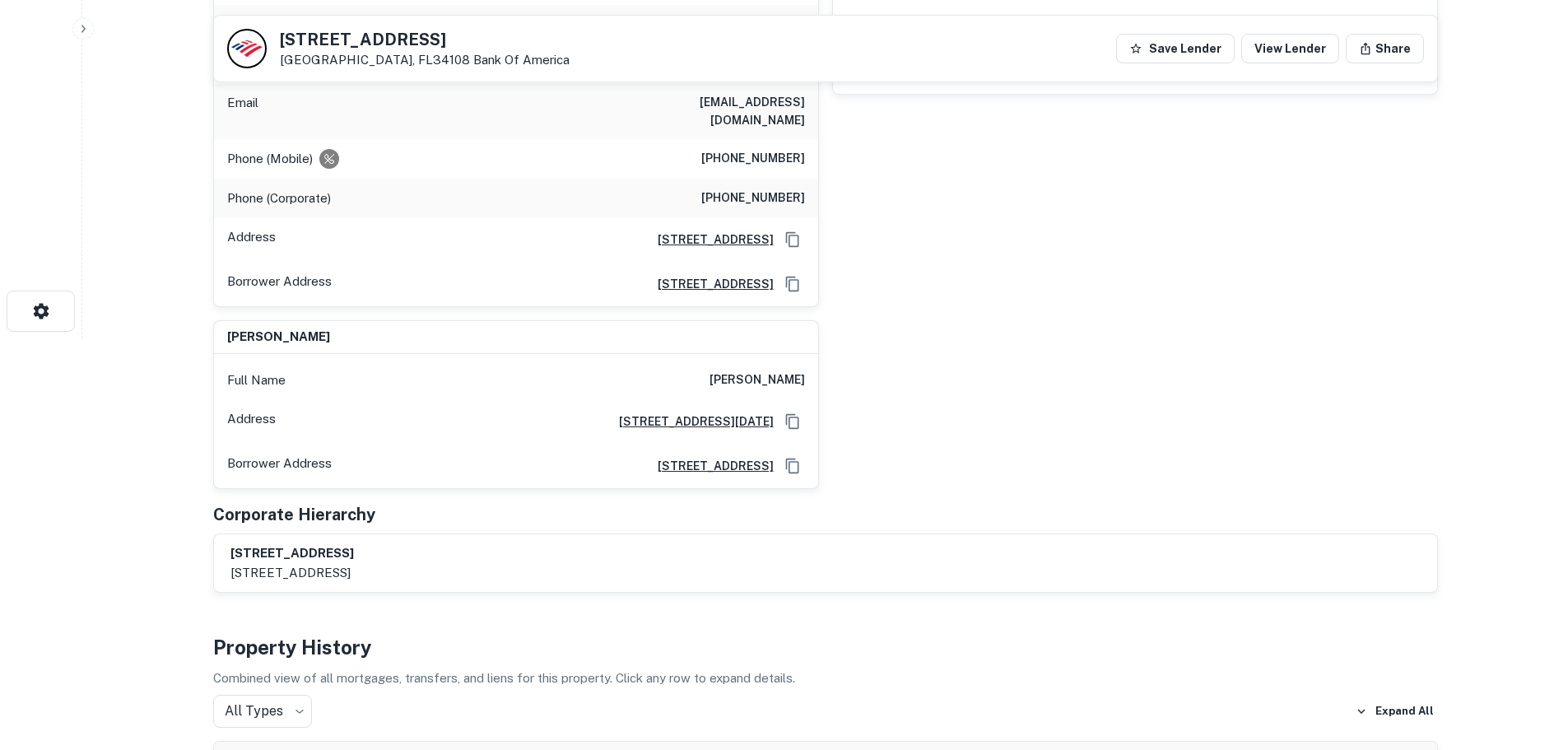
scroll to position [247, 0]
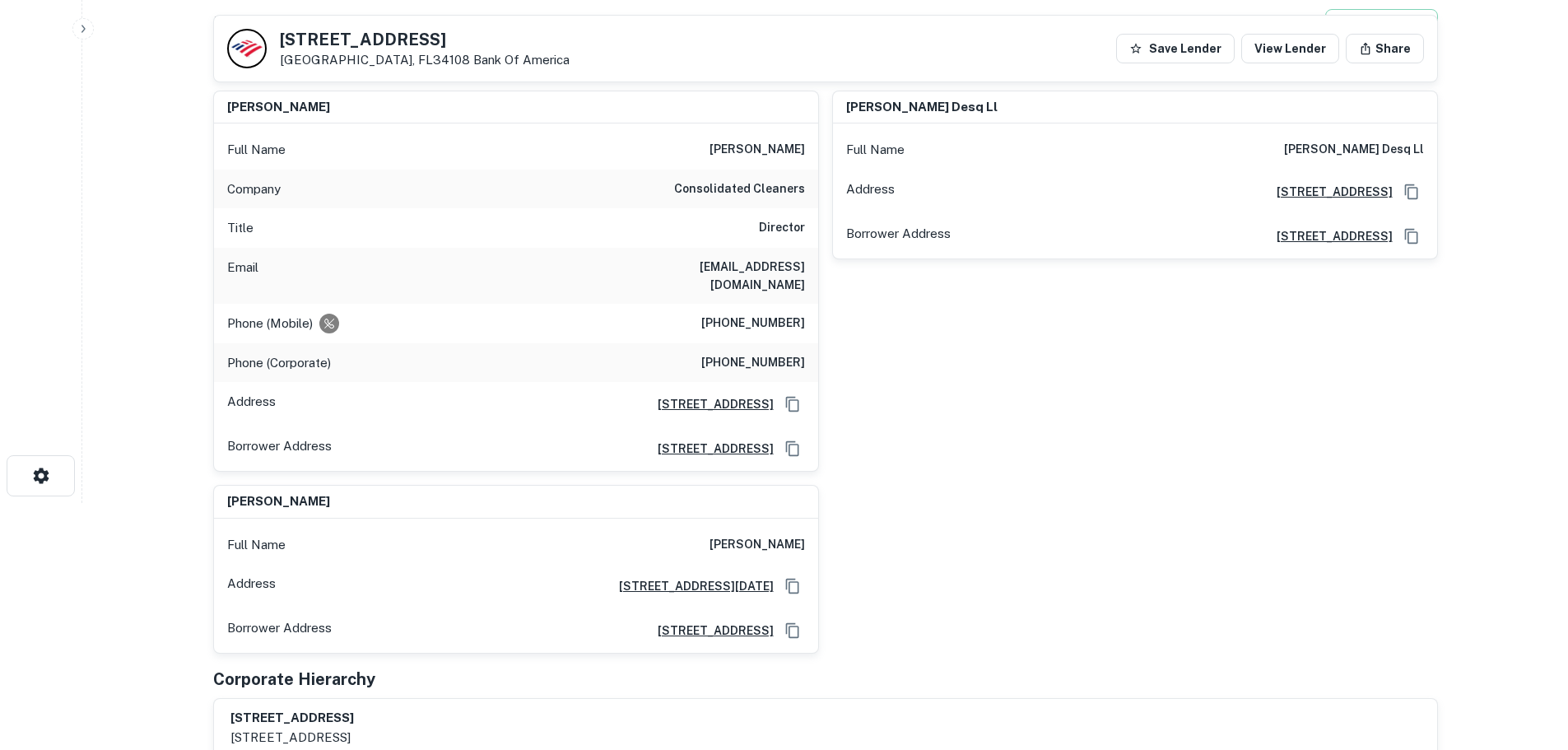
click at [755, 314] on h6 "[PHONE_NUMBER]" at bounding box center [753, 323] width 104 height 20
copy h6 "[PHONE_NUMBER]"
click at [787, 353] on h6 "[PHONE_NUMBER]" at bounding box center [753, 363] width 104 height 20
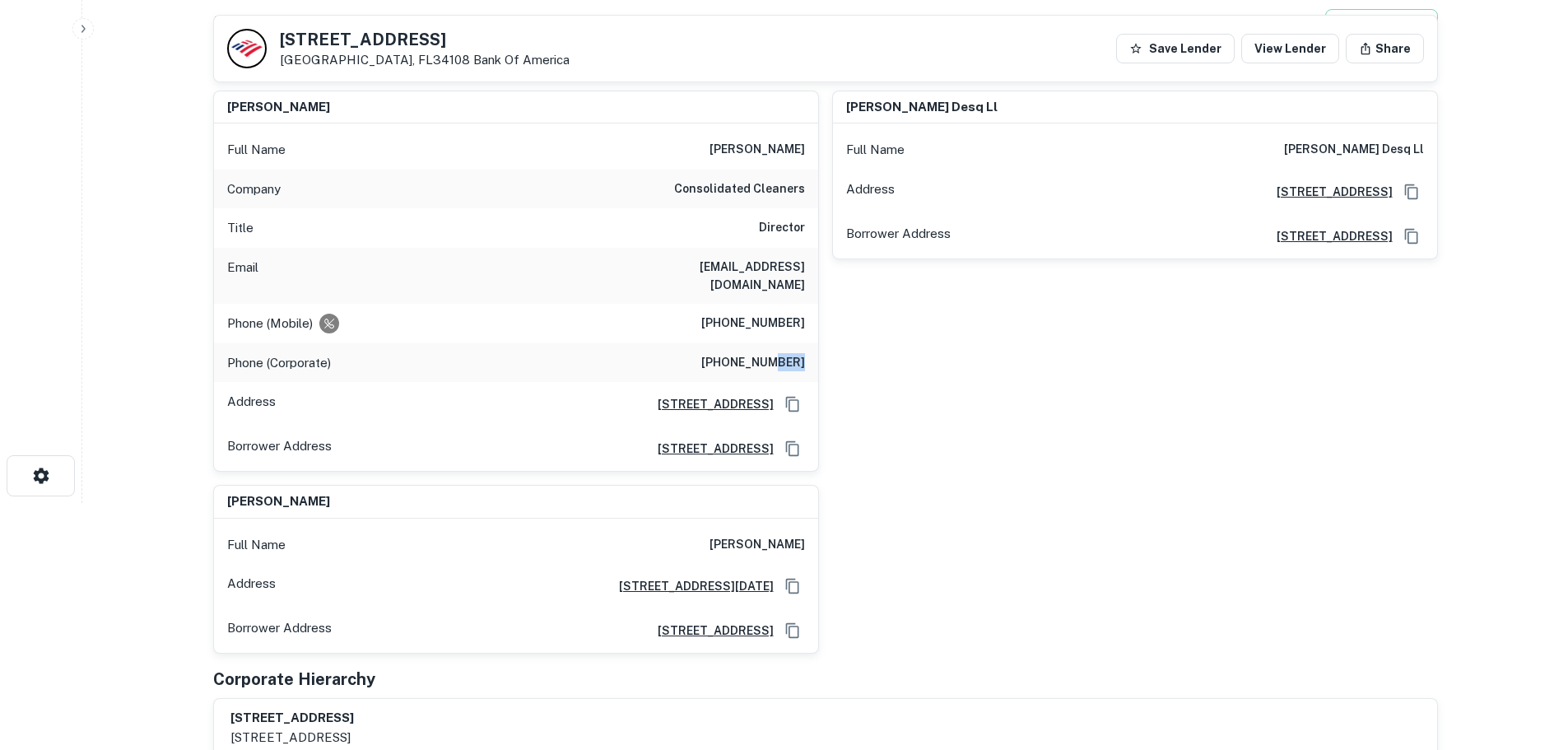
click at [787, 353] on h6 "[PHONE_NUMBER]" at bounding box center [753, 363] width 104 height 20
copy h6 "[PHONE_NUMBER]"
click at [784, 320] on div "Phone (Mobile) [PHONE_NUMBER]" at bounding box center [516, 323] width 604 height 39
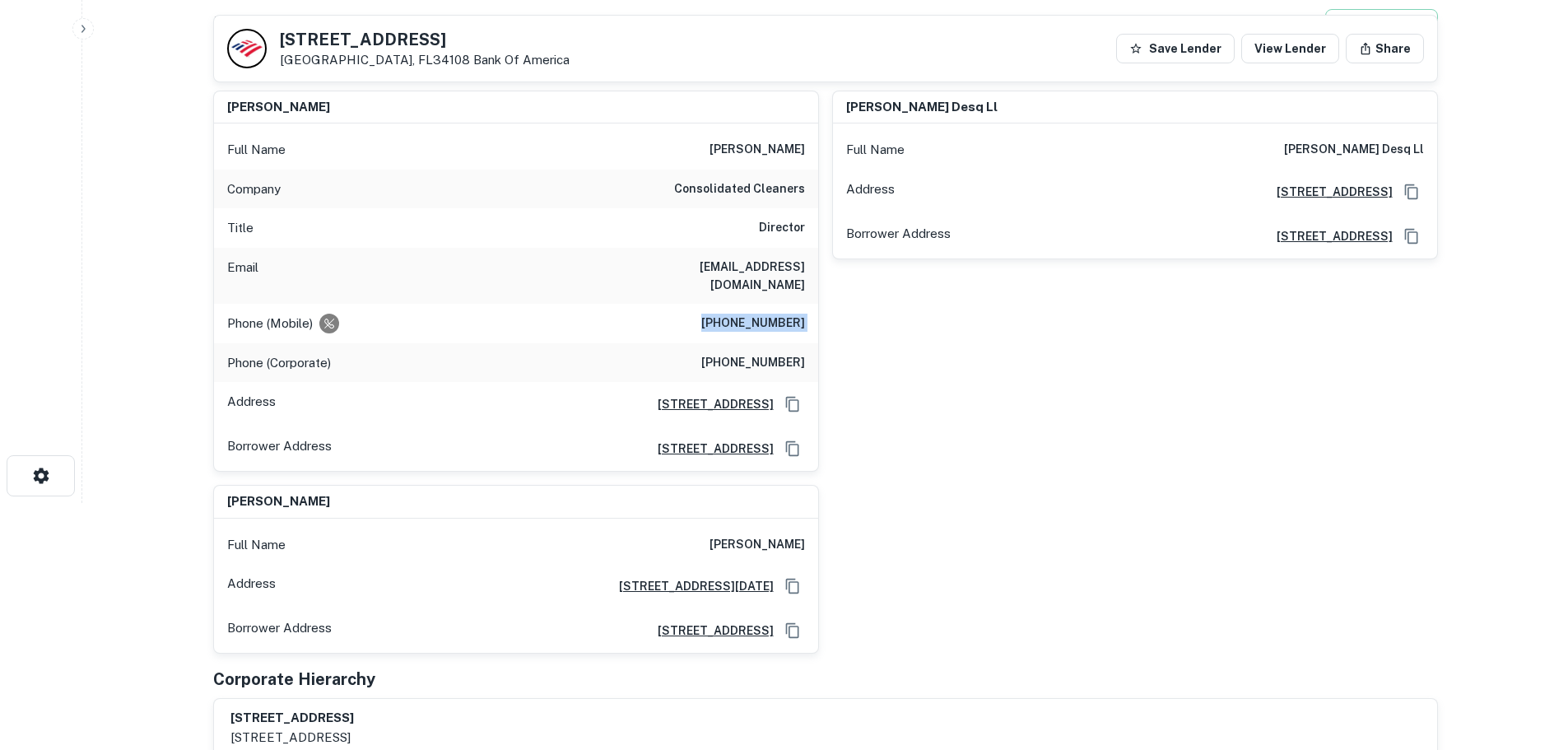
click at [784, 320] on div "Phone (Mobile) [PHONE_NUMBER]" at bounding box center [516, 323] width 604 height 39
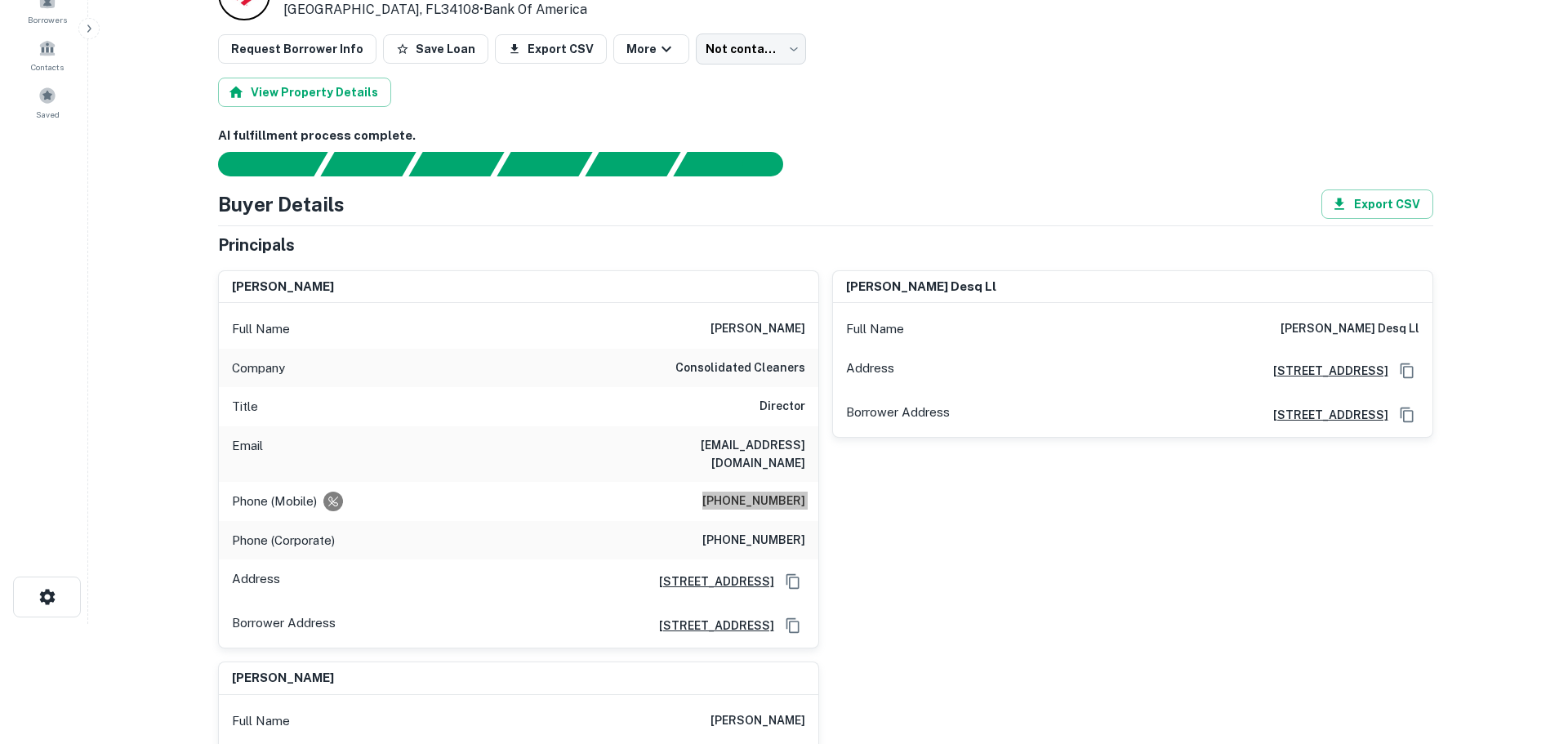
scroll to position [0, 0]
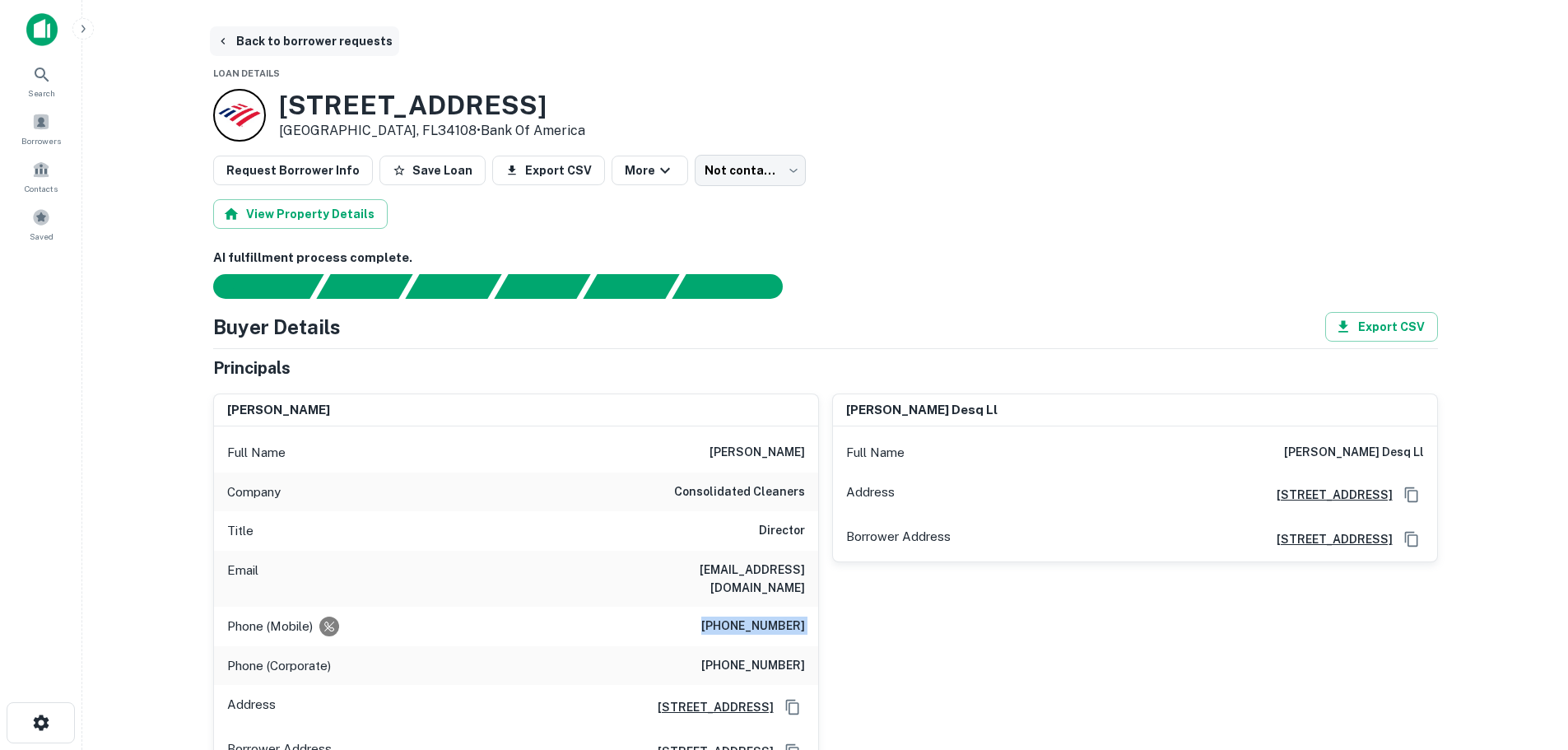
click at [357, 47] on button "Back to borrower requests" at bounding box center [304, 41] width 189 height 30
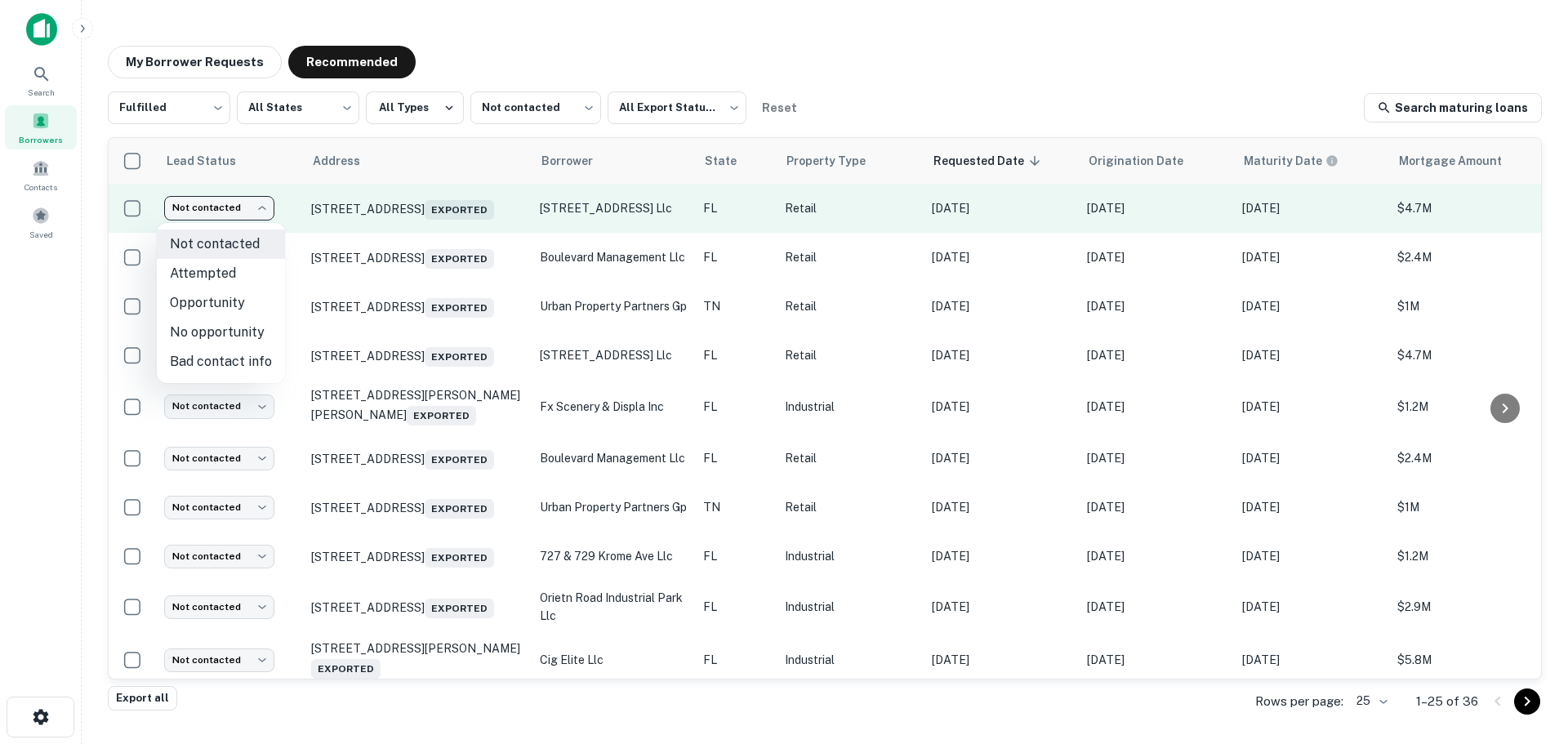
click at [238, 218] on body "Search Borrowers Contacts Saved My Borrower Requests Recommended Fulfilled ****…" at bounding box center [784, 372] width 1568 height 744
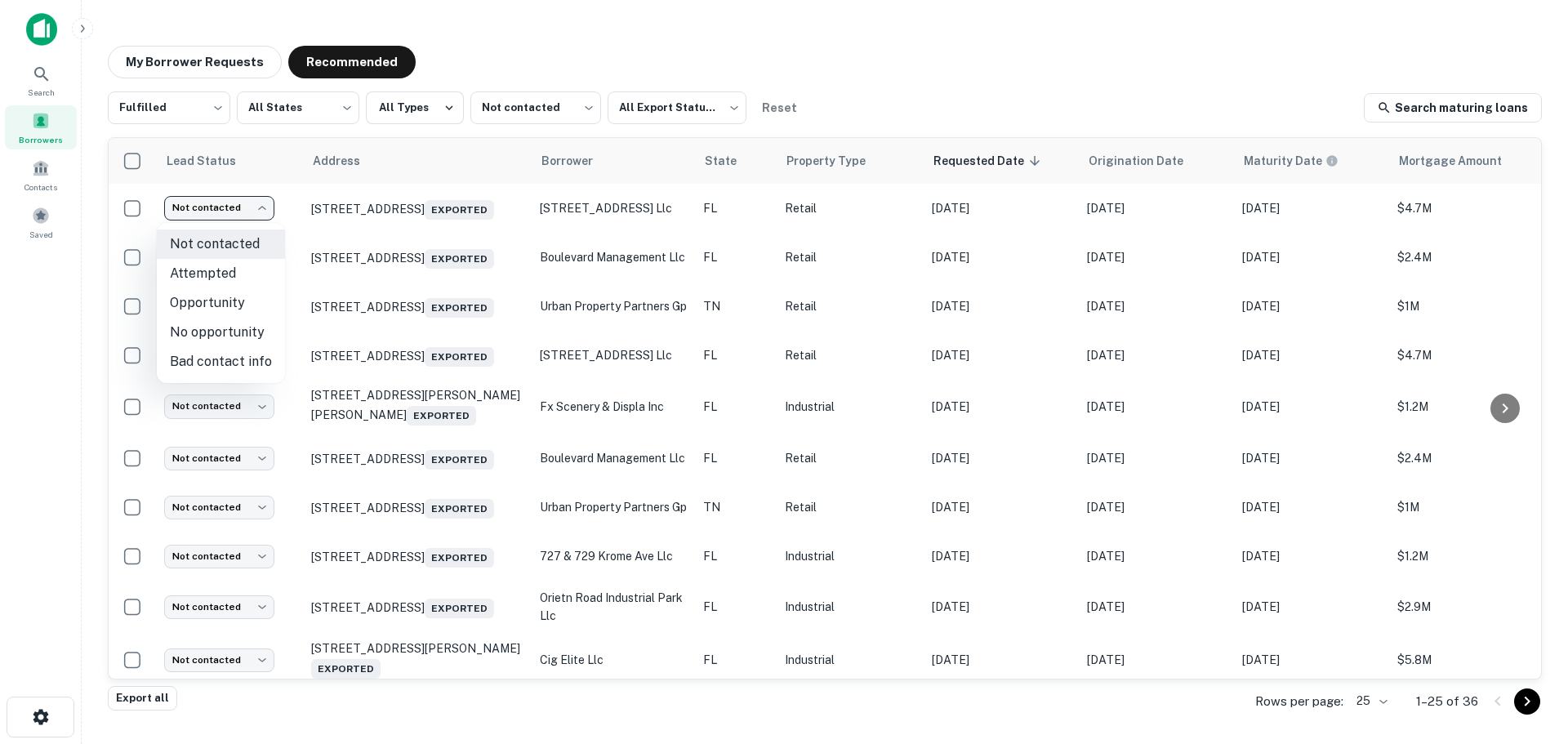
click at [248, 280] on li "Attempted" at bounding box center [220, 273] width 128 height 30
type input "*********"
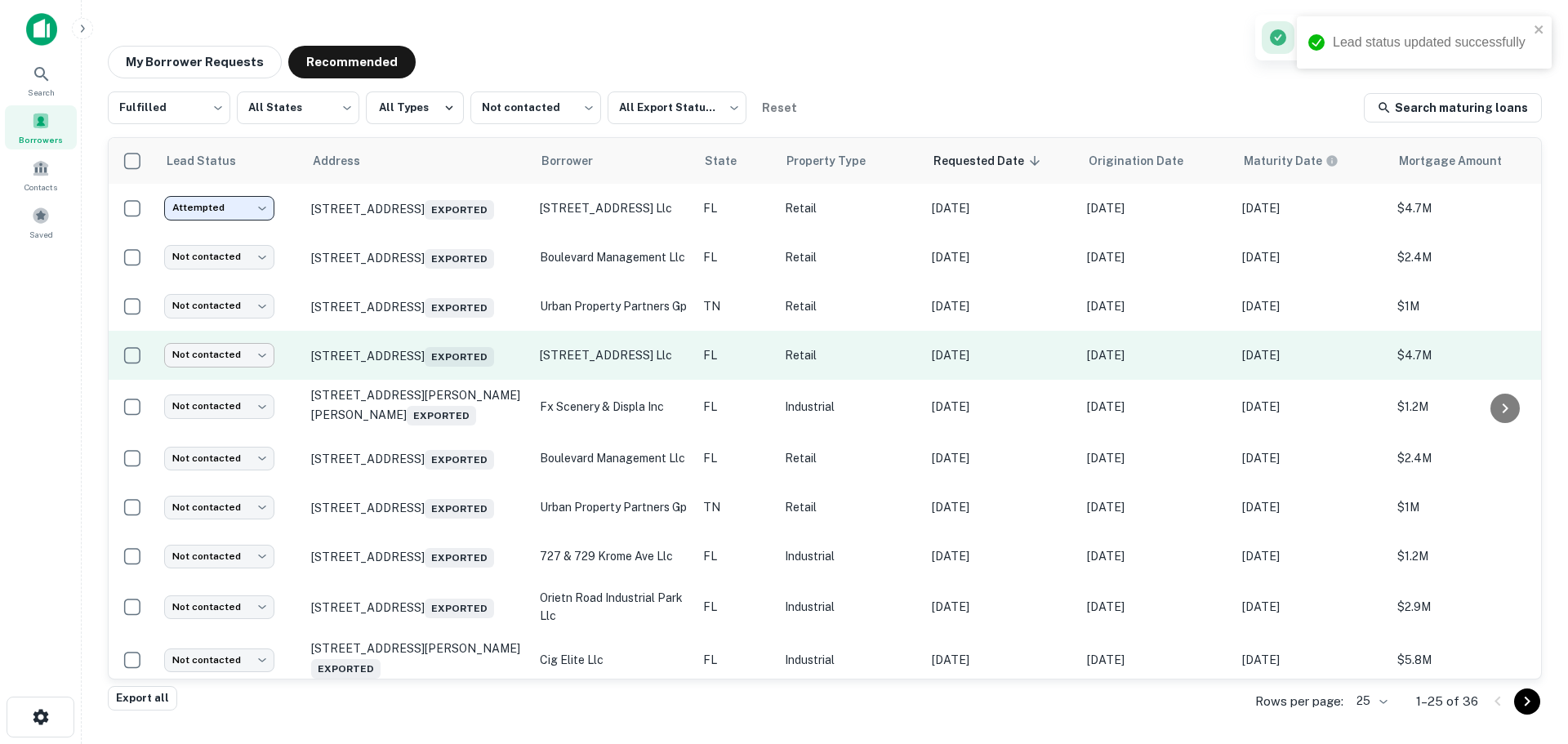
click at [240, 366] on body "Lead status updated successfully Search Borrowers Contacts Saved My Borrower Re…" at bounding box center [784, 372] width 1568 height 744
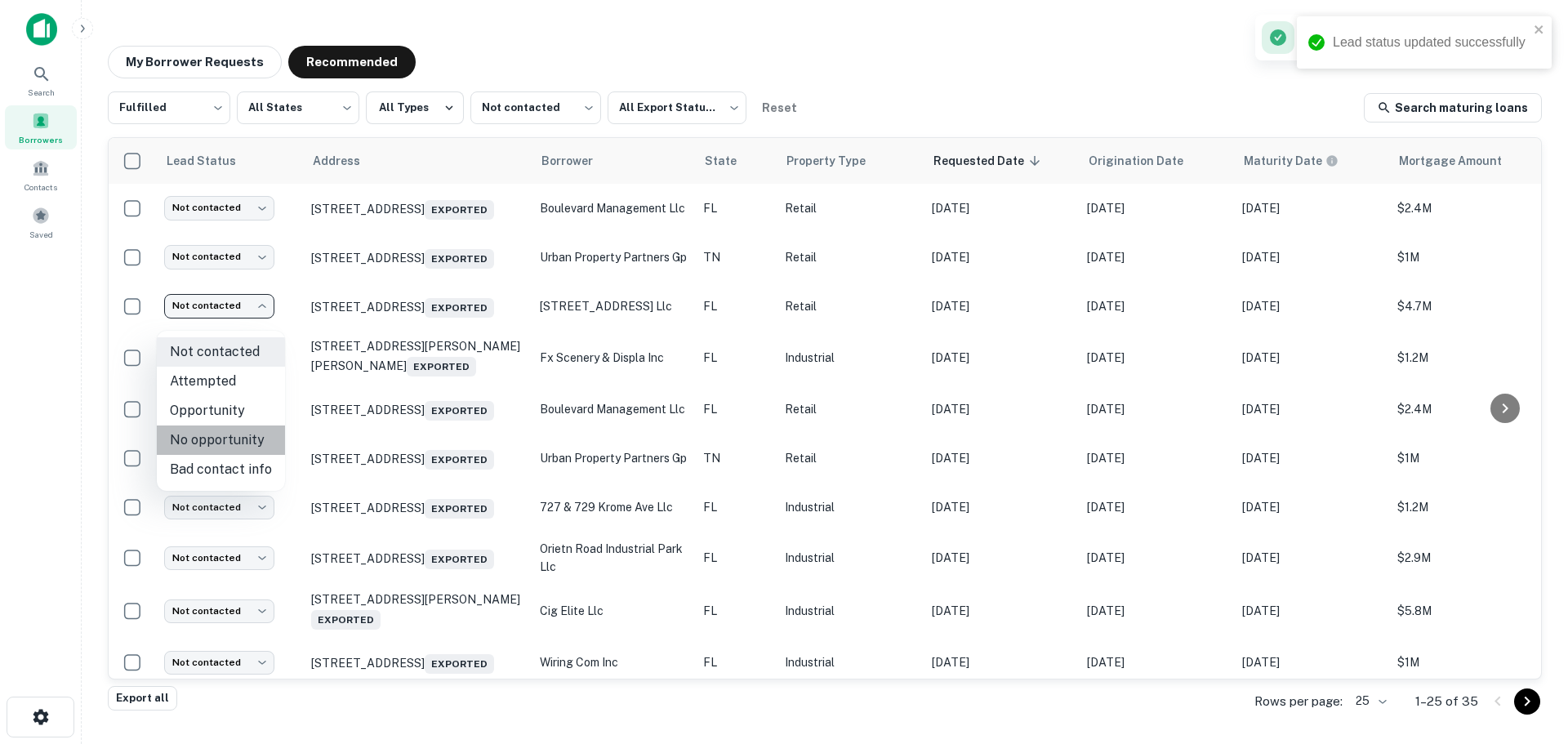
click at [232, 433] on li "No opportunity" at bounding box center [220, 440] width 128 height 30
type input "**********"
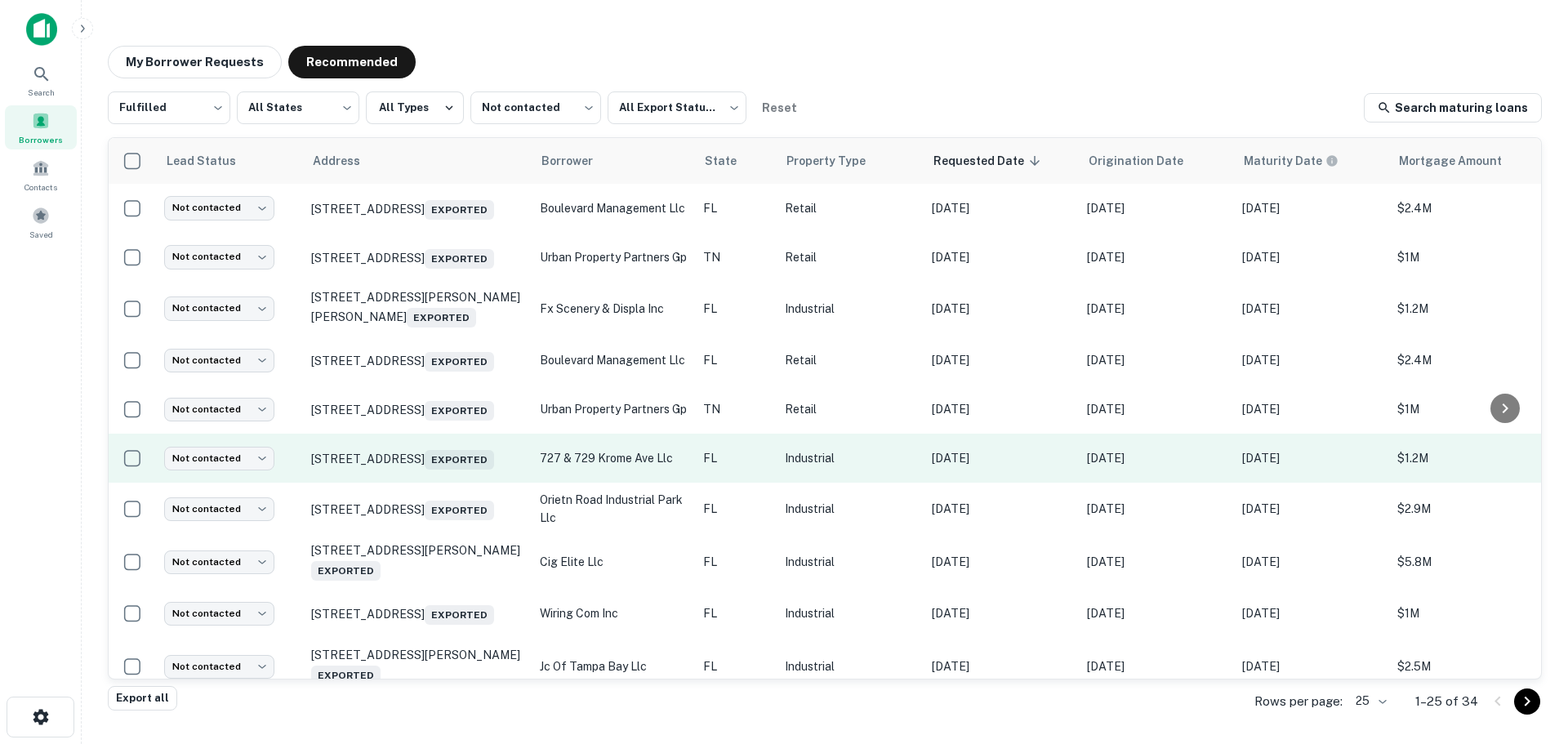
click at [240, 468] on td "Not contacted **** ​" at bounding box center [229, 458] width 147 height 49
click at [241, 484] on body "Search Borrowers Contacts Saved My Borrower Requests Recommended Fulfilled ****…" at bounding box center [784, 372] width 1568 height 744
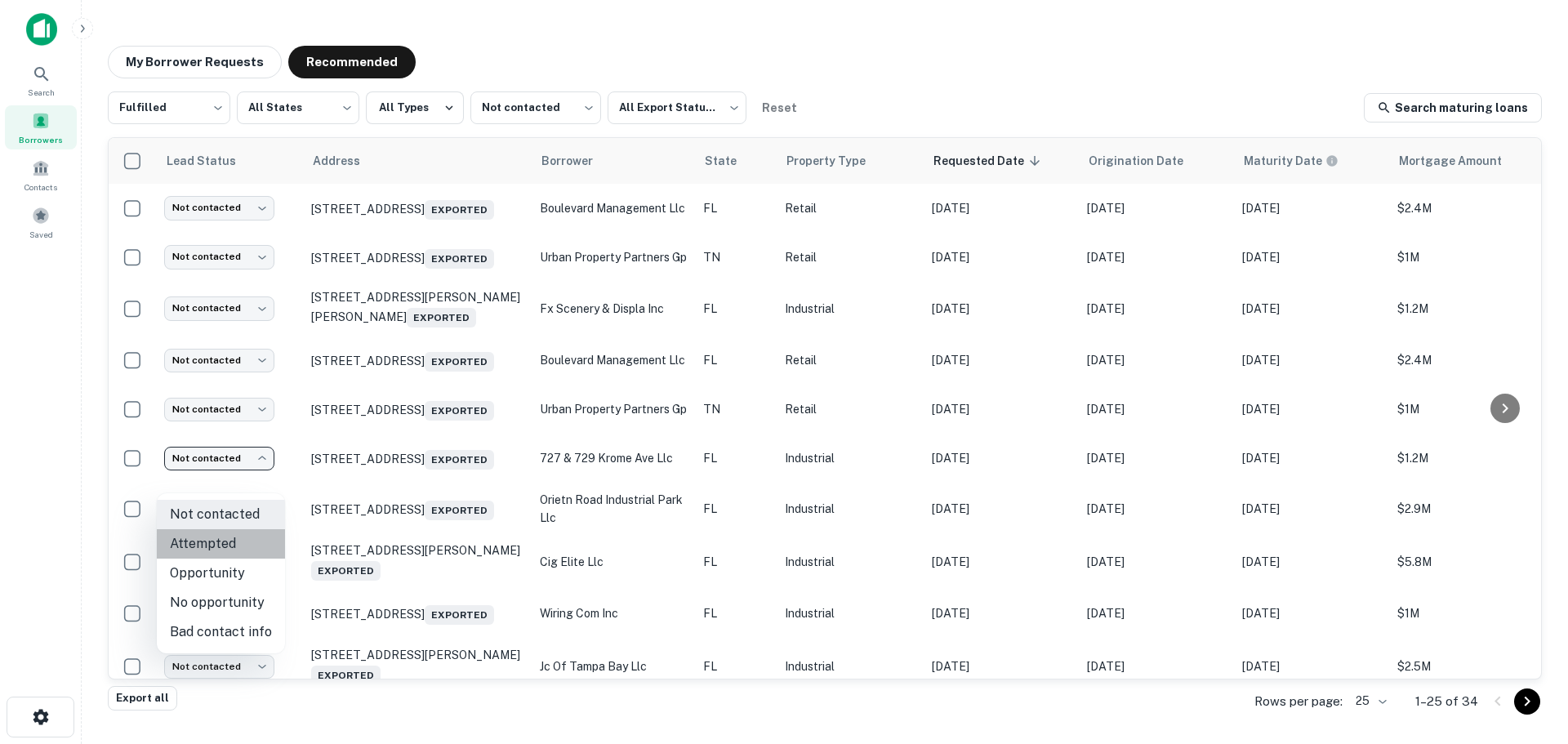
click at [239, 542] on li "Attempted" at bounding box center [220, 543] width 128 height 30
type input "*********"
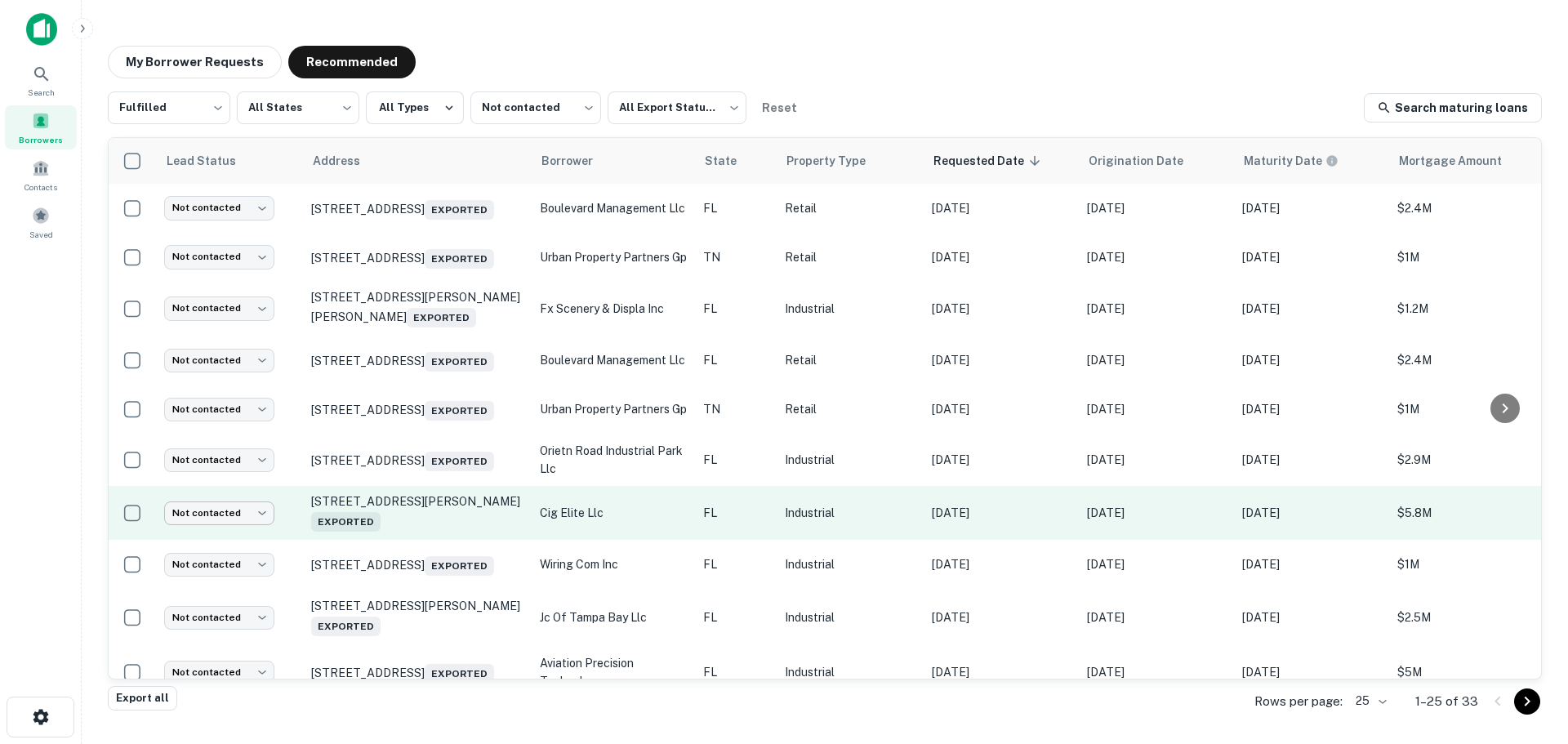
click at [239, 537] on body "Search Borrowers Contacts Saved My Borrower Requests Recommended Fulfilled ****…" at bounding box center [784, 372] width 1568 height 744
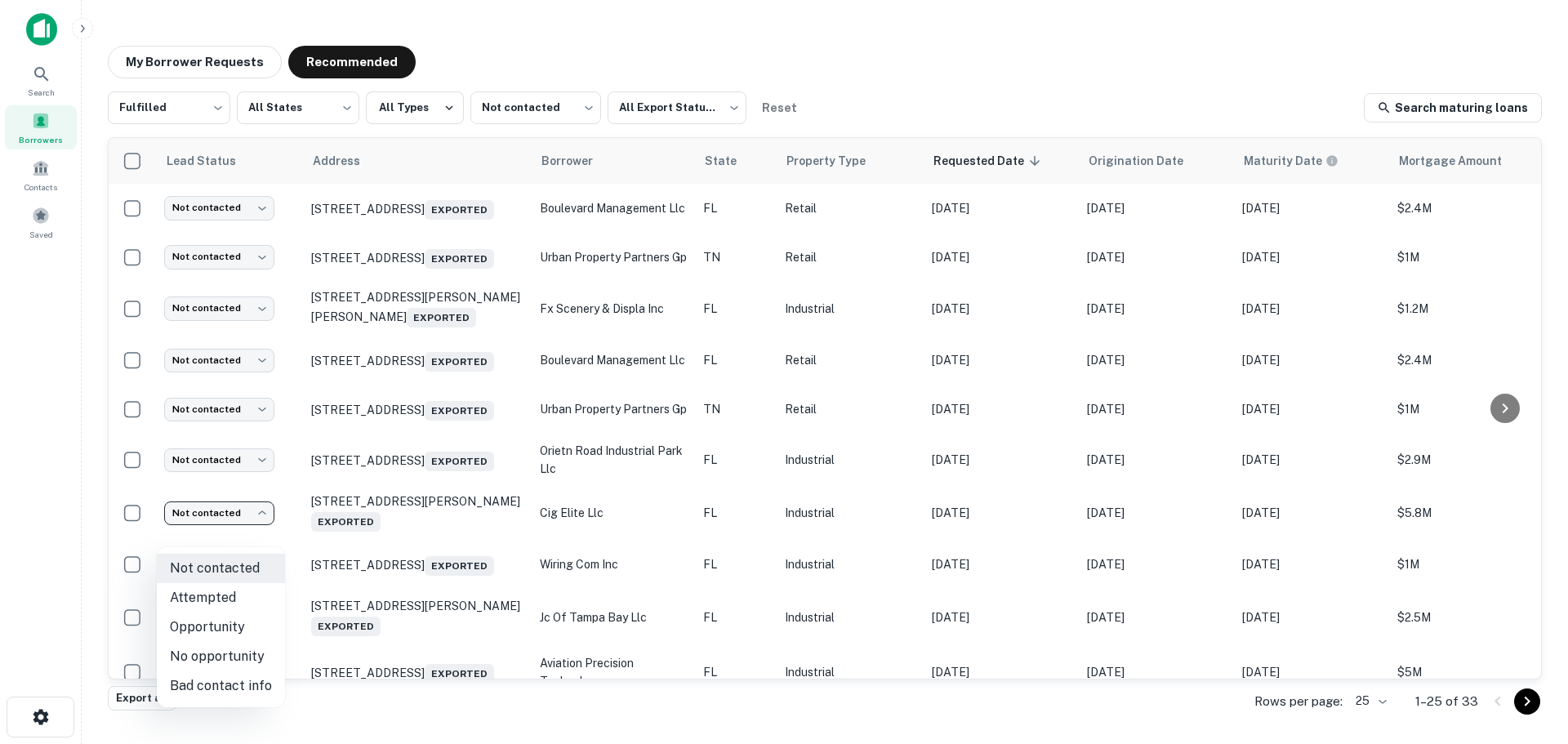
click at [350, 537] on div at bounding box center [784, 372] width 1568 height 744
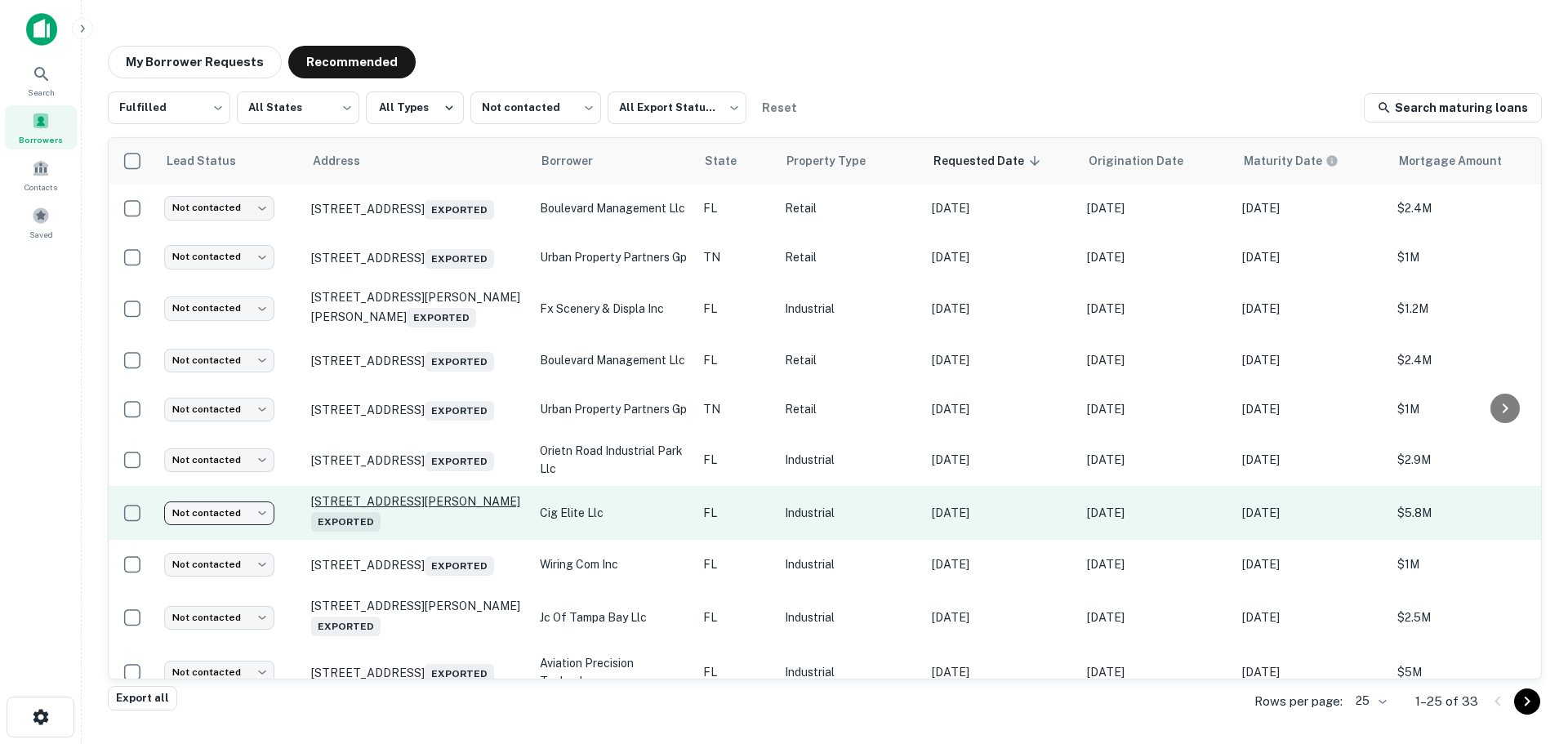
click at [338, 529] on p "16461/[STREET_ADDRESS][PERSON_NAME] Exported" at bounding box center [418, 513] width 213 height 37
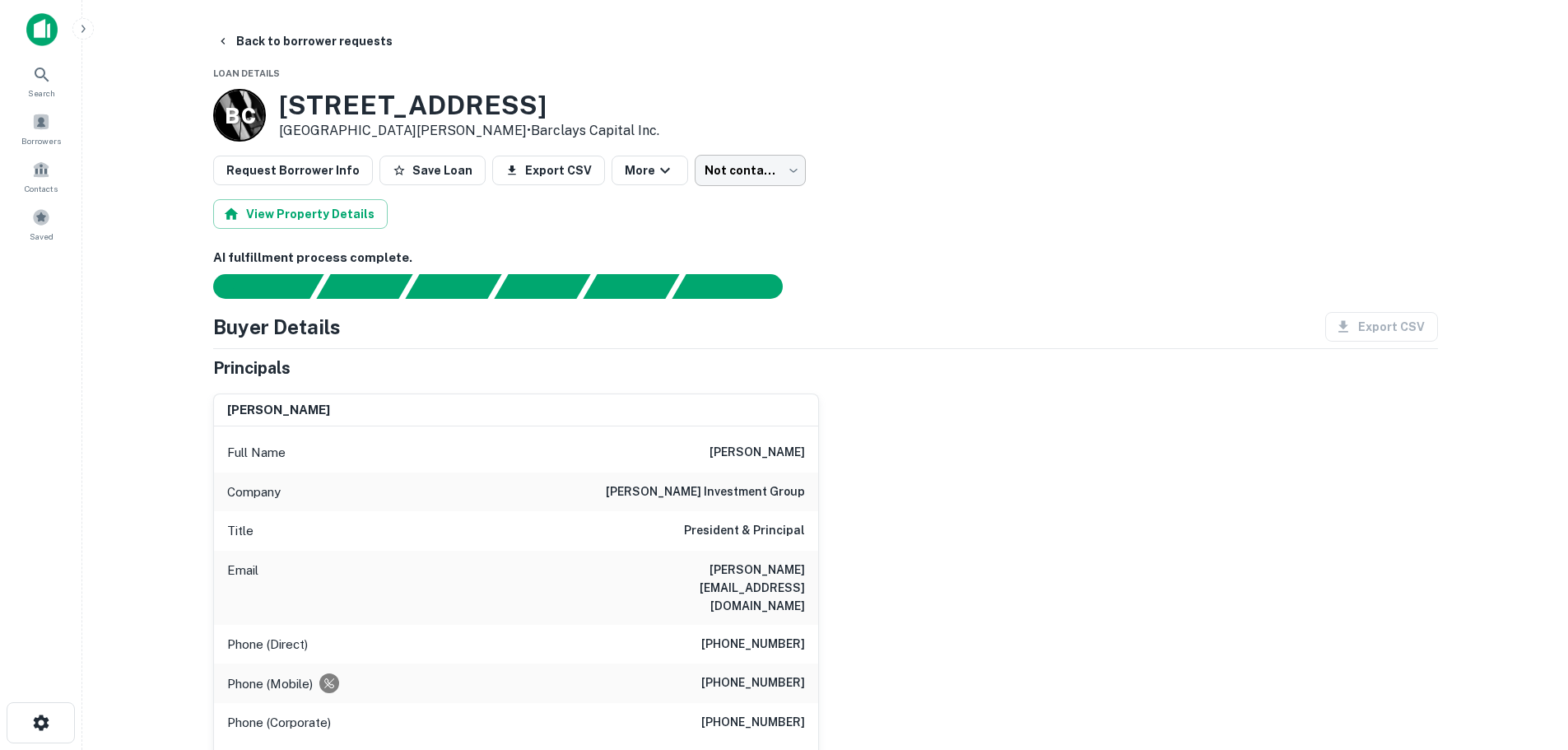
click at [742, 177] on body "Search Borrowers Contacts Saved Back to borrower requests Loan Details B C [STR…" at bounding box center [784, 375] width 1568 height 750
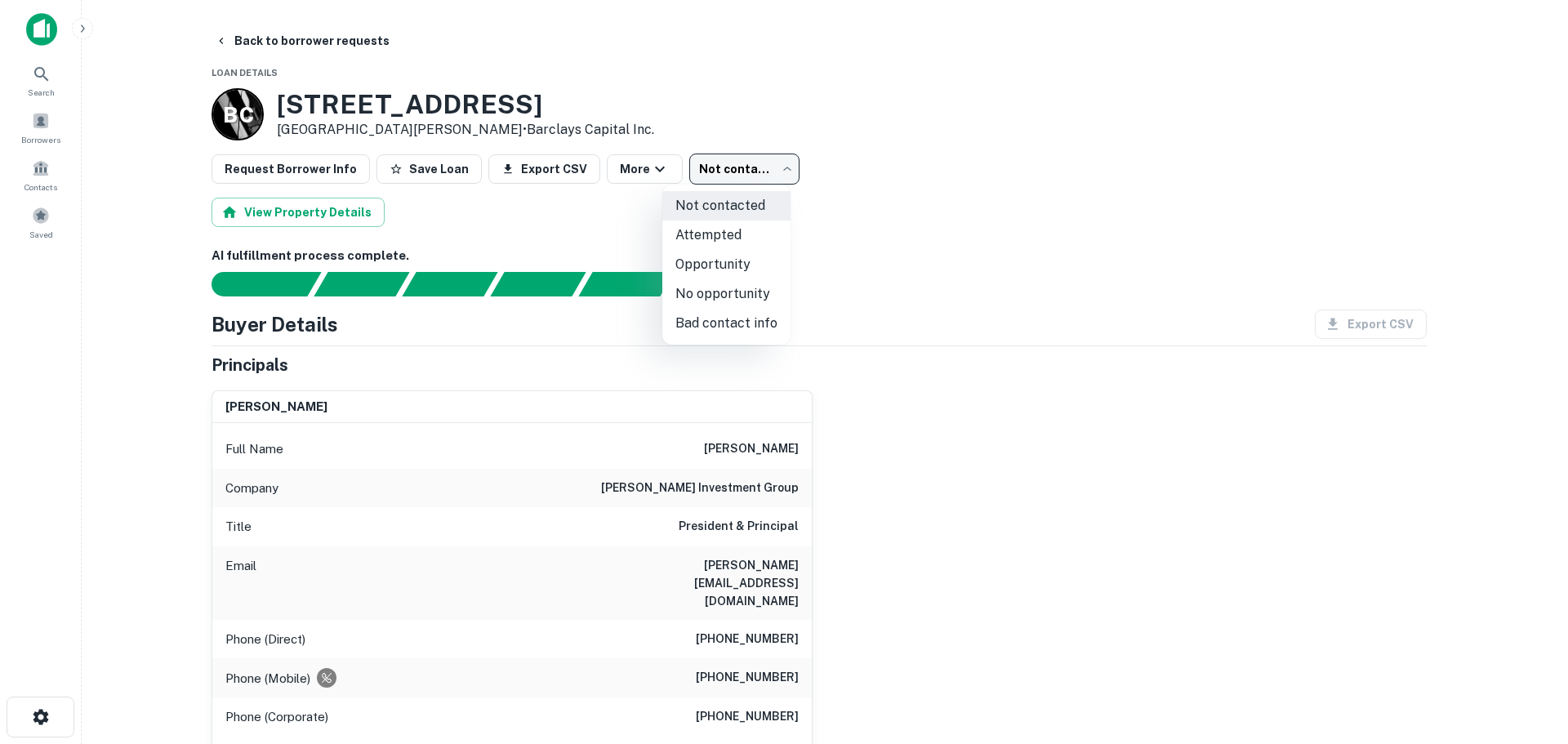
click at [700, 295] on li "No opportunity" at bounding box center [726, 293] width 128 height 30
type input "**********"
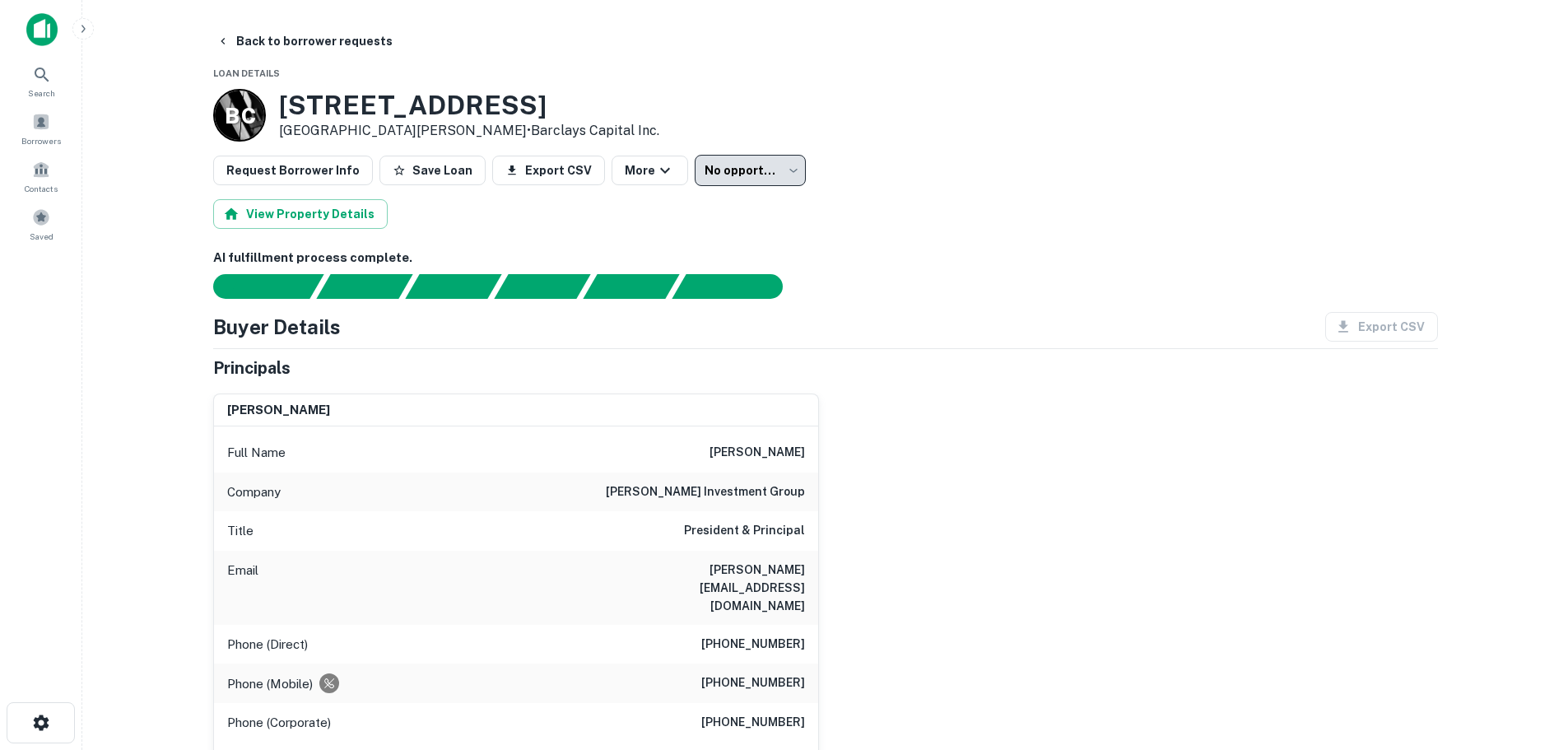
click at [362, 49] on button "Back to borrower requests" at bounding box center [304, 41] width 189 height 30
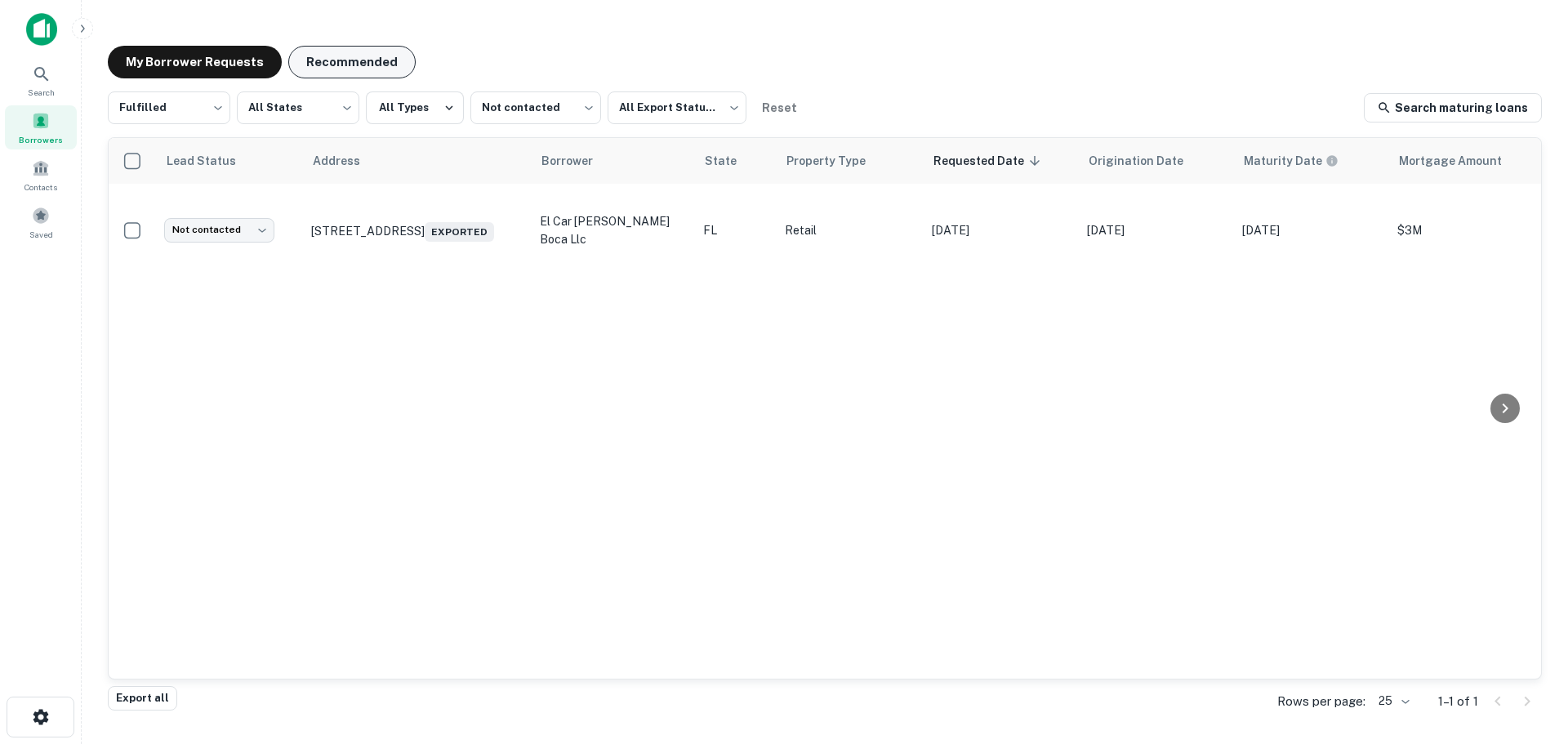
click at [321, 52] on div "My Borrower Requests Recommended Fulfilled ********* ​ All States *** ​ All Typ…" at bounding box center [824, 366] width 1460 height 669
click at [321, 58] on button "Recommended" at bounding box center [352, 62] width 128 height 32
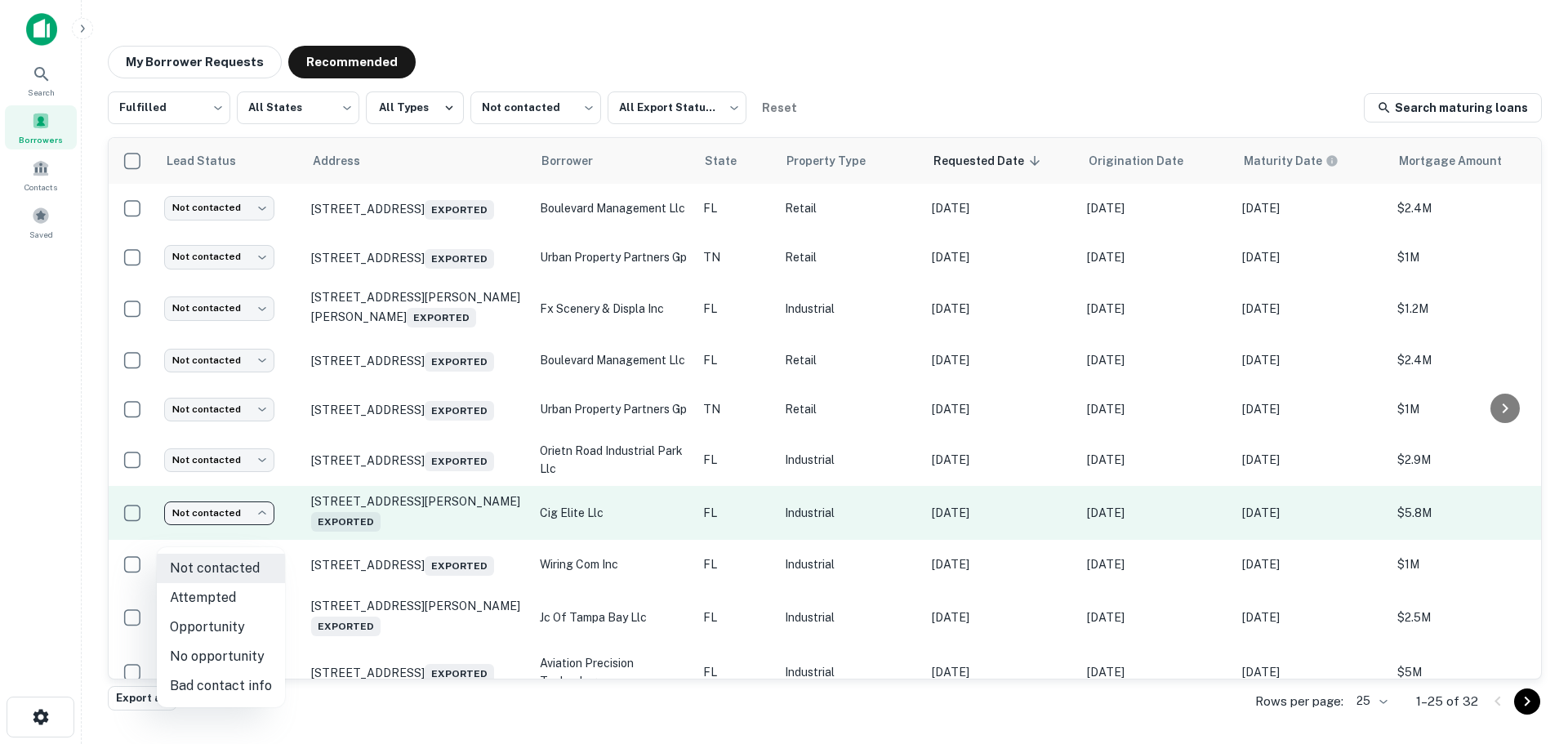
click at [191, 529] on body "Search Borrowers Contacts Saved My Borrower Requests Recommended Fulfilled ****…" at bounding box center [784, 372] width 1568 height 744
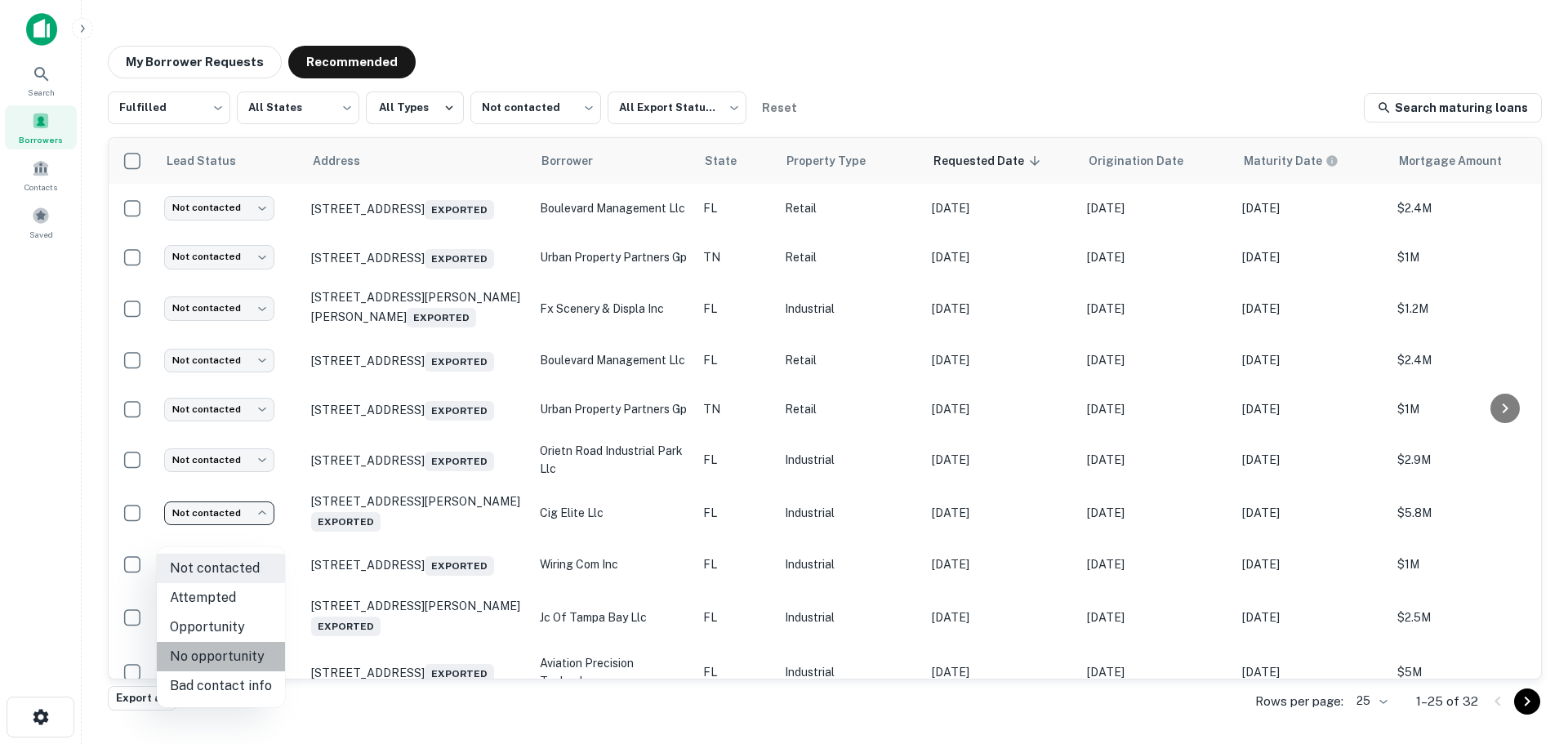
click at [227, 659] on li "No opportunity" at bounding box center [220, 656] width 128 height 30
type input "**********"
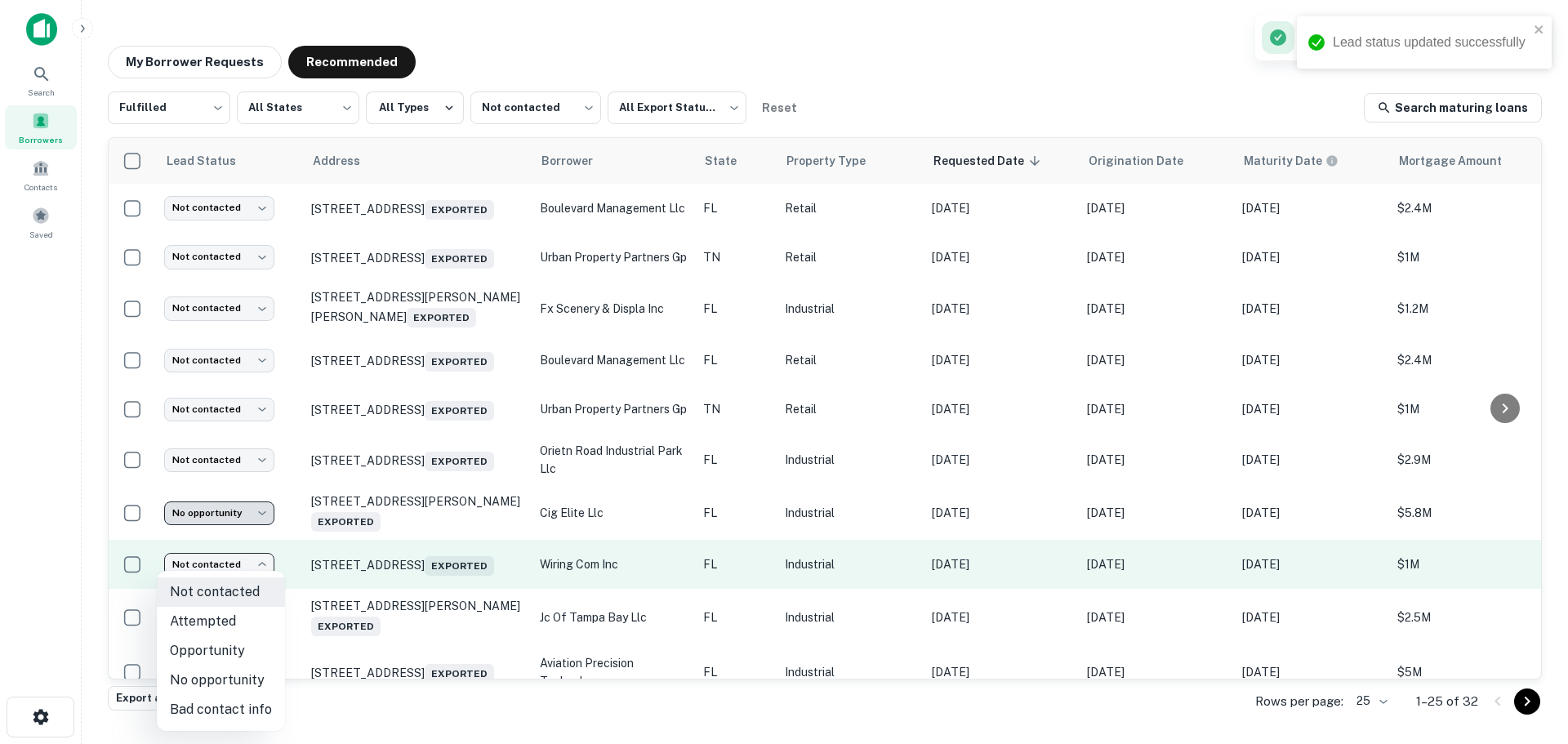
click at [244, 593] on body "Lead status updated successfully Search Borrowers Contacts Saved My Borrower Re…" at bounding box center [784, 372] width 1568 height 744
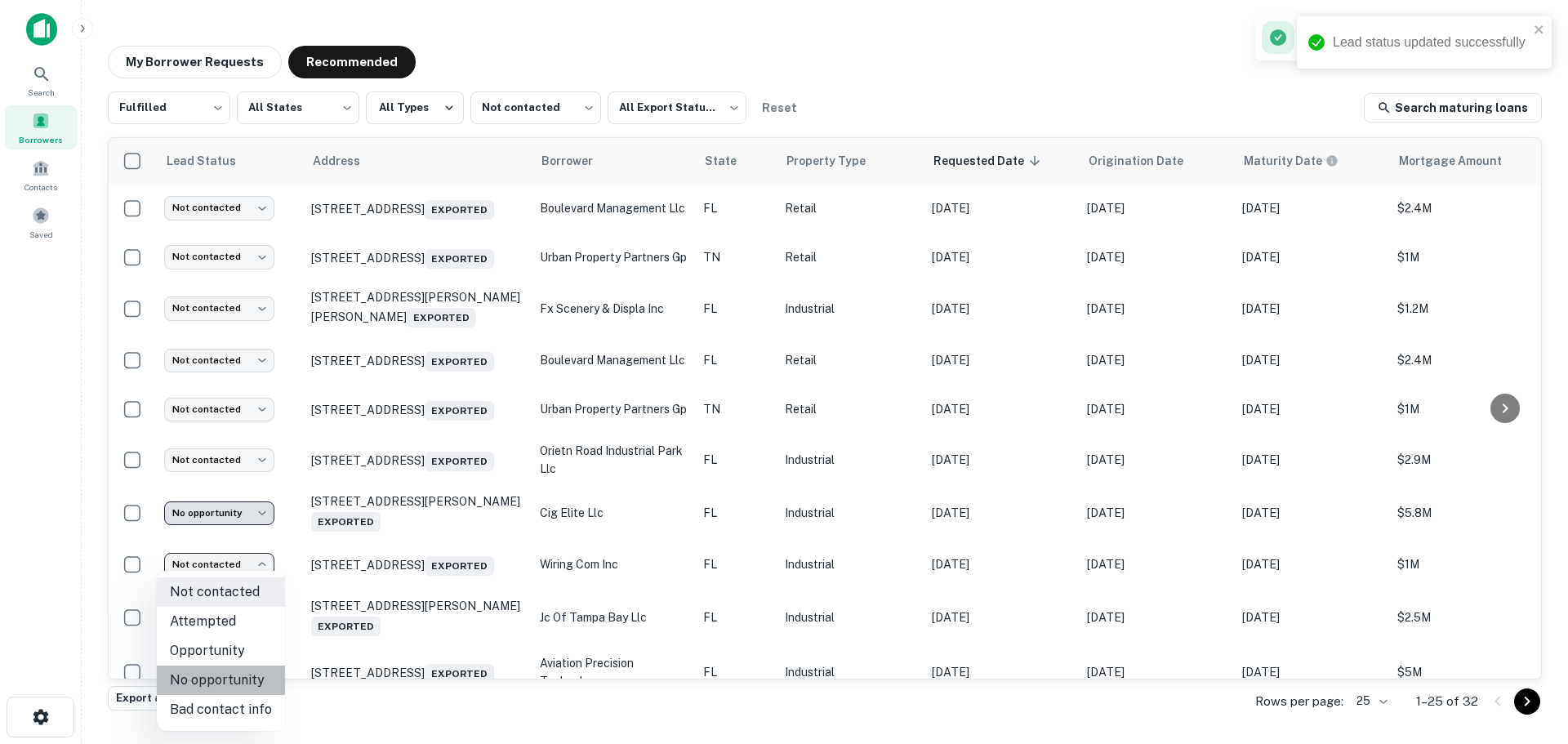
click at [233, 673] on li "No opportunity" at bounding box center [220, 680] width 128 height 30
type input "**********"
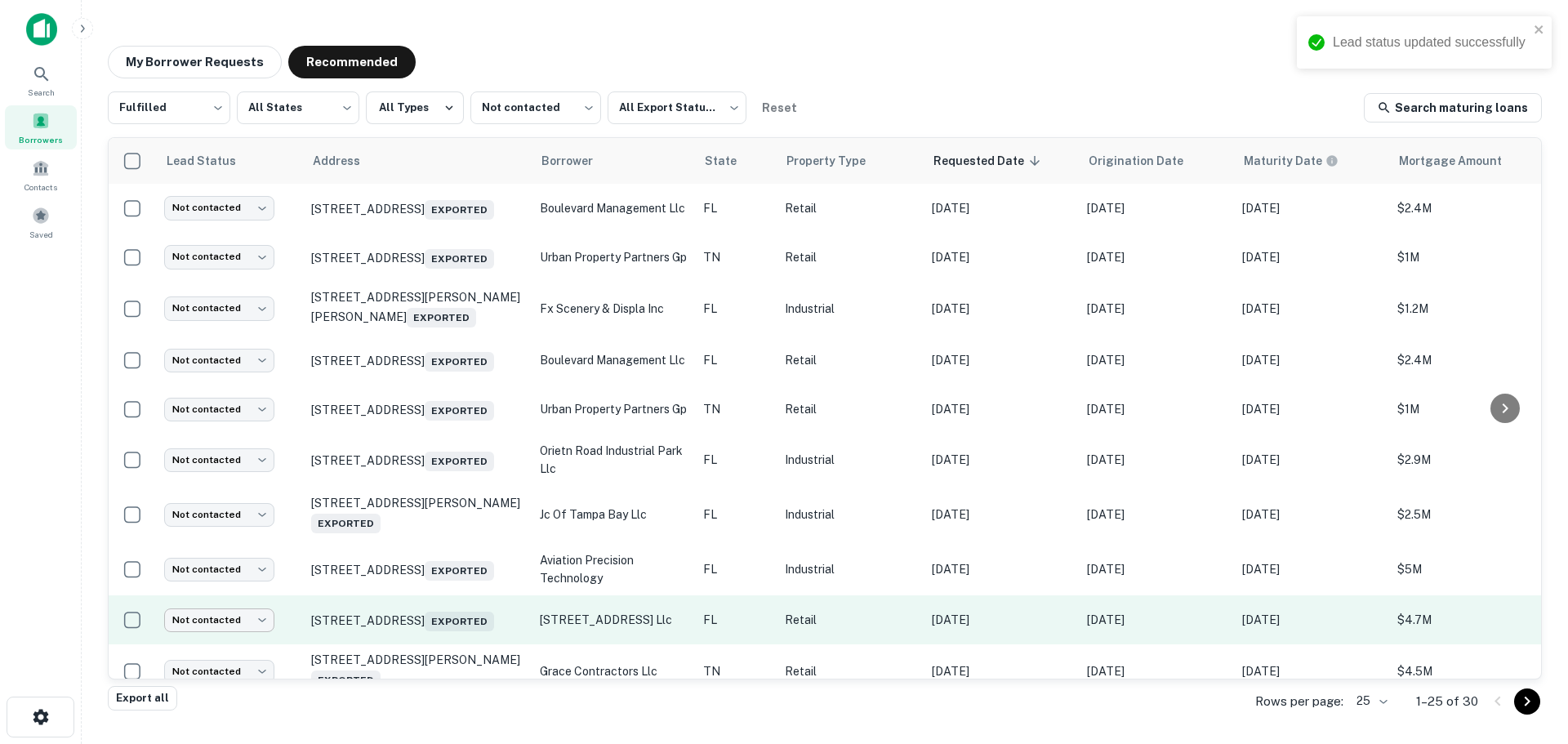
click at [242, 645] on body "Lead status updated successfully Search Borrowers Contacts Saved My Borrower Re…" at bounding box center [784, 372] width 1568 height 744
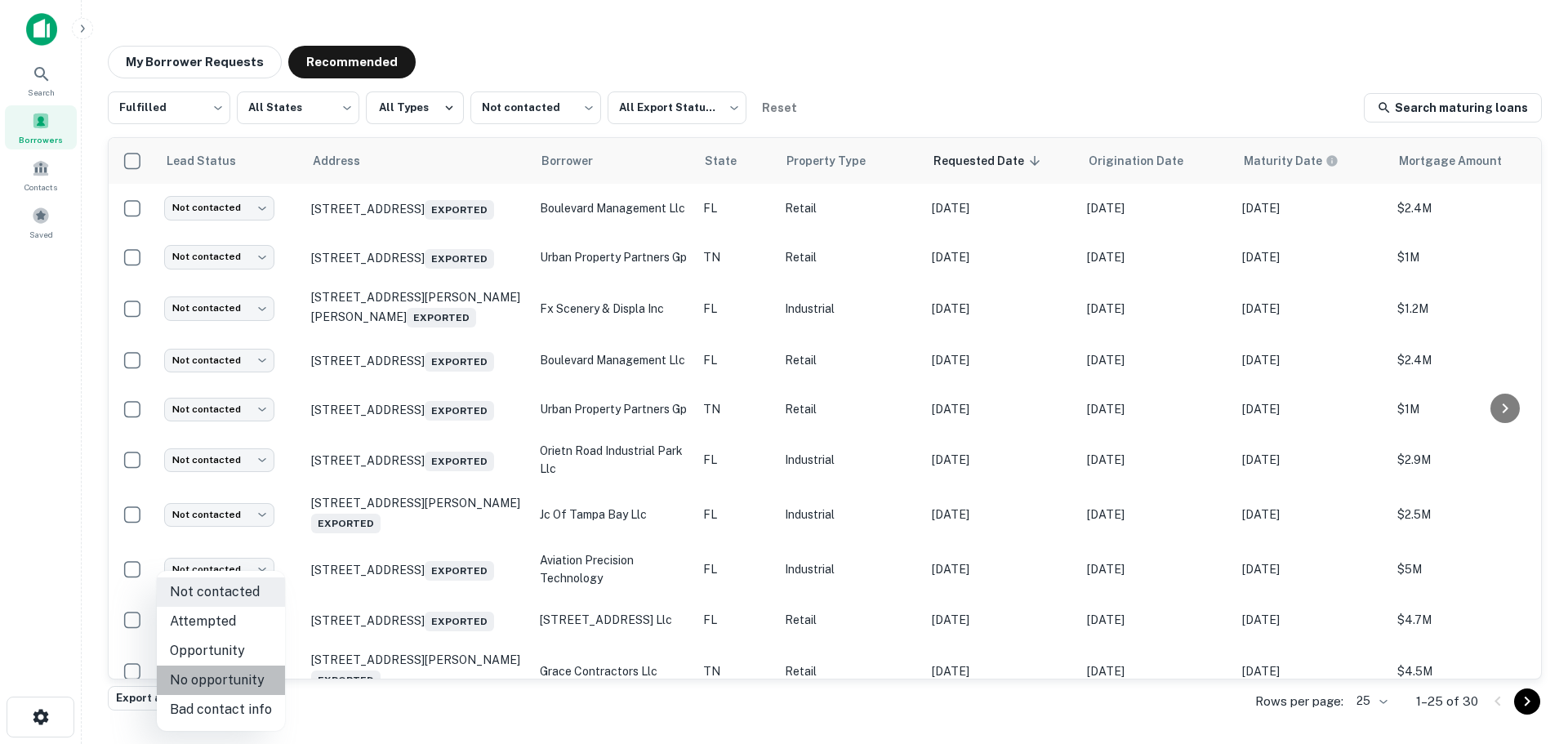
click at [237, 678] on li "No opportunity" at bounding box center [220, 680] width 128 height 30
type input "**********"
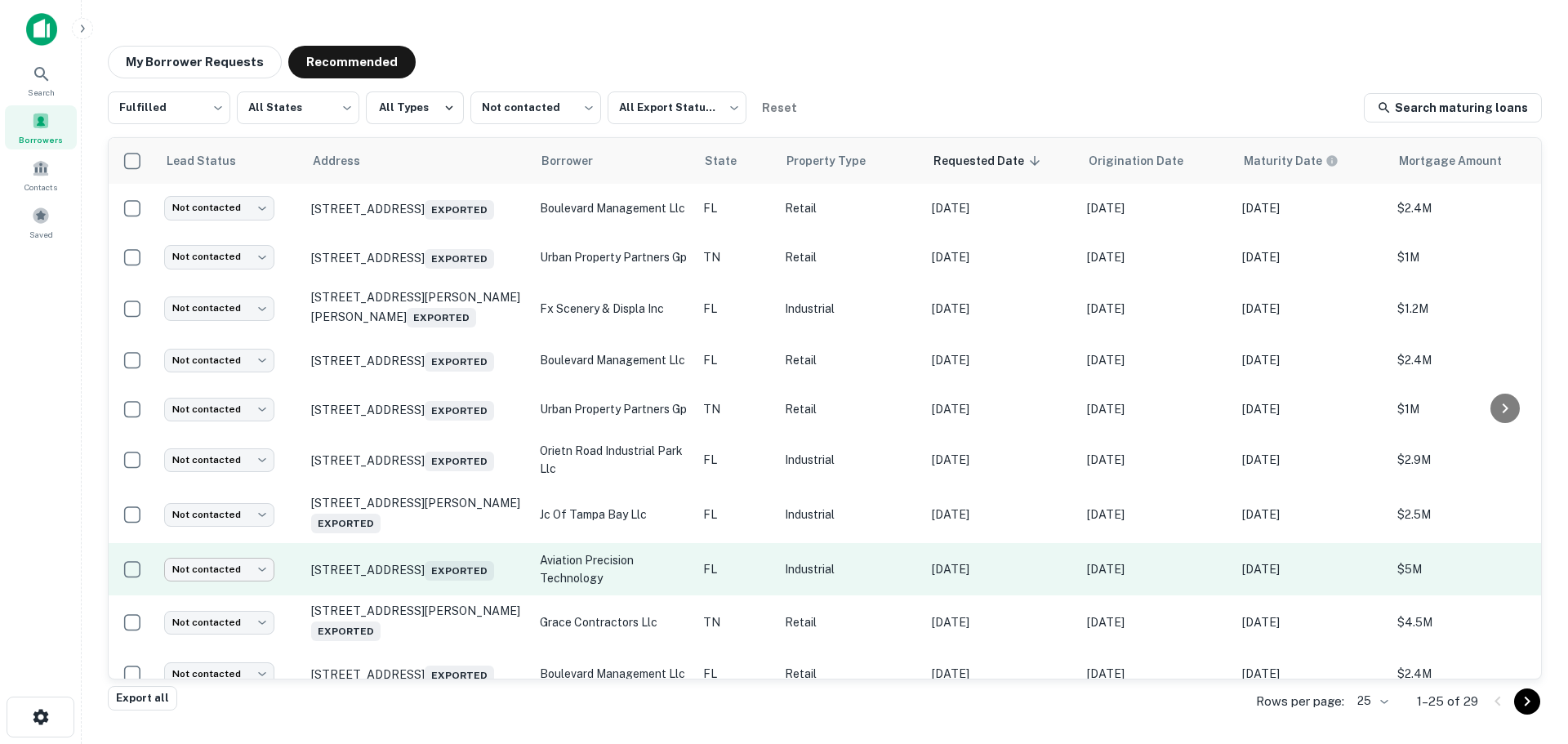
click at [236, 595] on body "Search Borrowers Contacts Saved My Borrower Requests Recommended Fulfilled ****…" at bounding box center [784, 372] width 1568 height 744
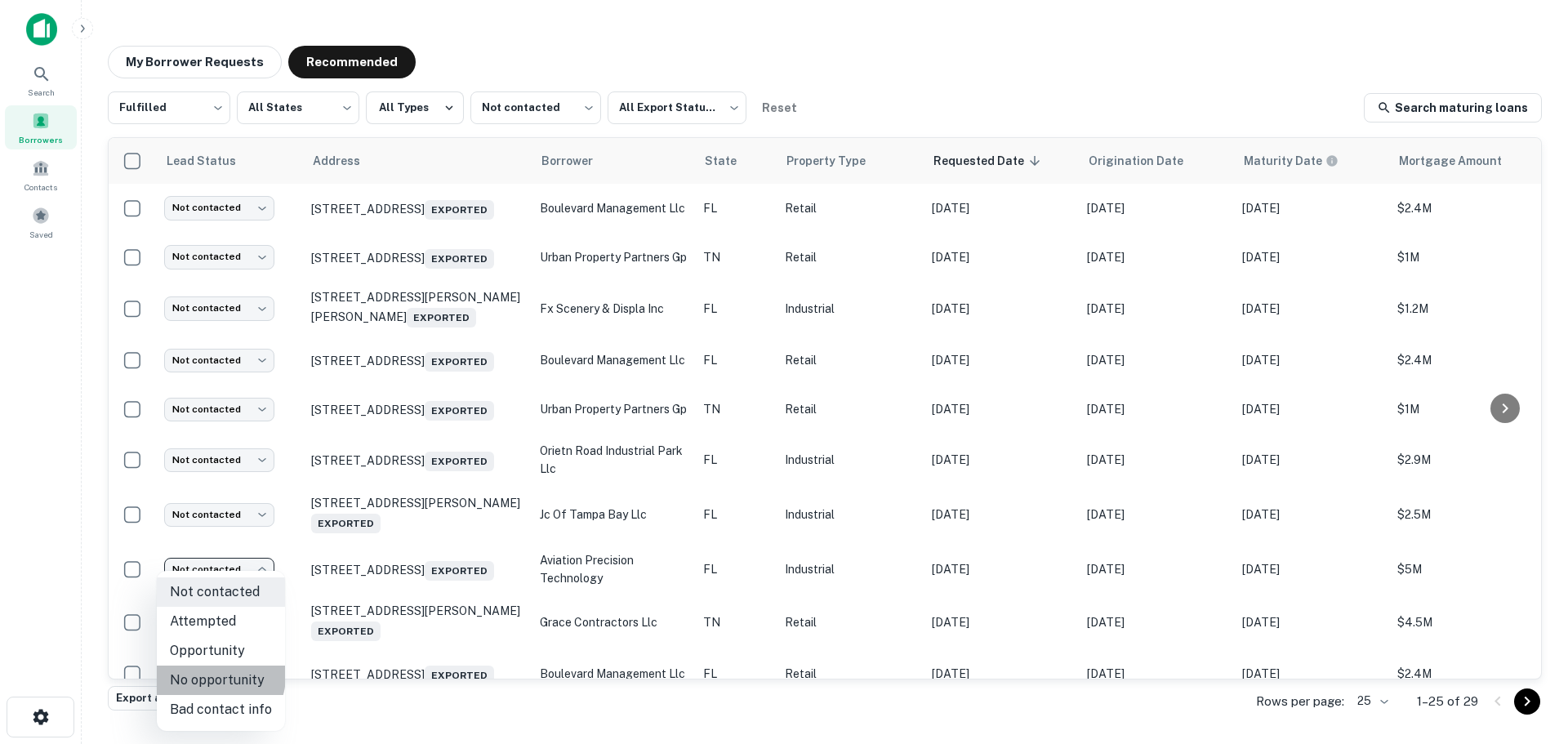
click at [213, 675] on li "No opportunity" at bounding box center [220, 680] width 128 height 30
type input "**********"
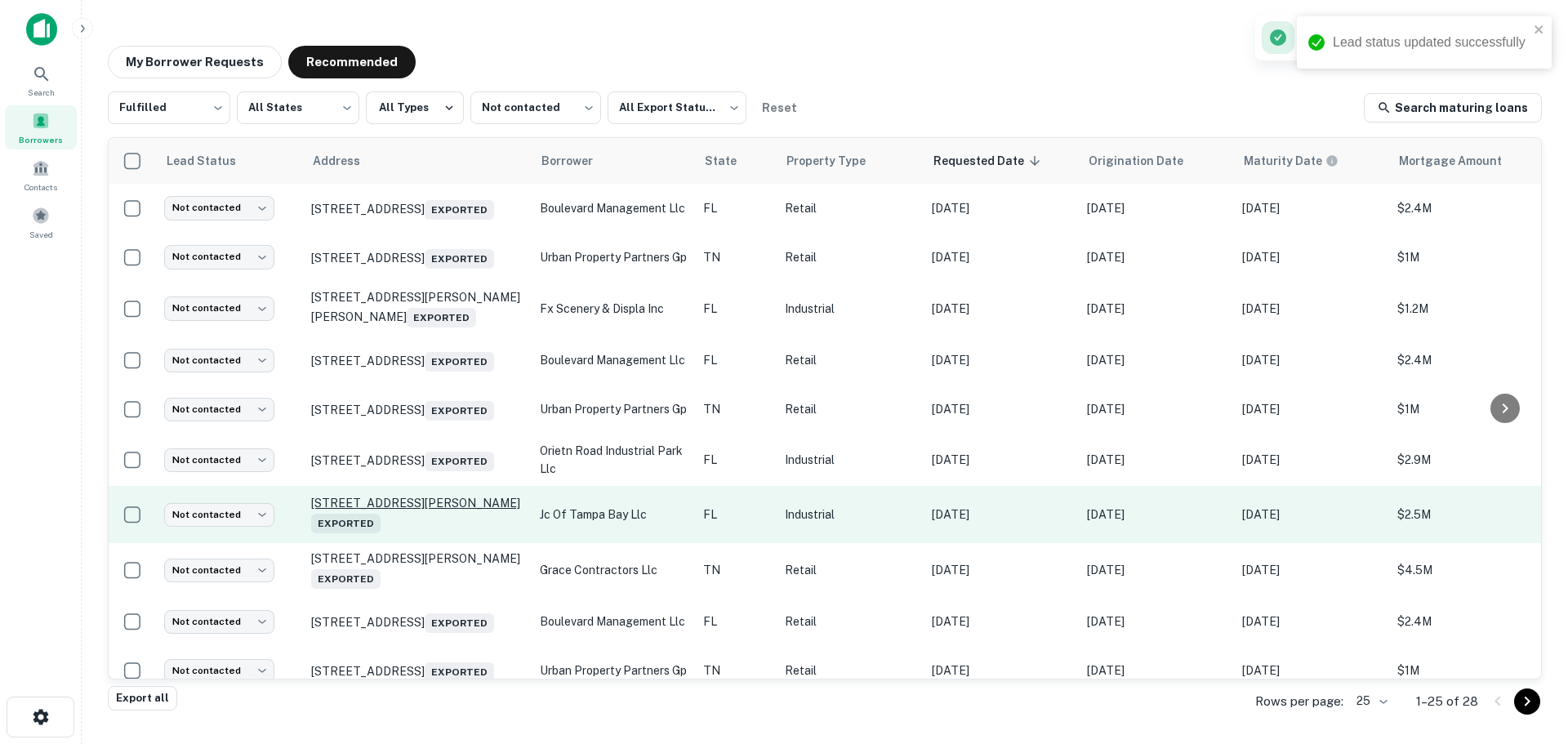
click at [330, 525] on p "[STREET_ADDRESS][PERSON_NAME] Exported" at bounding box center [418, 514] width 213 height 37
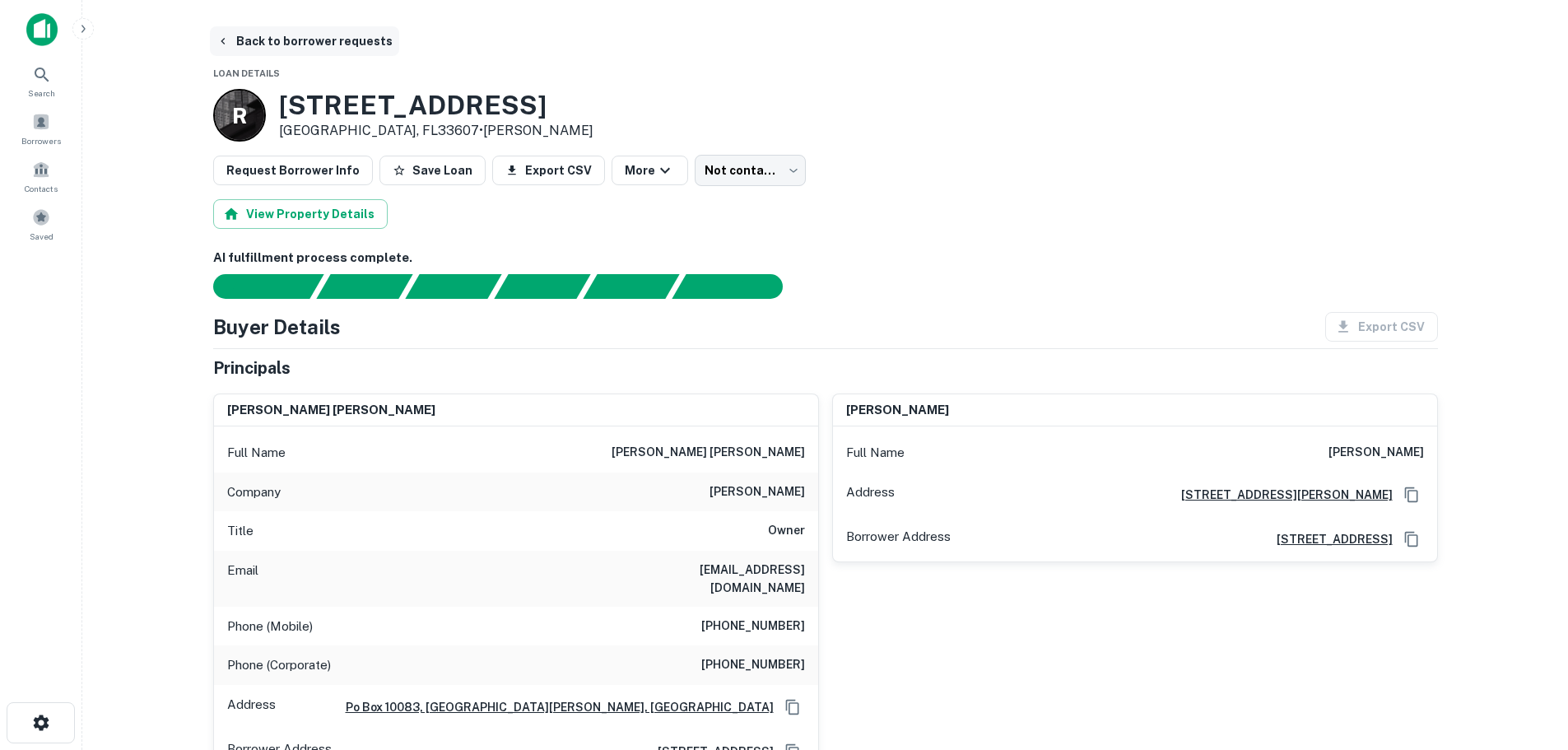
click at [260, 47] on button "Back to borrower requests" at bounding box center [304, 41] width 189 height 30
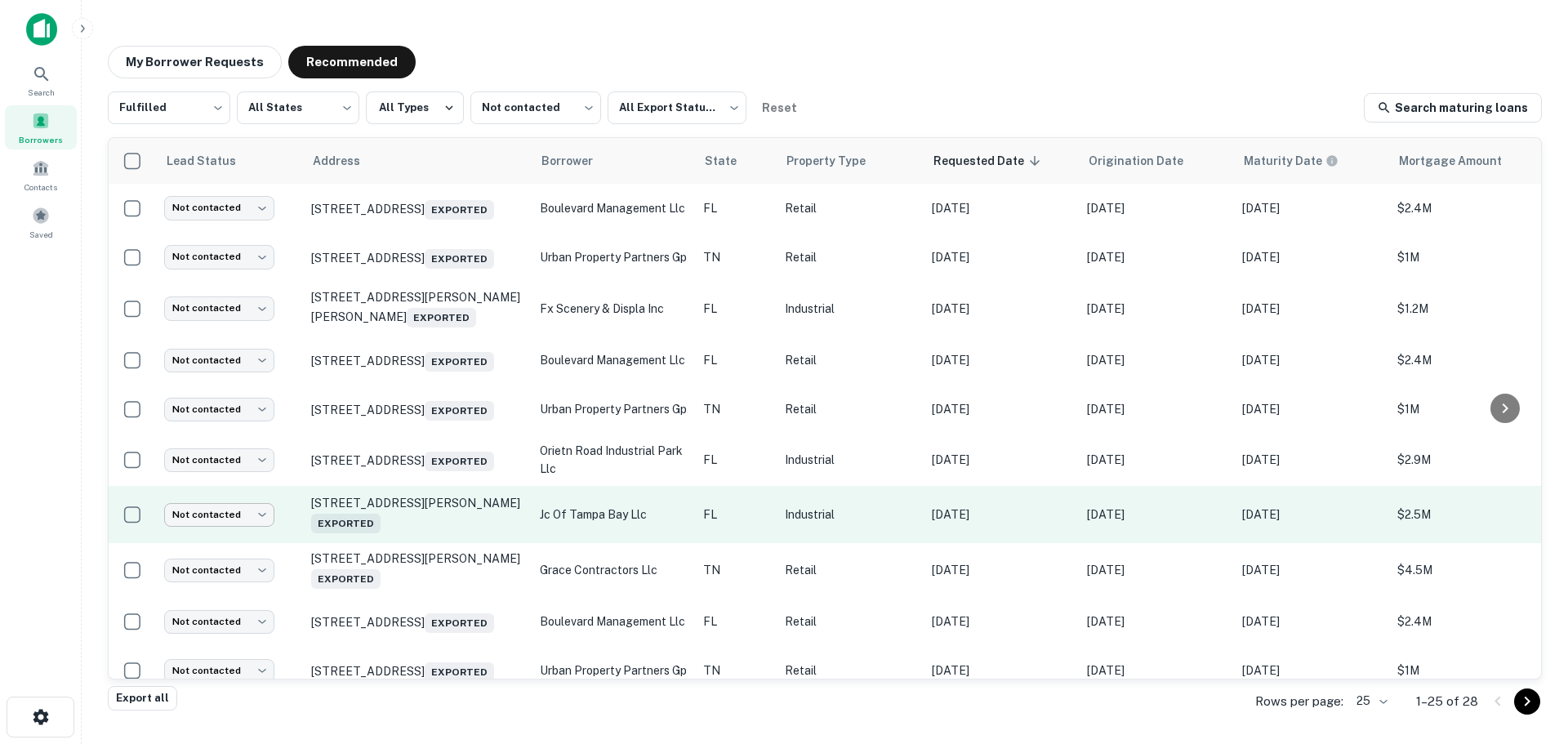
click at [237, 528] on body "Search Borrowers Contacts Saved My Borrower Requests Recommended Fulfilled ****…" at bounding box center [784, 372] width 1568 height 744
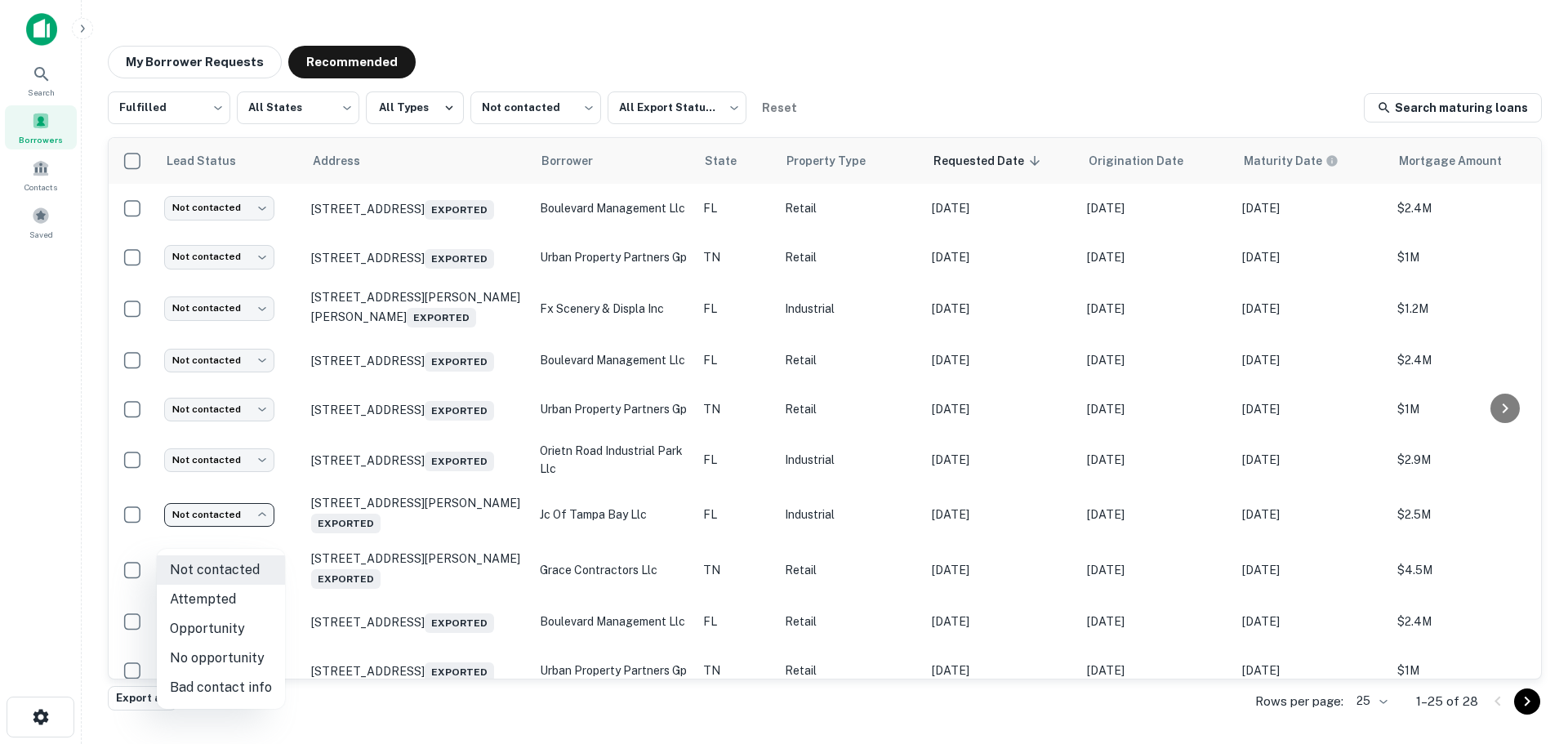
click at [226, 599] on li "Attempted" at bounding box center [220, 599] width 128 height 30
type input "*********"
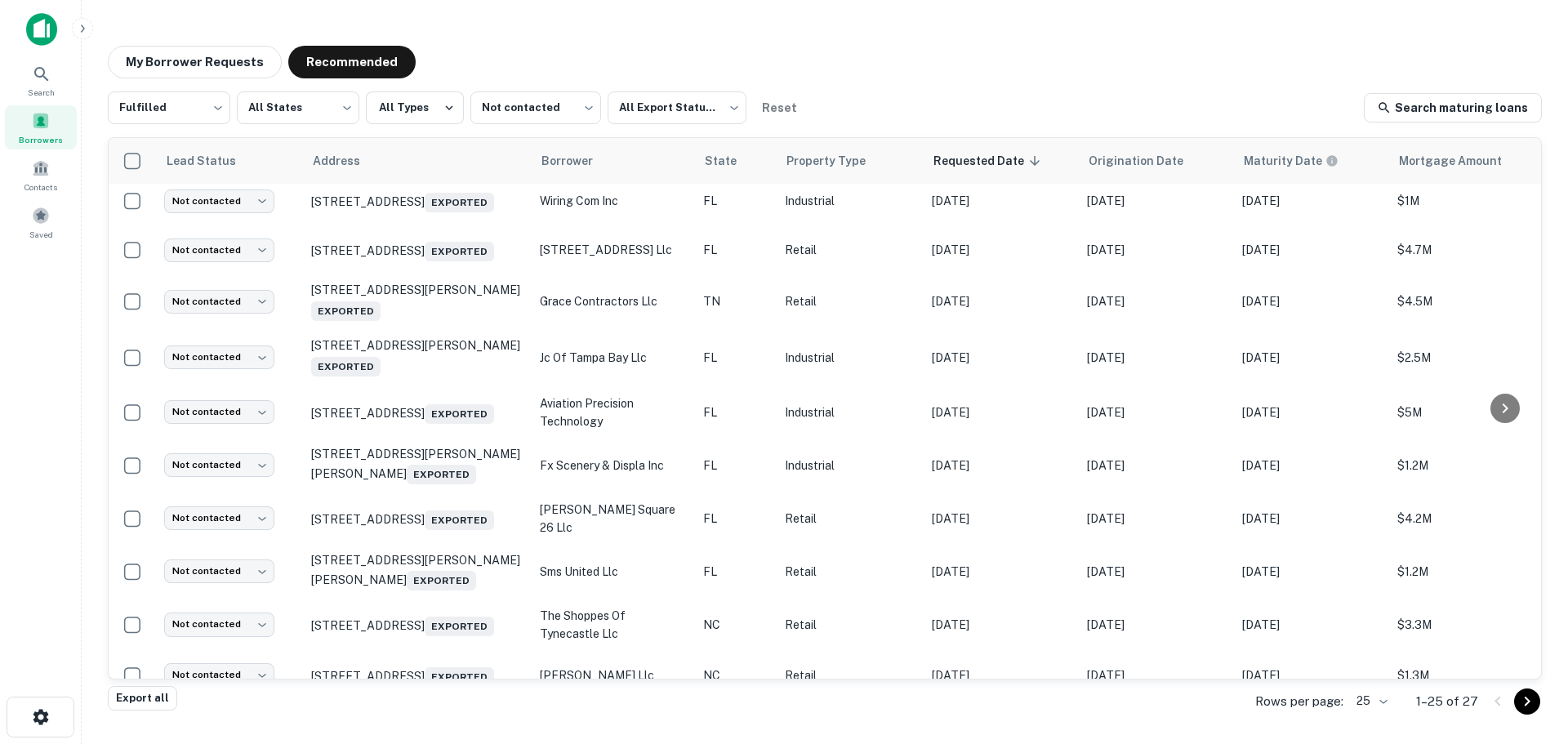
scroll to position [485, 0]
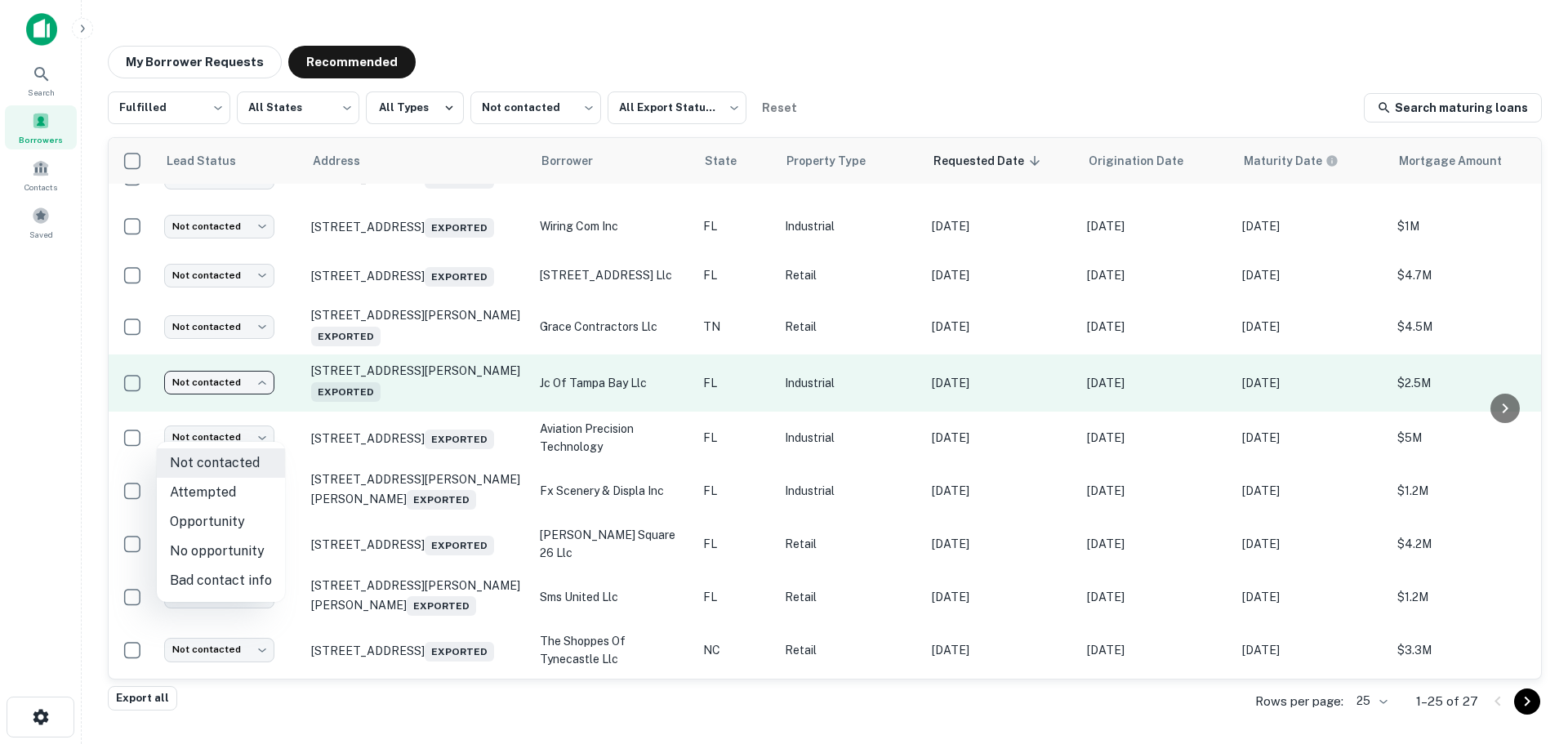
click at [239, 433] on body "Search Borrowers Contacts Saved My Borrower Requests Recommended Fulfilled ****…" at bounding box center [784, 372] width 1568 height 744
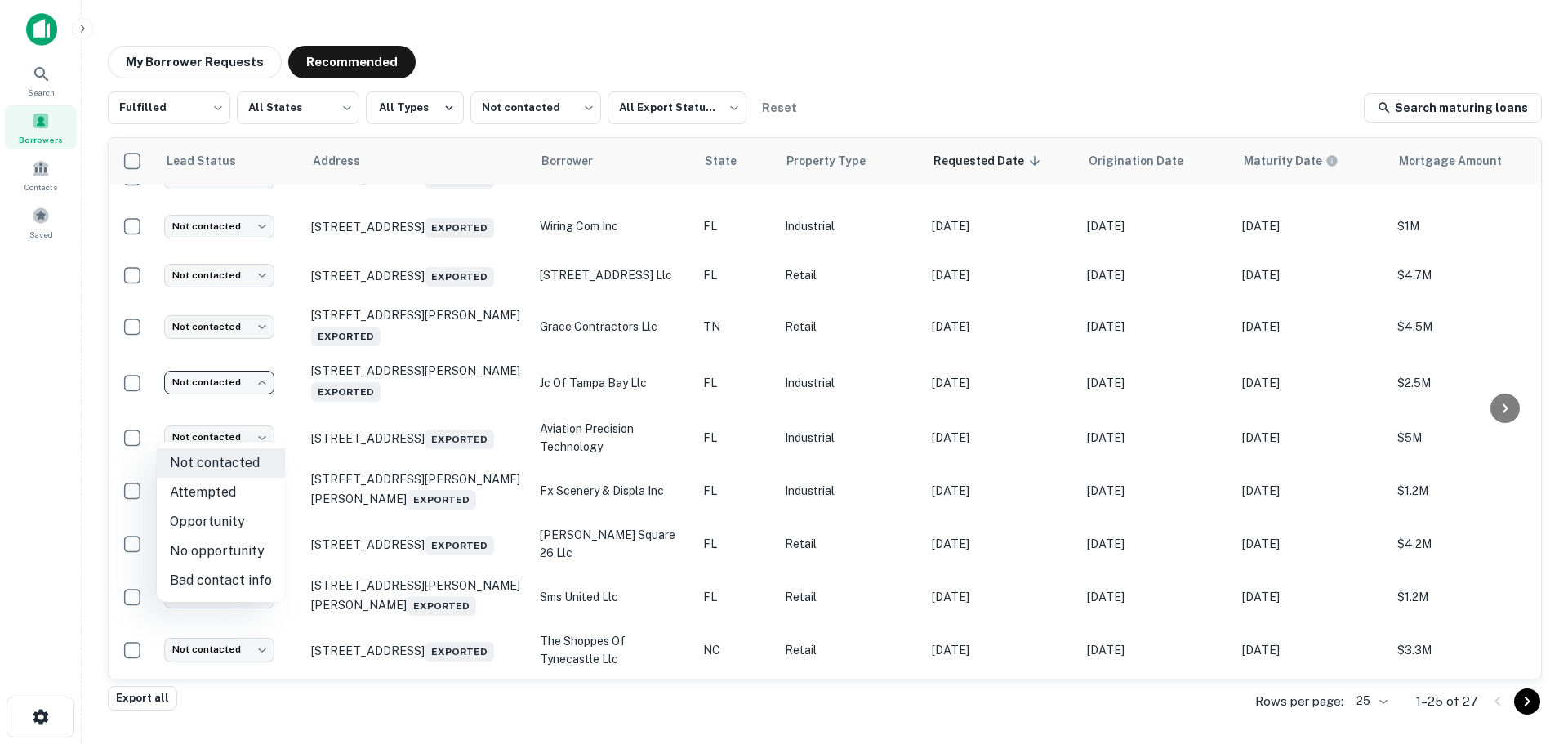
click at [239, 502] on li "Attempted" at bounding box center [220, 492] width 128 height 30
type input "*********"
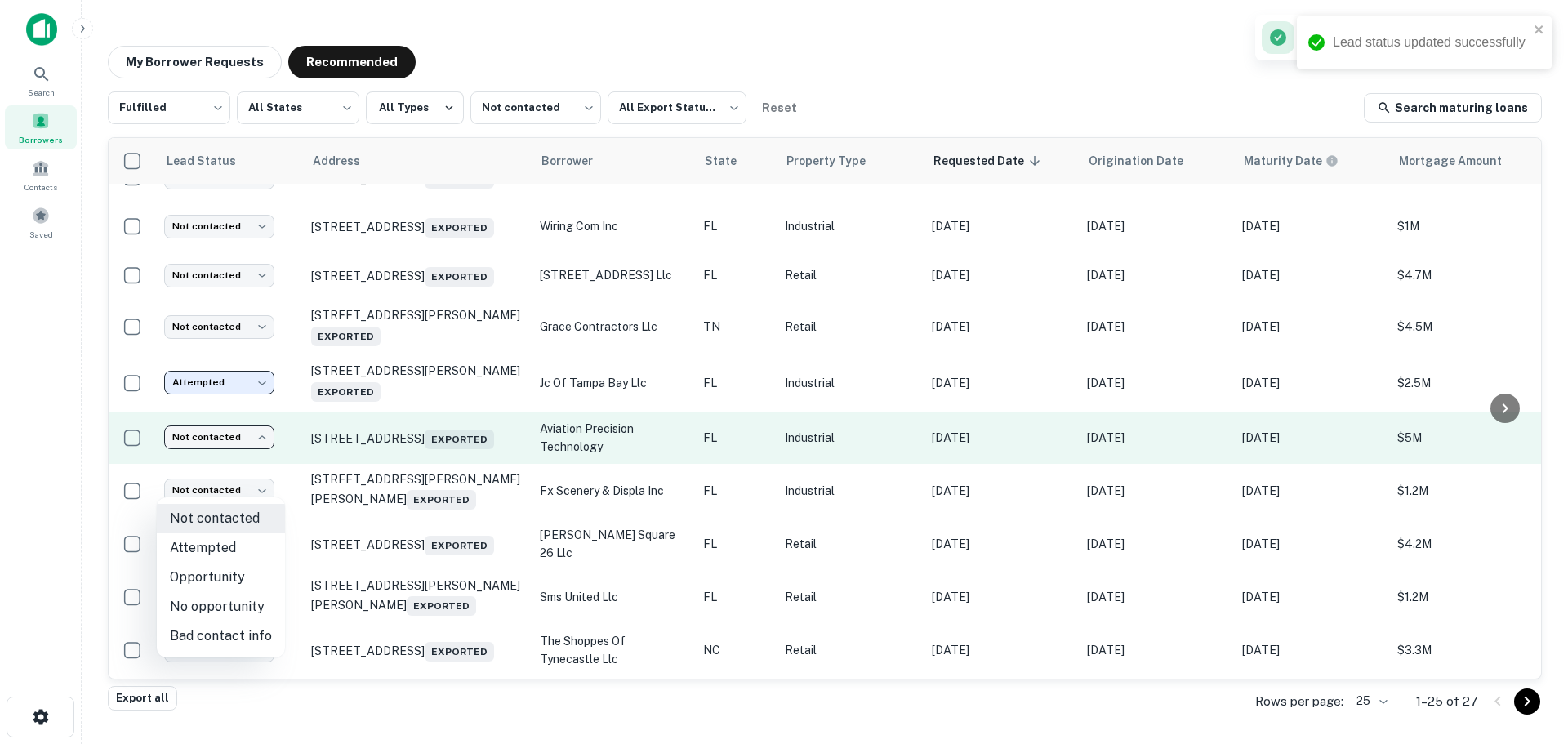
click at [244, 486] on body "Lead status updated successfully Search Borrowers Contacts Saved My Borrower Re…" at bounding box center [784, 372] width 1568 height 744
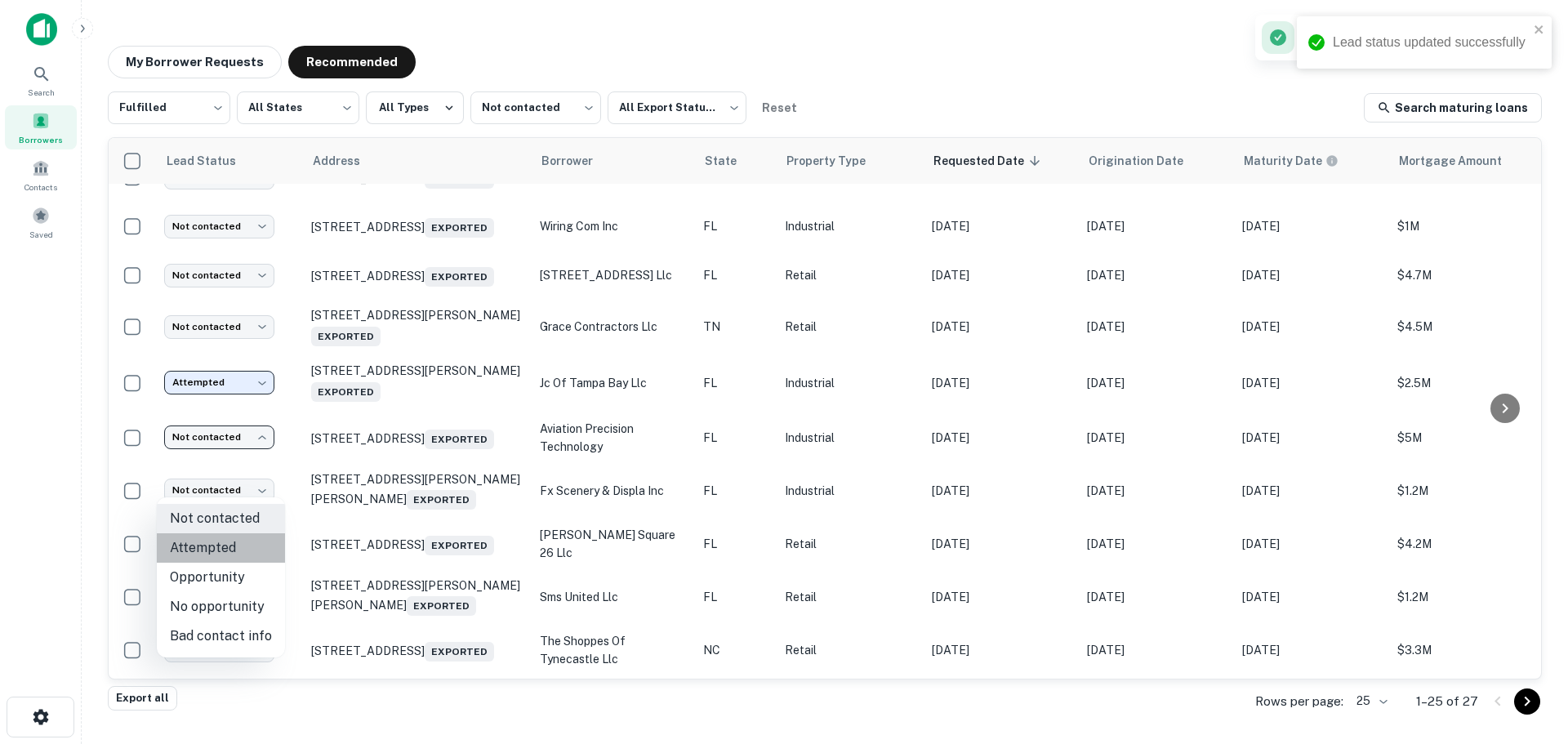
click at [228, 545] on li "Attempted" at bounding box center [220, 548] width 128 height 30
type input "*********"
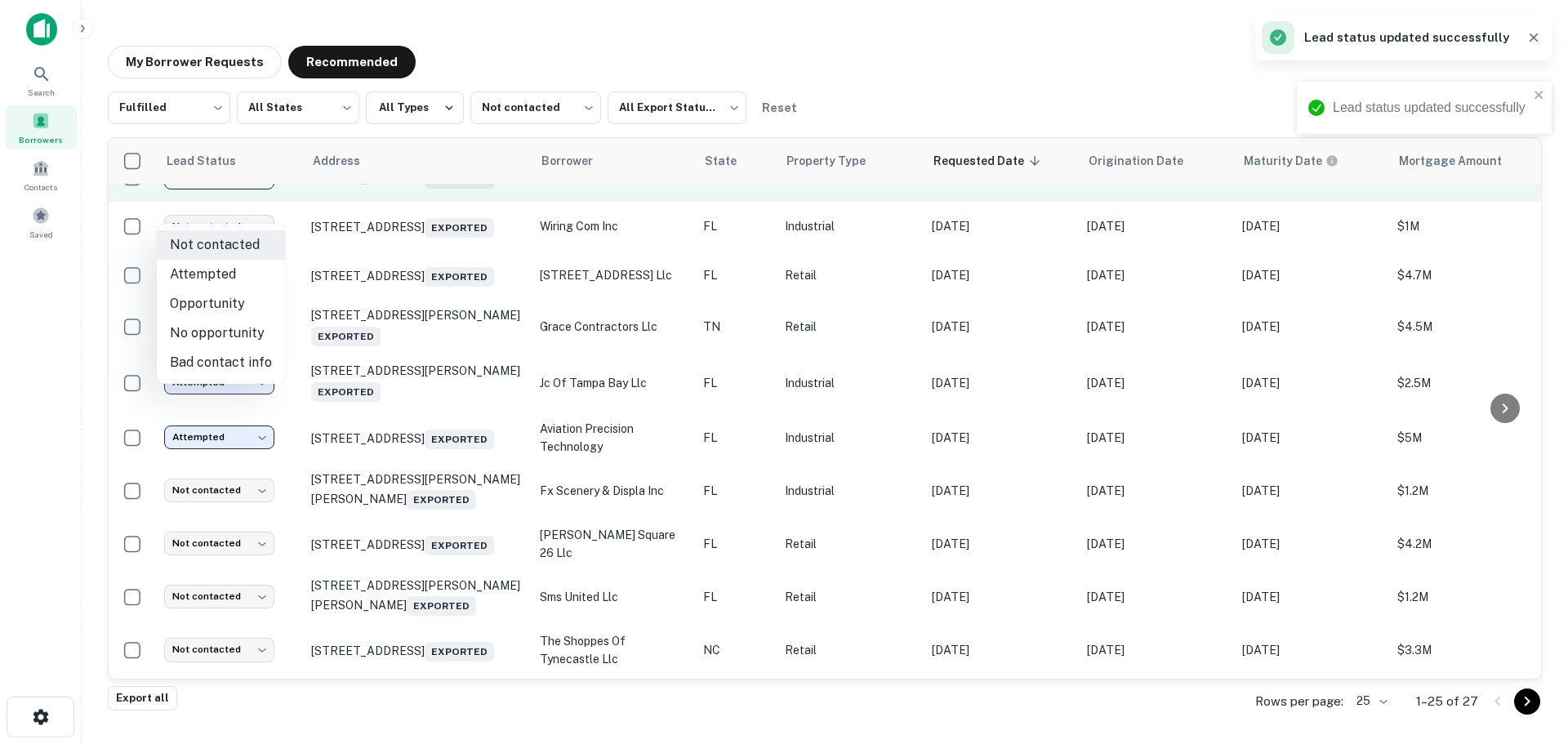
click at [251, 205] on body "Lead status updated successfully Lead status updated successfully Search Borrow…" at bounding box center [784, 372] width 1568 height 744
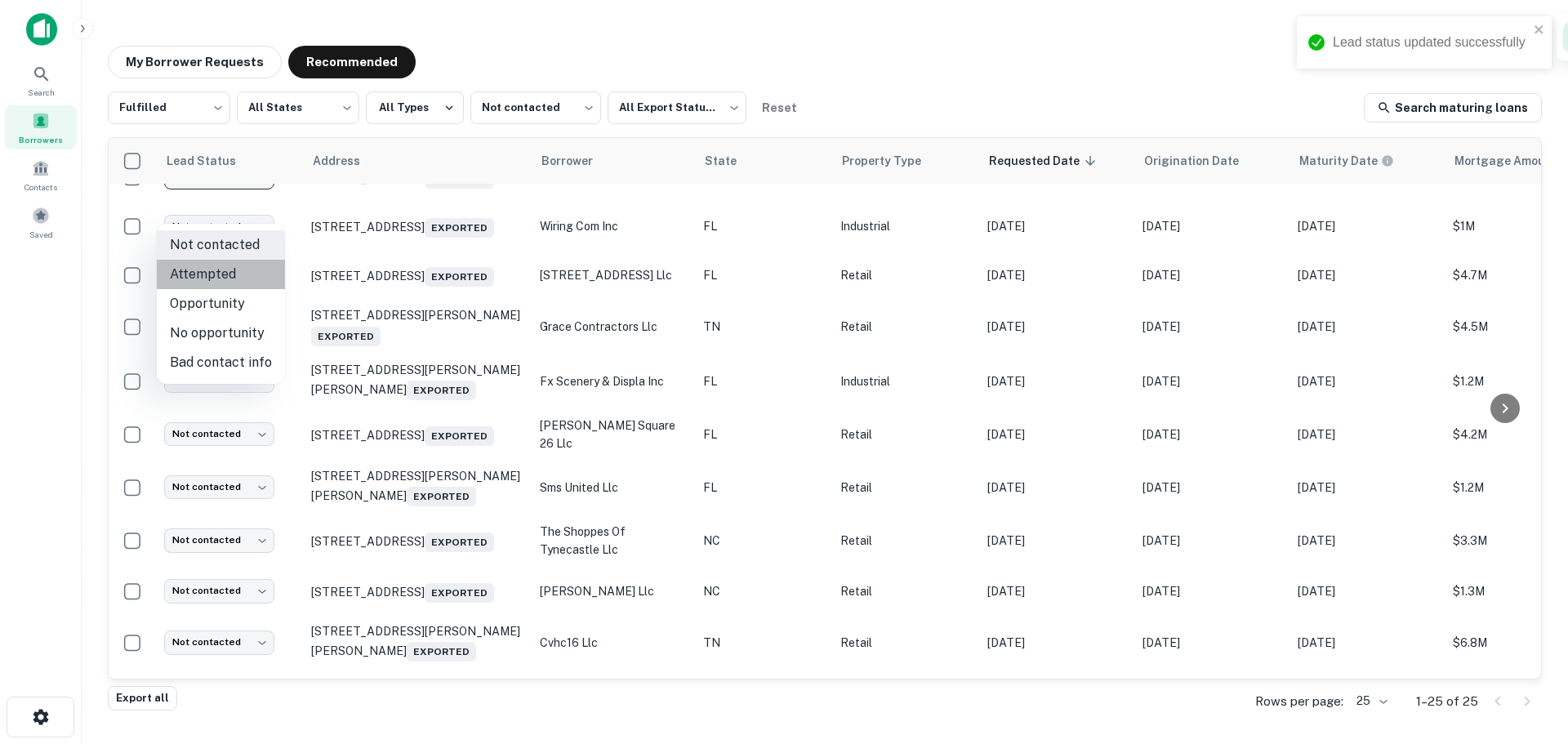
click at [241, 287] on li "Attempted" at bounding box center [220, 274] width 128 height 30
type input "*********"
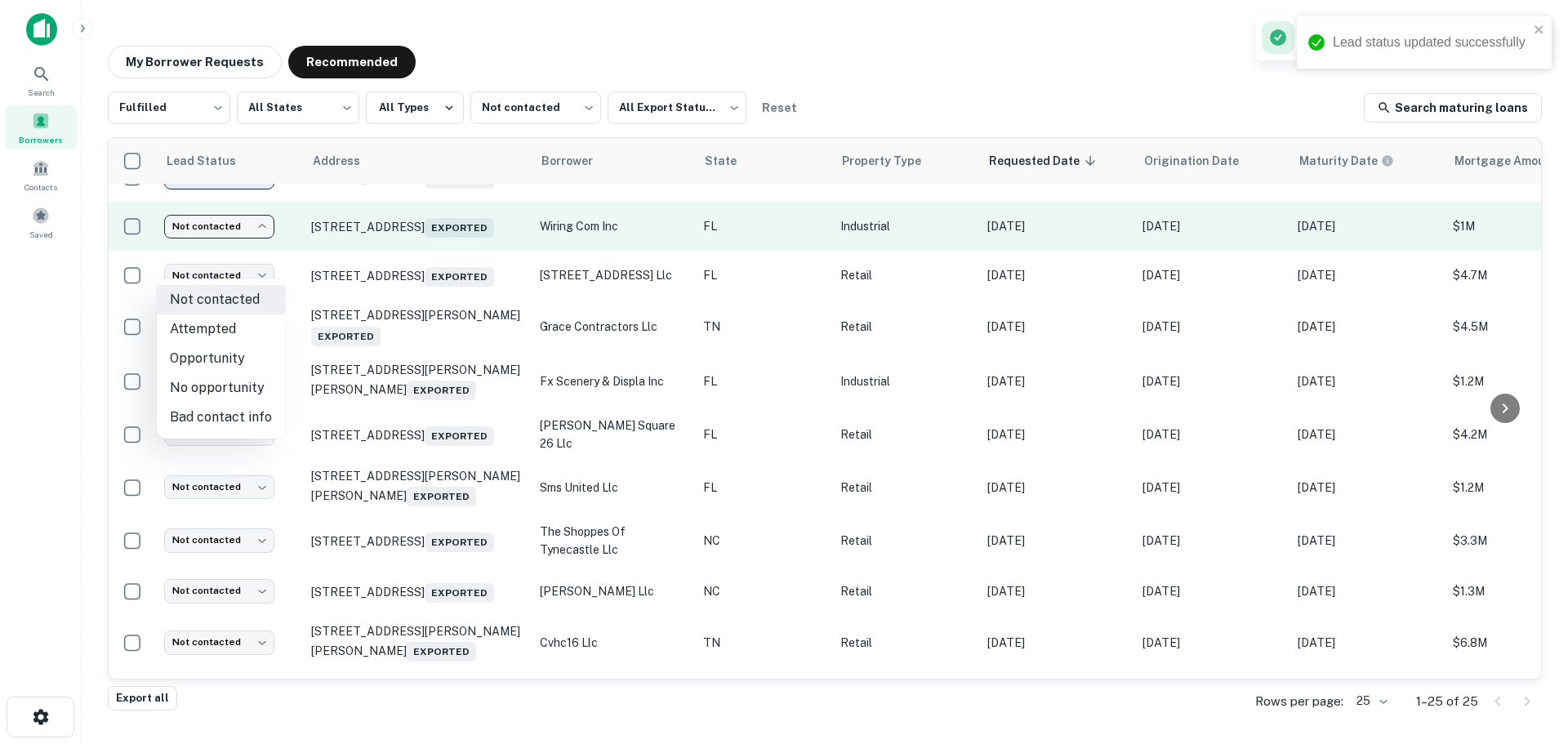
click at [240, 272] on body "Lead status updated successfully Search Borrowers Contacts Saved My Borrower Re…" at bounding box center [784, 372] width 1568 height 744
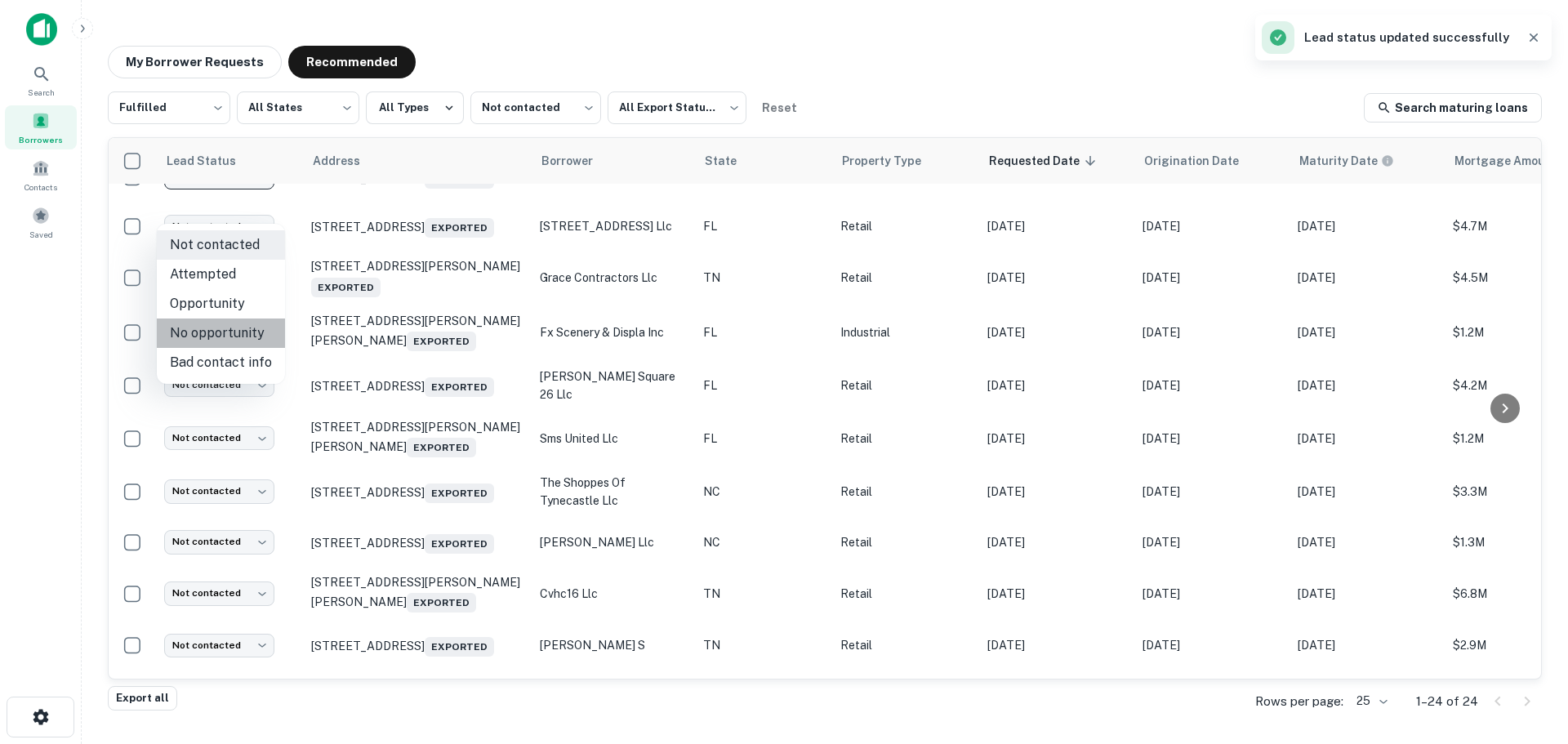
click at [244, 340] on li "No opportunity" at bounding box center [220, 333] width 128 height 30
type input "**********"
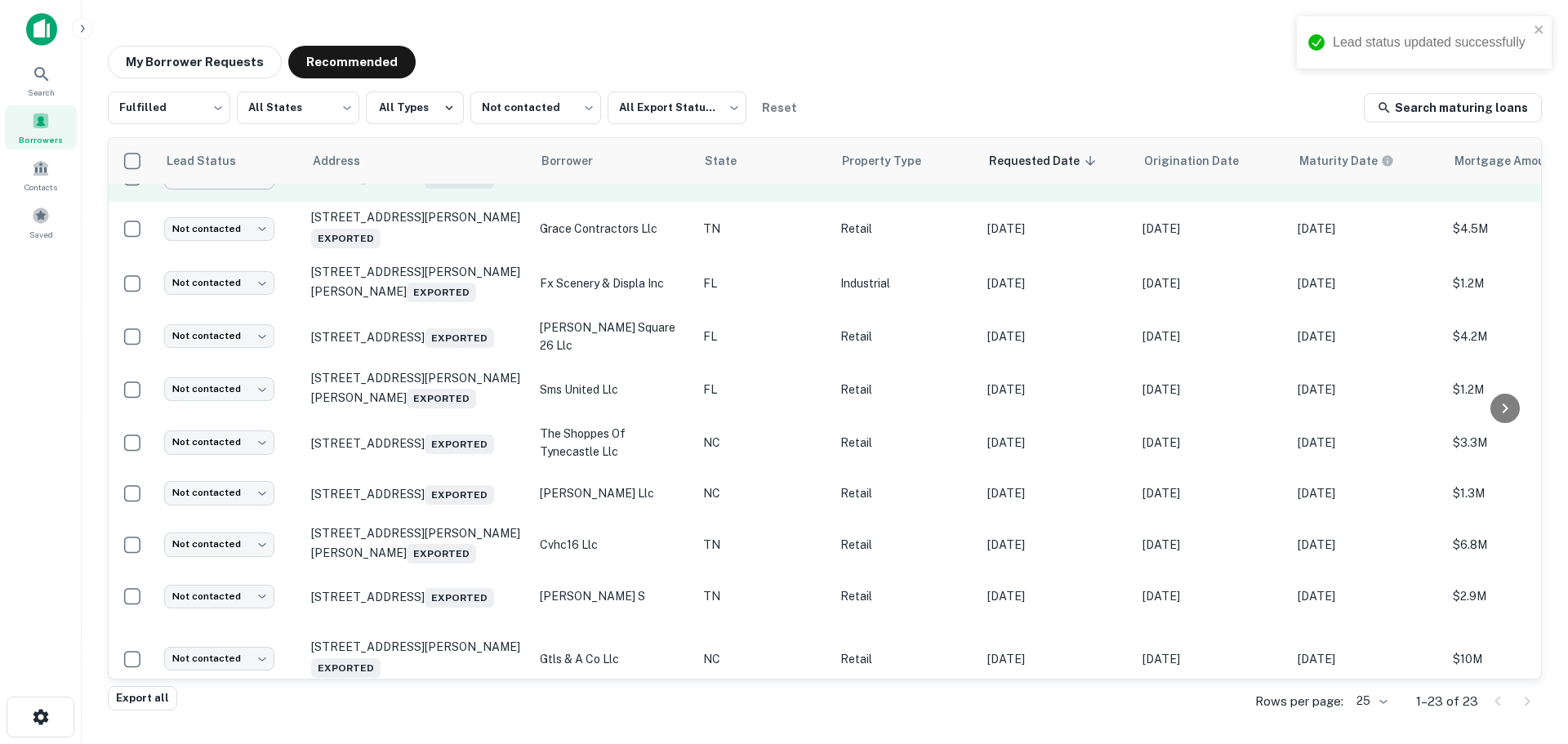
click at [229, 223] on body "Lead status updated successfully Search Borrowers Contacts Saved My Borrower Re…" at bounding box center [784, 372] width 1568 height 744
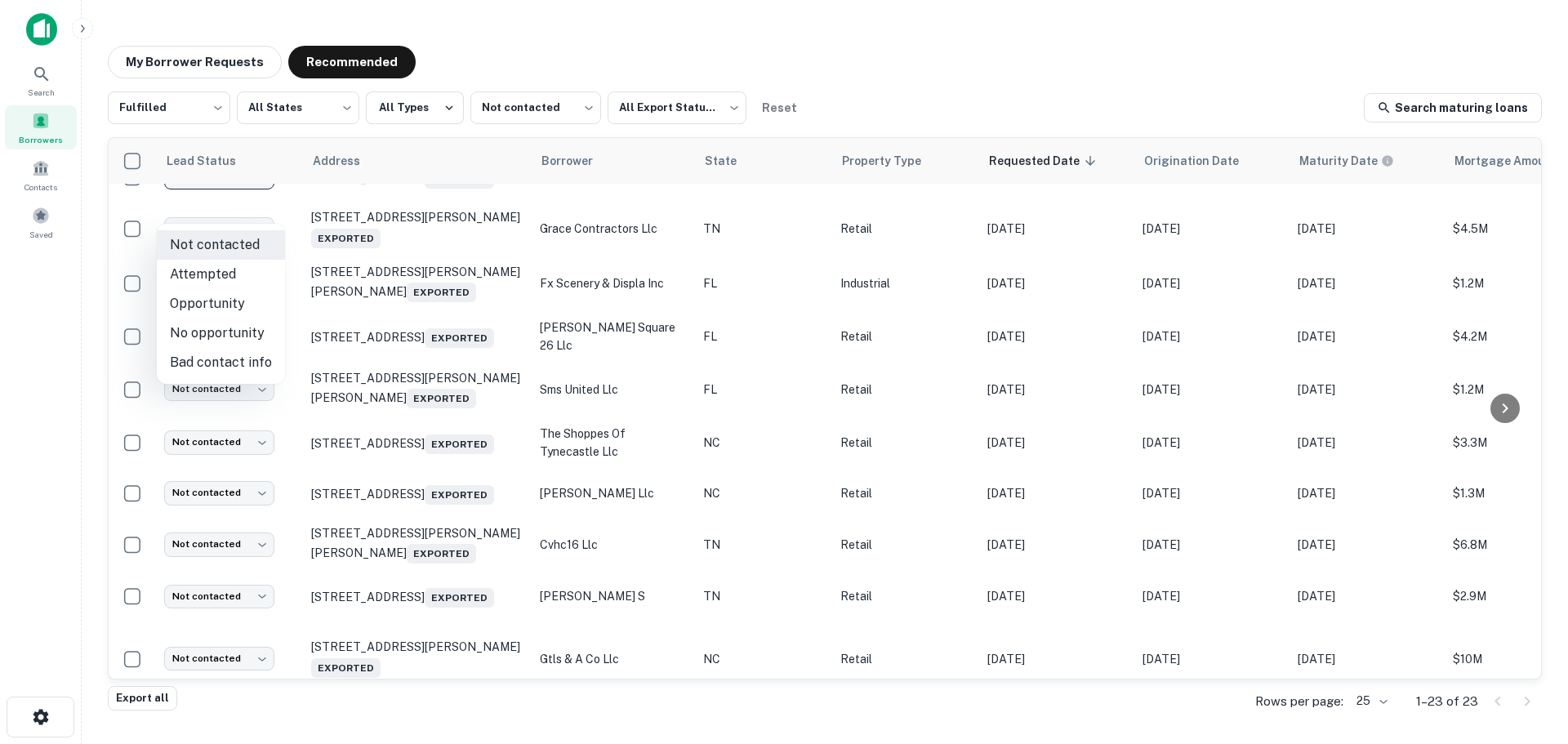
click at [228, 275] on li "Attempted" at bounding box center [220, 274] width 128 height 30
type input "*********"
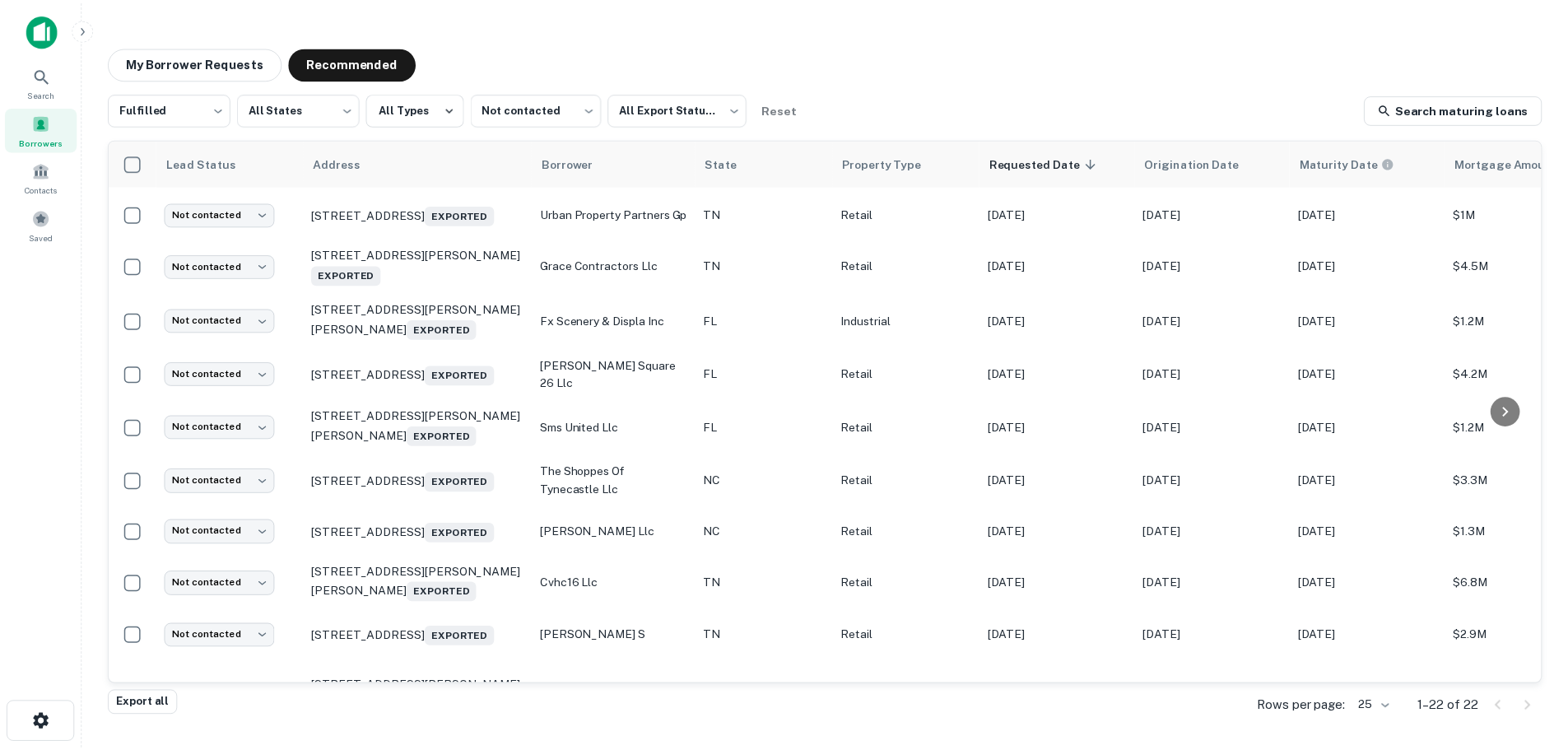
scroll to position [0, 0]
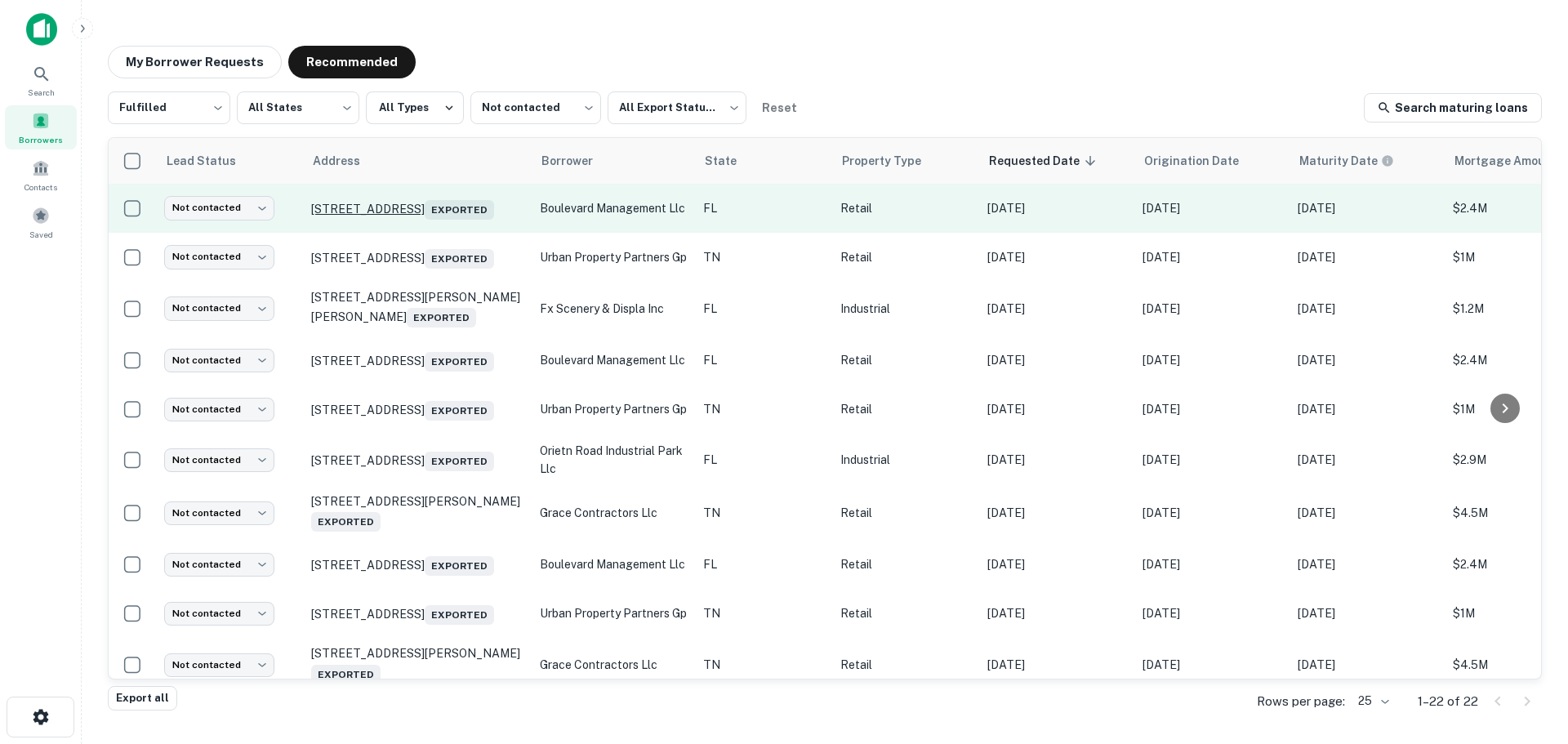
click at [342, 209] on p "[STREET_ADDRESS][GEOGRAPHIC_DATA]" at bounding box center [418, 207] width 213 height 23
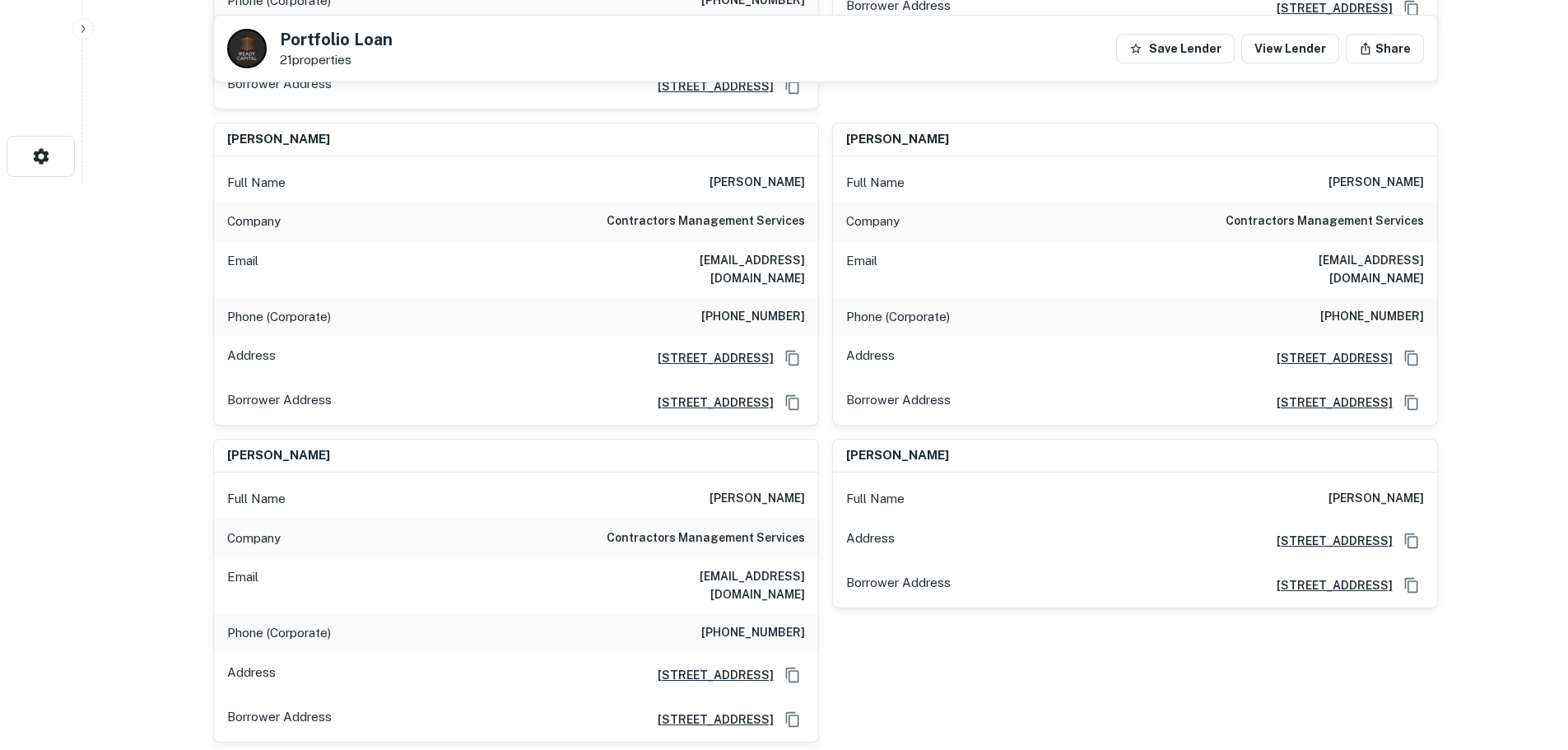
scroll to position [566, 0]
click at [766, 624] on h6 "[PHONE_NUMBER]" at bounding box center [753, 633] width 104 height 20
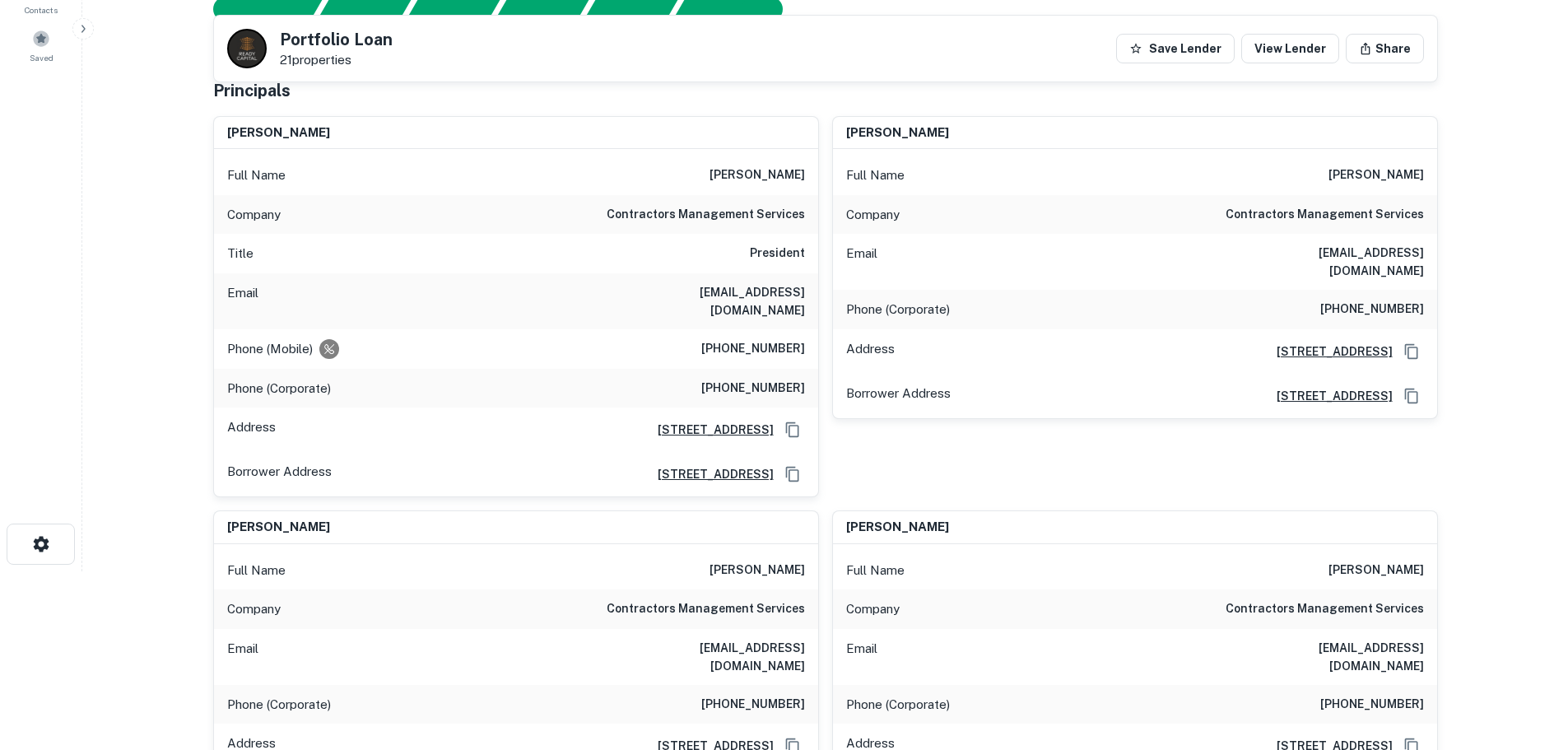
scroll to position [154, 0]
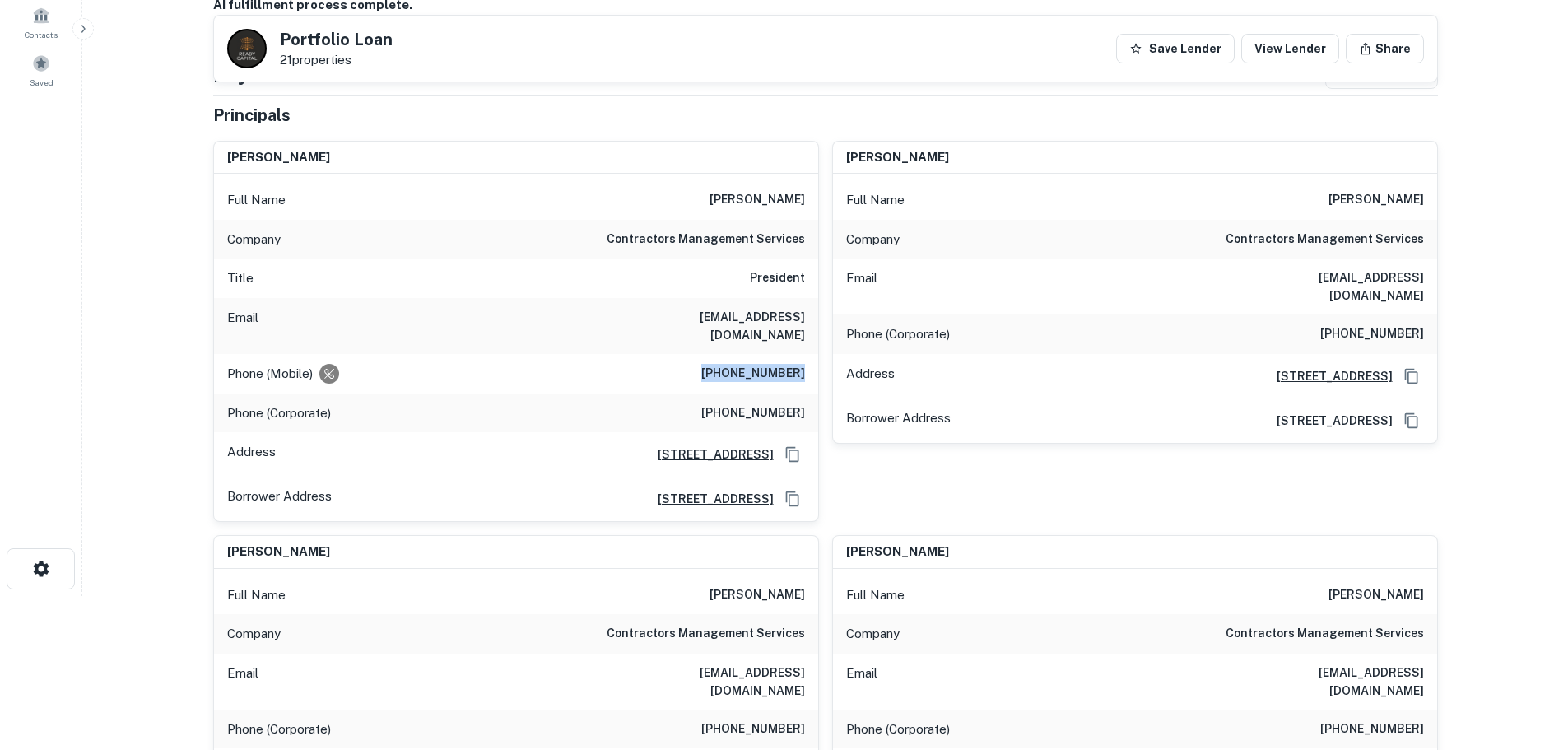
drag, startPoint x: 710, startPoint y: 360, endPoint x: 804, endPoint y: 340, distance: 96.1
click at [804, 354] on div "Phone (Mobile) [PHONE_NUMBER]" at bounding box center [516, 374] width 604 height 39
click at [772, 404] on h6 "[PHONE_NUMBER]" at bounding box center [753, 413] width 104 height 20
click at [769, 404] on h6 "[PHONE_NUMBER]" at bounding box center [753, 413] width 104 height 20
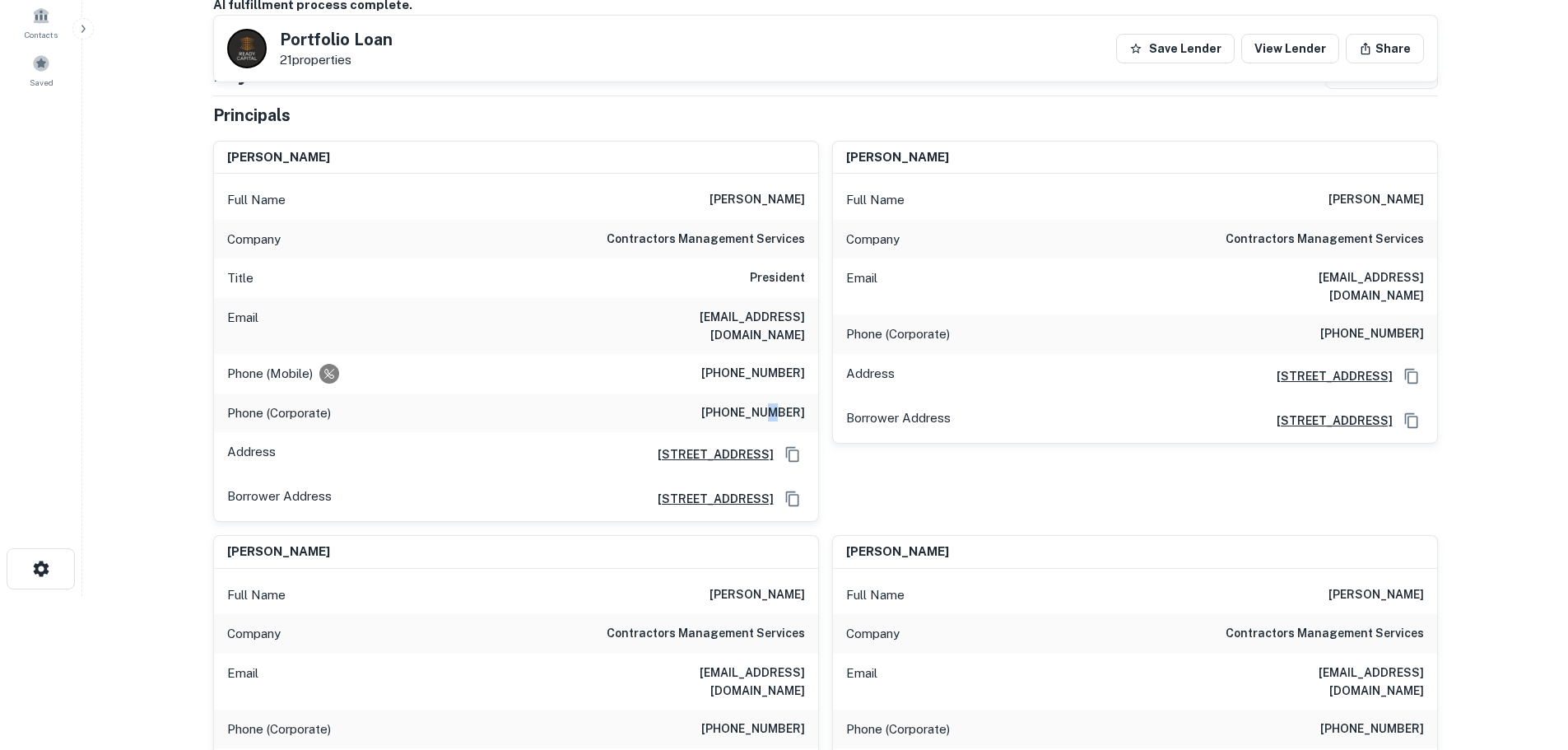
click at [769, 404] on h6 "[PHONE_NUMBER]" at bounding box center [753, 413] width 104 height 20
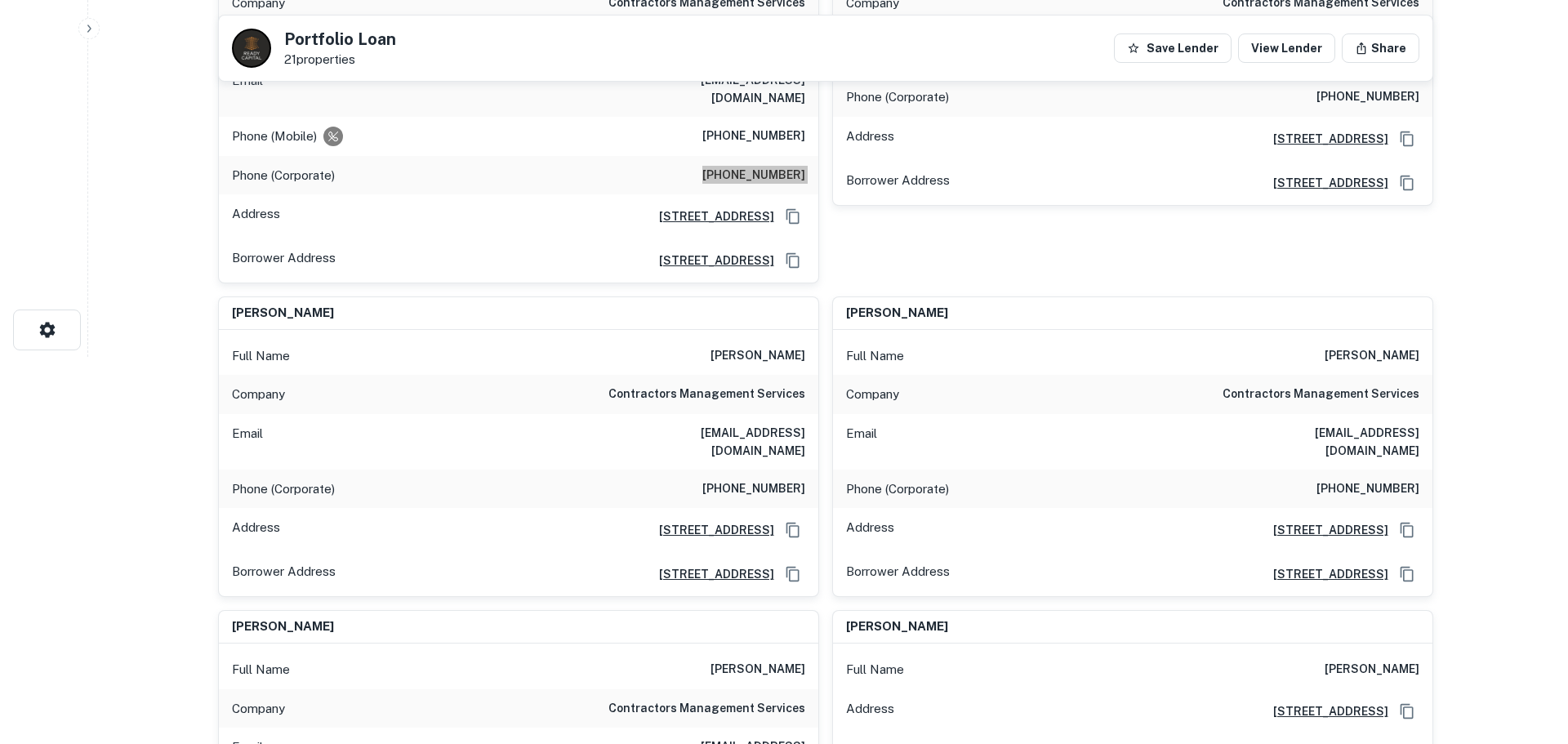
scroll to position [0, 0]
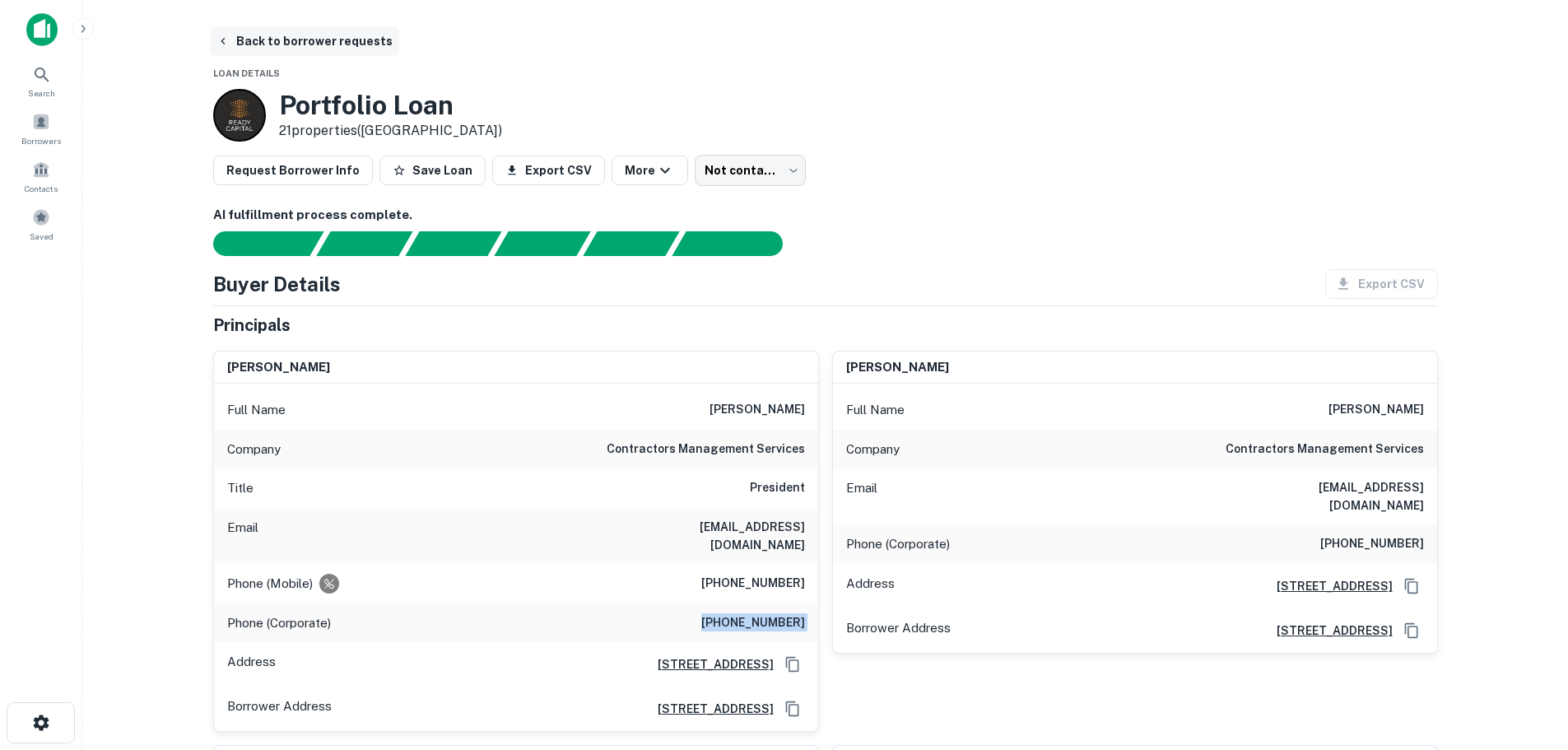
click at [339, 29] on button "Back to borrower requests" at bounding box center [304, 41] width 189 height 30
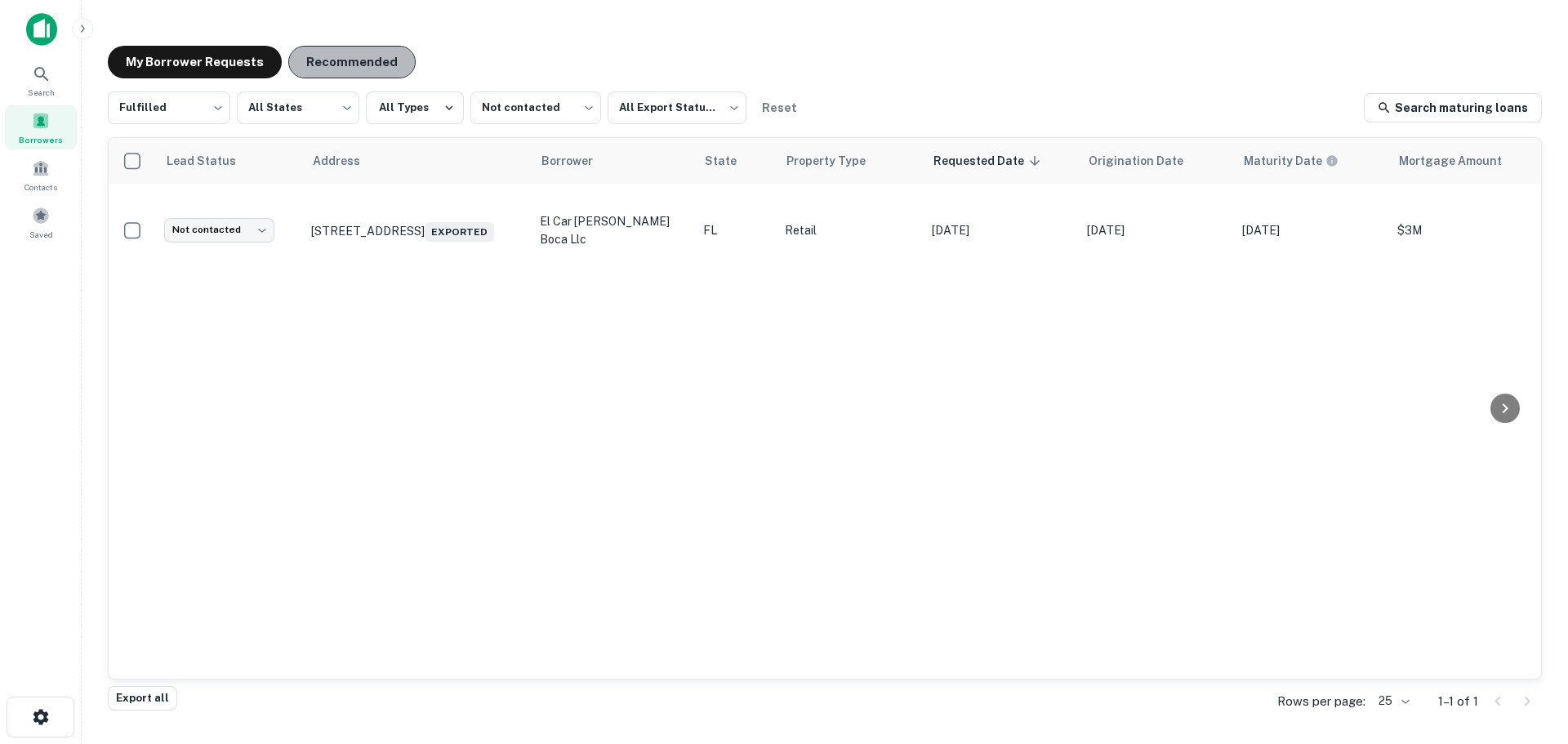
click at [346, 68] on button "Recommended" at bounding box center [352, 62] width 128 height 32
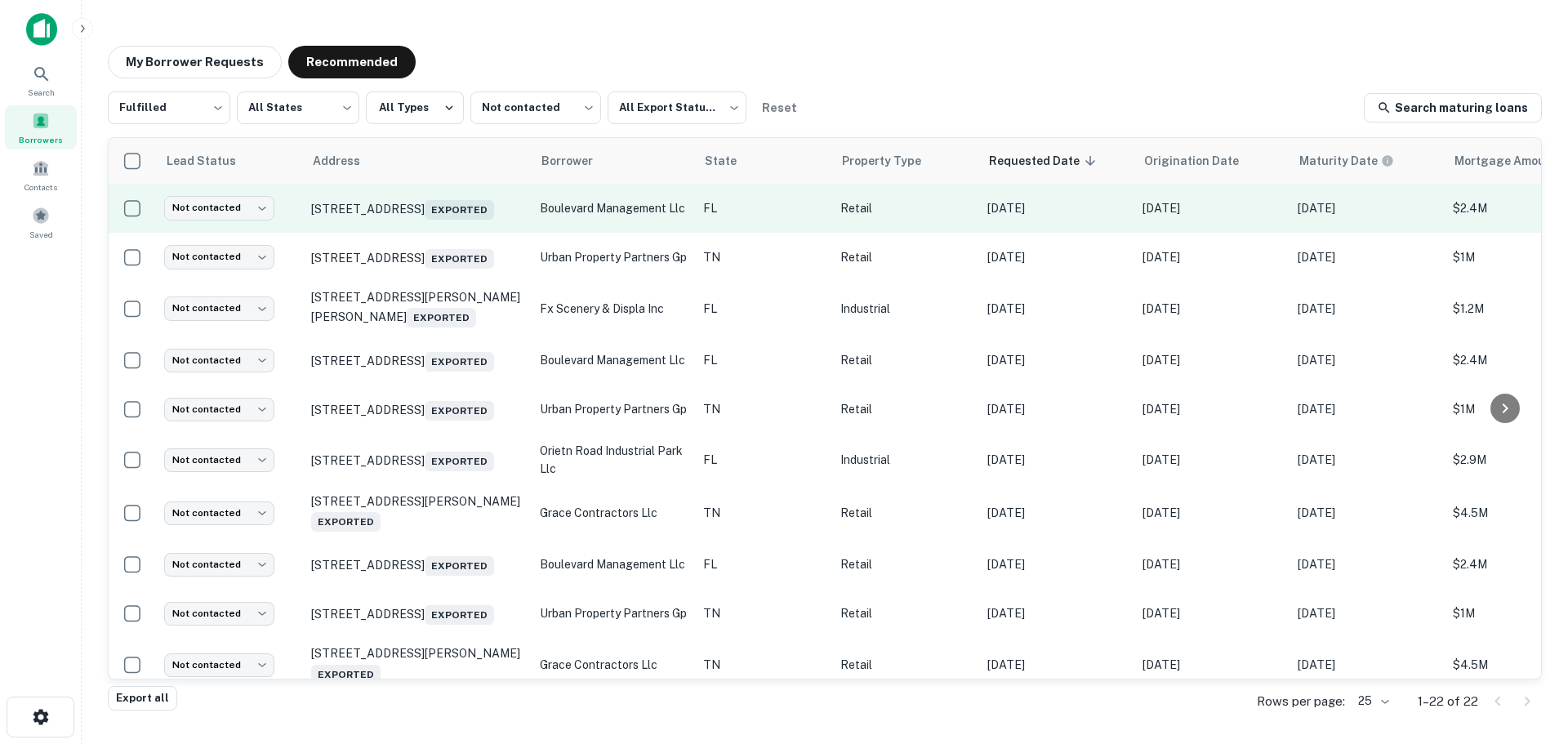
click at [231, 224] on td "Not contacted **** ​" at bounding box center [229, 208] width 147 height 49
click at [241, 203] on body "Search Borrowers Contacts Saved My Borrower Requests Recommended Fulfilled ****…" at bounding box center [784, 372] width 1568 height 744
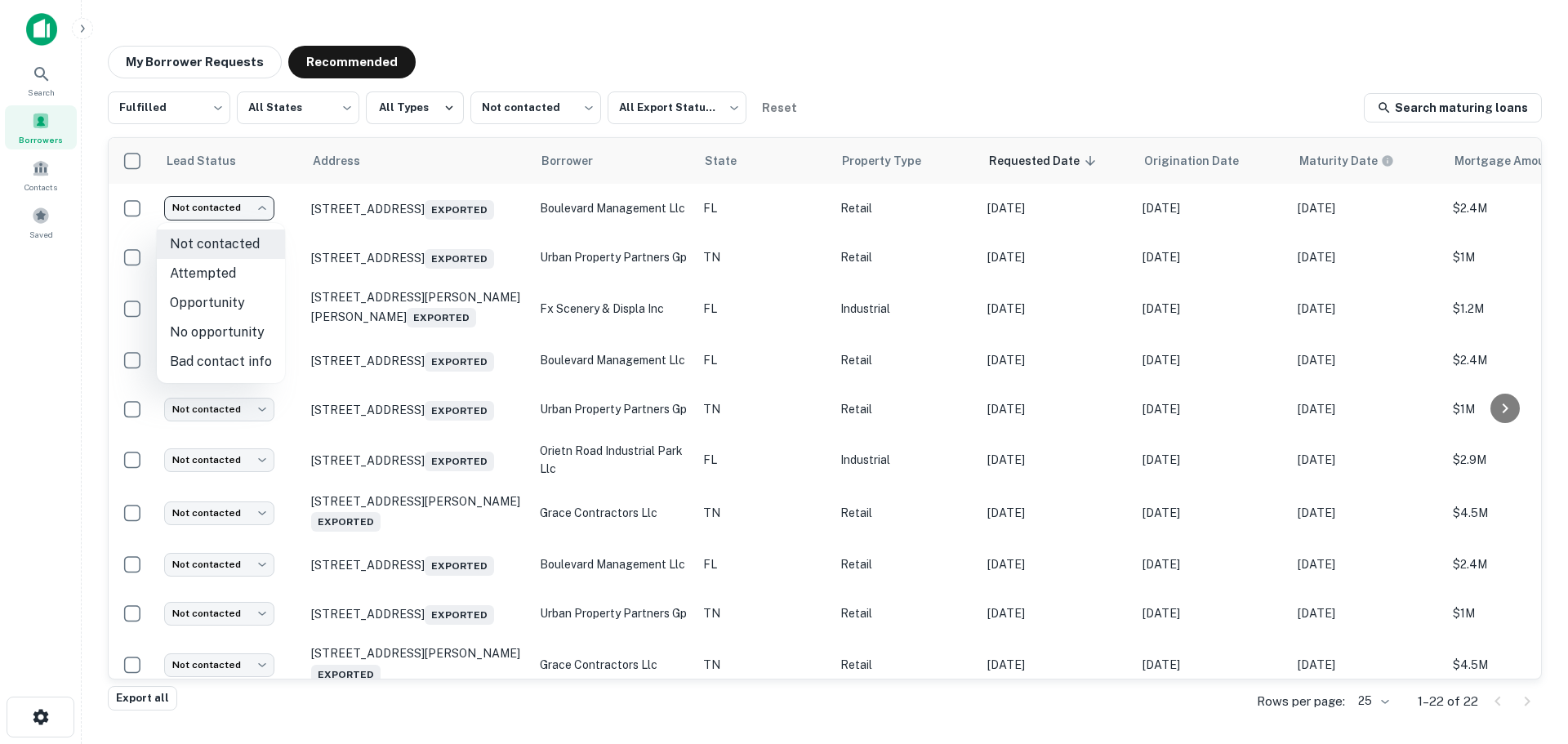
click at [240, 366] on li "Bad contact info" at bounding box center [220, 361] width 128 height 30
type input "**********"
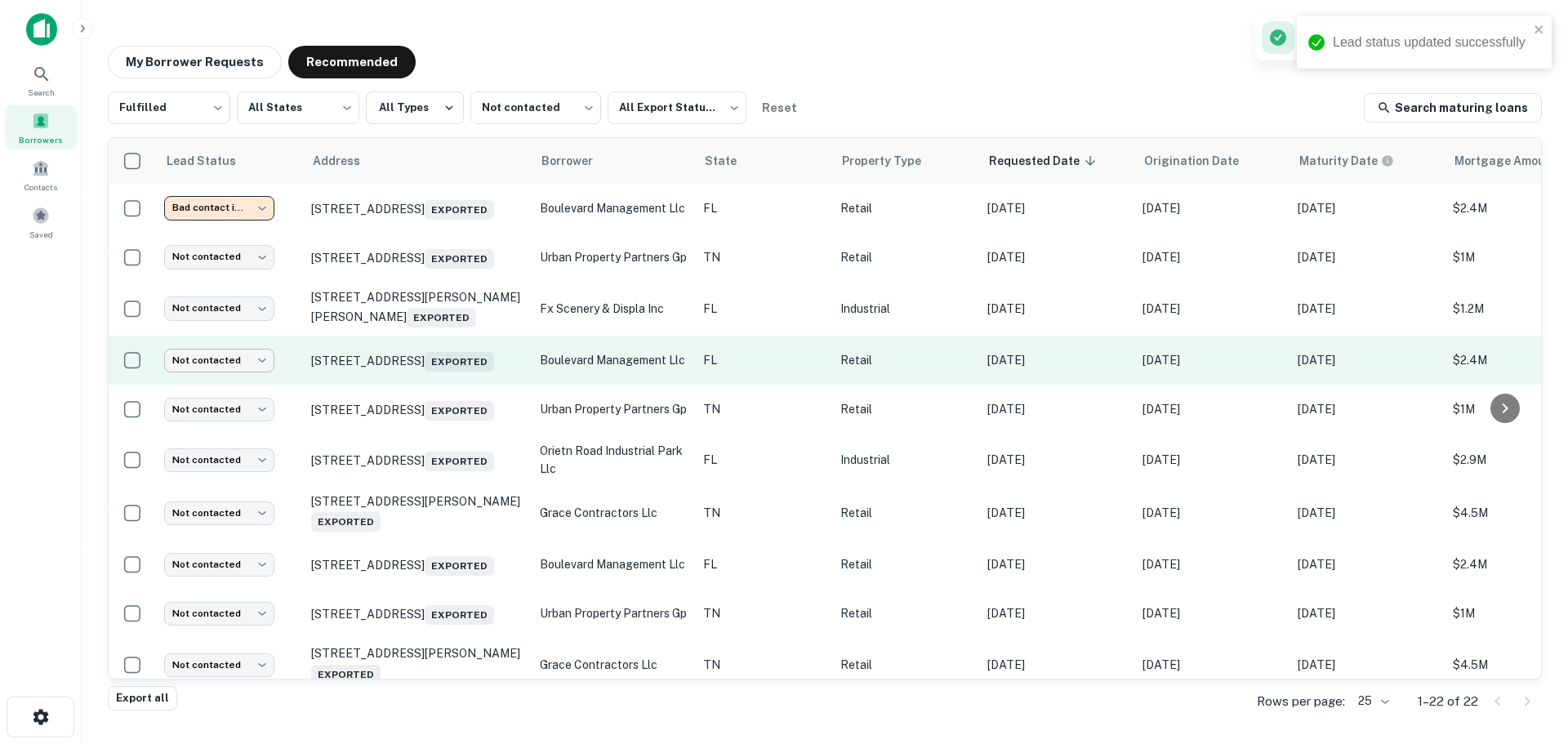
click at [240, 372] on body "**********" at bounding box center [784, 372] width 1568 height 744
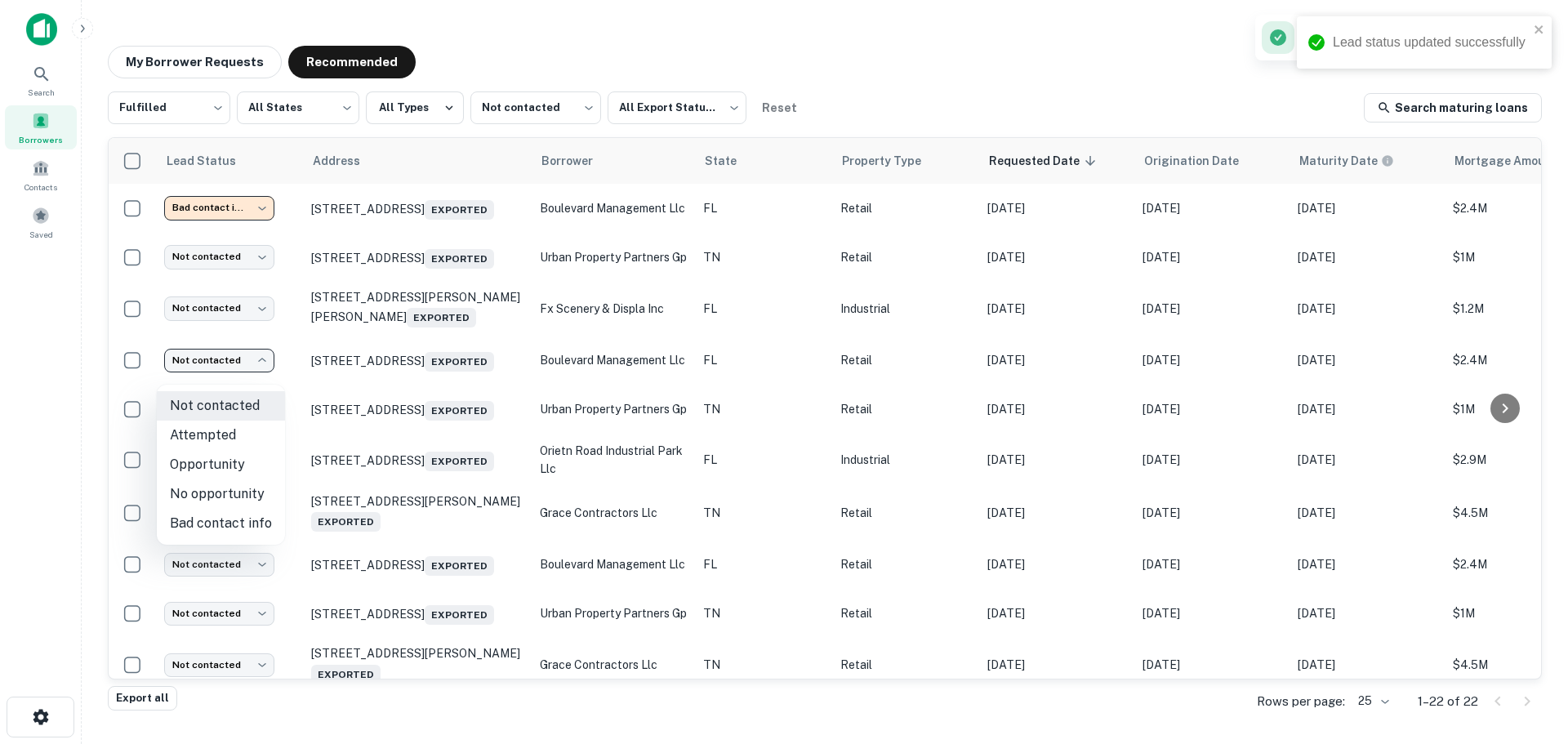
click at [251, 520] on div "Not contacted Attempted Opportunity No opportunity Bad contact info" at bounding box center [784, 372] width 1568 height 744
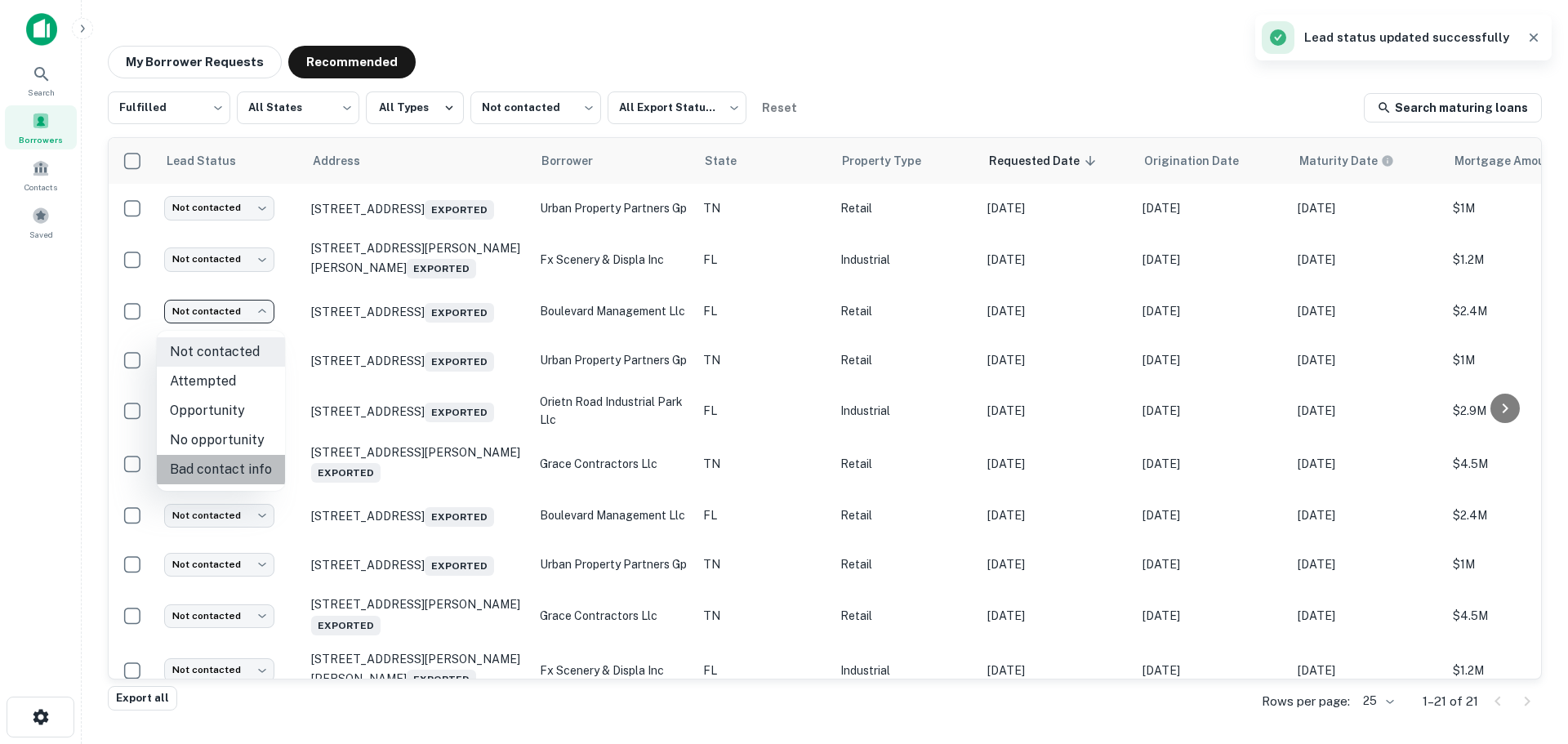
click at [245, 471] on li "Bad contact info" at bounding box center [220, 469] width 128 height 30
type input "**********"
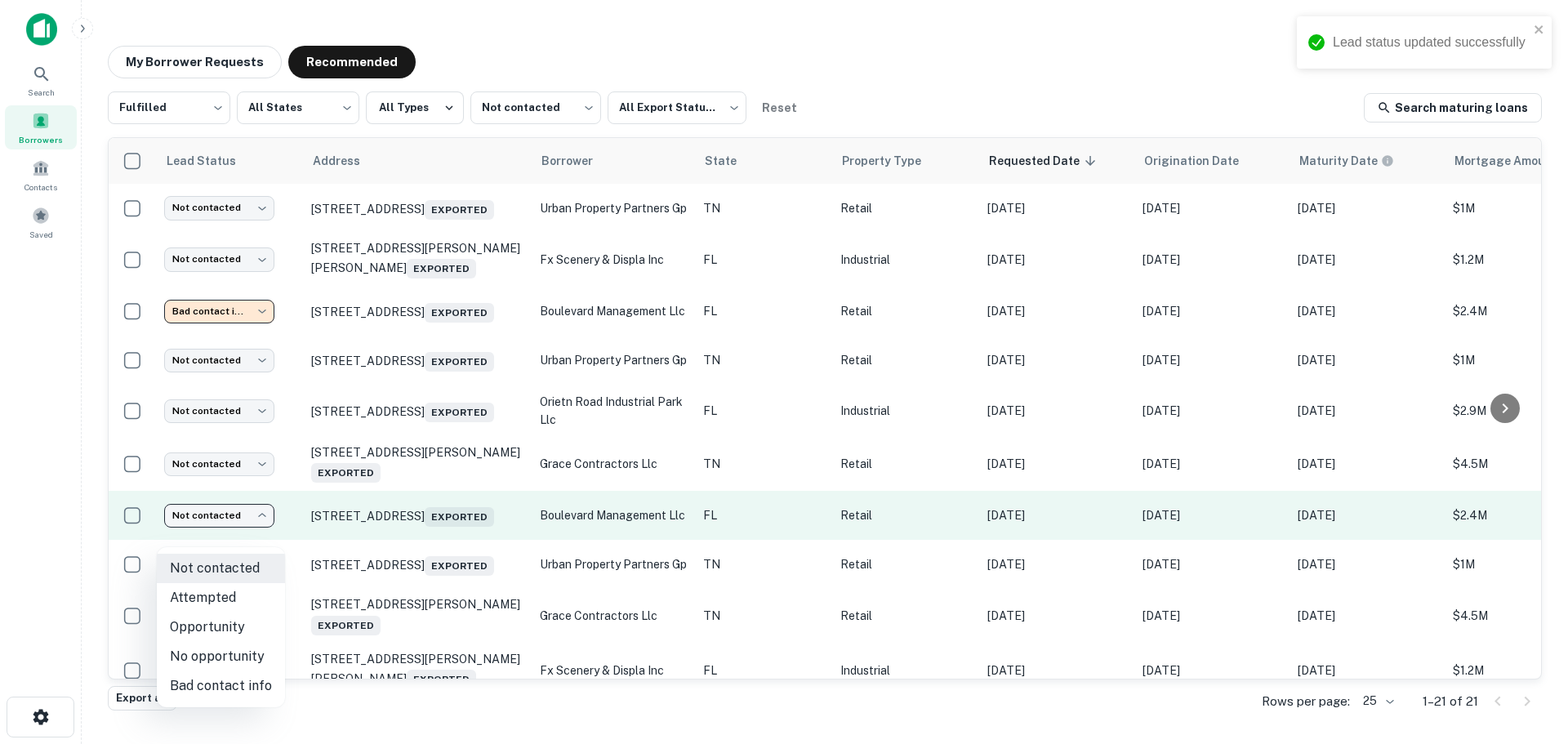
click at [249, 527] on body "**********" at bounding box center [784, 372] width 1568 height 744
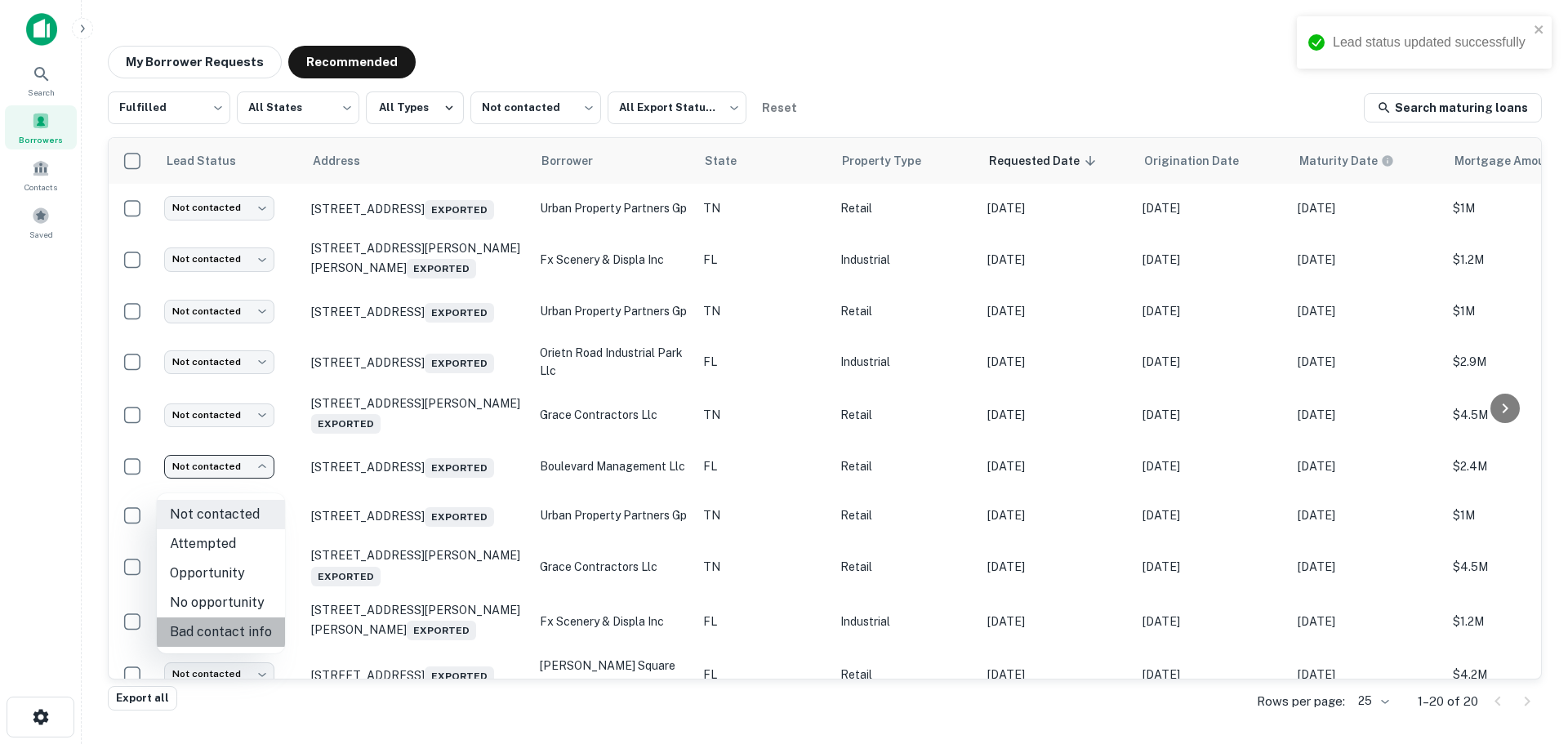
click at [237, 636] on li "Bad contact info" at bounding box center [220, 632] width 128 height 30
type input "**********"
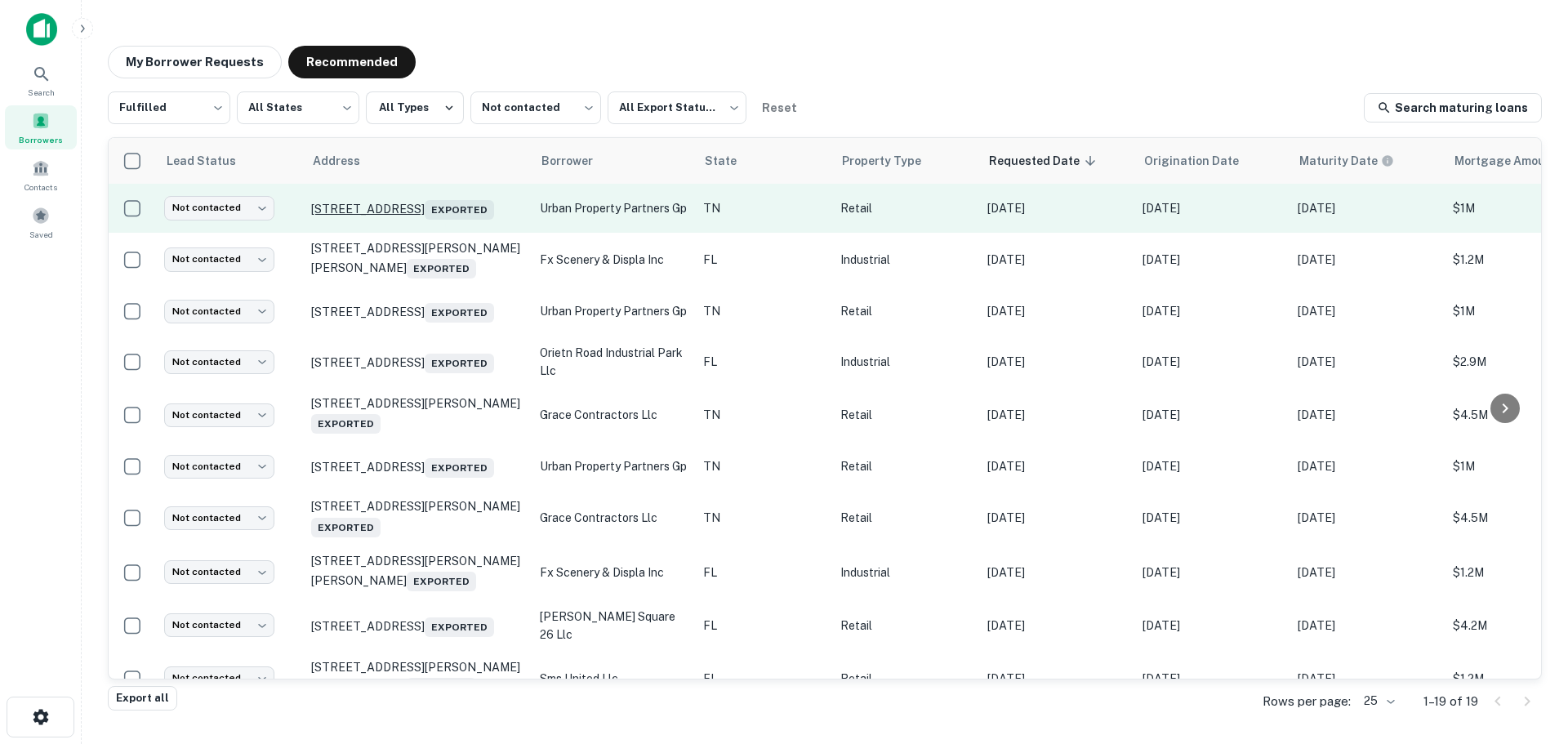
click at [446, 201] on p "[STREET_ADDRESS] Exported" at bounding box center [418, 207] width 213 height 23
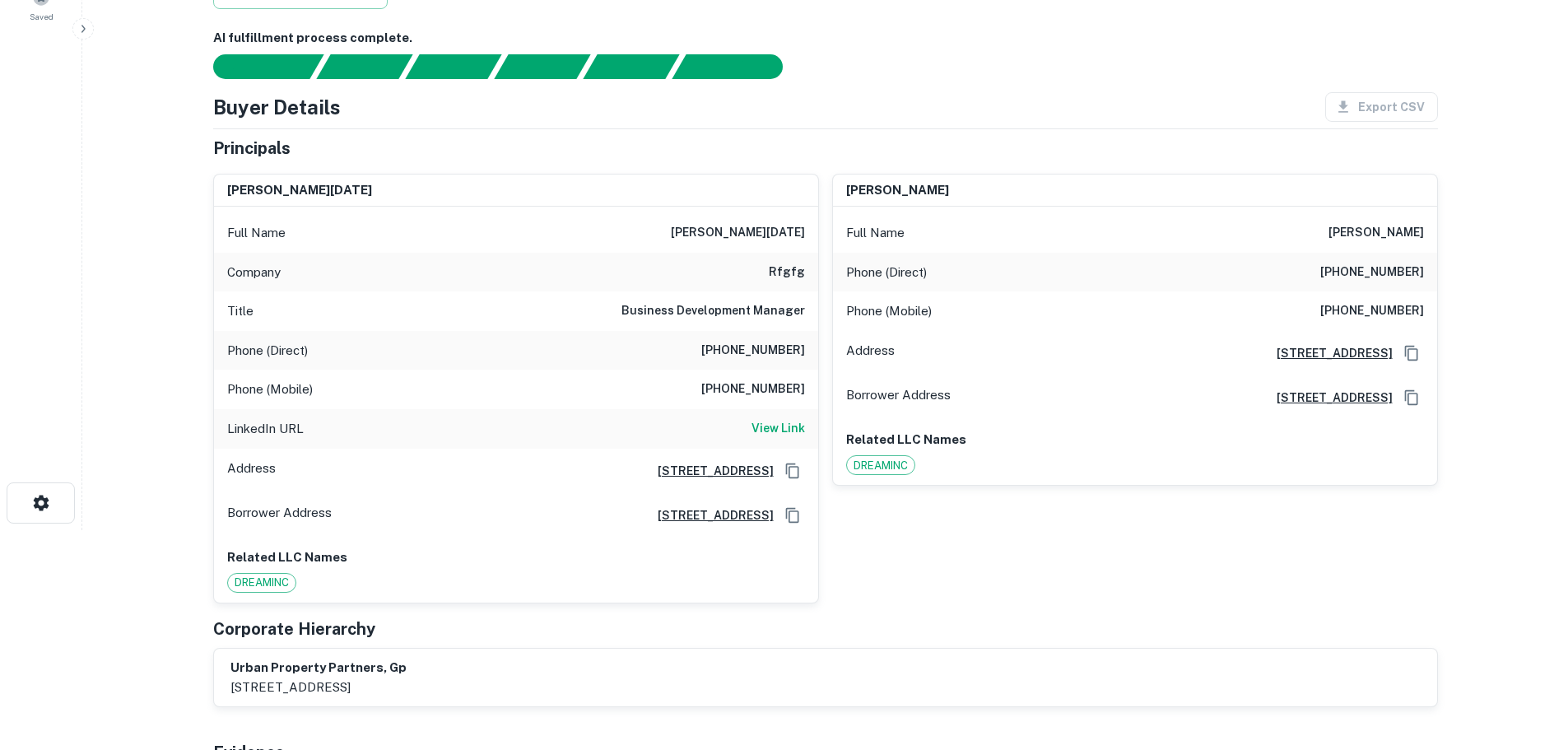
scroll to position [247, 0]
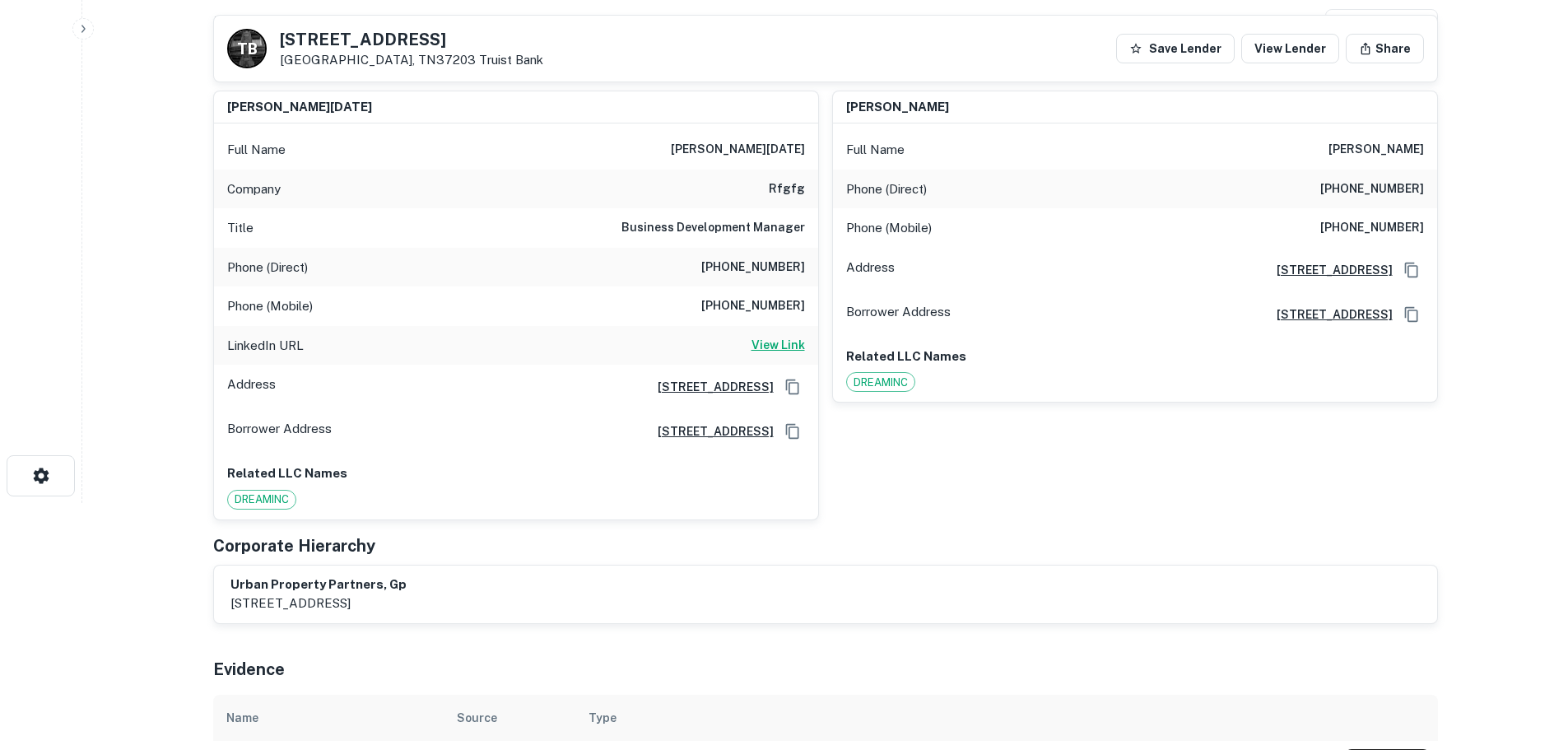
click at [773, 346] on h6 "View Link" at bounding box center [778, 345] width 53 height 18
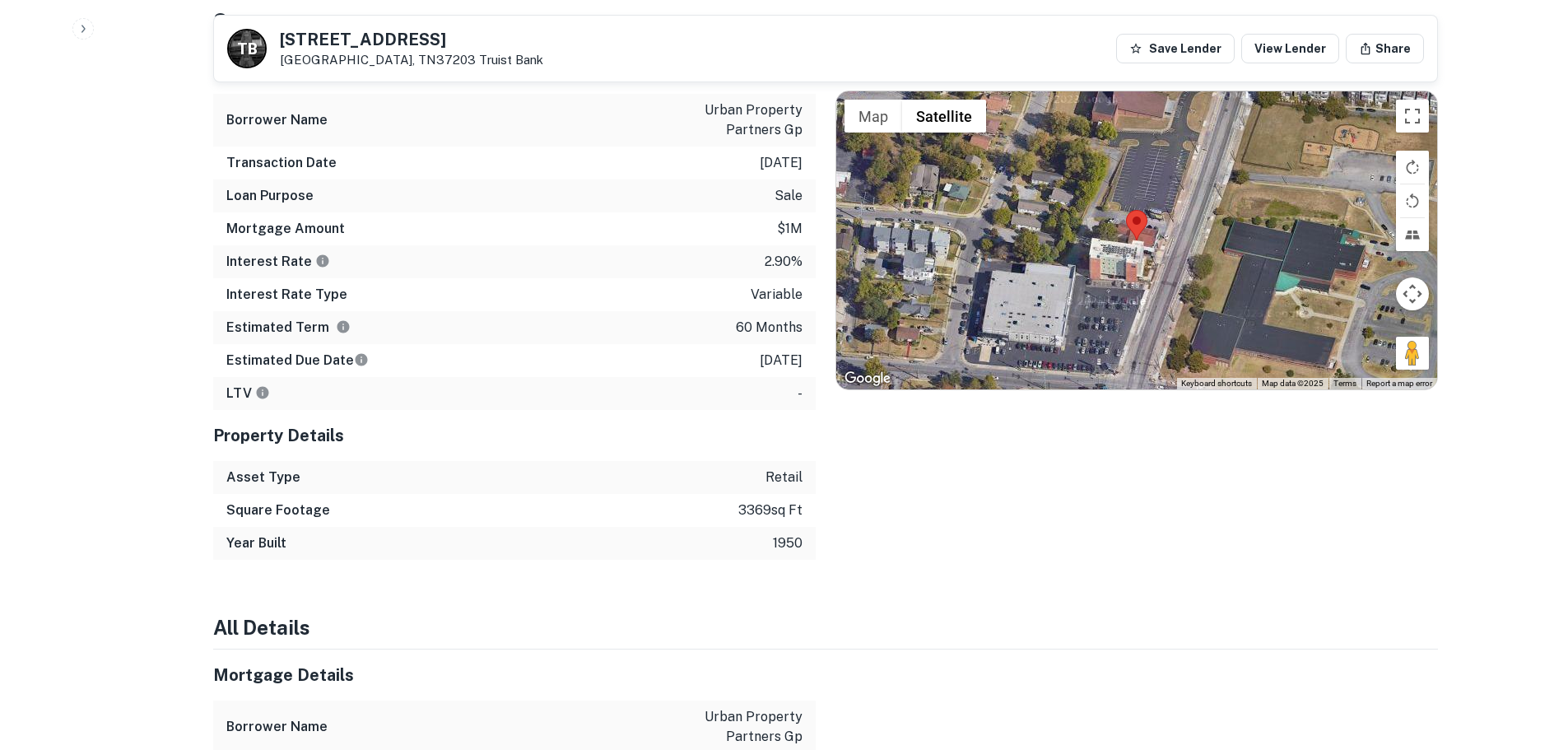
scroll to position [1070, 0]
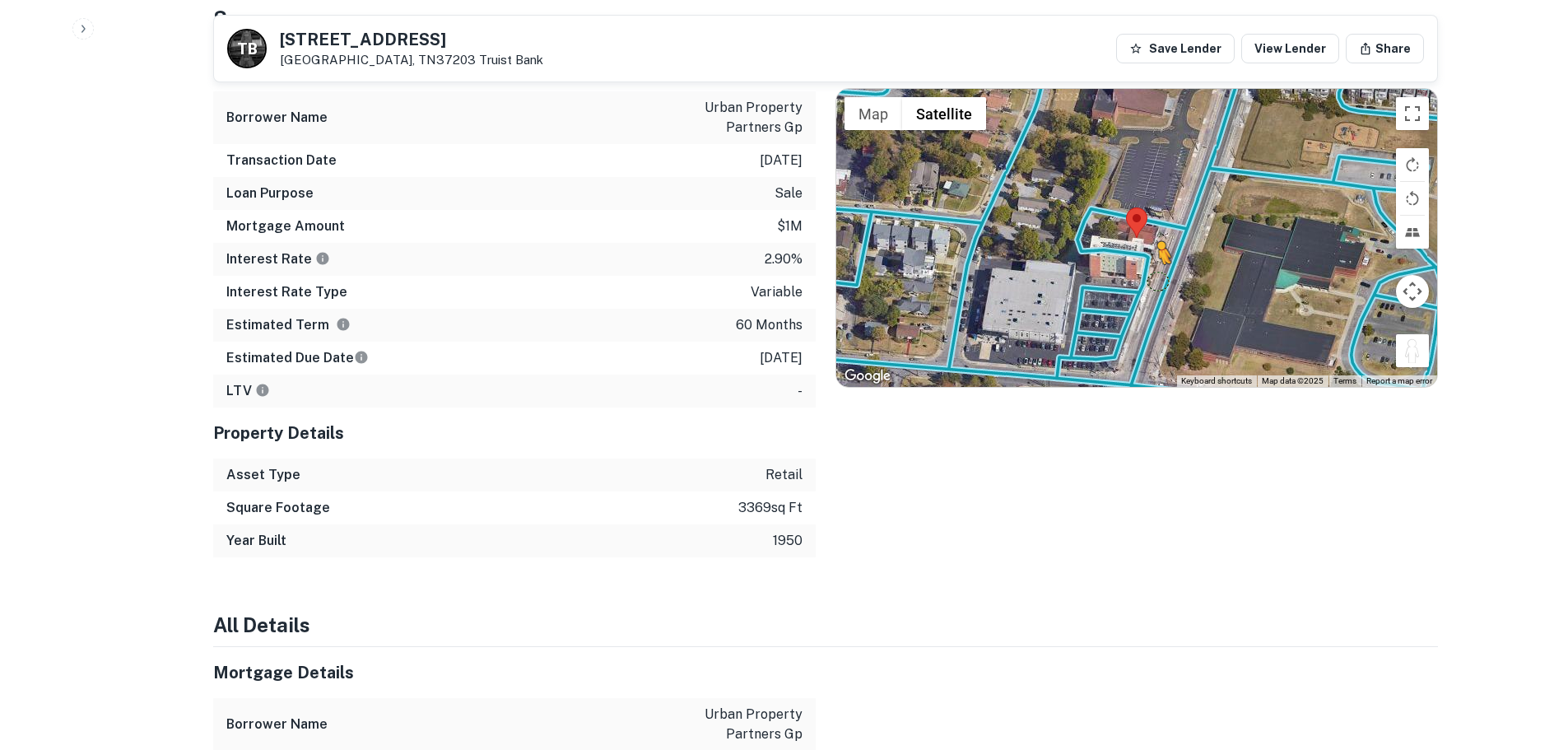
drag, startPoint x: 1409, startPoint y: 357, endPoint x: 1160, endPoint y: 280, distance: 260.6
click at [1160, 280] on div "To activate drag with keyboard, press Alt + Enter. Once in keyboard drag state,…" at bounding box center [1137, 238] width 601 height 298
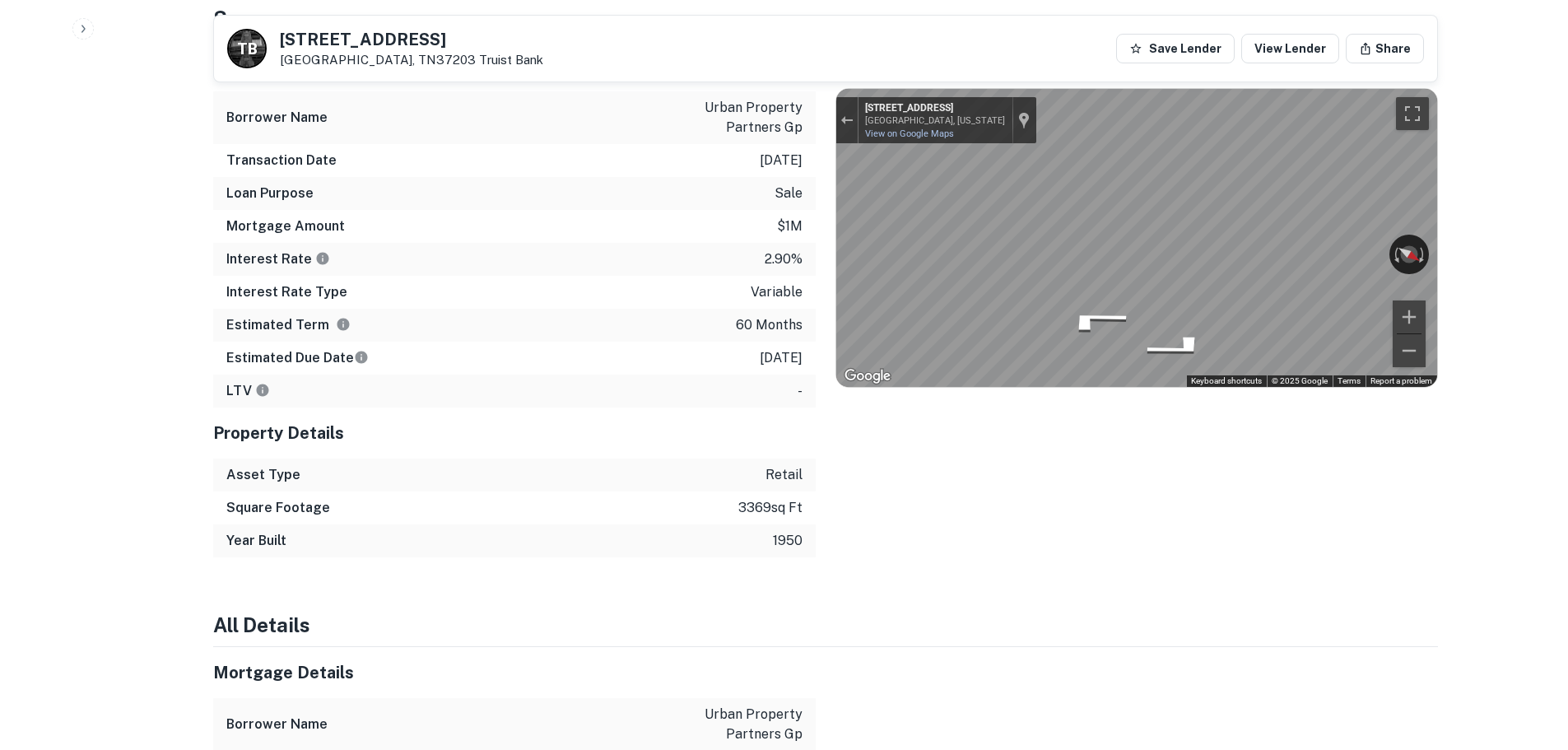
click at [355, 42] on h5 "[STREET_ADDRESS]" at bounding box center [412, 39] width 263 height 16
drag, startPoint x: 1339, startPoint y: 244, endPoint x: 420, endPoint y: 218, distance: 919.4
click at [448, 217] on div "Mortgage Details Borrower Name urban property partners gp Transaction Date [DAT…" at bounding box center [816, 298] width 1245 height 517
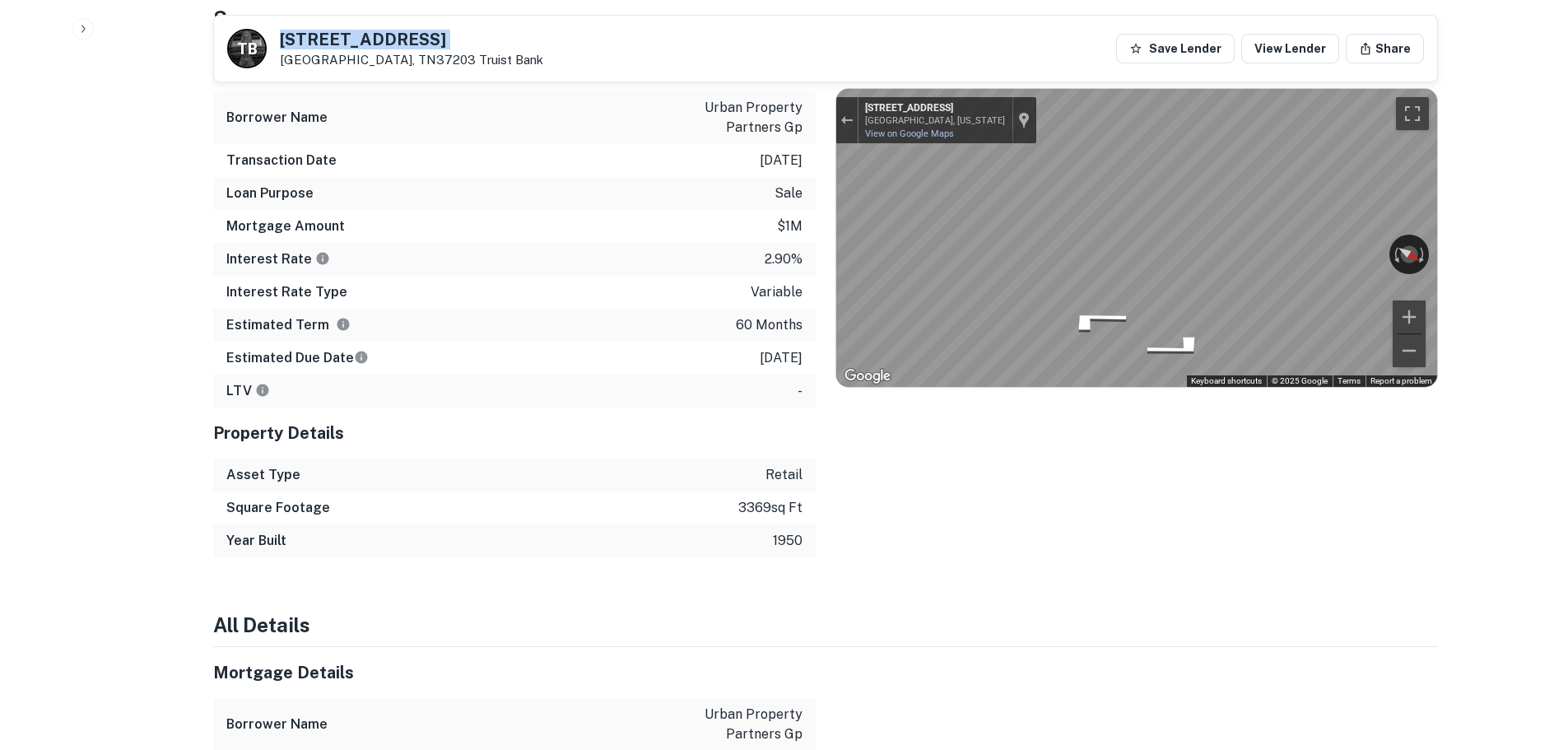
drag, startPoint x: 1289, startPoint y: 260, endPoint x: 740, endPoint y: 243, distance: 549.3
click at [741, 243] on div "Mortgage Details Borrower Name urban property partners gp Transaction Date [DAT…" at bounding box center [816, 298] width 1245 height 517
click at [800, 251] on div "Mortgage Details Borrower Name urban property partners gp Transaction Date [DAT…" at bounding box center [816, 298] width 1245 height 517
click at [1253, 250] on div "← Move left → Move right ↑ Move up ↓ Move down + Zoom in - Zoom out [STREET_ADD…" at bounding box center [1137, 238] width 601 height 298
click at [1114, 260] on div "← Move left → Move right ↑ Move up ↓ Move down + Zoom in - Zoom out [STREET_ADD…" at bounding box center [1137, 238] width 601 height 298
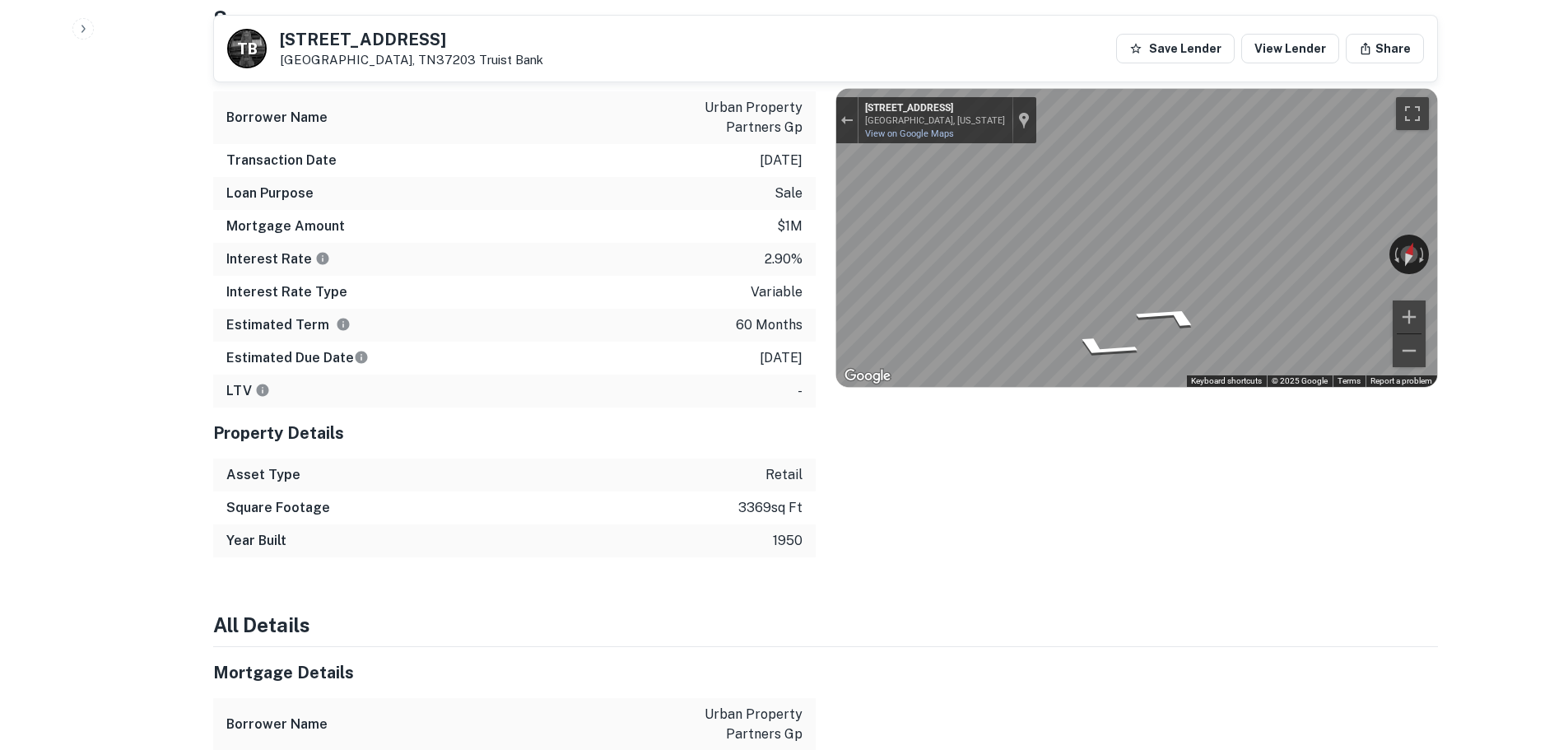
drag, startPoint x: 1308, startPoint y: 260, endPoint x: 1679, endPoint y: 275, distance: 371.3
click at [1120, 277] on icon "Go East" at bounding box center [1098, 277] width 123 height 43
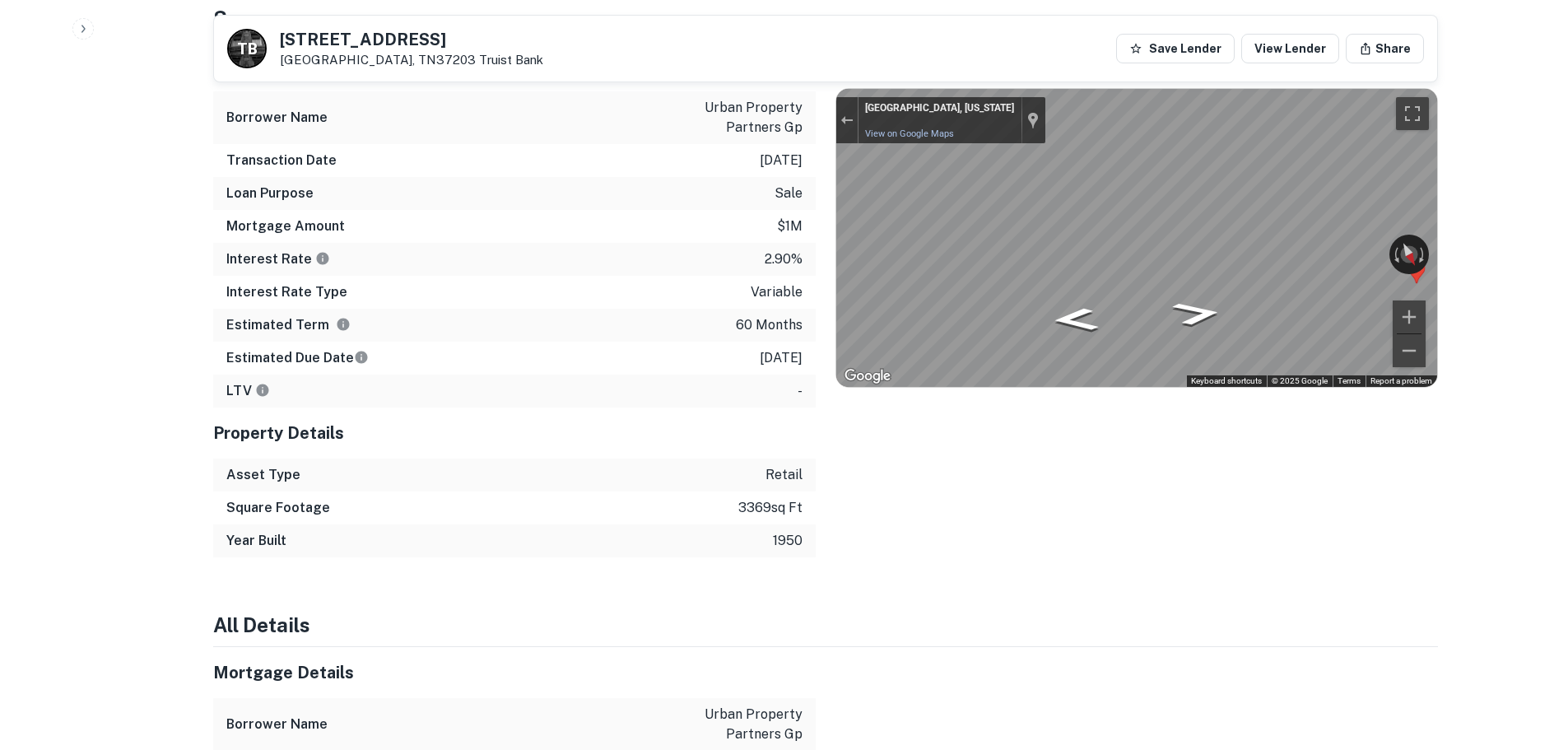
click at [833, 343] on div "Location ← Move left → Move right ↑ Move up ↓ Move down + Zoom in - Zoom out Ho…" at bounding box center [1127, 298] width 622 height 517
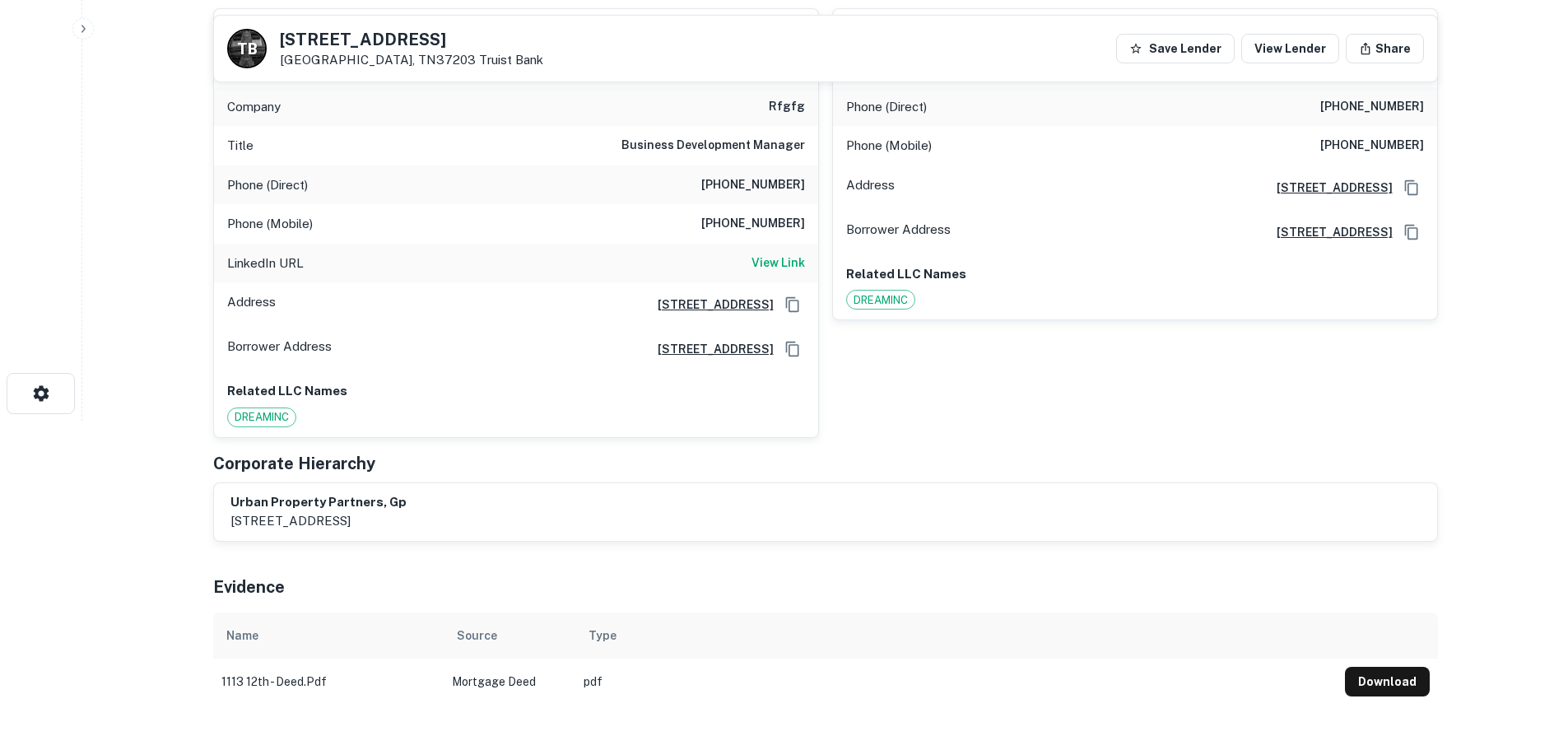
scroll to position [165, 0]
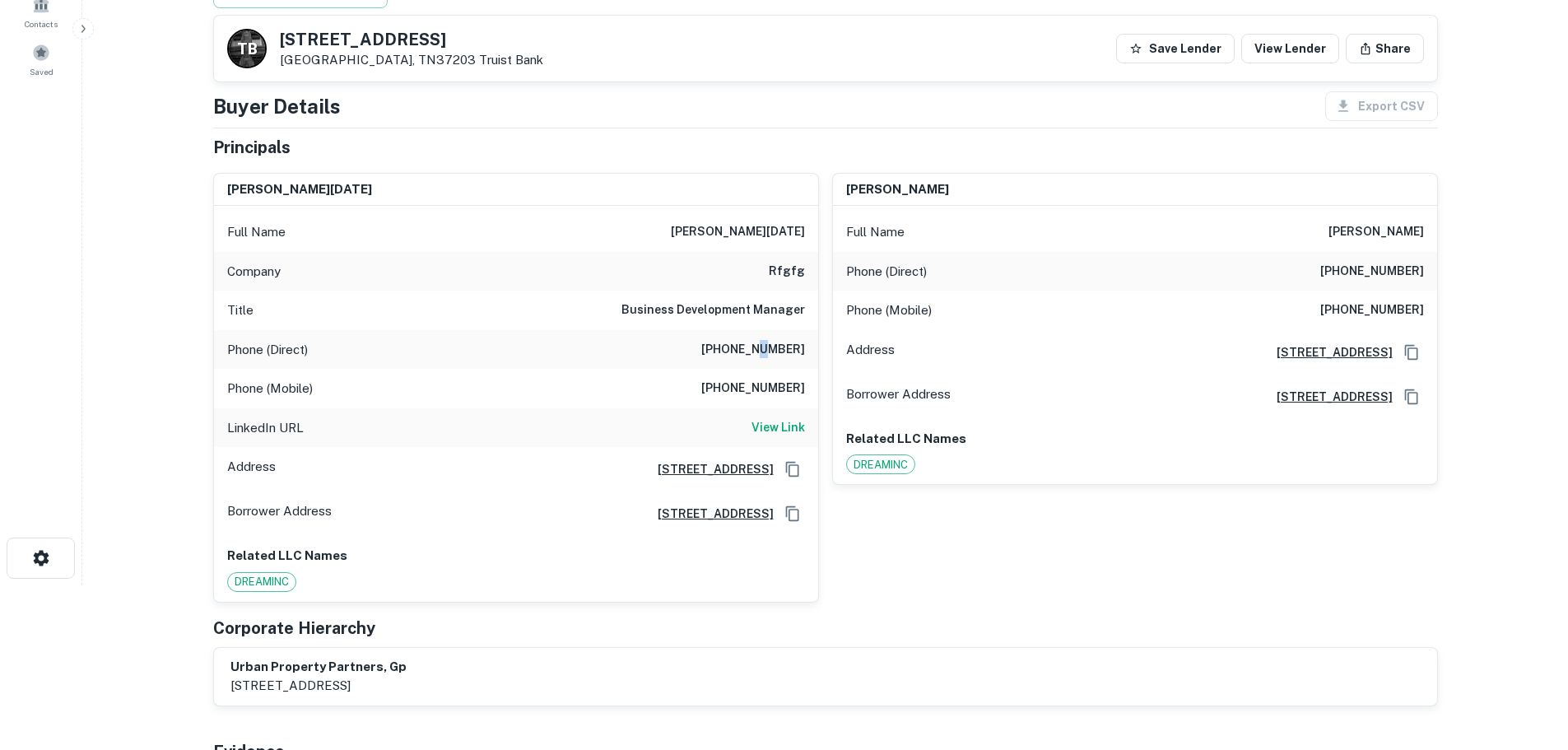
click at [768, 354] on h6 "[PHONE_NUMBER]" at bounding box center [753, 350] width 104 height 20
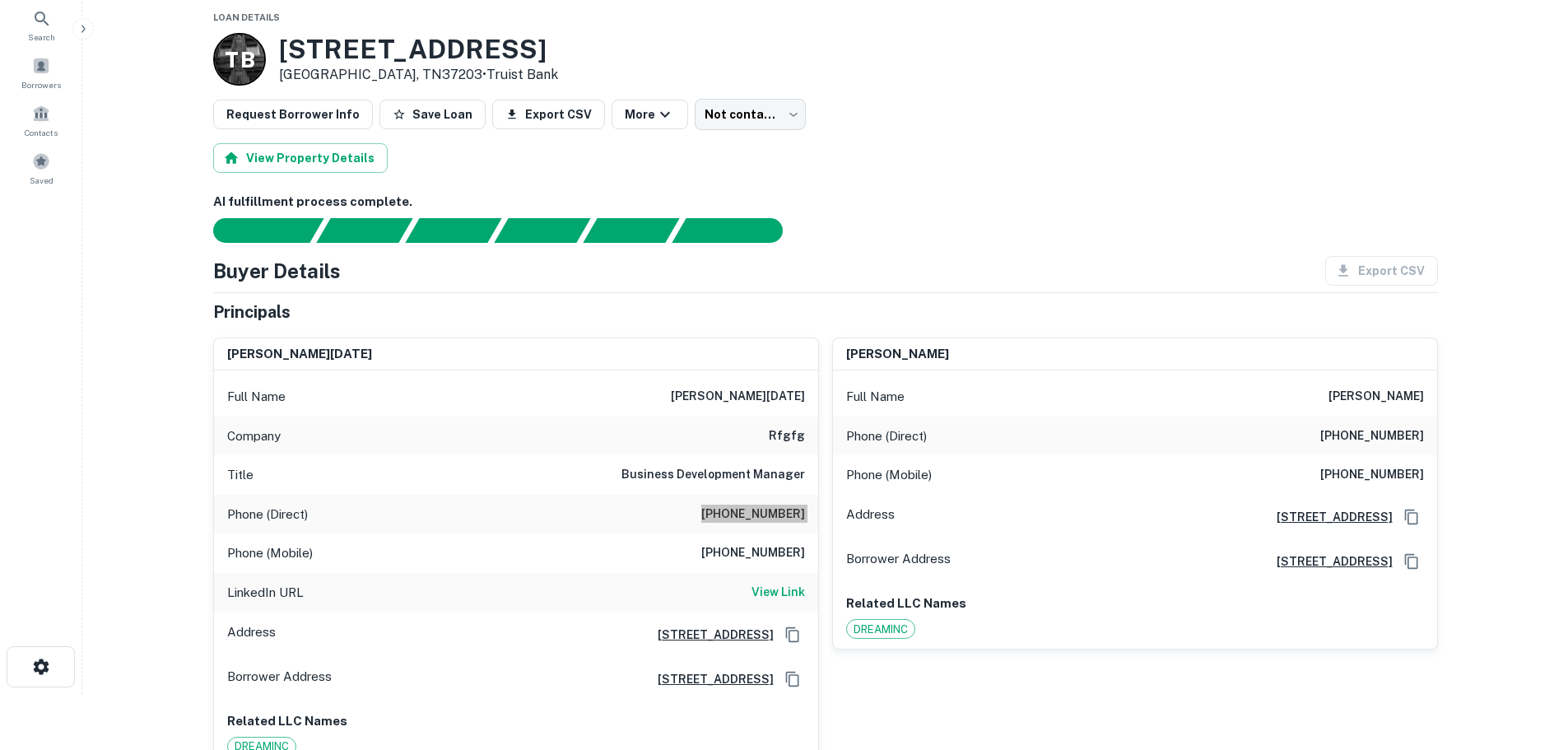
scroll to position [0, 0]
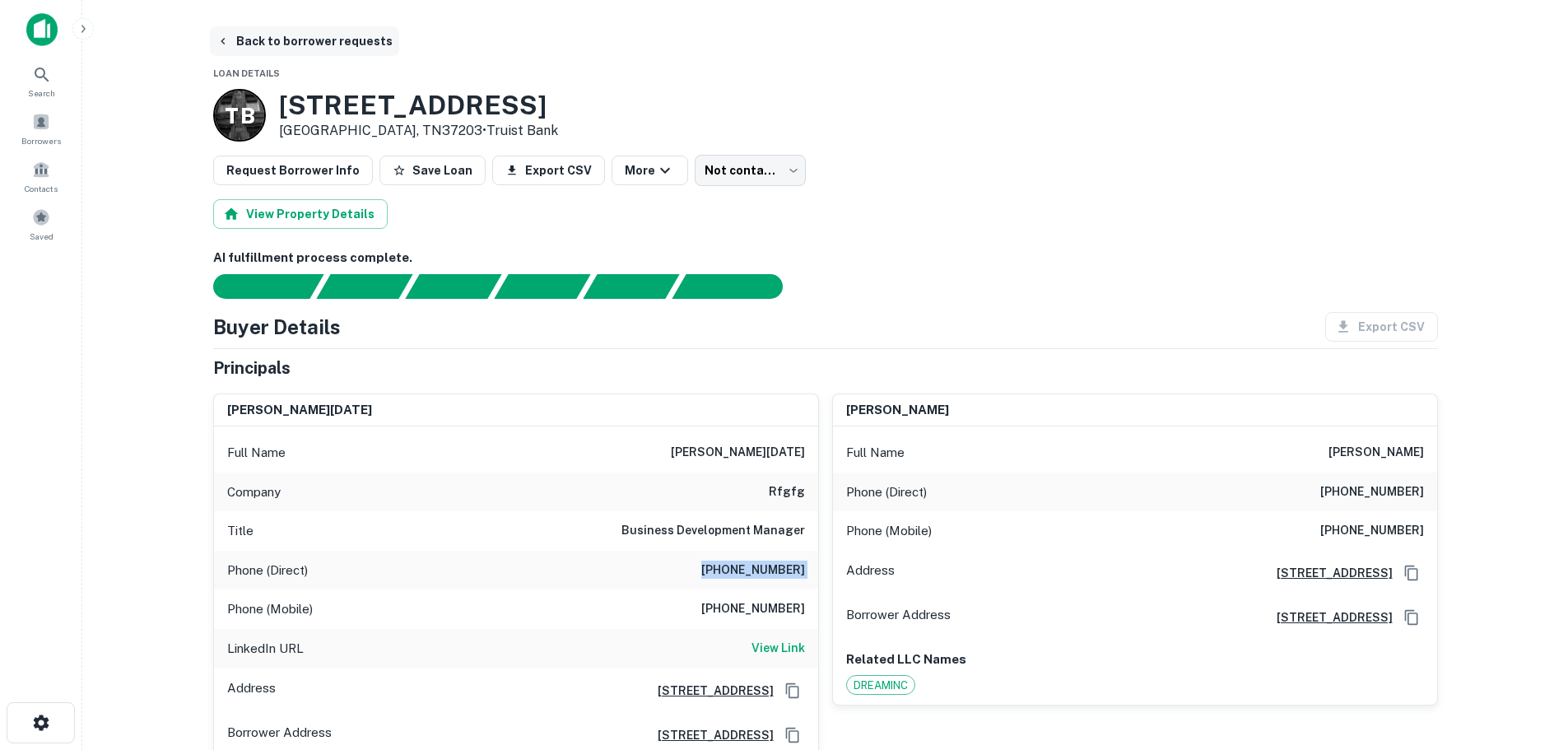
click at [359, 42] on button "Back to borrower requests" at bounding box center [304, 41] width 189 height 30
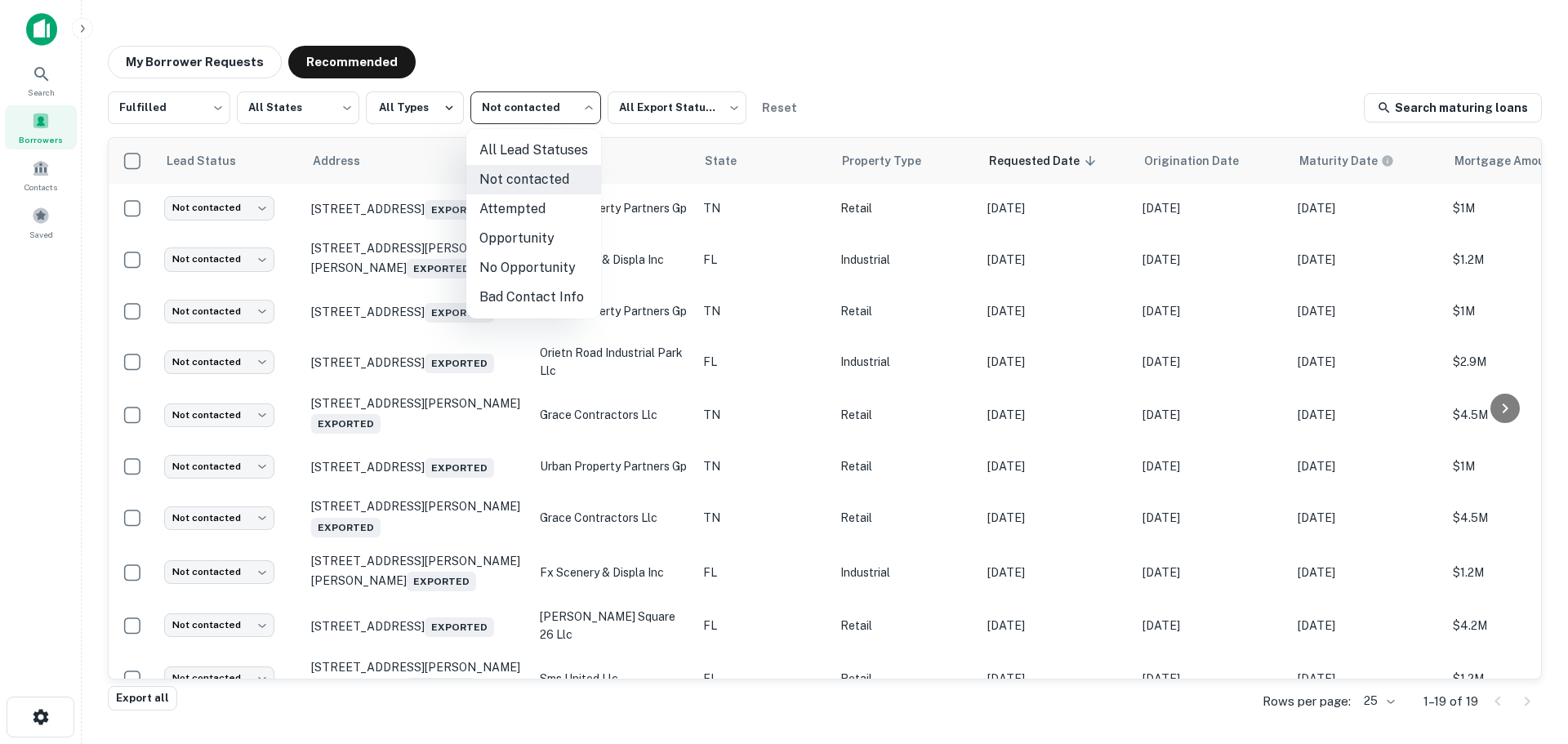
click at [494, 116] on body "Search Borrowers Contacts Saved My Borrower Requests Recommended Fulfilled ****…" at bounding box center [784, 372] width 1568 height 744
click at [493, 217] on li "Attempted" at bounding box center [533, 209] width 134 height 30
type input "*********"
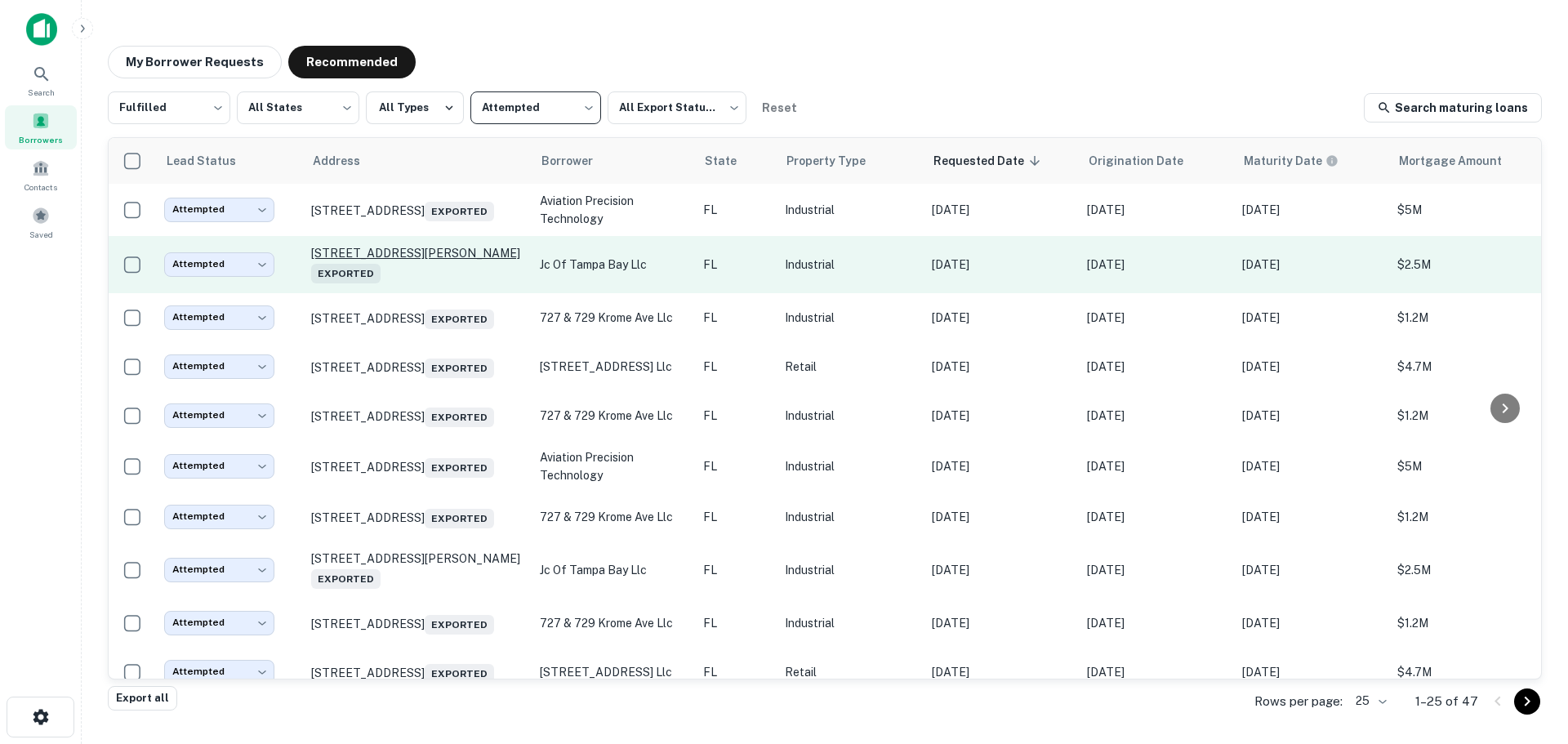
click at [401, 253] on p "[STREET_ADDRESS][PERSON_NAME] Exported" at bounding box center [418, 264] width 213 height 37
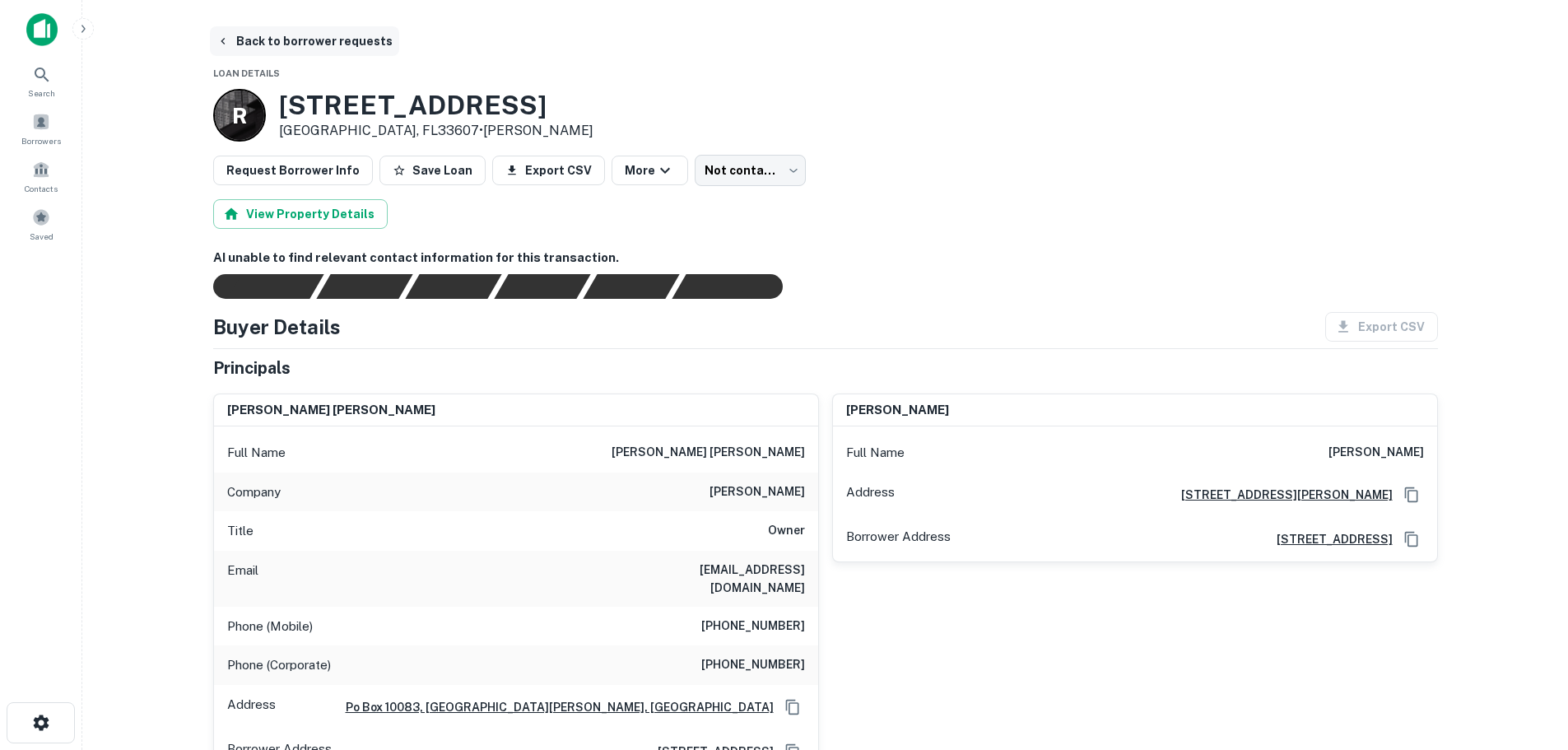
click at [367, 48] on button "Back to borrower requests" at bounding box center [304, 41] width 189 height 30
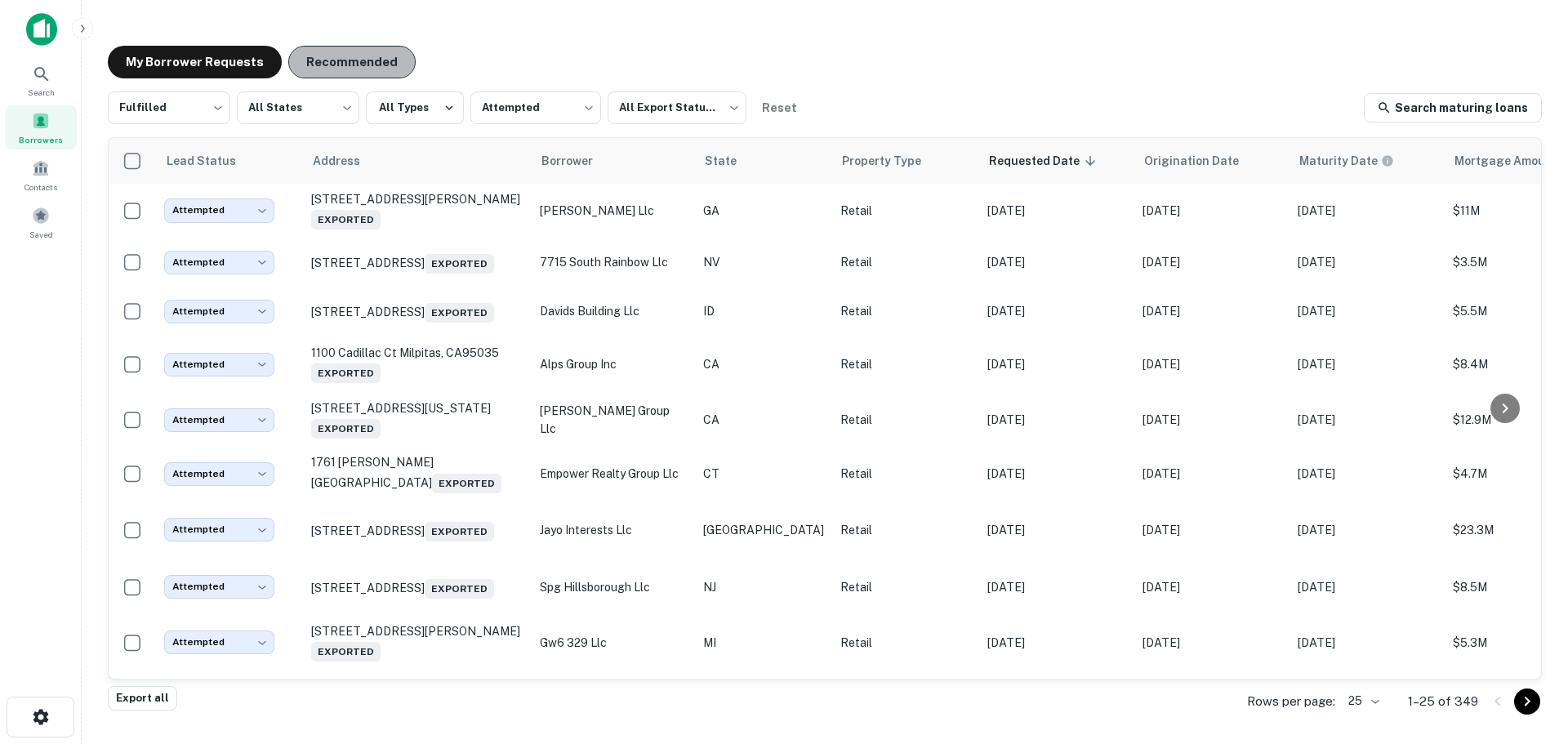
click at [346, 65] on button "Recommended" at bounding box center [352, 62] width 128 height 32
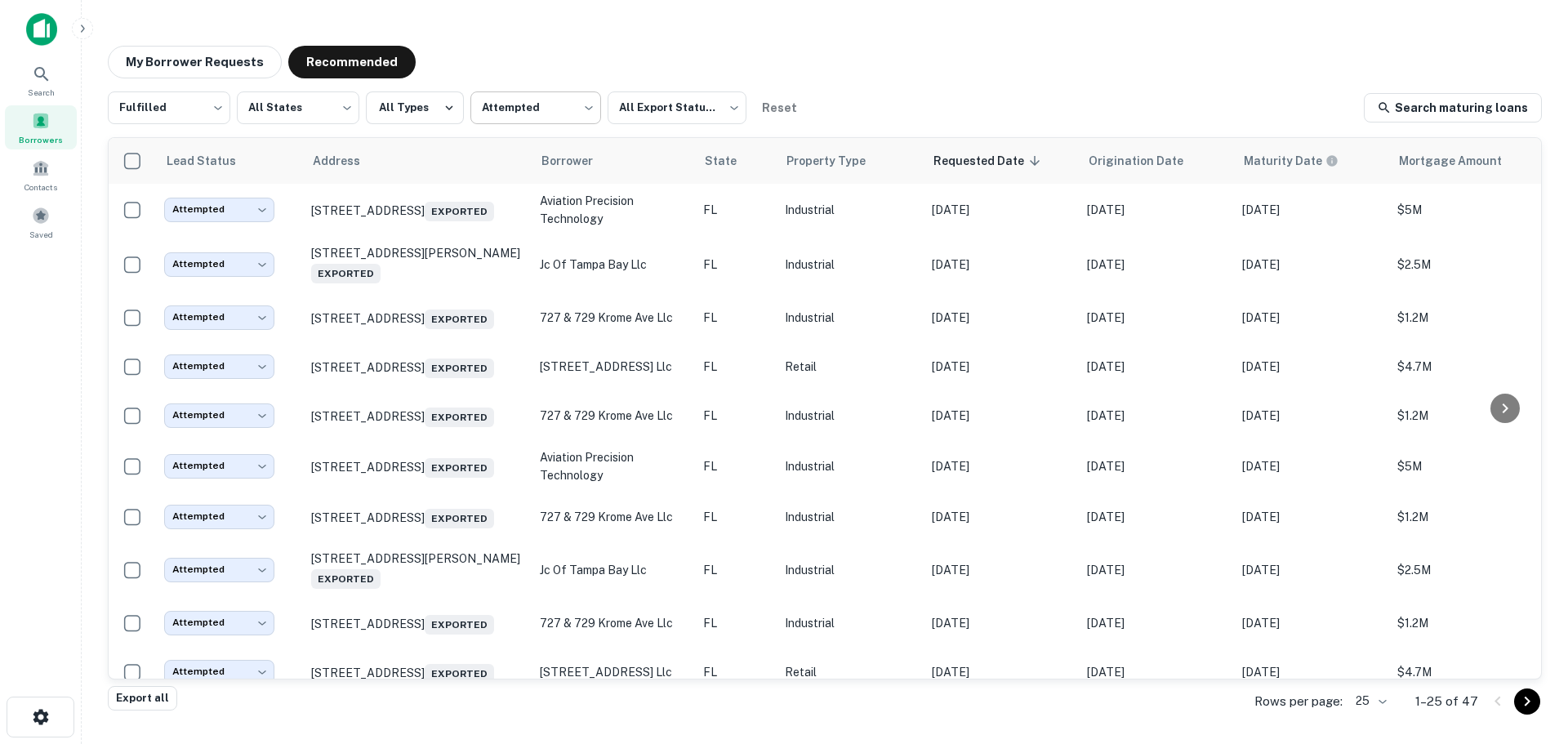
click at [518, 113] on body "Search Borrowers Contacts Saved My Borrower Requests Recommended Fulfilled ****…" at bounding box center [784, 372] width 1568 height 744
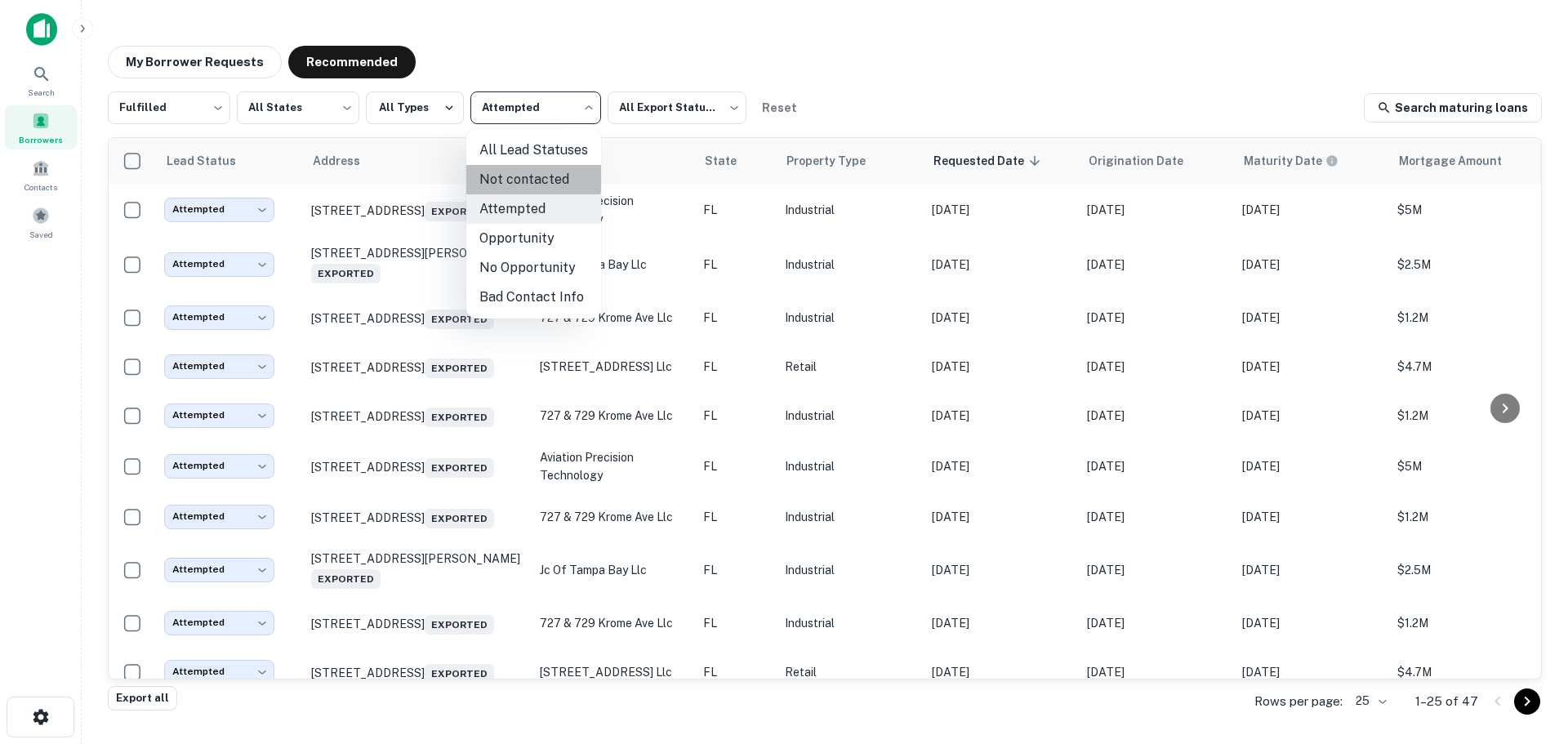
click at [503, 178] on li "Not contacted" at bounding box center [533, 179] width 134 height 30
type input "****"
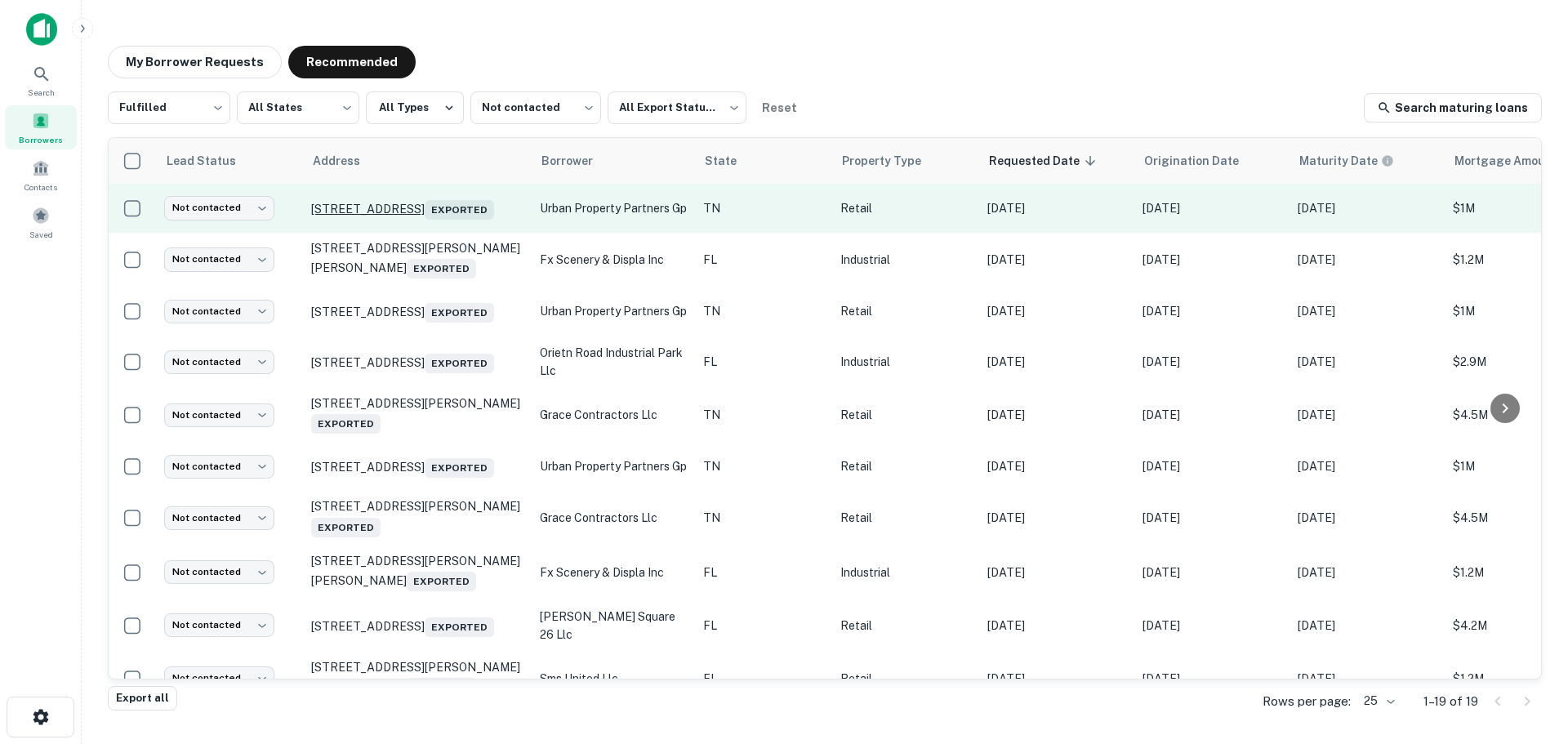
click at [358, 202] on p "[STREET_ADDRESS] Exported" at bounding box center [418, 207] width 213 height 23
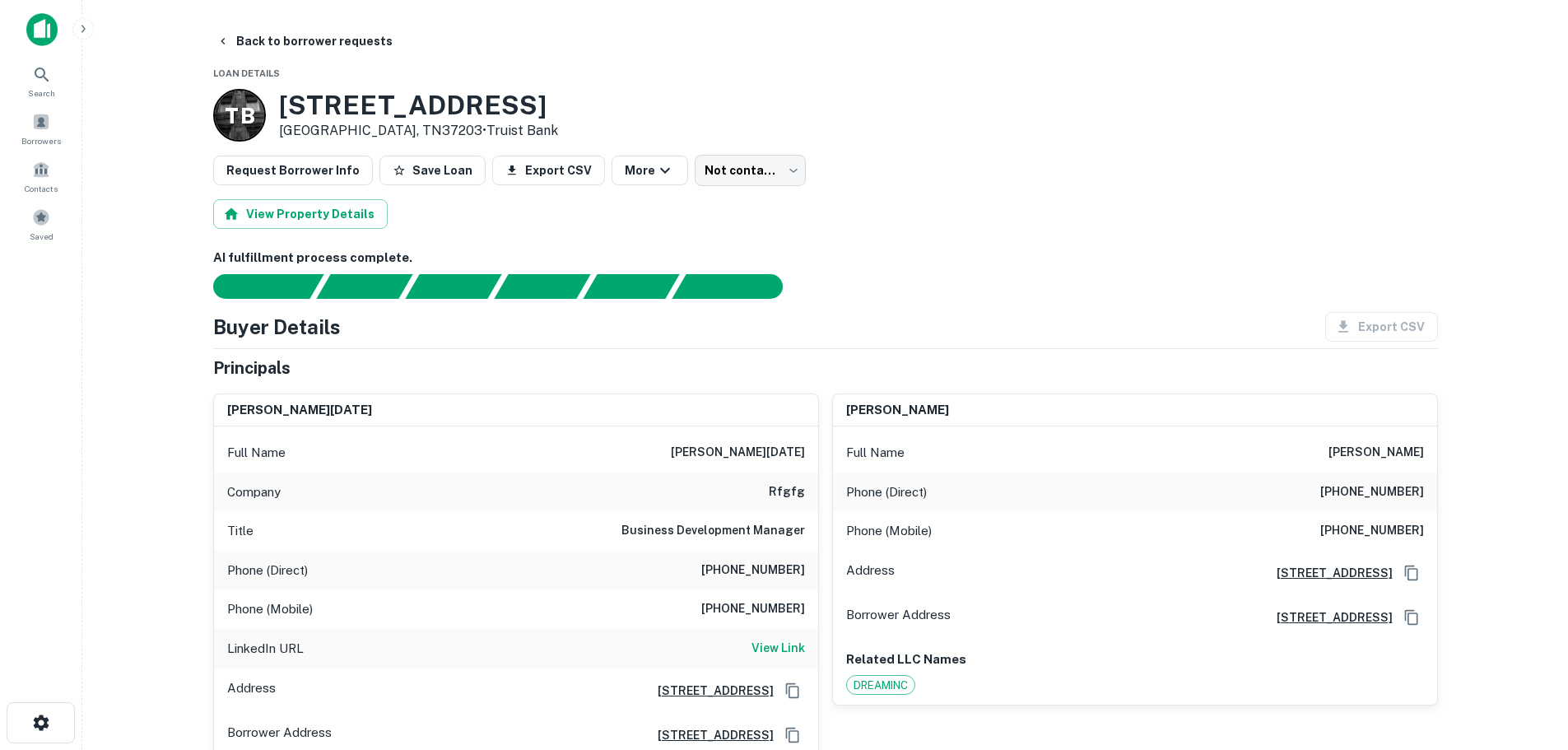
click at [771, 597] on div "Phone (Mobile) [PHONE_NUMBER]" at bounding box center [516, 609] width 604 height 39
drag, startPoint x: 1321, startPoint y: 486, endPoint x: 1457, endPoint y: 477, distance: 136.3
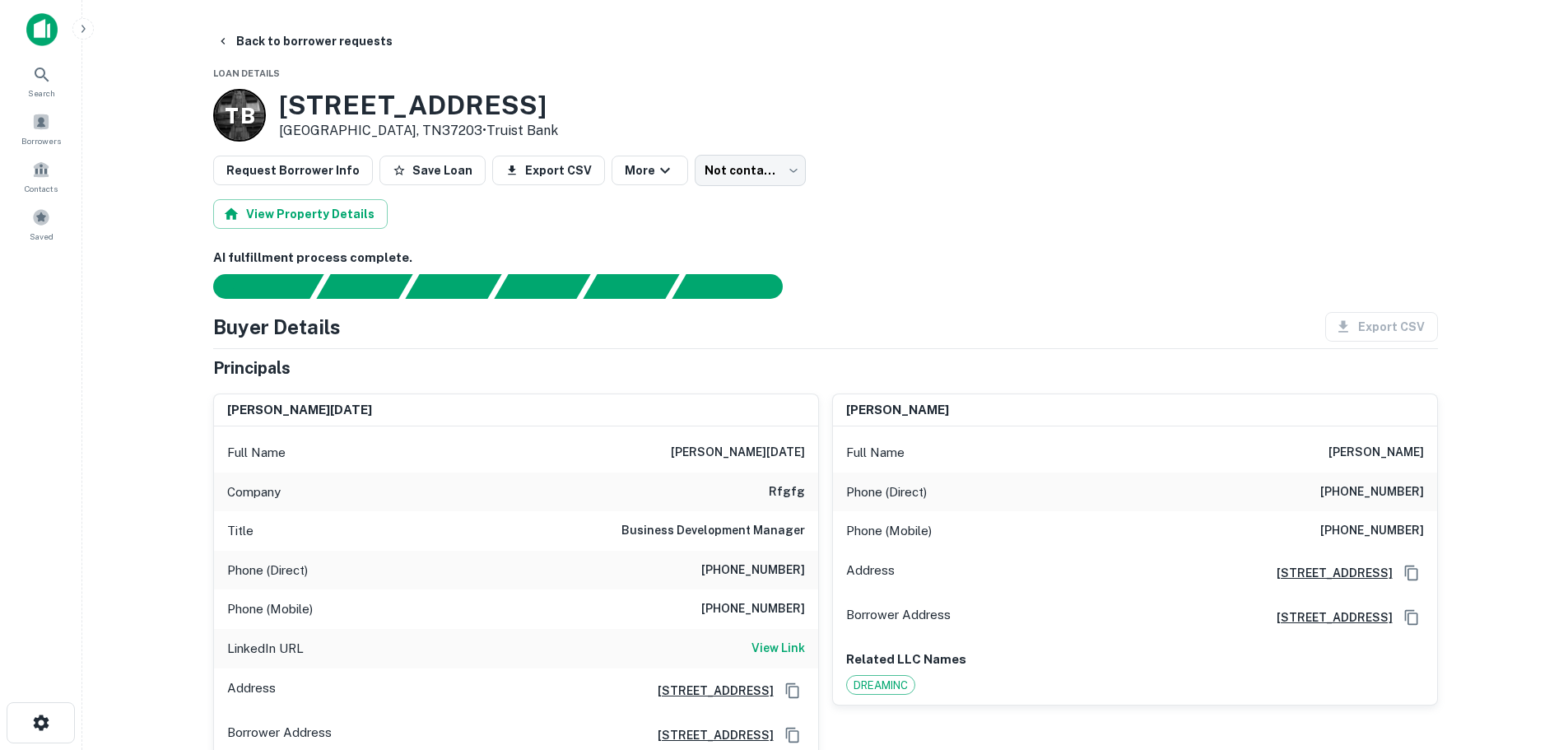
click at [1373, 520] on div "Phone (Mobile) [PHONE_NUMBER]" at bounding box center [1135, 531] width 604 height 39
click at [1359, 494] on h6 "[PHONE_NUMBER]" at bounding box center [1372, 492] width 104 height 20
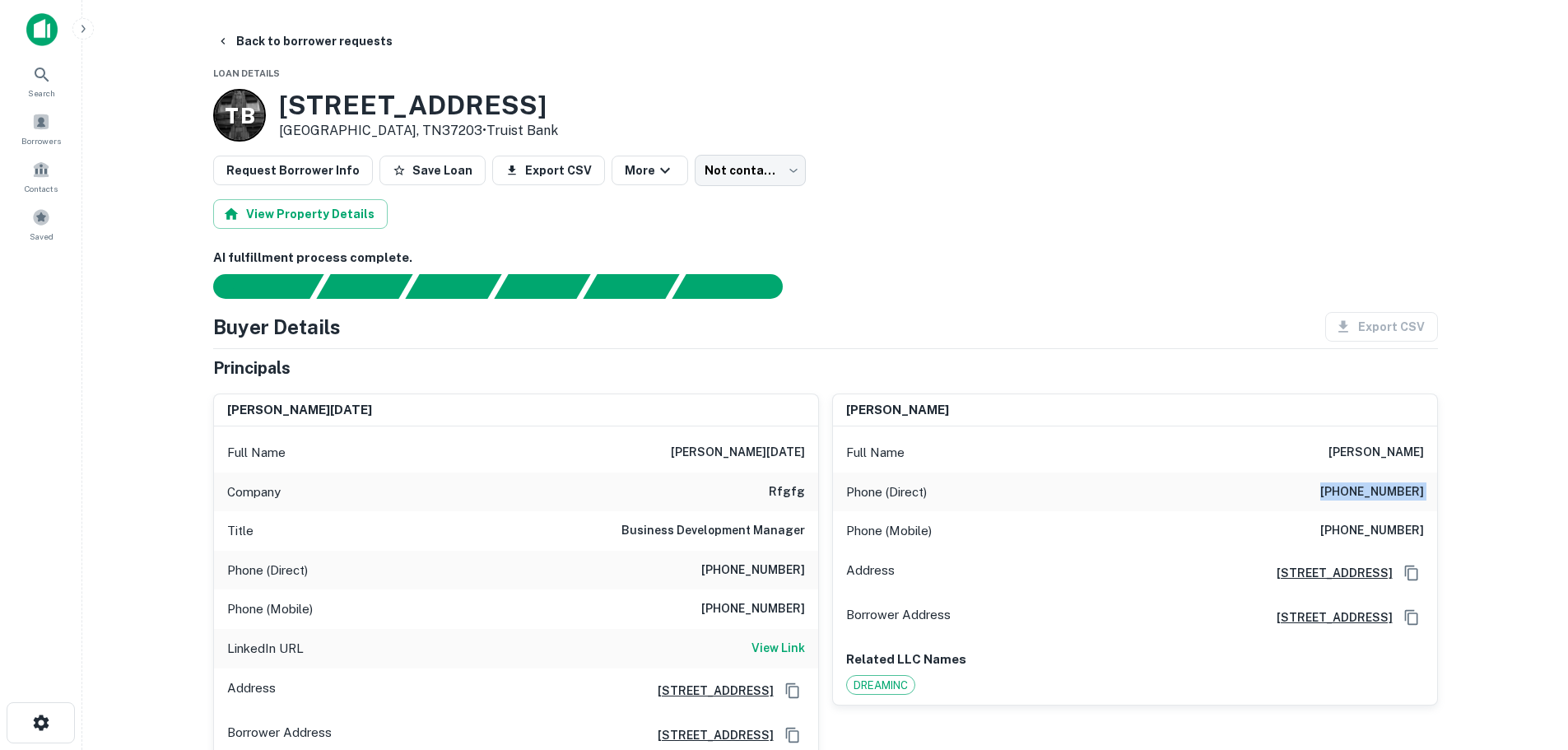
click at [1359, 494] on h6 "[PHONE_NUMBER]" at bounding box center [1372, 492] width 104 height 20
click at [316, 40] on button "Back to borrower requests" at bounding box center [304, 41] width 189 height 30
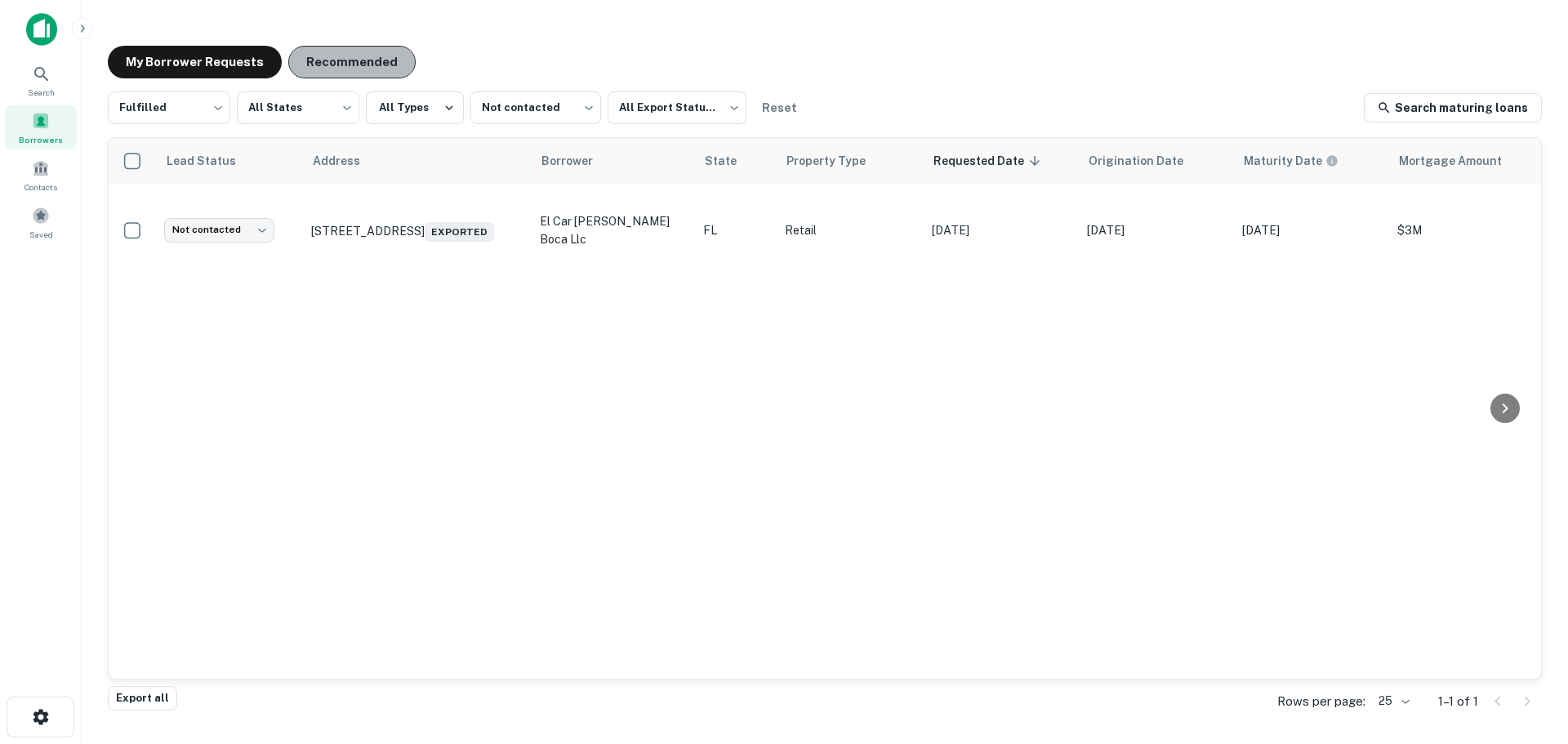
click at [339, 54] on button "Recommended" at bounding box center [352, 62] width 128 height 32
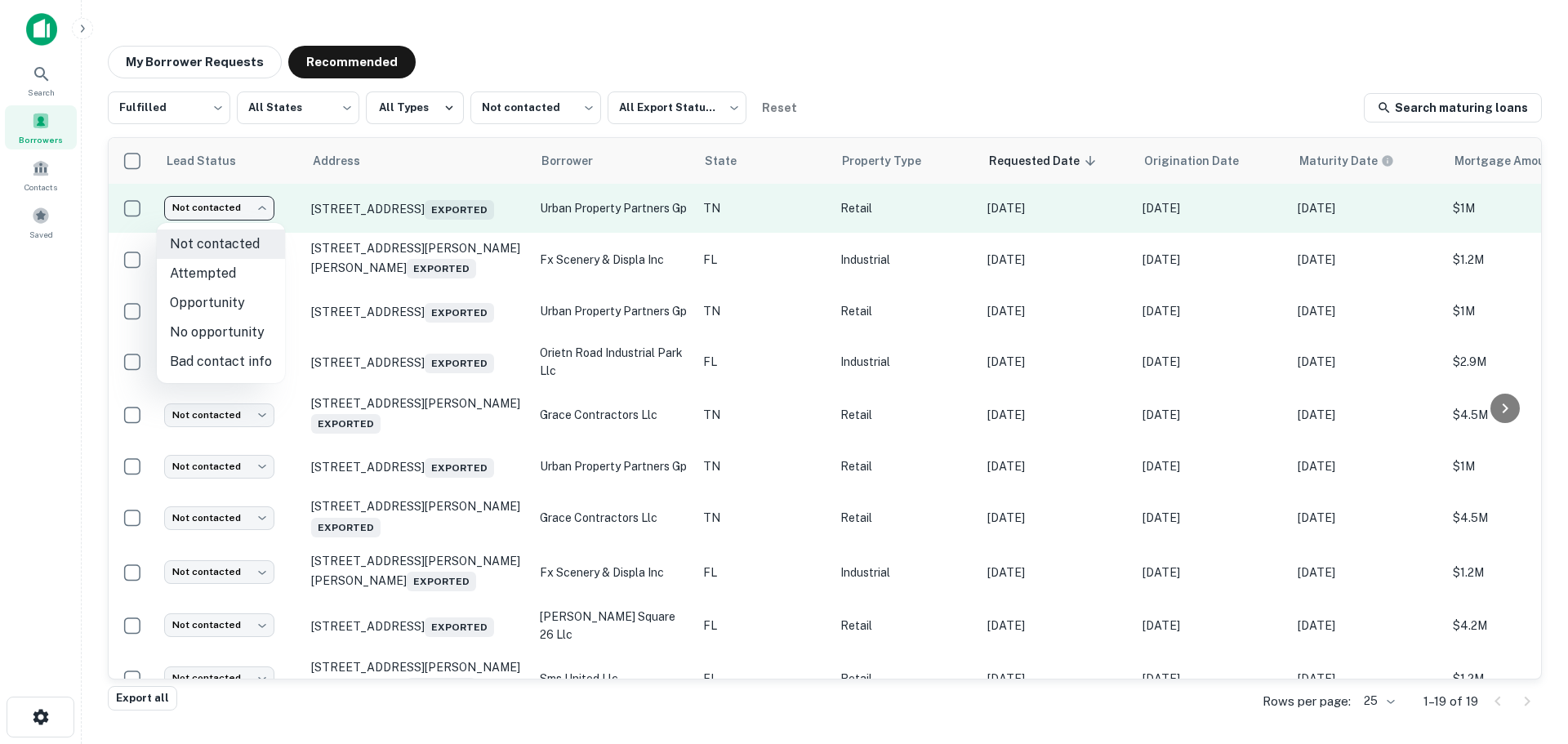
click at [258, 209] on body "Search Borrowers Contacts Saved My Borrower Requests Recommended Fulfilled ****…" at bounding box center [784, 372] width 1568 height 744
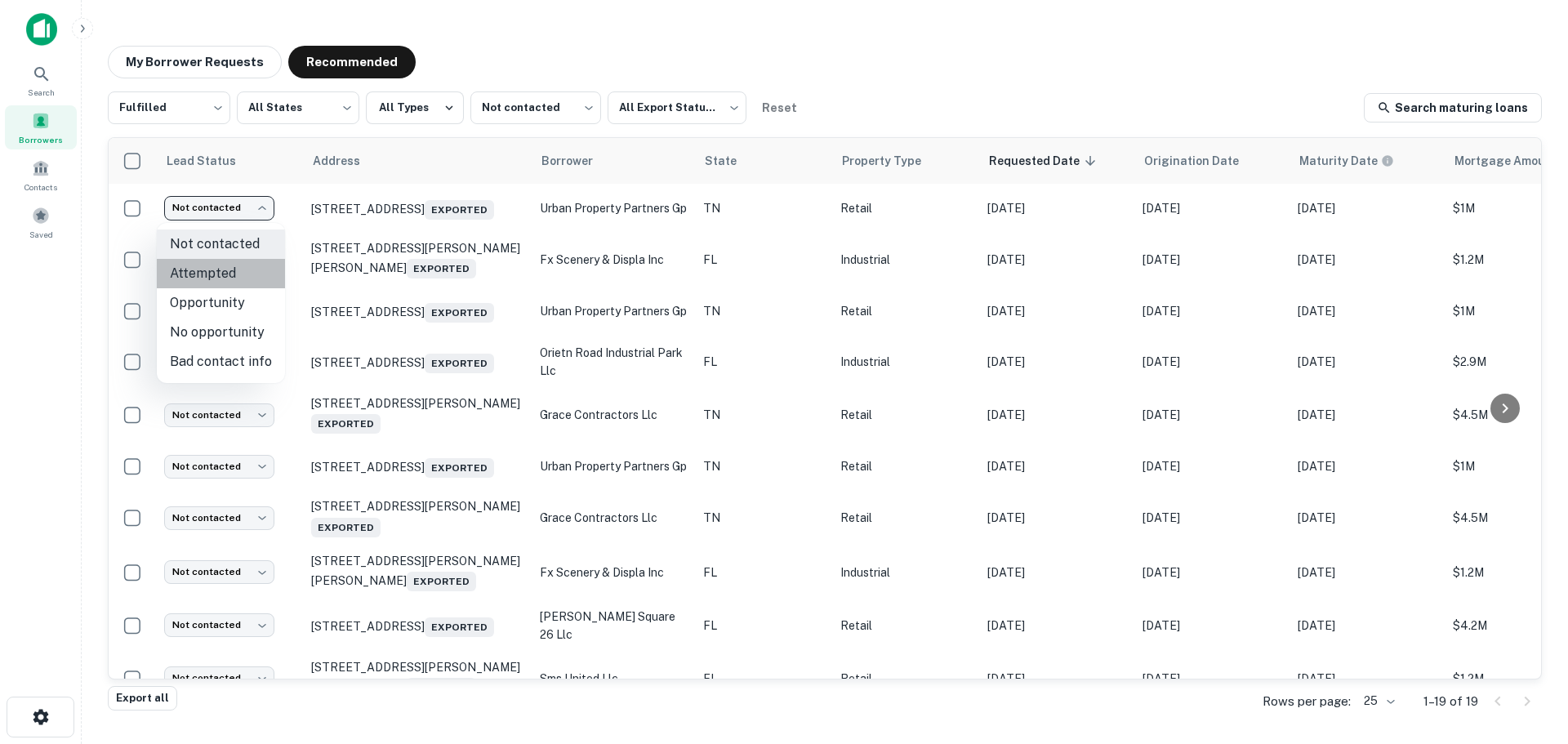
click at [252, 267] on li "Attempted" at bounding box center [220, 273] width 128 height 30
type input "*********"
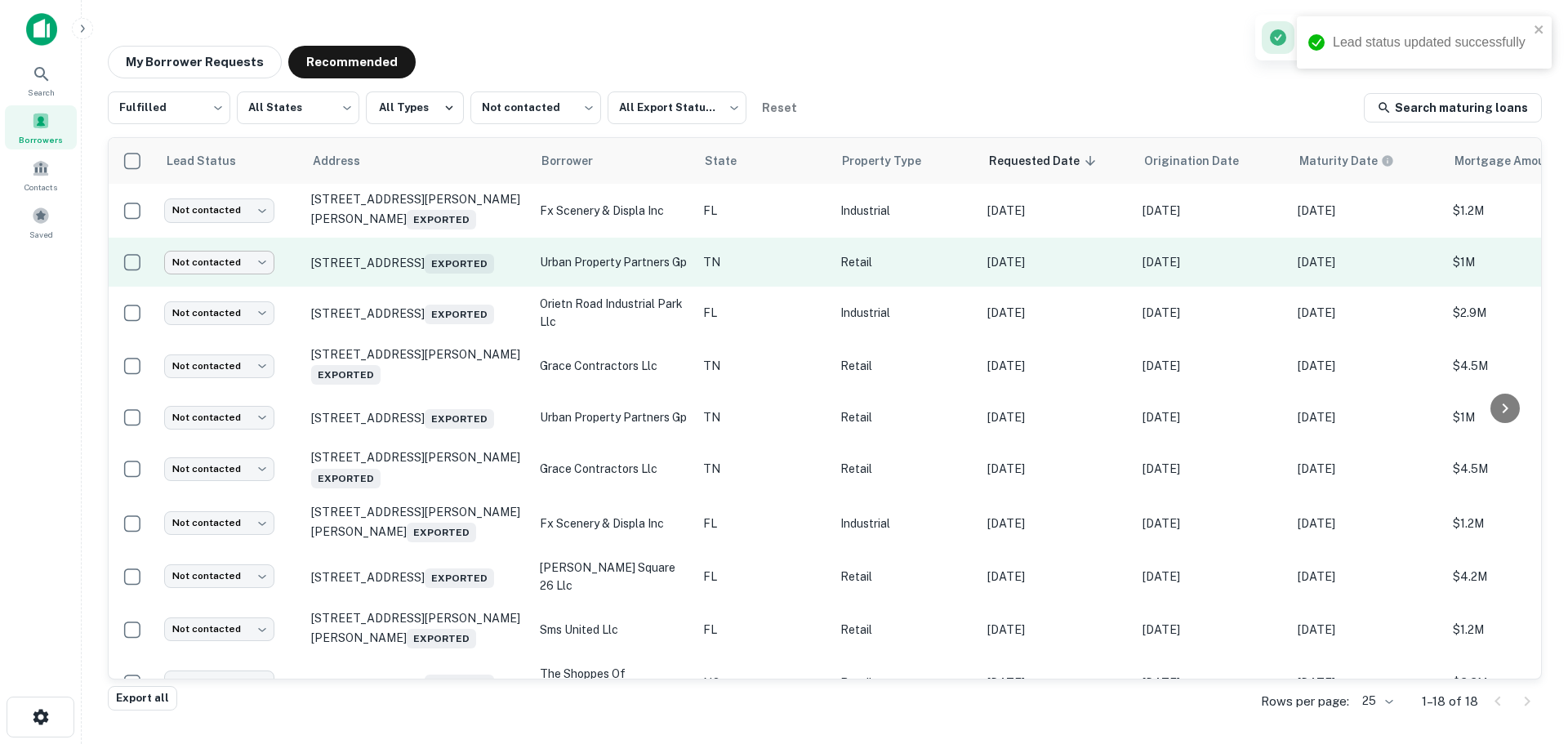
click at [230, 267] on body "Lead status updated successfully Search Borrowers Contacts Saved My Borrower Re…" at bounding box center [784, 372] width 1568 height 744
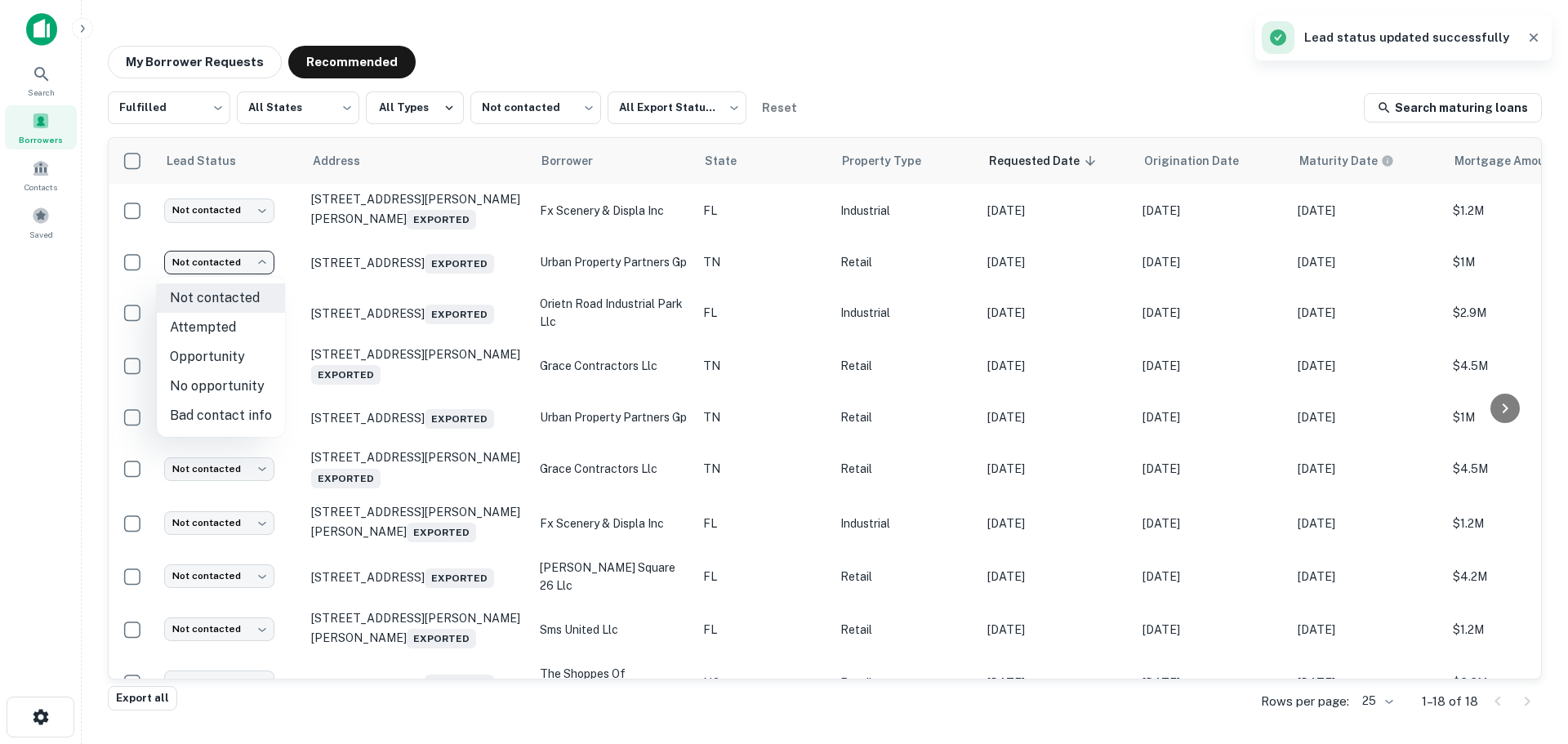
click at [218, 327] on li "Attempted" at bounding box center [220, 327] width 128 height 30
type input "*********"
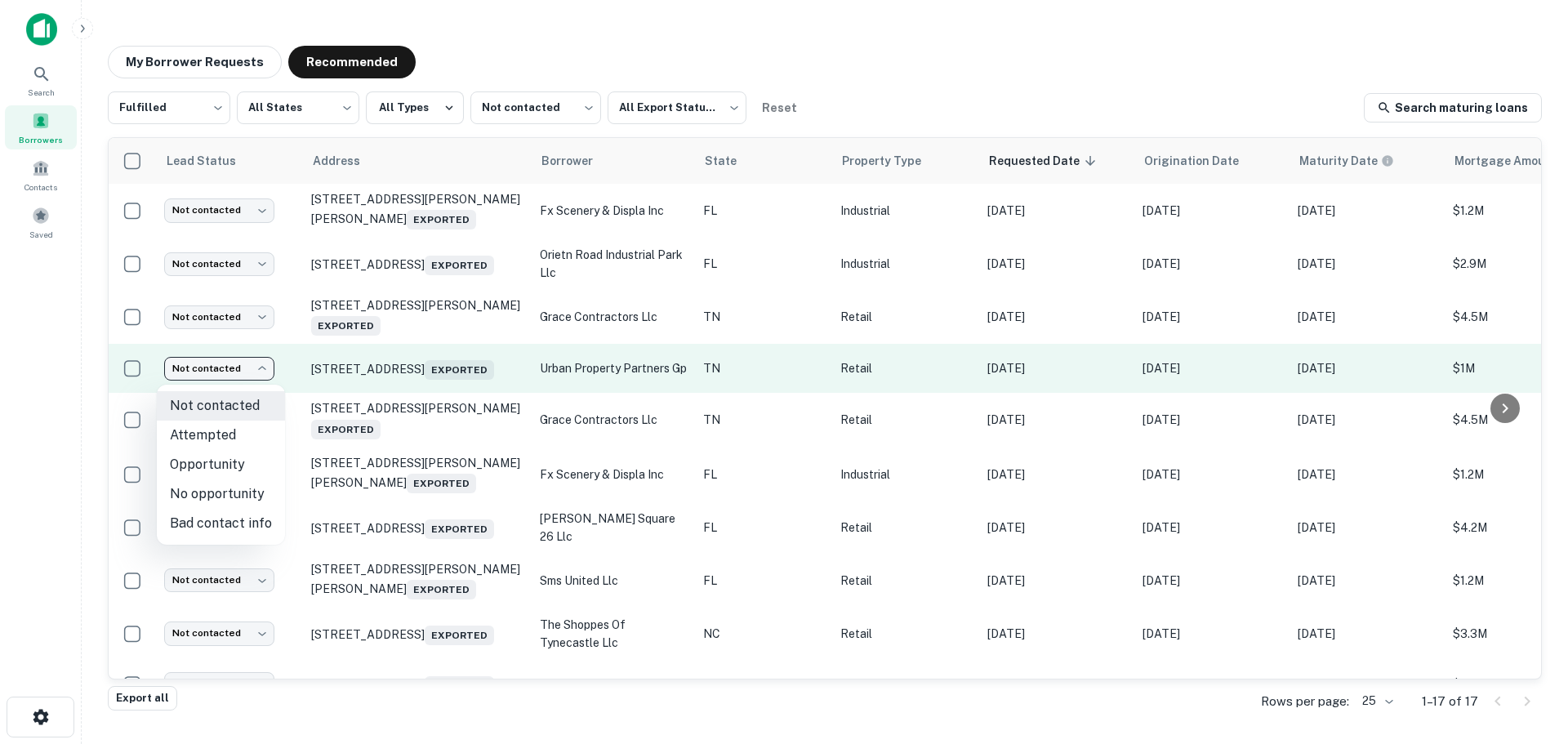
click at [220, 372] on body "Search Borrowers Contacts Saved My Borrower Requests Recommended Fulfilled ****…" at bounding box center [784, 372] width 1568 height 744
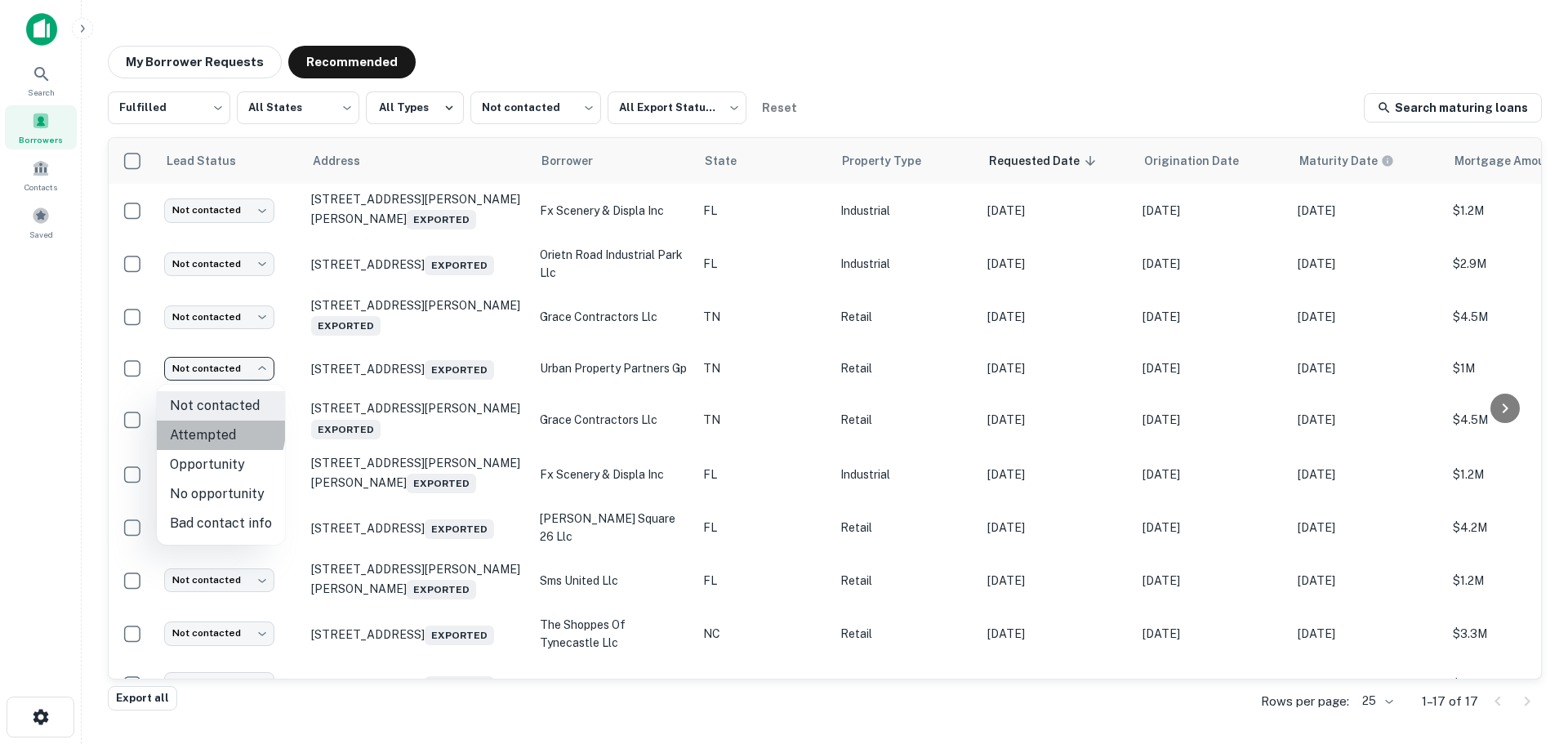
click at [213, 429] on li "Attempted" at bounding box center [220, 435] width 128 height 30
type input "*********"
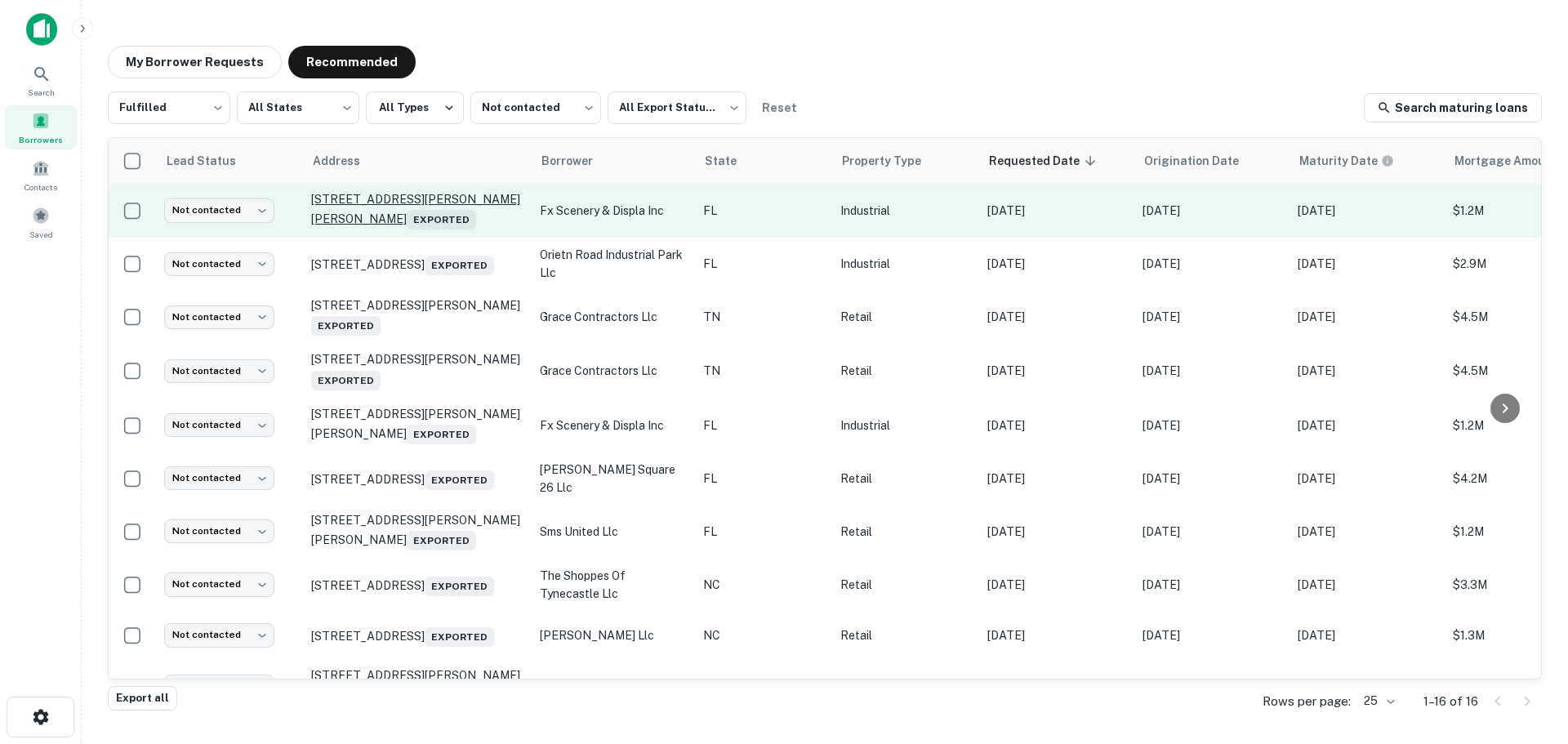
click at [426, 198] on p "[STREET_ADDRESS][PERSON_NAME][PERSON_NAME] Exported" at bounding box center [418, 211] width 213 height 37
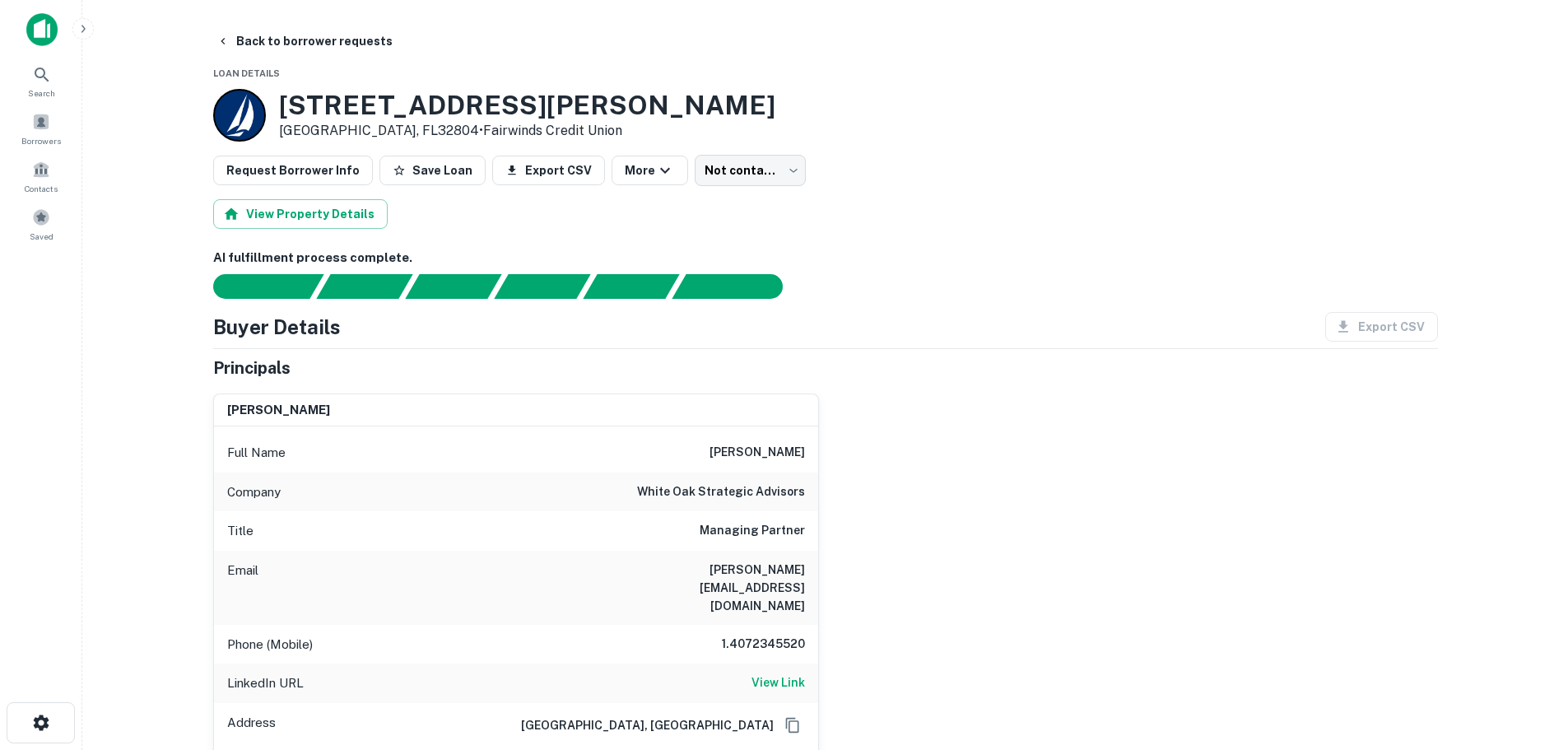
scroll to position [82, 0]
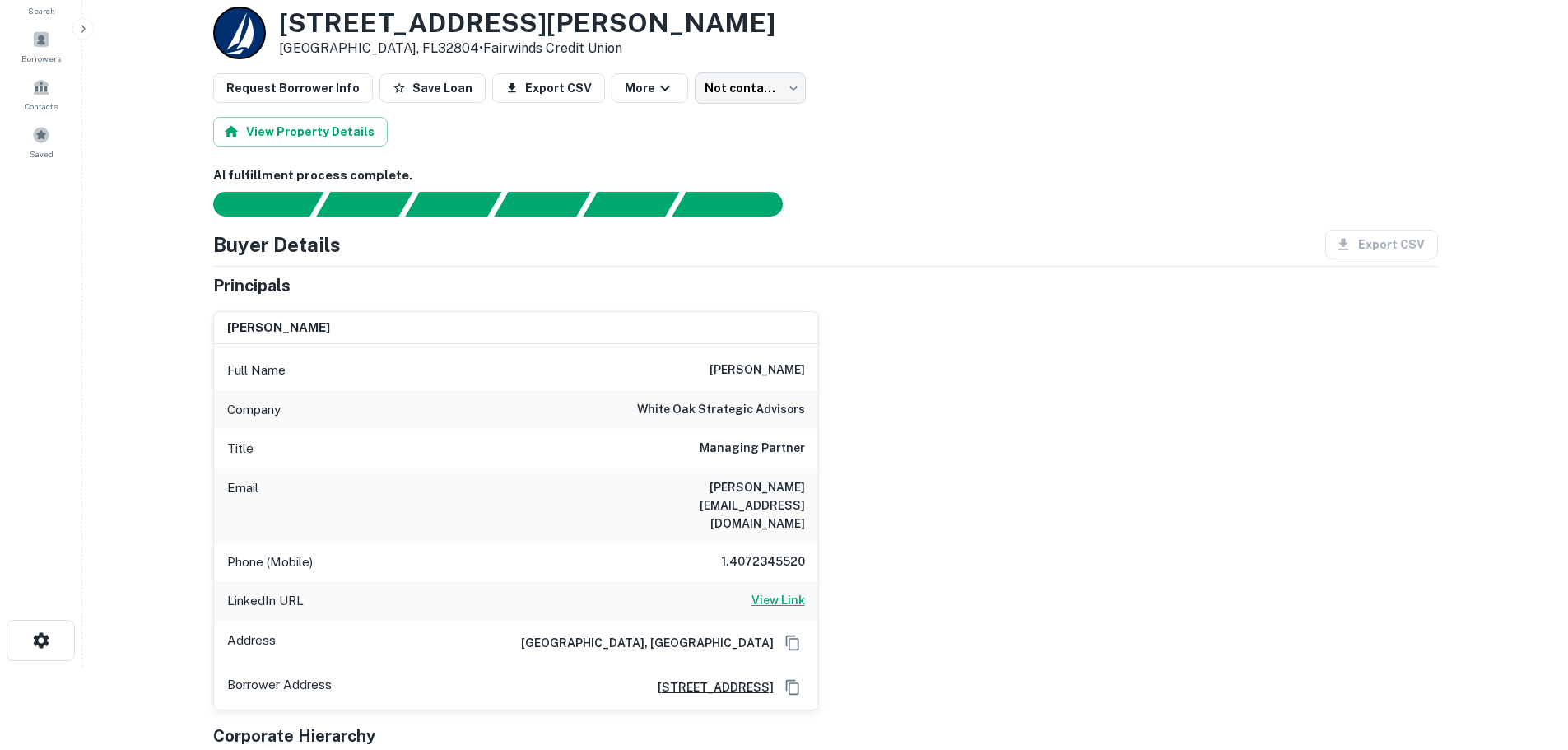
click at [772, 591] on h6 "View Link" at bounding box center [778, 600] width 53 height 18
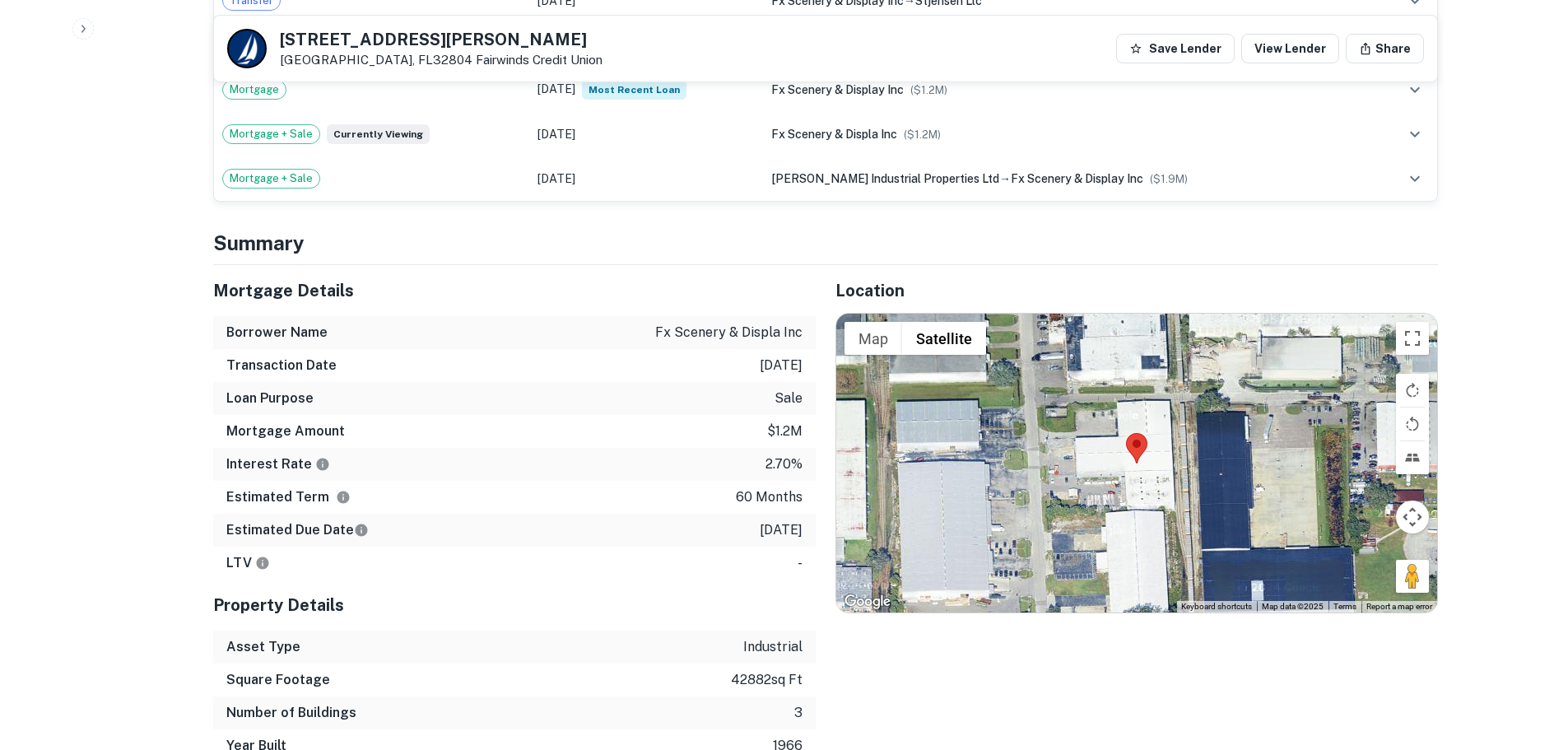
scroll to position [1070, 0]
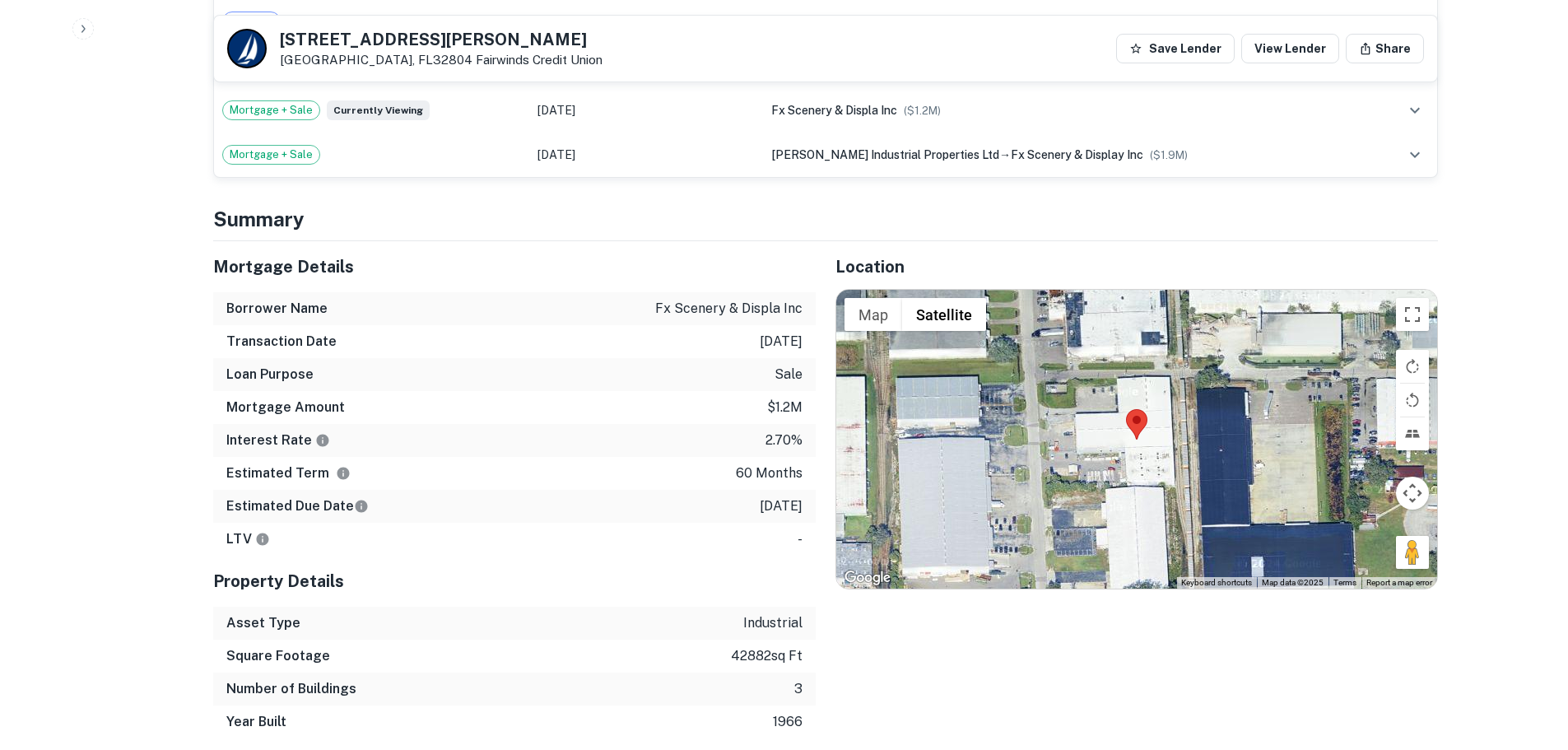
drag, startPoint x: 1411, startPoint y: 545, endPoint x: 1144, endPoint y: 502, distance: 270.4
click at [1144, 502] on div "Map Terrain Satellite Labels Keyboard shortcuts Map Data Map data ©2025 Map dat…" at bounding box center [1137, 439] width 601 height 298
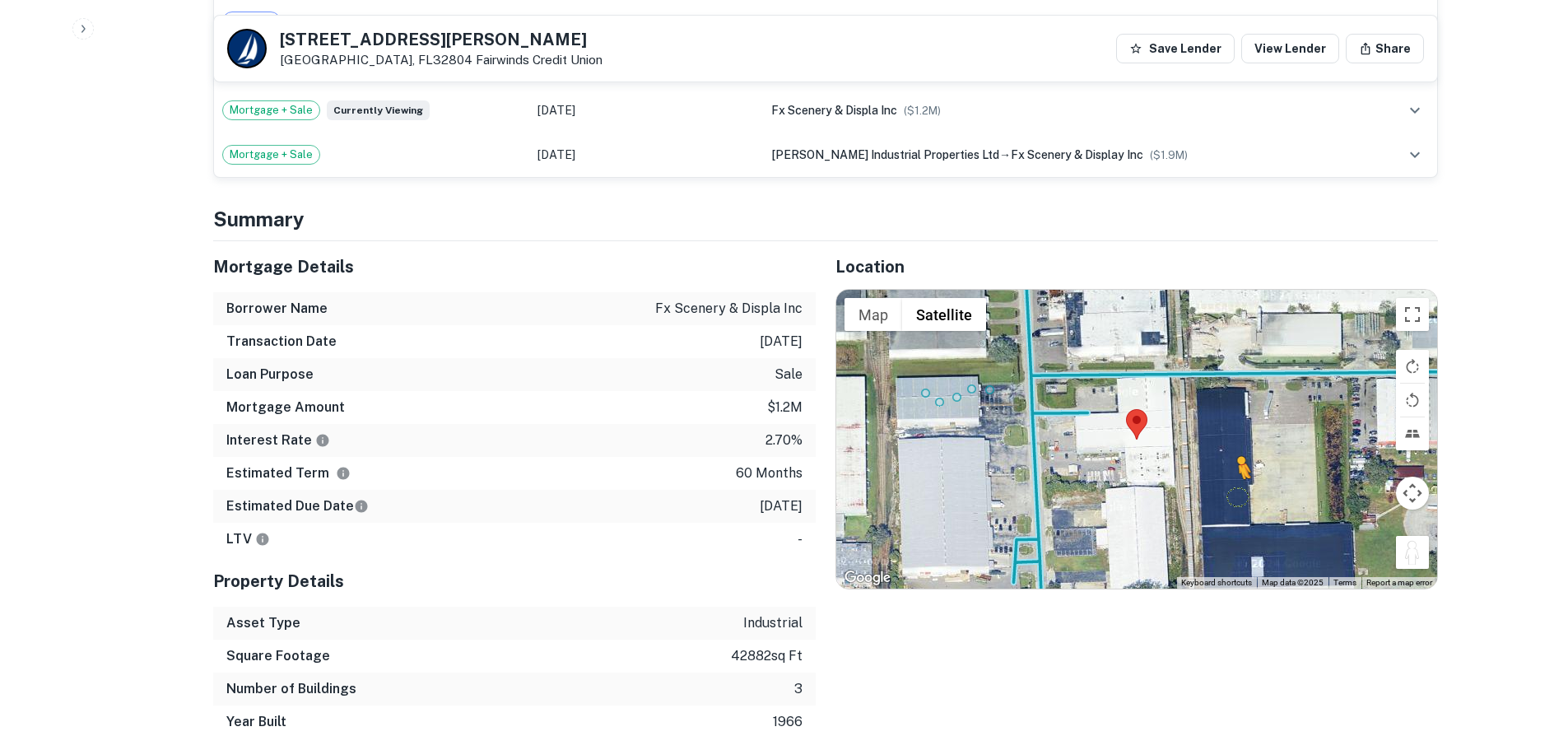
drag, startPoint x: 1411, startPoint y: 547, endPoint x: 1196, endPoint y: 465, distance: 230.1
click at [1198, 466] on div "To activate drag with keyboard, press Alt + Enter. Once in keyboard drag state,…" at bounding box center [1137, 439] width 601 height 298
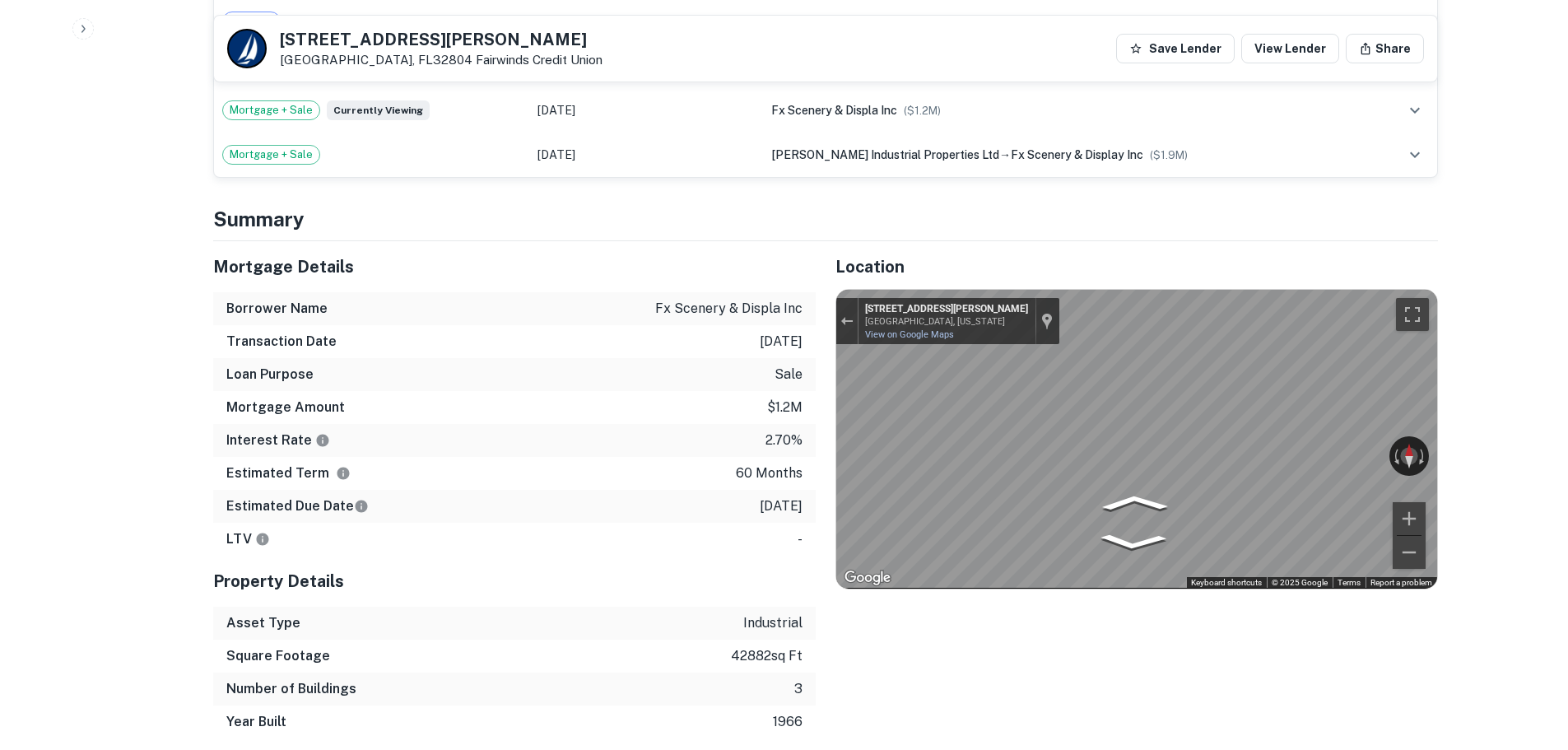
click at [384, 32] on h5 "[STREET_ADDRESS][PERSON_NAME]" at bounding box center [442, 39] width 322 height 16
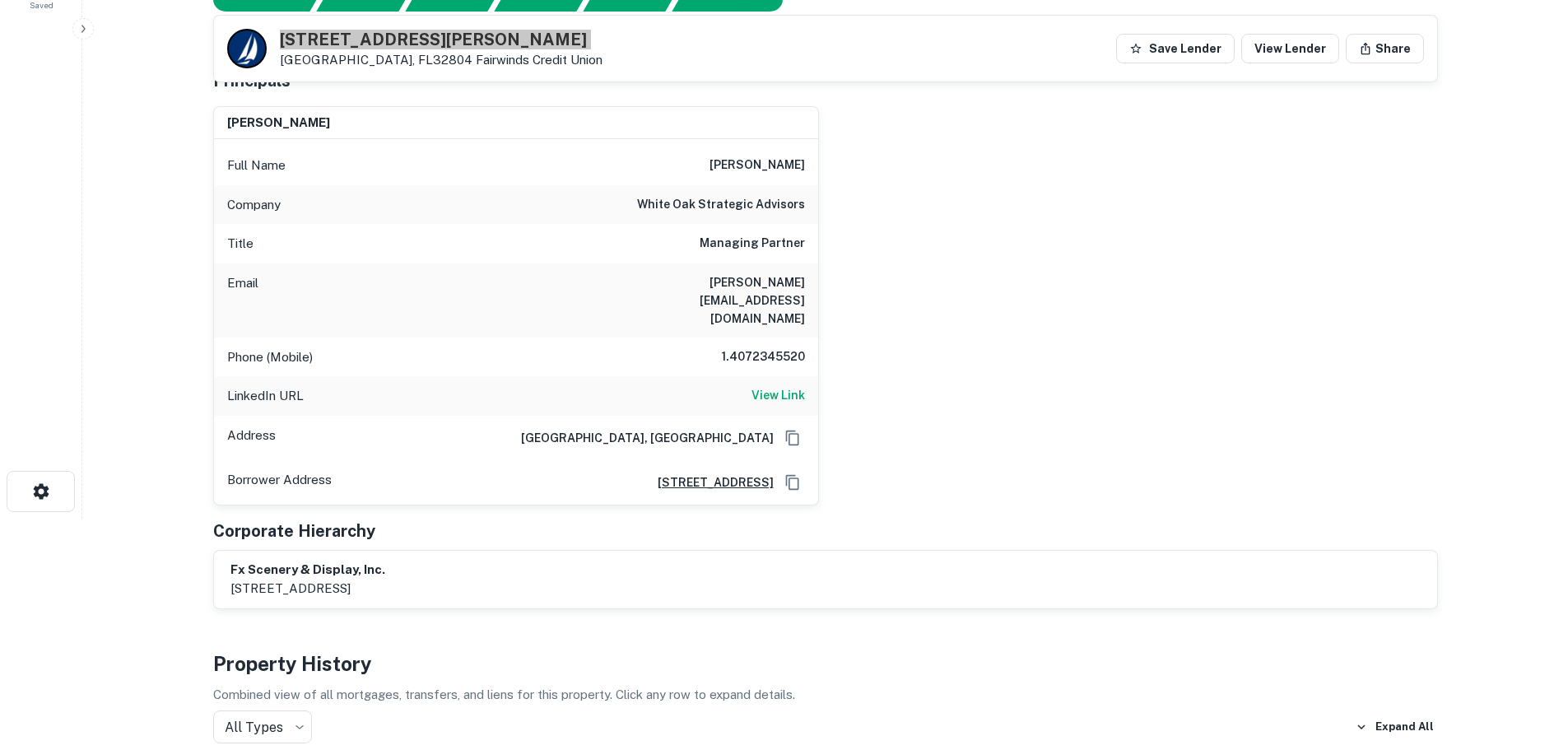
scroll to position [82, 0]
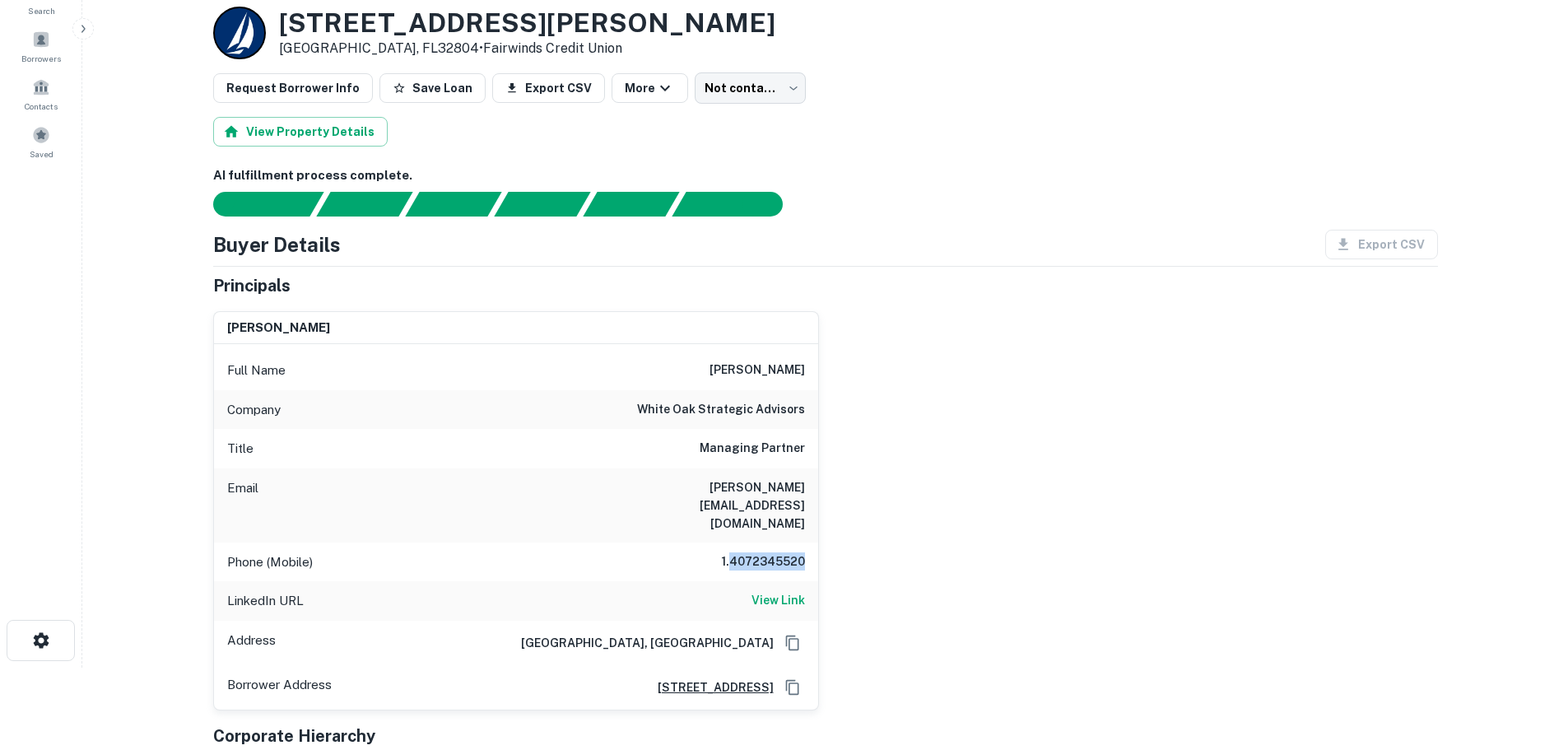
drag, startPoint x: 736, startPoint y: 540, endPoint x: 832, endPoint y: 552, distance: 96.7
click at [832, 552] on div "[PERSON_NAME] Full Name [PERSON_NAME] Company white oak strategic advisors Titl…" at bounding box center [819, 504] width 1238 height 412
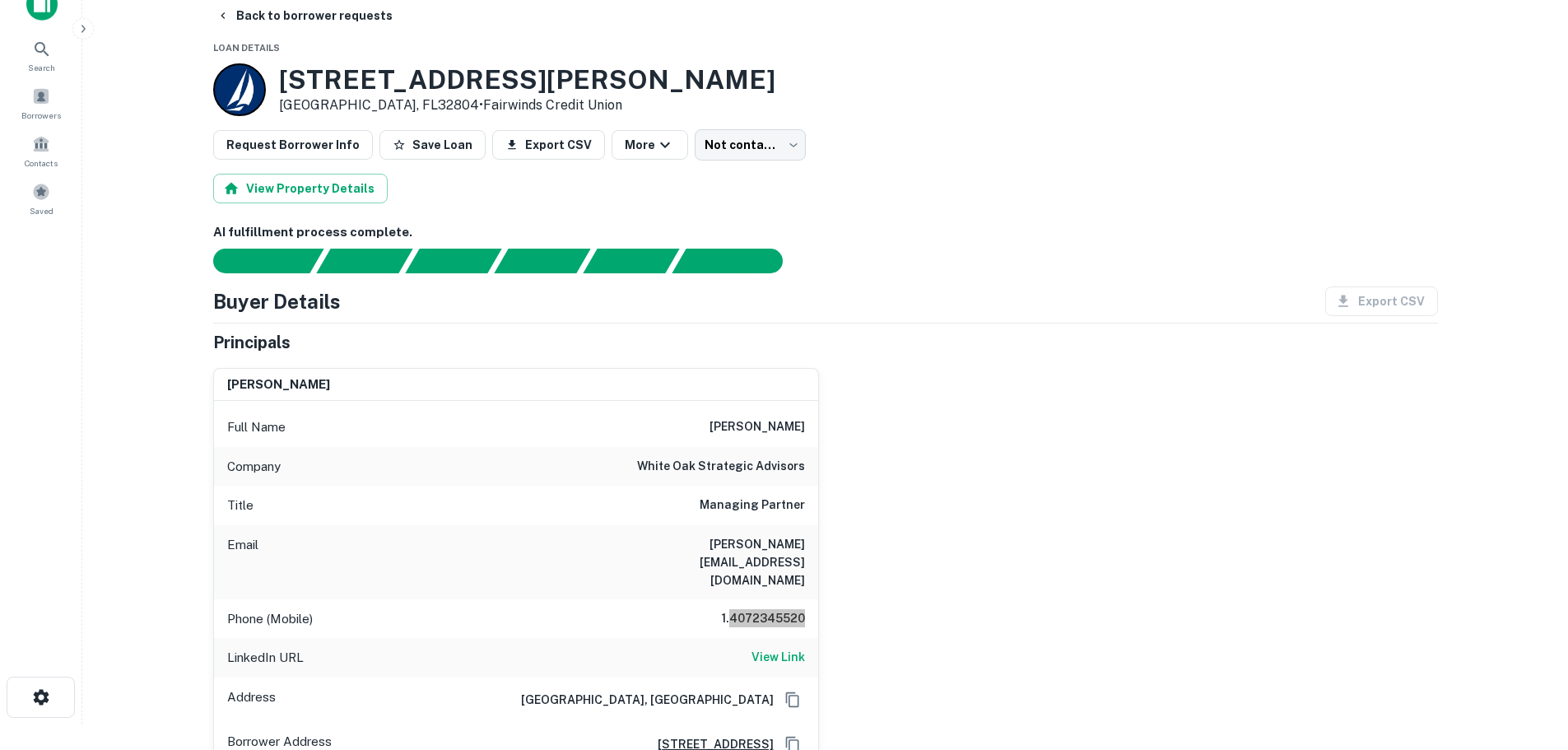
scroll to position [0, 0]
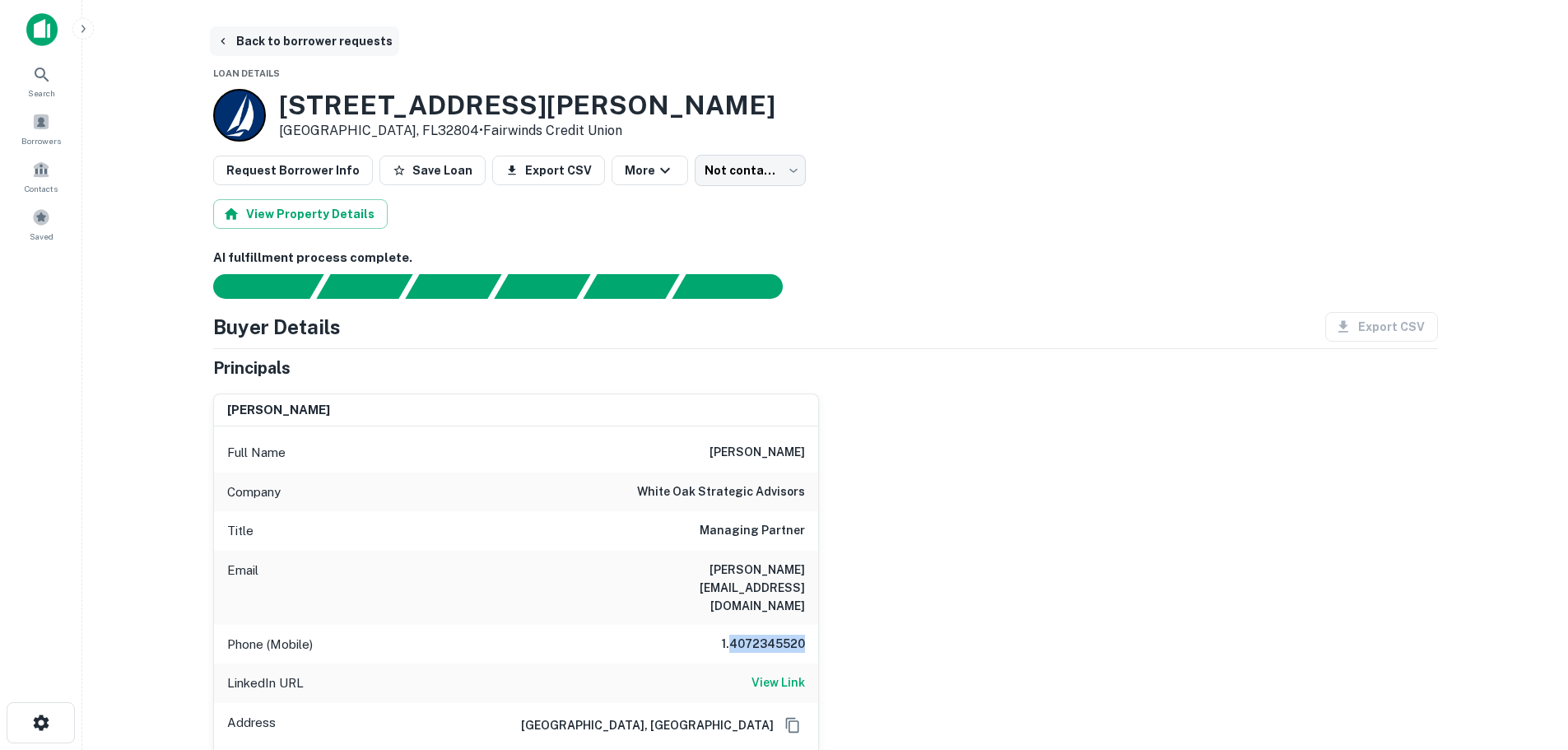
click at [327, 44] on button "Back to borrower requests" at bounding box center [304, 41] width 189 height 30
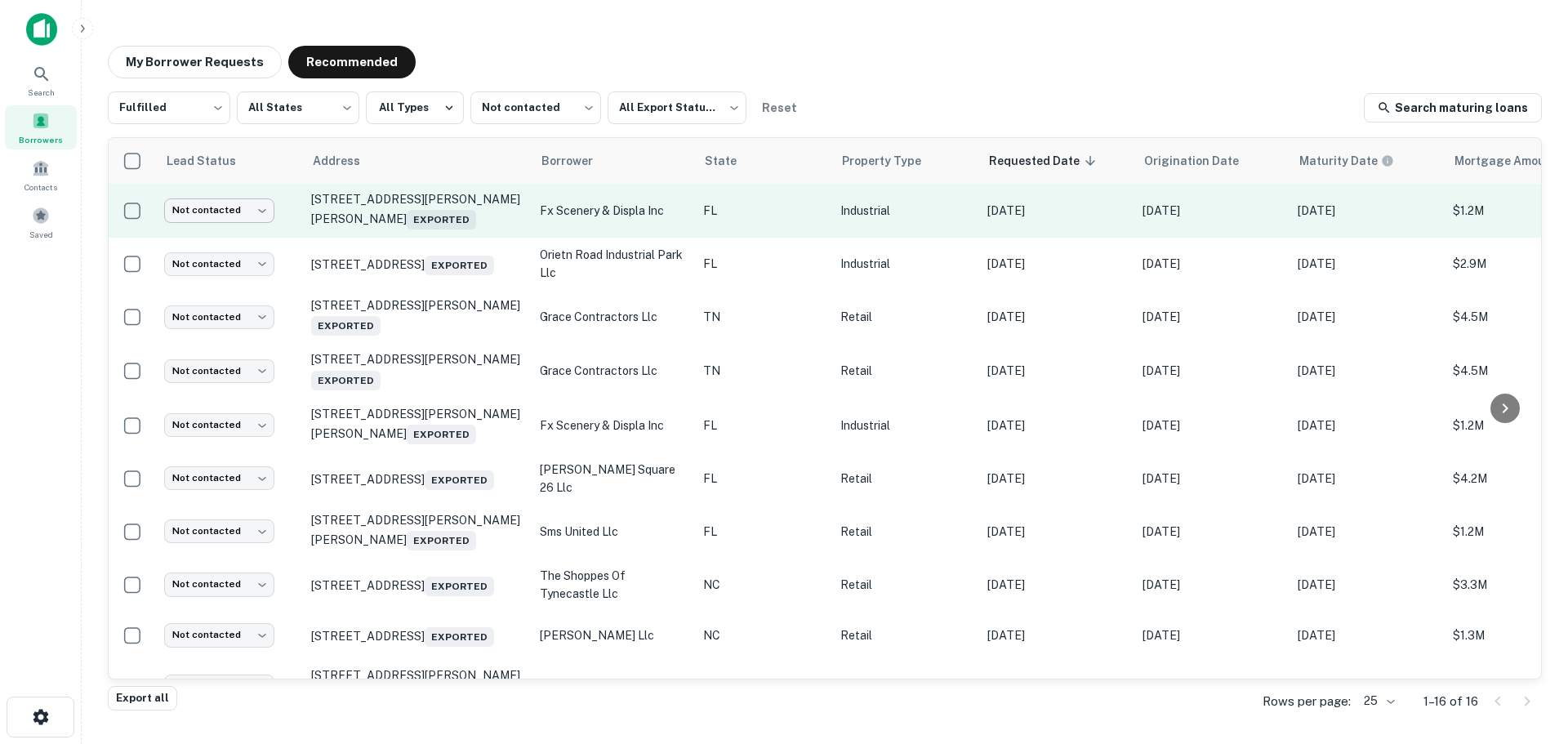
click at [260, 211] on body "Search Borrowers Contacts Saved My Borrower Requests Recommended Fulfilled ****…" at bounding box center [784, 372] width 1568 height 744
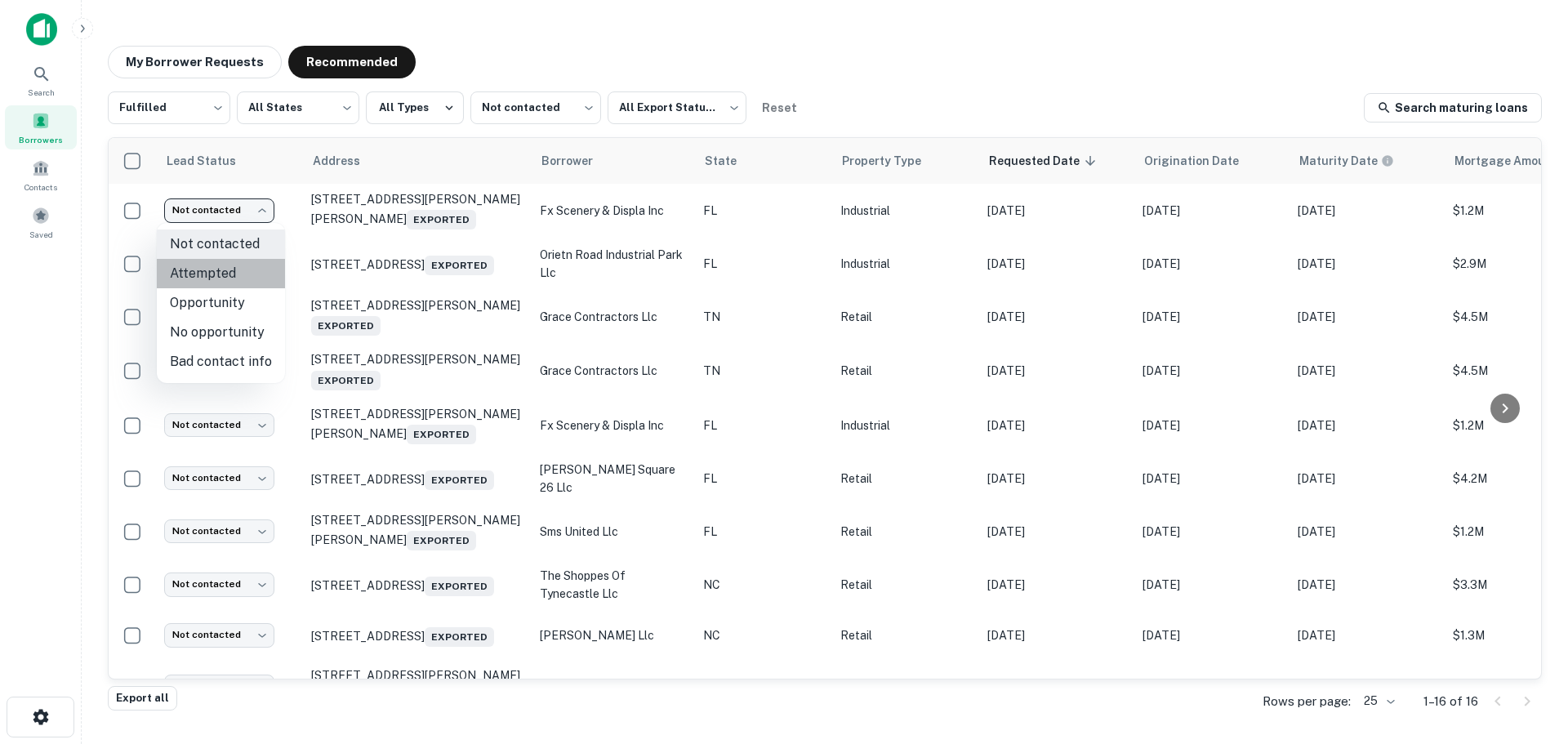
click at [243, 270] on li "Attempted" at bounding box center [220, 273] width 128 height 30
type input "*********"
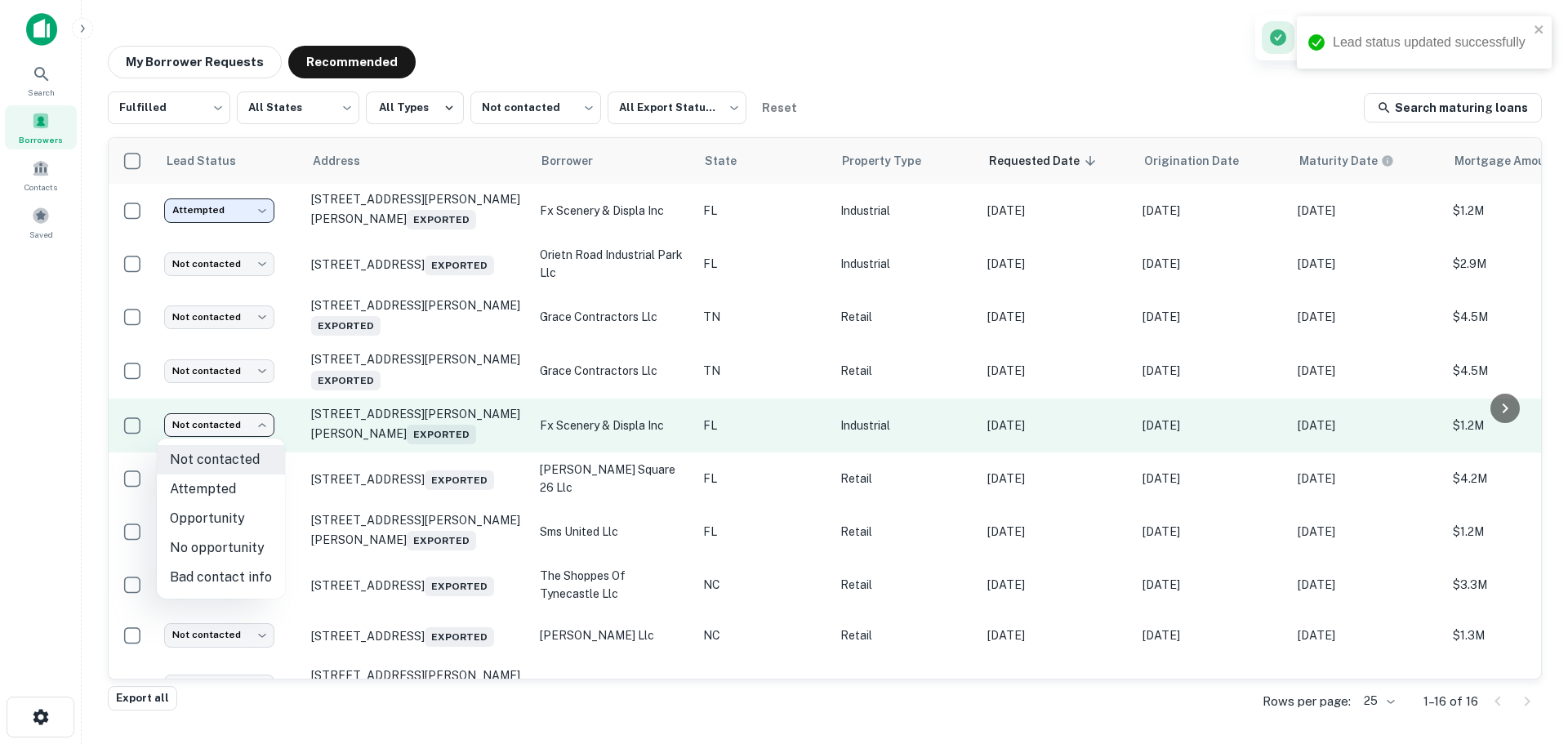
click at [234, 419] on body "Lead status updated successfully Search Borrowers Contacts Saved My Borrower Re…" at bounding box center [784, 372] width 1568 height 744
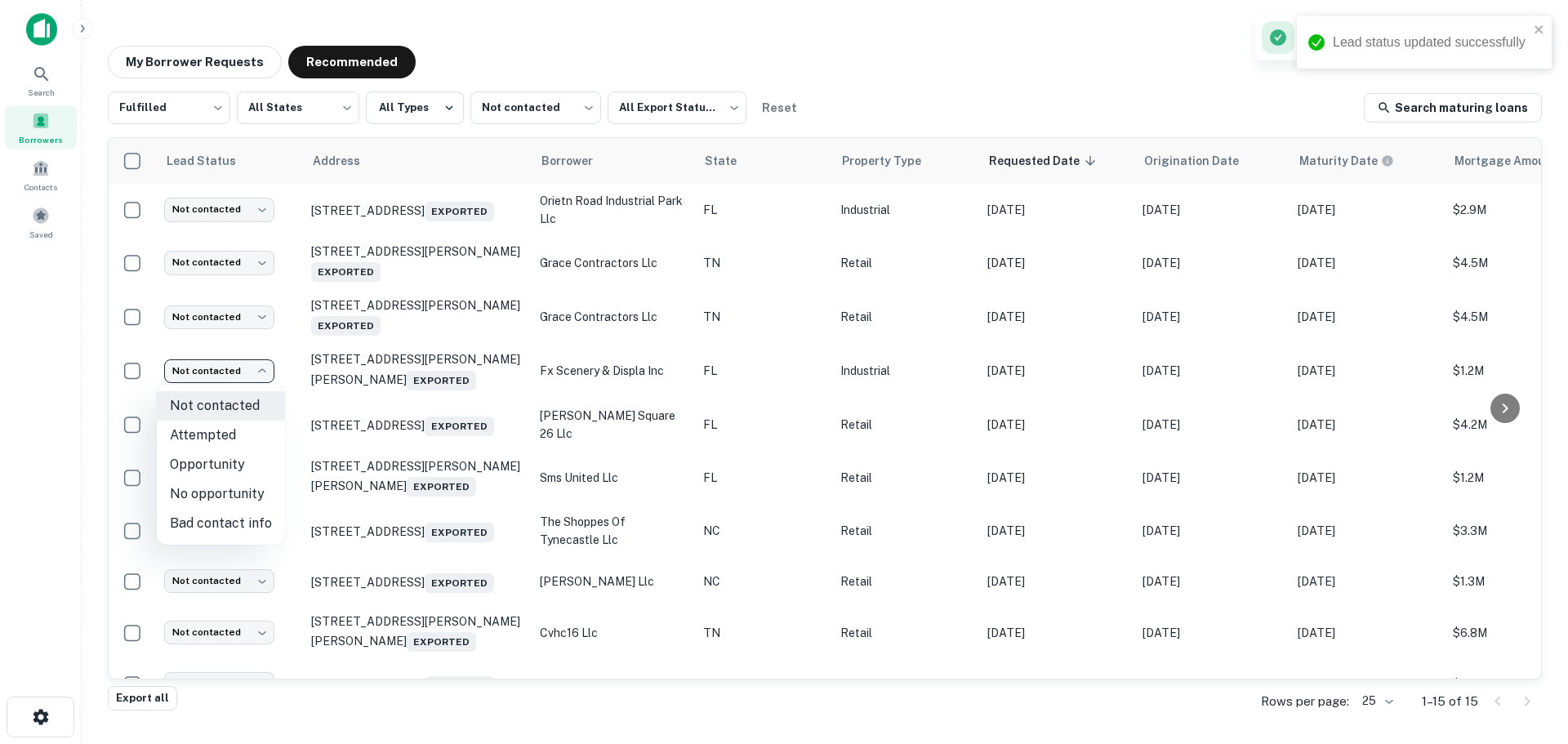
click at [230, 434] on li "Attempted" at bounding box center [220, 435] width 128 height 30
type input "*********"
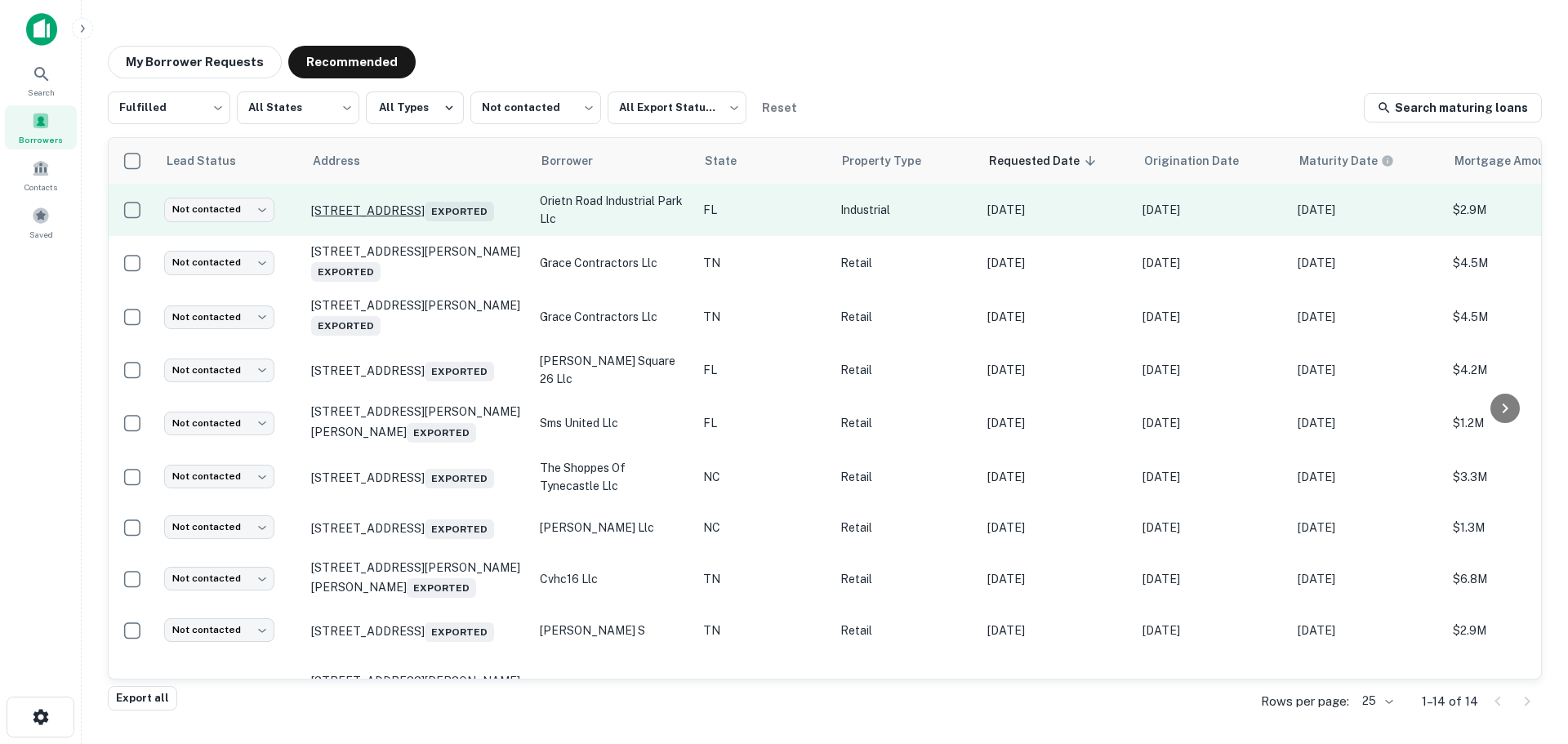
click at [383, 198] on p "[STREET_ADDRESS] Exported" at bounding box center [418, 209] width 213 height 23
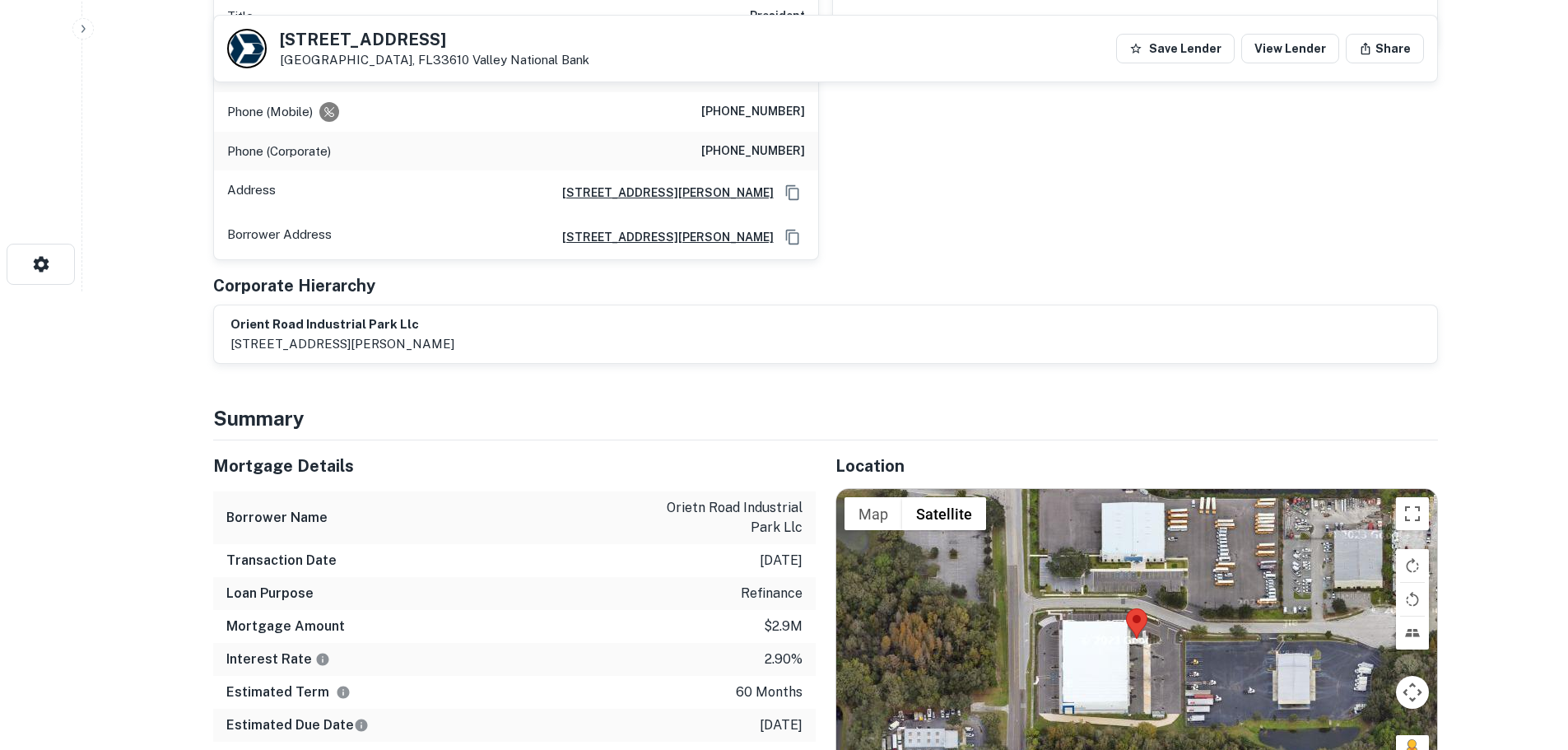
scroll to position [494, 0]
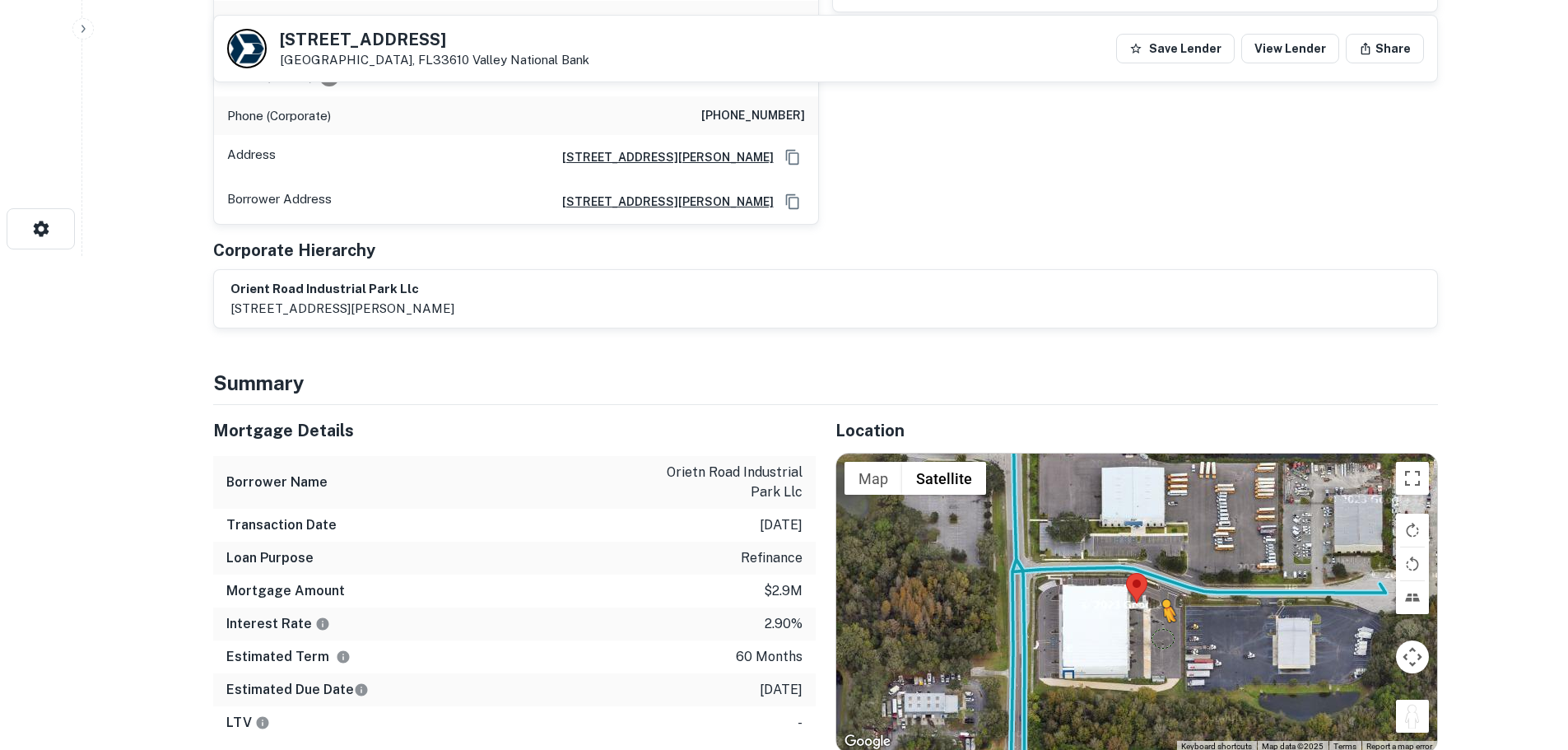
drag, startPoint x: 1417, startPoint y: 712, endPoint x: 1162, endPoint y: 621, distance: 270.8
click at [1162, 621] on div "To activate drag with keyboard, press Alt + Enter. Once in keyboard drag state,…" at bounding box center [1137, 603] width 601 height 298
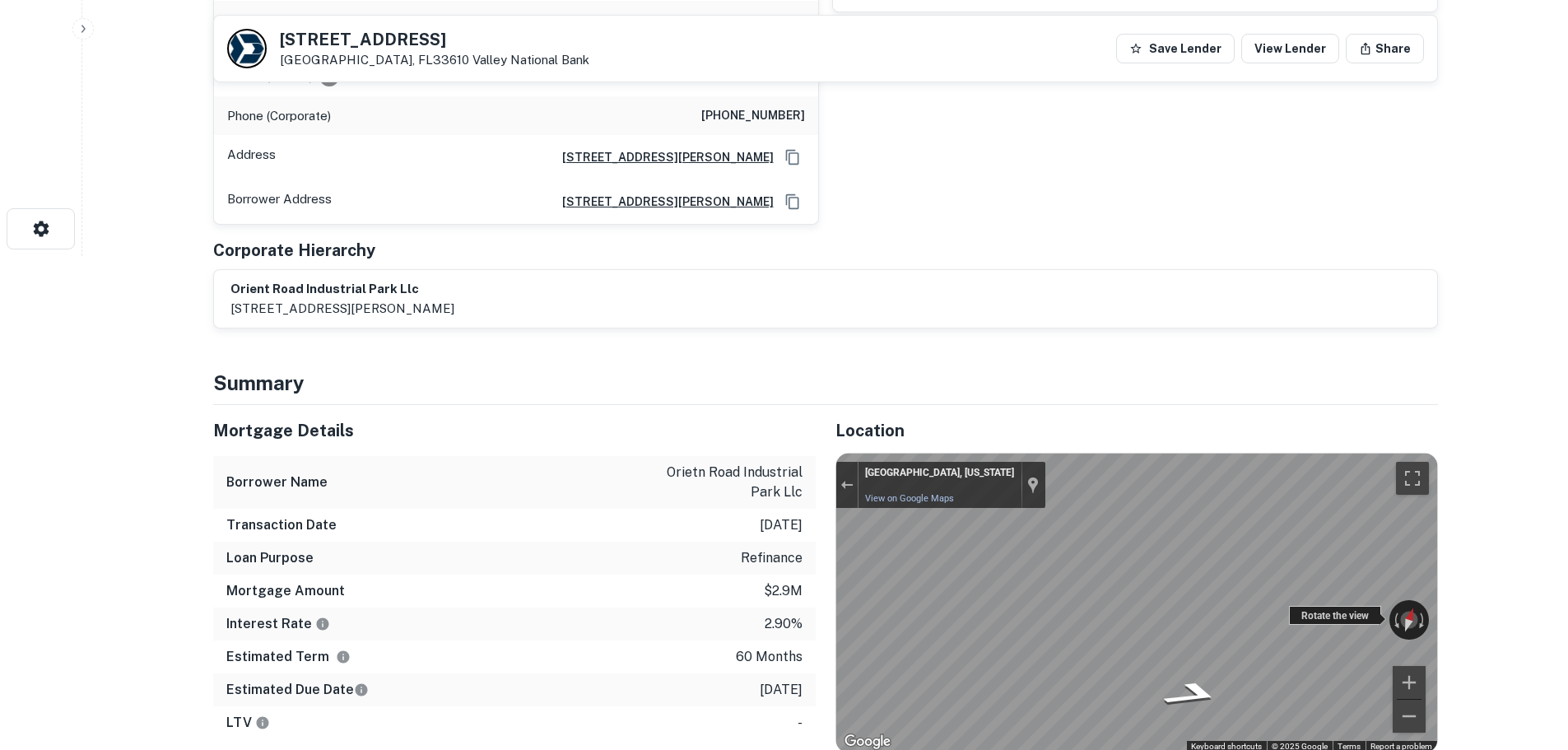
click at [1345, 598] on div "← Move left → Move right ↑ Move up ↓ Move down + Zoom in - Zoom out [GEOGRAPHIC…" at bounding box center [1137, 603] width 601 height 298
click at [372, 42] on h5 "[STREET_ADDRESS]" at bounding box center [435, 39] width 309 height 16
click at [371, 42] on h5 "[STREET_ADDRESS]" at bounding box center [435, 39] width 309 height 16
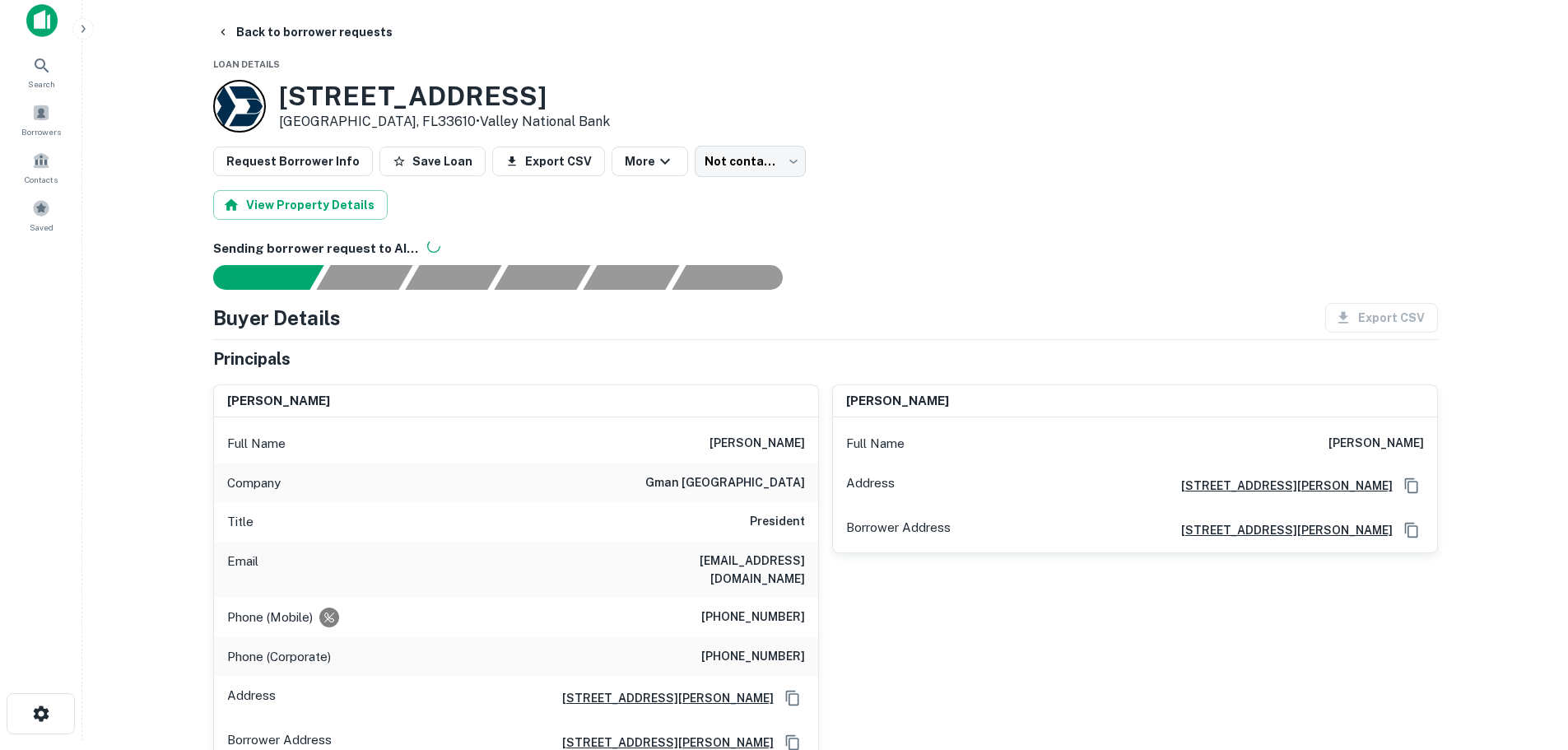
scroll to position [0, 0]
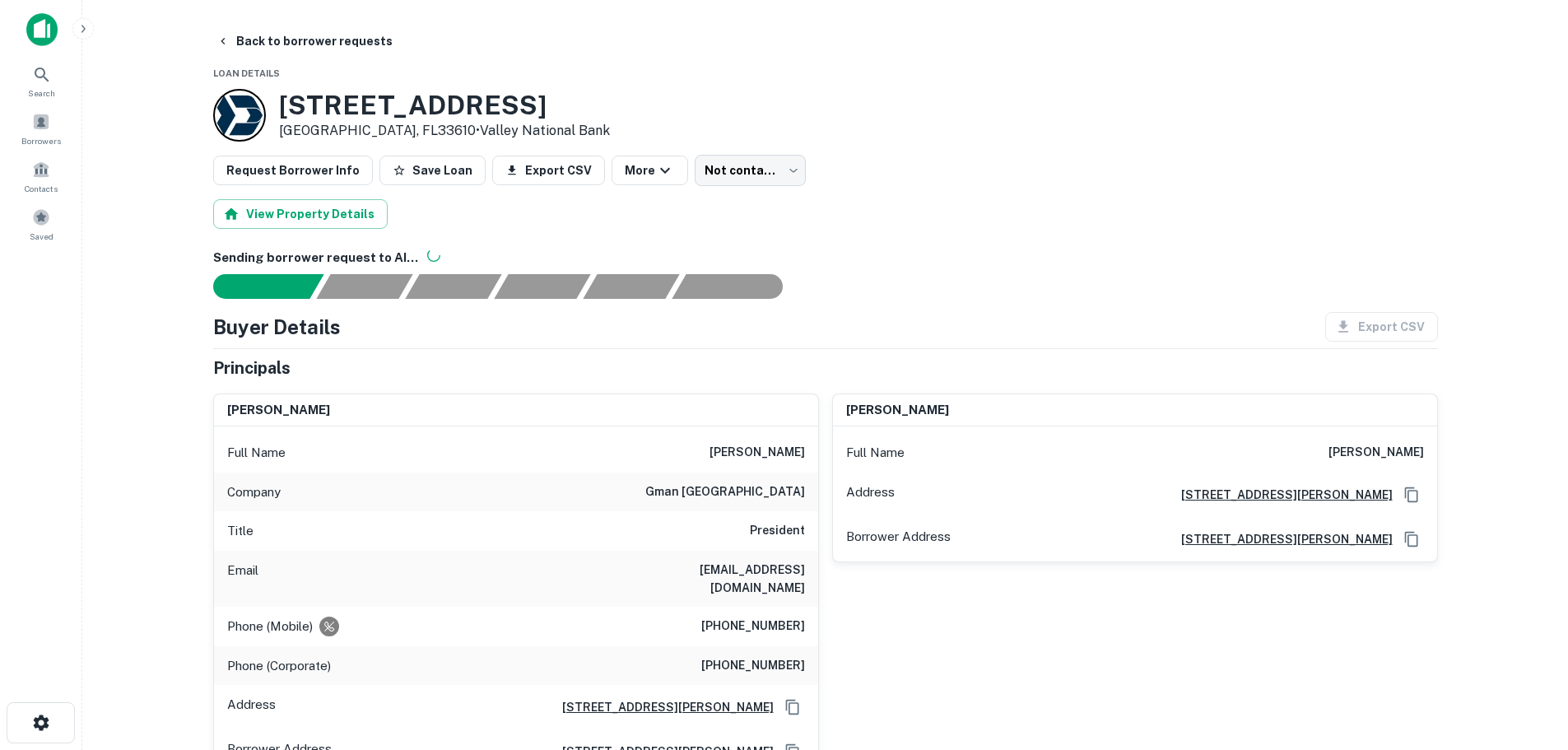
click at [782, 616] on h6 "[PHONE_NUMBER]" at bounding box center [753, 626] width 104 height 20
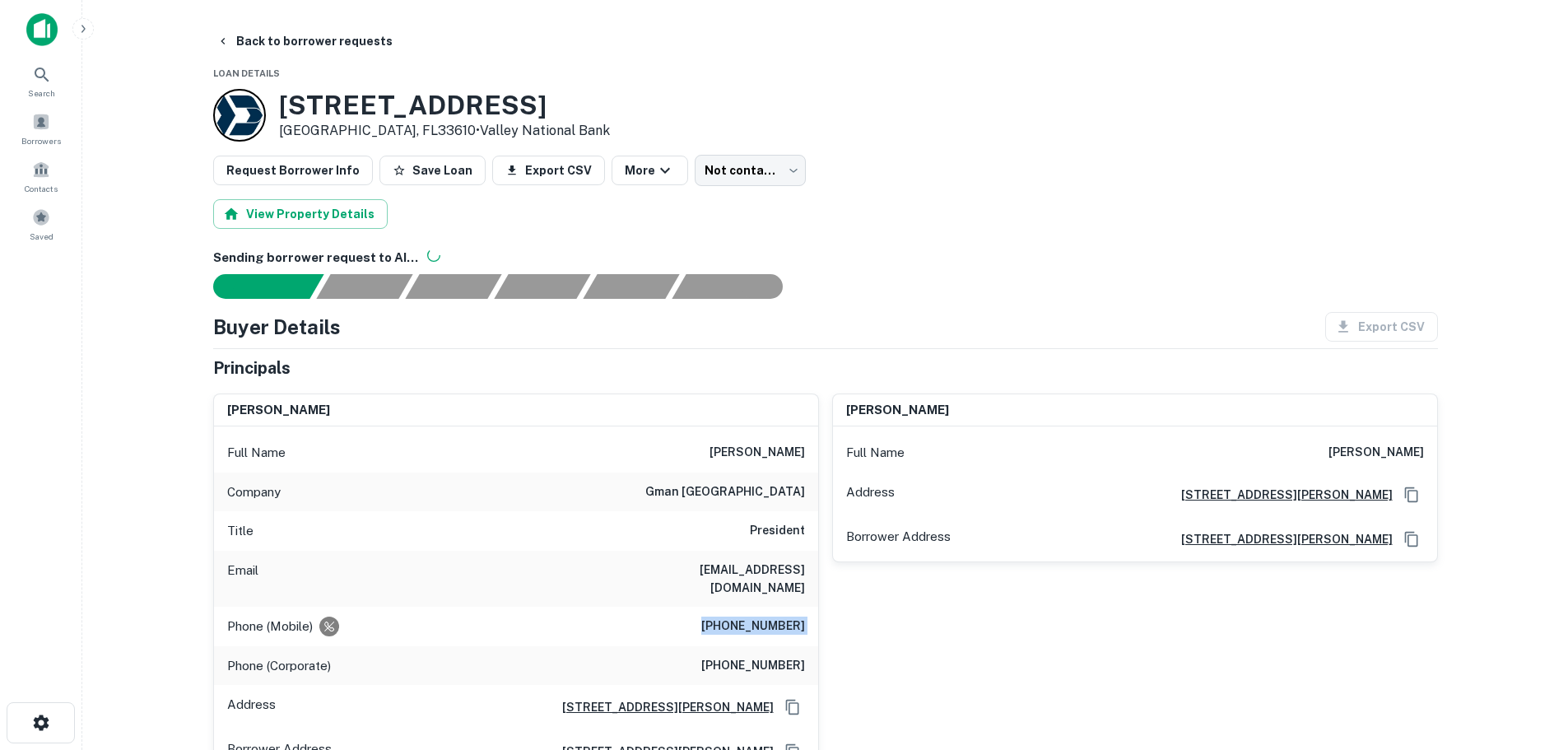
click at [782, 616] on h6 "[PHONE_NUMBER]" at bounding box center [753, 626] width 104 height 20
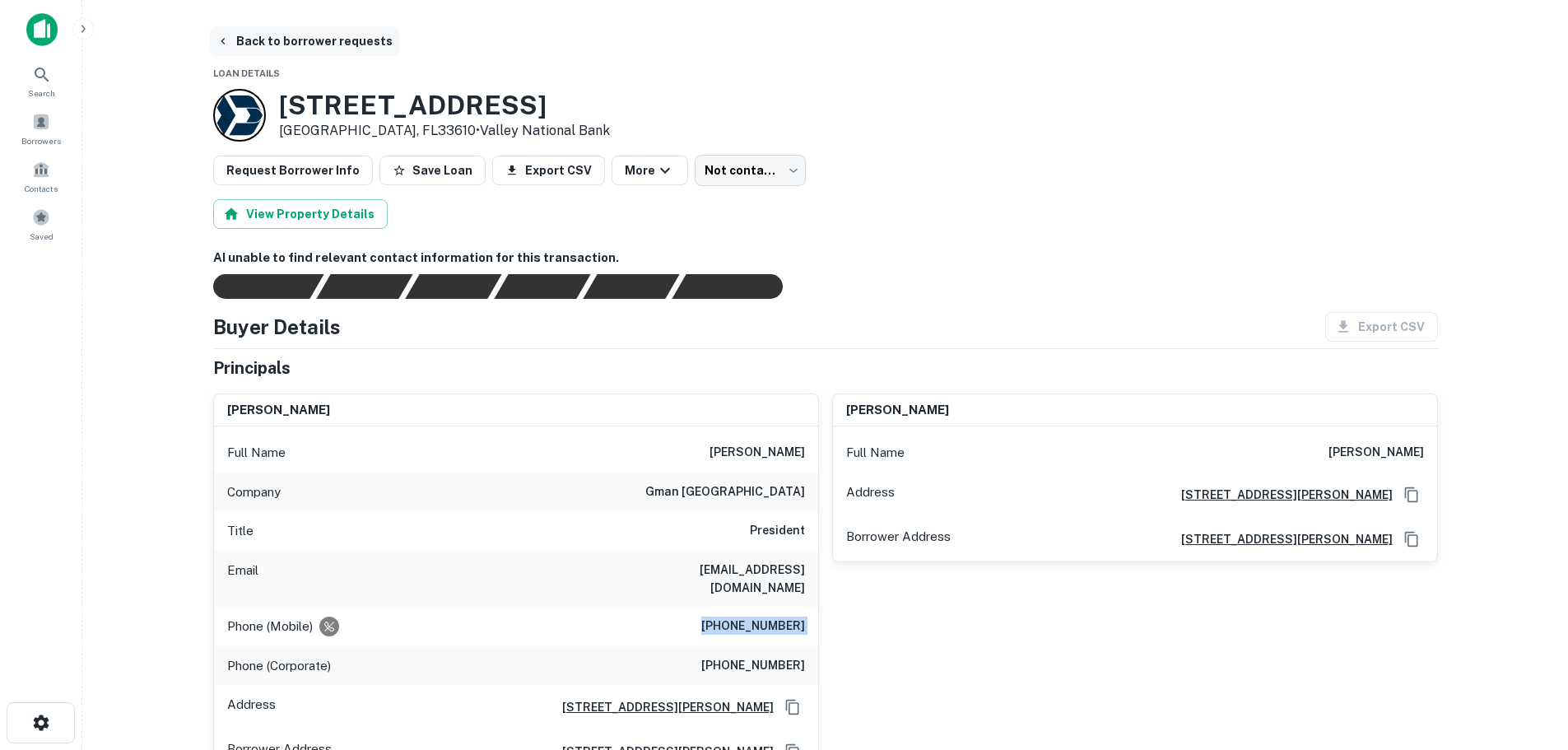
click at [322, 39] on button "Back to borrower requests" at bounding box center [304, 41] width 189 height 30
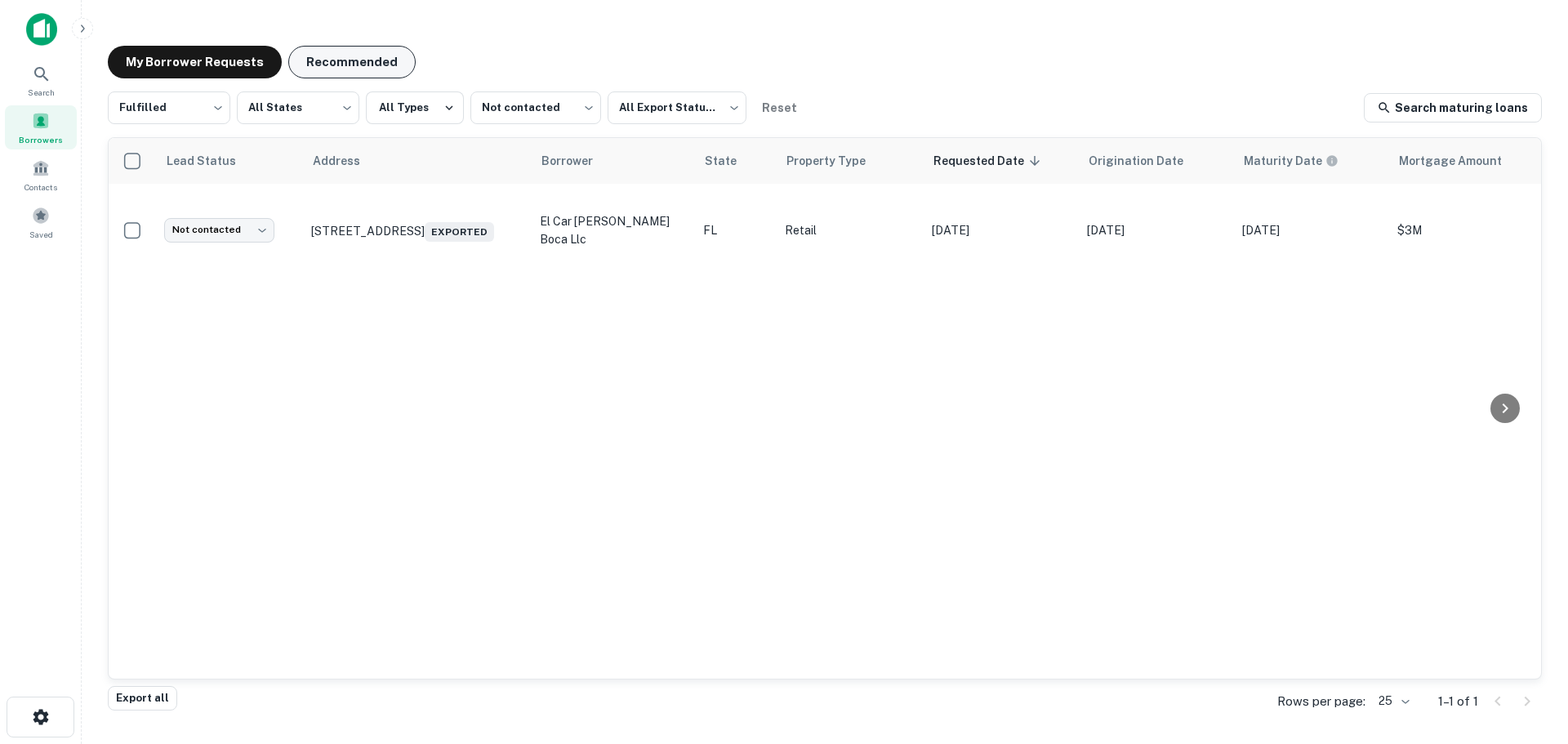
click at [362, 64] on button "Recommended" at bounding box center [352, 62] width 128 height 32
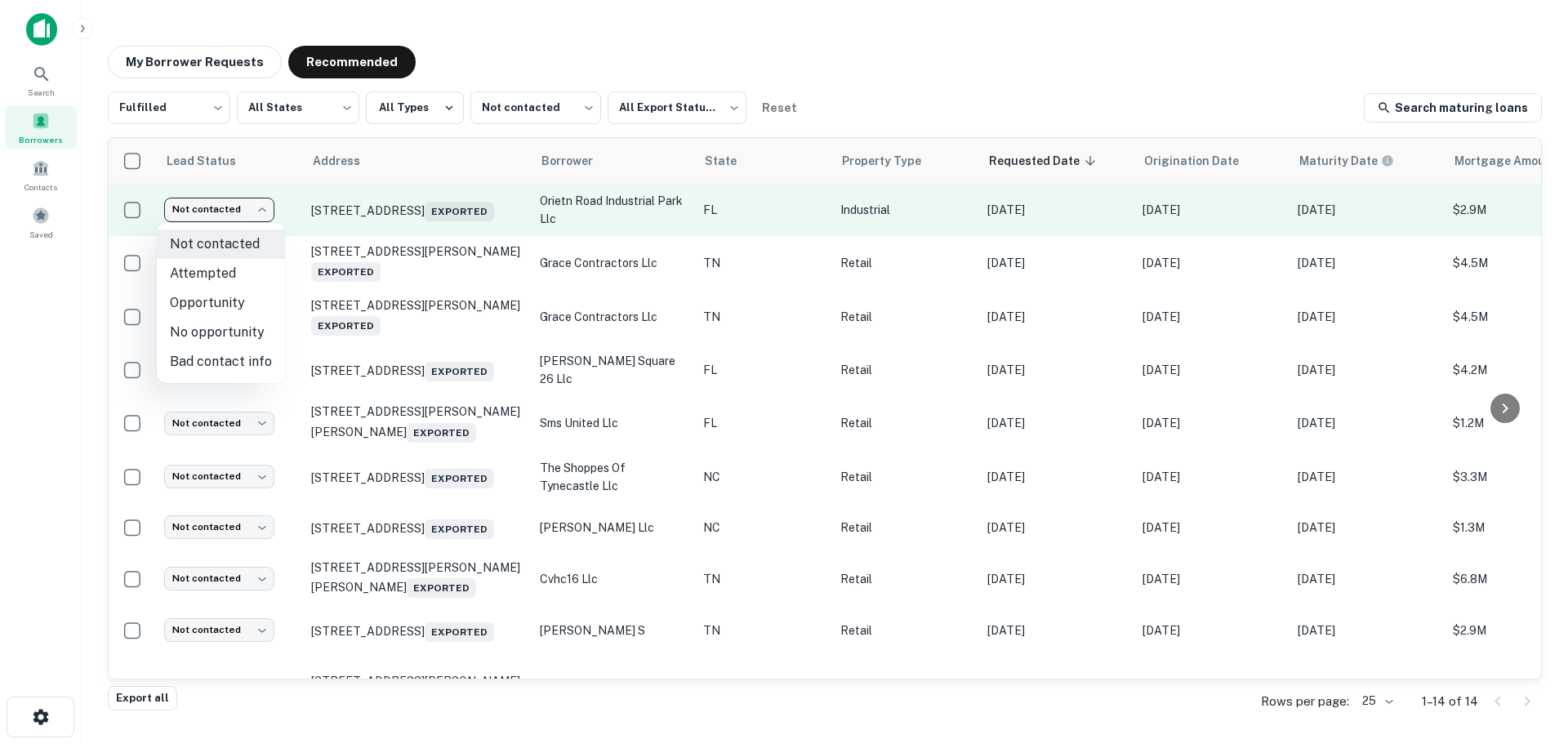
click at [253, 204] on body "Search Borrowers Contacts Saved My Borrower Requests Recommended Fulfilled ****…" at bounding box center [784, 372] width 1568 height 744
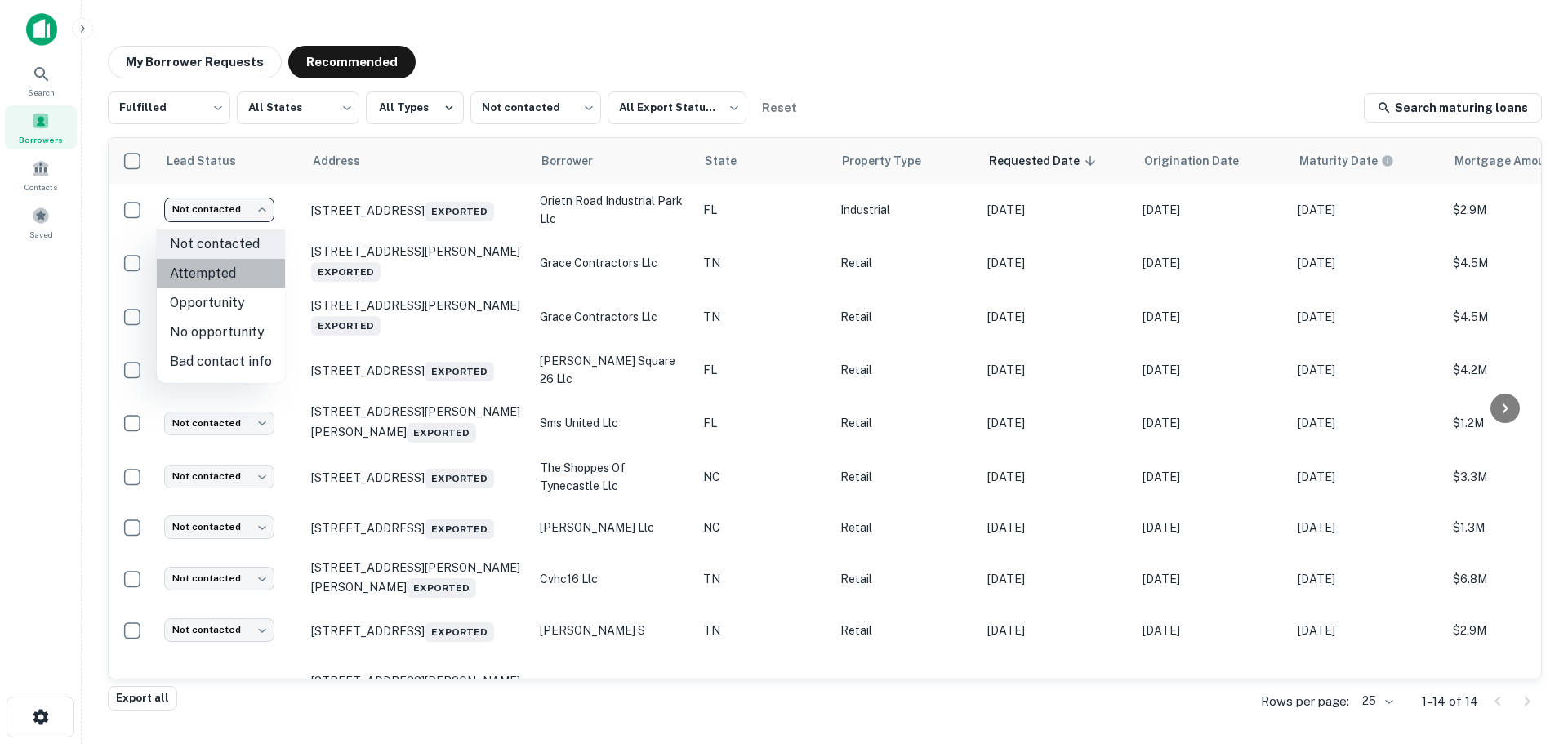
click at [225, 278] on li "Attempted" at bounding box center [220, 273] width 128 height 30
type input "*********"
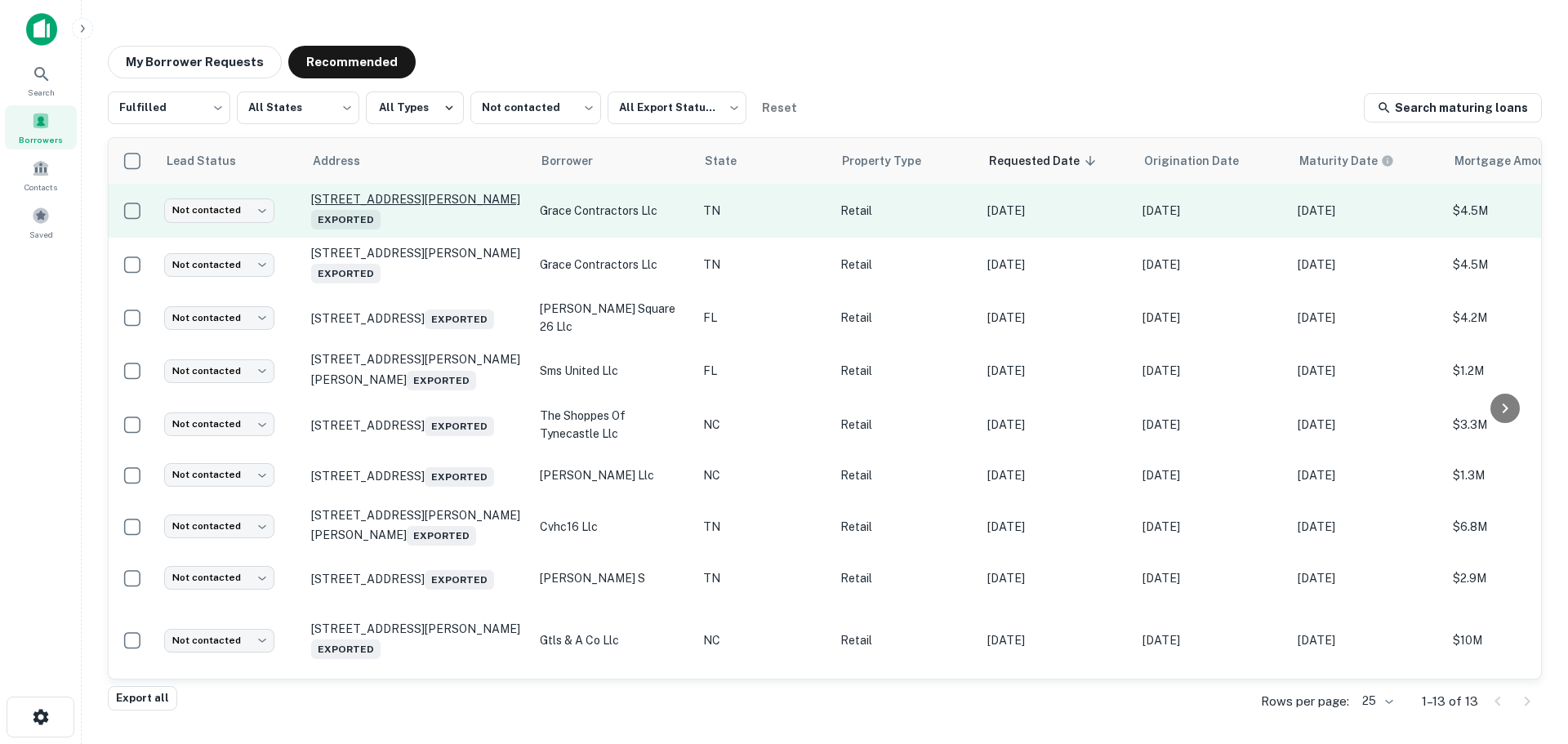
click at [397, 202] on p "[STREET_ADDRESS][PERSON_NAME] Exported" at bounding box center [418, 211] width 213 height 37
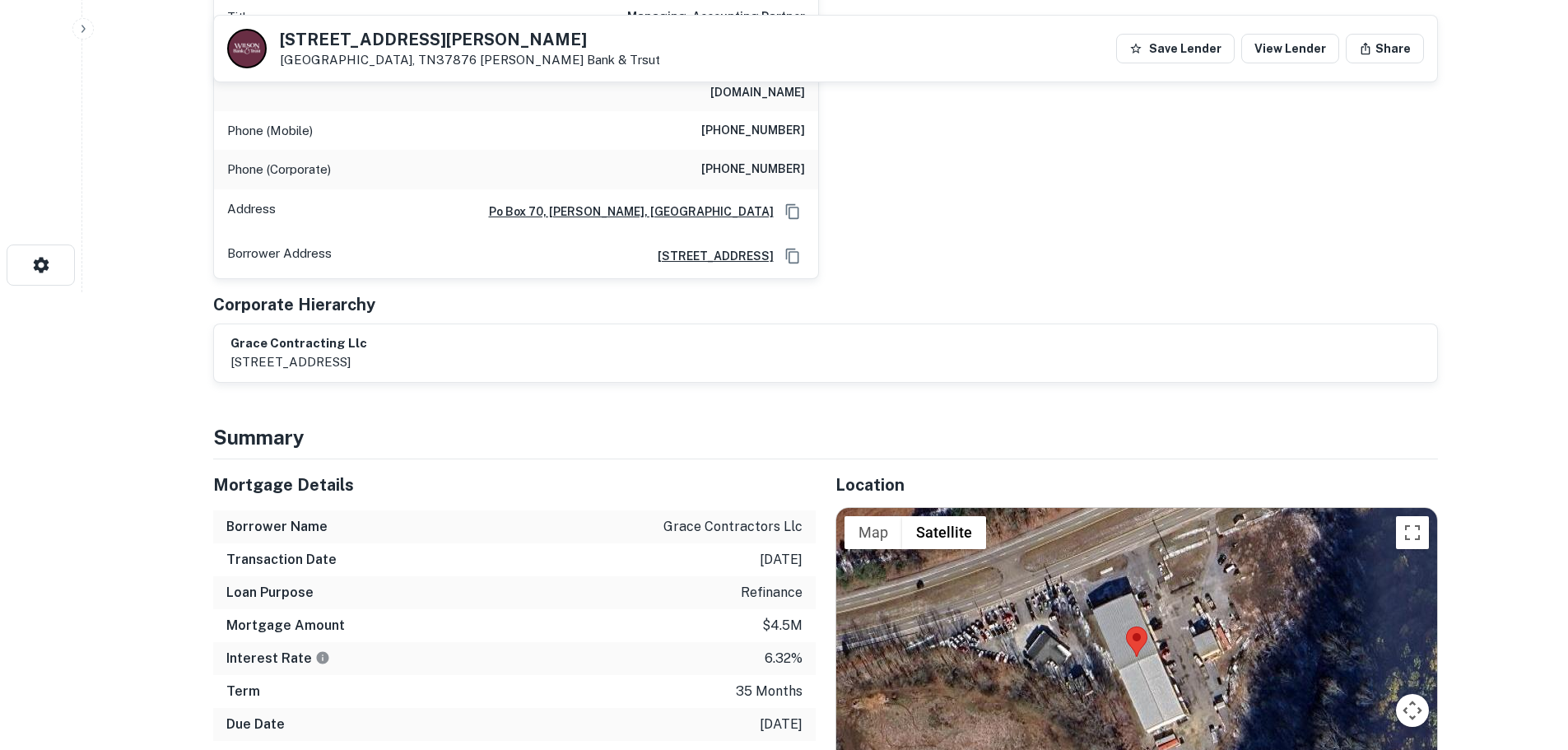
scroll to position [494, 0]
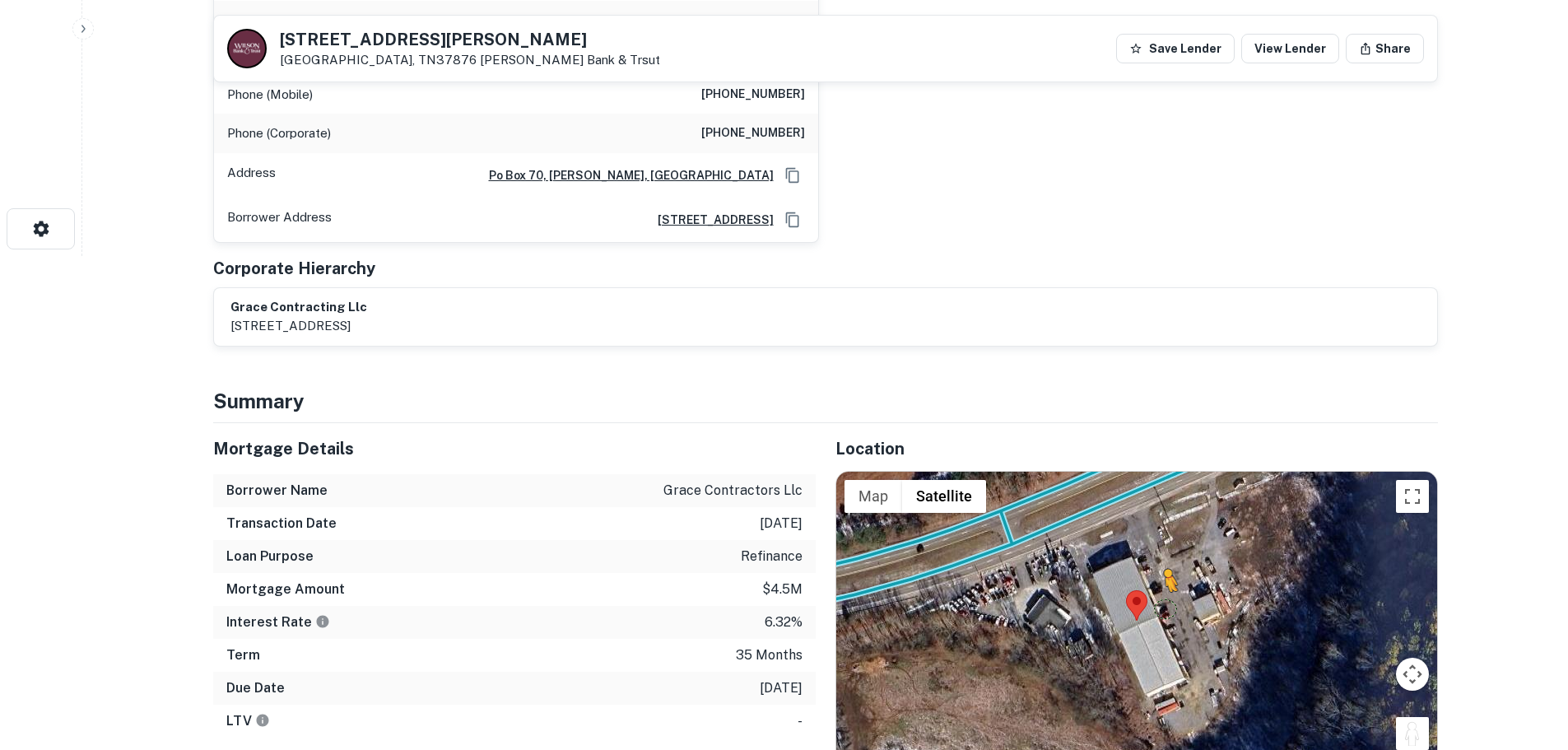
drag, startPoint x: 1402, startPoint y: 707, endPoint x: 1160, endPoint y: 558, distance: 284.2
click at [1160, 558] on div "To activate drag with keyboard, press Alt + Enter. Once in keyboard drag state,…" at bounding box center [1137, 621] width 601 height 298
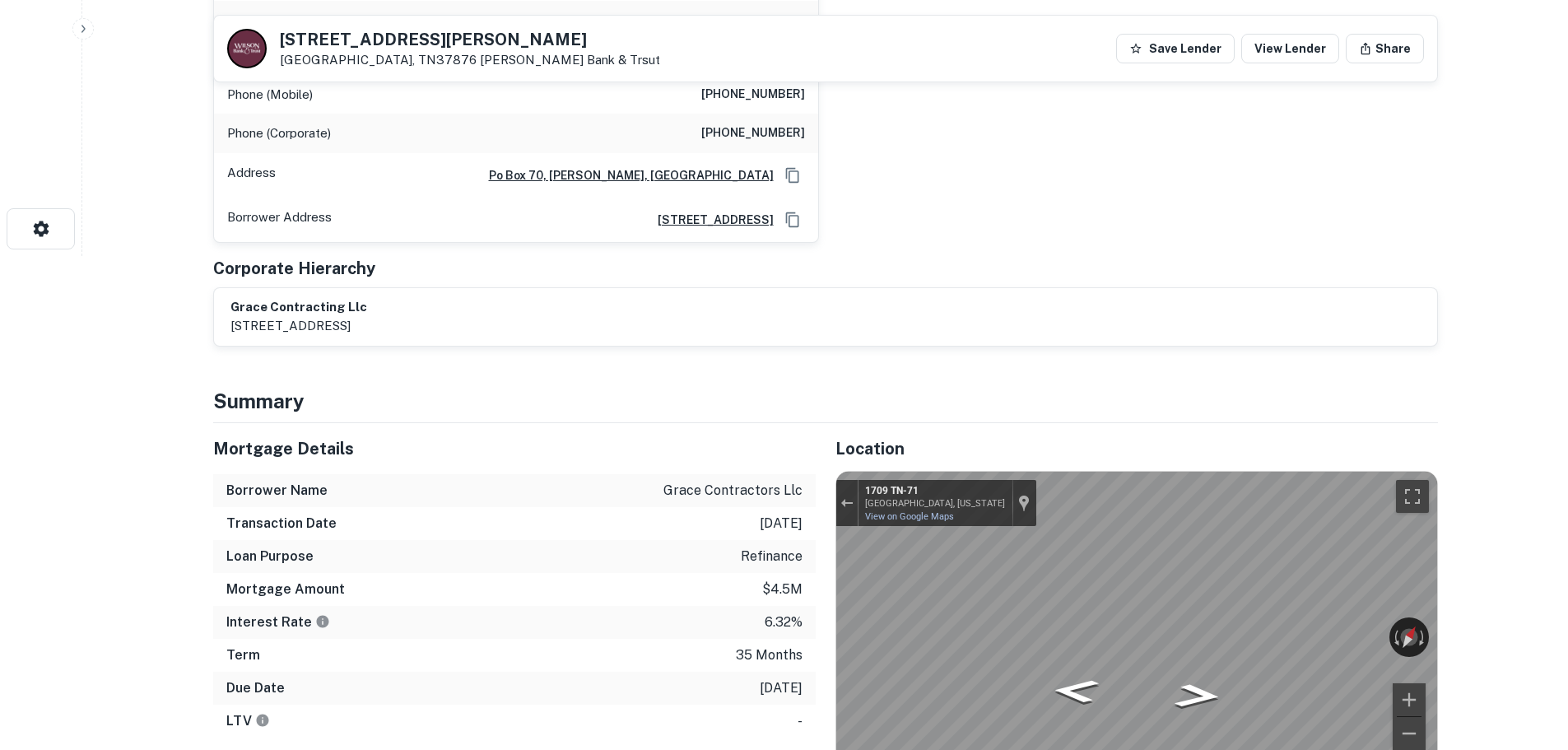
click at [1438, 615] on div "← Move left → Move right ↑ Move up ↓ Move down + Zoom in - Zoom out Home Jump l…" at bounding box center [1137, 621] width 603 height 300
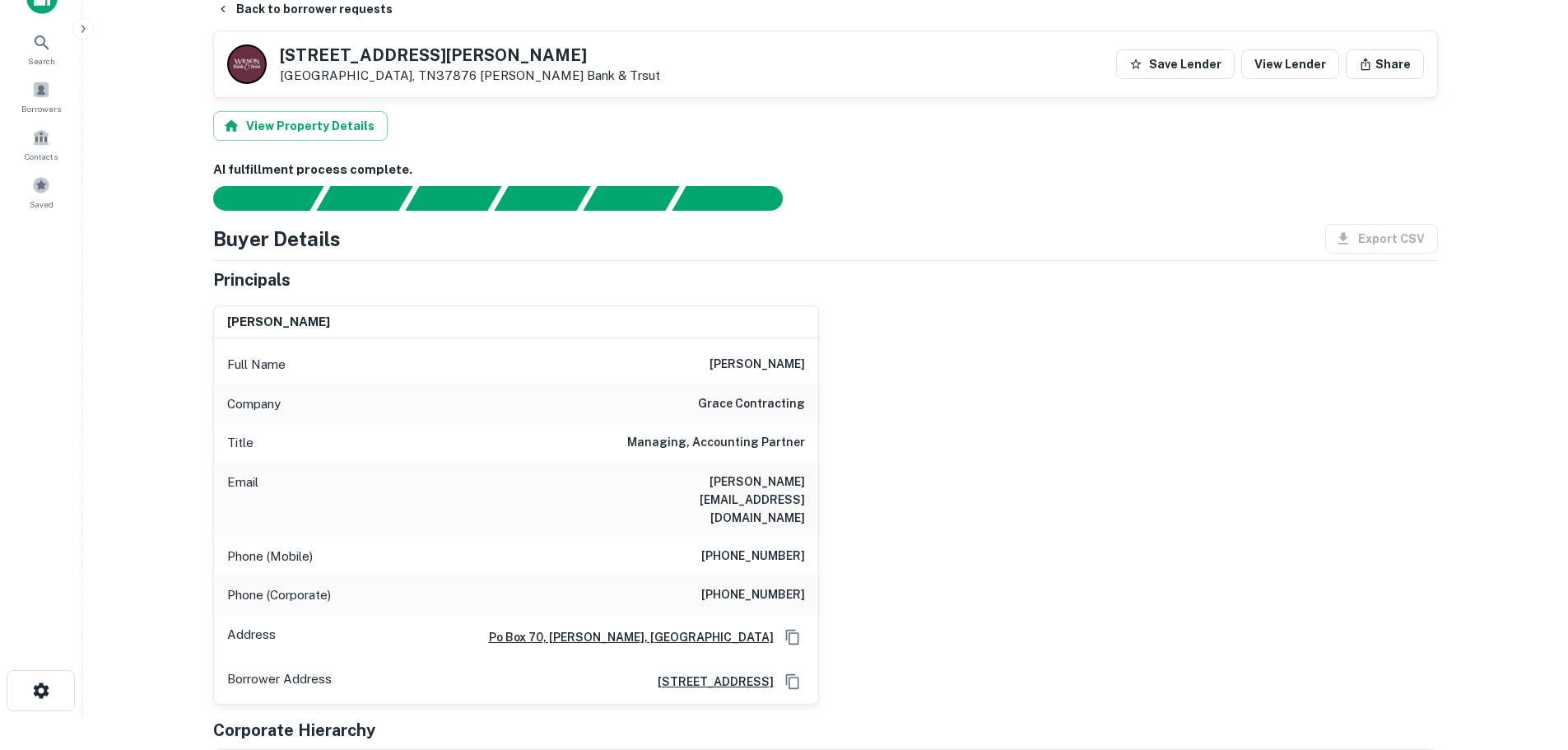
scroll to position [0, 0]
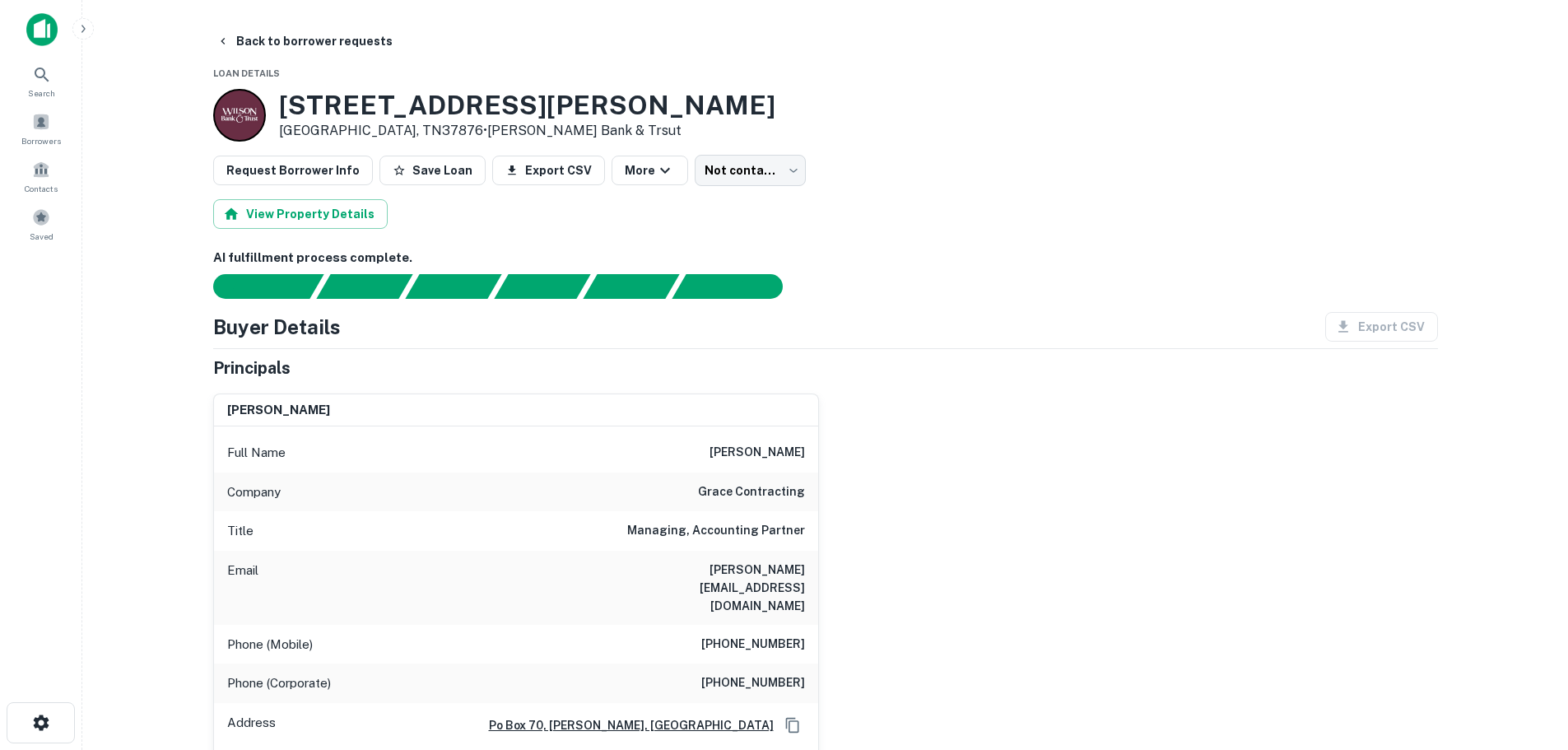
click at [762, 634] on h6 "[PHONE_NUMBER]" at bounding box center [753, 644] width 104 height 20
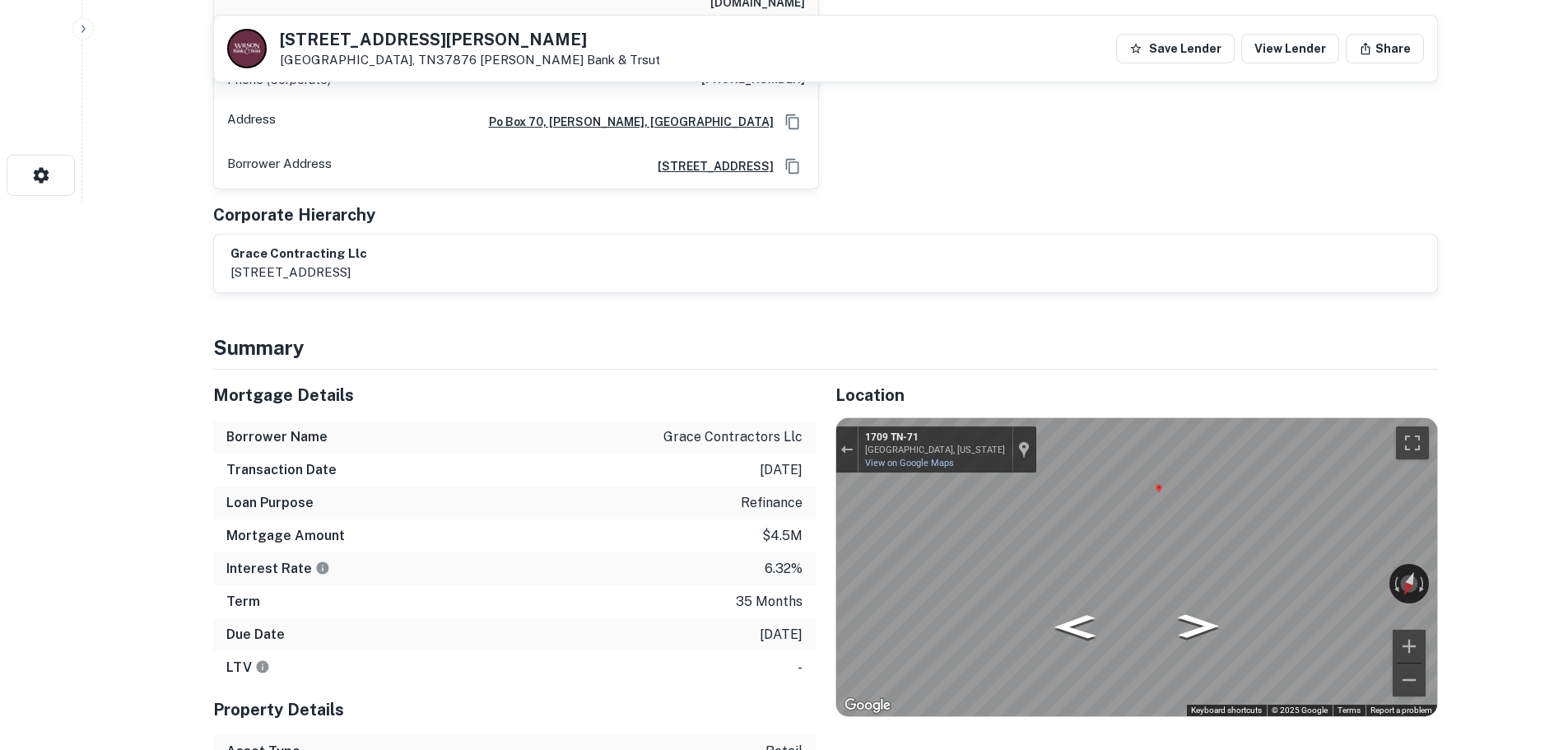
scroll to position [576, 0]
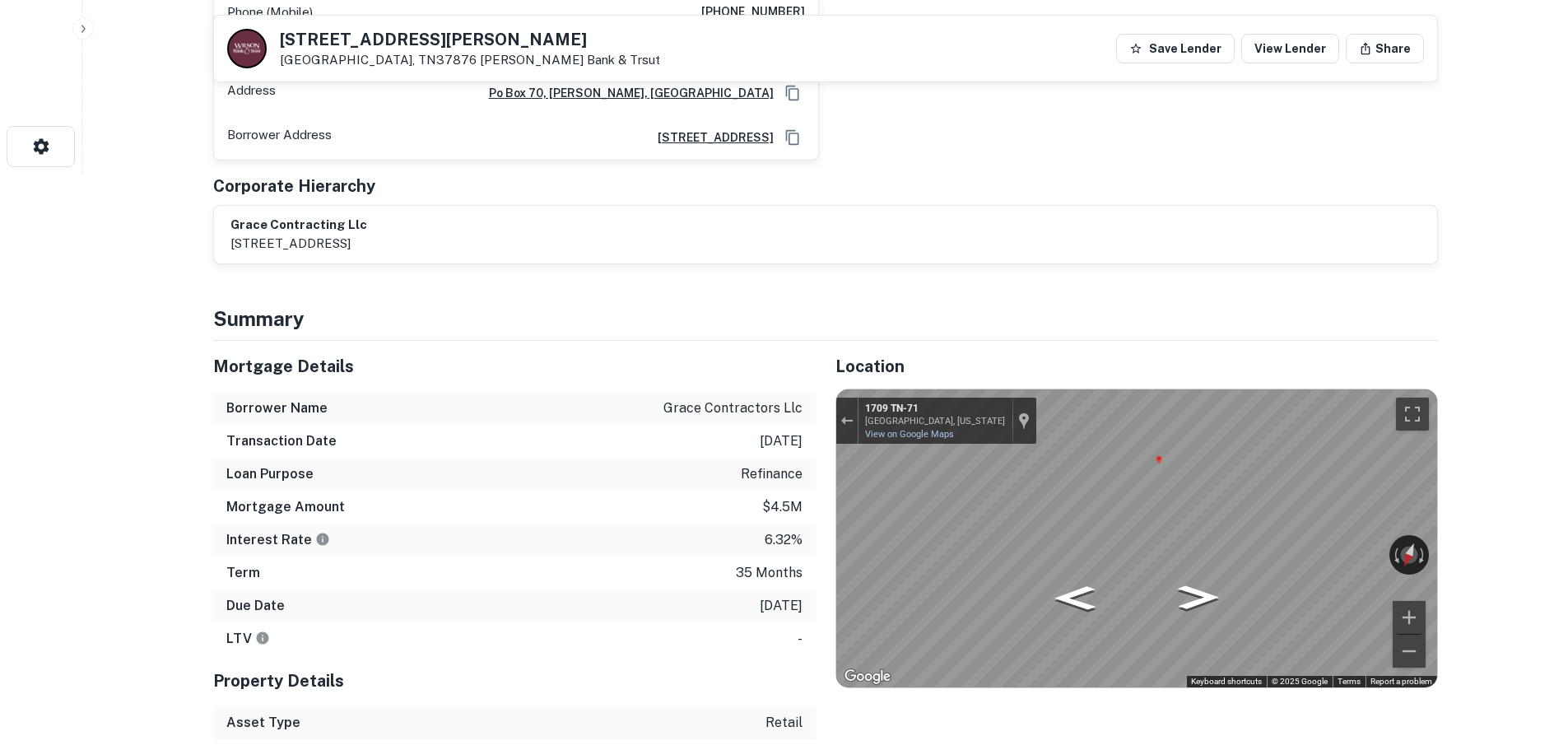
click at [760, 596] on p "[DATE]" at bounding box center [781, 605] width 43 height 20
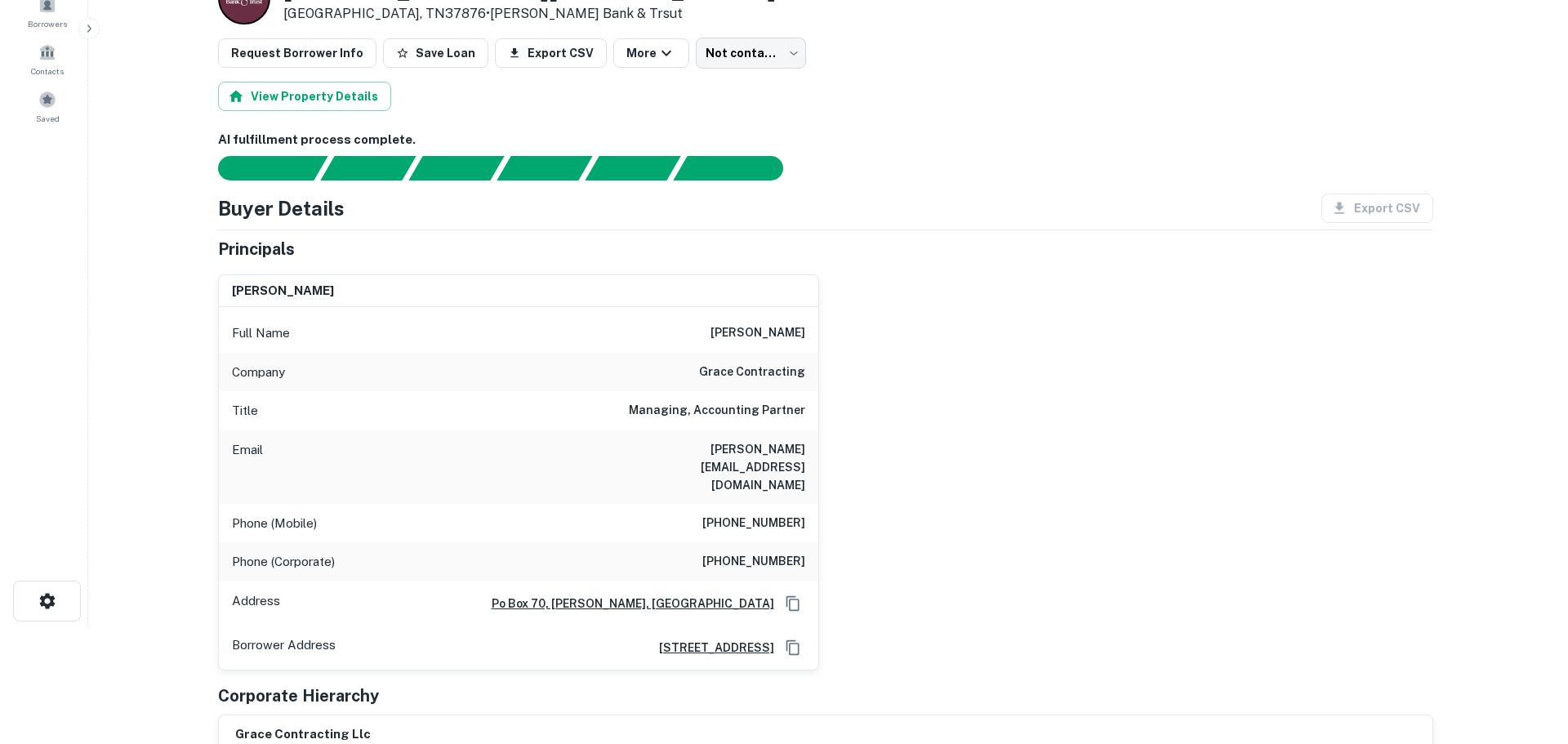
scroll to position [0, 0]
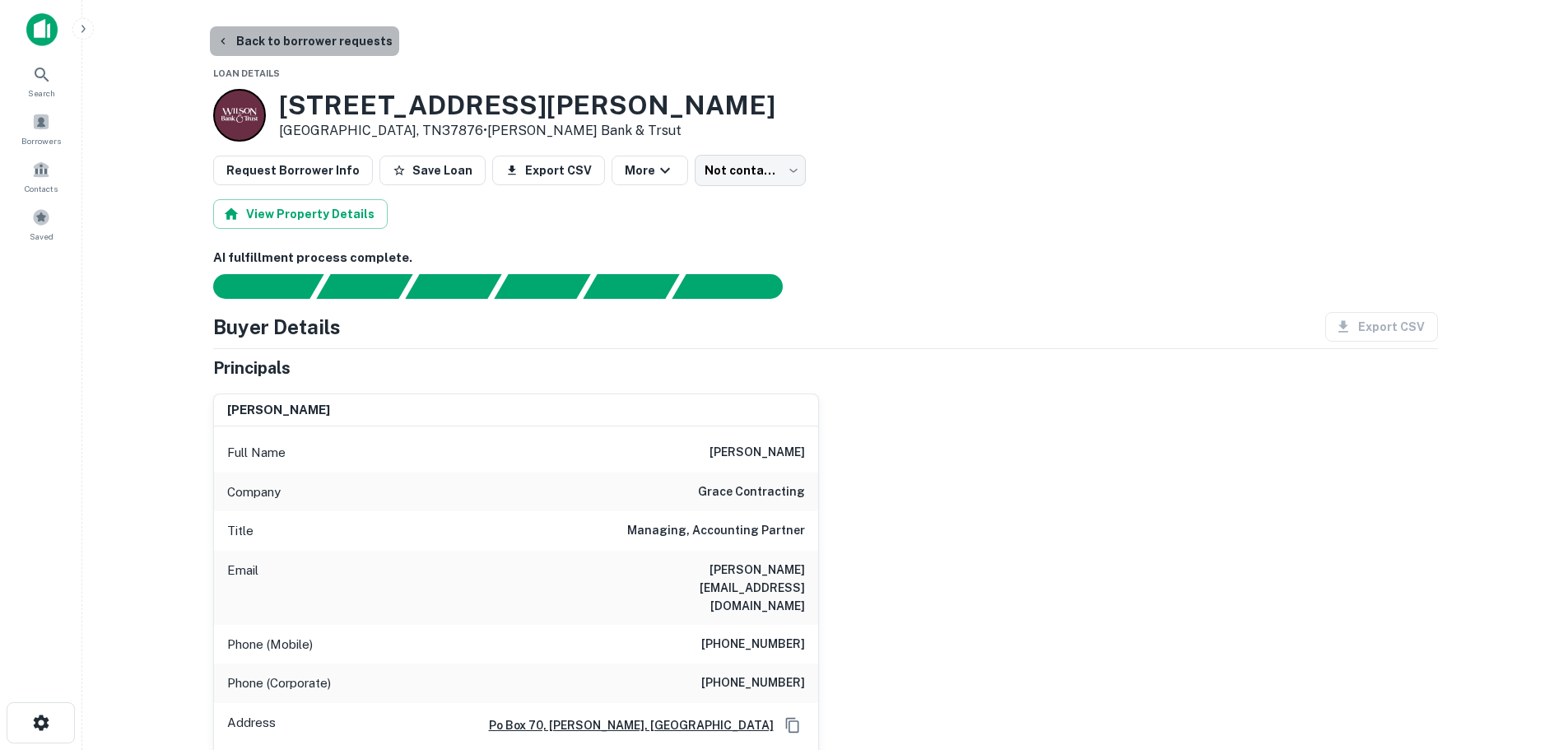
click at [345, 41] on button "Back to borrower requests" at bounding box center [304, 41] width 189 height 30
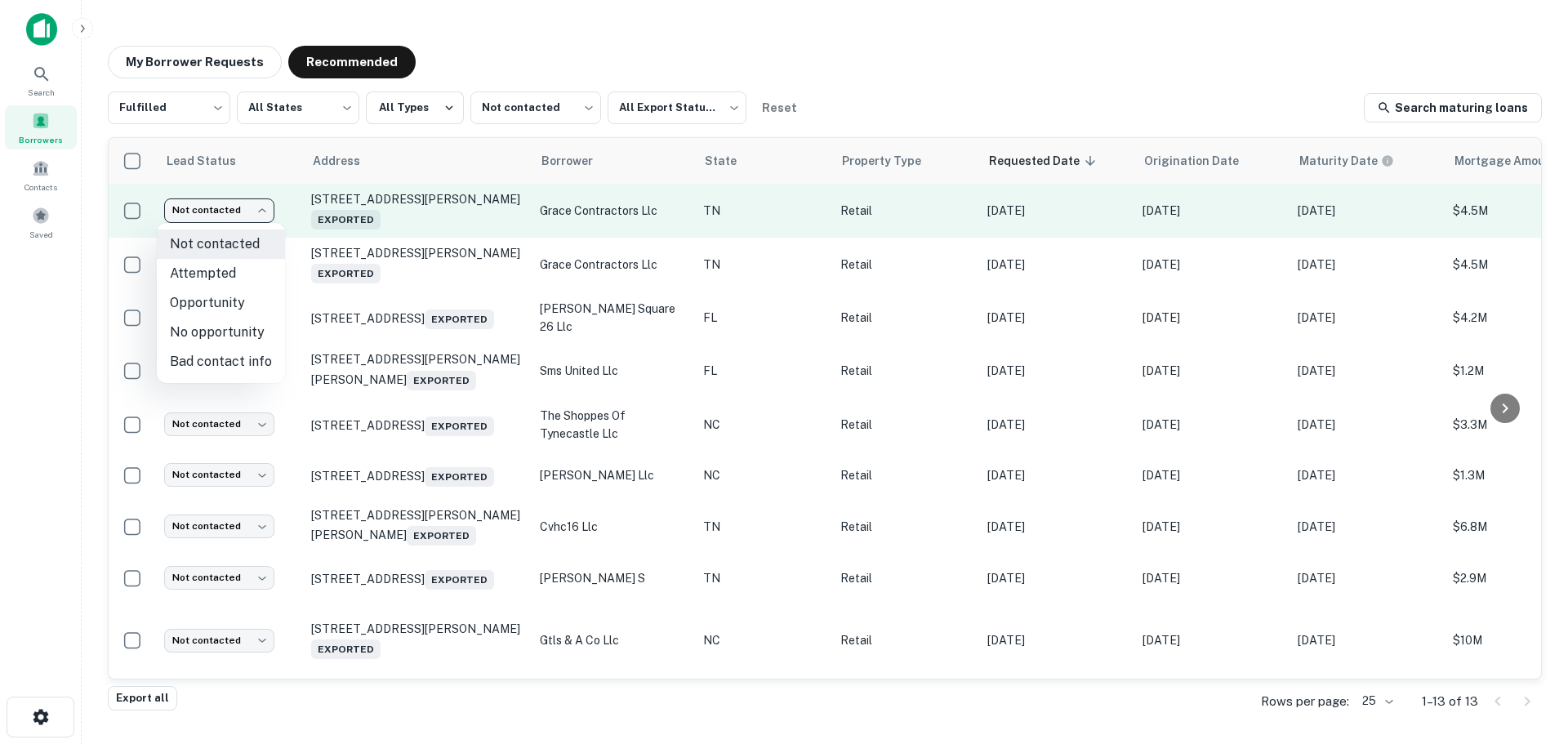
click at [245, 208] on body "Search Borrowers Contacts Saved My Borrower Requests Recommended Fulfilled ****…" at bounding box center [784, 372] width 1568 height 744
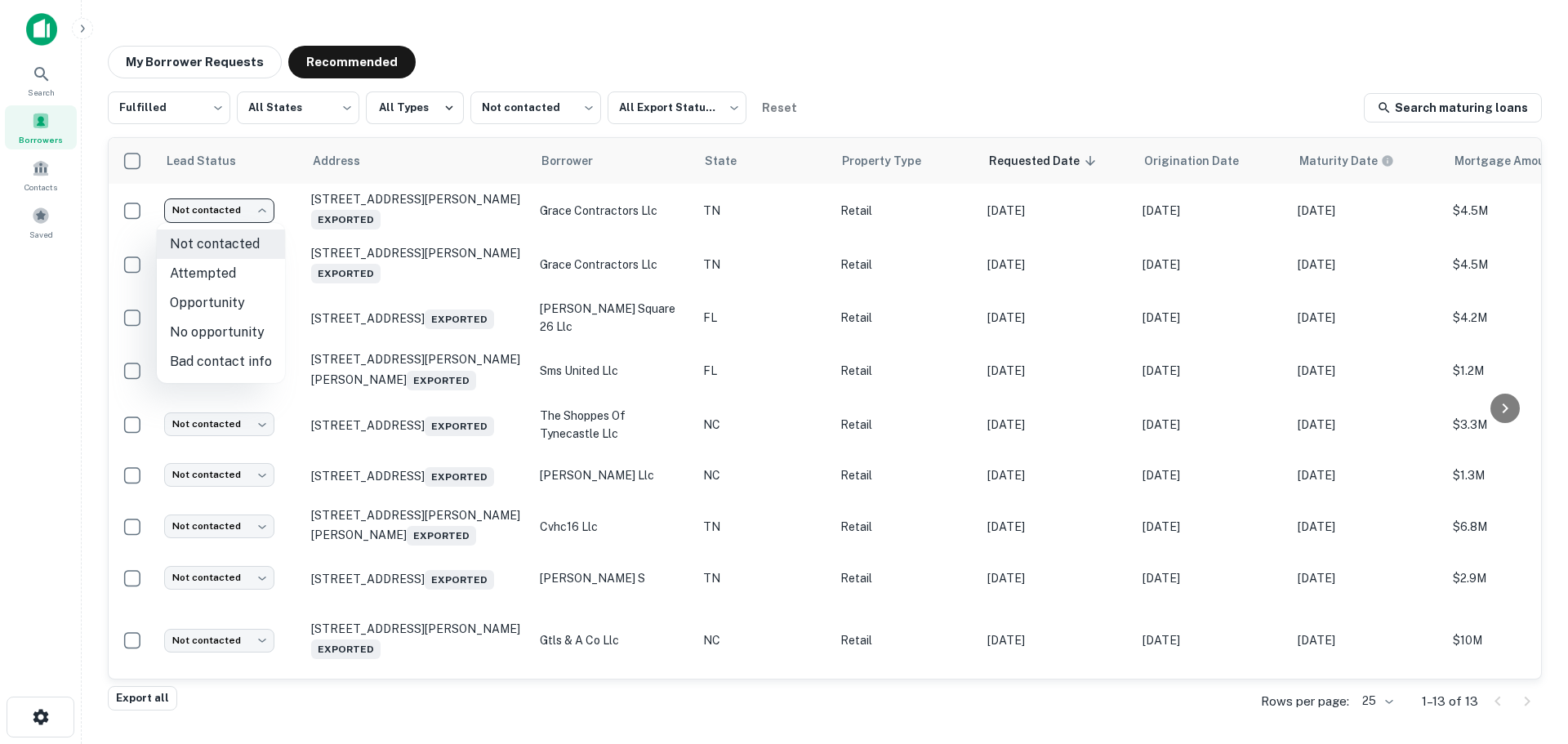
click at [249, 270] on li "Attempted" at bounding box center [220, 273] width 128 height 30
type input "*********"
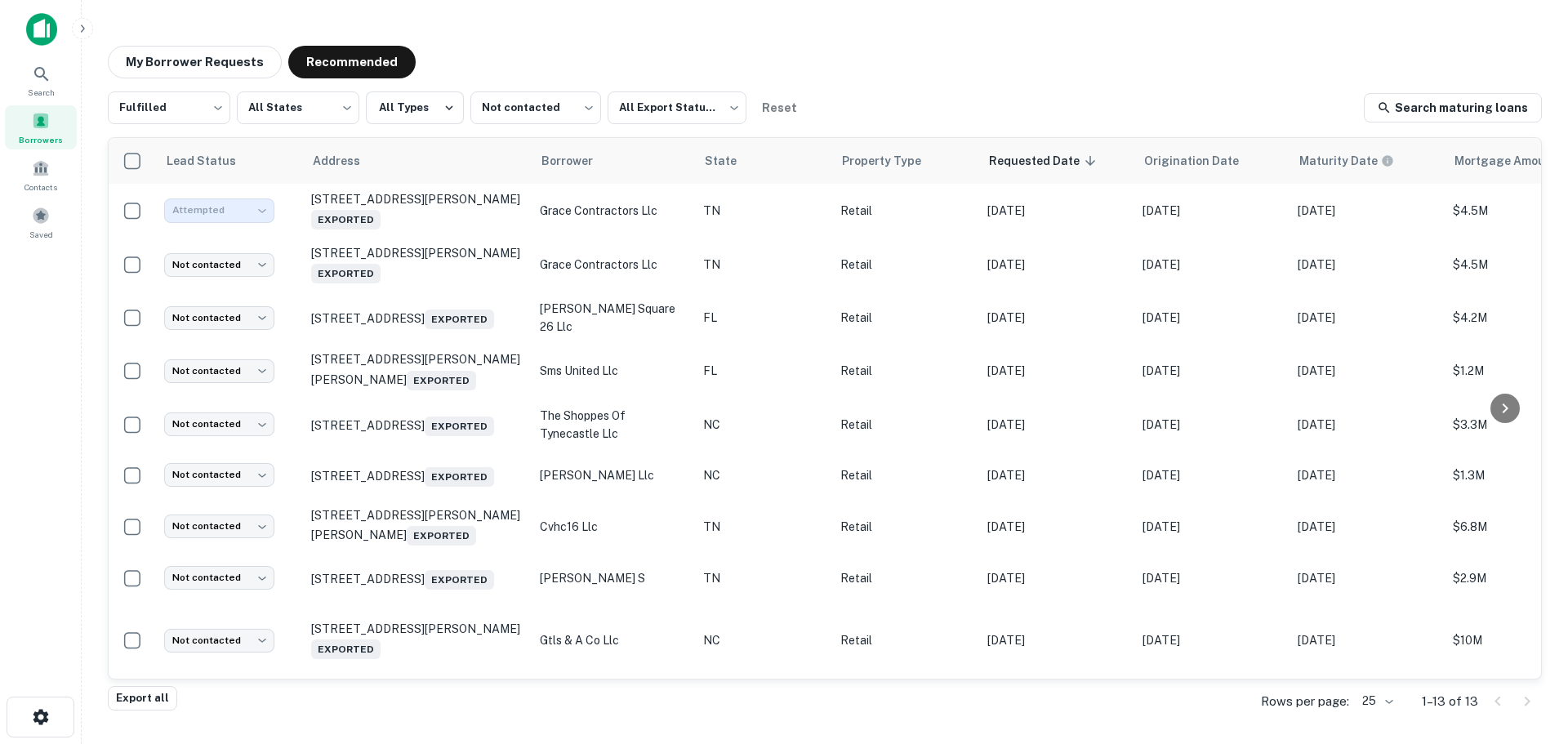
click at [249, 270] on body "Search Borrowers Contacts Saved My Borrower Requests Recommended Fulfilled ****…" at bounding box center [784, 372] width 1568 height 744
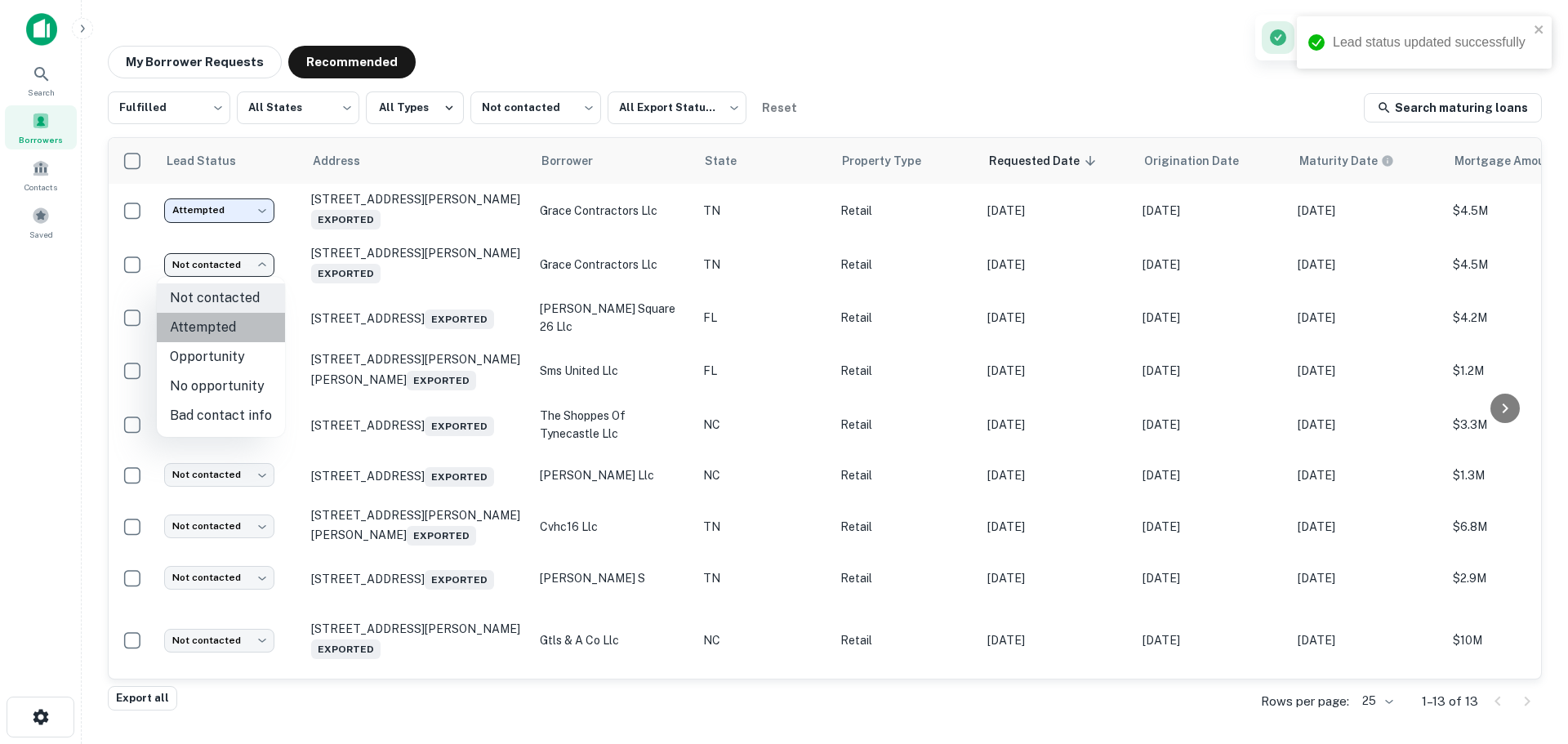
click at [234, 321] on ul "Not contacted Attempted Opportunity No opportunity Bad contact info" at bounding box center [220, 357] width 128 height 160
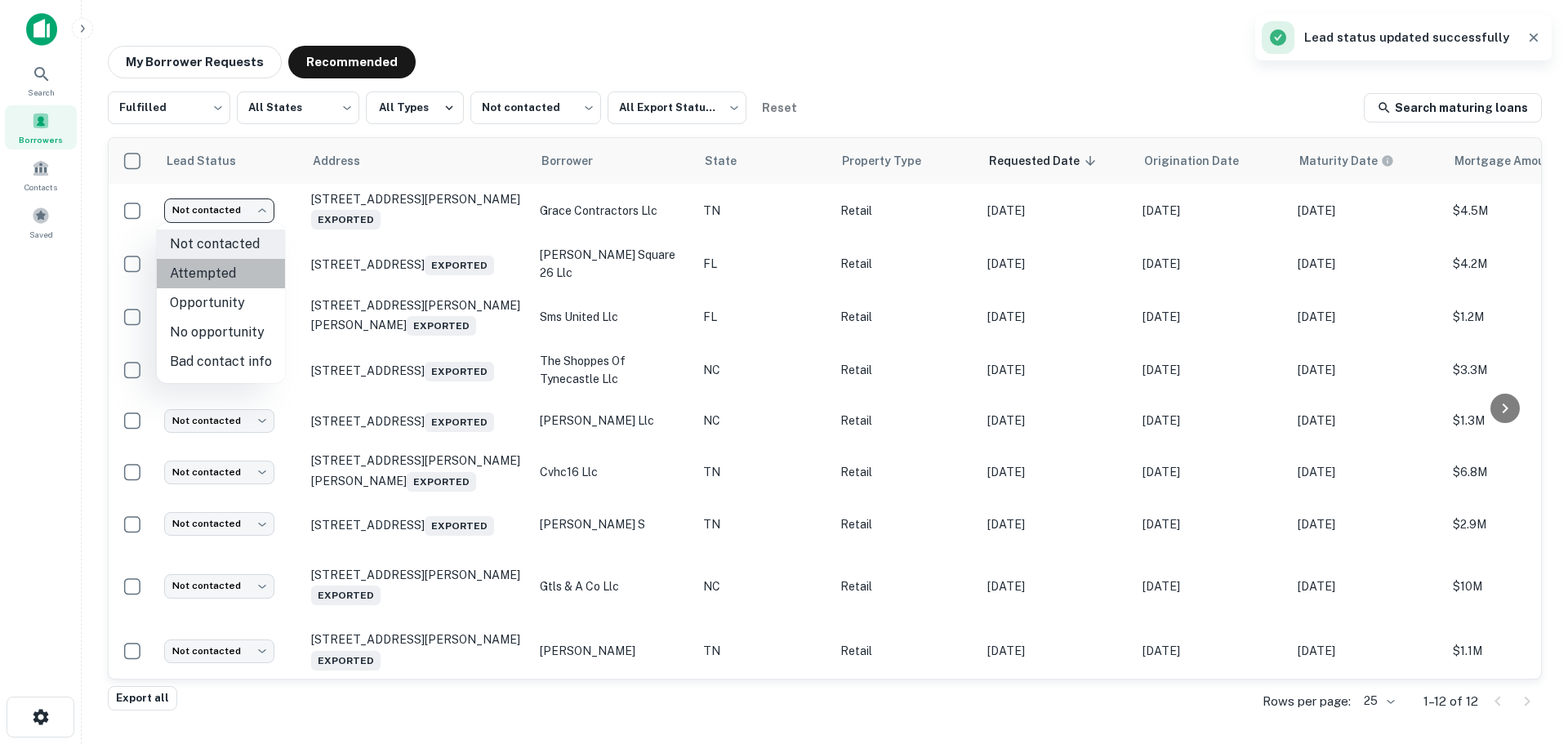
click at [237, 277] on li "Attempted" at bounding box center [220, 273] width 128 height 30
type input "*********"
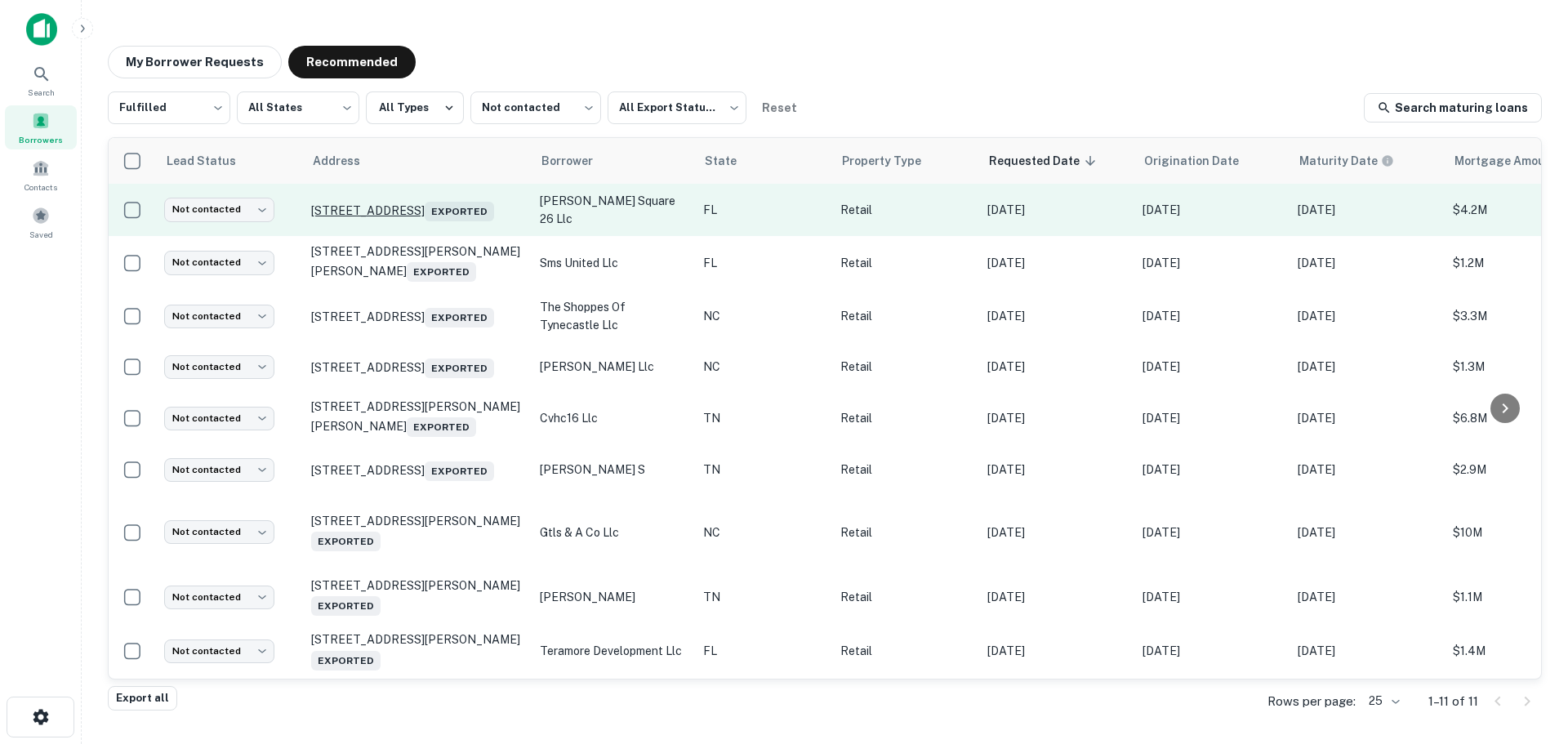
click at [432, 198] on p "[STREET_ADDRESS] Exported" at bounding box center [418, 209] width 213 height 23
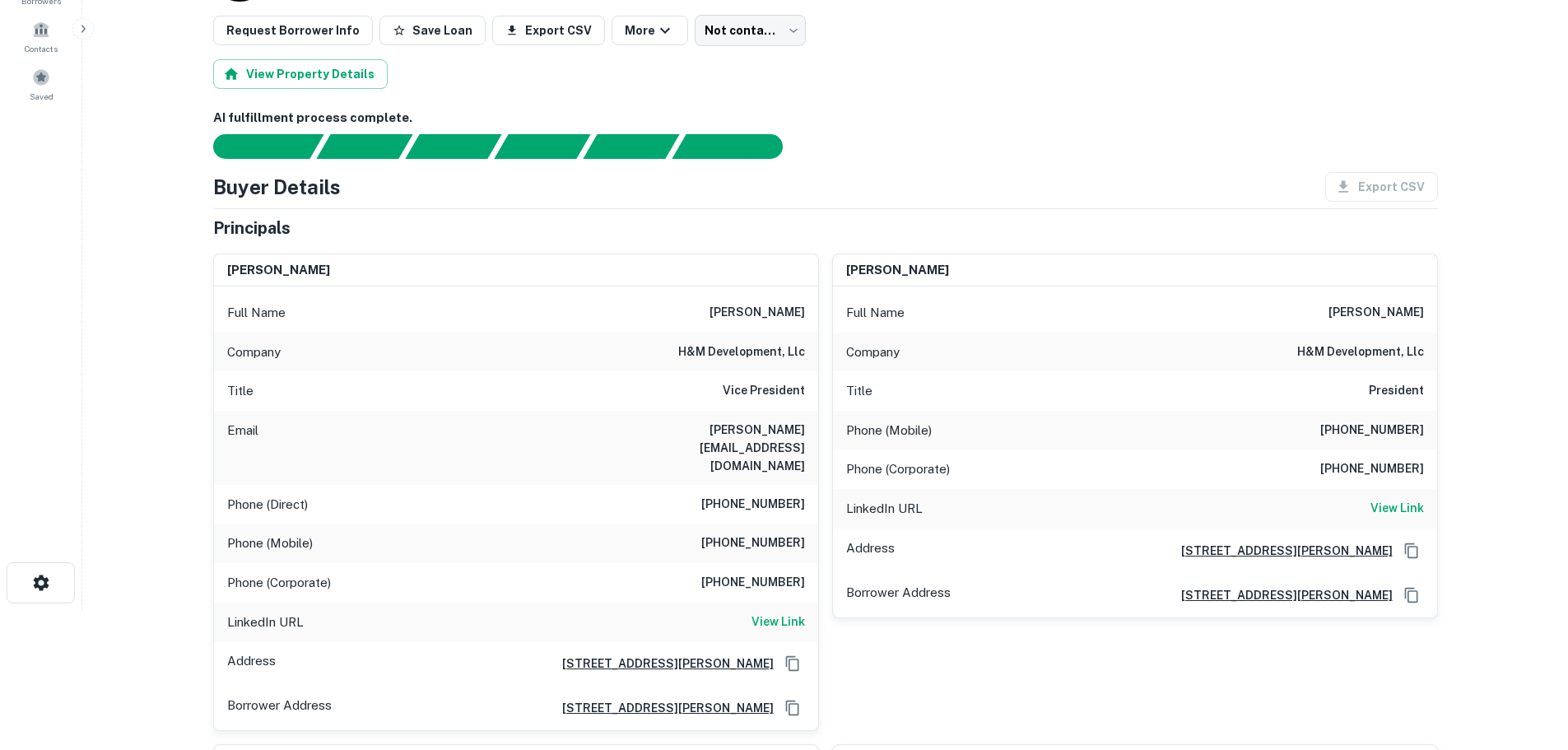
scroll to position [165, 0]
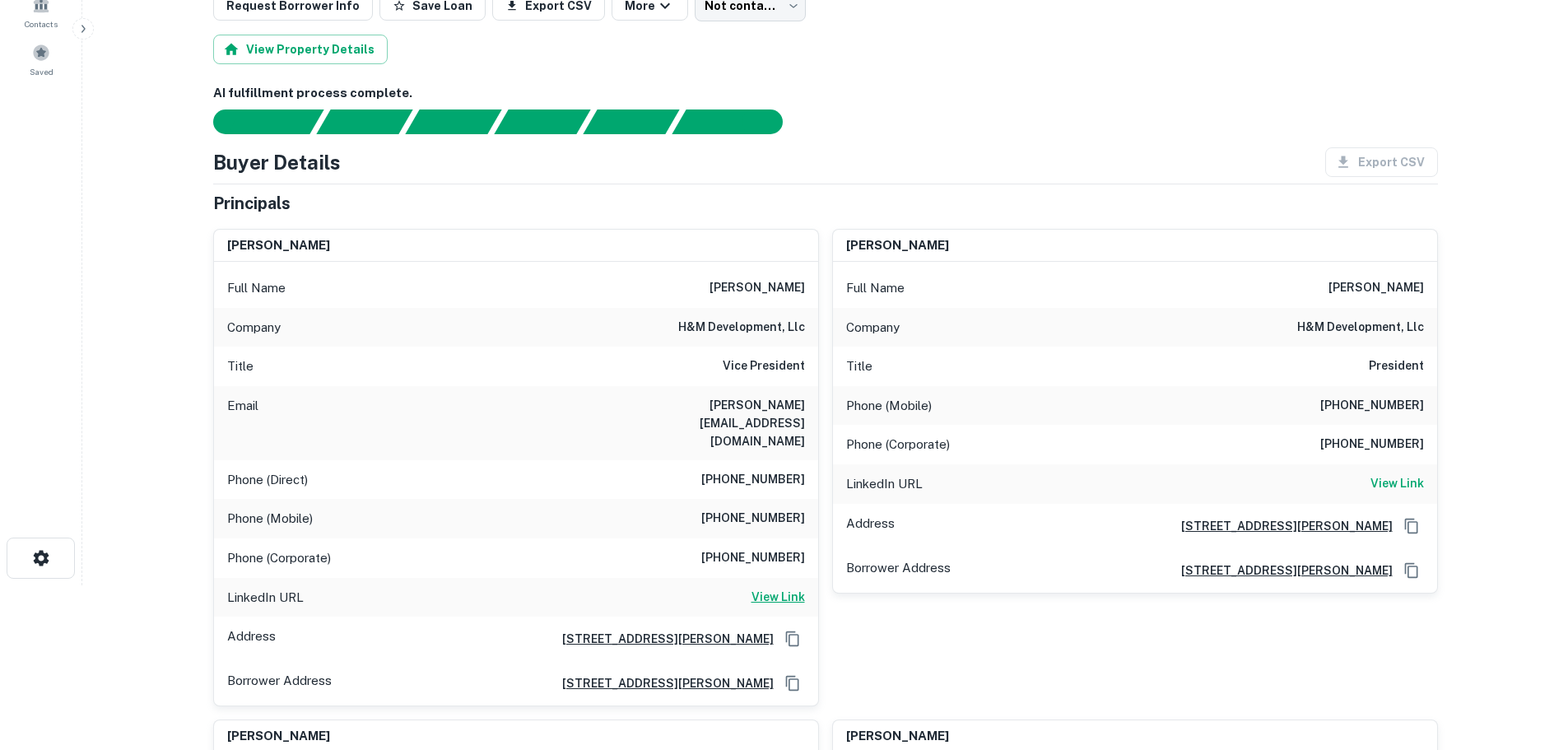
click at [784, 588] on h6 "View Link" at bounding box center [778, 597] width 53 height 18
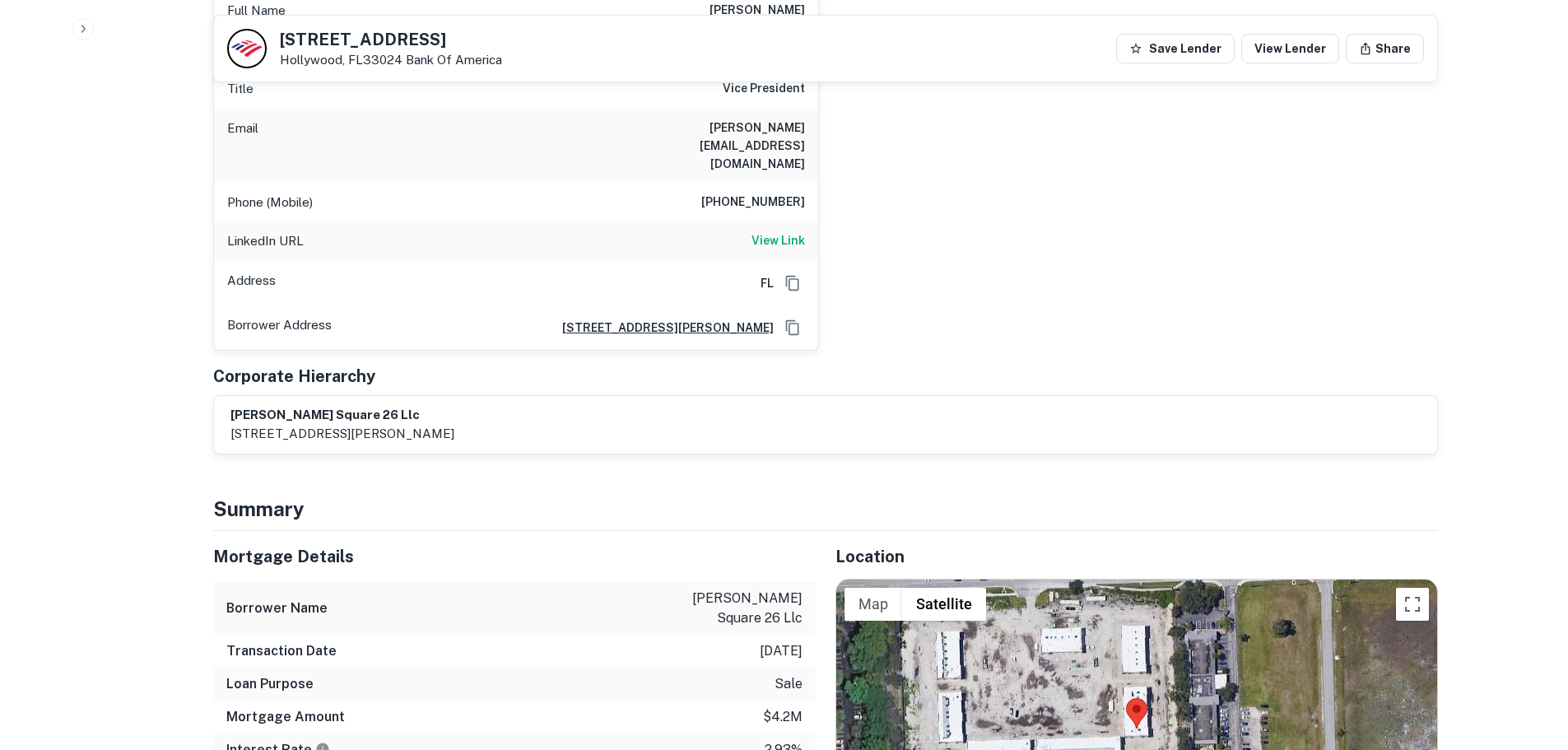
scroll to position [1976, 0]
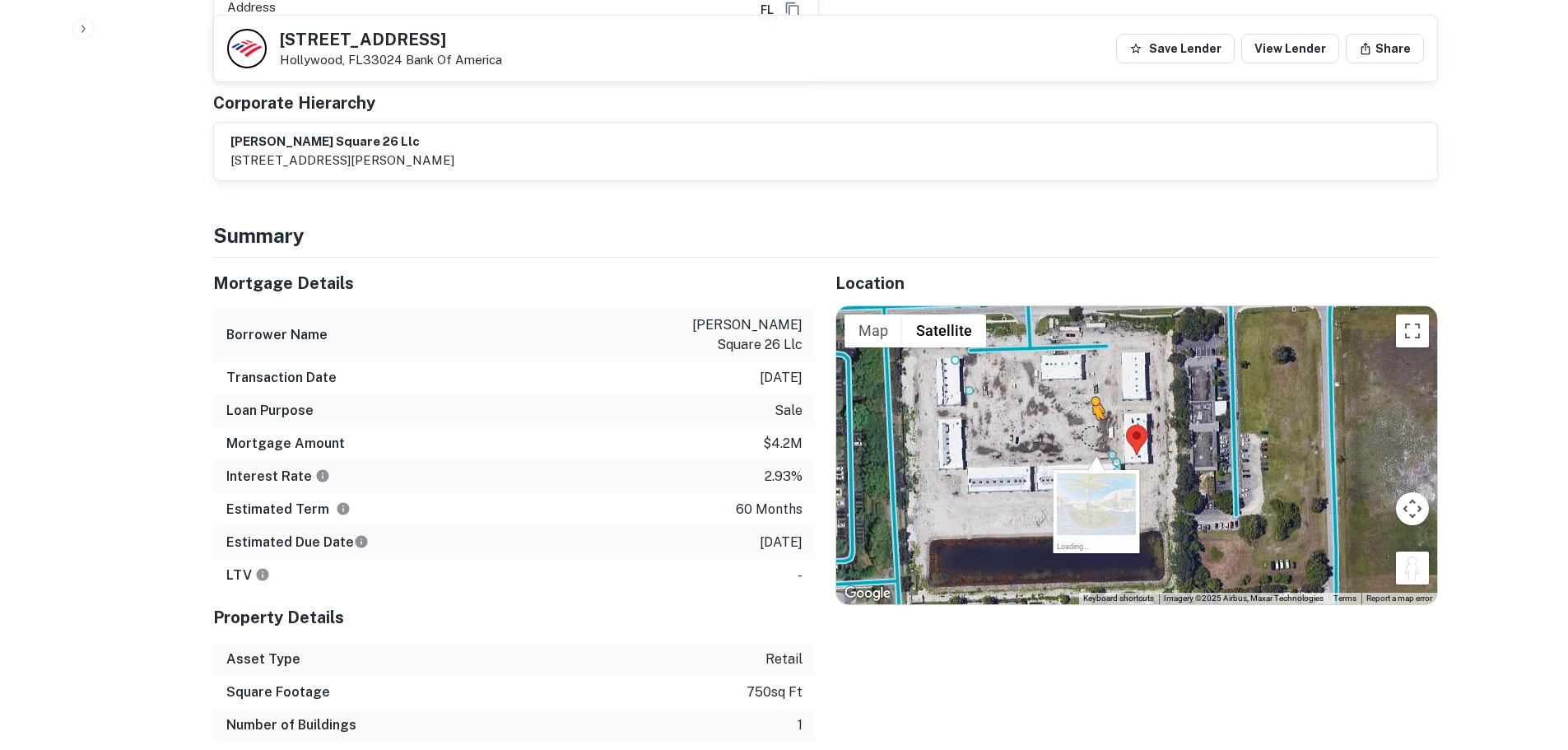
drag, startPoint x: 1400, startPoint y: 428, endPoint x: 1089, endPoint y: 290, distance: 340.2
click at [1089, 306] on div "To activate drag with keyboard, press Alt + Enter. Once in keyboard drag state,…" at bounding box center [1137, 455] width 601 height 298
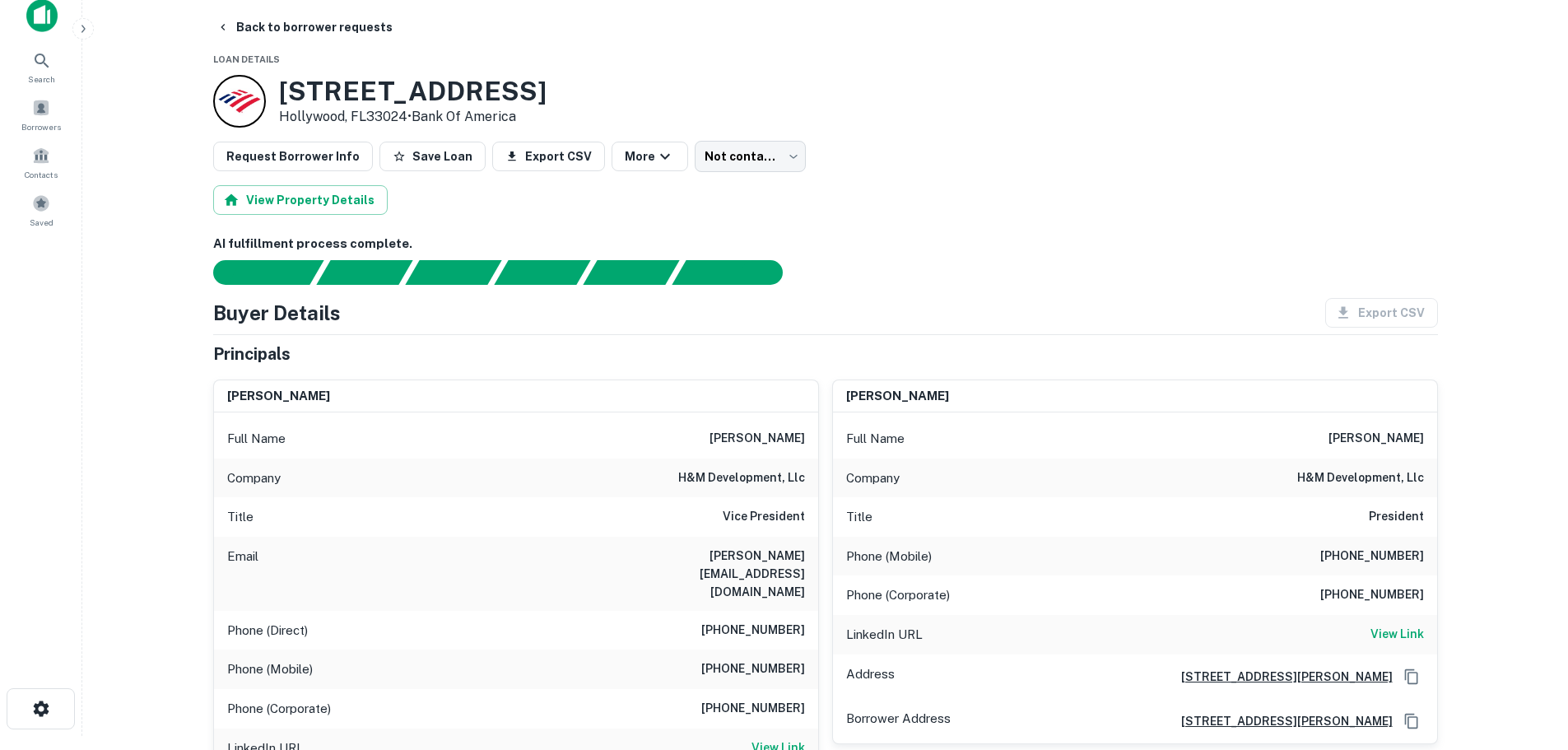
scroll to position [0, 0]
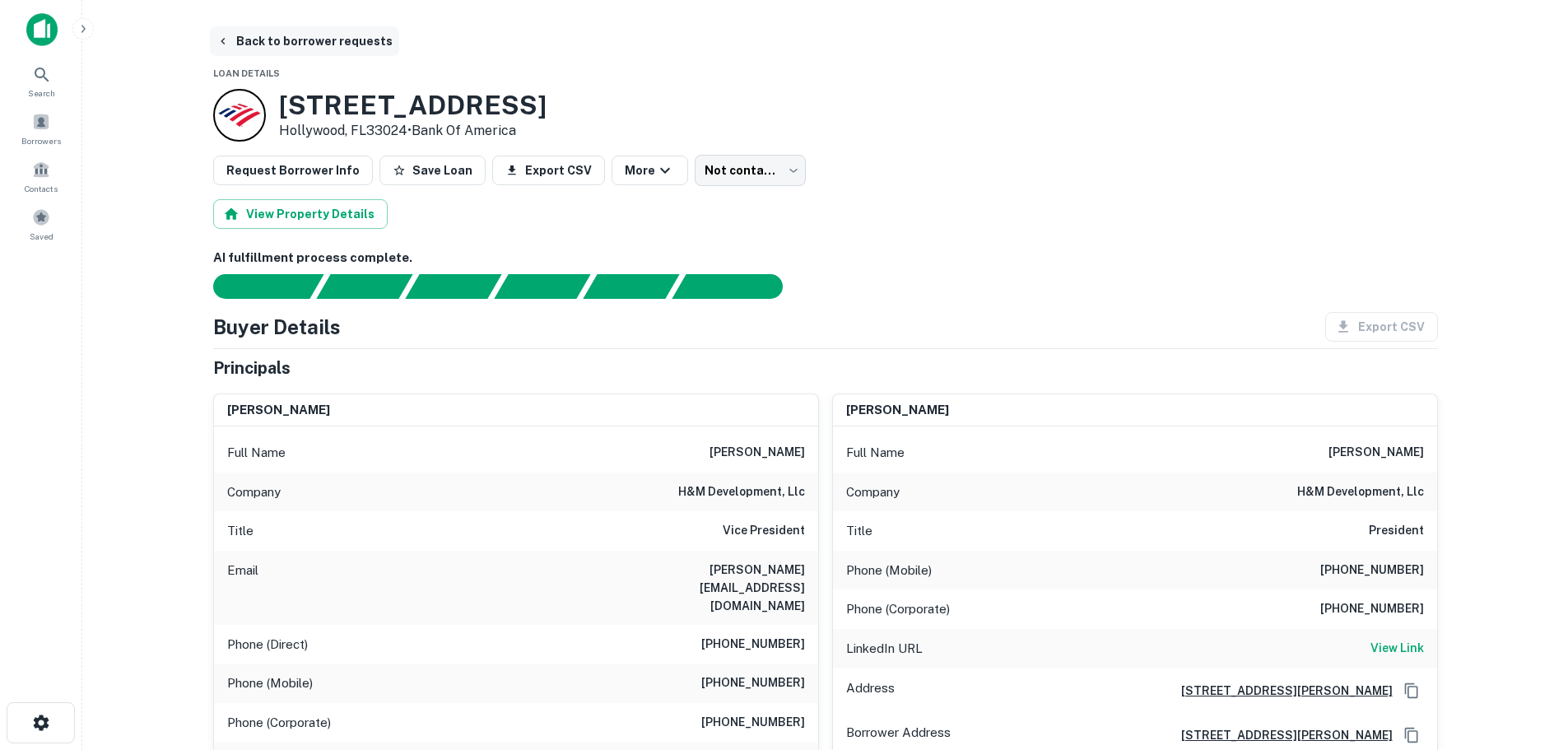
click at [339, 34] on button "Back to borrower requests" at bounding box center [304, 41] width 189 height 30
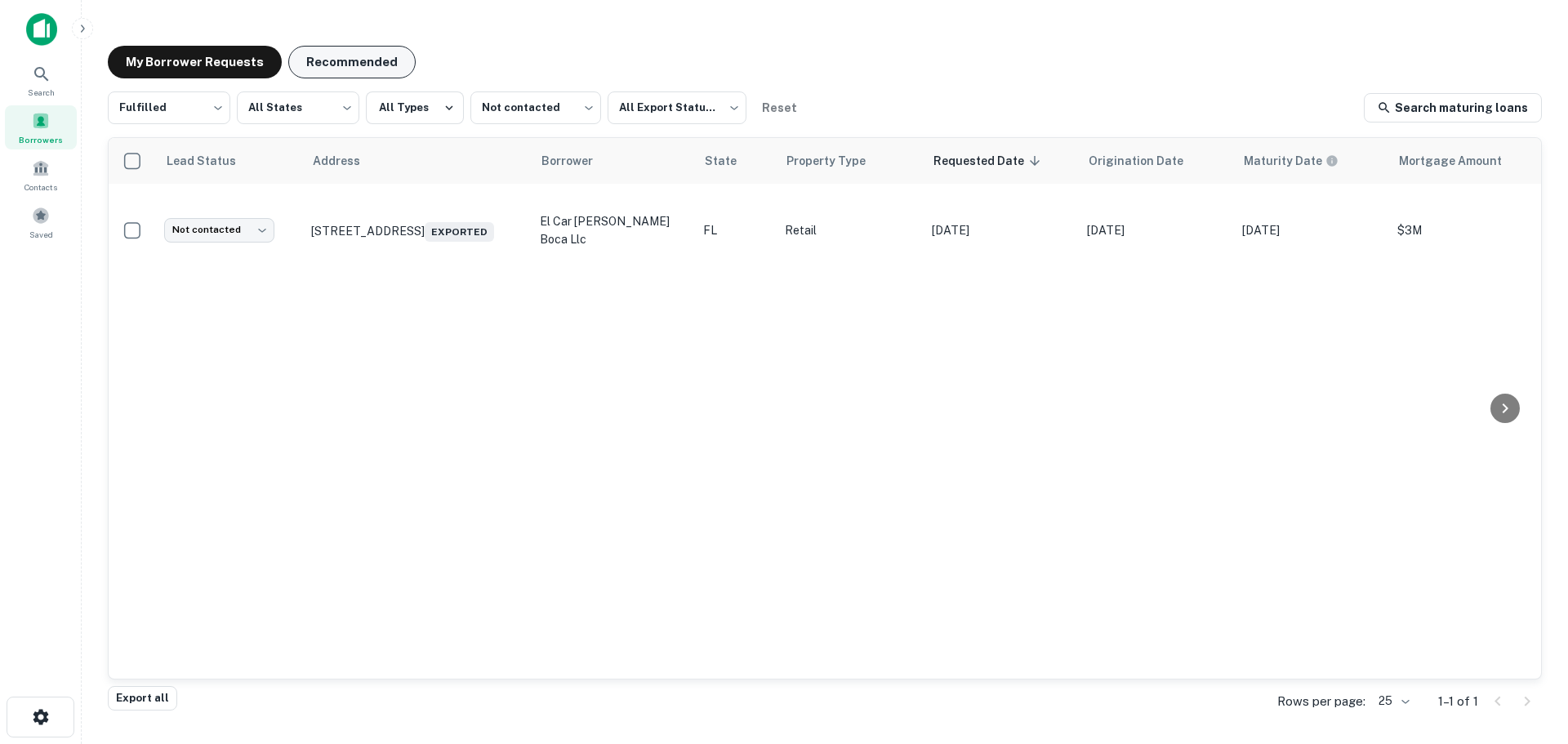
click at [381, 66] on button "Recommended" at bounding box center [352, 62] width 128 height 32
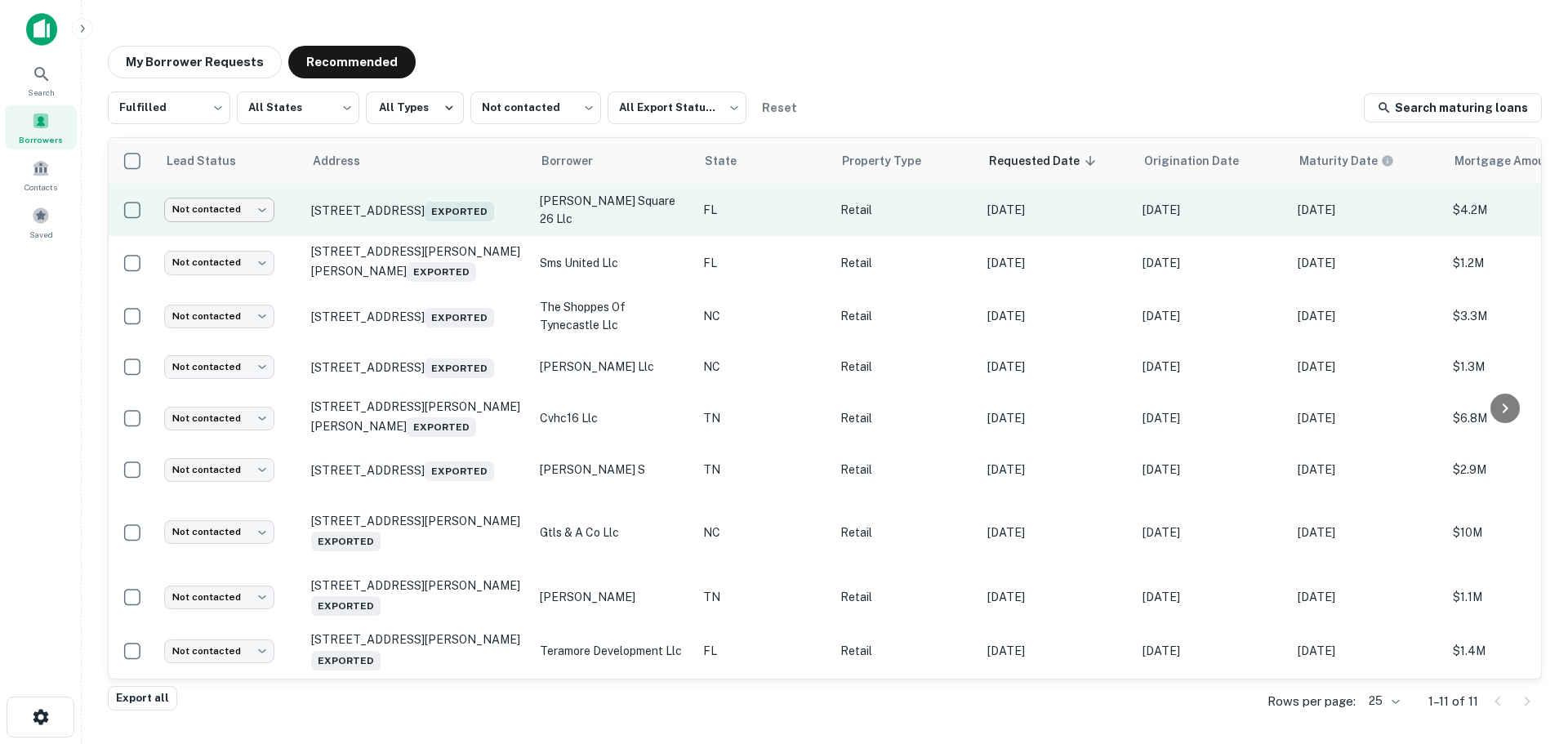
click at [249, 218] on body "Search Borrowers Contacts Saved My Borrower Requests Recommended Fulfilled ****…" at bounding box center [784, 372] width 1568 height 744
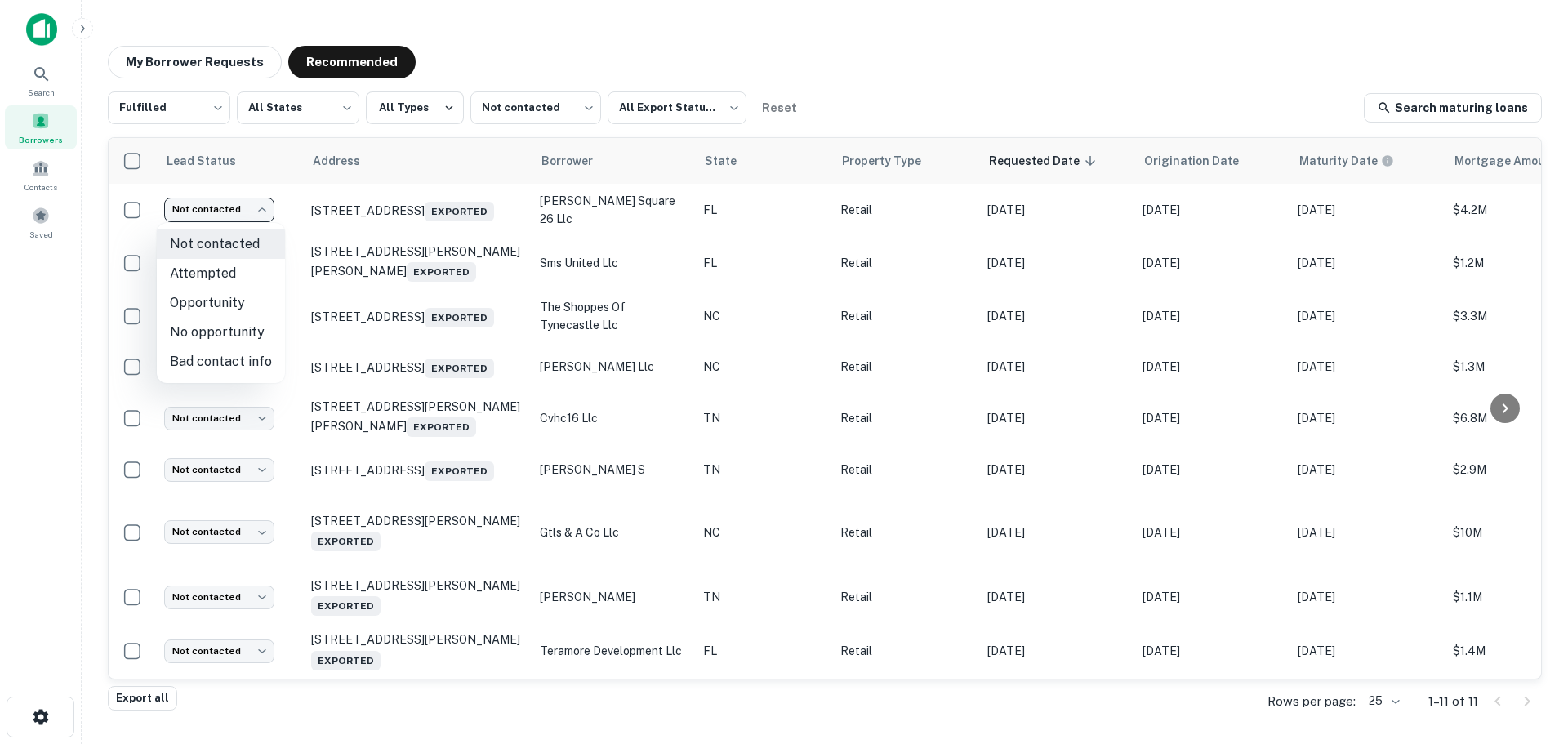
click at [241, 287] on li "Attempted" at bounding box center [220, 273] width 128 height 30
type input "*********"
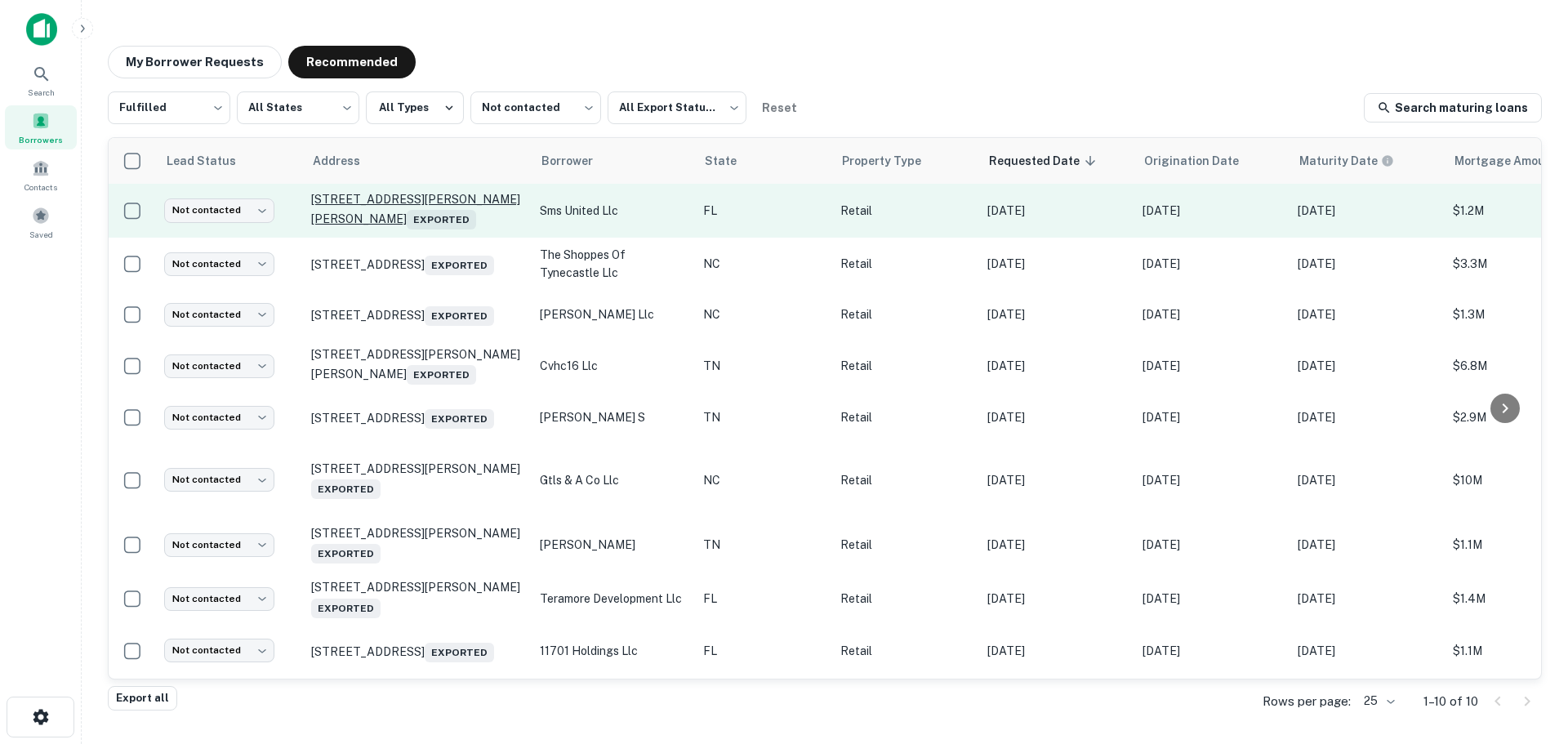
click at [399, 208] on p "[STREET_ADDRESS][PERSON_NAME][PERSON_NAME] Exported" at bounding box center [418, 211] width 213 height 37
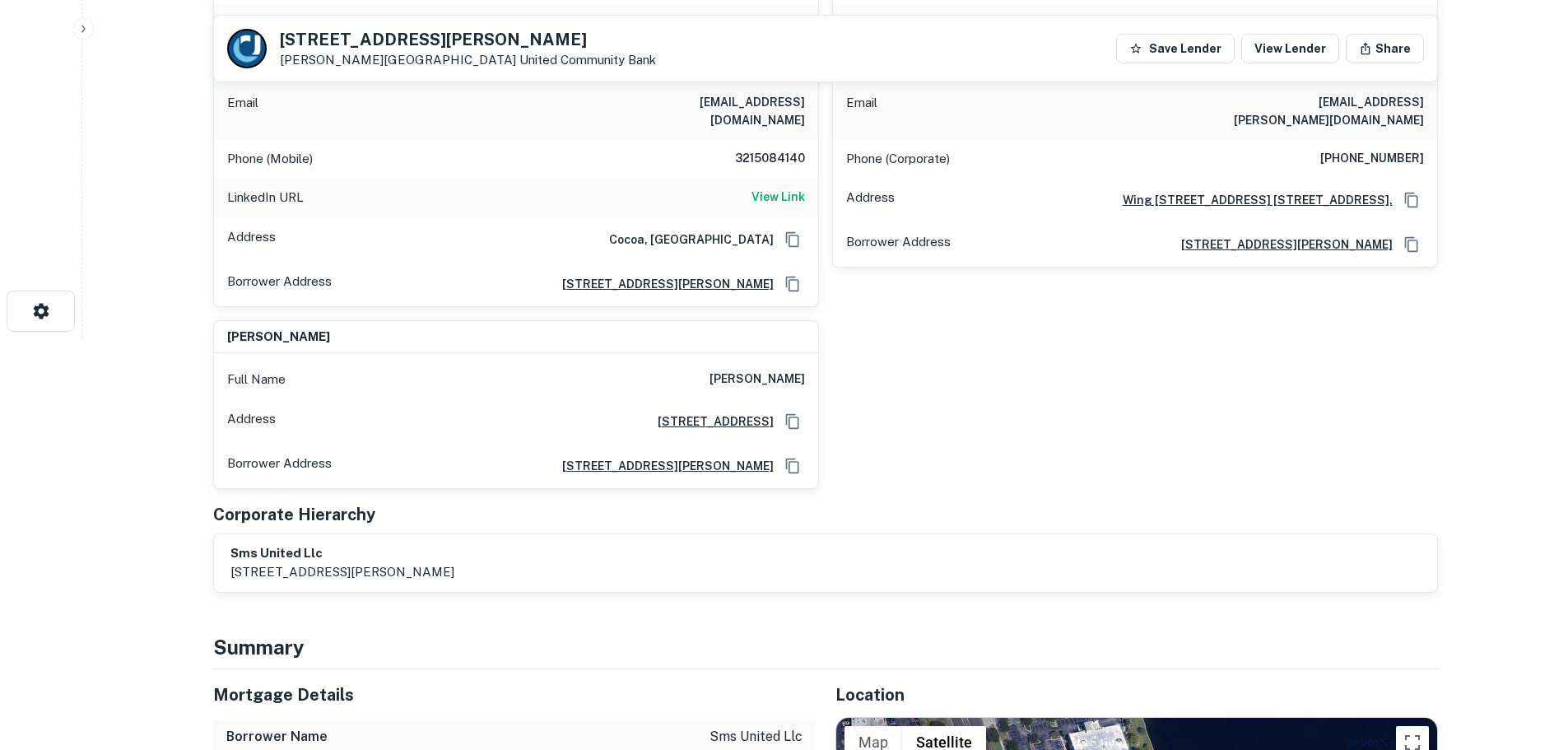
scroll to position [82, 0]
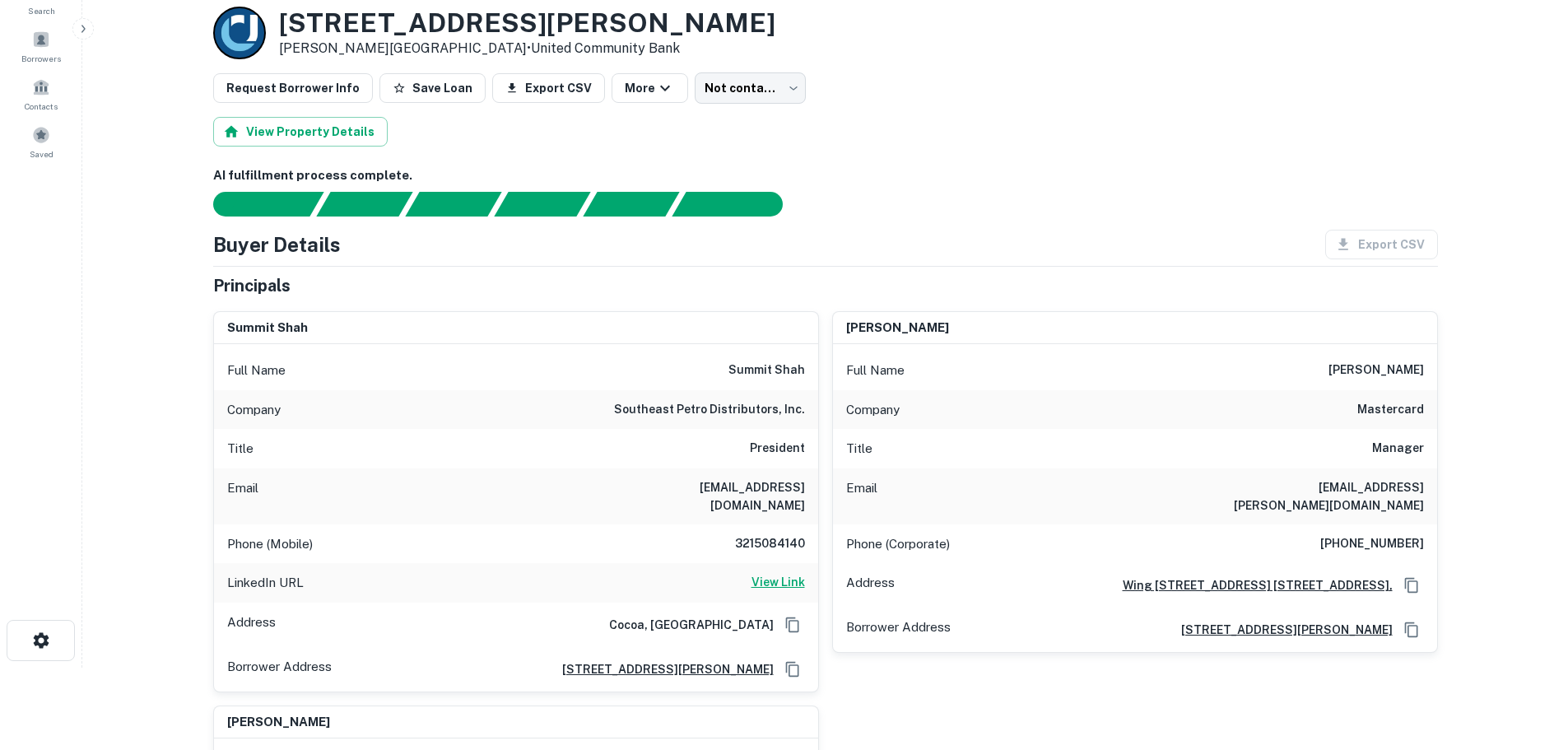
click at [778, 573] on h6 "View Link" at bounding box center [778, 581] width 53 height 18
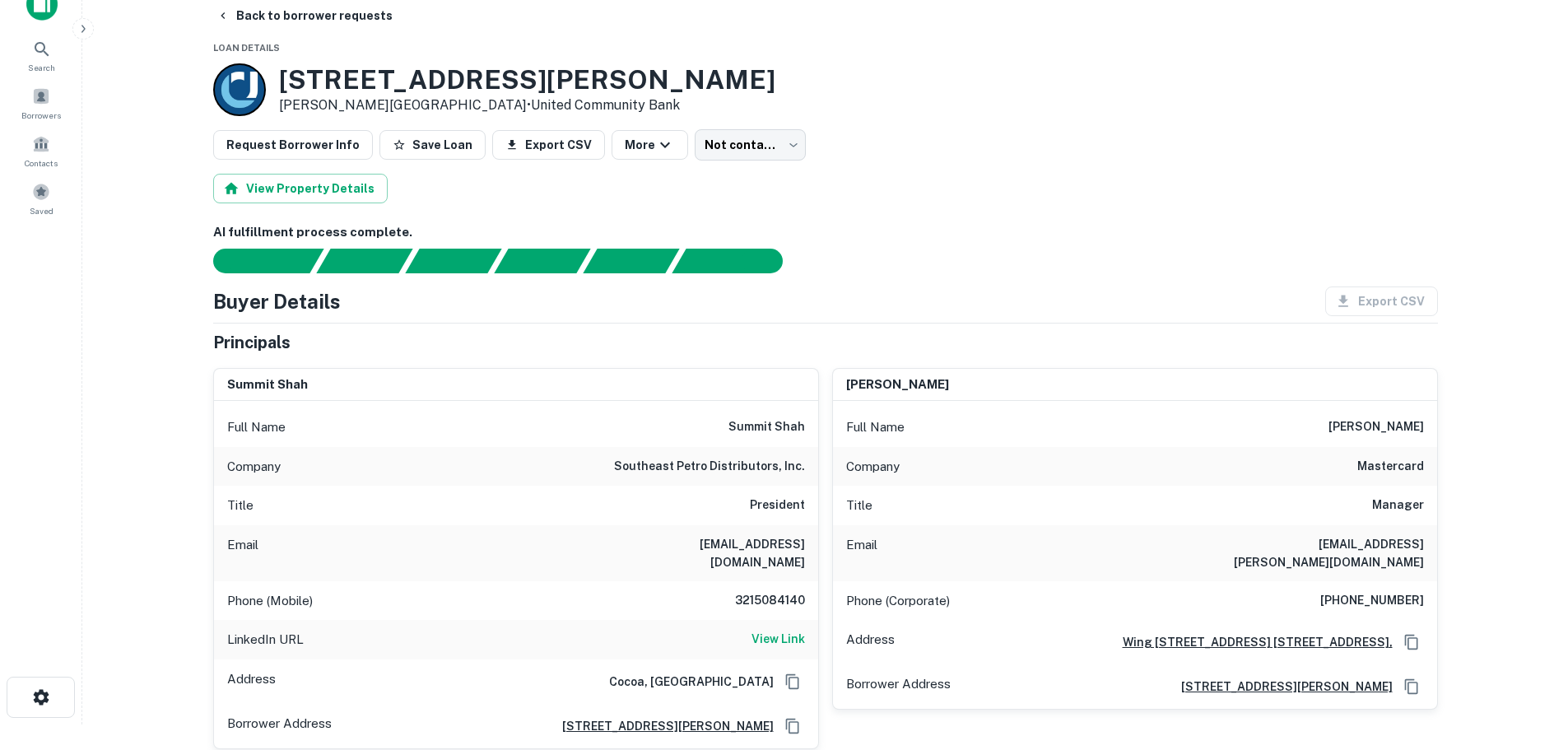
scroll to position [0, 0]
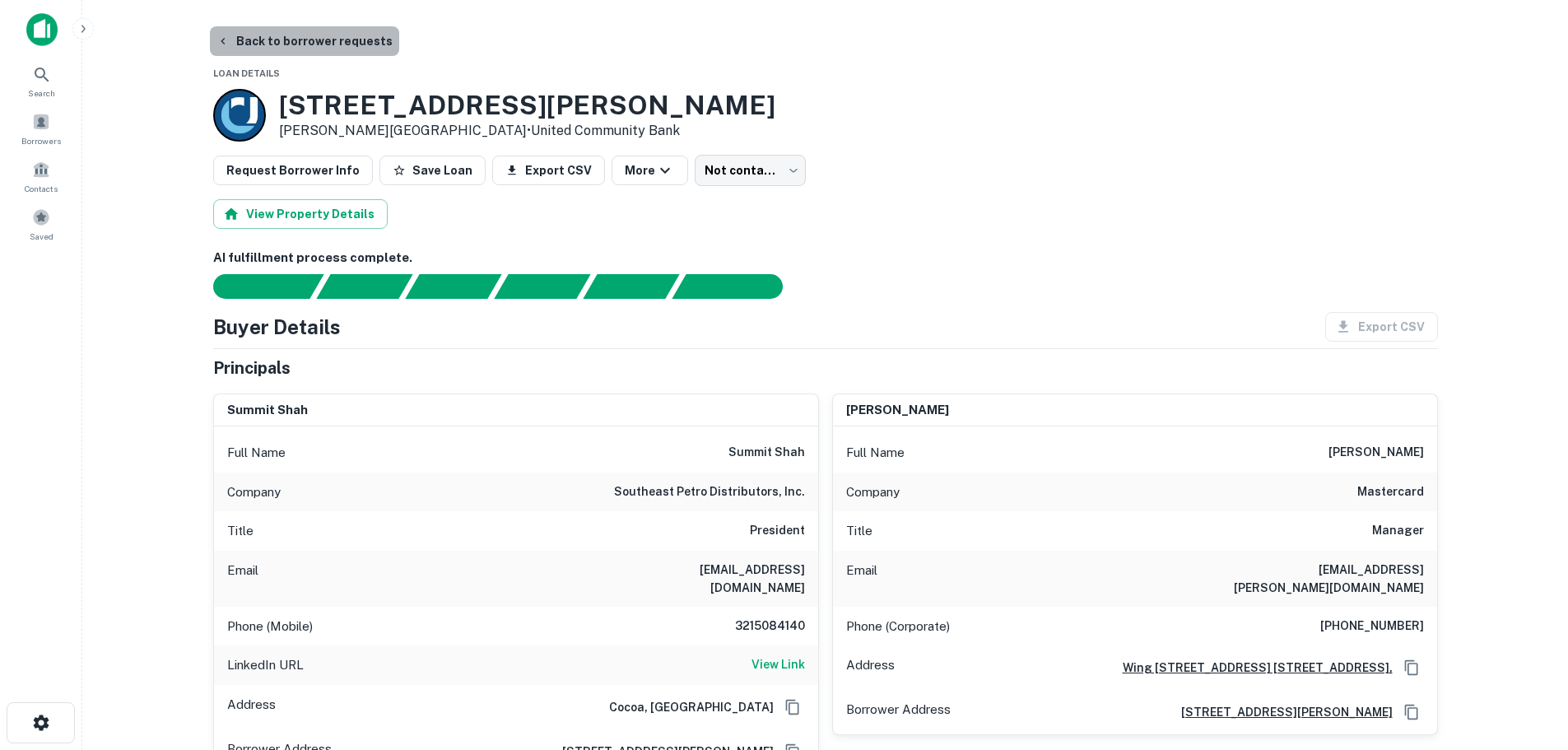
click at [354, 40] on button "Back to borrower requests" at bounding box center [304, 41] width 189 height 30
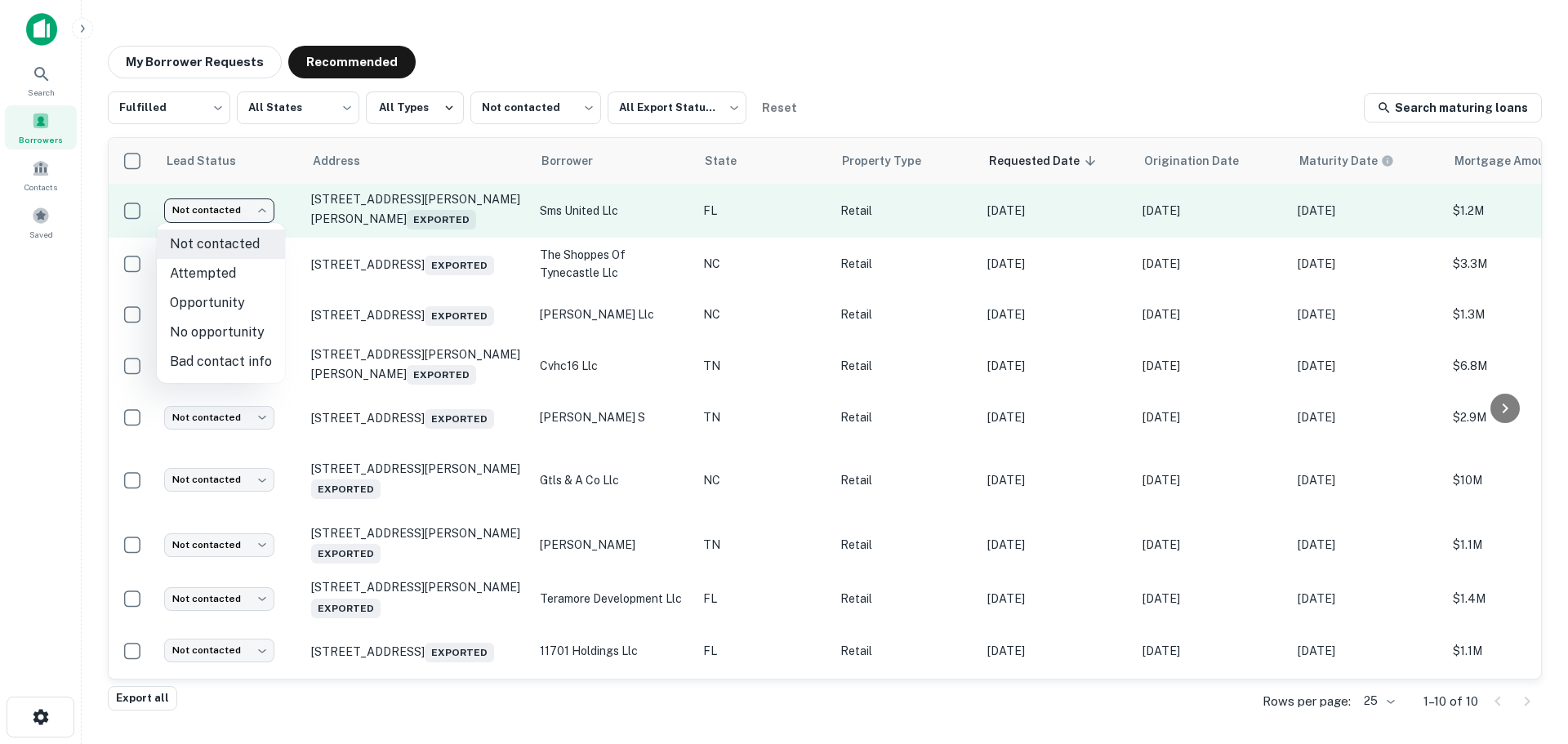
click at [245, 204] on body "Search Borrowers Contacts Saved My Borrower Requests Recommended Fulfilled ****…" at bounding box center [784, 372] width 1568 height 744
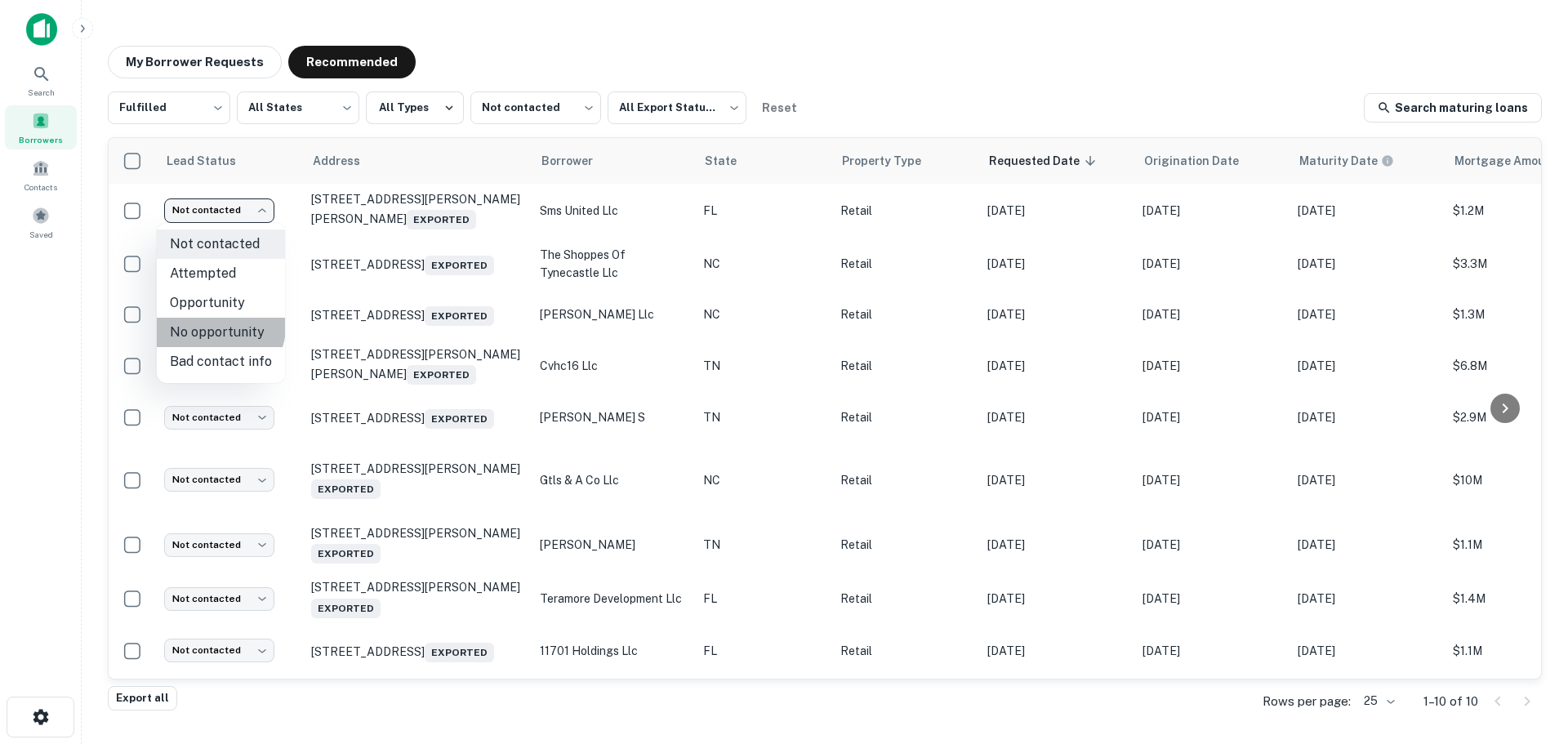
click at [214, 326] on li "No opportunity" at bounding box center [220, 332] width 128 height 30
type input "**********"
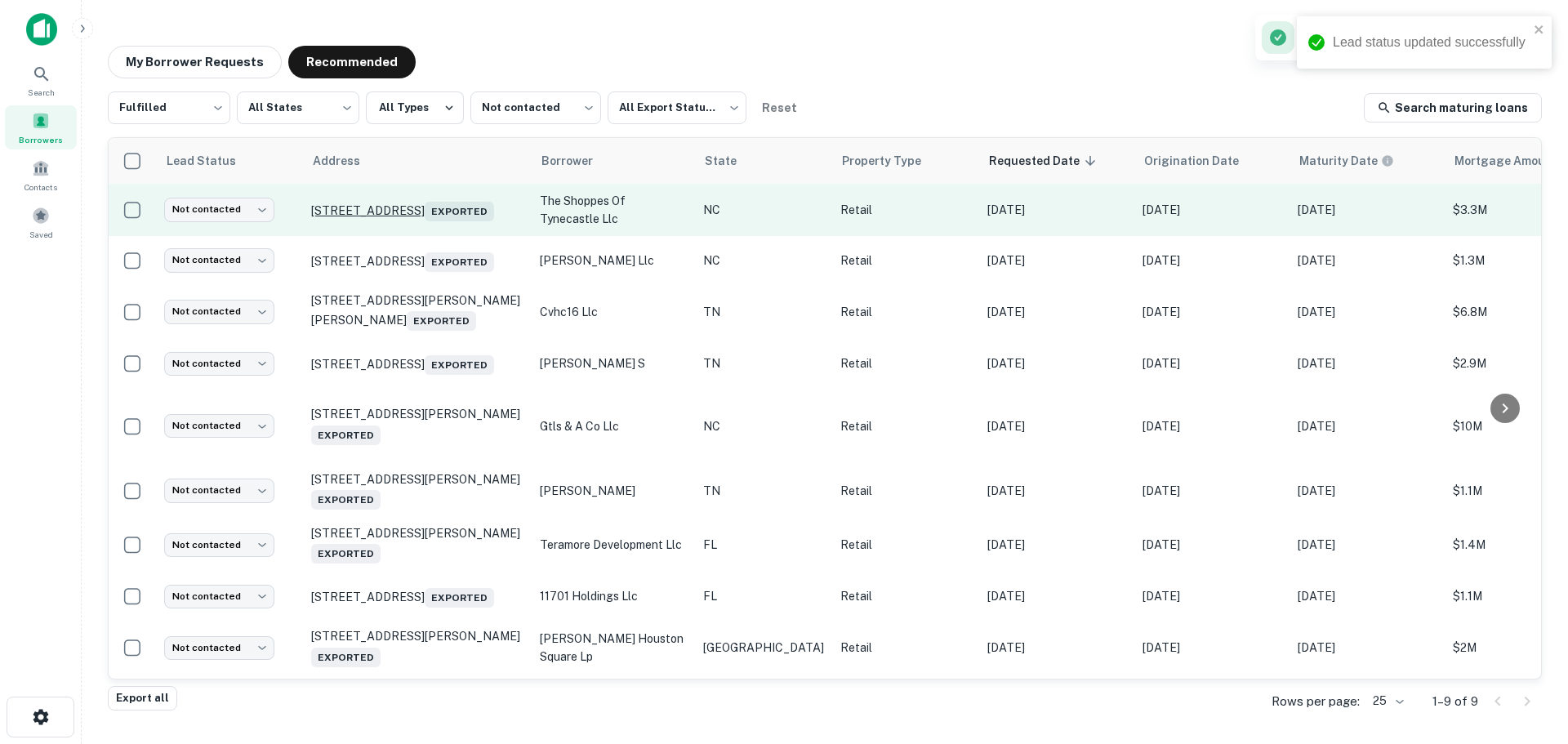
click at [361, 207] on p "[STREET_ADDRESS] Exported" at bounding box center [418, 209] width 213 height 23
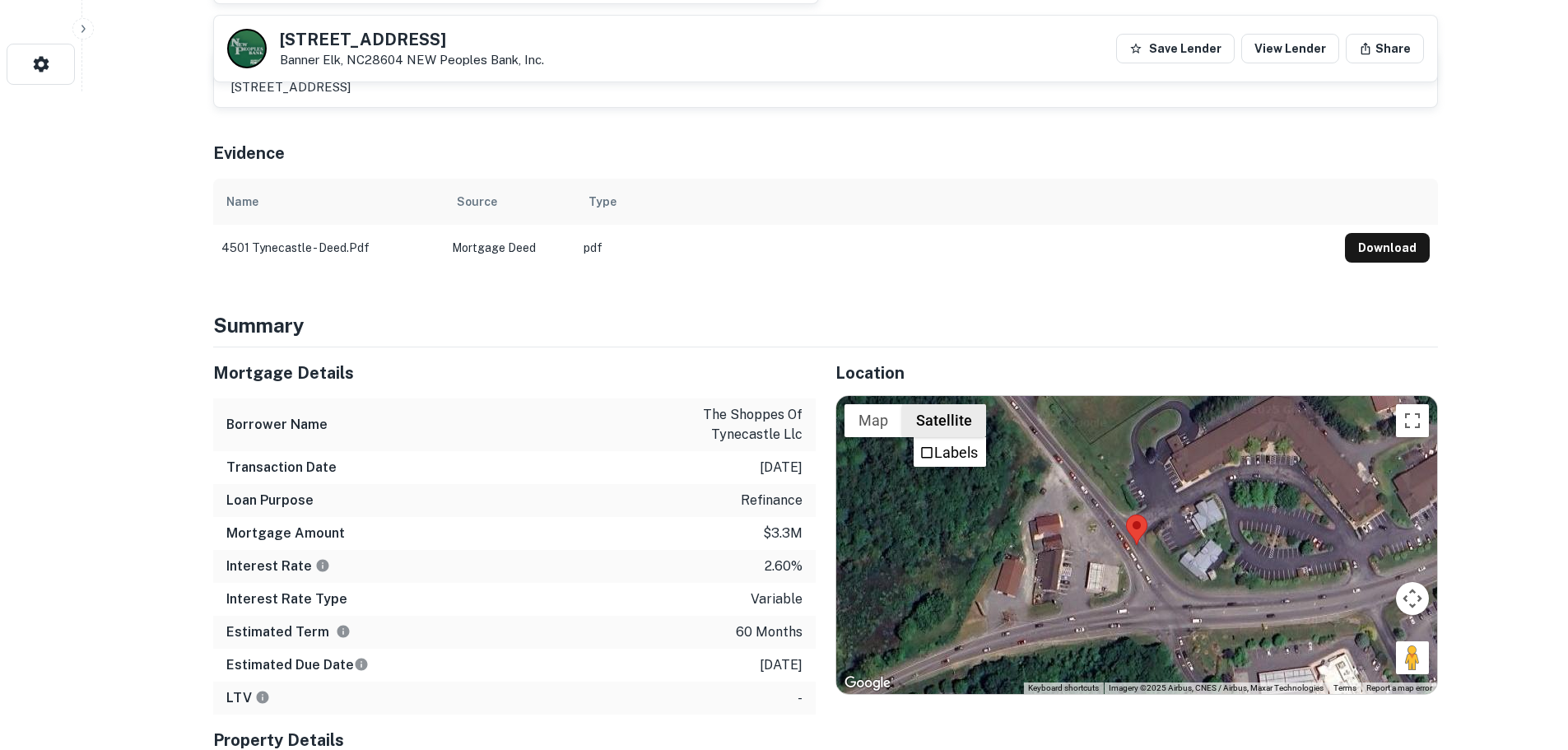
scroll to position [741, 0]
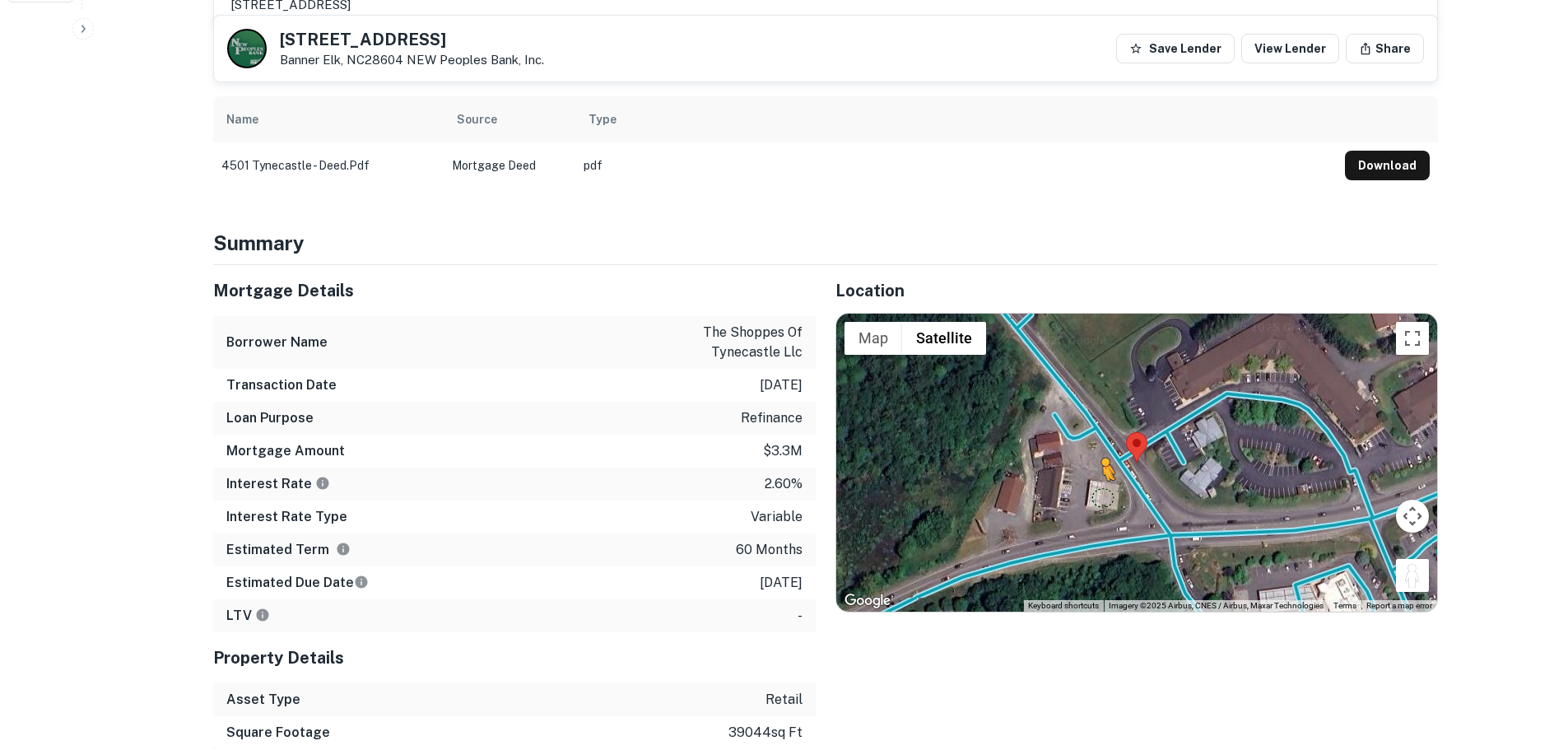
drag, startPoint x: 1402, startPoint y: 582, endPoint x: 1100, endPoint y: 496, distance: 314.0
click at [1100, 496] on div "To activate drag with keyboard, press Alt + Enter. Once in keyboard drag state,…" at bounding box center [1137, 463] width 601 height 298
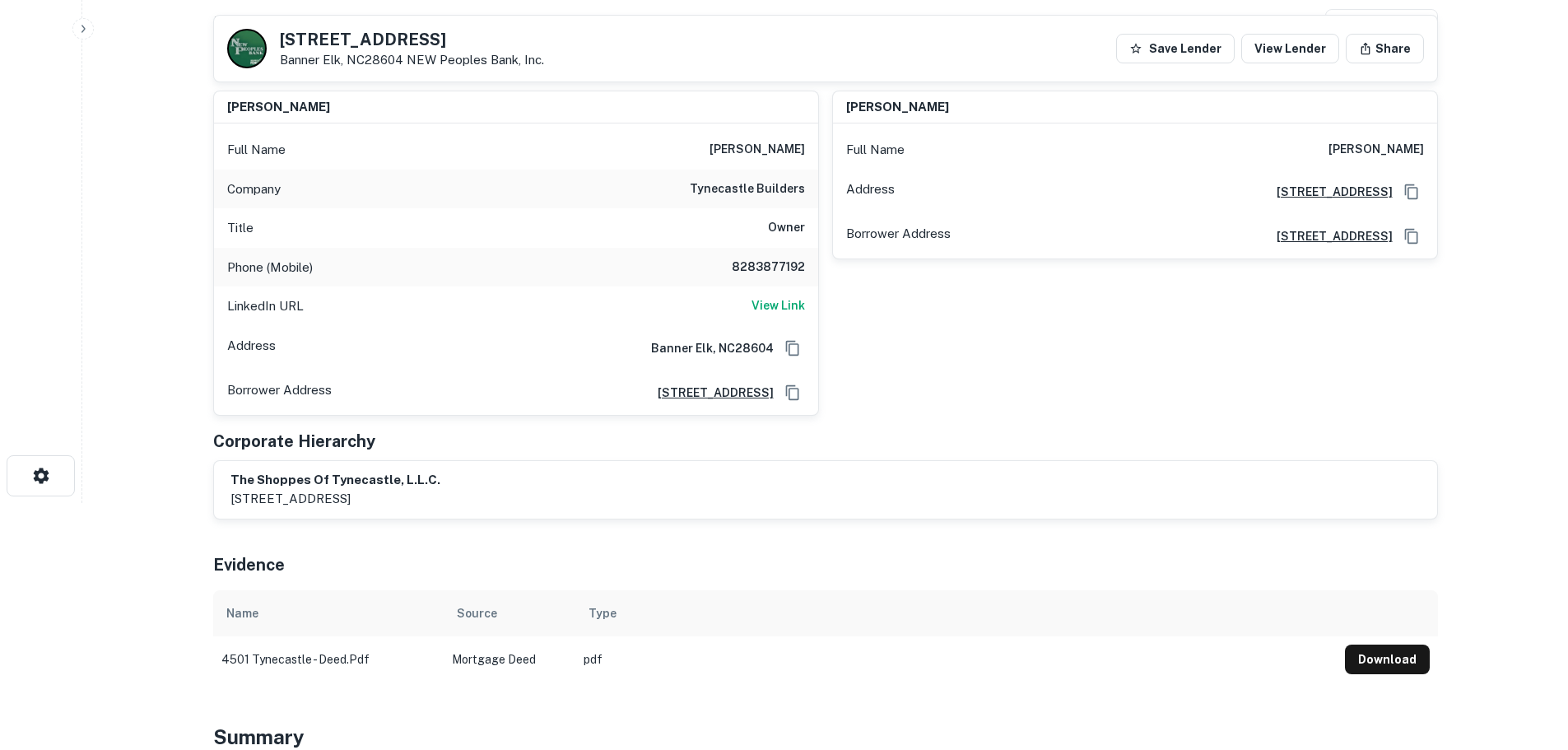
scroll to position [82, 0]
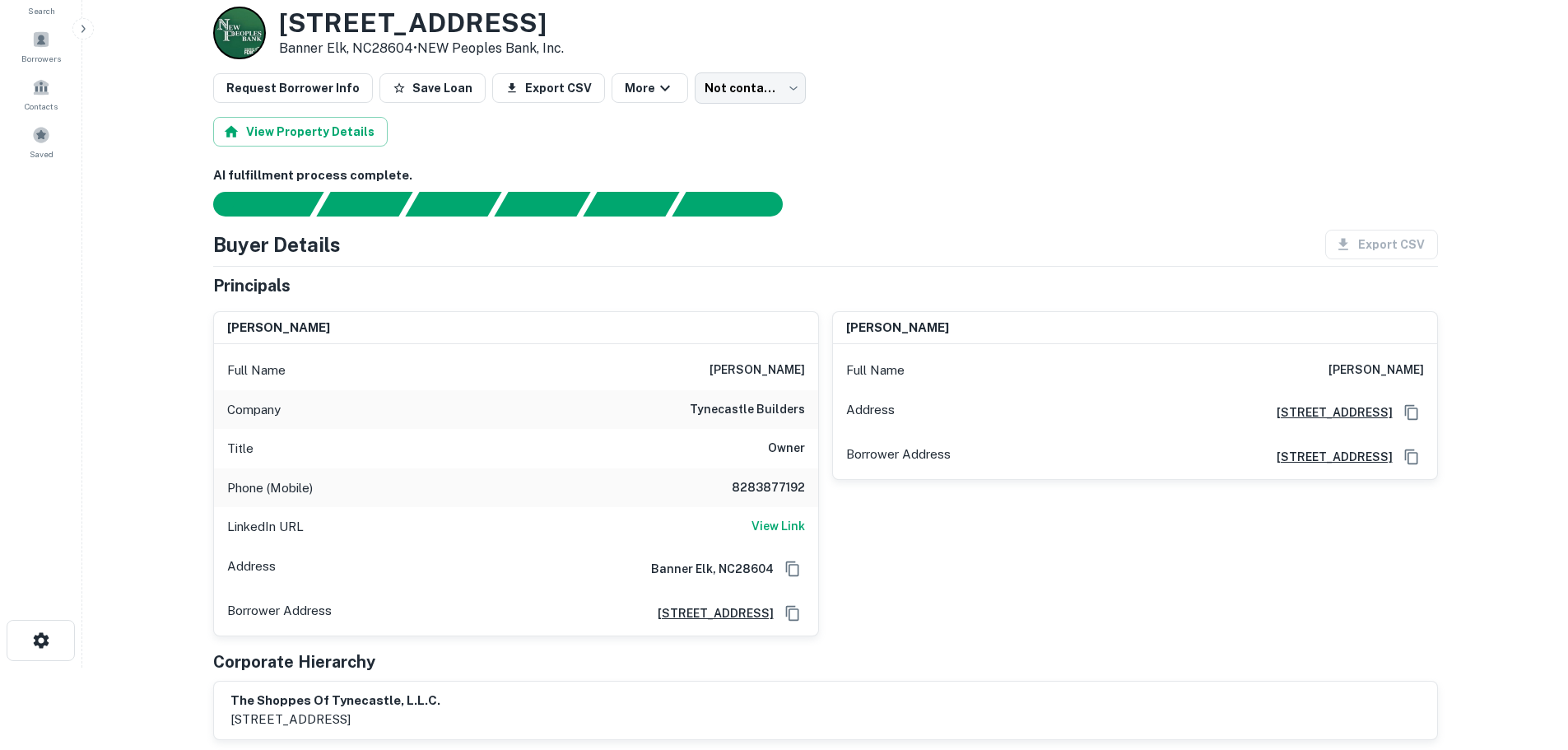
click at [792, 490] on h6 "8283877192" at bounding box center [755, 488] width 99 height 20
click at [759, 495] on h6 "8283877192" at bounding box center [755, 488] width 99 height 20
click at [761, 488] on h6 "8283877192" at bounding box center [755, 488] width 99 height 20
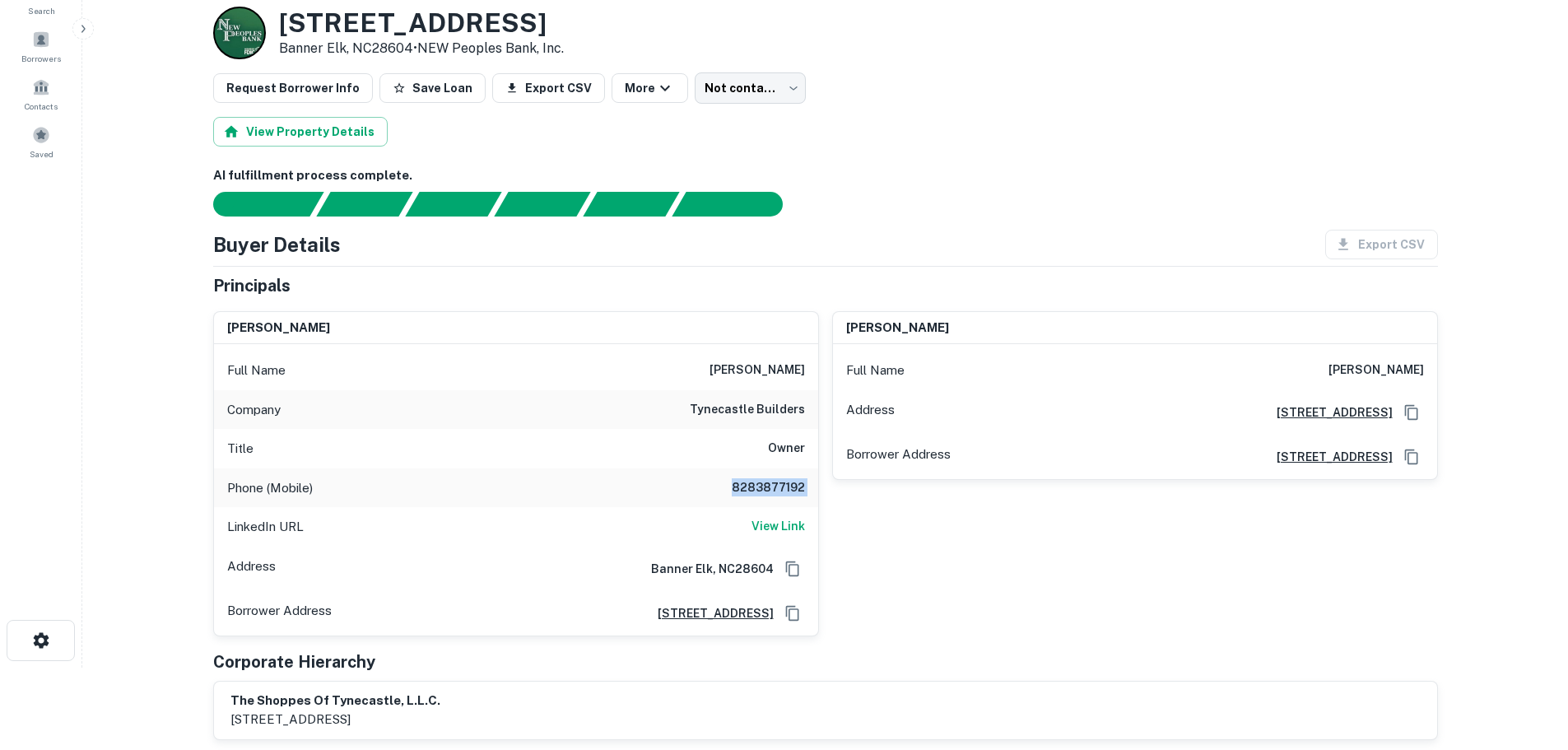
click at [761, 488] on h6 "8283877192" at bounding box center [755, 488] width 99 height 20
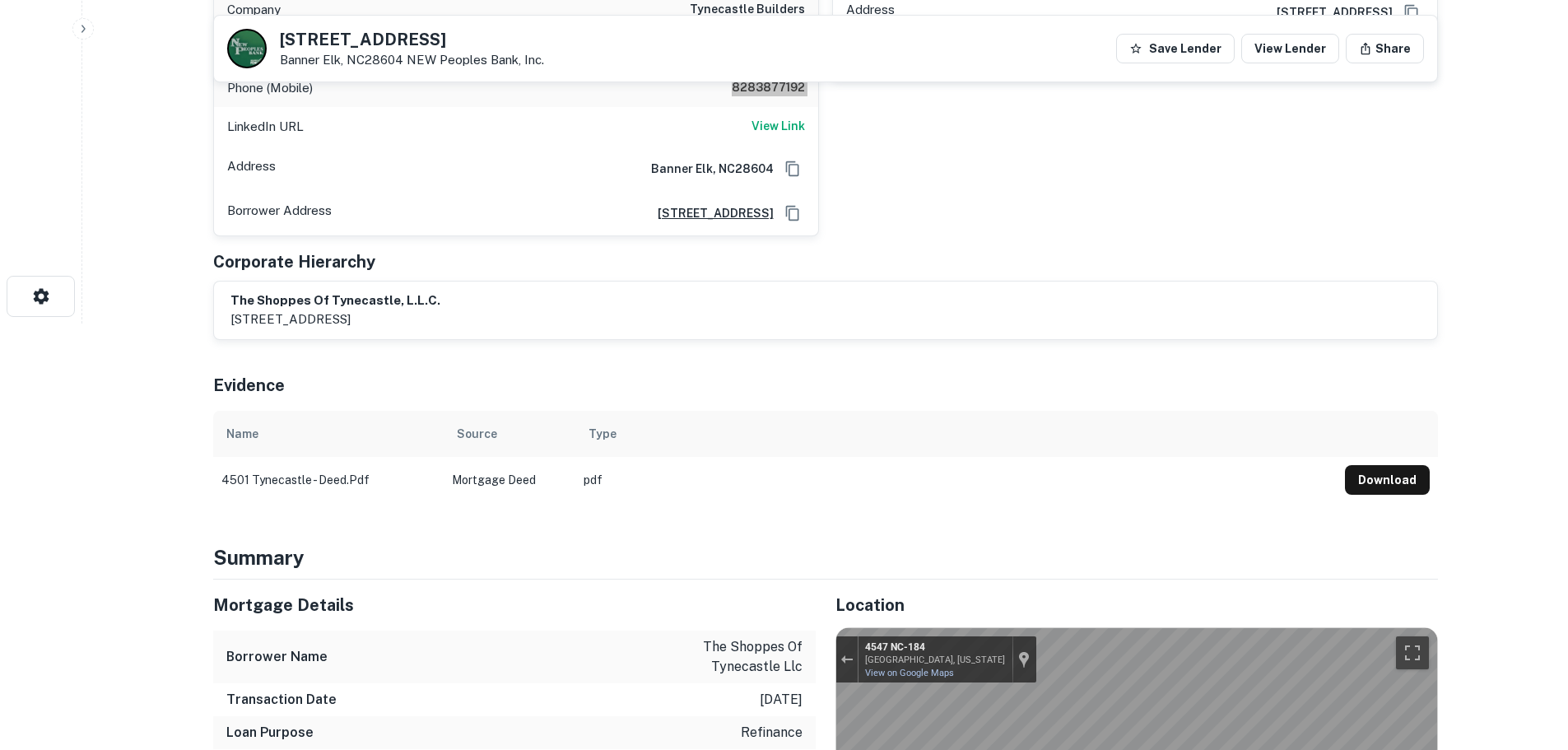
scroll to position [658, 0]
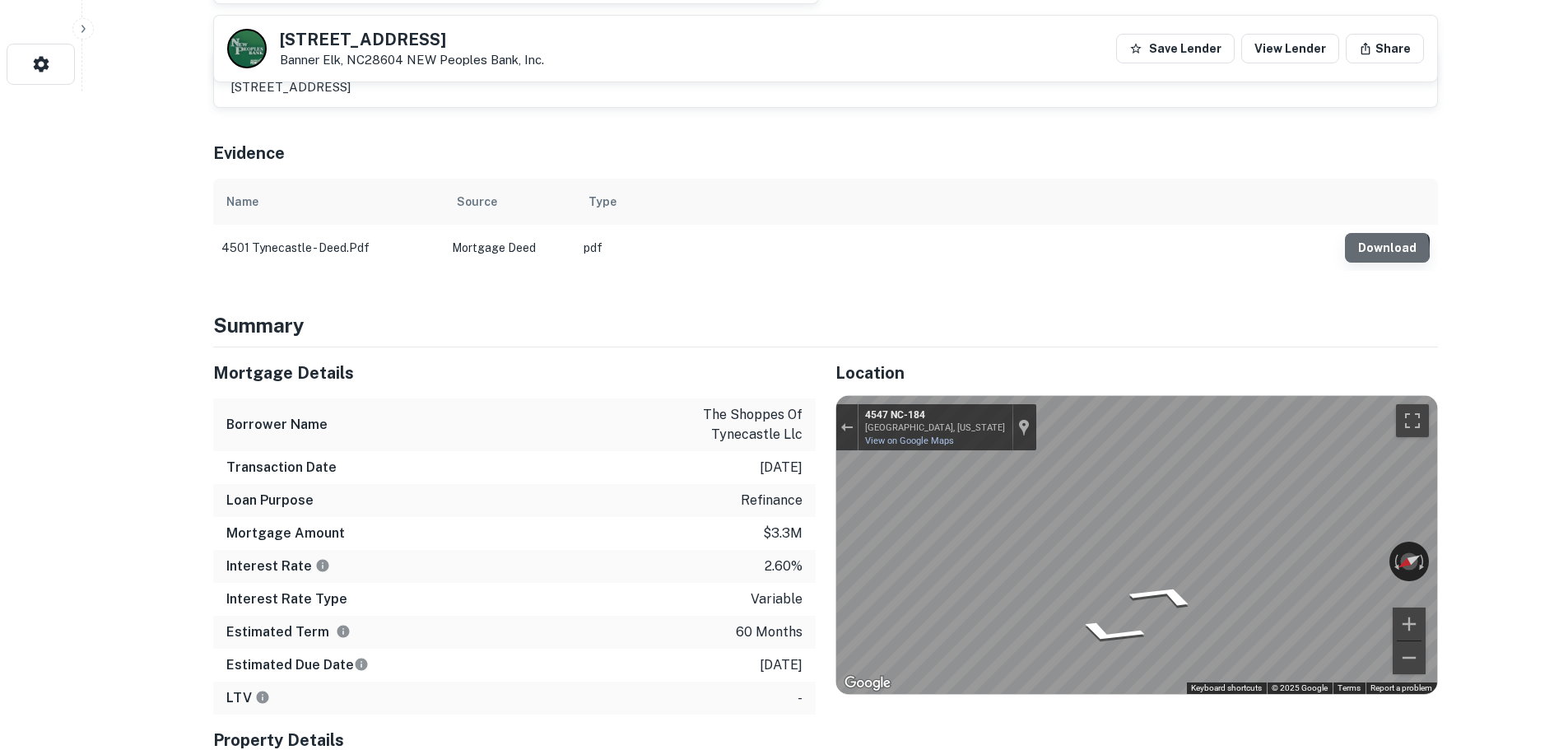
click at [1380, 251] on button "Download" at bounding box center [1387, 248] width 85 height 30
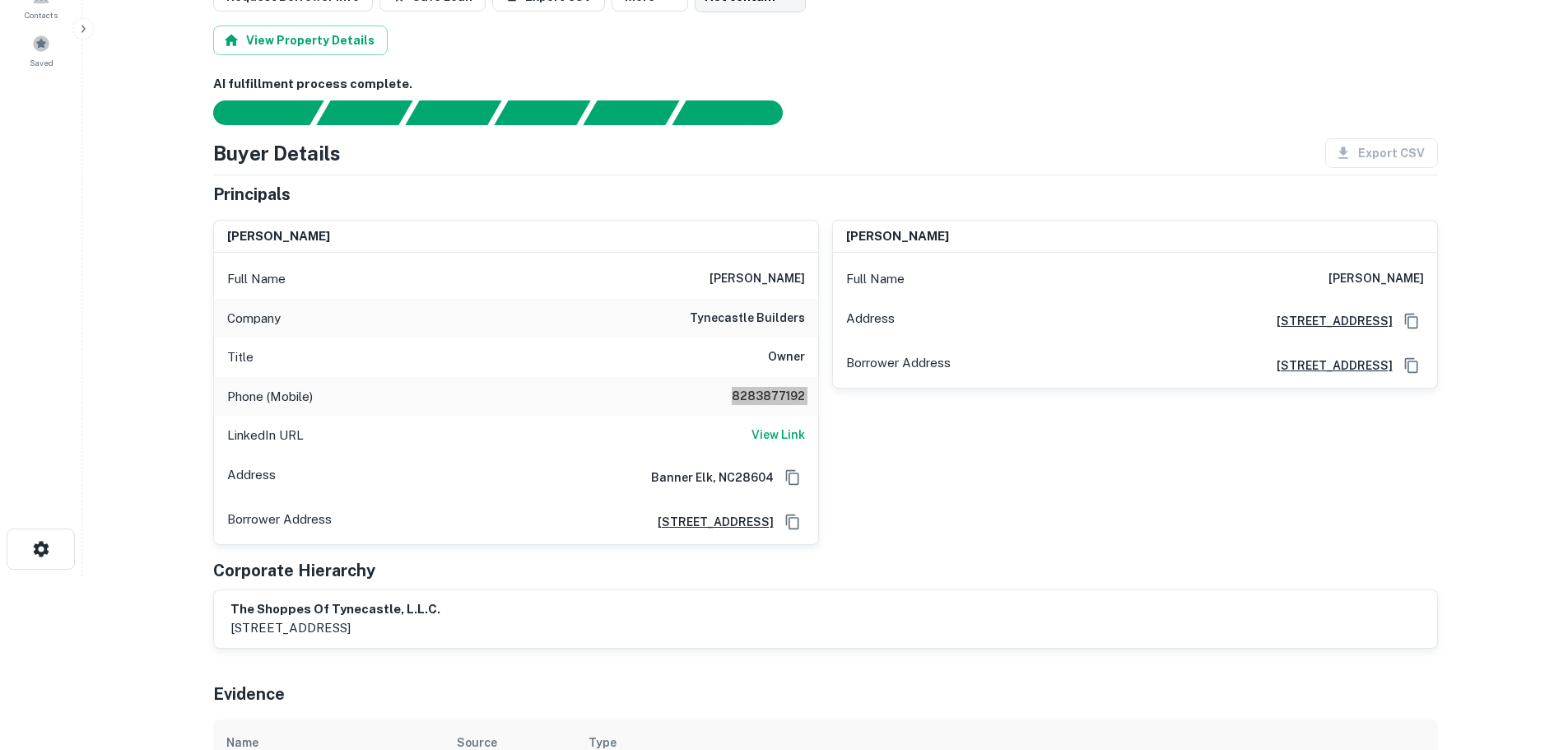
scroll to position [0, 0]
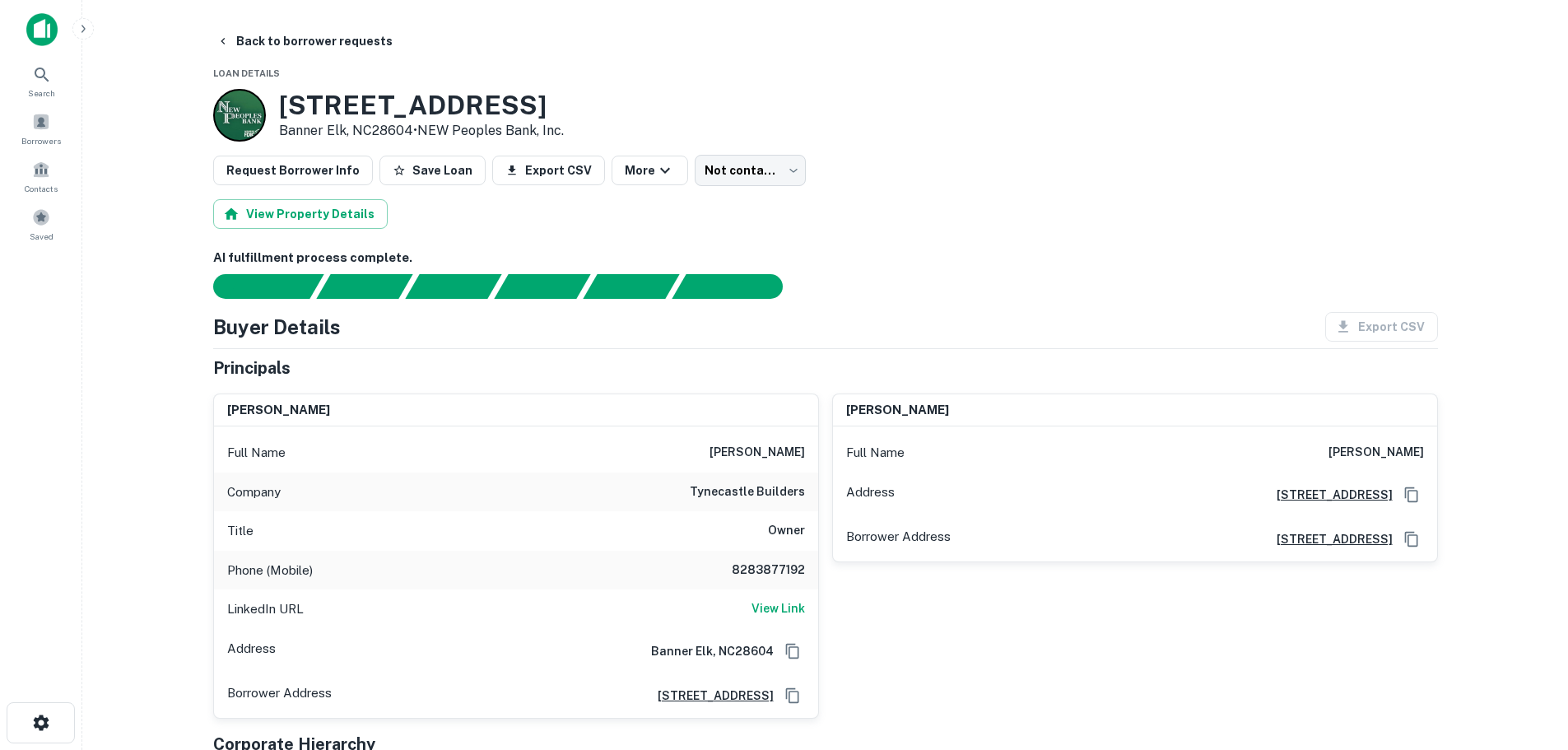
click at [751, 461] on h6 "[PERSON_NAME]" at bounding box center [757, 453] width 95 height 20
click at [368, 42] on button "Back to borrower requests" at bounding box center [304, 41] width 189 height 30
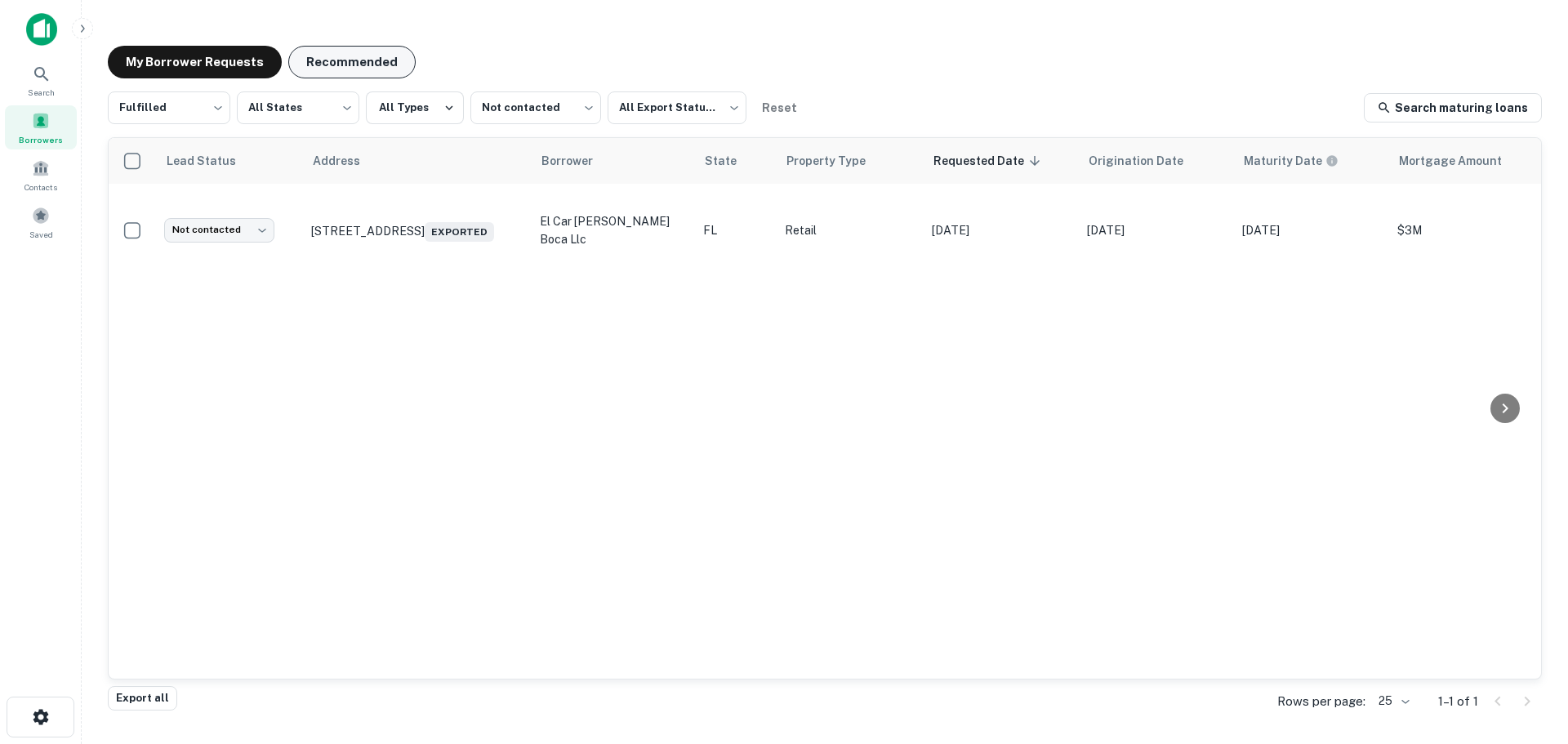
click at [357, 65] on button "Recommended" at bounding box center [352, 62] width 128 height 32
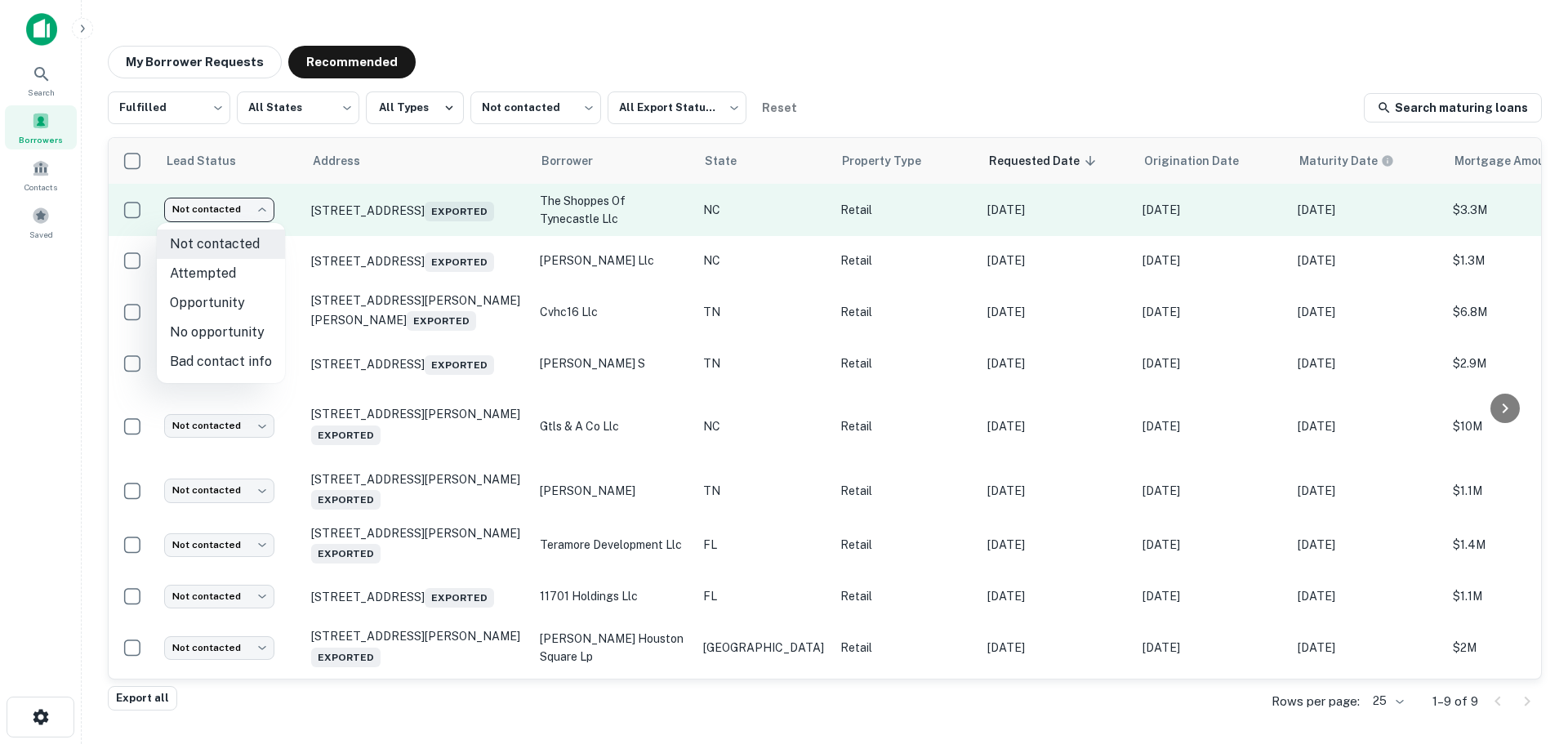
click at [219, 220] on body "Search Borrowers Contacts Saved My Borrower Requests Recommended Fulfilled ****…" at bounding box center [784, 372] width 1568 height 744
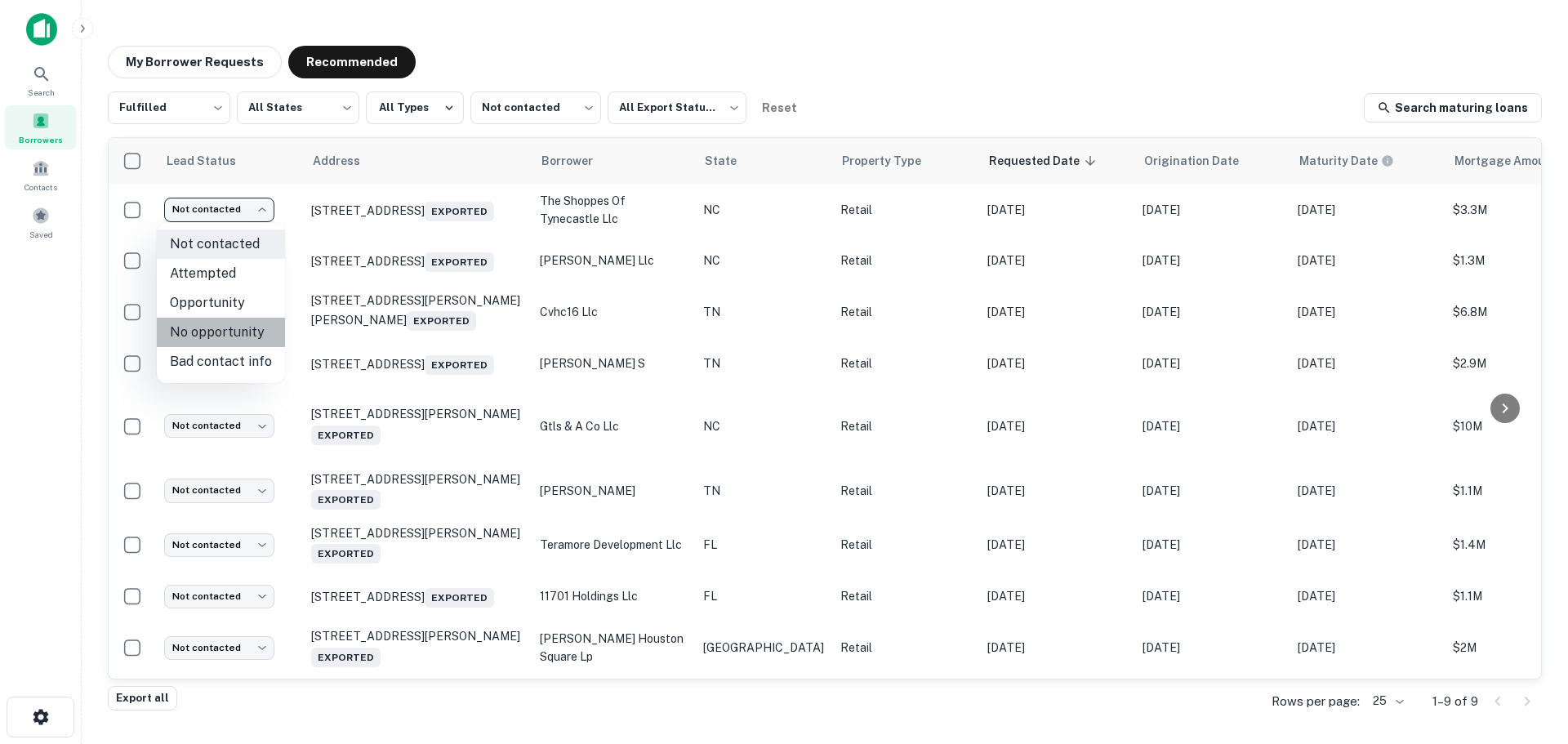
click at [222, 324] on li "No opportunity" at bounding box center [220, 332] width 128 height 30
type input "**********"
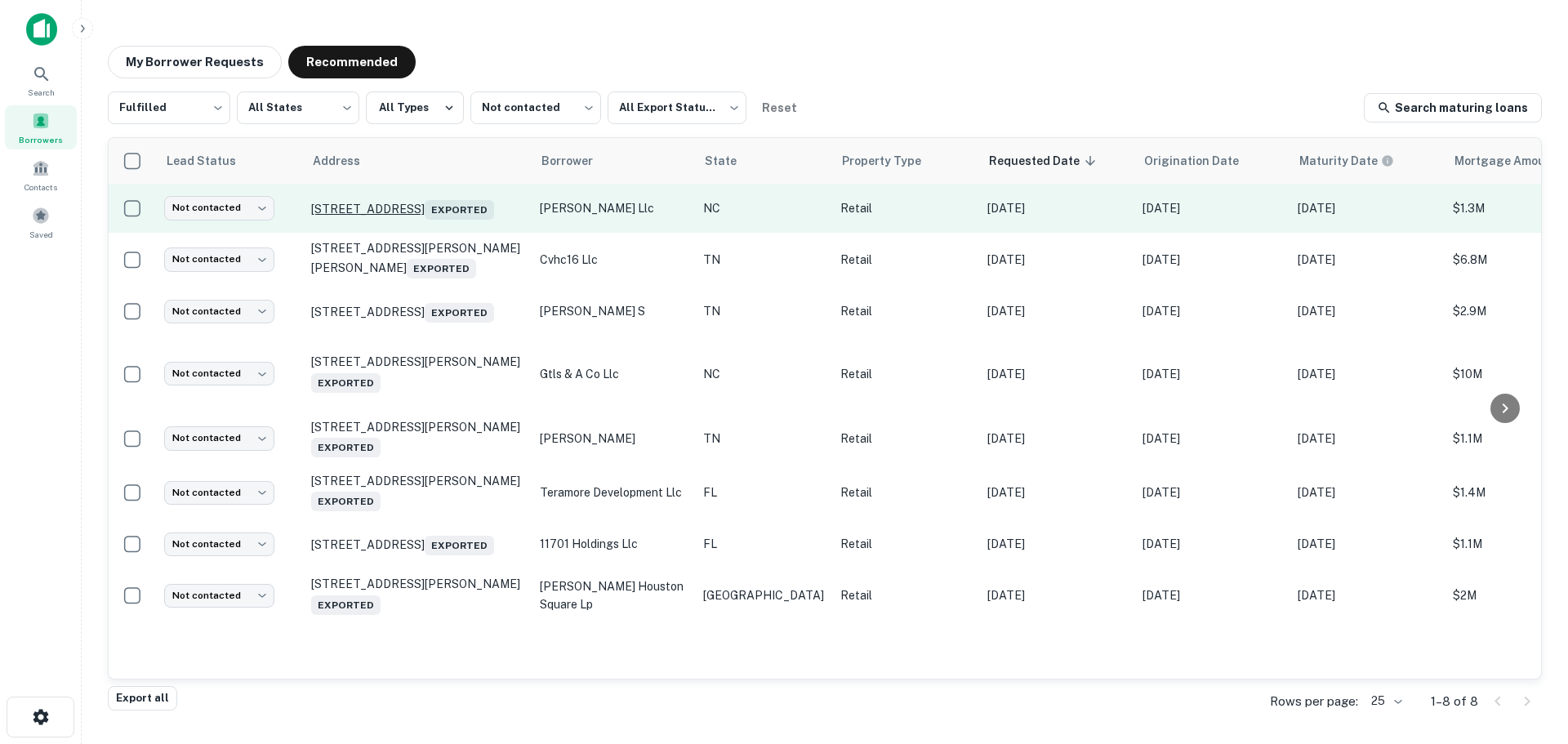
click at [401, 196] on p "45 Broadway St Asheville, NC28801 Exported" at bounding box center [418, 207] width 213 height 23
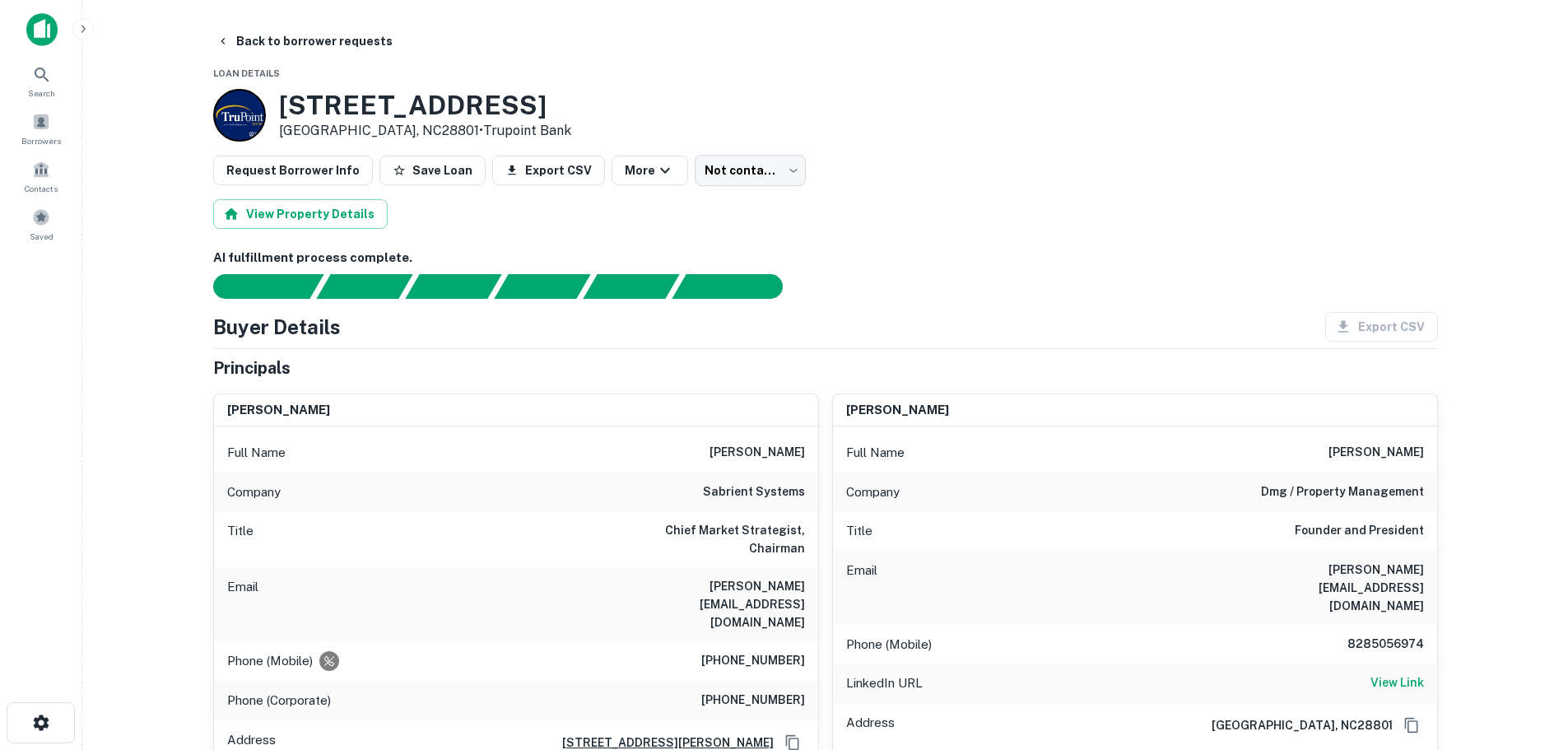
click at [777, 495] on h6 "sabrient systems" at bounding box center [754, 492] width 102 height 20
click at [1385, 663] on div "LinkedIn URL View Link" at bounding box center [1135, 683] width 604 height 39
click at [1386, 674] on h6 "View Link" at bounding box center [1397, 682] width 53 height 18
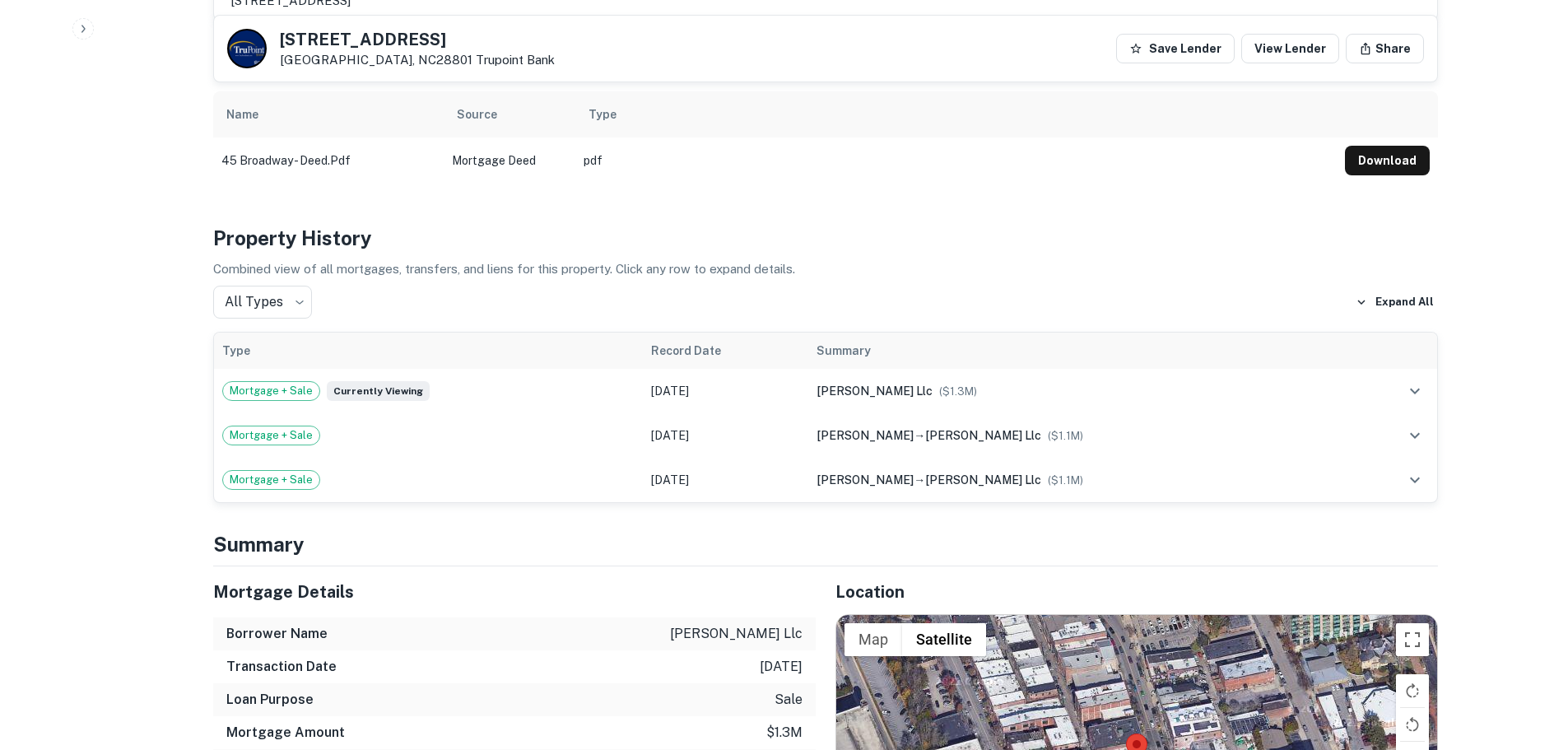
scroll to position [1647, 0]
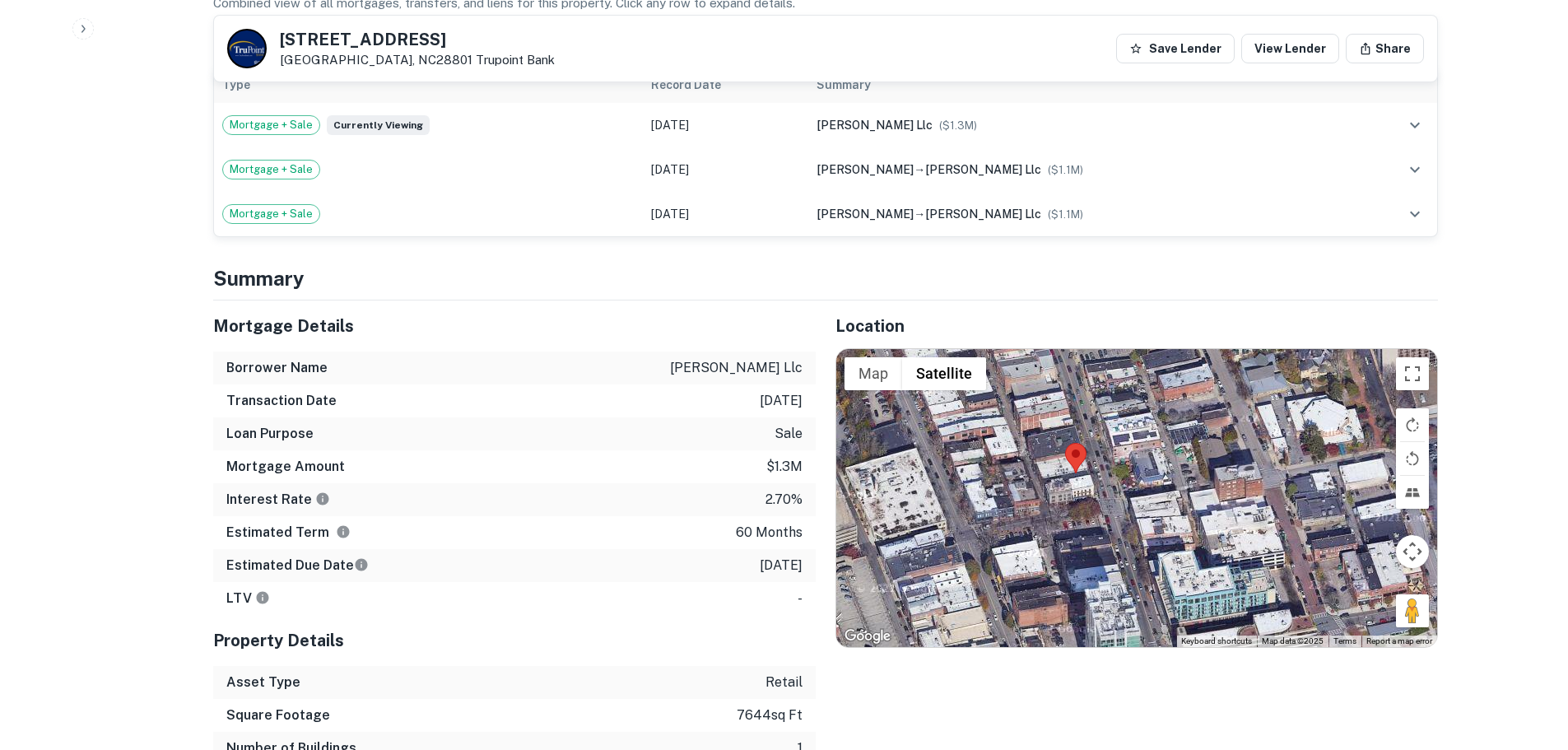
drag, startPoint x: 1429, startPoint y: 525, endPoint x: 1361, endPoint y: 495, distance: 74.3
click at [1361, 495] on div at bounding box center [1137, 498] width 601 height 298
click at [306, 50] on div "45 Broadway St Asheville, NC28801 Trupoint Bank" at bounding box center [418, 49] width 275 height 36
click at [321, 33] on h5 "45 Broadway St" at bounding box center [418, 39] width 275 height 16
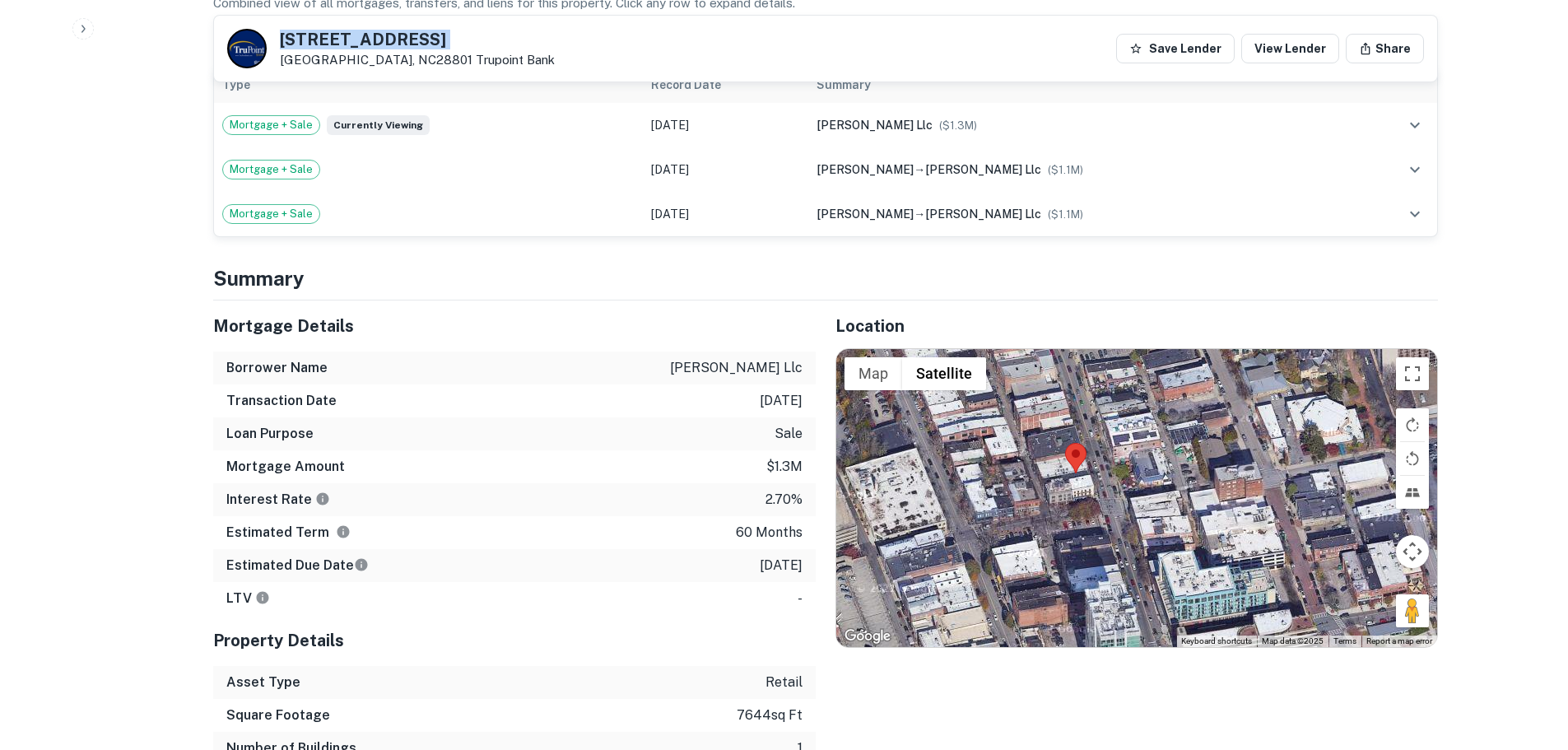
click at [321, 33] on h5 "45 Broadway St" at bounding box center [418, 39] width 275 height 16
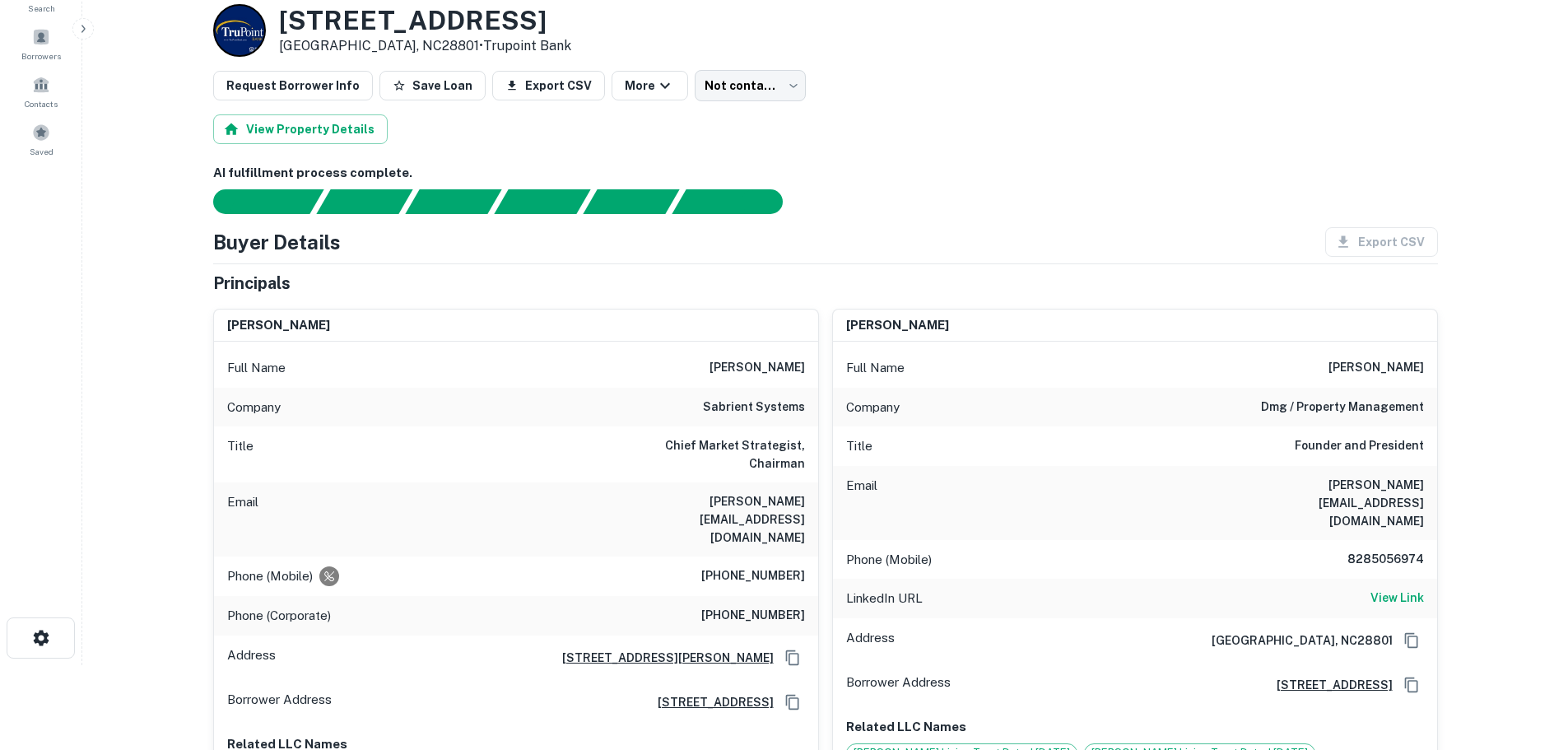
scroll to position [165, 0]
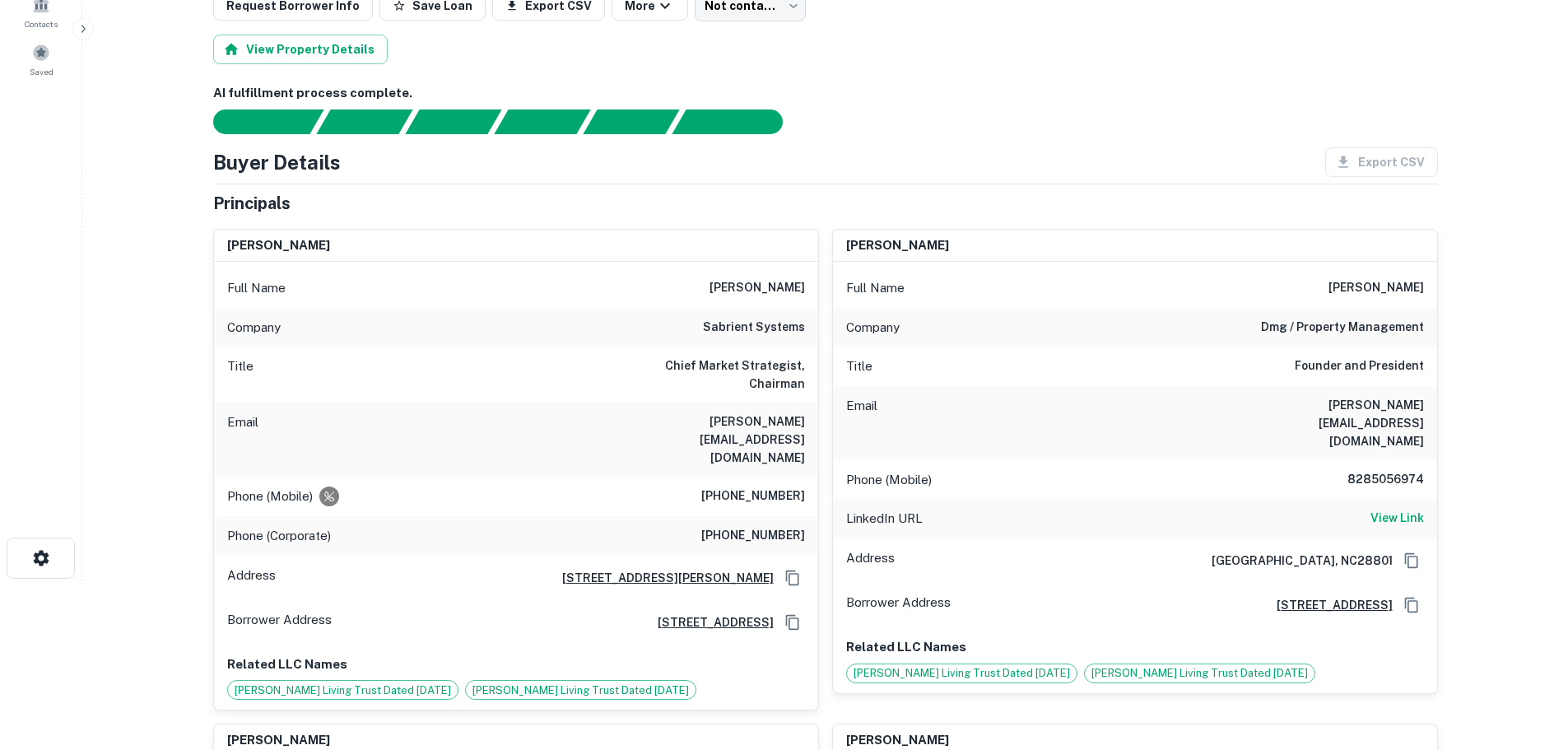
click at [1389, 470] on h6 "8285056974" at bounding box center [1374, 479] width 99 height 20
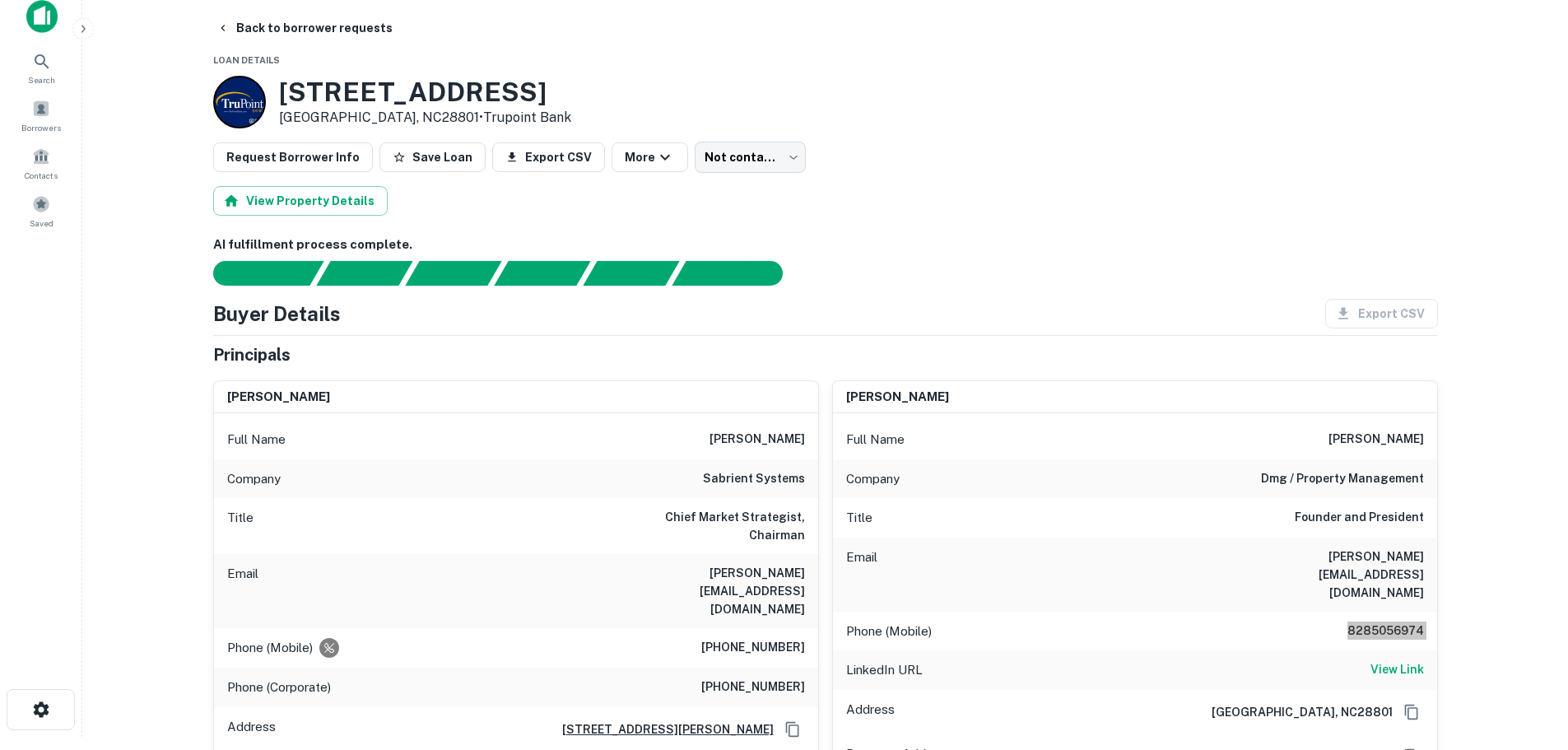
scroll to position [0, 0]
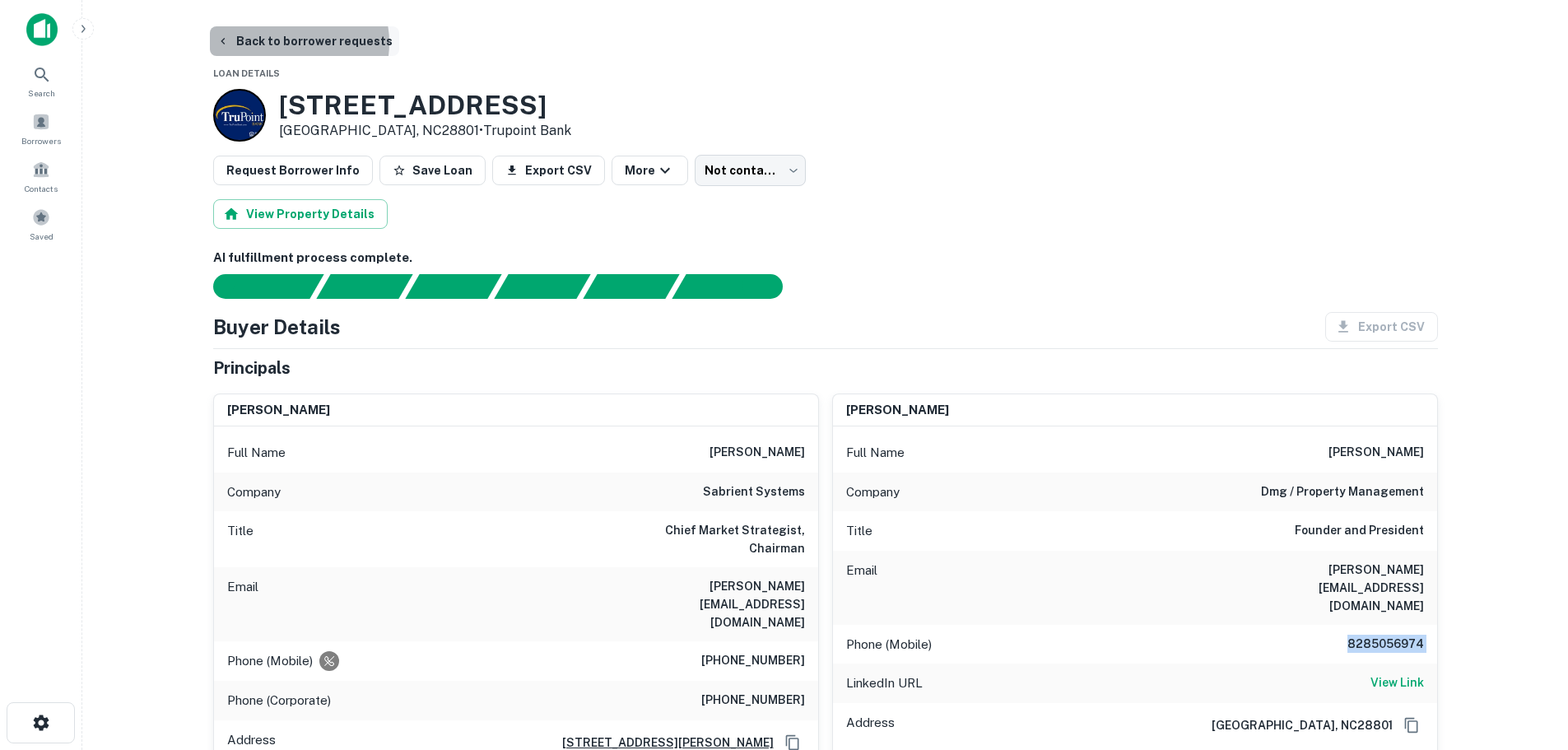
click at [291, 43] on button "Back to borrower requests" at bounding box center [304, 41] width 189 height 30
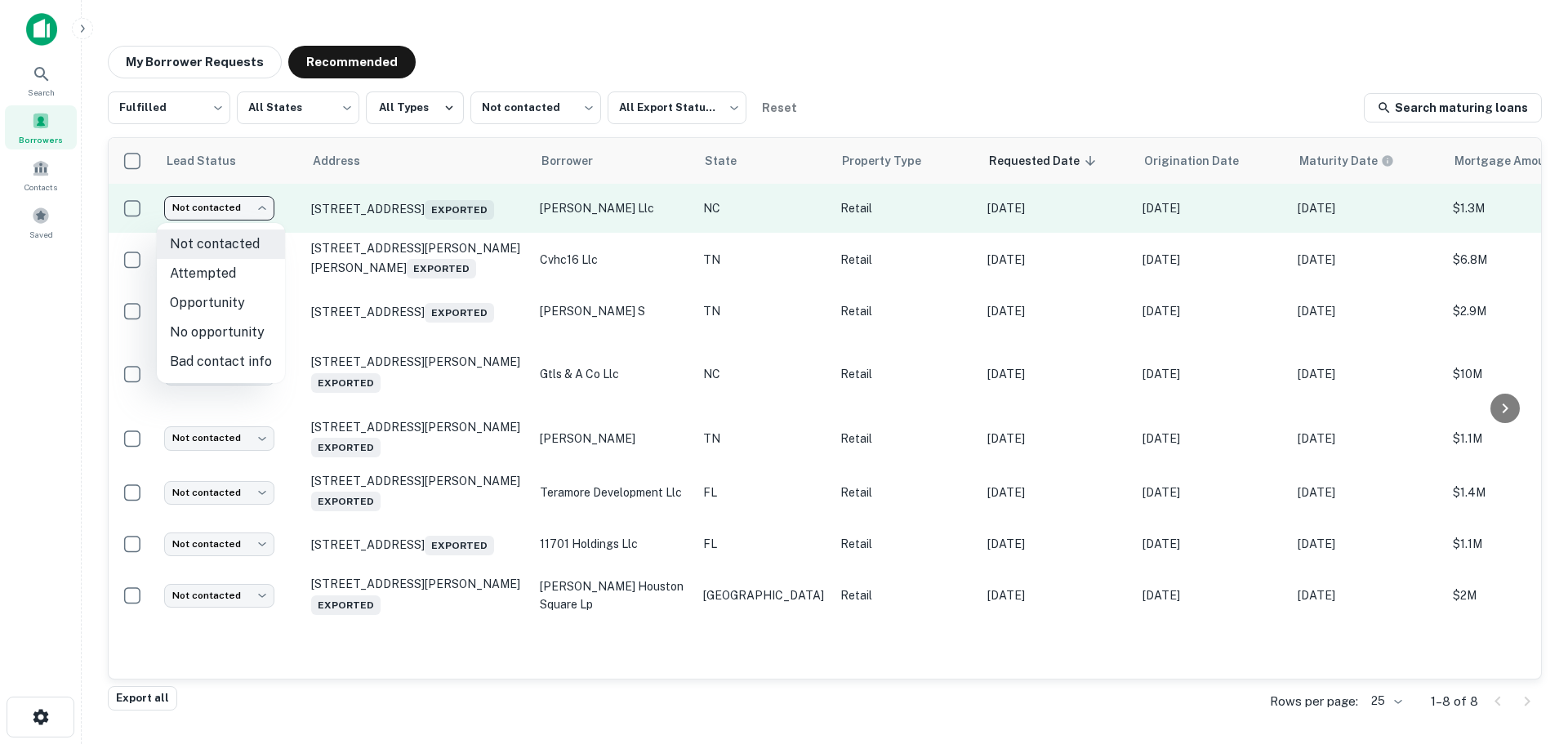
click at [247, 209] on body "Search Borrowers Contacts Saved My Borrower Requests Recommended Fulfilled ****…" at bounding box center [784, 372] width 1568 height 744
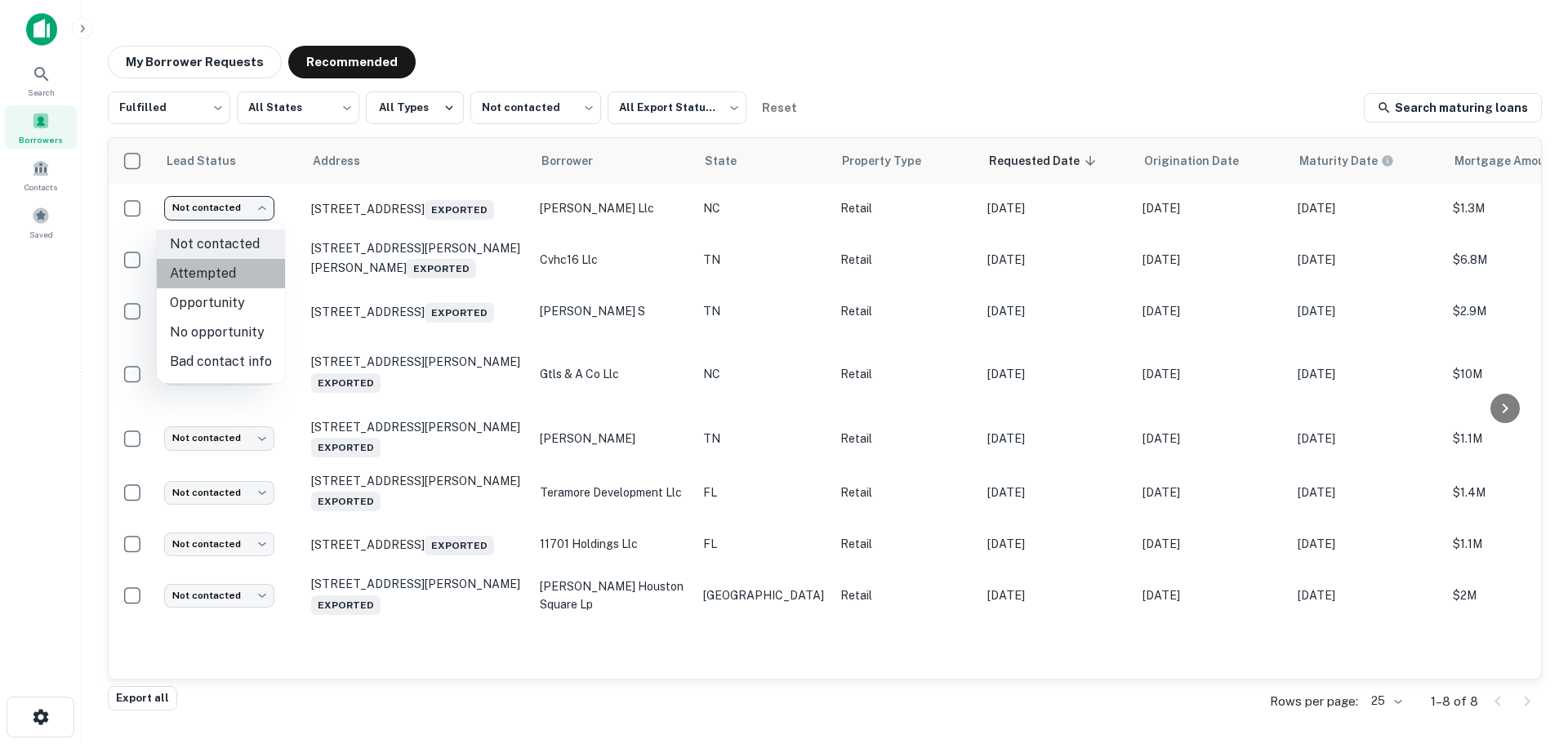
click at [236, 276] on li "Attempted" at bounding box center [220, 273] width 128 height 30
type input "*********"
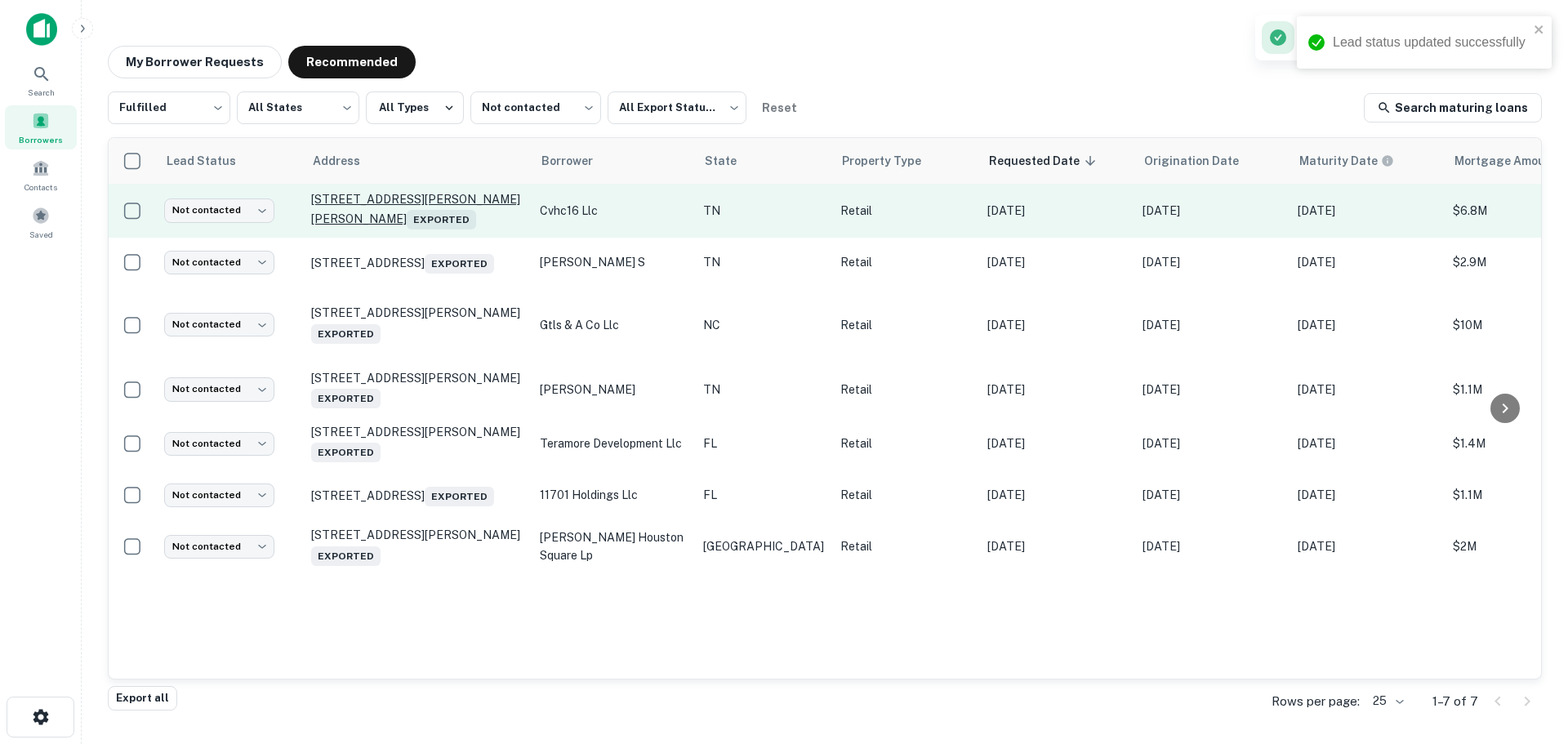
click at [371, 196] on p "3121 Dickerson Pike Nashville, TN37207 Exported" at bounding box center [418, 211] width 213 height 37
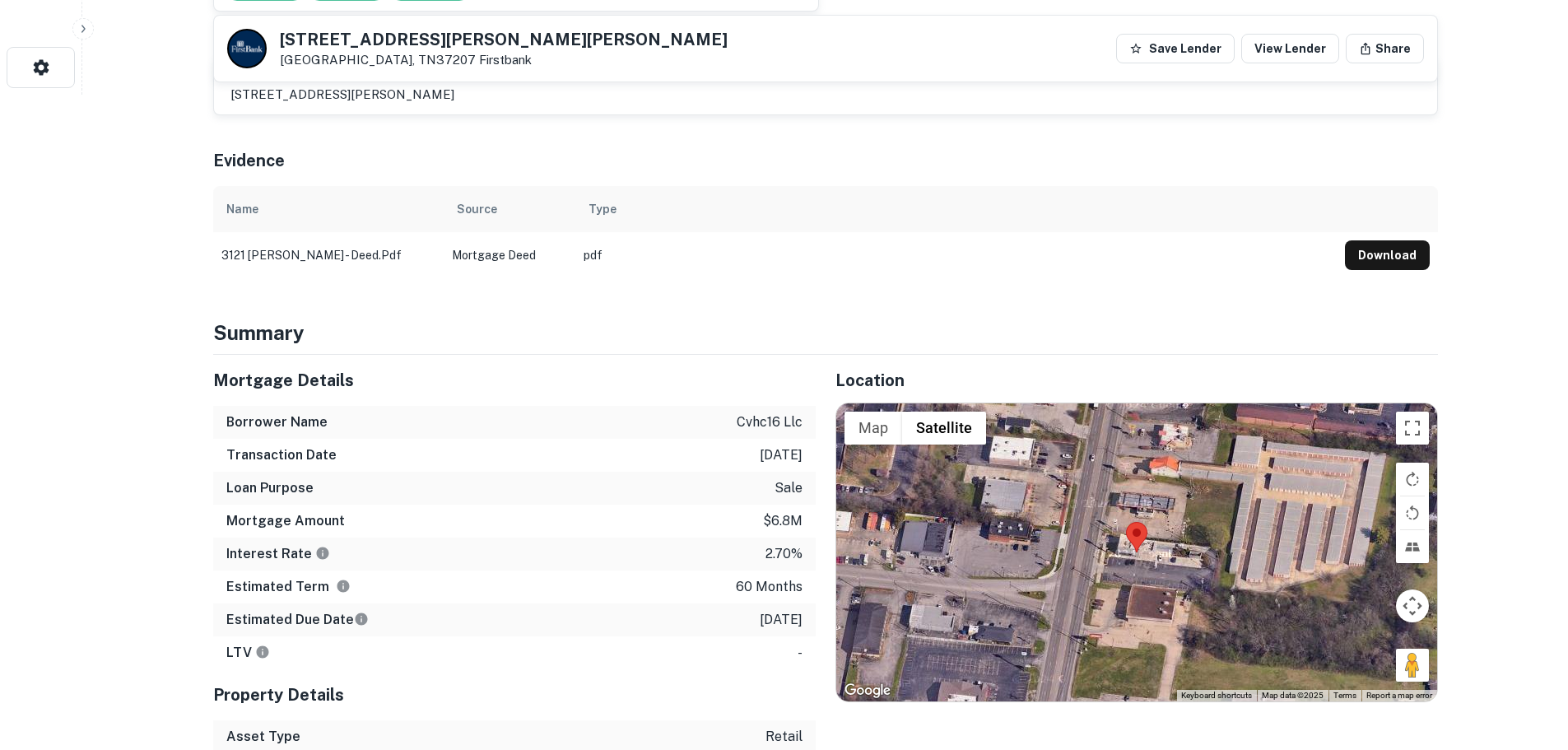
scroll to position [658, 0]
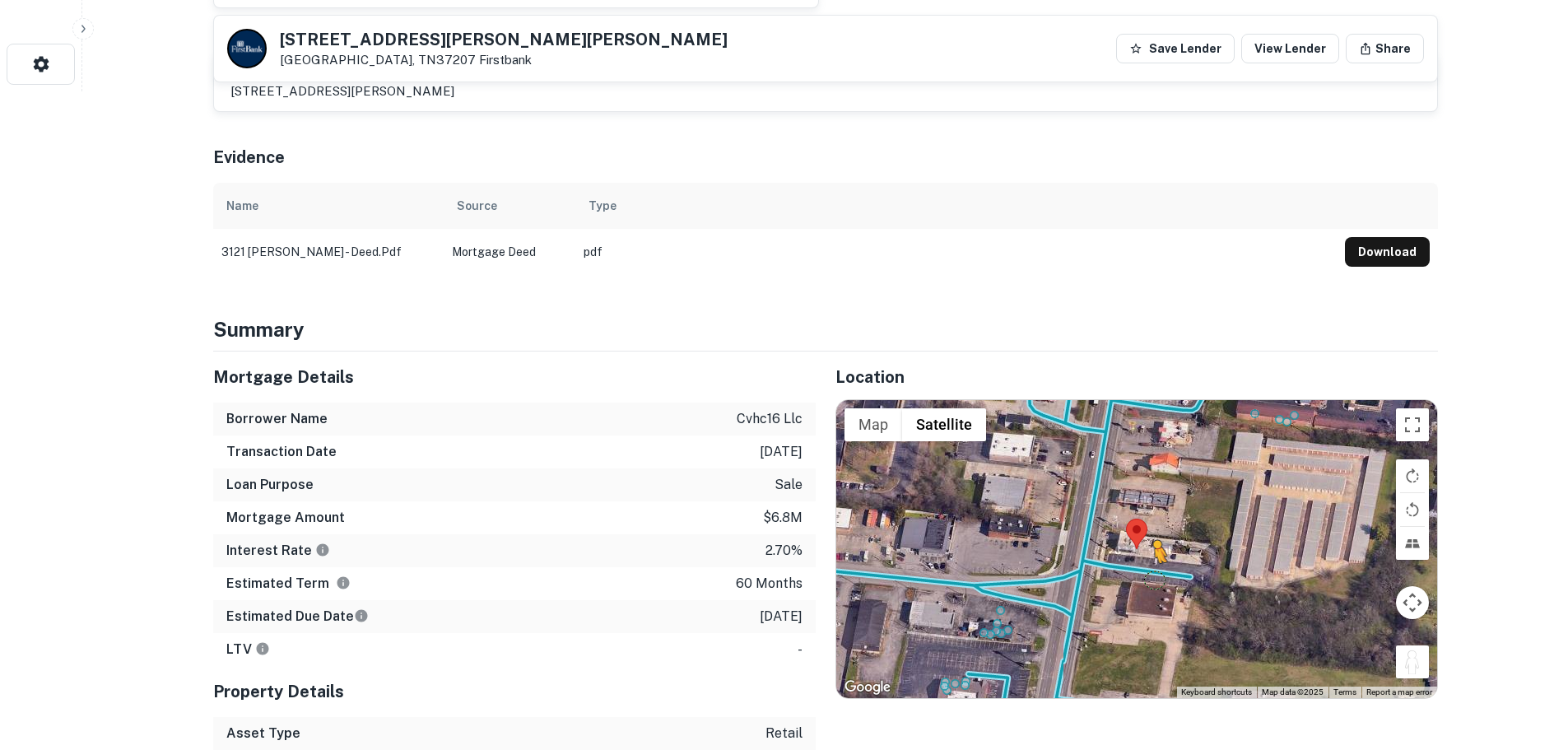
drag, startPoint x: 1408, startPoint y: 657, endPoint x: 1154, endPoint y: 562, distance: 271.2
click at [1154, 562] on div "To activate drag with keyboard, press Alt + Enter. Once in keyboard drag state,…" at bounding box center [1137, 549] width 601 height 298
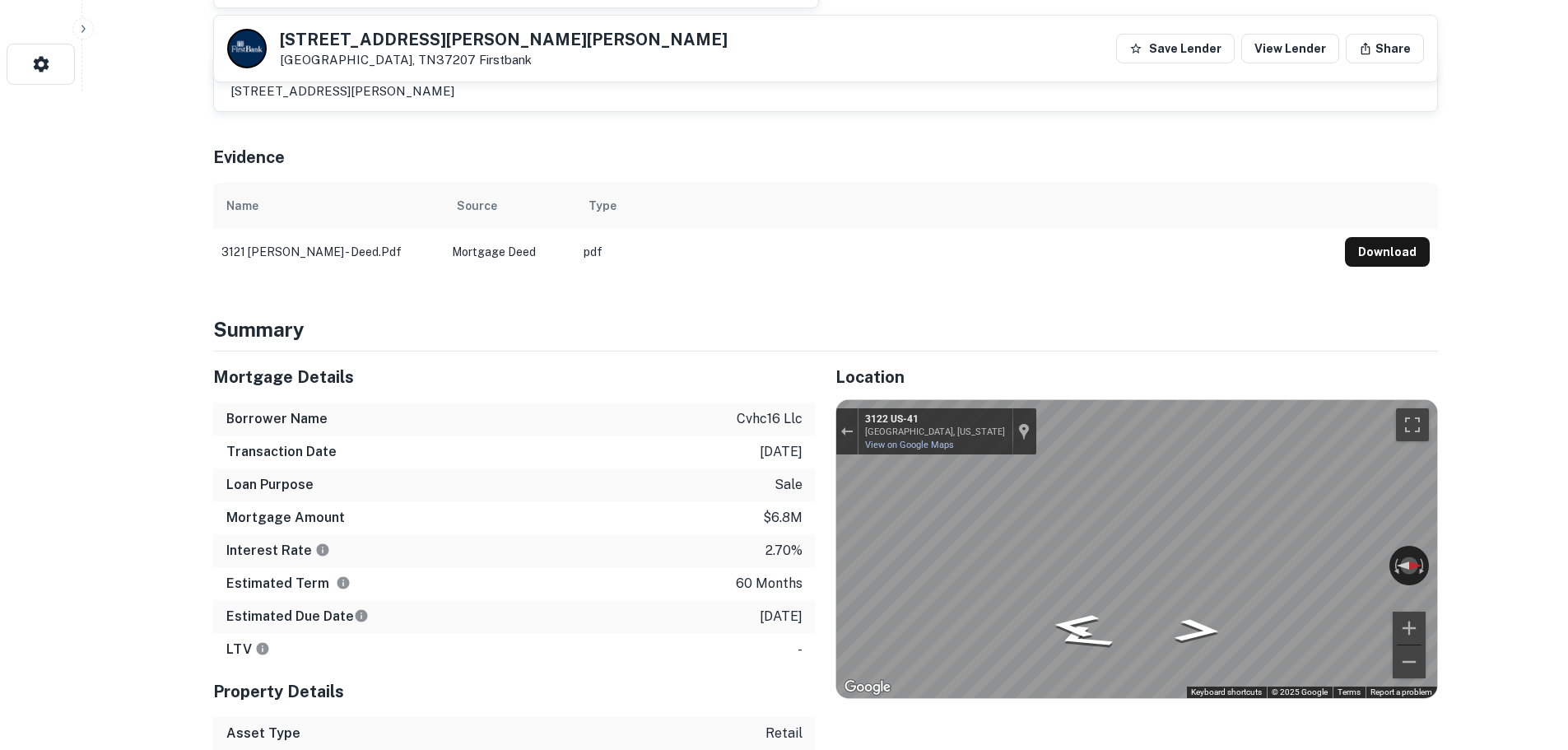
click at [378, 37] on h5 "3121 Dickerson Pike" at bounding box center [504, 39] width 448 height 16
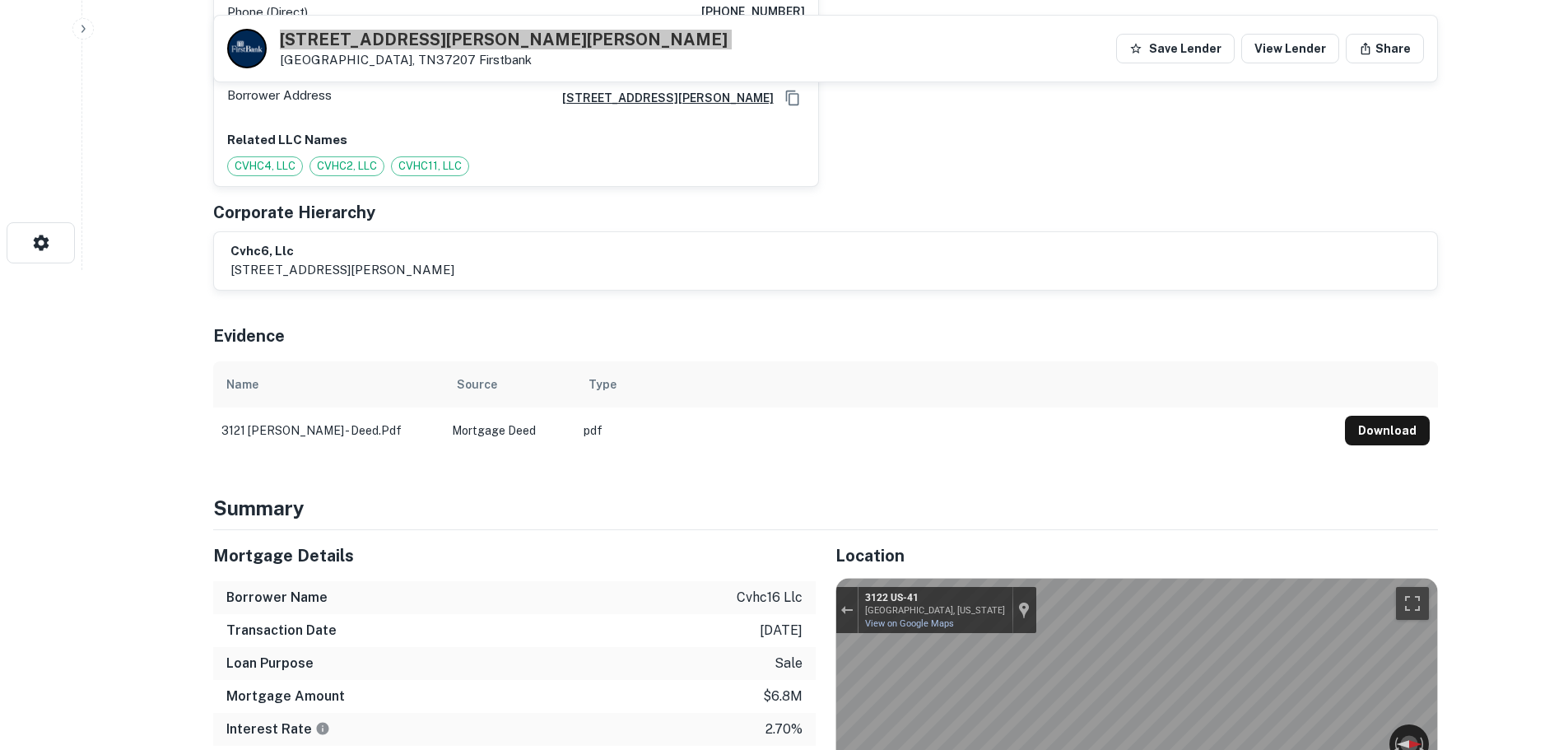
scroll to position [247, 0]
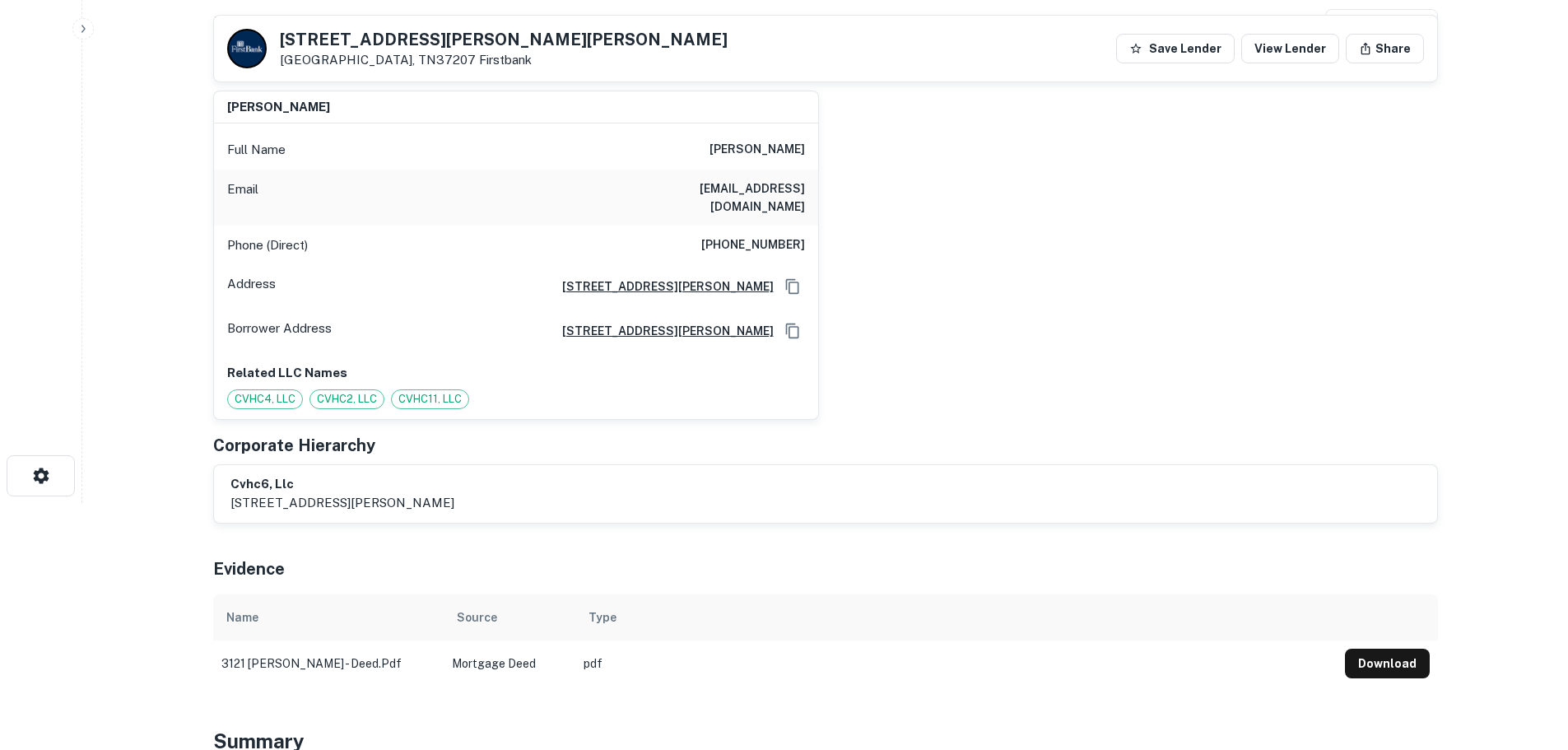
click at [767, 236] on h6 "(615) 533-2667" at bounding box center [753, 245] width 104 height 20
click at [766, 236] on h6 "(615) 533-2667" at bounding box center [753, 245] width 104 height 20
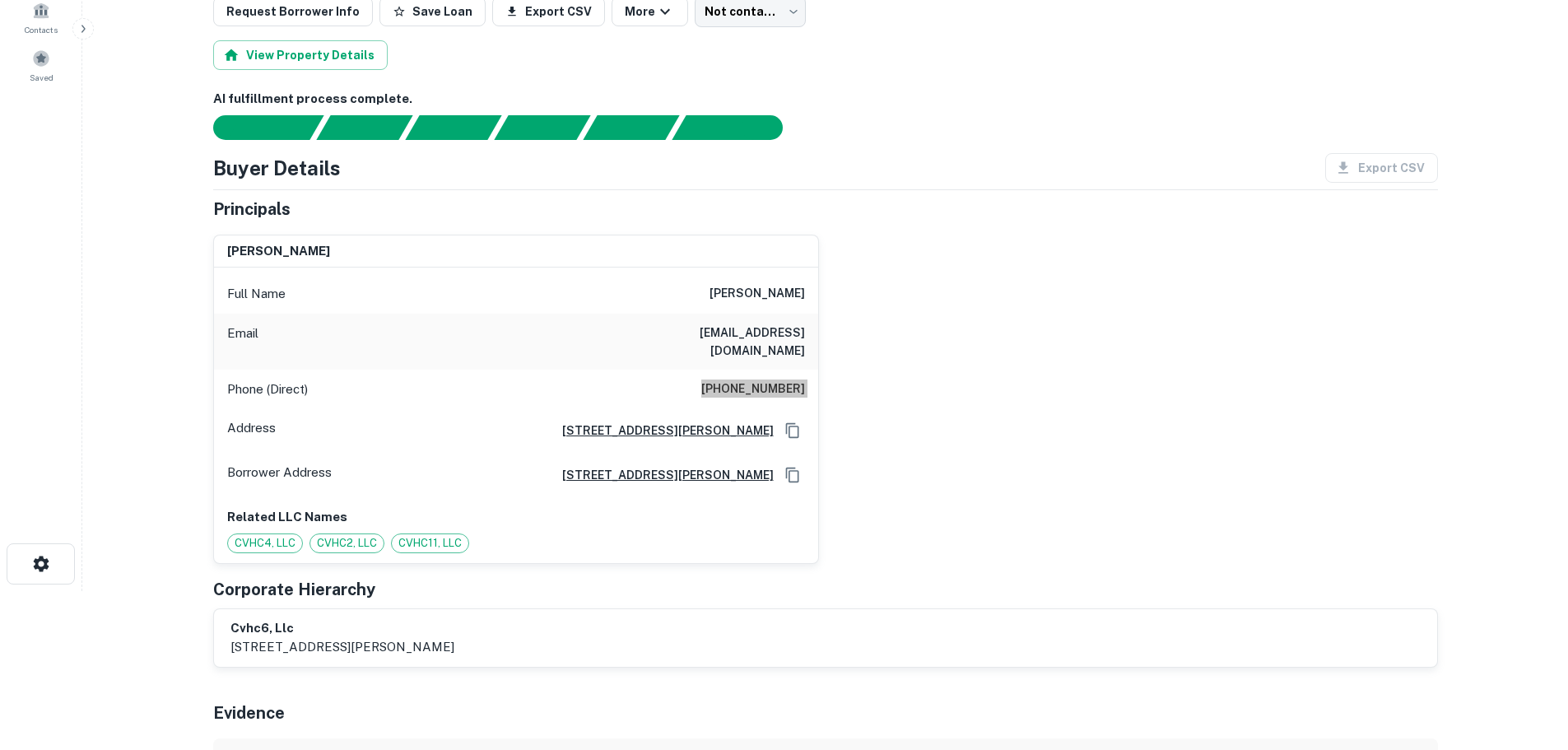
scroll to position [0, 0]
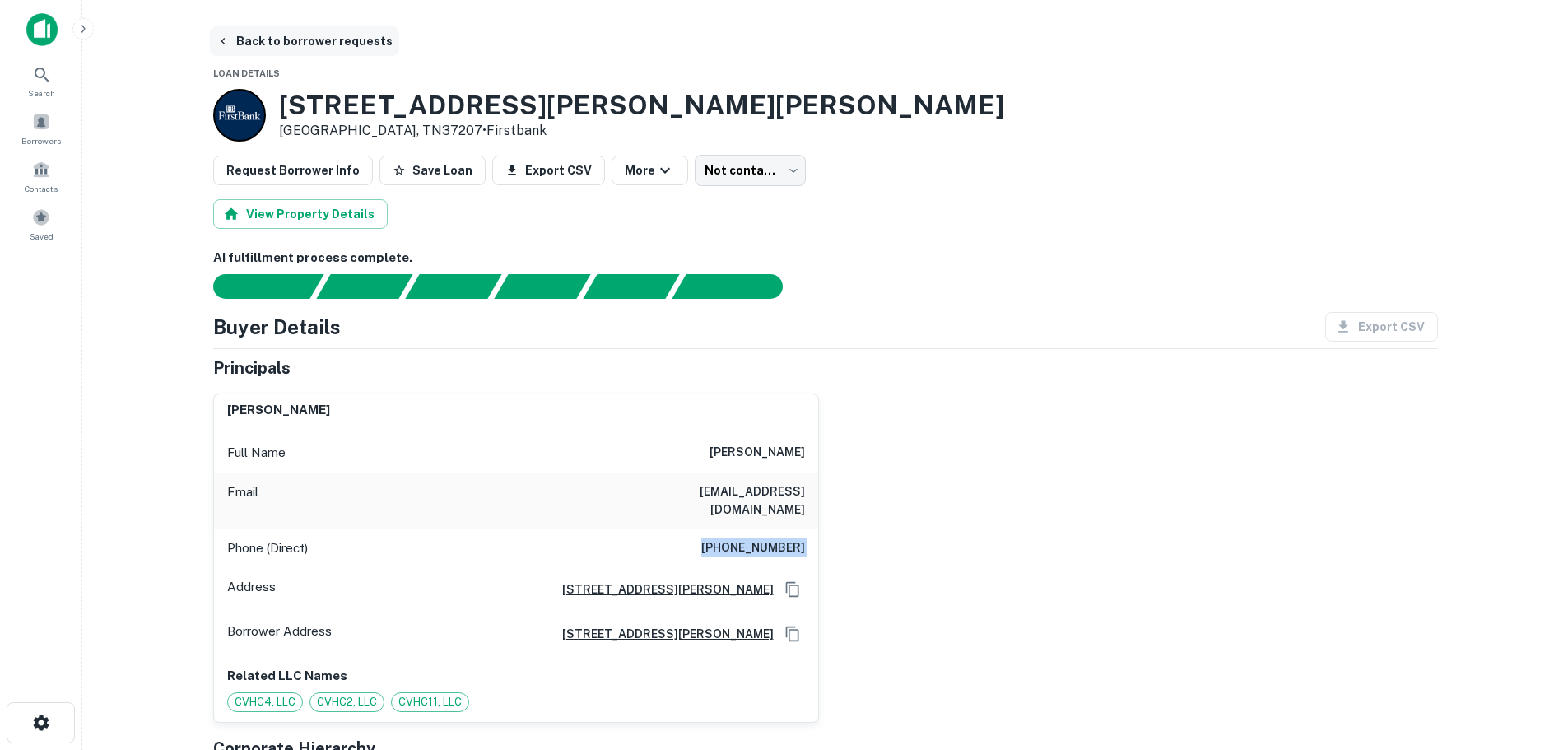
click at [298, 41] on button "Back to borrower requests" at bounding box center [304, 41] width 189 height 30
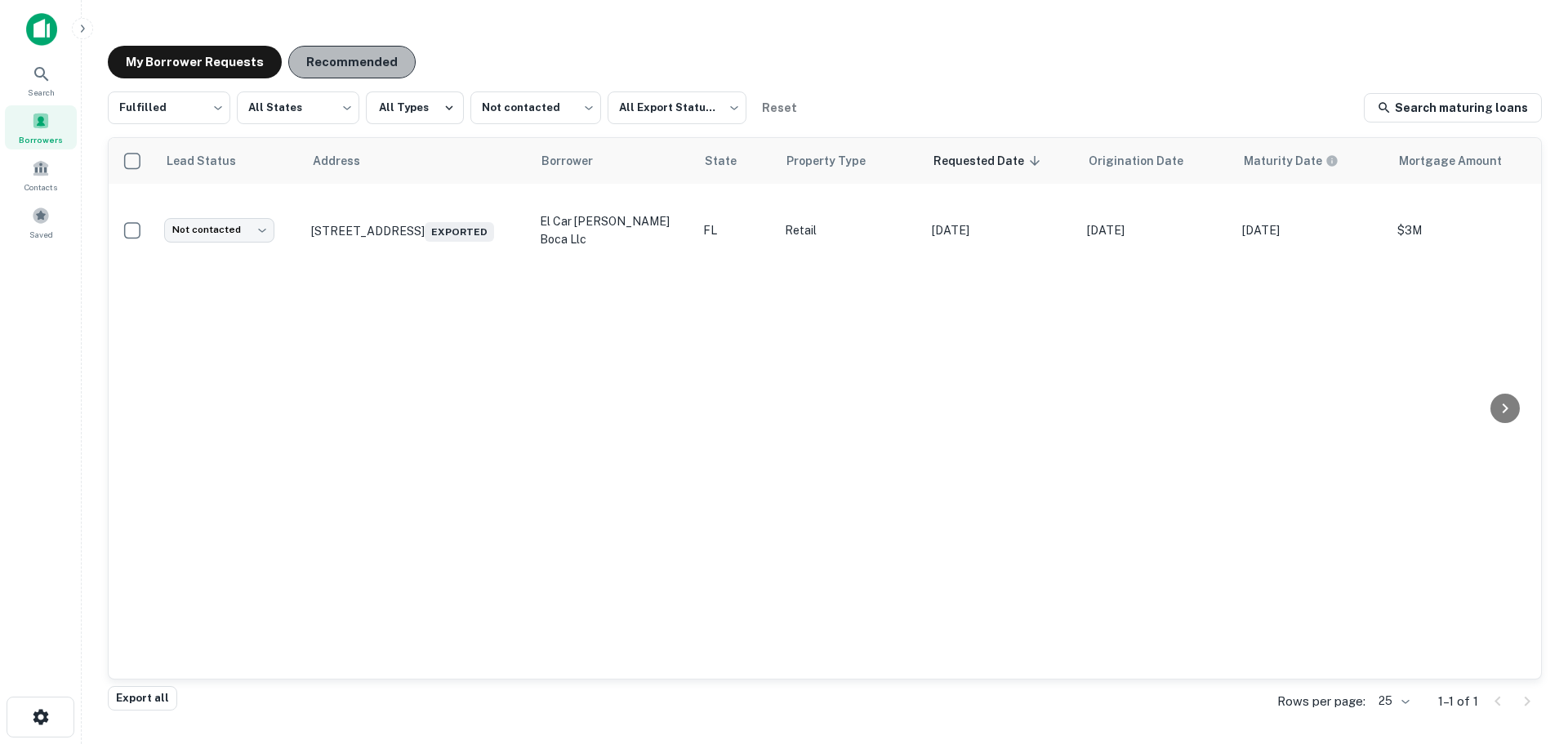
click at [332, 73] on button "Recommended" at bounding box center [352, 62] width 128 height 32
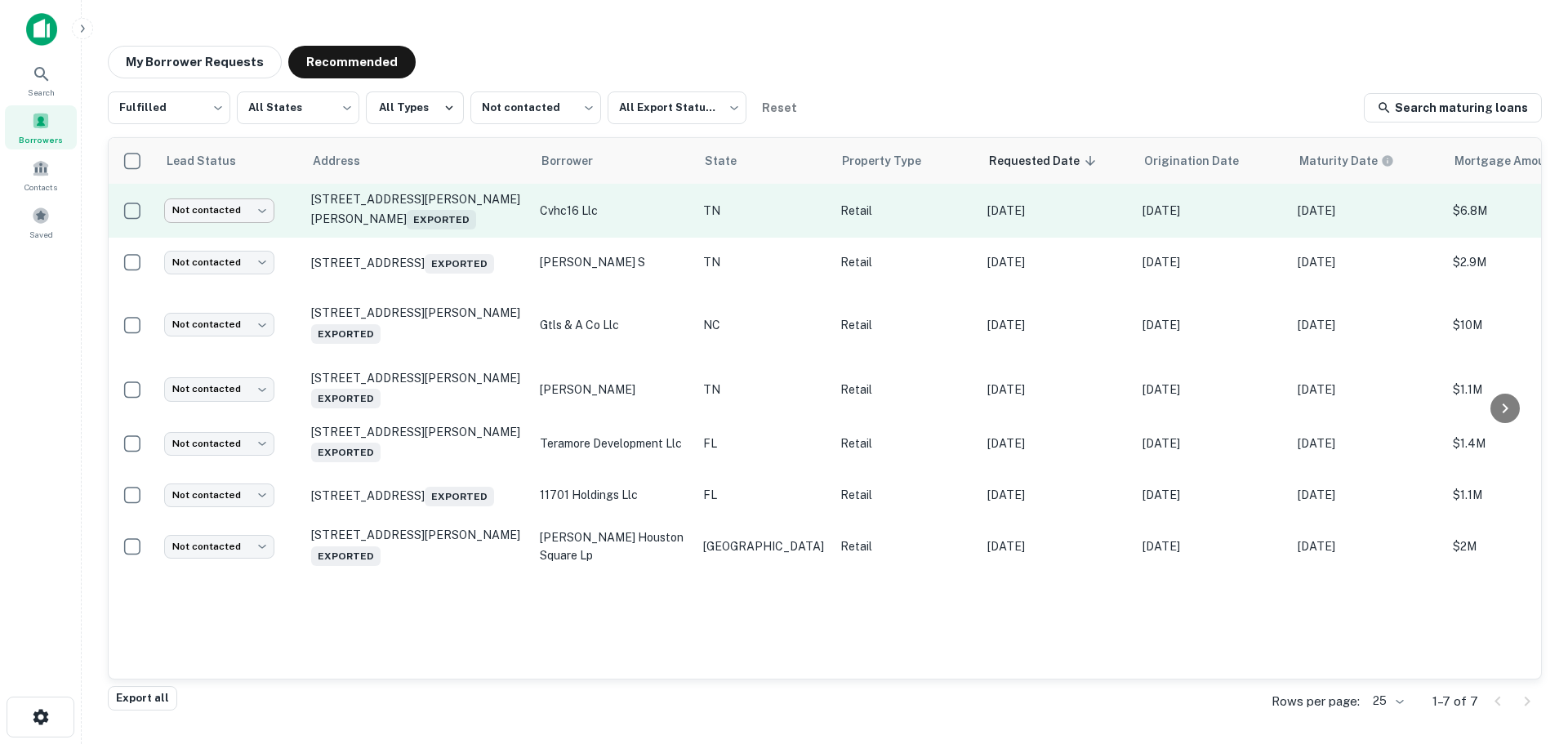
click at [234, 207] on body "Search Borrowers Contacts Saved My Borrower Requests Recommended Fulfilled ****…" at bounding box center [784, 372] width 1568 height 744
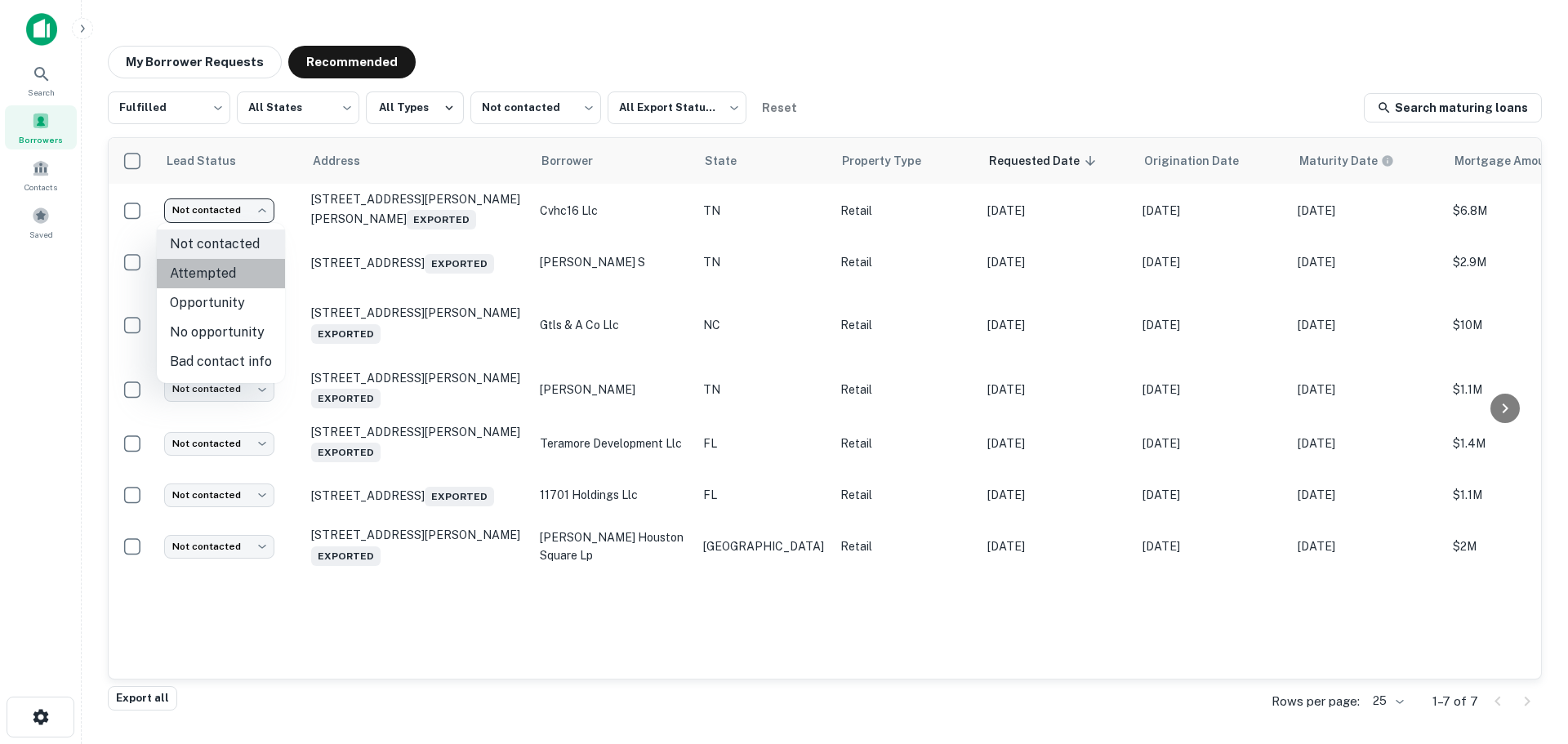
click at [230, 275] on li "Attempted" at bounding box center [220, 273] width 128 height 30
type input "*********"
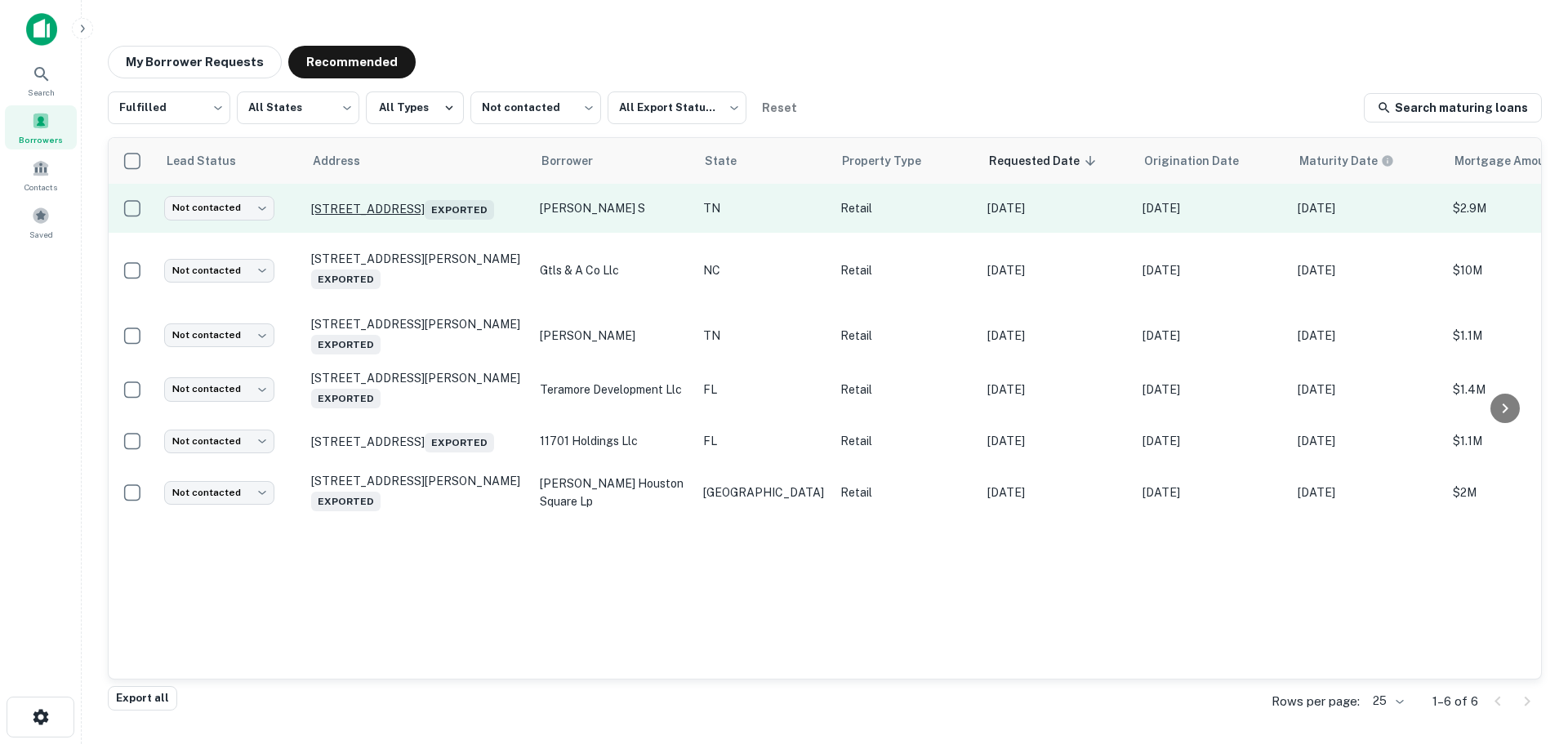
click at [424, 216] on span "Exported" at bounding box center [459, 209] width 70 height 20
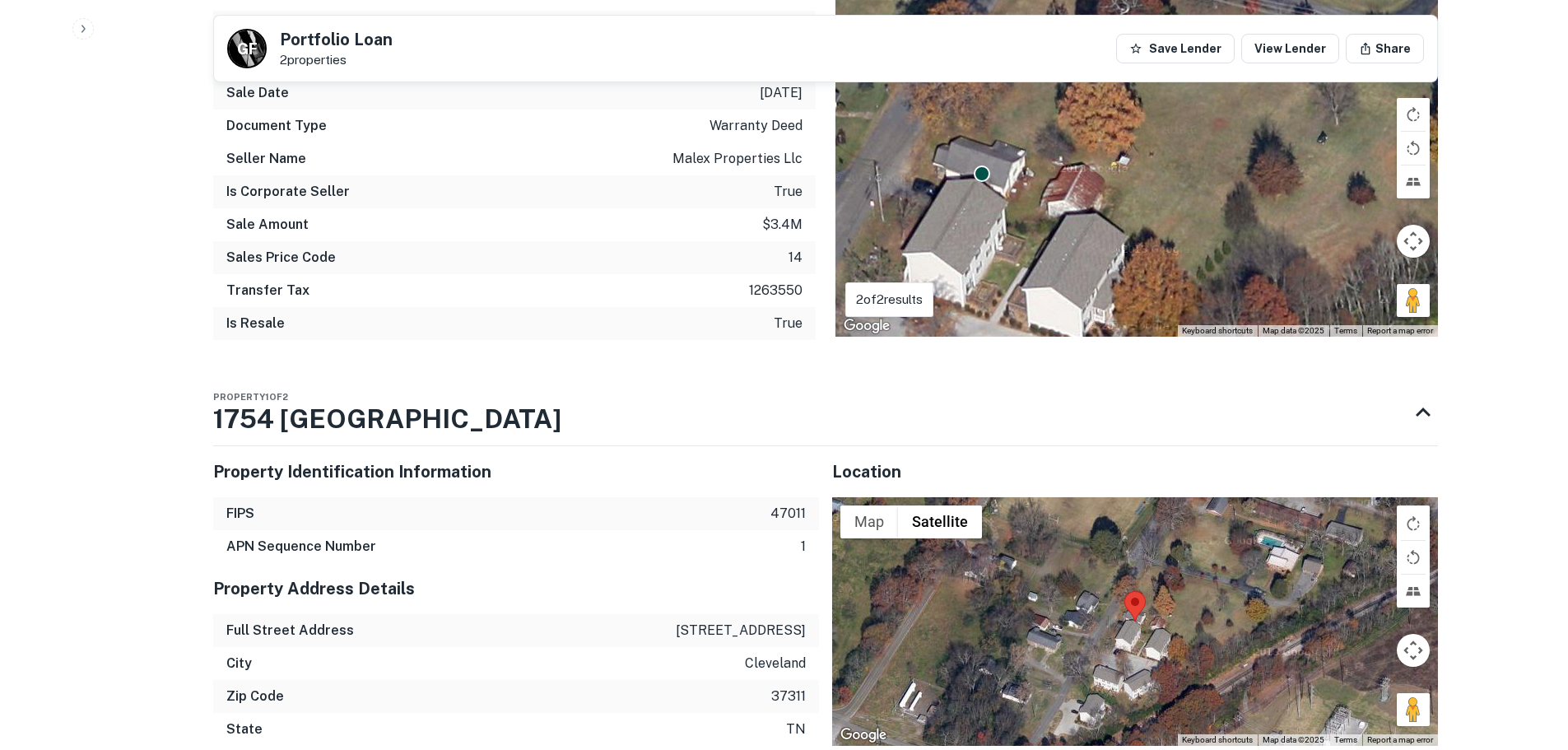
scroll to position [1564, 0]
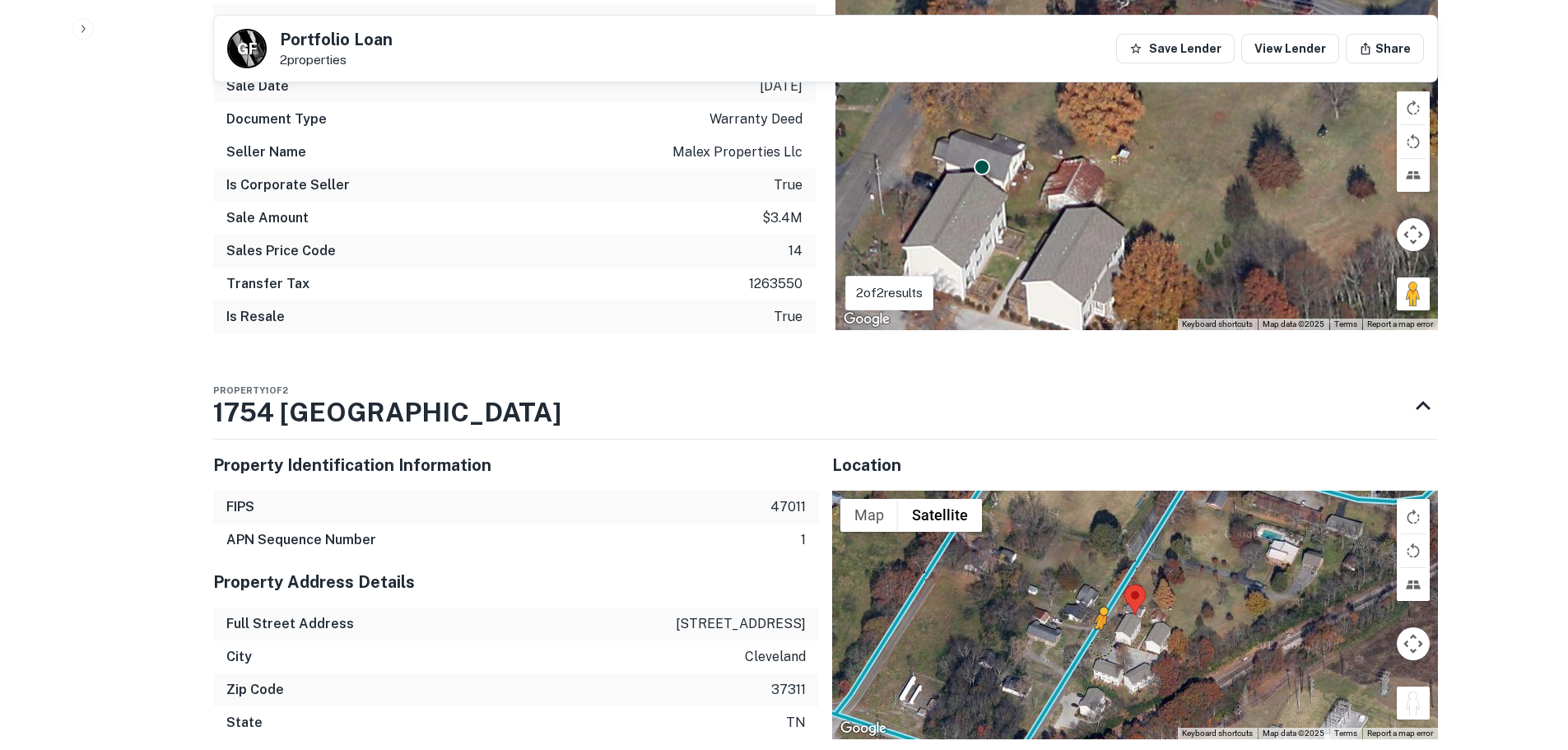
drag, startPoint x: 1422, startPoint y: 666, endPoint x: 1100, endPoint y: 611, distance: 326.7
click at [1100, 611] on div "To activate drag with keyboard, press Alt + Enter. Once in keyboard drag state,…" at bounding box center [1135, 615] width 606 height 249
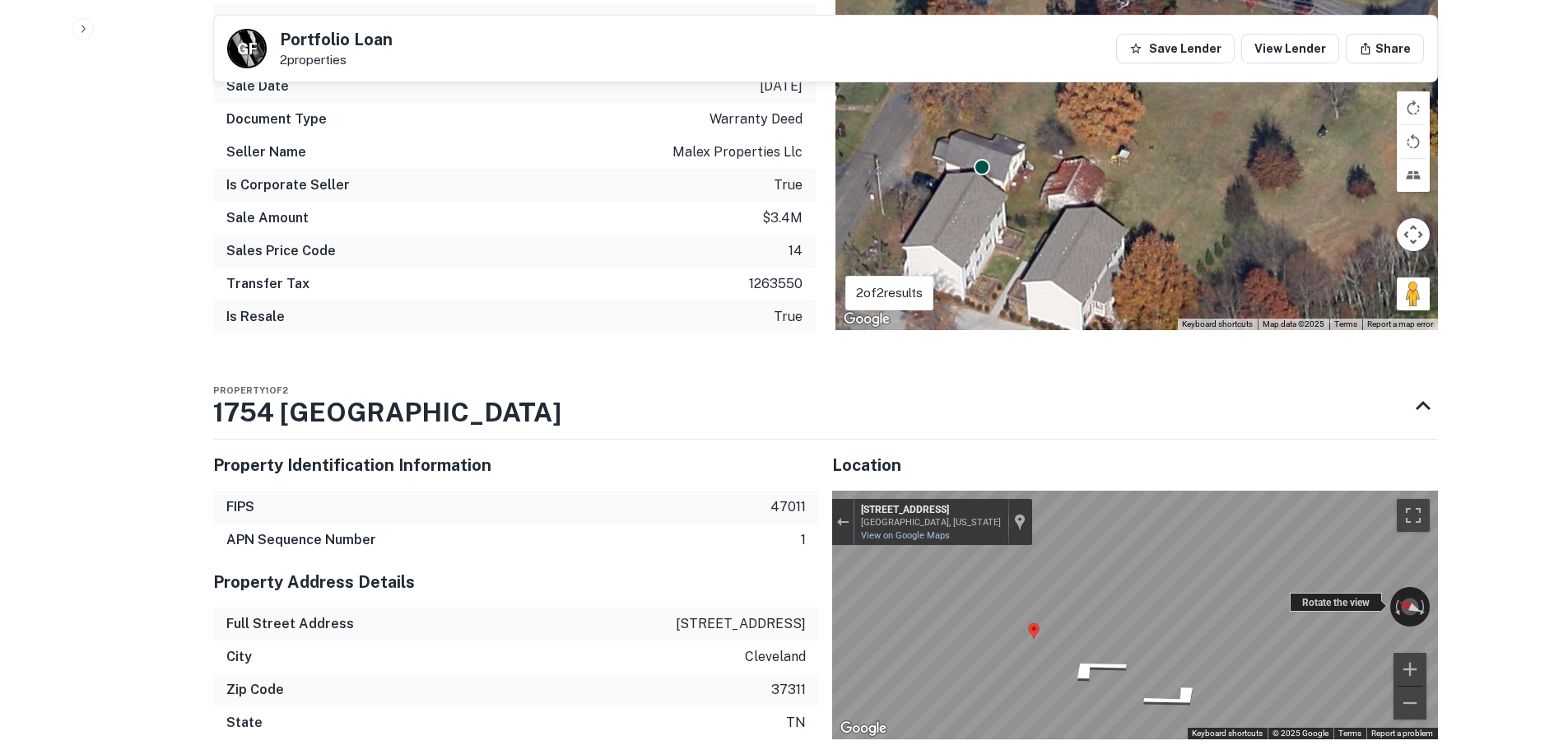
click at [1184, 580] on div "← Move left → Move right ↑ Move up ↓ Move down + Zoom in - Zoom out 1735 Greenw…" at bounding box center [1135, 615] width 606 height 249
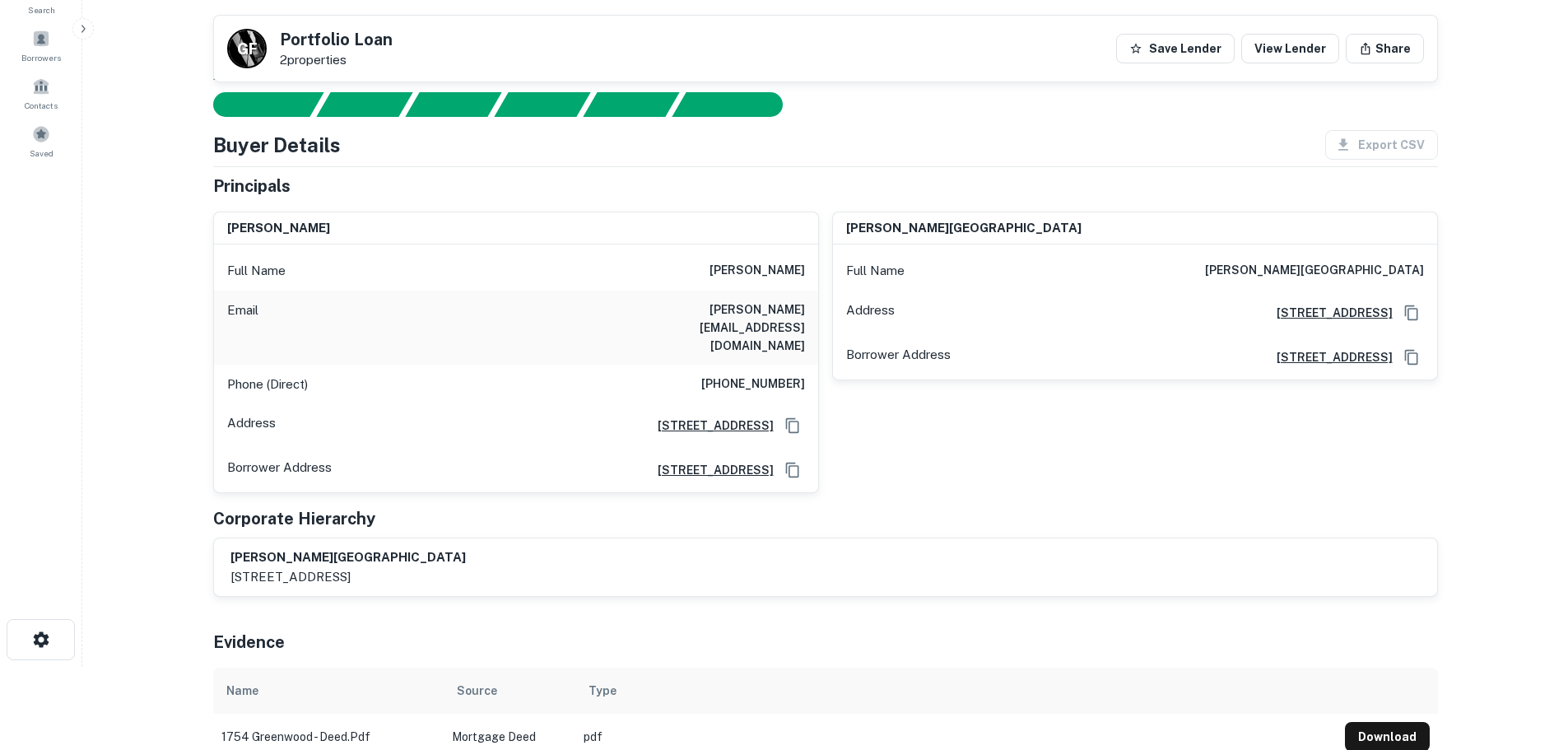
scroll to position [82, 0]
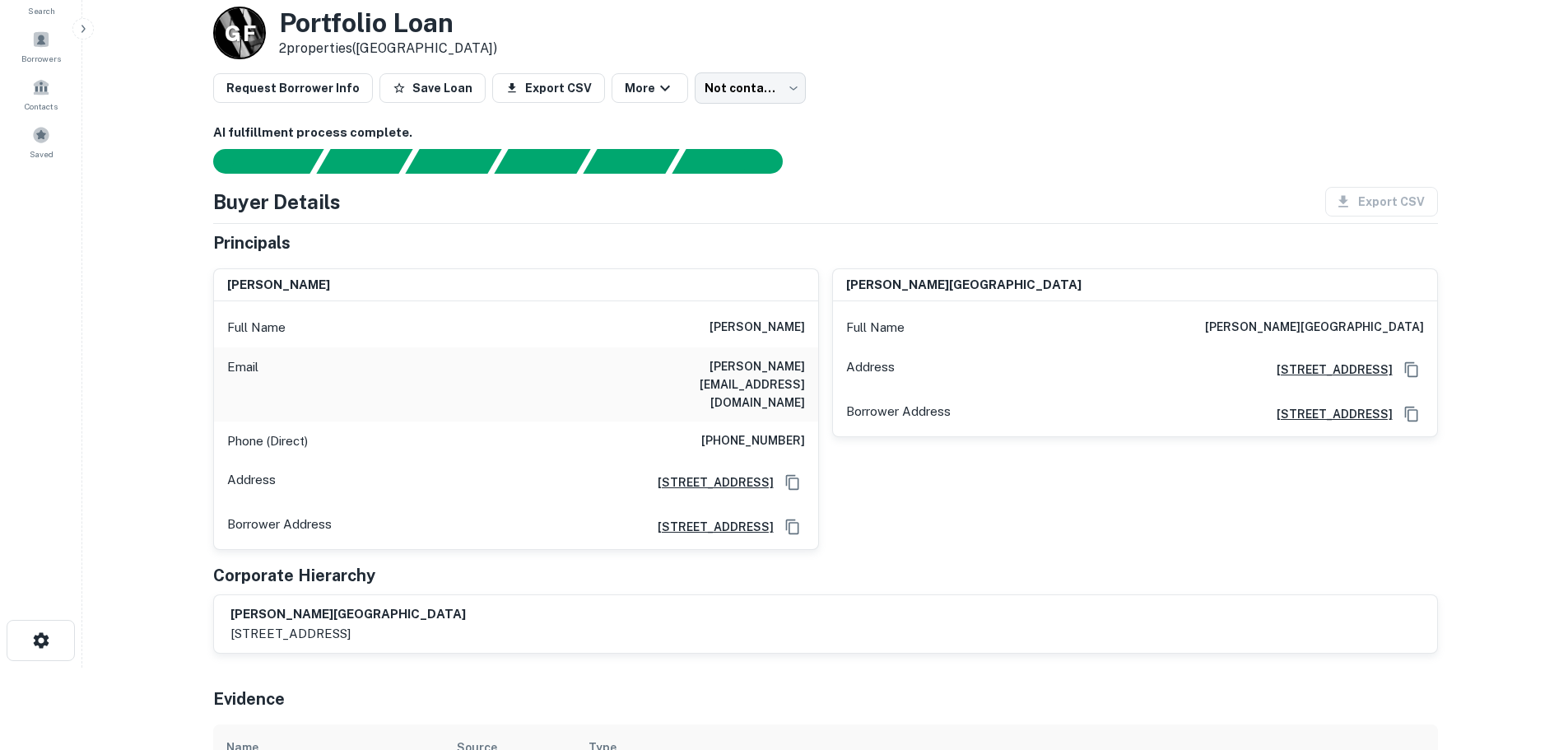
click at [769, 431] on h6 "(615) 308-3795" at bounding box center [753, 441] width 104 height 20
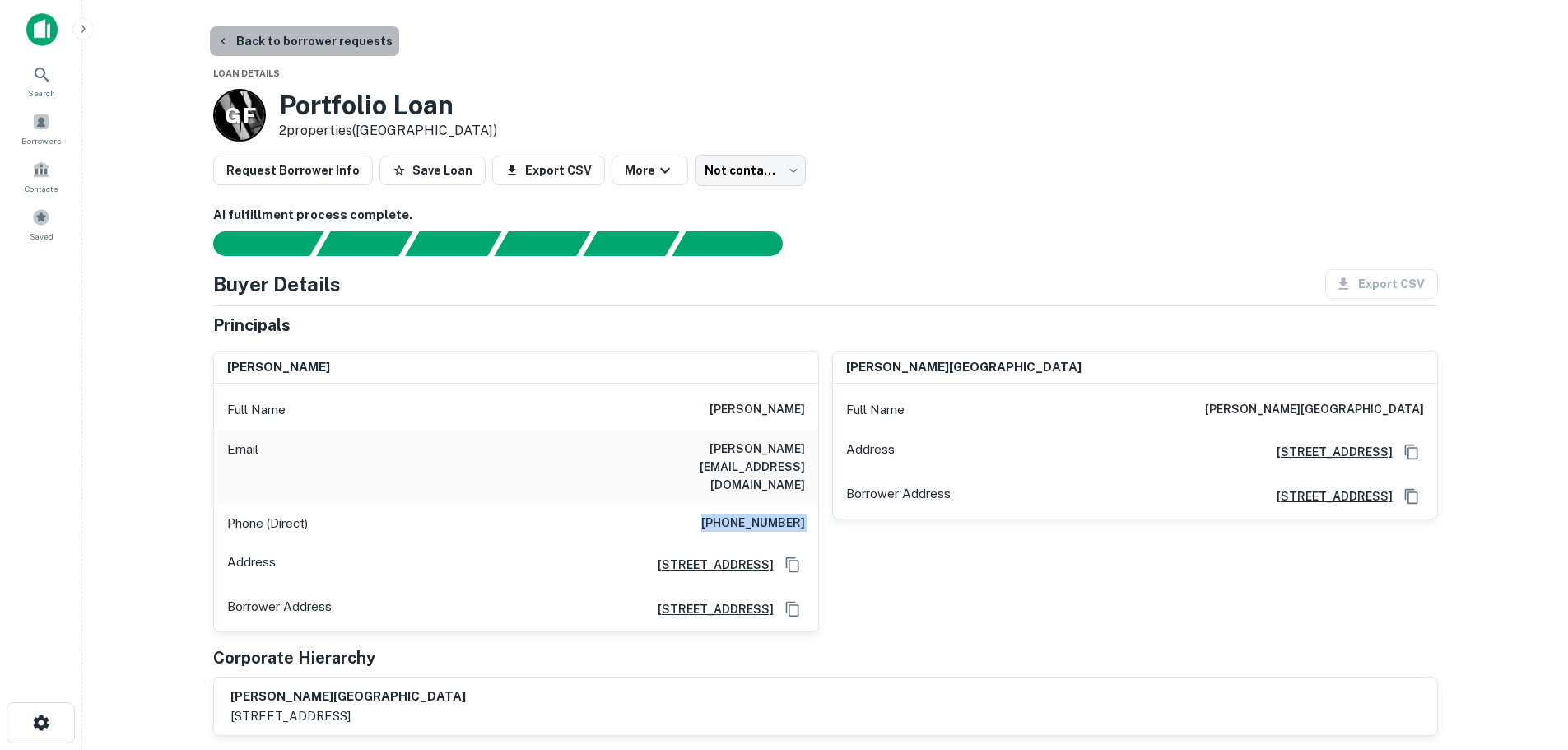
click at [378, 47] on button "Back to borrower requests" at bounding box center [304, 41] width 189 height 30
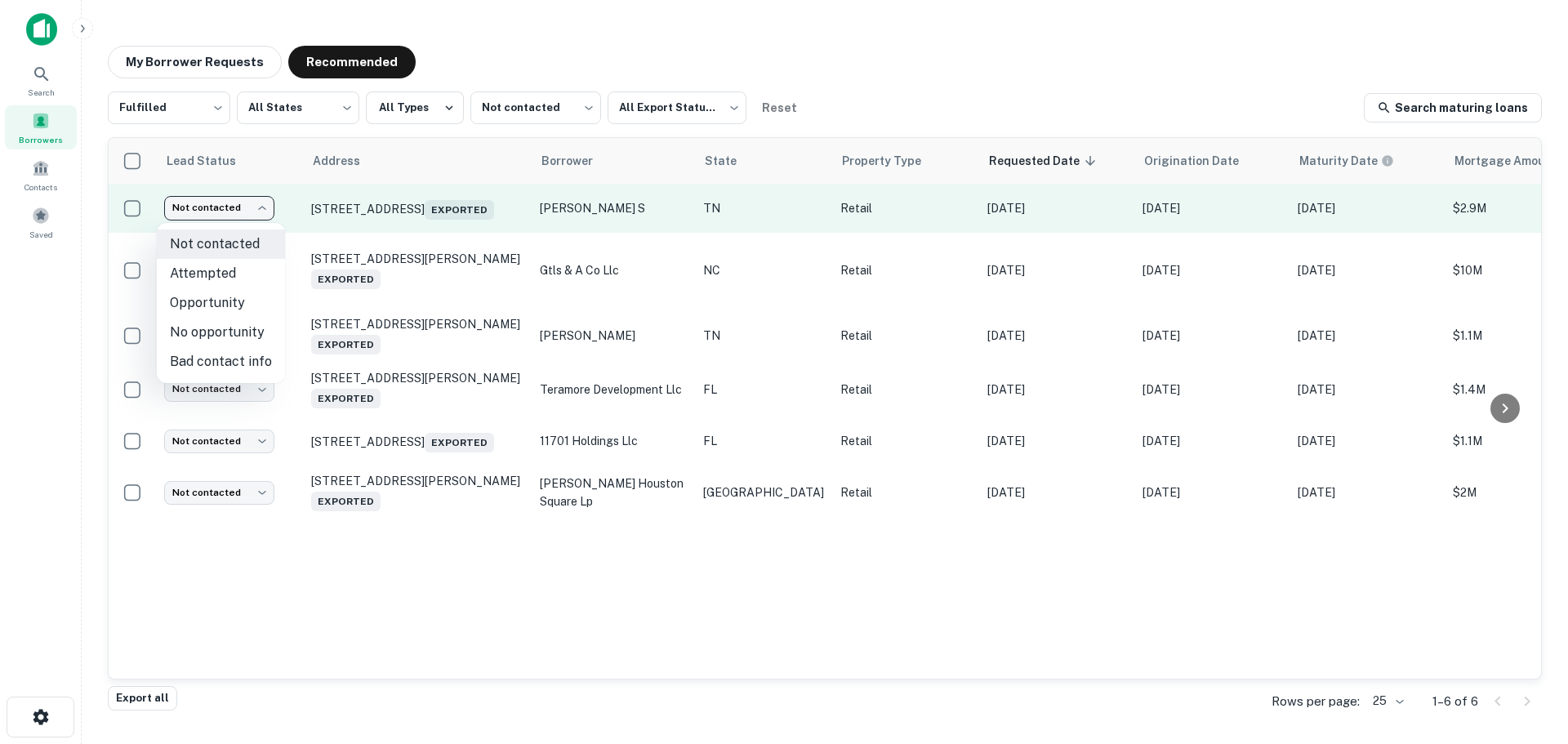
click at [240, 214] on body "Search Borrowers Contacts Saved My Borrower Requests Recommended Fulfilled ****…" at bounding box center [784, 372] width 1568 height 744
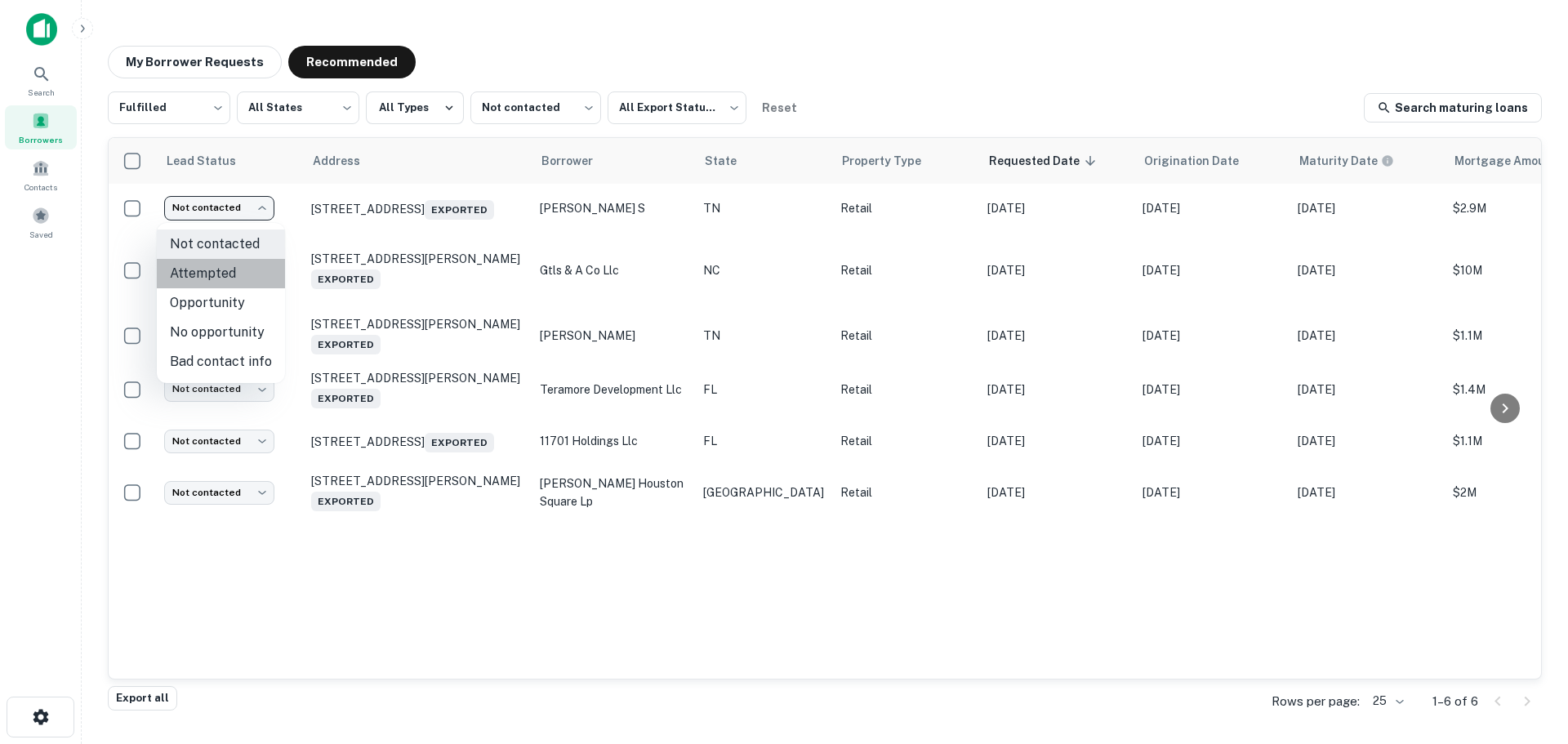
click at [237, 265] on li "Attempted" at bounding box center [220, 273] width 128 height 30
type input "*********"
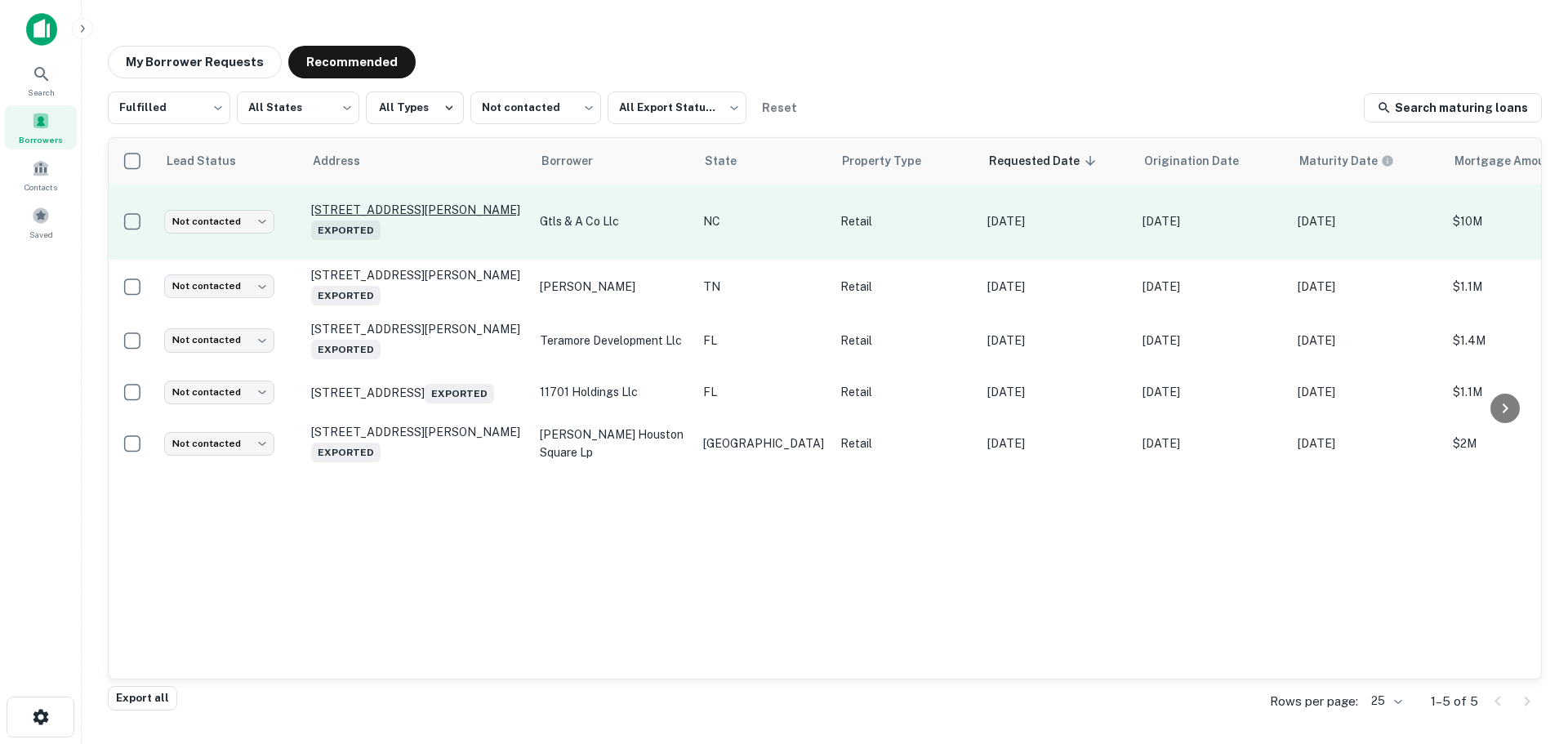
click at [374, 202] on p "77 Sawmill Village Ln Franklin, NC28734 Exported" at bounding box center [418, 221] width 213 height 37
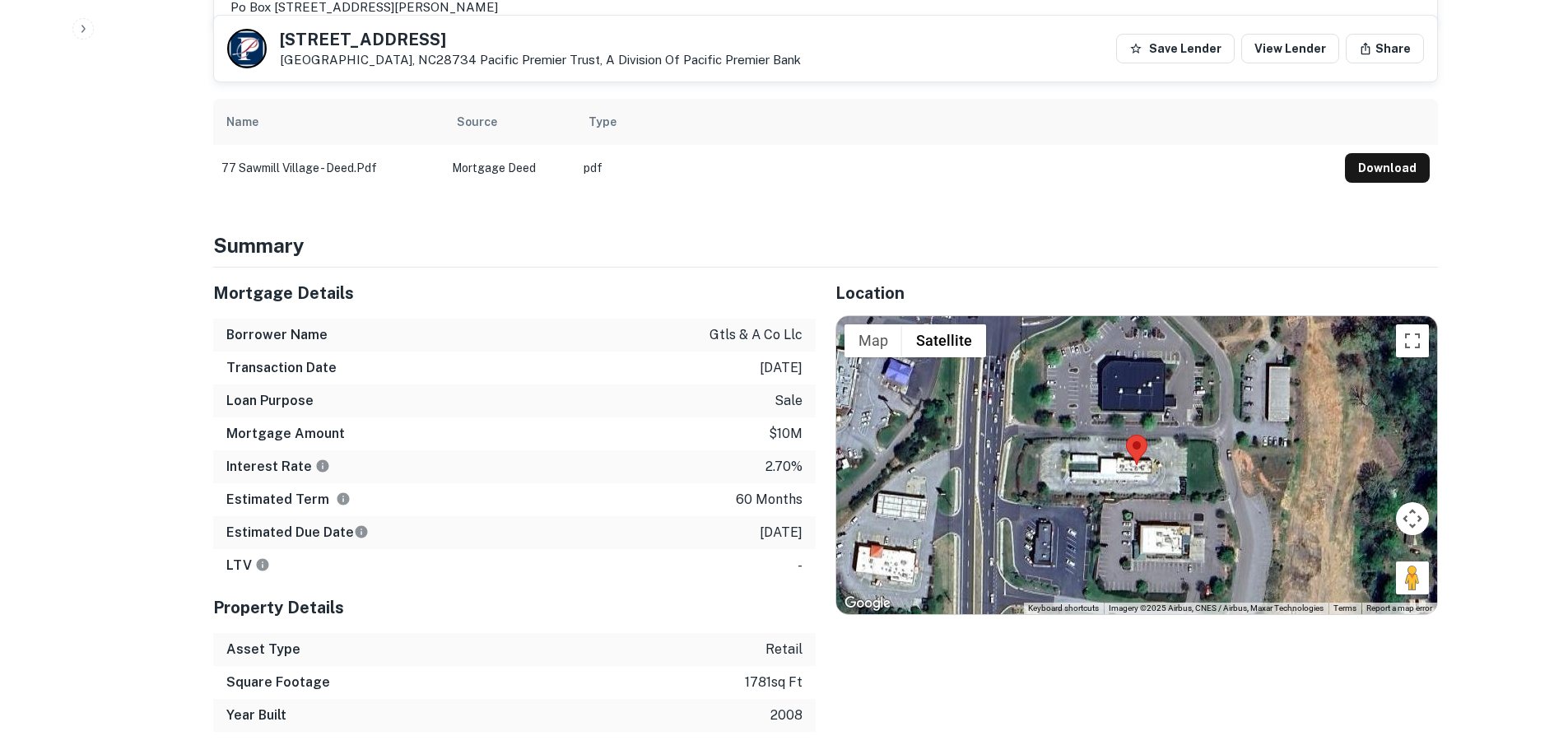
scroll to position [1152, 0]
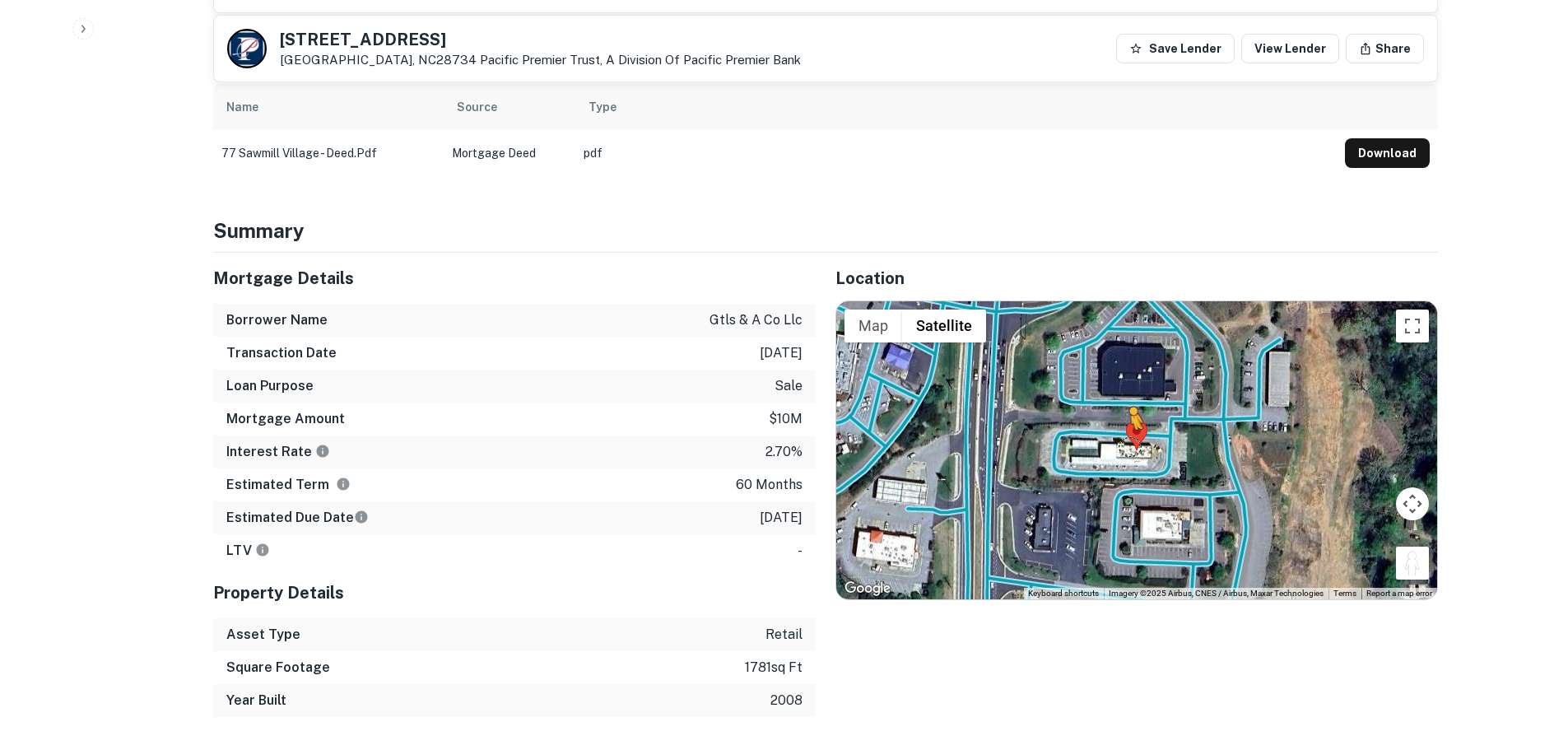
drag, startPoint x: 1409, startPoint y: 536, endPoint x: 1130, endPoint y: 429, distance: 298.8
click at [1130, 429] on div "To activate drag with keyboard, press Alt + Enter. Once in keyboard drag state,…" at bounding box center [1137, 450] width 601 height 298
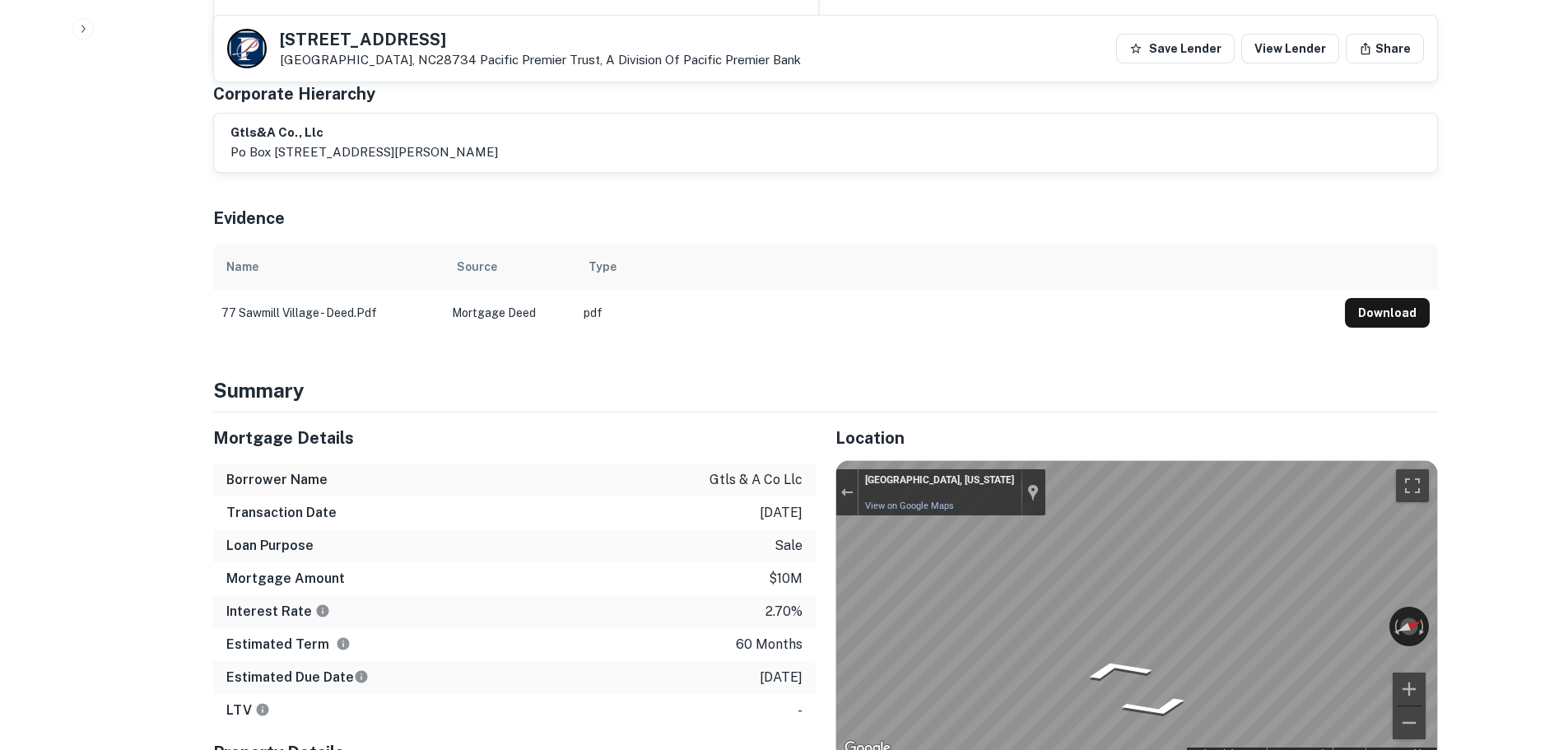
scroll to position [987, 0]
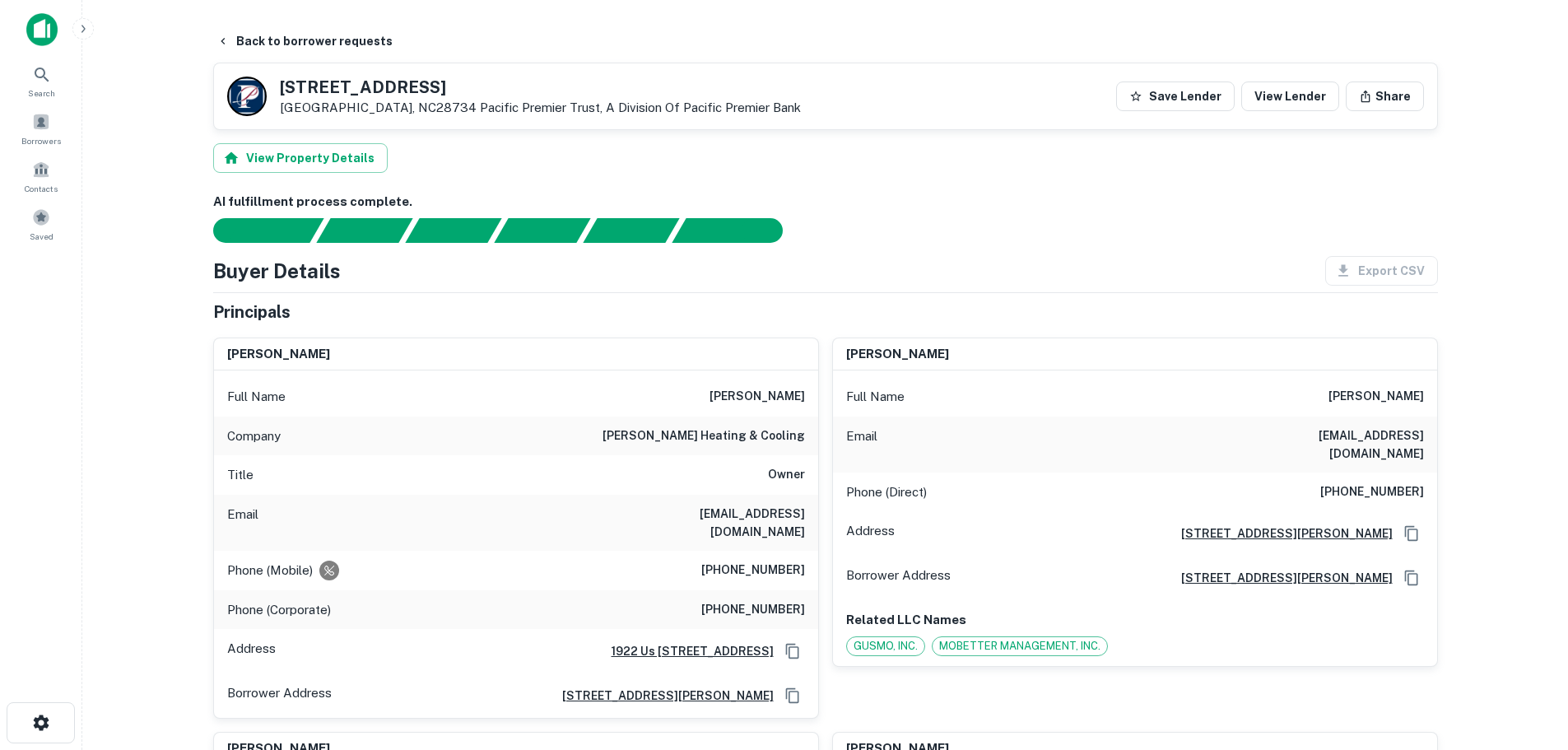
click at [372, 79] on h5 "[STREET_ADDRESS]" at bounding box center [541, 87] width 521 height 16
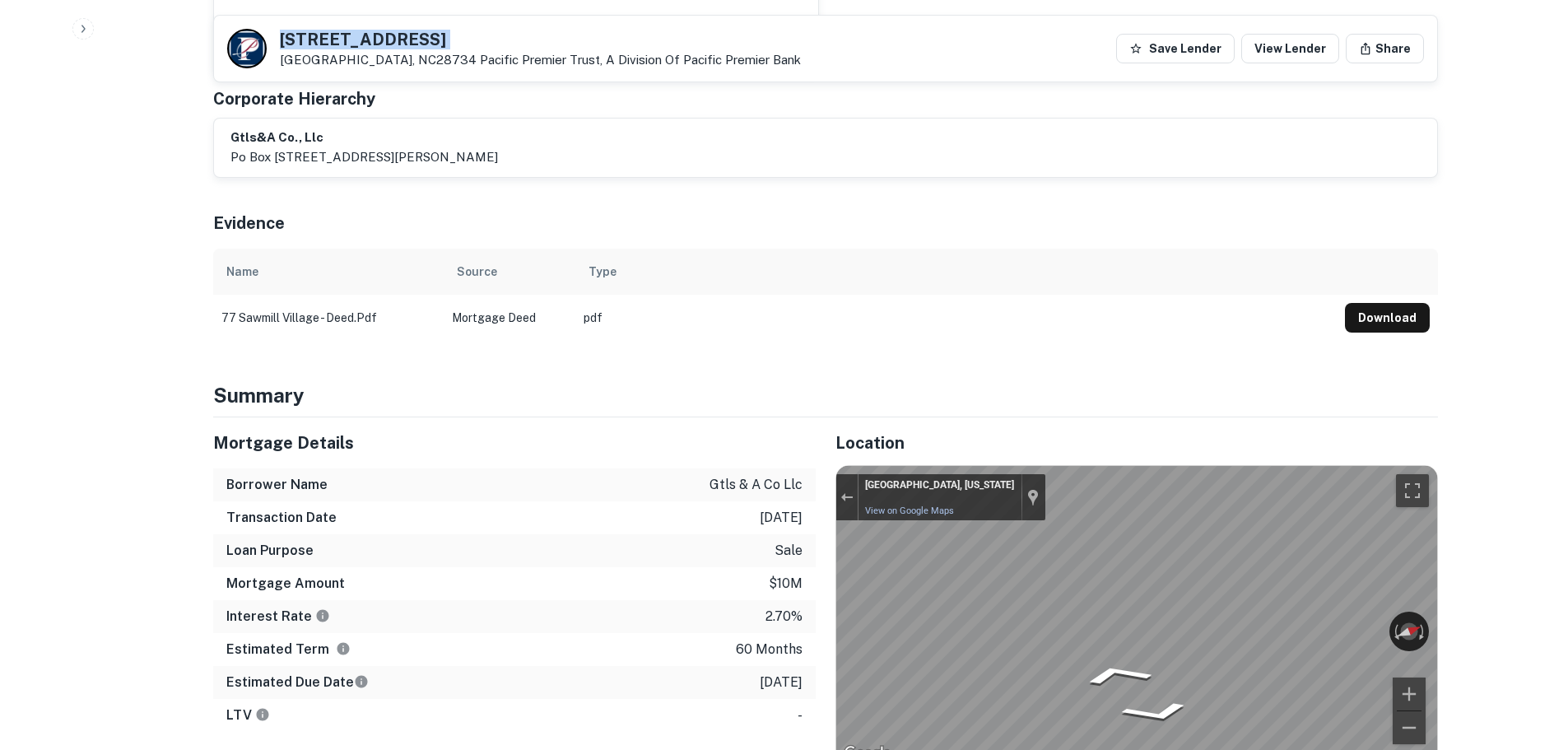
click at [372, 40] on h5 "[STREET_ADDRESS]" at bounding box center [541, 39] width 521 height 16
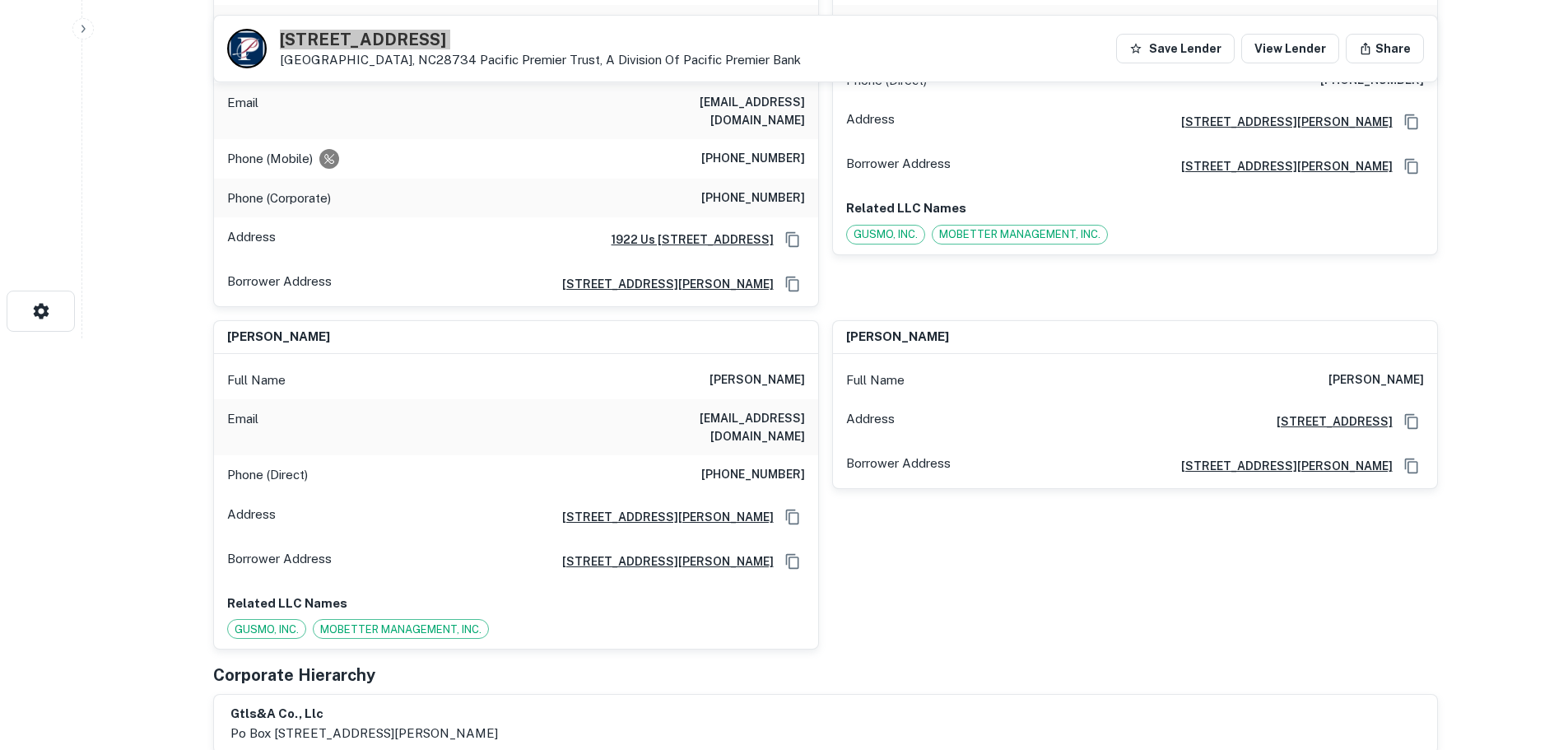
scroll to position [247, 0]
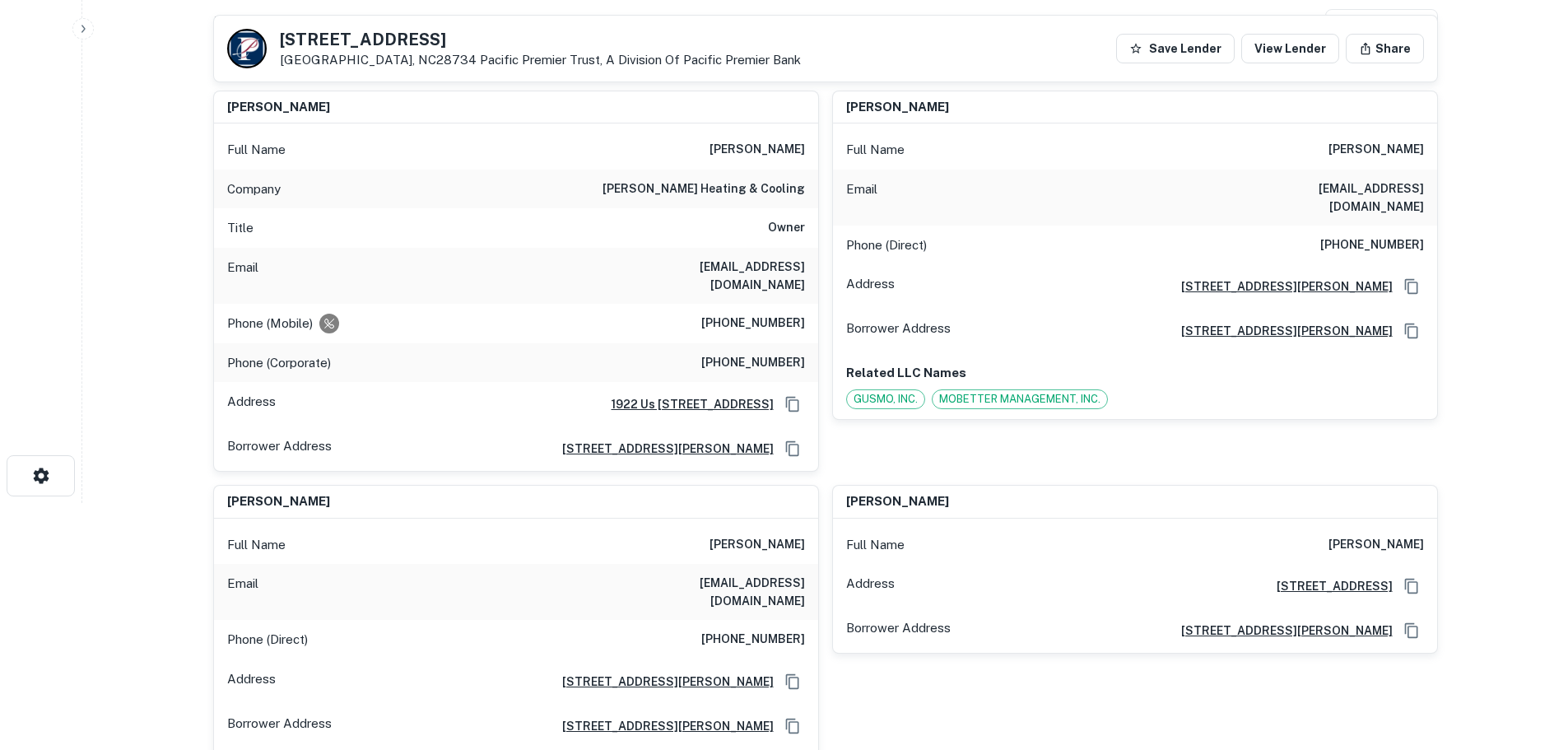
click at [789, 334] on div "Phone (Mobile) [PHONE_NUMBER]" at bounding box center [516, 323] width 604 height 39
copy h6 "[PHONE_NUMBER]"
click at [734, 369] on h6 "[PHONE_NUMBER]" at bounding box center [753, 363] width 104 height 20
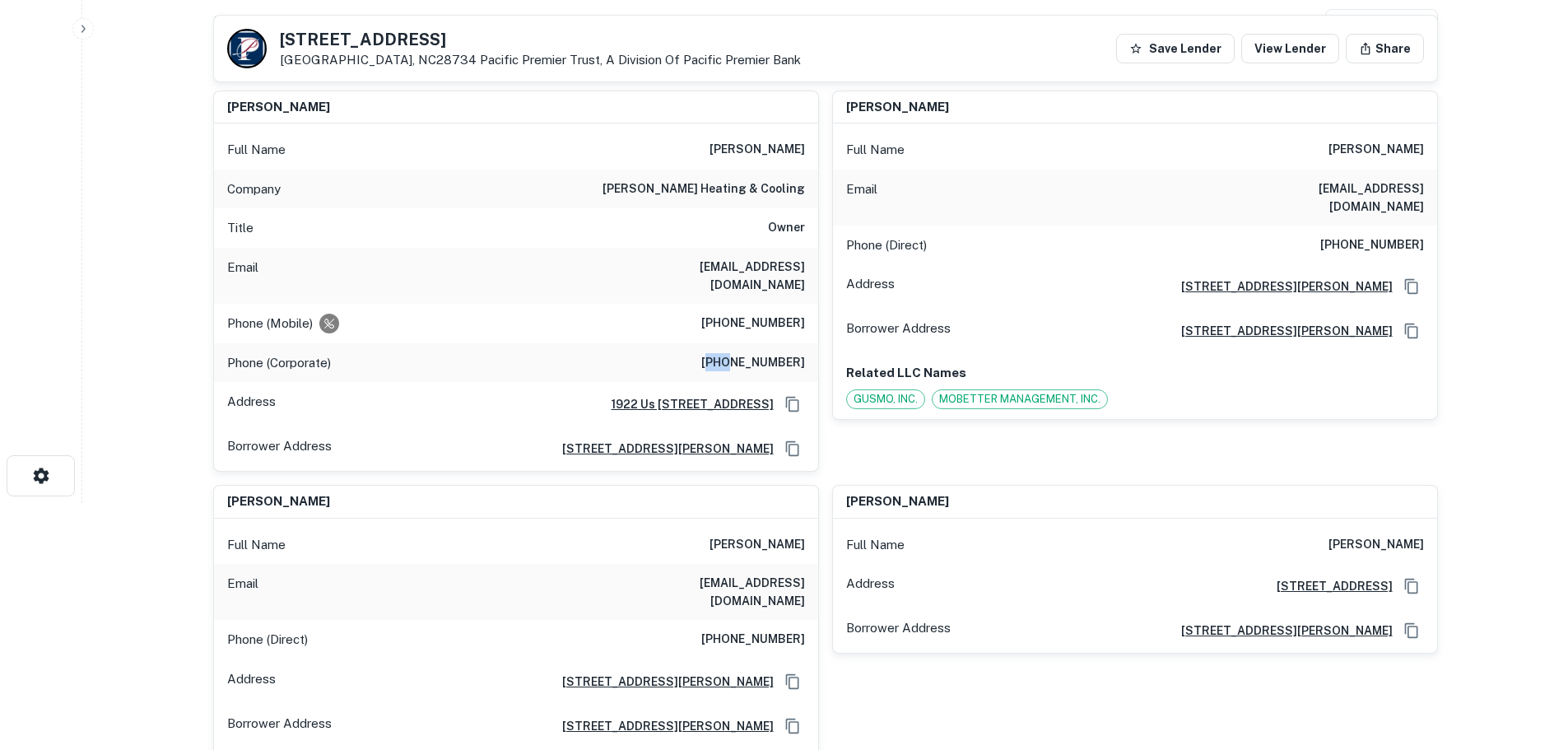
click at [734, 369] on h6 "[PHONE_NUMBER]" at bounding box center [753, 363] width 104 height 20
click at [1331, 236] on h6 "[PHONE_NUMBER]" at bounding box center [1372, 245] width 104 height 20
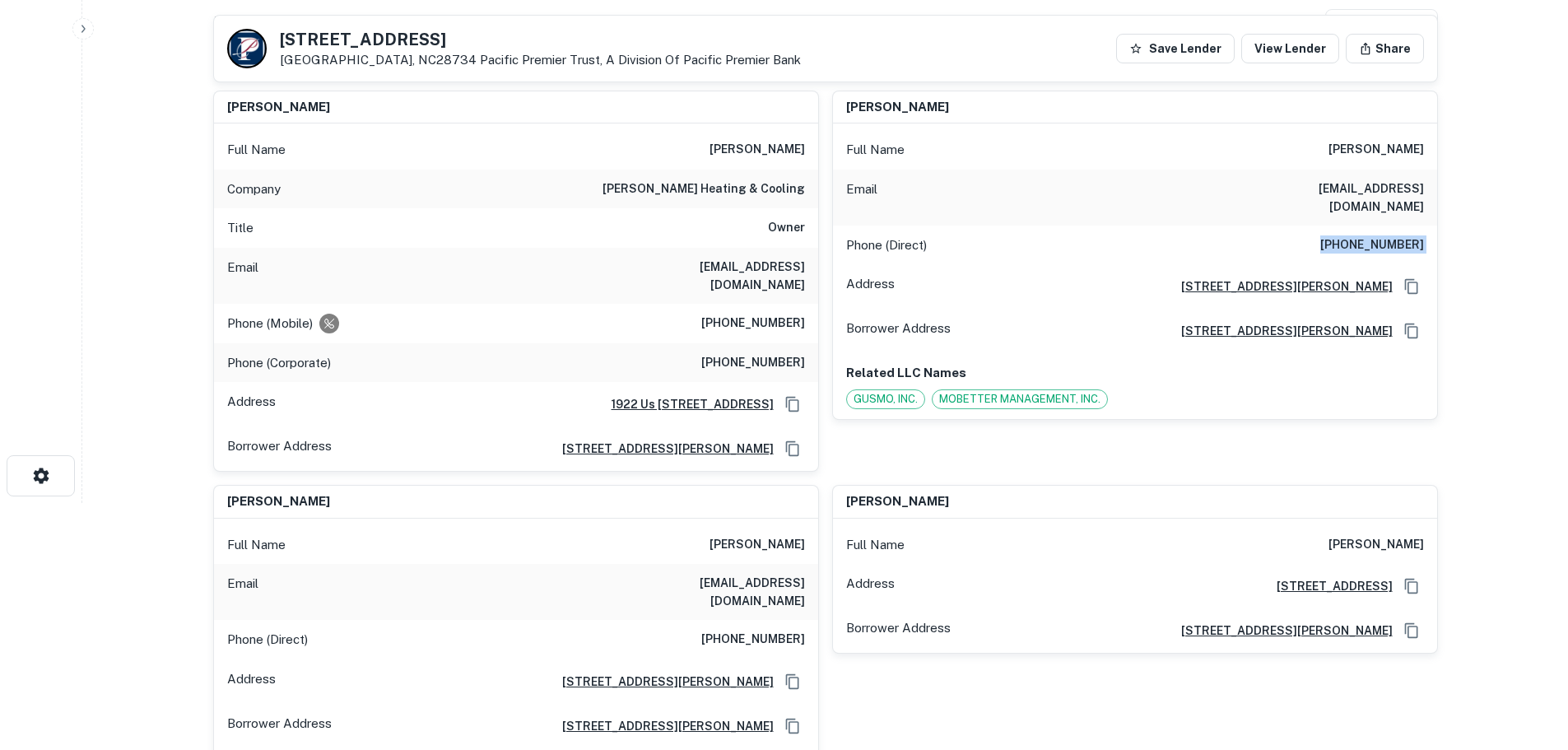
copy h6 "[PHONE_NUMBER]"
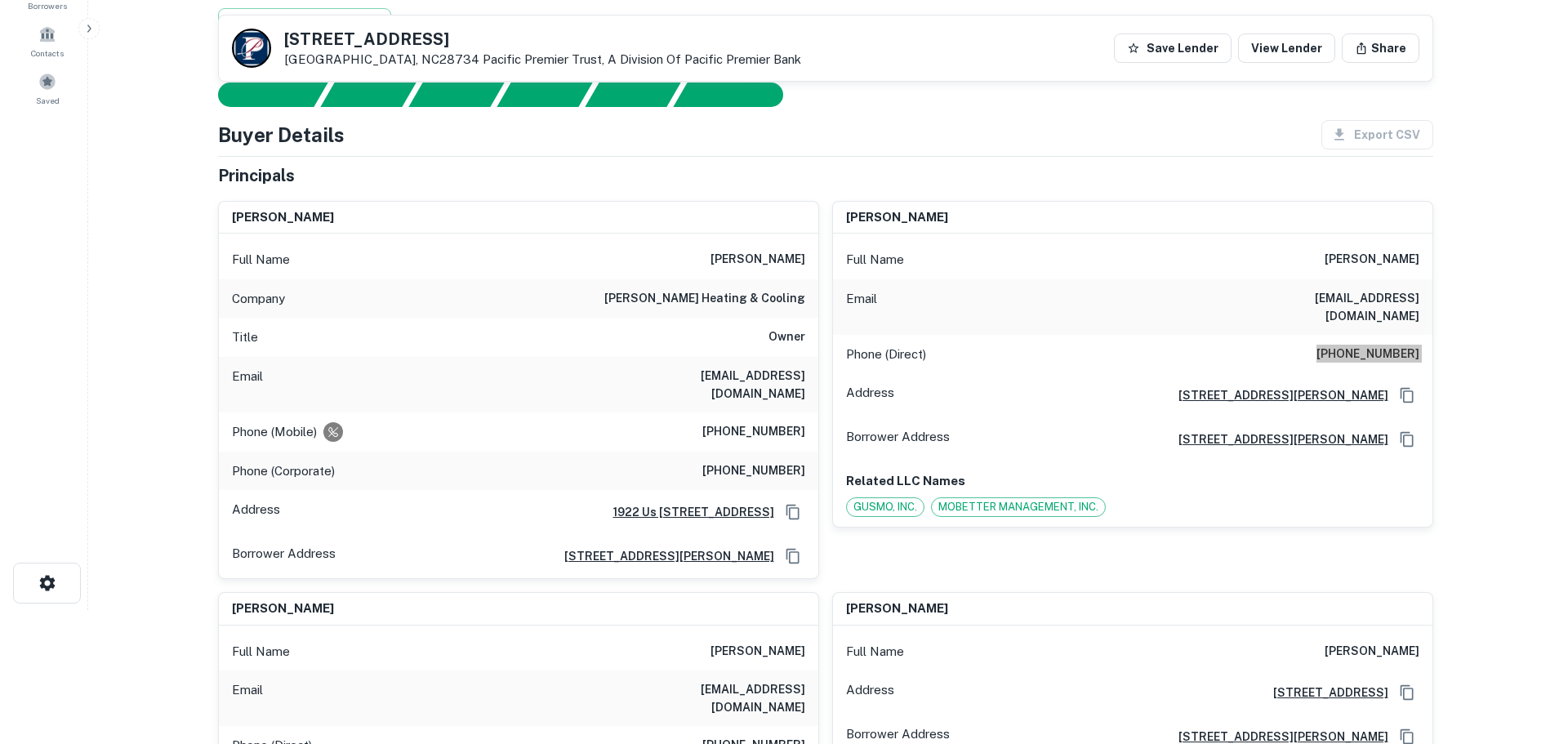
scroll to position [0, 0]
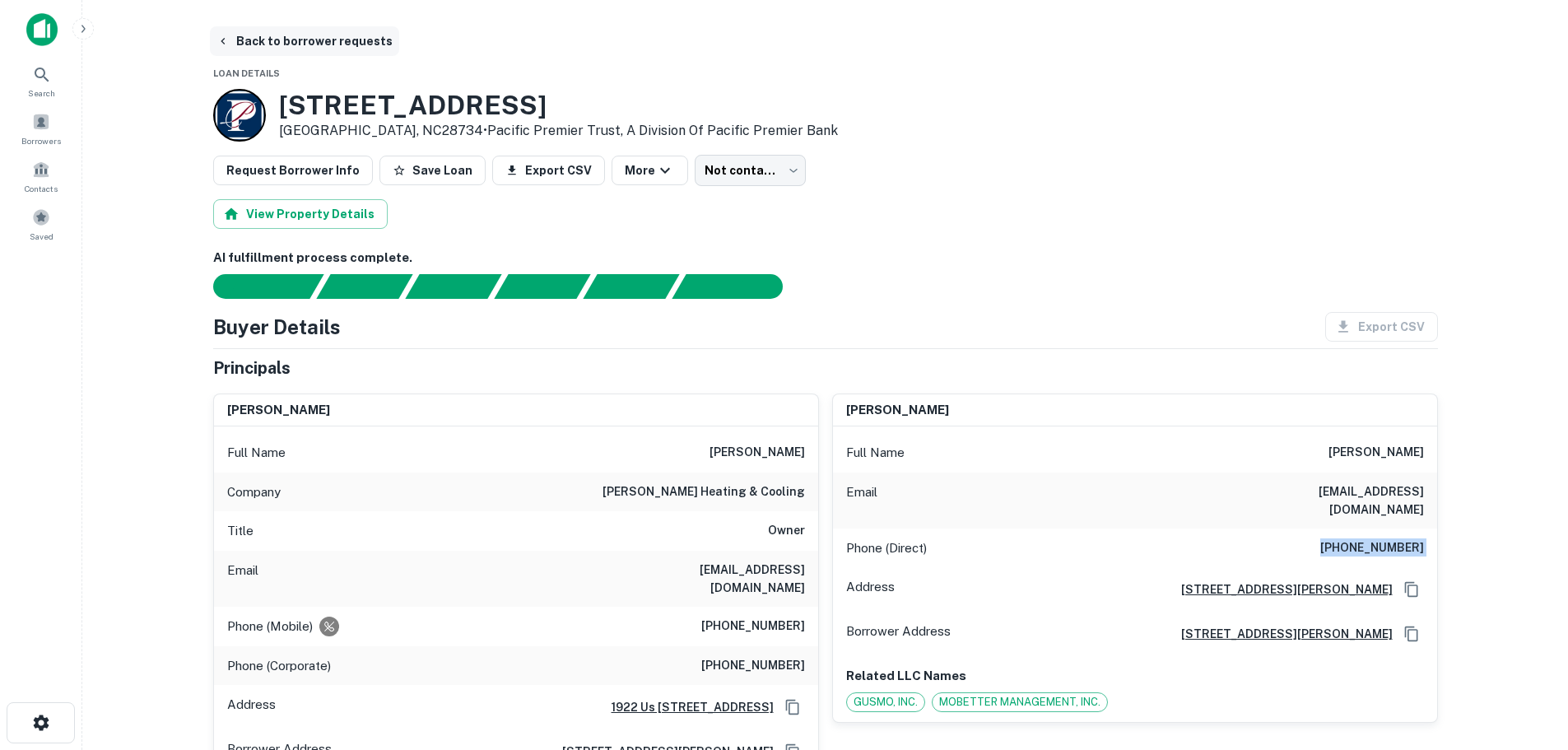
click at [306, 39] on button "Back to borrower requests" at bounding box center [304, 41] width 189 height 30
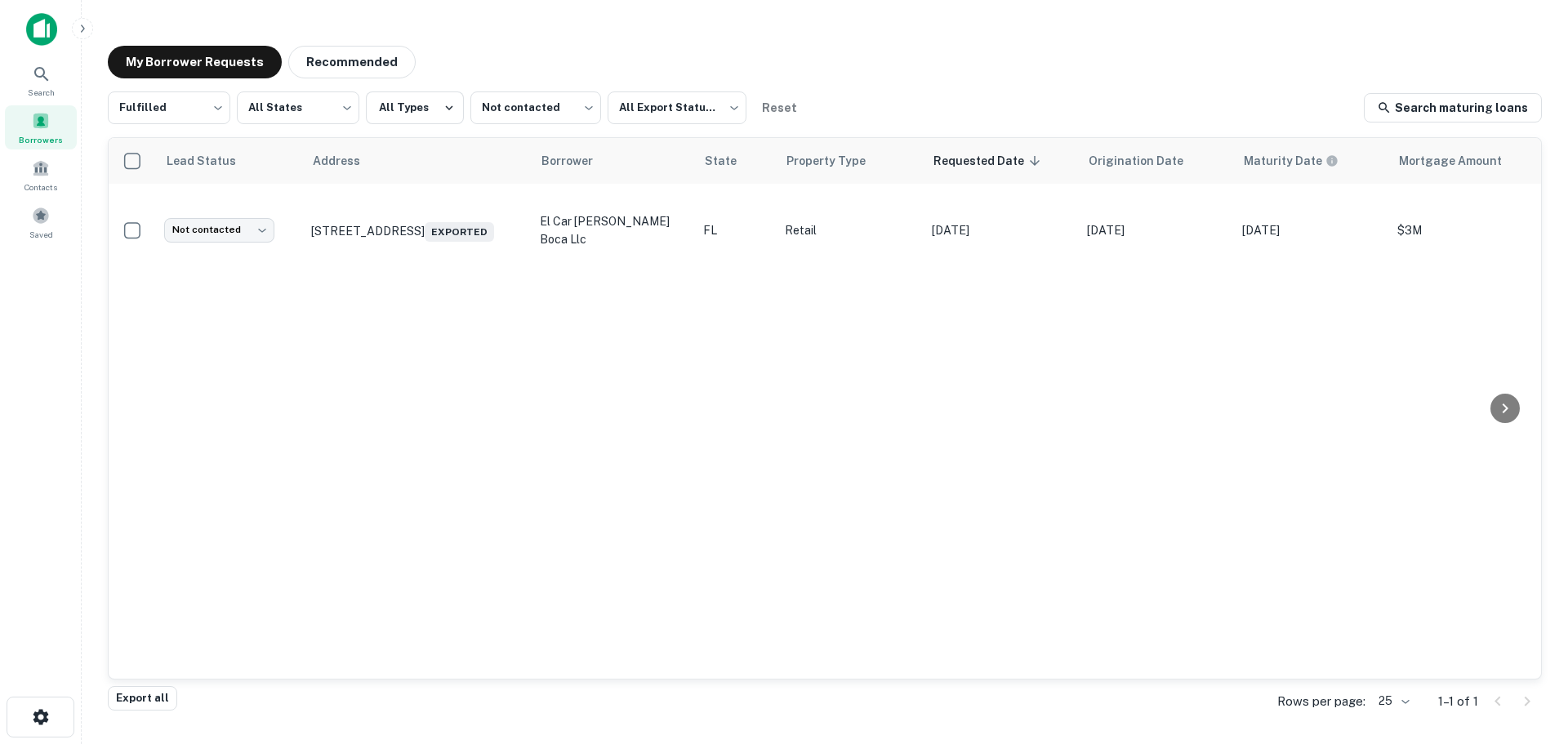
click at [350, 42] on div "My Borrower Requests Recommended Fulfilled ********* ​ All States *** ​ All Typ…" at bounding box center [824, 366] width 1460 height 669
click at [330, 79] on div "My Borrower Requests Recommended Fulfilled ********* ​ All States *** ​ All Typ…" at bounding box center [824, 366] width 1460 height 669
click at [340, 65] on button "Recommended" at bounding box center [352, 62] width 128 height 32
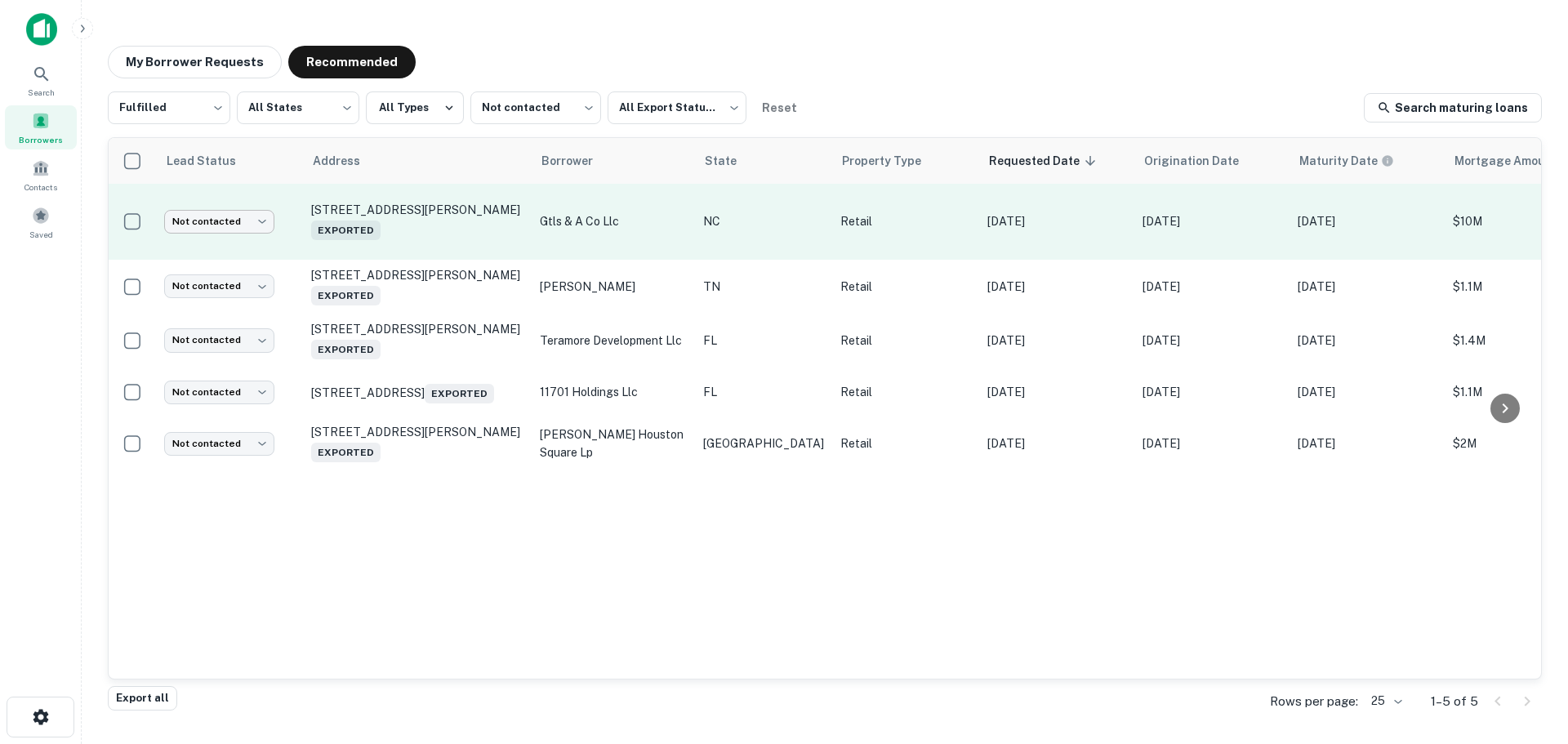
click at [248, 214] on body "Search Borrowers Contacts Saved My Borrower Requests Recommended Fulfilled ****…" at bounding box center [784, 372] width 1568 height 744
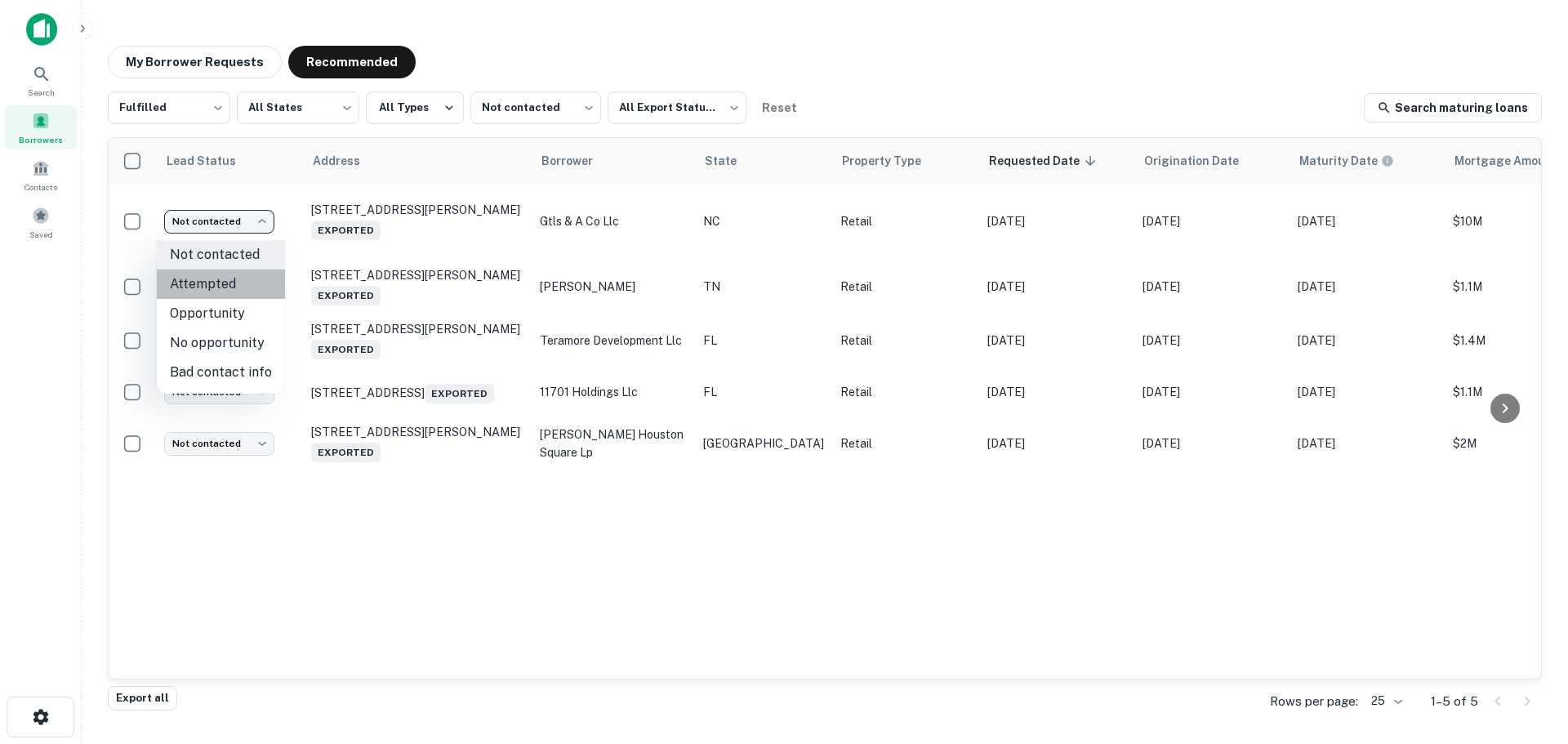
click at [234, 271] on li "Attempted" at bounding box center [220, 284] width 128 height 30
type input "*********"
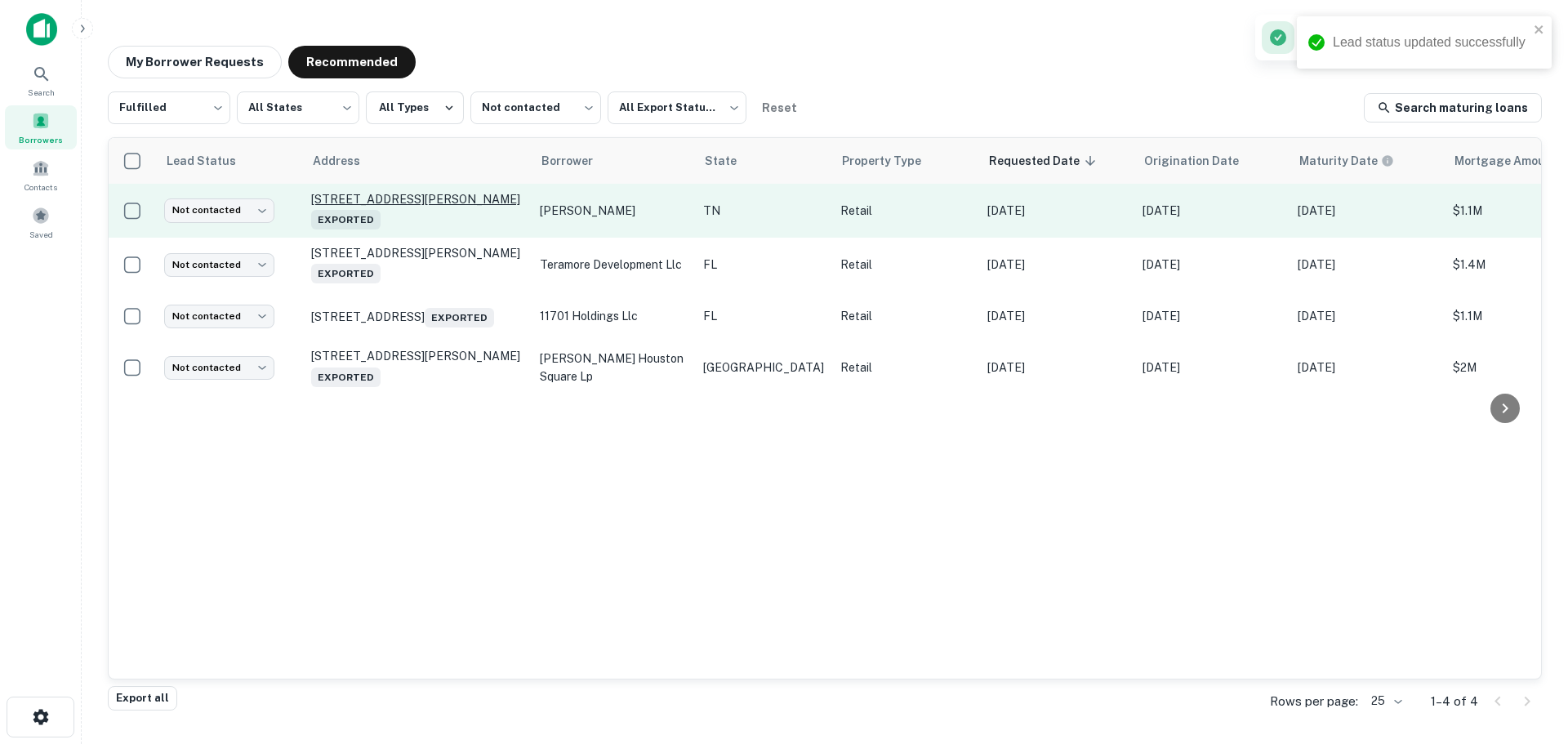
click at [423, 201] on p "[STREET_ADDRESS][PERSON_NAME] Exported" at bounding box center [418, 211] width 213 height 37
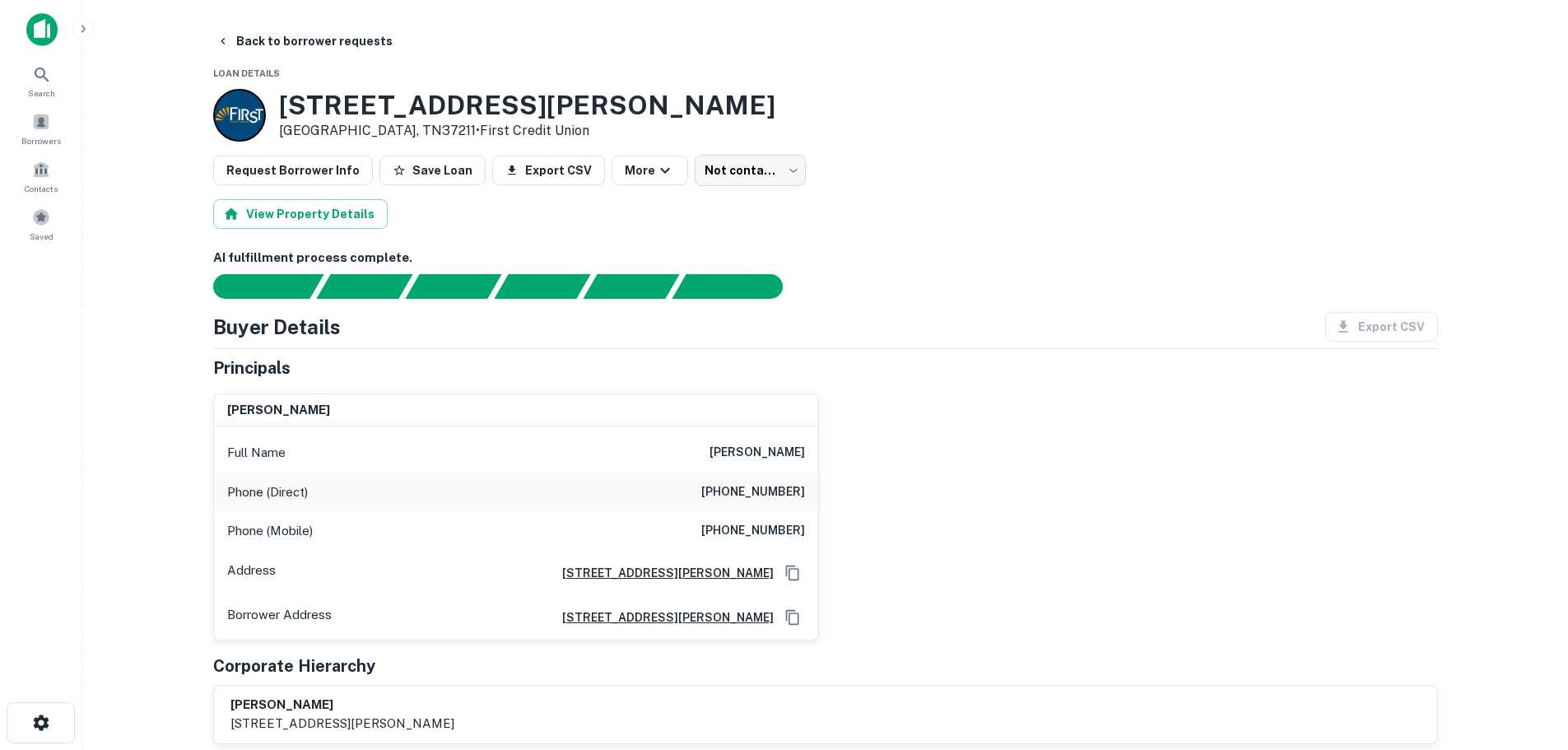
click at [476, 107] on h3 "[STREET_ADDRESS][PERSON_NAME]" at bounding box center [527, 105] width 496 height 31
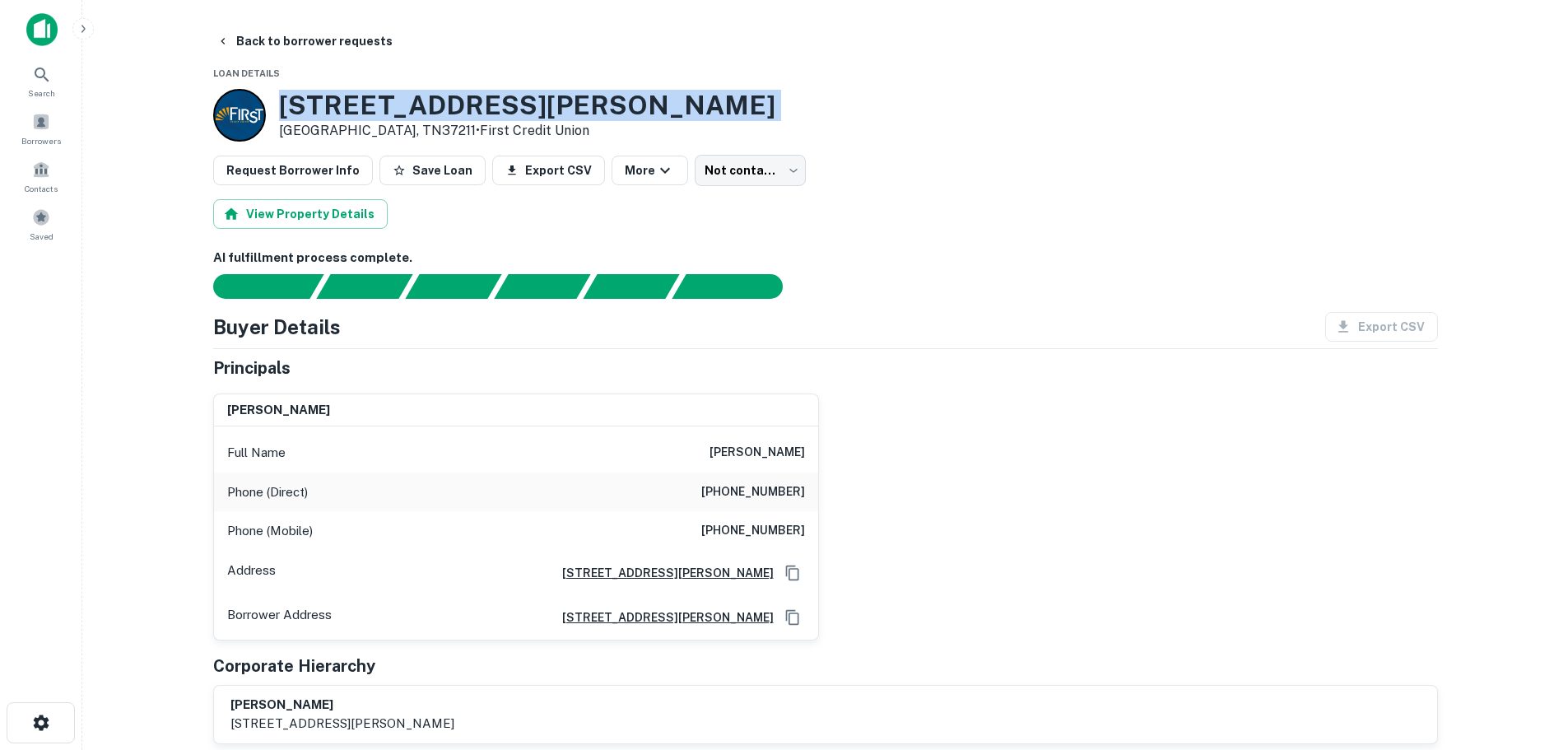
click at [476, 107] on h3 "[STREET_ADDRESS][PERSON_NAME]" at bounding box center [527, 105] width 496 height 31
copy h3 "[STREET_ADDRESS][PERSON_NAME]"
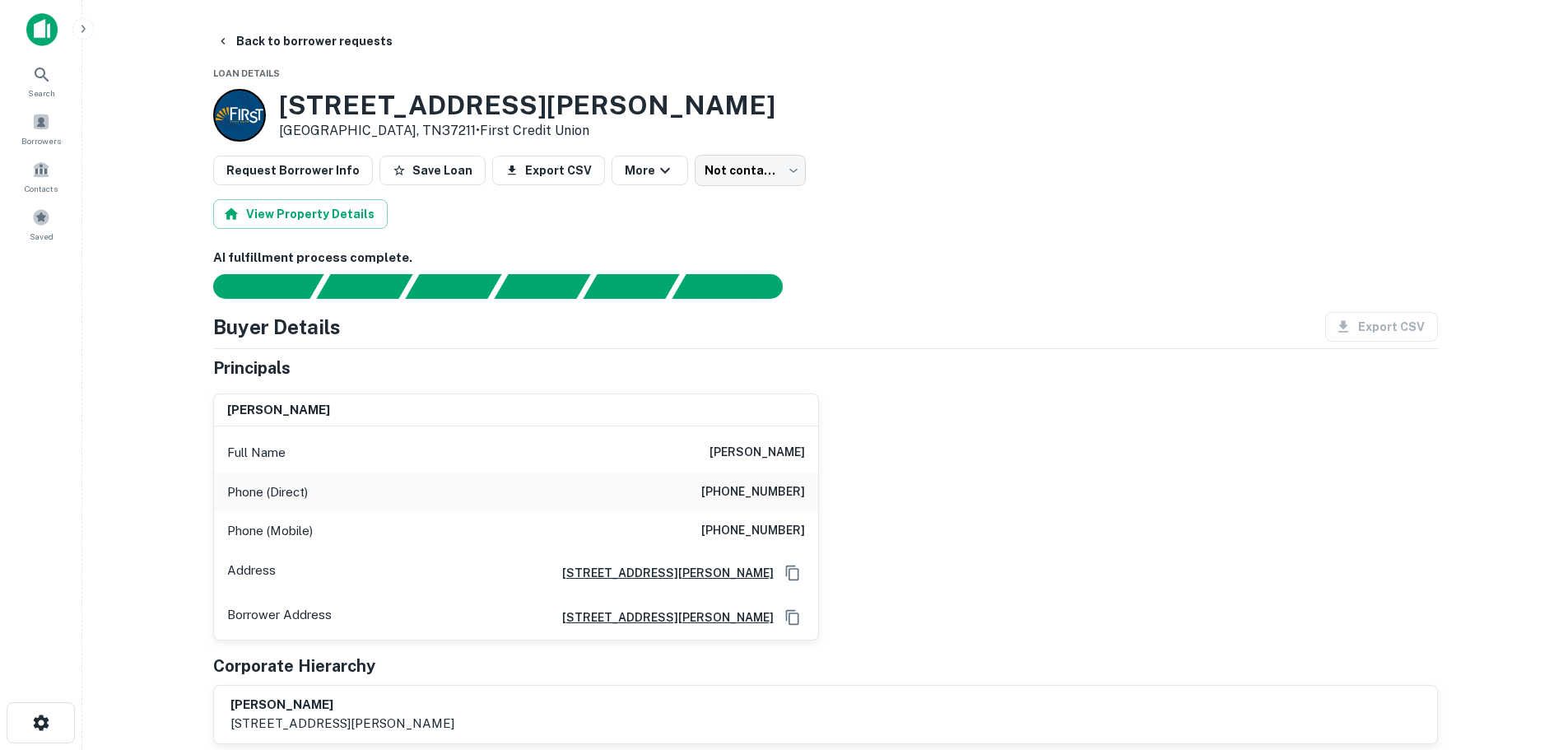
click at [799, 491] on h6 "[PHONE_NUMBER]" at bounding box center [753, 492] width 104 height 20
copy h6 "[PHONE_NUMBER]"
click at [780, 536] on h6 "[PHONE_NUMBER]" at bounding box center [753, 531] width 104 height 20
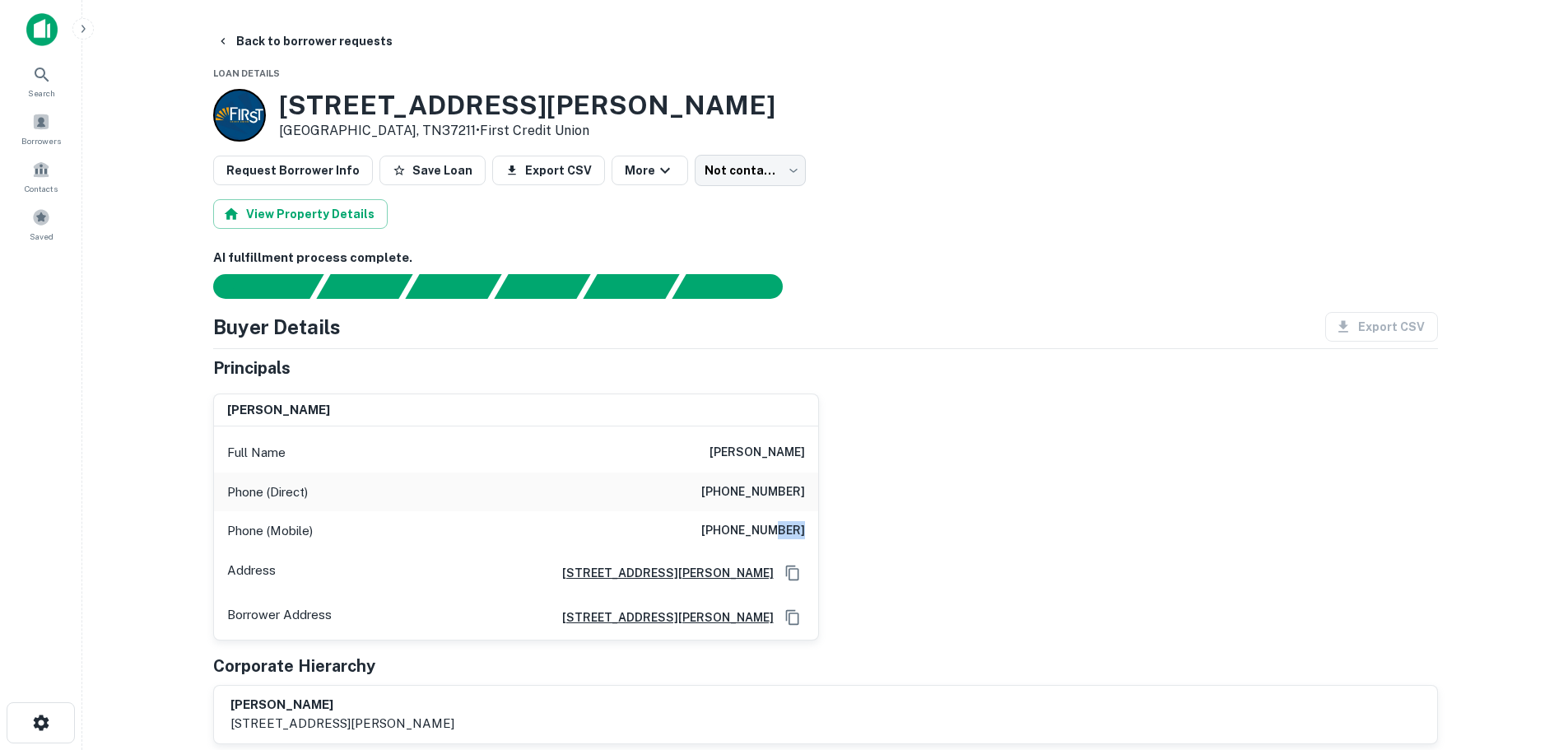
click at [780, 536] on h6 "[PHONE_NUMBER]" at bounding box center [753, 531] width 104 height 20
copy h6 "[PHONE_NUMBER]"
click at [343, 37] on button "Back to borrower requests" at bounding box center [304, 41] width 189 height 30
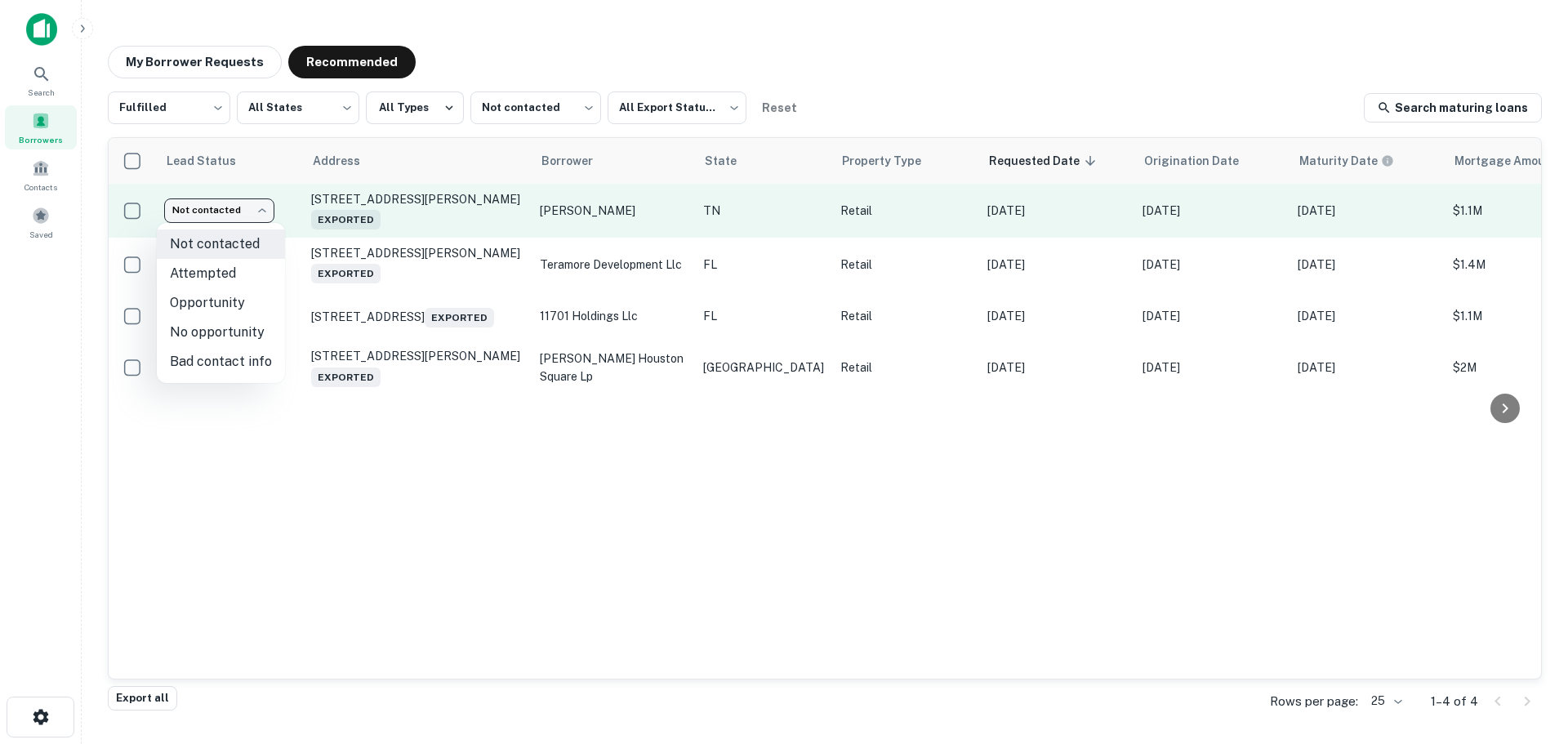
click at [237, 214] on body "Search Borrowers Contacts Saved My Borrower Requests Recommended Fulfilled ****…" at bounding box center [784, 372] width 1568 height 744
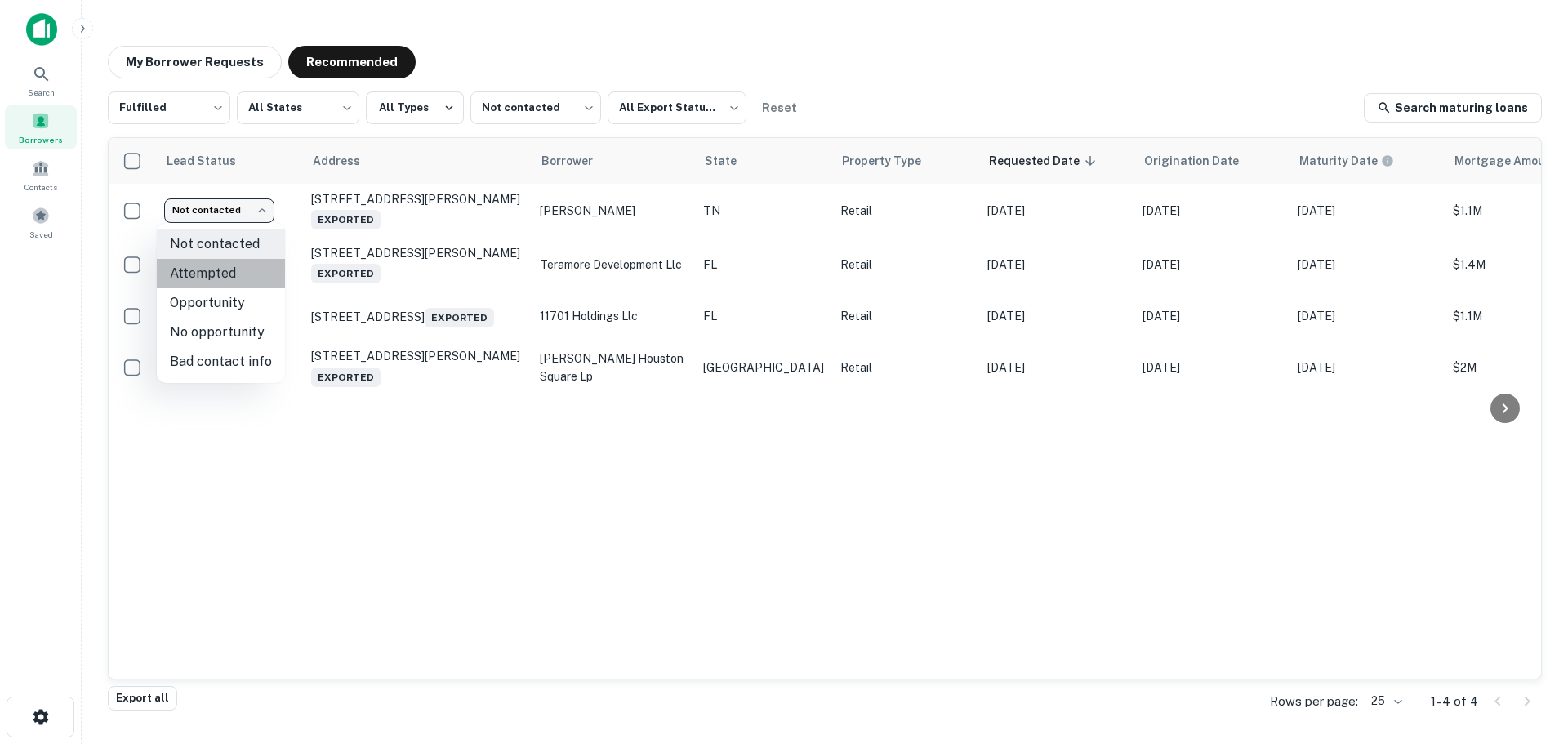
click at [235, 264] on li "Attempted" at bounding box center [220, 273] width 128 height 30
type input "*********"
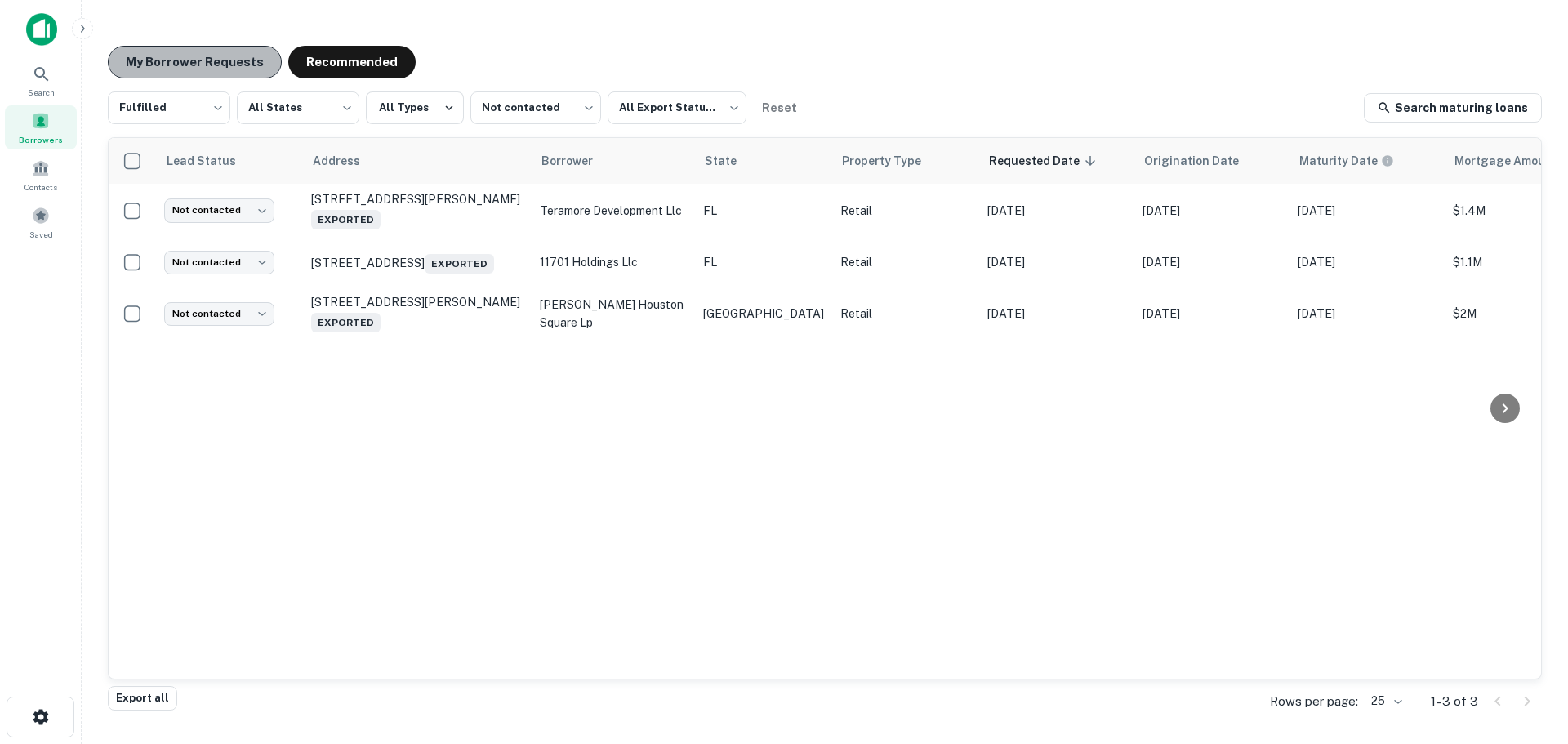
click at [223, 68] on button "My Borrower Requests" at bounding box center [195, 62] width 174 height 32
